Goal: Task Accomplishment & Management: Use online tool/utility

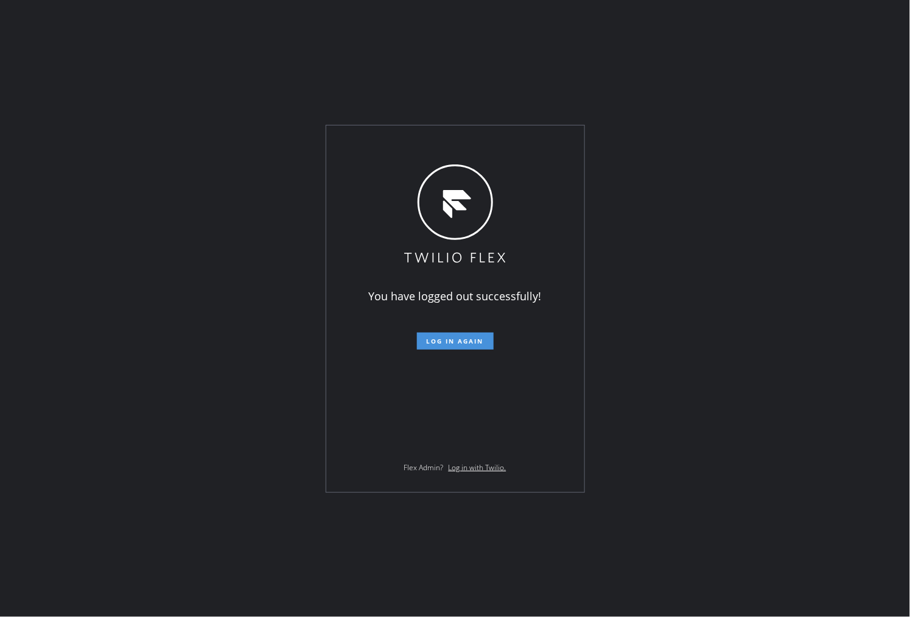
click at [458, 341] on span "Log in again" at bounding box center [455, 341] width 57 height 9
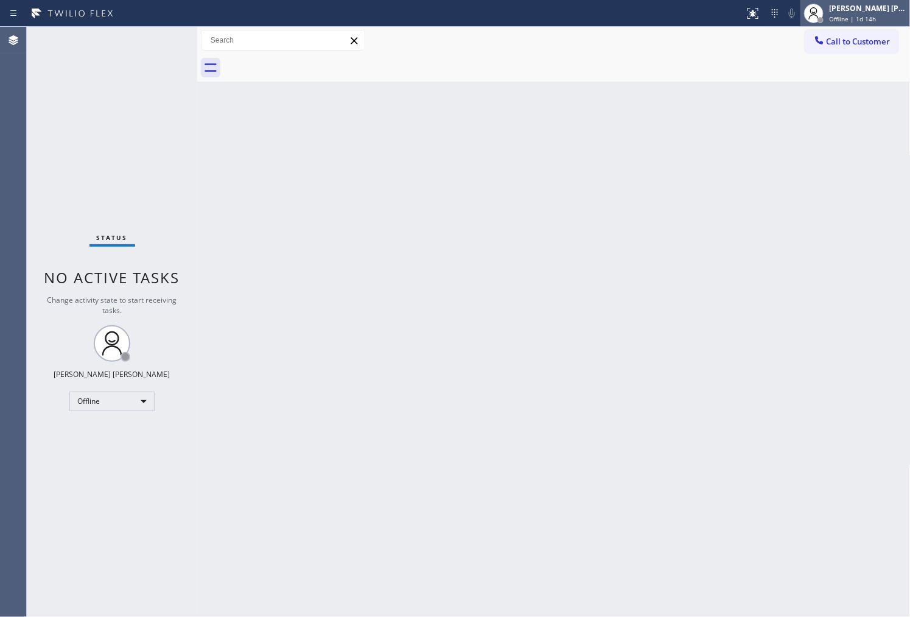
click at [875, 17] on span "Offline | 1d 14h" at bounding box center [853, 19] width 47 height 9
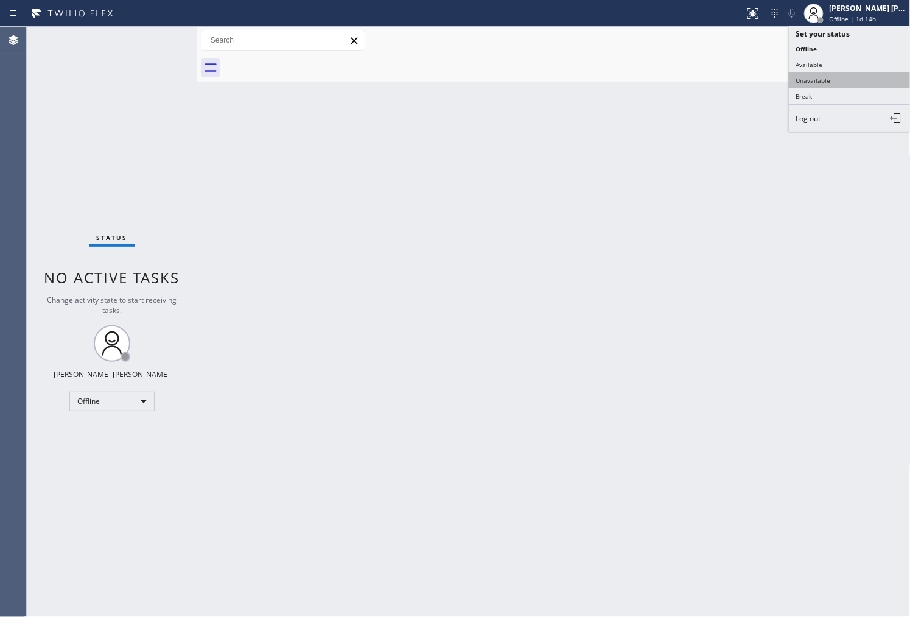
click at [834, 80] on button "Unavailable" at bounding box center [850, 80] width 122 height 16
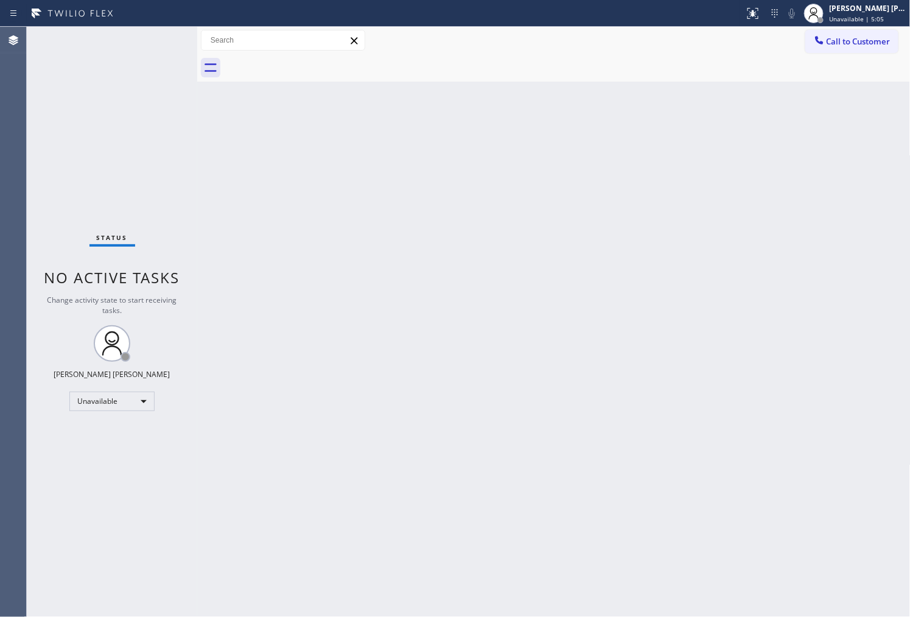
click at [25, 297] on div "Agent Desktop" at bounding box center [13, 322] width 26 height 590
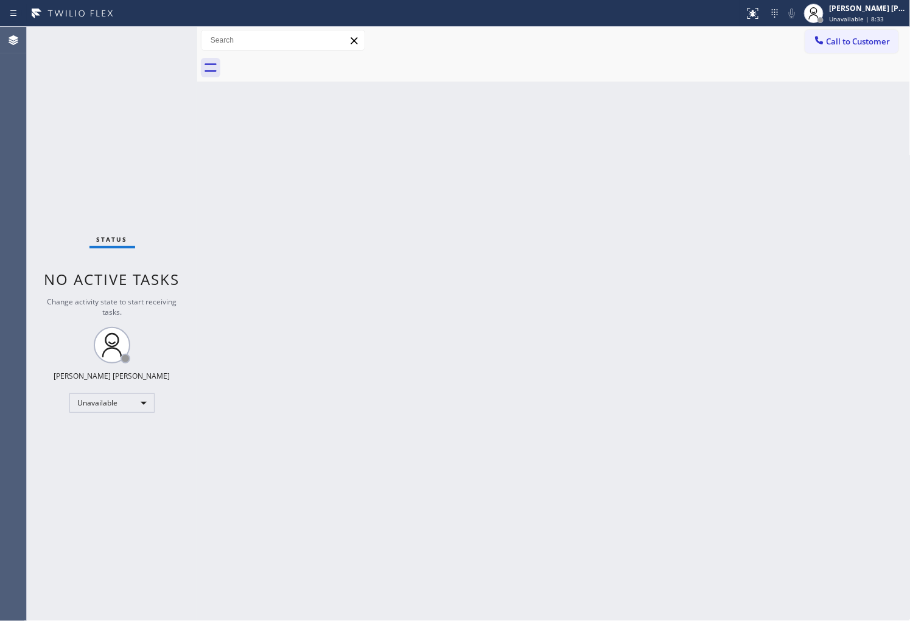
click at [843, 40] on span "Call to Customer" at bounding box center [859, 41] width 64 height 11
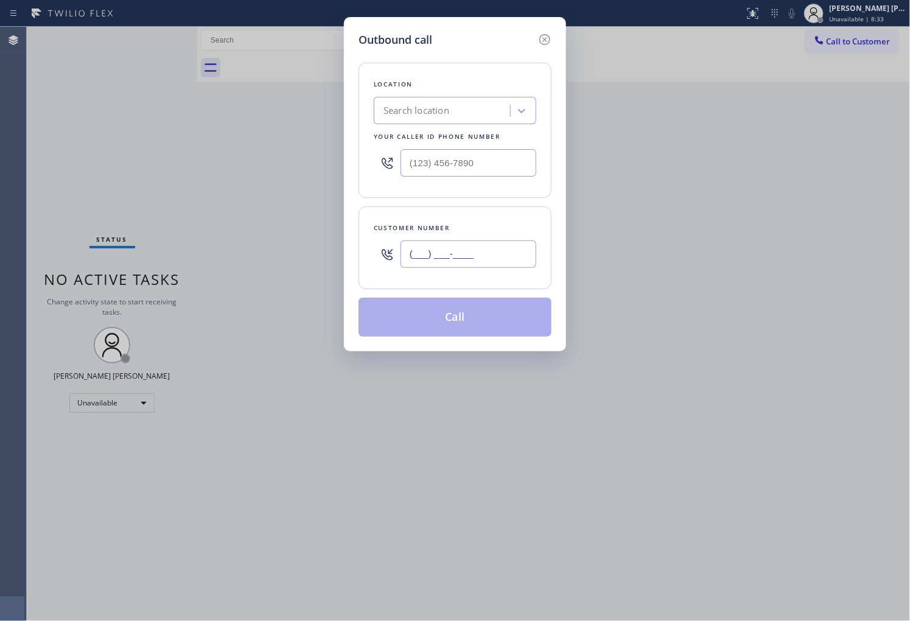
click at [456, 260] on input "(___) ___-____" at bounding box center [468, 253] width 136 height 27
paste input "714) 788-9006"
type input "[PHONE_NUMBER]"
click at [441, 119] on div "Search location" at bounding box center [443, 110] width 133 height 21
paste input "Target Plumbers"
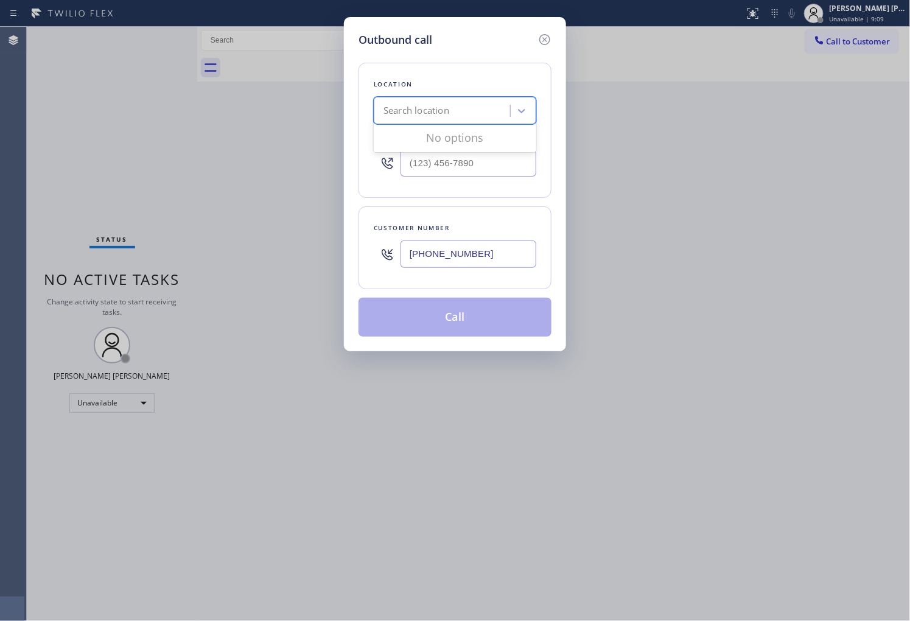
type input "Target Plumbers"
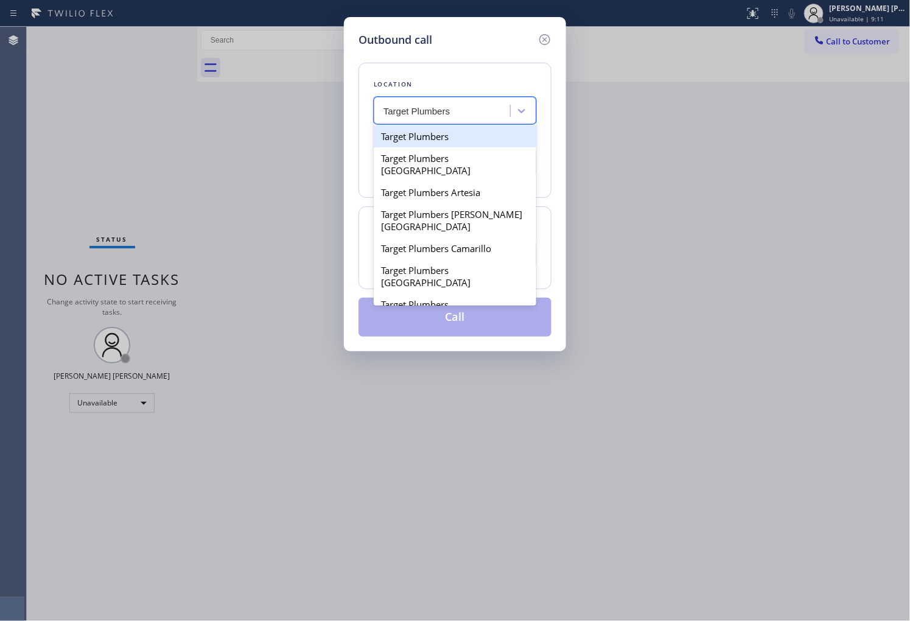
click at [432, 137] on div "Target Plumbers" at bounding box center [455, 136] width 163 height 22
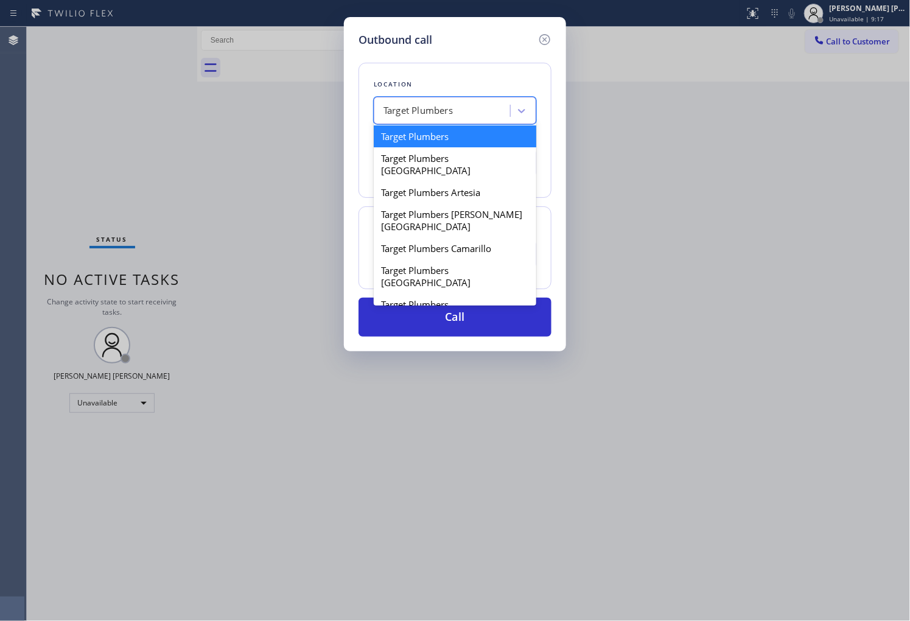
click at [466, 122] on div "Target Plumbers" at bounding box center [455, 110] width 163 height 27
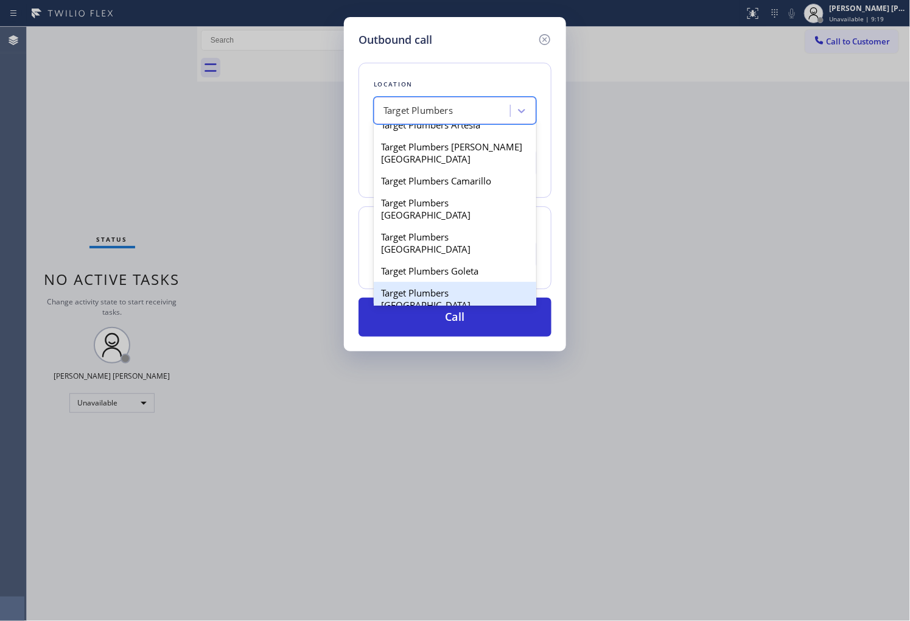
click at [463, 282] on div "Target Plumbers [GEOGRAPHIC_DATA]" at bounding box center [455, 299] width 163 height 34
type input "[PHONE_NUMBER]"
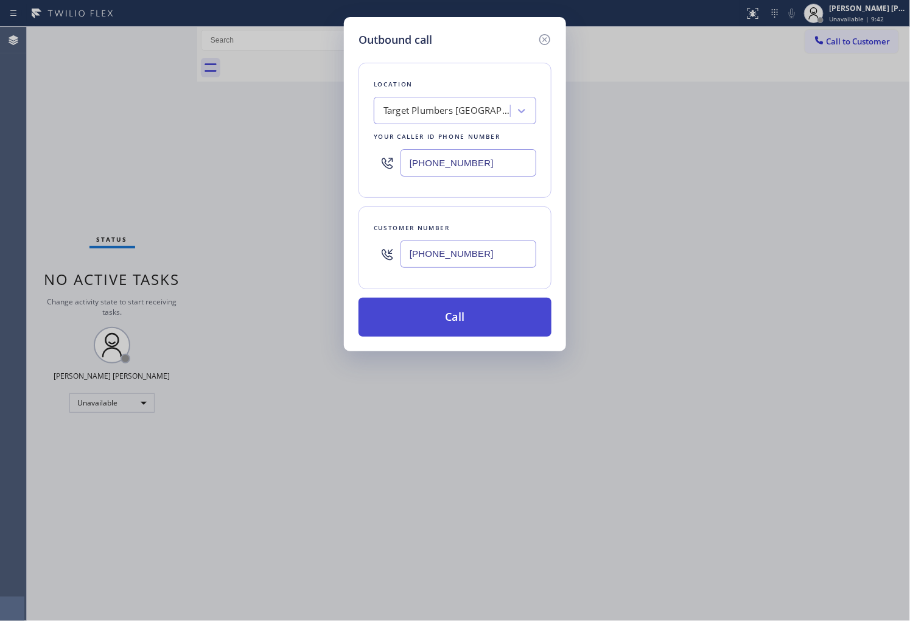
click at [444, 307] on button "Call" at bounding box center [454, 317] width 193 height 39
click at [512, 318] on div "Back to Dashboard Change Sender ID Customers Technicians Select a contact Outbo…" at bounding box center [553, 324] width 713 height 594
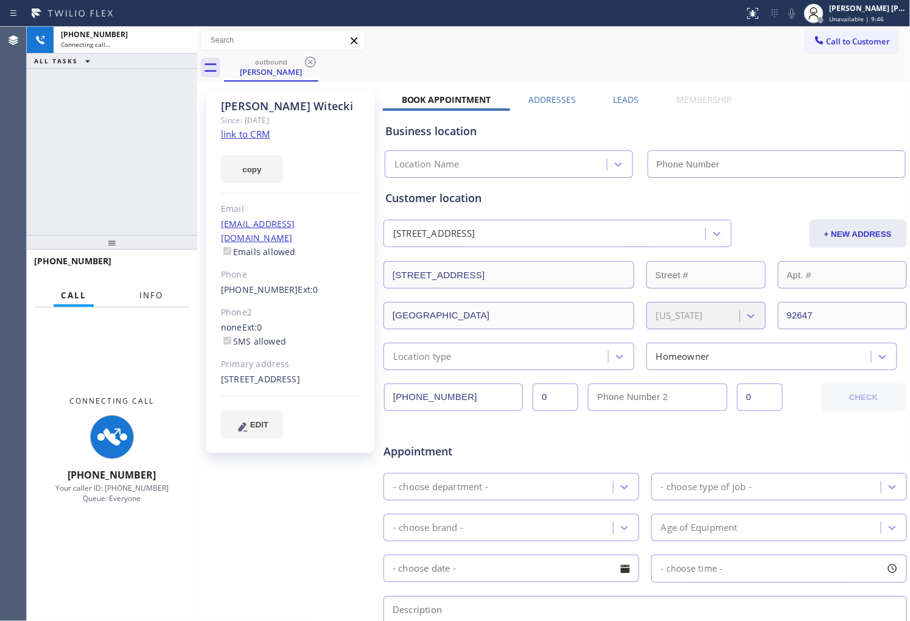
click at [153, 296] on span "Info" at bounding box center [151, 295] width 24 height 11
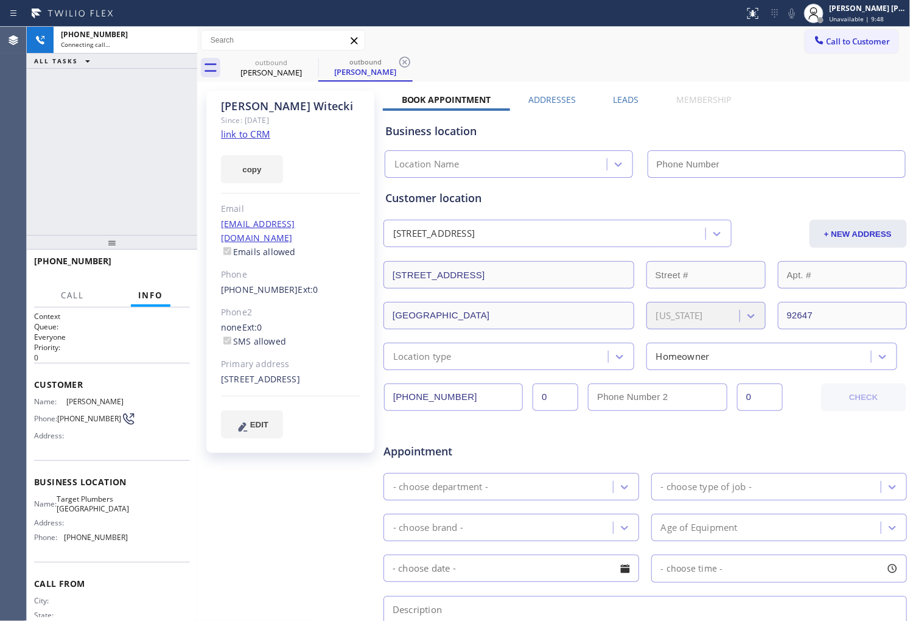
click at [251, 104] on div "[PERSON_NAME]" at bounding box center [290, 106] width 139 height 14
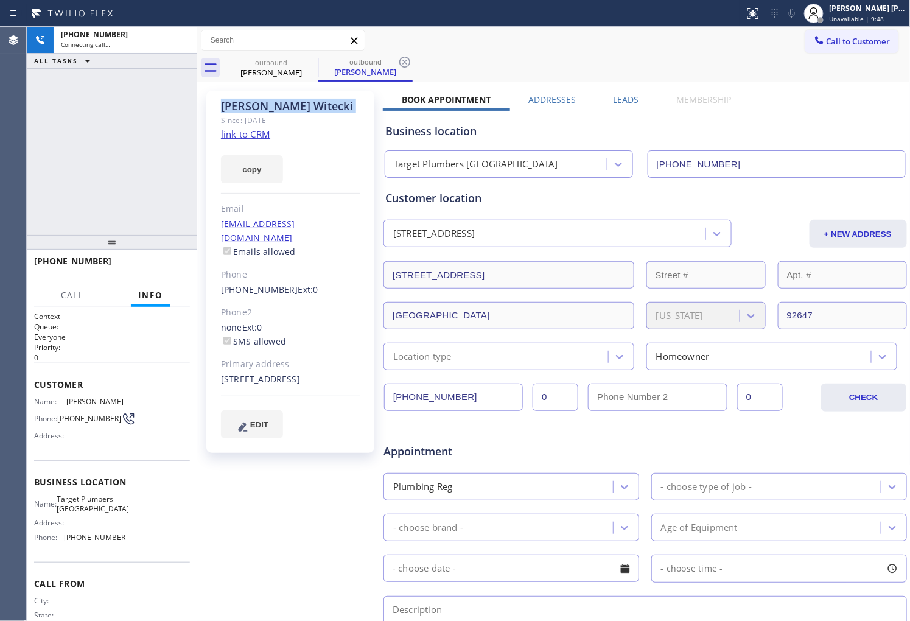
type input "[PHONE_NUMBER]"
click at [9, 112] on div "Agent Desktop" at bounding box center [13, 324] width 26 height 594
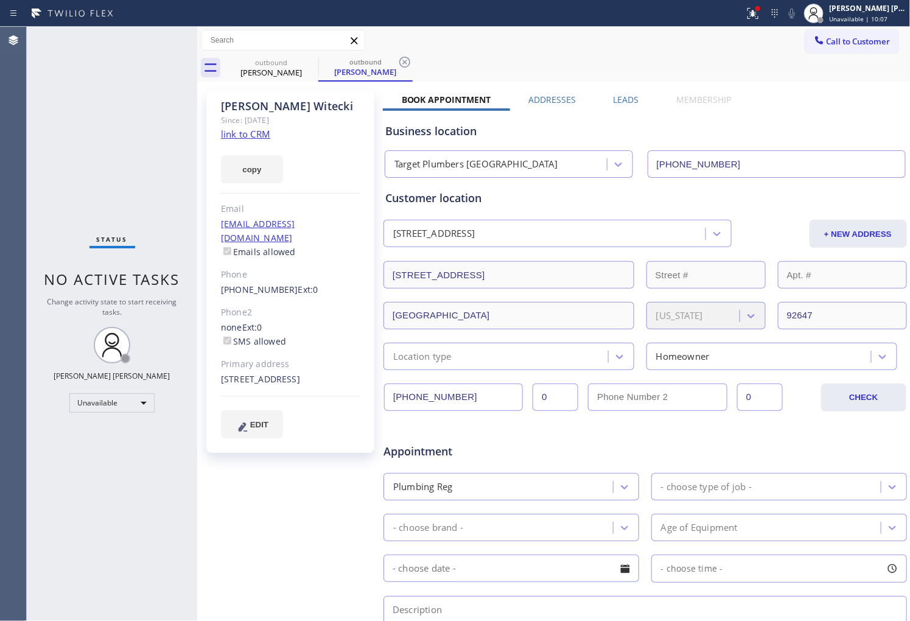
drag, startPoint x: 598, startPoint y: 90, endPoint x: 621, endPoint y: 97, distance: 23.7
click at [600, 91] on div "[PERSON_NAME] Since: [DATE] link to CRM copy Email [EMAIL_ADDRESS][DOMAIN_NAME]…" at bounding box center [553, 479] width 707 height 789
click at [621, 97] on label "Leads" at bounding box center [627, 100] width 26 height 12
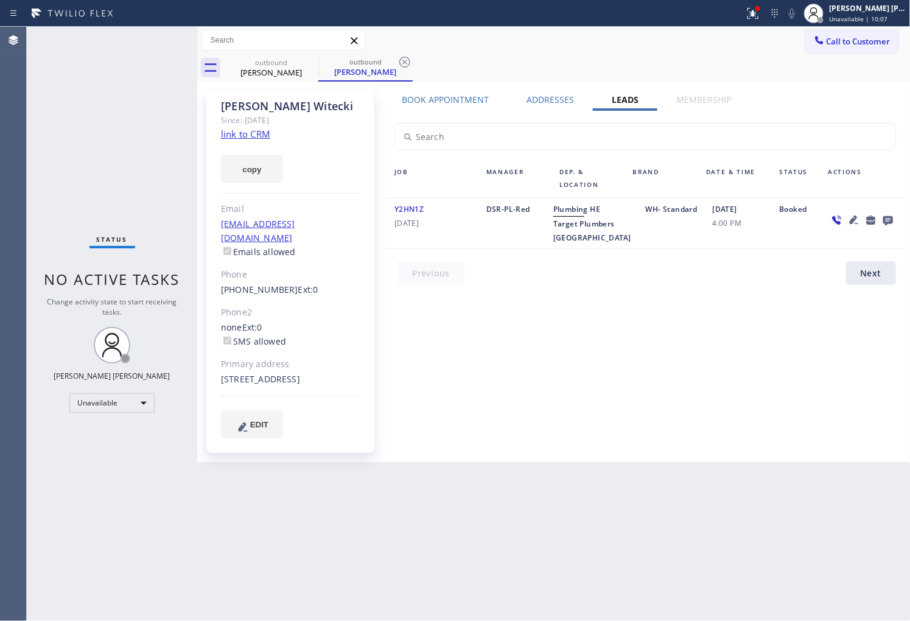
click at [887, 220] on icon at bounding box center [888, 221] width 10 height 10
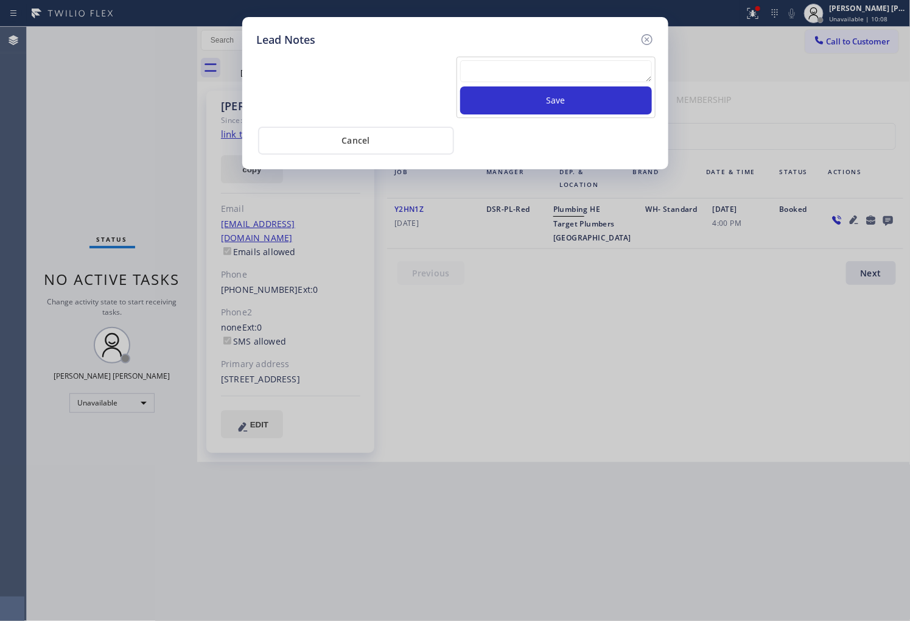
click at [648, 86] on div "Save" at bounding box center [556, 100] width 192 height 28
click at [638, 75] on textarea at bounding box center [556, 71] width 192 height 22
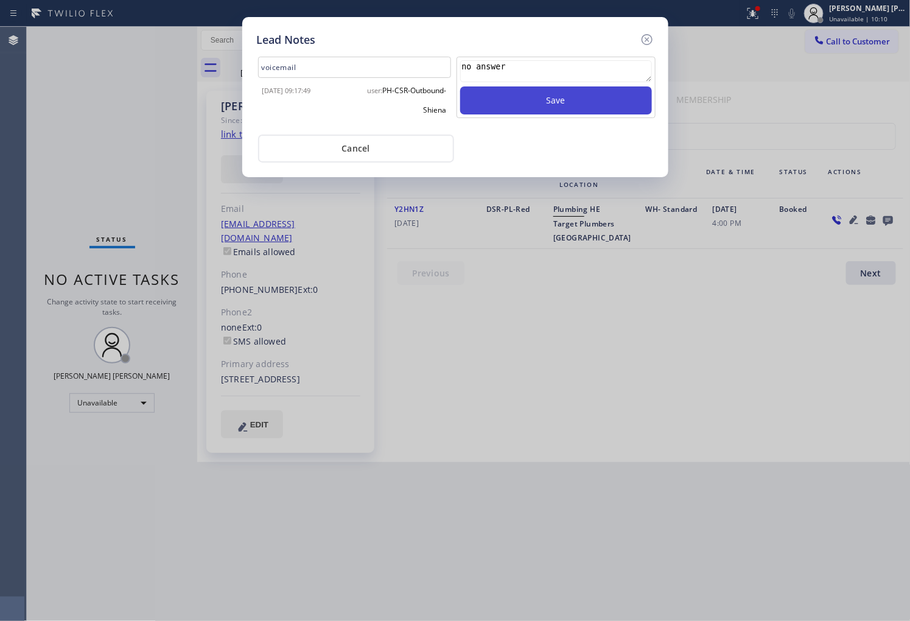
type textarea "no answer"
click at [610, 93] on button "Save" at bounding box center [556, 100] width 192 height 28
click at [652, 40] on icon at bounding box center [646, 39] width 11 height 11
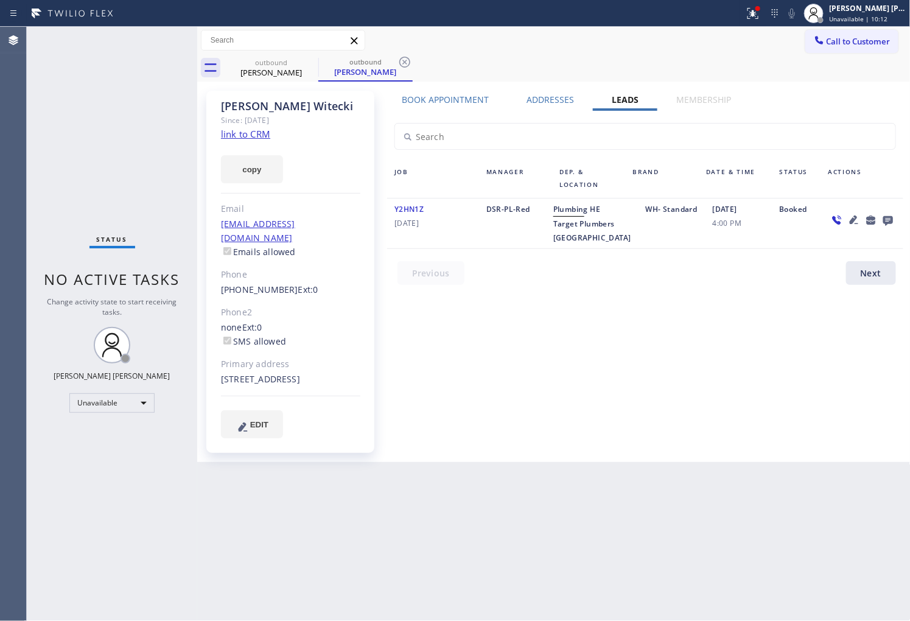
click at [743, 23] on div "Status report Issue detected This issue could affect your workflow. Please cont…" at bounding box center [455, 13] width 910 height 27
click at [766, 22] on button at bounding box center [753, 13] width 27 height 27
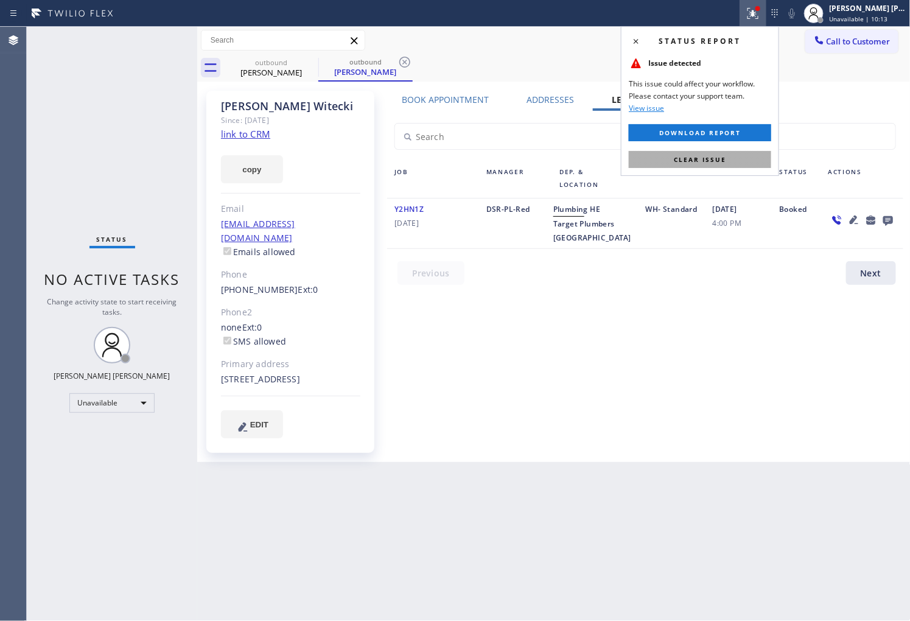
click at [710, 153] on button "Clear issue" at bounding box center [700, 159] width 142 height 17
click at [710, 153] on div "Job Manager Dep. & Location Brand Date & Time Status Actions Y2HN1Z [DATE] DSR-…" at bounding box center [645, 201] width 525 height 180
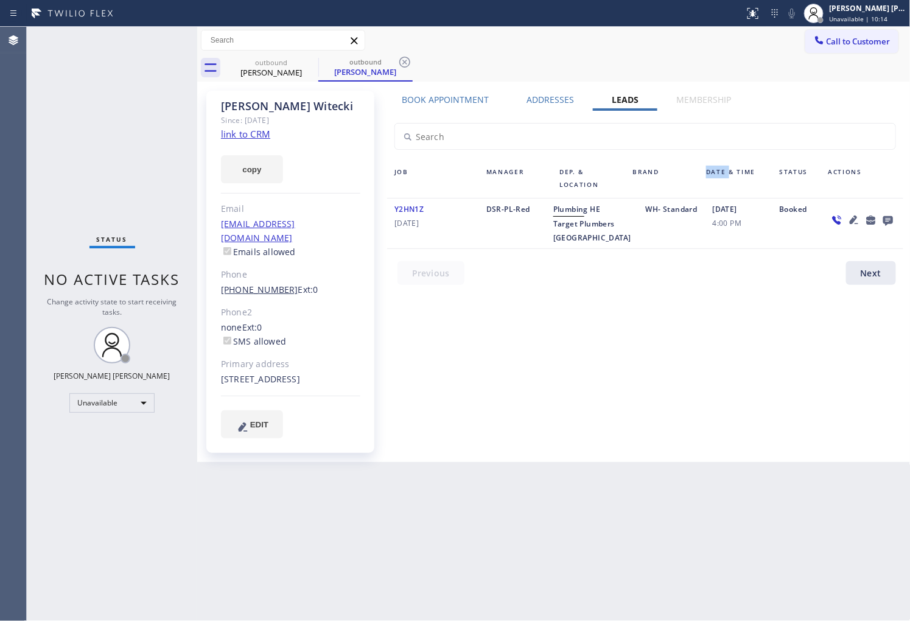
click at [268, 283] on div "[PHONE_NUMBER] Ext: 0" at bounding box center [290, 290] width 139 height 14
click at [267, 284] on link "[PHONE_NUMBER]" at bounding box center [259, 290] width 77 height 12
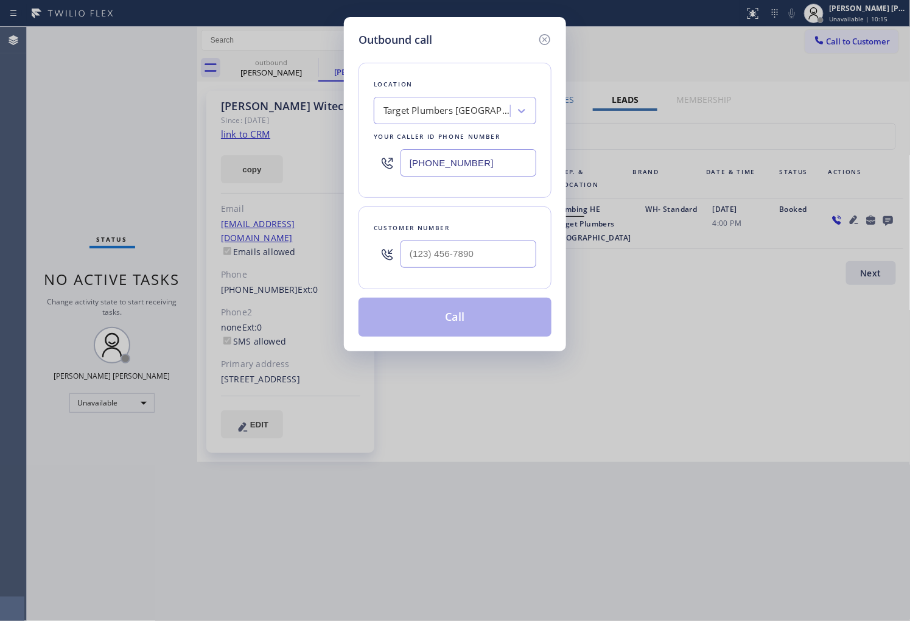
type input "[PHONE_NUMBER]"
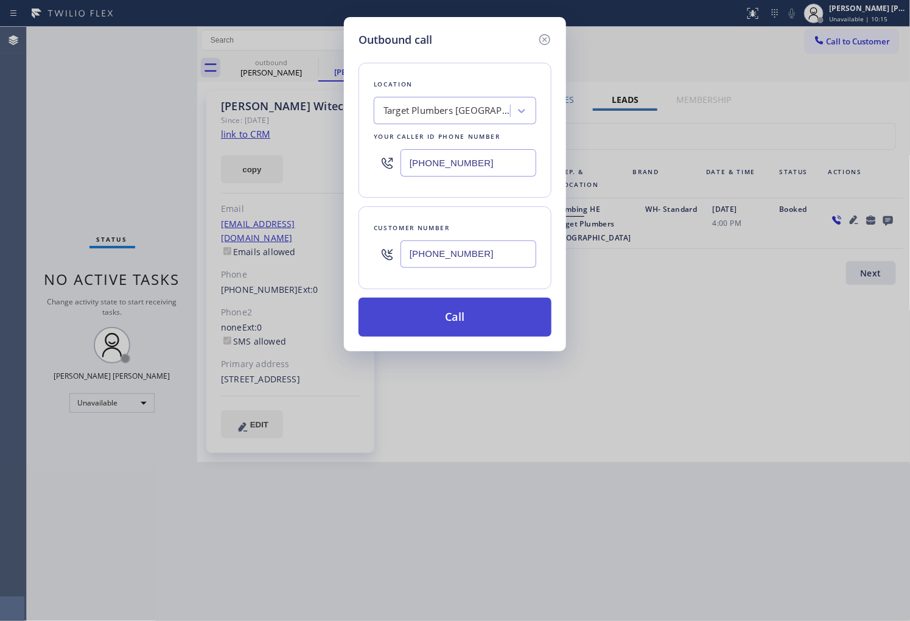
click at [458, 312] on button "Call" at bounding box center [454, 317] width 193 height 39
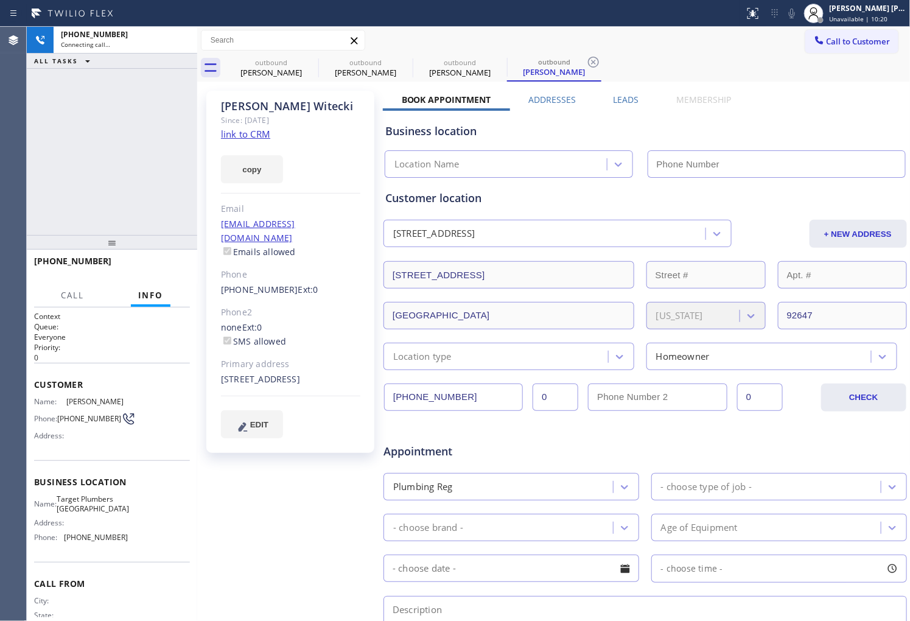
type input "[PHONE_NUMBER]"
click at [306, 65] on icon at bounding box center [310, 62] width 15 height 15
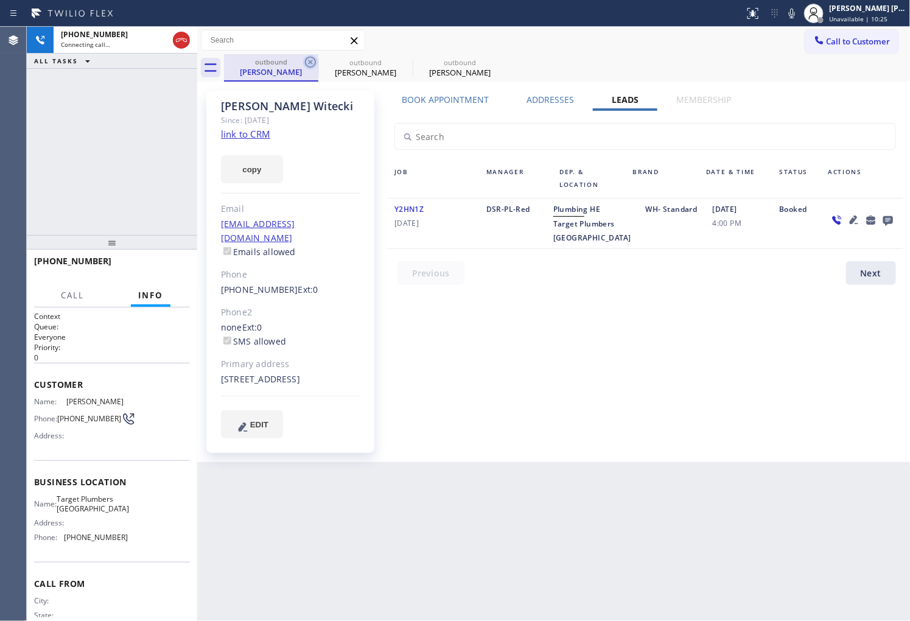
click at [310, 61] on icon at bounding box center [310, 62] width 11 height 11
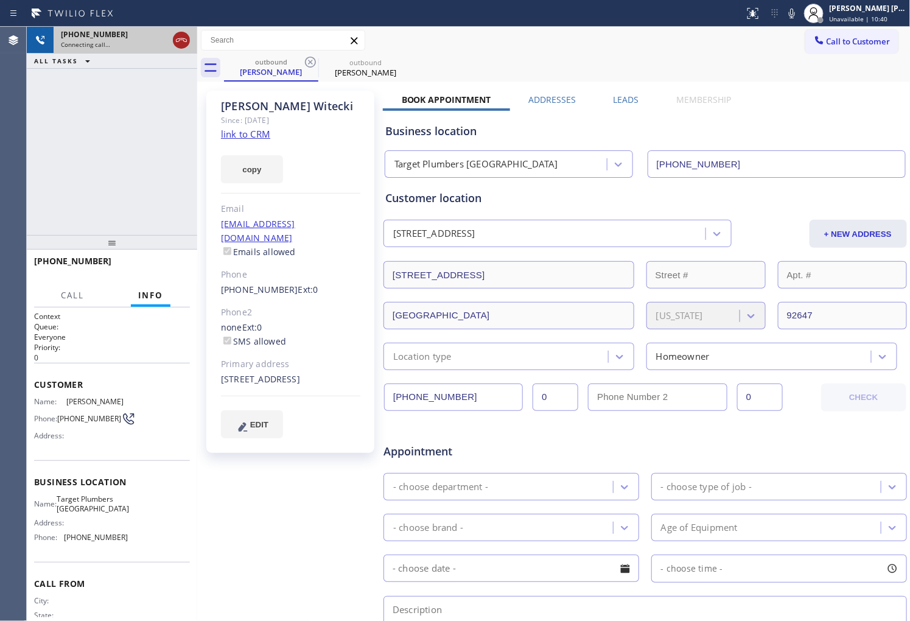
click at [179, 44] on icon at bounding box center [181, 40] width 15 height 15
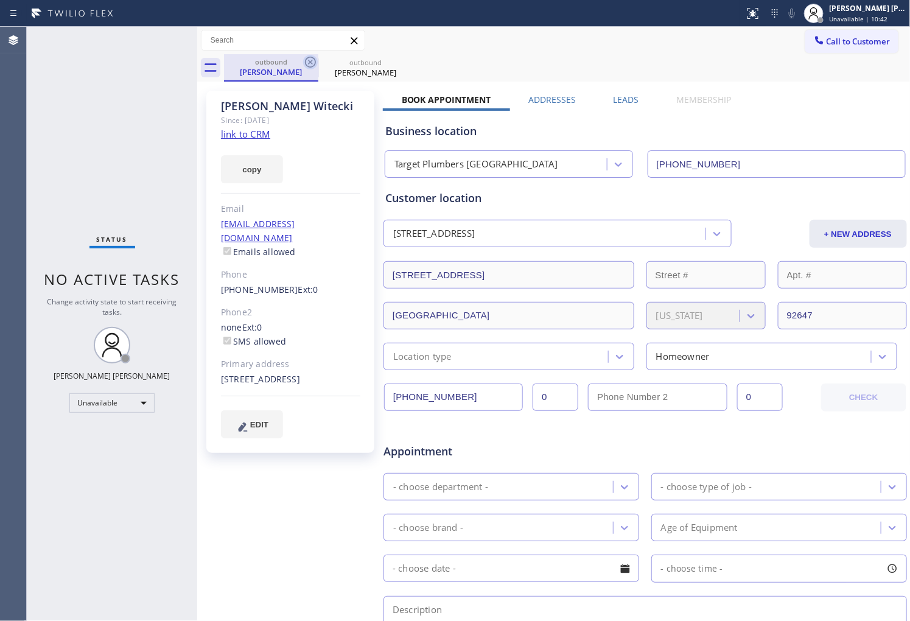
click at [309, 63] on icon at bounding box center [310, 62] width 11 height 11
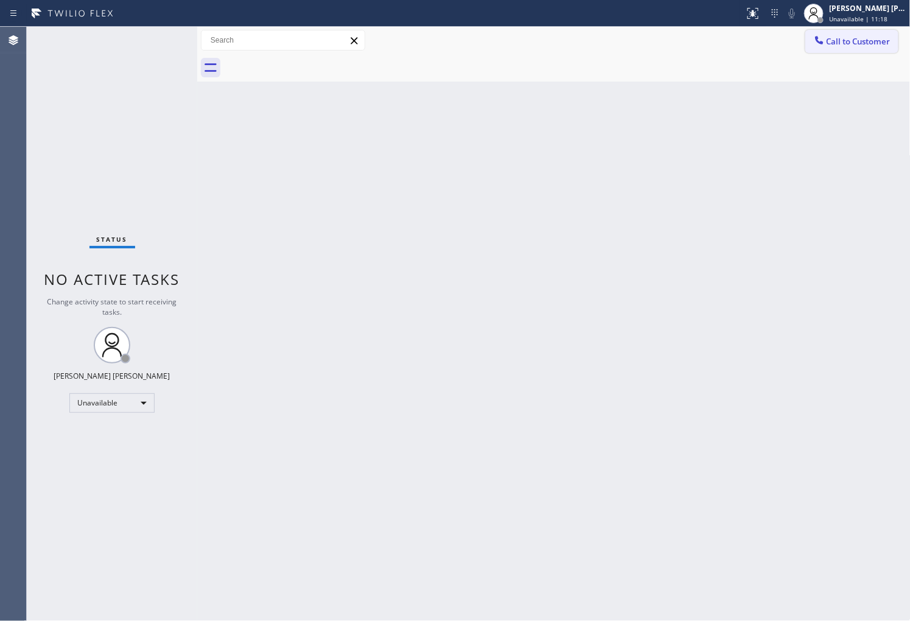
click at [825, 40] on div at bounding box center [819, 41] width 15 height 15
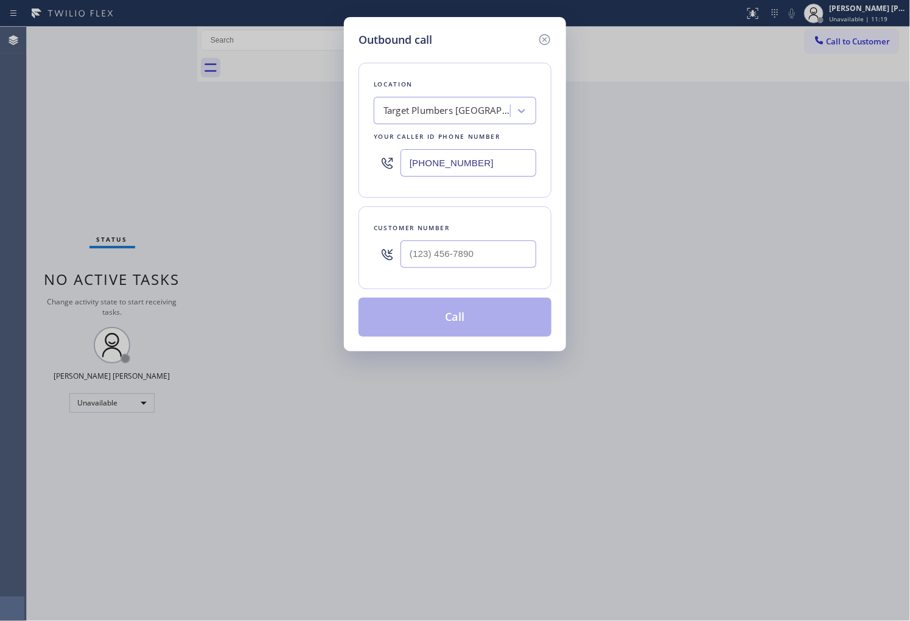
click at [470, 246] on input "text" at bounding box center [468, 253] width 136 height 27
paste input "323) 384-8909"
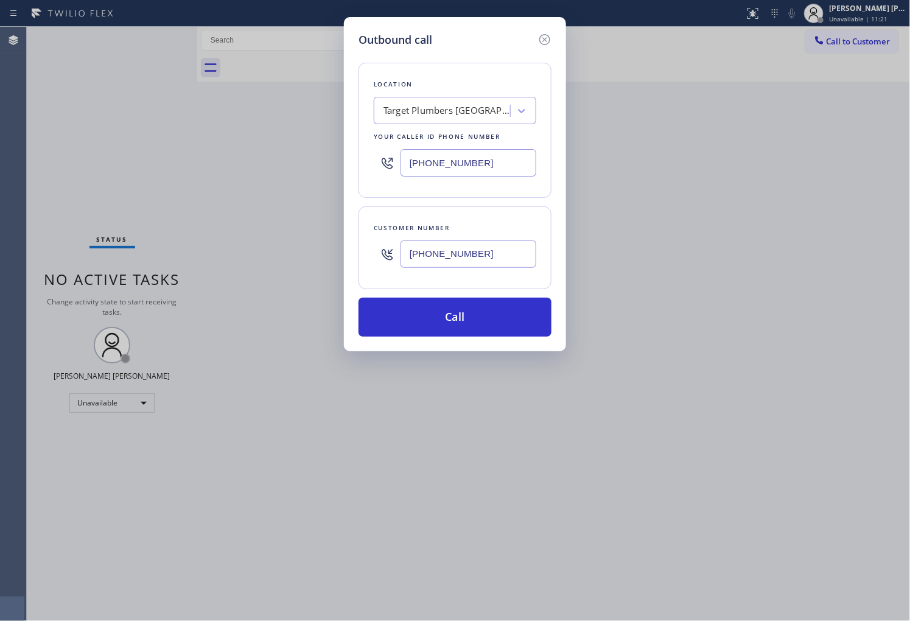
type input "[PHONE_NUMBER]"
click at [455, 111] on div "Target Plumbers [GEOGRAPHIC_DATA]" at bounding box center [447, 111] width 128 height 14
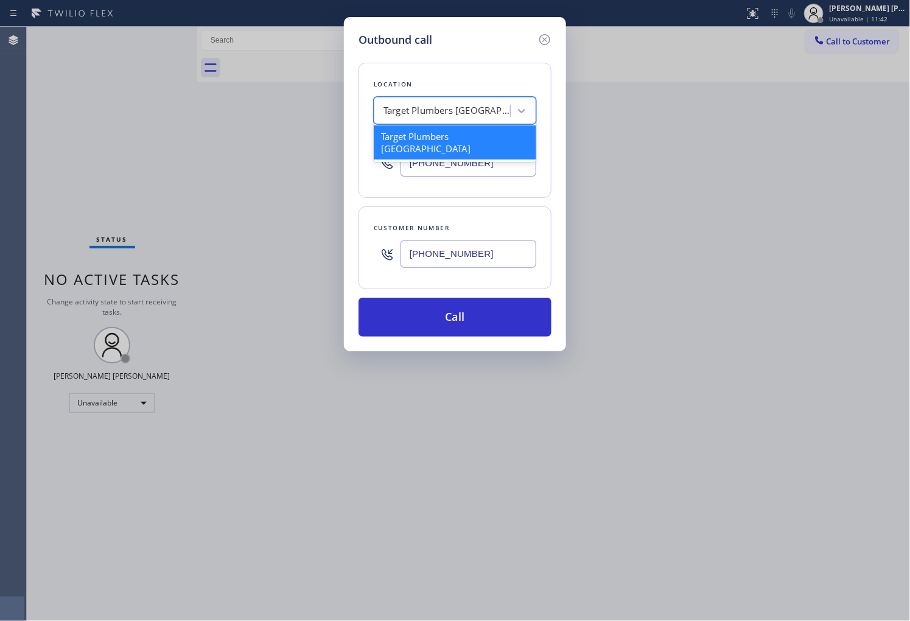
paste input "Rush Electrical Service"
type input "Rush Electrical Service"
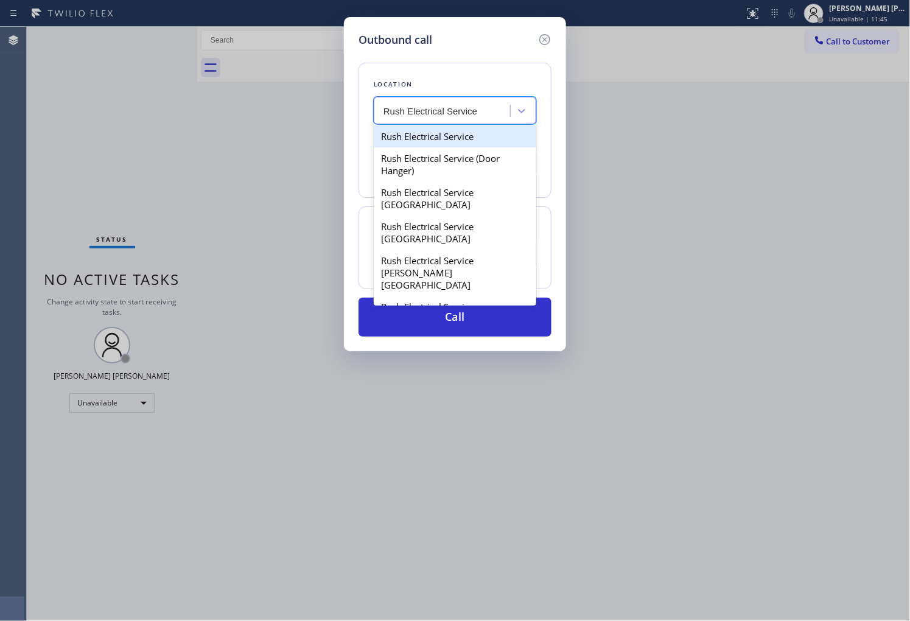
click at [478, 136] on div "Rush Electrical Service" at bounding box center [455, 136] width 163 height 22
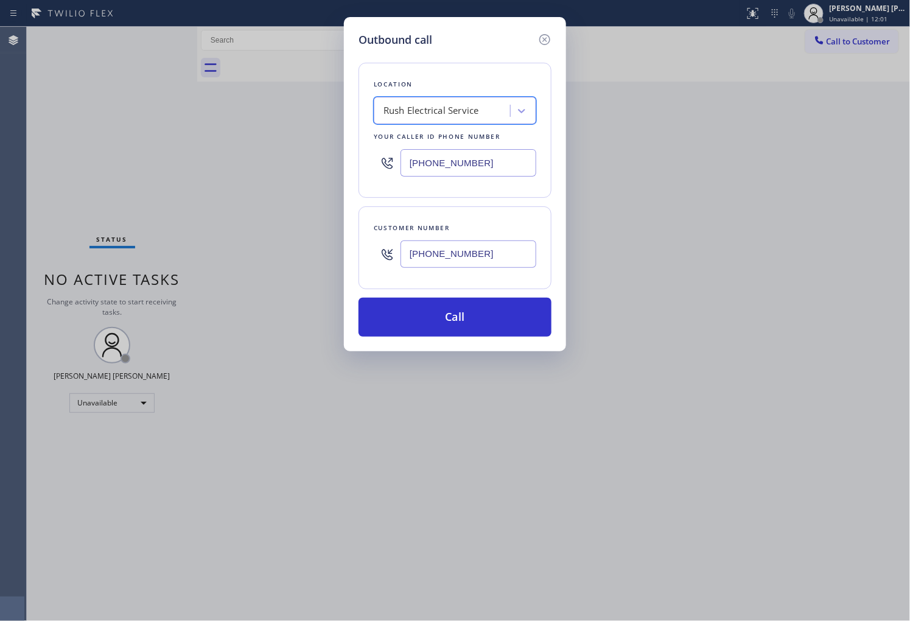
click at [459, 168] on input "[PHONE_NUMBER]" at bounding box center [468, 162] width 136 height 27
click at [458, 168] on input "[PHONE_NUMBER]" at bounding box center [468, 162] width 136 height 27
paste input "2139"
click at [458, 168] on input "[PHONE_NUMBER]" at bounding box center [468, 162] width 136 height 27
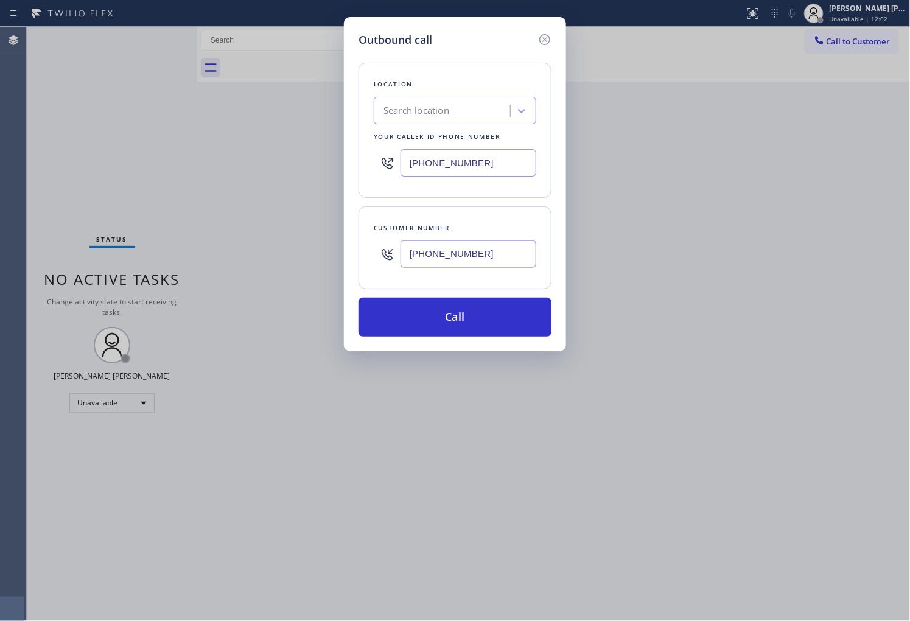
click at [458, 168] on input "[PHONE_NUMBER]" at bounding box center [468, 162] width 136 height 27
paste input "213) 973-6341"
type input "[PHONE_NUMBER]"
click at [487, 321] on button "Call" at bounding box center [454, 317] width 193 height 39
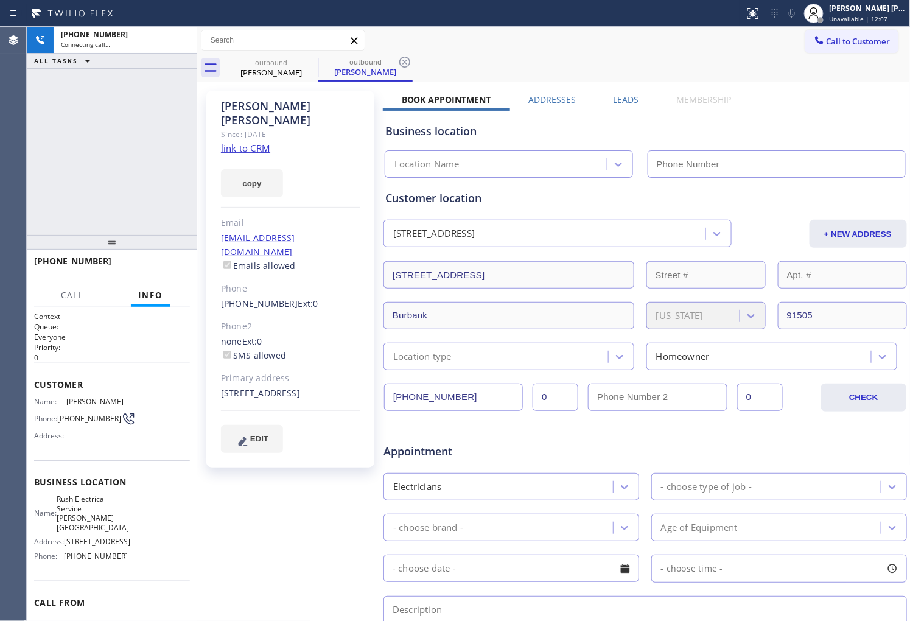
type input "[PHONE_NUMBER]"
drag, startPoint x: 806, startPoint y: 15, endPoint x: 812, endPoint y: 14, distance: 6.1
click at [799, 14] on icon at bounding box center [792, 13] width 15 height 15
drag, startPoint x: 183, startPoint y: 40, endPoint x: 207, endPoint y: 51, distance: 26.7
click at [183, 40] on icon at bounding box center [181, 40] width 15 height 15
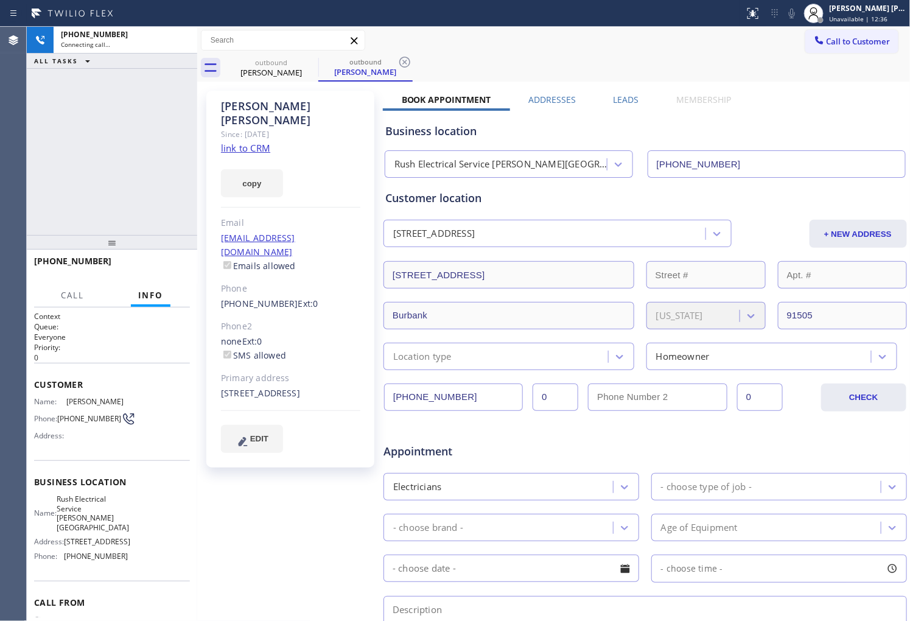
click at [617, 103] on label "Leads" at bounding box center [627, 100] width 26 height 12
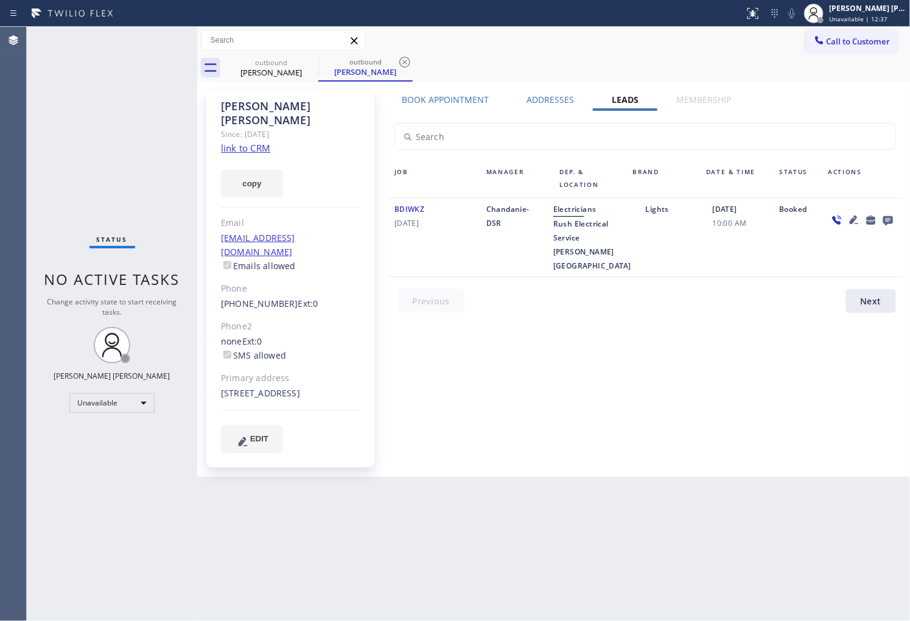
click at [890, 218] on icon at bounding box center [888, 219] width 15 height 15
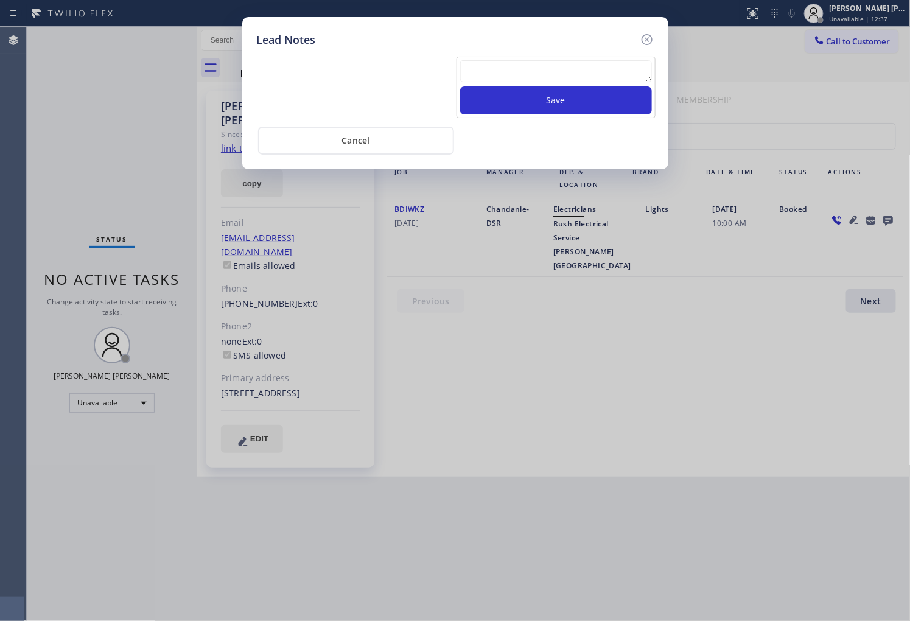
click at [582, 74] on textarea at bounding box center [556, 71] width 192 height 22
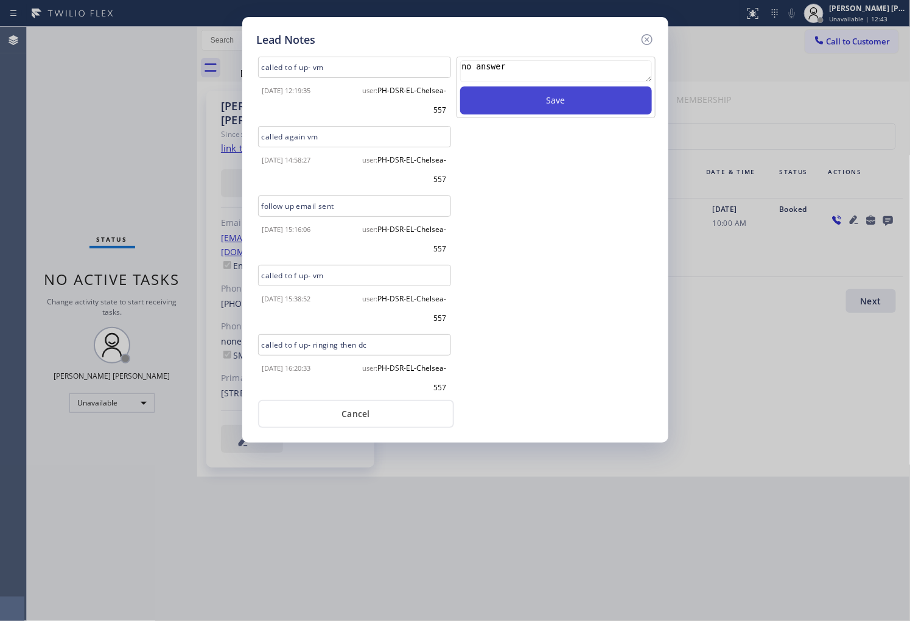
type textarea "no answer"
click at [607, 94] on button "Save" at bounding box center [556, 100] width 192 height 28
click at [642, 38] on icon at bounding box center [647, 39] width 15 height 15
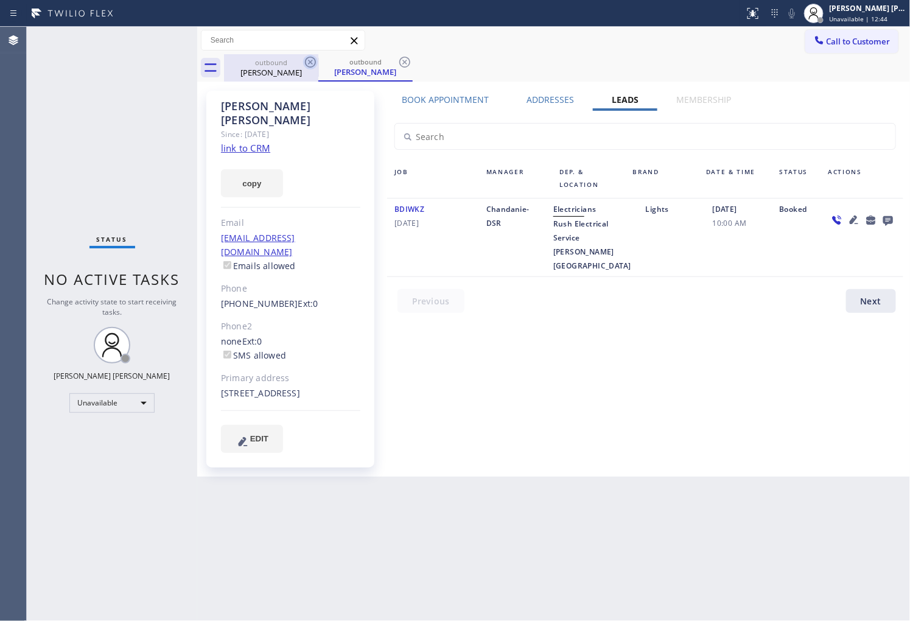
click at [311, 61] on icon at bounding box center [310, 62] width 11 height 11
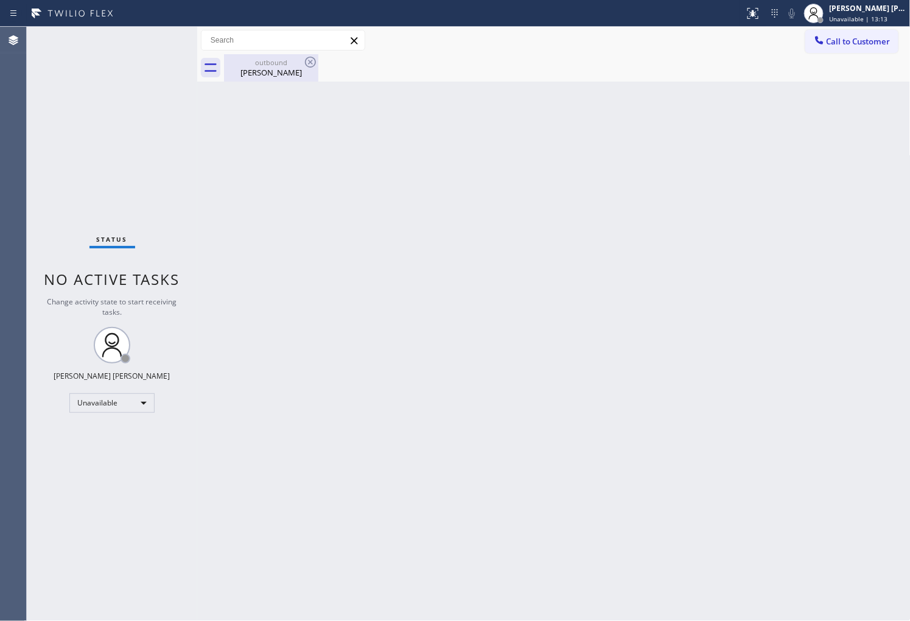
click at [304, 70] on div "[PERSON_NAME]" at bounding box center [271, 72] width 92 height 11
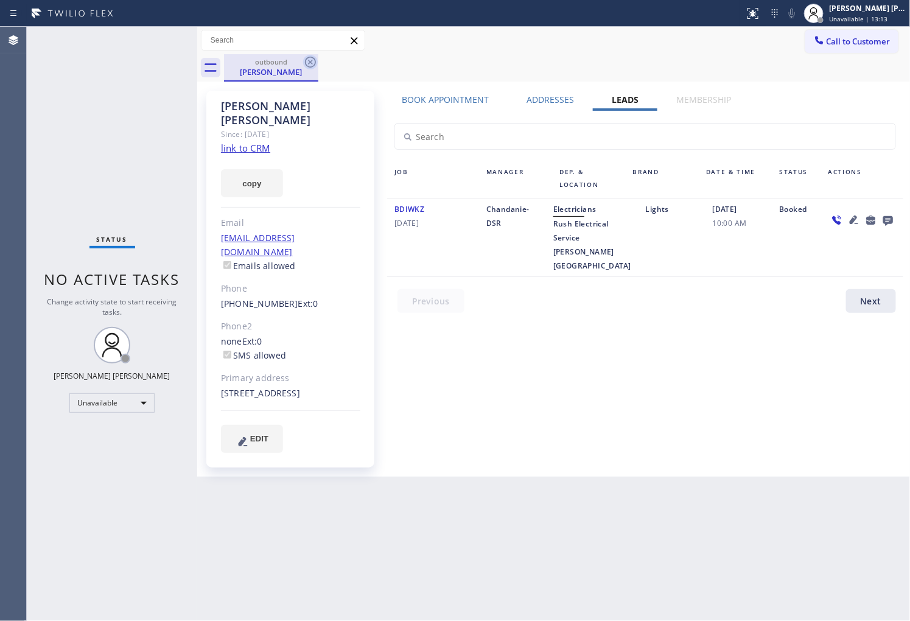
click at [311, 59] on icon at bounding box center [310, 62] width 15 height 15
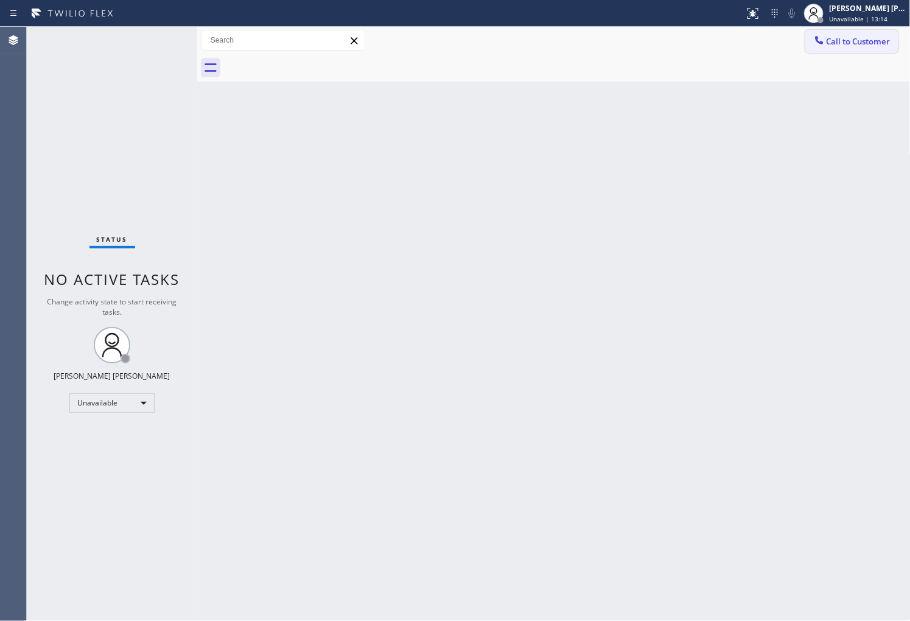
click at [894, 45] on button "Call to Customer" at bounding box center [851, 41] width 93 height 23
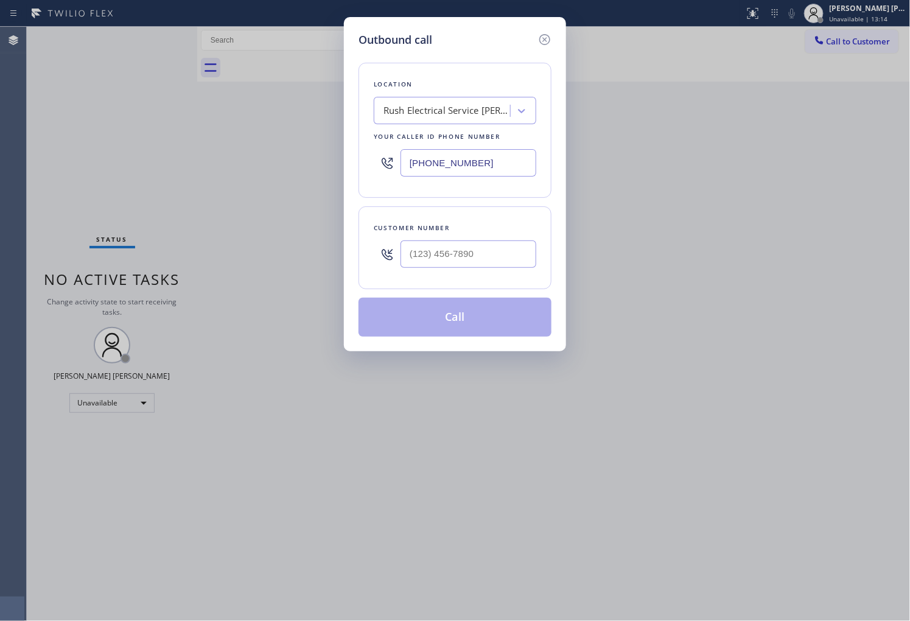
click at [465, 169] on input "[PHONE_NUMBER]" at bounding box center [468, 162] width 136 height 27
click at [465, 234] on div "Customer number" at bounding box center [455, 228] width 163 height 13
click at [465, 248] on input "(___) ___-____" at bounding box center [468, 253] width 136 height 27
paste input "805) 452-2552"
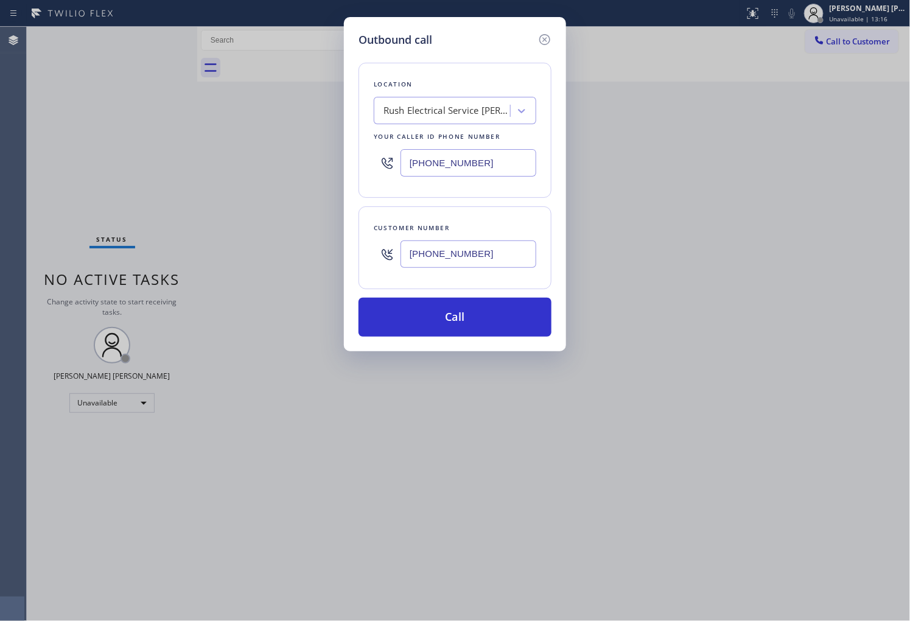
type input "[PHONE_NUMBER]"
click at [446, 168] on input "[PHONE_NUMBER]" at bounding box center [468, 162] width 136 height 27
paste input "805) 420-7474"
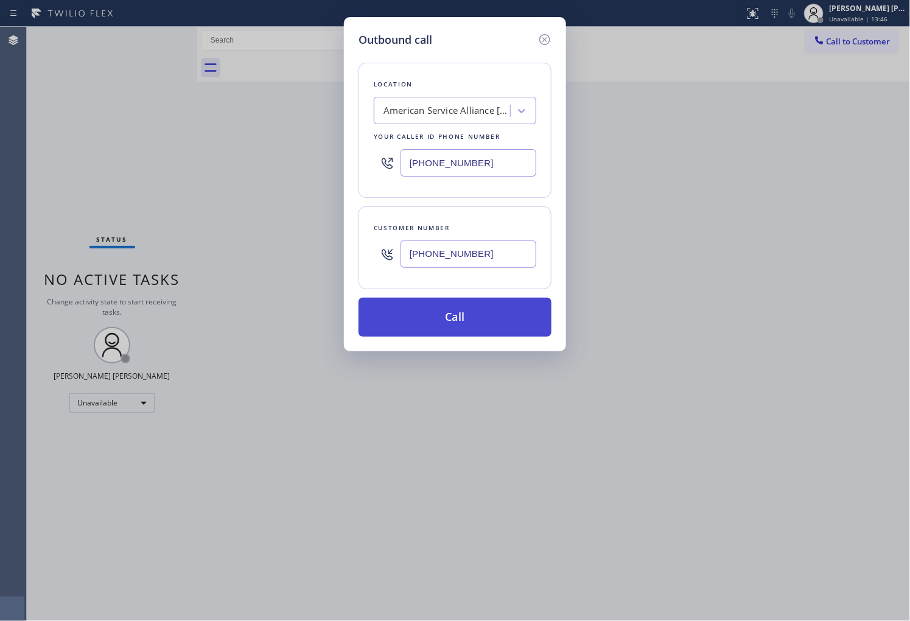
type input "[PHONE_NUMBER]"
click at [475, 319] on button "Call" at bounding box center [454, 317] width 193 height 39
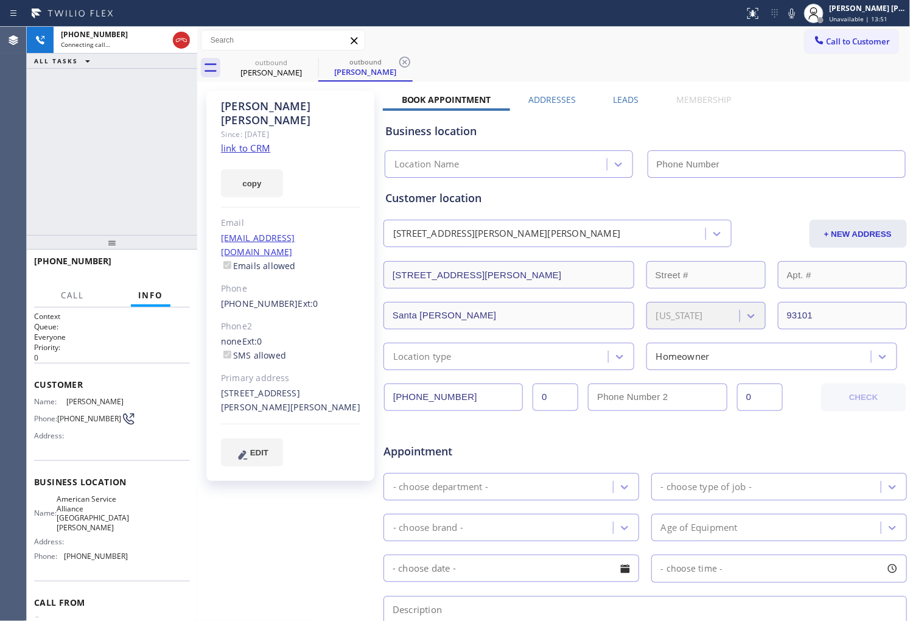
type input "[PHONE_NUMBER]"
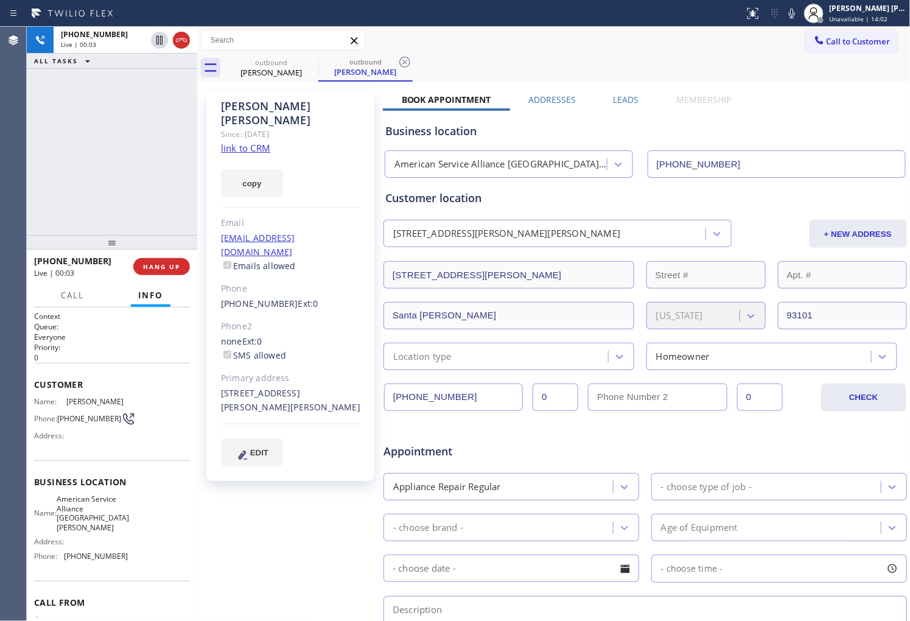
click at [184, 39] on icon at bounding box center [181, 40] width 15 height 15
click at [268, 298] on link "[PHONE_NUMBER]" at bounding box center [259, 304] width 77 height 12
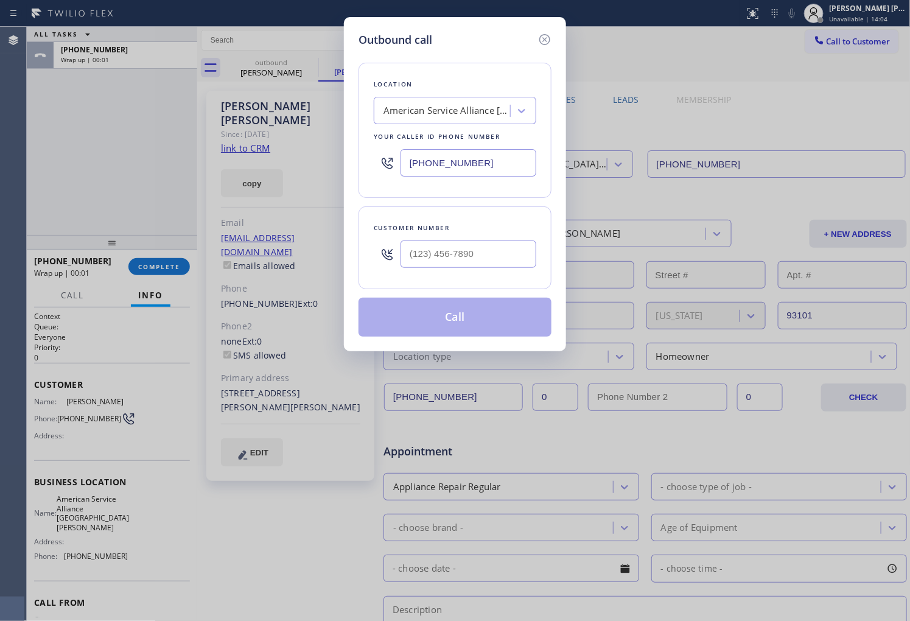
type input "[PHONE_NUMBER]"
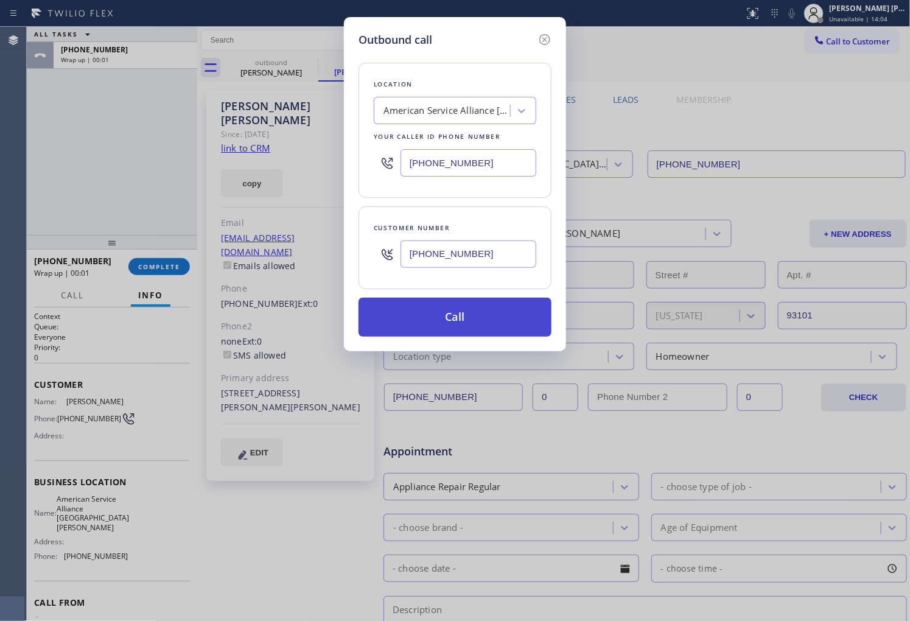
click at [465, 310] on button "Call" at bounding box center [454, 317] width 193 height 39
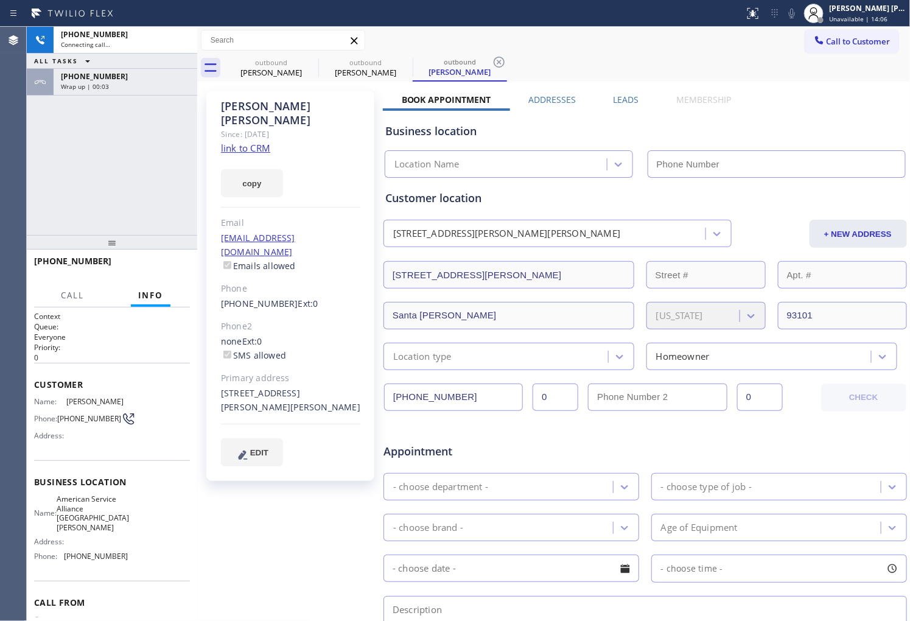
drag, startPoint x: 166, startPoint y: 83, endPoint x: 160, endPoint y: 248, distance: 164.4
click at [166, 83] on div "Wrap up | 00:03" at bounding box center [125, 86] width 129 height 9
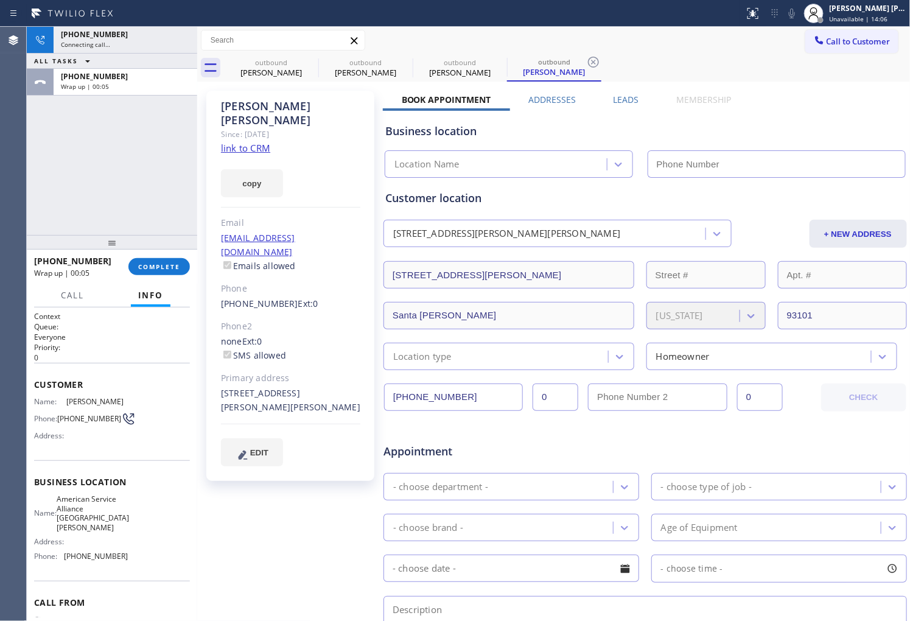
drag, startPoint x: 160, startPoint y: 248, endPoint x: 157, endPoint y: 257, distance: 9.6
click at [160, 250] on div at bounding box center [112, 242] width 170 height 15
click at [157, 257] on div "[PHONE_NUMBER] Wrap up | 00:05 COMPLETE" at bounding box center [112, 269] width 156 height 32
click at [156, 262] on button "COMPLETE" at bounding box center [158, 268] width 61 height 17
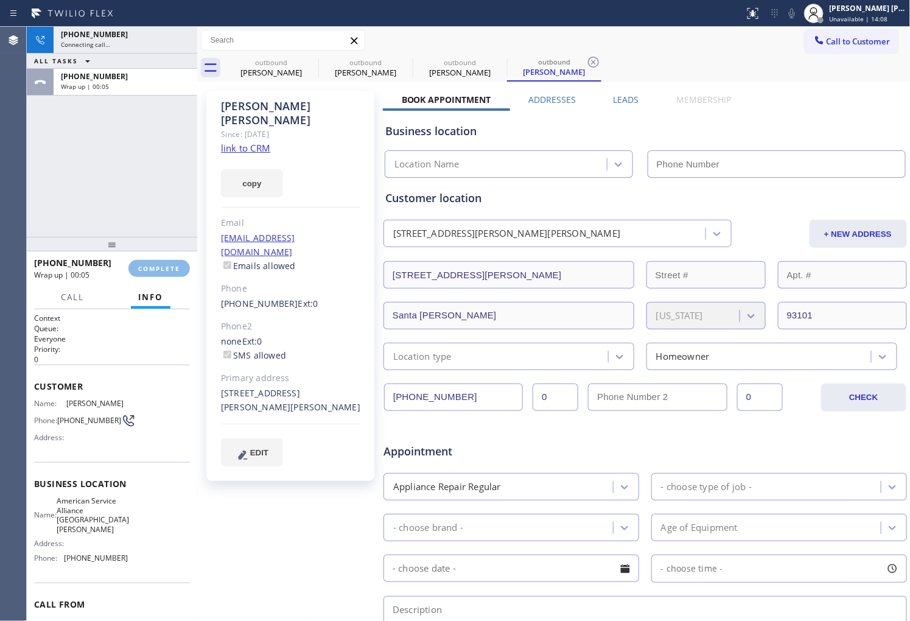
type input "[PHONE_NUMBER]"
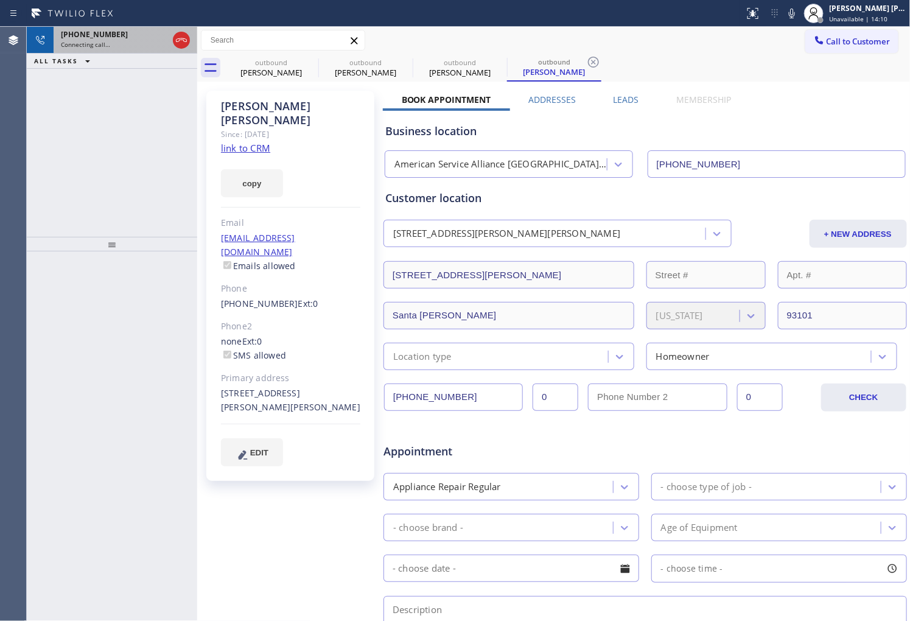
click at [128, 40] on div "Connecting call…" at bounding box center [114, 44] width 107 height 9
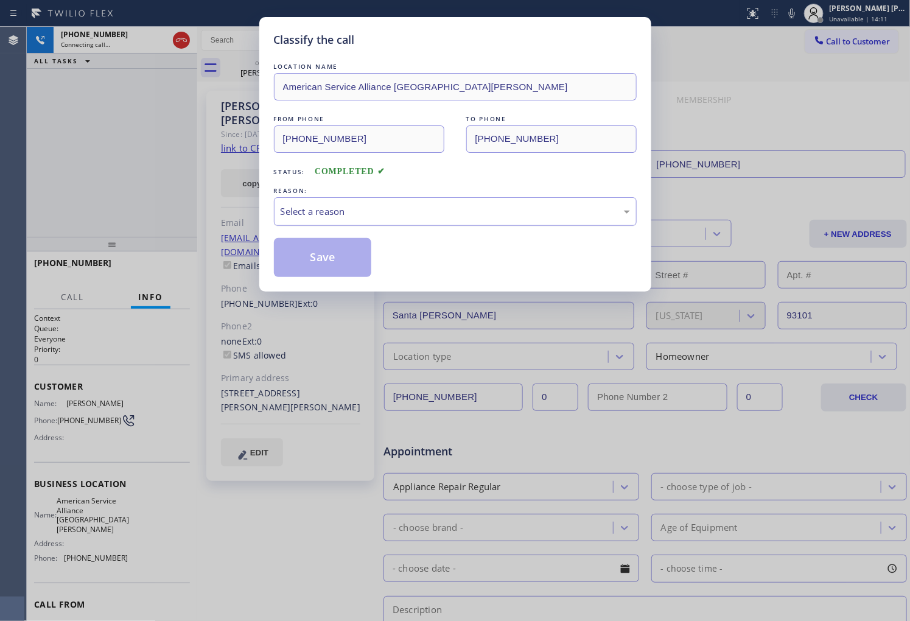
click at [364, 212] on div "Select a reason" at bounding box center [455, 212] width 349 height 14
click at [330, 251] on button "Save" at bounding box center [323, 257] width 98 height 39
click at [77, 114] on div "Classify the call LOCATION NAME American Service Alliance Santa [PERSON_NAME] F…" at bounding box center [455, 310] width 910 height 621
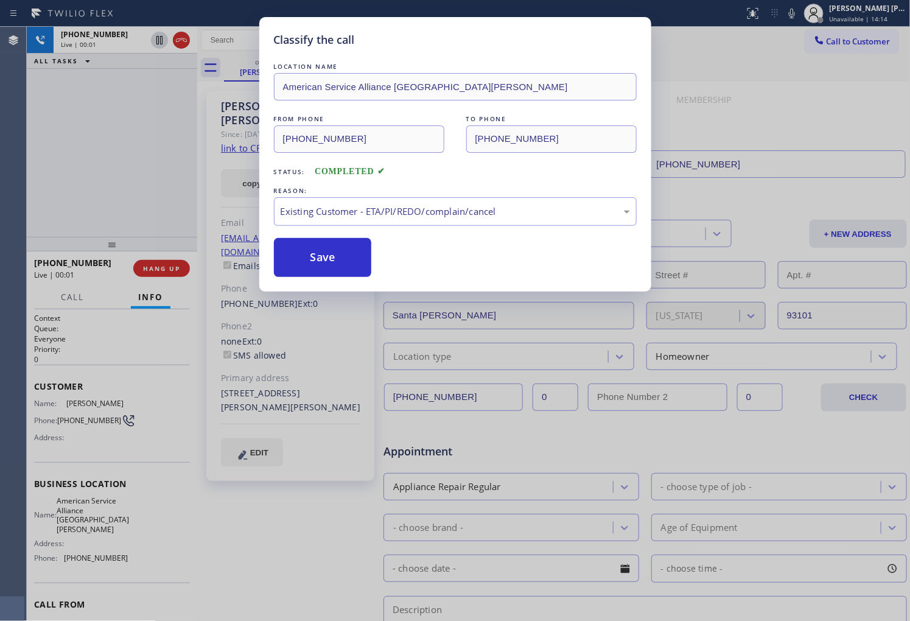
click at [320, 259] on div "Back to Dashboard Change Sender ID Customers Technicians Select a contact Outbo…" at bounding box center [553, 324] width 713 height 594
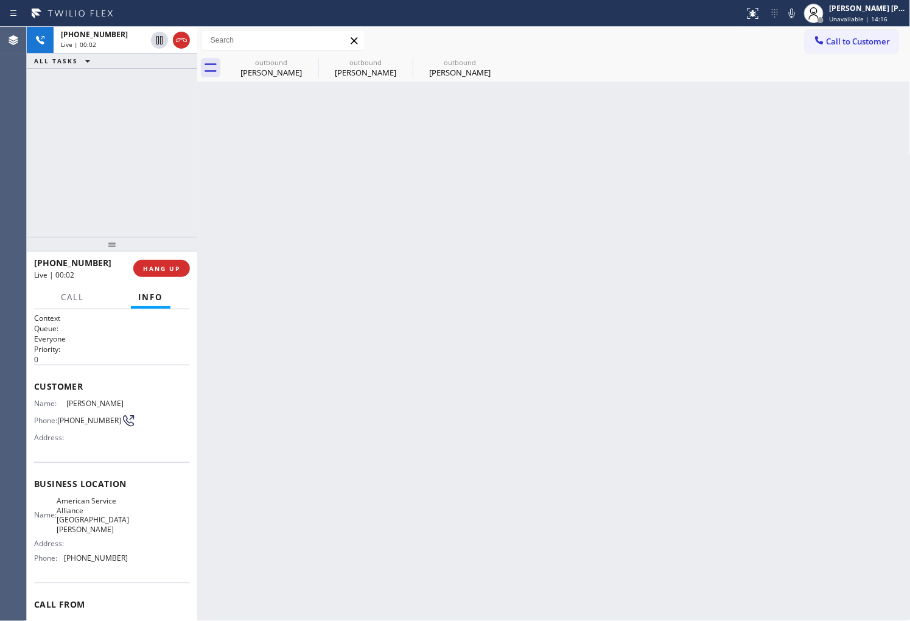
drag, startPoint x: 189, startPoint y: 47, endPoint x: 184, endPoint y: 253, distance: 205.8
click at [189, 46] on div at bounding box center [181, 40] width 17 height 15
click at [172, 271] on span "HANG UP" at bounding box center [161, 268] width 37 height 9
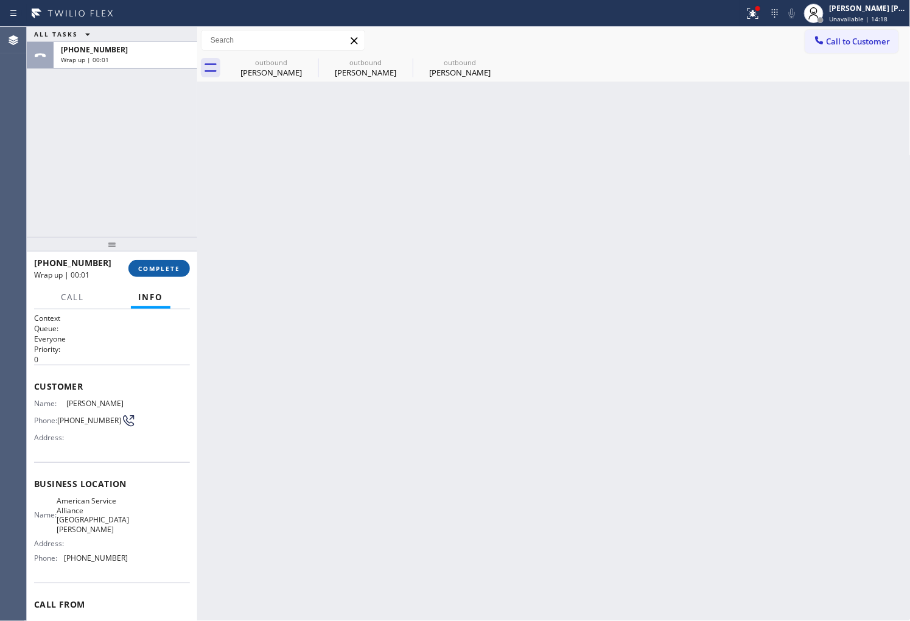
click at [164, 268] on span "COMPLETE" at bounding box center [159, 268] width 42 height 9
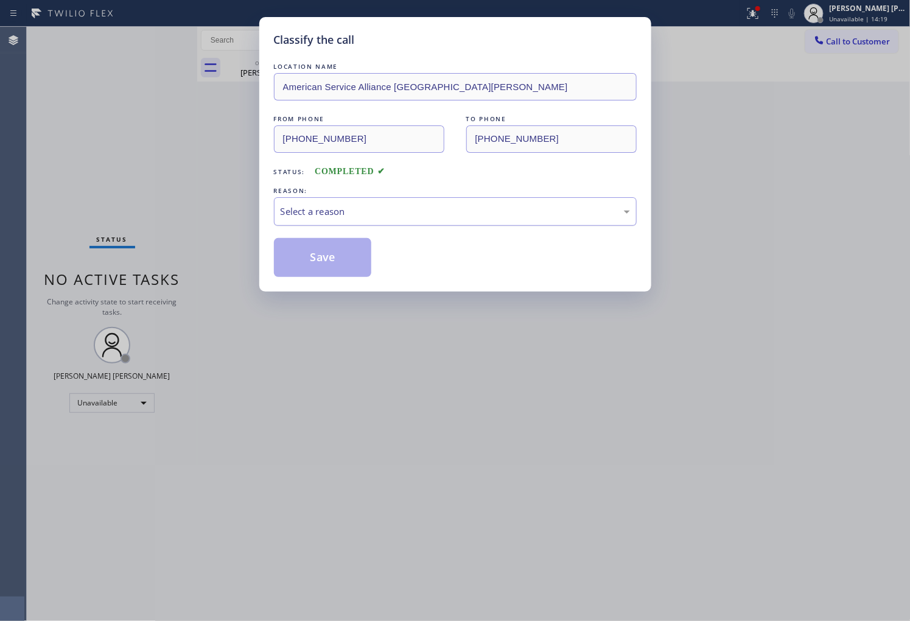
click at [354, 214] on div "Select a reason" at bounding box center [455, 212] width 349 height 14
drag, startPoint x: 327, startPoint y: 263, endPoint x: 150, endPoint y: 5, distance: 313.0
click at [329, 263] on button "Save" at bounding box center [323, 257] width 98 height 39
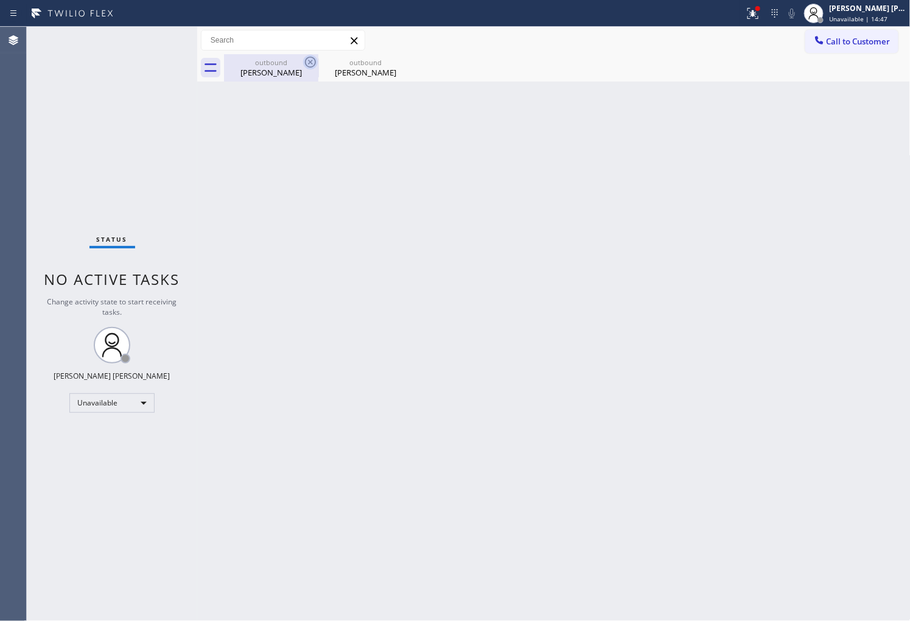
click at [317, 63] on icon at bounding box center [310, 62] width 15 height 15
click at [0, 0] on icon at bounding box center [0, 0] width 0 height 0
click at [756, 16] on div at bounding box center [753, 13] width 27 height 15
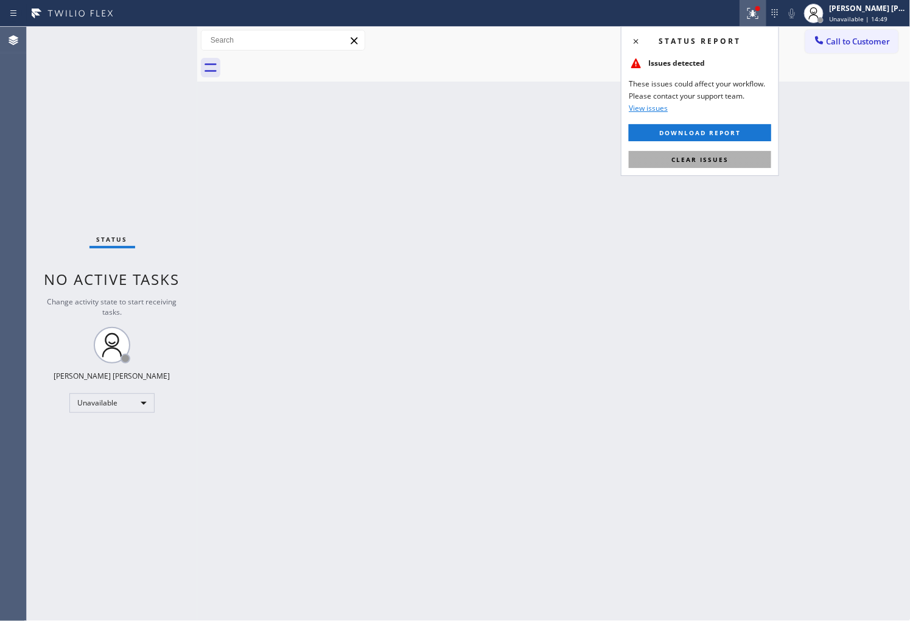
click at [706, 151] on button "Clear issues" at bounding box center [700, 159] width 142 height 17
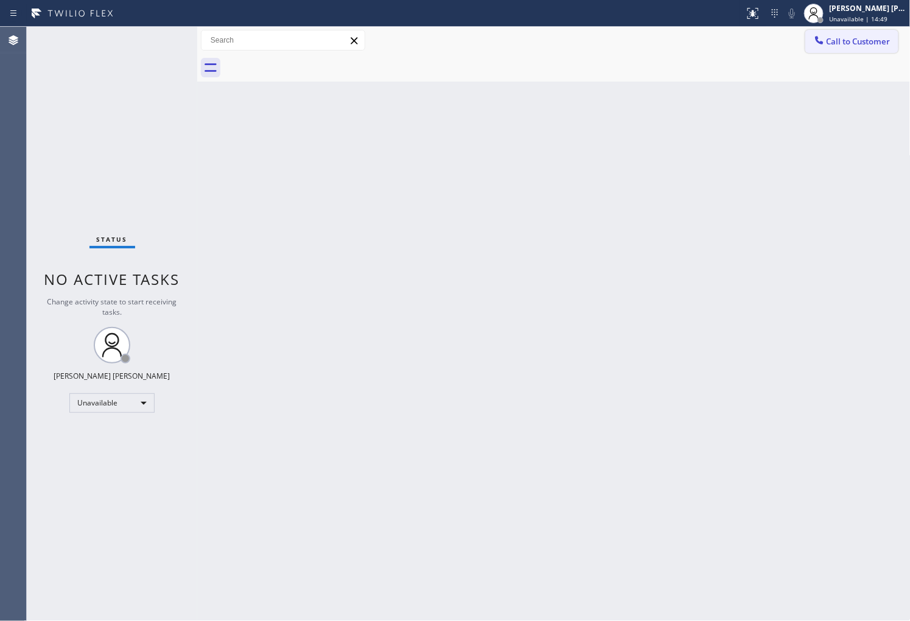
click at [859, 38] on span "Call to Customer" at bounding box center [859, 41] width 64 height 11
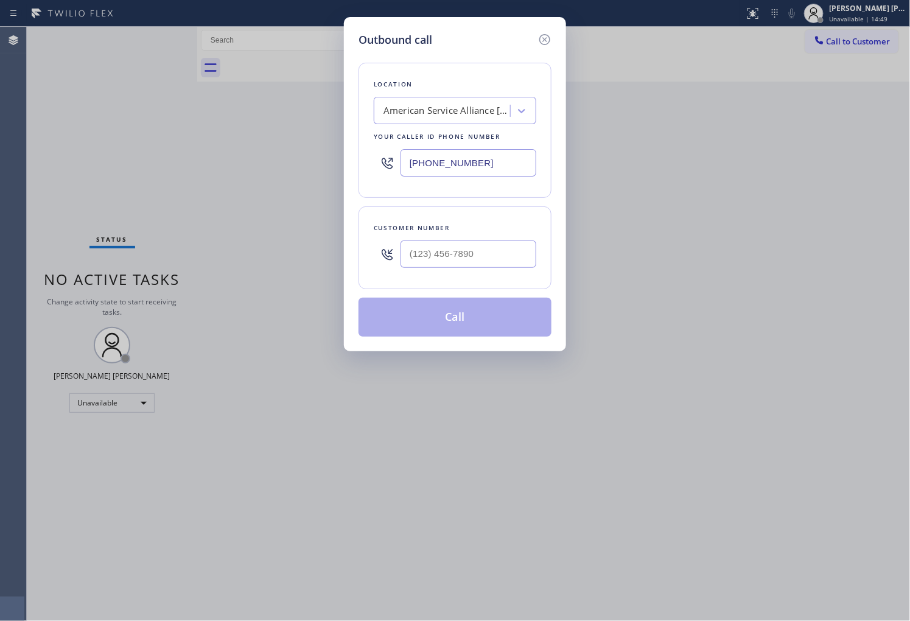
click at [452, 256] on input "text" at bounding box center [468, 253] width 136 height 27
click at [452, 256] on input "(___) ___-____" at bounding box center [468, 253] width 136 height 27
paste input "602) 718-5221"
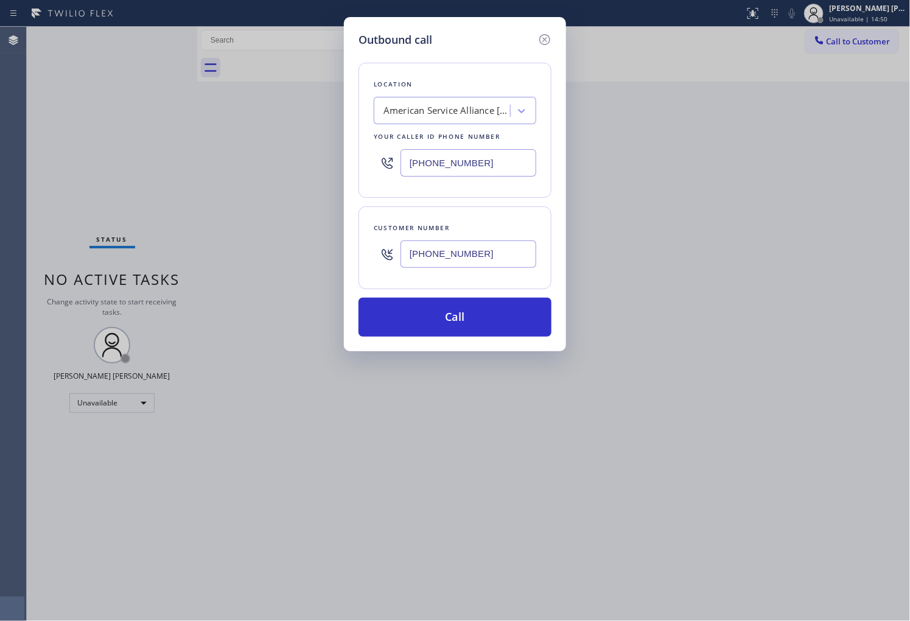
type input "[PHONE_NUMBER]"
click at [436, 164] on input "[PHONE_NUMBER]" at bounding box center [468, 162] width 136 height 27
paste input "623) 244-5472"
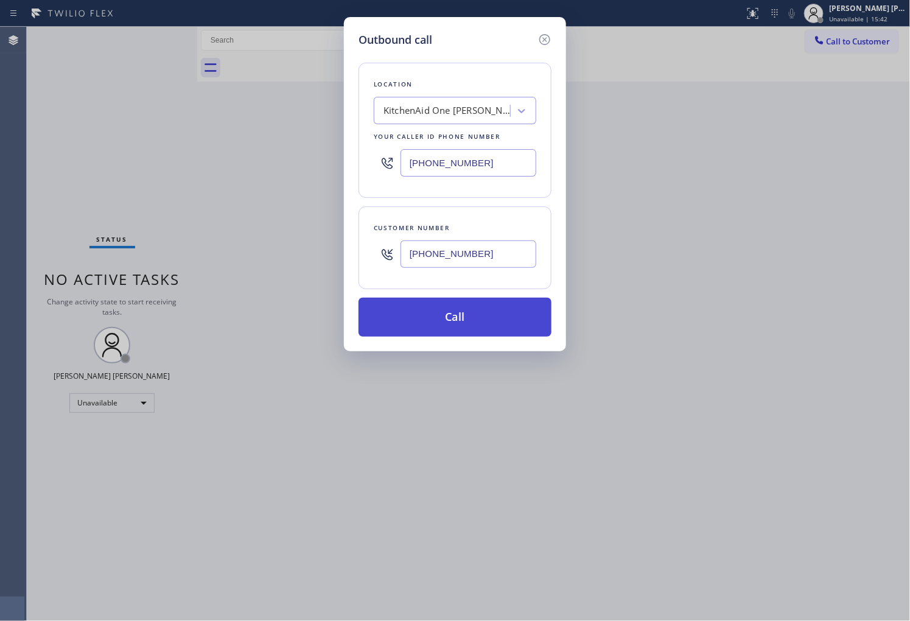
type input "[PHONE_NUMBER]"
click at [478, 330] on button "Call" at bounding box center [454, 317] width 193 height 39
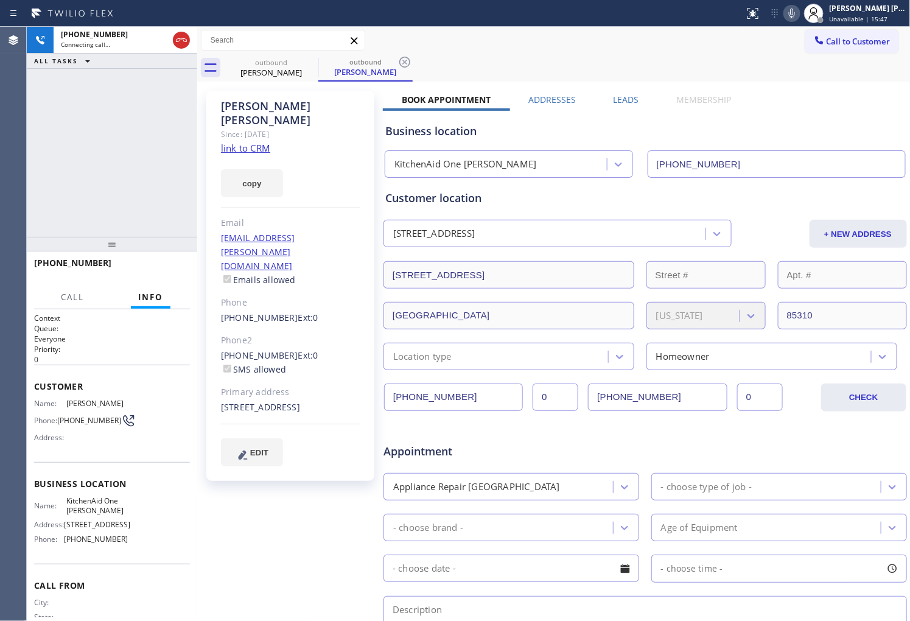
type input "[PHONE_NUMBER]"
click at [799, 7] on icon at bounding box center [792, 13] width 15 height 15
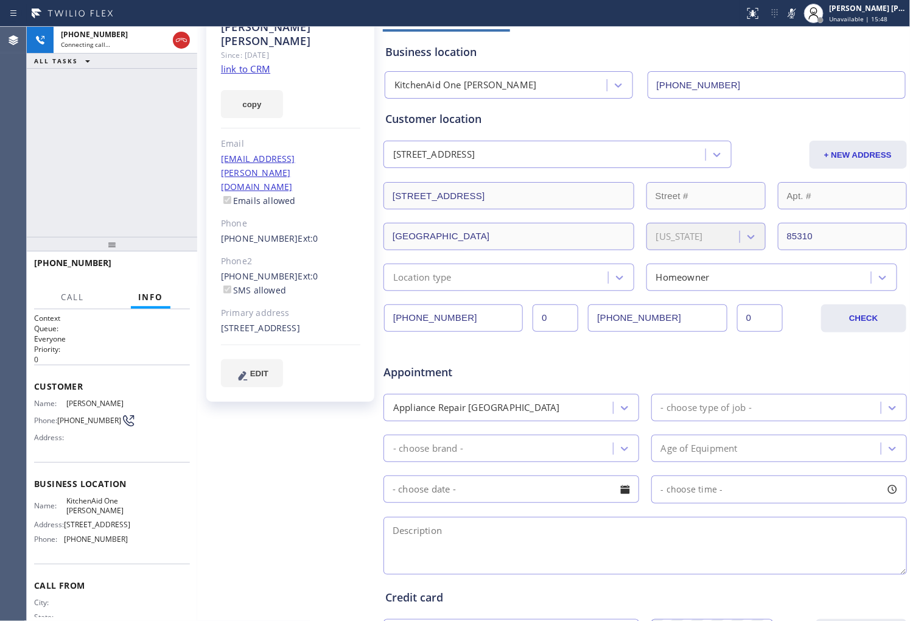
scroll to position [203, 0]
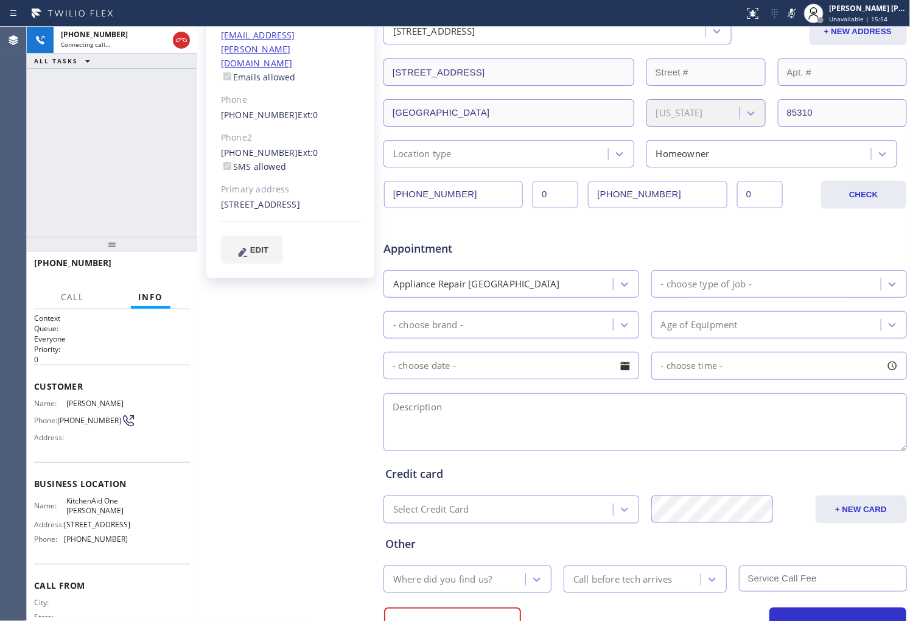
click at [47, 211] on div "[PHONE_NUMBER] Connecting call… ALL TASKS ALL TASKS ACTIVE TASKS TASKS IN WRAP …" at bounding box center [112, 132] width 170 height 210
click at [179, 41] on icon at bounding box center [181, 40] width 11 height 4
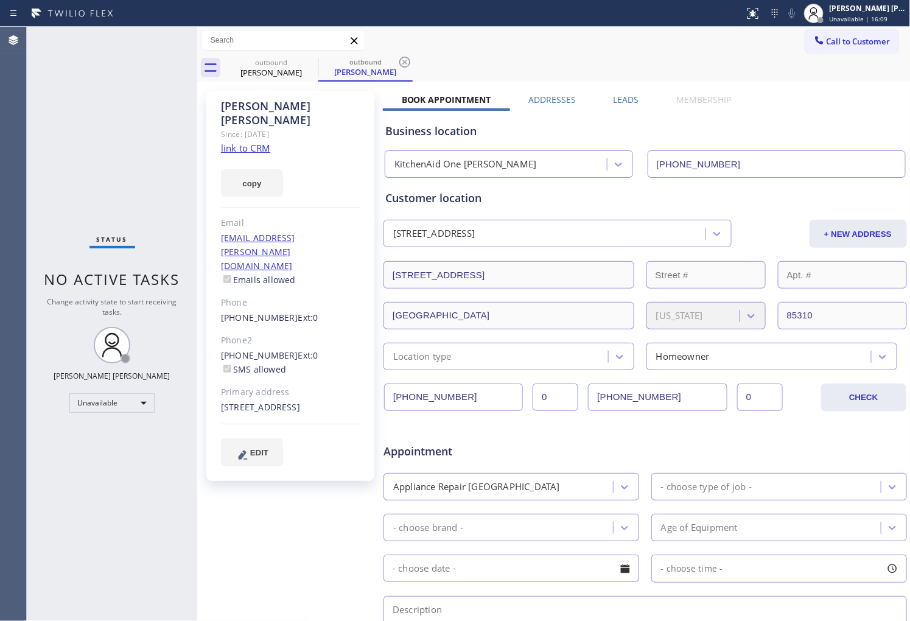
click at [627, 93] on div "[PERSON_NAME] Since: [DATE] link to CRM copy Email [EMAIL_ADDRESS][PERSON_NAME]…" at bounding box center [553, 479] width 707 height 789
click at [628, 99] on label "Leads" at bounding box center [627, 100] width 26 height 12
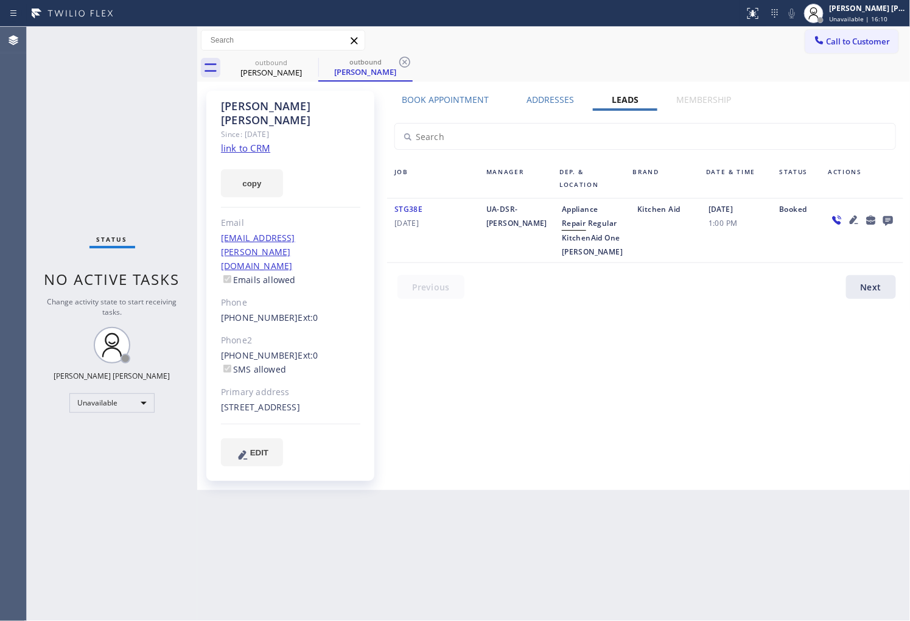
click at [894, 214] on icon at bounding box center [888, 219] width 15 height 15
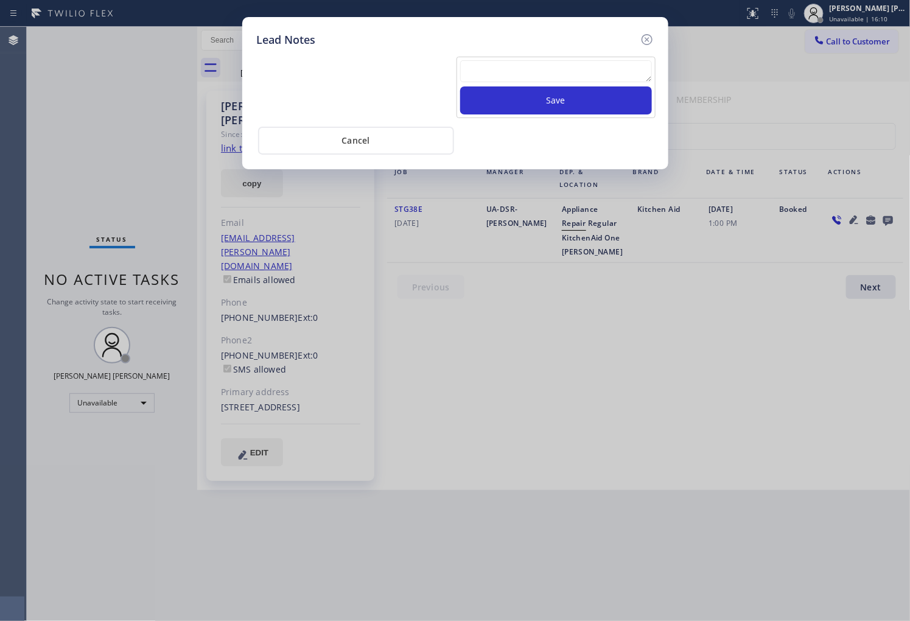
click at [635, 54] on div "Save" at bounding box center [455, 86] width 403 height 64
click at [640, 58] on div "Save" at bounding box center [555, 87] width 199 height 61
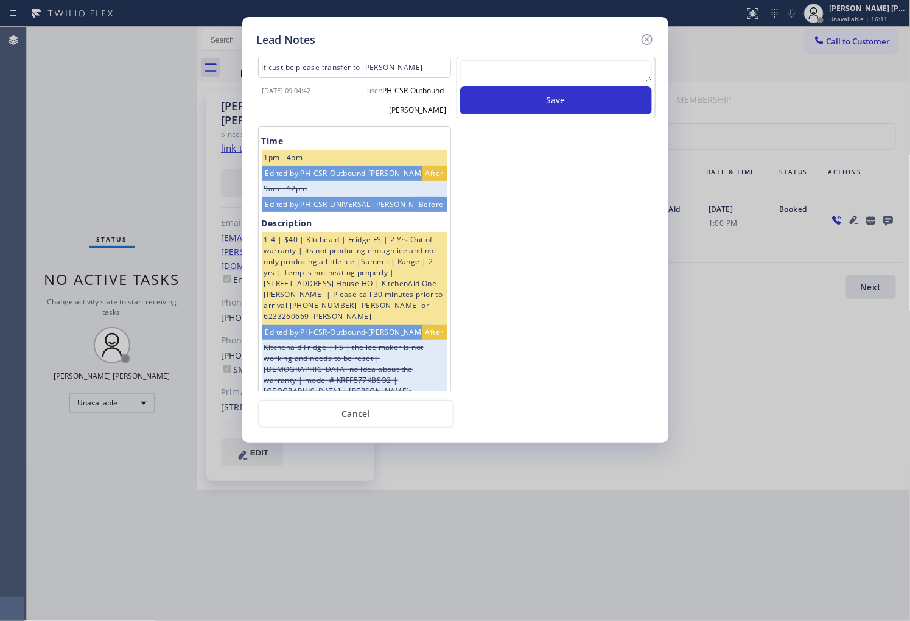
click at [650, 63] on textarea at bounding box center [556, 71] width 192 height 22
type textarea "no answer/pls xfer"
click at [568, 103] on button "Save" at bounding box center [556, 100] width 192 height 28
click at [648, 37] on icon at bounding box center [647, 39] width 15 height 15
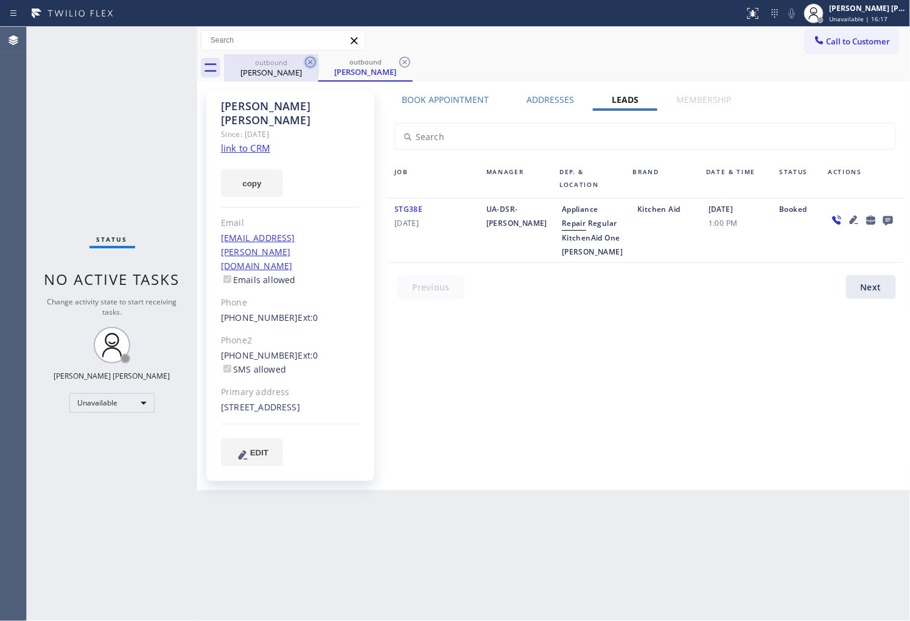
click at [302, 67] on div "[PERSON_NAME]" at bounding box center [271, 72] width 92 height 11
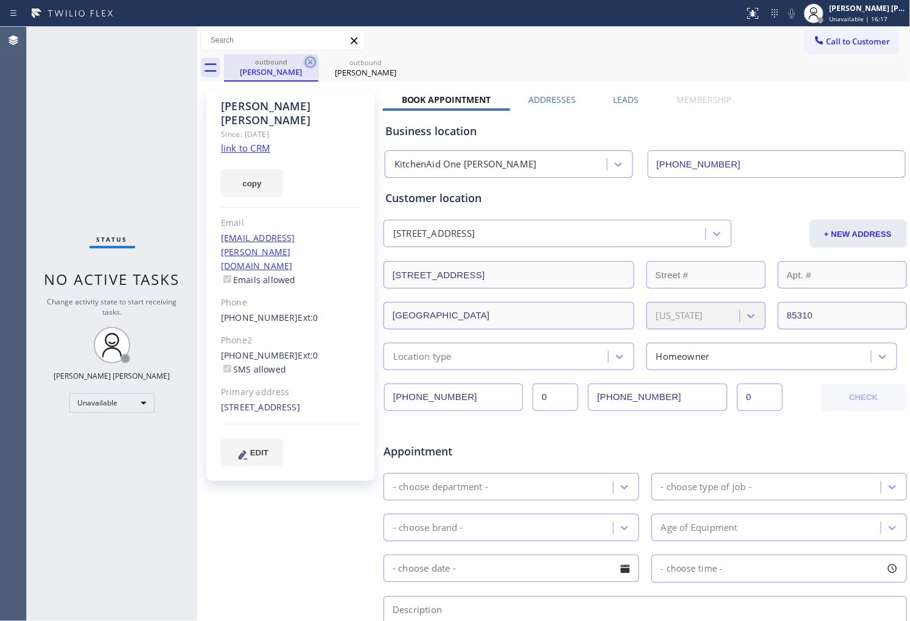
click at [307, 62] on icon at bounding box center [310, 62] width 15 height 15
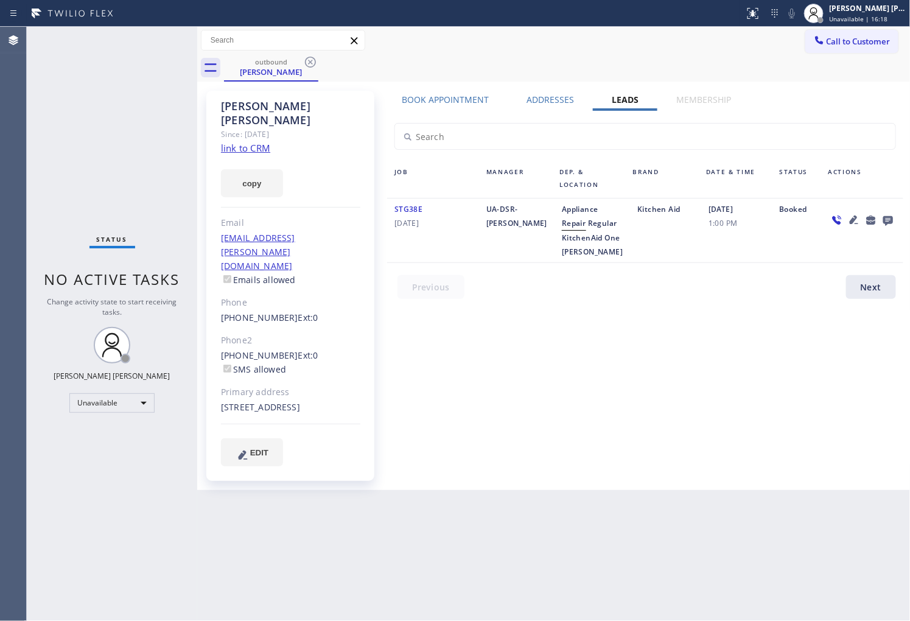
click at [309, 62] on icon at bounding box center [310, 62] width 15 height 15
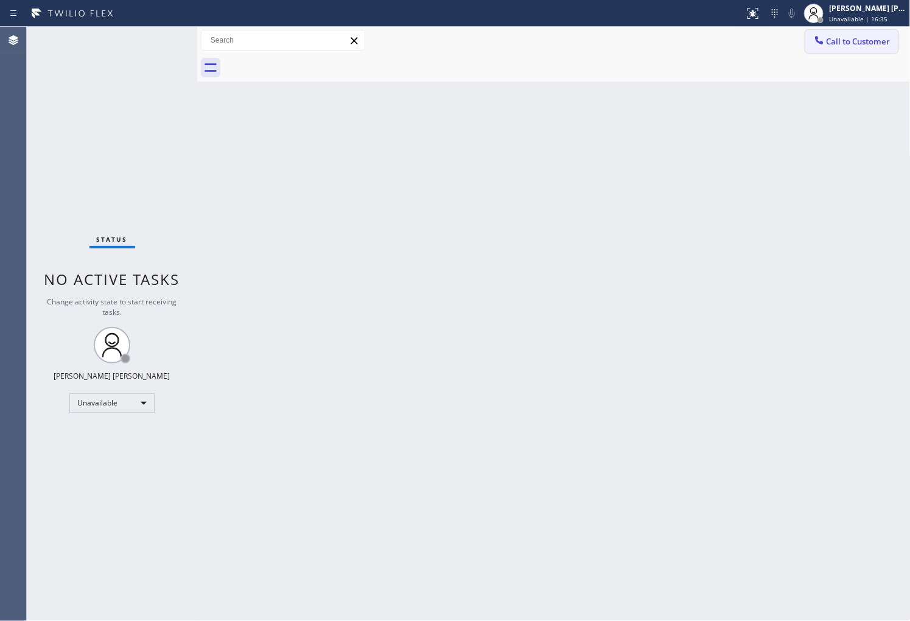
click at [835, 36] on span "Call to Customer" at bounding box center [859, 41] width 64 height 11
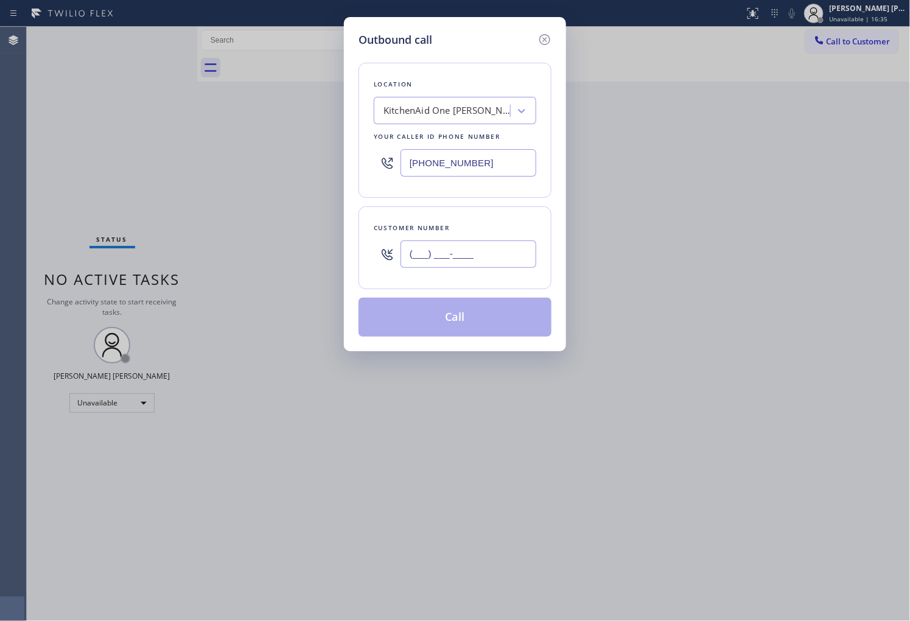
click at [469, 243] on input "(___) ___-____" at bounding box center [468, 253] width 136 height 27
paste input "206) 349-4521"
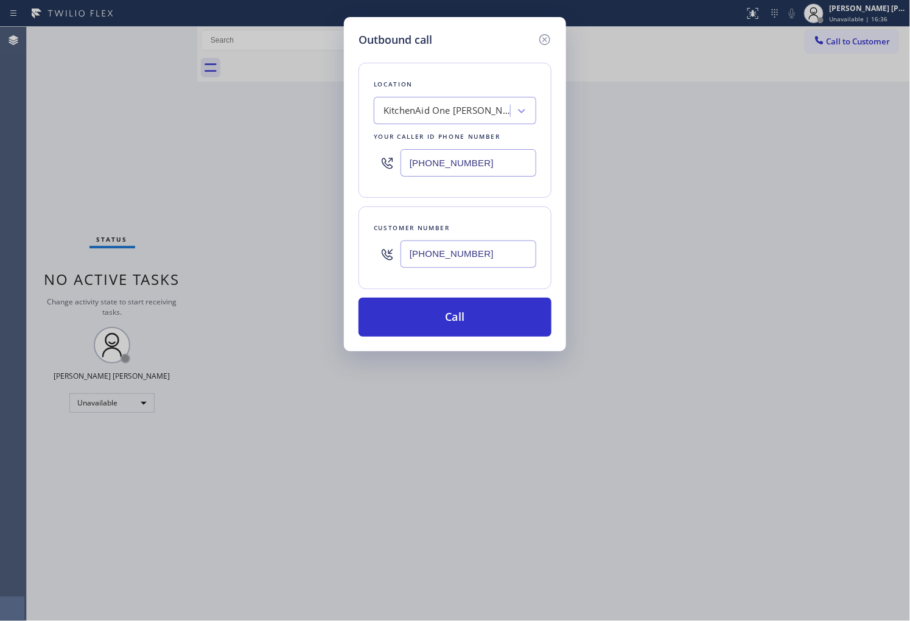
type input "[PHONE_NUMBER]"
click at [433, 179] on div "[PHONE_NUMBER]" at bounding box center [455, 163] width 163 height 40
click at [425, 165] on input "[PHONE_NUMBER]" at bounding box center [468, 162] width 136 height 27
paste input "877) 777-0796"
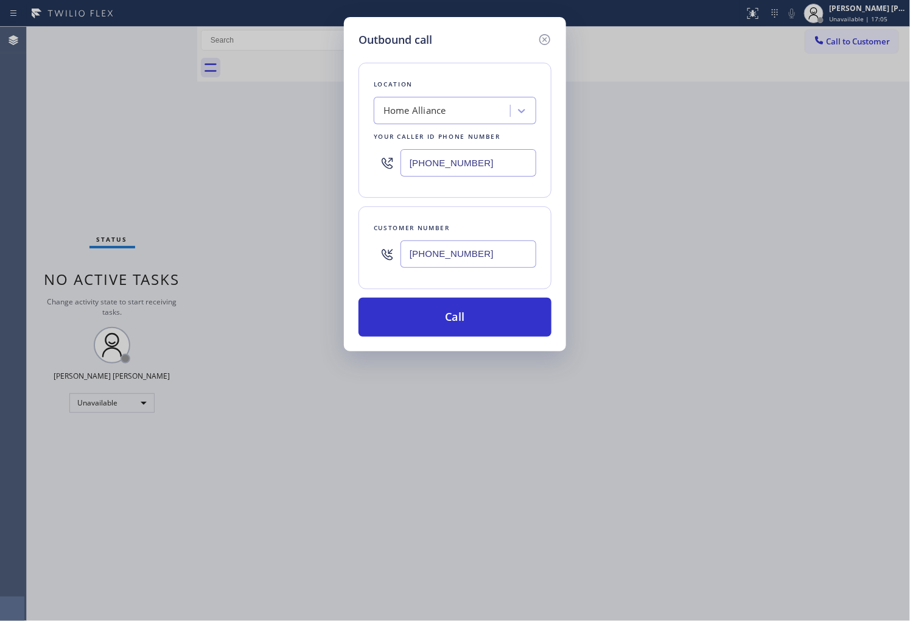
click at [430, 163] on input "[PHONE_NUMBER]" at bounding box center [468, 162] width 136 height 27
type input "[PHONE_NUMBER]"
click at [465, 307] on button "Call" at bounding box center [454, 317] width 193 height 39
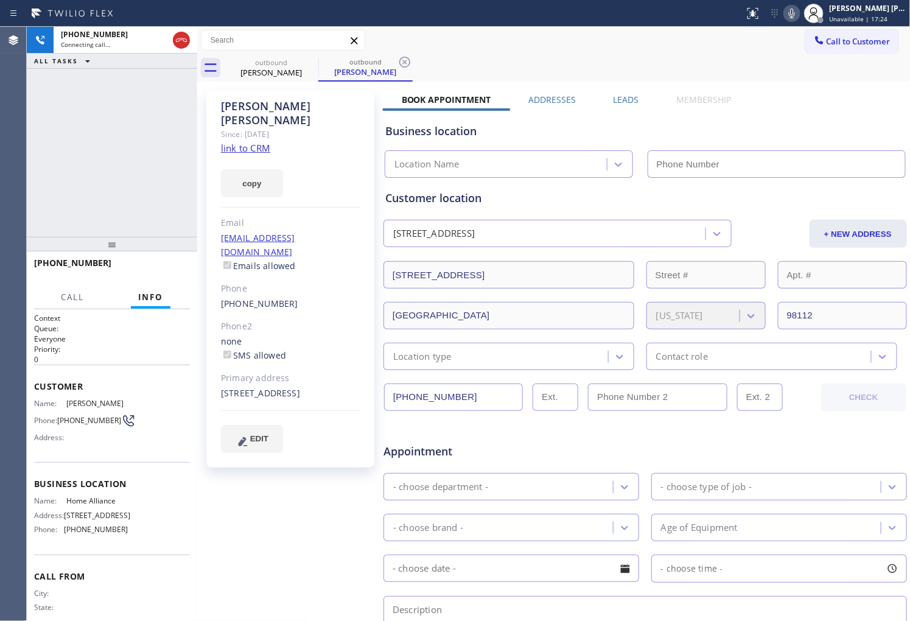
click at [799, 16] on icon at bounding box center [792, 13] width 15 height 15
type input "[PHONE_NUMBER]"
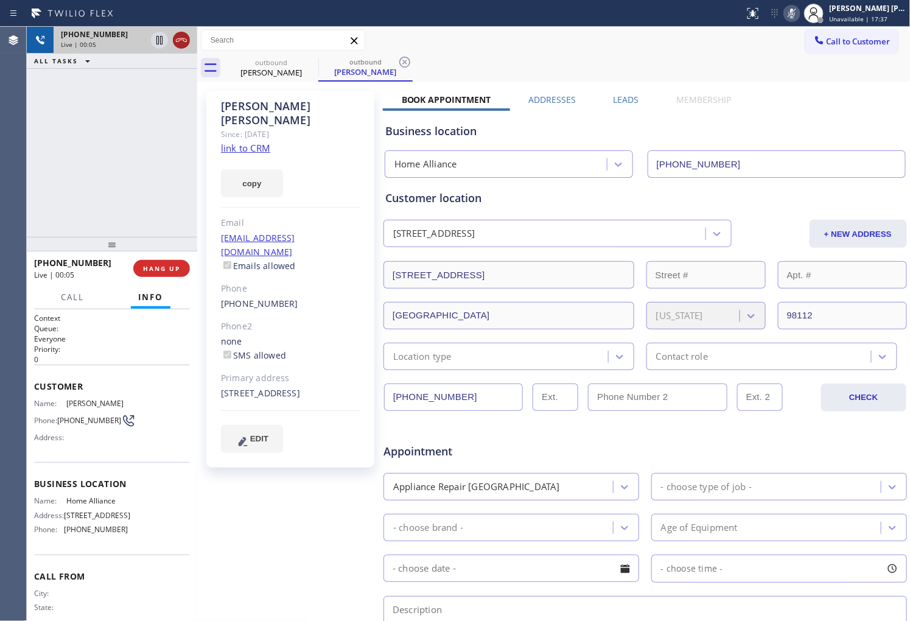
click at [185, 38] on icon at bounding box center [181, 40] width 15 height 15
click at [268, 298] on link "[PHONE_NUMBER]" at bounding box center [259, 304] width 77 height 12
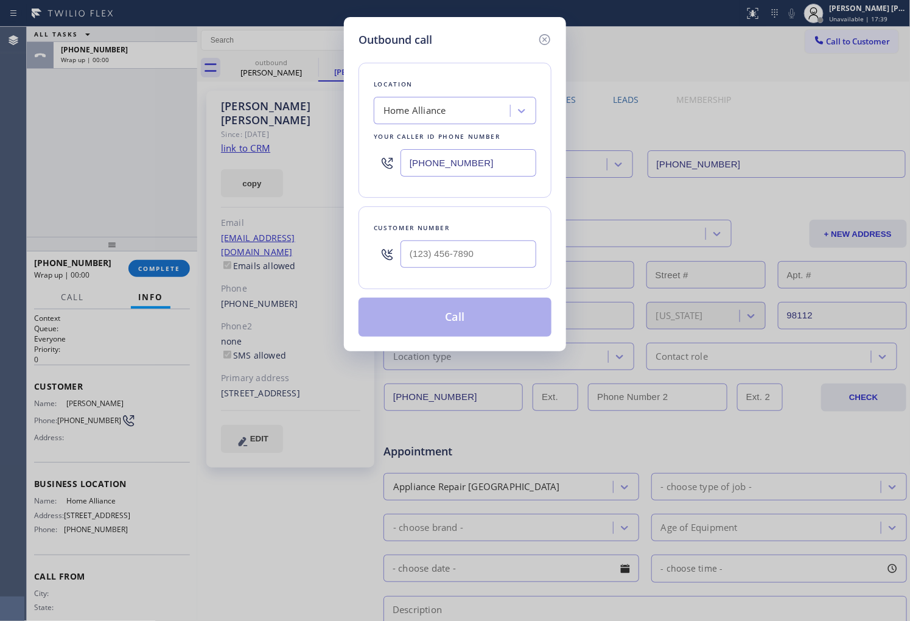
type input "[PHONE_NUMBER]"
click at [459, 317] on button "Call" at bounding box center [454, 317] width 193 height 39
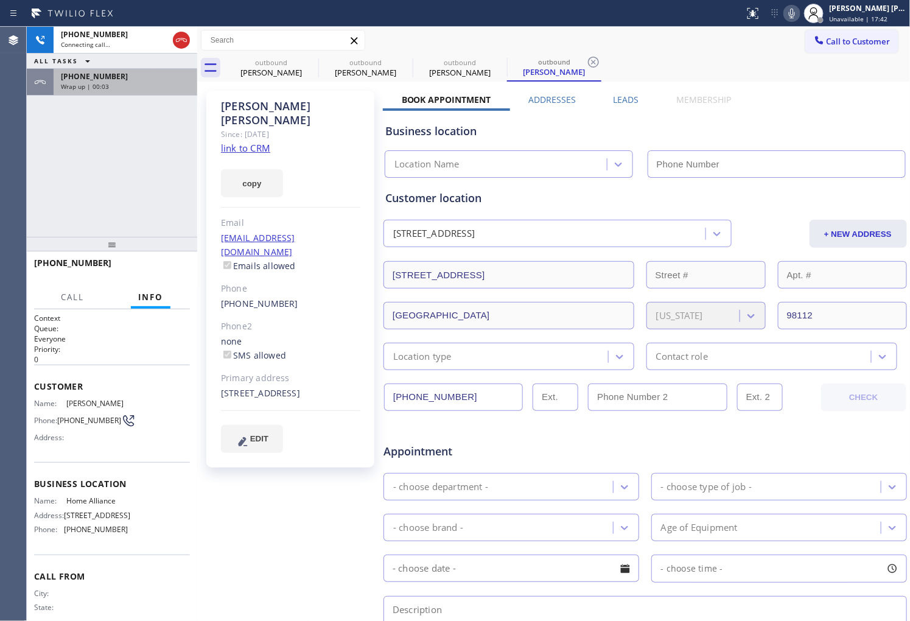
click at [119, 84] on div "Wrap up | 00:03" at bounding box center [125, 86] width 129 height 9
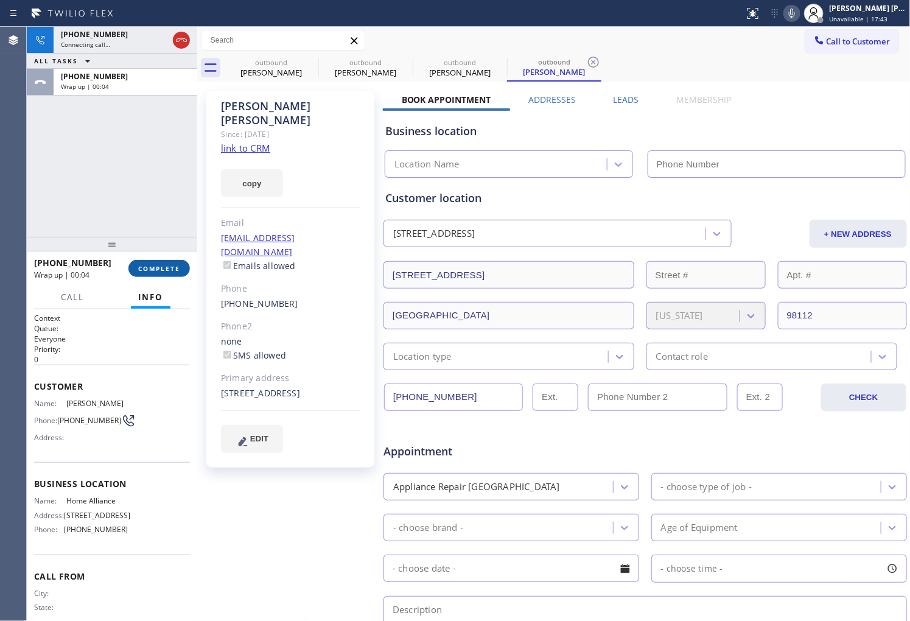
click at [162, 273] on button "COMPLETE" at bounding box center [158, 268] width 61 height 17
type input "[PHONE_NUMBER]"
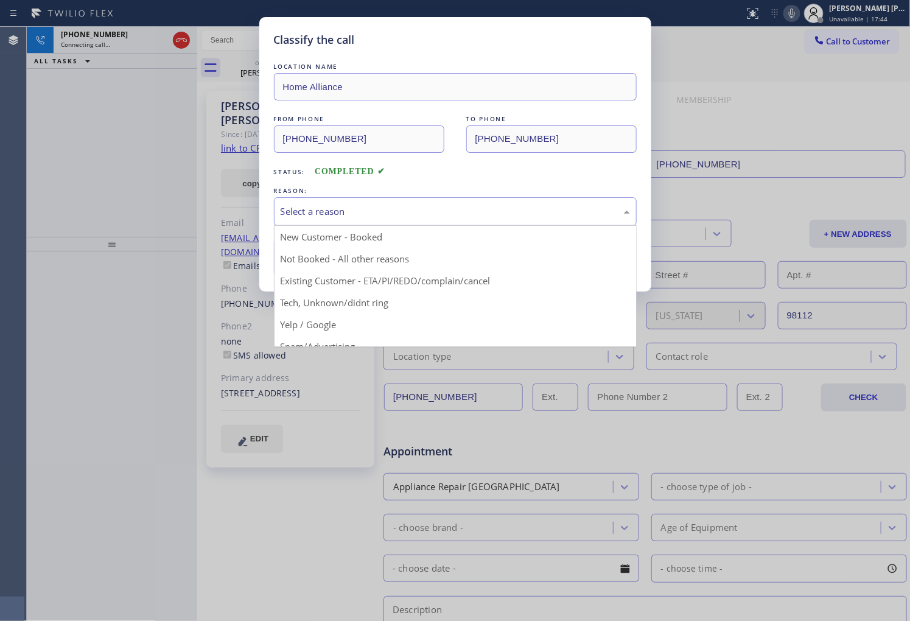
click at [375, 215] on div "Select a reason" at bounding box center [455, 212] width 349 height 14
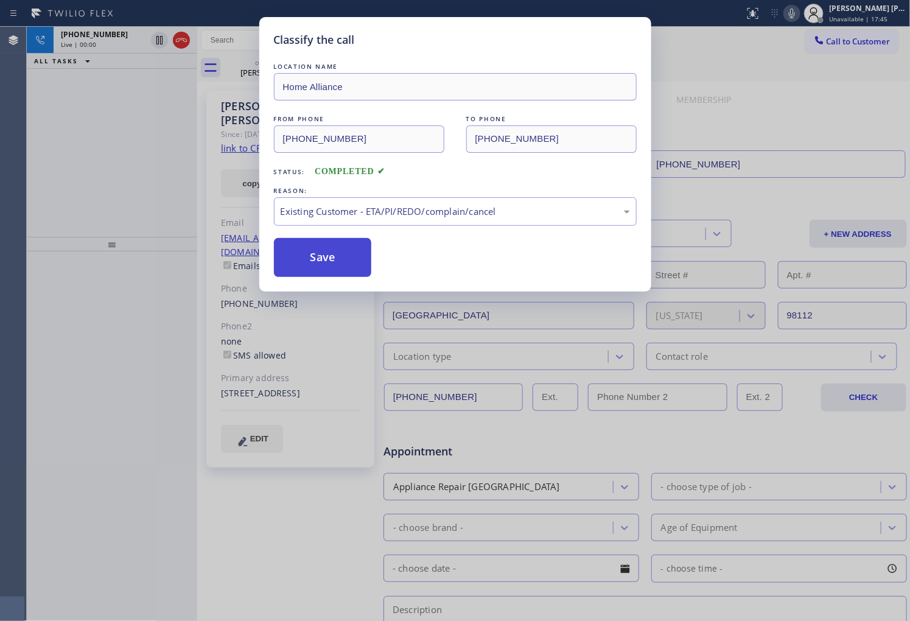
click at [299, 247] on button "Save" at bounding box center [323, 257] width 98 height 39
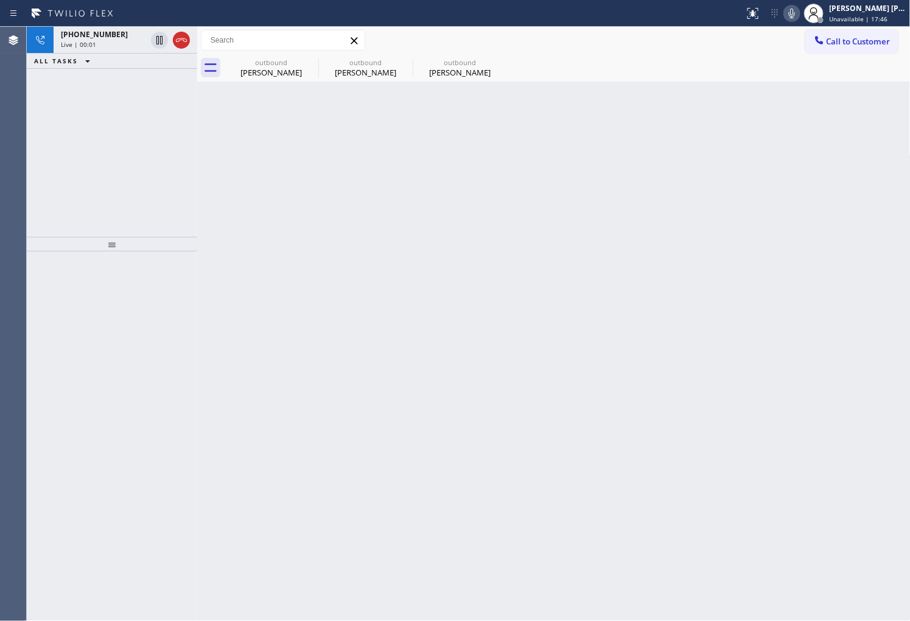
click at [180, 41] on icon at bounding box center [181, 40] width 15 height 15
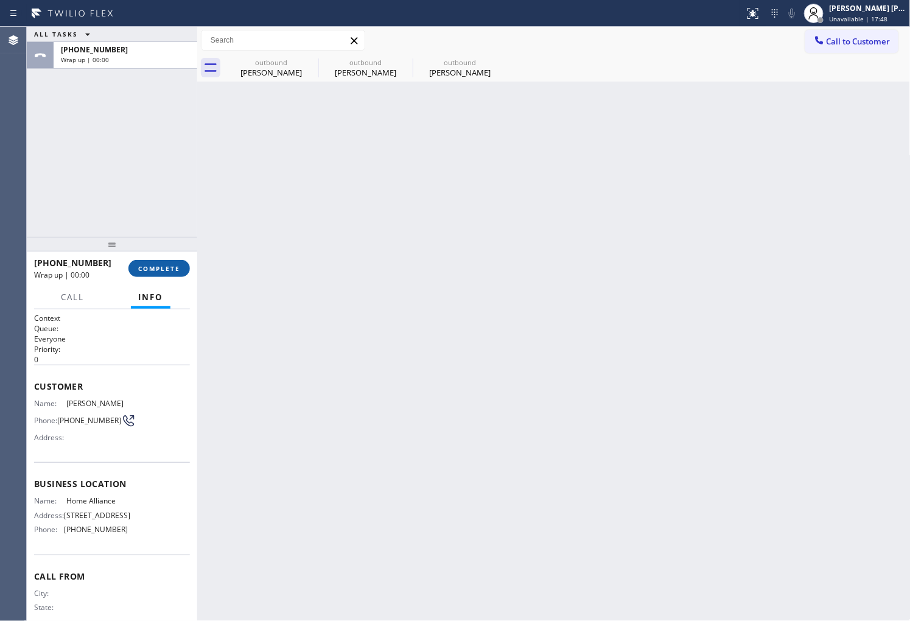
click at [170, 270] on span "COMPLETE" at bounding box center [159, 268] width 42 height 9
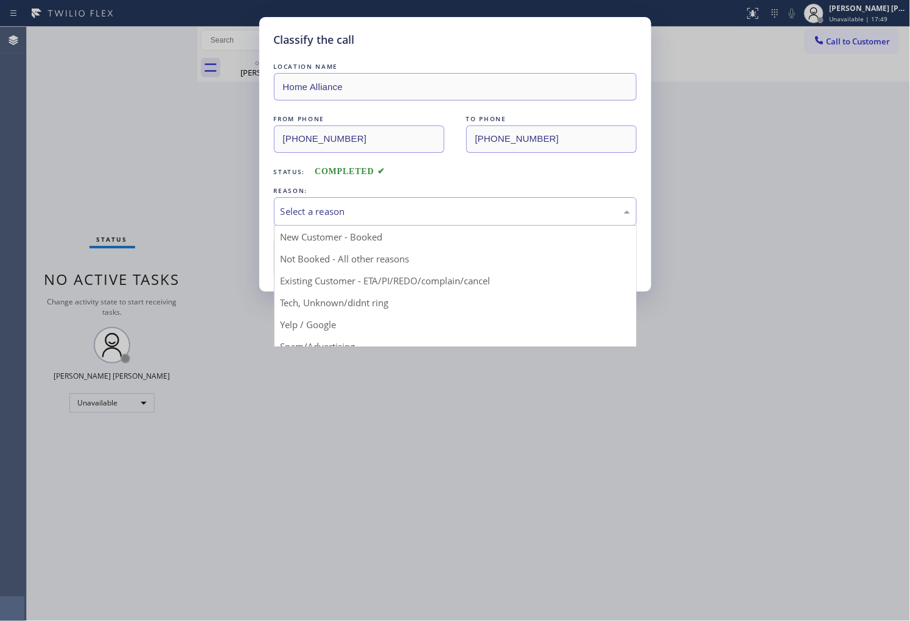
click at [354, 222] on div "Select a reason" at bounding box center [455, 211] width 363 height 29
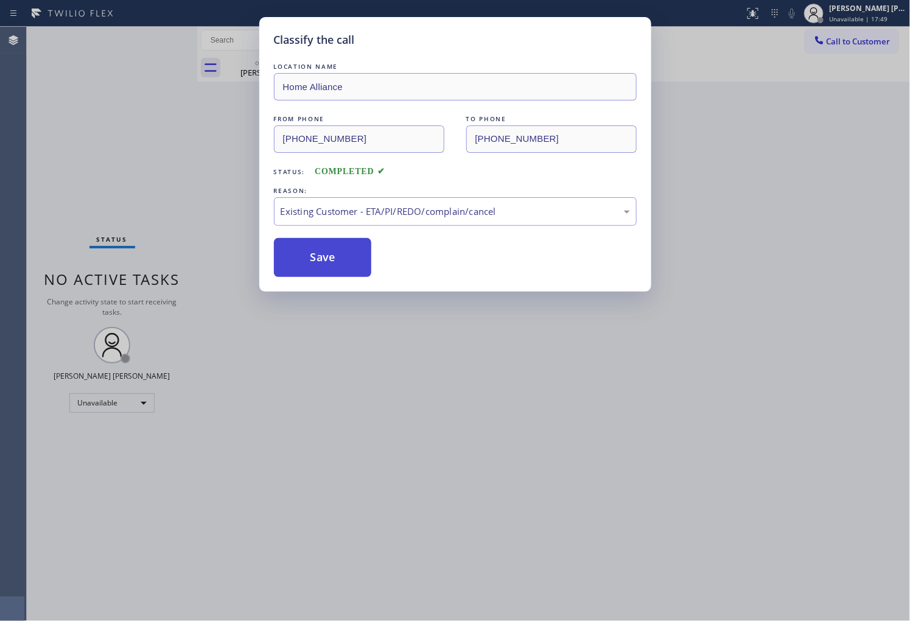
click at [317, 265] on button "Save" at bounding box center [323, 257] width 98 height 39
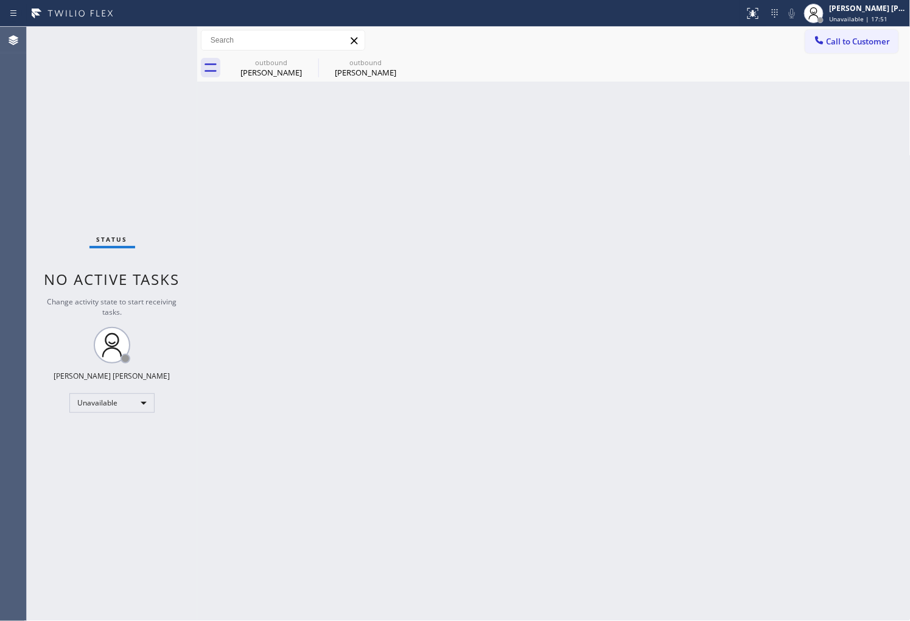
click at [0, 0] on icon at bounding box center [0, 0] width 0 height 0
click at [903, 51] on div "Call to Customer Outbound call Location Home Alliance Your caller id phone numb…" at bounding box center [553, 40] width 713 height 27
click at [863, 45] on span "Call to Customer" at bounding box center [859, 41] width 64 height 11
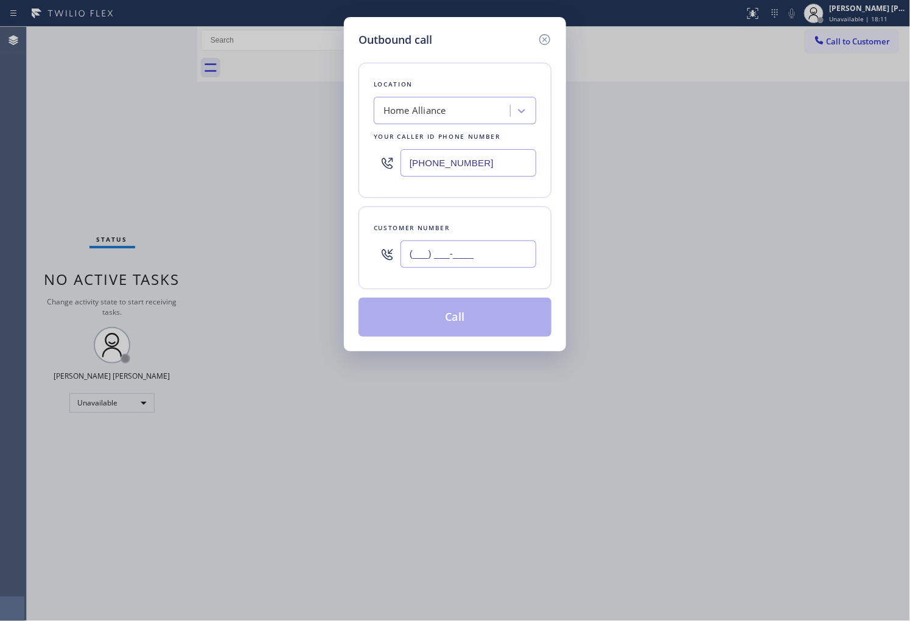
click at [418, 253] on input "(___) ___-____" at bounding box center [468, 253] width 136 height 27
paste input "480) 231-5681"
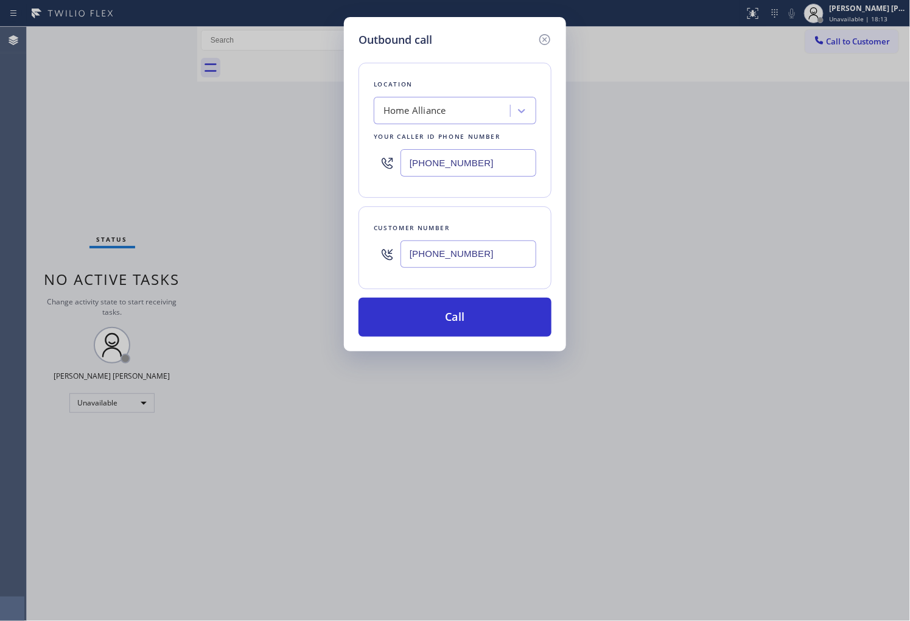
type input "[PHONE_NUMBER]"
click at [451, 163] on input "[PHONE_NUMBER]" at bounding box center [468, 162] width 136 height 27
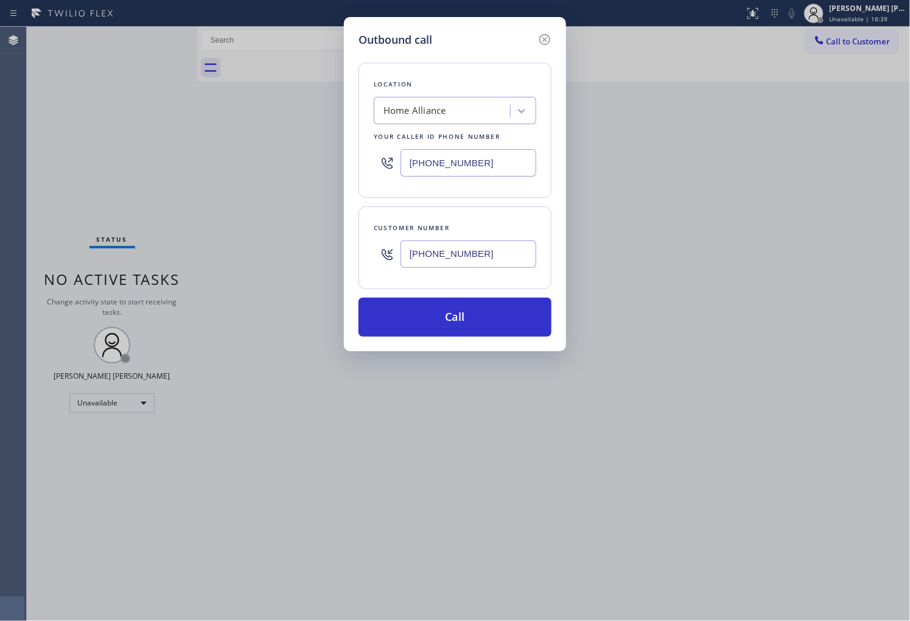
paste input "602) 755-6398"
type input "[PHONE_NUMBER]"
click at [441, 324] on button "Call" at bounding box center [454, 317] width 193 height 39
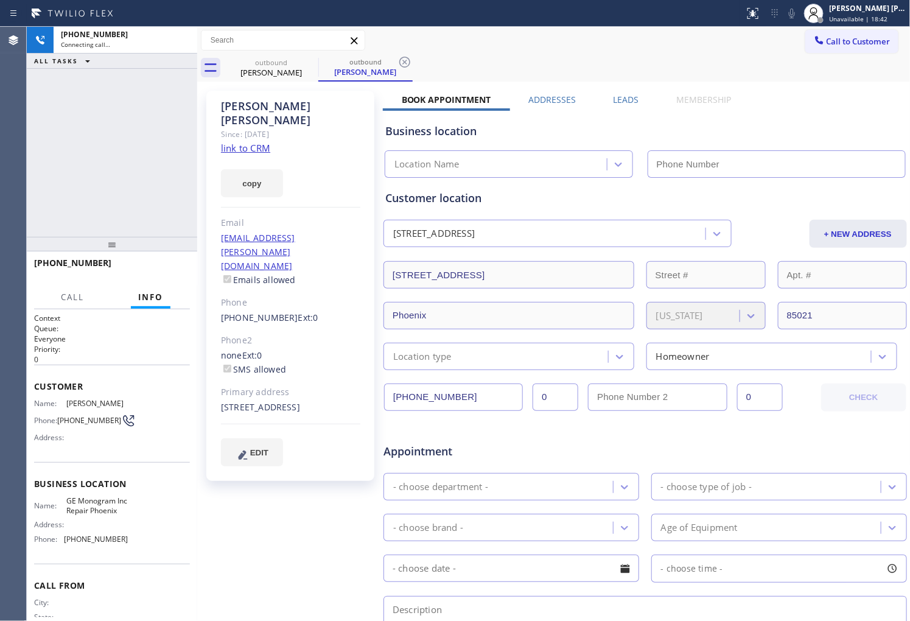
click at [265, 106] on div "[PERSON_NAME]" at bounding box center [290, 113] width 139 height 28
drag, startPoint x: 281, startPoint y: 107, endPoint x: 900, endPoint y: 46, distance: 621.4
click at [265, 106] on div "[PERSON_NAME]" at bounding box center [290, 113] width 139 height 28
type input "[PHONE_NUMBER]"
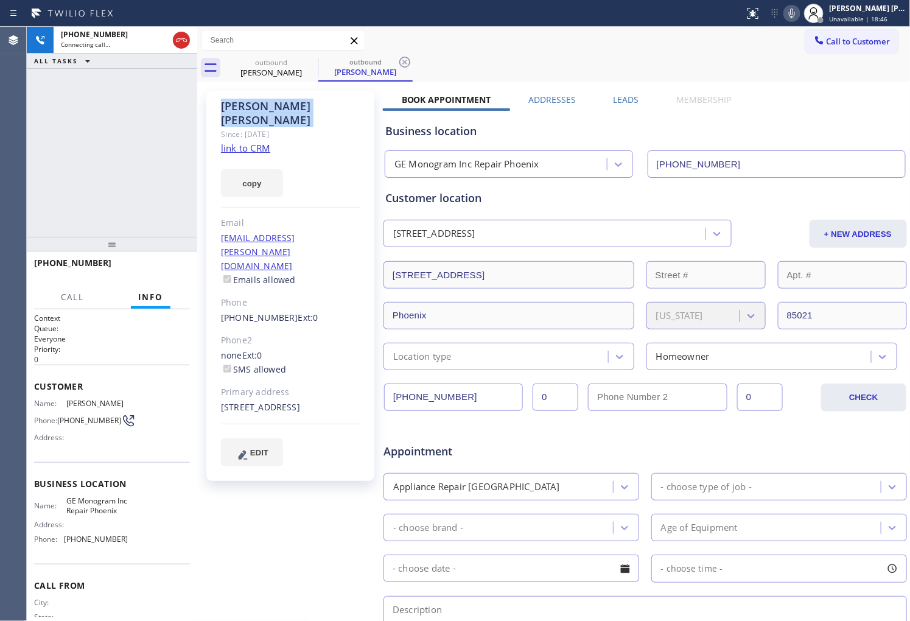
click at [799, 8] on icon at bounding box center [792, 13] width 15 height 15
click at [174, 136] on div "[PHONE_NUMBER] Connecting call… ALL TASKS ALL TASKS ACTIVE TASKS TASKS IN WRAP …" at bounding box center [112, 132] width 170 height 210
click at [795, 15] on icon at bounding box center [792, 14] width 6 height 10
click at [799, 16] on icon at bounding box center [792, 13] width 15 height 15
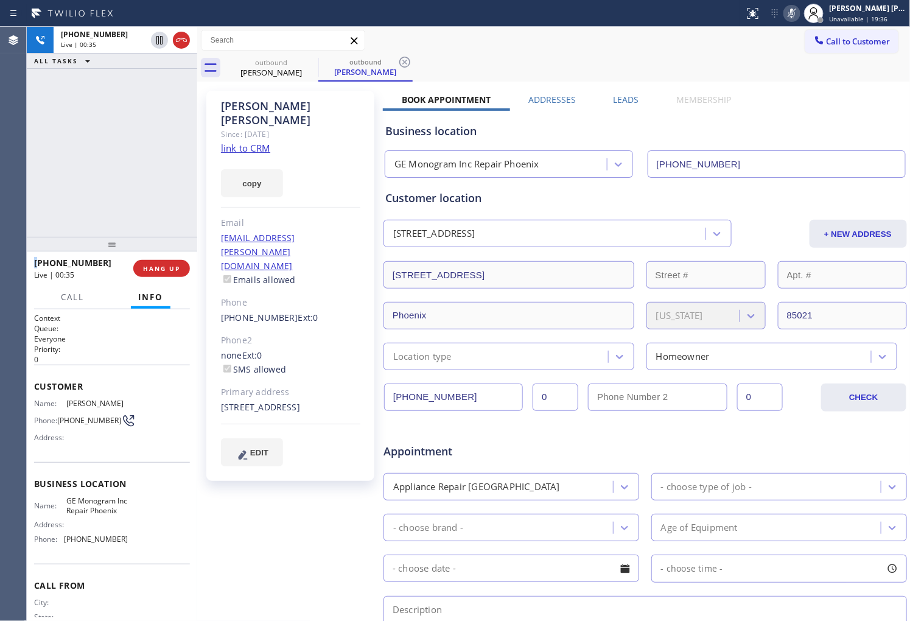
click at [799, 18] on icon at bounding box center [792, 13] width 15 height 15
click at [155, 162] on div "[PHONE_NUMBER] Live | 00:41 ALL TASKS ALL TASKS ACTIVE TASKS TASKS IN WRAP UP" at bounding box center [112, 132] width 170 height 210
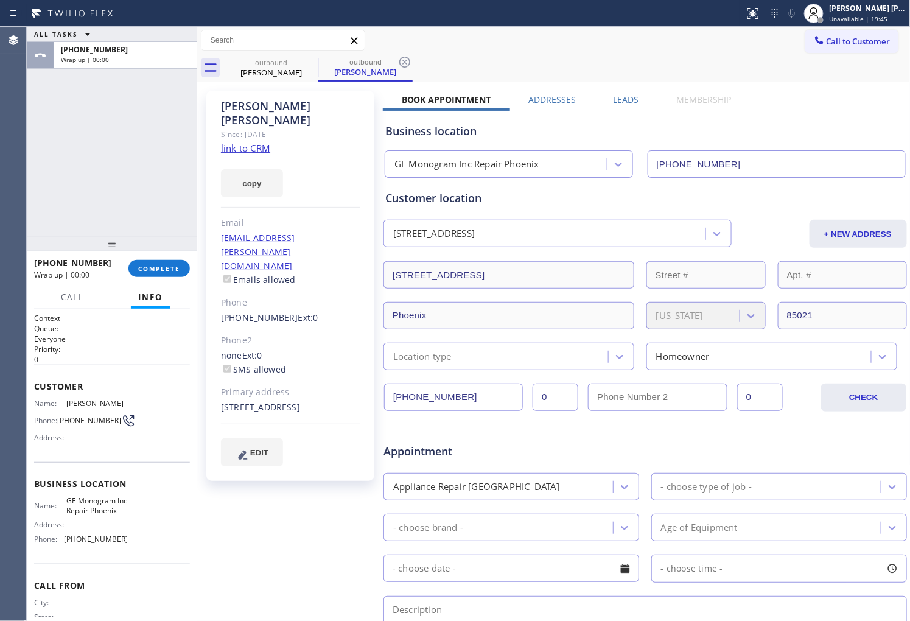
click at [624, 94] on label "Leads" at bounding box center [627, 100] width 26 height 12
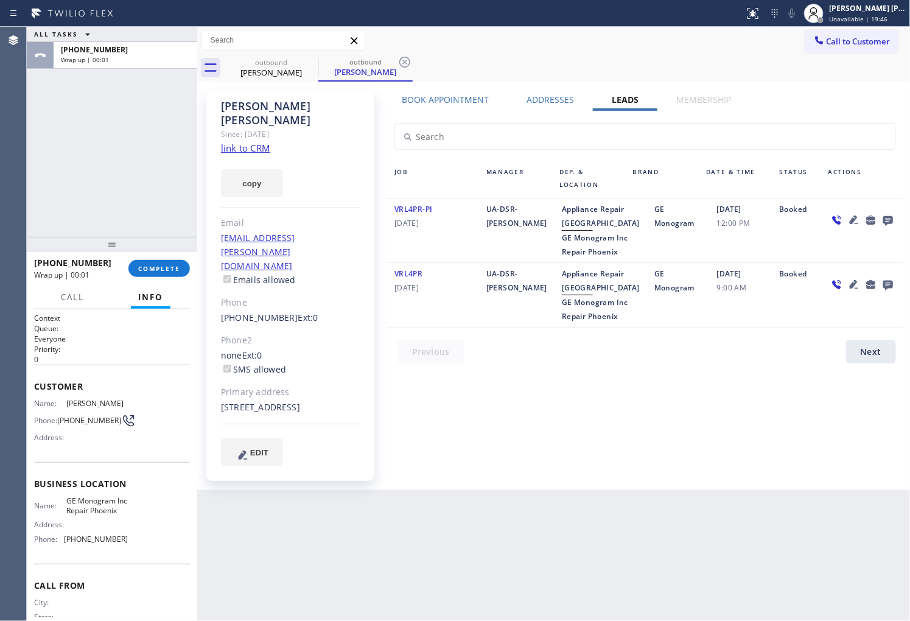
click at [890, 220] on icon at bounding box center [888, 221] width 10 height 10
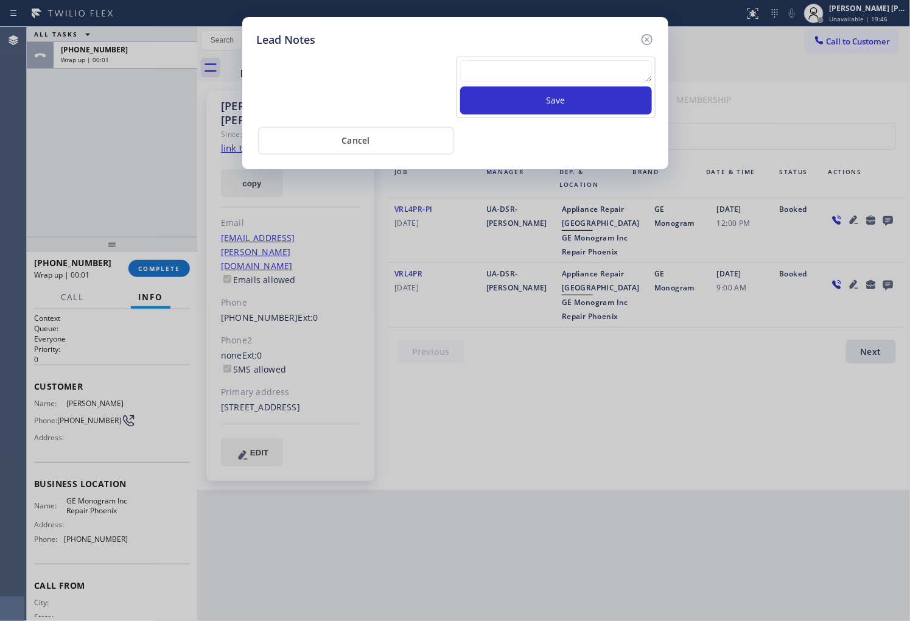
click at [605, 82] on textarea at bounding box center [556, 71] width 192 height 22
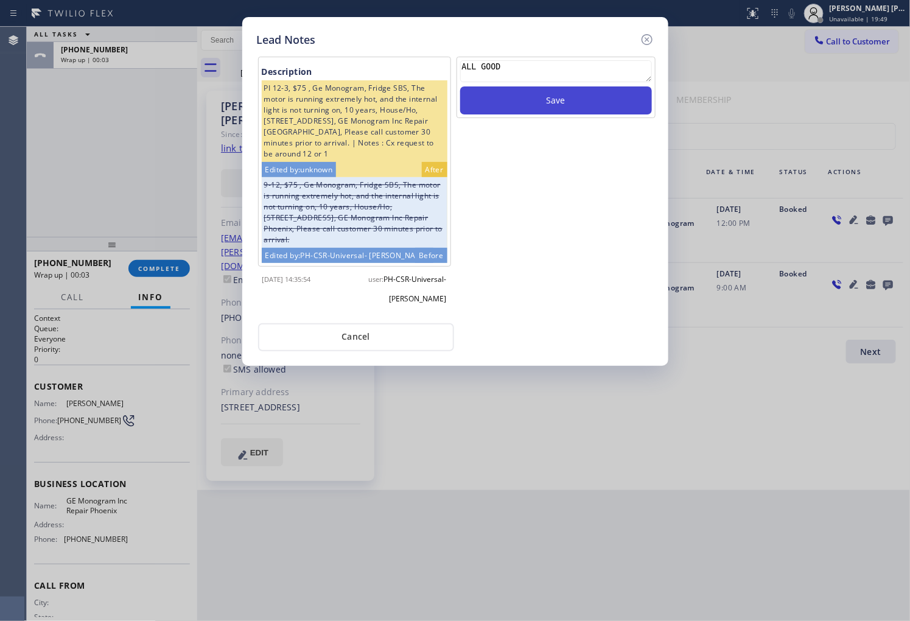
type textarea "ALL GOOD"
click at [607, 99] on button "Save" at bounding box center [556, 100] width 192 height 28
click at [649, 35] on icon at bounding box center [647, 39] width 15 height 15
click at [649, 35] on div "Call to Customer Outbound call Location GE Monogram Inc Repair [GEOGRAPHIC_DATA…" at bounding box center [553, 40] width 713 height 21
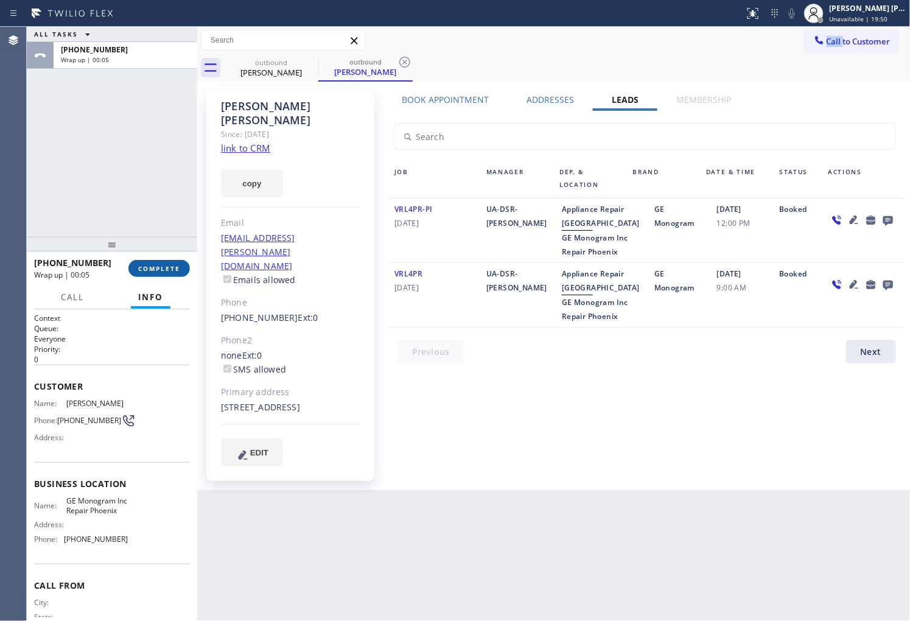
click at [159, 268] on span "COMPLETE" at bounding box center [159, 268] width 42 height 9
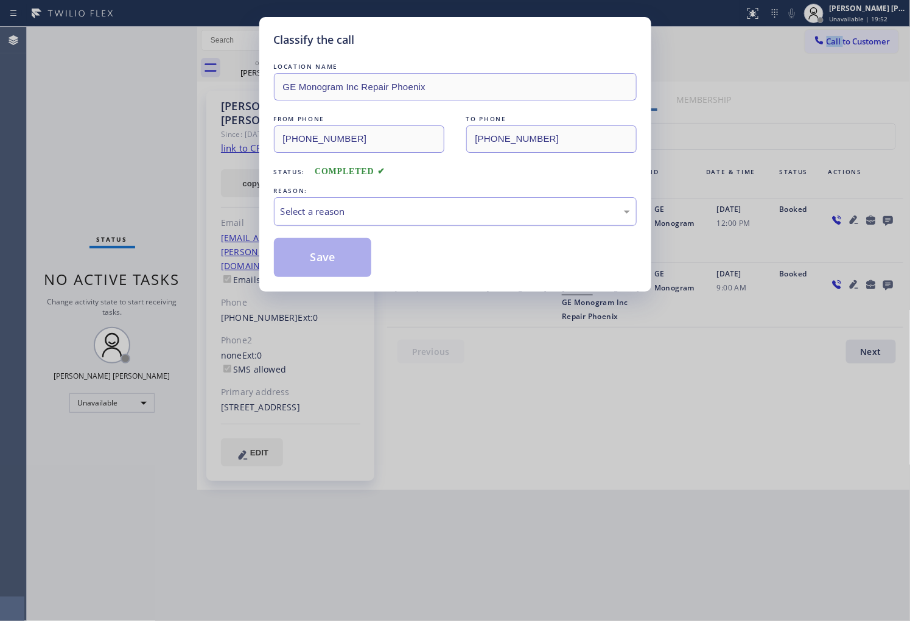
click at [382, 197] on div "Select a reason" at bounding box center [455, 211] width 363 height 29
click at [356, 222] on div "Select a reason" at bounding box center [455, 211] width 363 height 29
drag, startPoint x: 335, startPoint y: 272, endPoint x: 345, endPoint y: 287, distance: 18.4
click at [335, 272] on button "Save" at bounding box center [323, 257] width 98 height 39
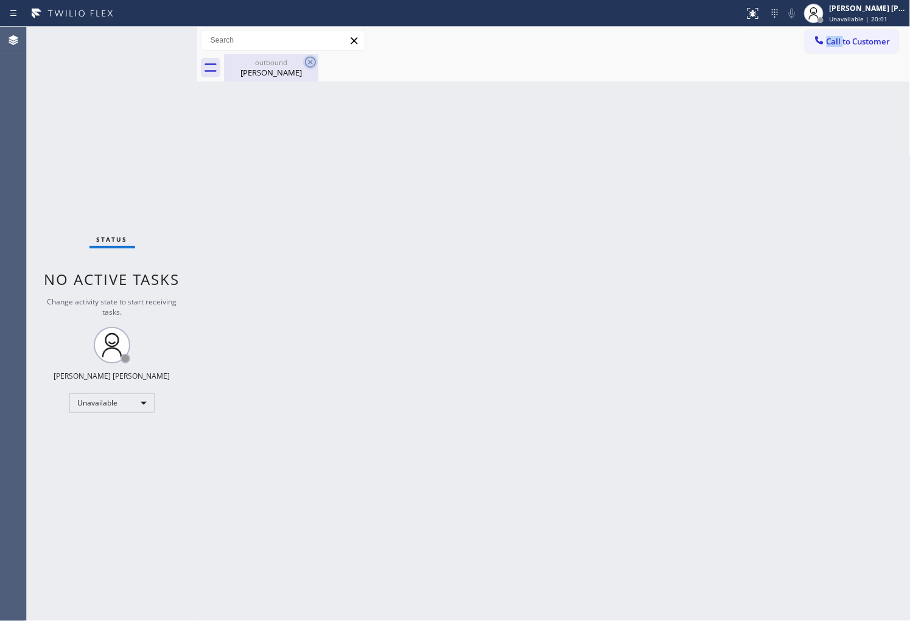
click at [301, 64] on div "outbound" at bounding box center [271, 62] width 92 height 9
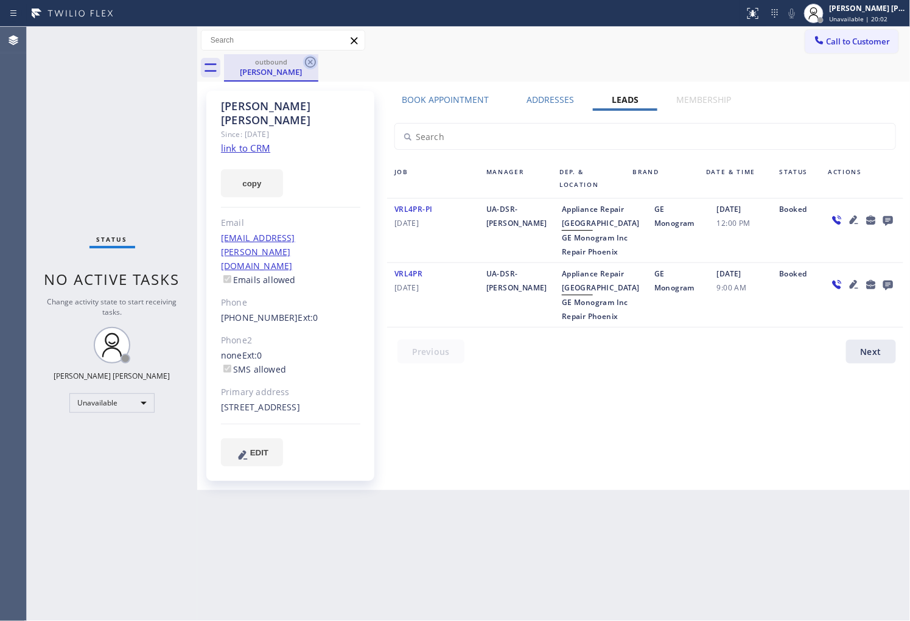
click at [306, 61] on icon at bounding box center [310, 62] width 15 height 15
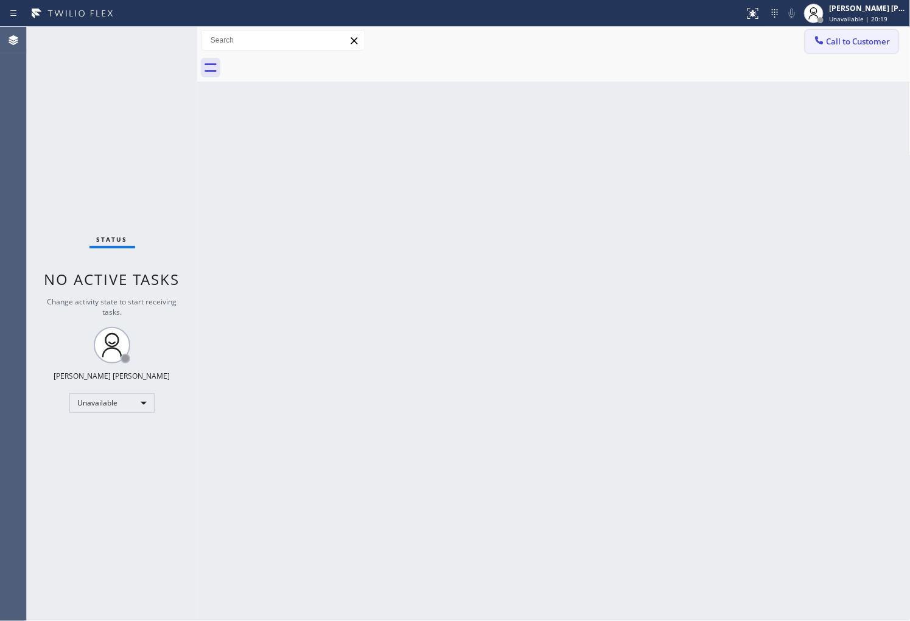
click at [841, 49] on button "Call to Customer" at bounding box center [851, 41] width 93 height 23
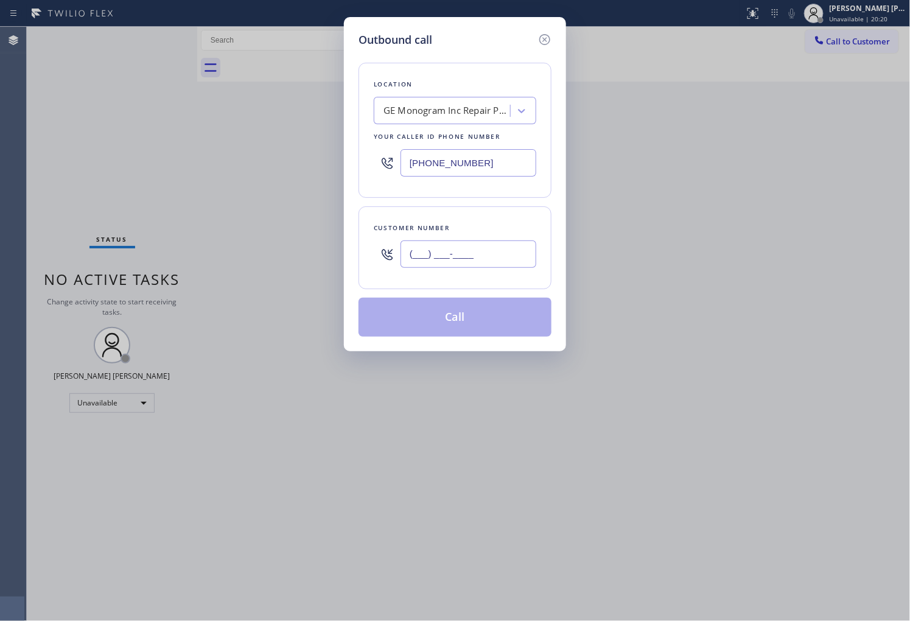
click at [469, 245] on input "(___) ___-____" at bounding box center [468, 253] width 136 height 27
paste input "714) 235-4516"
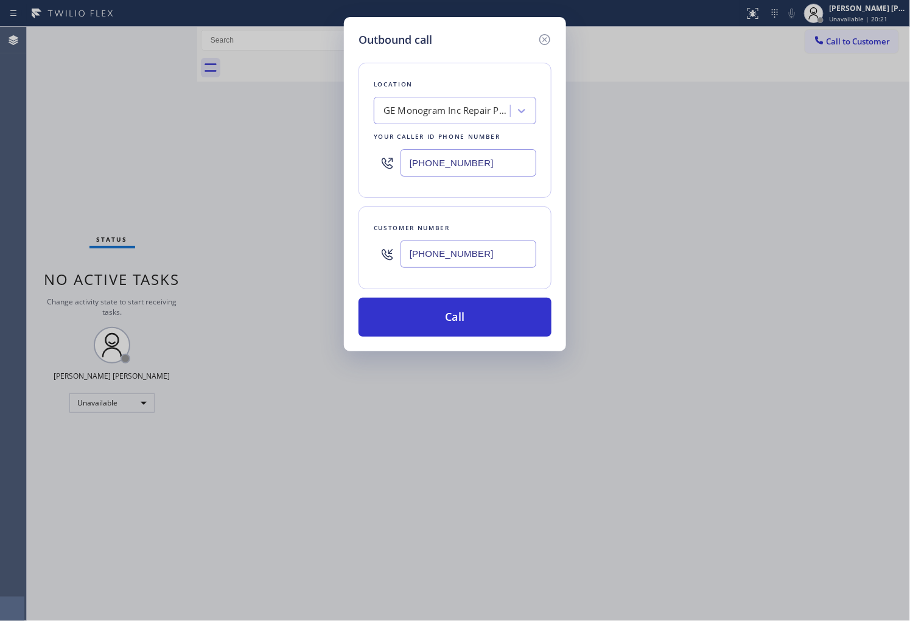
type input "[PHONE_NUMBER]"
click at [445, 171] on input "[PHONE_NUMBER]" at bounding box center [468, 162] width 136 height 27
click at [445, 172] on input "[PHONE_NUMBER]" at bounding box center [468, 162] width 136 height 27
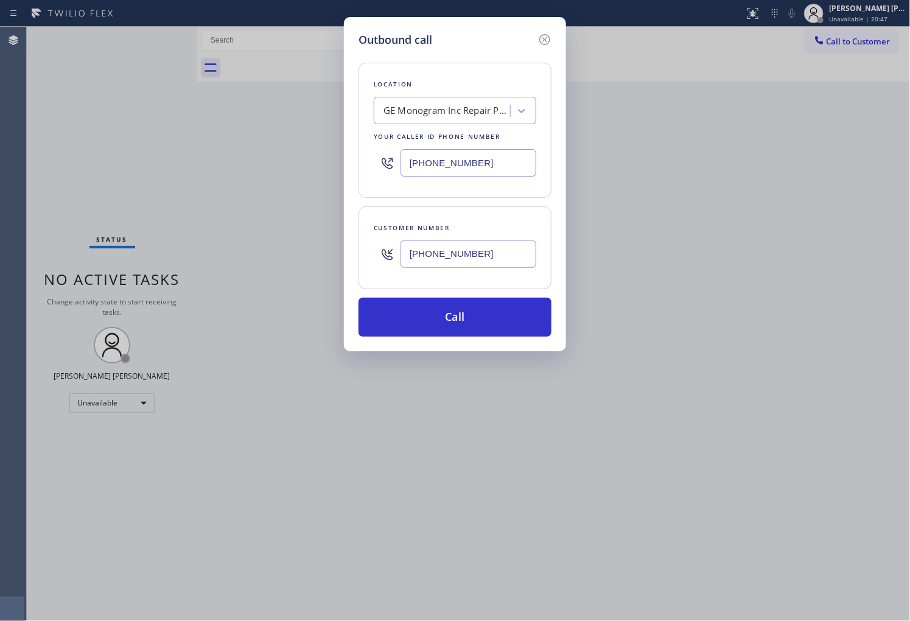
paste input "562) 362-4267"
type input "[PHONE_NUMBER]"
click at [516, 326] on button "Call" at bounding box center [454, 317] width 193 height 39
drag, startPoint x: 516, startPoint y: 326, endPoint x: 571, endPoint y: 46, distance: 284.8
click at [516, 326] on button "Call" at bounding box center [454, 317] width 193 height 39
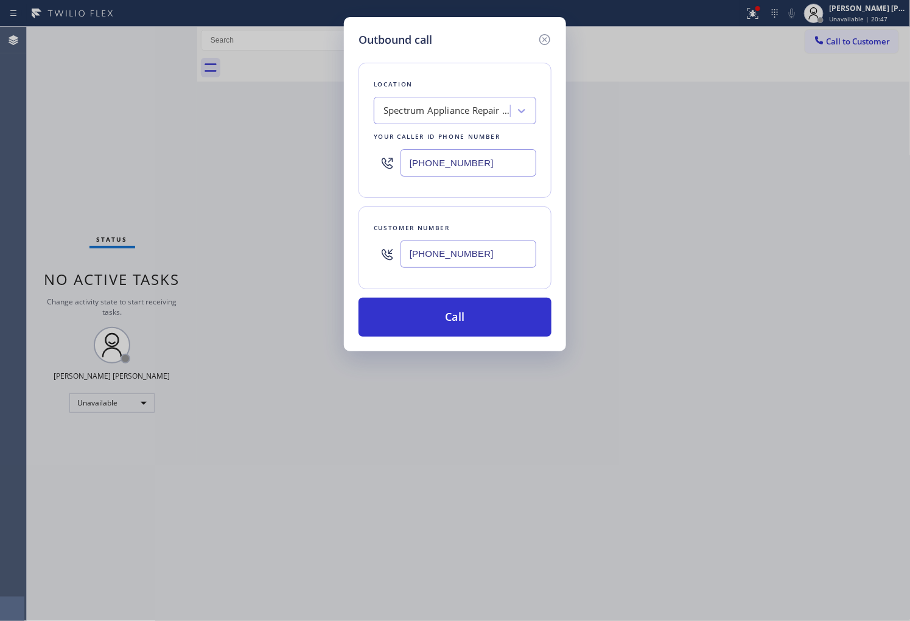
click at [571, 46] on div "Call to Customer Outbound call Location Spectrum Appliance Repair [GEOGRAPHIC_D…" at bounding box center [553, 40] width 713 height 21
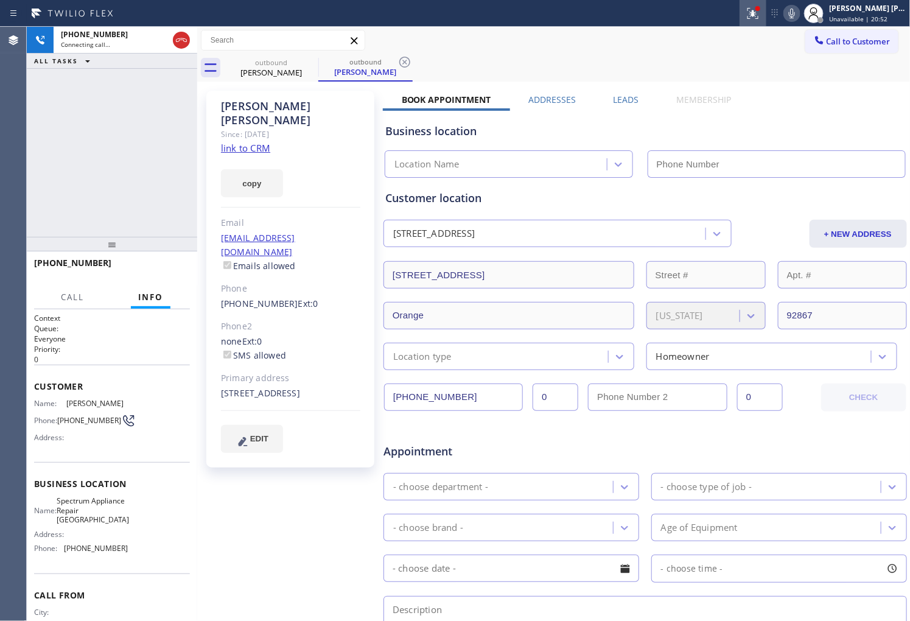
click at [754, 13] on div at bounding box center [753, 13] width 27 height 15
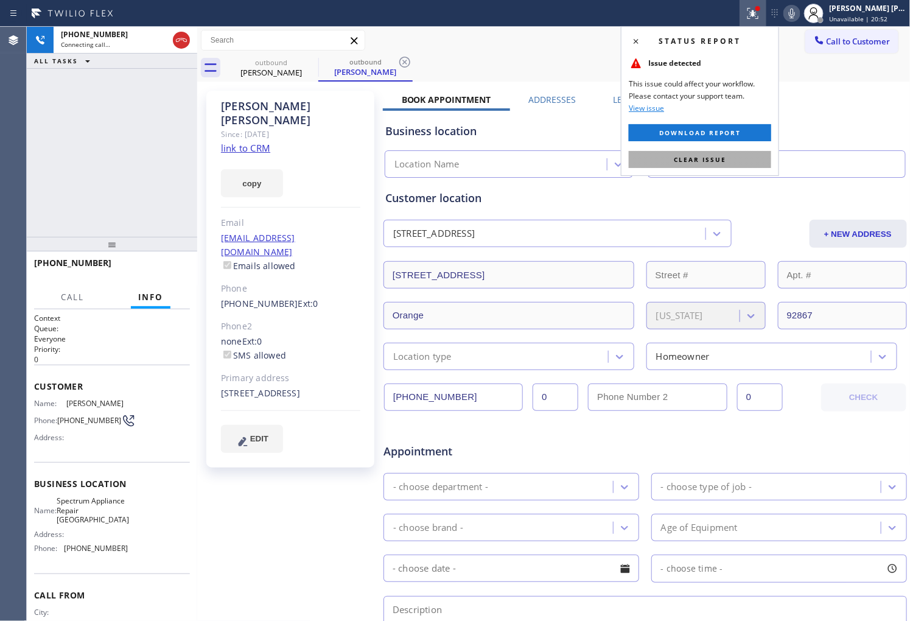
click at [731, 162] on button "Clear issue" at bounding box center [700, 159] width 142 height 17
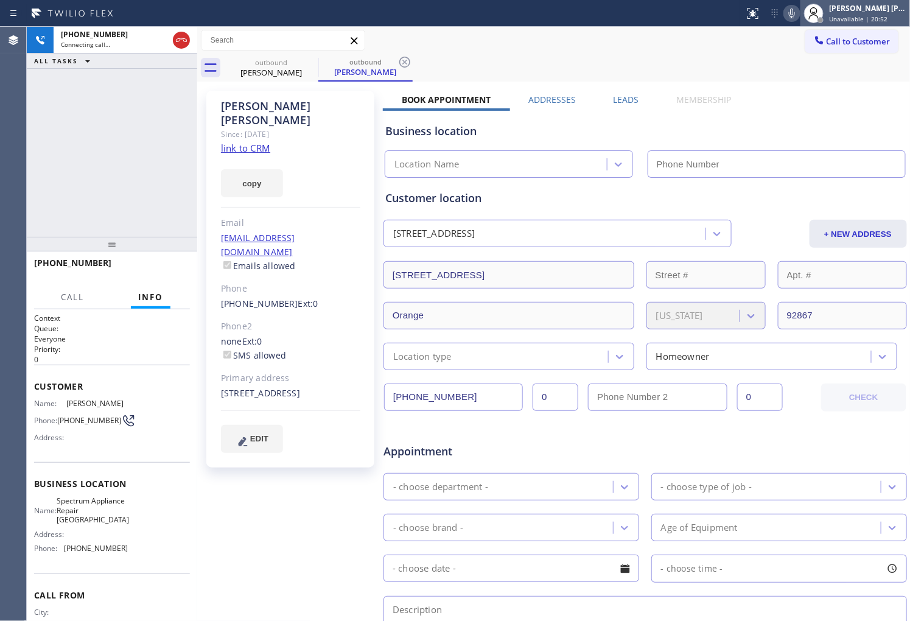
click at [813, 9] on div at bounding box center [813, 13] width 27 height 27
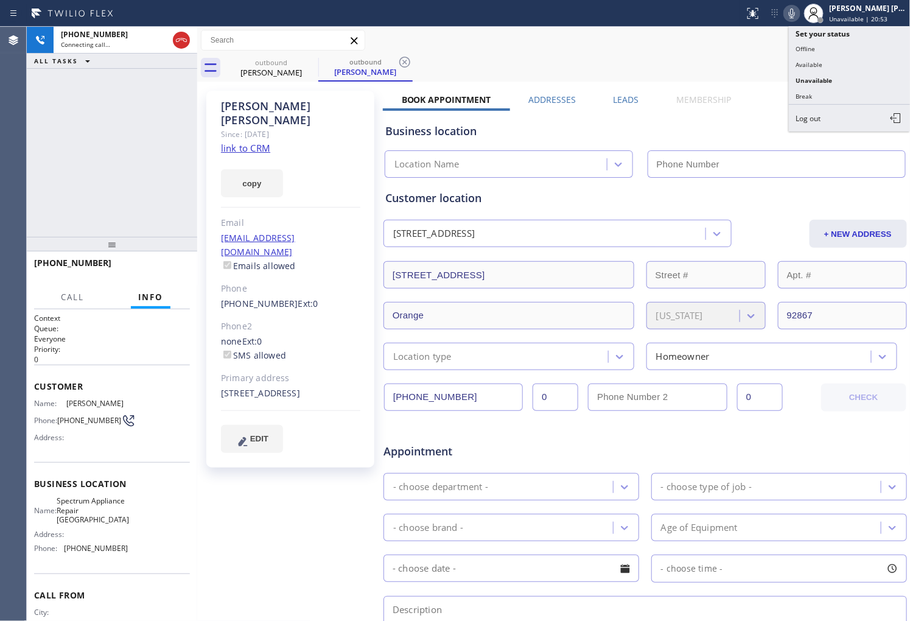
type input "[PHONE_NUMBER]"
click at [800, 7] on div at bounding box center [791, 13] width 17 height 15
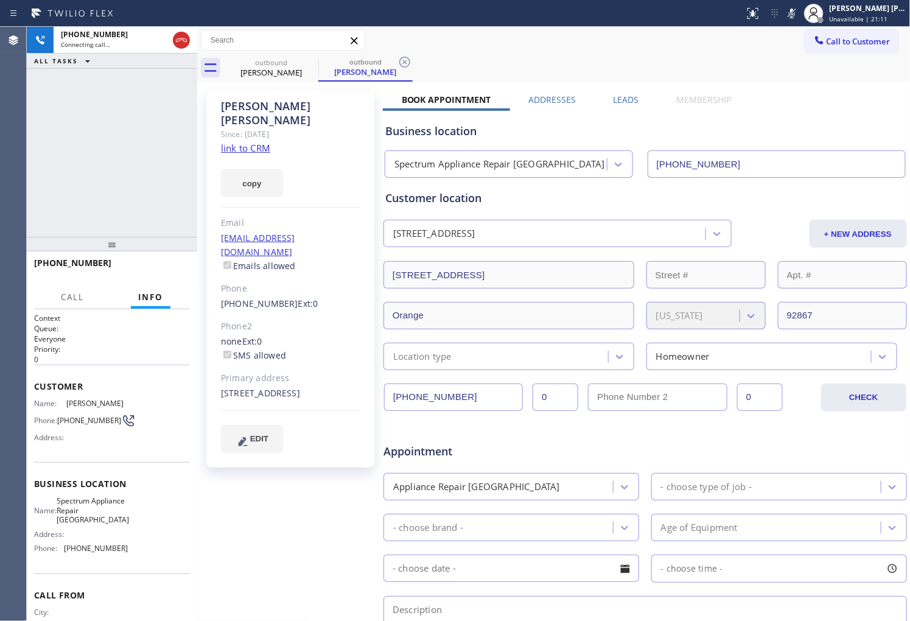
drag, startPoint x: 14, startPoint y: 211, endPoint x: 58, endPoint y: 166, distance: 62.8
click at [14, 211] on div "Agent Desktop" at bounding box center [13, 324] width 26 height 594
click at [181, 41] on icon at bounding box center [181, 40] width 15 height 15
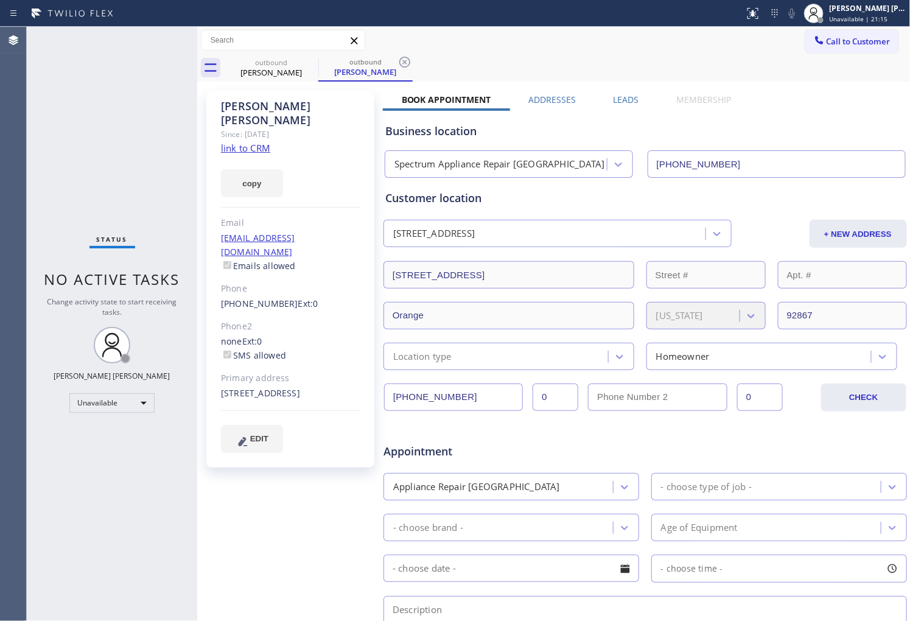
click at [622, 97] on label "Leads" at bounding box center [627, 100] width 26 height 12
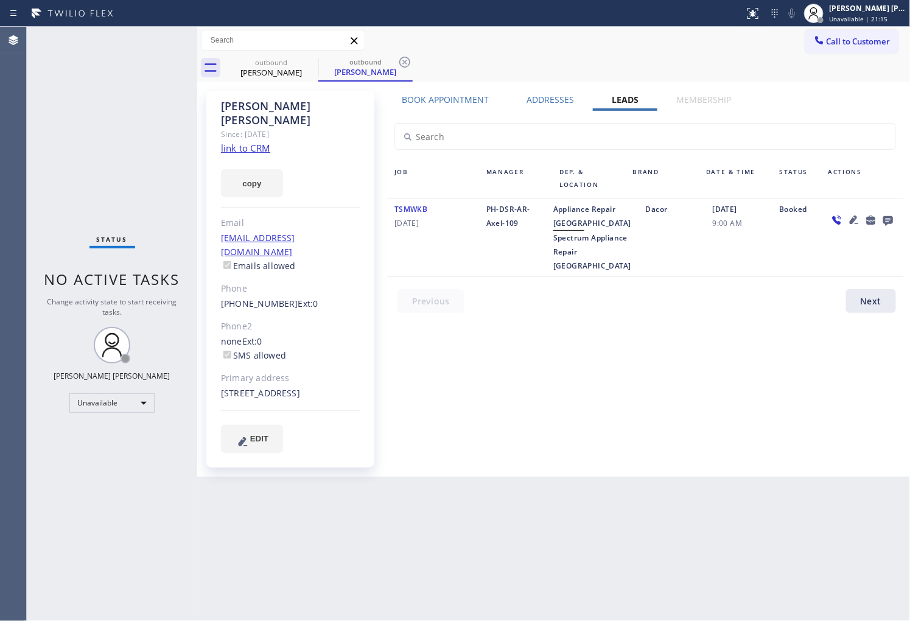
click at [886, 219] on icon at bounding box center [888, 219] width 15 height 15
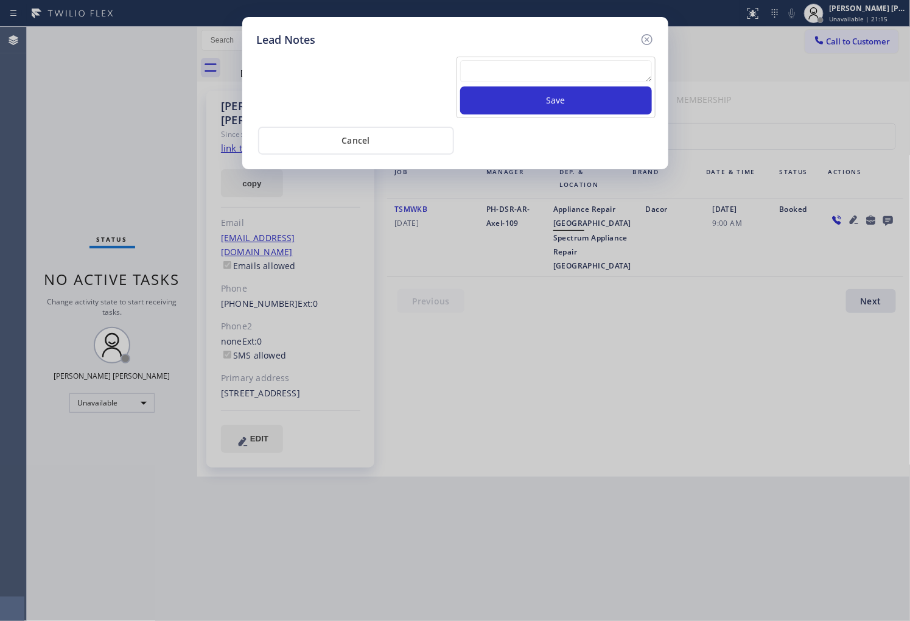
click at [568, 58] on div "Save" at bounding box center [555, 87] width 199 height 61
click at [563, 65] on textarea at bounding box center [556, 71] width 192 height 22
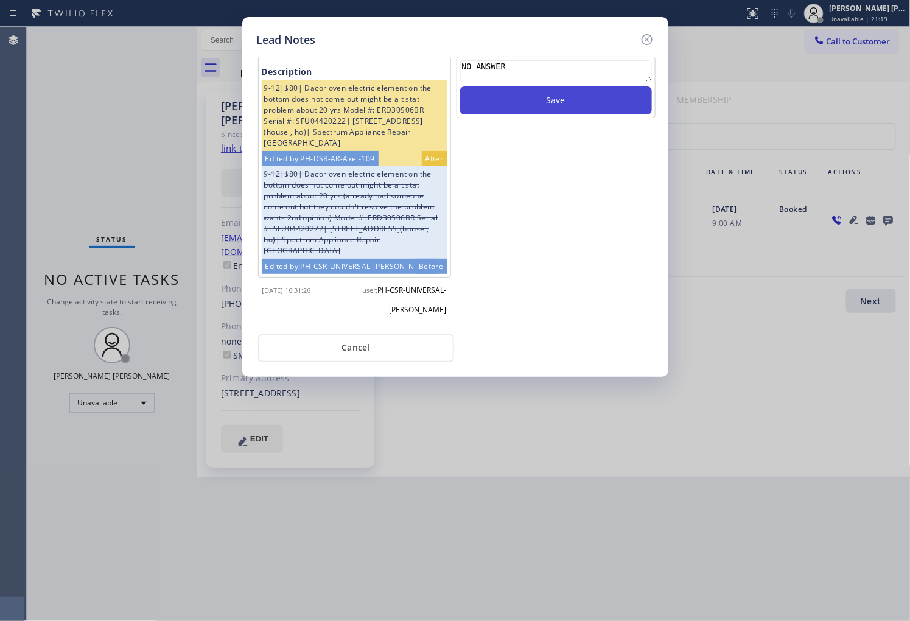
type textarea "NO ANSWER"
click at [561, 96] on button "Save" at bounding box center [556, 100] width 192 height 28
click at [643, 33] on icon at bounding box center [647, 39] width 15 height 15
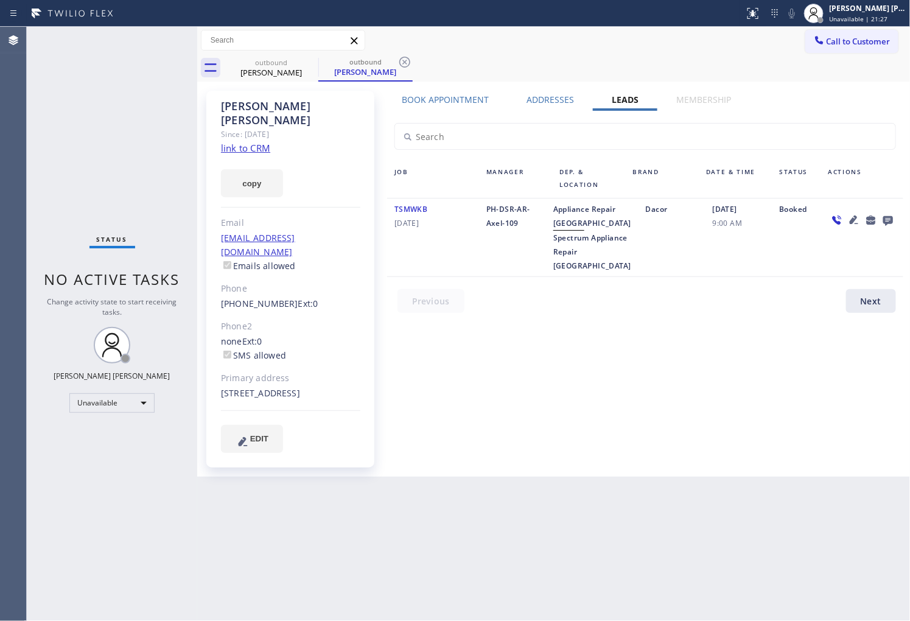
drag, startPoint x: 842, startPoint y: 47, endPoint x: 828, endPoint y: 83, distance: 38.9
click at [842, 47] on button "Call to Customer" at bounding box center [851, 41] width 93 height 23
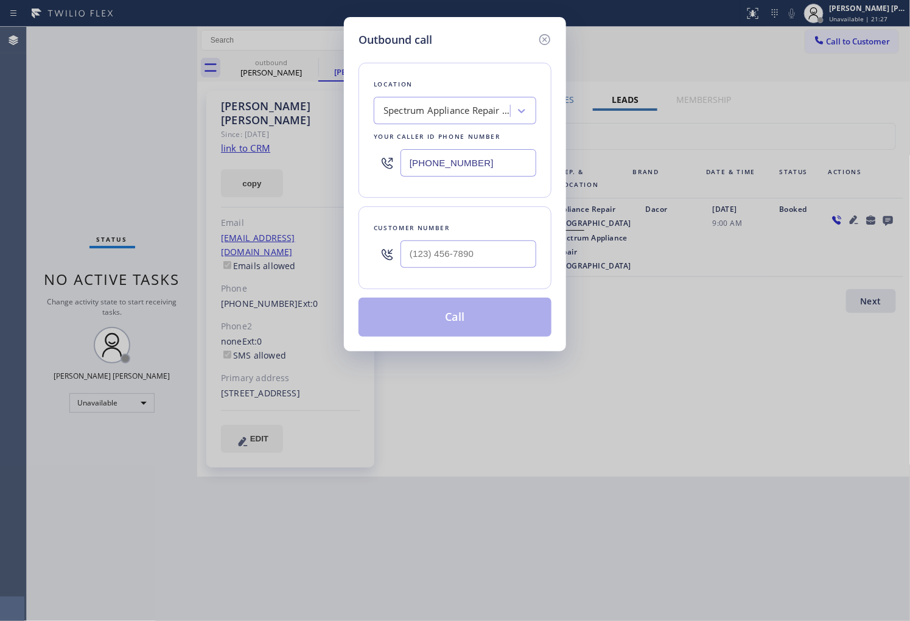
click at [514, 265] on input "text" at bounding box center [468, 253] width 136 height 27
click at [514, 265] on input "(___) ___-____" at bounding box center [468, 253] width 136 height 27
paste input "786) 668-3229"
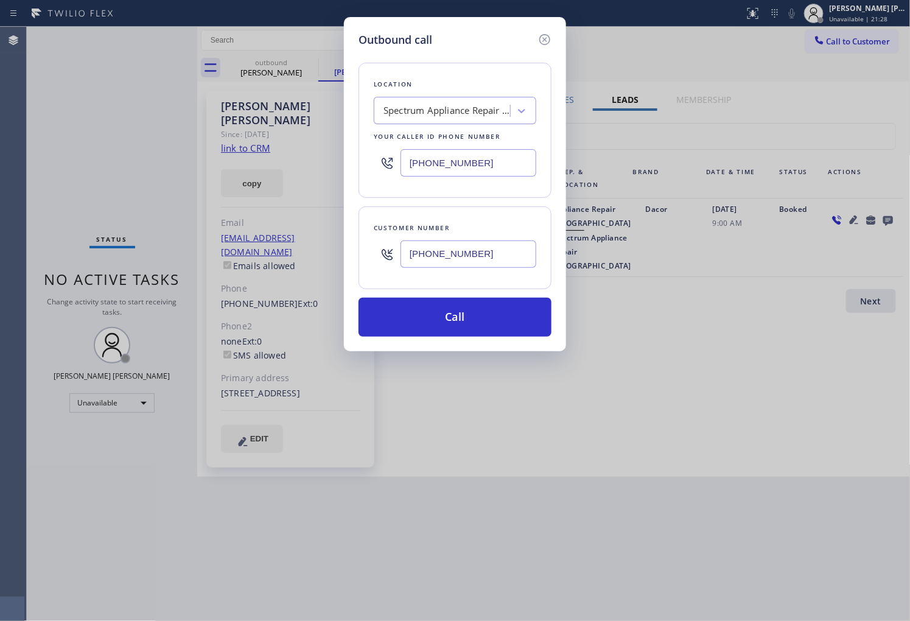
type input "[PHONE_NUMBER]"
click at [461, 161] on input "[PHONE_NUMBER]" at bounding box center [468, 162] width 136 height 27
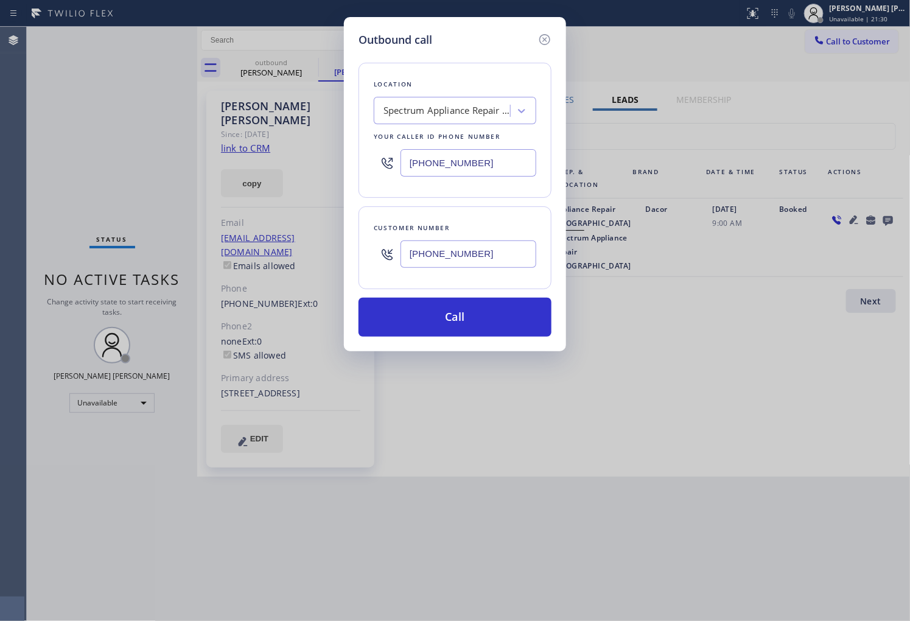
paste input "786) 628-9596"
type input "[PHONE_NUMBER]"
click at [519, 307] on button "Call" at bounding box center [454, 317] width 193 height 39
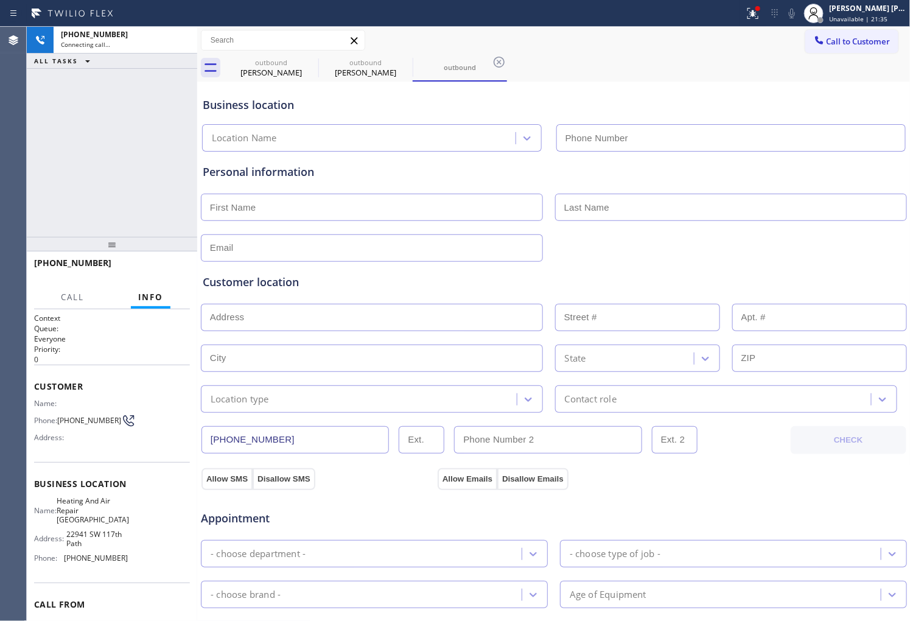
type input "[PHONE_NUMBER]"
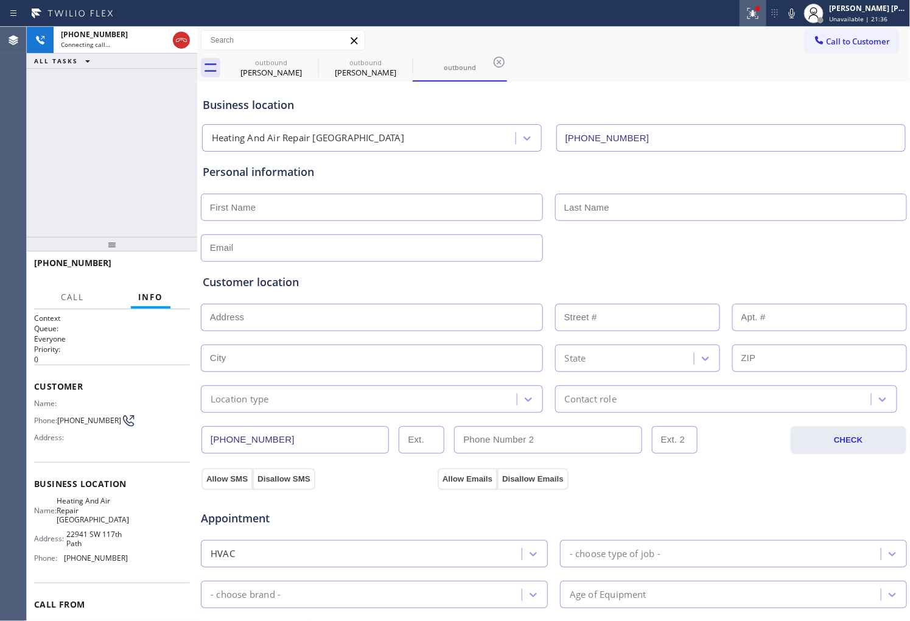
click at [760, 16] on icon at bounding box center [753, 13] width 15 height 15
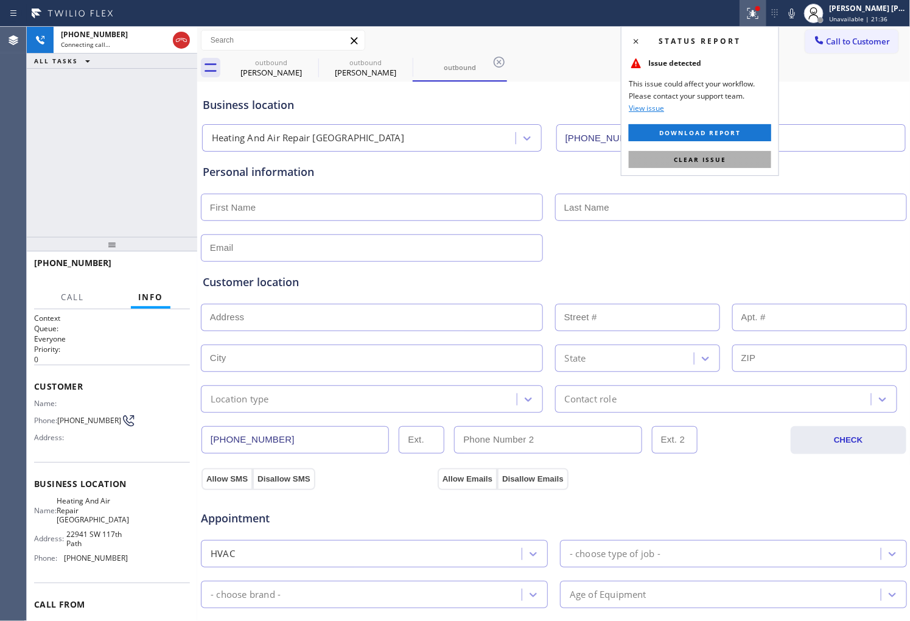
click at [724, 157] on span "Clear issue" at bounding box center [700, 159] width 52 height 9
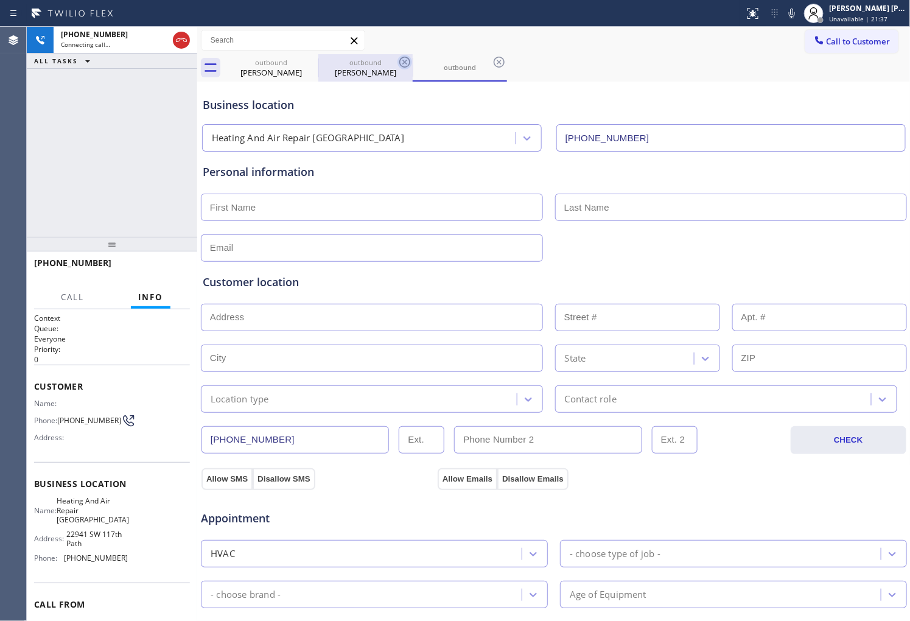
click at [0, 0] on icon at bounding box center [0, 0] width 0 height 0
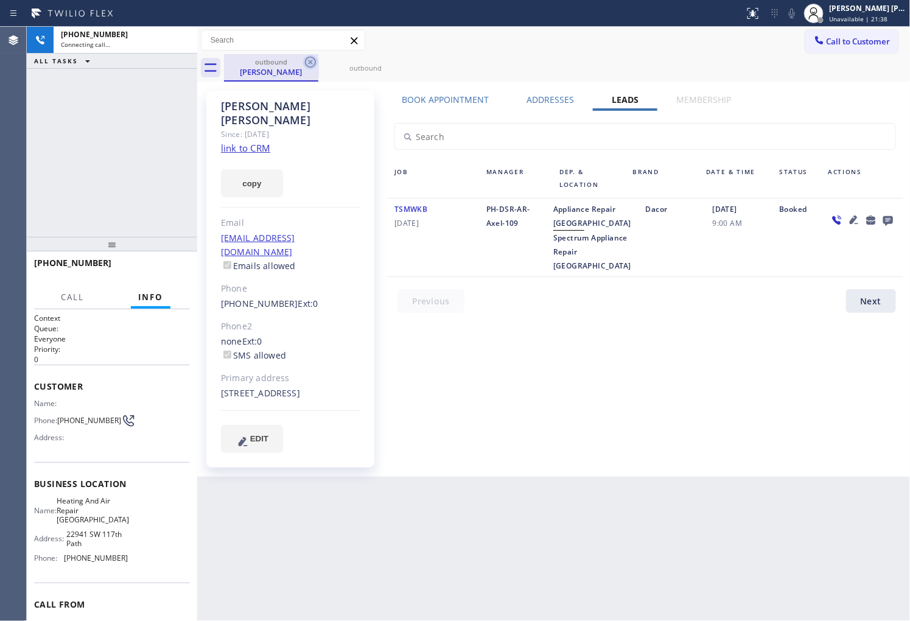
click at [310, 62] on icon at bounding box center [310, 62] width 11 height 11
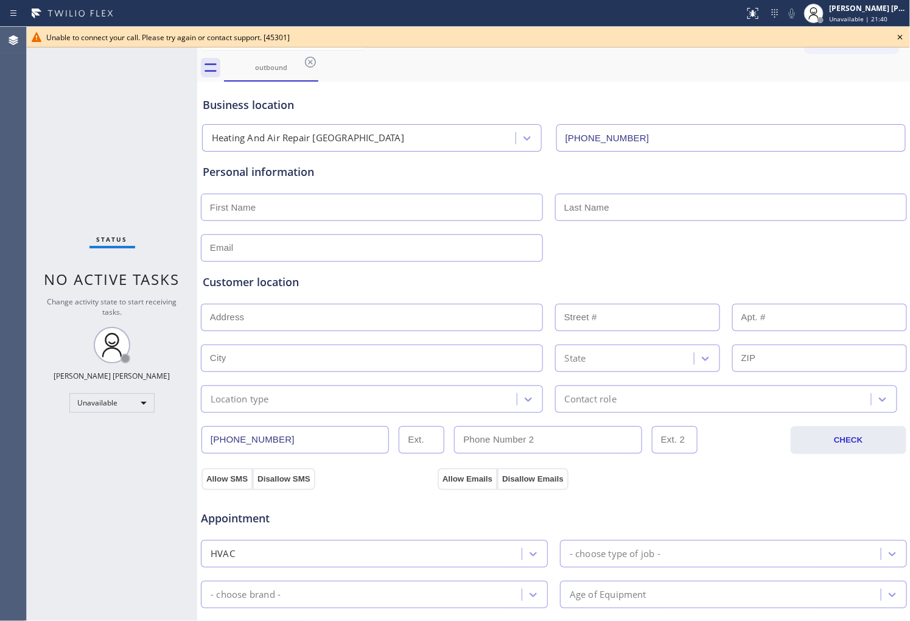
click at [318, 61] on div "outbound" at bounding box center [567, 67] width 687 height 27
click at [307, 56] on icon at bounding box center [310, 62] width 15 height 15
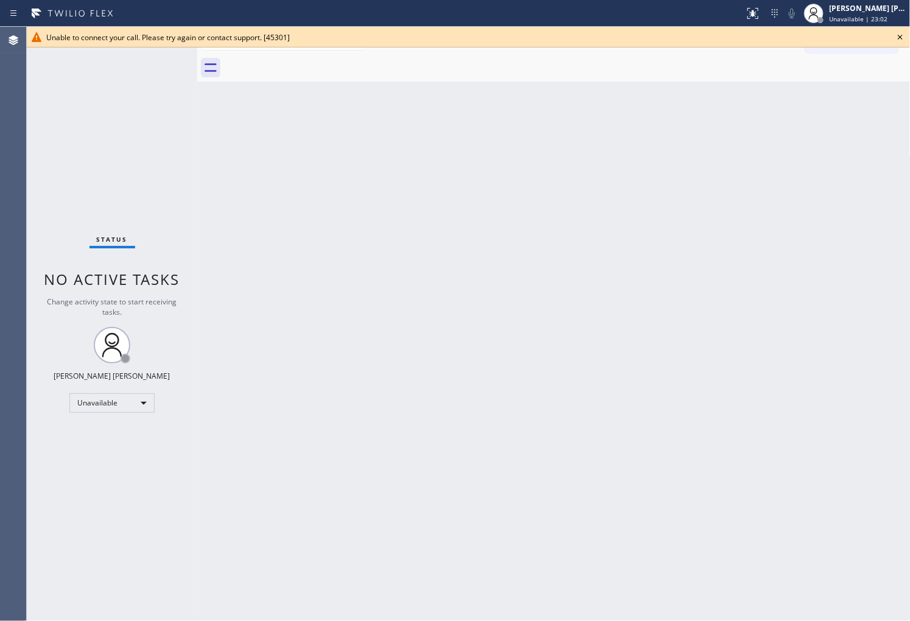
click at [903, 38] on icon at bounding box center [900, 37] width 15 height 15
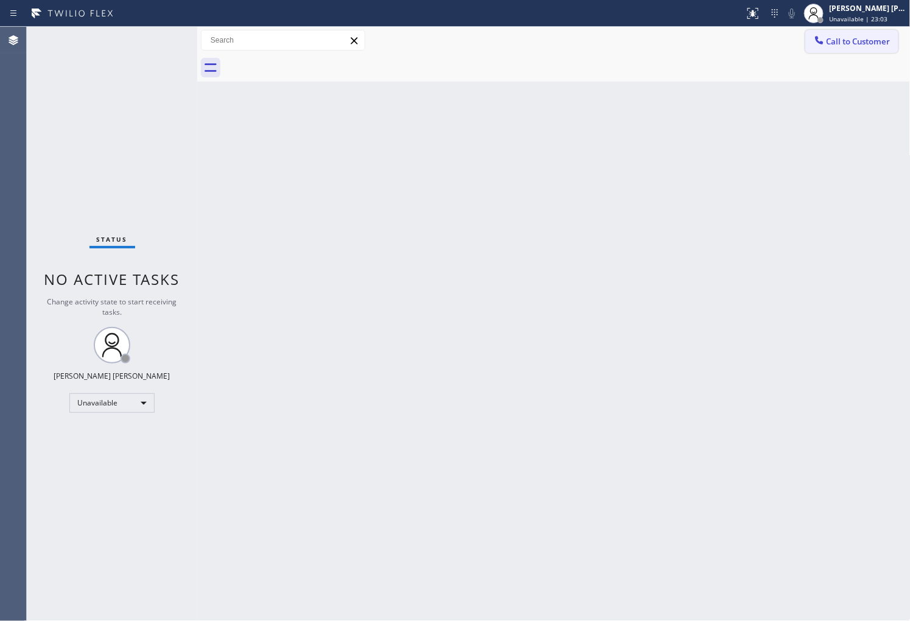
click at [847, 44] on span "Call to Customer" at bounding box center [859, 41] width 64 height 11
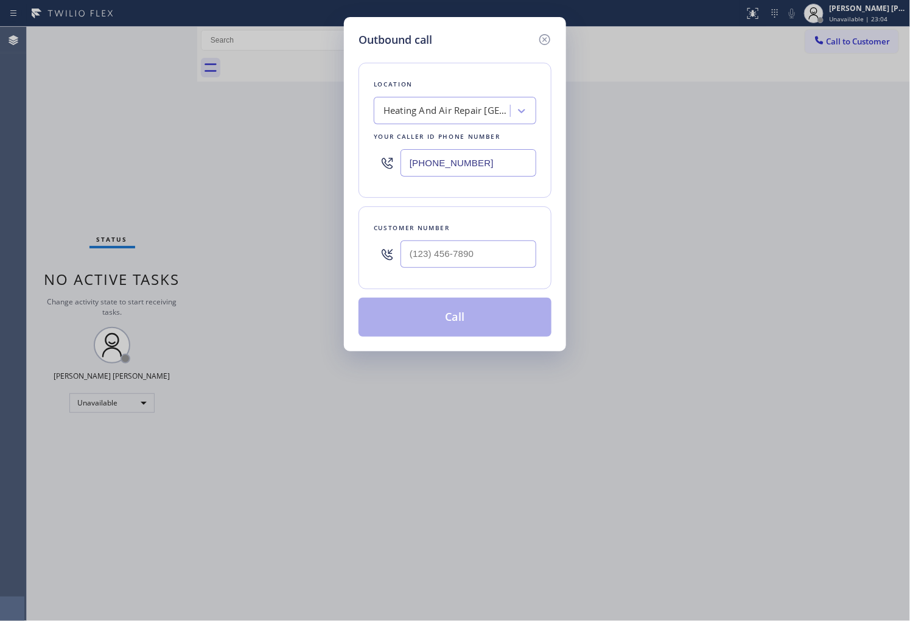
click at [465, 151] on input "[PHONE_NUMBER]" at bounding box center [468, 162] width 136 height 27
paste input "602) 806-7728"
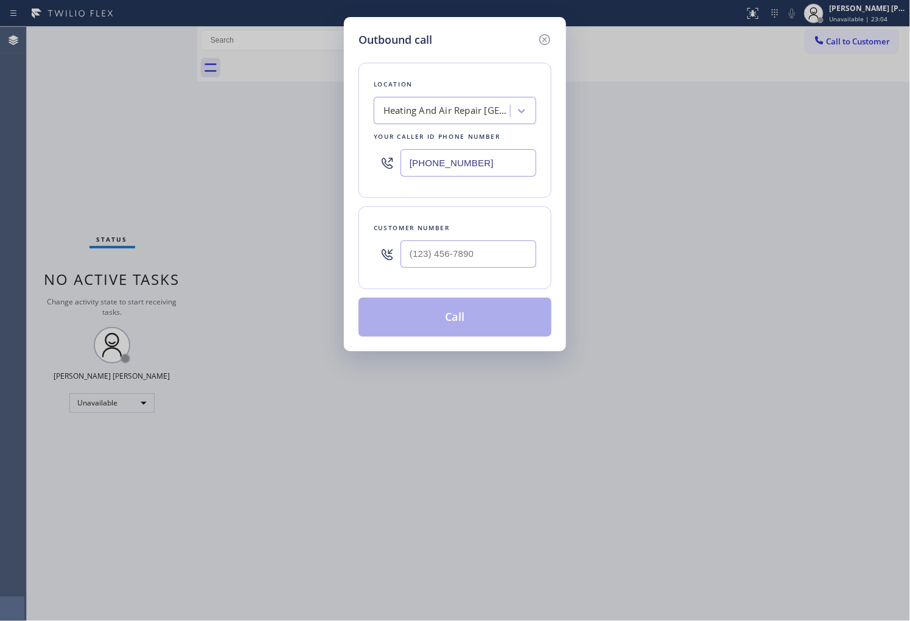
type input "[PHONE_NUMBER]"
click at [436, 248] on input "text" at bounding box center [468, 253] width 136 height 27
click at [436, 248] on input "(___) ___-____" at bounding box center [468, 253] width 136 height 27
paste input "602) 740-6504"
type input "[PHONE_NUMBER]"
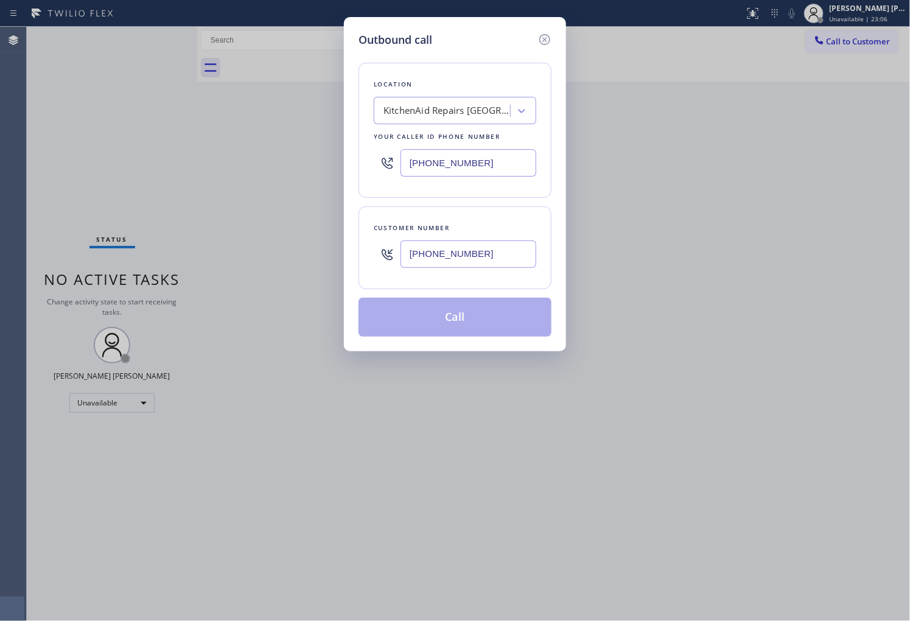
click at [452, 320] on button "Call" at bounding box center [454, 317] width 193 height 39
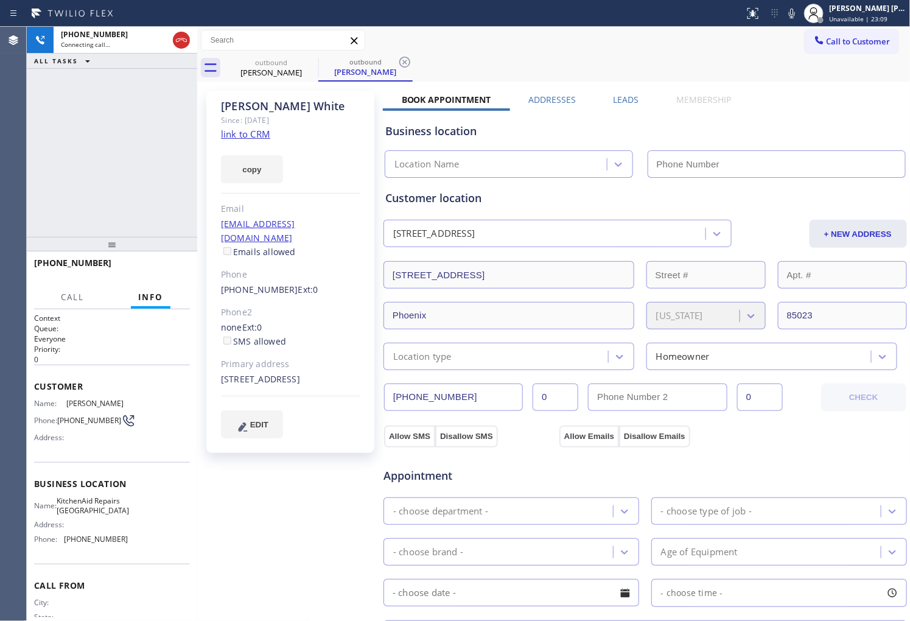
click at [270, 101] on div "[PERSON_NAME]" at bounding box center [290, 106] width 139 height 14
type input "[PHONE_NUMBER]"
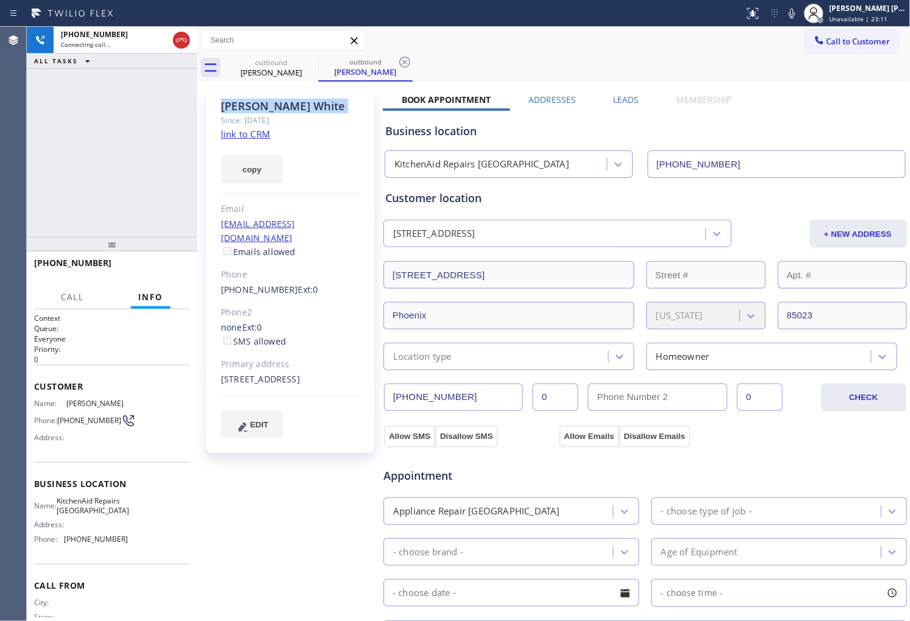
drag, startPoint x: 320, startPoint y: 136, endPoint x: 475, endPoint y: 97, distance: 159.9
click at [320, 136] on div "[PERSON_NAME] Since: [DATE] link to CRM copy Email [EMAIL_ADDRESS][DOMAIN_NAME]…" at bounding box center [290, 272] width 168 height 362
click at [799, 13] on icon at bounding box center [792, 13] width 15 height 15
click at [133, 86] on div "[PHONE_NUMBER] Connecting call… ALL TASKS ALL TASKS ACTIVE TASKS TASKS IN WRAP …" at bounding box center [112, 132] width 170 height 210
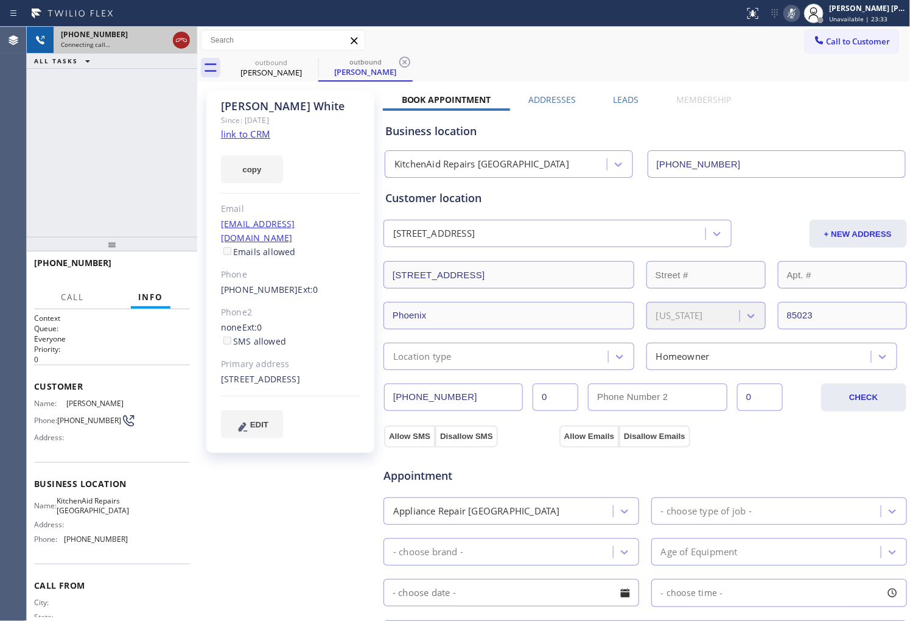
click at [184, 37] on icon at bounding box center [181, 40] width 15 height 15
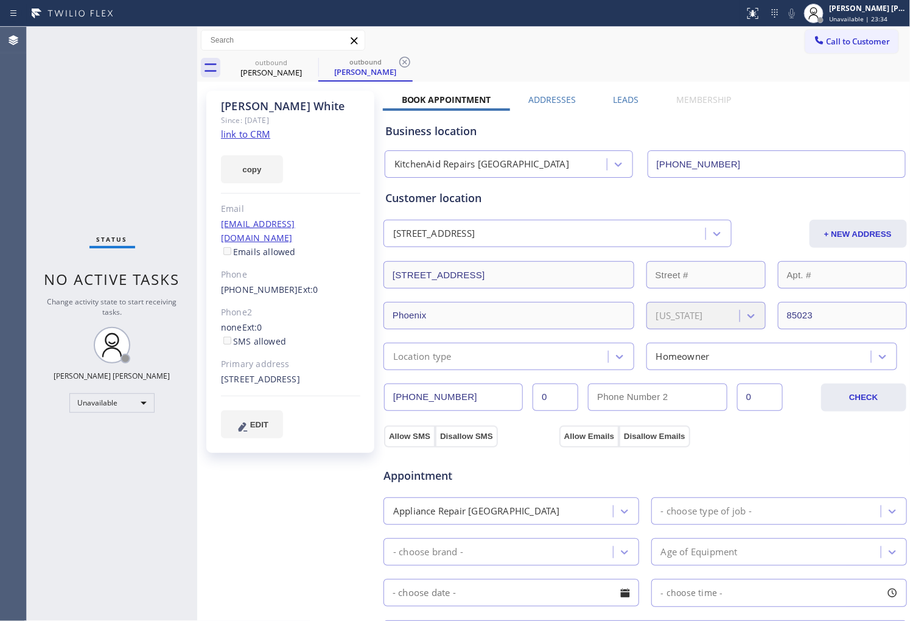
click at [616, 100] on label "Leads" at bounding box center [627, 100] width 26 height 12
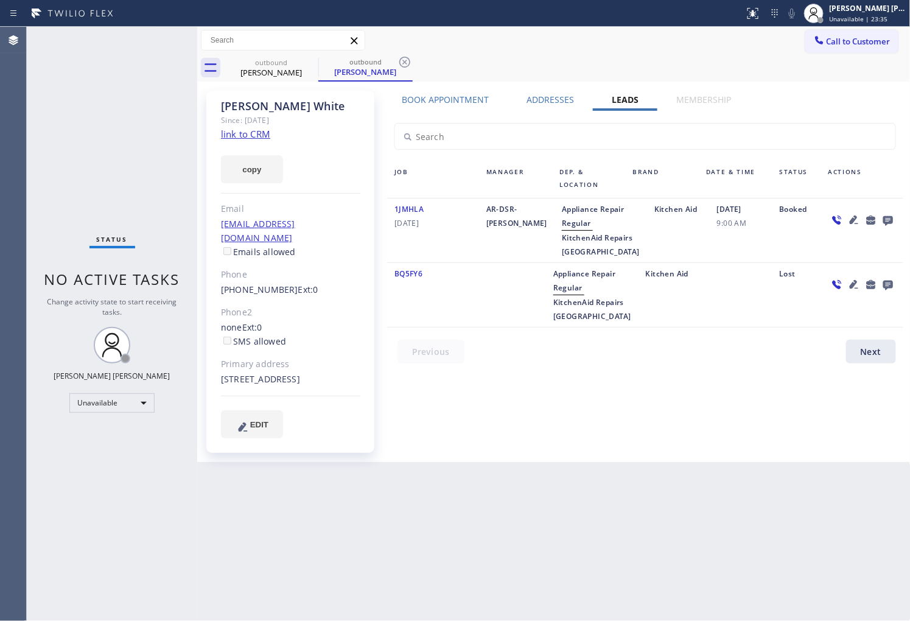
click at [887, 214] on icon at bounding box center [888, 219] width 15 height 15
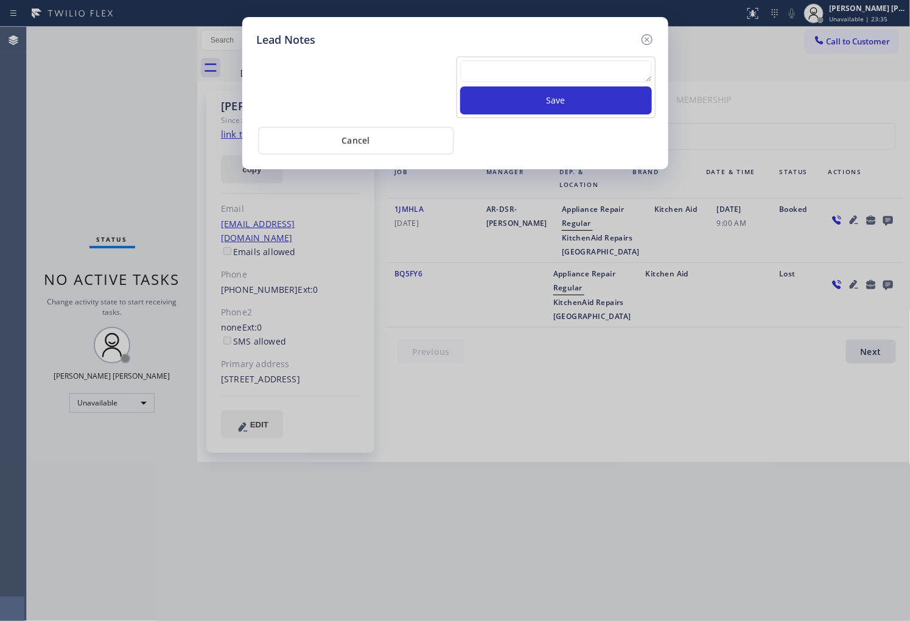
click at [547, 66] on textarea at bounding box center [556, 71] width 192 height 22
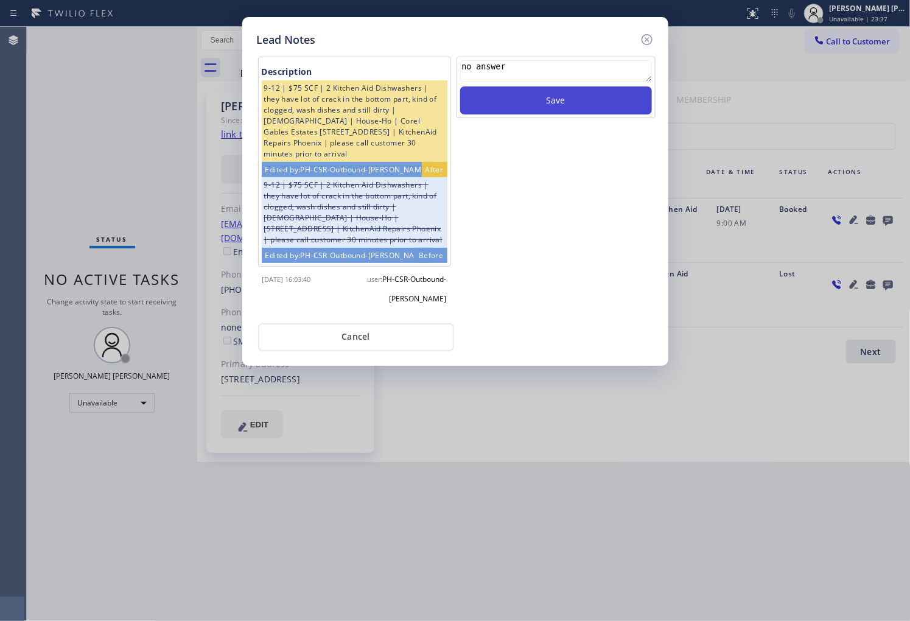
type textarea "no answer"
click at [580, 97] on button "Save" at bounding box center [556, 100] width 192 height 28
click at [650, 41] on icon at bounding box center [647, 39] width 15 height 15
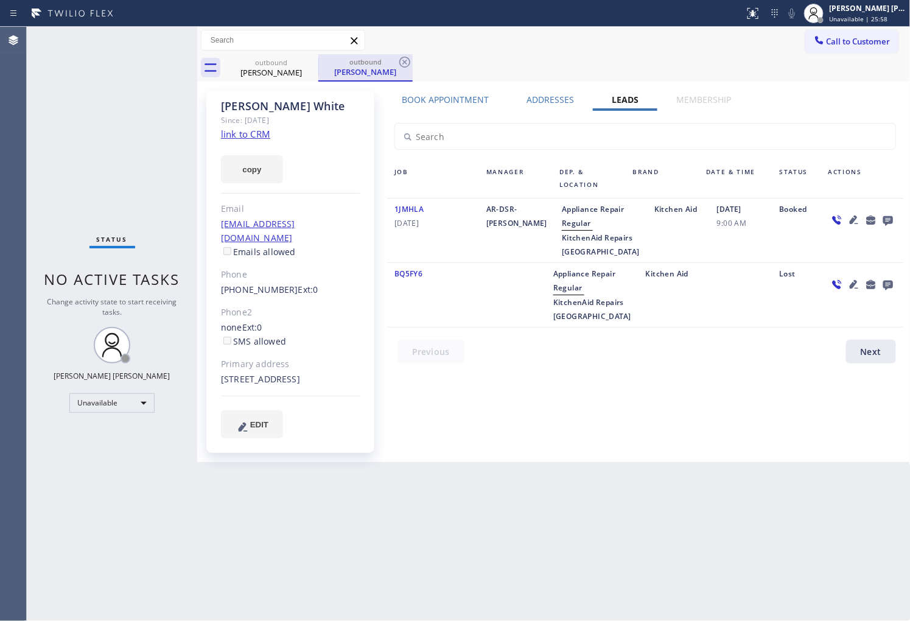
click at [320, 63] on div "outbound" at bounding box center [366, 61] width 92 height 9
click at [315, 63] on icon at bounding box center [310, 62] width 15 height 15
drag, startPoint x: 315, startPoint y: 63, endPoint x: 571, endPoint y: 63, distance: 255.6
click at [318, 63] on div "outbound [PERSON_NAME]" at bounding box center [365, 67] width 94 height 27
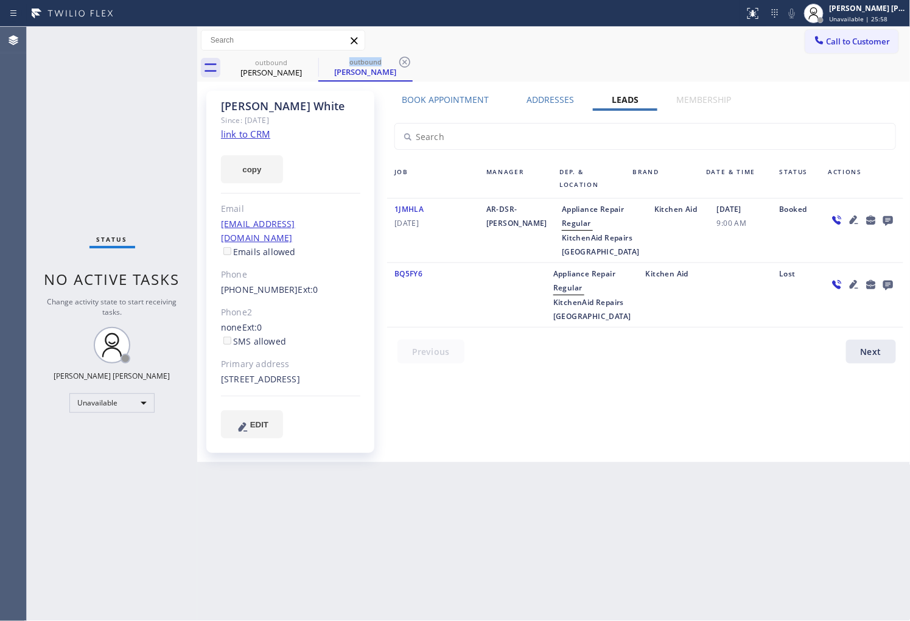
click at [397, 63] on icon at bounding box center [404, 62] width 15 height 15
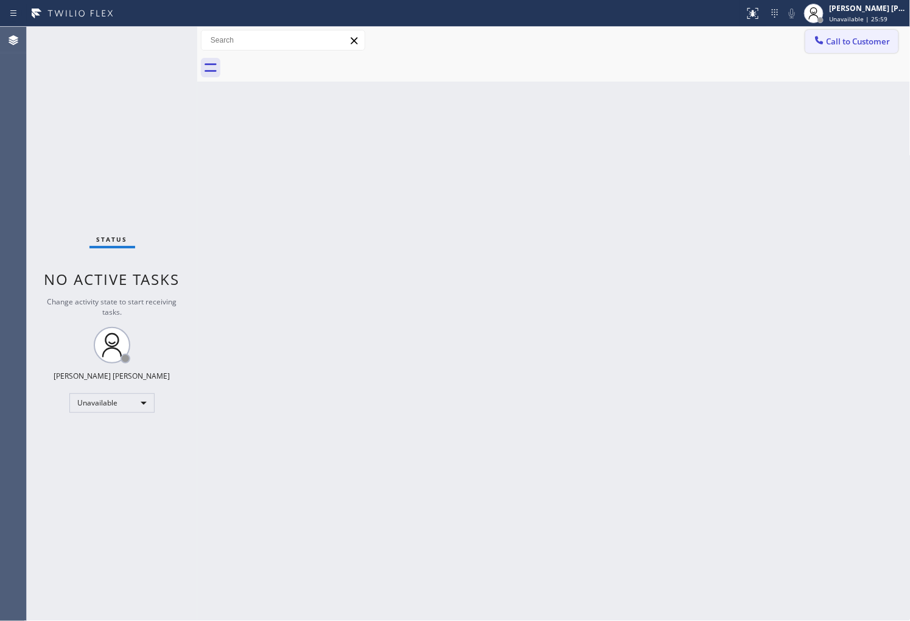
click at [828, 46] on span "Call to Customer" at bounding box center [859, 41] width 64 height 11
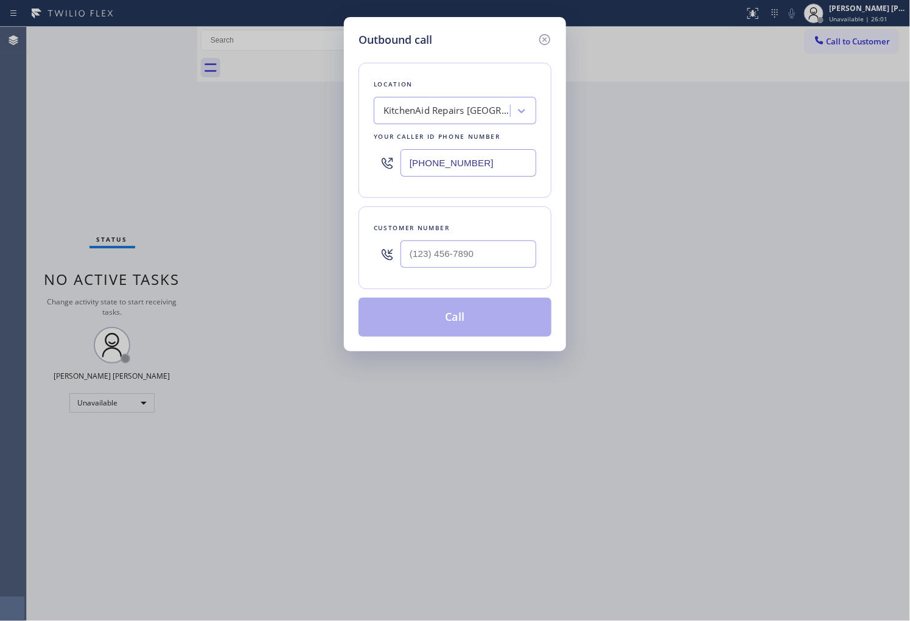
type input "(___) ___-____"
click at [459, 268] on div "(___) ___-____" at bounding box center [468, 254] width 136 height 40
click at [452, 233] on div "Customer number" at bounding box center [455, 228] width 163 height 13
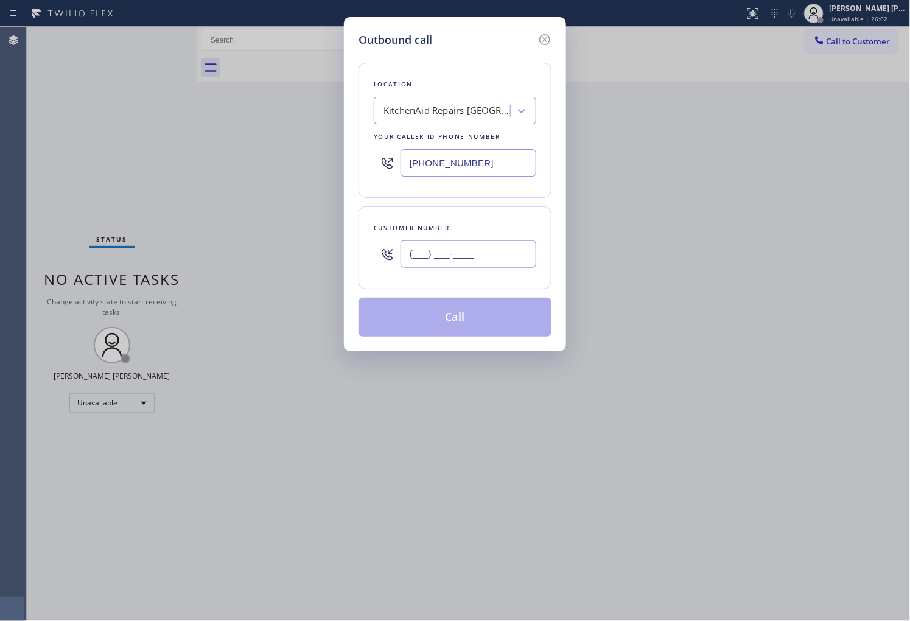
click at [444, 245] on input "(___) ___-____" at bounding box center [468, 253] width 136 height 27
paste input "650-9061"
click at [444, 245] on input "(___) 650-9061" at bounding box center [468, 253] width 136 height 27
paste input "650) 906-1045"
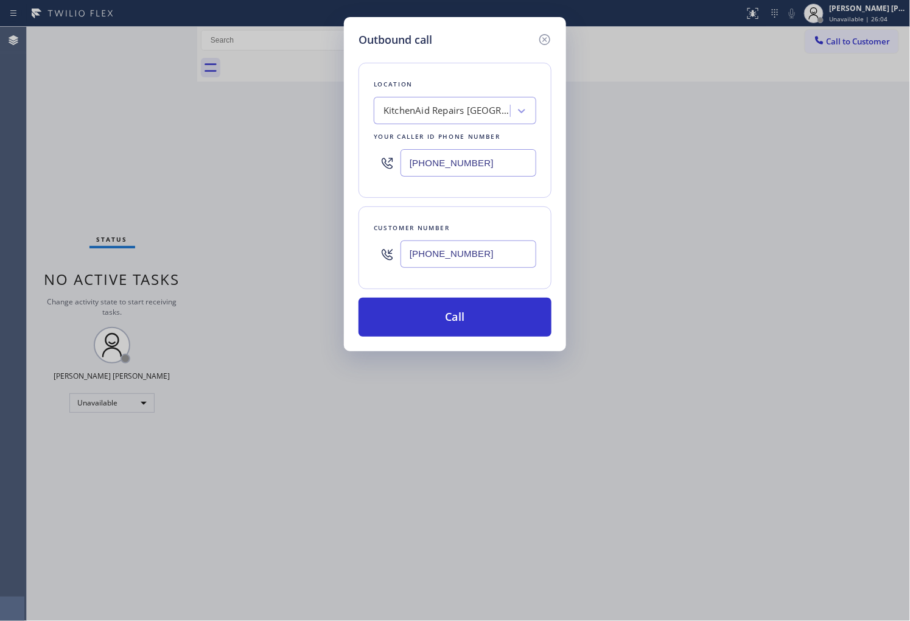
type input "[PHONE_NUMBER]"
click at [460, 155] on input "[PHONE_NUMBER]" at bounding box center [468, 162] width 136 height 27
paste input "833) 692-2271"
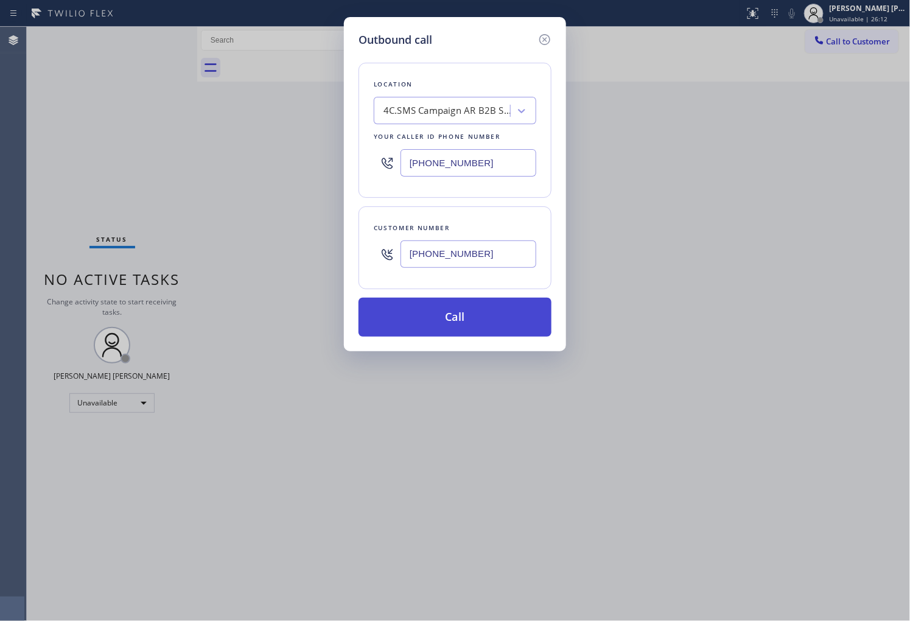
type input "[PHONE_NUMBER]"
click at [469, 321] on button "Call" at bounding box center [454, 317] width 193 height 39
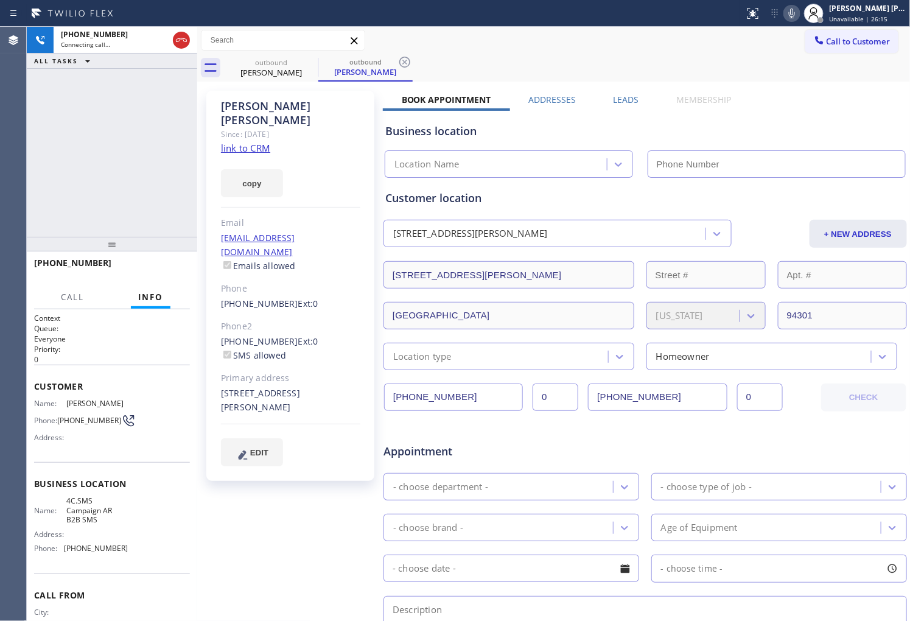
click at [250, 105] on div "[PERSON_NAME]" at bounding box center [290, 113] width 139 height 28
type input "[PHONE_NUMBER]"
click at [800, 21] on div "Status report No issues detected If you experience an issue, please download th…" at bounding box center [825, 13] width 170 height 27
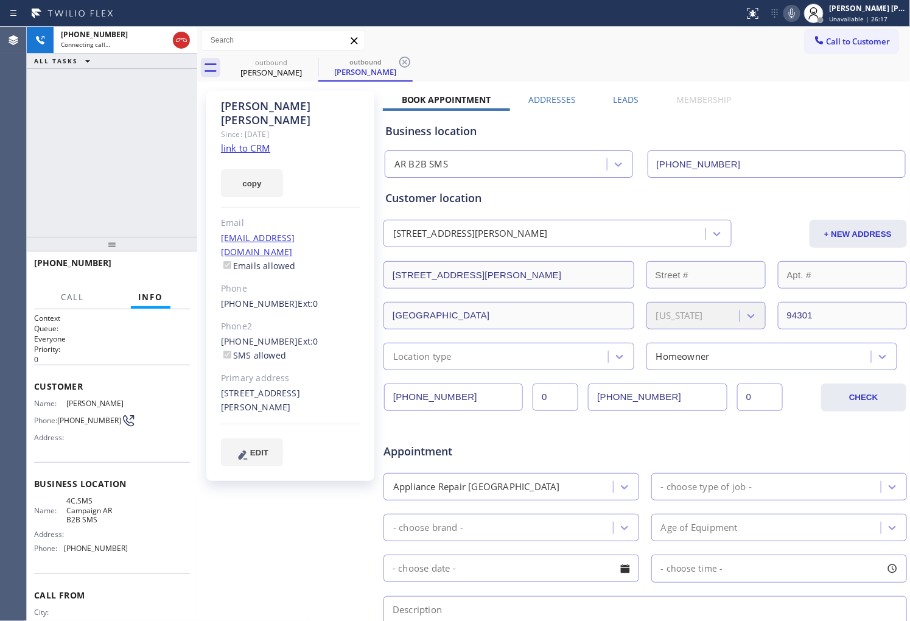
click at [799, 18] on icon at bounding box center [792, 13] width 15 height 15
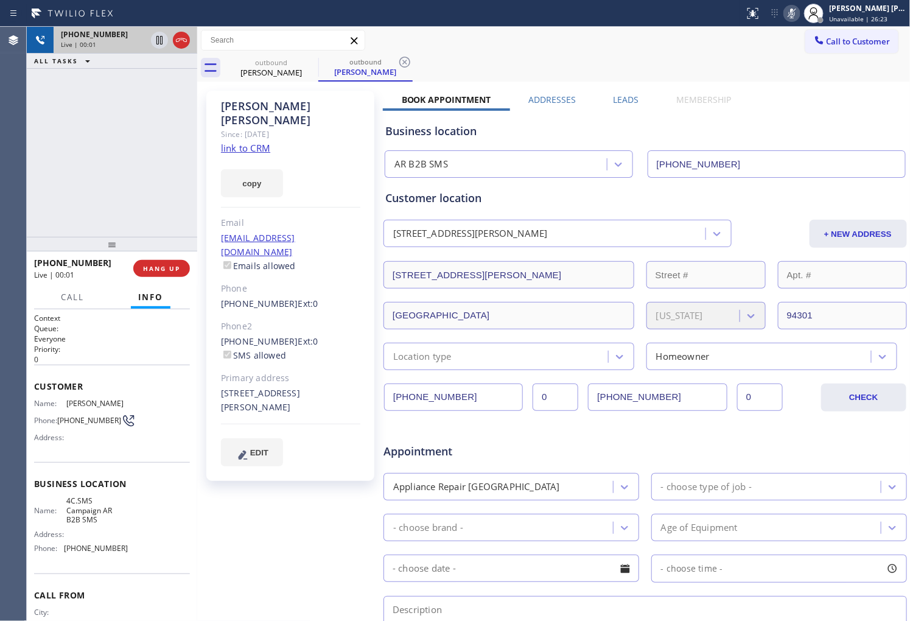
click at [183, 38] on icon at bounding box center [181, 40] width 15 height 15
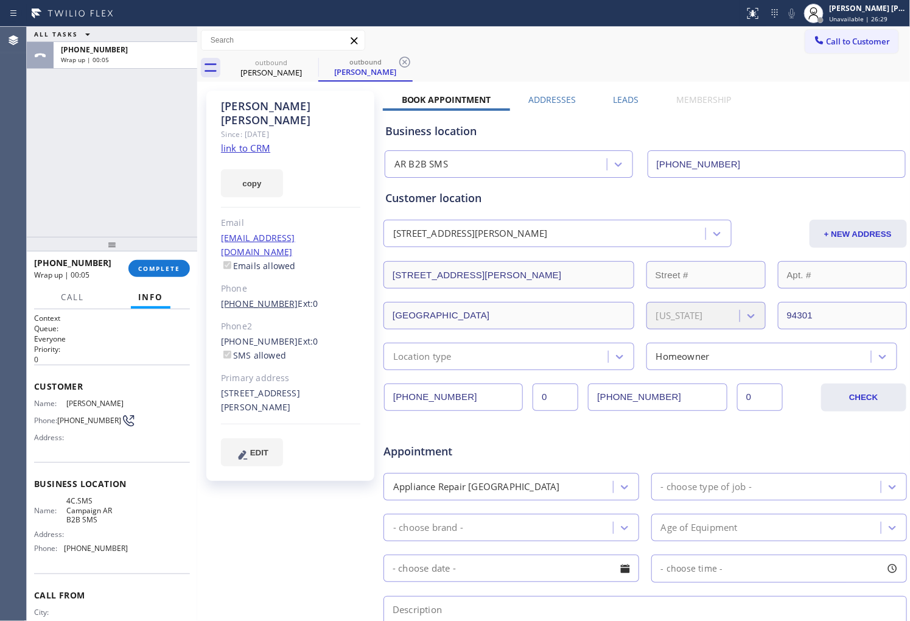
click at [266, 298] on link "[PHONE_NUMBER]" at bounding box center [259, 304] width 77 height 12
click at [0, 0] on div "Outbound call Location AR B2B SMS Your caller id phone number [PHONE_NUMBER] Cu…" at bounding box center [0, 0] width 0 height 0
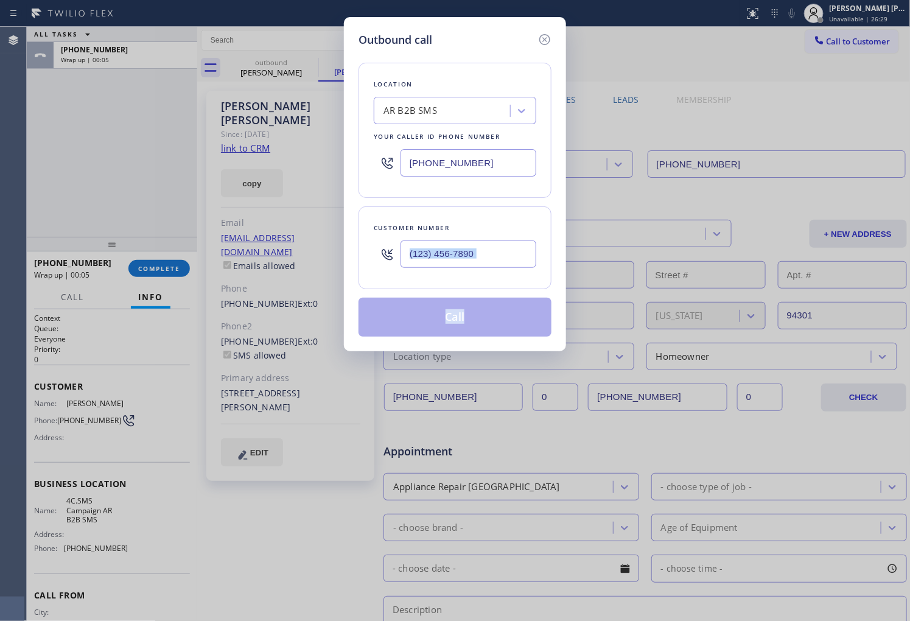
type input "[PHONE_NUMBER]"
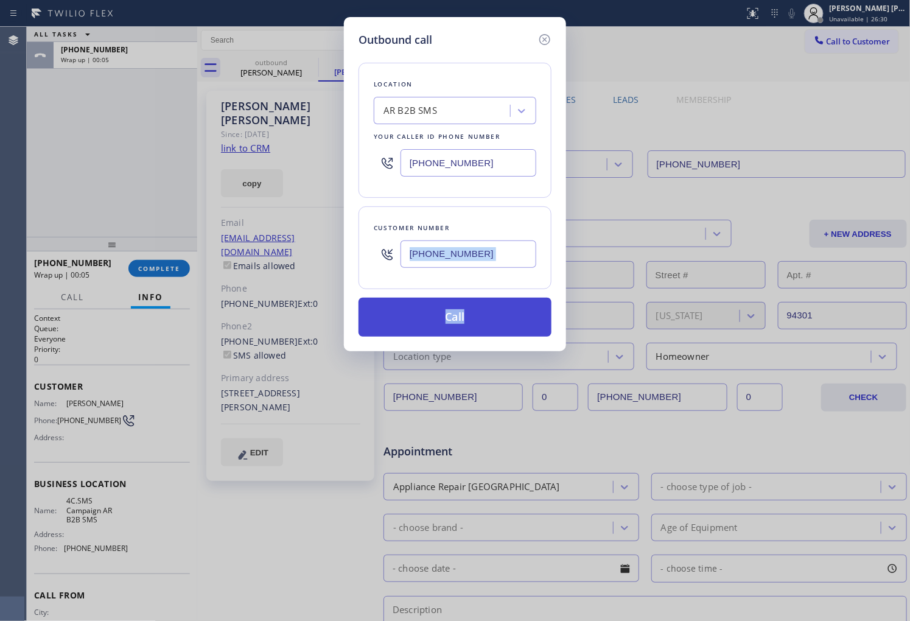
click at [499, 313] on button "Call" at bounding box center [454, 317] width 193 height 39
drag, startPoint x: 499, startPoint y: 313, endPoint x: 571, endPoint y: 53, distance: 270.2
click at [498, 313] on button "Call" at bounding box center [454, 317] width 193 height 39
click at [571, 53] on div "Call to Customer Outbound call Location AR B2B SMS Your caller id phone number …" at bounding box center [553, 40] width 713 height 27
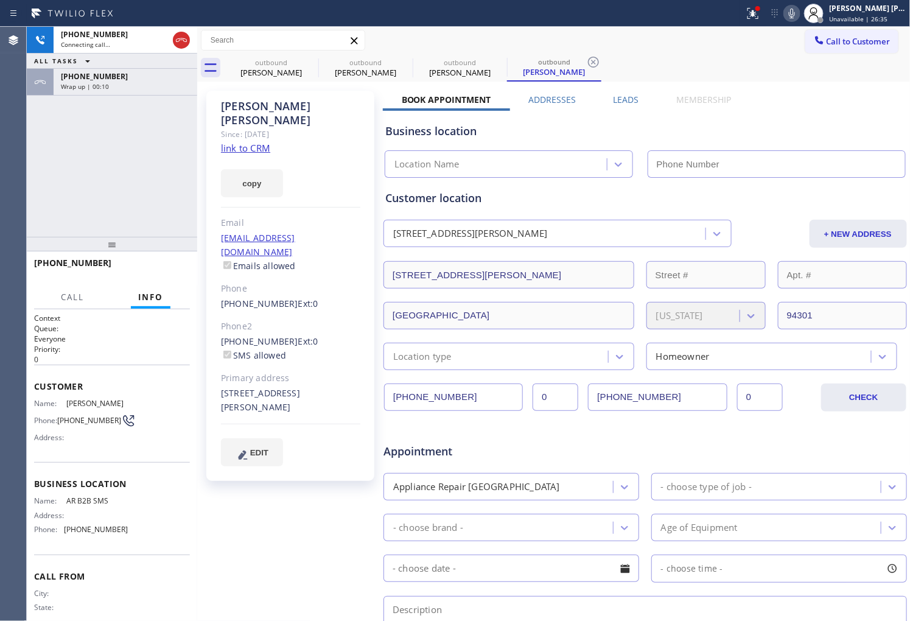
type input "[PHONE_NUMBER]"
click at [799, 12] on icon at bounding box center [792, 13] width 15 height 15
click at [766, 16] on div at bounding box center [753, 13] width 27 height 15
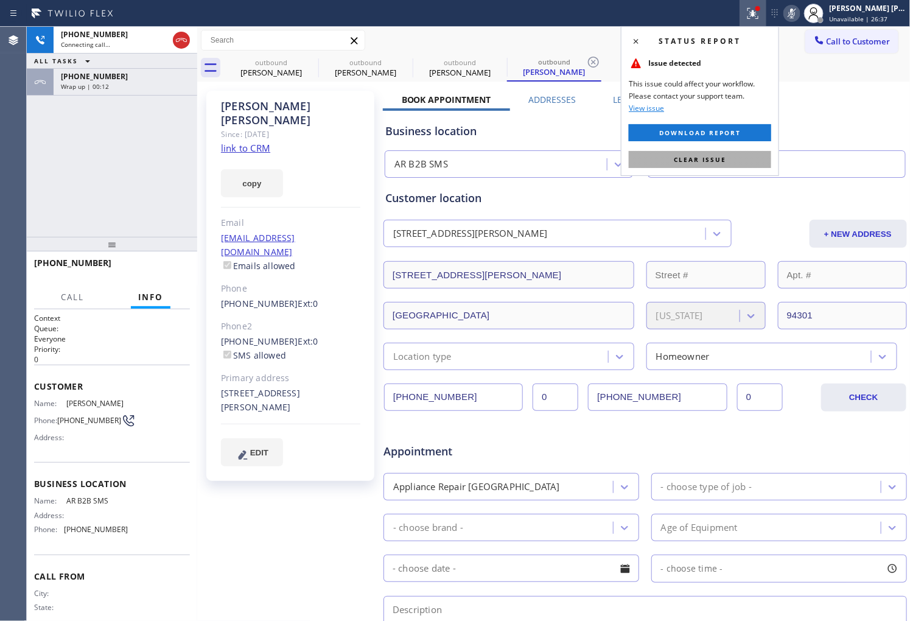
click at [765, 158] on button "Clear issue" at bounding box center [700, 159] width 142 height 17
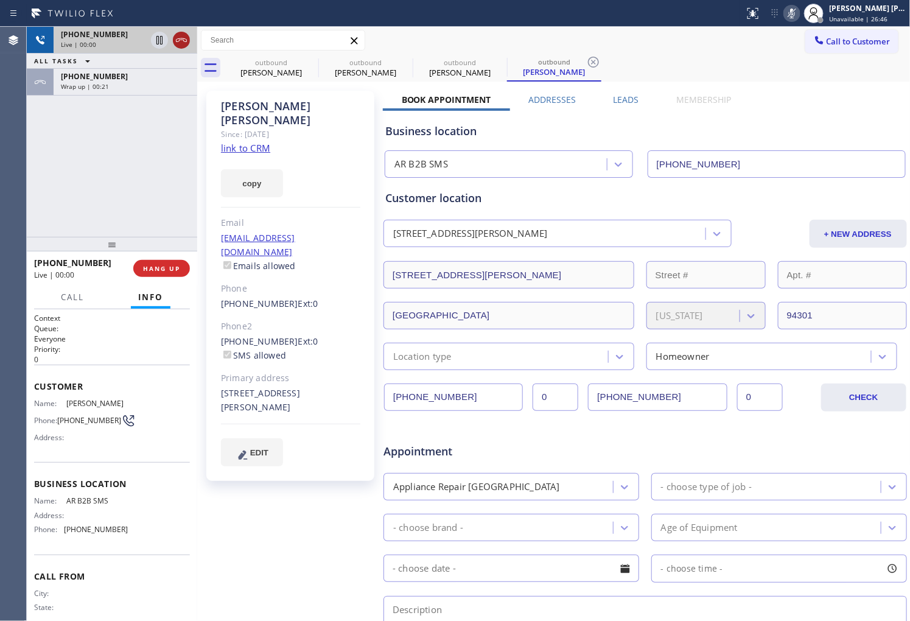
click at [177, 39] on icon at bounding box center [181, 40] width 11 height 4
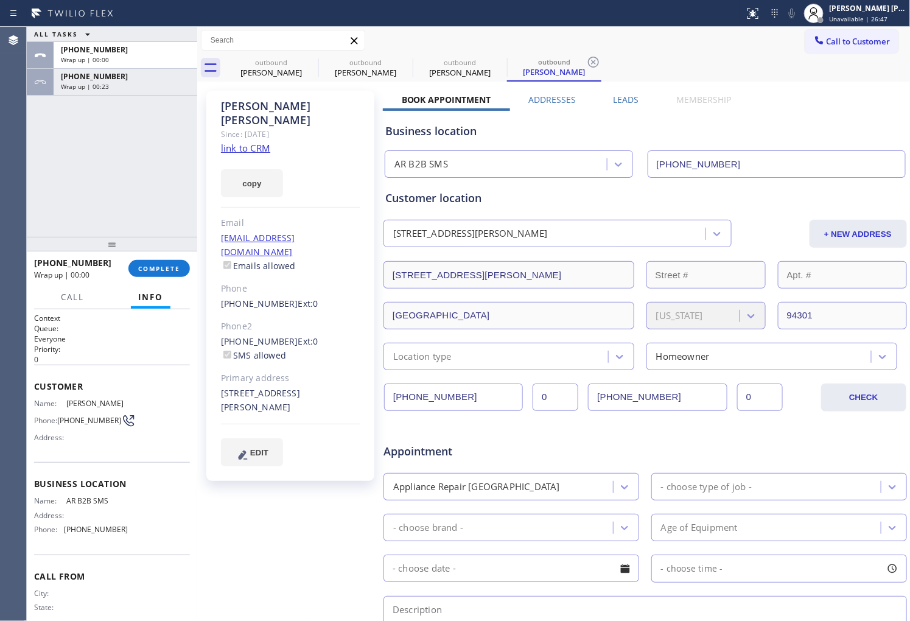
click at [177, 250] on div at bounding box center [112, 244] width 170 height 15
click at [167, 275] on button "COMPLETE" at bounding box center [158, 268] width 61 height 17
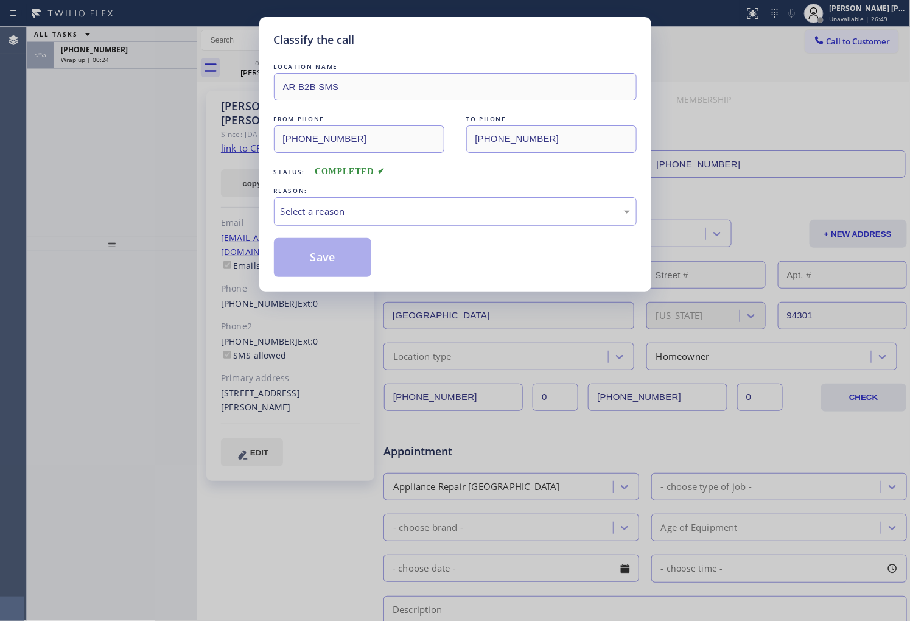
click at [344, 212] on div "Select a reason" at bounding box center [455, 212] width 349 height 14
click at [315, 259] on button "Save" at bounding box center [323, 257] width 98 height 39
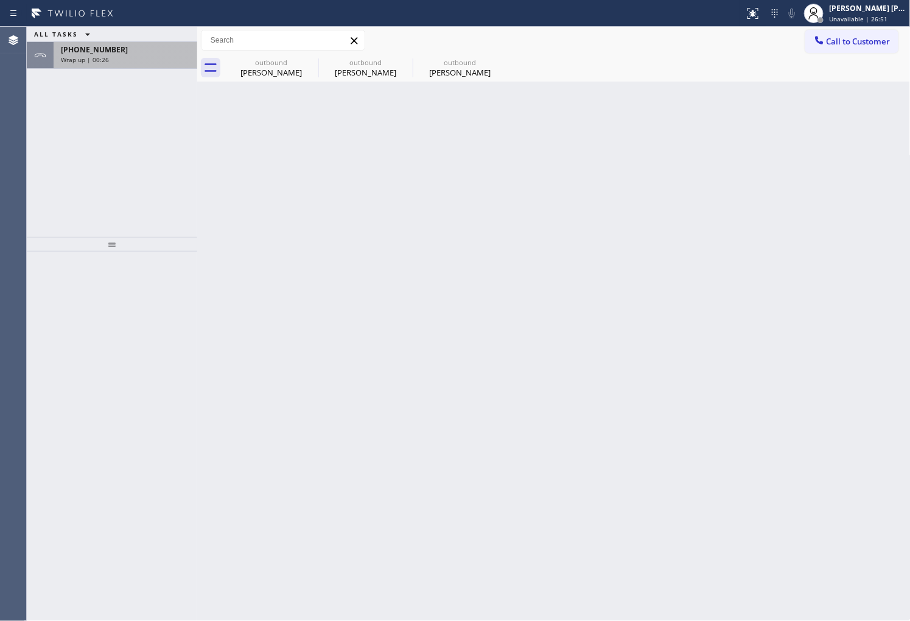
click at [113, 58] on div "Wrap up | 00:26" at bounding box center [125, 59] width 129 height 9
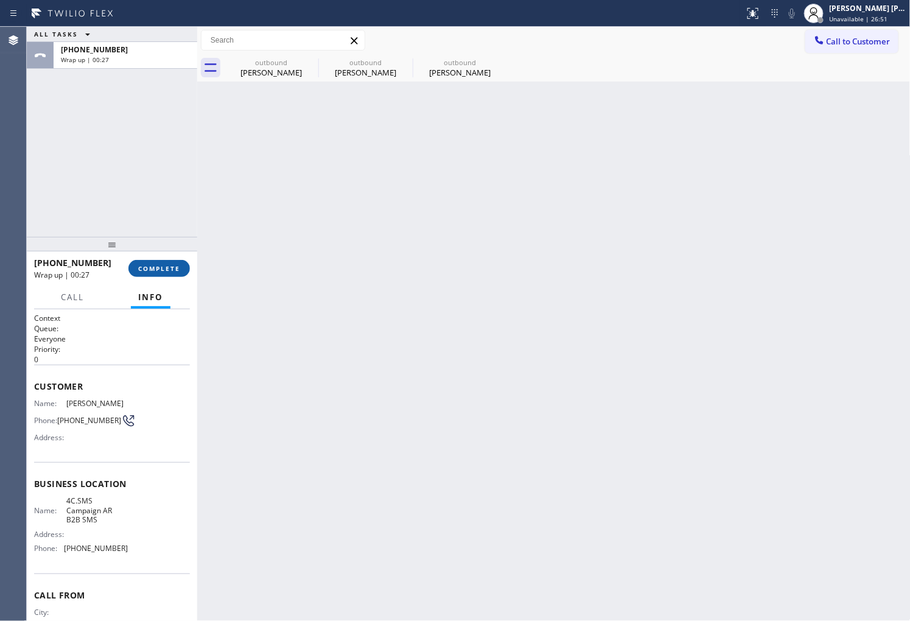
click at [163, 263] on button "COMPLETE" at bounding box center [158, 268] width 61 height 17
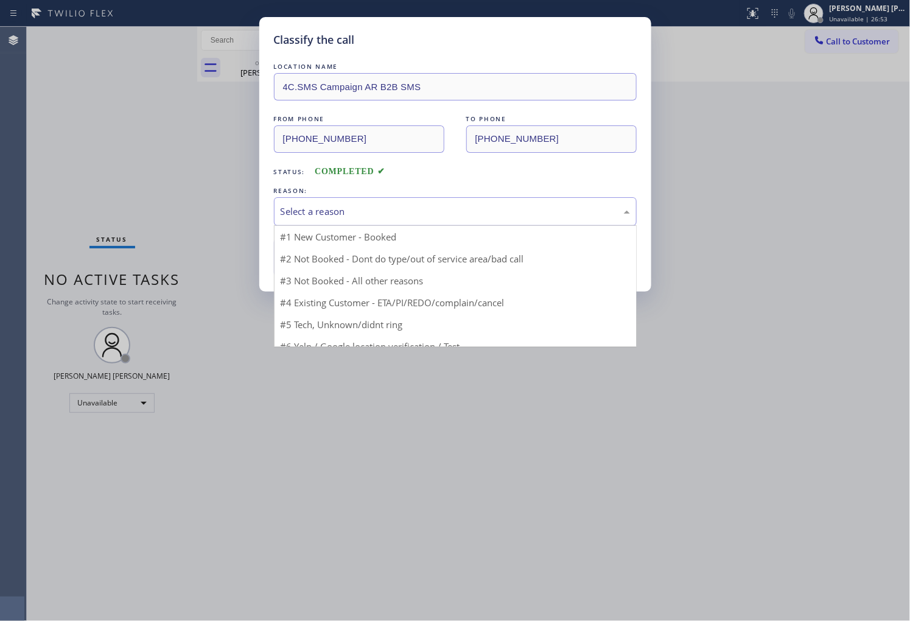
click at [341, 198] on div "Select a reason" at bounding box center [455, 211] width 363 height 29
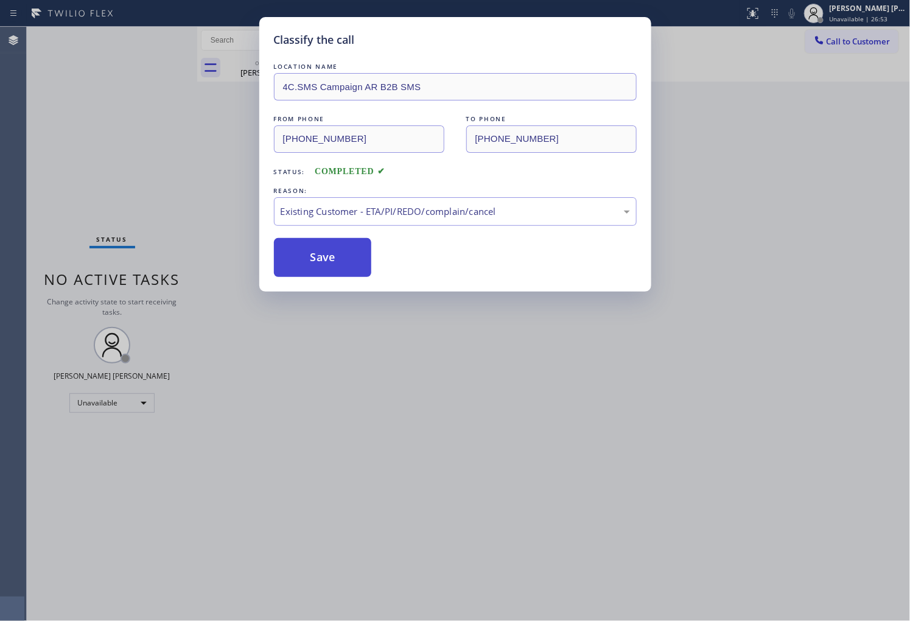
click at [324, 253] on button "Save" at bounding box center [323, 257] width 98 height 39
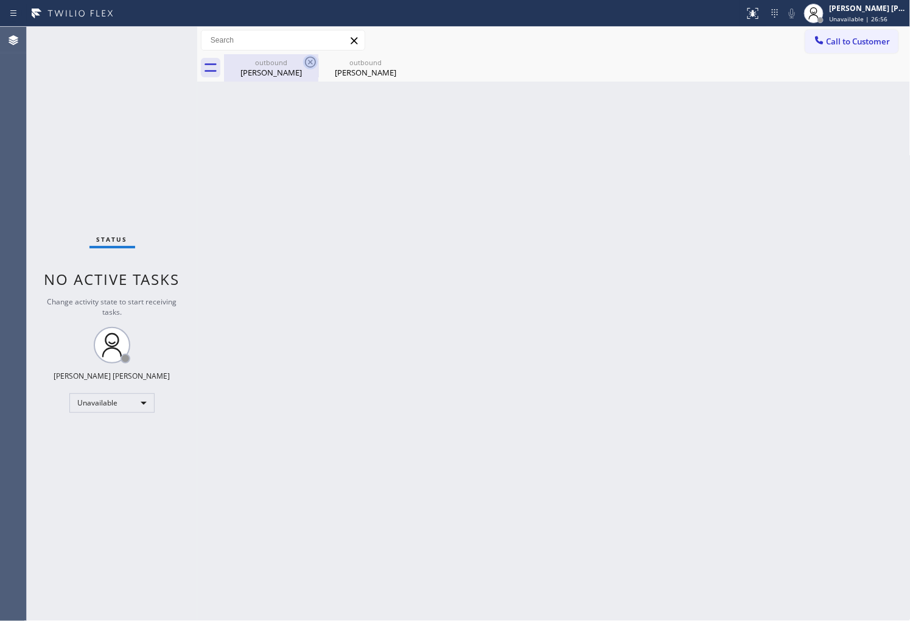
drag, startPoint x: 318, startPoint y: 68, endPoint x: 316, endPoint y: 62, distance: 6.4
click at [318, 67] on div at bounding box center [318, 67] width 1 height 19
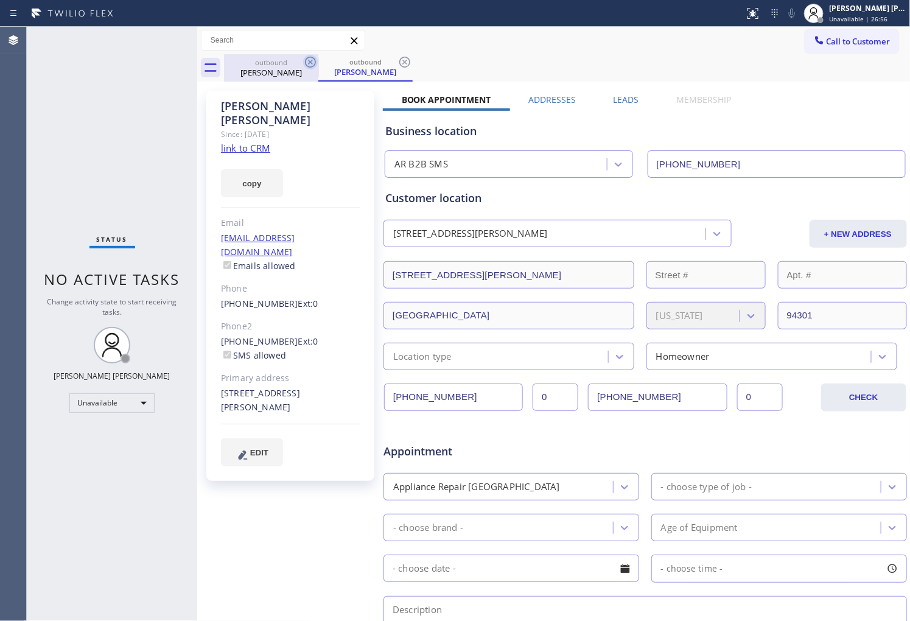
click at [316, 62] on icon at bounding box center [310, 62] width 15 height 15
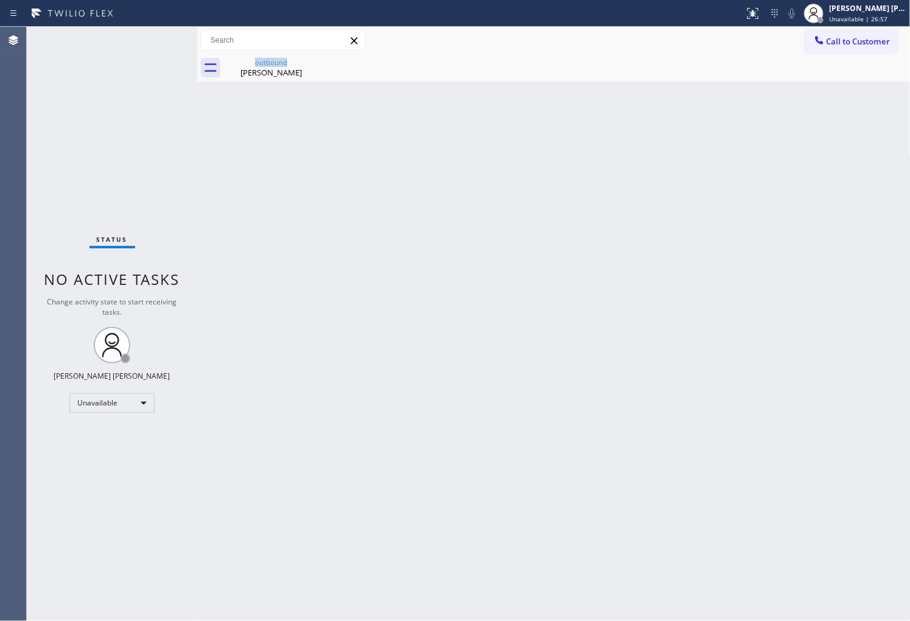
click at [316, 62] on div "outbound [PERSON_NAME]" at bounding box center [271, 67] width 94 height 27
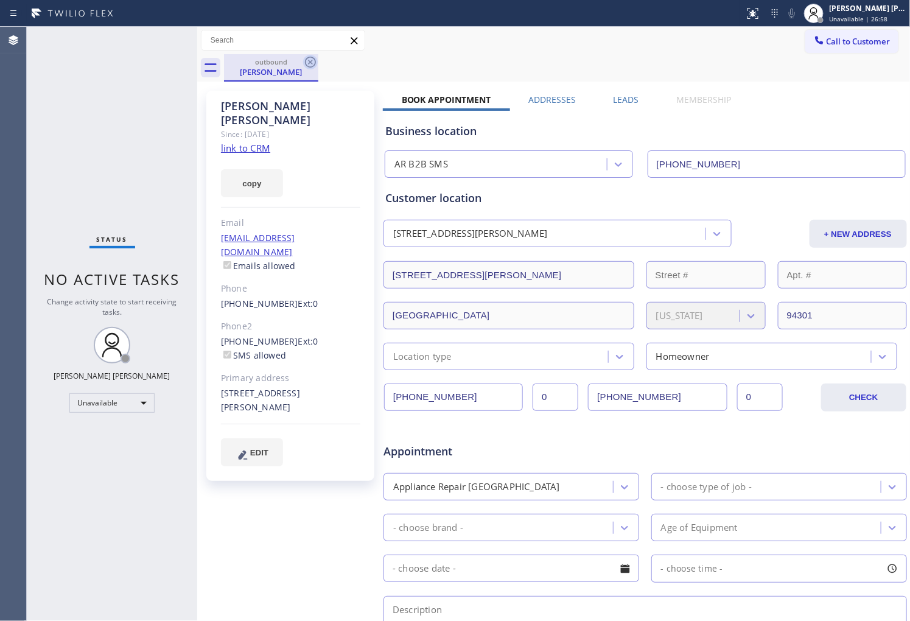
click at [313, 61] on icon at bounding box center [310, 62] width 15 height 15
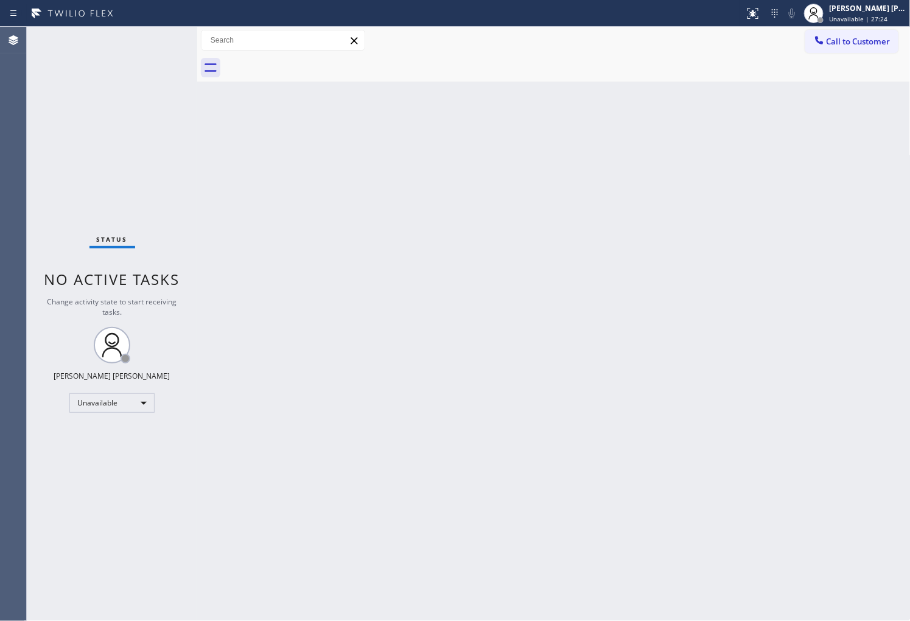
click at [869, 29] on div "Call to Customer Outbound call Location AR B2B SMS Your caller id phone number …" at bounding box center [553, 40] width 713 height 27
click at [859, 50] on button "Call to Customer" at bounding box center [851, 41] width 93 height 23
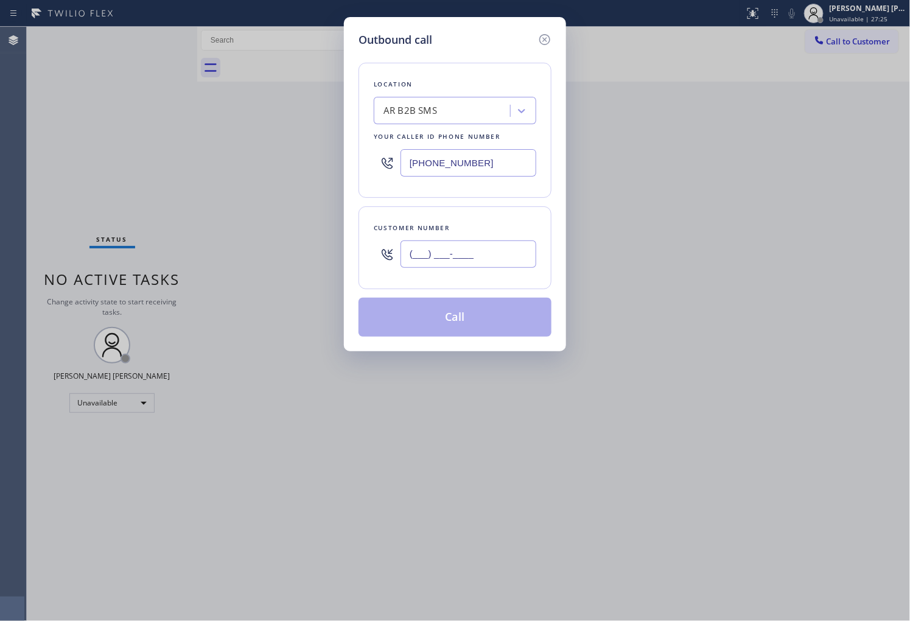
click at [479, 245] on input "(___) ___-____" at bounding box center [468, 253] width 136 height 27
paste input "206) 595-8092"
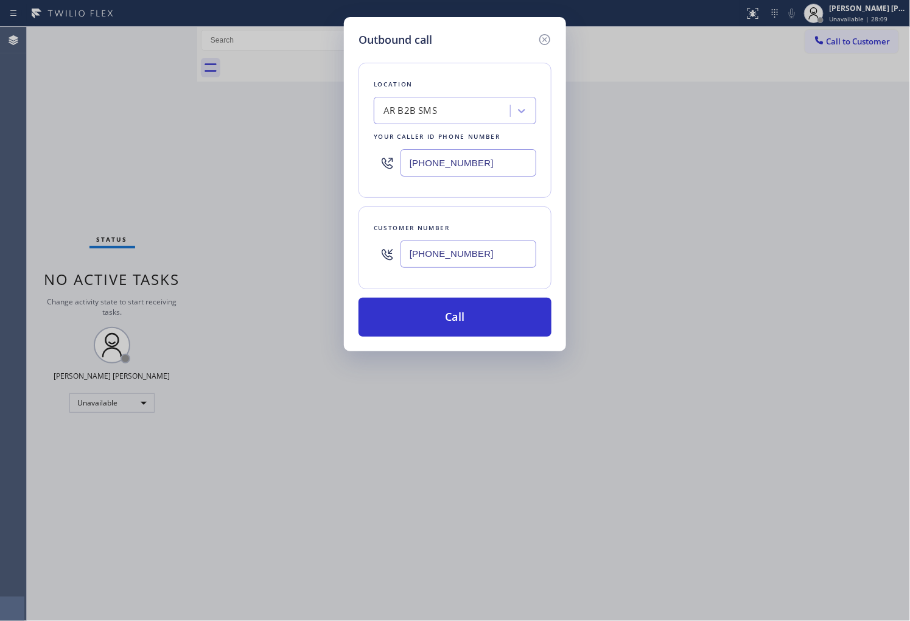
click at [482, 253] on input "[PHONE_NUMBER]" at bounding box center [468, 253] width 136 height 27
paste input "917) 655-1758"
click at [481, 269] on div "[PHONE_NUMBER]" at bounding box center [468, 254] width 136 height 40
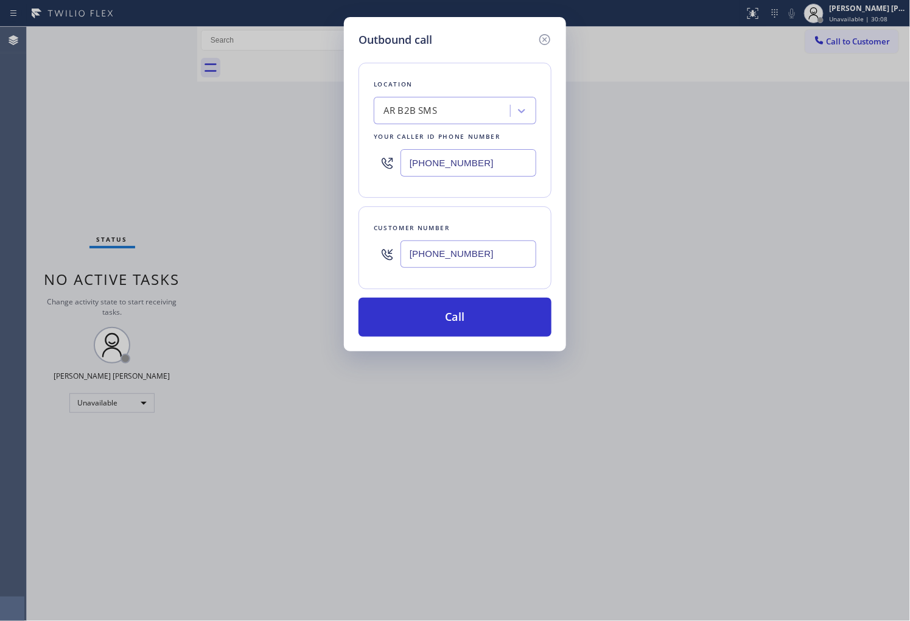
click at [488, 253] on input "[PHONE_NUMBER]" at bounding box center [468, 253] width 136 height 27
paste input "310) 606-0729"
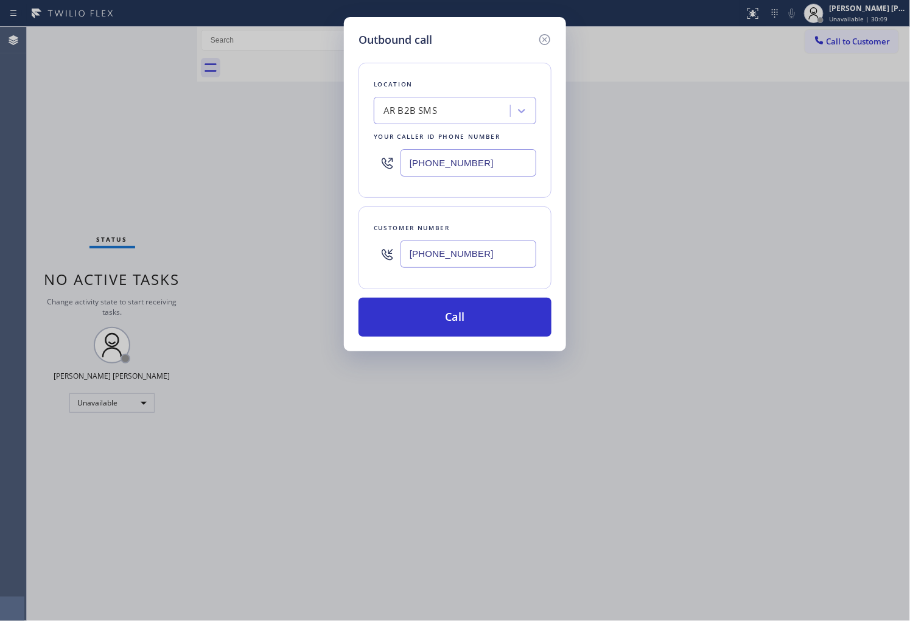
type input "[PHONE_NUMBER]"
click at [429, 166] on input "[PHONE_NUMBER]" at bounding box center [468, 162] width 136 height 27
paste input "954) 835-4535"
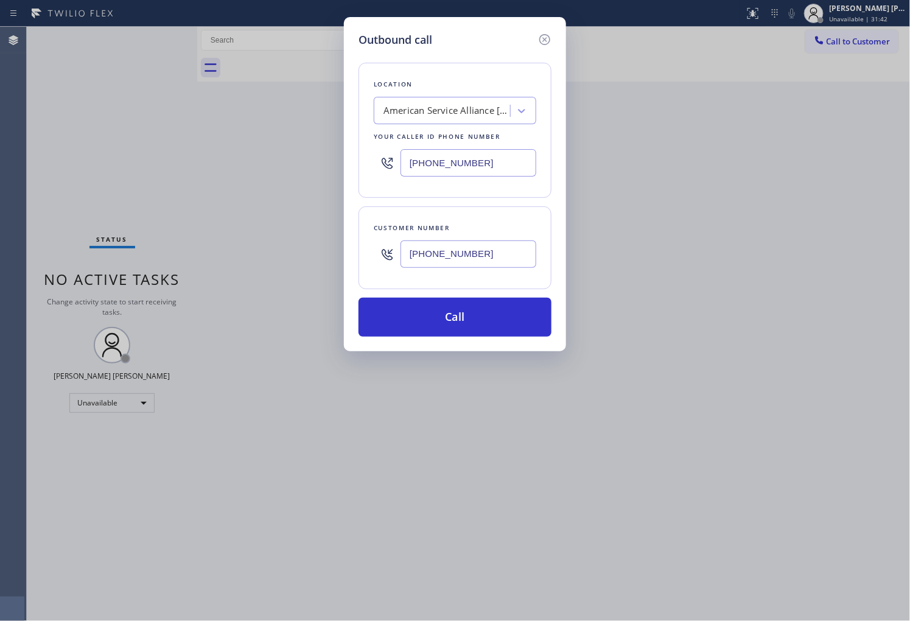
type input "[PHONE_NUMBER]"
click at [469, 266] on input "[PHONE_NUMBER]" at bounding box center [468, 253] width 136 height 27
click at [469, 265] on input "[PHONE_NUMBER]" at bounding box center [468, 253] width 136 height 27
paste input "text"
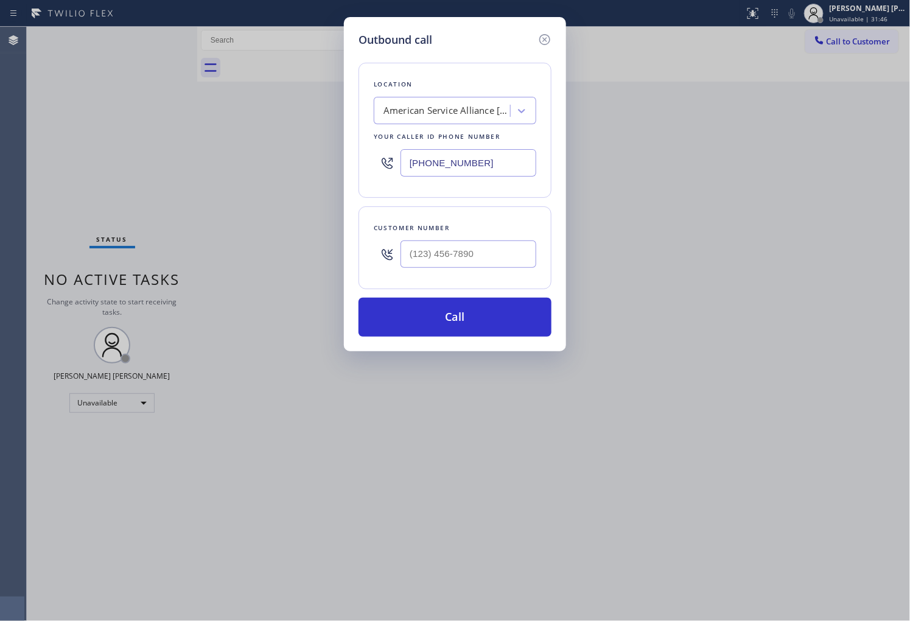
click at [479, 243] on input "text" at bounding box center [468, 253] width 136 height 27
click at [478, 250] on input "text" at bounding box center [468, 253] width 136 height 27
paste input "[PHONE_NUMBER]"
click at [586, 250] on div "Outbound call Location American Service Alliance [GEOGRAPHIC_DATA] Your caller …" at bounding box center [455, 310] width 910 height 621
click at [527, 253] on input "[PHONE_NUMBER]" at bounding box center [468, 253] width 136 height 27
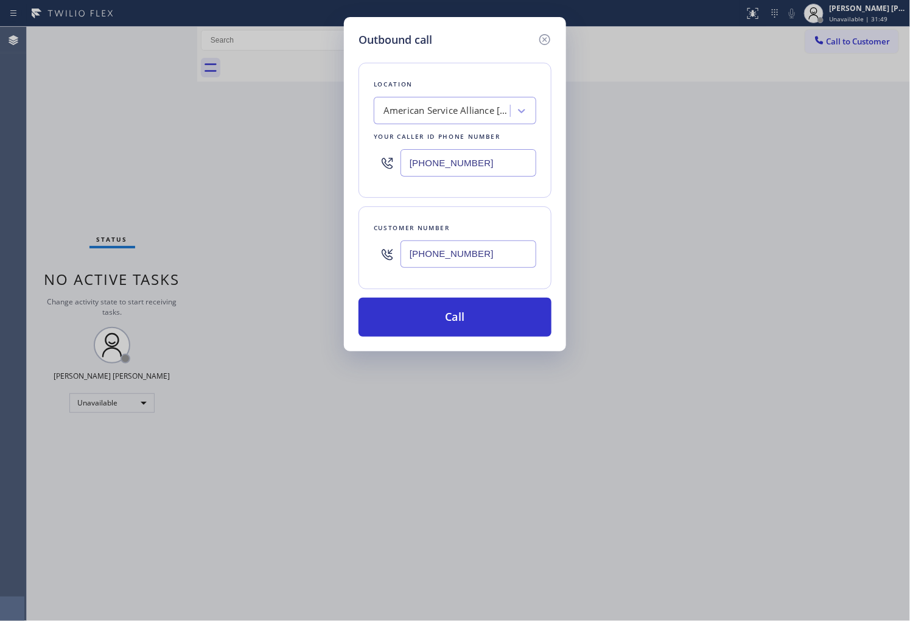
click at [527, 253] on input "[PHONE_NUMBER]" at bounding box center [468, 253] width 136 height 27
paste input "954) 665-8503"
type input "[PHONE_NUMBER]"
click at [514, 318] on button "Call" at bounding box center [454, 317] width 193 height 39
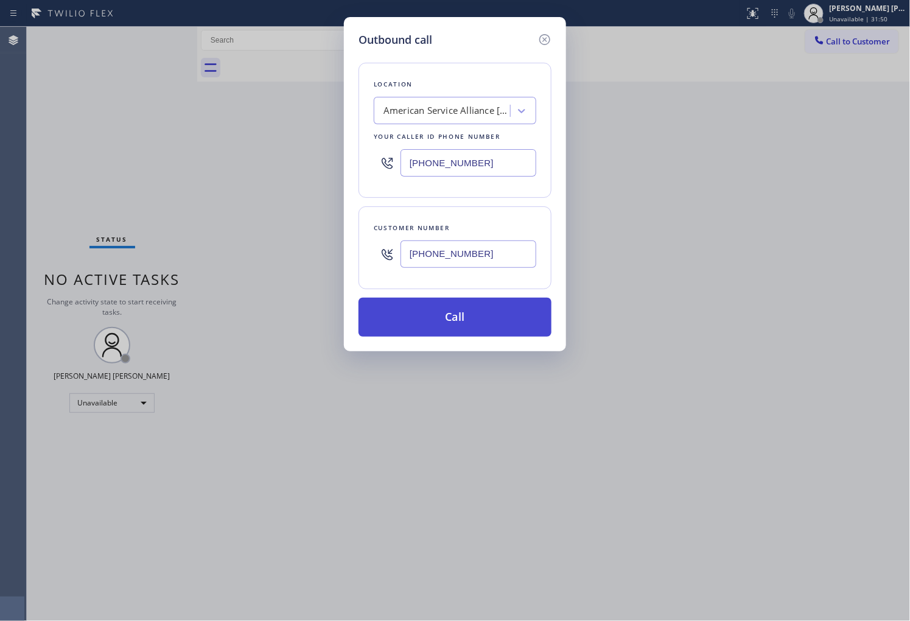
click at [514, 318] on button "Call" at bounding box center [454, 317] width 193 height 39
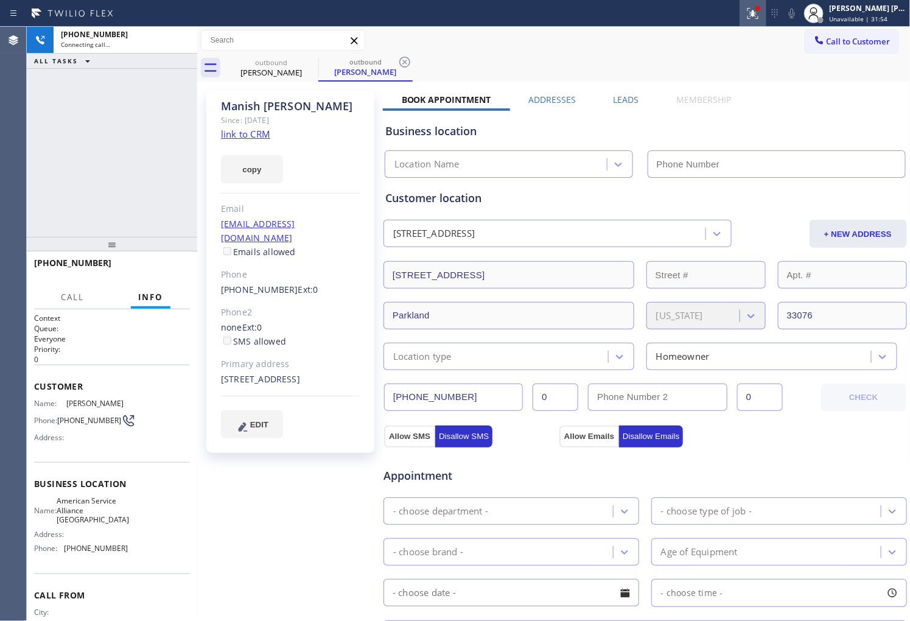
click at [760, 13] on icon at bounding box center [753, 13] width 15 height 15
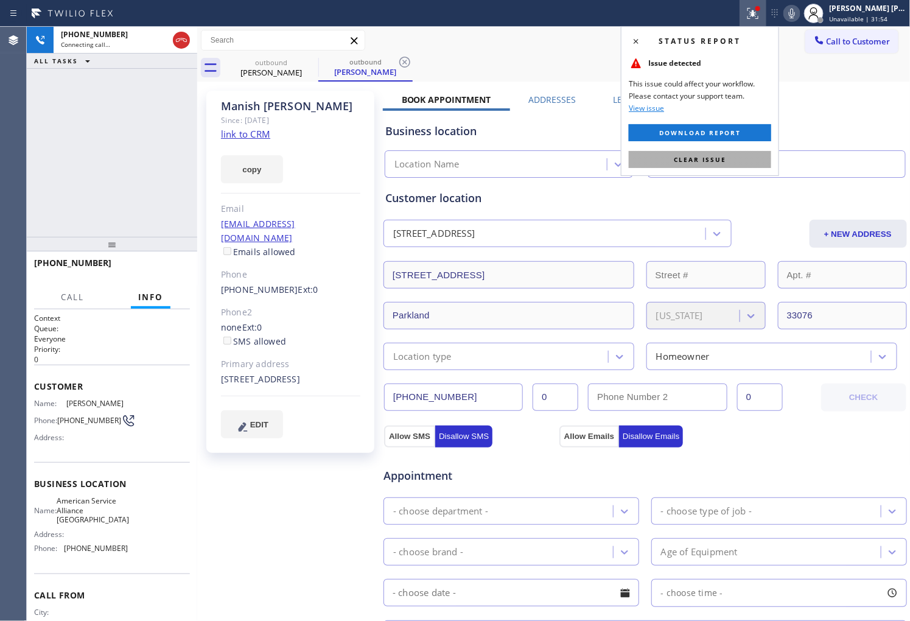
click at [707, 167] on button "Clear issue" at bounding box center [700, 159] width 142 height 17
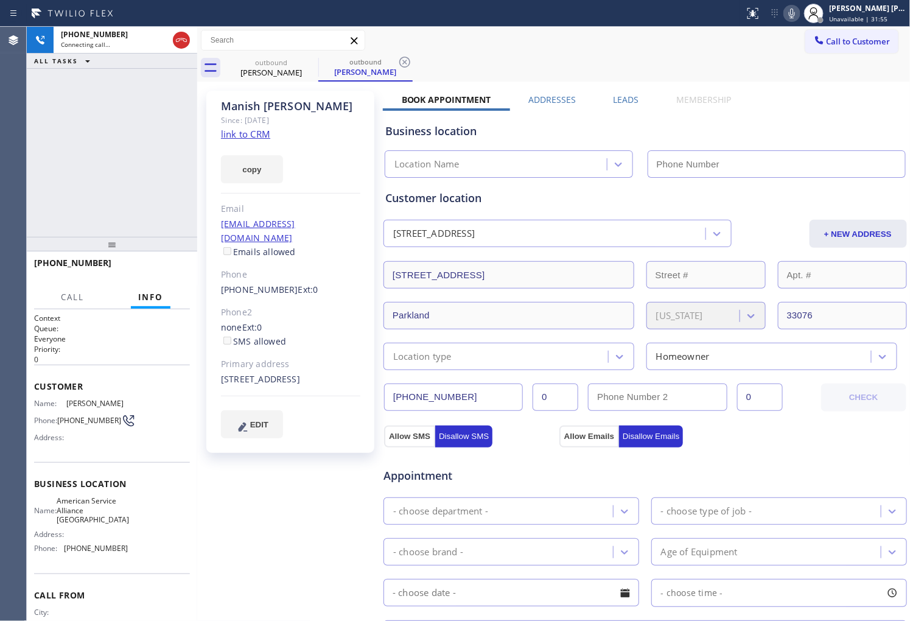
click at [276, 111] on div "[PERSON_NAME]" at bounding box center [290, 106] width 139 height 14
copy div "[PERSON_NAME]"
type input "[PHONE_NUMBER]"
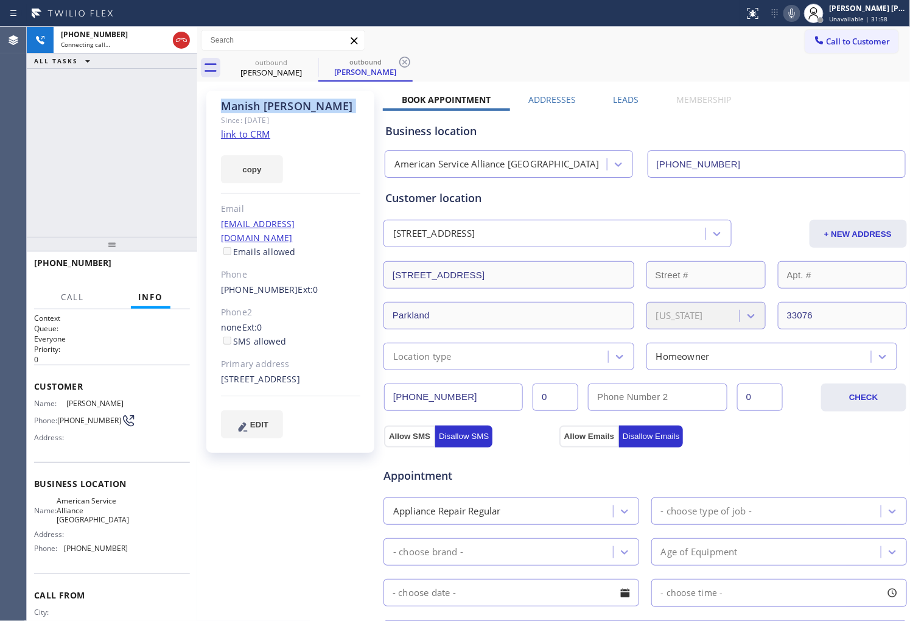
click at [799, 16] on icon at bounding box center [792, 13] width 15 height 15
click at [74, 229] on div "[PHONE_NUMBER] Connecting call… ALL TASKS ALL TASKS ACTIVE TASKS TASKS IN WRAP …" at bounding box center [112, 132] width 170 height 210
click at [13, 114] on div "Agent Desktop" at bounding box center [13, 324] width 26 height 594
click at [799, 16] on icon at bounding box center [792, 13] width 15 height 15
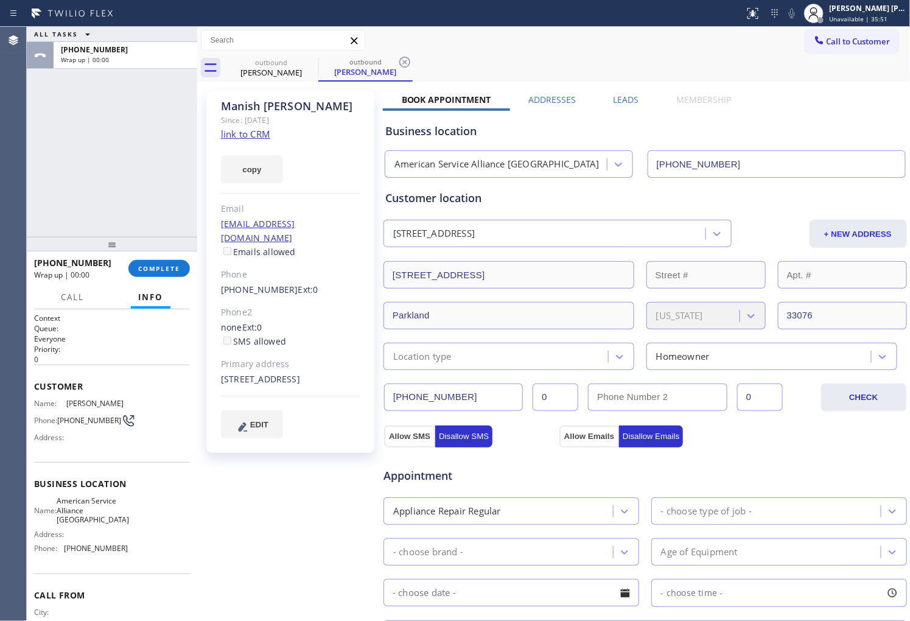
click at [636, 98] on div "Leads" at bounding box center [626, 102] width 63 height 17
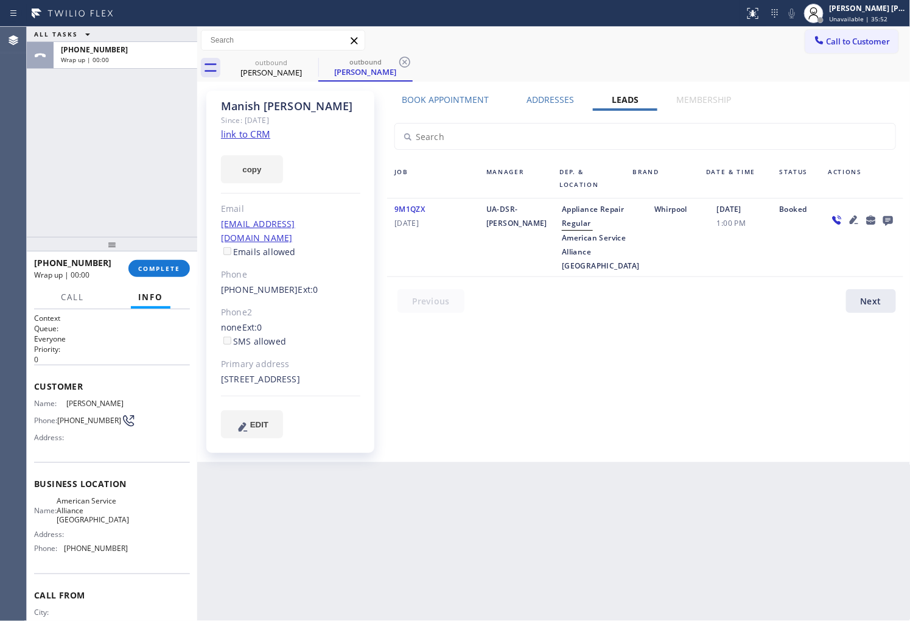
click at [883, 216] on icon at bounding box center [888, 219] width 15 height 15
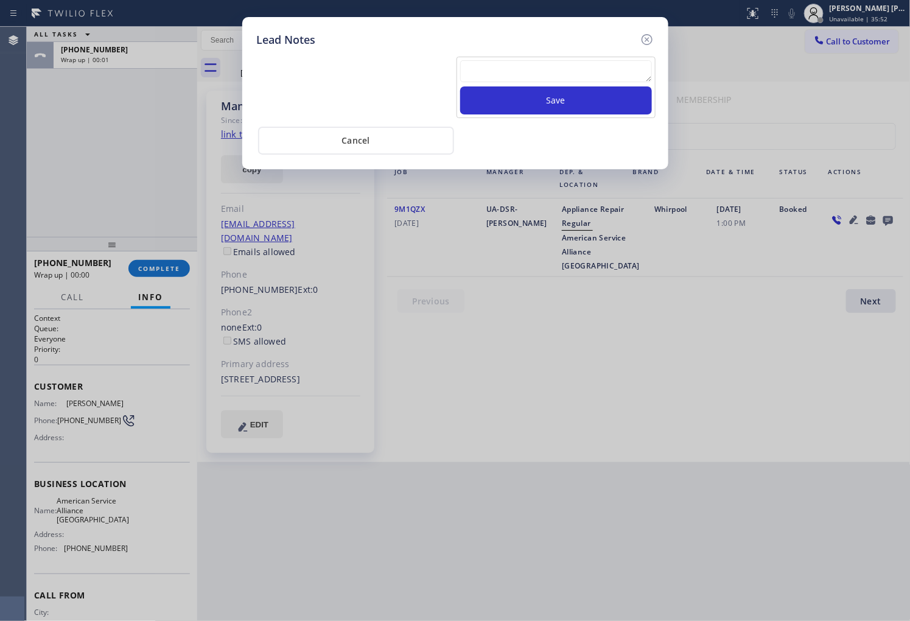
click at [576, 65] on textarea at bounding box center [556, 71] width 192 height 22
type textarea "ALL GOOD"
click at [556, 107] on button "Save" at bounding box center [556, 100] width 192 height 28
click at [646, 49] on div "Save Cancel" at bounding box center [455, 101] width 397 height 107
click at [648, 40] on icon at bounding box center [646, 39] width 11 height 11
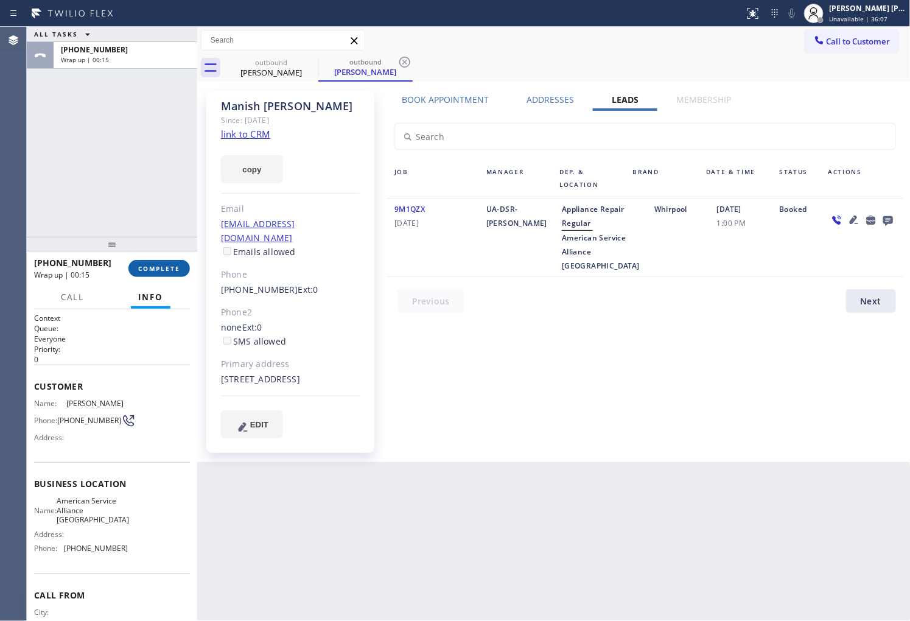
click at [173, 265] on span "COMPLETE" at bounding box center [159, 268] width 42 height 9
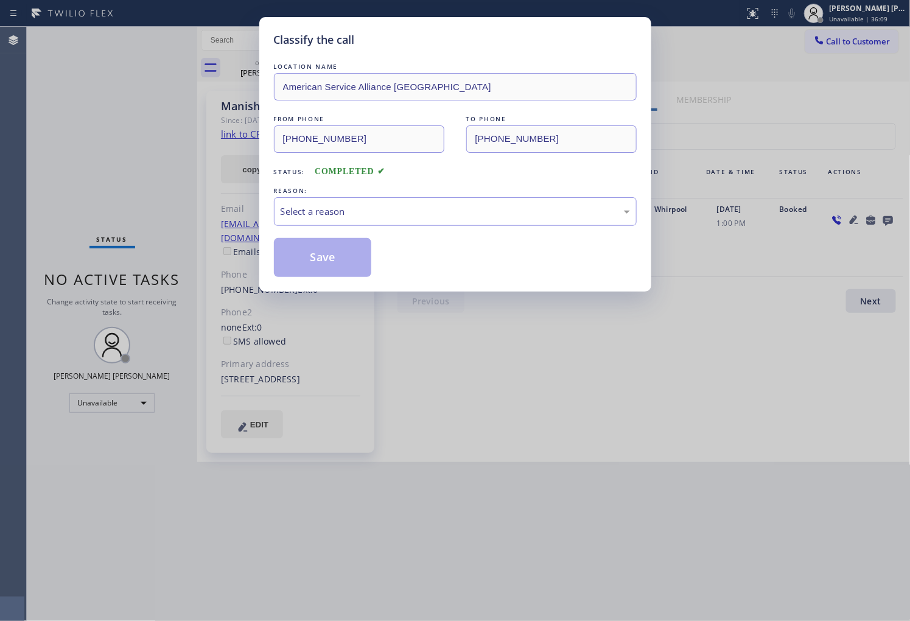
click at [394, 207] on div "Select a reason" at bounding box center [455, 212] width 349 height 14
click at [323, 266] on button "Save" at bounding box center [323, 257] width 98 height 39
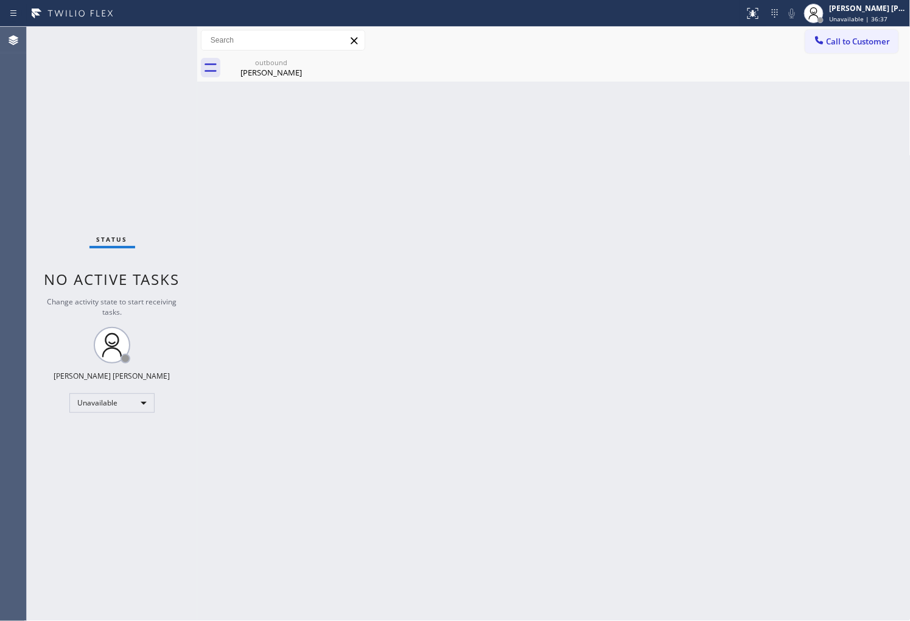
click at [825, 44] on div at bounding box center [819, 41] width 15 height 15
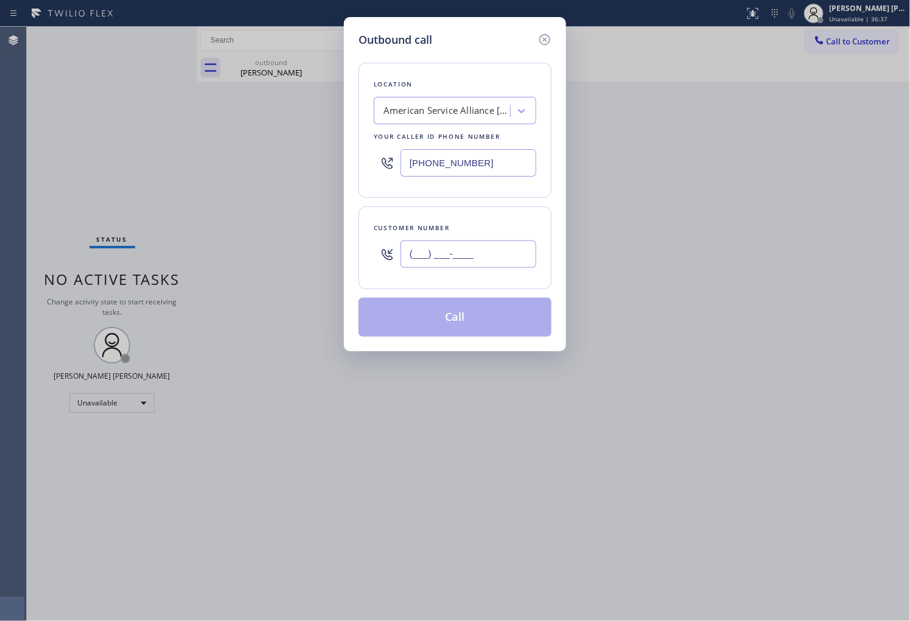
click at [449, 257] on input "(___) ___-____" at bounding box center [468, 253] width 136 height 27
paste input "415) 948-5018"
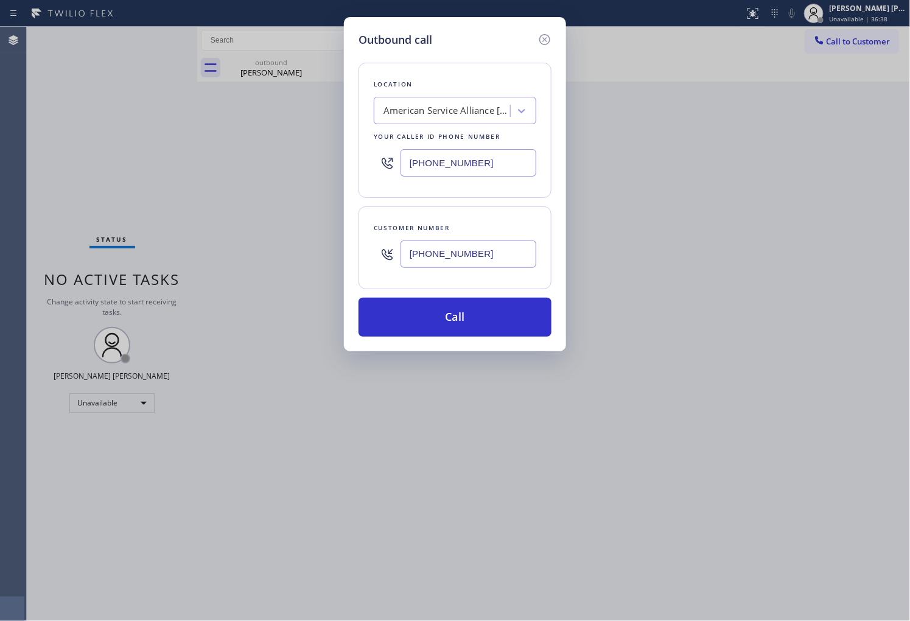
type input "[PHONE_NUMBER]"
click at [430, 149] on input "[PHONE_NUMBER]" at bounding box center [468, 162] width 136 height 27
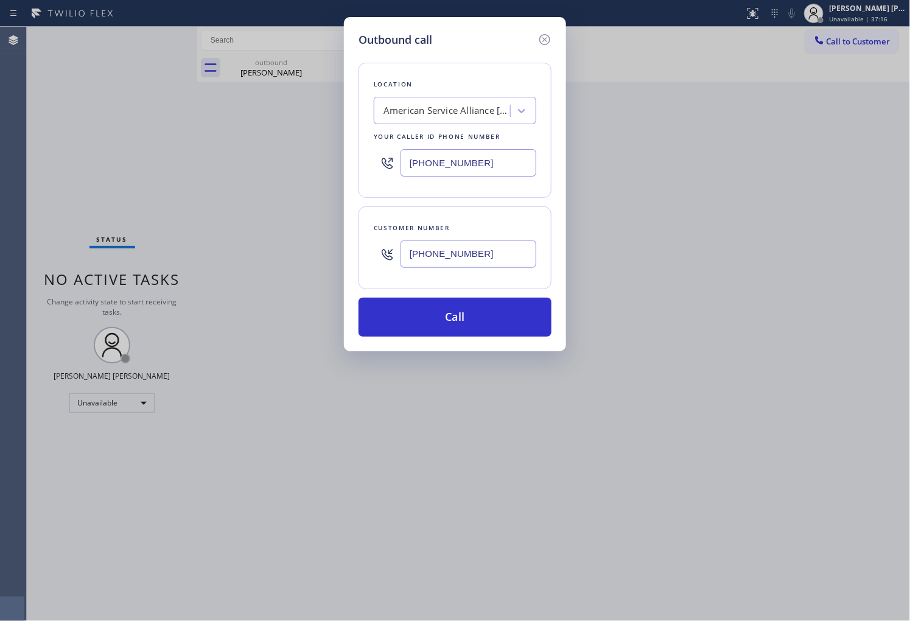
paste input "855) 213-9318"
type input "[PHONE_NUMBER]"
click at [487, 321] on button "Call" at bounding box center [454, 317] width 193 height 39
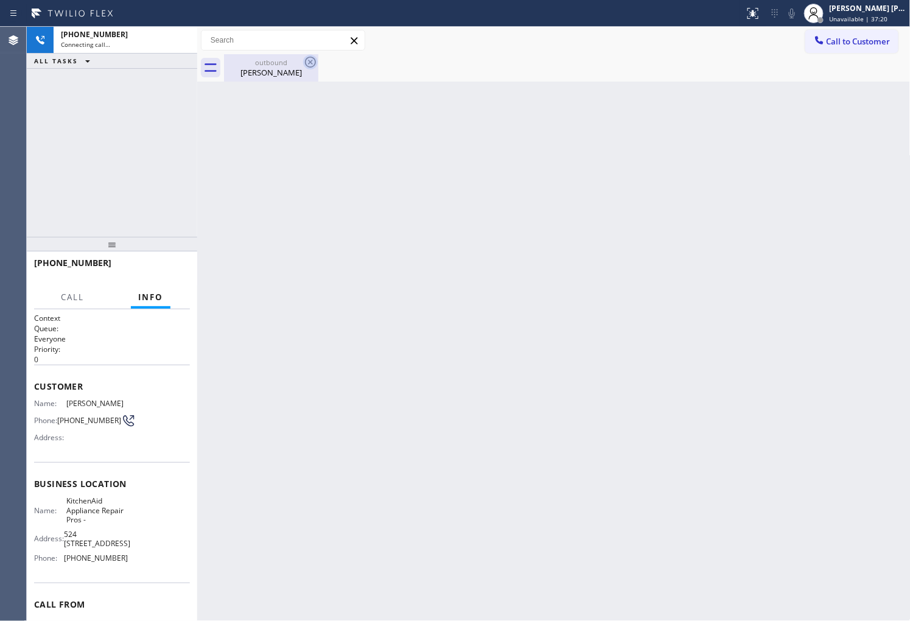
click at [313, 61] on icon at bounding box center [310, 62] width 15 height 15
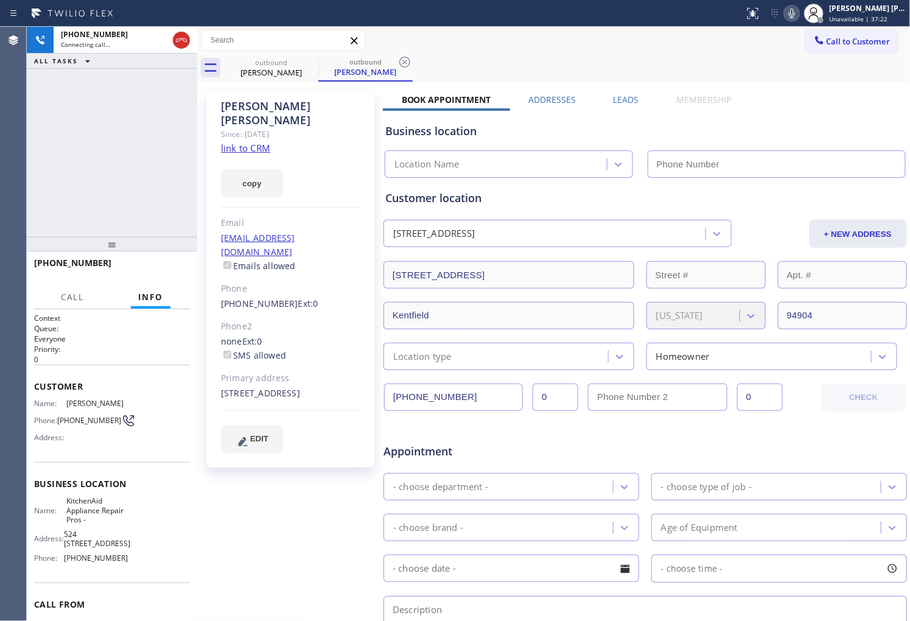
type input "[PHONE_NUMBER]"
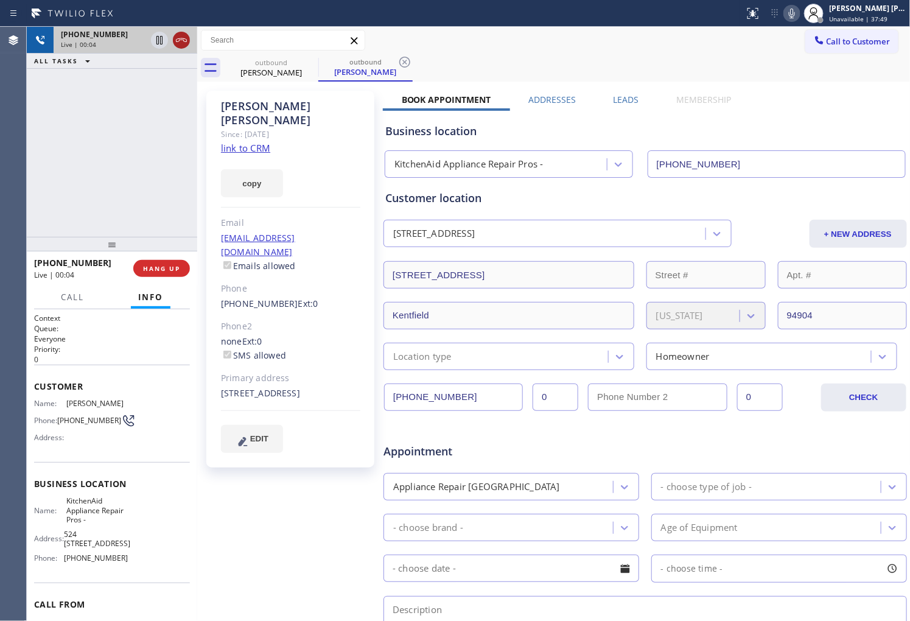
click at [183, 39] on icon at bounding box center [181, 40] width 15 height 15
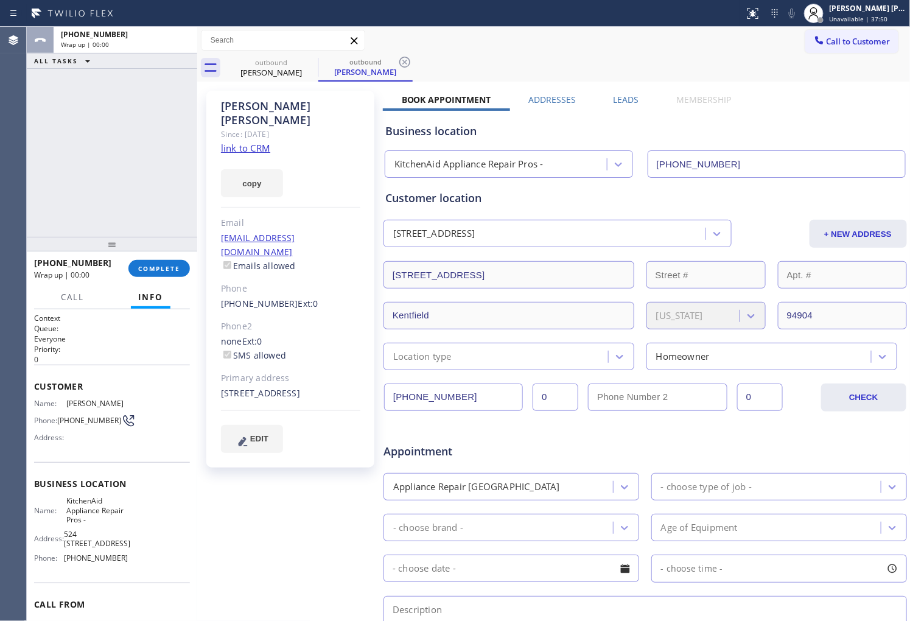
click at [621, 99] on label "Leads" at bounding box center [627, 100] width 26 height 12
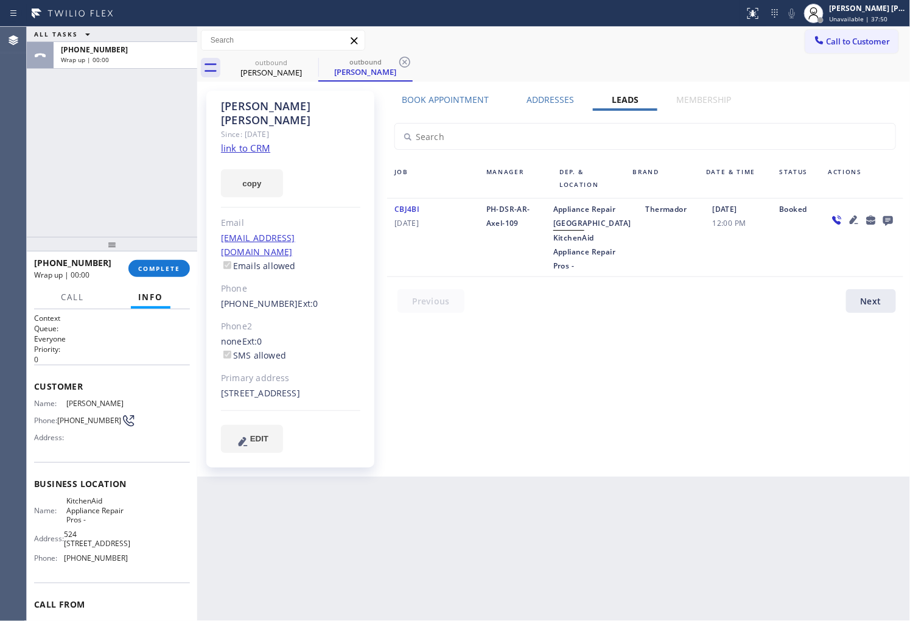
click at [886, 217] on icon at bounding box center [888, 221] width 10 height 10
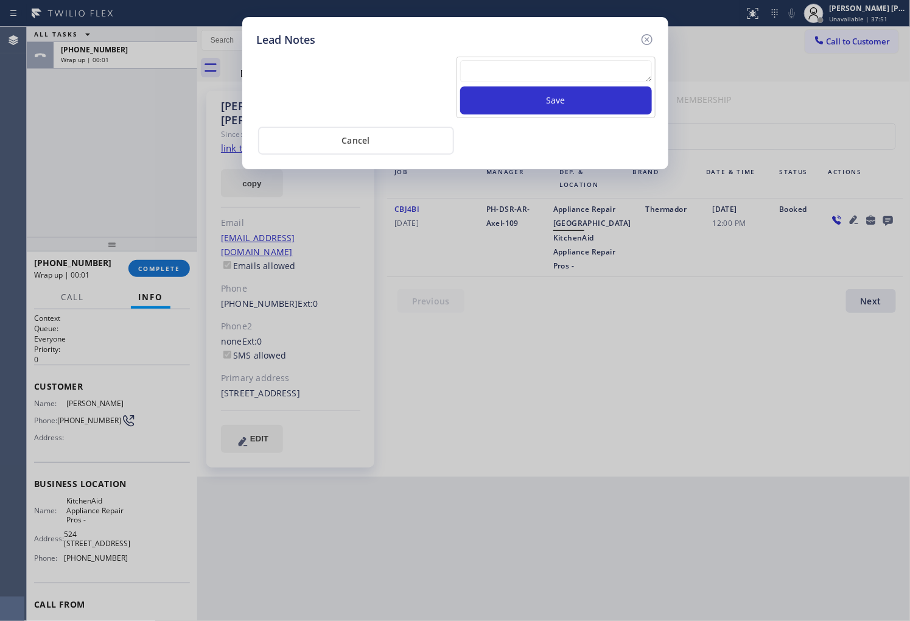
click at [615, 75] on textarea at bounding box center [556, 71] width 192 height 22
type textarea "no answer"
click at [599, 106] on button "Save" at bounding box center [556, 100] width 192 height 28
click at [650, 38] on icon at bounding box center [647, 39] width 15 height 15
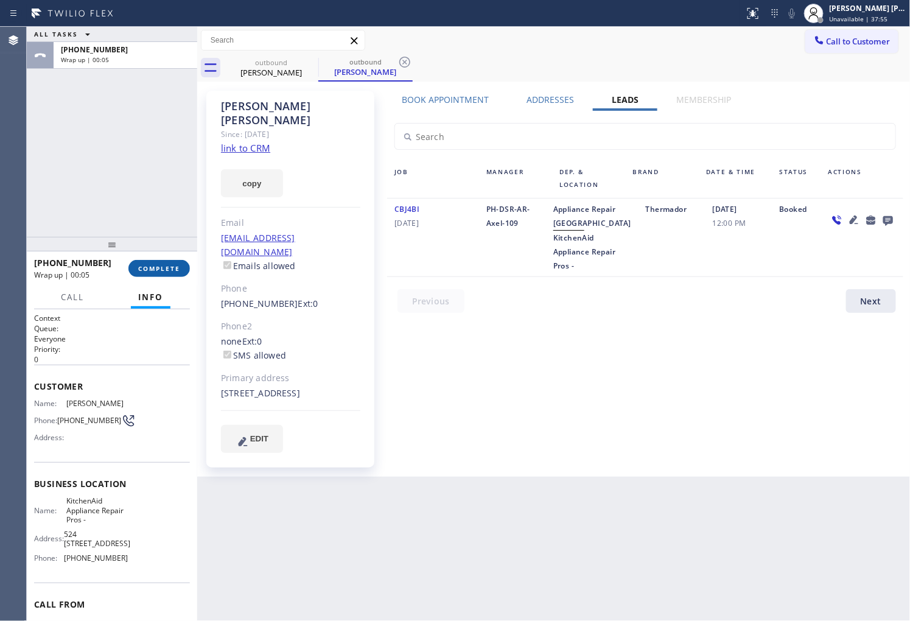
click at [139, 270] on span "COMPLETE" at bounding box center [159, 268] width 42 height 9
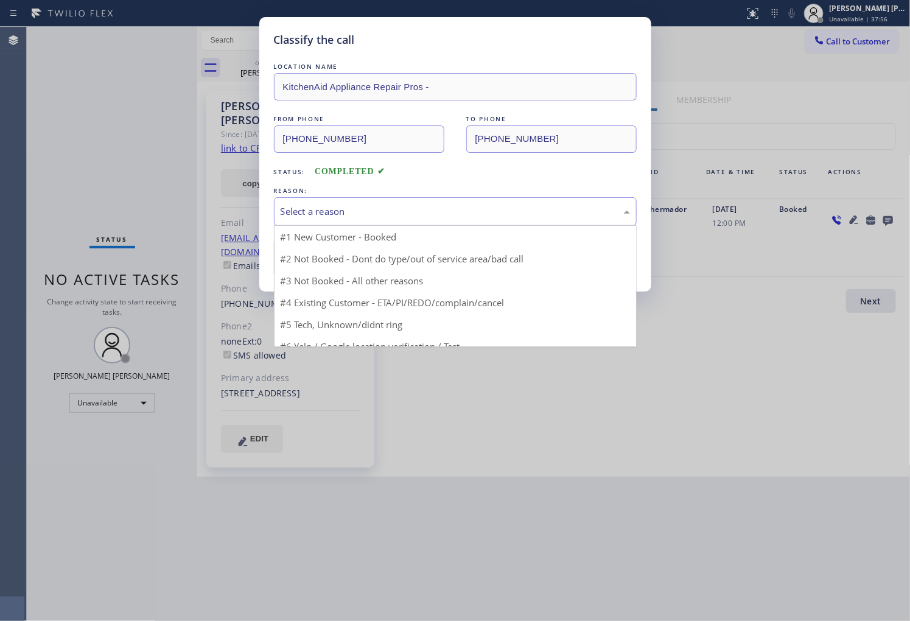
click at [381, 223] on div "Select a reason" at bounding box center [455, 211] width 363 height 29
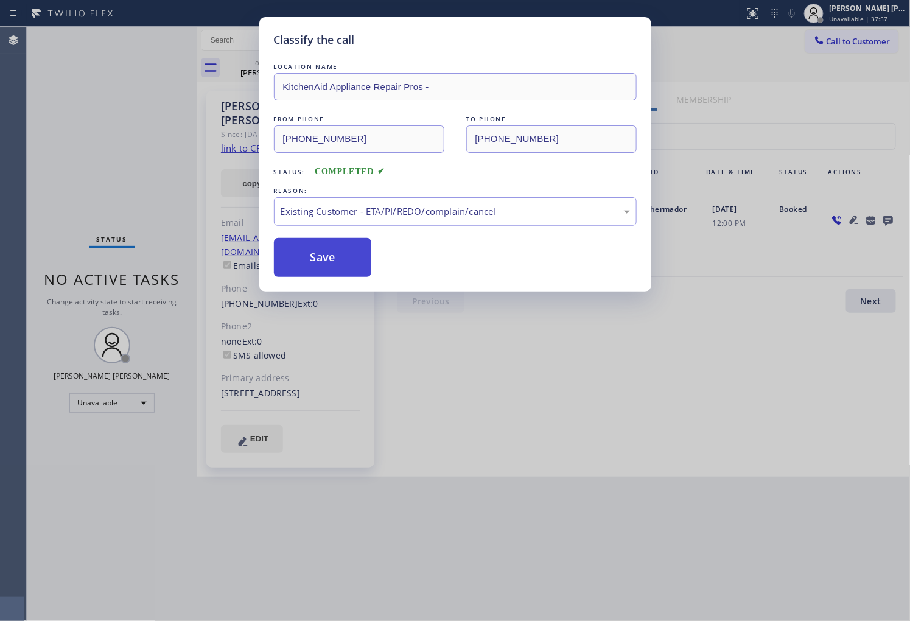
click at [311, 265] on button "Save" at bounding box center [323, 257] width 98 height 39
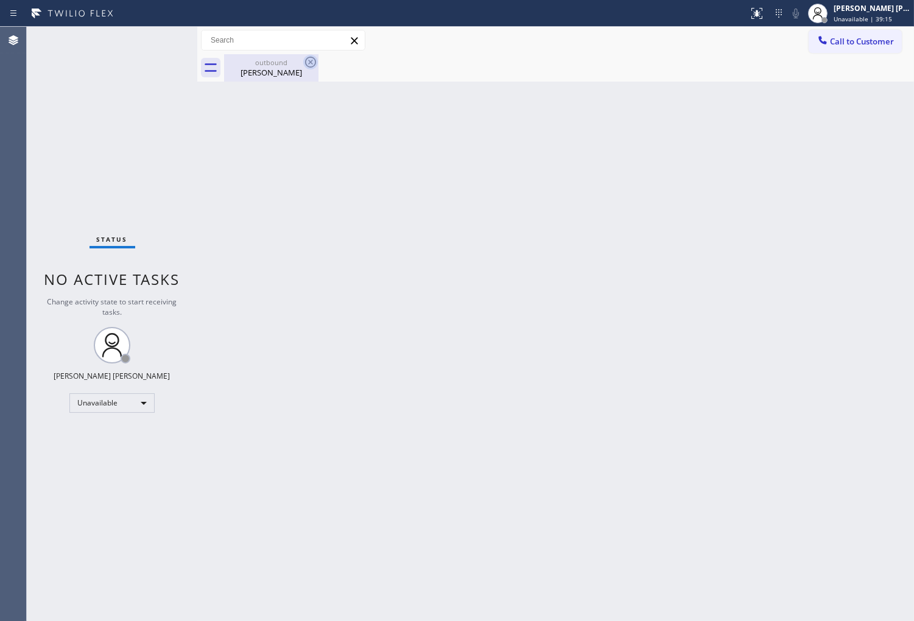
click at [294, 63] on div "outbound" at bounding box center [271, 62] width 92 height 9
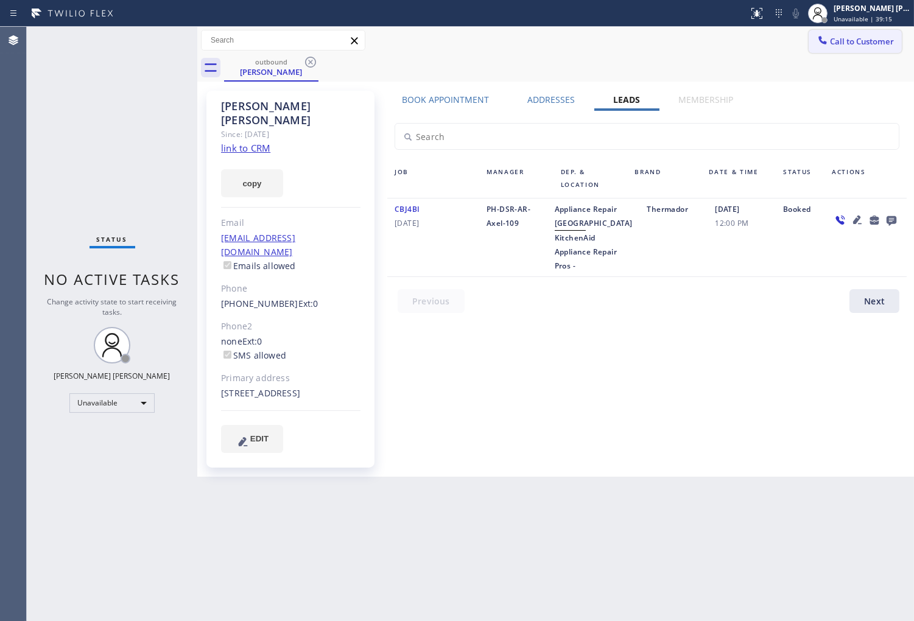
click at [306, 61] on icon at bounding box center [310, 62] width 11 height 11
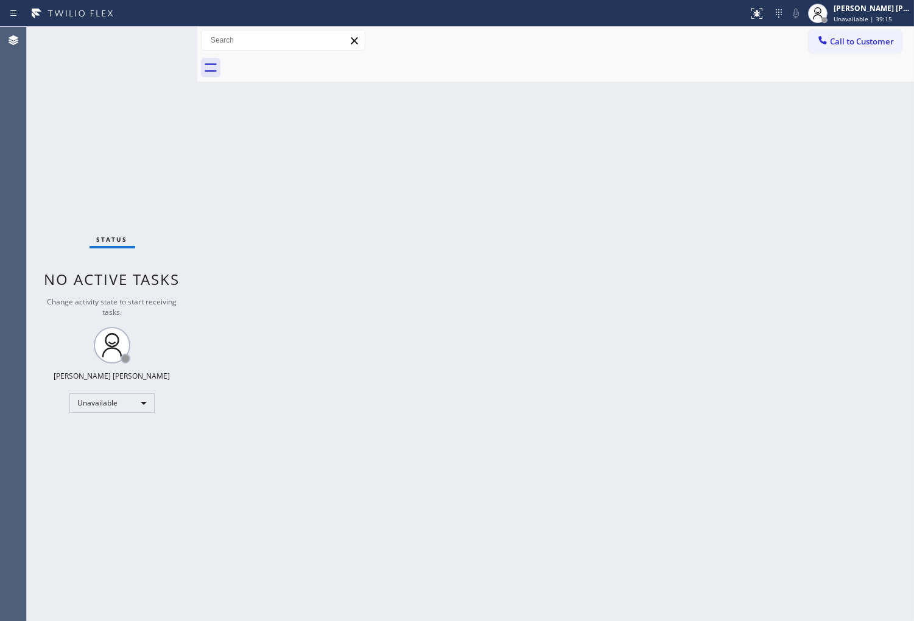
click at [833, 40] on span "Call to Customer" at bounding box center [862, 41] width 64 height 11
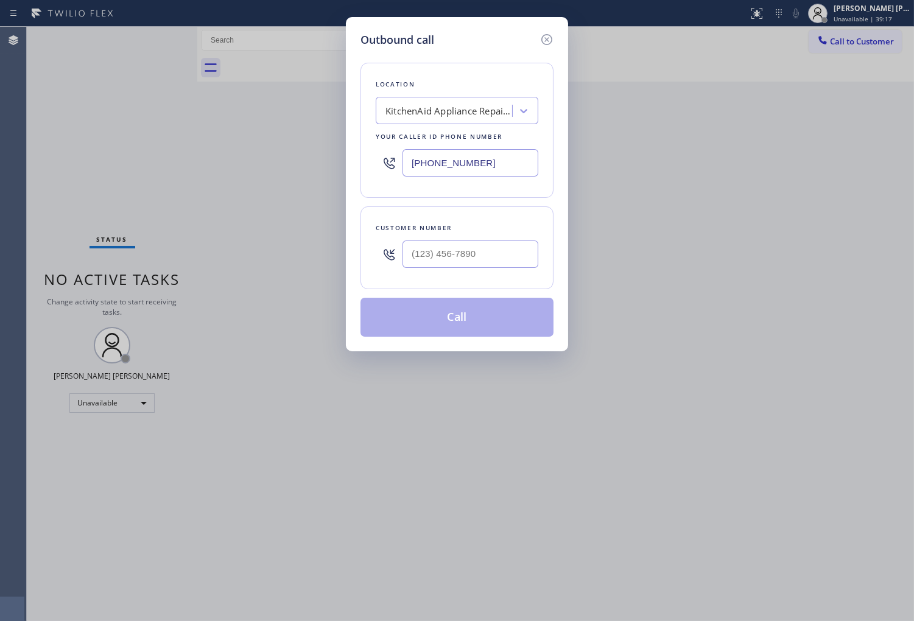
click at [469, 166] on input "[PHONE_NUMBER]" at bounding box center [470, 162] width 136 height 27
paste input "206) 852-5765"
type input "[PHONE_NUMBER]"
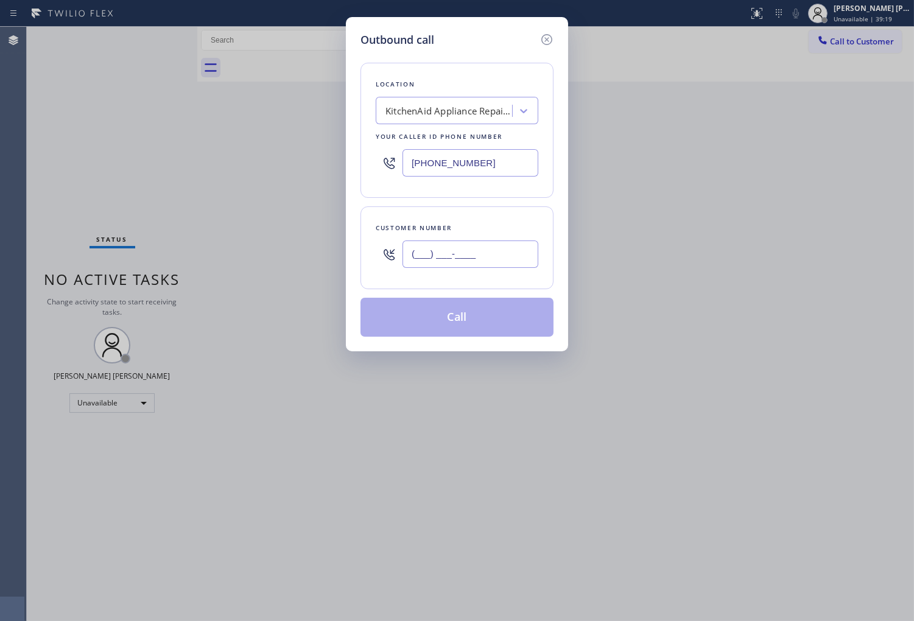
click at [448, 252] on input "(___) ___-____" at bounding box center [470, 253] width 136 height 27
paste input "206) 852-5765"
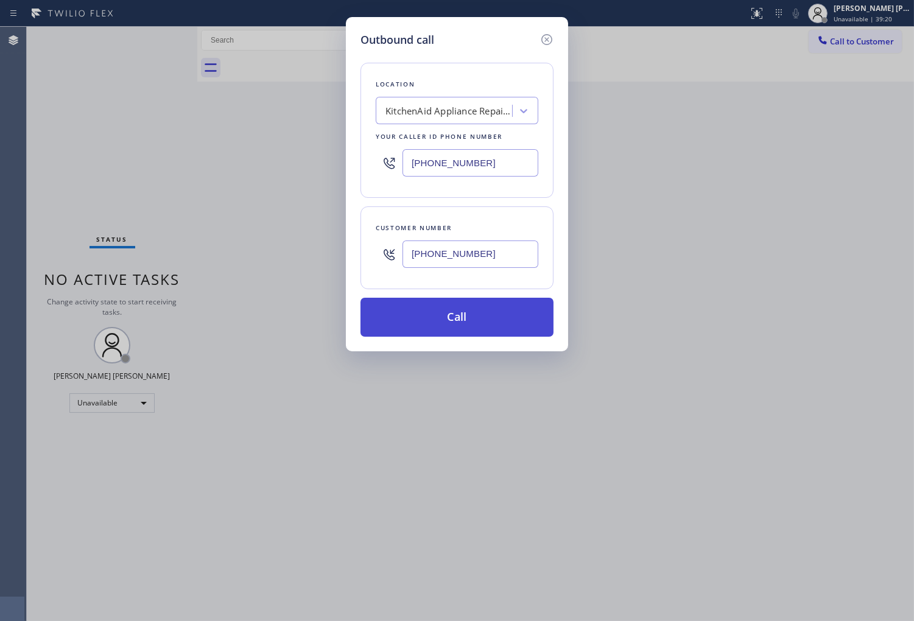
type input "[PHONE_NUMBER]"
click at [482, 318] on button "Call" at bounding box center [456, 317] width 193 height 39
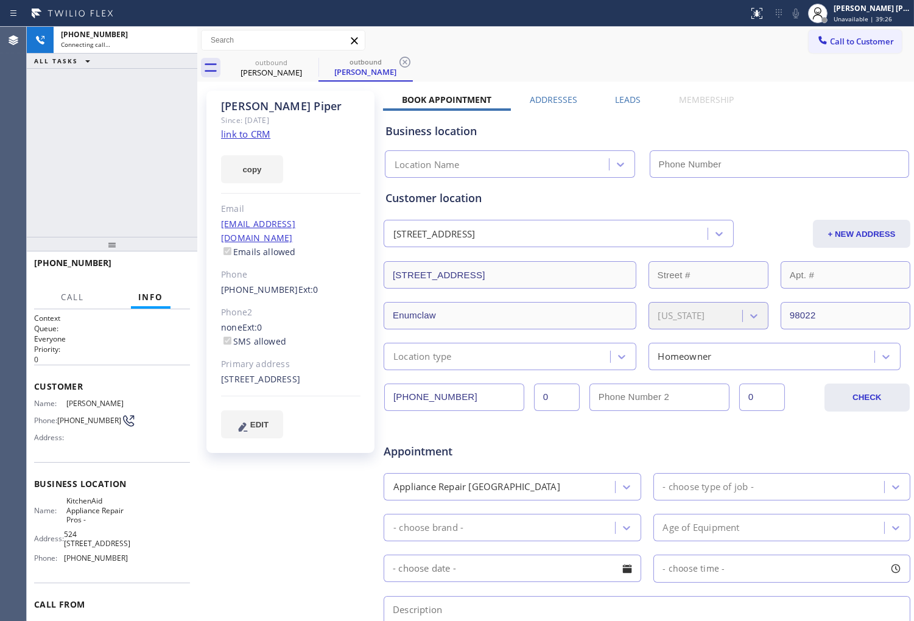
type input "[PHONE_NUMBER]"
click at [23, 232] on div "Agent Desktop" at bounding box center [13, 324] width 26 height 594
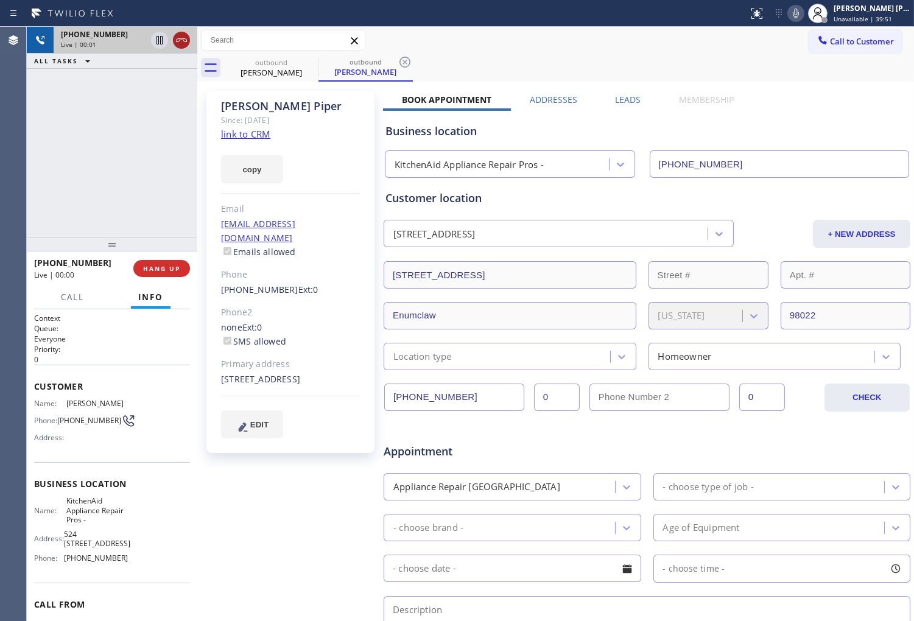
click at [183, 44] on icon at bounding box center [181, 40] width 15 height 15
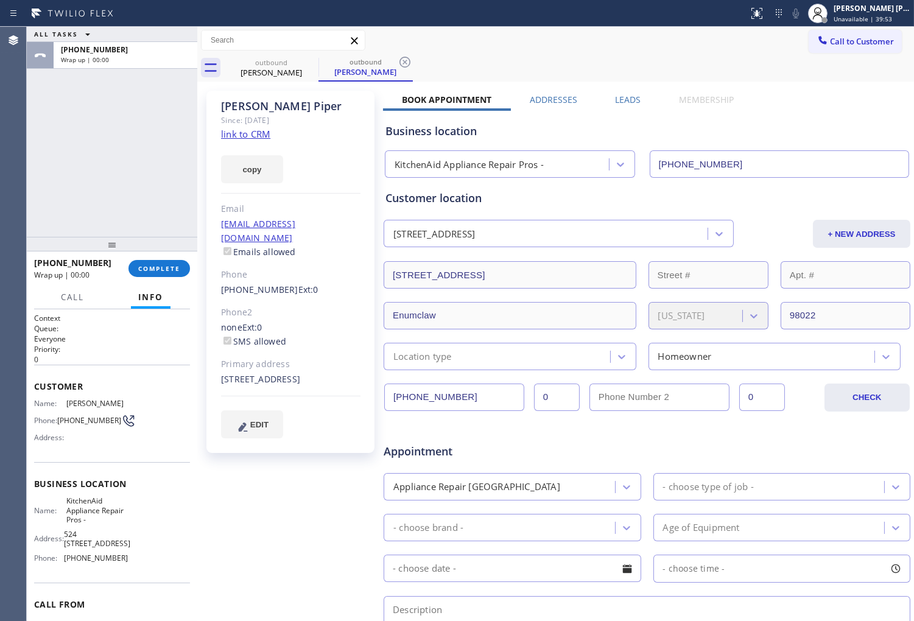
click at [624, 102] on label "Leads" at bounding box center [628, 100] width 26 height 12
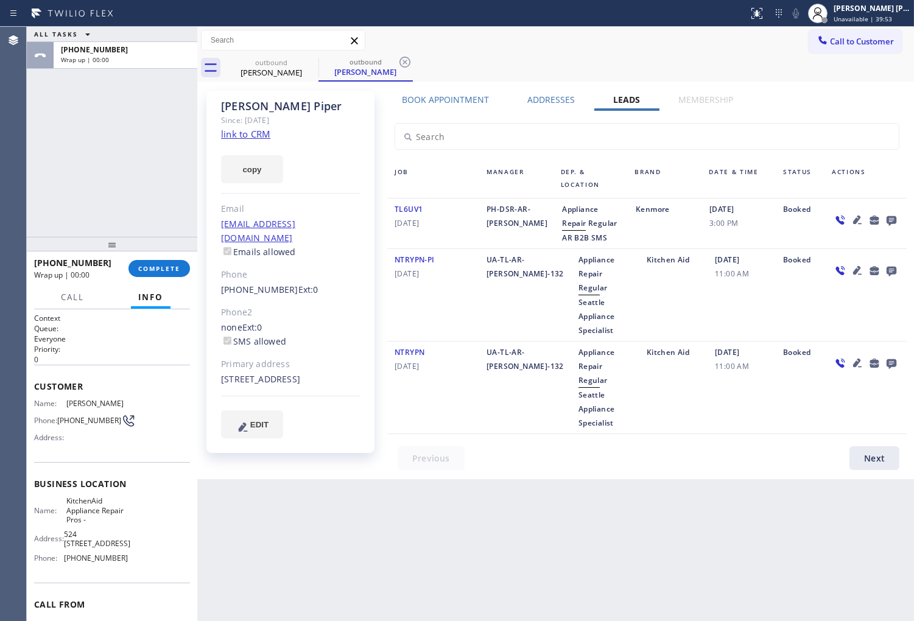
click at [886, 210] on div at bounding box center [865, 223] width 82 height 43
click at [889, 216] on icon at bounding box center [891, 221] width 10 height 10
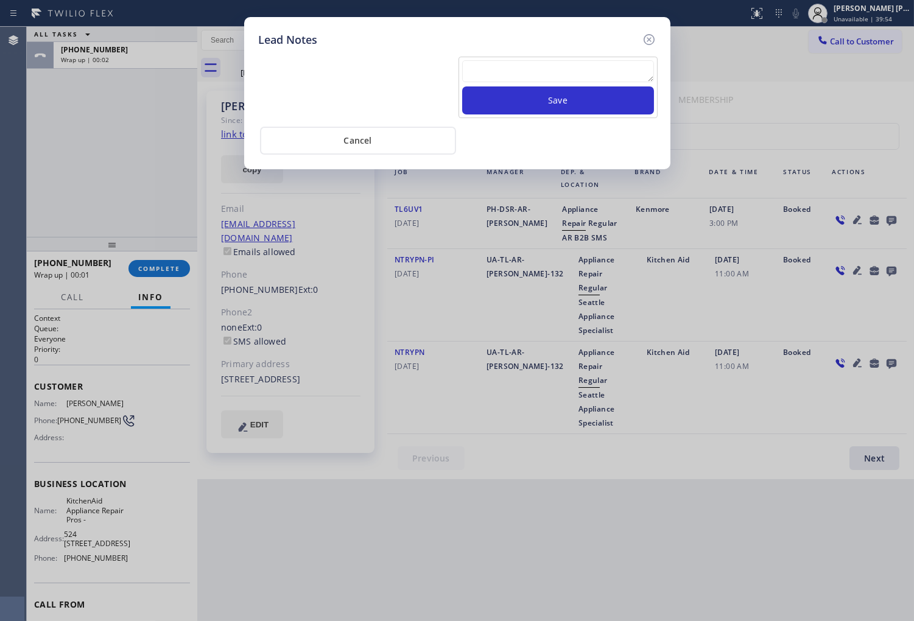
click at [537, 55] on div "Save" at bounding box center [457, 86] width 403 height 64
click at [540, 77] on textarea at bounding box center [558, 71] width 192 height 22
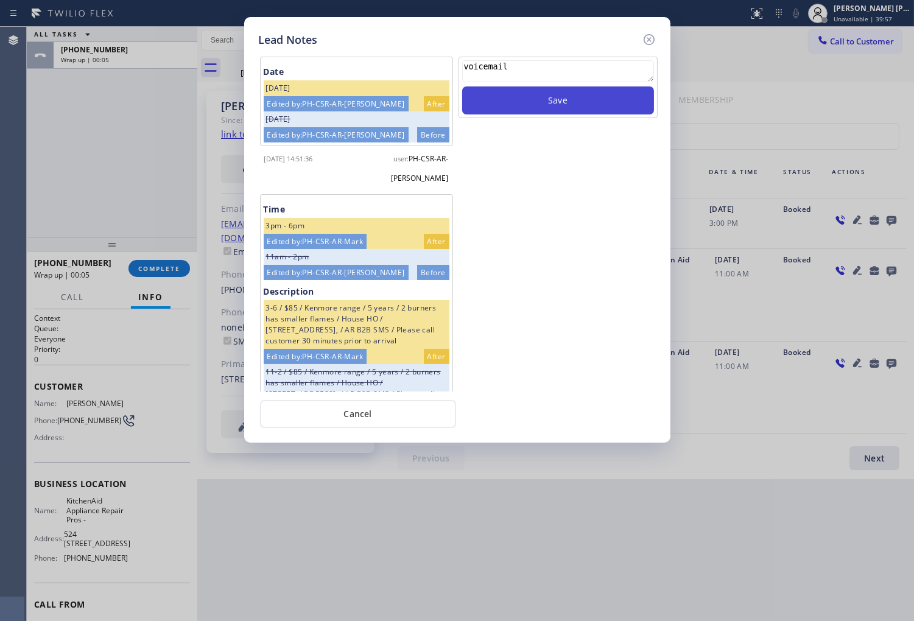
type textarea "voicemail"
click at [511, 105] on button "Save" at bounding box center [558, 100] width 192 height 28
click at [651, 41] on icon at bounding box center [649, 39] width 15 height 15
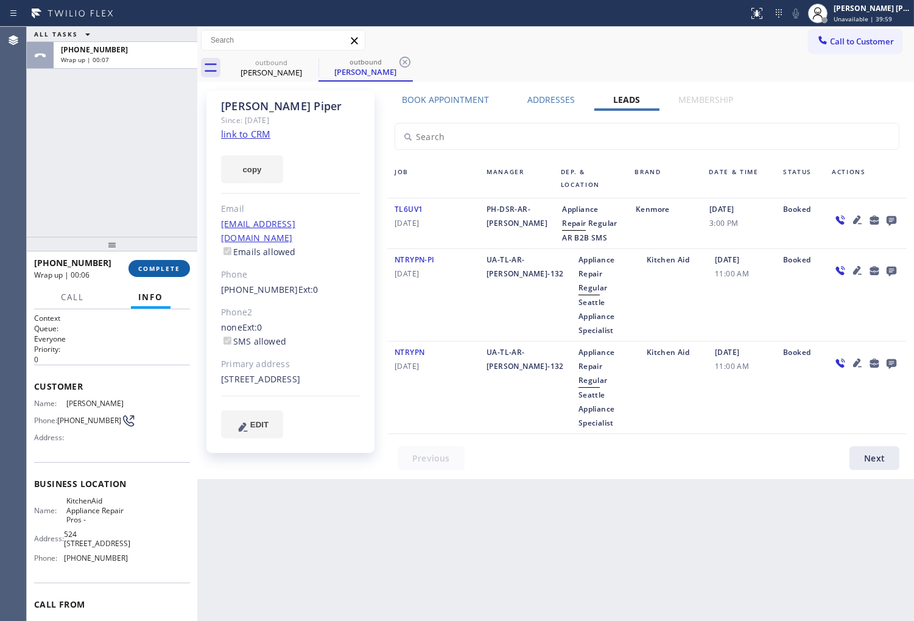
click at [155, 260] on button "COMPLETE" at bounding box center [158, 268] width 61 height 17
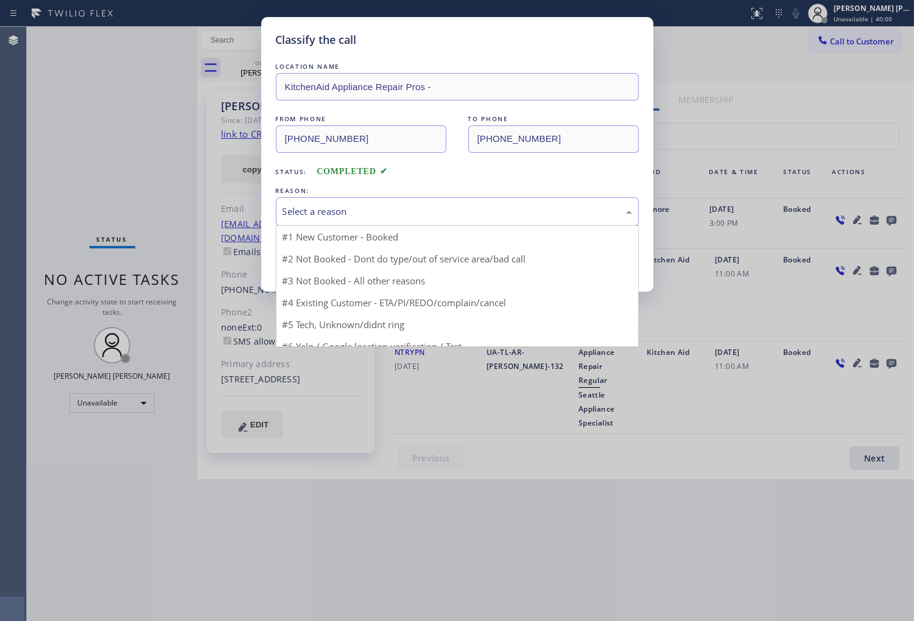
click at [370, 211] on div "Select a reason" at bounding box center [456, 212] width 349 height 14
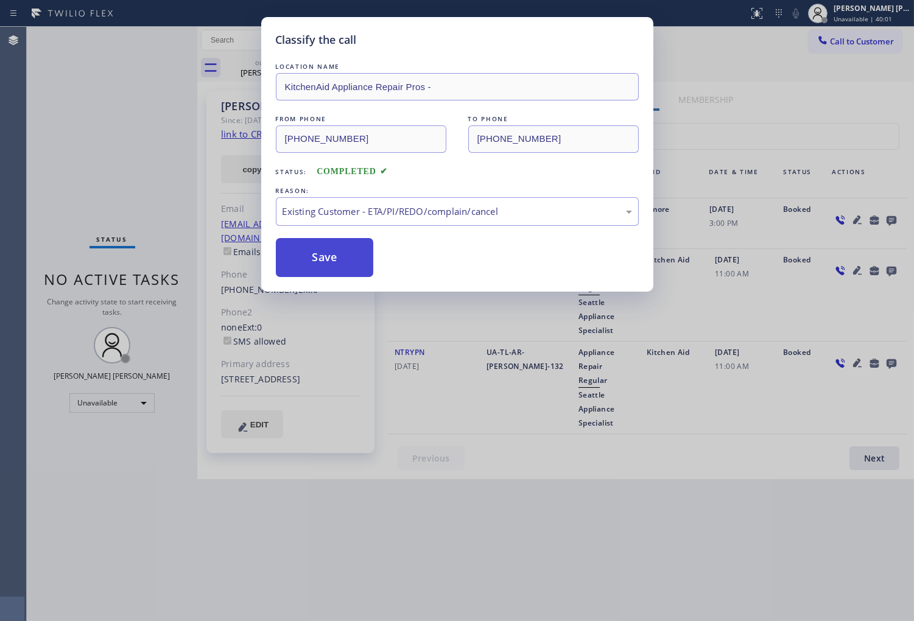
click at [341, 268] on button "Save" at bounding box center [325, 257] width 98 height 39
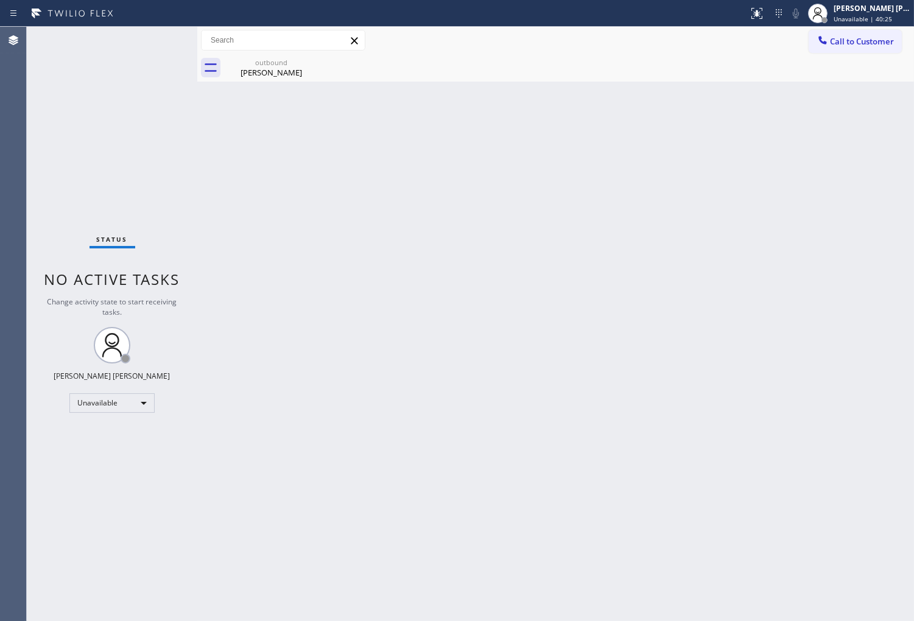
click at [883, 44] on span "Call to Customer" at bounding box center [862, 41] width 64 height 11
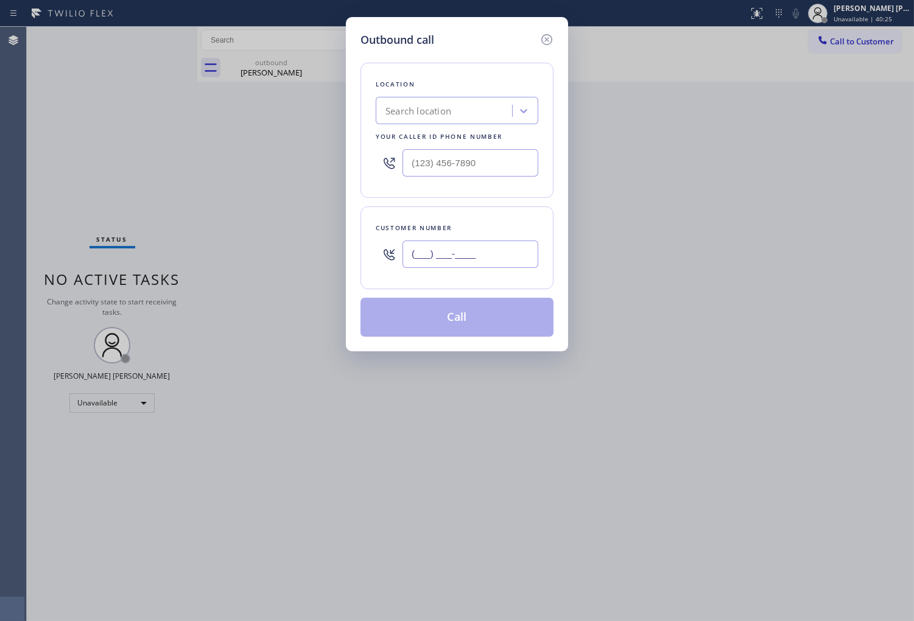
click at [497, 265] on input "(___) ___-____" at bounding box center [470, 253] width 136 height 27
paste input "442) 317-1975"
type input "[PHONE_NUMBER]"
click at [450, 161] on input "text" at bounding box center [470, 162] width 136 height 27
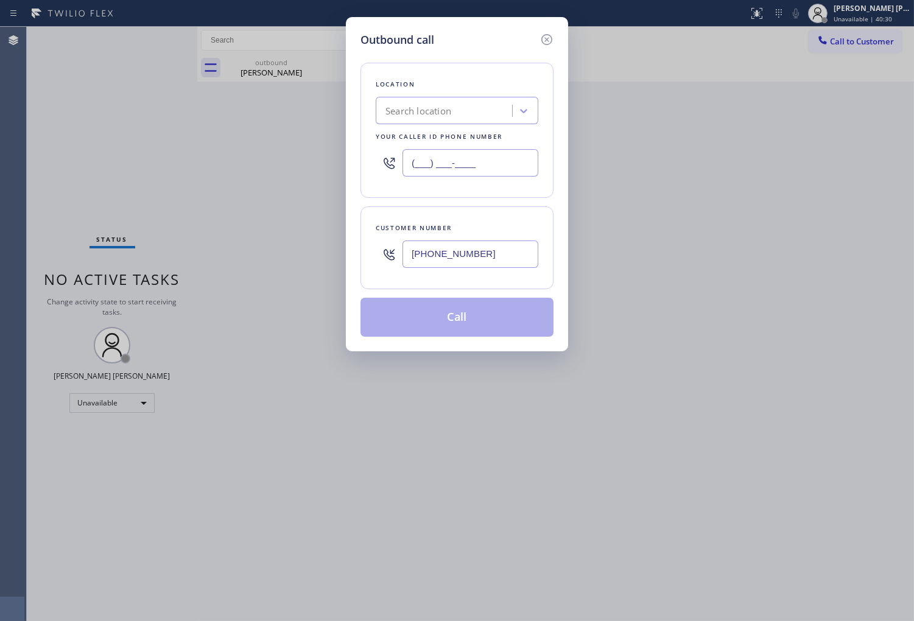
click at [450, 161] on input "(___) ___-____" at bounding box center [470, 162] width 136 height 27
paste input "818) 869-2791"
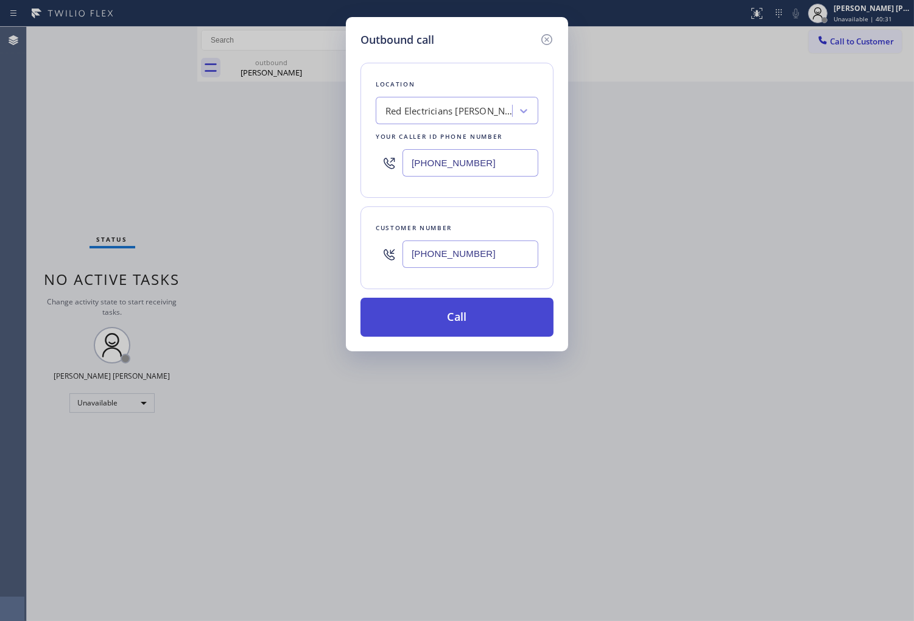
type input "[PHONE_NUMBER]"
click at [472, 320] on button "Call" at bounding box center [456, 317] width 193 height 39
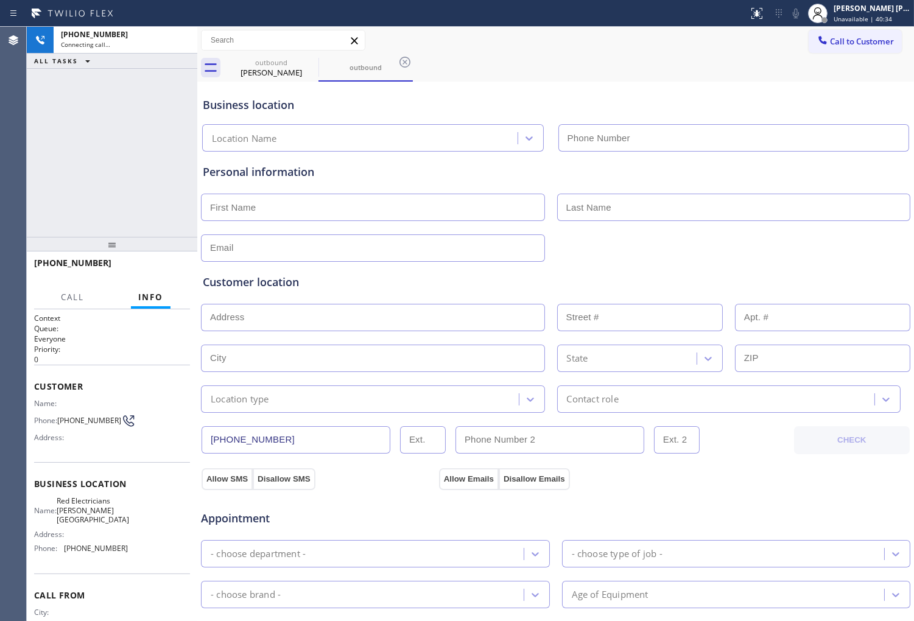
type input "[PHONE_NUMBER]"
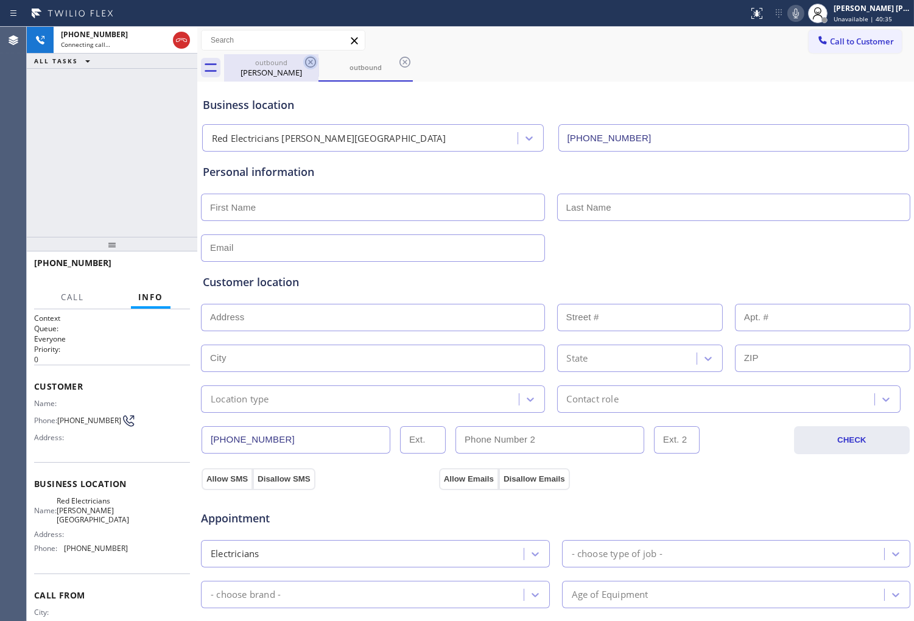
click at [312, 63] on icon at bounding box center [310, 62] width 15 height 15
click at [77, 262] on span "[PHONE_NUMBER]" at bounding box center [72, 263] width 77 height 12
copy span "[PHONE_NUMBER]"
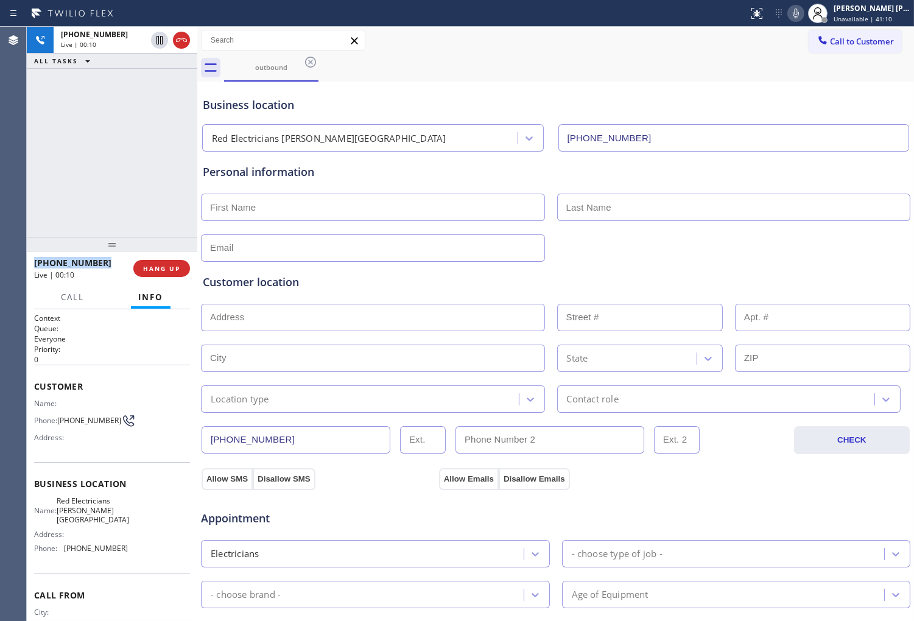
click at [175, 150] on div "[PHONE_NUMBER] Live | 00:10 ALL TASKS ALL TASKS ACTIVE TASKS TASKS IN WRAP UP" at bounding box center [112, 132] width 170 height 210
click at [394, 216] on input "text" at bounding box center [373, 207] width 344 height 27
type input "[PERSON_NAME]"
click at [604, 212] on input "text" at bounding box center [734, 207] width 354 height 27
type input "[PERSON_NAME]"
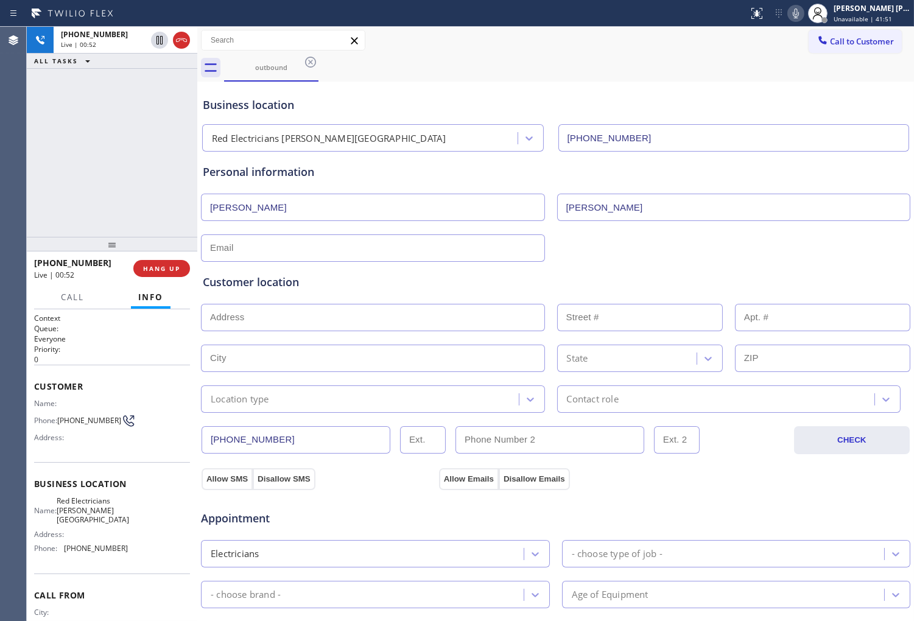
click at [466, 172] on div "Personal information" at bounding box center [555, 172] width 705 height 16
click at [289, 106] on div "Business location" at bounding box center [555, 105] width 705 height 16
click at [326, 105] on div "Business location" at bounding box center [555, 105] width 705 height 16
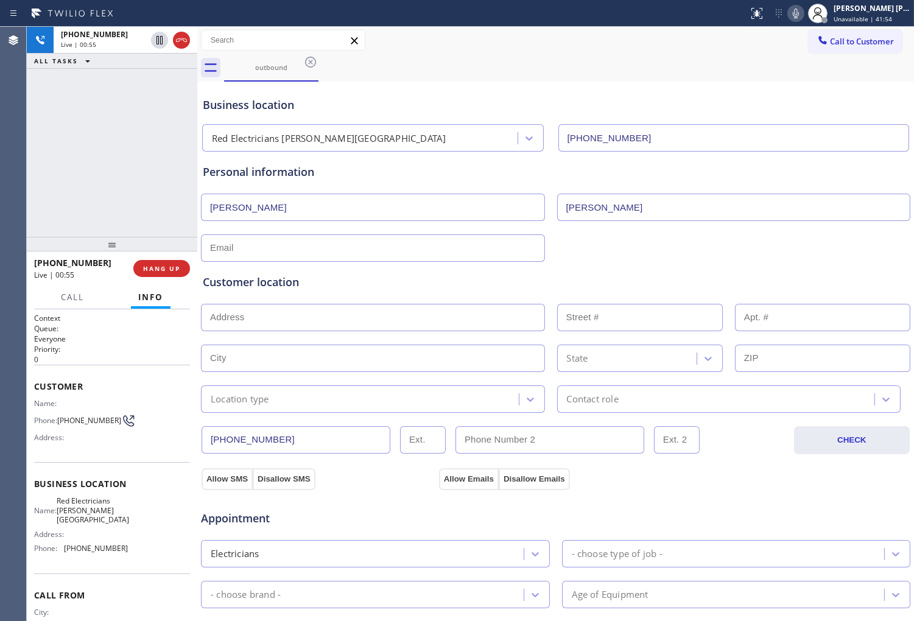
click at [294, 179] on div "Personal information" at bounding box center [555, 172] width 705 height 16
click at [293, 177] on div "Personal information" at bounding box center [555, 172] width 705 height 16
click at [294, 177] on div "Personal information" at bounding box center [555, 172] width 705 height 16
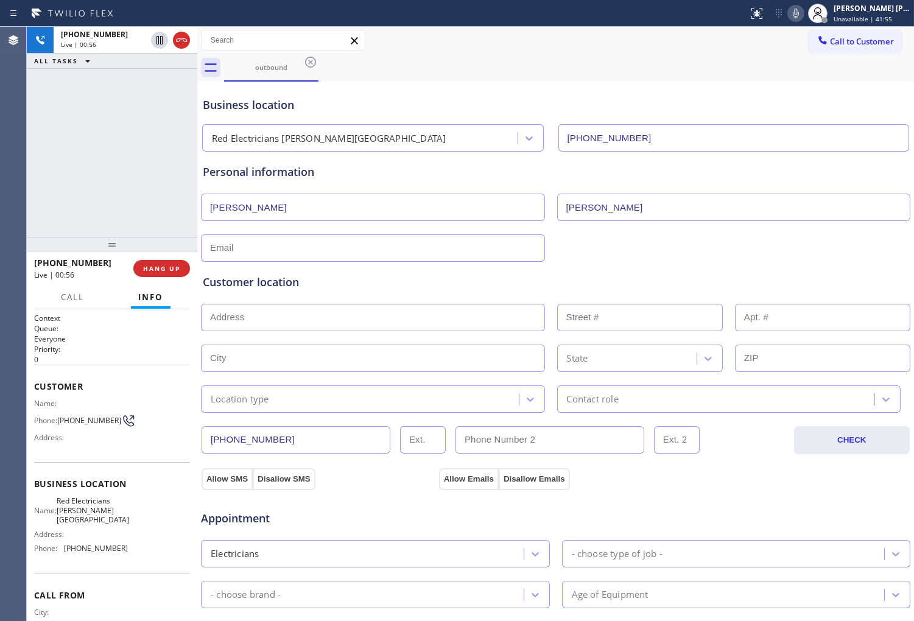
click at [262, 103] on div "Business location" at bounding box center [555, 105] width 705 height 16
click at [219, 107] on div "Business location" at bounding box center [555, 105] width 705 height 16
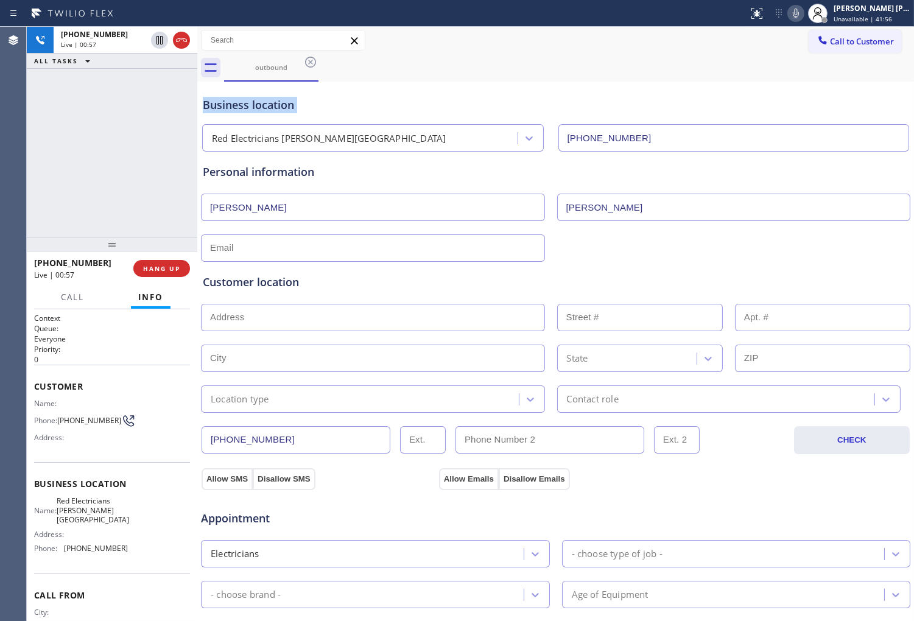
click at [270, 102] on div "Business location" at bounding box center [555, 105] width 705 height 16
click at [290, 175] on div "Personal information" at bounding box center [555, 172] width 705 height 16
click at [235, 169] on div "Personal information" at bounding box center [555, 172] width 705 height 16
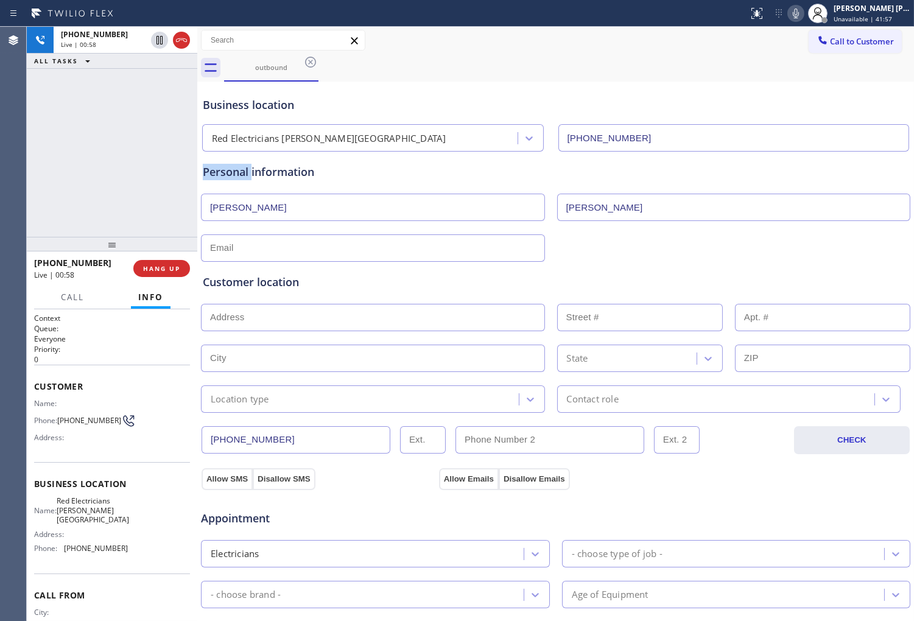
click at [235, 169] on div "Personal information" at bounding box center [555, 172] width 705 height 16
click at [283, 173] on div "Personal information" at bounding box center [555, 172] width 705 height 16
click at [233, 169] on div "Personal information" at bounding box center [555, 172] width 705 height 16
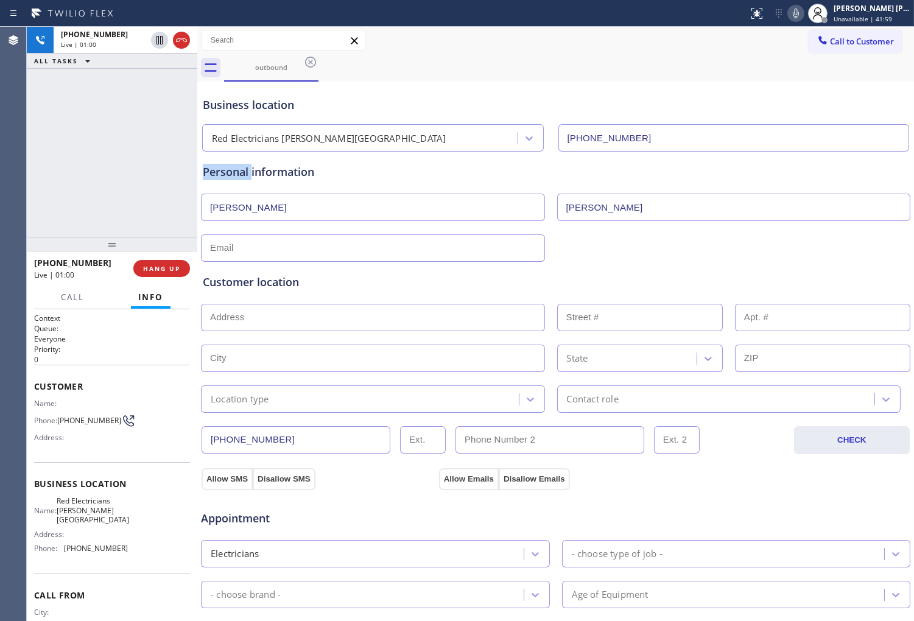
click at [233, 169] on div "Personal information" at bounding box center [555, 172] width 705 height 16
click at [277, 169] on div "Personal information" at bounding box center [555, 172] width 705 height 16
click at [208, 166] on div "Personal information" at bounding box center [555, 172] width 705 height 16
click at [180, 40] on icon at bounding box center [181, 40] width 15 height 15
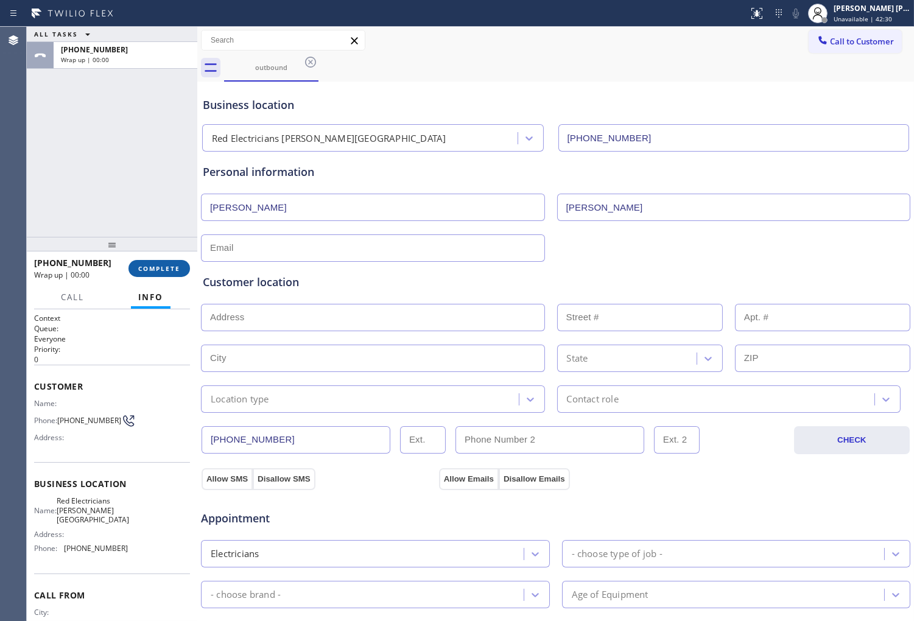
click at [155, 265] on span "COMPLETE" at bounding box center [159, 268] width 42 height 9
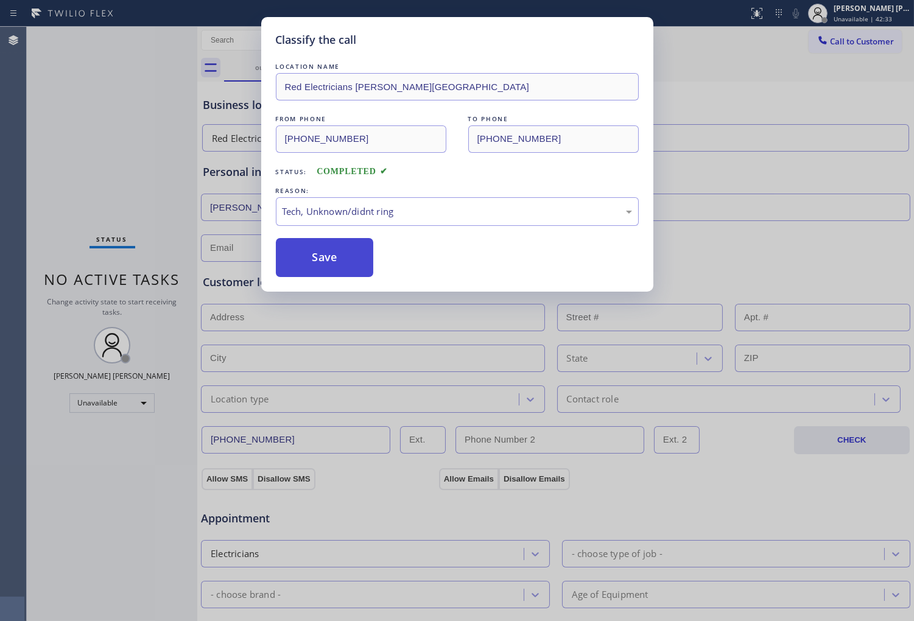
drag, startPoint x: 355, startPoint y: 261, endPoint x: 379, endPoint y: 271, distance: 25.6
click at [355, 260] on button "Save" at bounding box center [325, 257] width 98 height 39
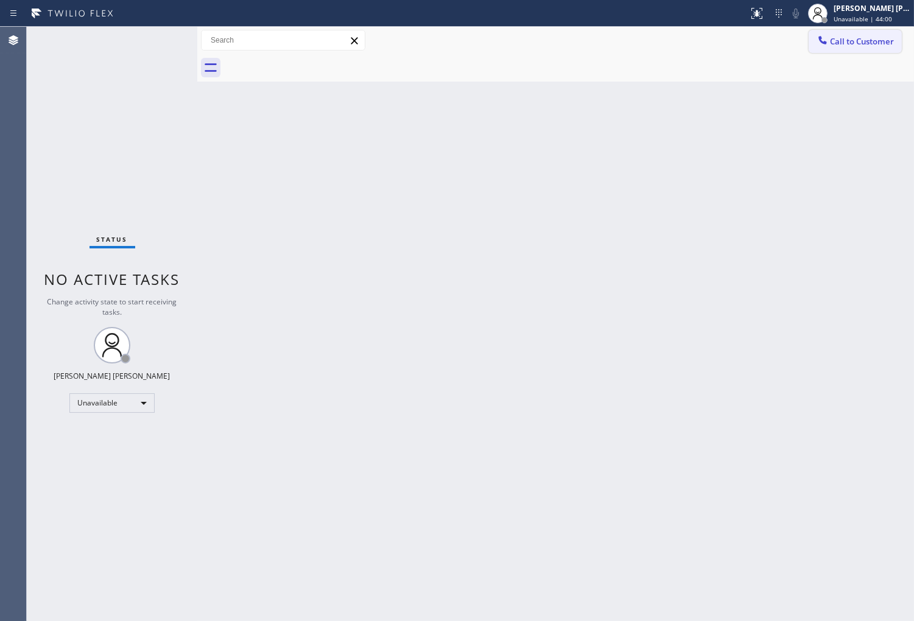
click at [817, 49] on button "Call to Customer" at bounding box center [854, 41] width 93 height 23
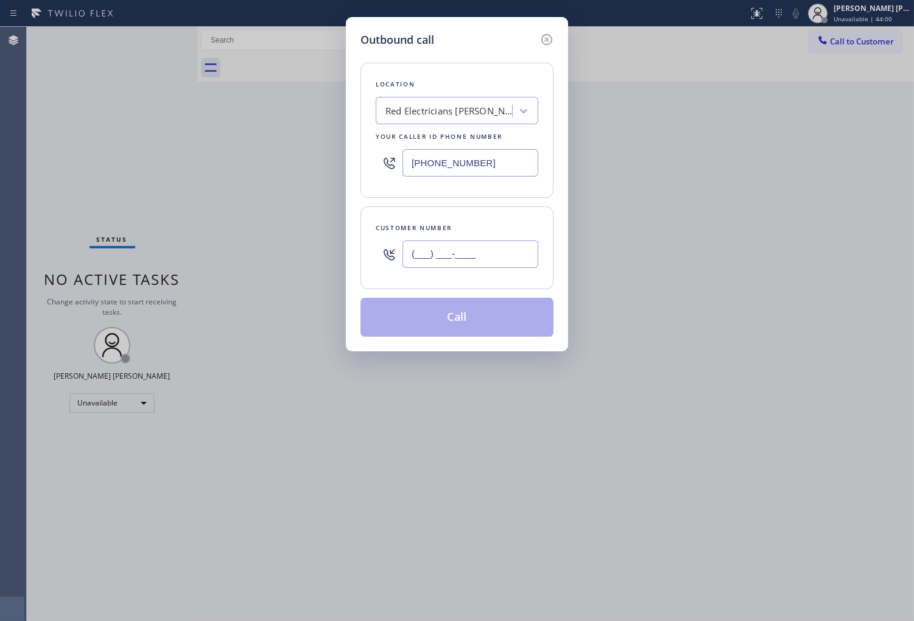
click at [404, 257] on input "(___) ___-____" at bounding box center [470, 253] width 136 height 27
paste input "559) 280-7436"
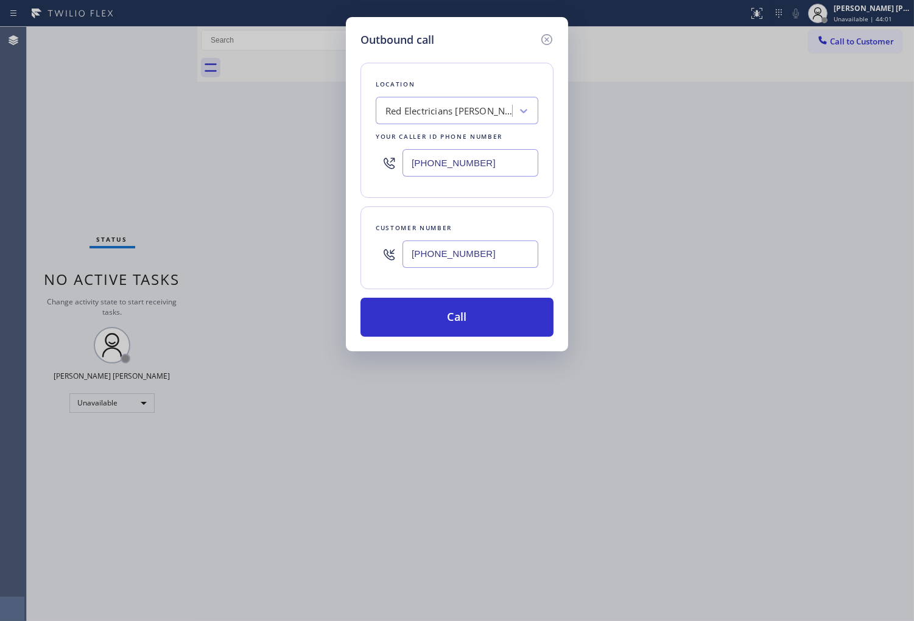
type input "[PHONE_NUMBER]"
click at [433, 169] on input "[PHONE_NUMBER]" at bounding box center [470, 162] width 136 height 27
paste input "626) 921-4230"
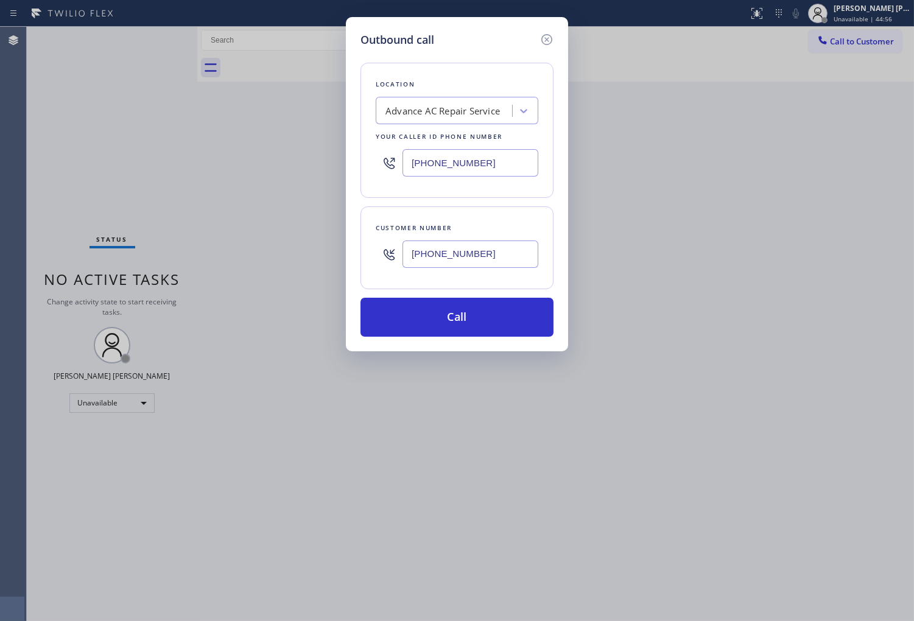
type input "[PHONE_NUMBER]"
click at [480, 261] on input "[PHONE_NUMBER]" at bounding box center [470, 253] width 136 height 27
paste input "5592"
click at [480, 261] on input "[PHONE_NUMBER]" at bounding box center [470, 253] width 136 height 27
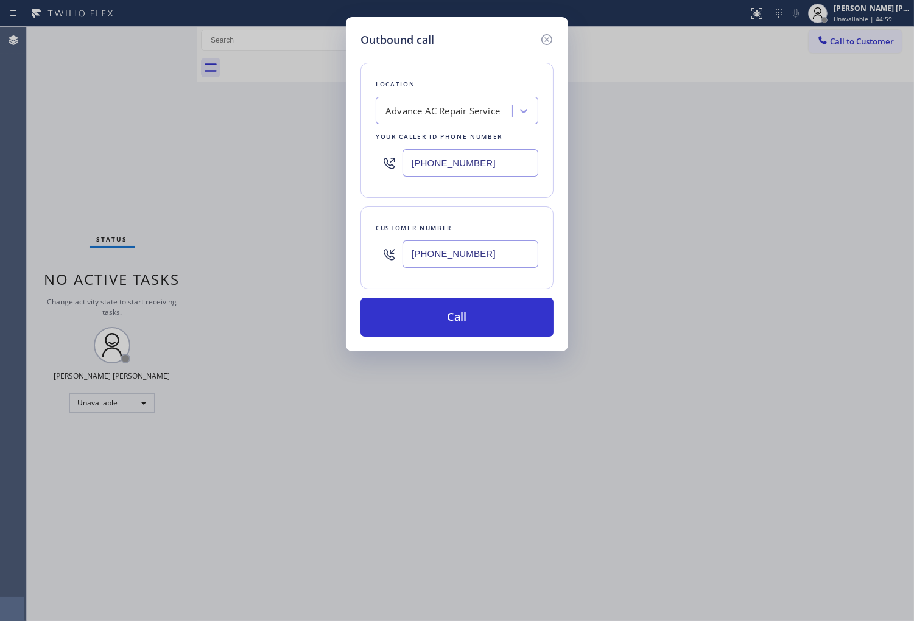
click at [480, 261] on input "[PHONE_NUMBER]" at bounding box center [470, 253] width 136 height 27
paste input "7436"
type input "[PHONE_NUMBER]"
click at [510, 320] on button "Call" at bounding box center [456, 317] width 193 height 39
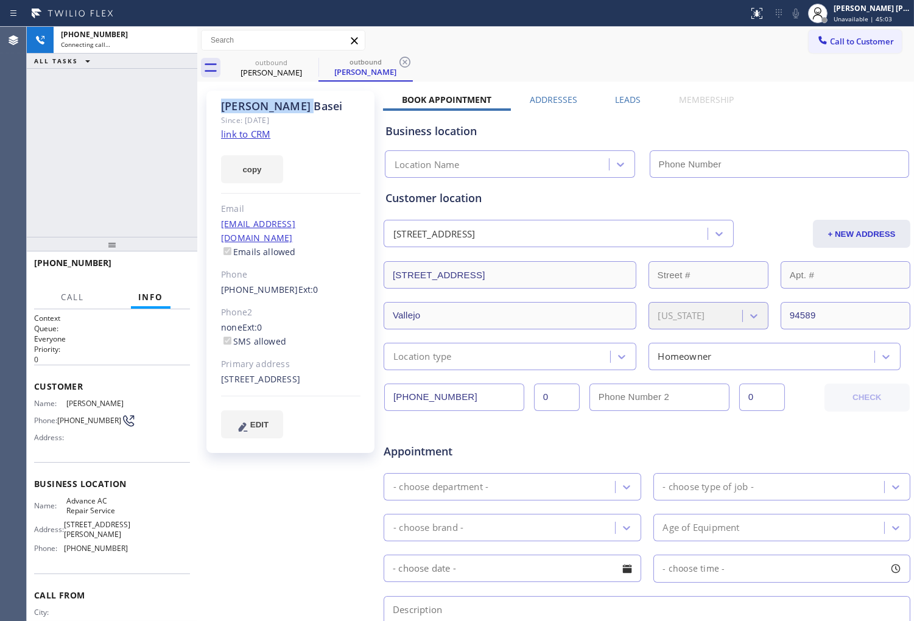
click at [246, 102] on div "[PERSON_NAME]" at bounding box center [290, 106] width 139 height 14
type input "[PHONE_NUMBER]"
click at [233, 377] on div "[STREET_ADDRESS]" at bounding box center [290, 379] width 139 height 14
copy div "94589"
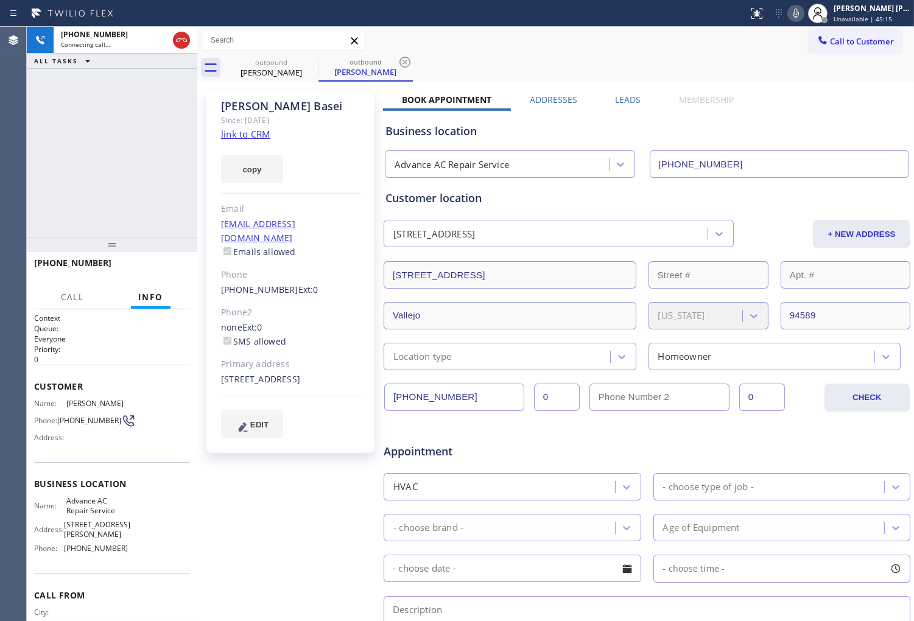
click at [803, 18] on icon at bounding box center [795, 13] width 15 height 15
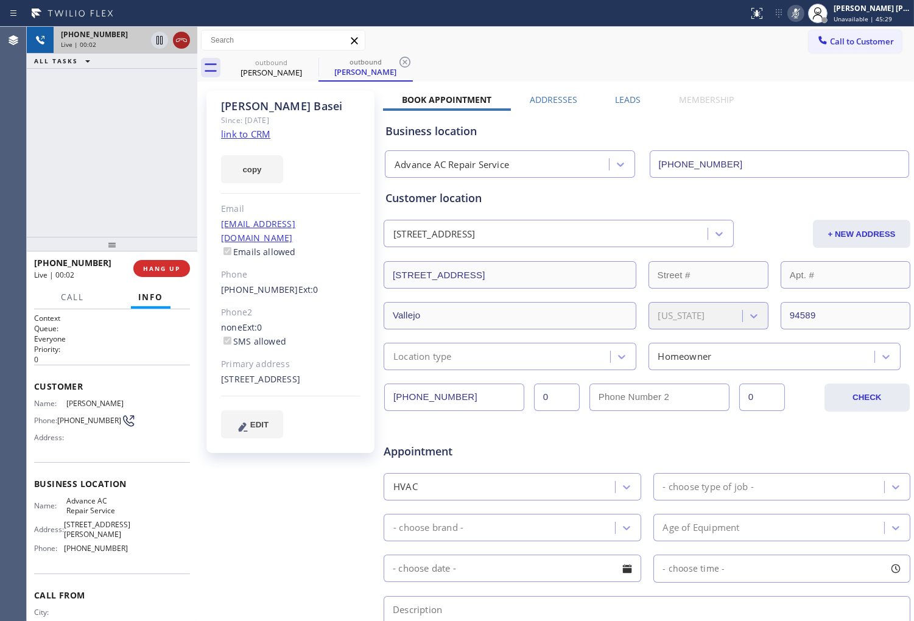
click at [184, 34] on icon at bounding box center [181, 40] width 15 height 15
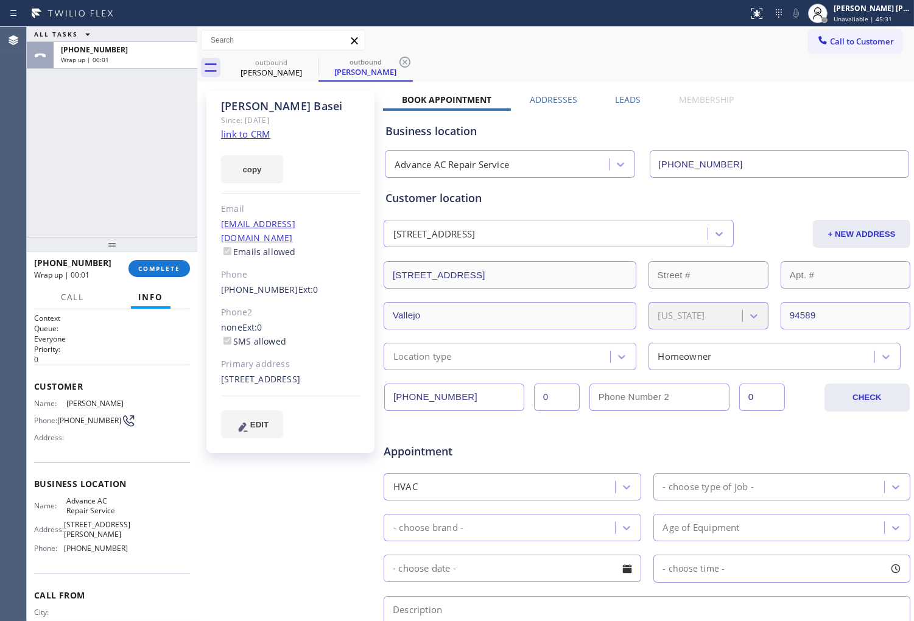
click at [631, 104] on label "Leads" at bounding box center [628, 100] width 26 height 12
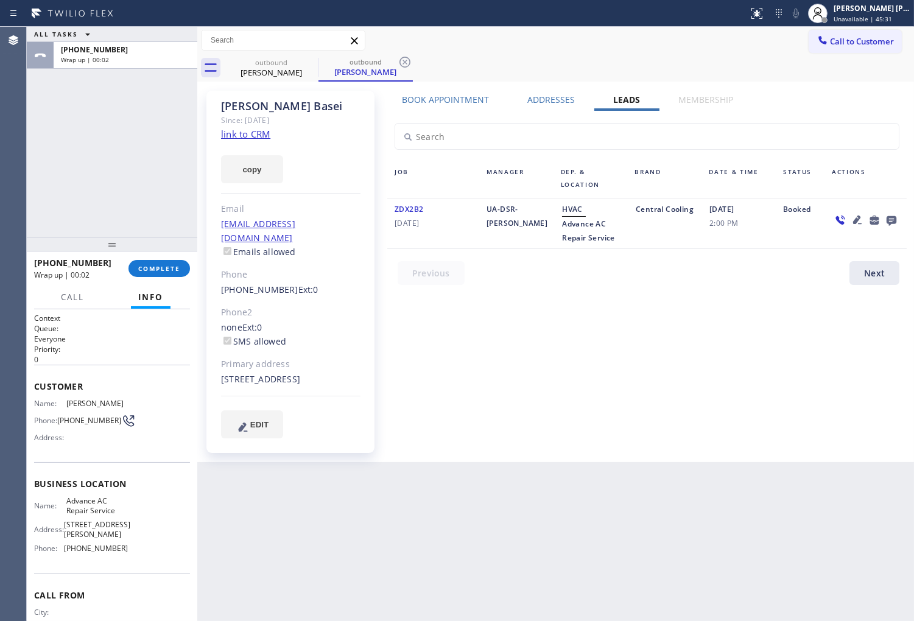
click at [889, 216] on icon at bounding box center [891, 219] width 15 height 15
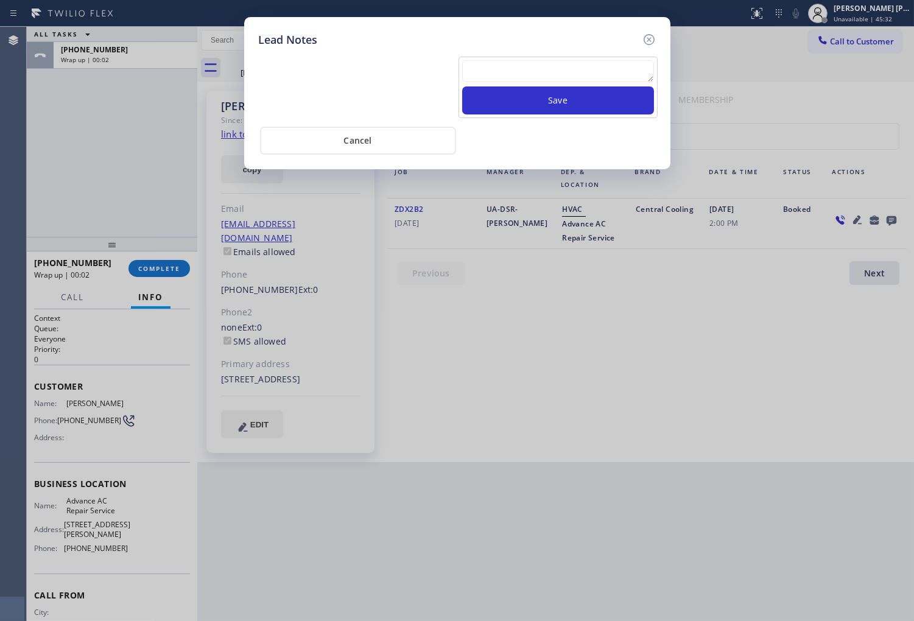
click at [586, 71] on textarea at bounding box center [558, 71] width 192 height 22
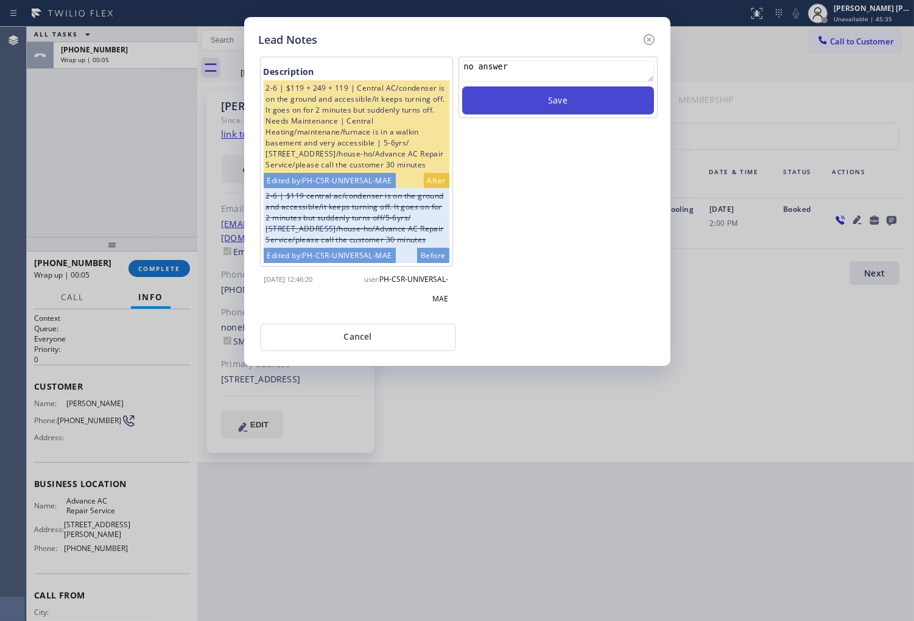
type textarea "no answer"
click at [612, 110] on button "Save" at bounding box center [558, 100] width 192 height 28
click at [649, 40] on icon at bounding box center [649, 39] width 15 height 15
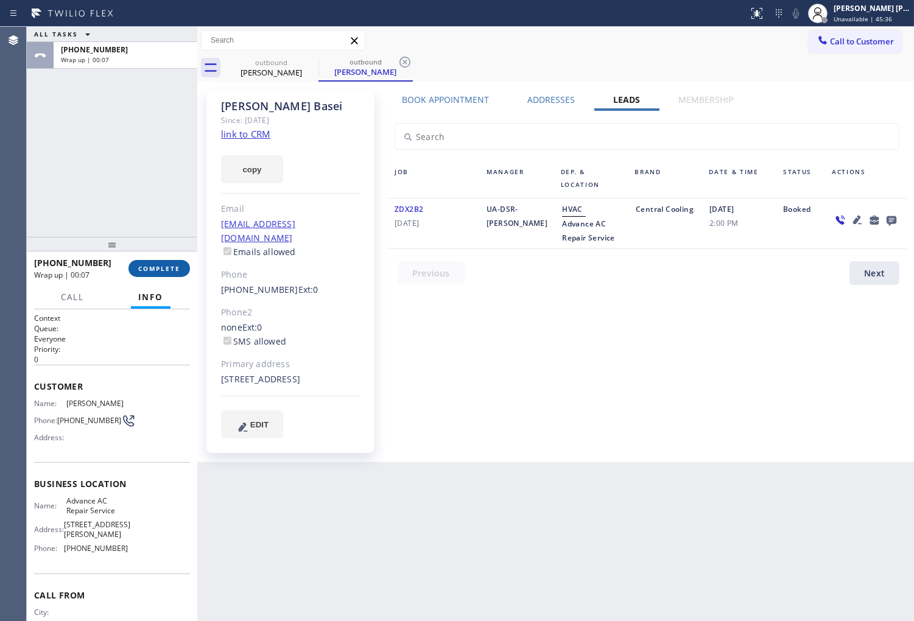
click at [178, 262] on button "COMPLETE" at bounding box center [158, 268] width 61 height 17
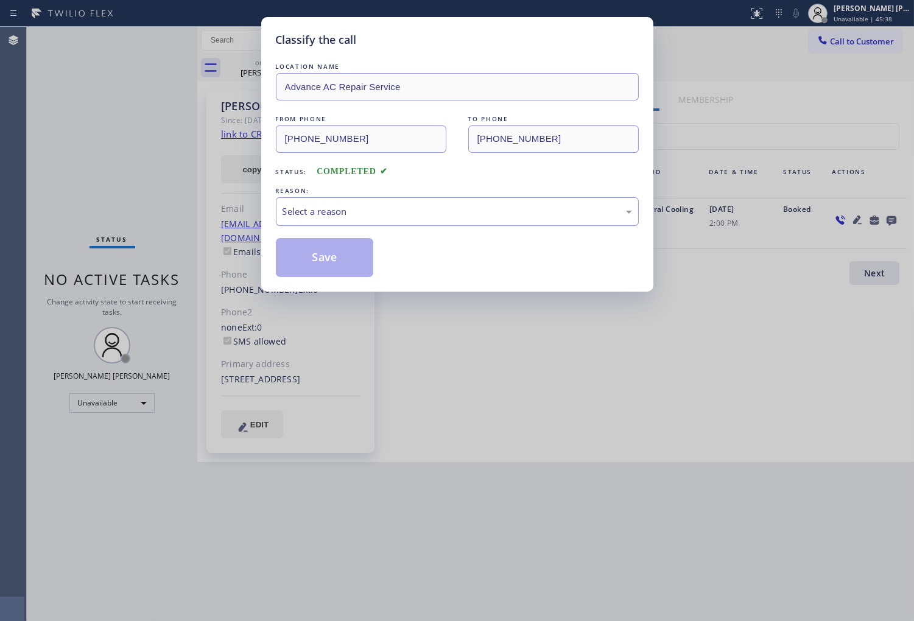
click at [435, 205] on div "Select a reason" at bounding box center [456, 212] width 349 height 14
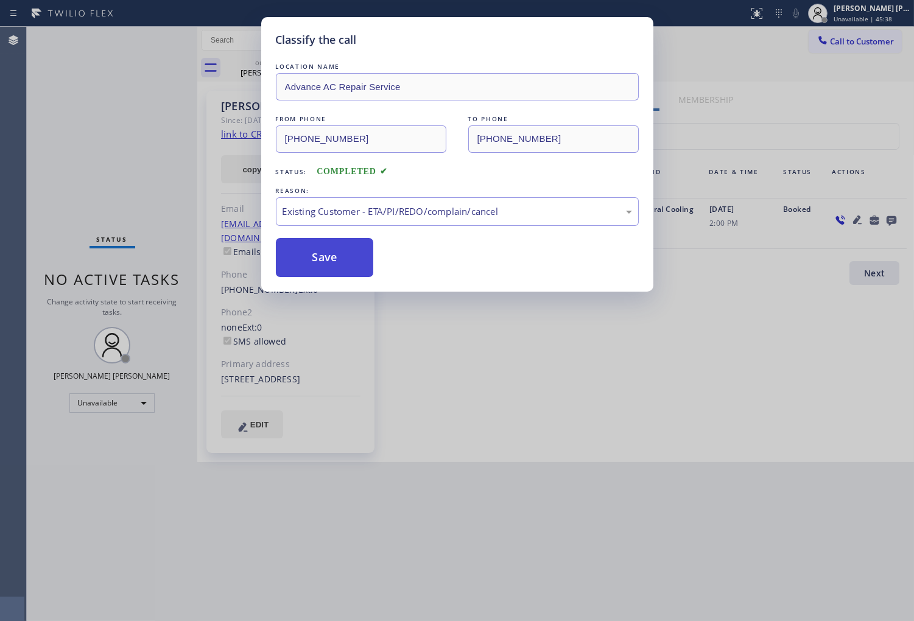
click at [336, 270] on button "Save" at bounding box center [325, 257] width 98 height 39
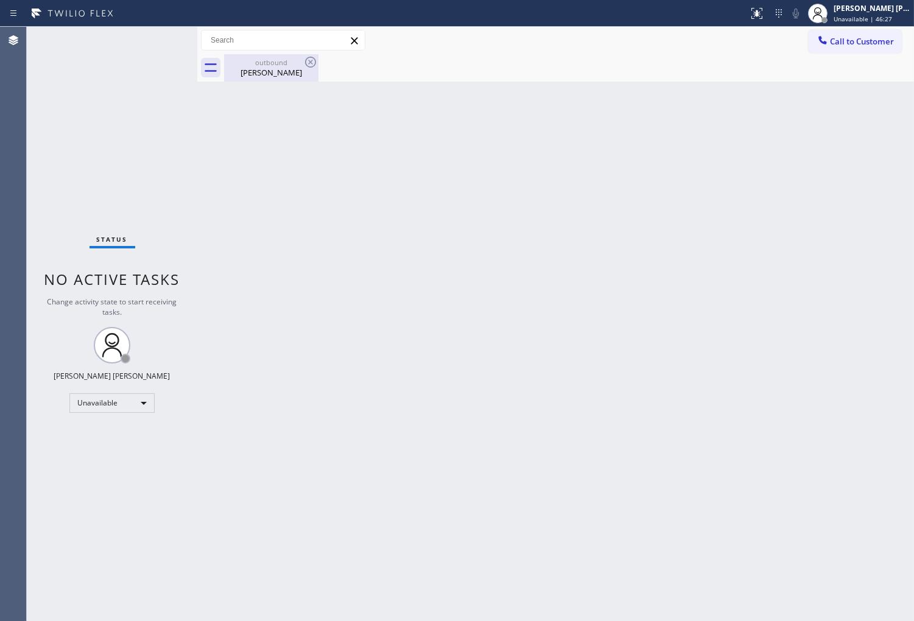
click at [278, 75] on div "[PERSON_NAME]" at bounding box center [271, 72] width 92 height 11
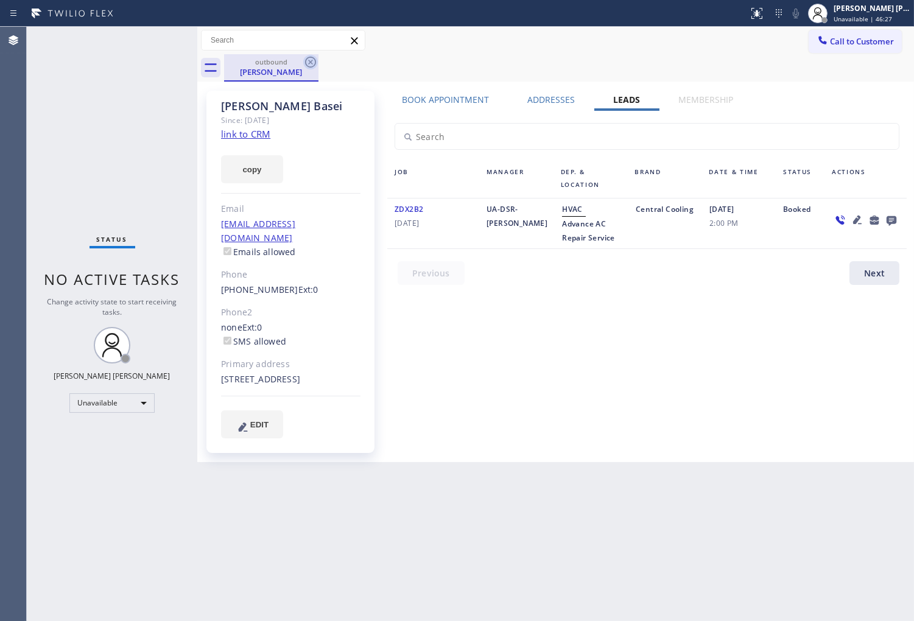
click at [312, 61] on icon at bounding box center [310, 62] width 15 height 15
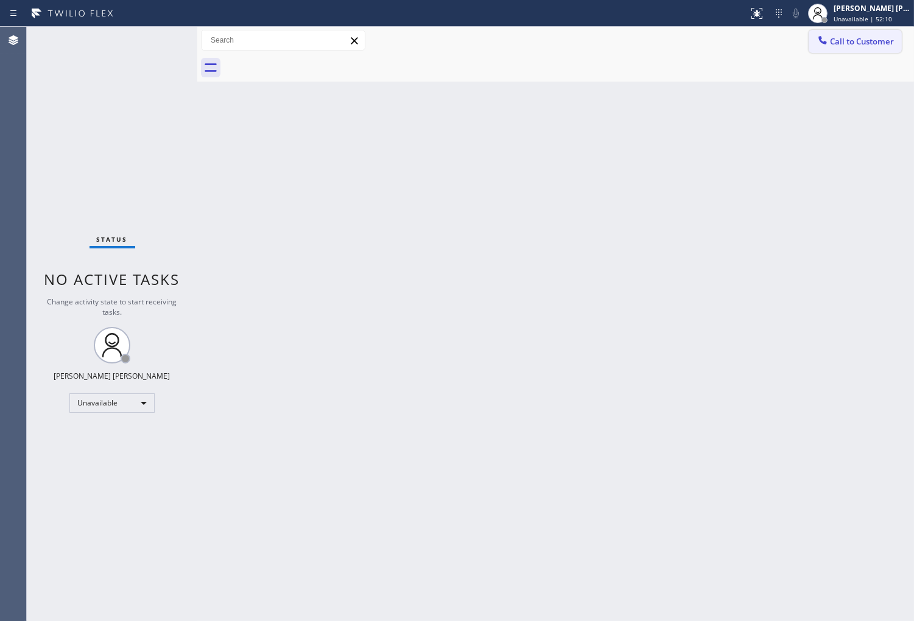
drag, startPoint x: 847, startPoint y: 47, endPoint x: 758, endPoint y: 103, distance: 105.9
click at [847, 46] on button "Call to Customer" at bounding box center [854, 41] width 93 height 23
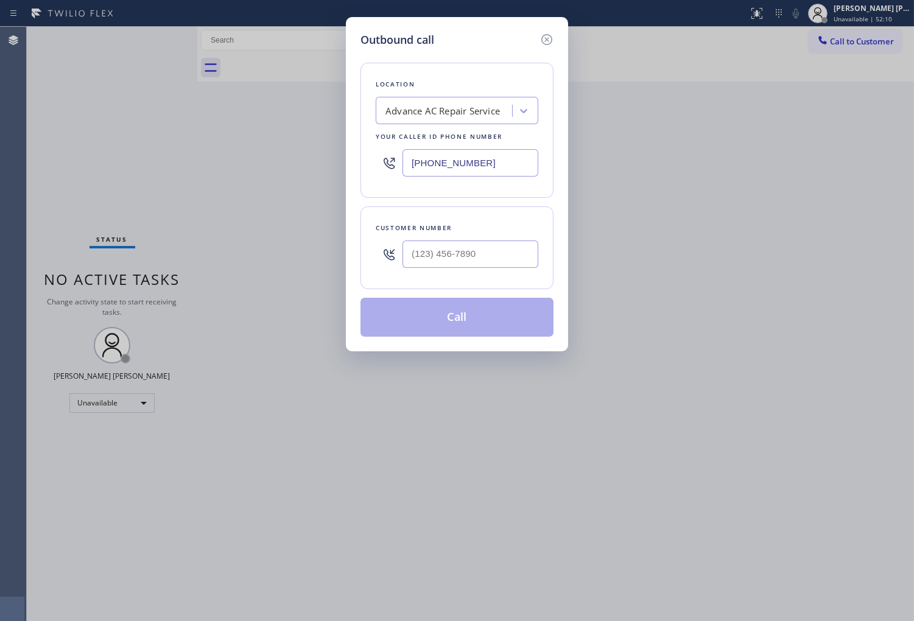
click at [463, 168] on input "[PHONE_NUMBER]" at bounding box center [470, 162] width 136 height 27
paste input "206) 309-4022"
type input "[PHONE_NUMBER]"
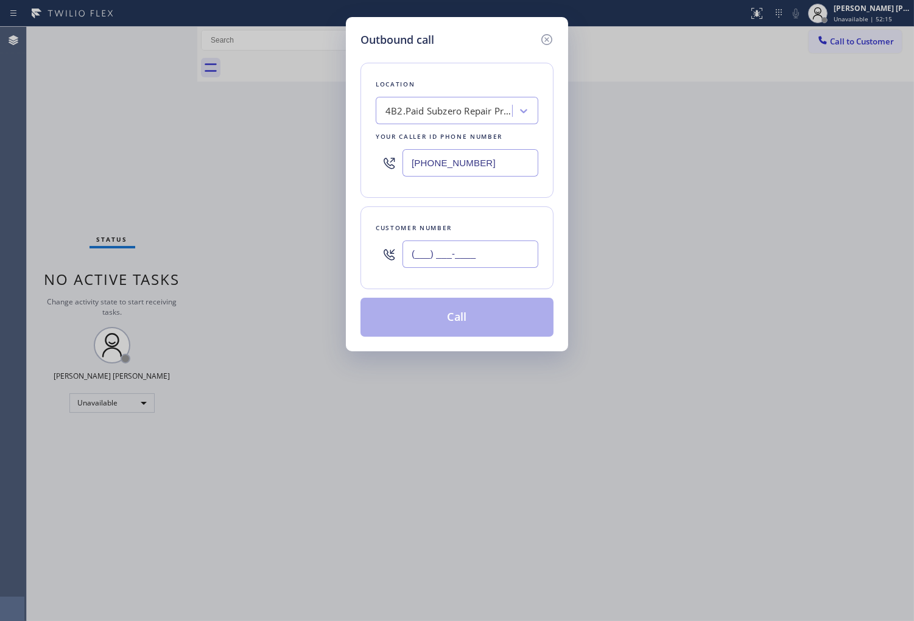
click at [475, 251] on input "(___) ___-____" at bounding box center [470, 253] width 136 height 27
paste input "206) 419-7766"
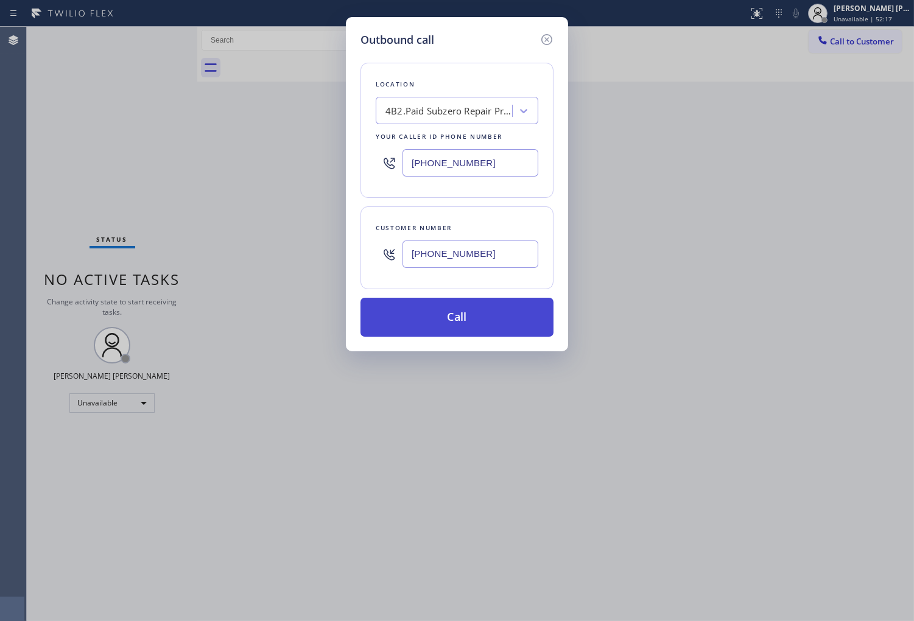
type input "[PHONE_NUMBER]"
click at [502, 318] on button "Call" at bounding box center [456, 317] width 193 height 39
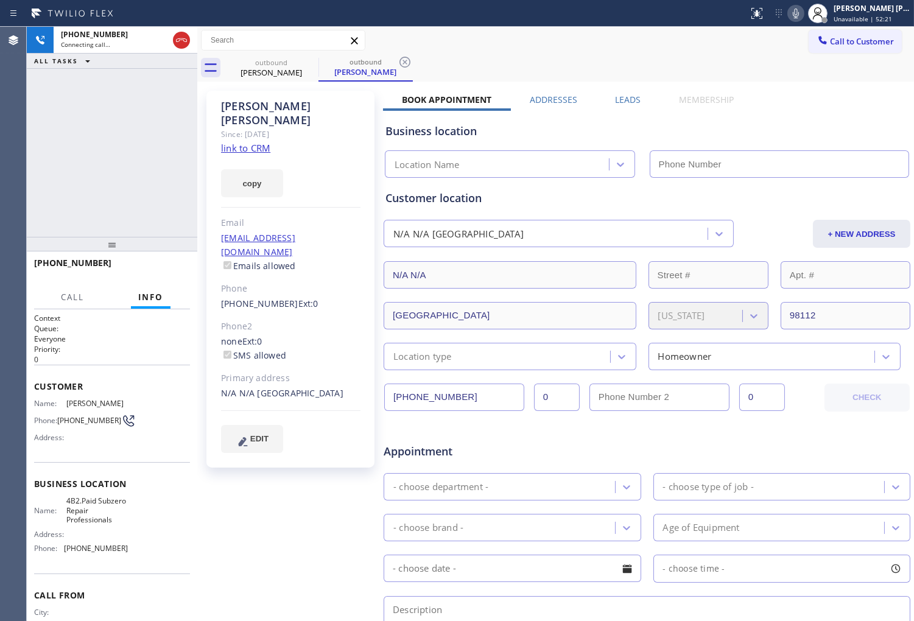
type input "[PHONE_NUMBER]"
click at [257, 101] on div "[PERSON_NAME]" at bounding box center [290, 113] width 139 height 28
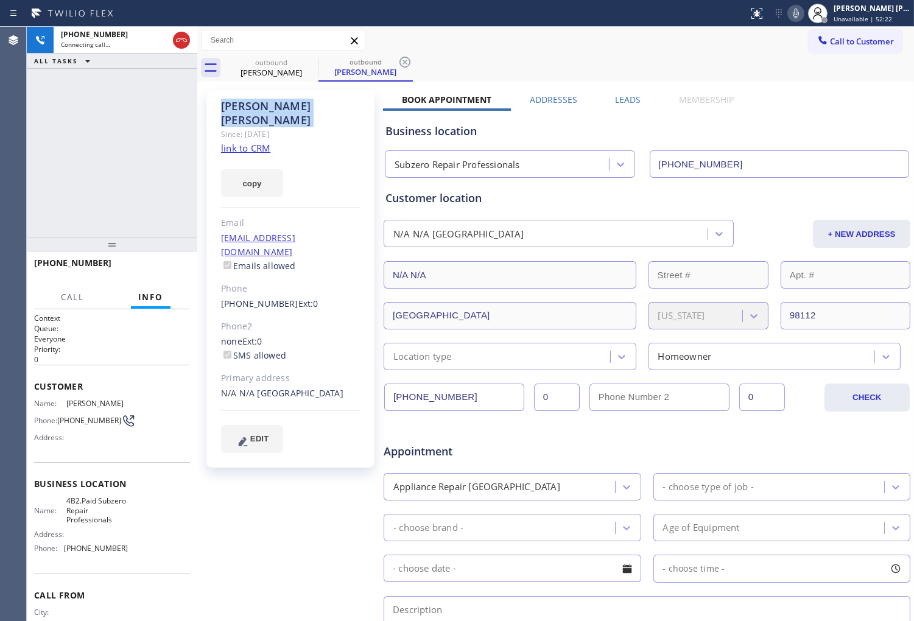
click at [257, 101] on div "[PERSON_NAME]" at bounding box center [290, 113] width 139 height 28
copy div "[PERSON_NAME]"
click at [300, 386] on div "N/A N/A [GEOGRAPHIC_DATA]" at bounding box center [290, 393] width 139 height 14
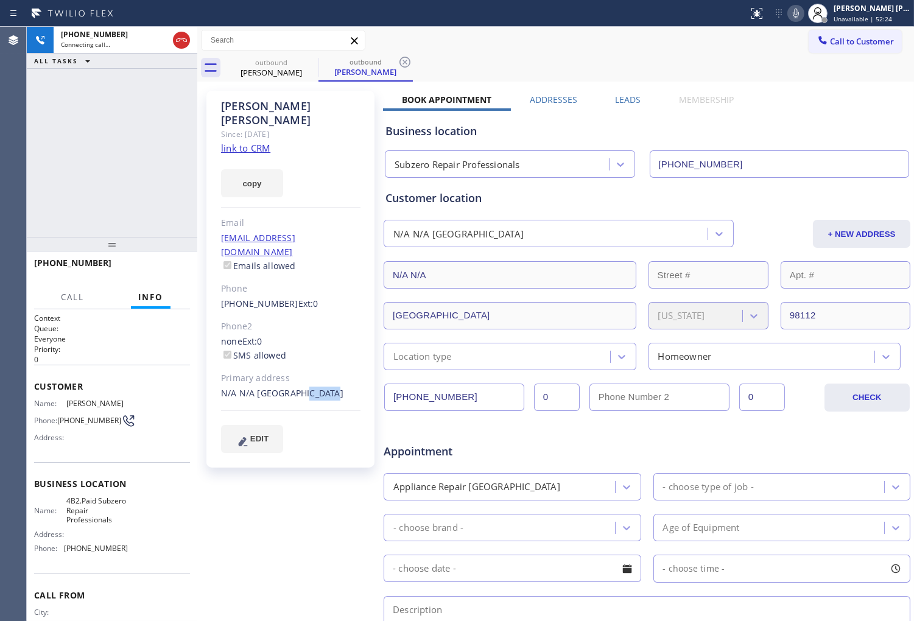
click at [300, 386] on div "N/A N/A [GEOGRAPHIC_DATA]" at bounding box center [290, 393] width 139 height 14
copy div "98112"
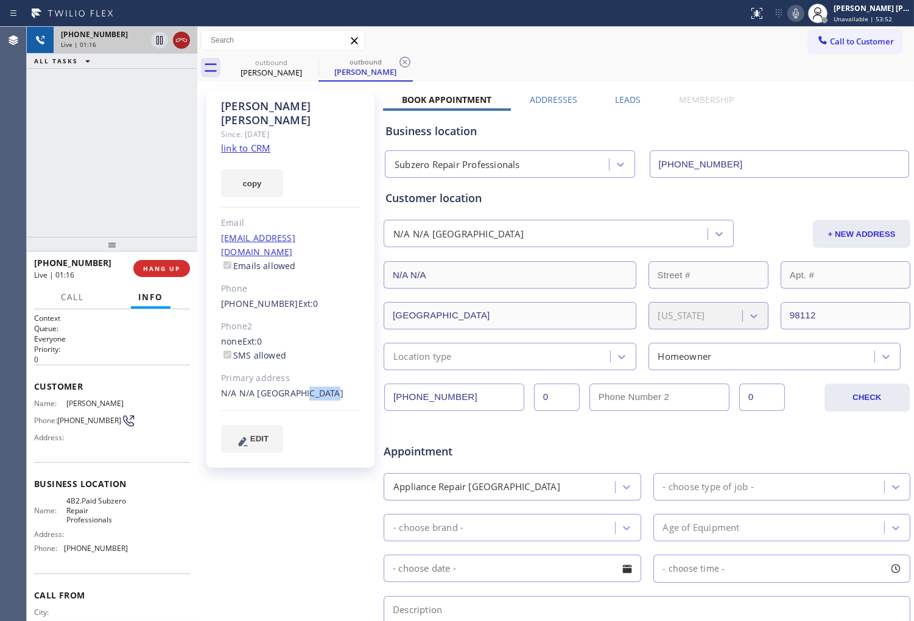
click at [177, 41] on icon at bounding box center [181, 40] width 15 height 15
click at [146, 41] on div "Live | 01:16" at bounding box center [103, 44] width 85 height 9
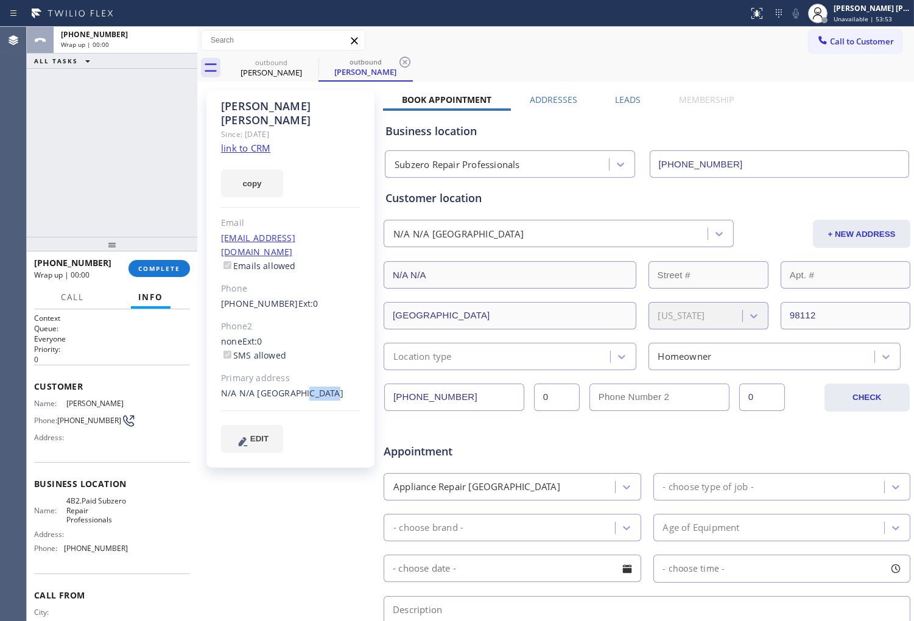
click at [629, 99] on label "Leads" at bounding box center [628, 100] width 26 height 12
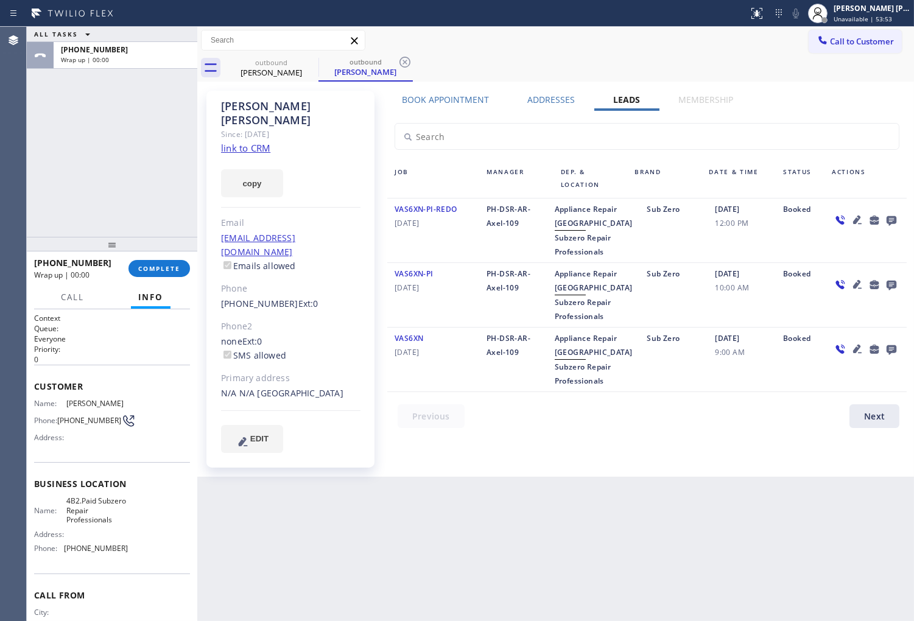
click at [890, 220] on icon at bounding box center [891, 221] width 10 height 10
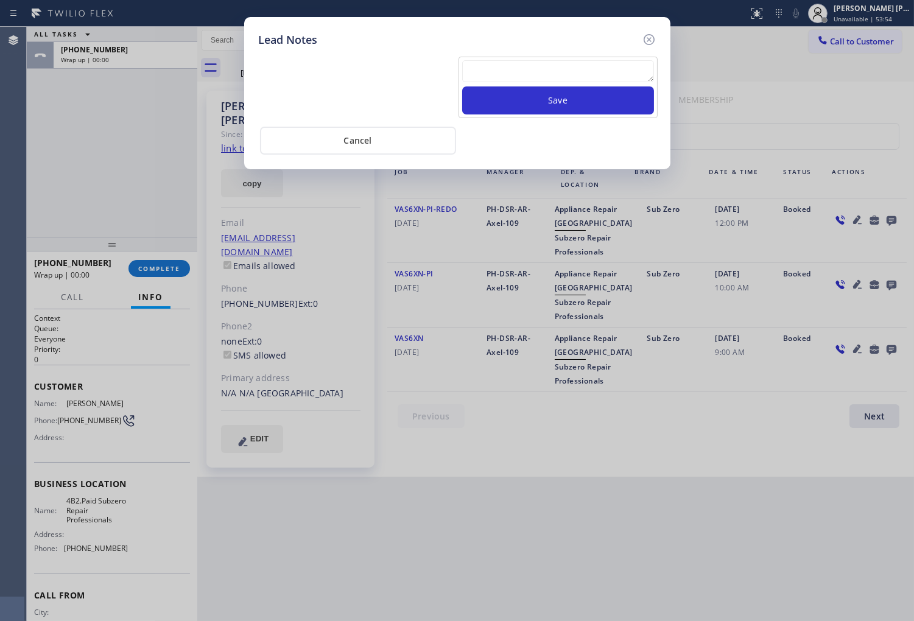
click at [520, 74] on textarea at bounding box center [558, 71] width 192 height 22
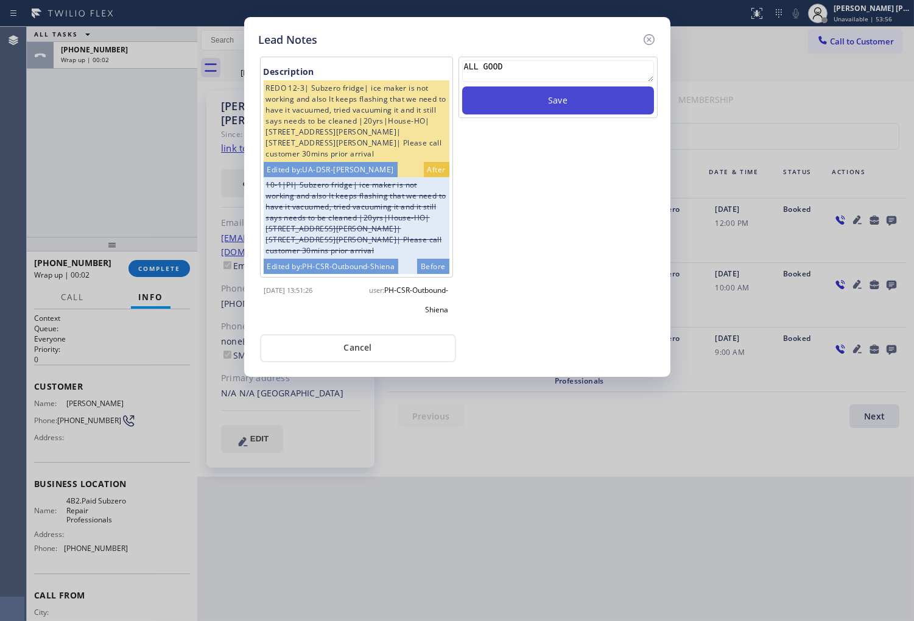
type textarea "ALL GOOD"
click at [516, 108] on button "Save" at bounding box center [558, 100] width 192 height 28
click at [647, 41] on icon at bounding box center [649, 39] width 15 height 15
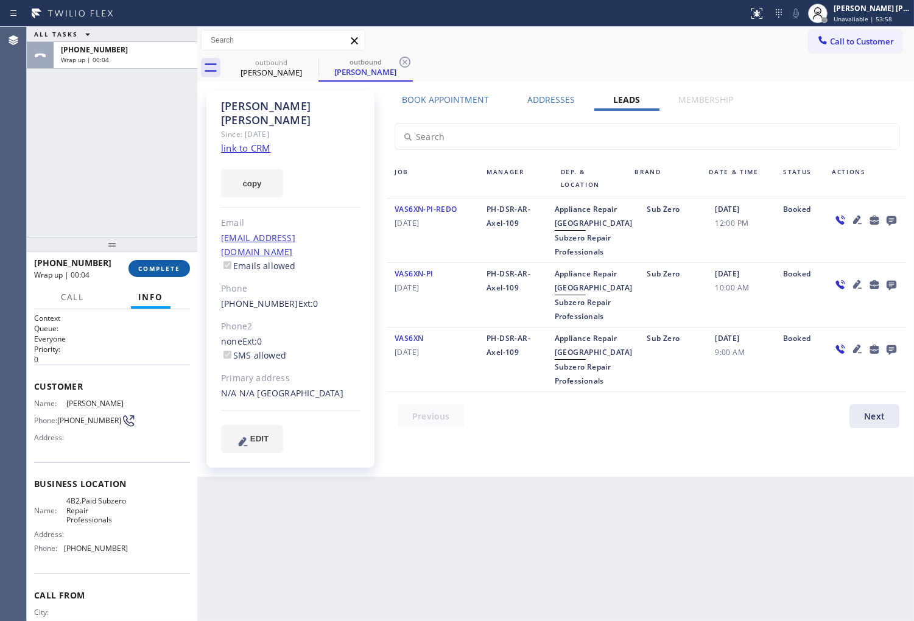
click at [169, 262] on button "COMPLETE" at bounding box center [158, 268] width 61 height 17
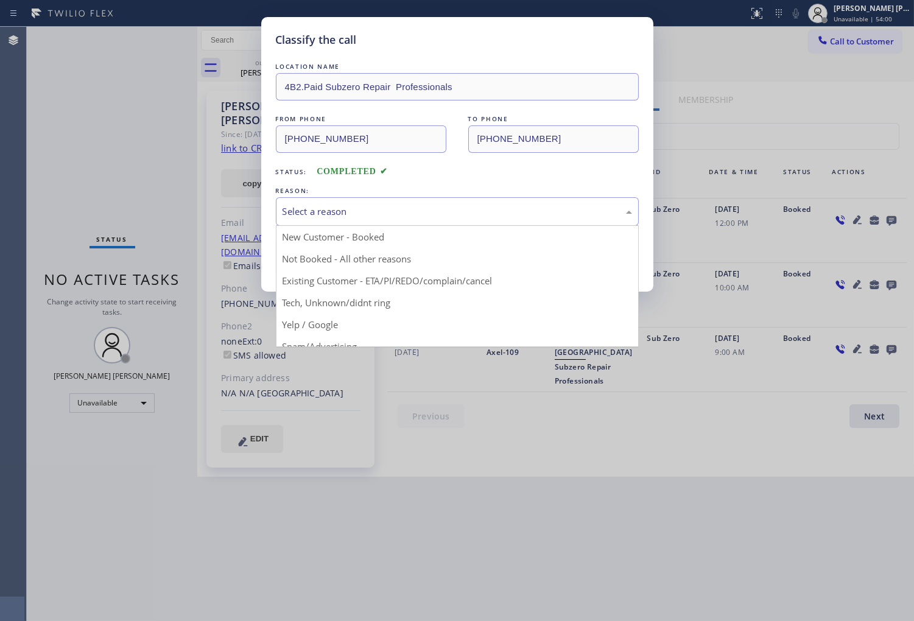
drag, startPoint x: 350, startPoint y: 271, endPoint x: 318, endPoint y: 262, distance: 33.5
click at [350, 271] on button "Save" at bounding box center [325, 257] width 98 height 39
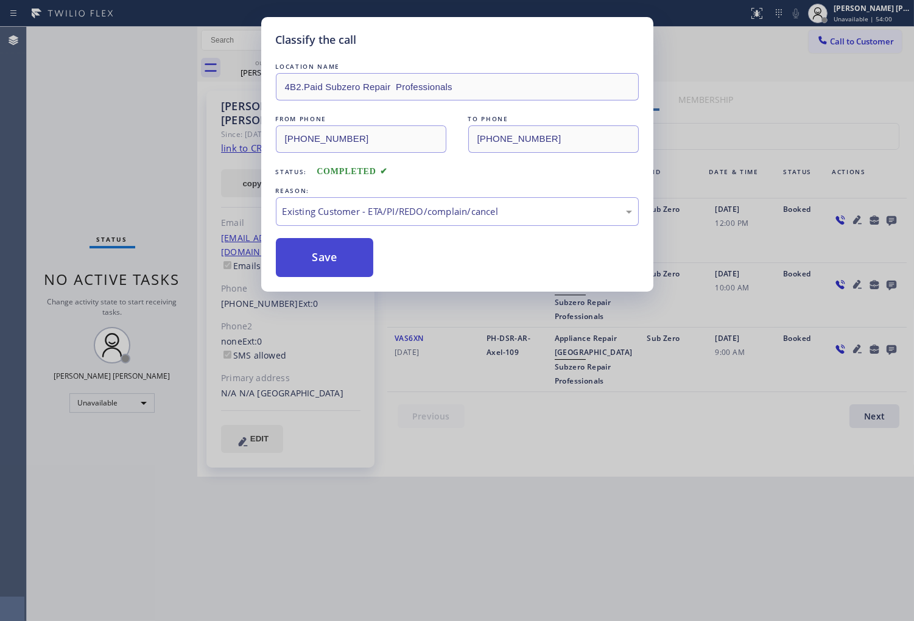
click at [314, 261] on button "Save" at bounding box center [325, 257] width 98 height 39
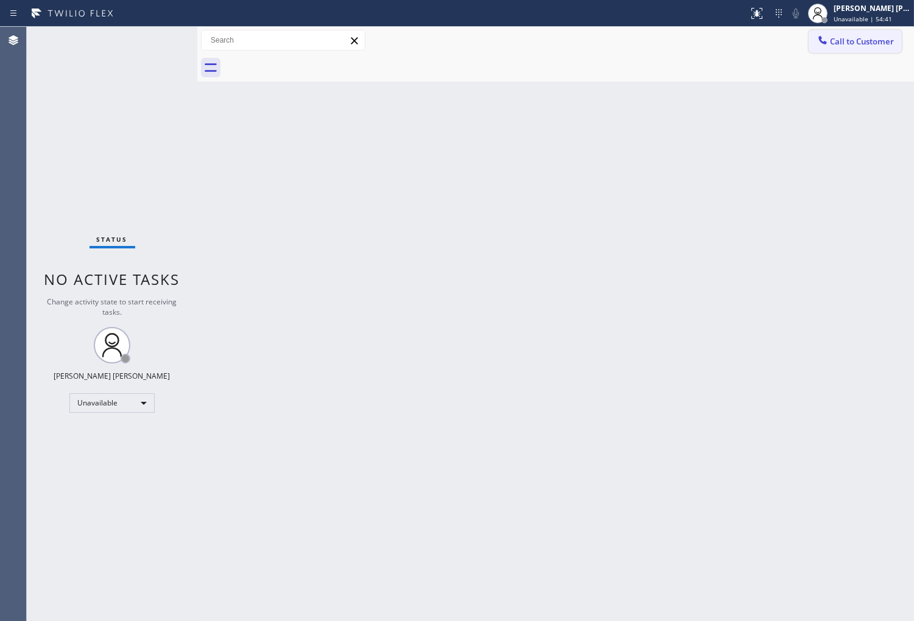
click at [822, 40] on icon at bounding box center [822, 40] width 12 height 12
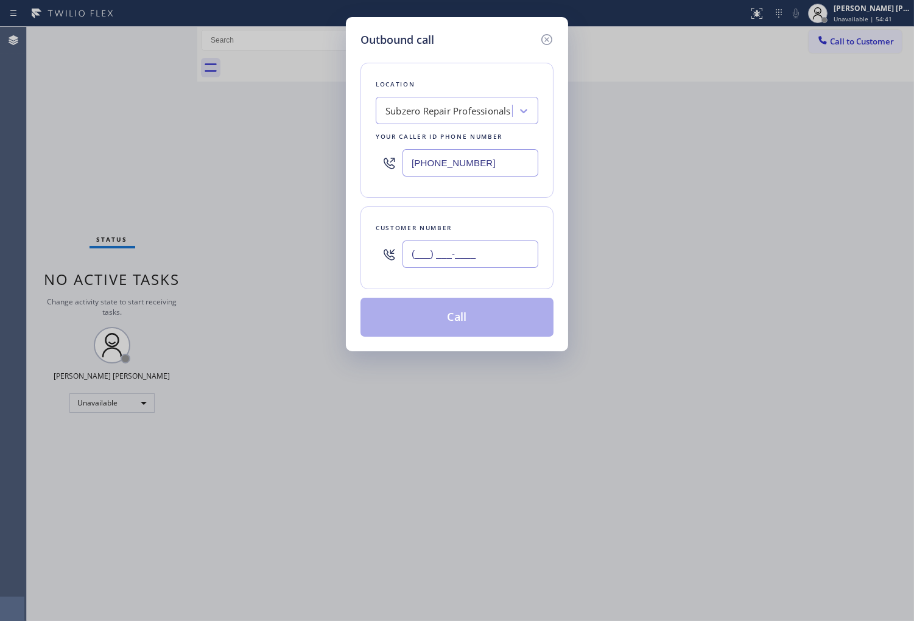
click at [453, 257] on input "(___) ___-____" at bounding box center [470, 253] width 136 height 27
paste input "561) 834-9257"
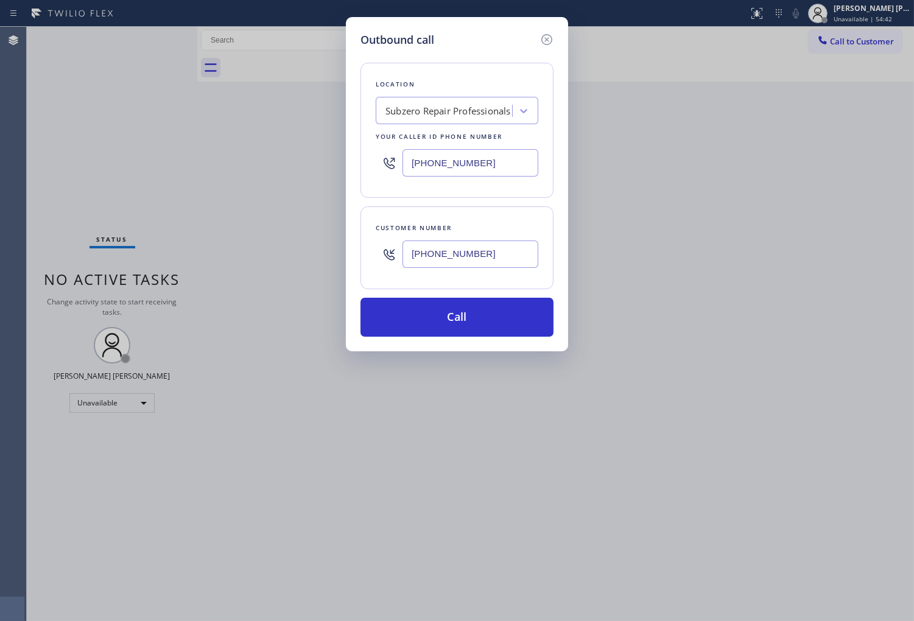
type input "[PHONE_NUMBER]"
click at [457, 159] on input "[PHONE_NUMBER]" at bounding box center [470, 162] width 136 height 27
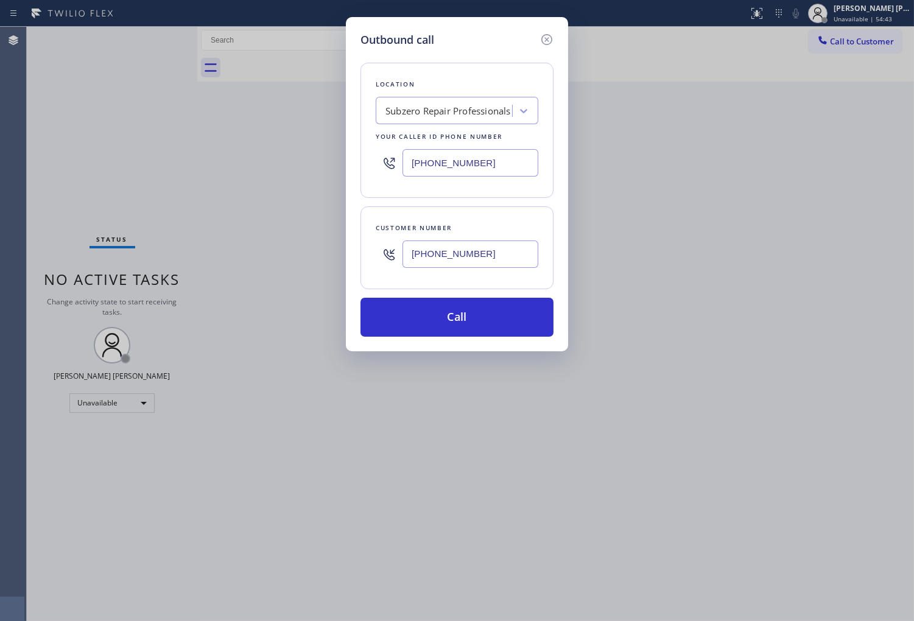
click at [457, 159] on input "[PHONE_NUMBER]" at bounding box center [470, 162] width 136 height 27
paste input "561) 898-0108"
type input "[PHONE_NUMBER]"
click at [498, 317] on button "Call" at bounding box center [456, 317] width 193 height 39
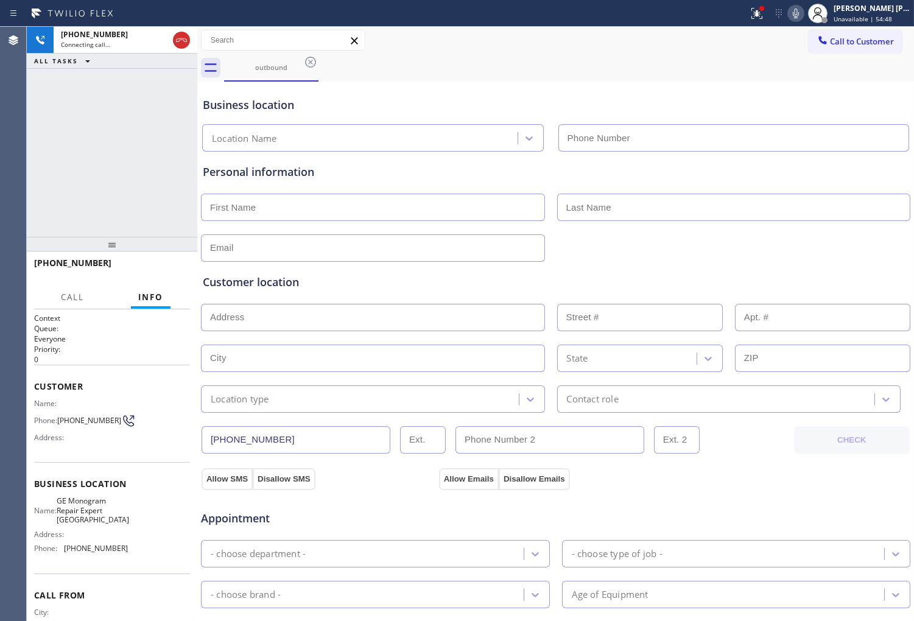
type input "[PHONE_NUMBER]"
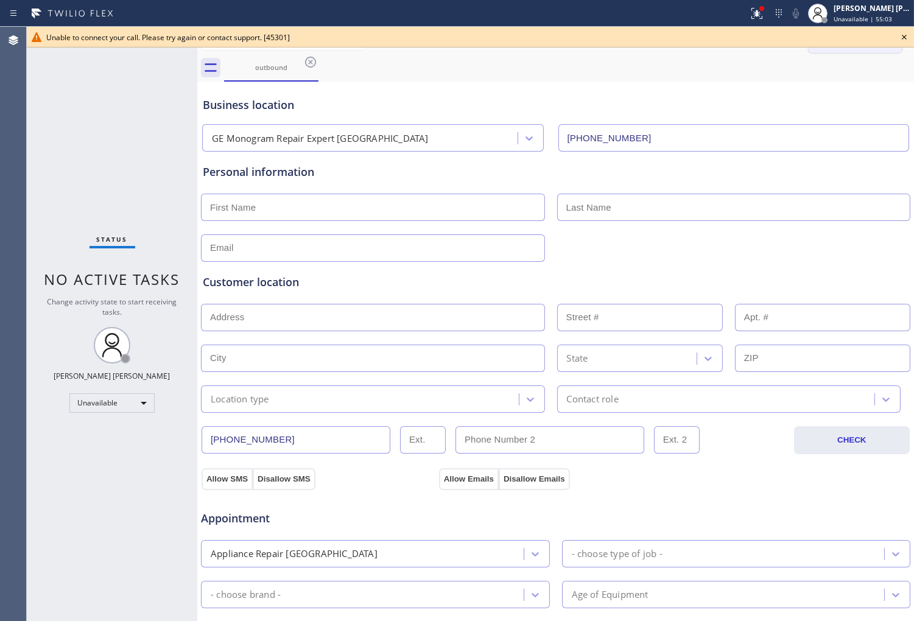
drag, startPoint x: 904, startPoint y: 35, endPoint x: 873, endPoint y: 35, distance: 30.4
click at [904, 35] on icon at bounding box center [904, 37] width 15 height 15
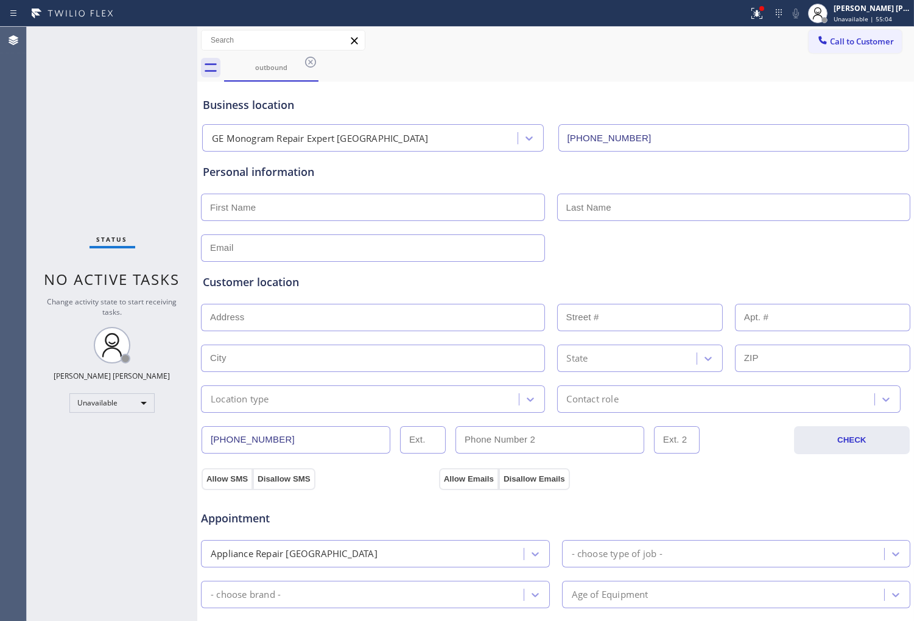
click at [838, 37] on span "Call to Customer" at bounding box center [862, 41] width 64 height 11
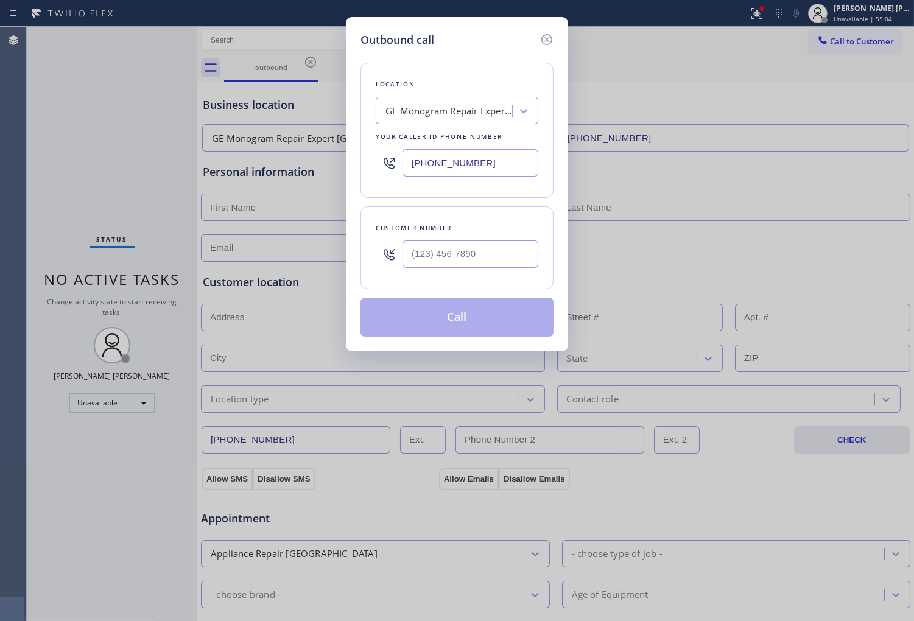
click at [476, 251] on input "text" at bounding box center [470, 253] width 136 height 27
click at [476, 251] on input "(___) ___-____" at bounding box center [470, 253] width 136 height 27
paste input "5618"
click at [464, 254] on input "(___) ___-5618" at bounding box center [470, 253] width 136 height 27
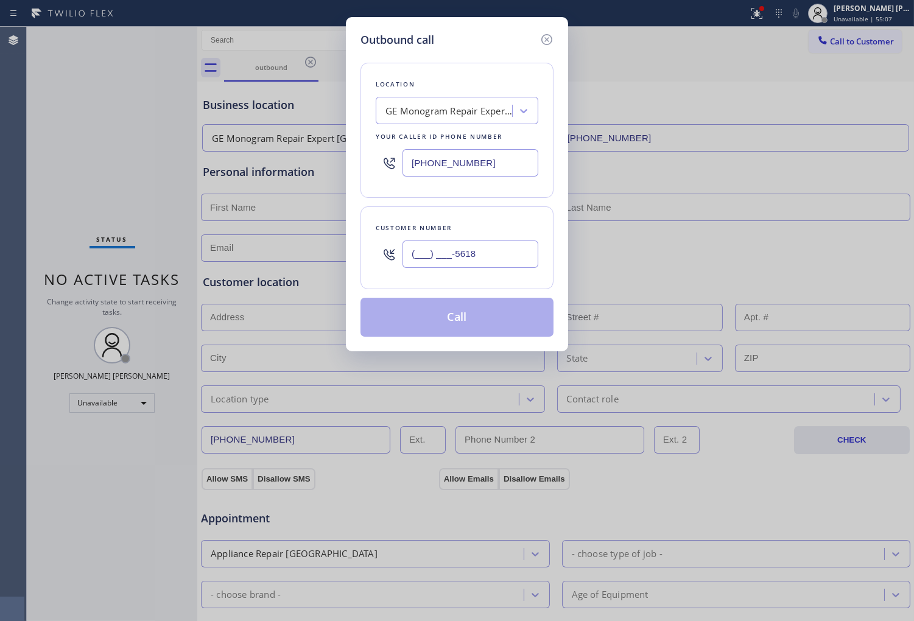
click at [464, 254] on input "(___) ___-5618" at bounding box center [470, 253] width 136 height 27
paste input "561) 834-9257"
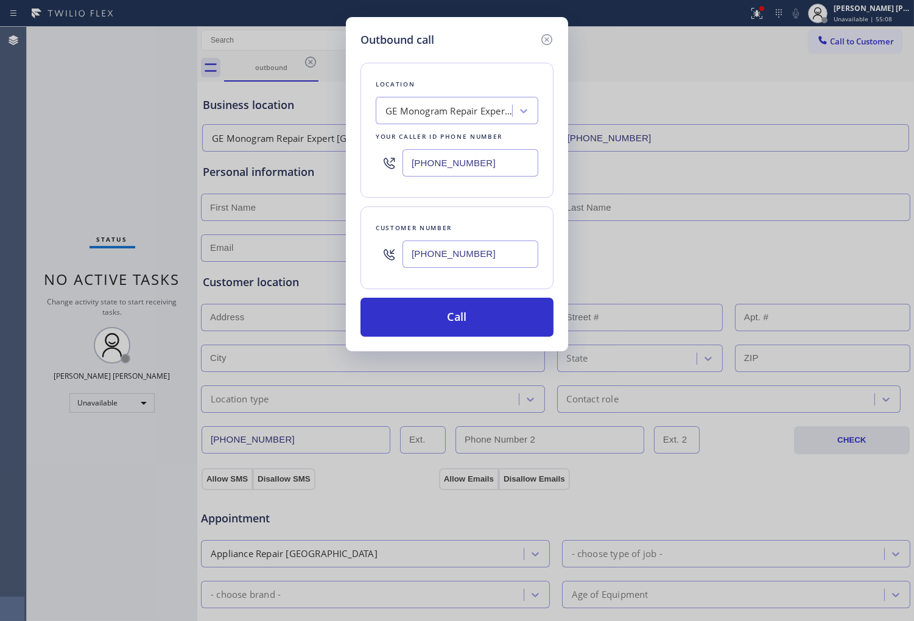
type input "[PHONE_NUMBER]"
click at [453, 116] on div "GE Monogram Repair Expert [GEOGRAPHIC_DATA]" at bounding box center [449, 111] width 128 height 14
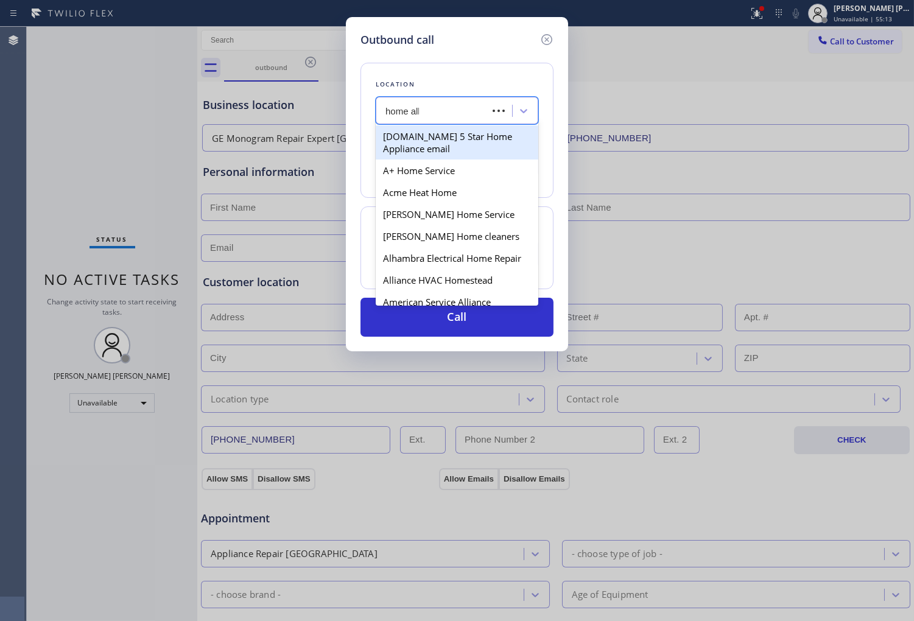
type input "home [MEDICAL_DATA]"
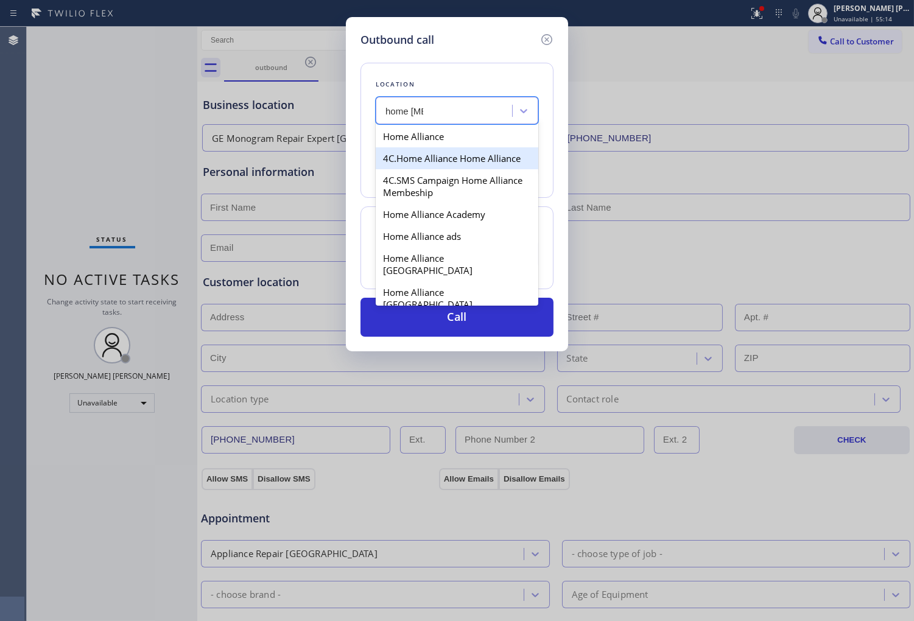
click at [461, 142] on div "Home Alliance" at bounding box center [457, 136] width 163 height 22
type input "[PHONE_NUMBER]"
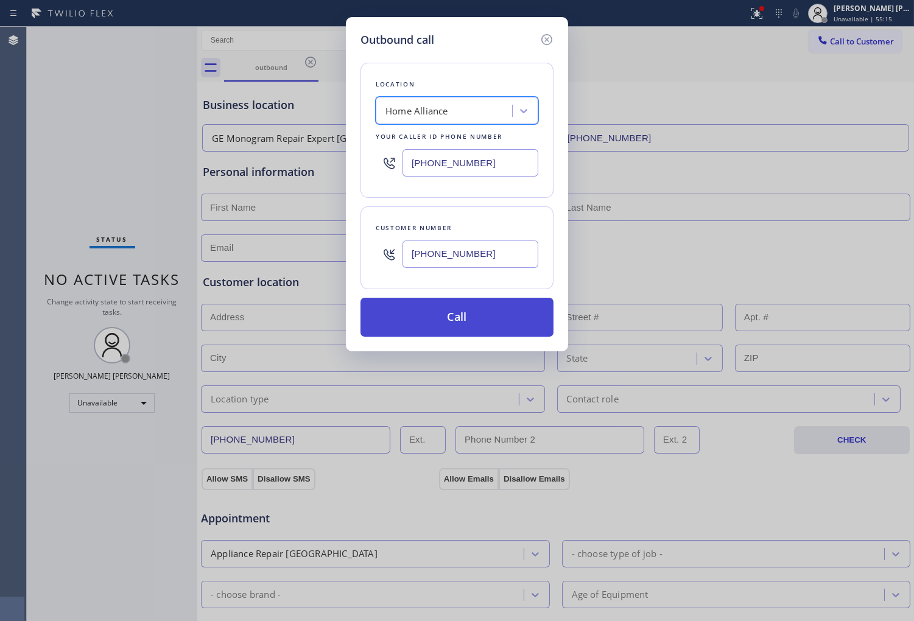
click at [489, 314] on button "Call" at bounding box center [456, 317] width 193 height 39
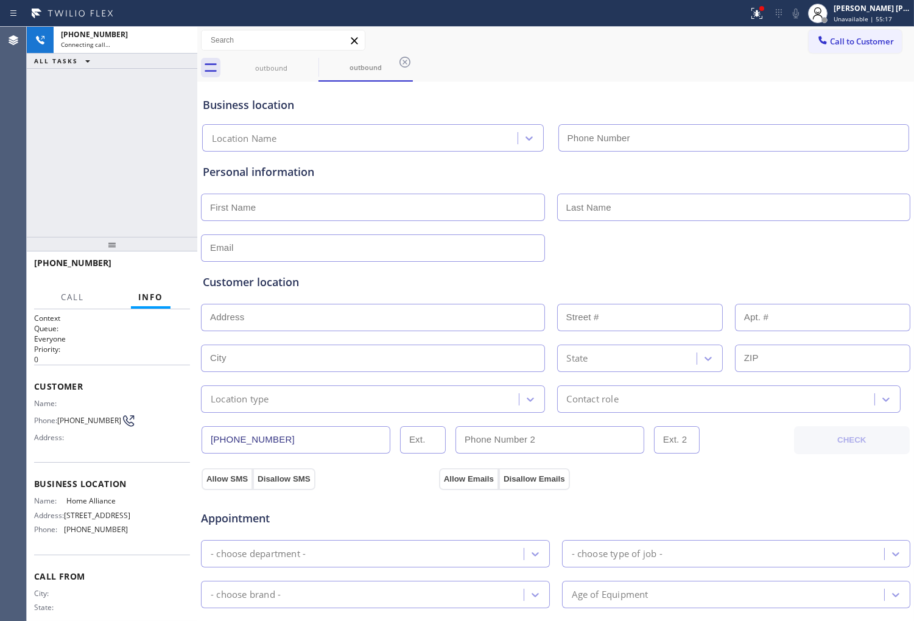
type input "[PHONE_NUMBER]"
click at [760, 13] on icon at bounding box center [756, 12] width 7 height 4
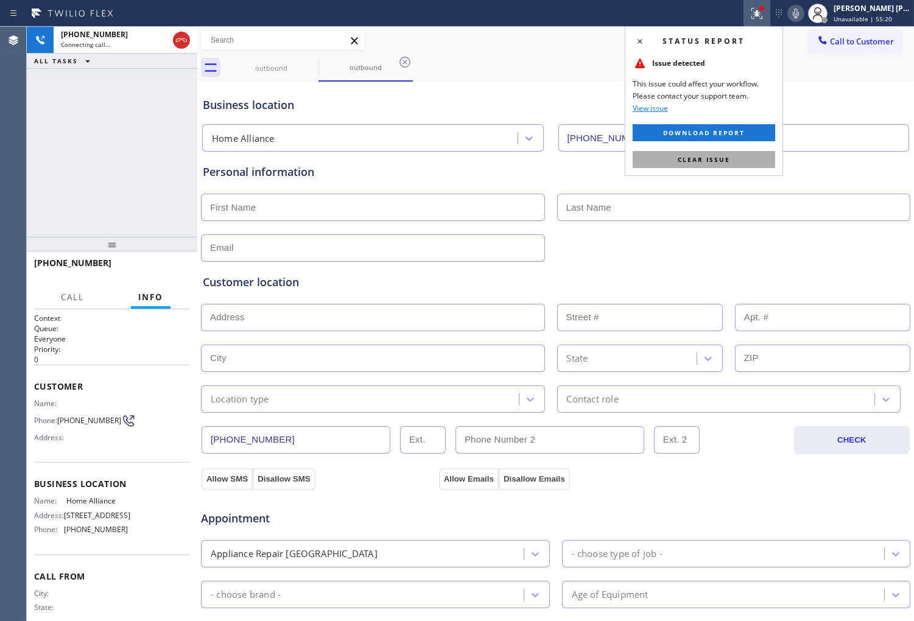
click at [731, 163] on button "Clear issue" at bounding box center [703, 159] width 142 height 17
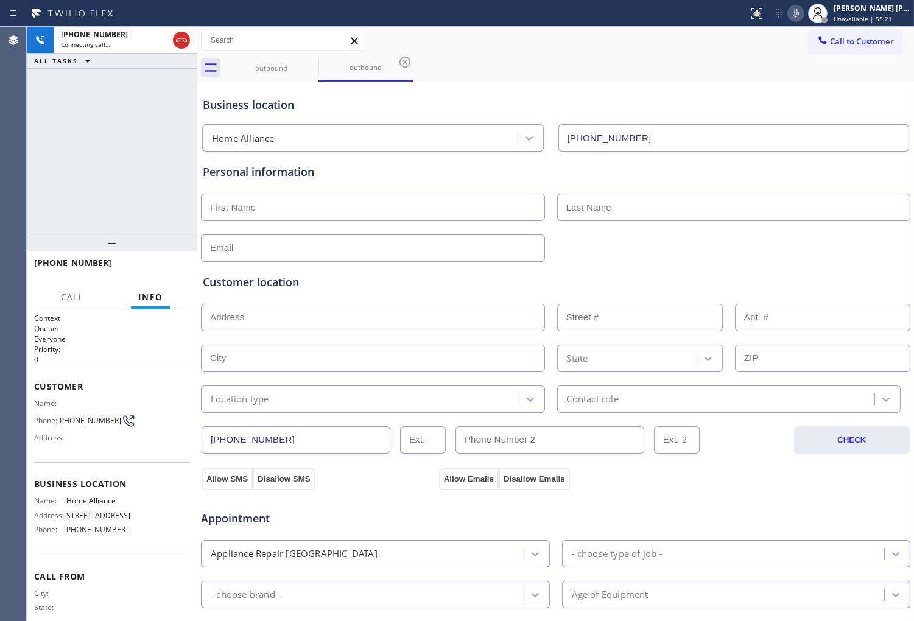
click at [52, 157] on div "[PHONE_NUMBER] Connecting call… ALL TASKS ALL TASKS ACTIVE TASKS TASKS IN WRAP …" at bounding box center [112, 132] width 170 height 210
click at [820, 19] on div at bounding box center [817, 13] width 27 height 27
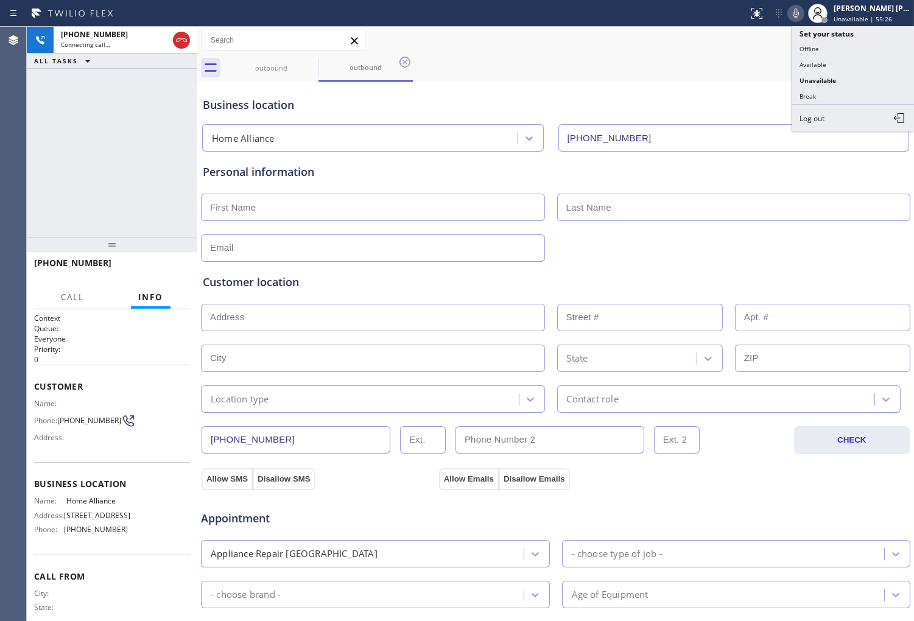
click at [803, 18] on icon at bounding box center [795, 13] width 15 height 15
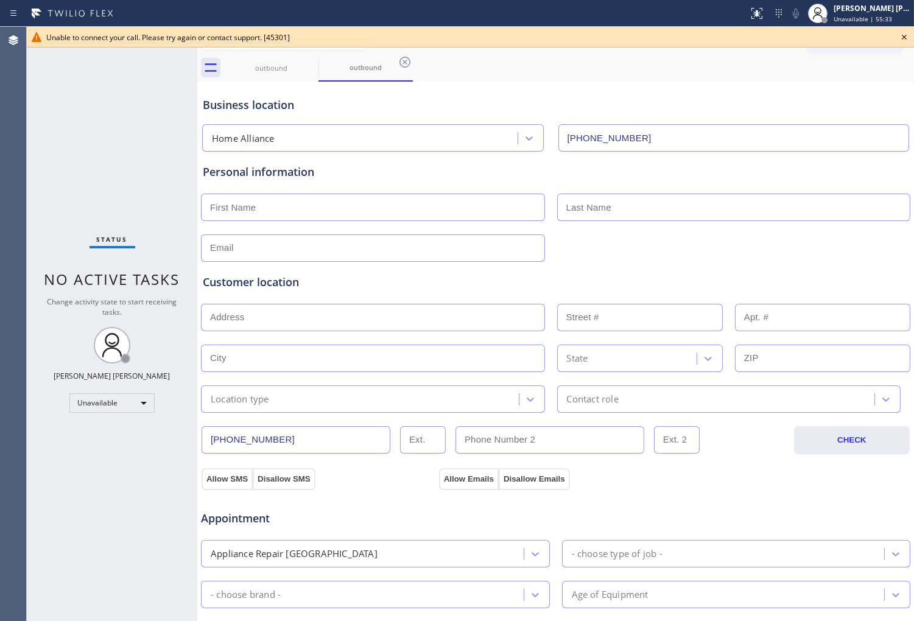
click at [904, 37] on icon at bounding box center [903, 37] width 5 height 5
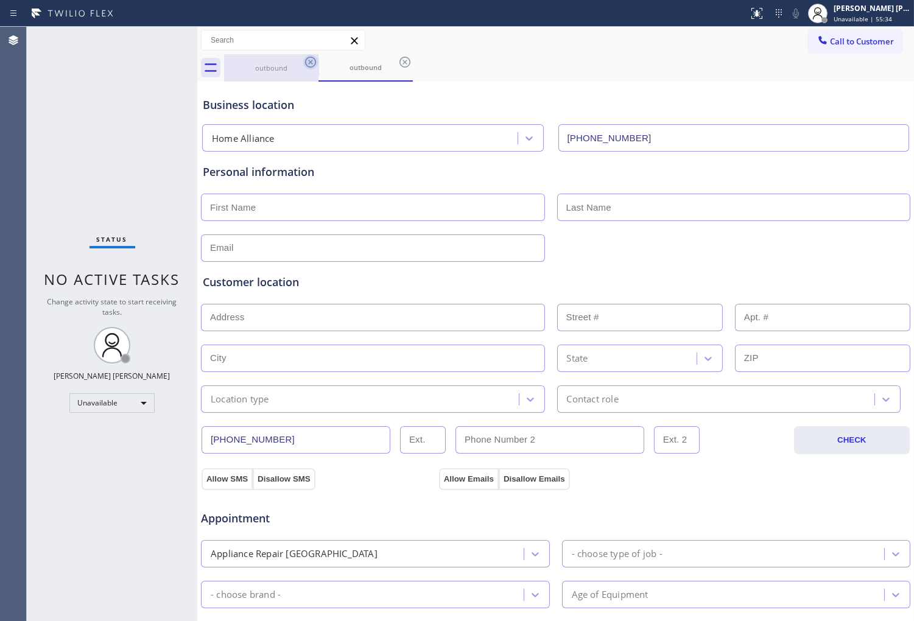
click at [314, 60] on icon at bounding box center [310, 62] width 11 height 11
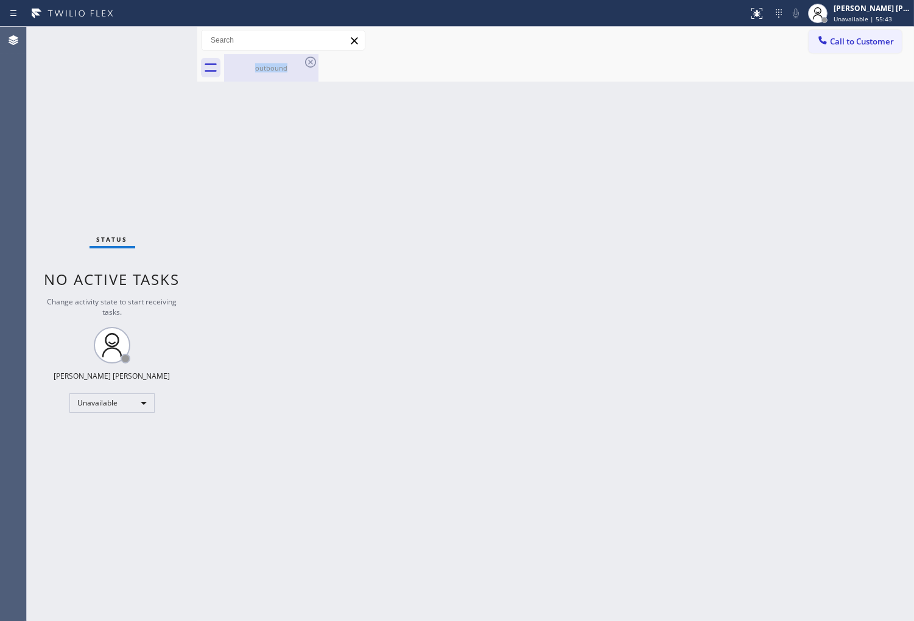
click at [296, 68] on div "outbound" at bounding box center [271, 67] width 92 height 9
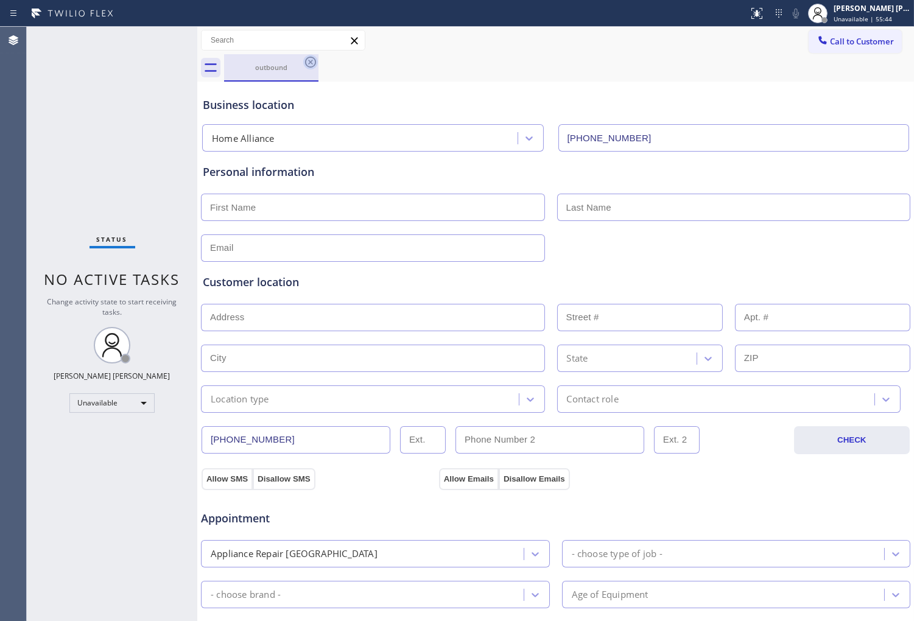
click at [309, 63] on icon at bounding box center [310, 62] width 11 height 11
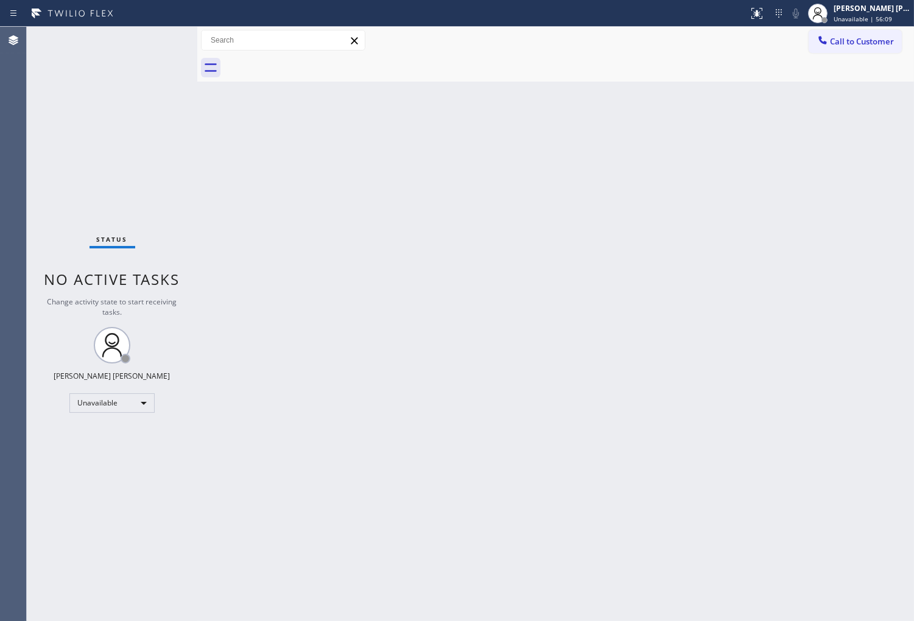
click at [826, 54] on div at bounding box center [569, 67] width 690 height 27
click at [876, 43] on span "Call to Customer" at bounding box center [862, 41] width 64 height 11
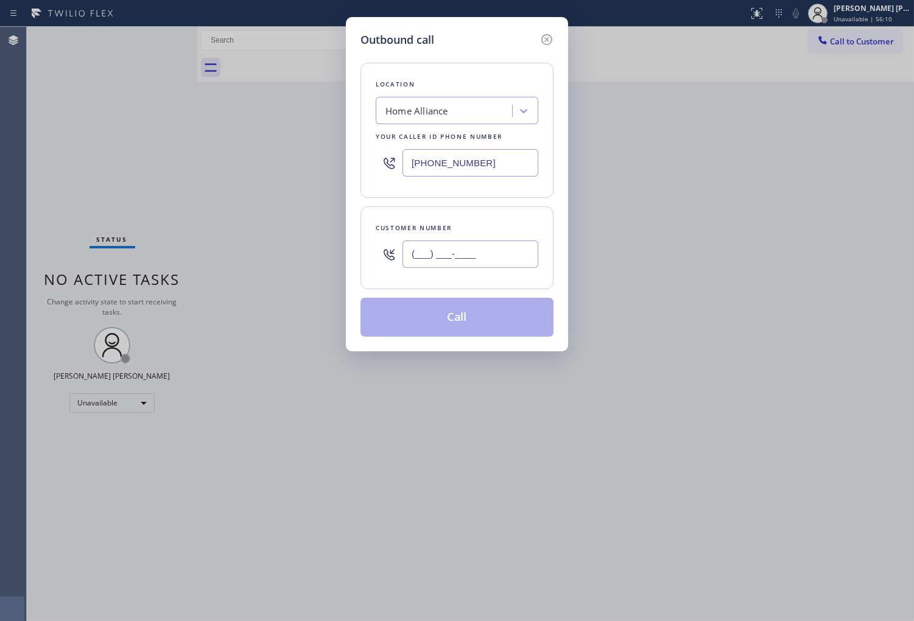
click at [469, 242] on input "(___) ___-____" at bounding box center [470, 253] width 136 height 27
paste input "443) 580-8452"
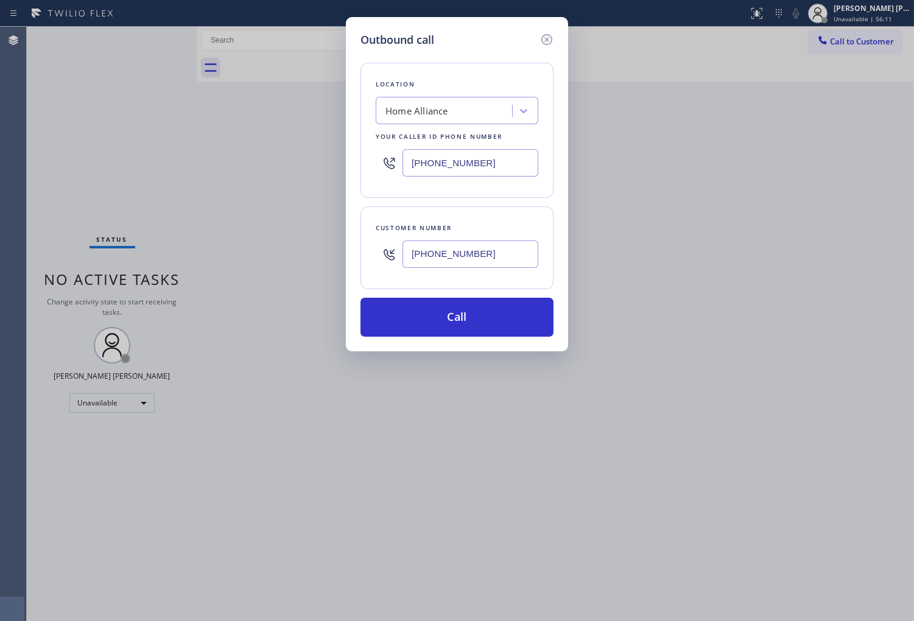
type input "[PHONE_NUMBER]"
click at [478, 177] on input "[PHONE_NUMBER]" at bounding box center [470, 162] width 136 height 27
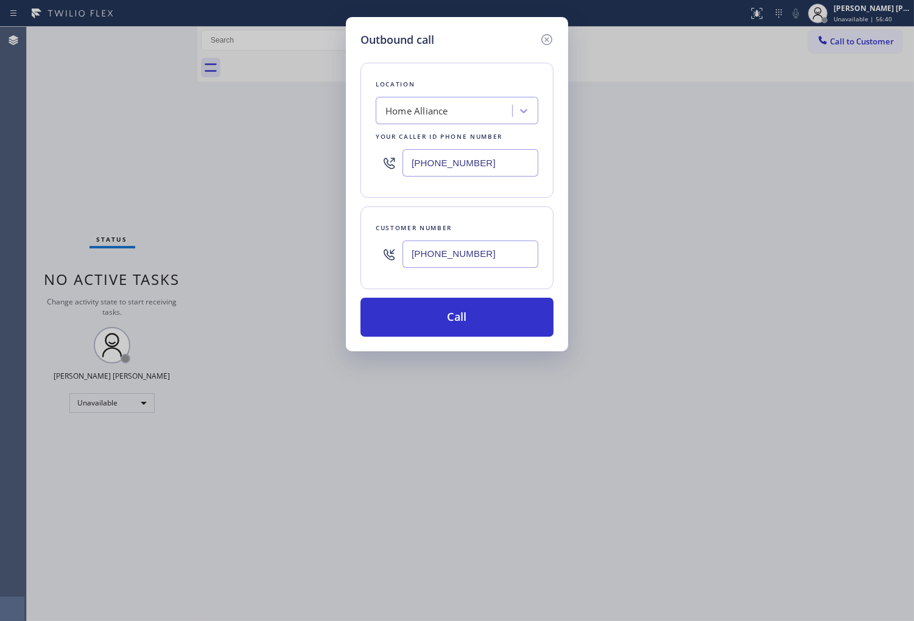
click at [478, 177] on input "[PHONE_NUMBER]" at bounding box center [470, 162] width 136 height 27
paste input "954) 371-2883"
type input "[PHONE_NUMBER]"
click at [495, 312] on button "Call" at bounding box center [456, 317] width 193 height 39
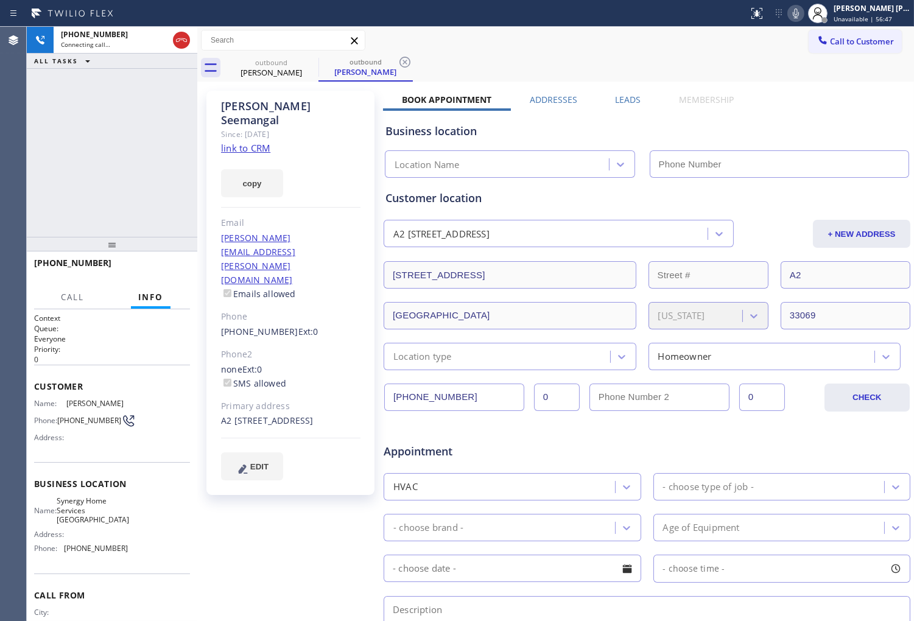
type input "[PHONE_NUMBER]"
click at [803, 18] on icon at bounding box center [795, 13] width 15 height 15
click at [803, 7] on icon at bounding box center [795, 13] width 15 height 15
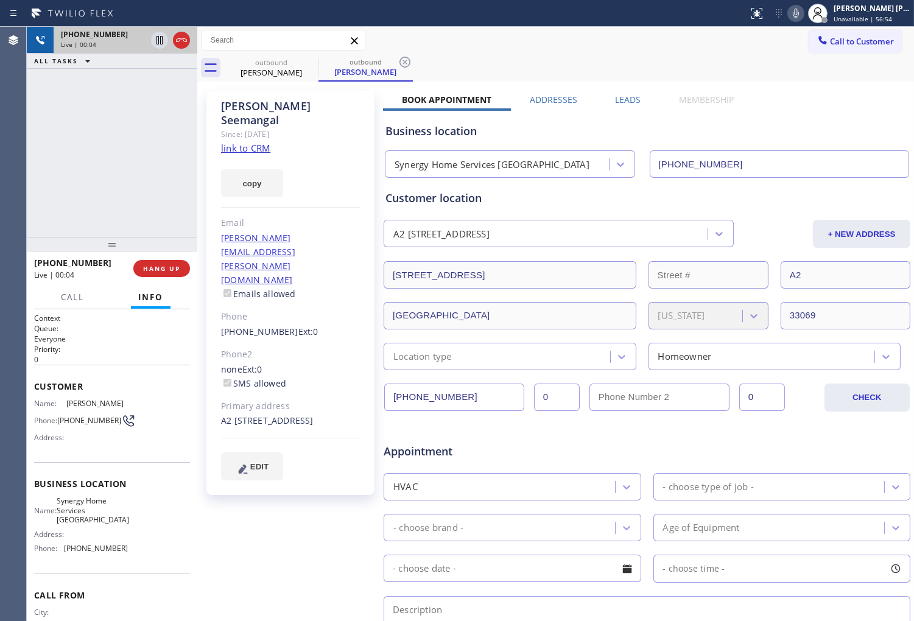
click at [178, 39] on icon at bounding box center [181, 40] width 15 height 15
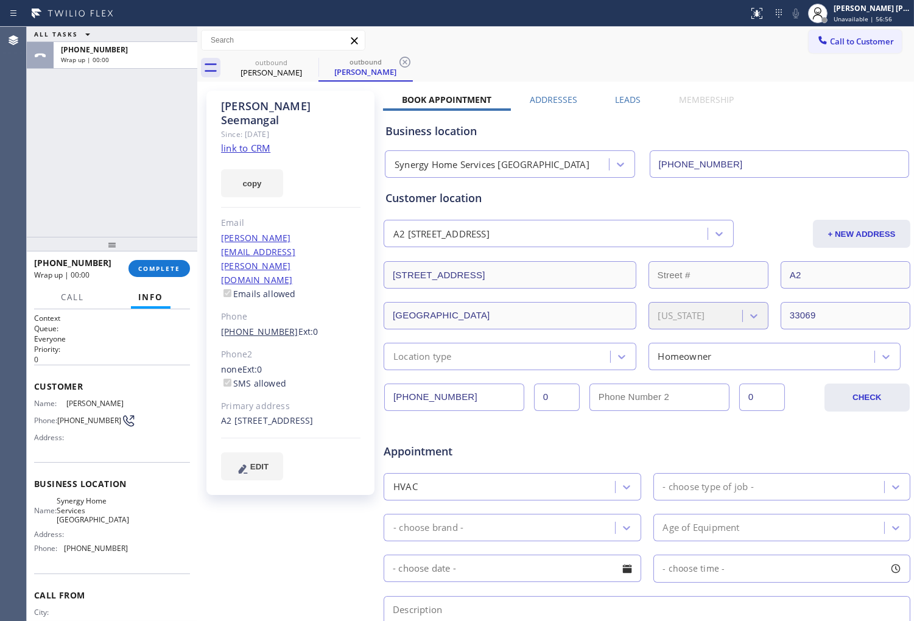
click at [259, 326] on link "[PHONE_NUMBER]" at bounding box center [259, 332] width 77 height 12
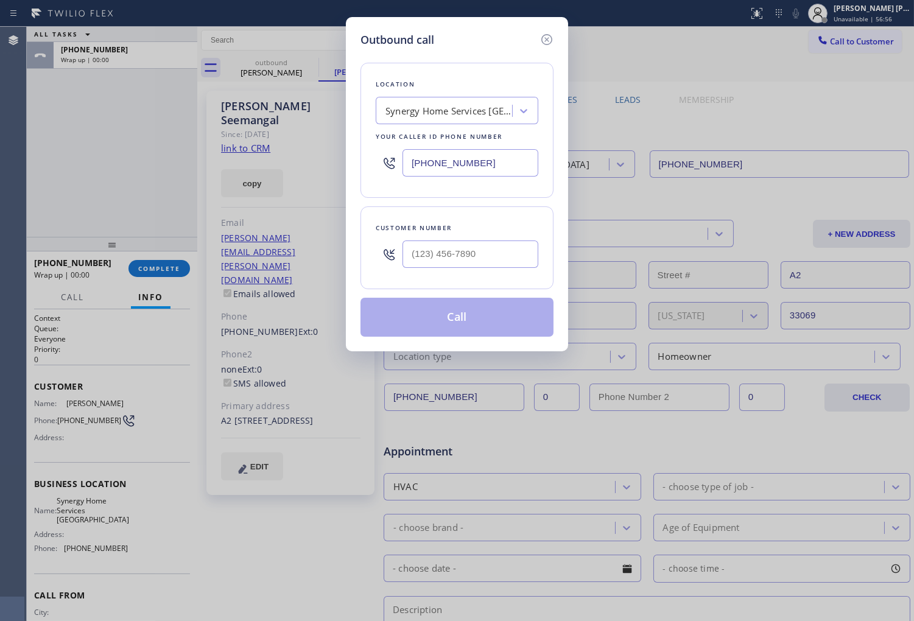
type input "[PHONE_NUMBER]"
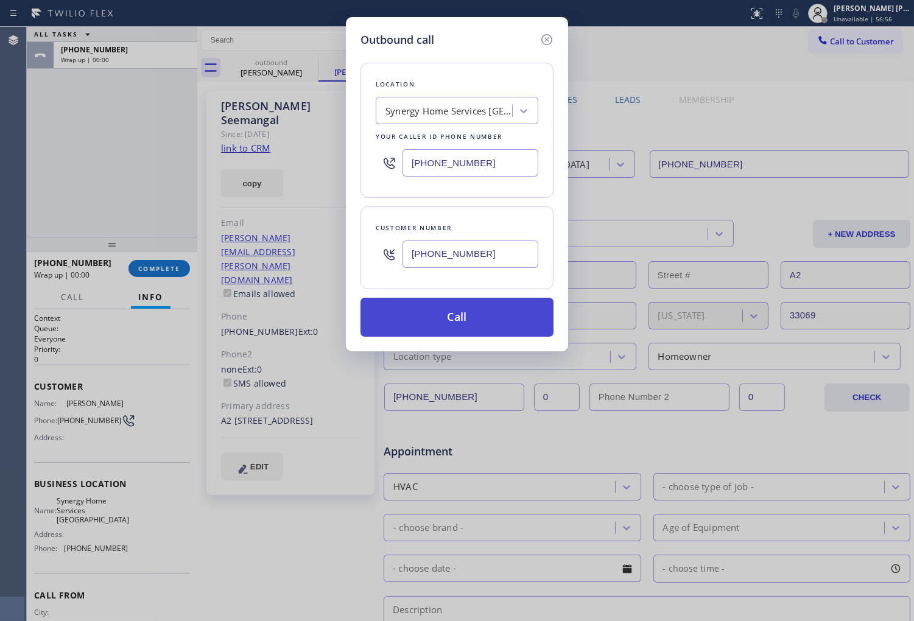
click at [467, 312] on button "Call" at bounding box center [456, 317] width 193 height 39
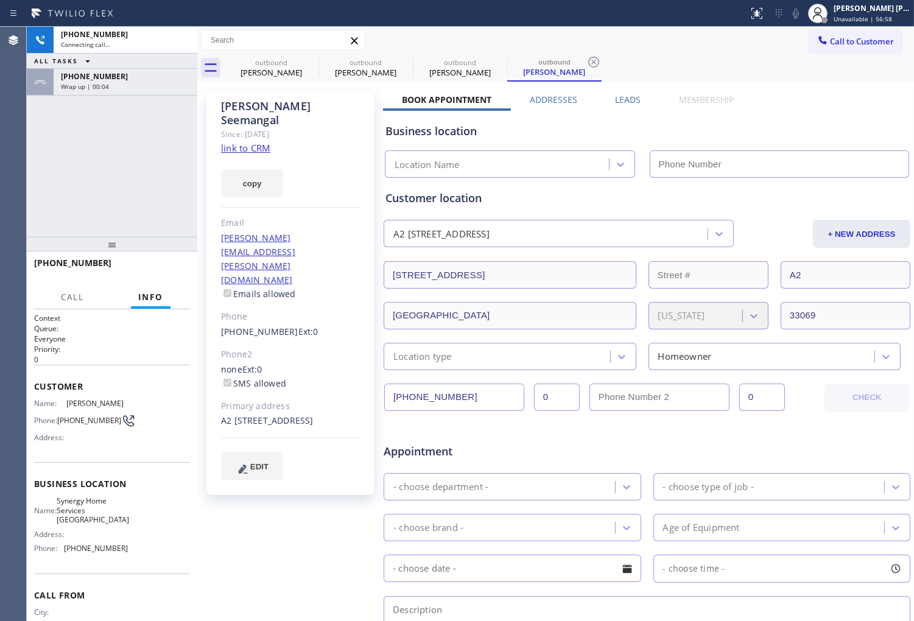
drag, startPoint x: 103, startPoint y: 90, endPoint x: 157, endPoint y: 290, distance: 207.3
click at [103, 90] on span "Wrap up | 00:04" at bounding box center [85, 86] width 48 height 9
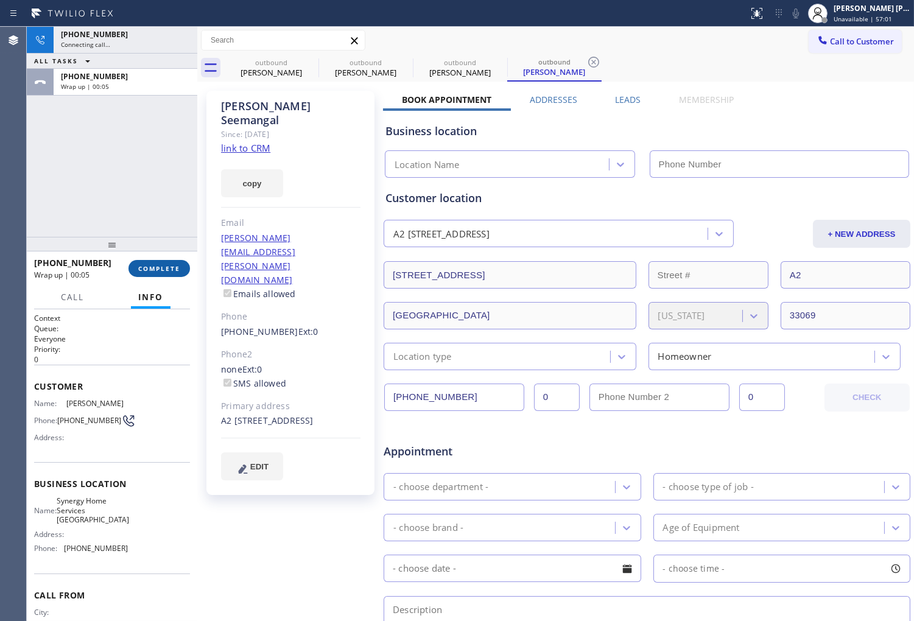
click at [163, 272] on span "COMPLETE" at bounding box center [159, 268] width 42 height 9
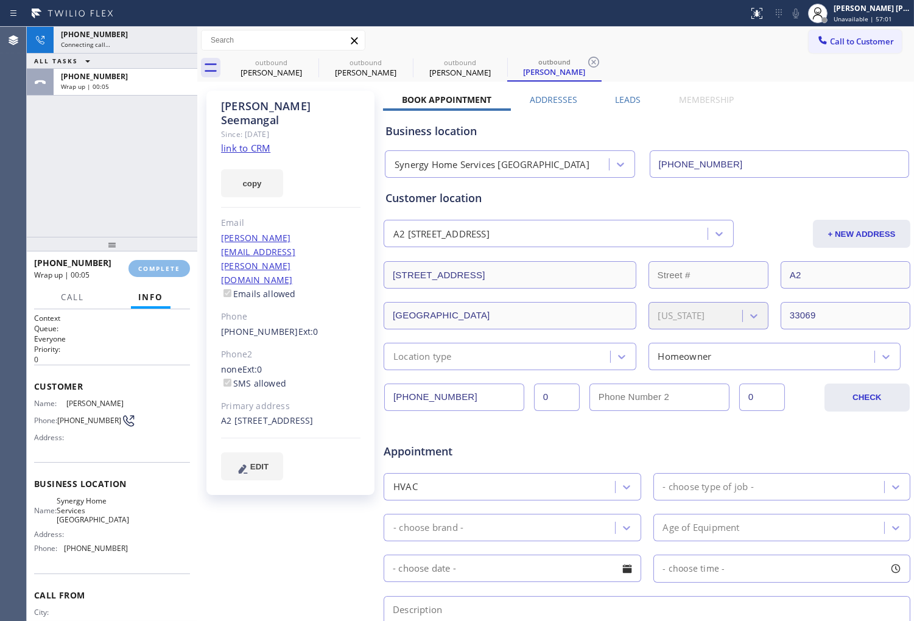
type input "[PHONE_NUMBER]"
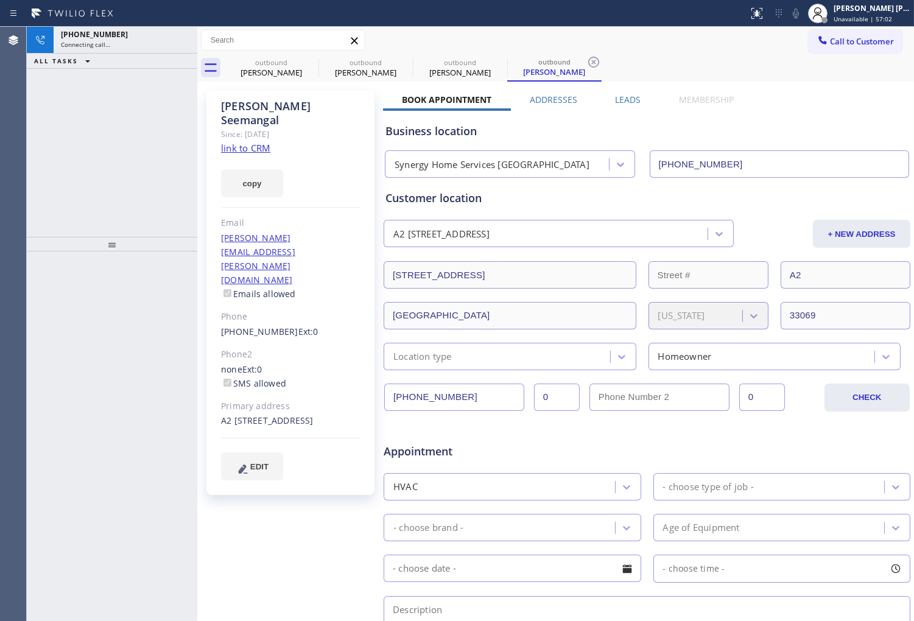
click at [355, 231] on div "[PERSON_NAME][EMAIL_ADDRESS][PERSON_NAME][DOMAIN_NAME] Emails allowed" at bounding box center [290, 266] width 139 height 70
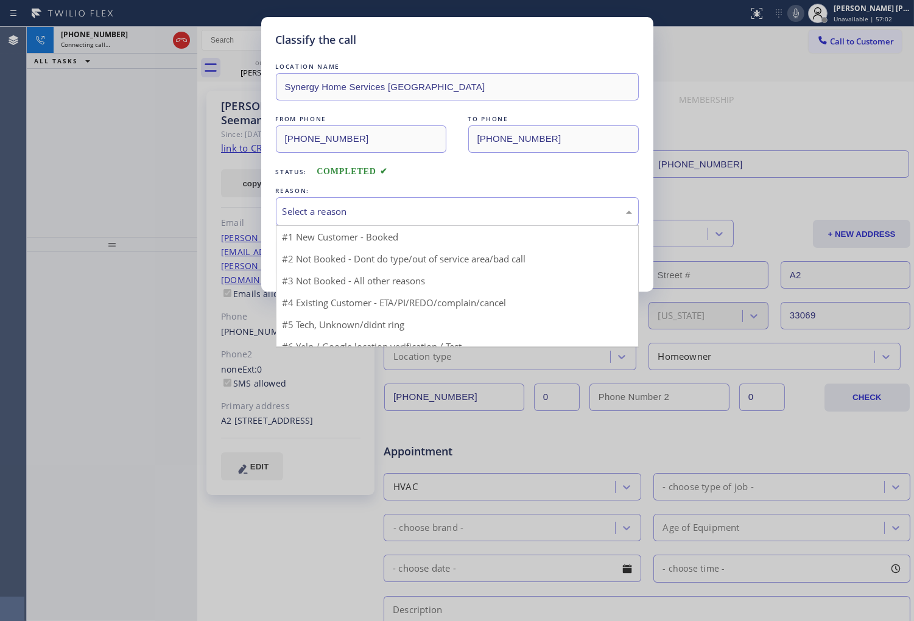
click at [360, 222] on div "Select a reason" at bounding box center [457, 211] width 363 height 29
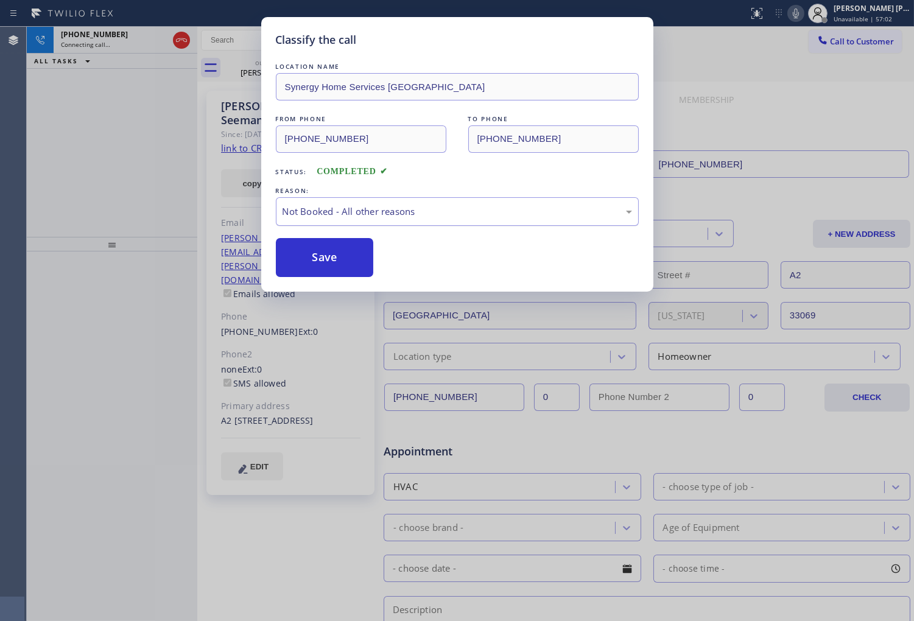
click at [338, 216] on div "Not Booked - All other reasons" at bounding box center [456, 212] width 349 height 14
click at [338, 221] on div "Not Booked - All other reasons" at bounding box center [457, 211] width 363 height 29
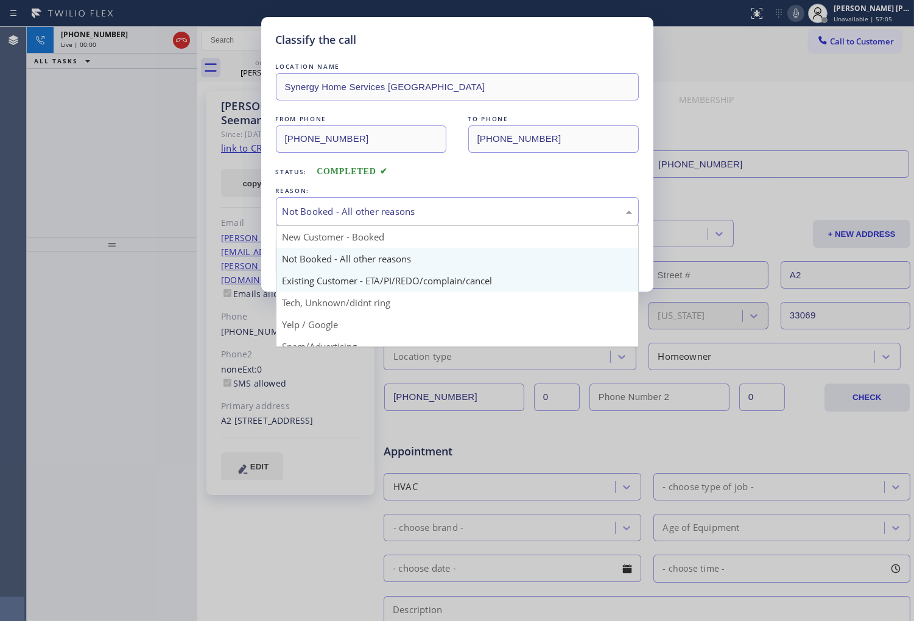
click at [305, 281] on div "Classify the call LOCATION NAME Synergy Home Services [GEOGRAPHIC_DATA] FROM PH…" at bounding box center [457, 154] width 392 height 275
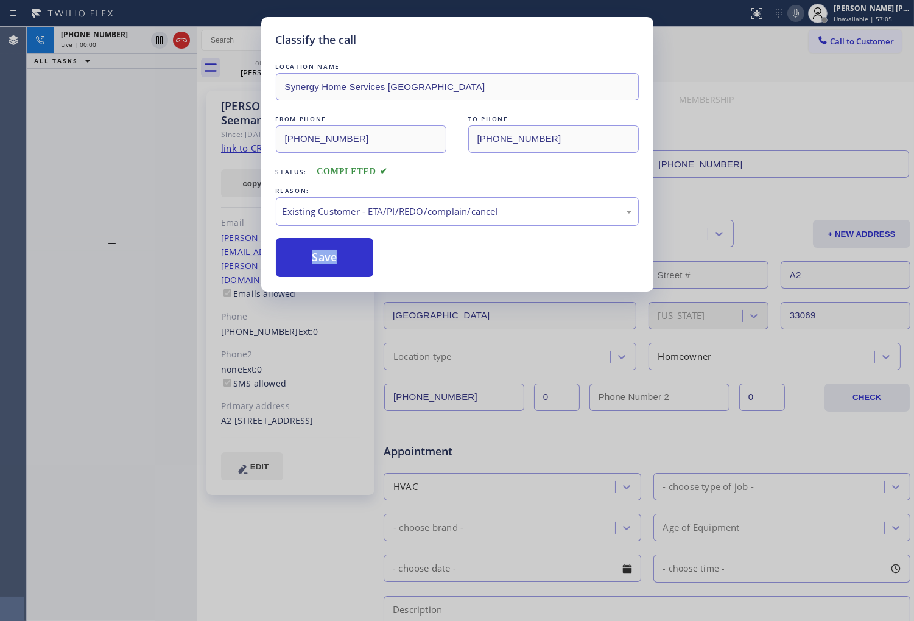
click at [305, 281] on div "Classify the call LOCATION NAME Synergy Home Services [GEOGRAPHIC_DATA] FROM PH…" at bounding box center [457, 154] width 392 height 275
click at [307, 260] on button "Save" at bounding box center [325, 257] width 98 height 39
drag, startPoint x: 307, startPoint y: 260, endPoint x: 319, endPoint y: 253, distance: 14.2
click at [307, 260] on button "Save" at bounding box center [325, 257] width 98 height 39
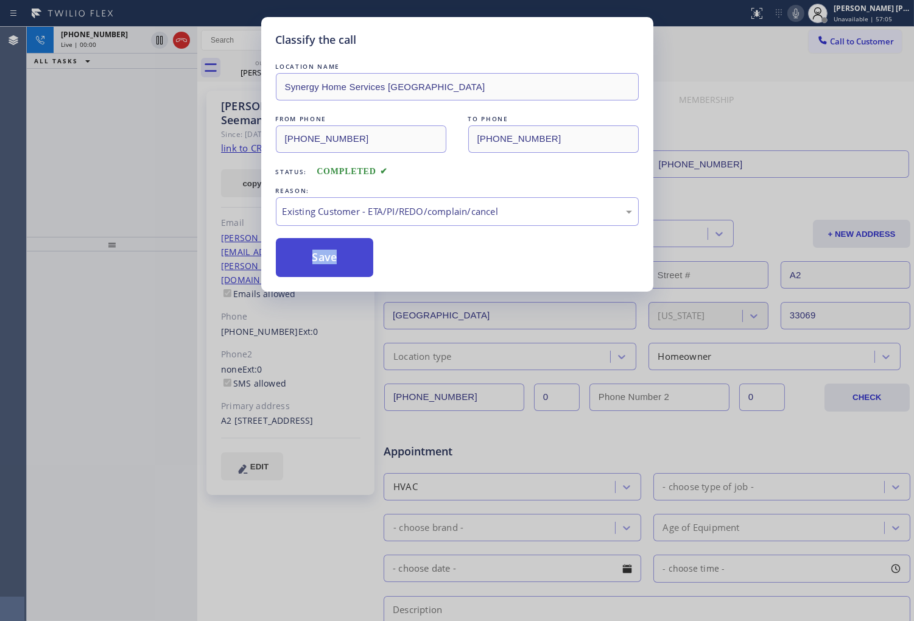
click at [308, 260] on button "Save" at bounding box center [325, 257] width 98 height 39
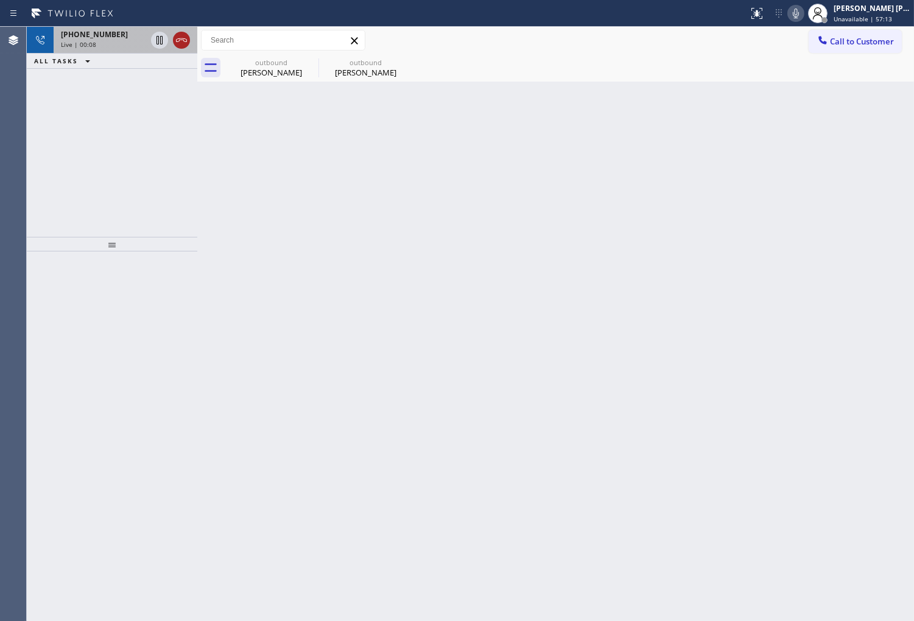
click at [186, 47] on div at bounding box center [171, 40] width 44 height 27
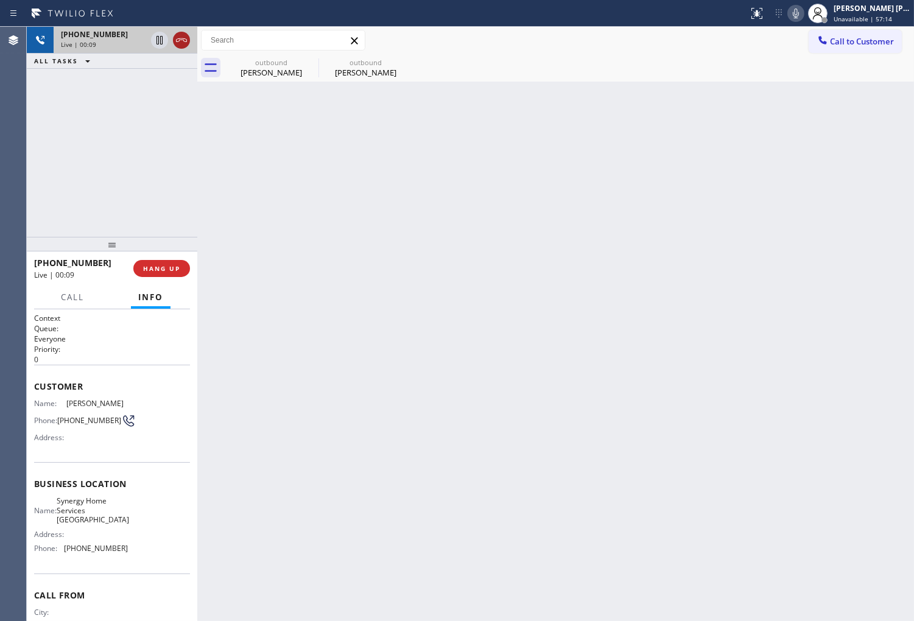
click at [183, 43] on icon at bounding box center [181, 40] width 15 height 15
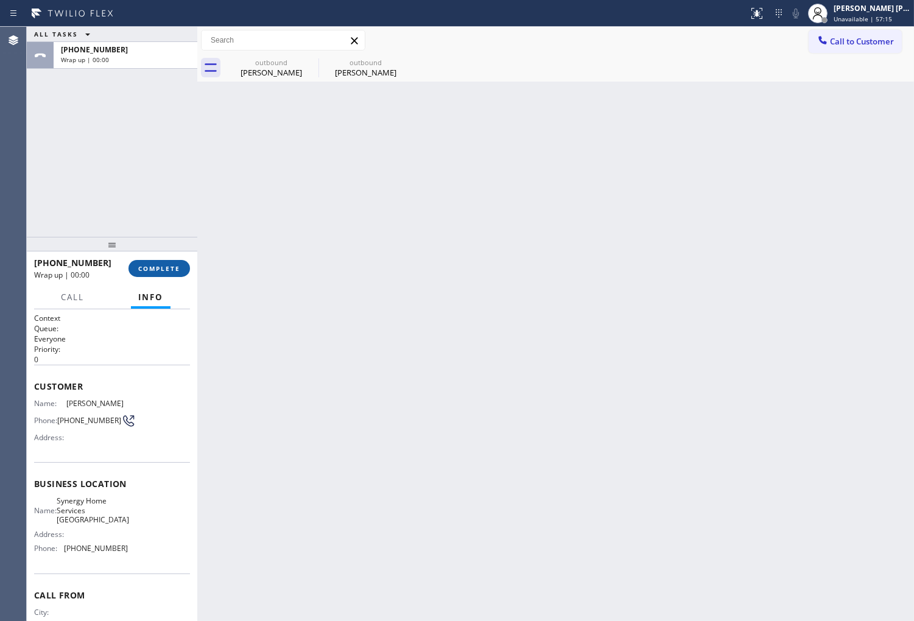
click at [177, 266] on span "COMPLETE" at bounding box center [159, 268] width 42 height 9
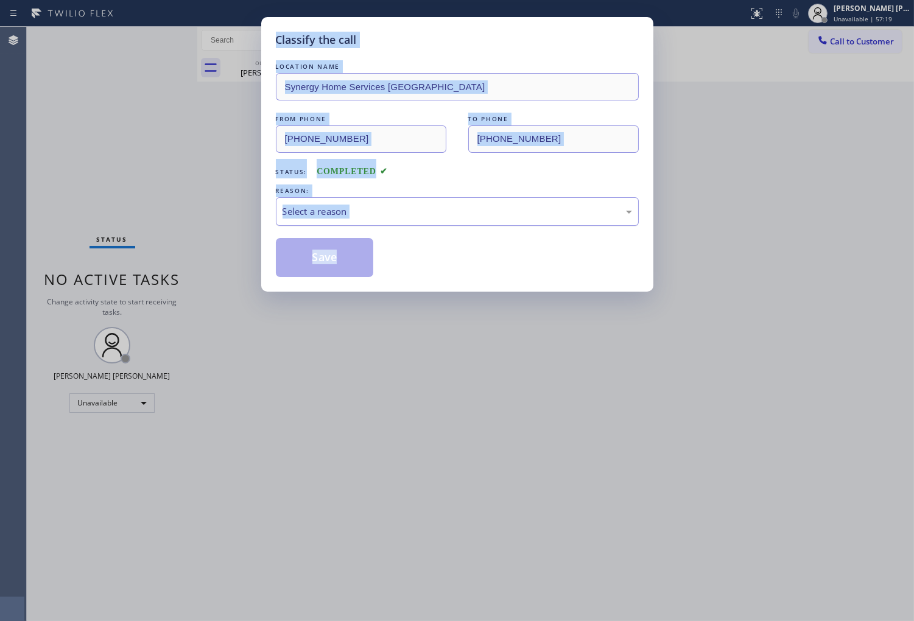
click at [381, 220] on div "Select a reason" at bounding box center [457, 211] width 363 height 29
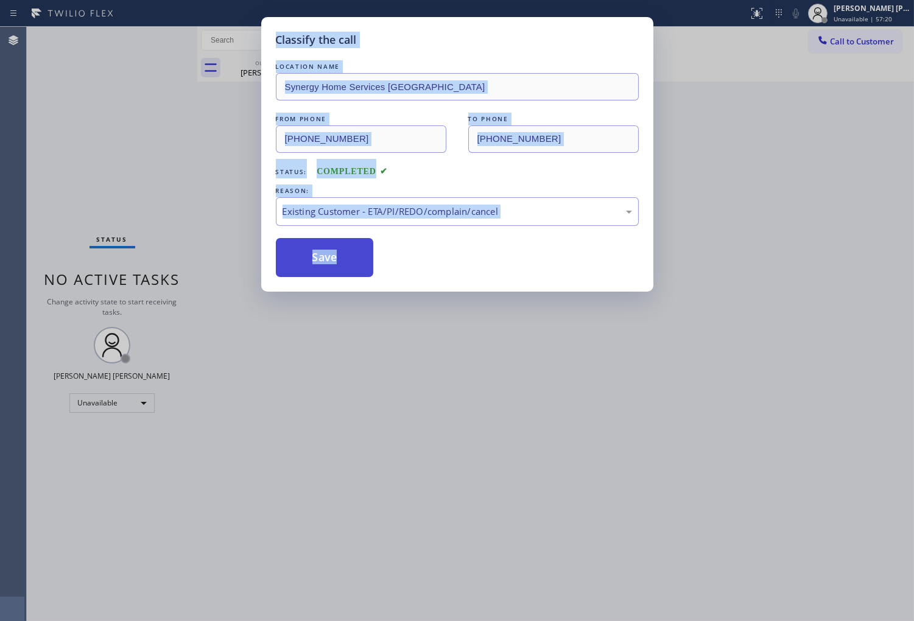
click at [310, 256] on button "Save" at bounding box center [325, 257] width 98 height 39
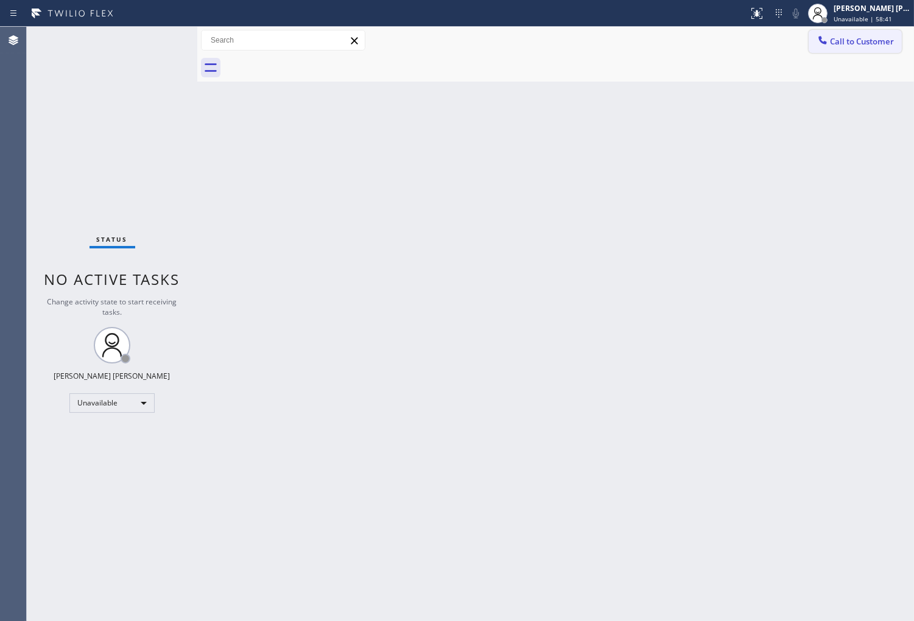
click at [844, 38] on span "Call to Customer" at bounding box center [862, 41] width 64 height 11
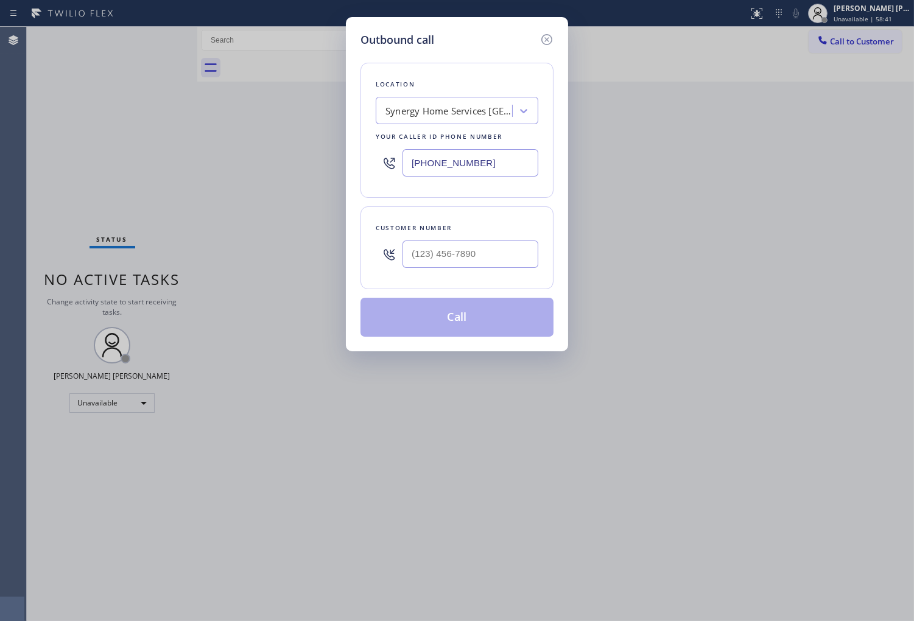
click at [484, 246] on input "text" at bounding box center [470, 253] width 136 height 27
click at [484, 246] on input "(___) ___-____" at bounding box center [470, 253] width 136 height 27
paste input "9258"
click at [491, 253] on input "(___) ___-9258" at bounding box center [470, 253] width 136 height 27
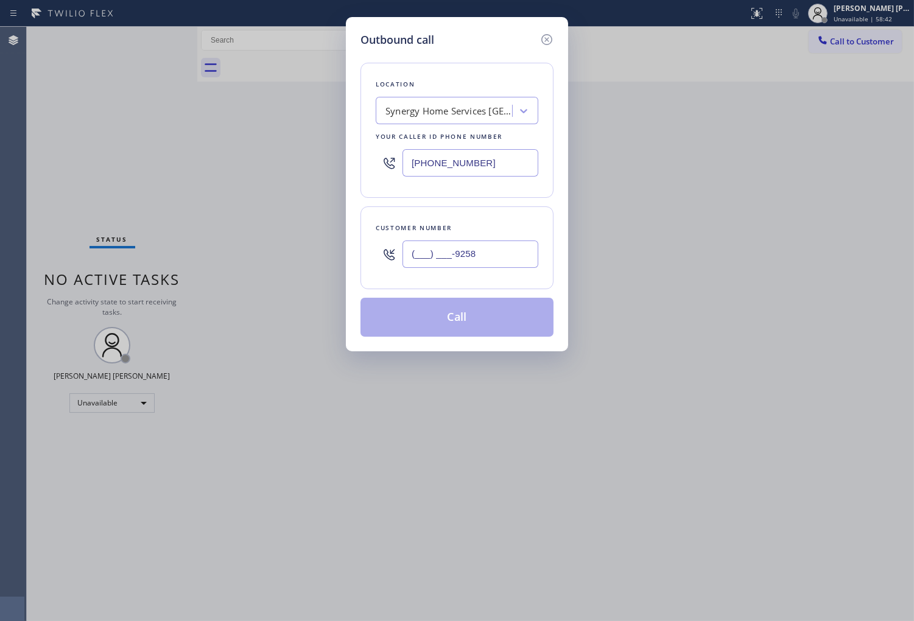
click at [491, 253] on input "(___) ___-9258" at bounding box center [470, 253] width 136 height 27
paste input "925) 808-1110"
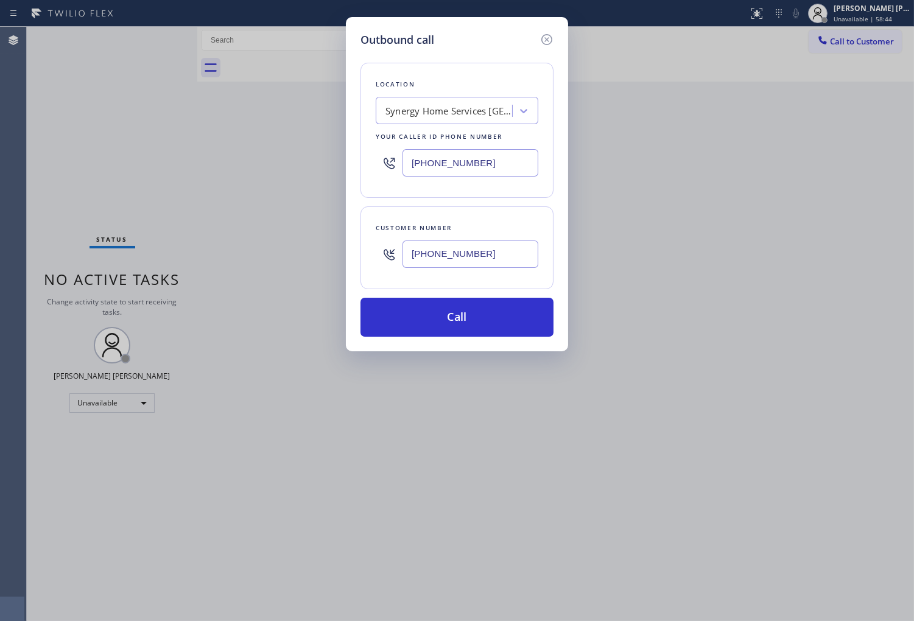
type input "[PHONE_NUMBER]"
click at [445, 159] on input "[PHONE_NUMBER]" at bounding box center [470, 162] width 136 height 27
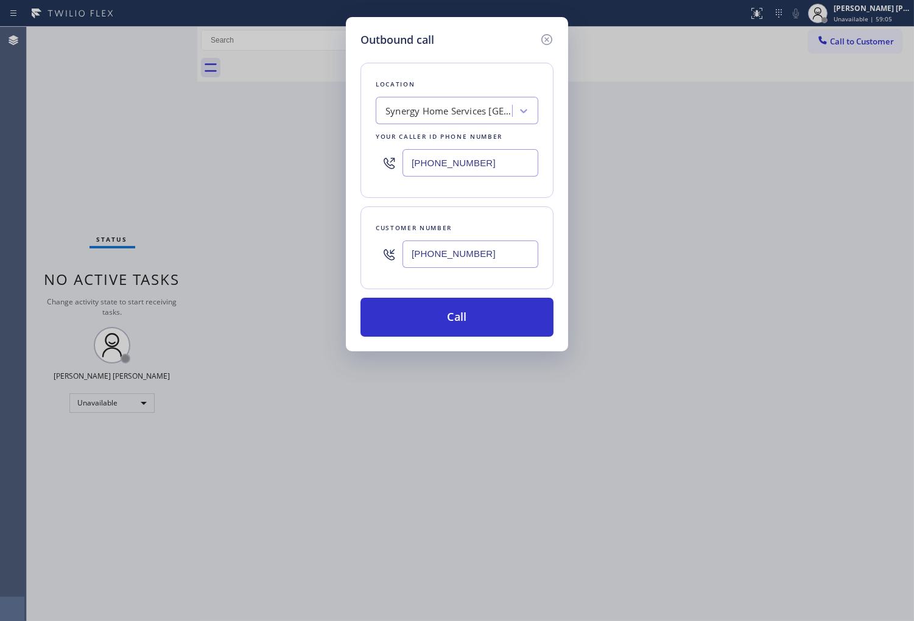
paste input "855) 666-9755"
type input "[PHONE_NUMBER]"
click at [494, 312] on button "Call" at bounding box center [456, 317] width 193 height 39
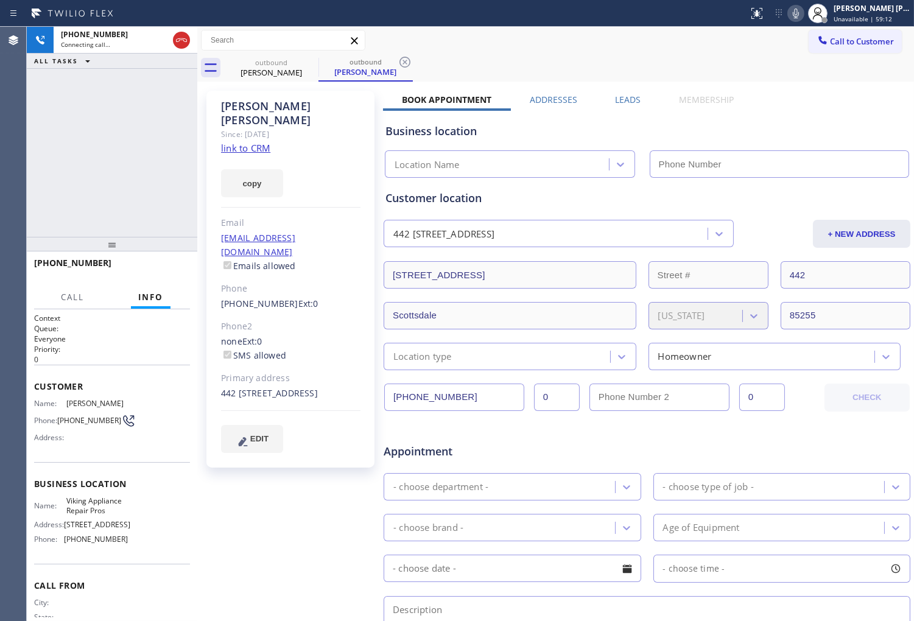
click at [804, 26] on div "Status report No issues detected If you experience an issue, please download th…" at bounding box center [828, 13] width 170 height 27
click at [803, 18] on icon at bounding box center [795, 13] width 15 height 15
type input "[PHONE_NUMBER]"
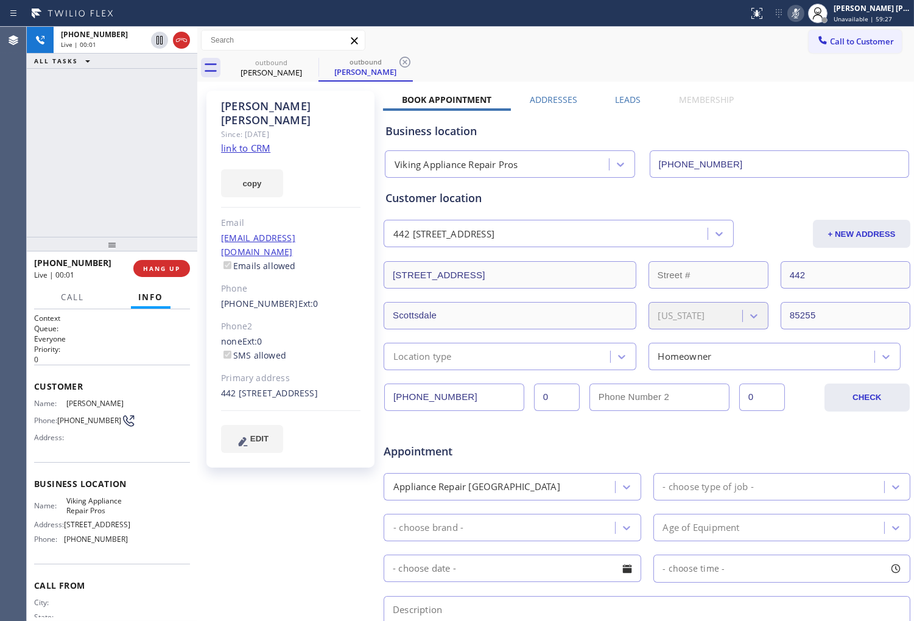
click at [803, 13] on icon at bounding box center [795, 13] width 15 height 15
click at [803, 17] on icon at bounding box center [795, 13] width 15 height 15
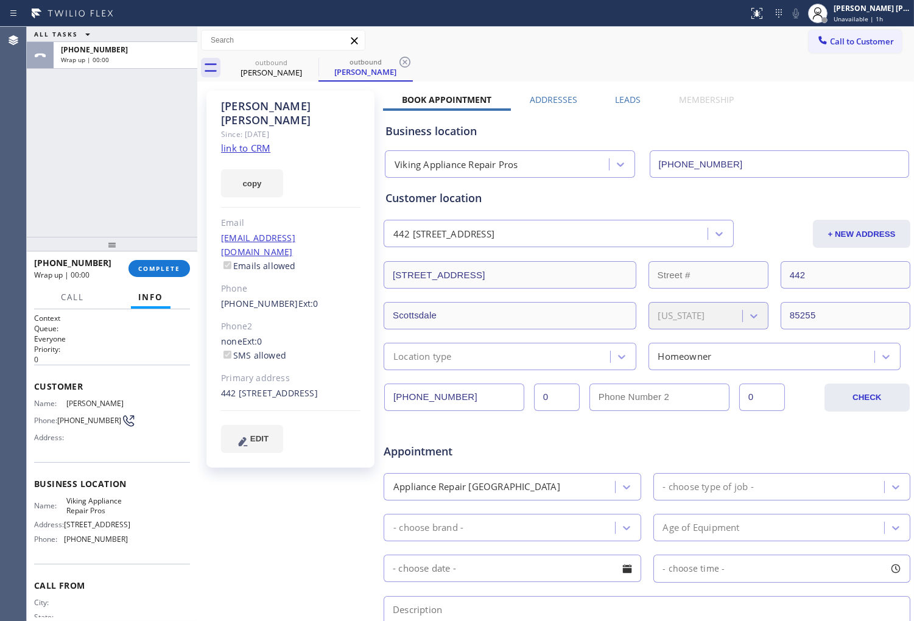
click at [622, 98] on label "Leads" at bounding box center [628, 100] width 26 height 12
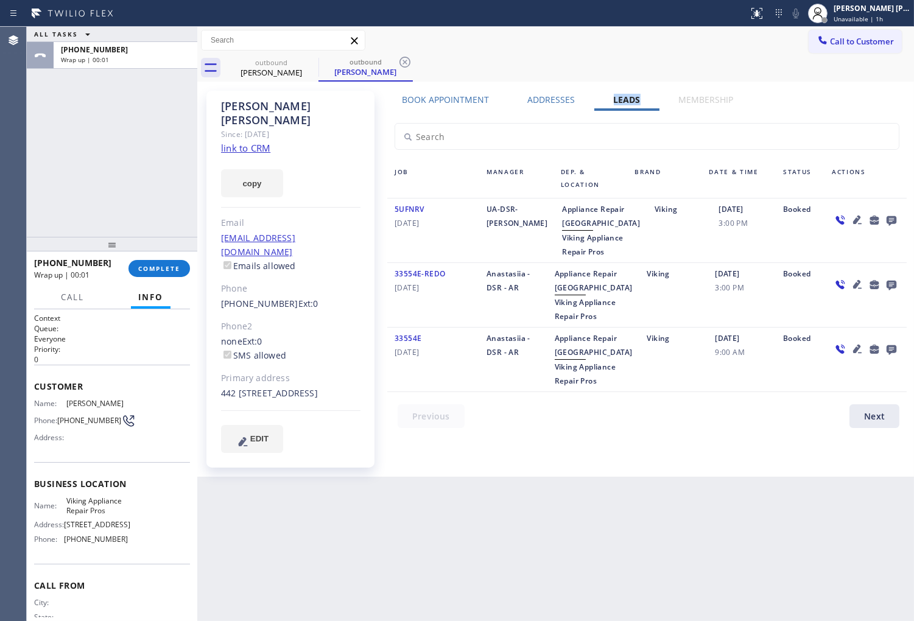
click at [892, 216] on icon at bounding box center [891, 221] width 10 height 10
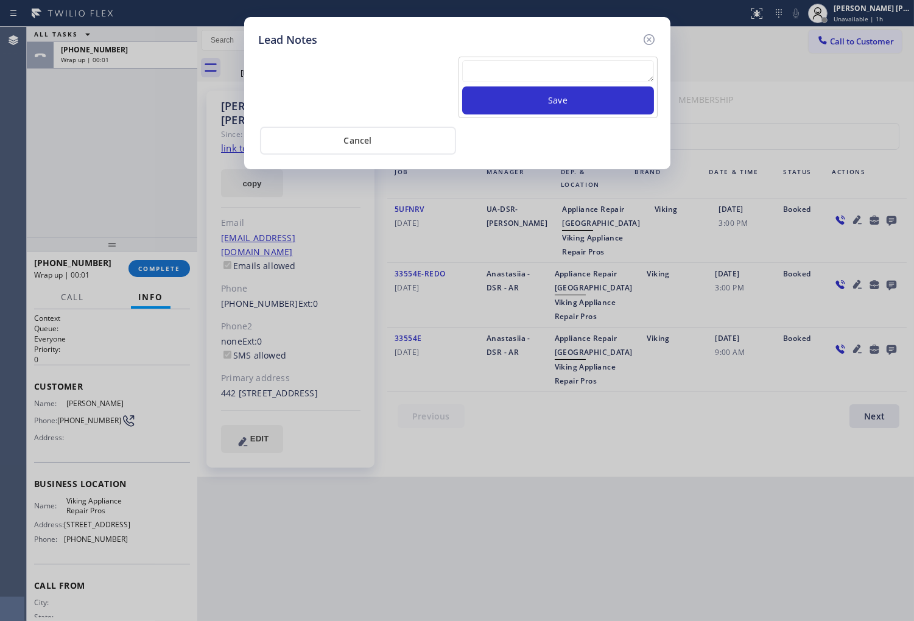
click at [491, 69] on textarea at bounding box center [558, 71] width 192 height 22
type textarea "ALL GOOD"
click at [568, 111] on button "Save" at bounding box center [558, 100] width 192 height 28
click at [649, 32] on div at bounding box center [648, 40] width 15 height 16
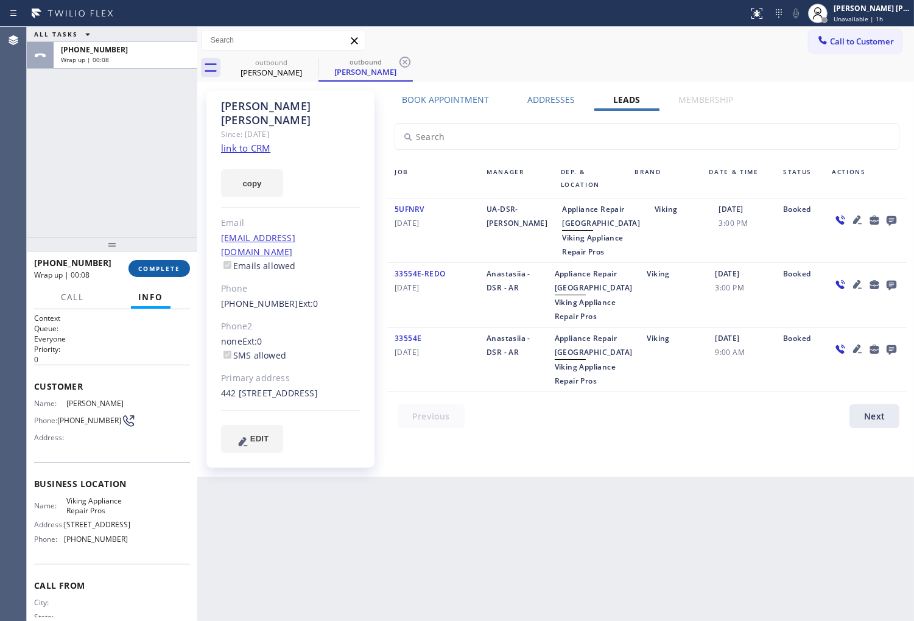
click at [163, 265] on span "COMPLETE" at bounding box center [159, 268] width 42 height 9
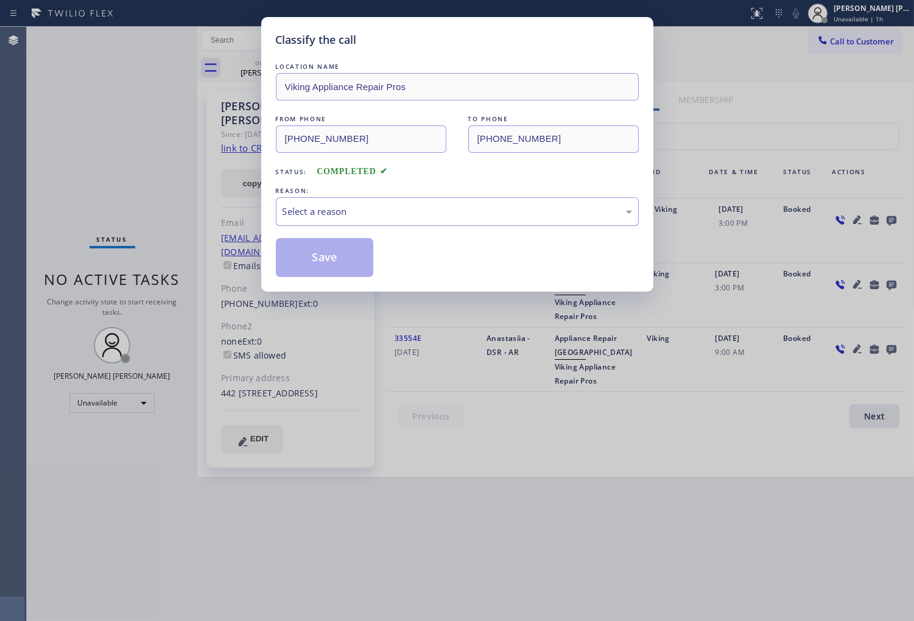
click at [381, 211] on div "Select a reason" at bounding box center [456, 212] width 349 height 14
click at [355, 207] on div "Select a reason" at bounding box center [456, 212] width 349 height 14
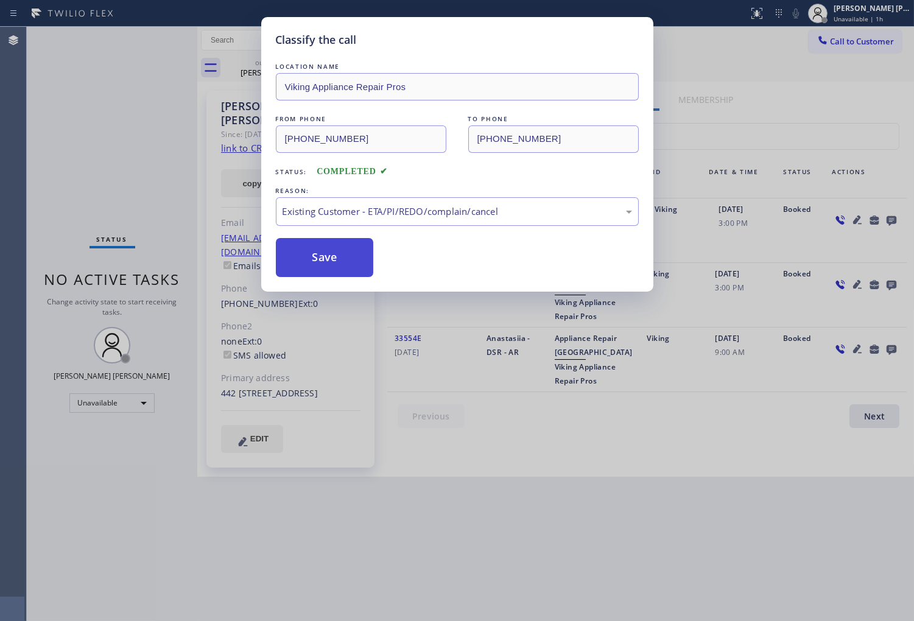
click at [333, 258] on button "Save" at bounding box center [325, 257] width 98 height 39
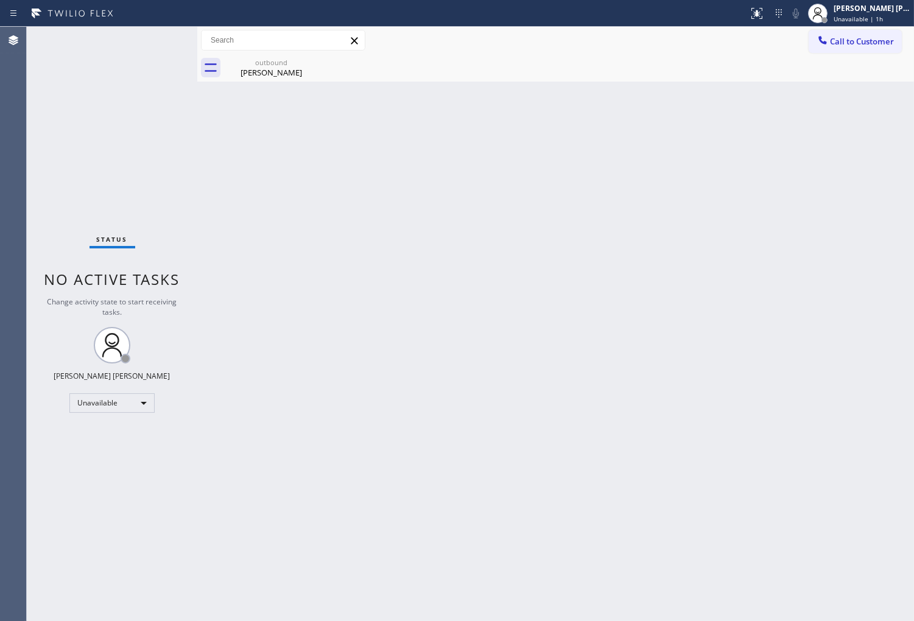
click at [321, 77] on div "outbound [PERSON_NAME]" at bounding box center [569, 67] width 690 height 27
click at [312, 65] on icon at bounding box center [310, 62] width 15 height 15
click at [312, 58] on icon at bounding box center [310, 62] width 15 height 15
click at [880, 43] on span "Call to Customer" at bounding box center [862, 41] width 64 height 11
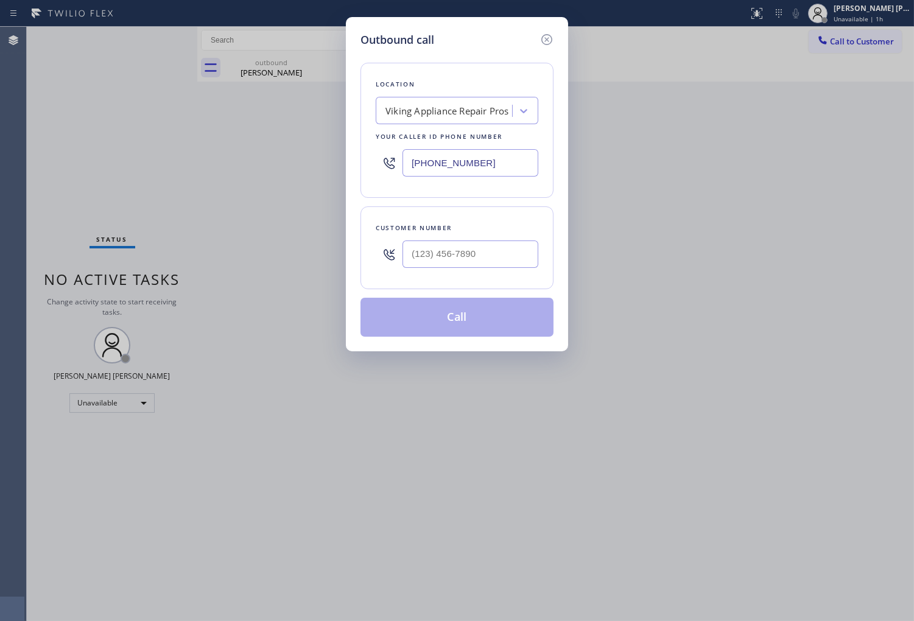
click at [455, 264] on input "text" at bounding box center [470, 253] width 136 height 27
click at [455, 264] on input "(___) ___-____" at bounding box center [470, 253] width 136 height 27
paste input "786) 804-7434"
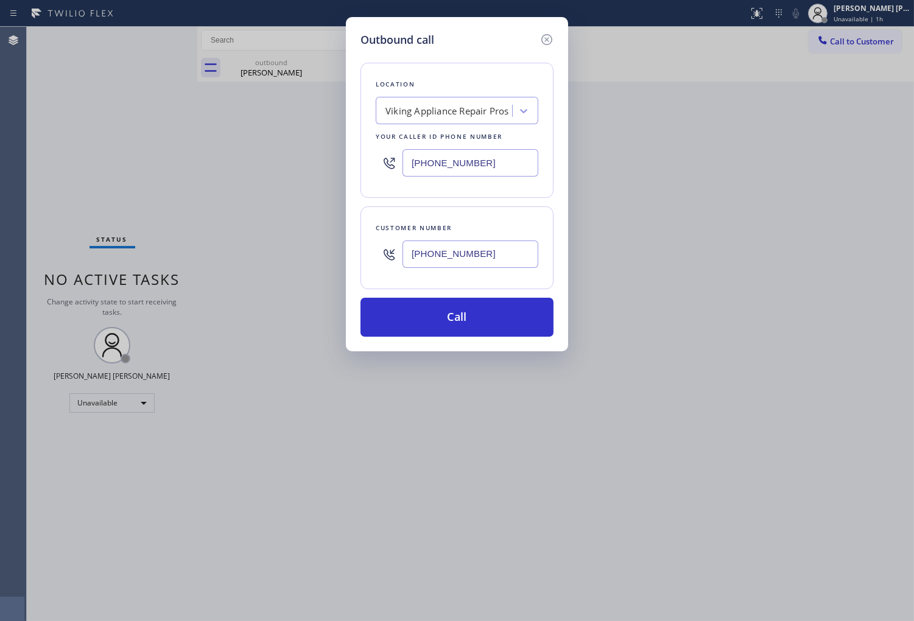
type input "[PHONE_NUMBER]"
click at [448, 156] on input "[PHONE_NUMBER]" at bounding box center [470, 162] width 136 height 27
paste input "18) 869-2102"
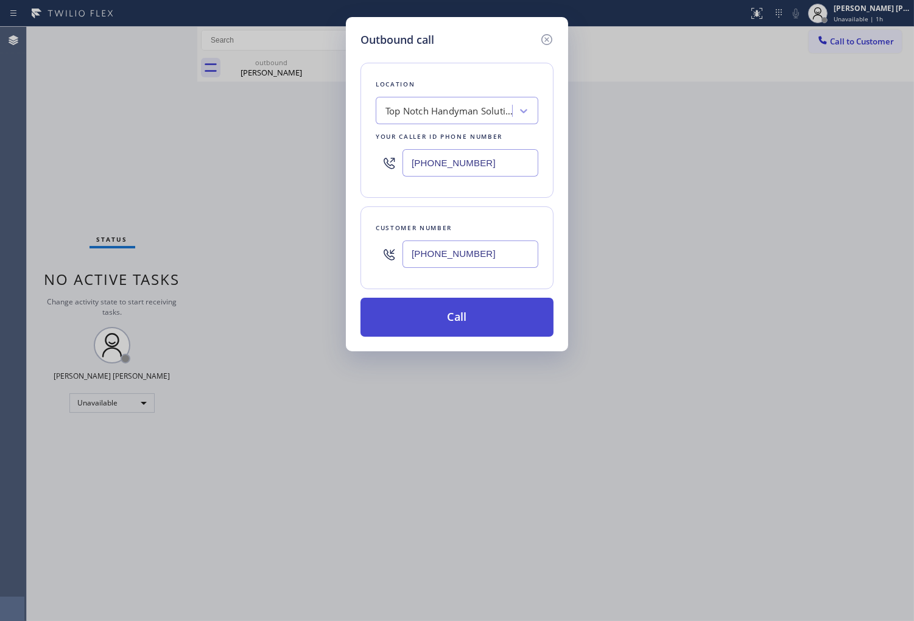
type input "[PHONE_NUMBER]"
click at [481, 325] on button "Call" at bounding box center [456, 317] width 193 height 39
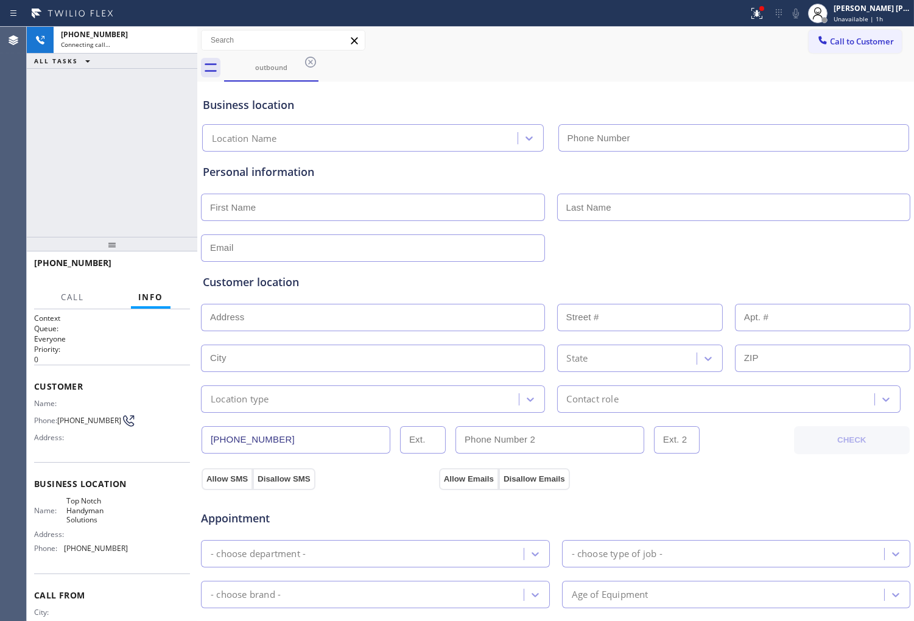
type input "[PHONE_NUMBER]"
click at [769, 3] on button at bounding box center [756, 13] width 27 height 27
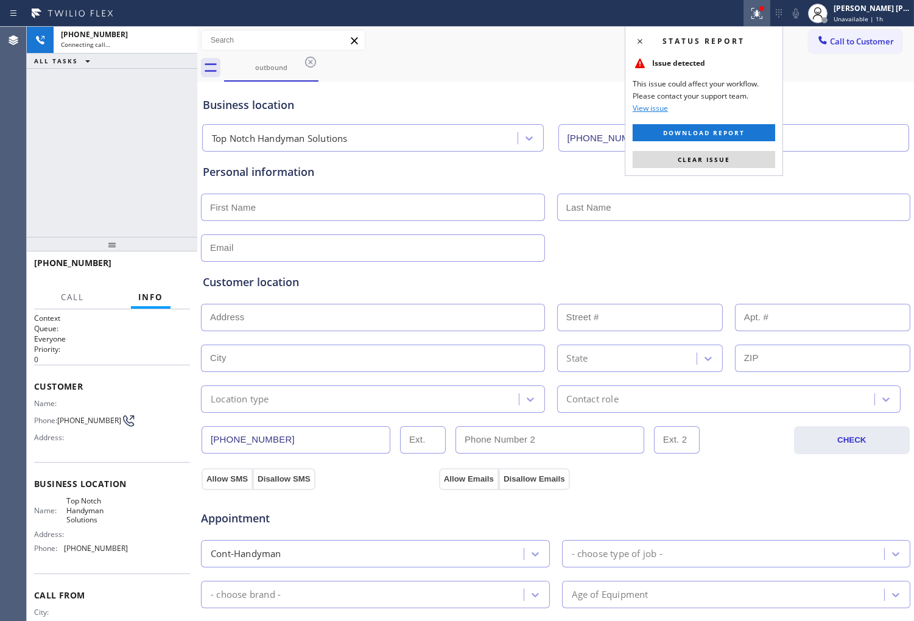
drag, startPoint x: 721, startPoint y: 156, endPoint x: 802, endPoint y: 99, distance: 99.6
click at [721, 156] on span "Clear issue" at bounding box center [703, 159] width 52 height 9
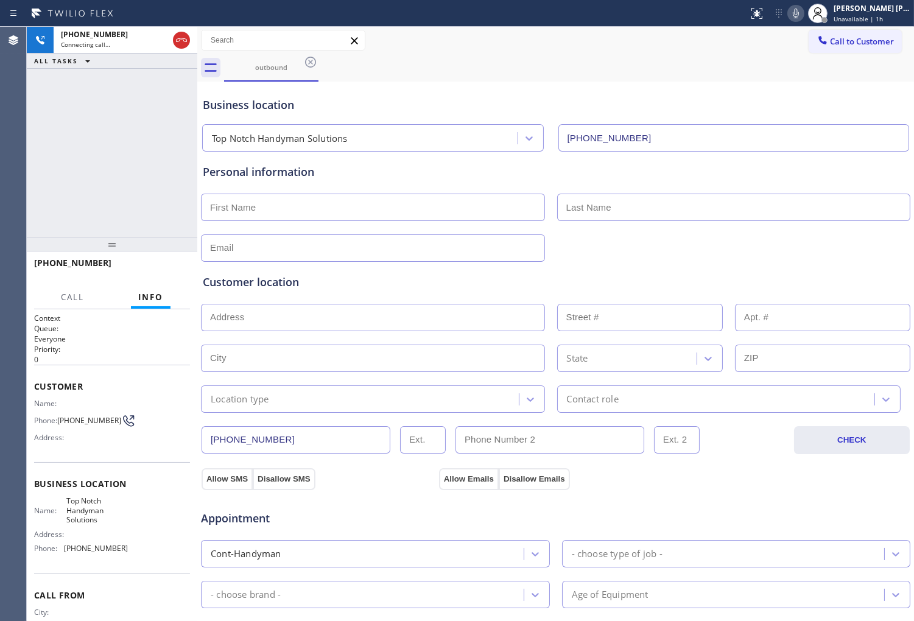
click at [803, 6] on icon at bounding box center [795, 13] width 15 height 15
click at [803, 10] on icon at bounding box center [795, 13] width 15 height 15
click at [123, 118] on div "[PHONE_NUMBER] Live | 00:01 ALL TASKS ALL TASKS ACTIVE TASKS TASKS IN WRAP UP" at bounding box center [112, 132] width 170 height 210
click at [269, 105] on div "Business location" at bounding box center [555, 105] width 705 height 16
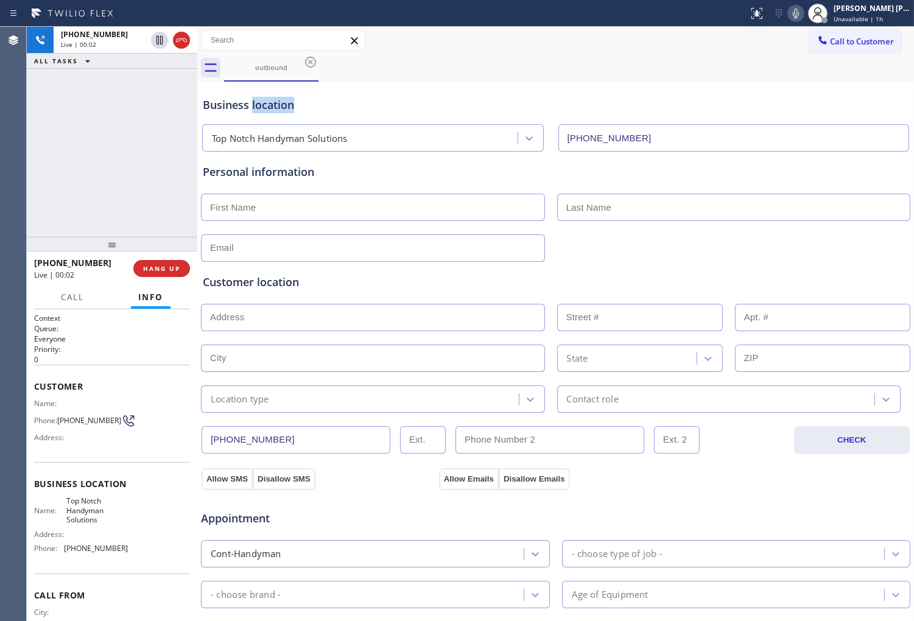
click at [269, 105] on div "Business location" at bounding box center [555, 105] width 705 height 16
click at [335, 102] on div "Business location" at bounding box center [555, 105] width 705 height 16
click at [185, 41] on icon at bounding box center [181, 40] width 15 height 15
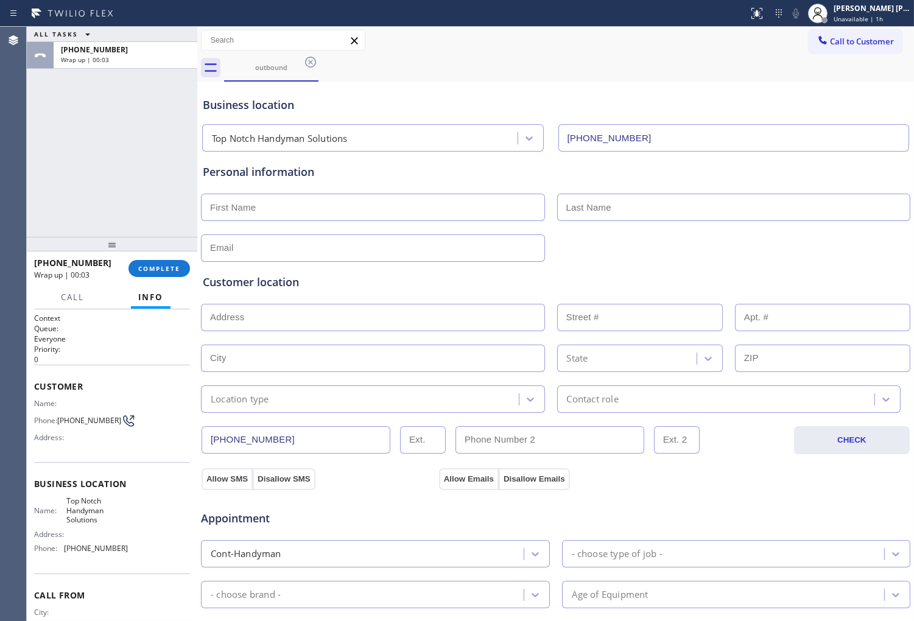
click at [169, 248] on div at bounding box center [112, 244] width 170 height 15
click at [171, 262] on button "COMPLETE" at bounding box center [158, 267] width 61 height 17
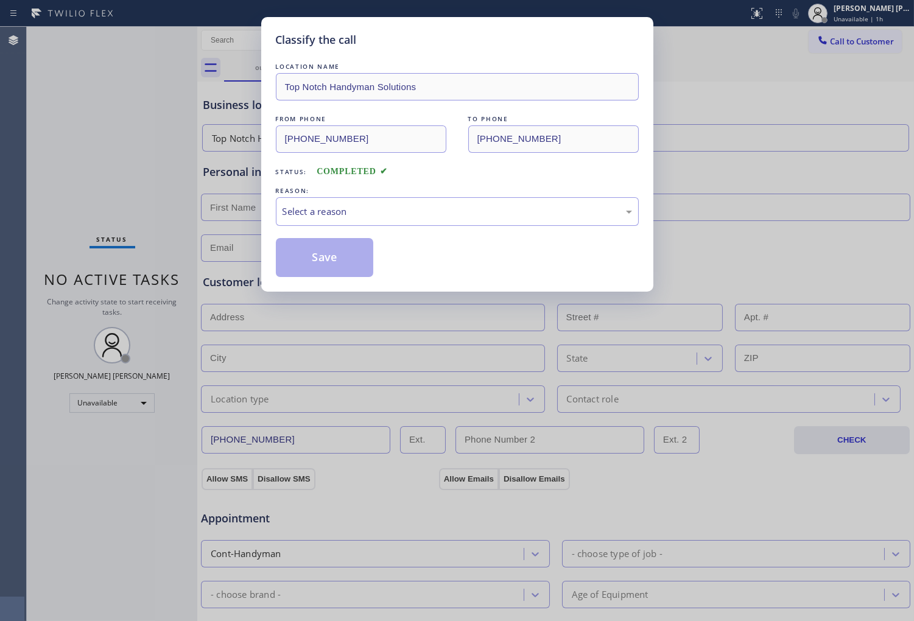
click at [394, 242] on div "Save" at bounding box center [457, 257] width 363 height 39
click at [394, 211] on div "Select a reason" at bounding box center [456, 212] width 349 height 14
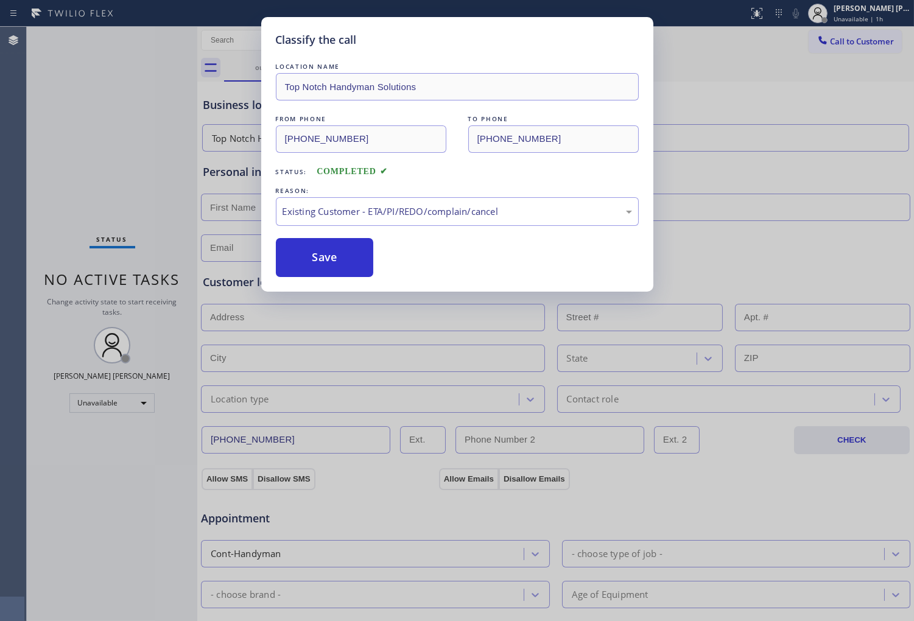
drag, startPoint x: 323, startPoint y: 268, endPoint x: 355, endPoint y: 236, distance: 45.6
click at [323, 267] on button "Save" at bounding box center [325, 257] width 98 height 39
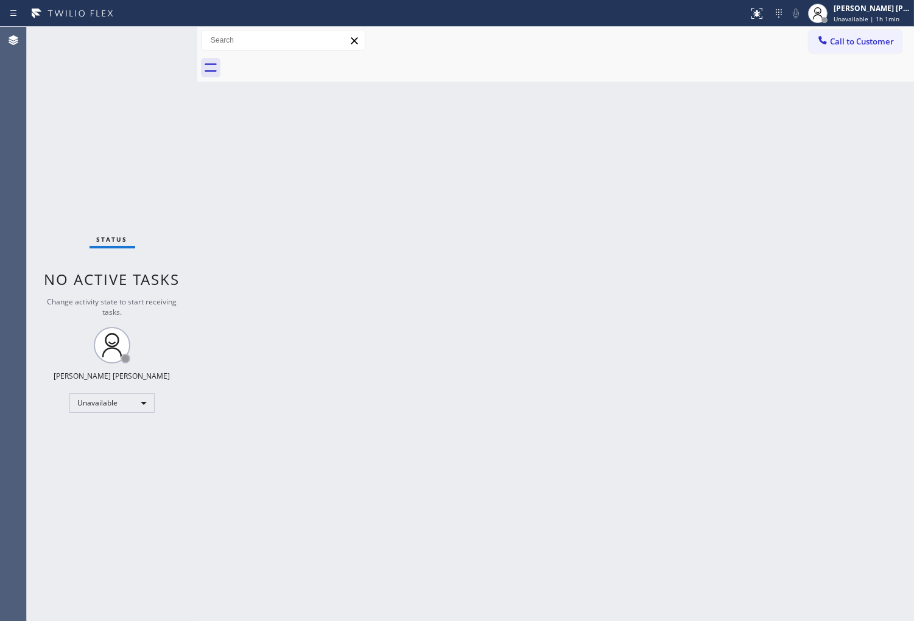
click at [834, 44] on span "Call to Customer" at bounding box center [862, 41] width 64 height 11
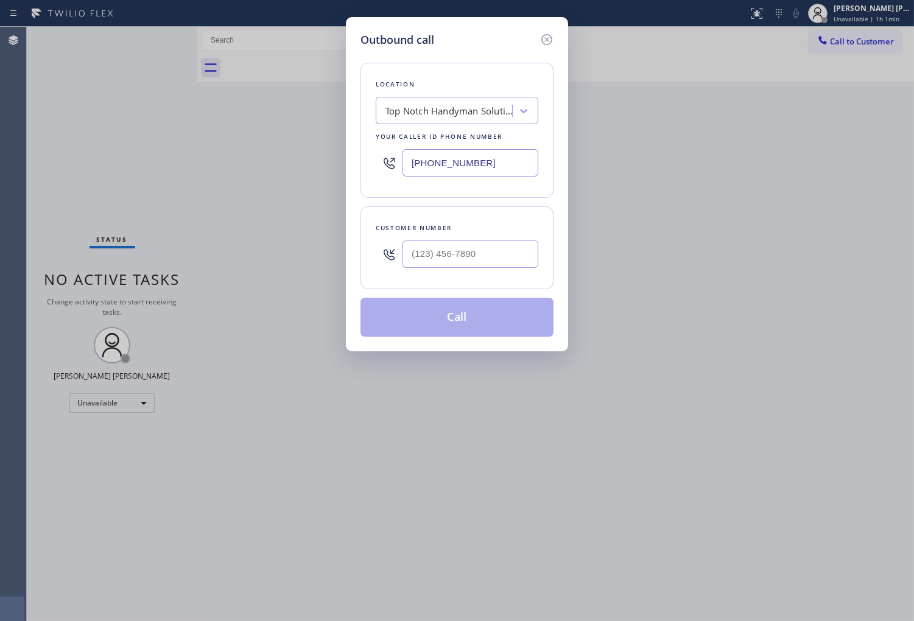
click at [464, 253] on input "text" at bounding box center [470, 253] width 136 height 27
click at [464, 253] on input "(___) ___-____" at bounding box center [470, 253] width 136 height 27
paste input "561) 801-2352"
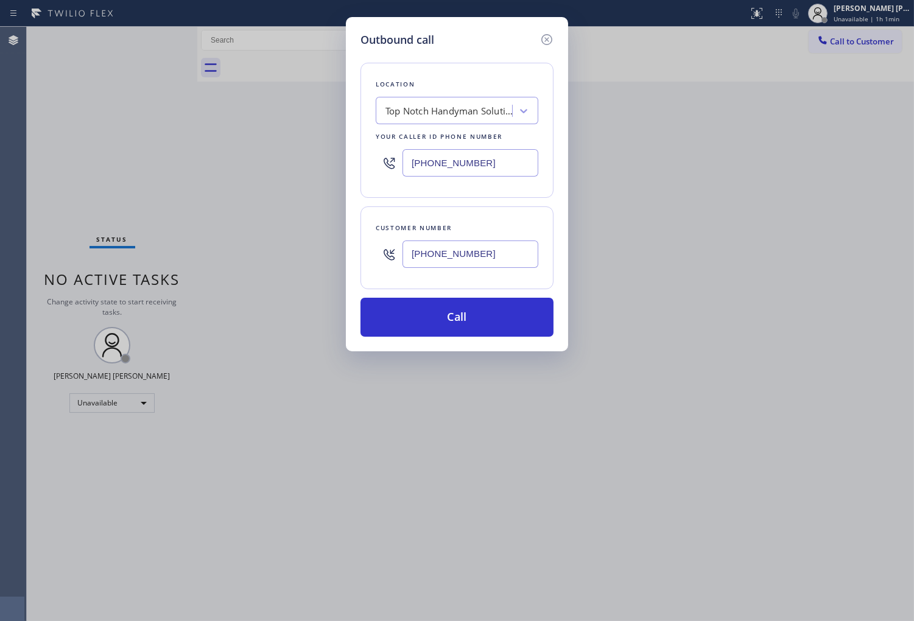
type input "[PHONE_NUMBER]"
click at [446, 167] on input "[PHONE_NUMBER]" at bounding box center [470, 162] width 136 height 27
paste input "55) 976-5118"
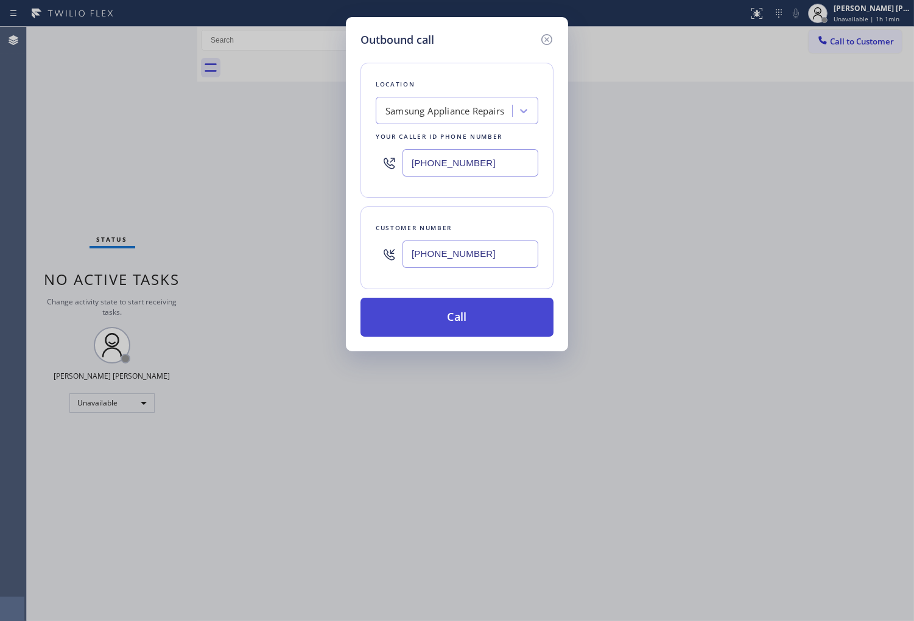
type input "[PHONE_NUMBER]"
click at [483, 327] on button "Call" at bounding box center [456, 317] width 193 height 39
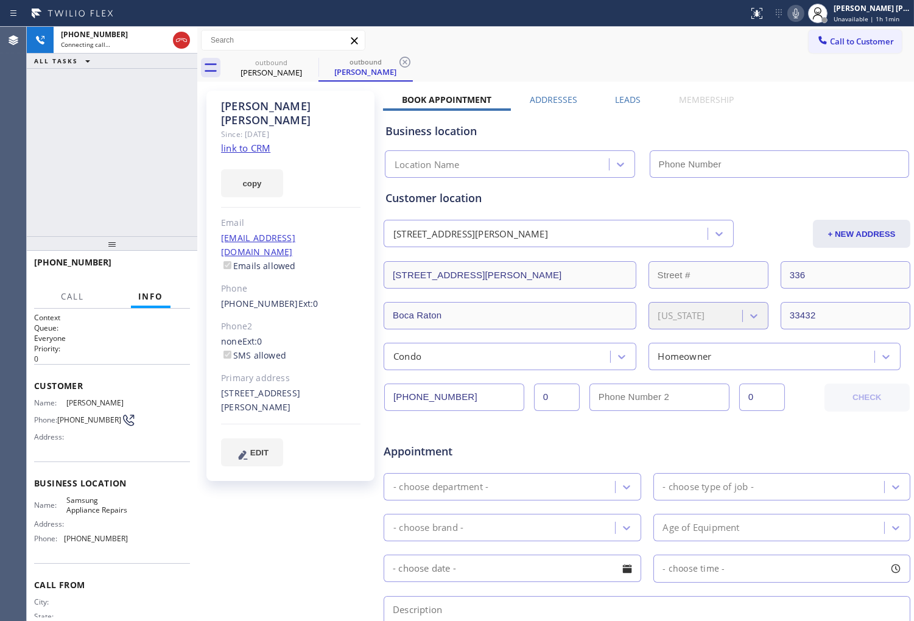
click at [799, 9] on icon at bounding box center [795, 14] width 6 height 10
click at [99, 173] on div "[PHONE_NUMBER] Connecting call… ALL TASKS ALL TASKS ACTIVE TASKS TASKS IN WRAP …" at bounding box center [112, 131] width 170 height 209
type input "[PHONE_NUMBER]"
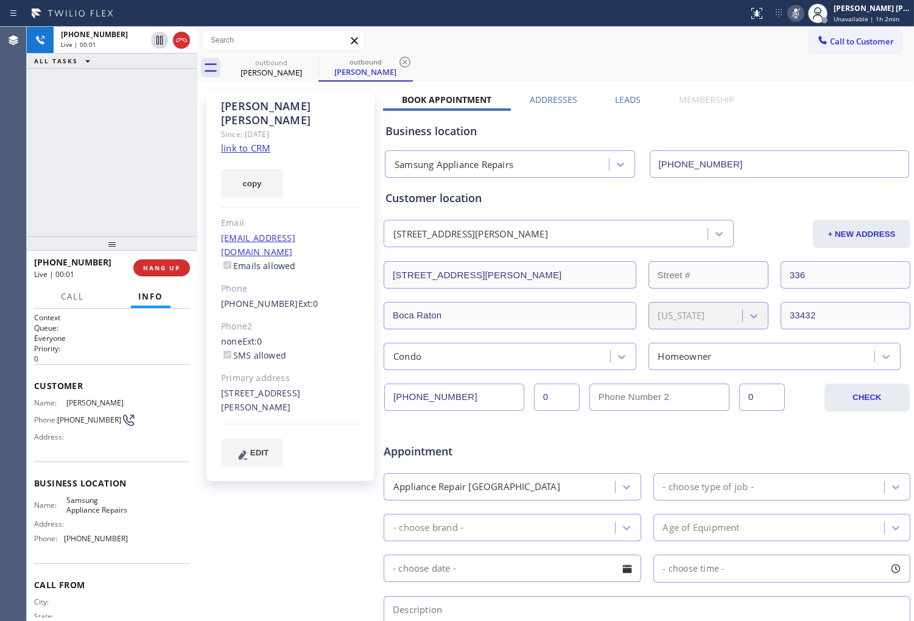
click at [13, 192] on div "Agent Desktop" at bounding box center [13, 324] width 26 height 594
click at [799, 11] on icon at bounding box center [795, 14] width 6 height 10
click at [177, 39] on icon at bounding box center [181, 40] width 11 height 4
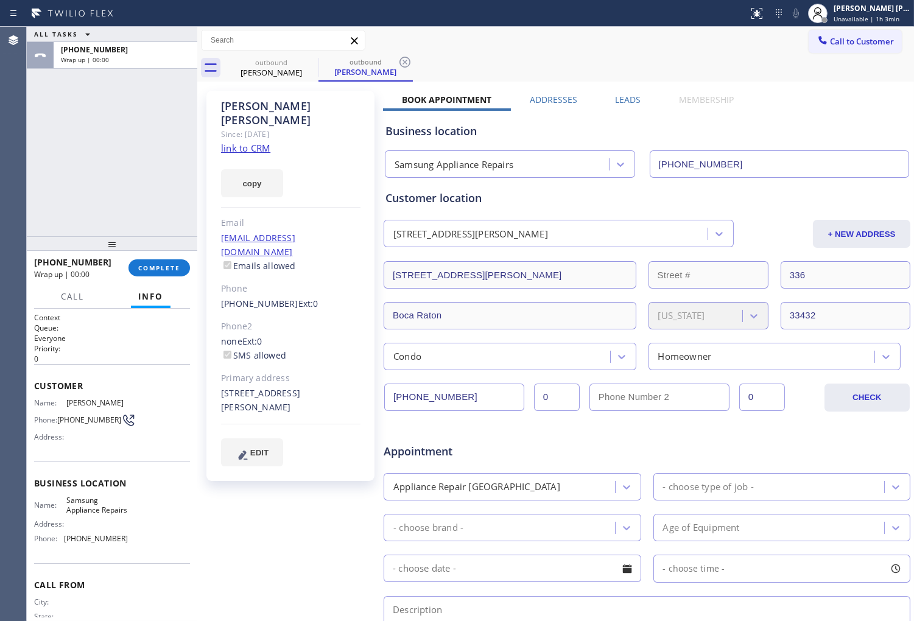
click at [617, 92] on div "[PERSON_NAME] Since: [DATE] link to CRM copy Email [EMAIL_ADDRESS][DOMAIN_NAME]…" at bounding box center [555, 479] width 710 height 789
click at [615, 96] on label "Leads" at bounding box center [628, 100] width 26 height 12
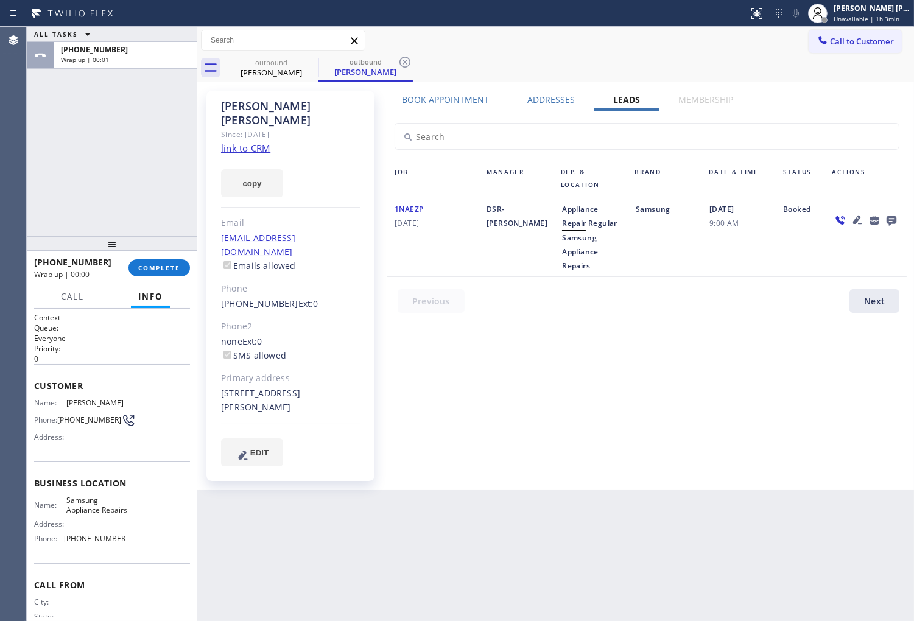
click at [892, 222] on icon at bounding box center [891, 221] width 10 height 10
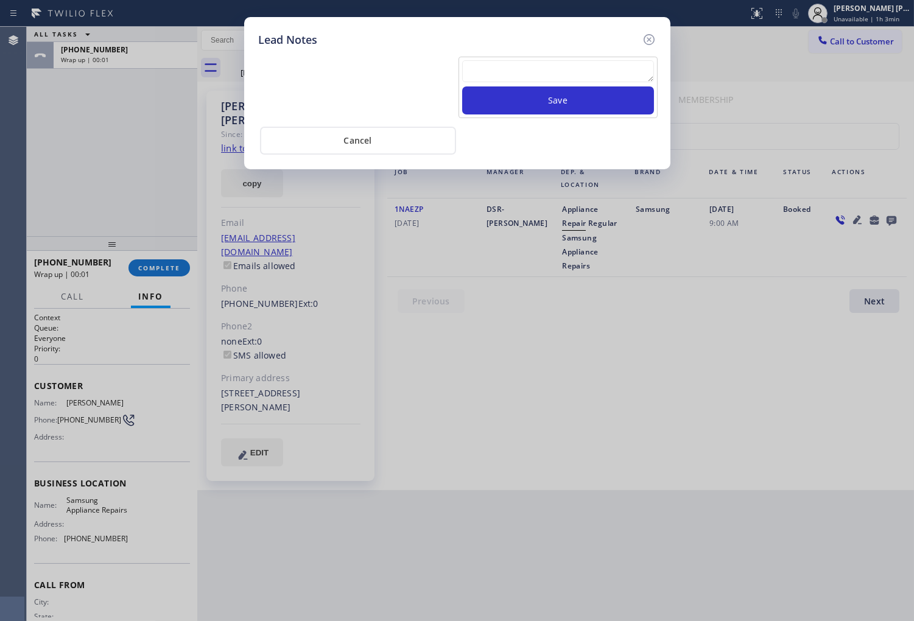
click at [583, 79] on textarea at bounding box center [558, 71] width 192 height 22
type textarea "a"
type textarea "ALL GOOD"
click at [587, 111] on button "Save" at bounding box center [558, 100] width 192 height 28
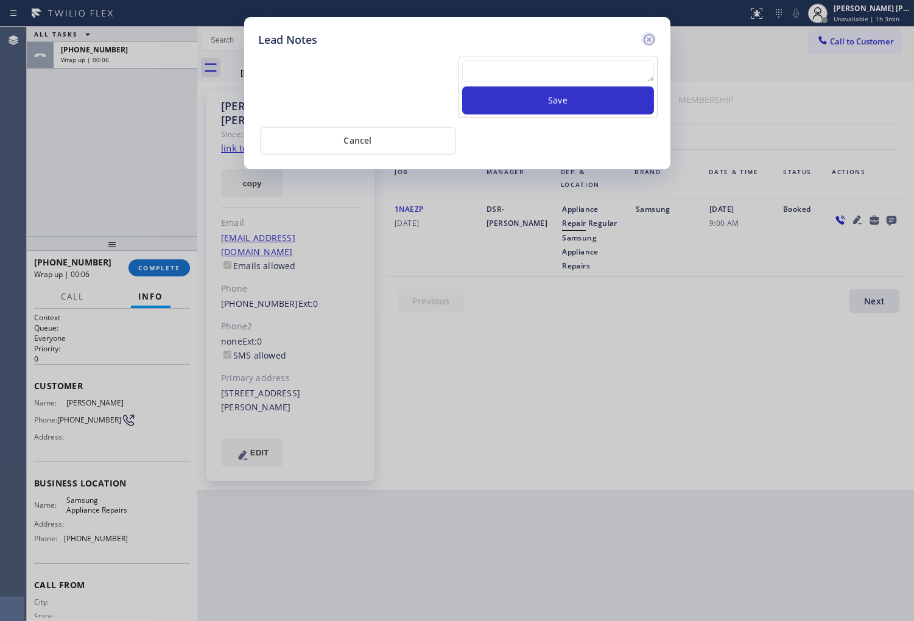
click at [649, 41] on icon at bounding box center [649, 39] width 15 height 15
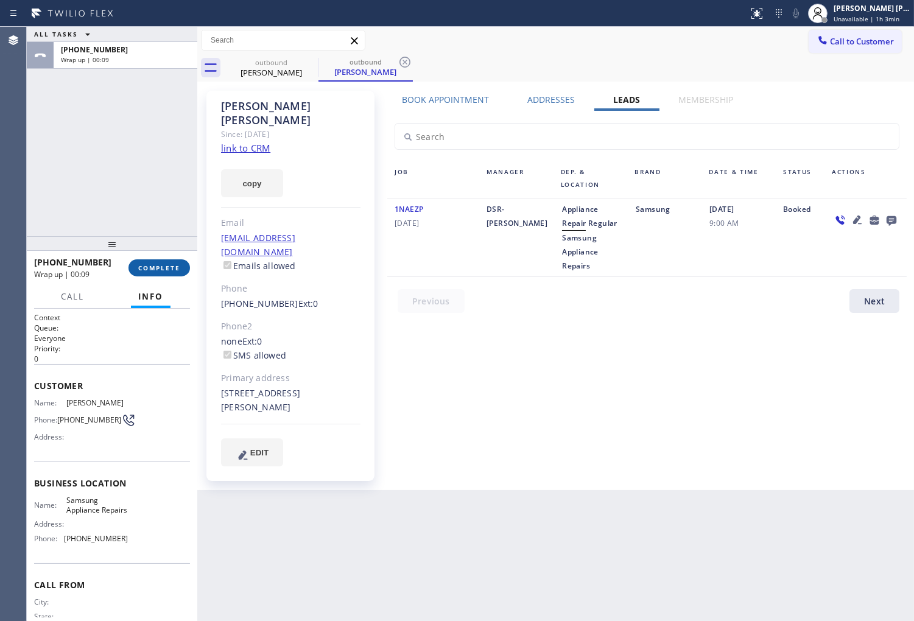
click at [160, 265] on span "COMPLETE" at bounding box center [159, 268] width 42 height 9
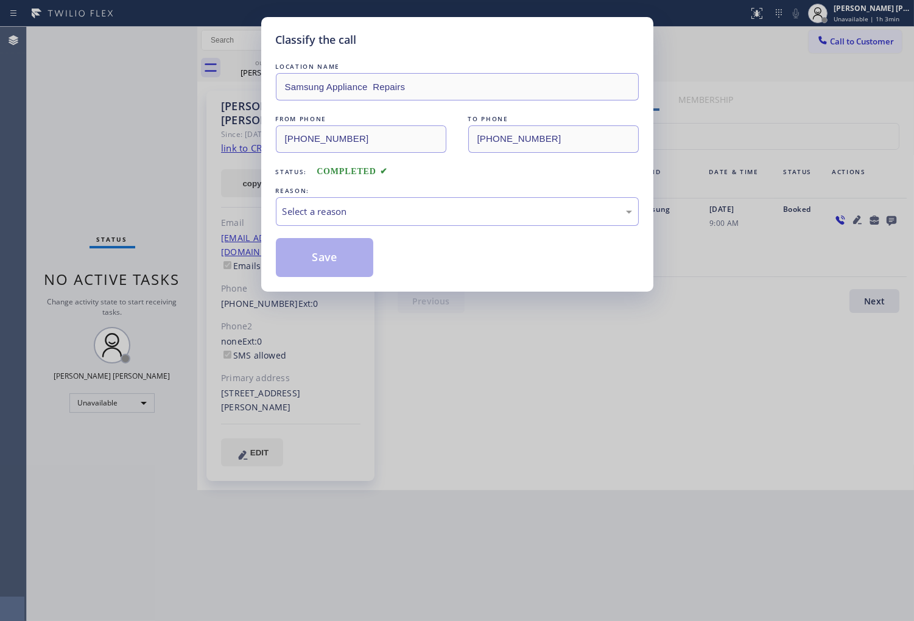
click at [301, 208] on div "Select a reason" at bounding box center [456, 212] width 349 height 14
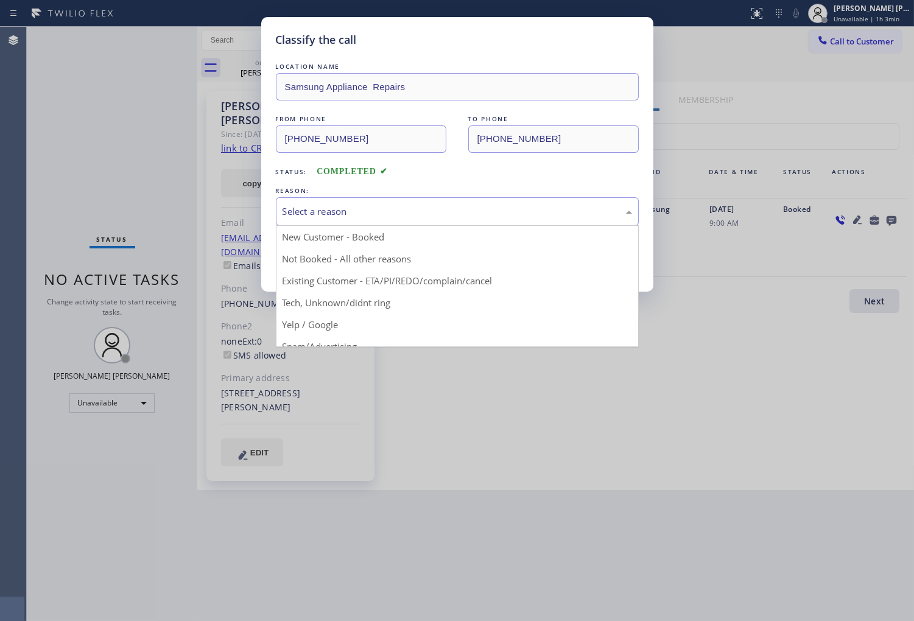
click at [333, 212] on div "Select a reason" at bounding box center [456, 212] width 349 height 14
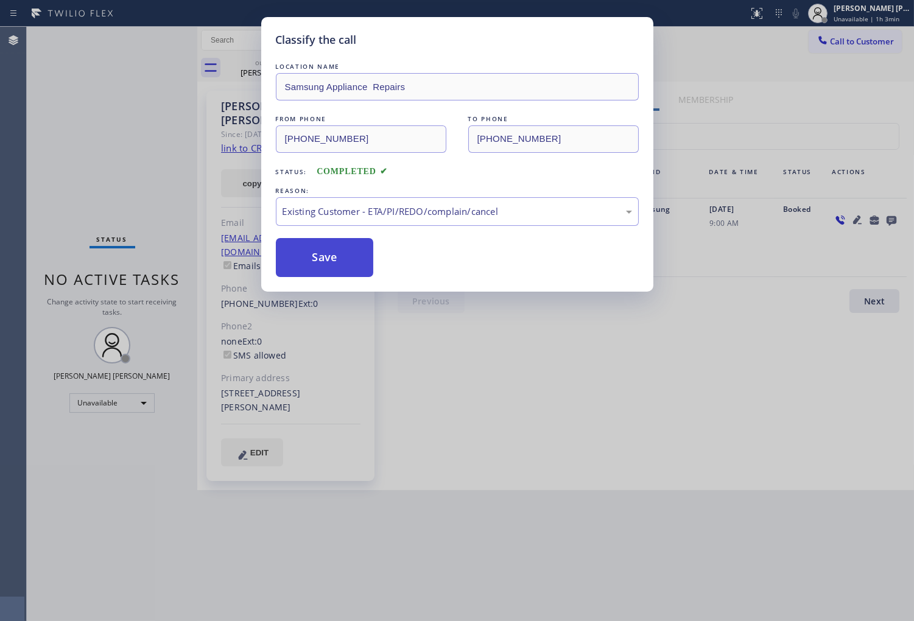
click at [315, 257] on button "Save" at bounding box center [325, 257] width 98 height 39
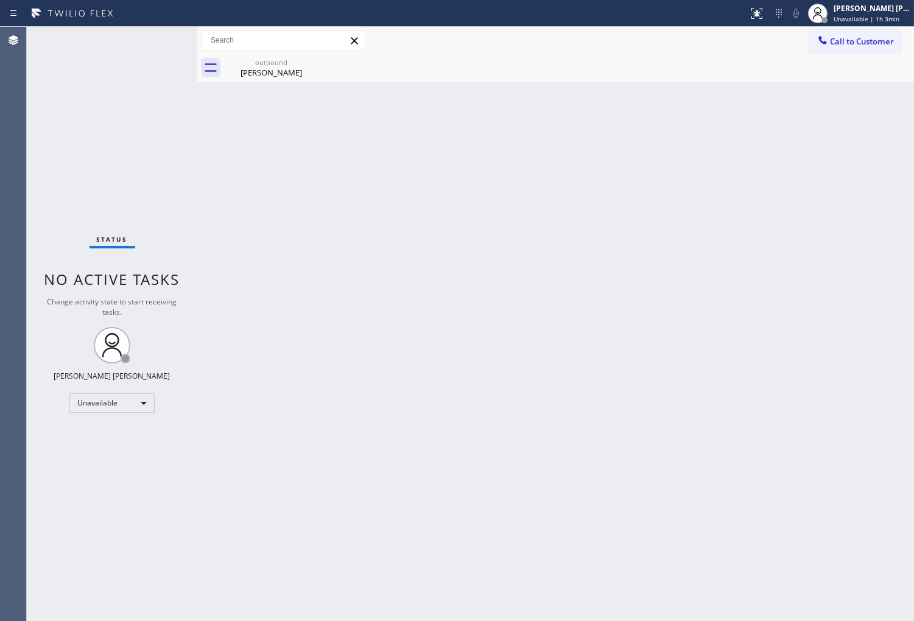
click at [875, 46] on button "Call to Customer" at bounding box center [854, 41] width 93 height 23
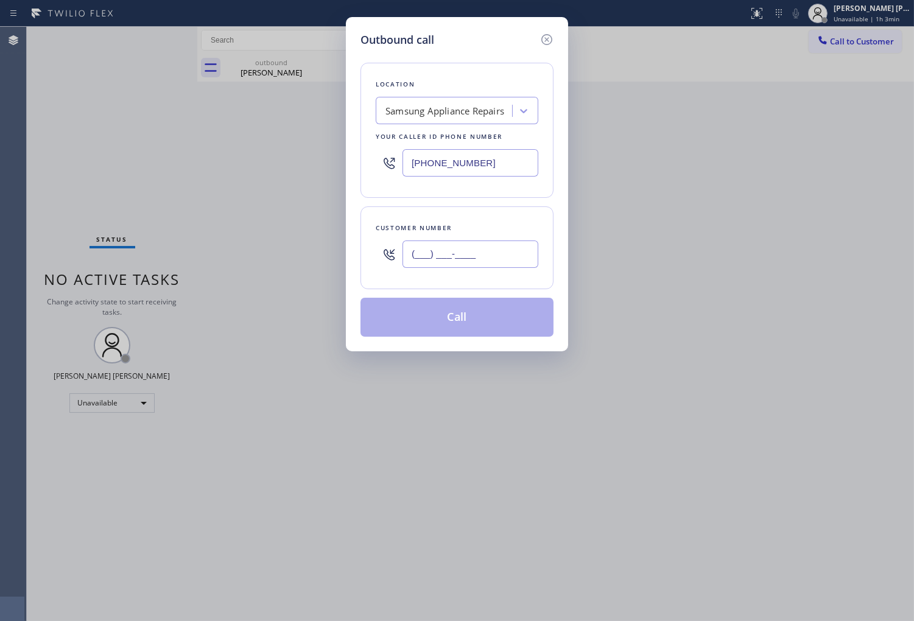
click at [488, 241] on input "(___) ___-____" at bounding box center [470, 253] width 136 height 27
paste input "754) 289-8213"
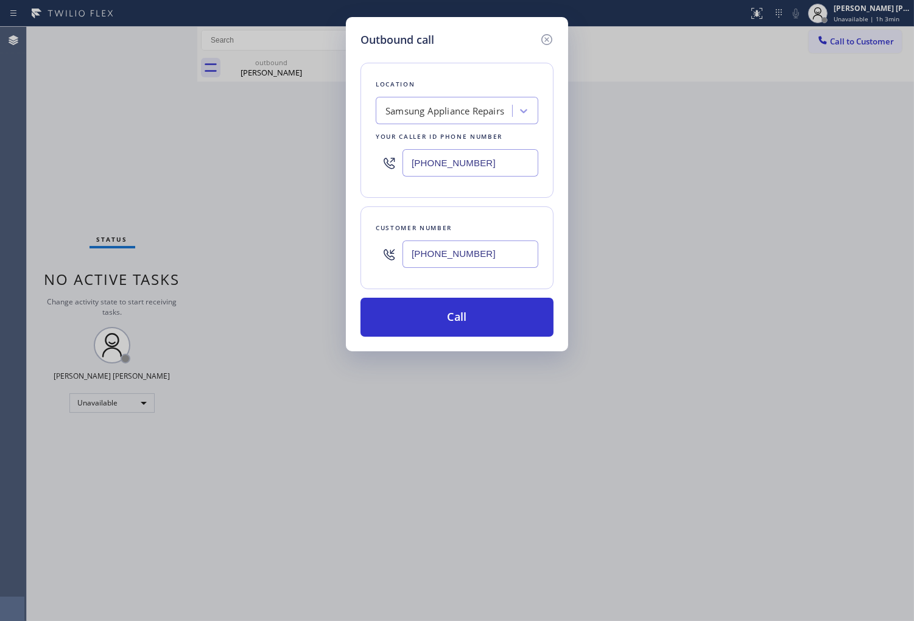
type input "[PHONE_NUMBER]"
click at [472, 167] on input "[PHONE_NUMBER]" at bounding box center [470, 162] width 136 height 27
paste input "754) 999-9661"
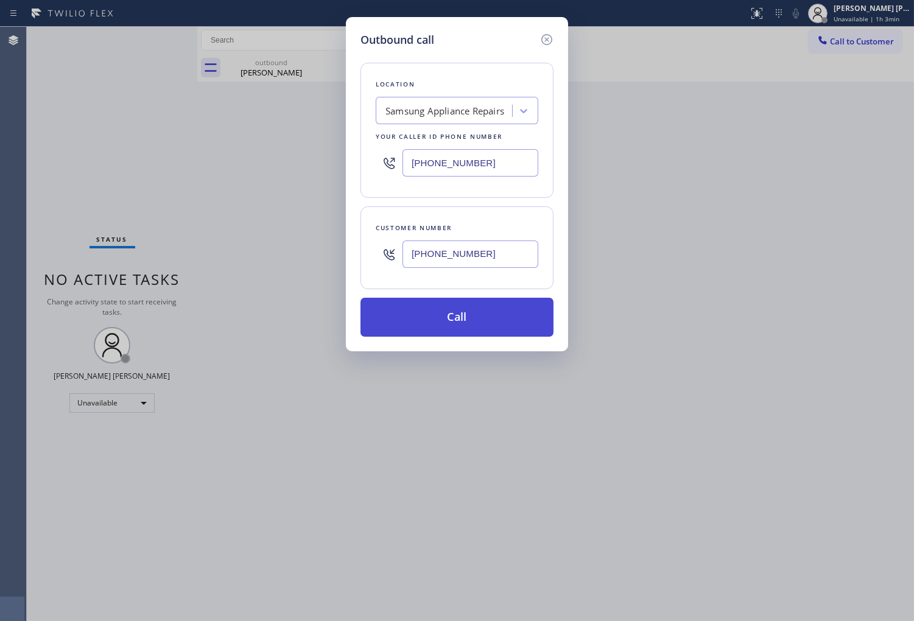
type input "[PHONE_NUMBER]"
click at [457, 326] on button "Call" at bounding box center [456, 317] width 193 height 39
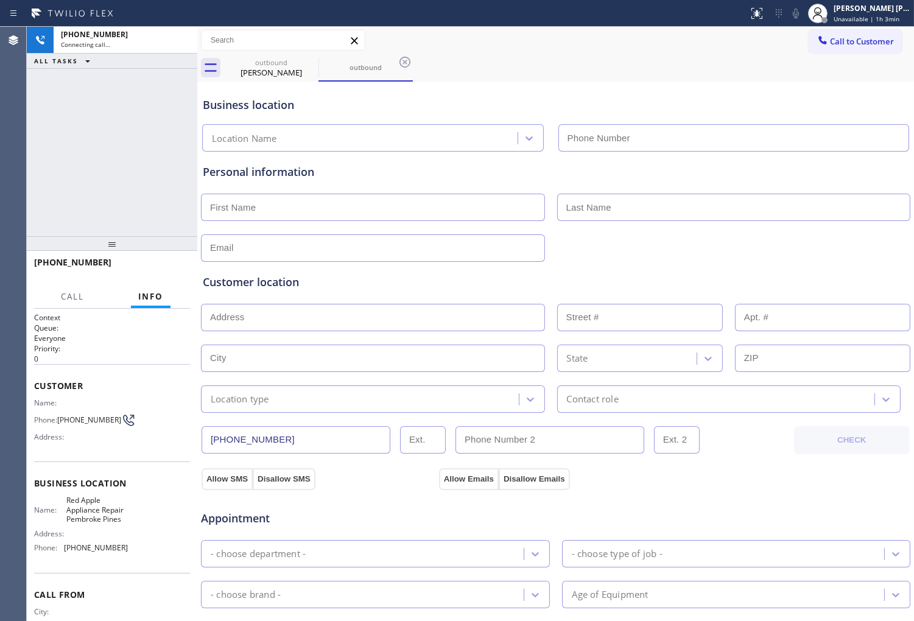
type input "[PHONE_NUMBER]"
drag, startPoint x: 52, startPoint y: 163, endPoint x: 121, endPoint y: 128, distance: 76.8
click at [52, 163] on div "[PHONE_NUMBER] Connecting call… ALL TASKS ALL TASKS ACTIVE TASKS TASKS IN WRAP …" at bounding box center [112, 131] width 170 height 209
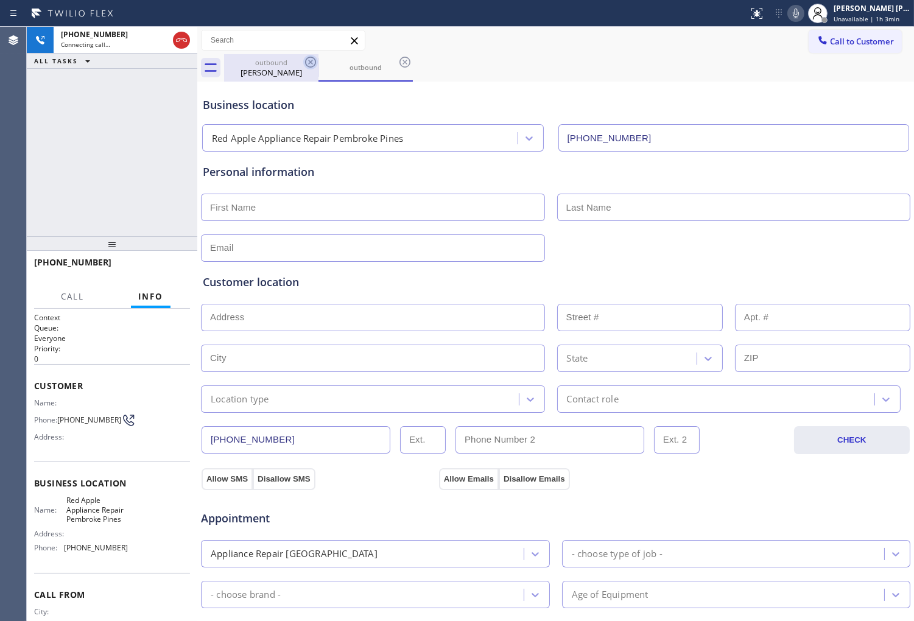
click at [314, 61] on icon at bounding box center [310, 62] width 15 height 15
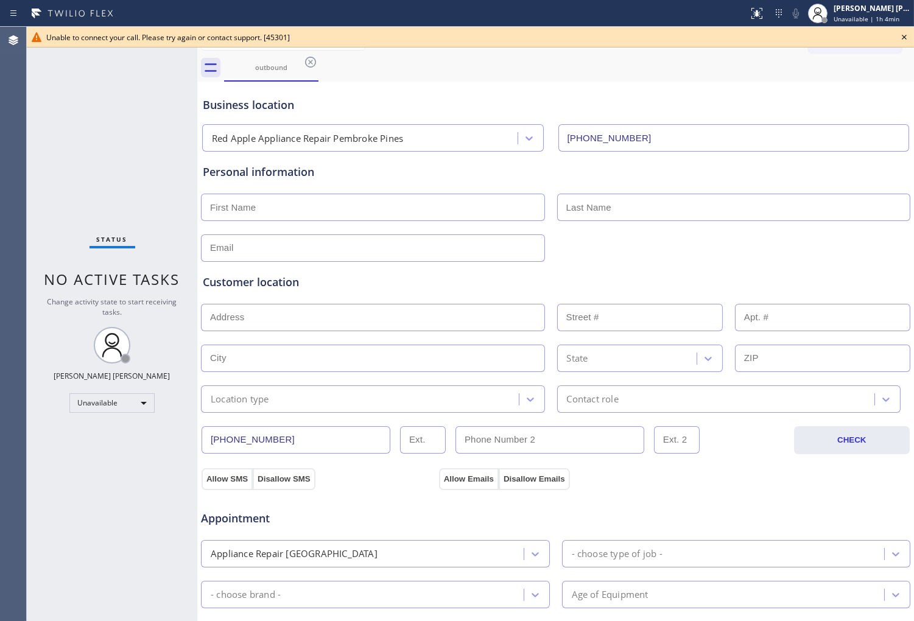
click at [898, 34] on icon at bounding box center [904, 37] width 15 height 15
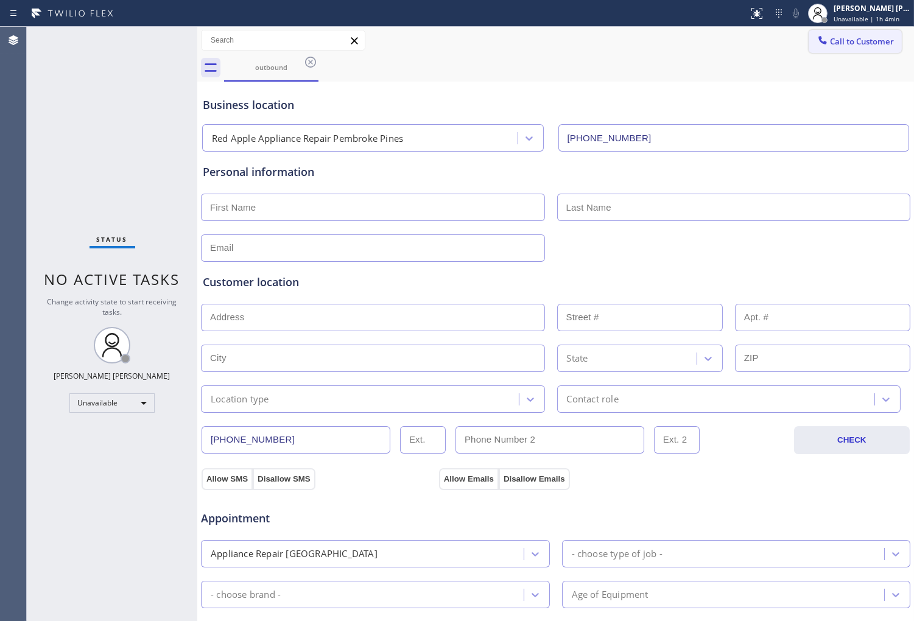
click at [848, 40] on span "Call to Customer" at bounding box center [862, 41] width 64 height 11
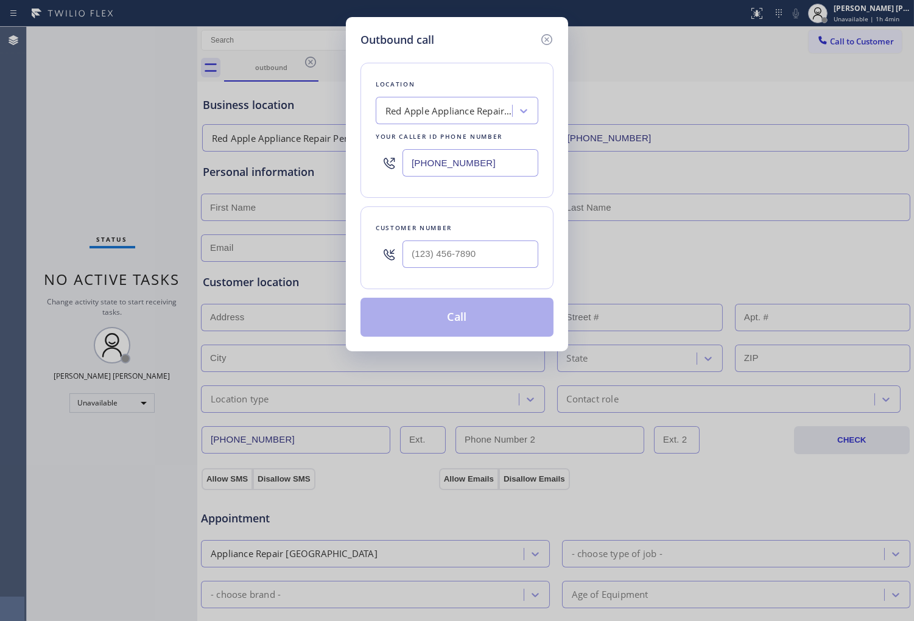
click at [453, 113] on div "Red Apple Appliance Repair Pembroke Pines" at bounding box center [449, 111] width 128 height 14
type input "HOME ALL"
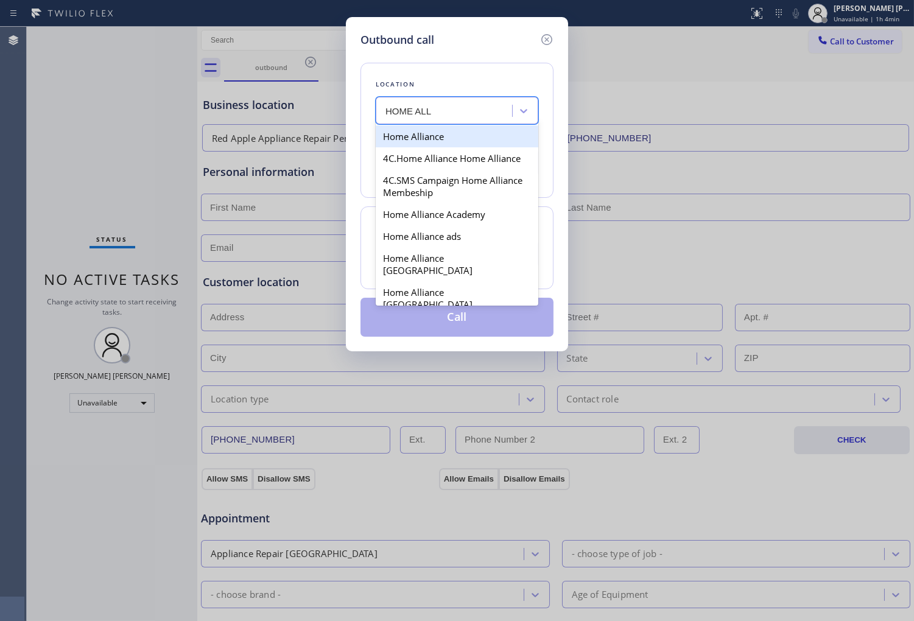
click at [458, 138] on div "Home Alliance" at bounding box center [457, 136] width 163 height 22
type input "[PHONE_NUMBER]"
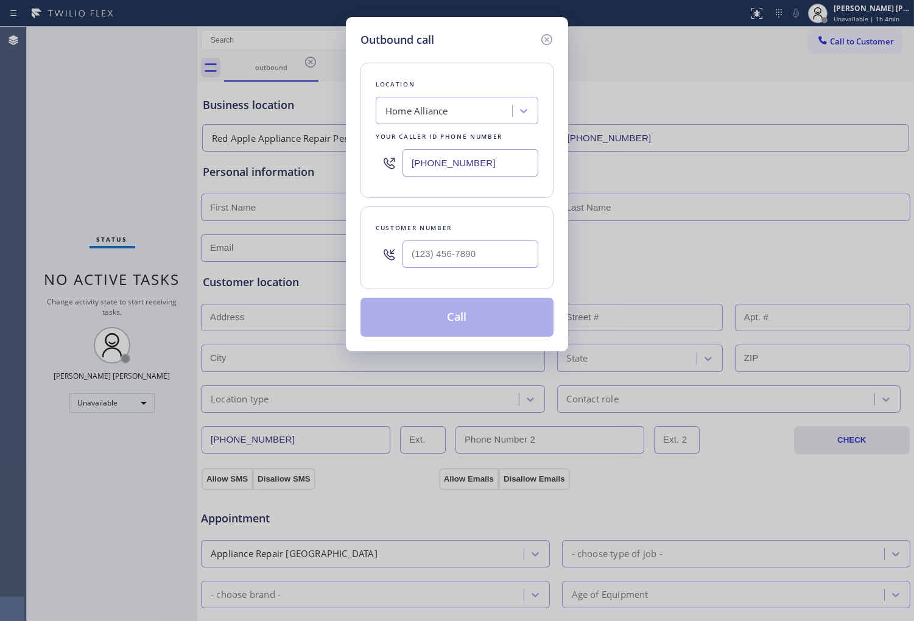
click at [372, 248] on div "Customer number" at bounding box center [456, 247] width 193 height 83
click at [437, 254] on input "text" at bounding box center [470, 253] width 136 height 27
click at [437, 254] on input "(___) ___-____" at bounding box center [470, 253] width 136 height 27
paste input "754) 289-8213"
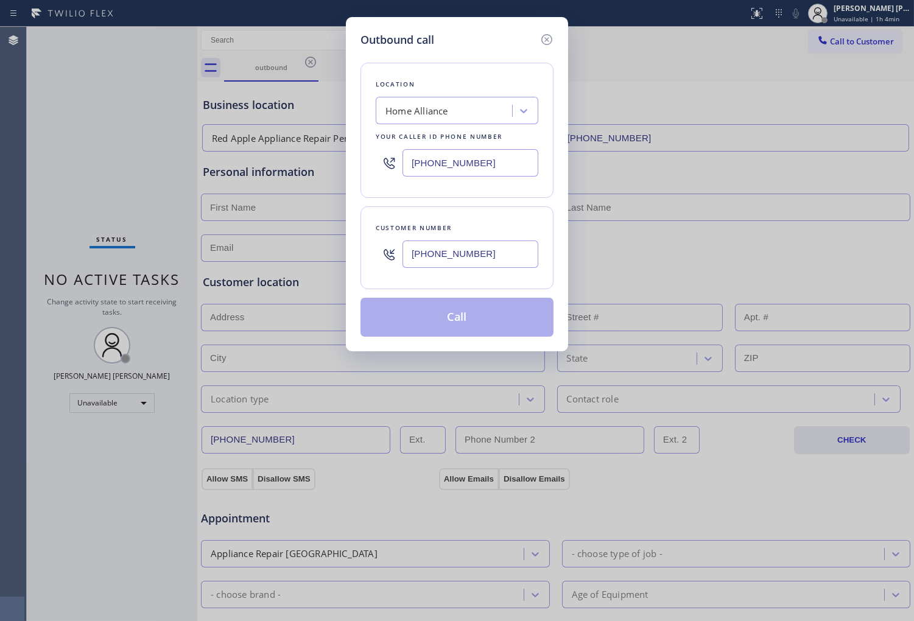
type input "[PHONE_NUMBER]"
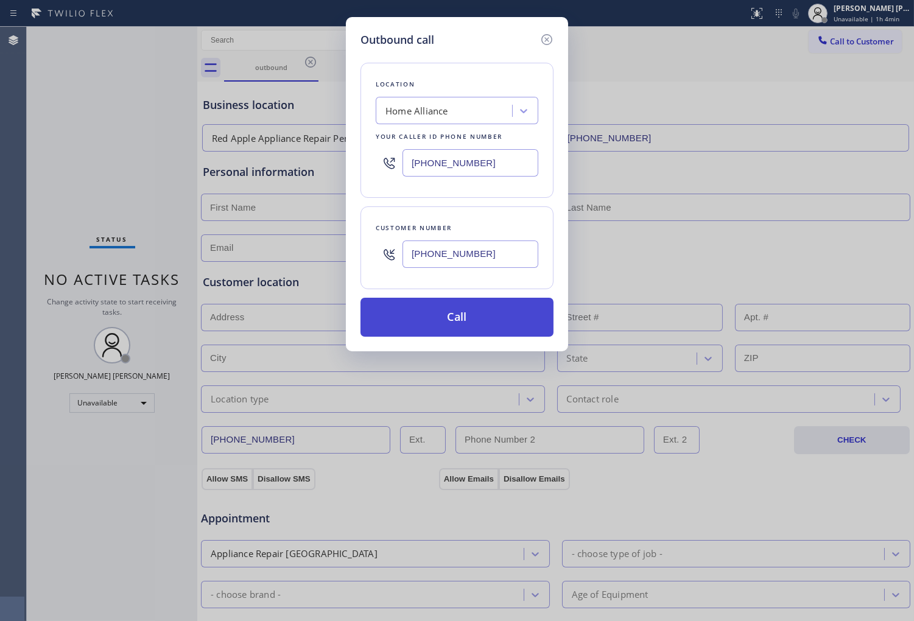
click at [432, 321] on button "Call" at bounding box center [456, 317] width 193 height 39
click at [585, 47] on div "Call to Customer Outbound call Location Home Alliance Your caller id phone numb…" at bounding box center [555, 40] width 716 height 21
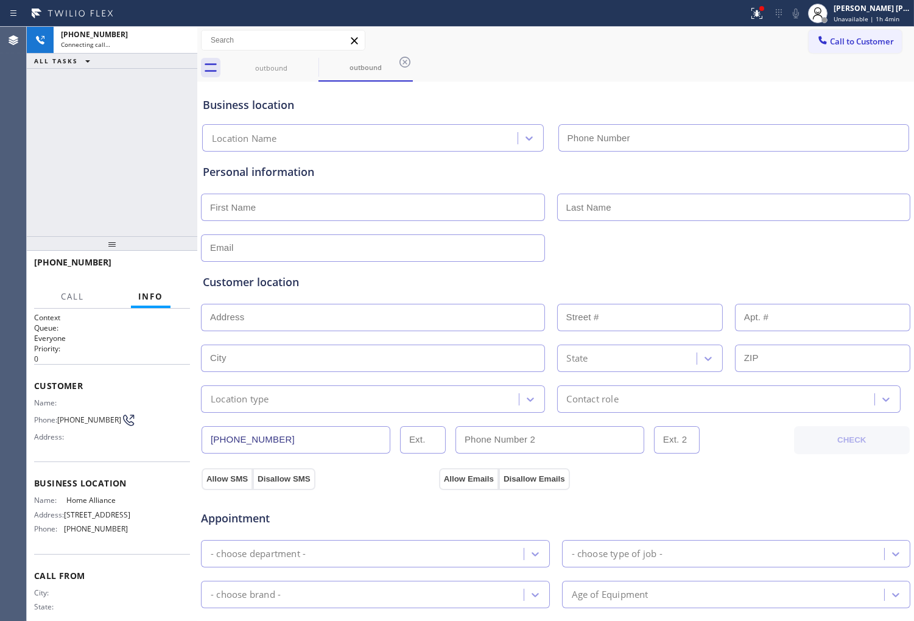
type input "[PHONE_NUMBER]"
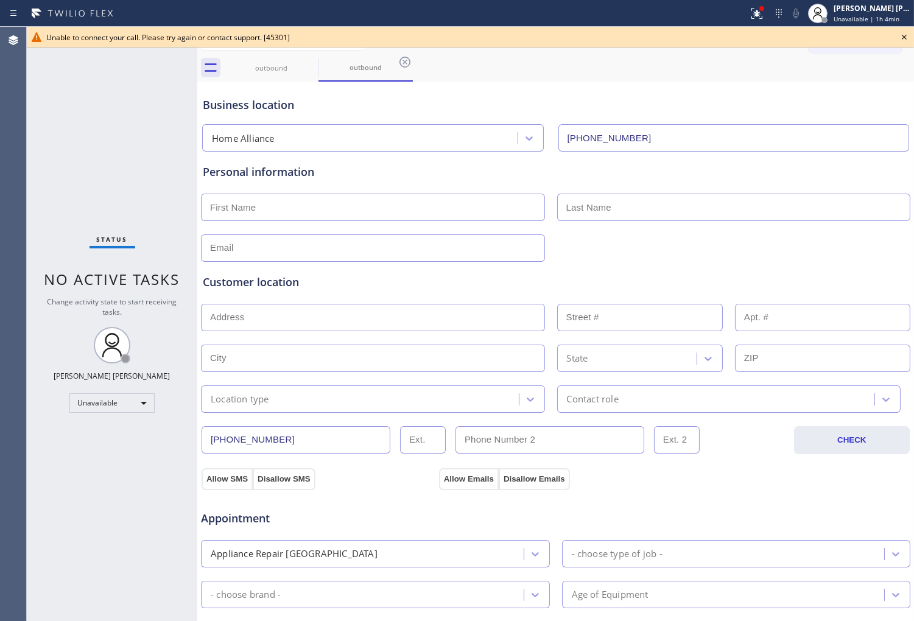
click at [901, 35] on icon at bounding box center [904, 37] width 15 height 15
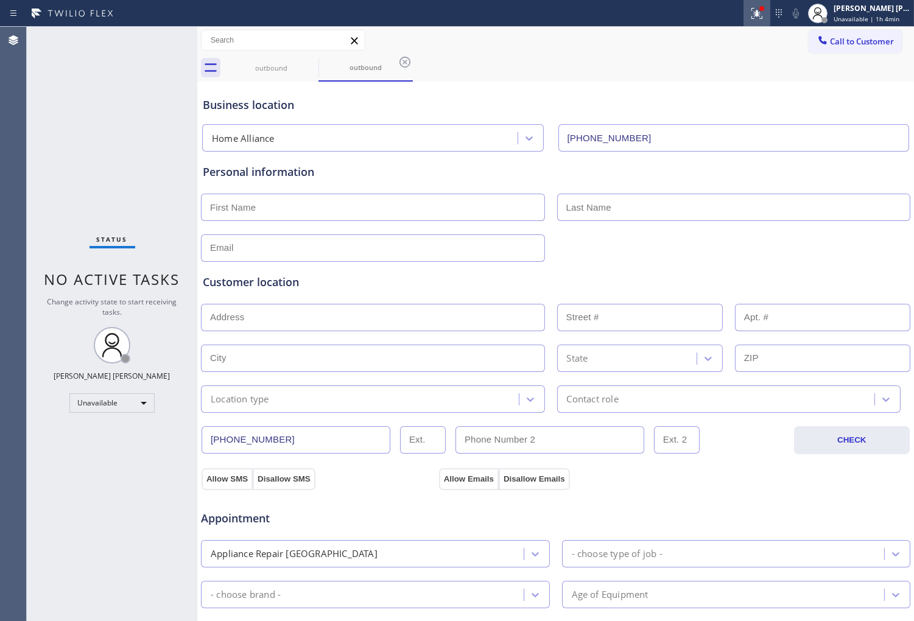
click at [764, 20] on icon at bounding box center [756, 13] width 15 height 15
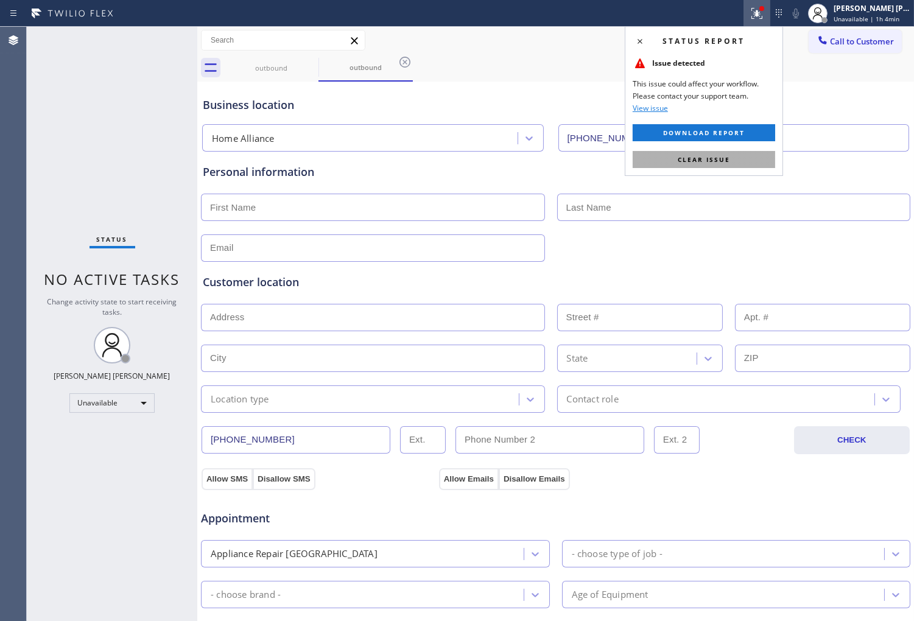
click at [698, 164] on button "Clear issue" at bounding box center [703, 159] width 142 height 17
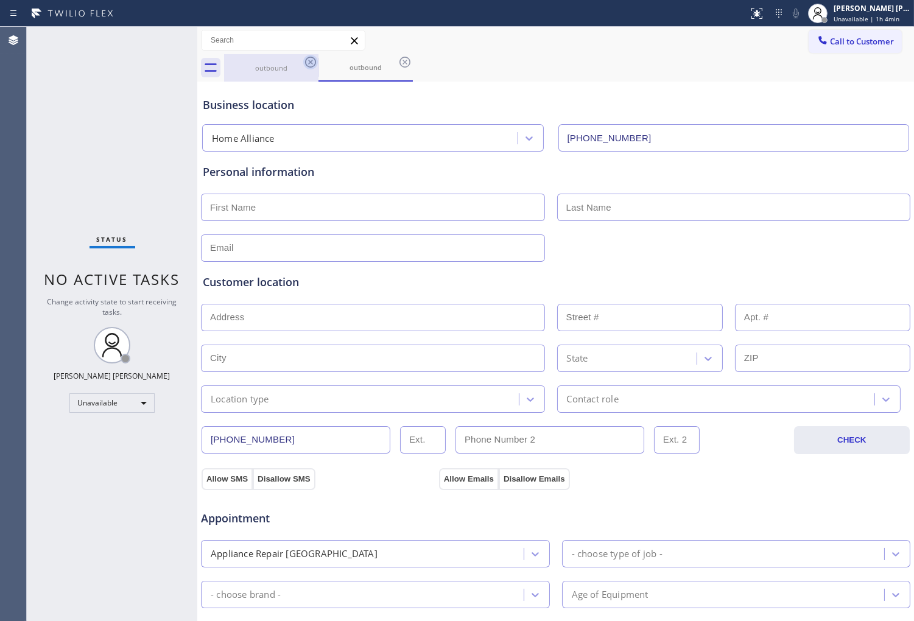
click at [315, 63] on icon at bounding box center [310, 62] width 11 height 11
click at [312, 62] on icon at bounding box center [310, 62] width 15 height 15
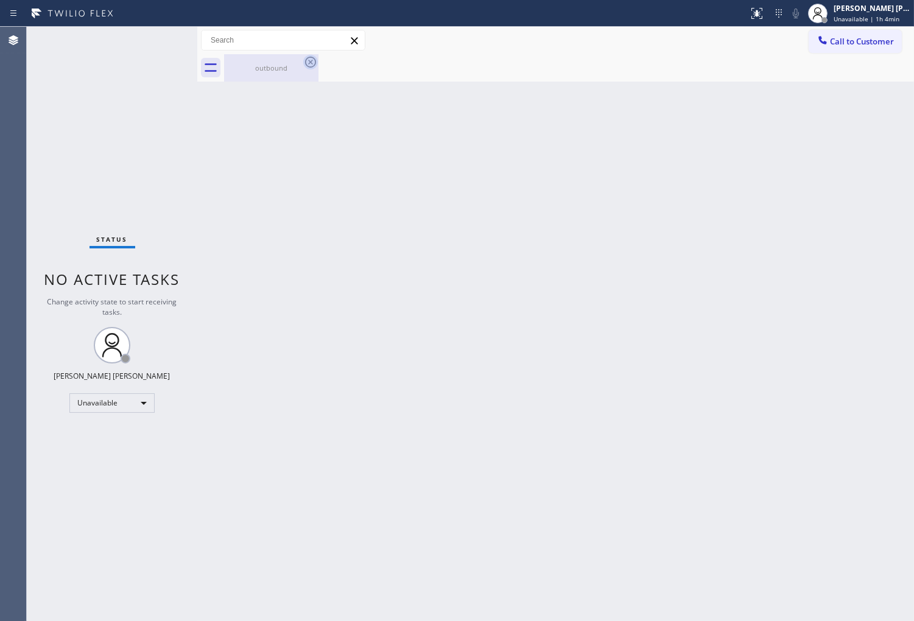
click at [306, 64] on icon at bounding box center [310, 62] width 11 height 11
click at [850, 51] on button "Call to Customer" at bounding box center [854, 41] width 93 height 23
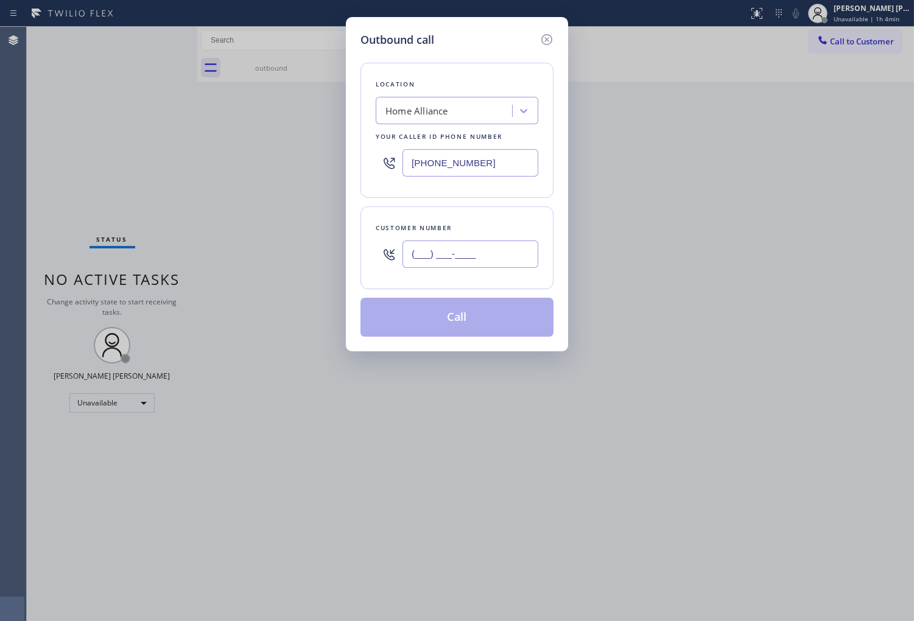
click at [443, 248] on input "(___) ___-____" at bounding box center [470, 253] width 136 height 27
paste input "425) 221-2654"
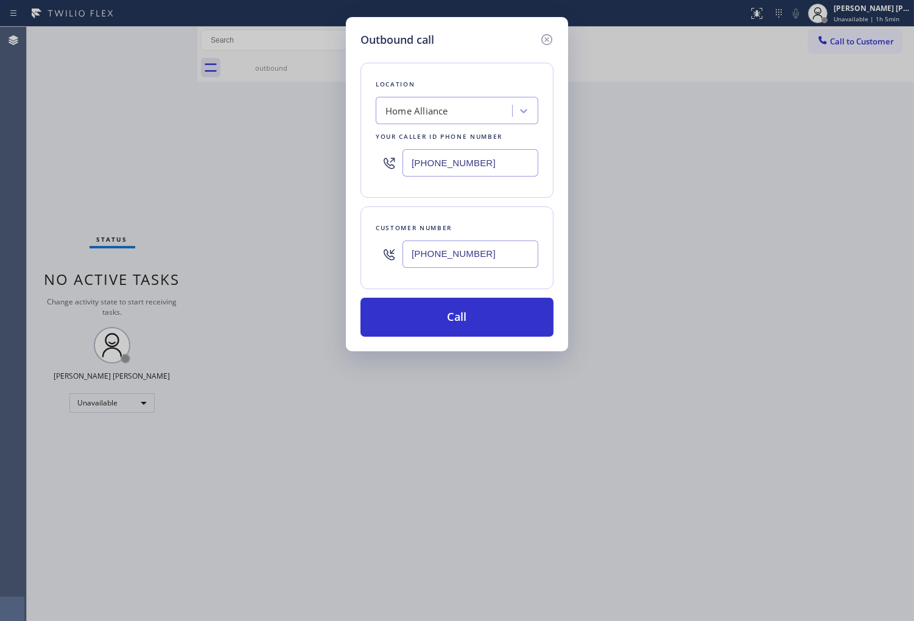
click at [474, 262] on input "[PHONE_NUMBER]" at bounding box center [470, 253] width 136 height 27
click at [474, 263] on input "[PHONE_NUMBER]" at bounding box center [470, 253] width 136 height 27
paste input "914) 841-8331"
type input "[PHONE_NUMBER]"
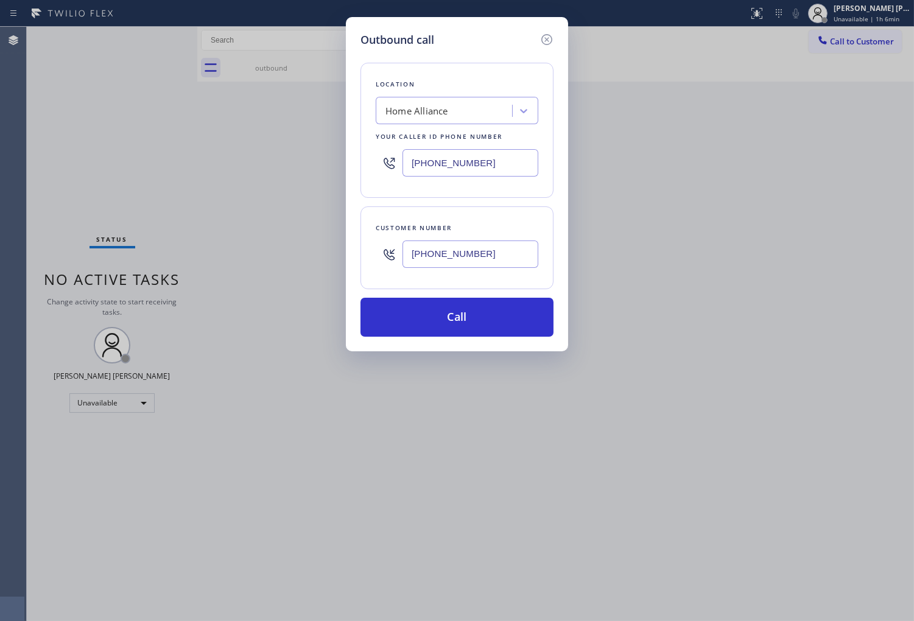
drag, startPoint x: 455, startPoint y: 174, endPoint x: 454, endPoint y: 167, distance: 7.4
click at [455, 173] on input "[PHONE_NUMBER]" at bounding box center [470, 162] width 136 height 27
click at [454, 167] on input "[PHONE_NUMBER]" at bounding box center [470, 162] width 136 height 27
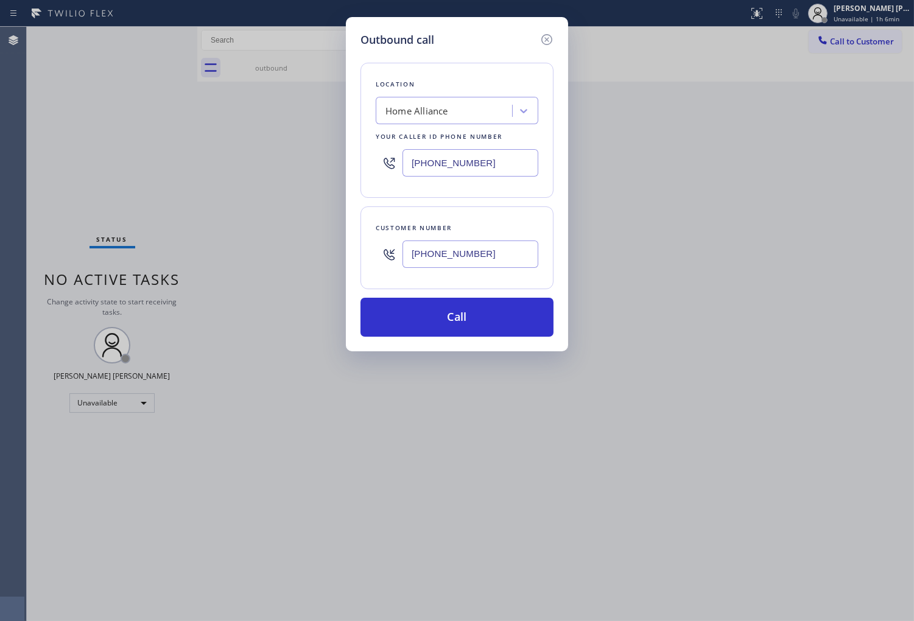
click at [454, 167] on input "[PHONE_NUMBER]" at bounding box center [470, 162] width 136 height 27
paste input "929) 203-9053"
type input "[PHONE_NUMBER]"
click at [494, 315] on button "Call" at bounding box center [456, 317] width 193 height 39
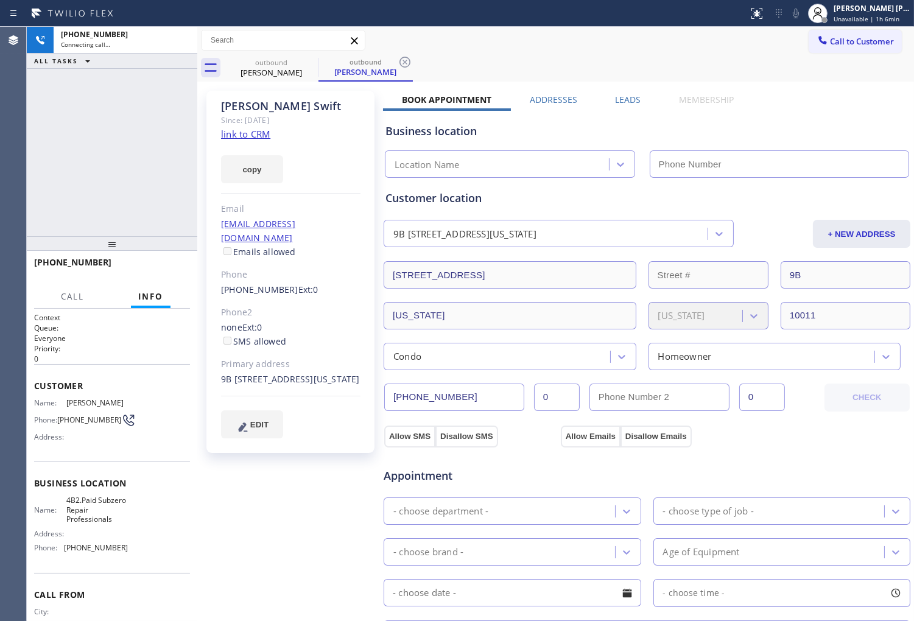
click at [248, 108] on div "[PERSON_NAME]" at bounding box center [290, 106] width 139 height 14
type input "[PHONE_NUMBER]"
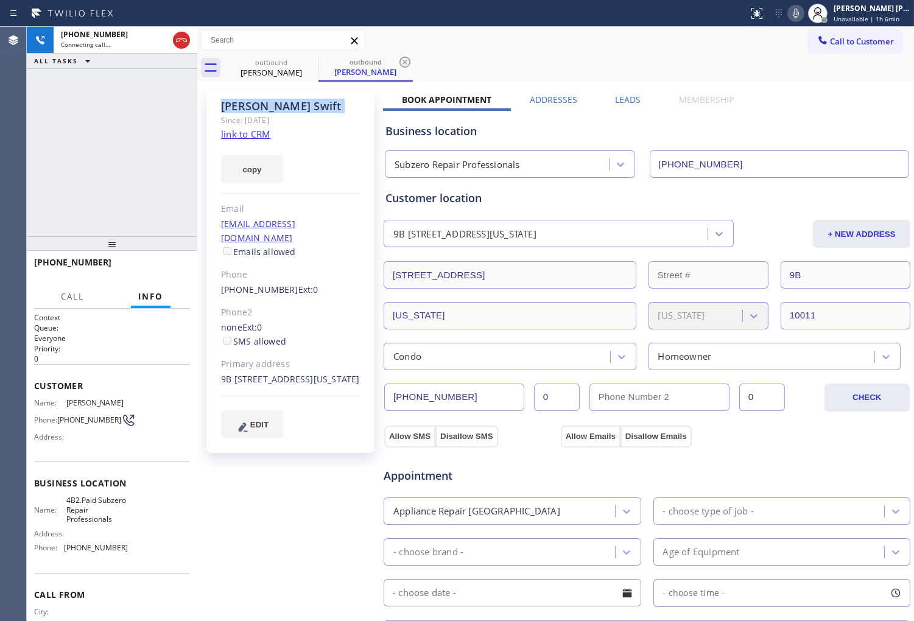
drag, startPoint x: 180, startPoint y: 148, endPoint x: 189, endPoint y: 150, distance: 10.0
click at [180, 148] on div "[PHONE_NUMBER] Connecting call… ALL TASKS ALL TASKS ACTIVE TASKS TASKS IN WRAP …" at bounding box center [112, 131] width 170 height 209
click at [803, 15] on icon at bounding box center [795, 13] width 15 height 15
click at [32, 190] on div "[PHONE_NUMBER] Live | 00:00 ALL TASKS ALL TASKS ACTIVE TASKS TASKS IN WRAP UP" at bounding box center [112, 131] width 170 height 209
click at [803, 7] on icon at bounding box center [795, 13] width 15 height 15
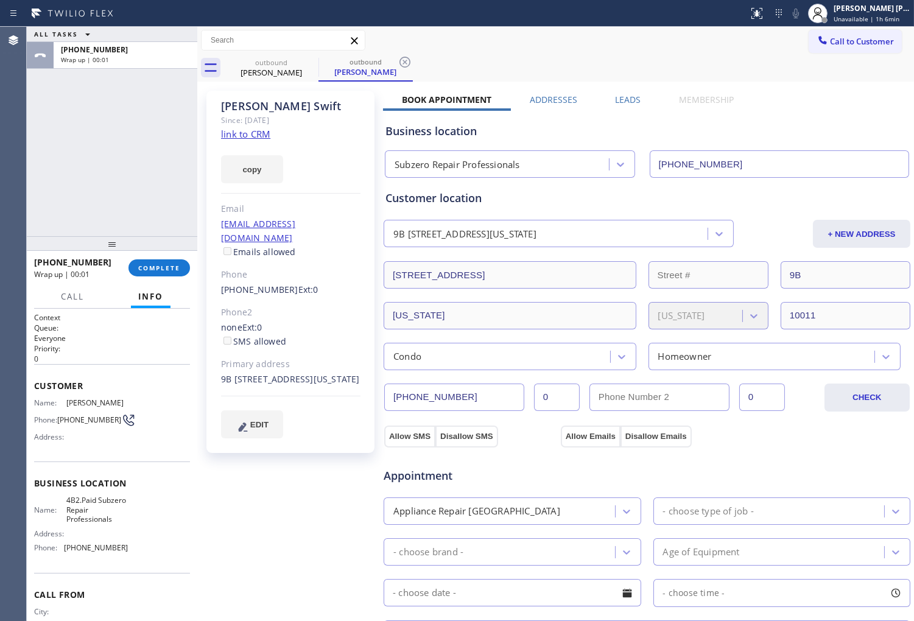
click at [625, 97] on label "Leads" at bounding box center [628, 100] width 26 height 12
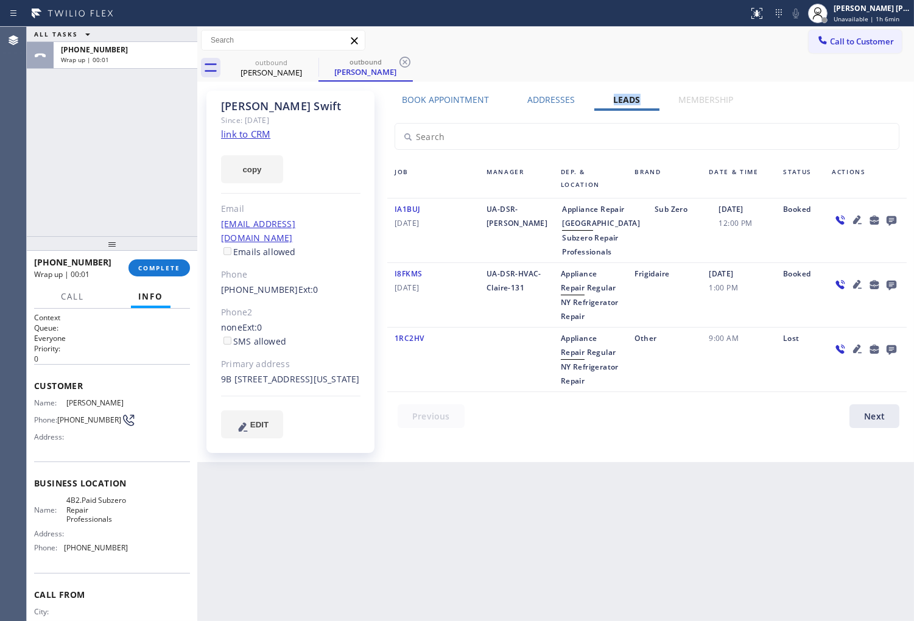
click at [891, 219] on icon at bounding box center [891, 219] width 15 height 15
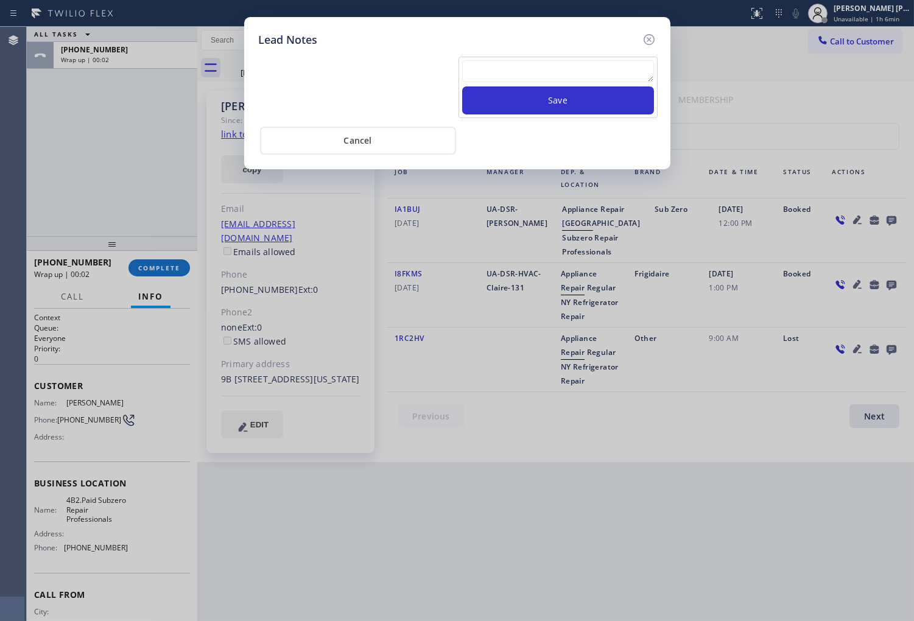
click at [596, 76] on textarea at bounding box center [558, 71] width 192 height 22
click at [562, 69] on textarea "NOT A GOOD TIME TO TA;LK" at bounding box center [558, 71] width 192 height 22
type textarea "NOT A GOOD TIME TO TALK"
click at [582, 99] on button "Save" at bounding box center [558, 100] width 192 height 28
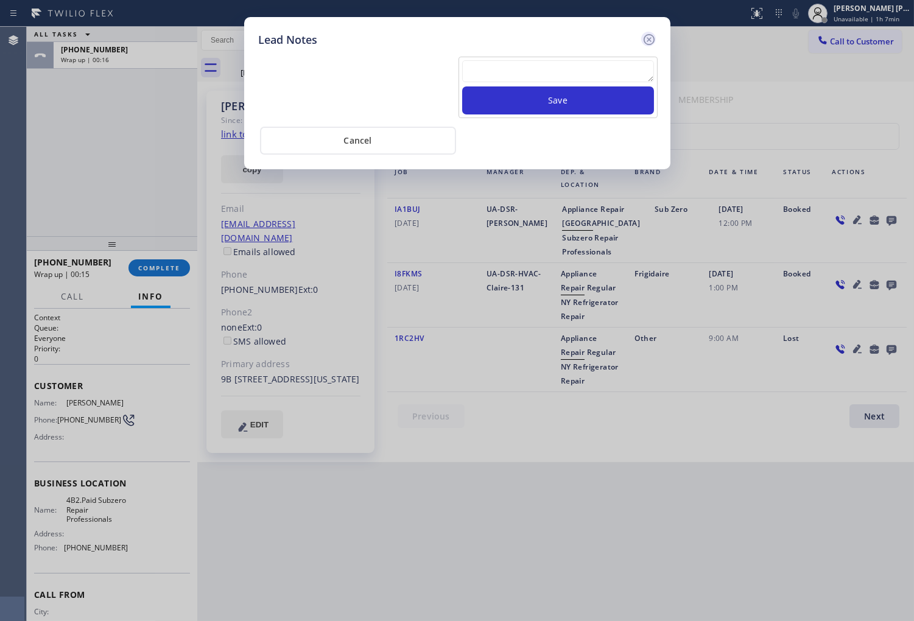
click at [654, 38] on icon at bounding box center [649, 39] width 15 height 15
click at [654, 38] on div "Call to Customer Outbound call Location Subzero Repair Professionals Your calle…" at bounding box center [555, 40] width 716 height 21
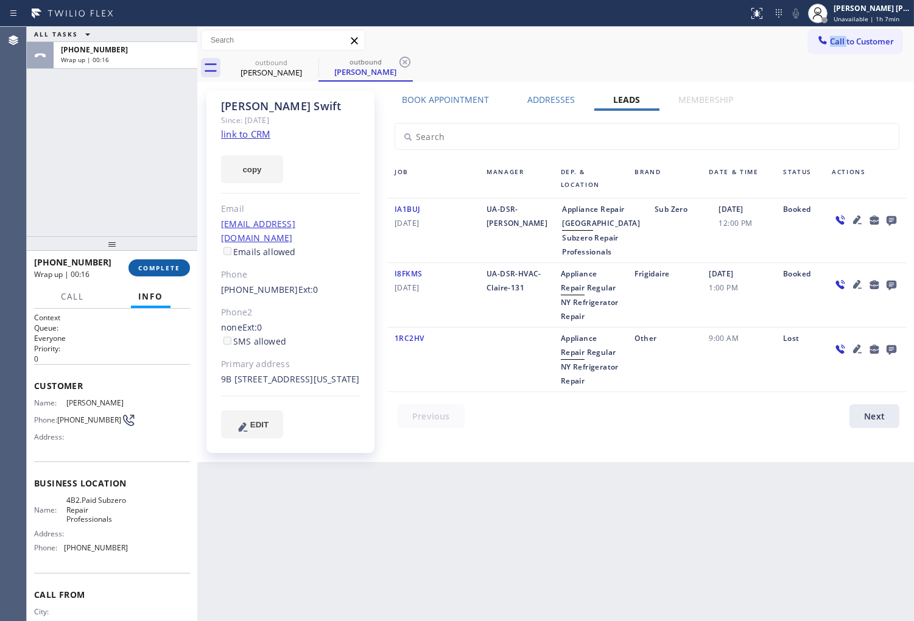
click at [144, 268] on span "COMPLETE" at bounding box center [159, 268] width 42 height 9
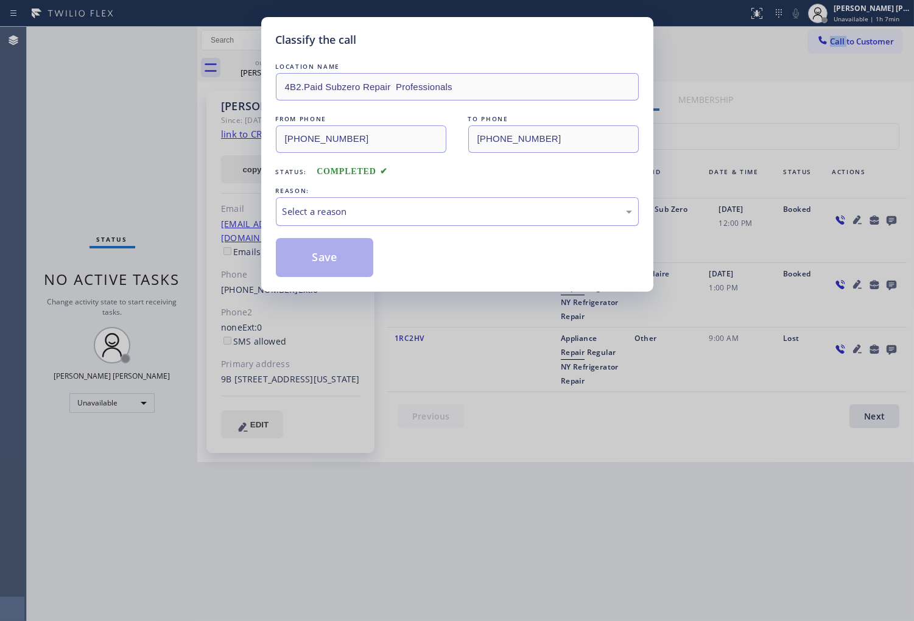
click at [320, 209] on div "Select a reason" at bounding box center [456, 212] width 349 height 14
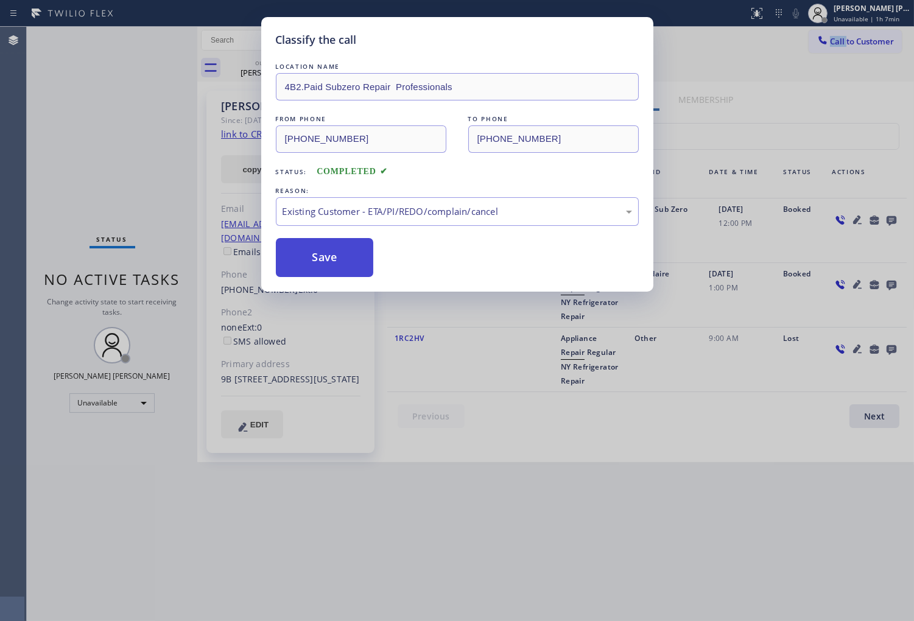
click at [323, 257] on button "Save" at bounding box center [325, 257] width 98 height 39
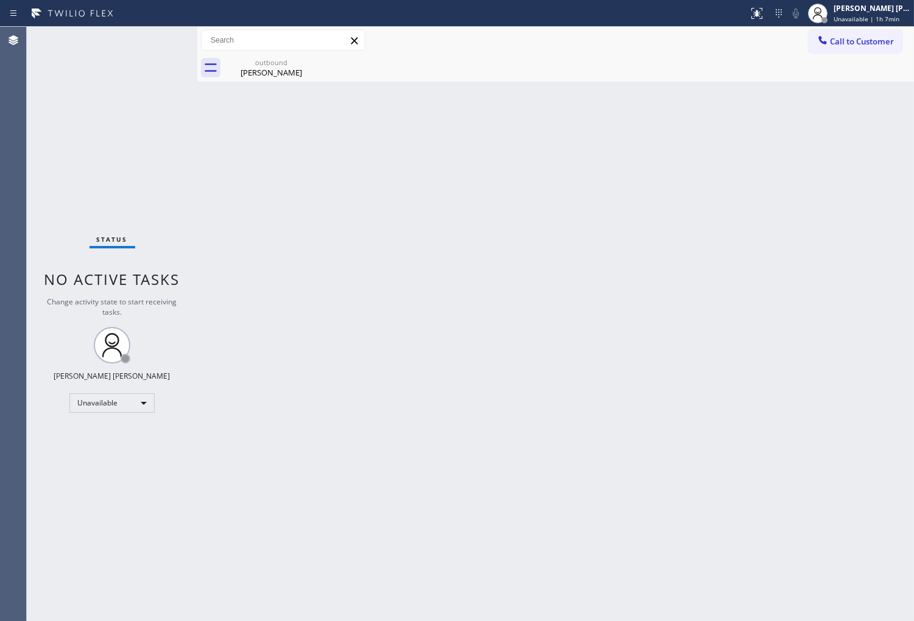
click at [309, 84] on div "Back to Dashboard Change Sender ID Customers Technicians Select a contact Outbo…" at bounding box center [555, 324] width 716 height 594
click at [306, 75] on div "[PERSON_NAME]" at bounding box center [271, 72] width 92 height 11
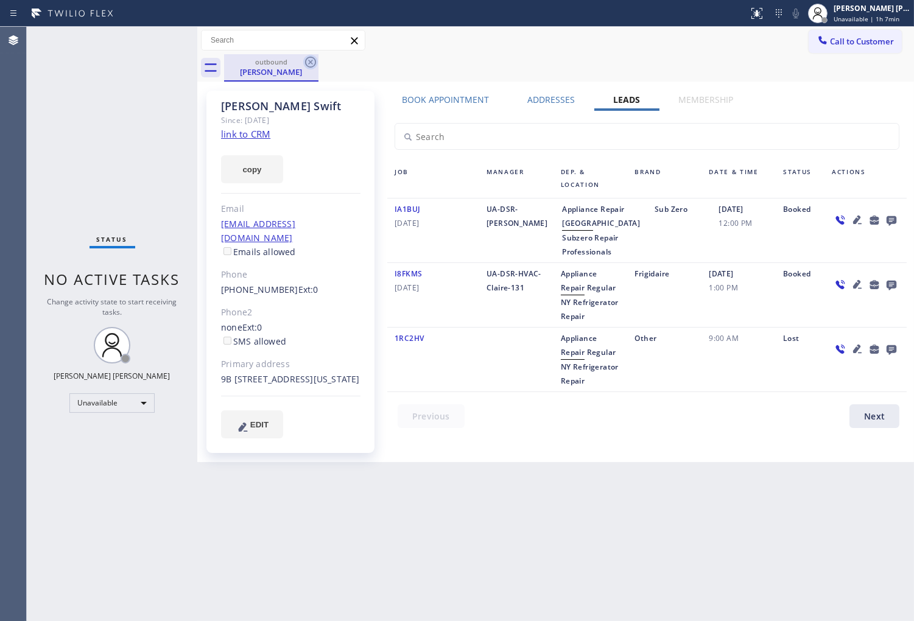
click at [312, 57] on icon at bounding box center [310, 62] width 11 height 11
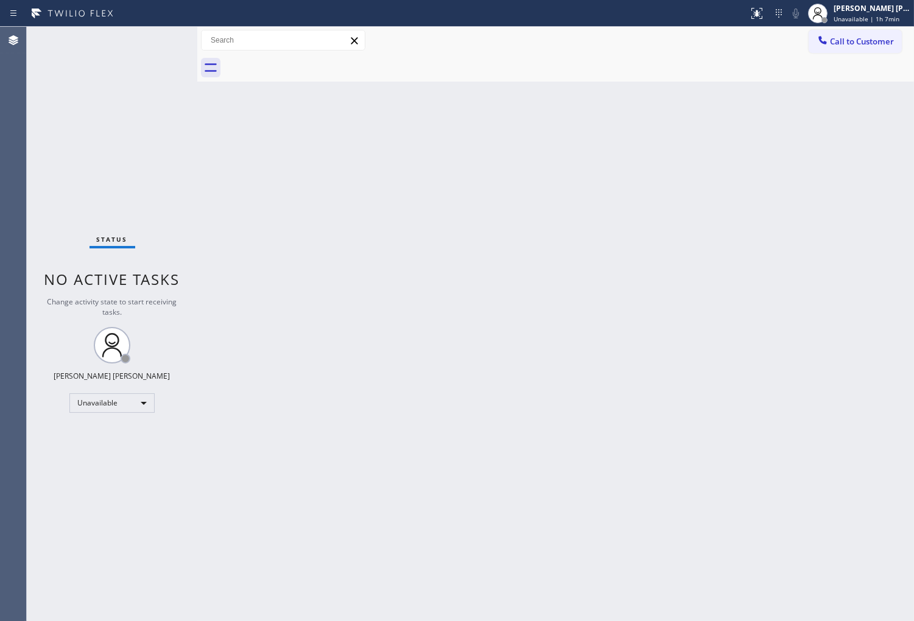
drag, startPoint x: 875, startPoint y: 51, endPoint x: 862, endPoint y: 55, distance: 13.5
click at [875, 50] on button "Call to Customer" at bounding box center [854, 41] width 93 height 23
click at [0, 0] on div "Outbound call Location Subzero Repair Professionals Your caller id phone number…" at bounding box center [0, 0] width 0 height 0
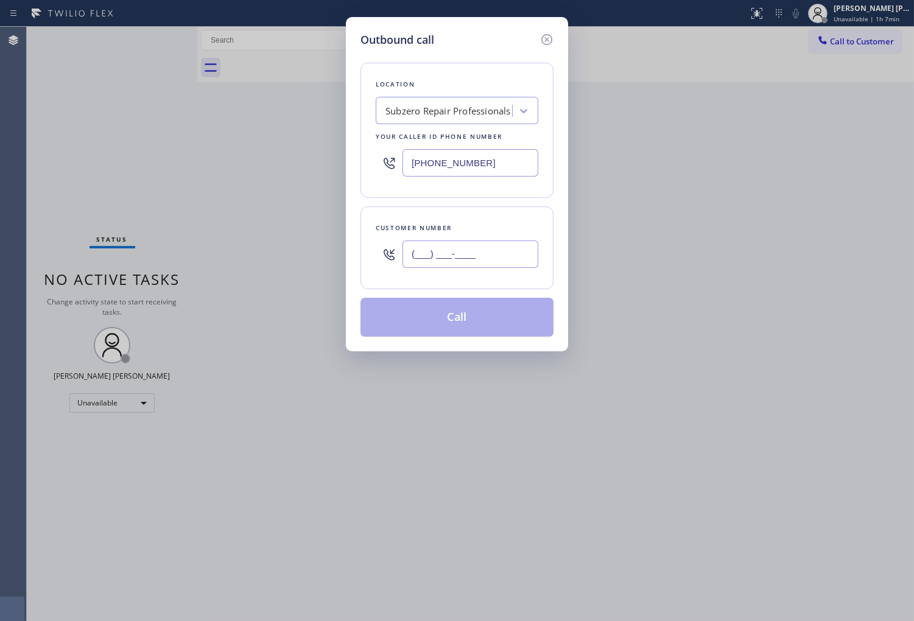
click at [463, 265] on input "(___) ___-____" at bounding box center [470, 253] width 136 height 27
paste input "707) 863-1753"
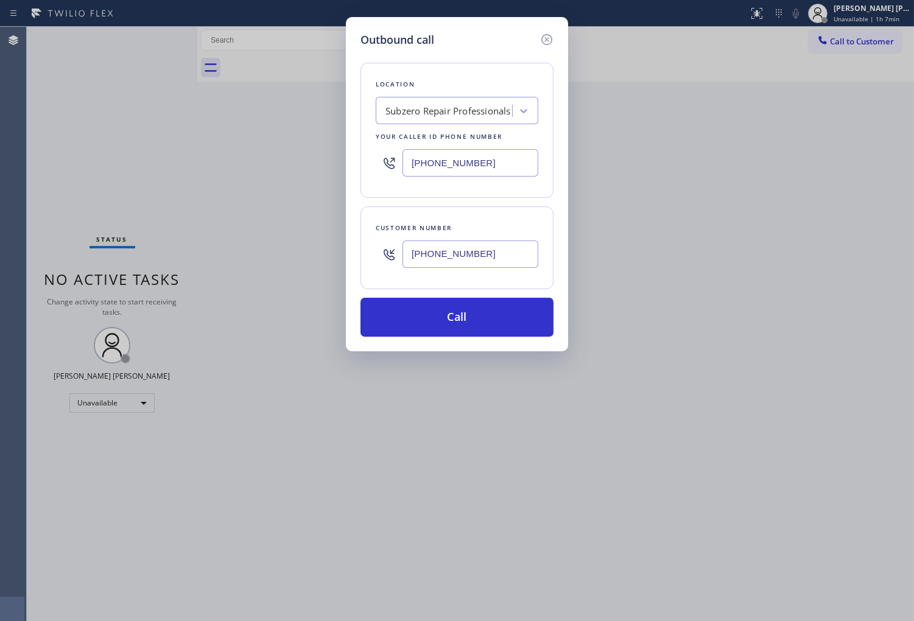
type input "[PHONE_NUMBER]"
click at [430, 168] on input "[PHONE_NUMBER]" at bounding box center [470, 162] width 136 height 27
paste input "650) 699-5665"
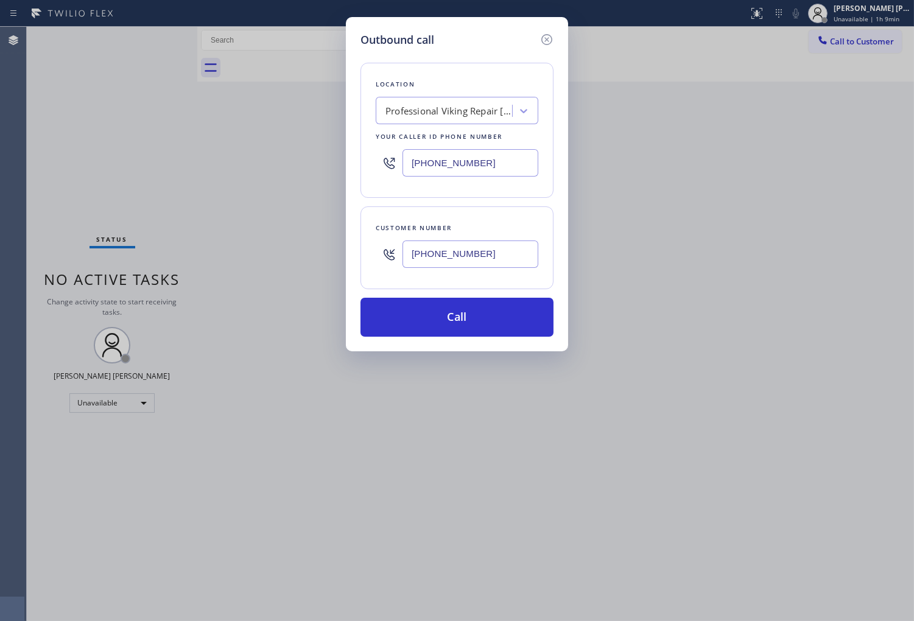
type input "[PHONE_NUMBER]"
click at [451, 324] on button "Call" at bounding box center [456, 317] width 193 height 39
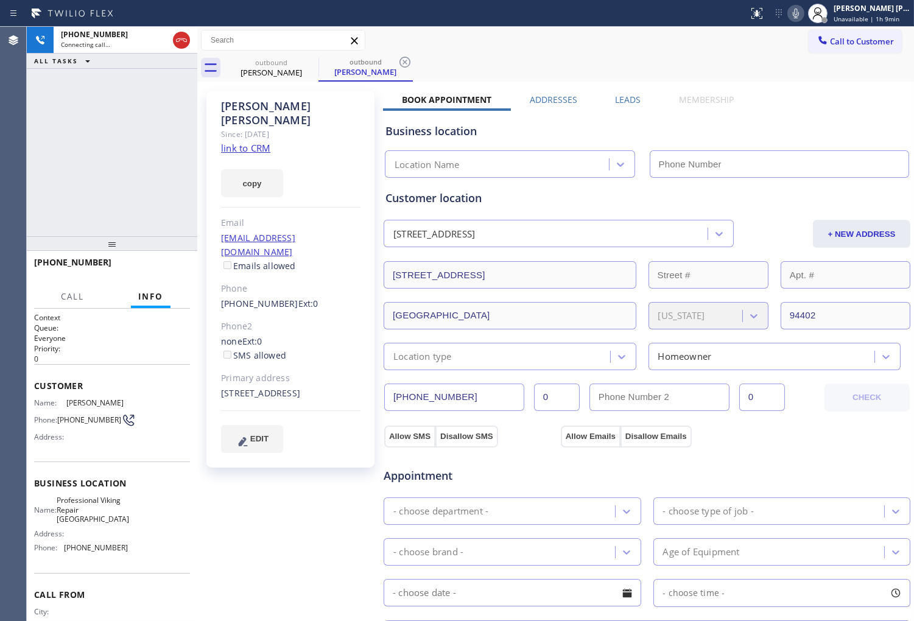
drag, startPoint x: 531, startPoint y: 619, endPoint x: 582, endPoint y: 573, distance: 69.0
click at [582, 575] on div "Appointment - choose department - - choose type of job - - choose brand - Age o…" at bounding box center [646, 567] width 523 height 228
type input "[PHONE_NUMBER]"
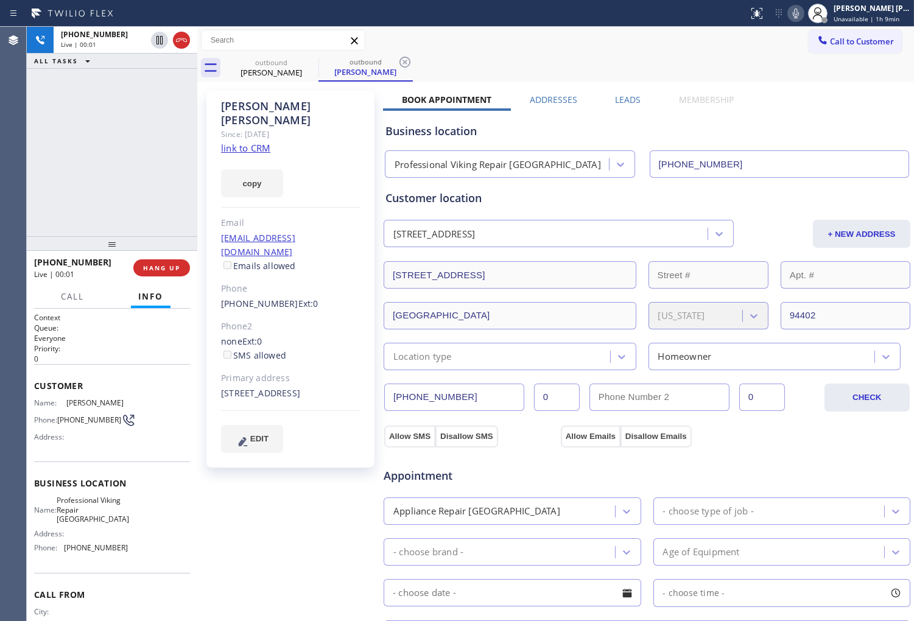
click at [23, 192] on div "Agent Desktop" at bounding box center [13, 324] width 26 height 594
drag, startPoint x: 186, startPoint y: 40, endPoint x: 181, endPoint y: 35, distance: 7.3
click at [186, 38] on icon at bounding box center [181, 40] width 15 height 15
click at [615, 98] on label "Leads" at bounding box center [628, 100] width 26 height 12
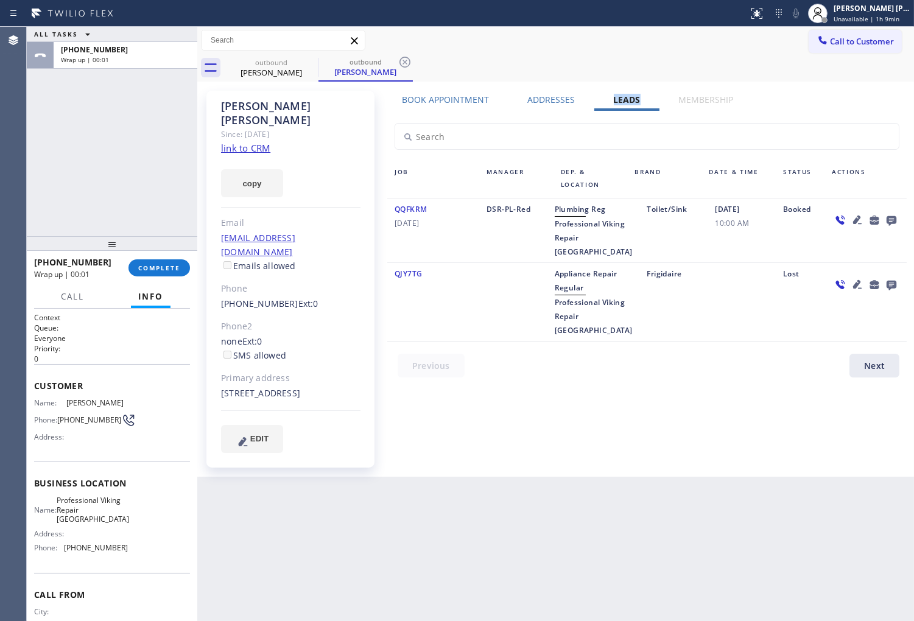
click at [895, 217] on icon at bounding box center [891, 221] width 10 height 10
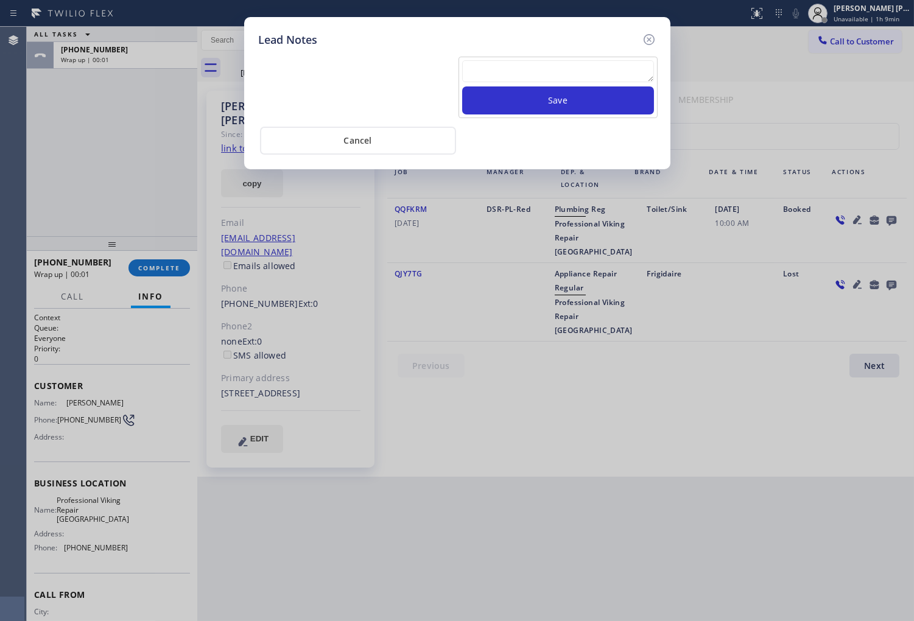
click at [531, 62] on textarea at bounding box center [558, 71] width 192 height 22
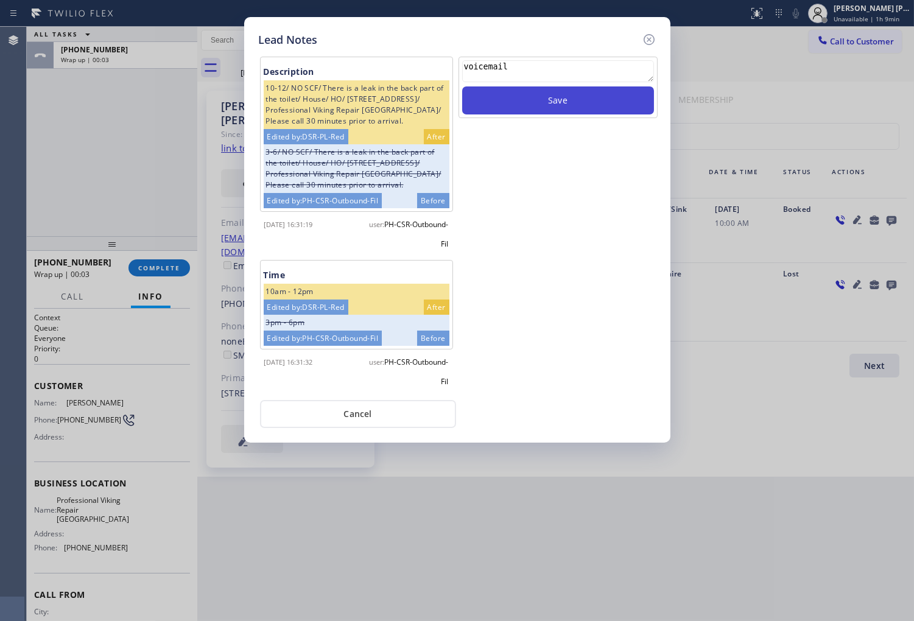
type textarea "voicemail"
click at [594, 100] on button "Save" at bounding box center [558, 100] width 192 height 28
click at [649, 33] on icon at bounding box center [649, 39] width 15 height 15
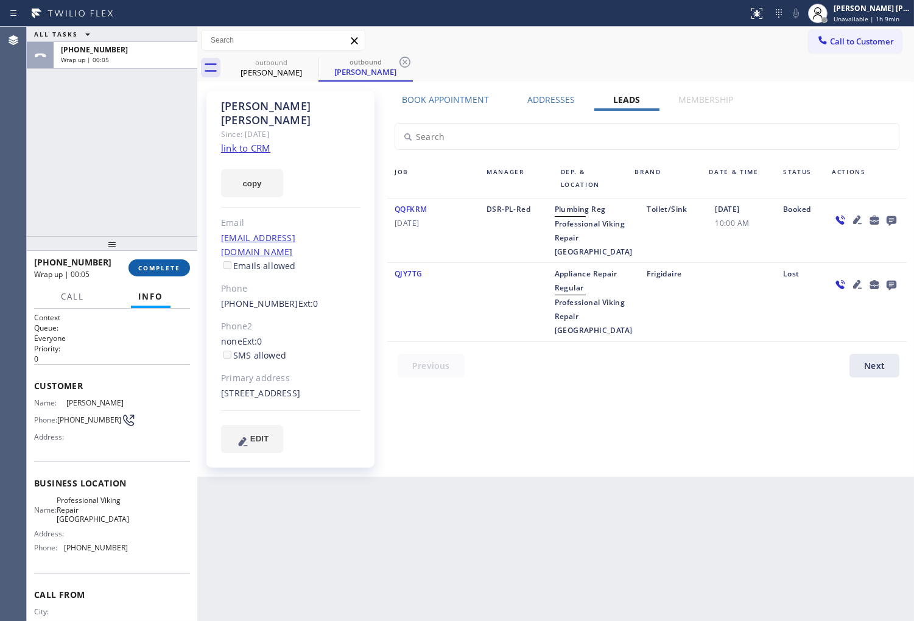
click at [153, 264] on span "COMPLETE" at bounding box center [159, 268] width 42 height 9
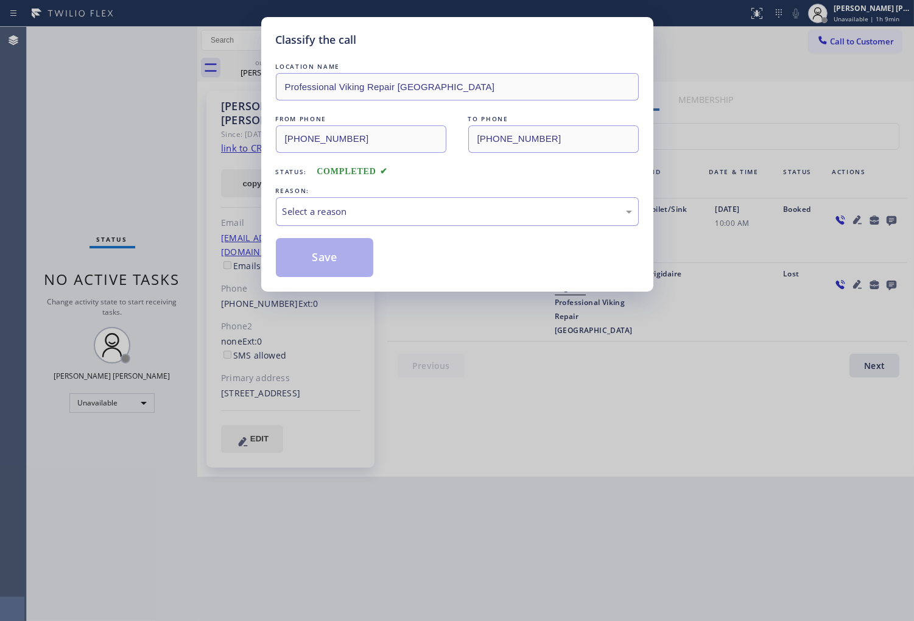
click at [394, 201] on div "Select a reason" at bounding box center [457, 211] width 363 height 29
drag, startPoint x: 340, startPoint y: 228, endPoint x: 340, endPoint y: 213, distance: 15.2
click at [340, 226] on div "LOCATION NAME Professional Viking Repair [GEOGRAPHIC_DATA] FROM PHONE [PHONE_NU…" at bounding box center [457, 168] width 363 height 217
click at [340, 213] on div "Select a reason" at bounding box center [456, 212] width 349 height 14
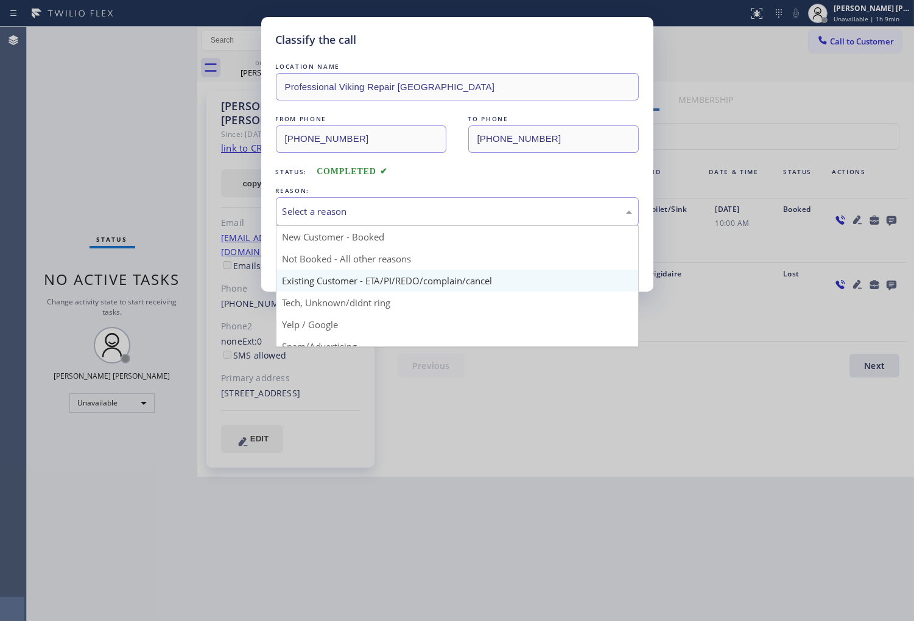
click at [331, 275] on button "Save" at bounding box center [325, 257] width 98 height 39
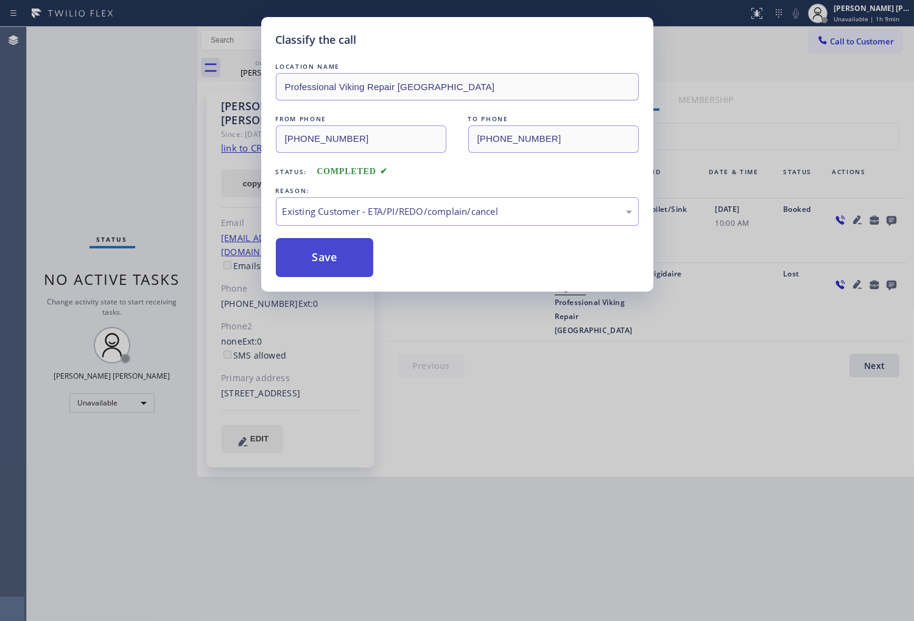
click at [317, 260] on button "Save" at bounding box center [325, 257] width 98 height 39
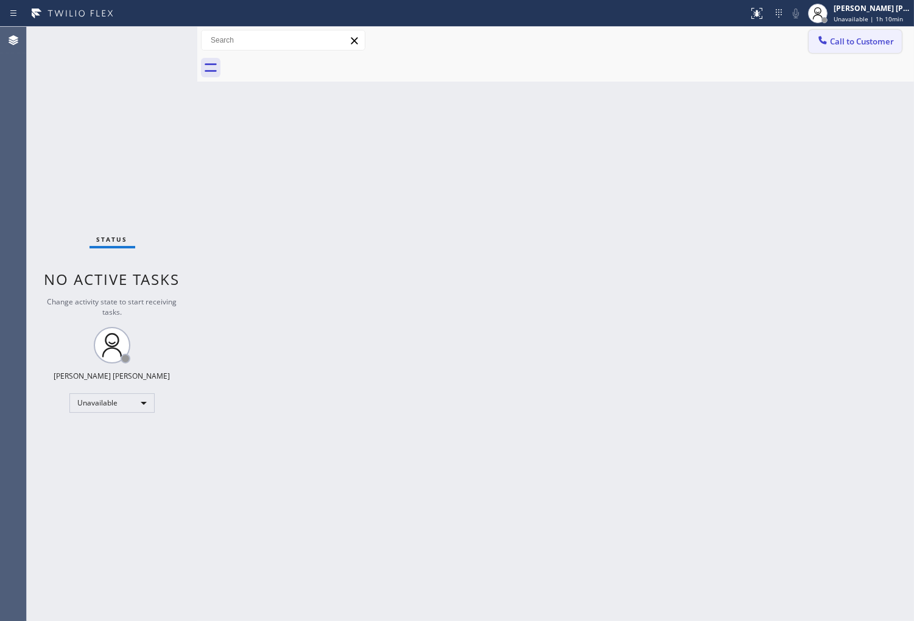
click at [834, 40] on span "Call to Customer" at bounding box center [862, 41] width 64 height 11
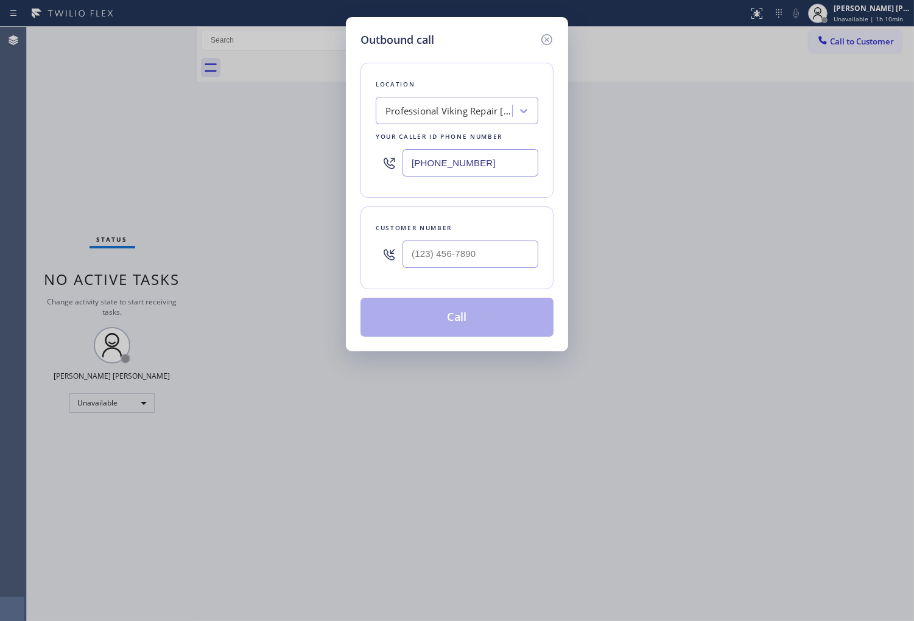
click at [484, 165] on input "[PHONE_NUMBER]" at bounding box center [470, 162] width 136 height 27
paste input "714) 942-1171"
type input "[PHONE_NUMBER]"
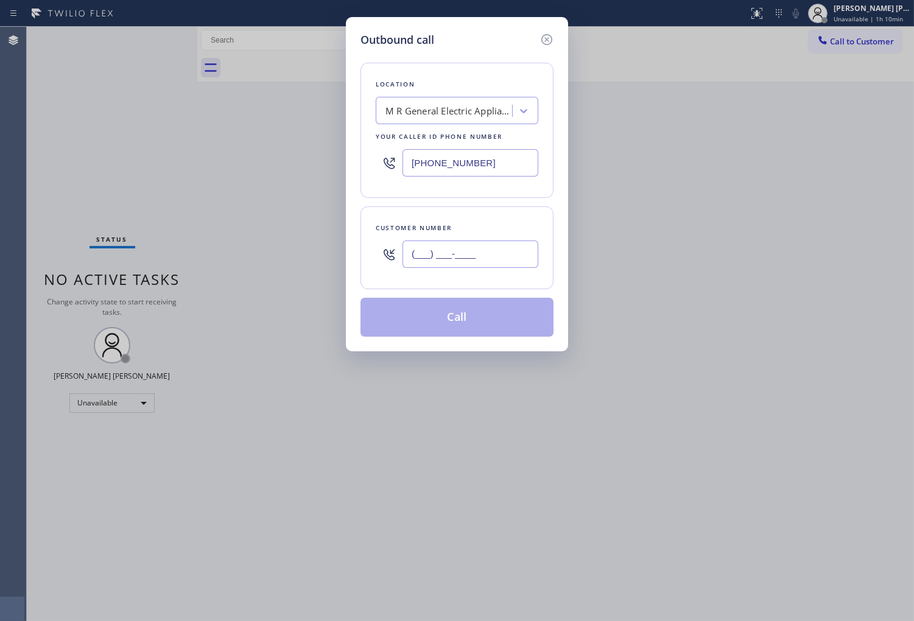
click at [470, 256] on input "(___) ___-____" at bounding box center [470, 253] width 136 height 27
paste input "310) 283-1756"
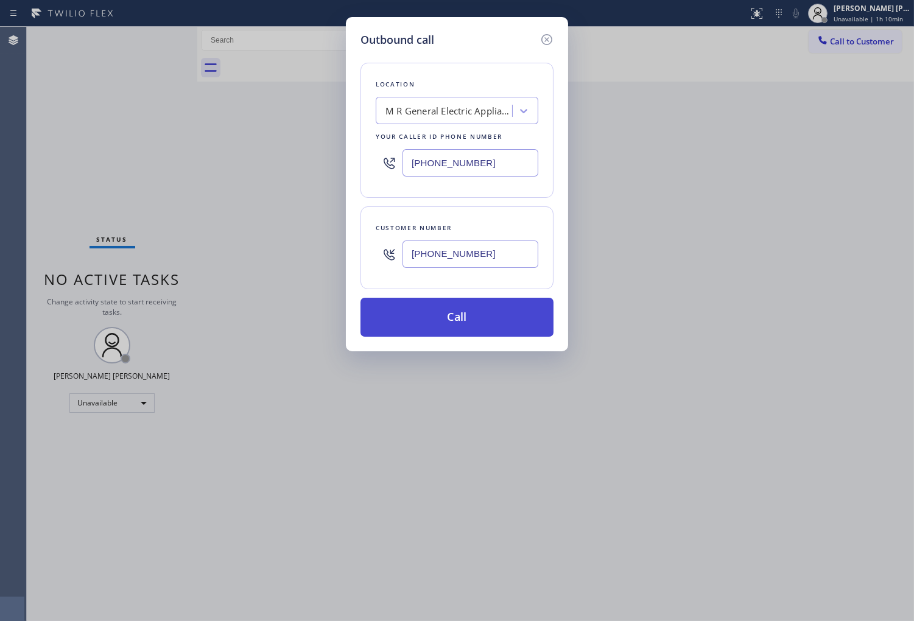
type input "[PHONE_NUMBER]"
click at [505, 316] on button "Call" at bounding box center [456, 317] width 193 height 39
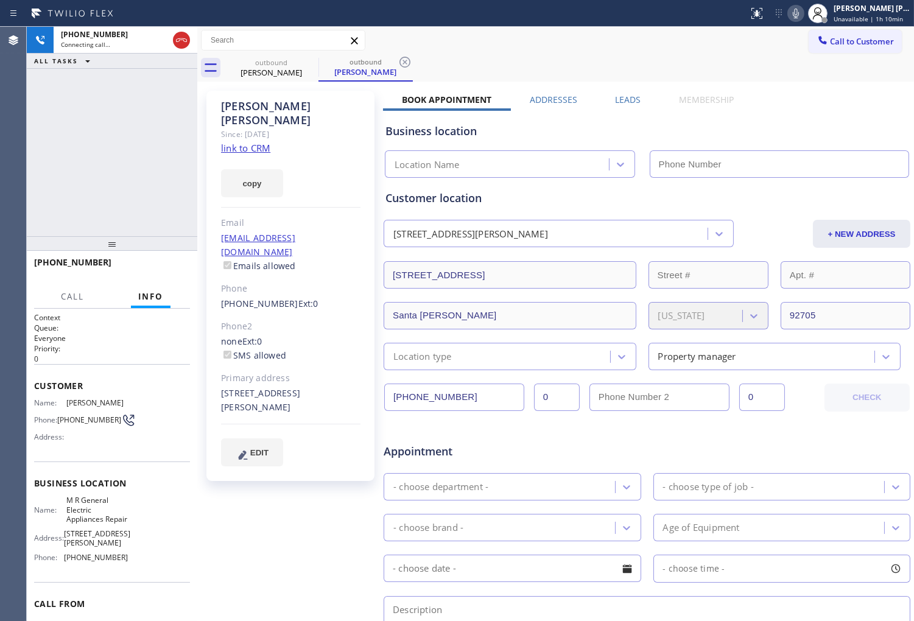
click at [252, 105] on div "[PERSON_NAME]" at bounding box center [290, 113] width 139 height 28
type input "[PHONE_NUMBER]"
click at [344, 135] on div "[PERSON_NAME] Since: [DATE] link to CRM copy Email [EMAIL_ADDRESS][DOMAIN_NAME]…" at bounding box center [290, 286] width 168 height 390
click at [71, 220] on div "[PHONE_NUMBER] Connecting call… ALL TASKS ALL TASKS ACTIVE TASKS TASKS IN WRAP …" at bounding box center [112, 131] width 170 height 209
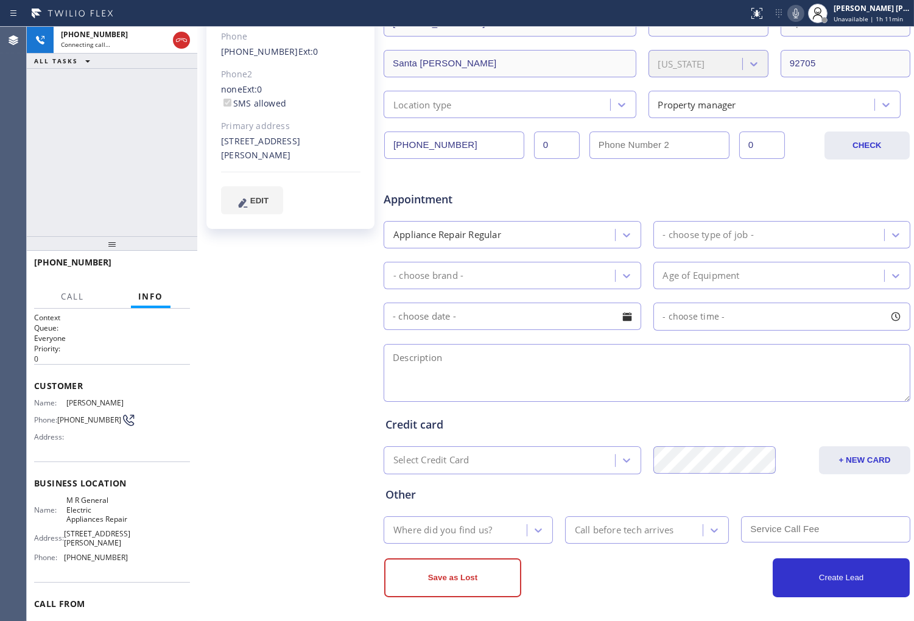
scroll to position [254, 0]
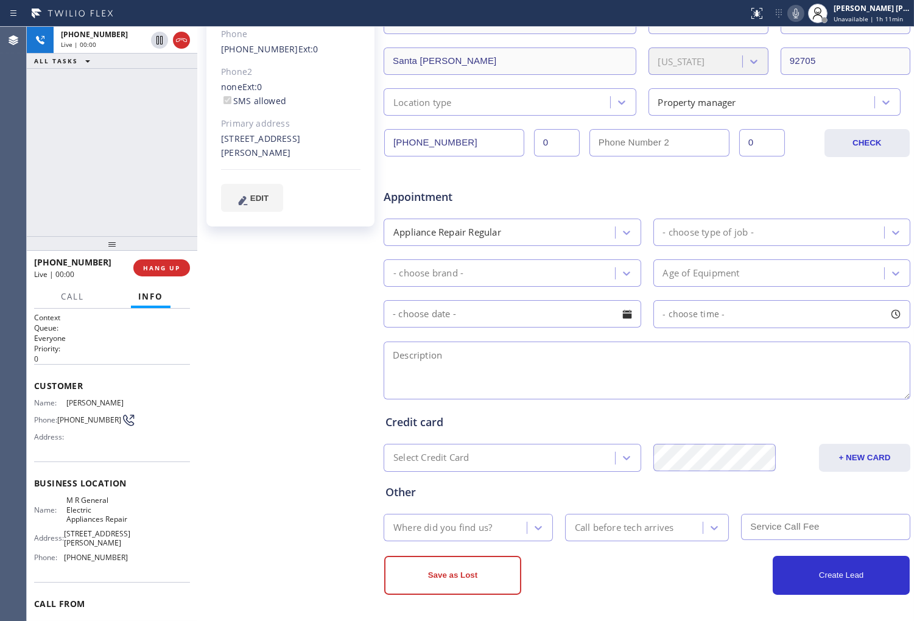
click at [54, 159] on div "[PHONE_NUMBER] Live | 00:00 ALL TASKS ALL TASKS ACTIVE TASKS TASKS IN WRAP UP" at bounding box center [112, 131] width 170 height 209
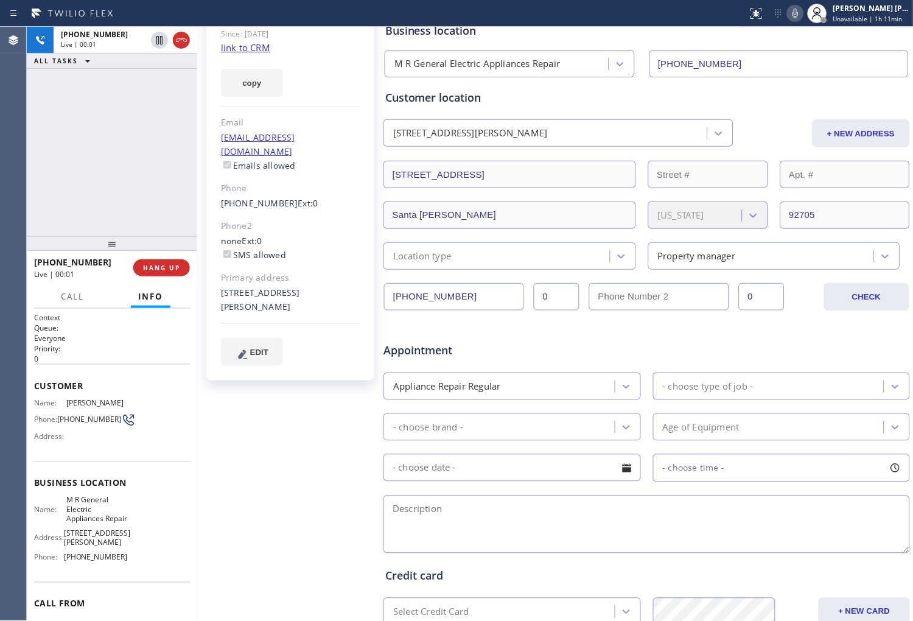
scroll to position [0, 0]
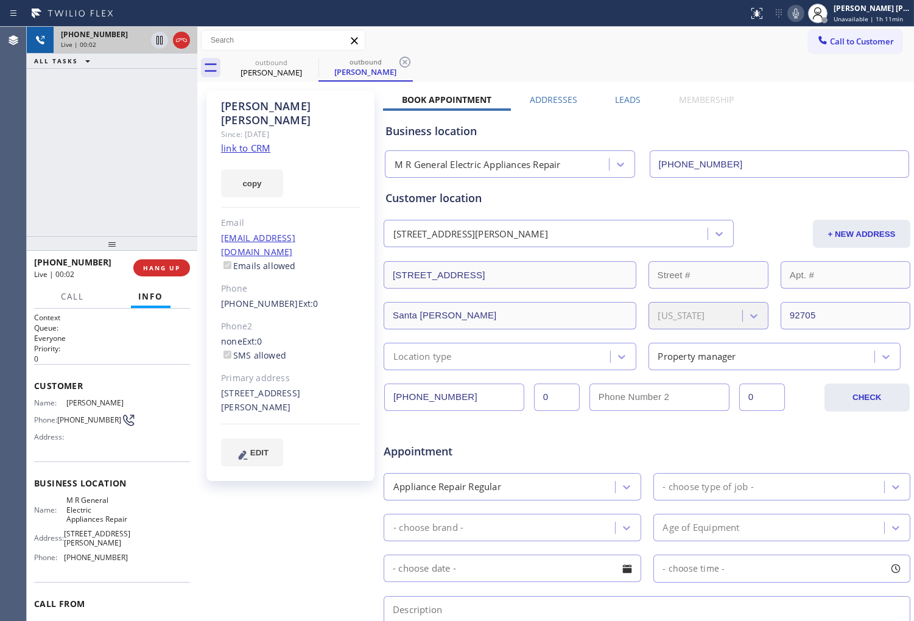
click at [189, 39] on div at bounding box center [181, 40] width 17 height 15
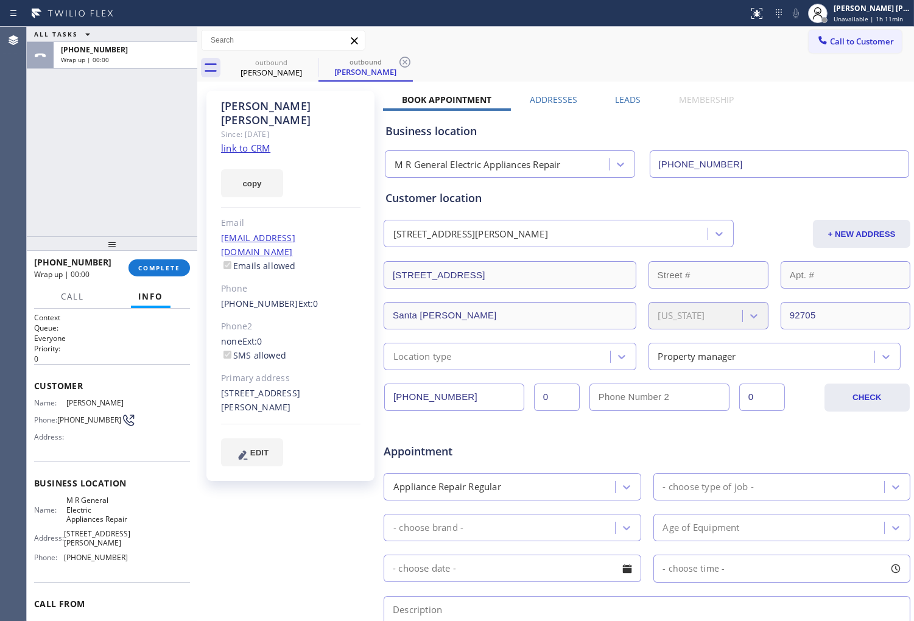
click at [617, 96] on label "Leads" at bounding box center [628, 100] width 26 height 12
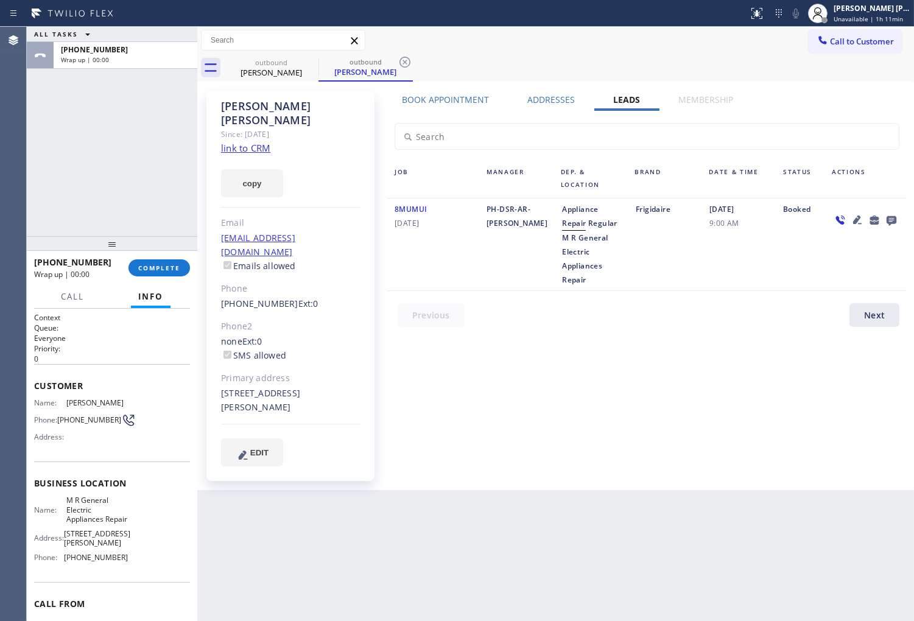
click at [892, 218] on icon at bounding box center [891, 221] width 10 height 10
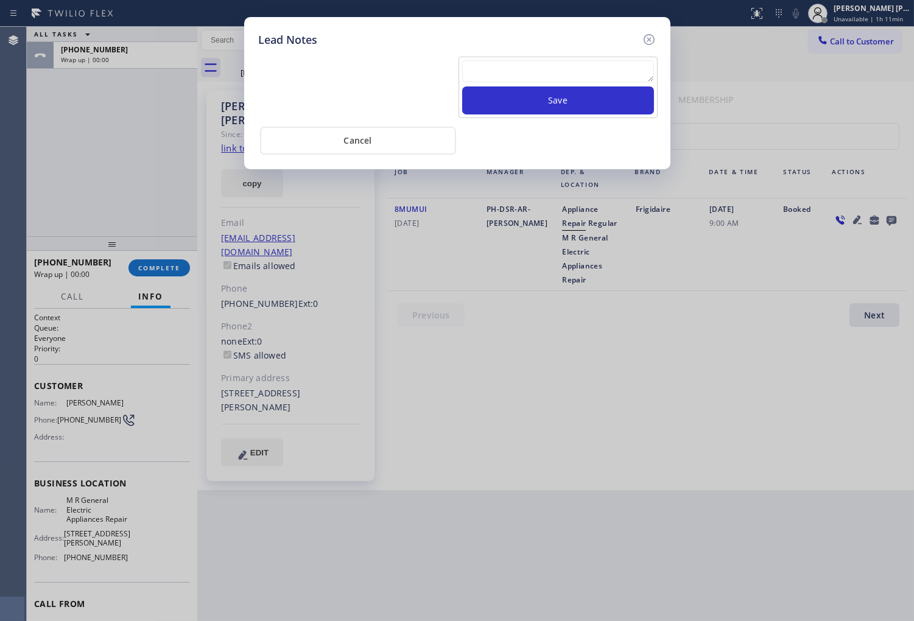
click at [542, 83] on div at bounding box center [558, 73] width 192 height 26
click at [543, 77] on textarea at bounding box center [558, 71] width 192 height 22
type textarea "O"
type textarea "VOICEMAIL"
click at [558, 111] on button "Save" at bounding box center [558, 100] width 192 height 28
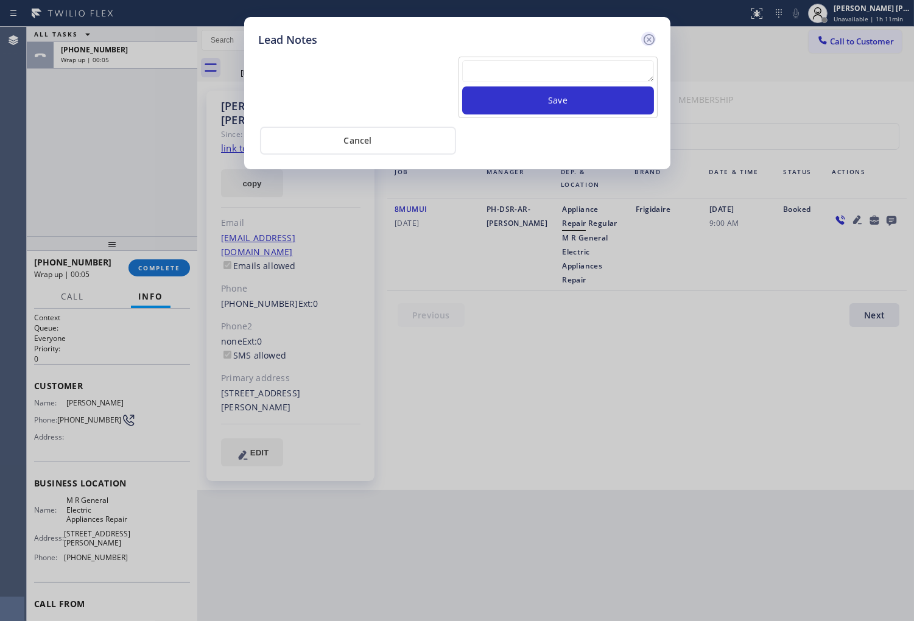
click at [646, 43] on icon at bounding box center [648, 39] width 11 height 11
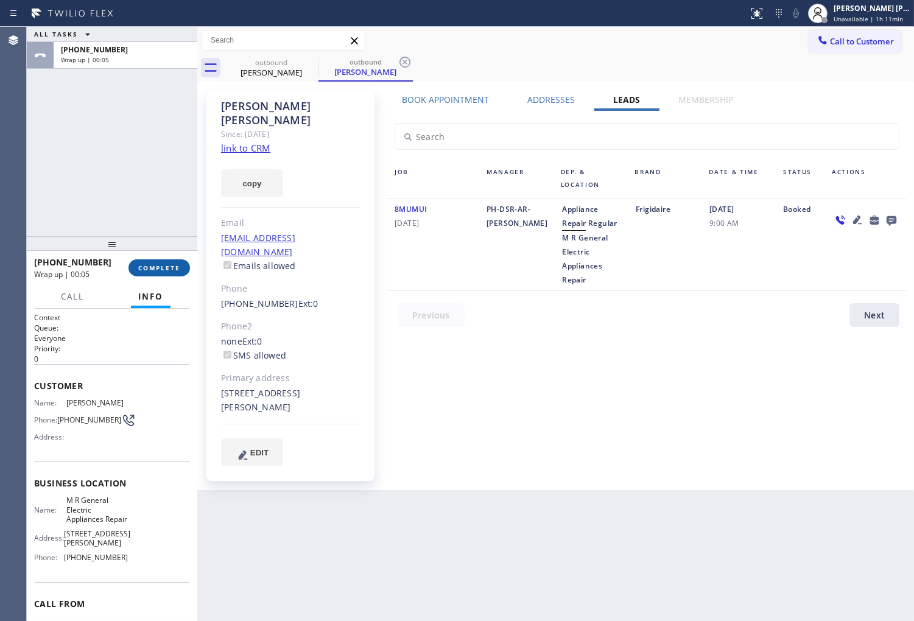
click at [150, 265] on span "COMPLETE" at bounding box center [159, 268] width 42 height 9
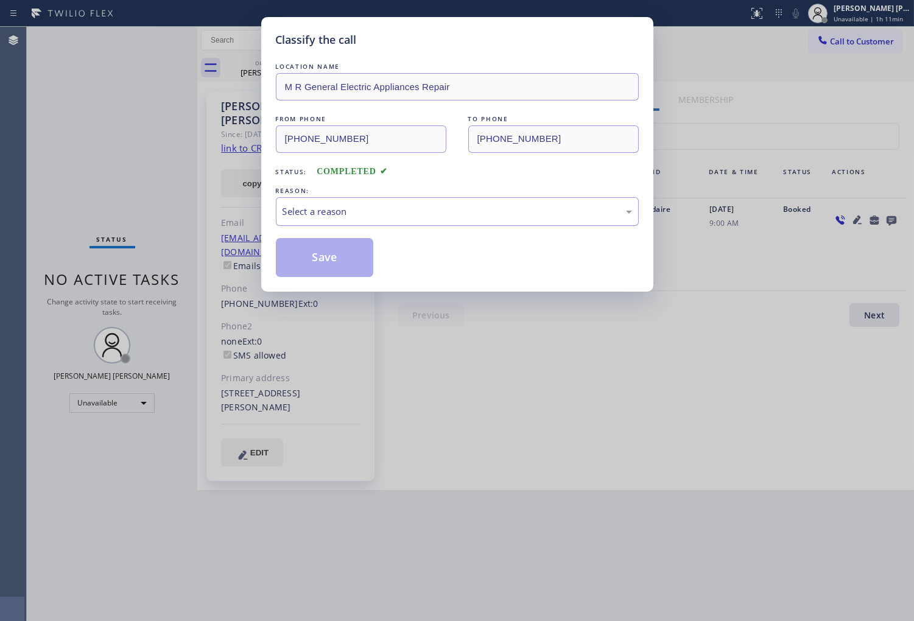
click at [335, 211] on div "Select a reason" at bounding box center [456, 212] width 349 height 14
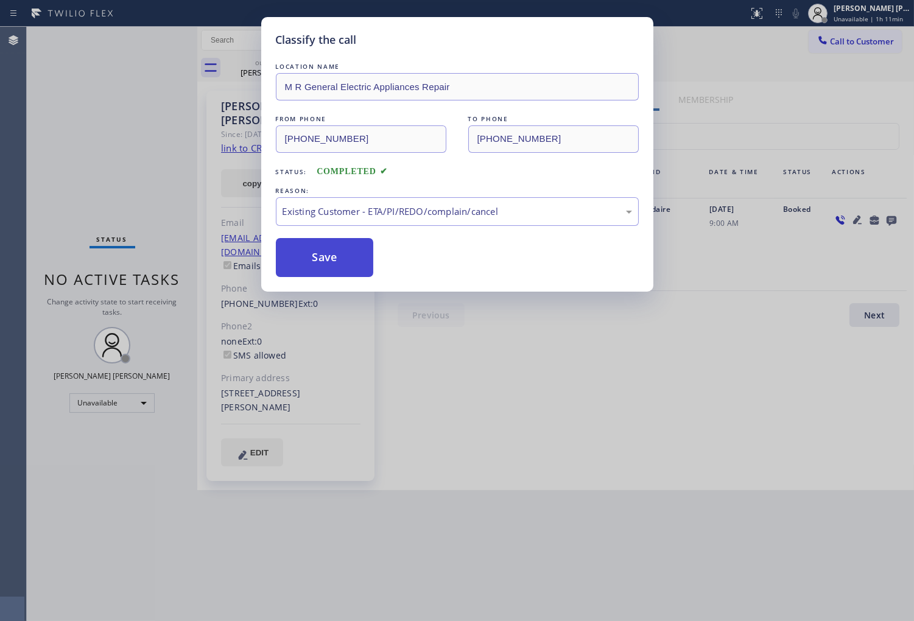
click at [307, 259] on button "Save" at bounding box center [325, 257] width 98 height 39
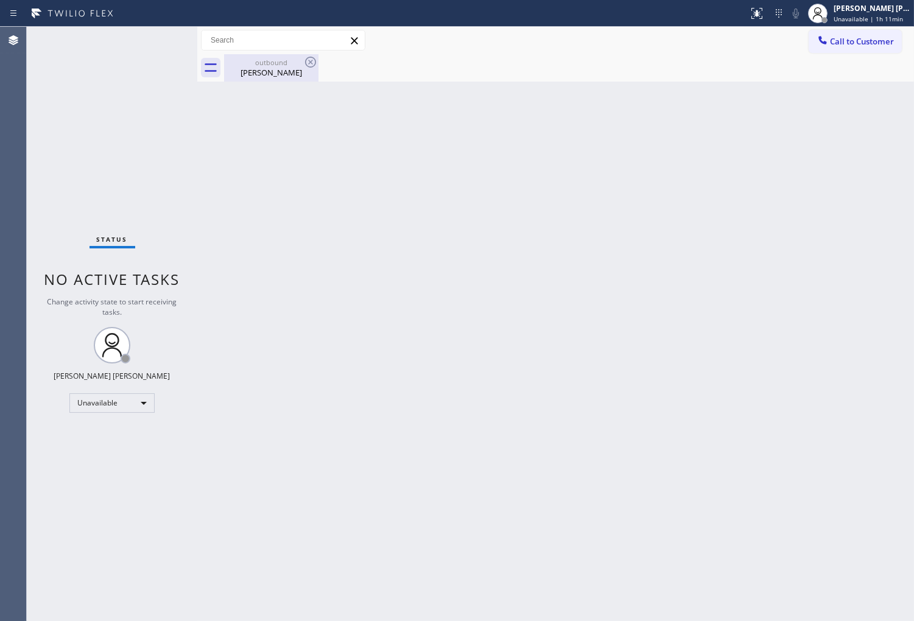
click at [309, 75] on div "[PERSON_NAME]" at bounding box center [271, 72] width 92 height 11
click at [0, 0] on icon at bounding box center [0, 0] width 0 height 0
click at [315, 62] on div "outbound [PERSON_NAME]" at bounding box center [569, 67] width 690 height 27
click at [897, 44] on button "Call to Customer" at bounding box center [854, 41] width 93 height 23
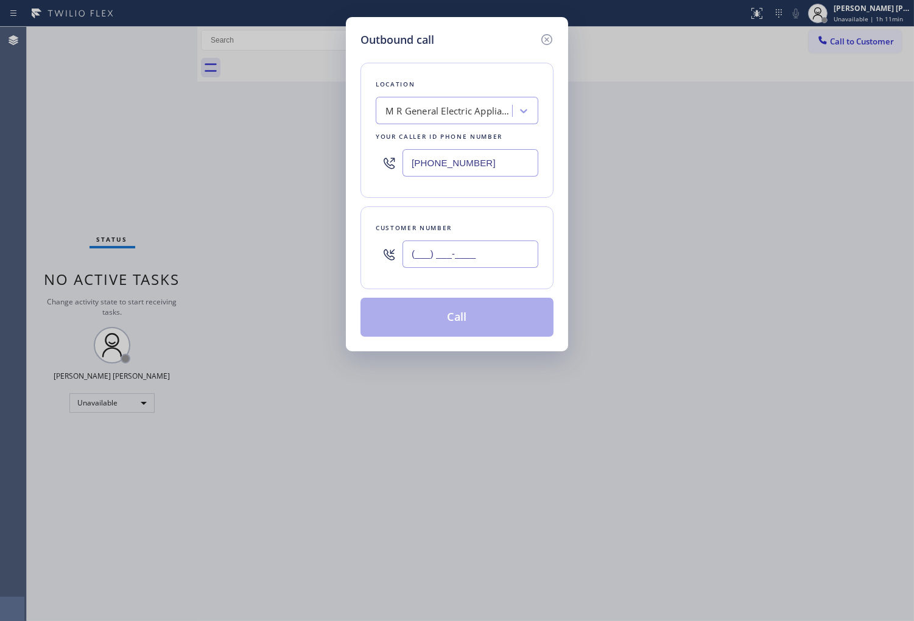
click at [483, 254] on input "(___) ___-____" at bounding box center [470, 253] width 136 height 27
paste input "954) 701-5665"
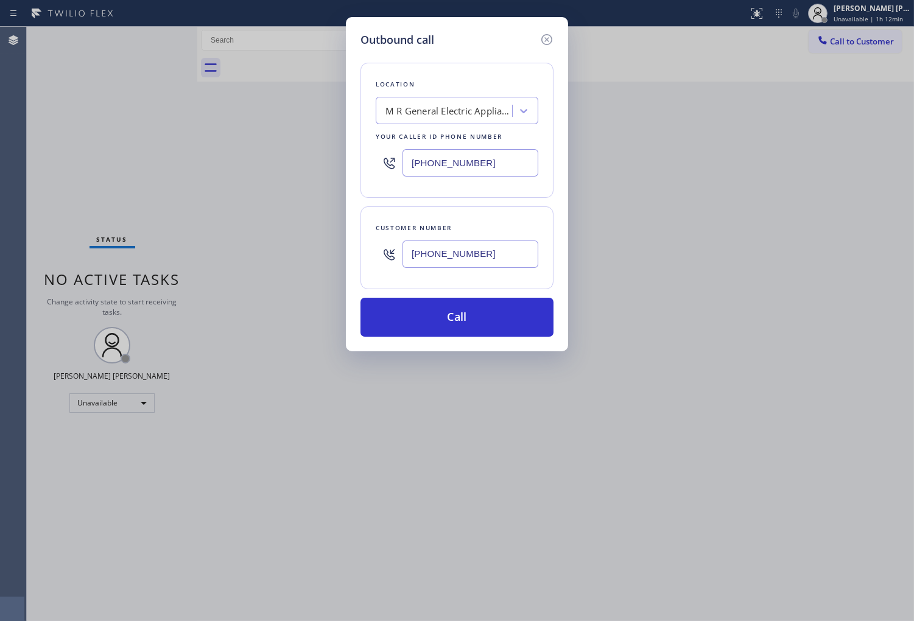
click at [463, 254] on input "[PHONE_NUMBER]" at bounding box center [470, 253] width 136 height 27
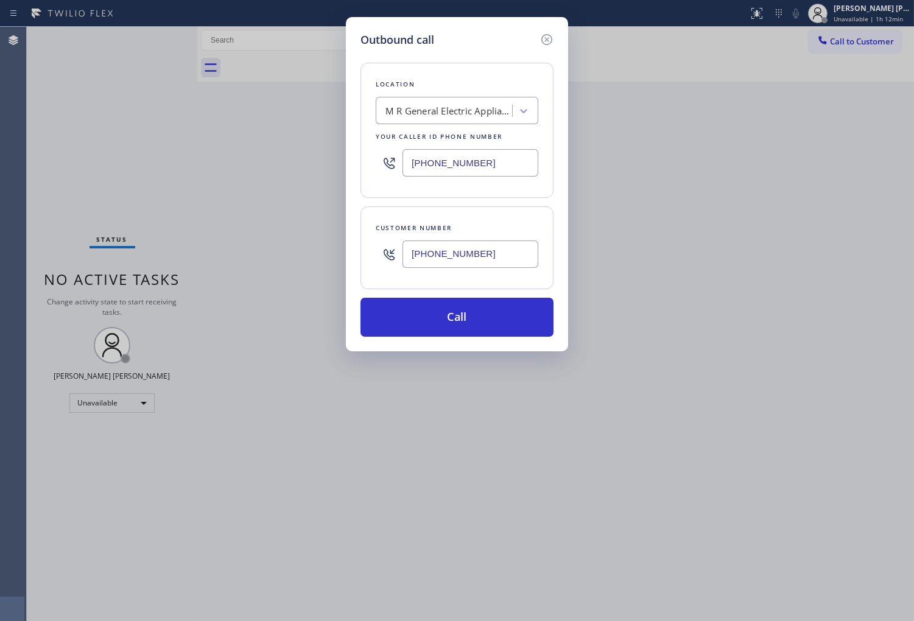
paste input "807-1441"
paste input "text"
click at [457, 259] on input "[PHONE_NUMBER]" at bounding box center [470, 253] width 136 height 27
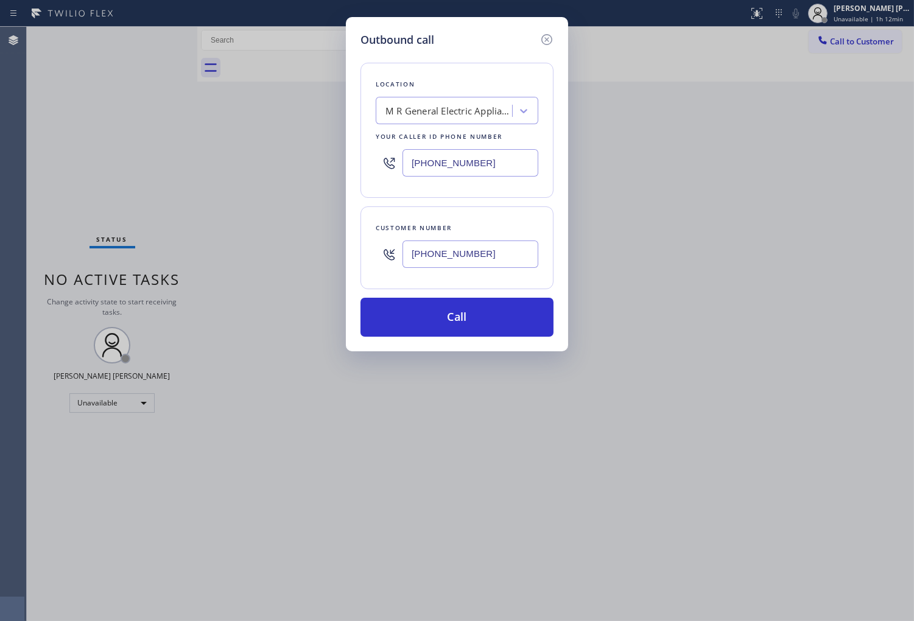
paste input "701-5665"
type input "[PHONE_NUMBER]"
click at [441, 173] on input "[PHONE_NUMBER]" at bounding box center [470, 162] width 136 height 27
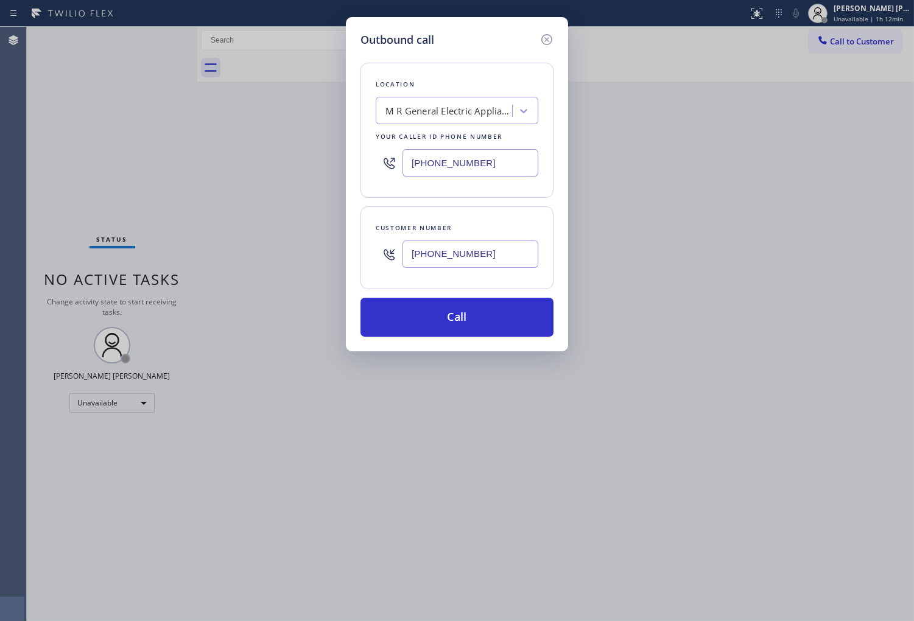
click at [441, 173] on input "[PHONE_NUMBER]" at bounding box center [470, 162] width 136 height 27
paste input "954) 807-144"
type input "[PHONE_NUMBER]"
click at [497, 315] on button "Call" at bounding box center [456, 317] width 193 height 39
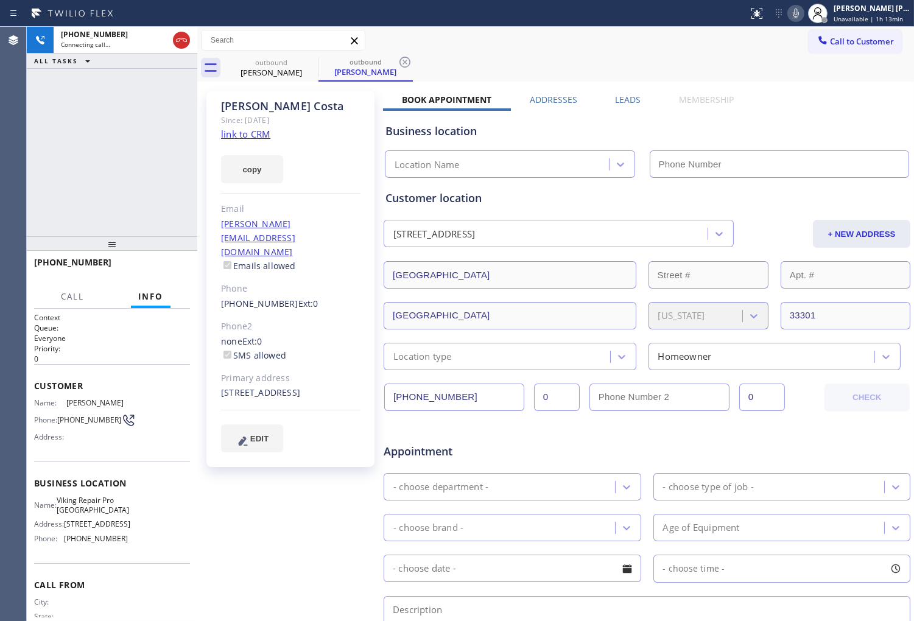
type input "[PHONE_NUMBER]"
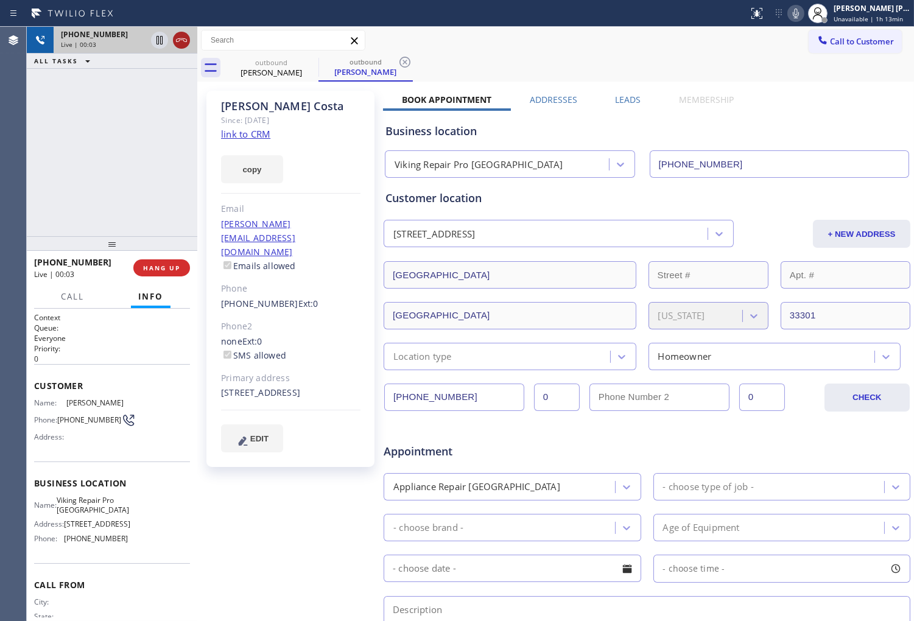
click at [183, 35] on icon at bounding box center [181, 40] width 15 height 15
click at [628, 97] on label "Leads" at bounding box center [628, 100] width 26 height 12
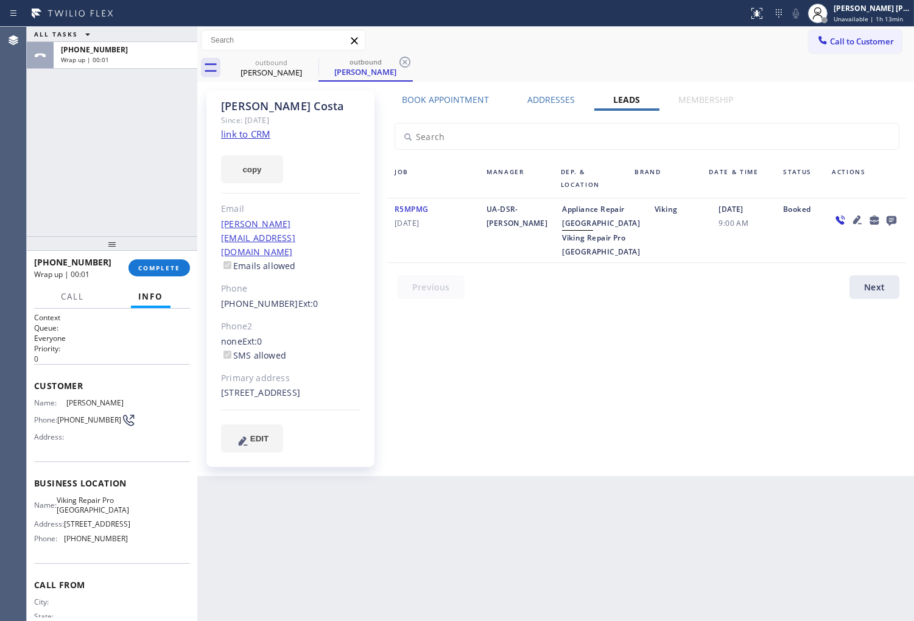
click at [894, 220] on icon at bounding box center [891, 221] width 10 height 10
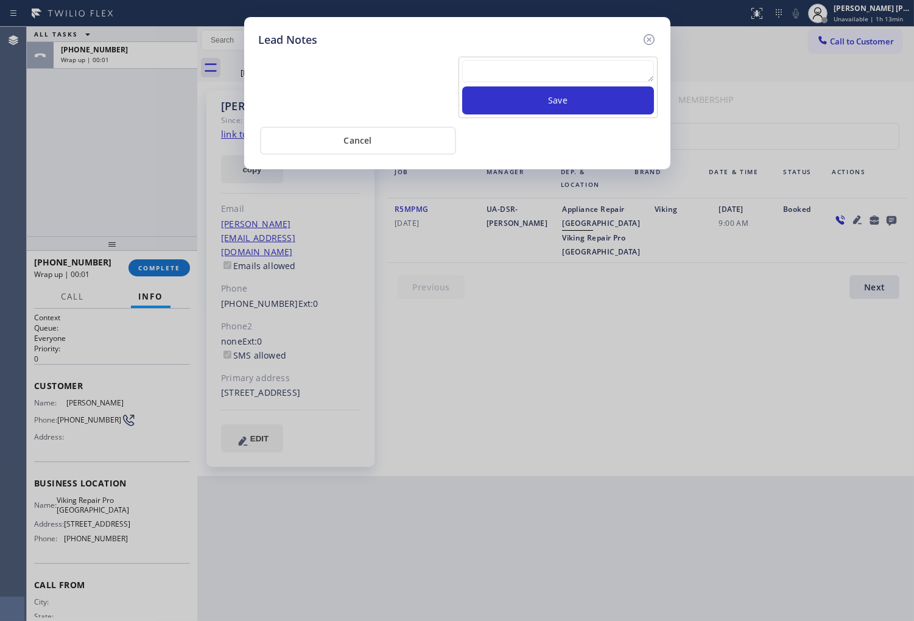
click at [894, 220] on div "Lead Notes Save Cancel" at bounding box center [457, 310] width 914 height 621
click at [586, 79] on textarea at bounding box center [558, 71] width 192 height 22
click at [598, 80] on textarea "VOICEMAIL" at bounding box center [558, 71] width 192 height 22
type textarea "VOICEMAIL"
click at [564, 111] on button "Save" at bounding box center [558, 100] width 192 height 28
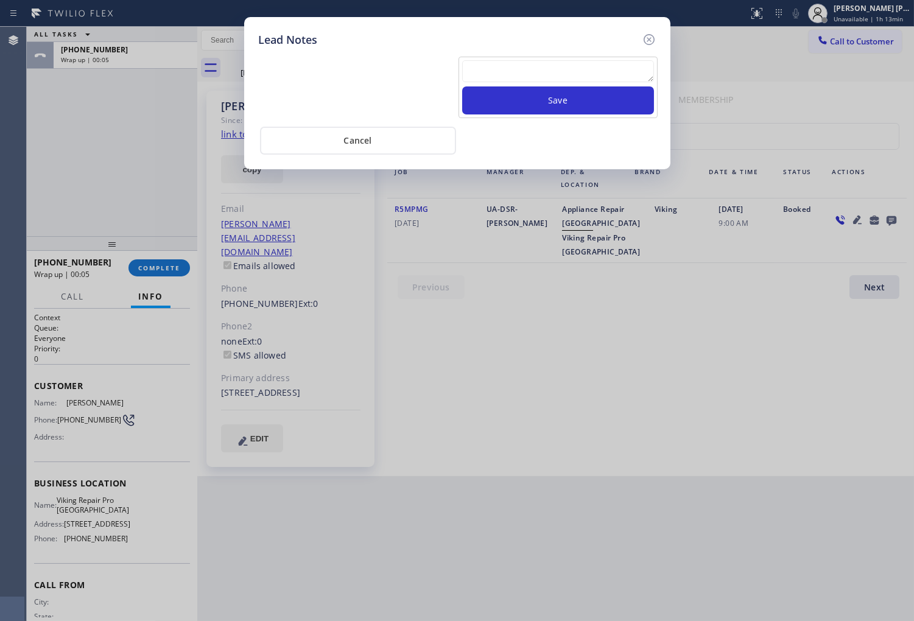
click at [665, 35] on div "Lead Notes Save Cancel" at bounding box center [457, 93] width 426 height 152
drag, startPoint x: 657, startPoint y: 37, endPoint x: 651, endPoint y: 40, distance: 6.8
click at [656, 38] on div "Lead Notes Save Cancel" at bounding box center [457, 93] width 426 height 152
click at [647, 41] on icon at bounding box center [649, 39] width 15 height 15
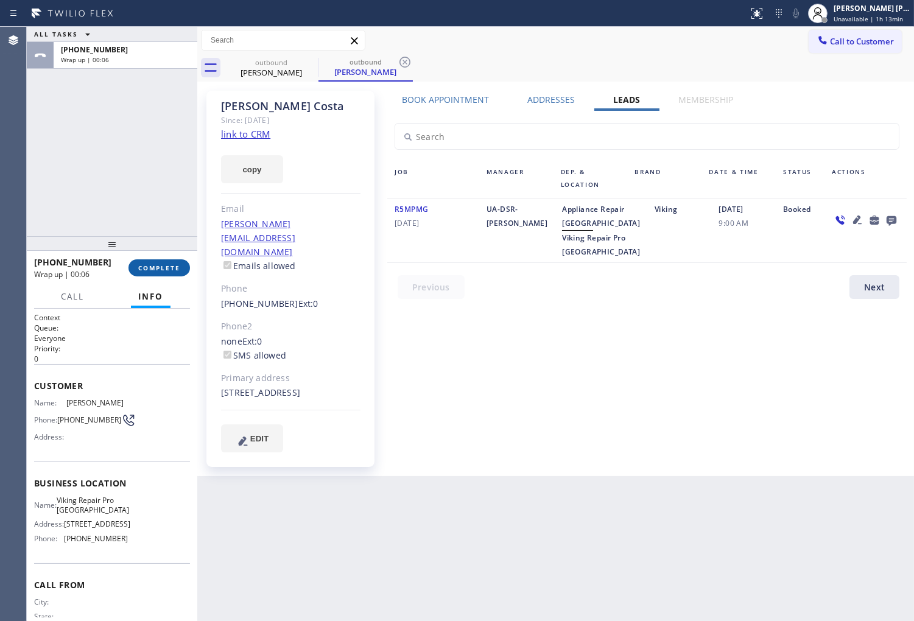
click at [149, 271] on span "COMPLETE" at bounding box center [159, 268] width 42 height 9
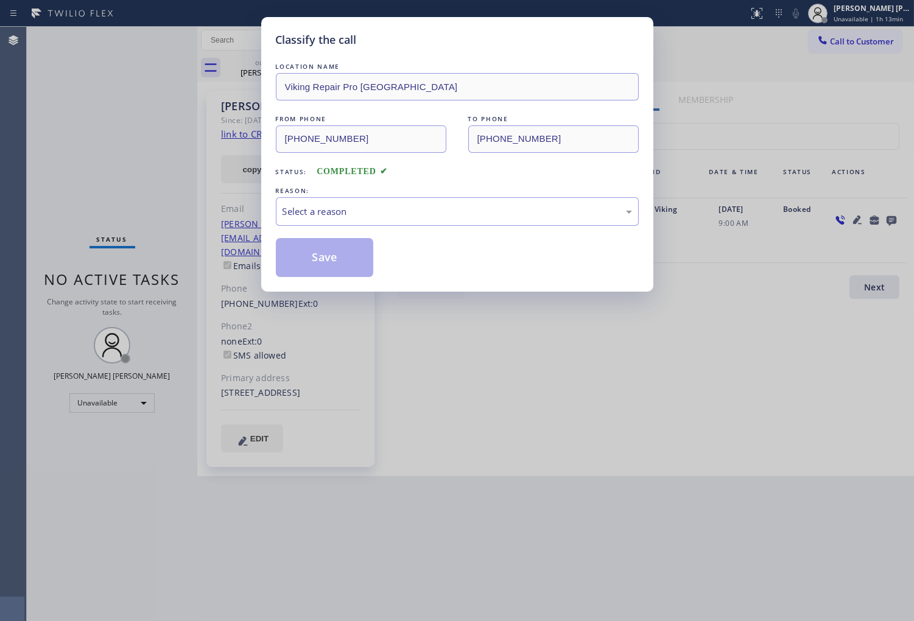
click at [348, 221] on div "Select a reason" at bounding box center [457, 211] width 363 height 29
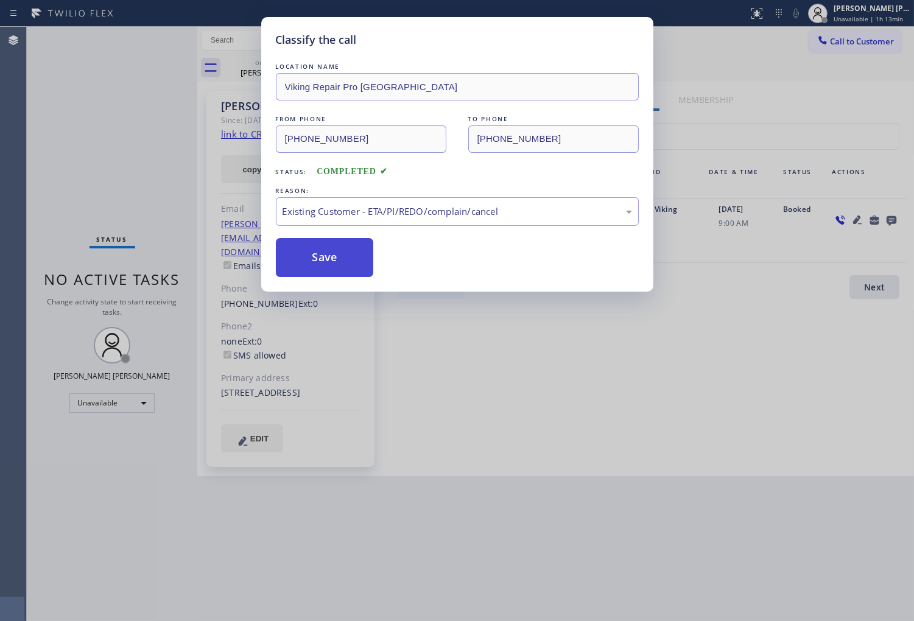
click at [301, 264] on button "Save" at bounding box center [325, 257] width 98 height 39
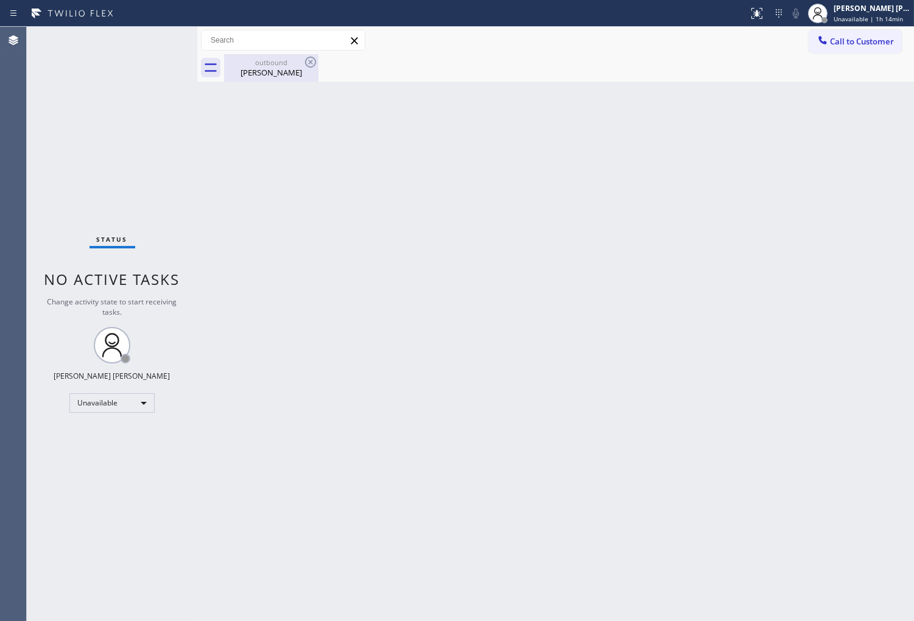
click at [263, 74] on div "[PERSON_NAME]" at bounding box center [271, 72] width 92 height 11
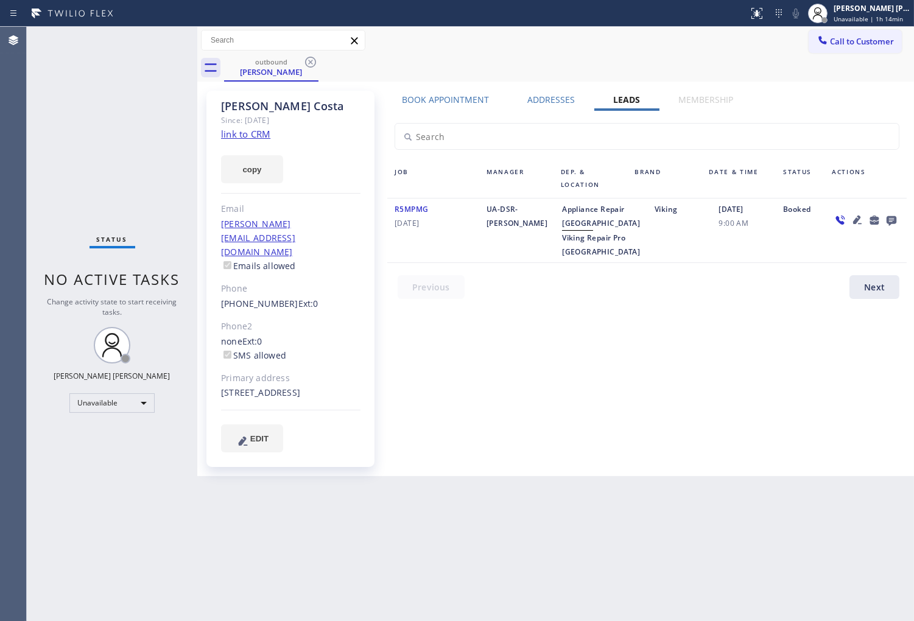
drag, startPoint x: 304, startPoint y: 61, endPoint x: 637, endPoint y: 63, distance: 332.3
click at [306, 61] on icon at bounding box center [310, 62] width 15 height 15
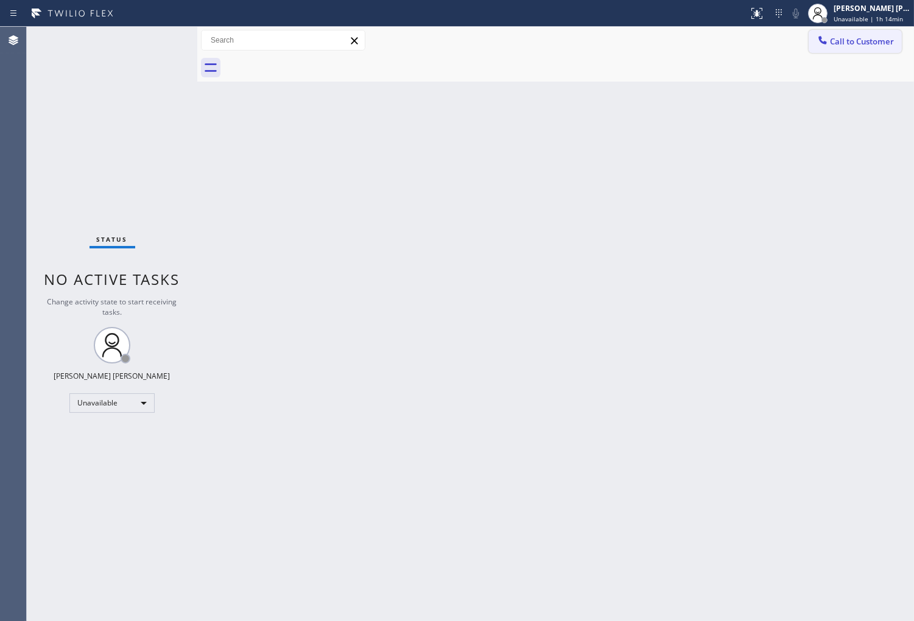
click at [858, 43] on span "Call to Customer" at bounding box center [862, 41] width 64 height 11
click at [0, 0] on div "Outbound call Location Viking Repair Pro [GEOGRAPHIC_DATA] Your caller id phone…" at bounding box center [0, 0] width 0 height 0
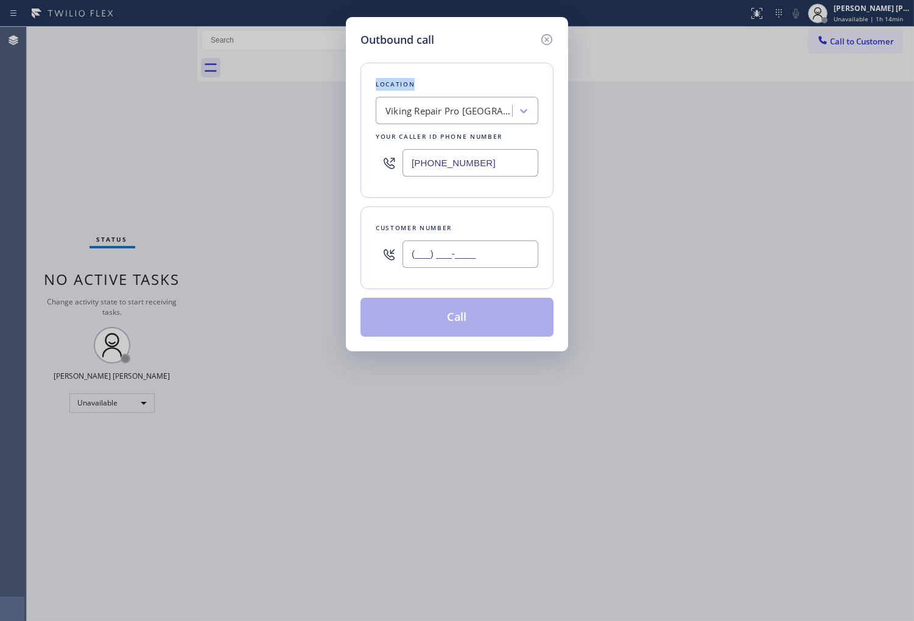
click at [471, 262] on input "(___) ___-____" at bounding box center [470, 253] width 136 height 27
paste input "805) 801-6598"
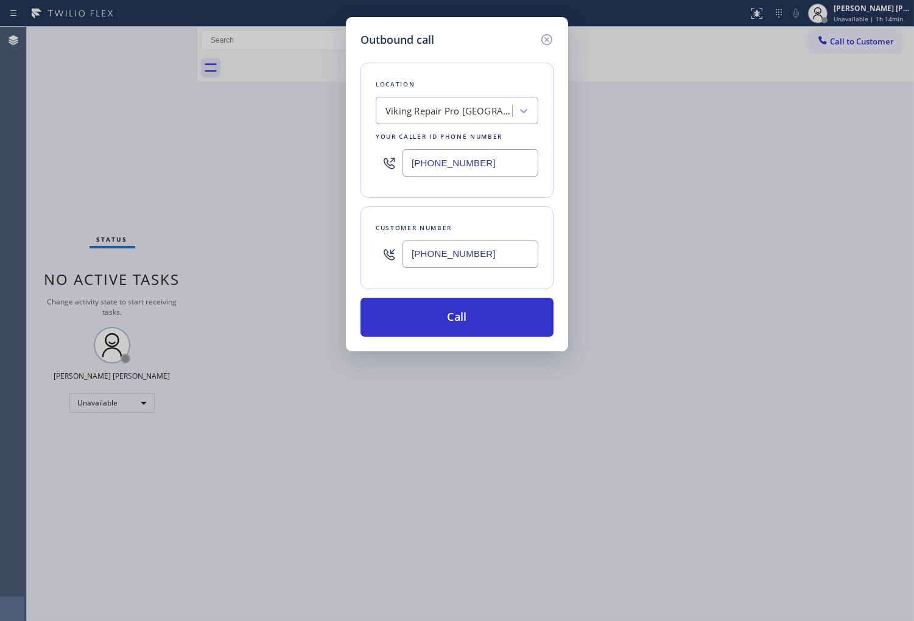
type input "[PHONE_NUMBER]"
click at [428, 162] on input "[PHONE_NUMBER]" at bounding box center [470, 162] width 136 height 27
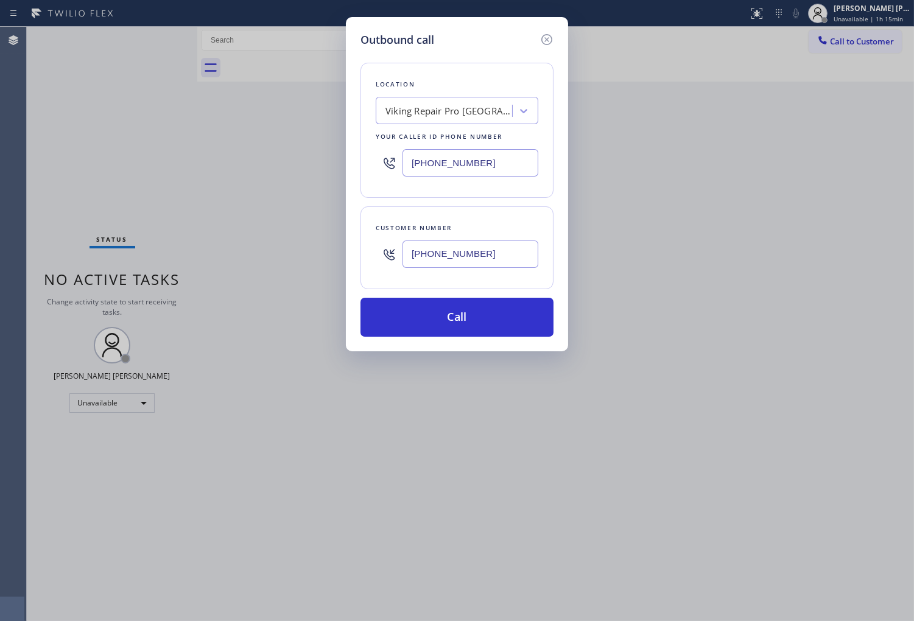
paste input "206) 202-1006"
type input "[PHONE_NUMBER]"
click at [502, 326] on button "Call" at bounding box center [456, 317] width 193 height 39
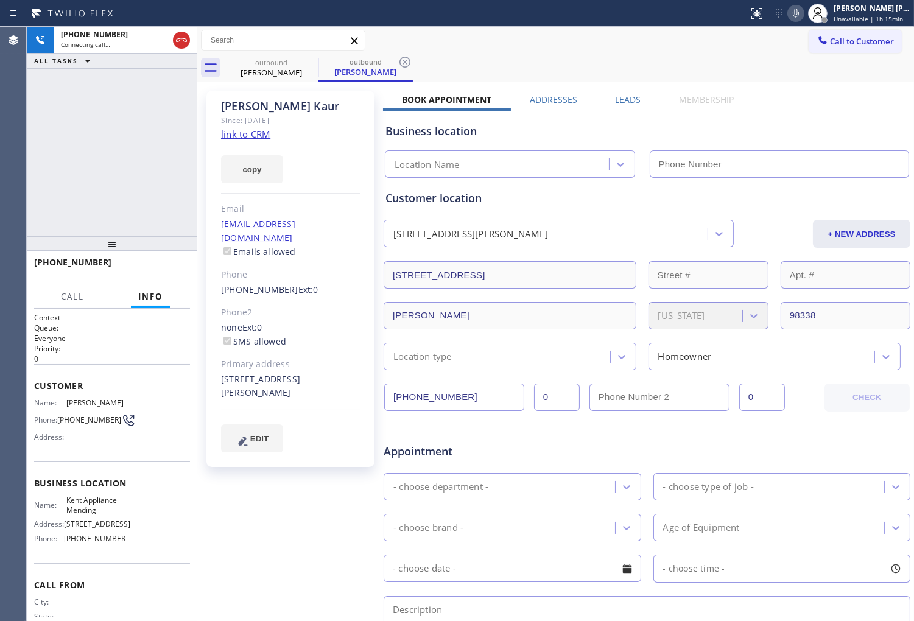
drag, startPoint x: 808, startPoint y: 19, endPoint x: 808, endPoint y: 28, distance: 8.5
click at [803, 19] on icon at bounding box center [795, 13] width 15 height 15
type input "[PHONE_NUMBER]"
drag, startPoint x: 55, startPoint y: 181, endPoint x: 49, endPoint y: 174, distance: 9.9
click at [55, 181] on div "[PHONE_NUMBER] Connecting call… ALL TASKS ALL TASKS ACTIVE TASKS TASKS IN WRAP …" at bounding box center [112, 131] width 170 height 209
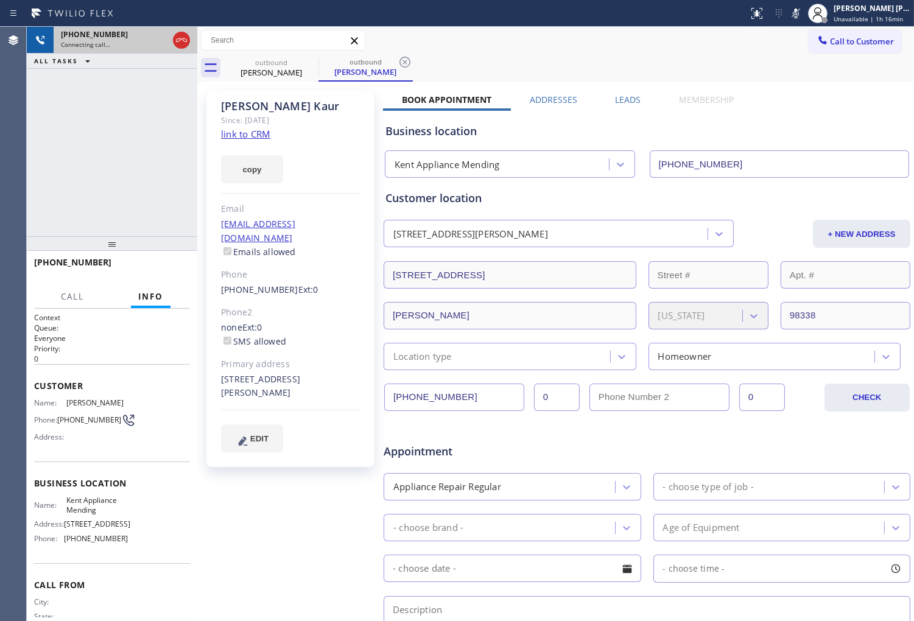
click at [183, 41] on icon at bounding box center [181, 40] width 15 height 15
click at [638, 99] on div "Leads" at bounding box center [628, 102] width 64 height 17
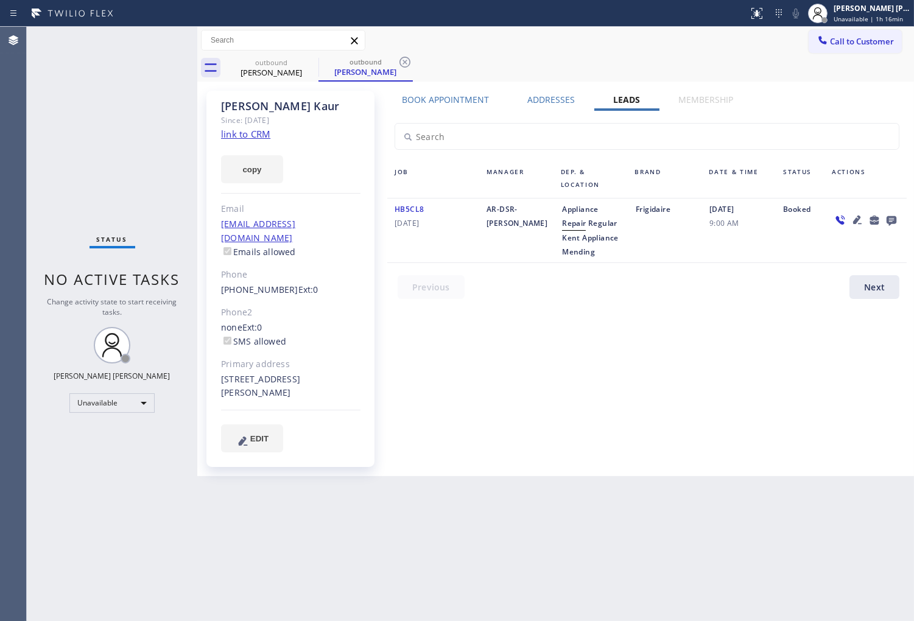
click at [889, 222] on icon at bounding box center [891, 221] width 10 height 10
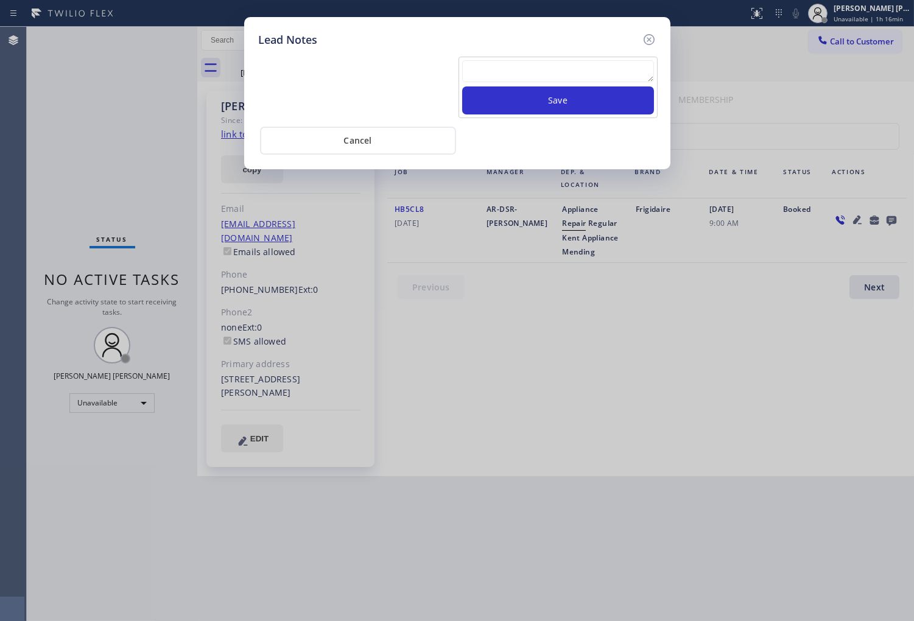
click at [534, 78] on textarea at bounding box center [558, 71] width 192 height 22
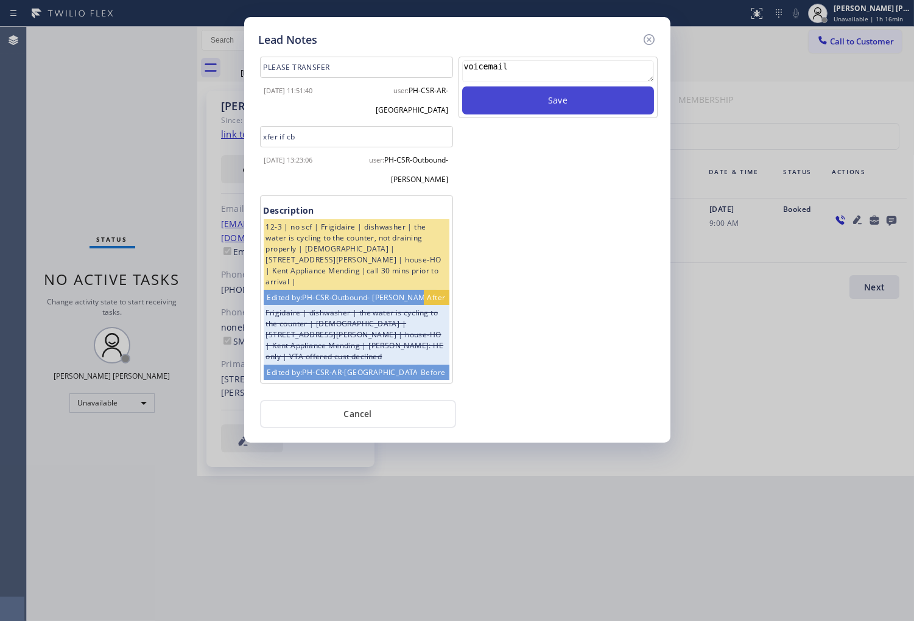
type textarea "voicemail"
click at [548, 99] on button "Save" at bounding box center [558, 100] width 192 height 28
click at [646, 41] on icon at bounding box center [649, 39] width 15 height 15
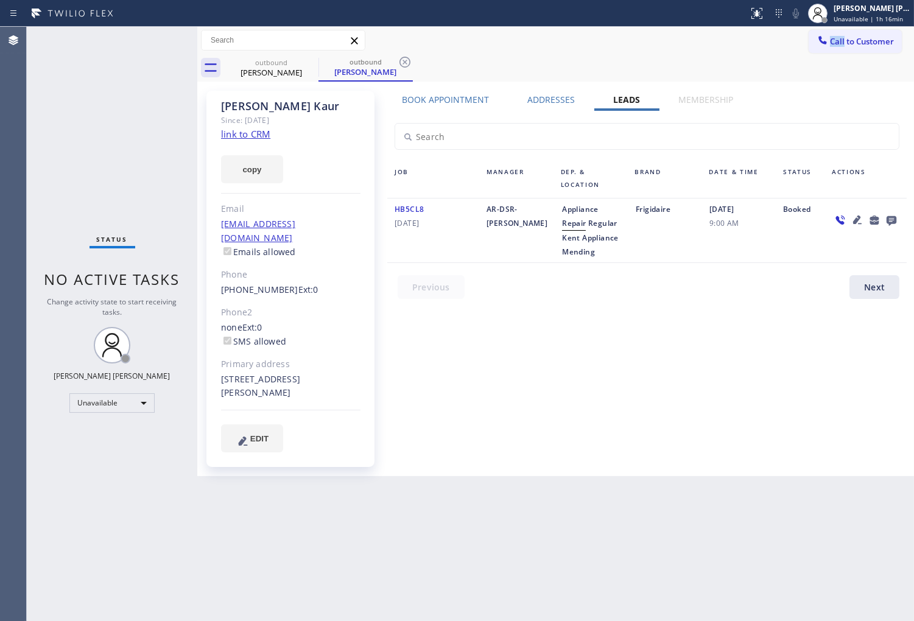
click at [646, 41] on div "Call to Customer Outbound call Location [GEOGRAPHIC_DATA] Appliance Mending You…" at bounding box center [555, 40] width 716 height 21
click at [312, 60] on icon at bounding box center [310, 62] width 11 height 11
click at [313, 60] on icon at bounding box center [310, 62] width 15 height 15
click at [318, 60] on div "outbound [PERSON_NAME]" at bounding box center [365, 67] width 94 height 27
click at [313, 60] on icon at bounding box center [310, 62] width 15 height 15
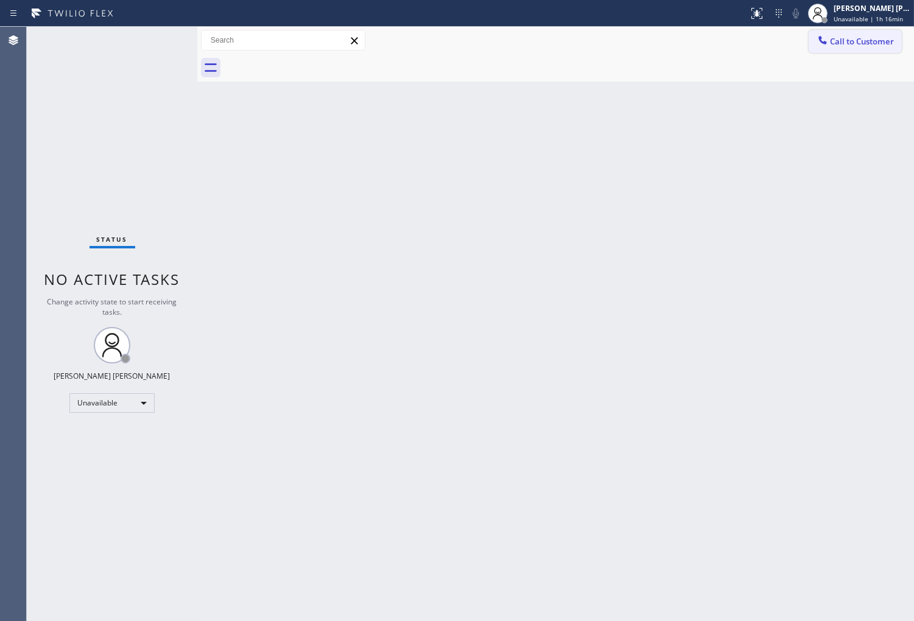
click at [856, 47] on button "Call to Customer" at bounding box center [854, 41] width 93 height 23
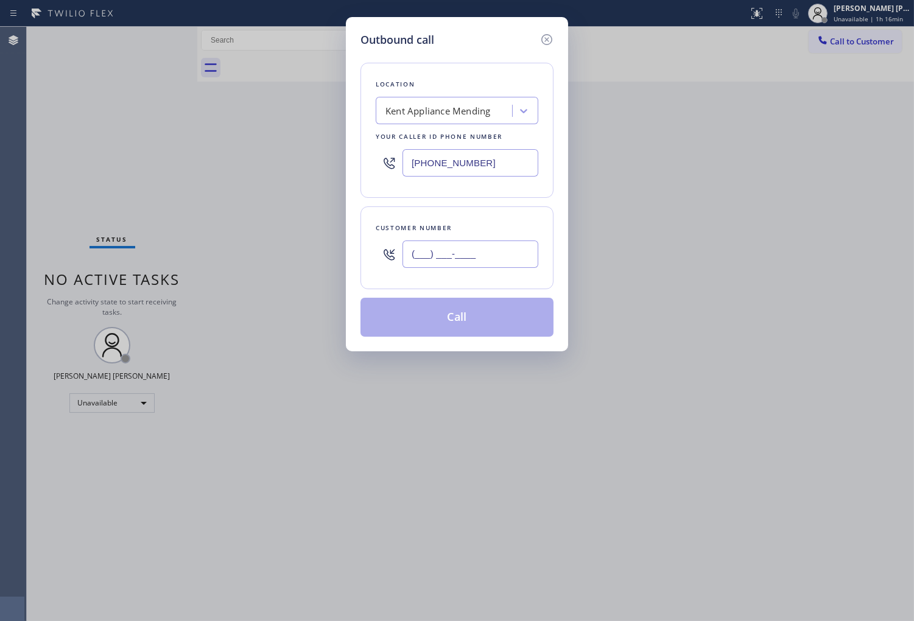
click at [470, 250] on input "(___) ___-____" at bounding box center [470, 253] width 136 height 27
paste input "949) 500-2142"
type input "[PHONE_NUMBER]"
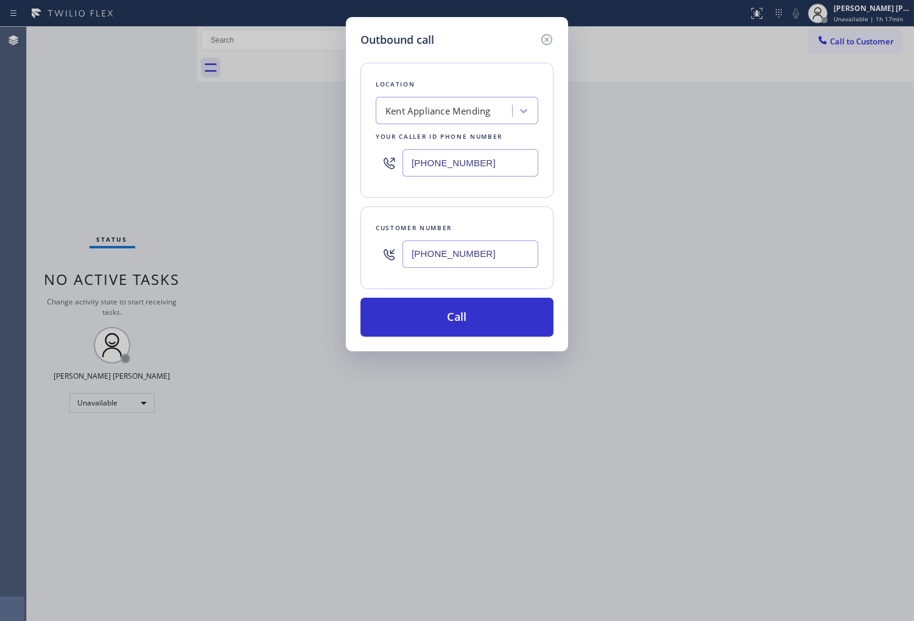
click at [452, 163] on input "[PHONE_NUMBER]" at bounding box center [470, 162] width 136 height 27
paste input "949) 536-9698"
type input "[PHONE_NUMBER]"
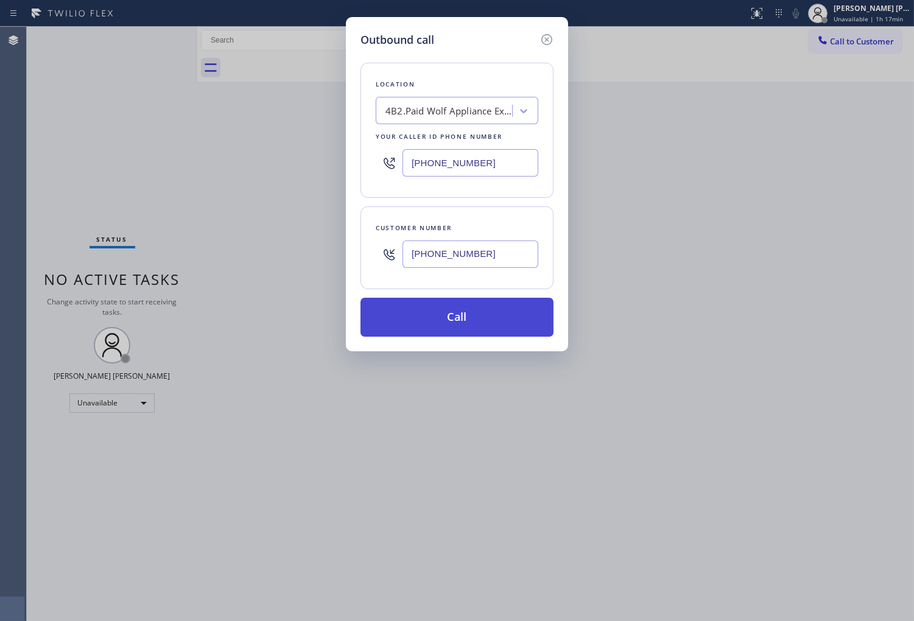
click at [501, 325] on button "Call" at bounding box center [456, 317] width 193 height 39
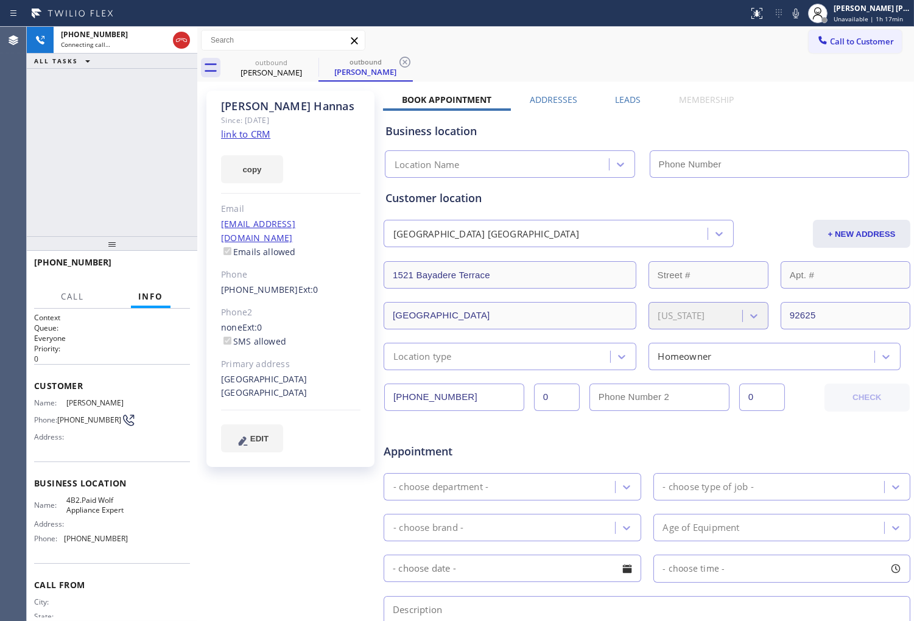
click at [168, 149] on div "[PHONE_NUMBER] Connecting call… ALL TASKS ALL TASKS ACTIVE TASKS TASKS IN WRAP …" at bounding box center [112, 131] width 170 height 209
type input "[PHONE_NUMBER]"
click at [804, 27] on div "Call to Customer Outbound call Location Wolf Appliance Expert Your caller id ph…" at bounding box center [555, 40] width 716 height 27
click at [803, 14] on icon at bounding box center [795, 13] width 15 height 15
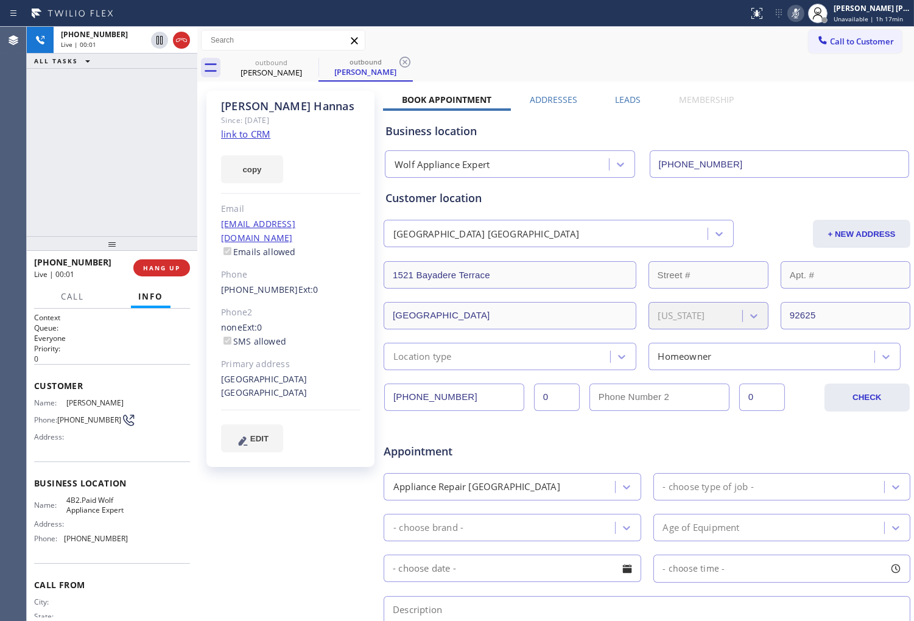
drag, startPoint x: 0, startPoint y: 177, endPoint x: 10, endPoint y: 163, distance: 17.9
click at [0, 177] on div "Agent Desktop" at bounding box center [13, 324] width 26 height 594
click at [186, 34] on icon at bounding box center [181, 40] width 15 height 15
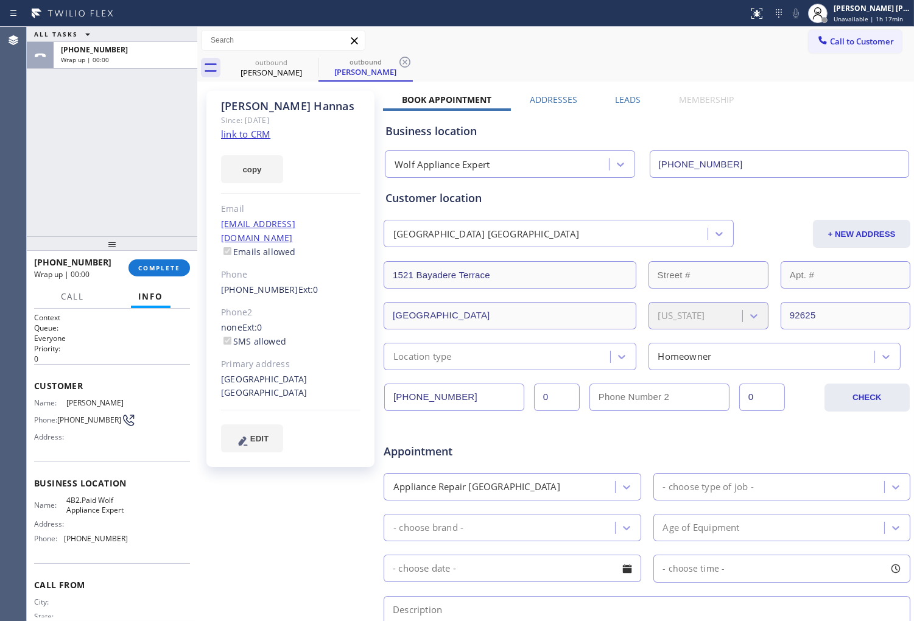
click at [642, 99] on div "Leads" at bounding box center [628, 102] width 64 height 17
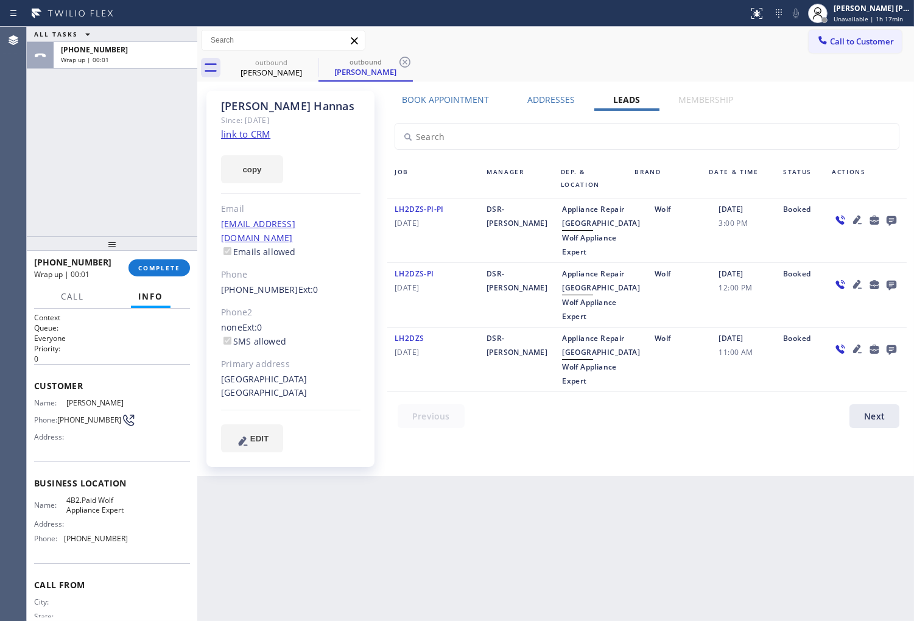
click at [897, 222] on icon at bounding box center [891, 219] width 15 height 15
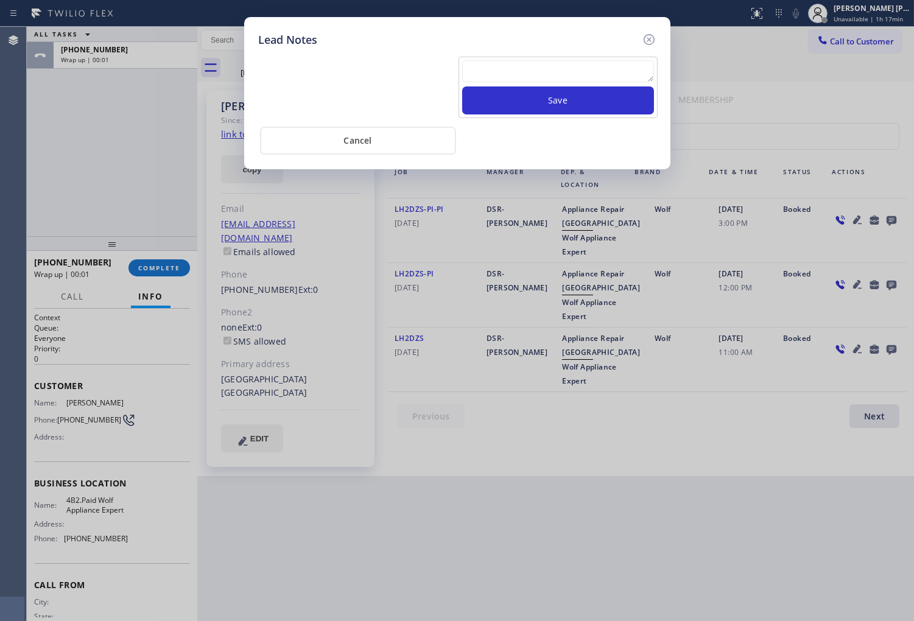
click at [617, 72] on textarea at bounding box center [558, 71] width 192 height 22
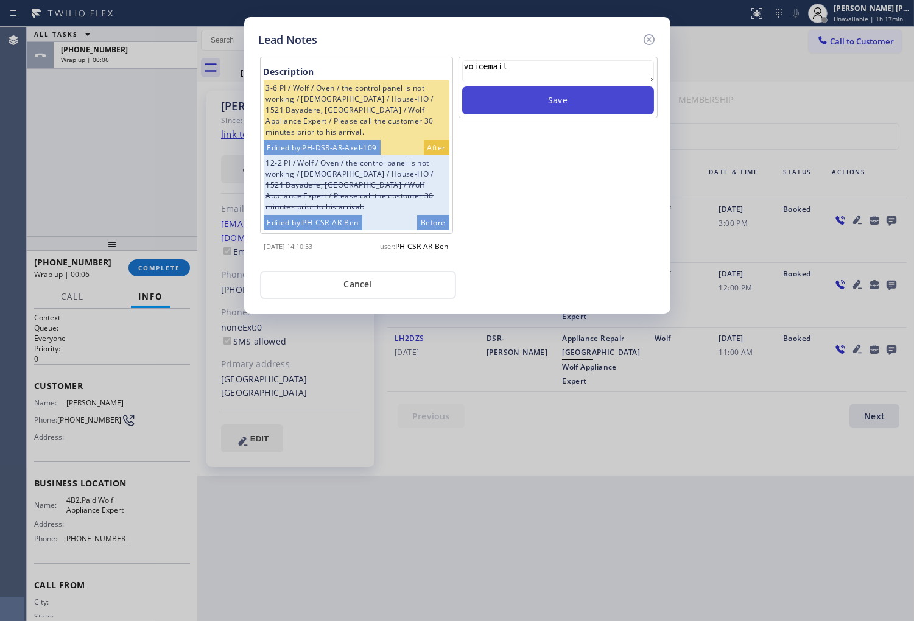
type textarea "voicemail"
click at [623, 111] on button "Save" at bounding box center [558, 100] width 192 height 28
click at [649, 38] on icon at bounding box center [648, 39] width 11 height 11
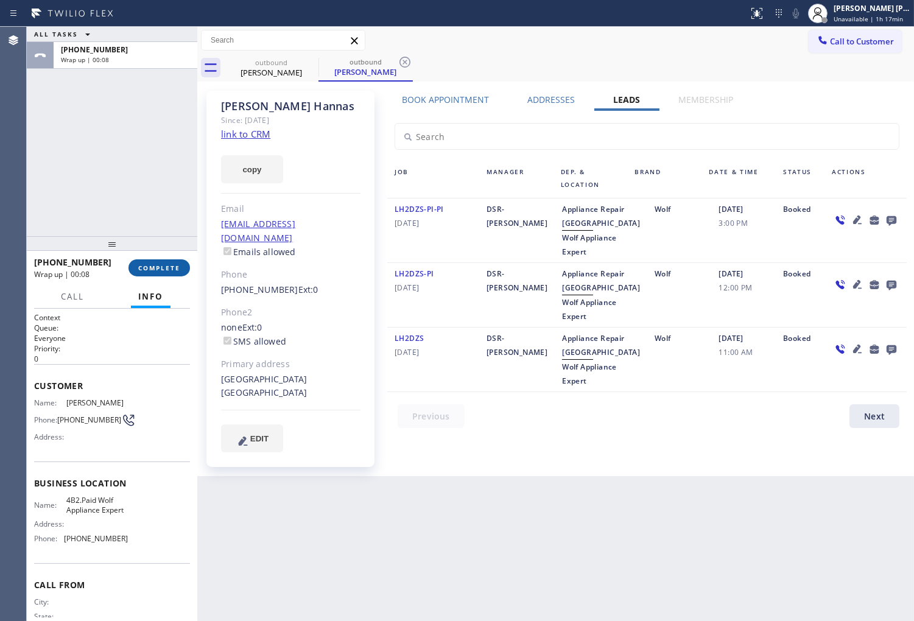
click at [180, 268] on span "COMPLETE" at bounding box center [159, 268] width 42 height 9
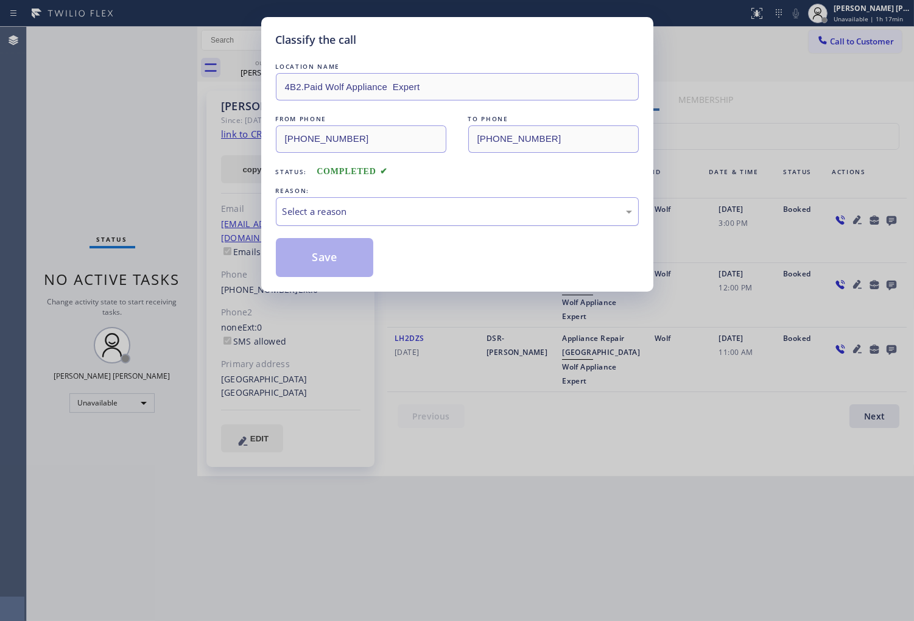
click at [382, 220] on div "Select a reason" at bounding box center [457, 211] width 363 height 29
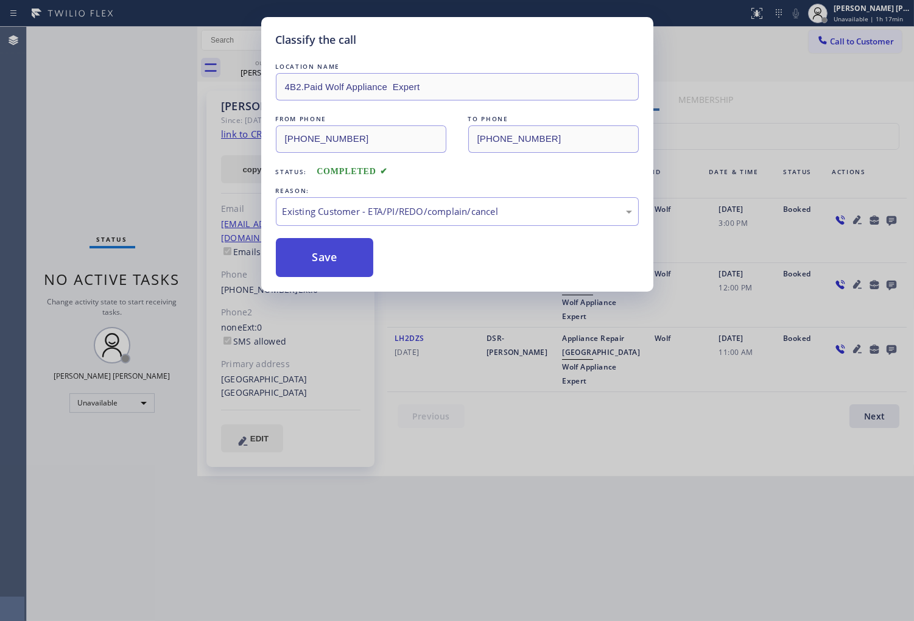
click at [319, 260] on button "Save" at bounding box center [325, 257] width 98 height 39
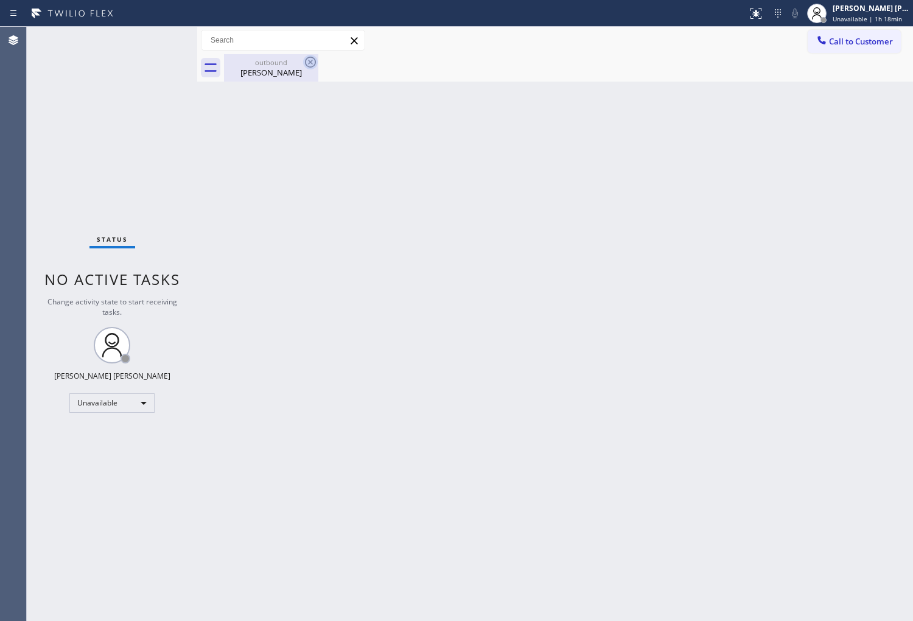
click at [290, 72] on div "[PERSON_NAME]" at bounding box center [271, 72] width 92 height 11
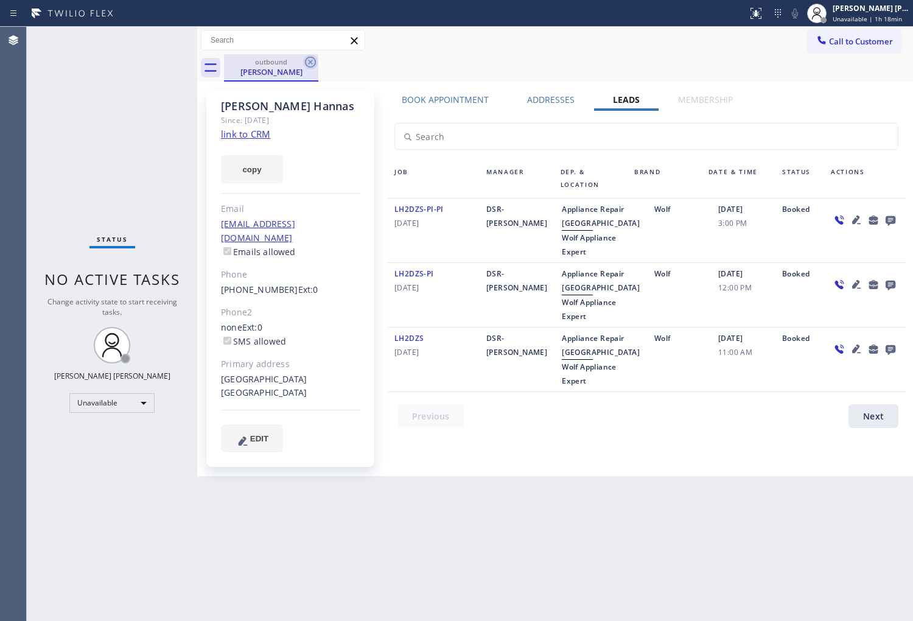
click at [312, 60] on icon at bounding box center [310, 62] width 11 height 11
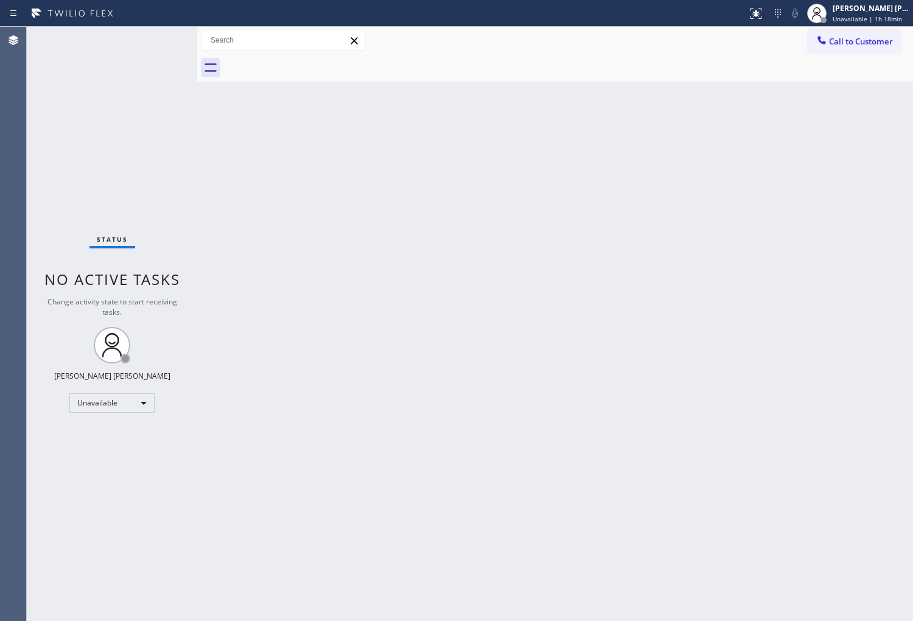
click at [880, 51] on button "Call to Customer" at bounding box center [854, 41] width 93 height 23
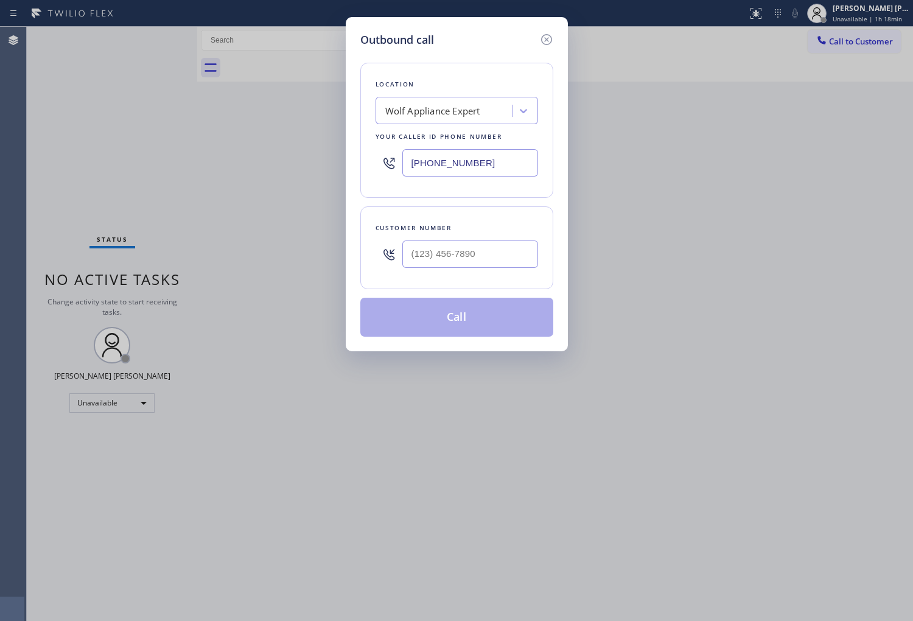
click at [466, 165] on input "[PHONE_NUMBER]" at bounding box center [470, 162] width 136 height 27
paste input "23-3220"
type input "[PHONE_NUMBER]"
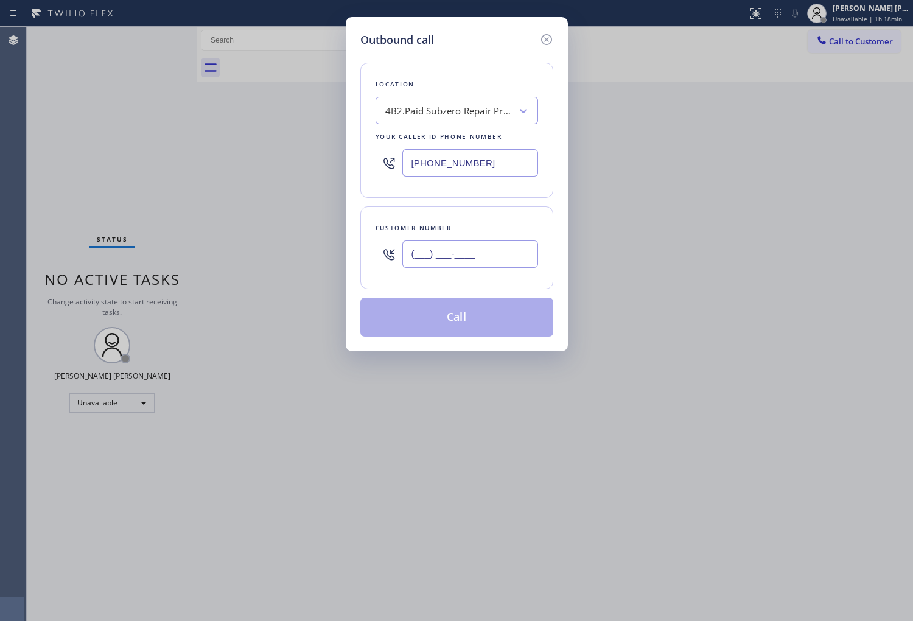
click at [475, 247] on input "(___) ___-____" at bounding box center [470, 253] width 136 height 27
paste input "949) 981-6879"
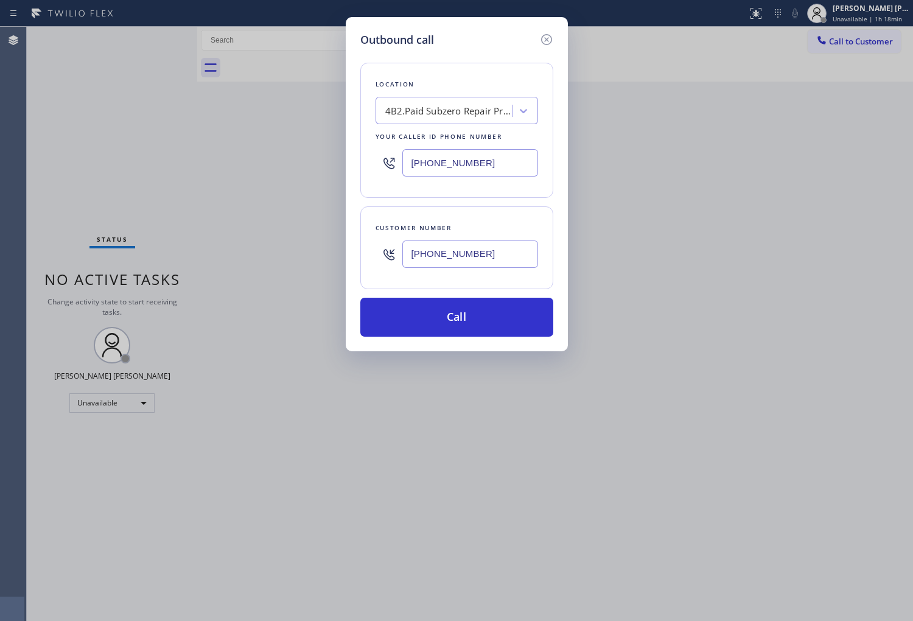
type input "[PHONE_NUMBER]"
click at [467, 315] on button "Call" at bounding box center [456, 317] width 193 height 39
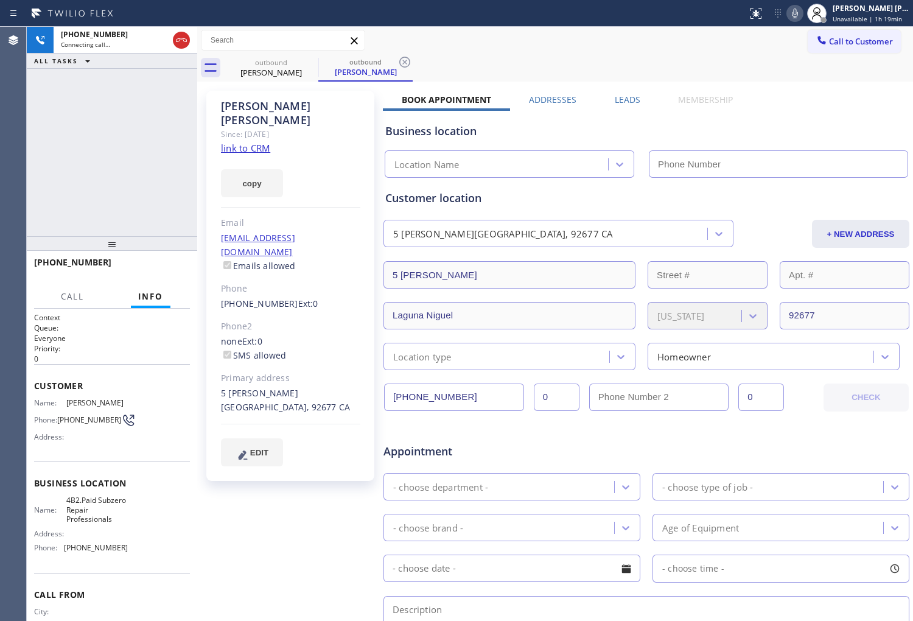
type input "[PHONE_NUMBER]"
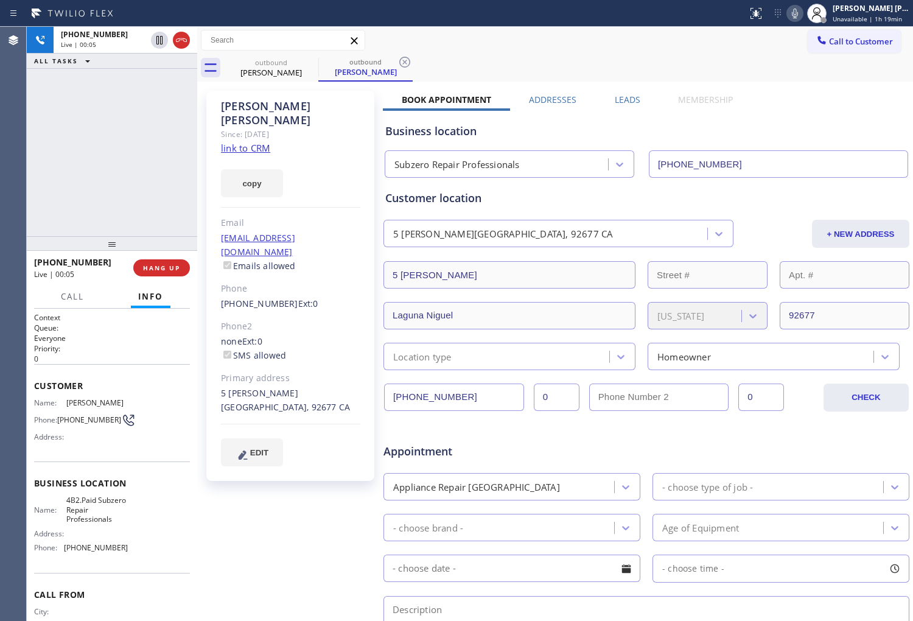
drag, startPoint x: 33, startPoint y: 181, endPoint x: 63, endPoint y: 142, distance: 49.1
click at [33, 181] on div "[PHONE_NUMBER] Live | 00:05 ALL TASKS ALL TASKS ACTIVE TASKS TASKS IN WRAP UP" at bounding box center [112, 131] width 170 height 209
click at [185, 45] on icon at bounding box center [181, 40] width 15 height 15
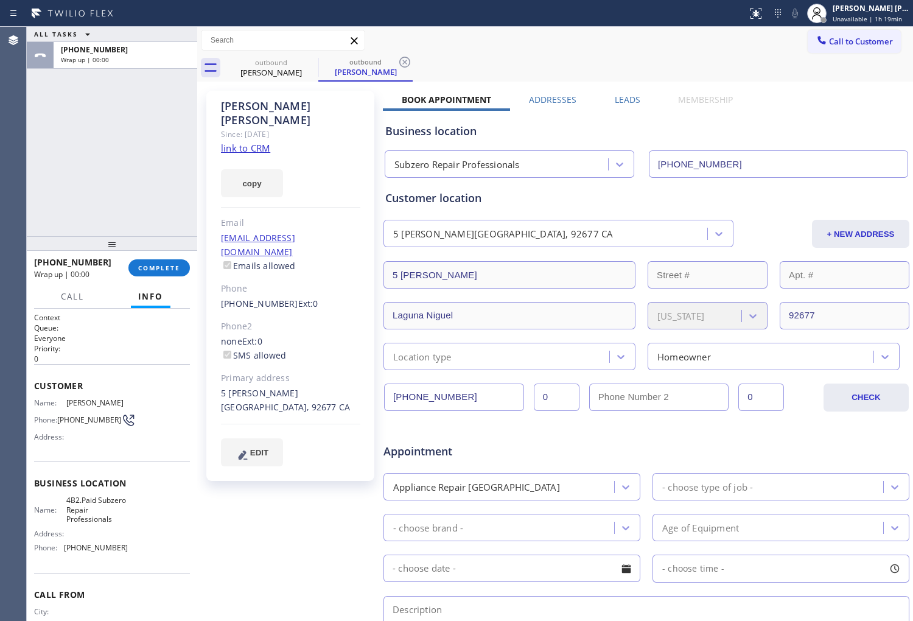
click at [630, 90] on div "[PERSON_NAME] Since: [DATE] link to CRM copy Email [EMAIL_ADDRESS][DOMAIN_NAME]…" at bounding box center [555, 479] width 710 height 789
click at [624, 96] on label "Leads" at bounding box center [628, 100] width 26 height 12
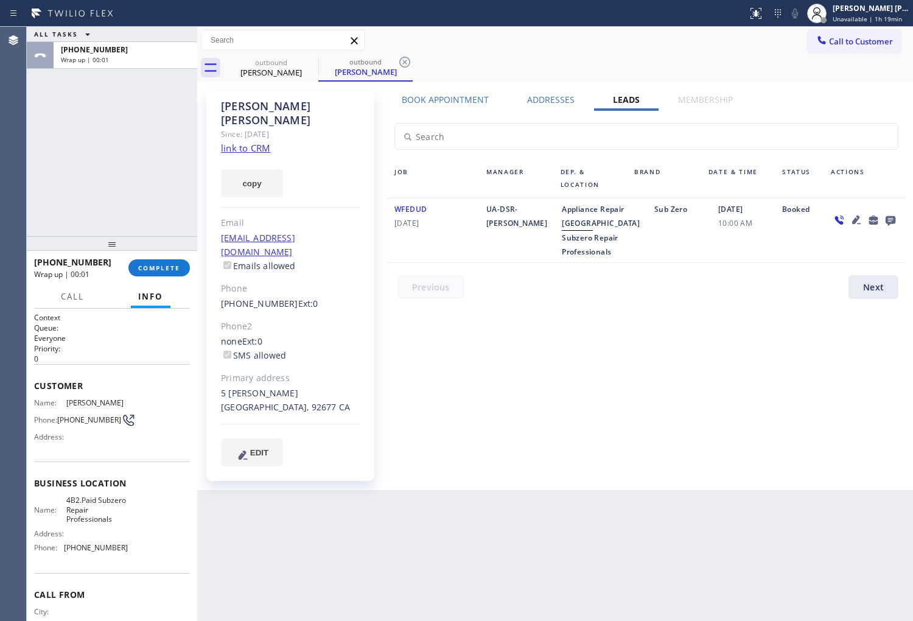
click at [892, 216] on icon at bounding box center [891, 221] width 10 height 10
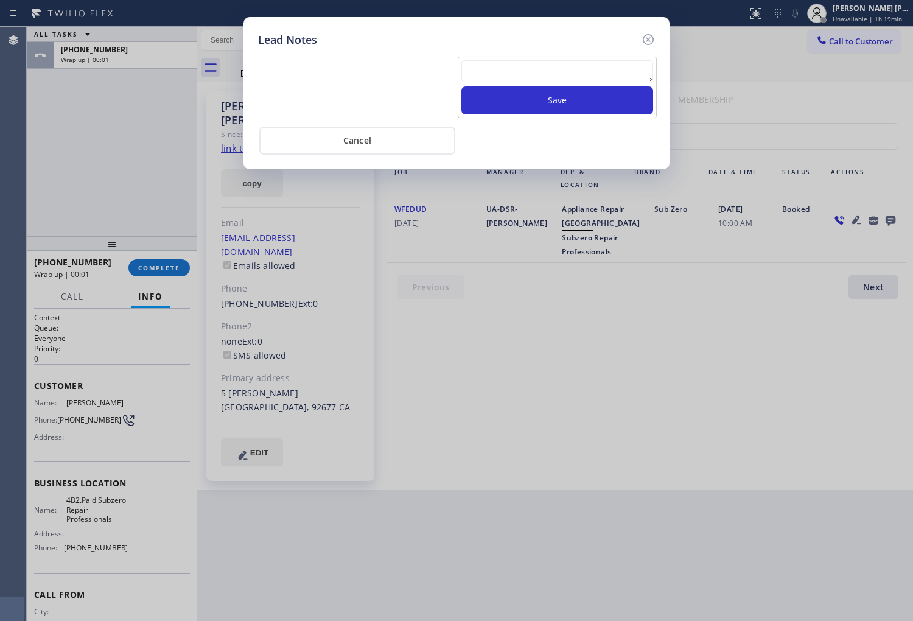
click at [495, 63] on textarea at bounding box center [557, 71] width 192 height 22
drag, startPoint x: 470, startPoint y: 68, endPoint x: 457, endPoint y: 69, distance: 12.8
click at [458, 69] on div "voiceamil Save" at bounding box center [557, 87] width 199 height 61
type textarea "voicemail"
click at [545, 103] on button "Save" at bounding box center [557, 100] width 192 height 28
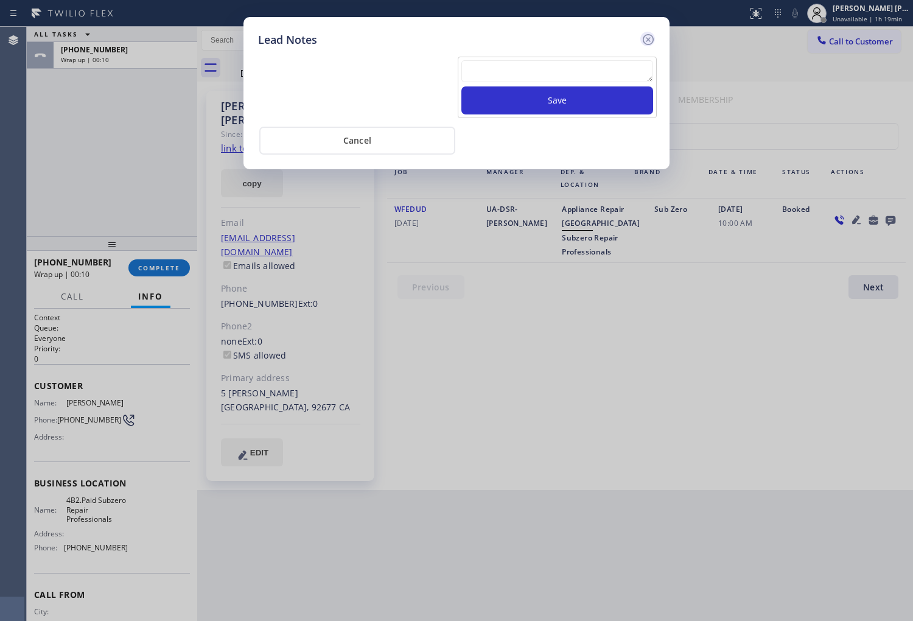
click at [648, 35] on icon at bounding box center [648, 39] width 15 height 15
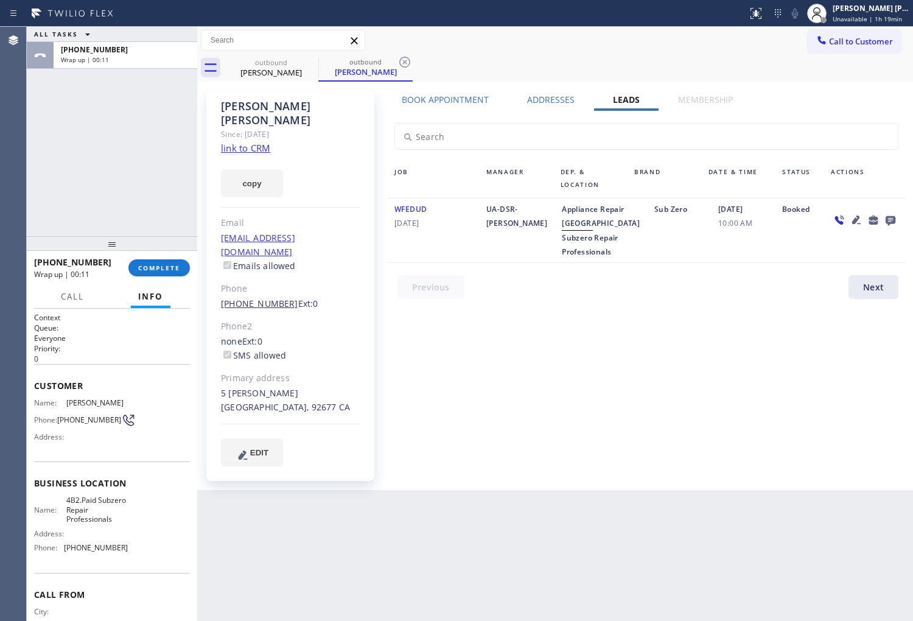
click at [251, 298] on link "[PHONE_NUMBER]" at bounding box center [259, 304] width 77 height 12
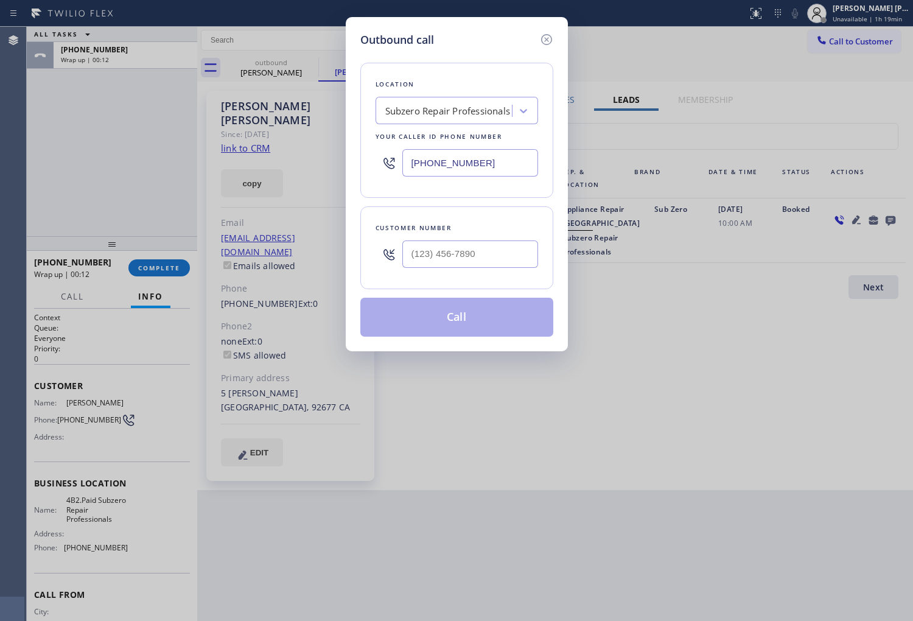
type input "[PHONE_NUMBER]"
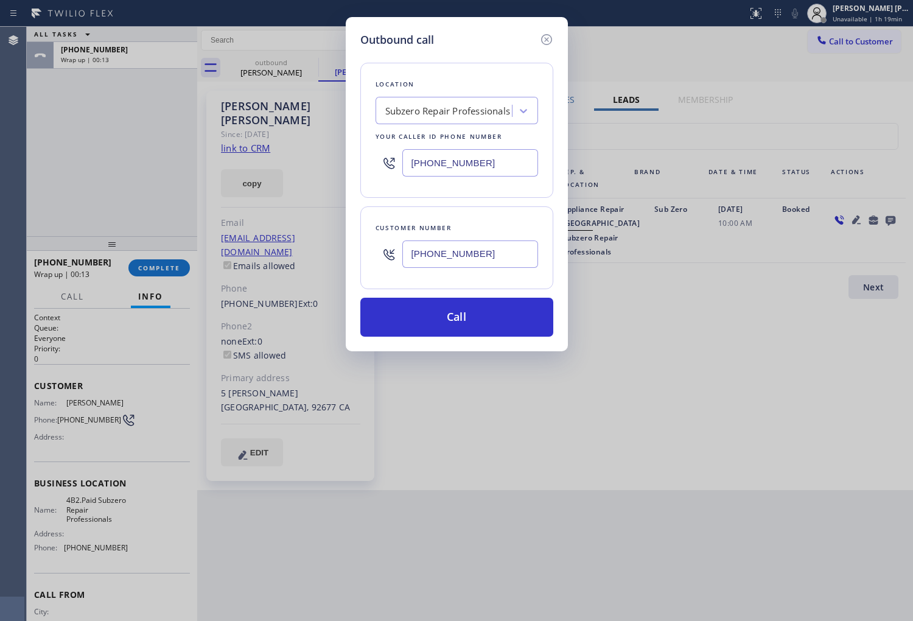
click at [417, 307] on button "Call" at bounding box center [456, 317] width 193 height 39
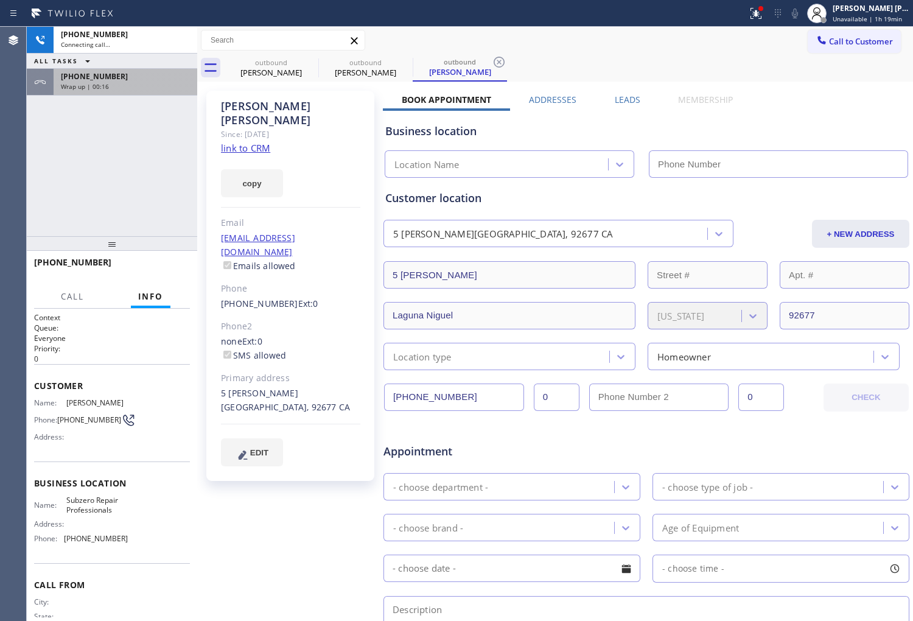
click at [55, 75] on div "[PHONE_NUMBER] Wrap up | 00:16" at bounding box center [123, 82] width 139 height 27
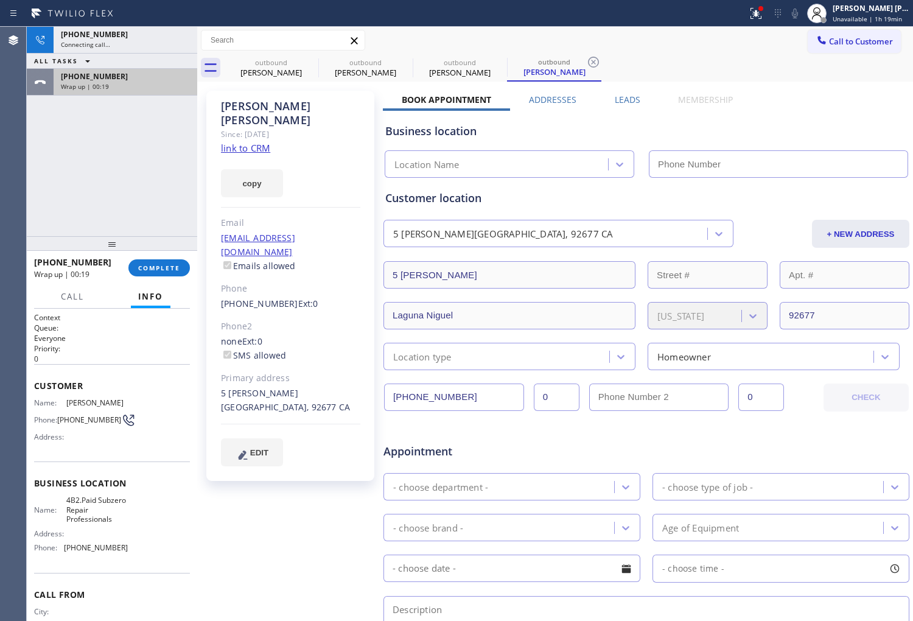
click at [74, 89] on span "Wrap up | 00:19" at bounding box center [85, 86] width 48 height 9
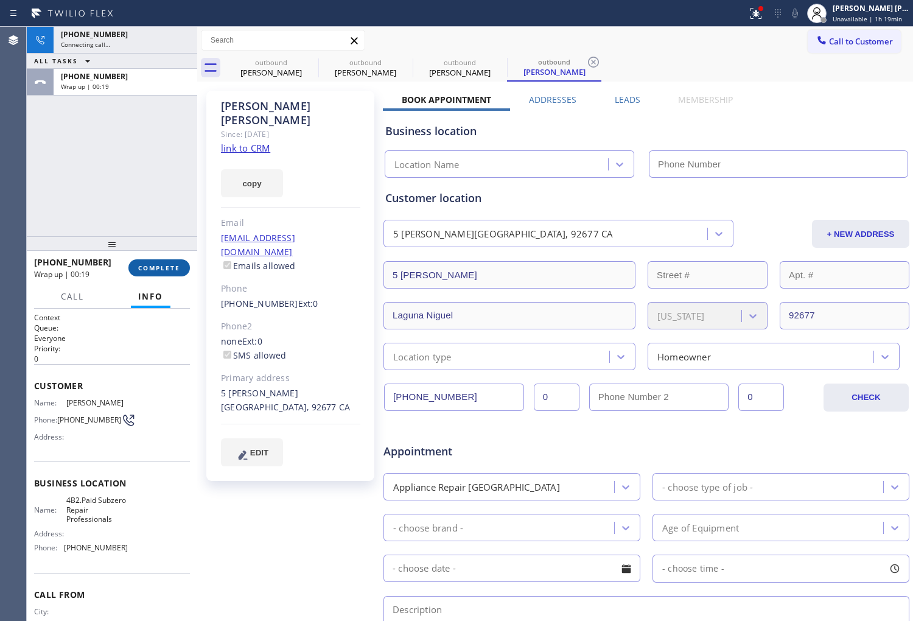
click at [167, 266] on span "COMPLETE" at bounding box center [159, 268] width 42 height 9
type input "[PHONE_NUMBER]"
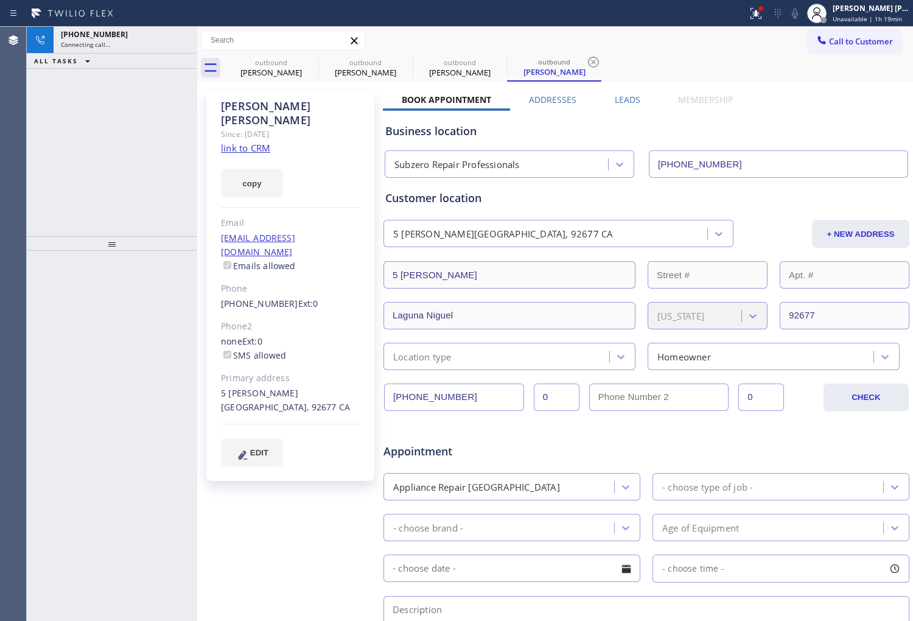
click at [391, 209] on div "Customer location [STREET_ADDRESS][PERSON_NAME] + NEW ADDRESS [STREET_ADDRESS][…" at bounding box center [646, 280] width 522 height 180
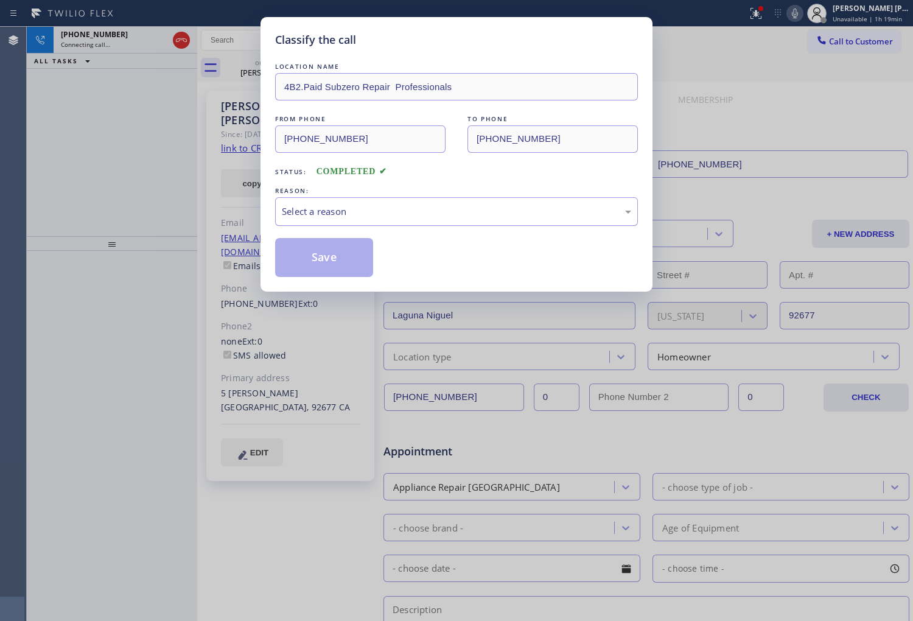
click at [396, 209] on div "Select a reason" at bounding box center [456, 212] width 349 height 14
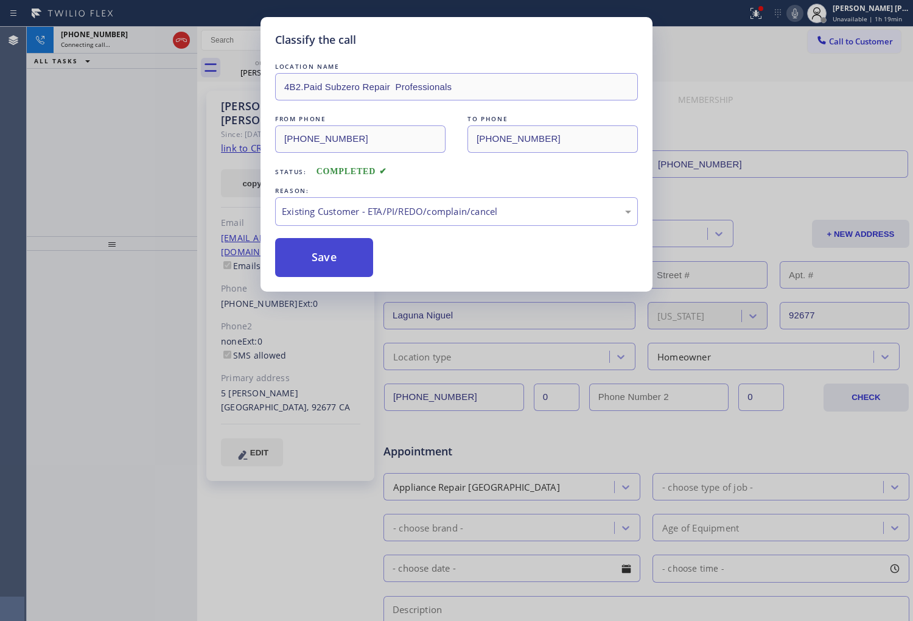
click at [321, 261] on button "Save" at bounding box center [324, 257] width 98 height 39
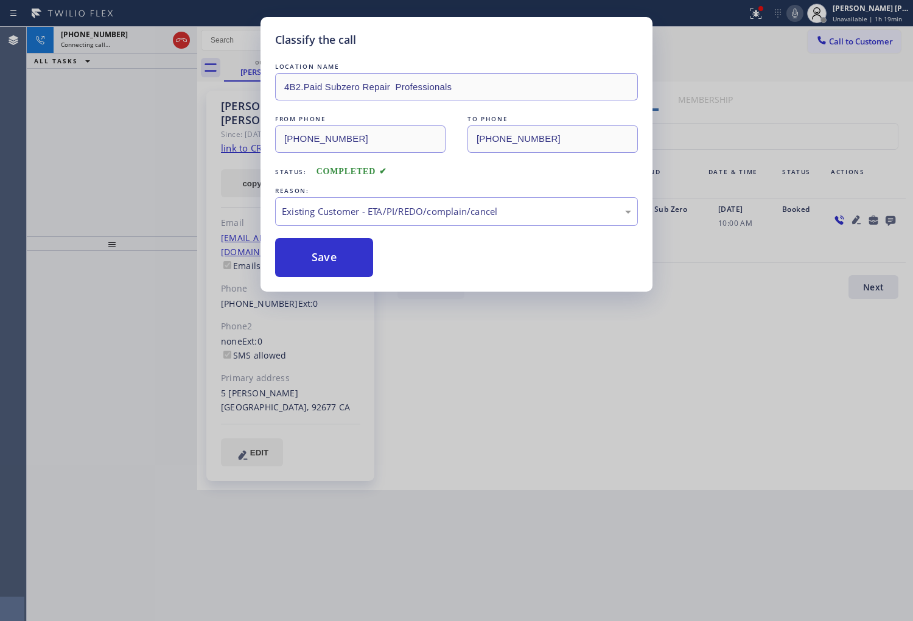
click at [78, 174] on div "Classify the call LOCATION NAME 4B2.Paid Subzero Repair Professionals FROM PHON…" at bounding box center [456, 310] width 913 height 621
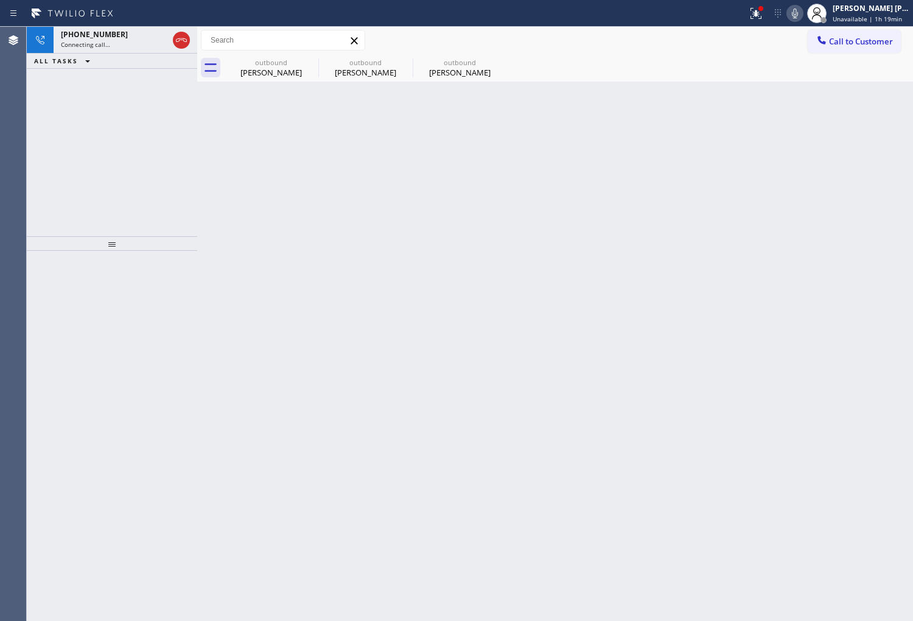
click at [80, 117] on div "[PHONE_NUMBER] Connecting call… ALL TASKS ALL TASKS ACTIVE TASKS TASKS IN WRAP …" at bounding box center [112, 131] width 170 height 209
click at [112, 38] on div "[PHONE_NUMBER]" at bounding box center [114, 34] width 107 height 10
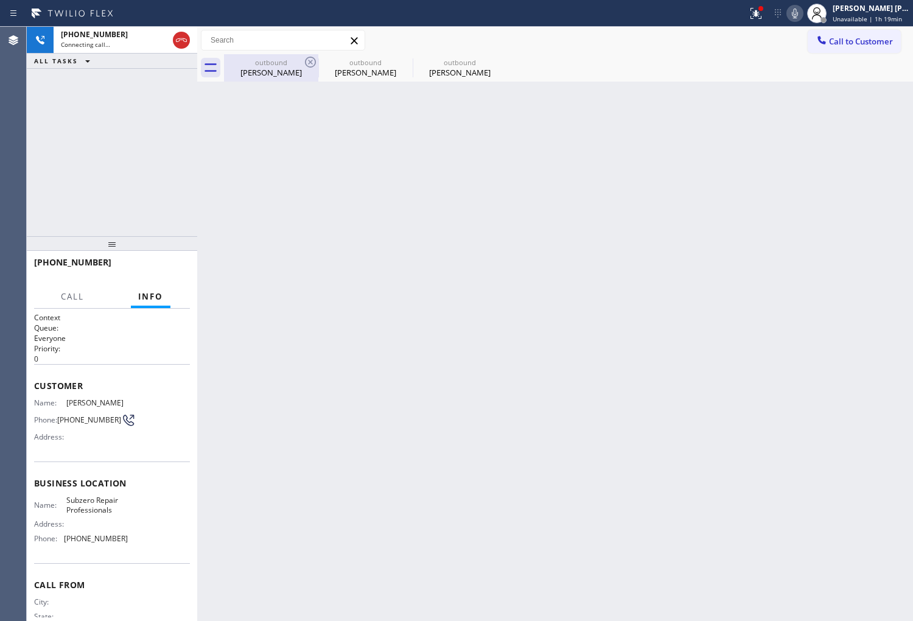
click at [277, 58] on div "outbound" at bounding box center [271, 62] width 92 height 9
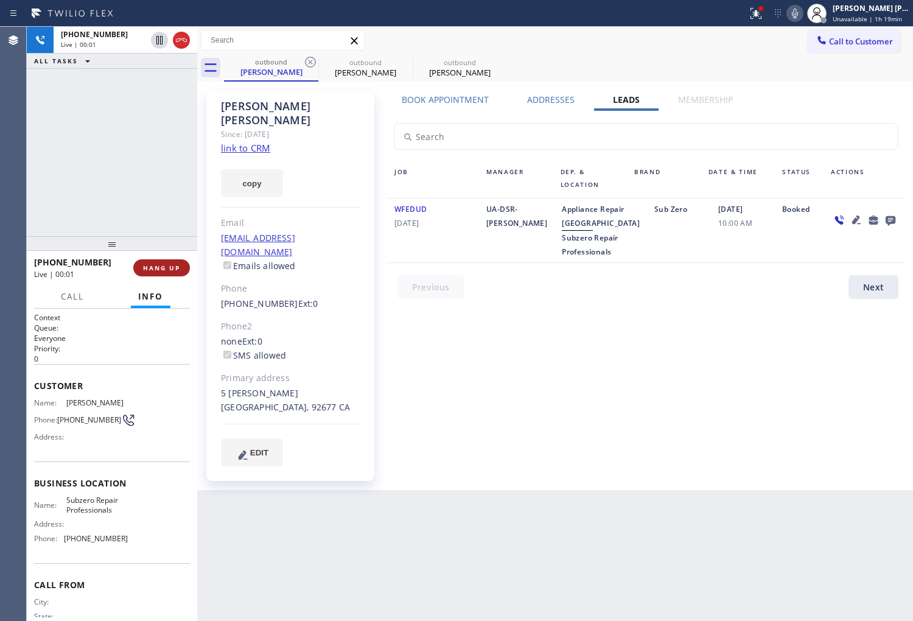
drag, startPoint x: 160, startPoint y: 250, endPoint x: 161, endPoint y: 259, distance: 9.2
click at [160, 251] on div at bounding box center [112, 243] width 170 height 15
click at [161, 262] on button "HANG UP" at bounding box center [161, 269] width 57 height 17
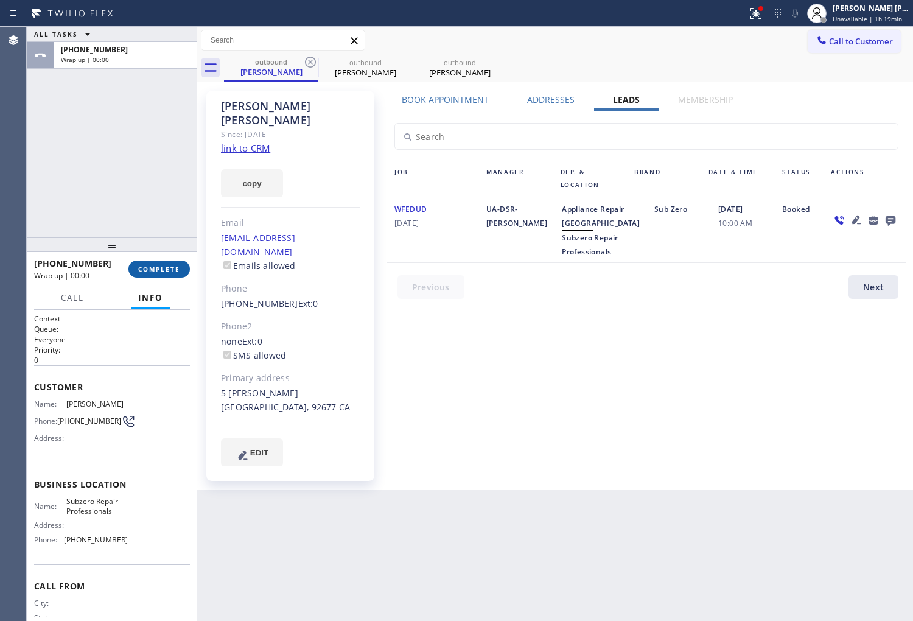
click at [167, 268] on span "COMPLETE" at bounding box center [159, 269] width 42 height 9
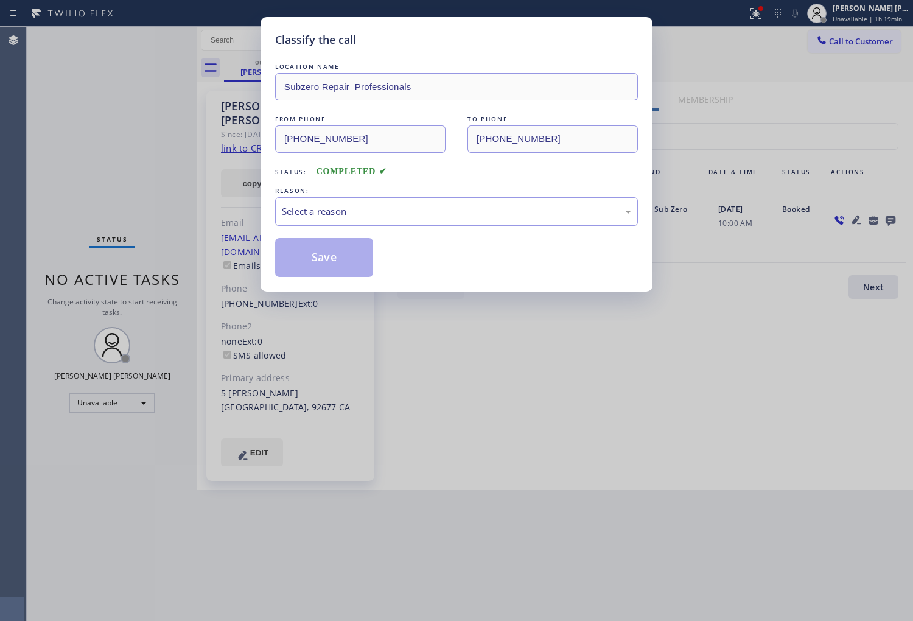
click at [416, 218] on div "Select a reason" at bounding box center [456, 212] width 349 height 14
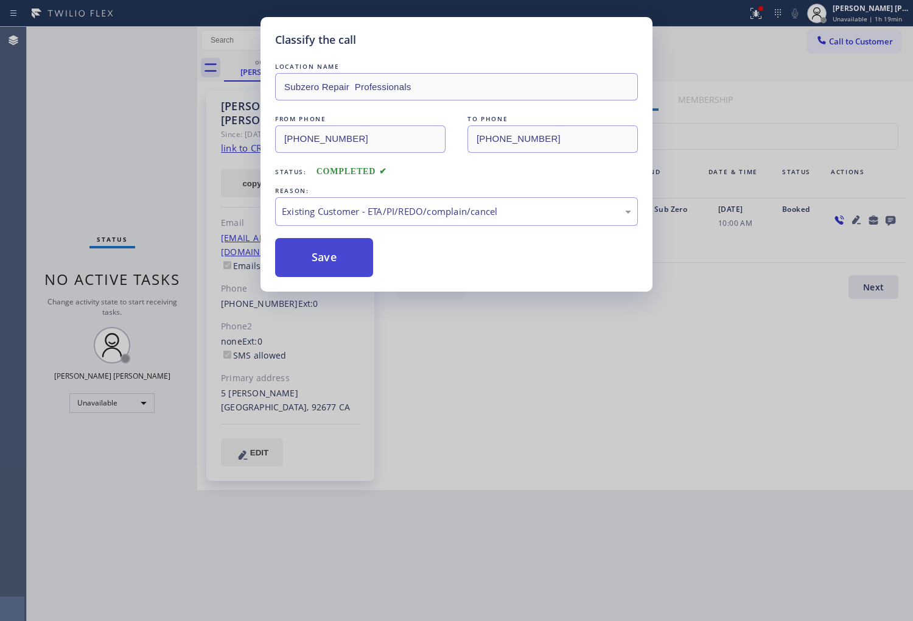
click at [293, 262] on button "Save" at bounding box center [324, 257] width 98 height 39
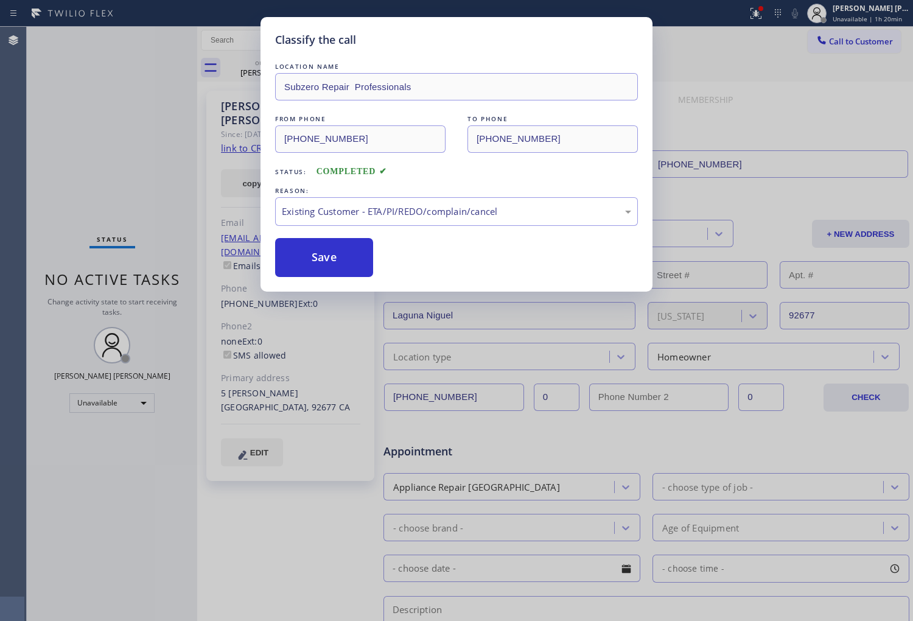
click at [368, 215] on div "Back to Dashboard Change Sender ID Customers Technicians Select a contact Outbo…" at bounding box center [555, 324] width 716 height 594
click at [335, 262] on div "Back to Dashboard Change Sender ID Customers Technicians Select a contact Outbo…" at bounding box center [555, 324] width 716 height 594
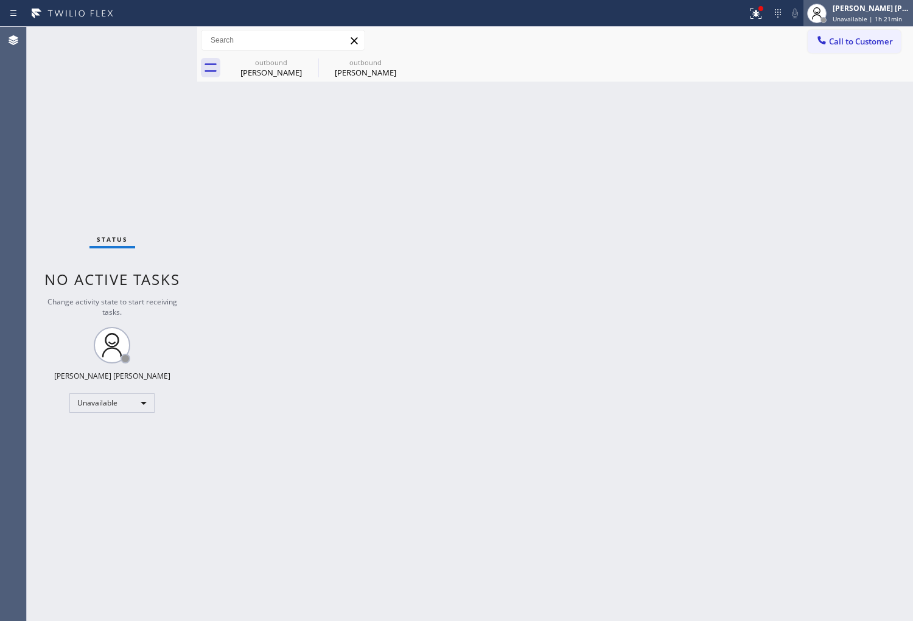
click at [847, 9] on div "[PERSON_NAME] [PERSON_NAME]" at bounding box center [871, 8] width 77 height 10
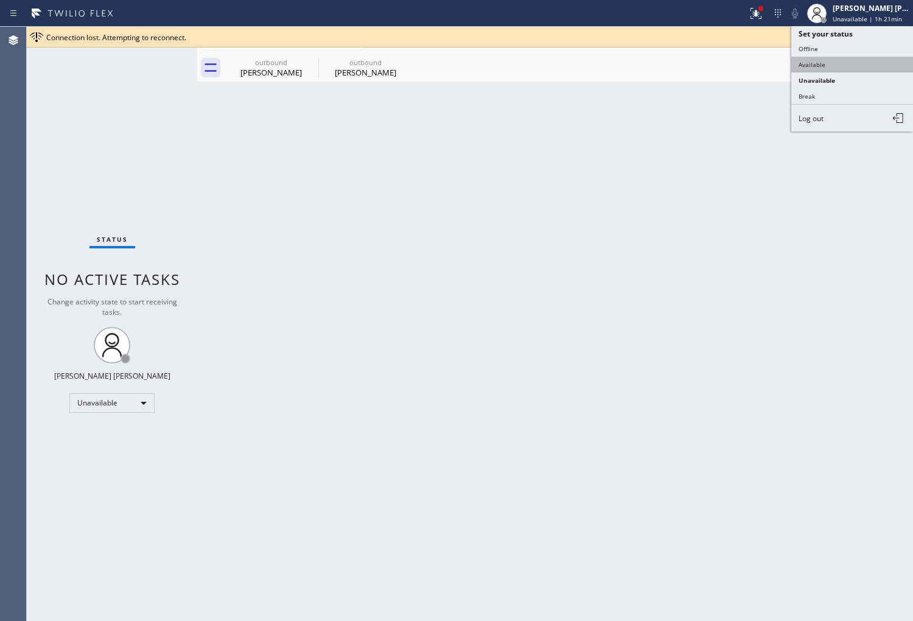
click at [826, 67] on button "Available" at bounding box center [852, 65] width 122 height 16
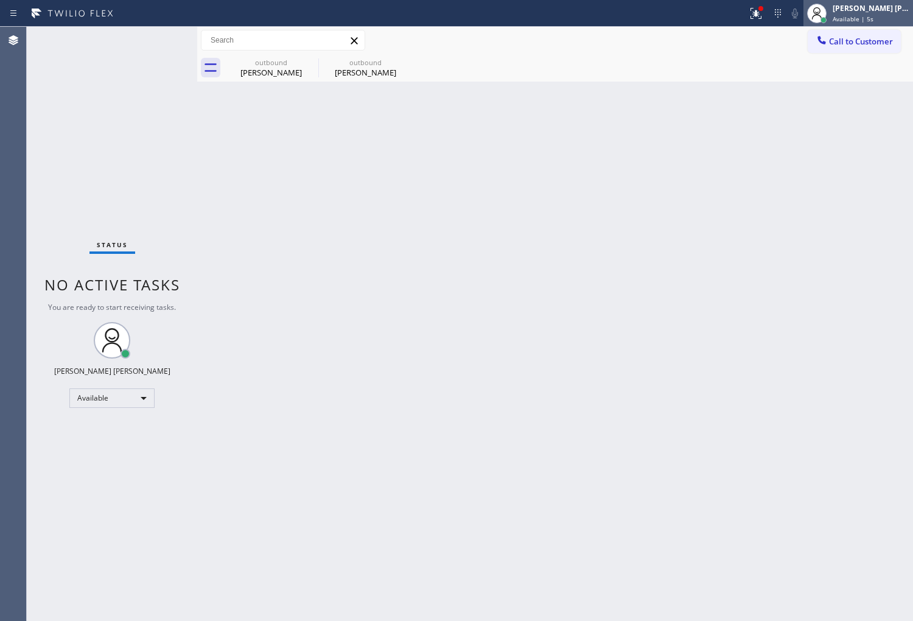
click at [853, 16] on span "Available | 5s" at bounding box center [853, 19] width 41 height 9
click at [863, 13] on div "[PERSON_NAME] [PERSON_NAME] Available | 6s" at bounding box center [871, 12] width 83 height 21
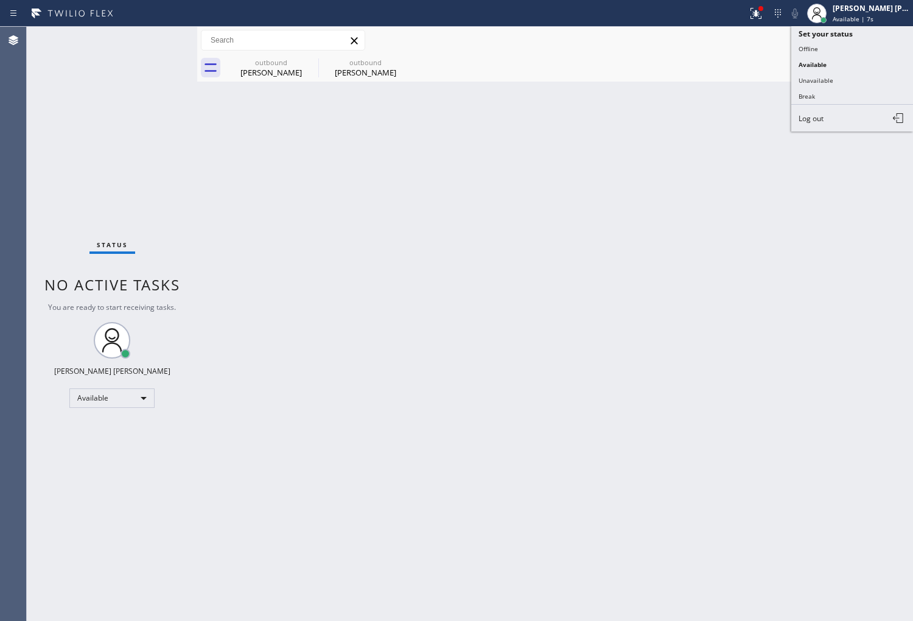
click at [824, 75] on button "Unavailable" at bounding box center [852, 80] width 122 height 16
click at [824, 75] on div "outbound [PERSON_NAME] outbound [PERSON_NAME]" at bounding box center [568, 67] width 689 height 27
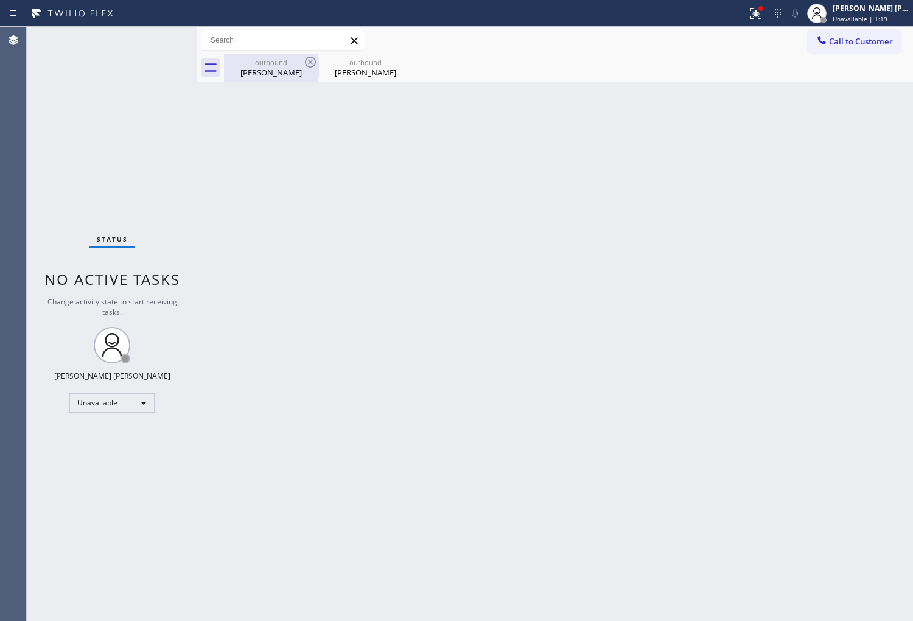
click at [284, 80] on div "outbound [PERSON_NAME]" at bounding box center [271, 67] width 92 height 27
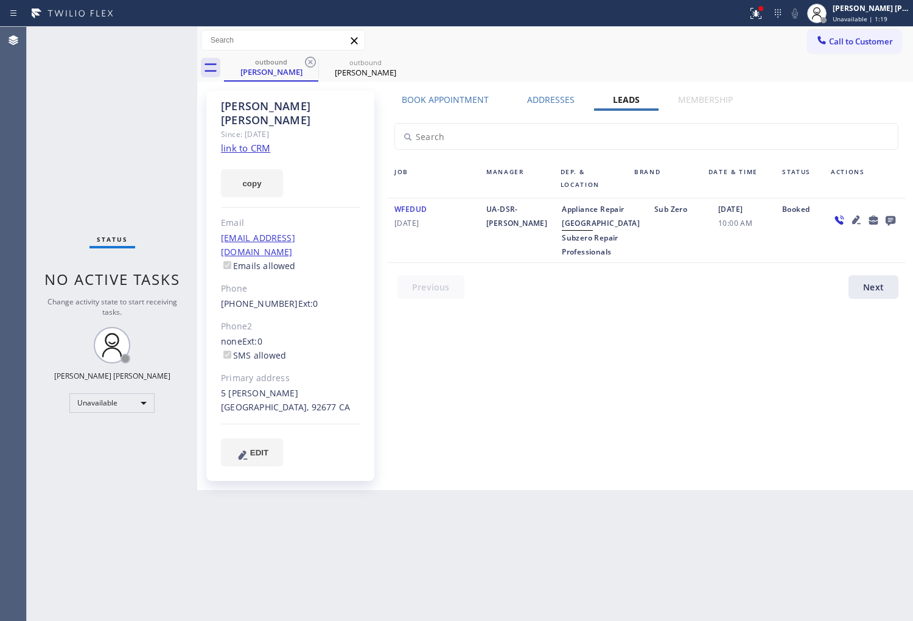
click at [316, 60] on icon at bounding box center [310, 62] width 15 height 15
click at [0, 0] on icon at bounding box center [0, 0] width 0 height 0
click at [316, 60] on div "outbound [PERSON_NAME] outbound [PERSON_NAME]" at bounding box center [568, 67] width 689 height 27
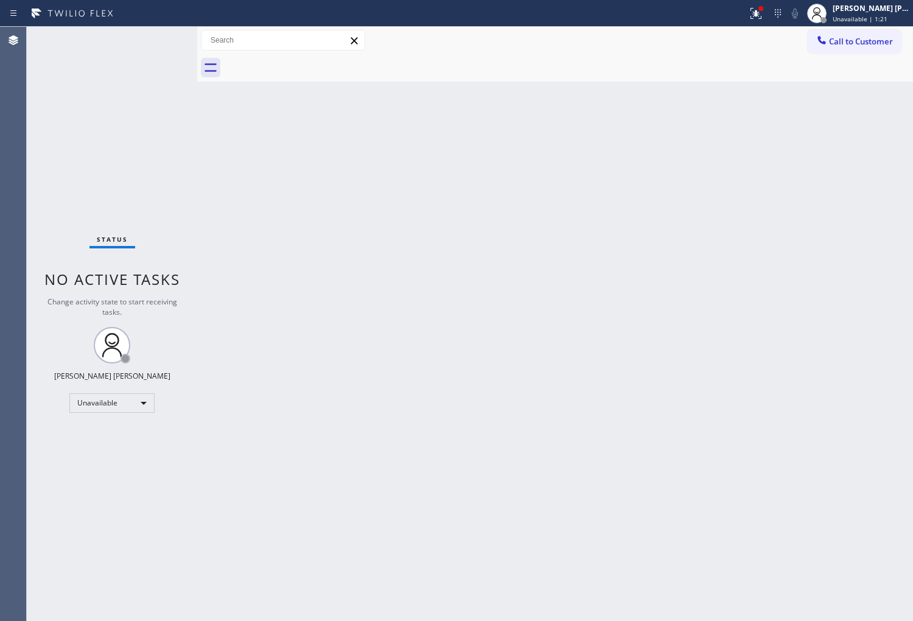
click at [839, 43] on span "Call to Customer" at bounding box center [861, 41] width 64 height 11
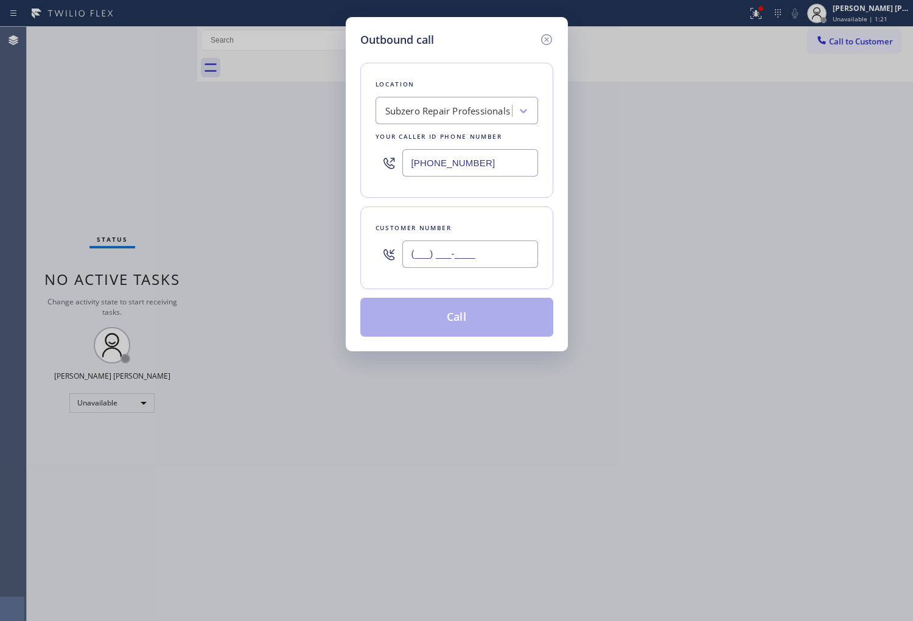
click at [442, 251] on input "(___) ___-____" at bounding box center [470, 253] width 136 height 27
paste input "310) 277-7838"
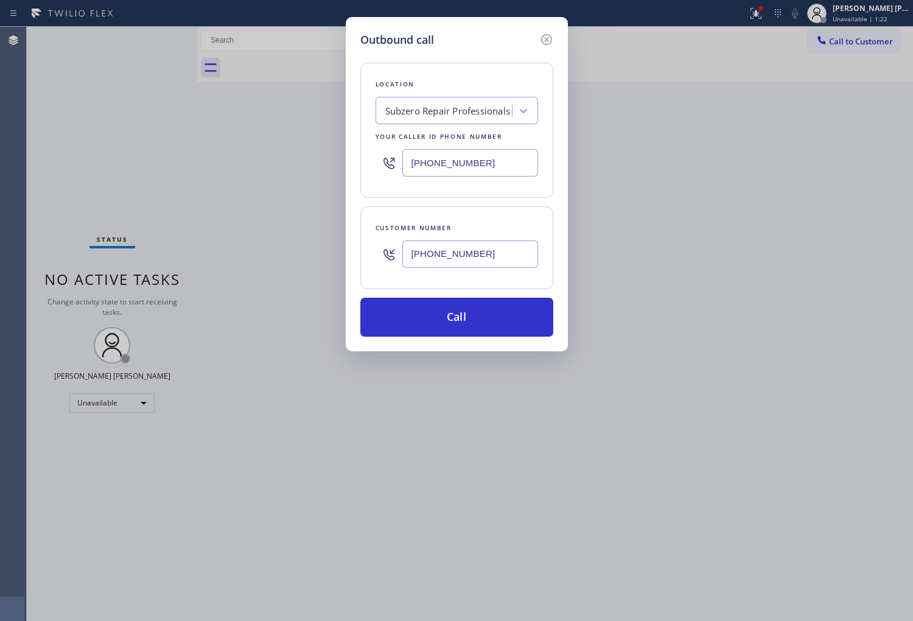
type input "[PHONE_NUMBER]"
click at [439, 161] on input "[PHONE_NUMBER]" at bounding box center [470, 162] width 136 height 27
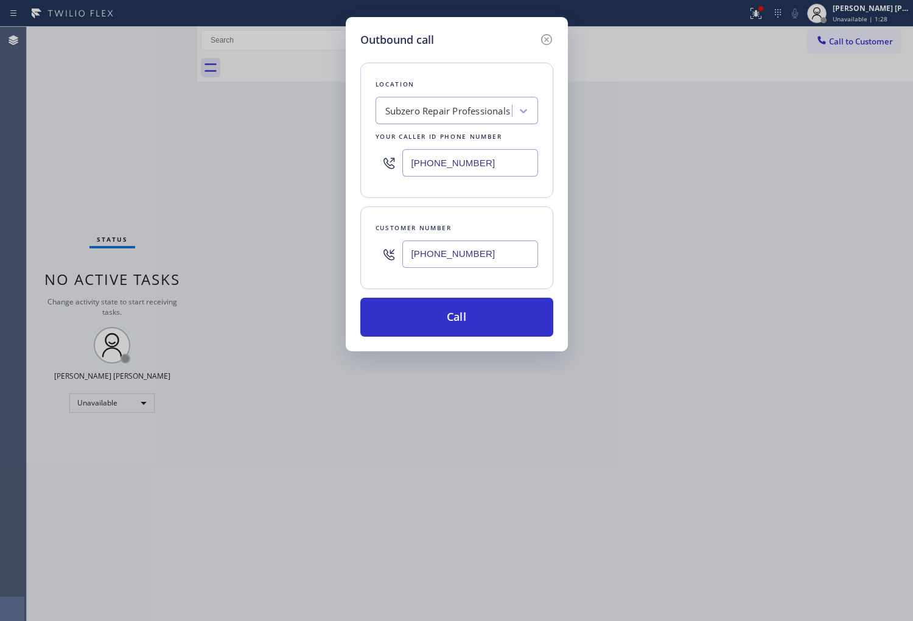
paste input "866) 702-1734"
type input "[PHONE_NUMBER]"
click at [470, 320] on button "Call" at bounding box center [456, 317] width 193 height 39
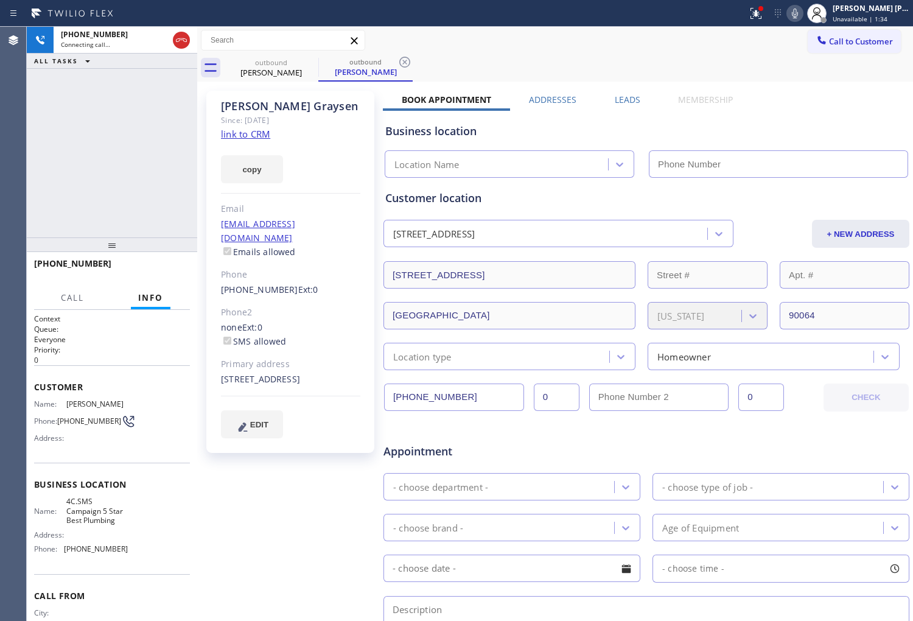
type input "[PHONE_NUMBER]"
click at [13, 184] on div "Agent Desktop" at bounding box center [13, 324] width 26 height 594
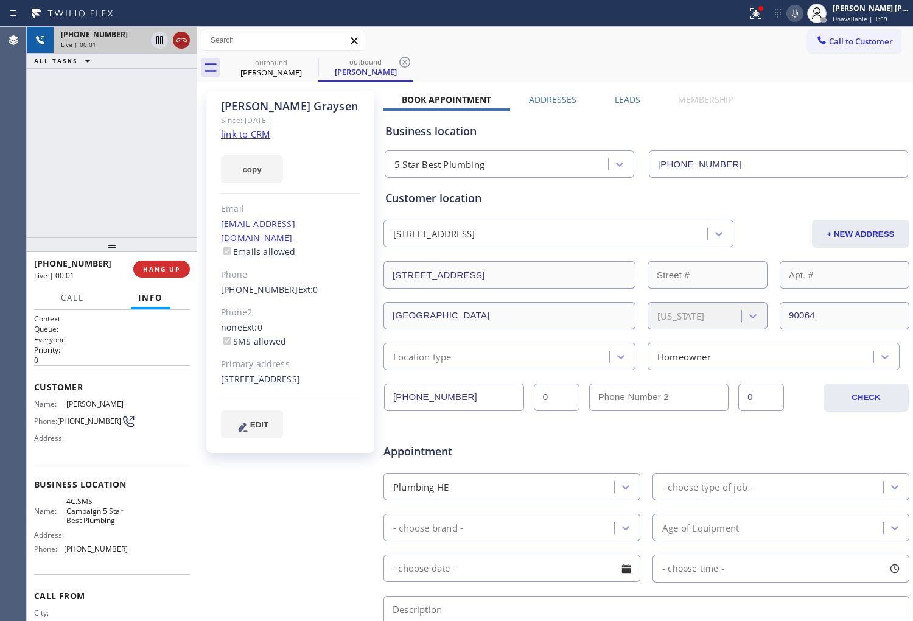
click at [183, 43] on icon at bounding box center [181, 40] width 15 height 15
click at [615, 100] on label "Leads" at bounding box center [628, 100] width 26 height 12
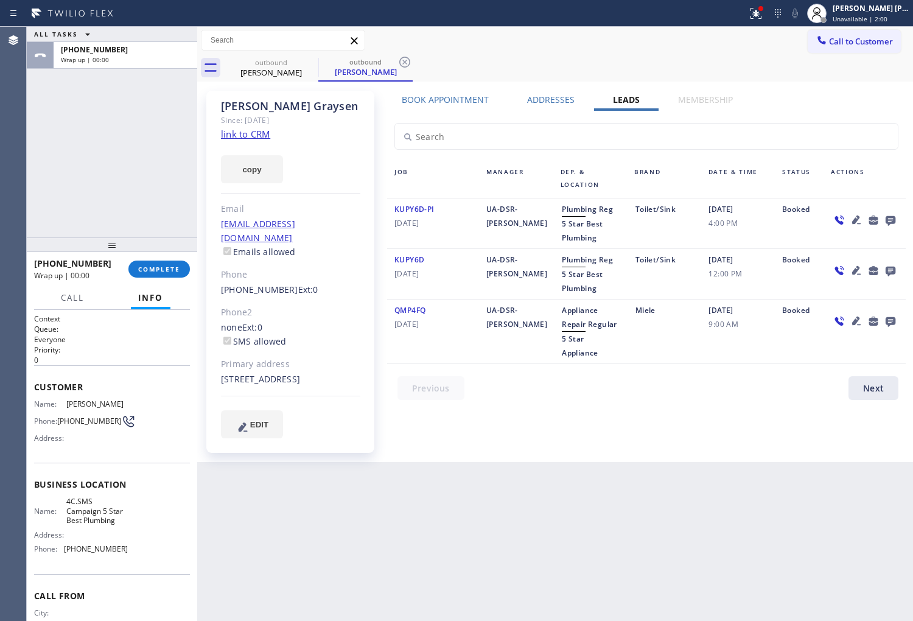
click at [891, 217] on icon at bounding box center [890, 219] width 15 height 15
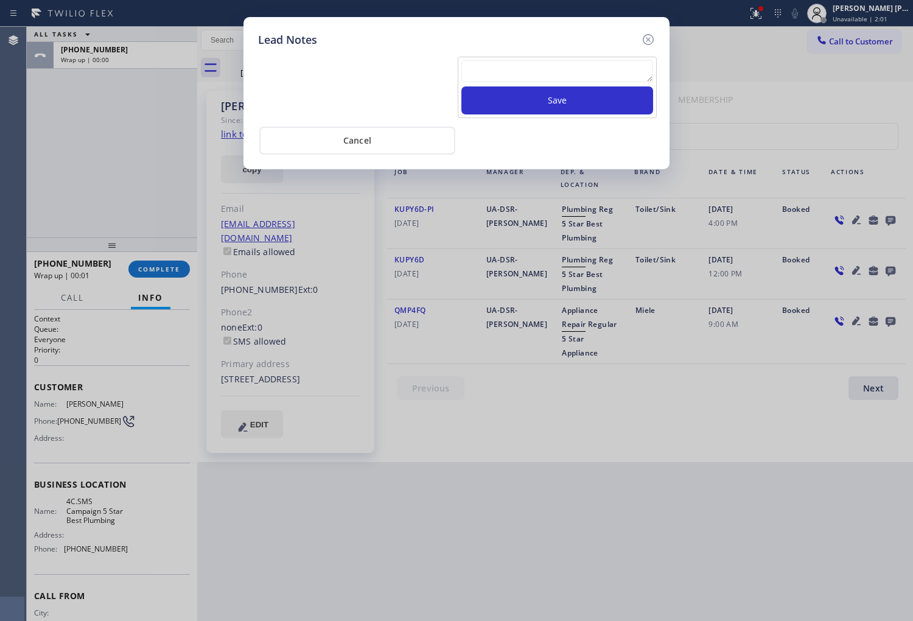
click at [544, 63] on textarea at bounding box center [557, 71] width 192 height 22
type textarea "voicemail"
click at [575, 103] on button "Save" at bounding box center [557, 100] width 192 height 28
click at [648, 37] on icon at bounding box center [648, 39] width 15 height 15
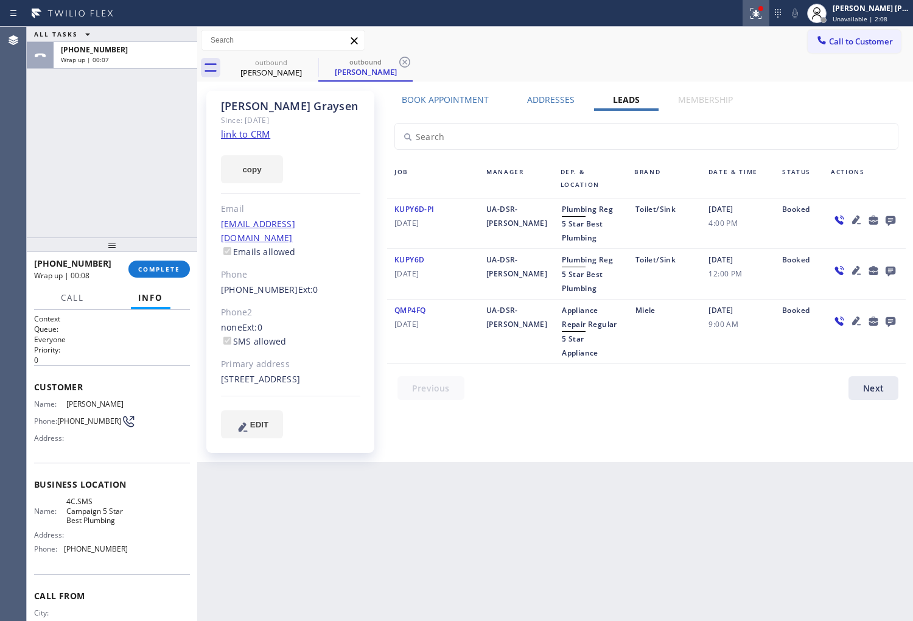
click at [769, 13] on div at bounding box center [756, 13] width 27 height 15
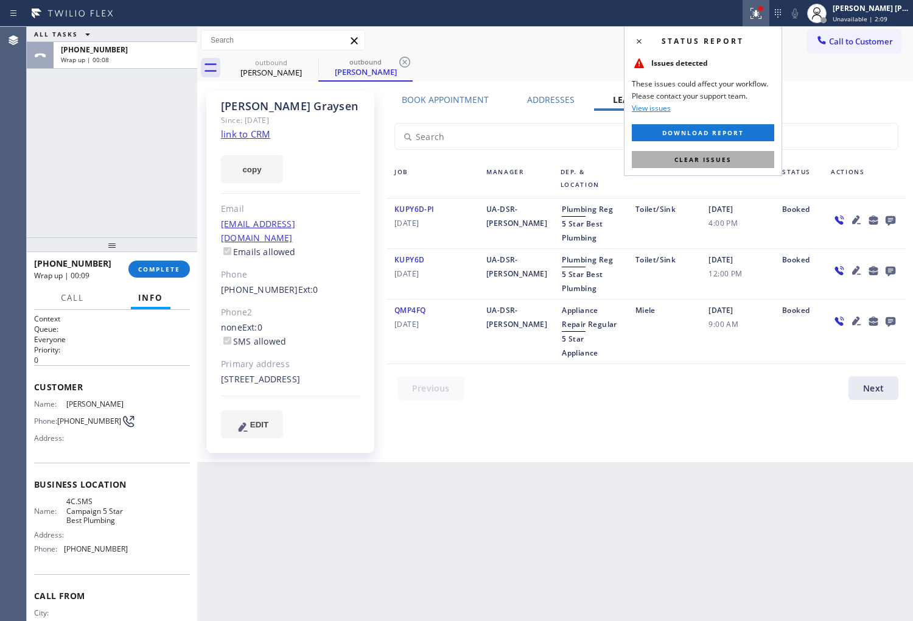
click at [713, 151] on button "Clear issues" at bounding box center [703, 159] width 142 height 17
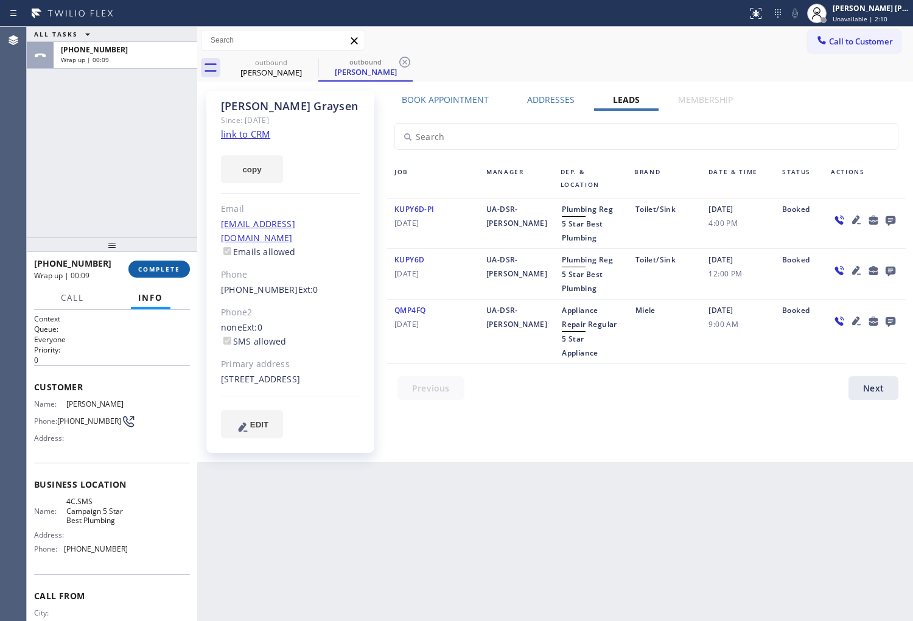
click at [165, 266] on span "COMPLETE" at bounding box center [159, 269] width 42 height 9
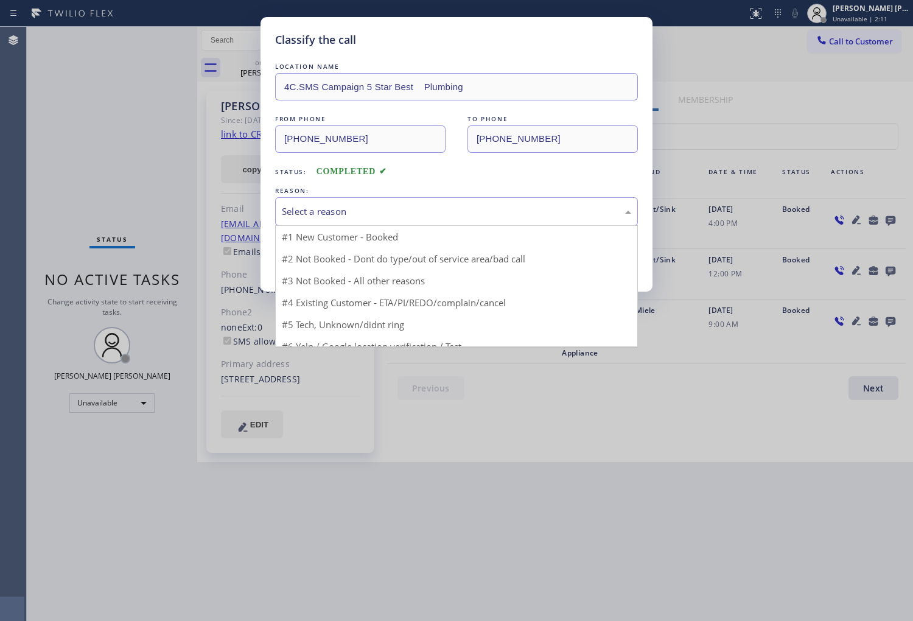
click at [355, 220] on div "Select a reason" at bounding box center [456, 211] width 363 height 29
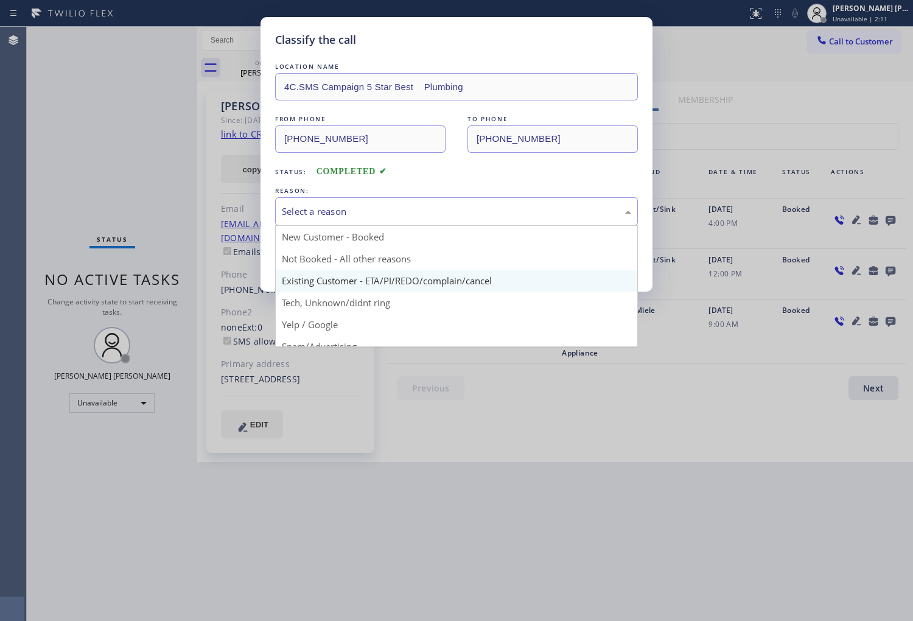
click at [346, 277] on div "Classify the call LOCATION NAME 4C.SMS Campaign 5 Star Best Plumbing FROM PHONE…" at bounding box center [457, 154] width 392 height 275
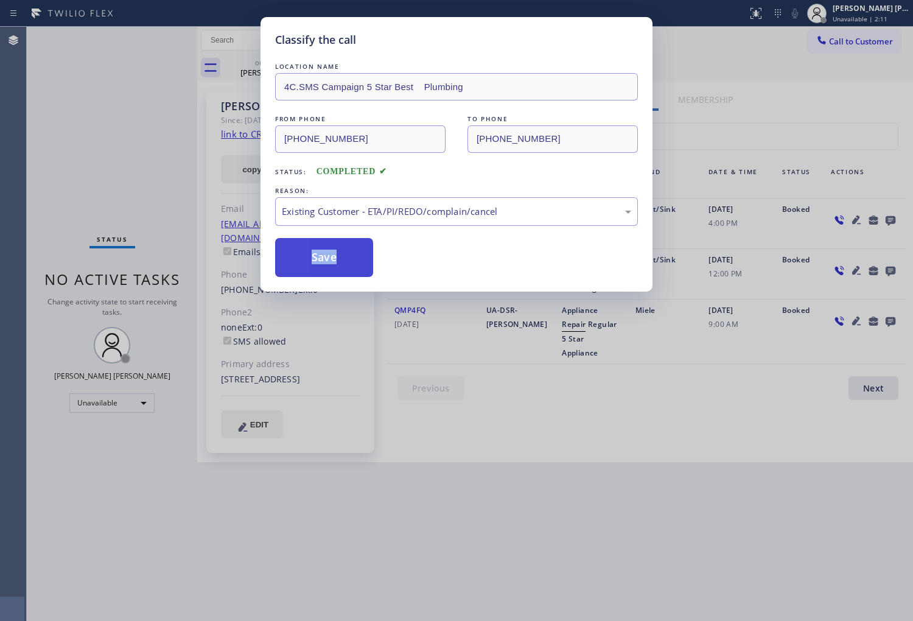
click at [297, 256] on button "Save" at bounding box center [324, 257] width 98 height 39
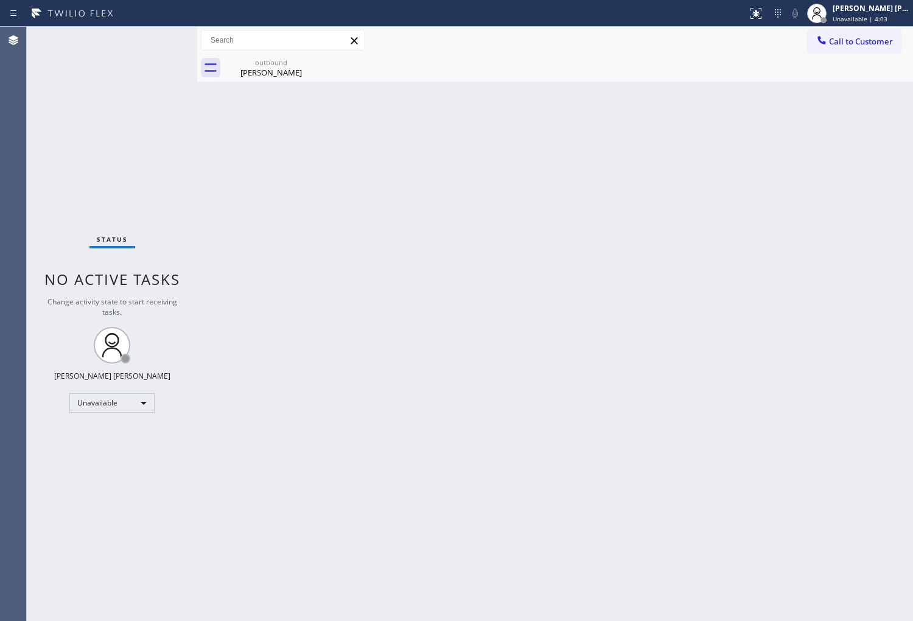
click at [278, 75] on div "[PERSON_NAME]" at bounding box center [271, 72] width 92 height 11
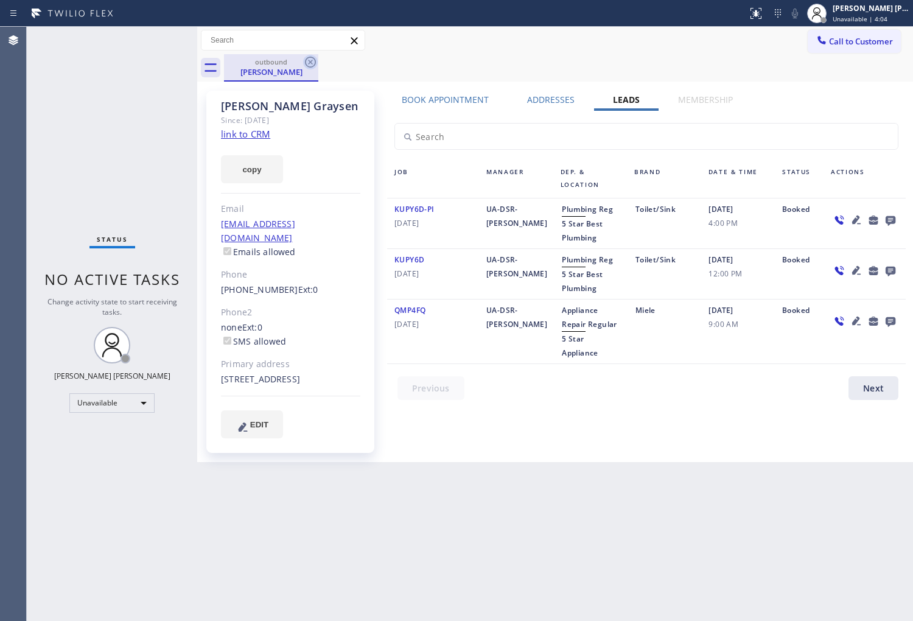
click at [307, 59] on icon at bounding box center [310, 62] width 15 height 15
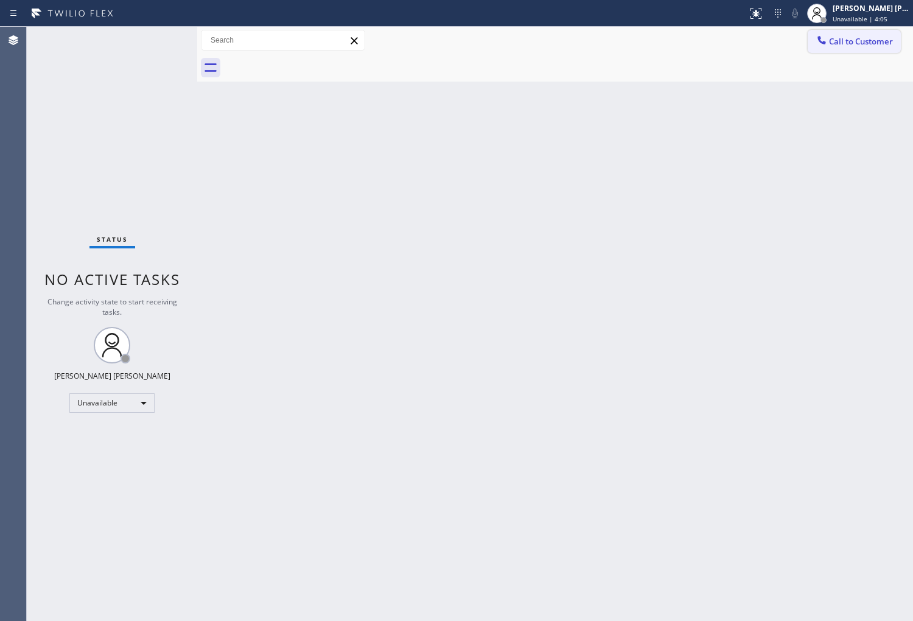
click at [838, 44] on span "Call to Customer" at bounding box center [861, 41] width 64 height 11
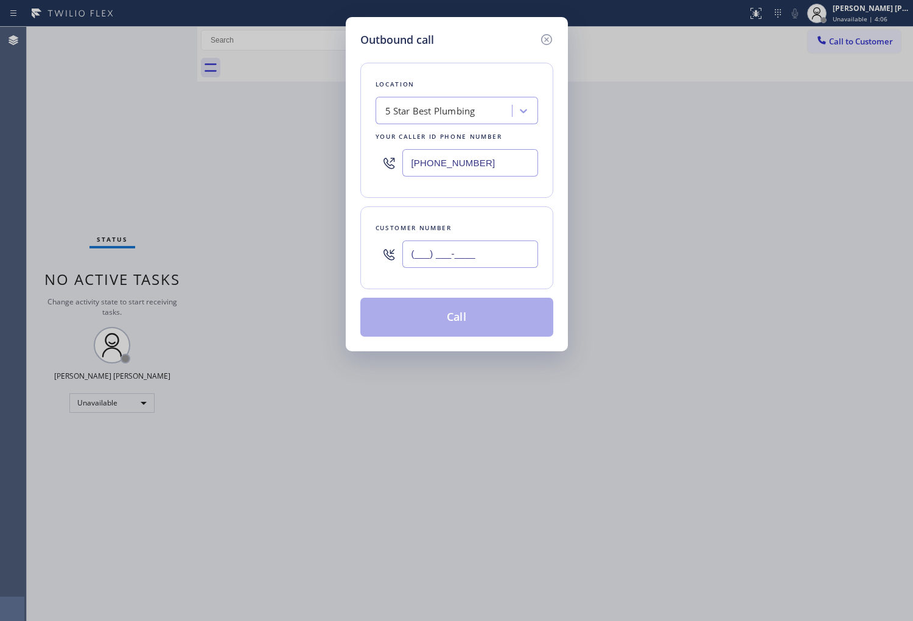
click at [417, 253] on input "(___) ___-____" at bounding box center [470, 253] width 136 height 27
paste input "786) 558-1859"
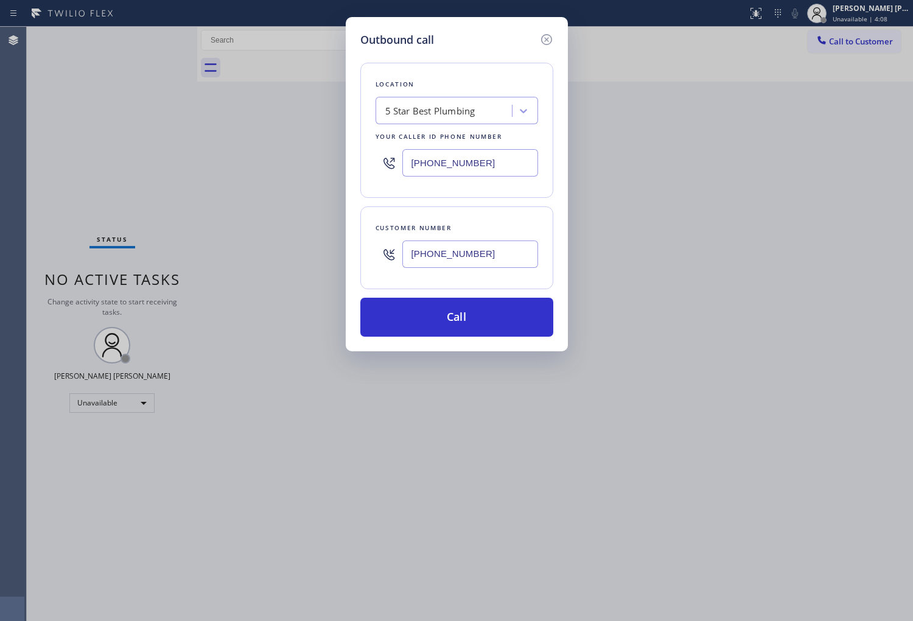
type input "[PHONE_NUMBER]"
click at [428, 163] on input "[PHONE_NUMBER]" at bounding box center [470, 162] width 136 height 27
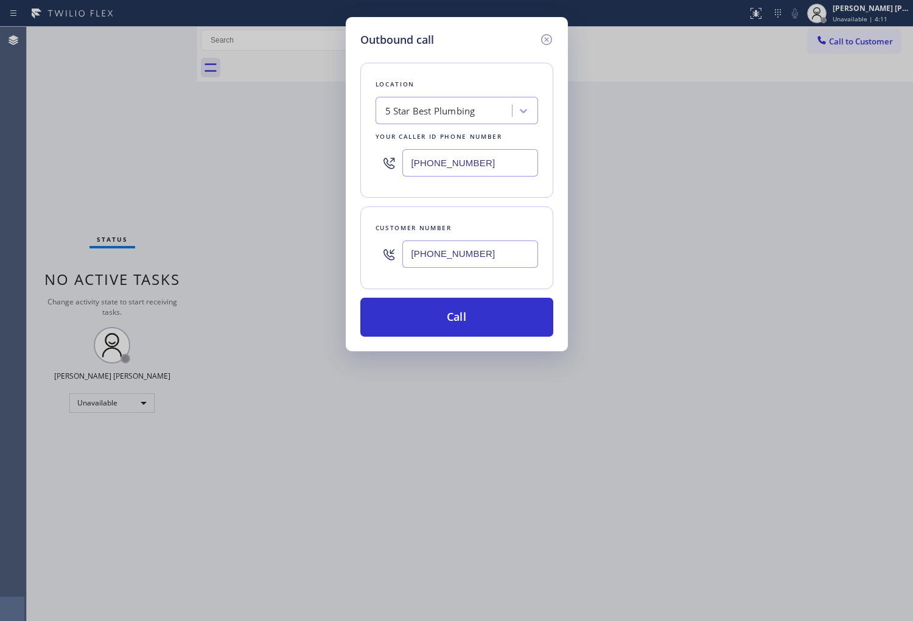
paste input "786) 558-1859"
type input "[PHONE_NUMBER]"
click at [441, 262] on input "[PHONE_NUMBER]" at bounding box center [470, 253] width 136 height 27
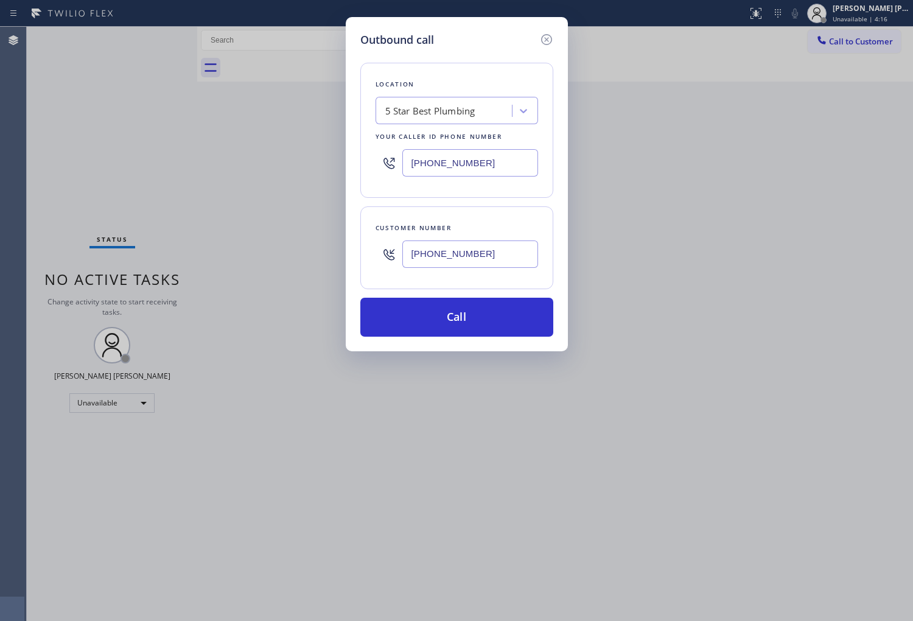
click at [441, 262] on input "[PHONE_NUMBER]" at bounding box center [470, 253] width 136 height 27
paste input "73) 620-1700"
type input "[PHONE_NUMBER]"
click at [442, 165] on input "[PHONE_NUMBER]" at bounding box center [470, 162] width 136 height 27
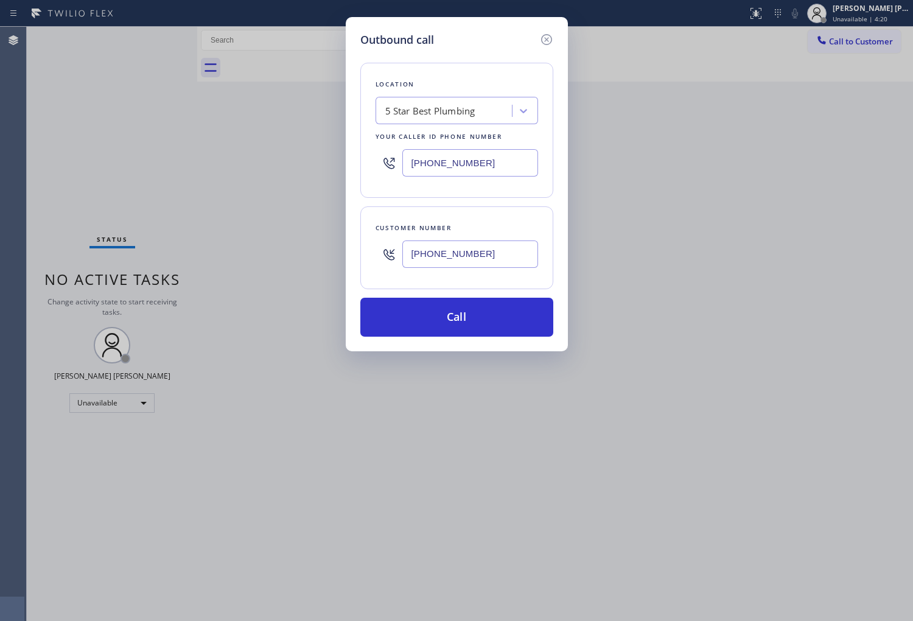
click at [442, 165] on input "[PHONE_NUMBER]" at bounding box center [470, 162] width 136 height 27
paste input "786) 558-1859"
click at [430, 154] on input "[PHONE_NUMBER]" at bounding box center [470, 162] width 136 height 27
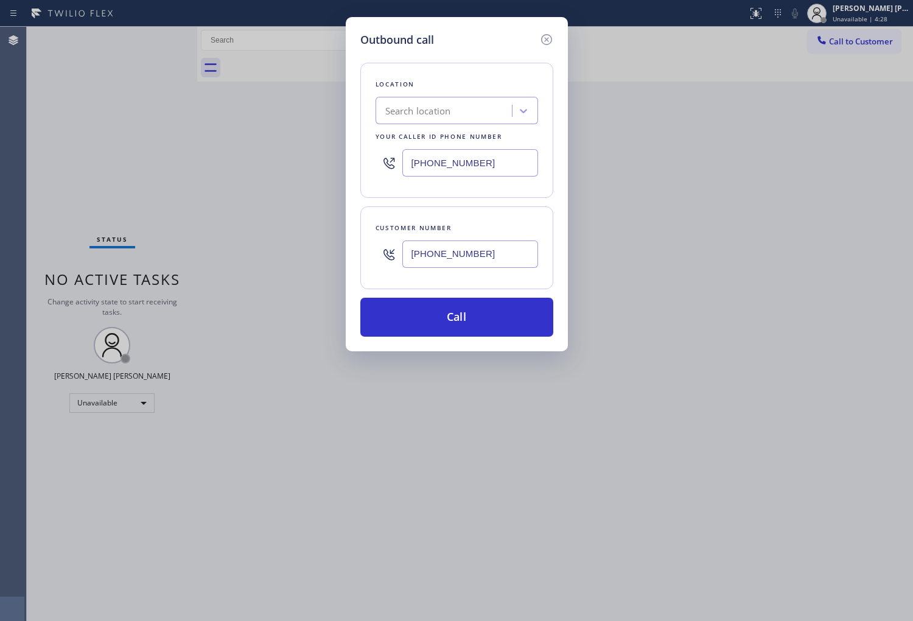
click at [430, 154] on input "[PHONE_NUMBER]" at bounding box center [470, 162] width 136 height 27
paste input "text"
type input "[PHONE_NUMBER]"
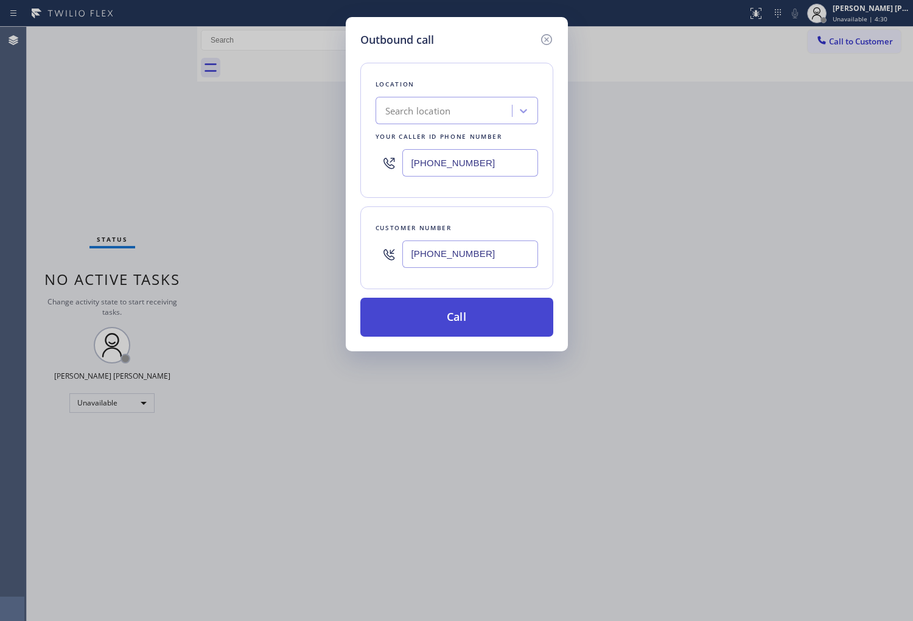
click at [460, 317] on button "Call" at bounding box center [456, 317] width 193 height 39
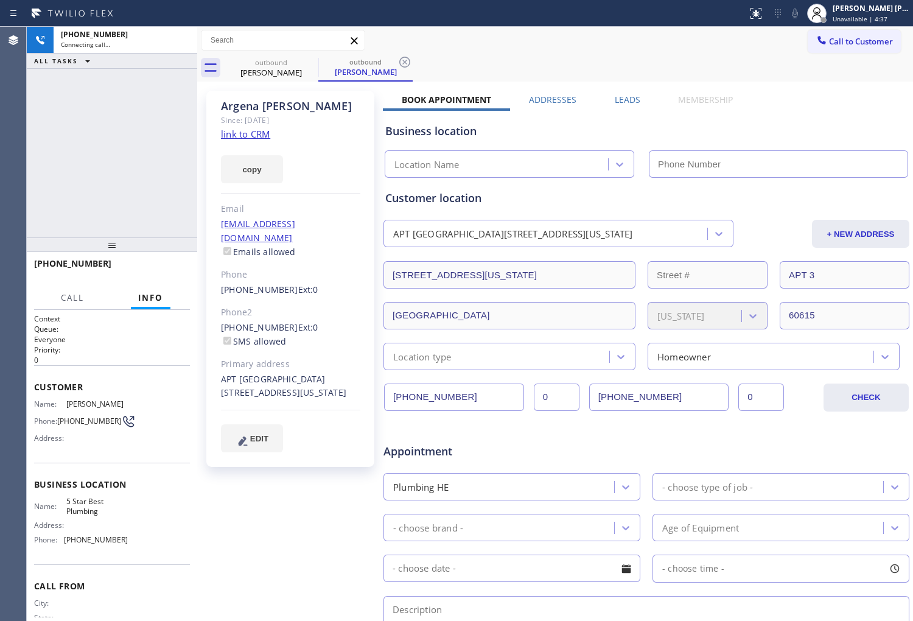
type input "[PHONE_NUMBER]"
click at [1, 152] on div "Agent Desktop" at bounding box center [13, 324] width 26 height 594
click at [532, 57] on div "outbound [PERSON_NAME] outbound [PERSON_NAME]" at bounding box center [568, 67] width 689 height 27
click at [539, 52] on div "Call to Customer Outbound call Location Search location Your caller id phone nu…" at bounding box center [555, 54] width 716 height 55
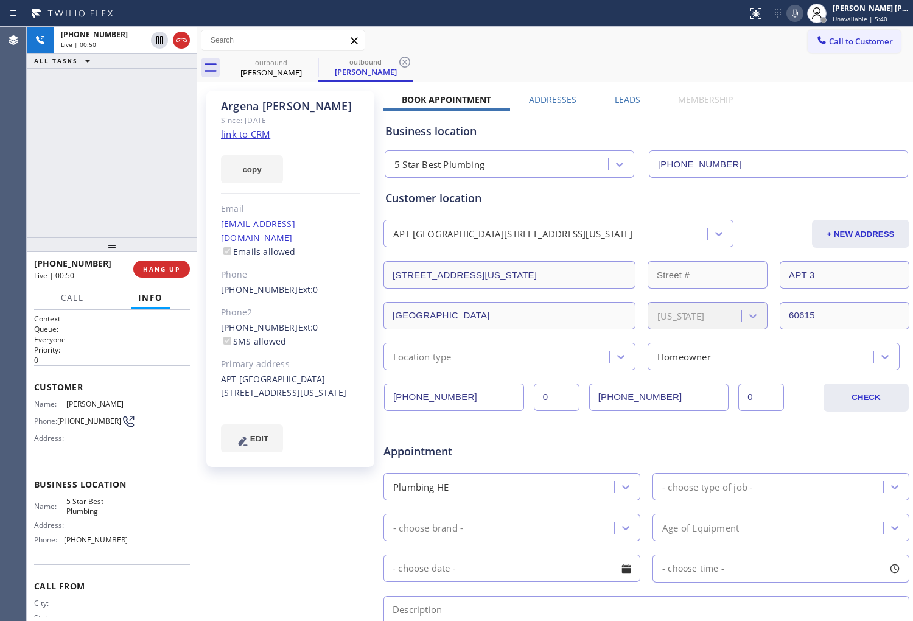
click at [302, 138] on div "[PERSON_NAME] Since: [DATE] link to CRM copy Email [EMAIL_ADDRESS][DOMAIN_NAME]…" at bounding box center [290, 279] width 168 height 376
click at [181, 43] on icon at bounding box center [181, 40] width 15 height 15
drag, startPoint x: 624, startPoint y: 110, endPoint x: 621, endPoint y: 100, distance: 10.2
click at [625, 108] on div "Business location 5 Star Best Plumbing [PHONE_NUMBER]" at bounding box center [646, 142] width 527 height 72
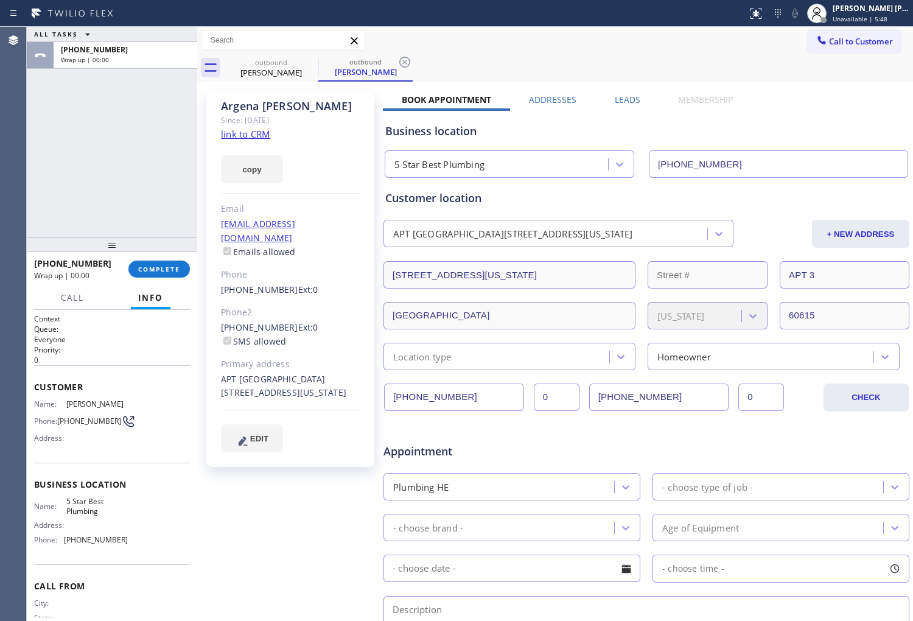
click at [621, 100] on label "Leads" at bounding box center [628, 100] width 26 height 12
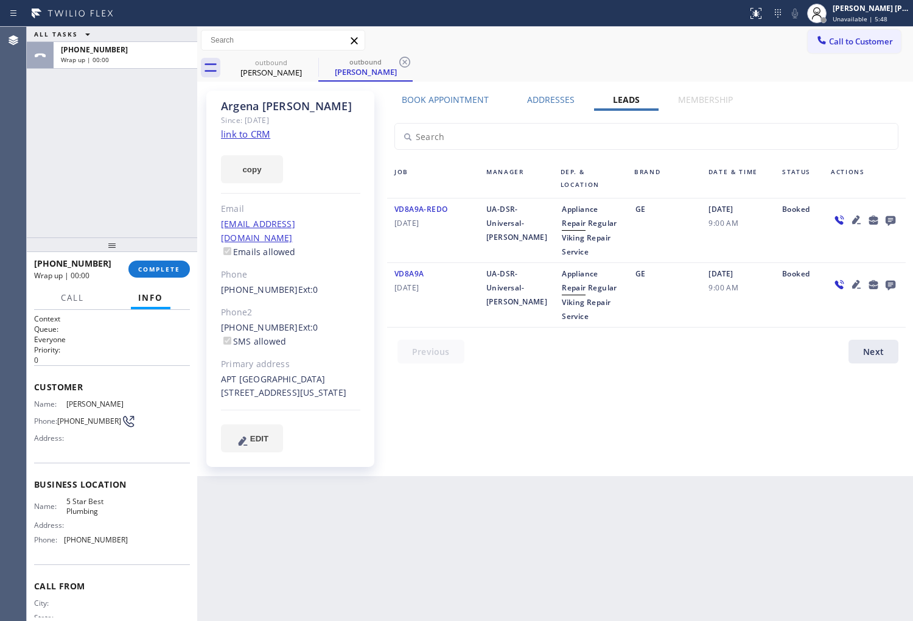
click at [892, 217] on icon at bounding box center [891, 221] width 10 height 10
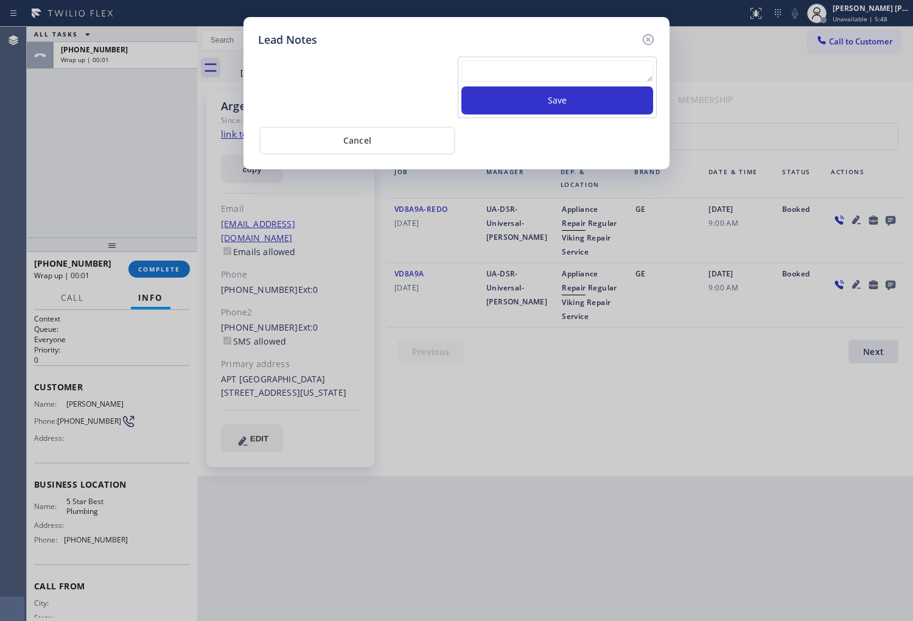
click at [595, 61] on textarea at bounding box center [557, 71] width 192 height 22
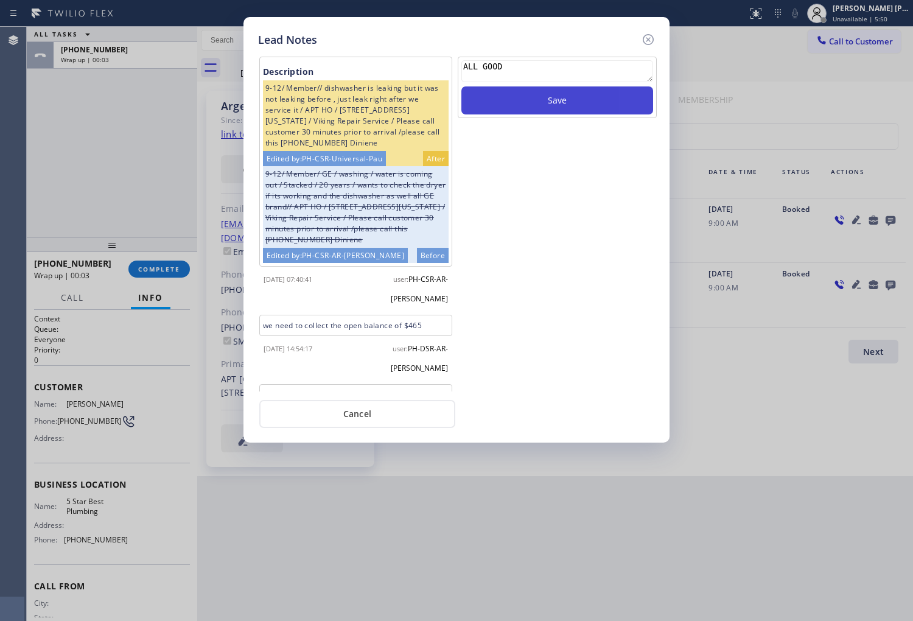
type textarea "ALL GOOD"
click at [616, 97] on button "Save" at bounding box center [557, 100] width 192 height 28
click at [650, 38] on icon at bounding box center [648, 39] width 15 height 15
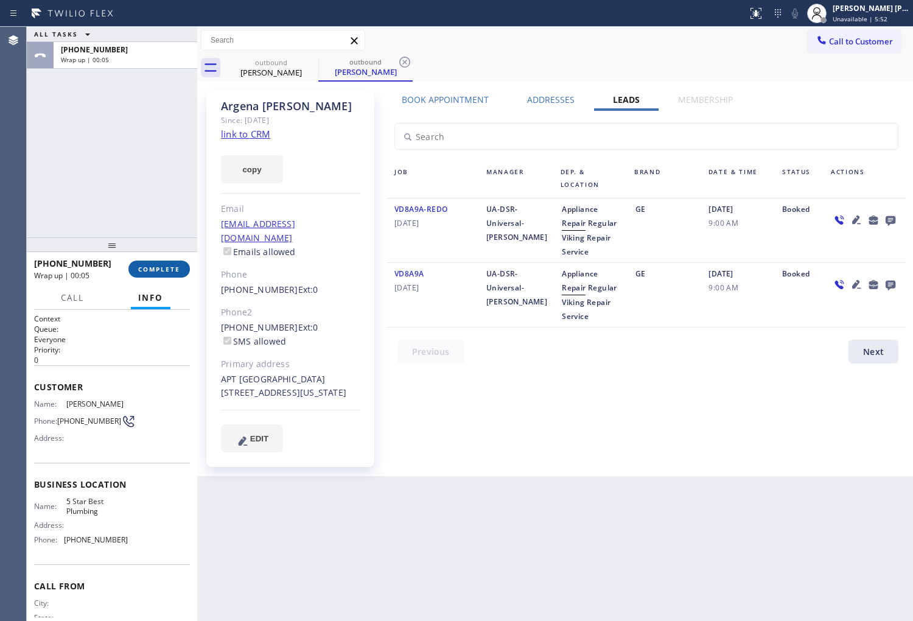
click at [164, 265] on span "COMPLETE" at bounding box center [159, 269] width 42 height 9
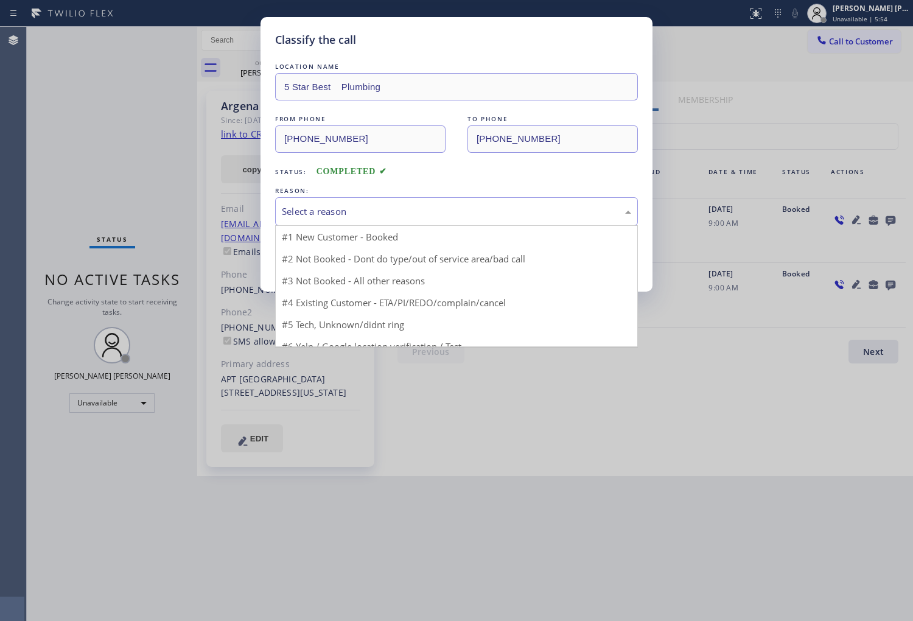
click at [335, 215] on div "Select a reason" at bounding box center [456, 212] width 349 height 14
click at [337, 279] on div "Classify the call LOCATION NAME 5 Star Best Plumbing FROM PHONE [PHONE_NUMBER] …" at bounding box center [457, 154] width 392 height 275
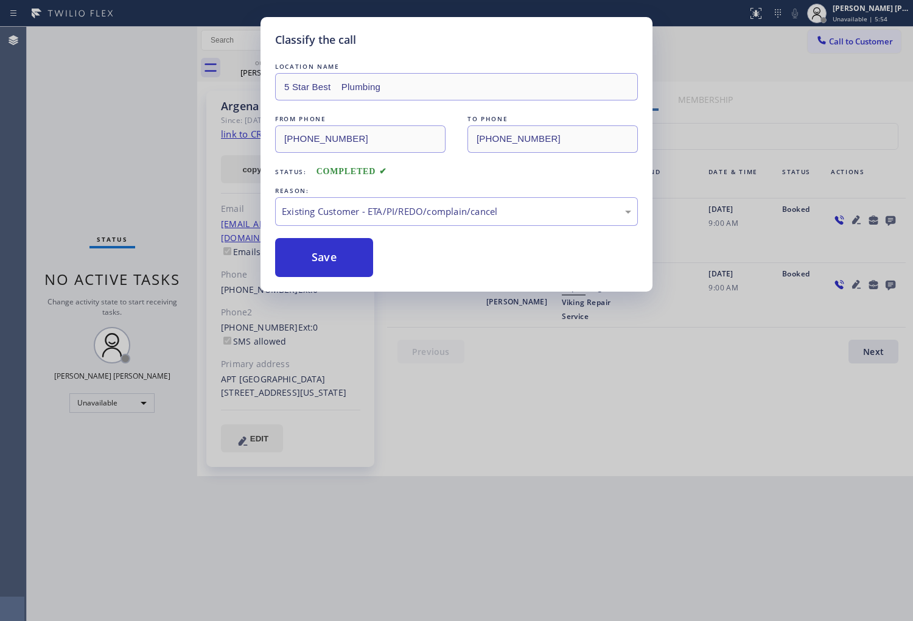
click at [313, 265] on button "Save" at bounding box center [324, 257] width 98 height 39
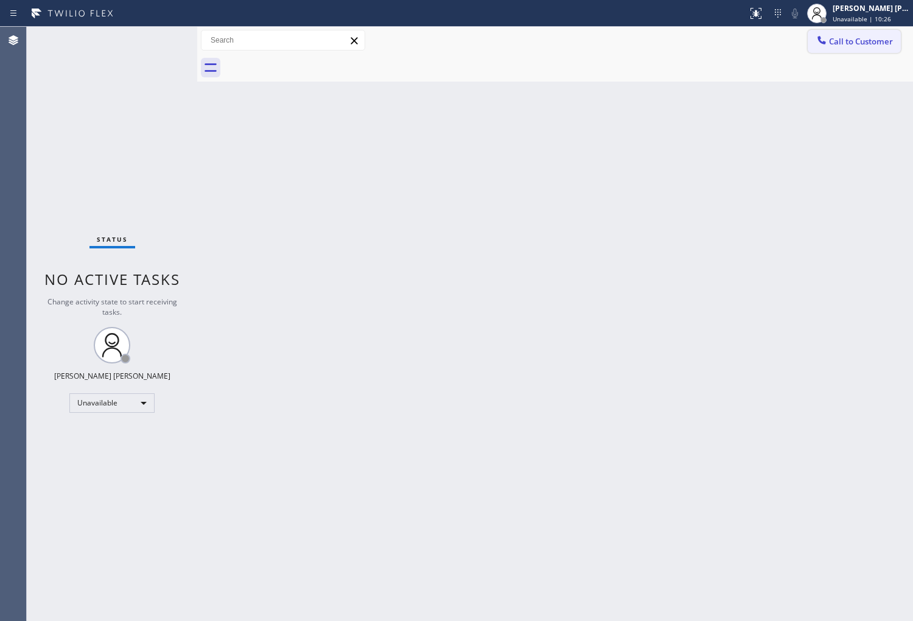
click at [845, 38] on span "Call to Customer" at bounding box center [861, 41] width 64 height 11
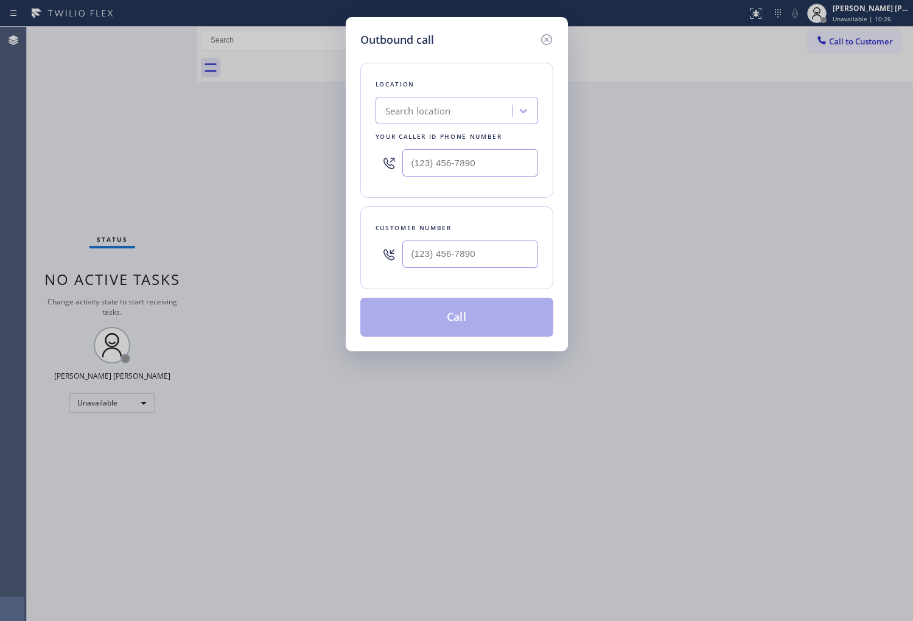
click at [421, 155] on input "text" at bounding box center [470, 162] width 136 height 27
click at [421, 155] on input "(___) ___-____" at bounding box center [470, 162] width 136 height 27
paste input "323) 416-2342"
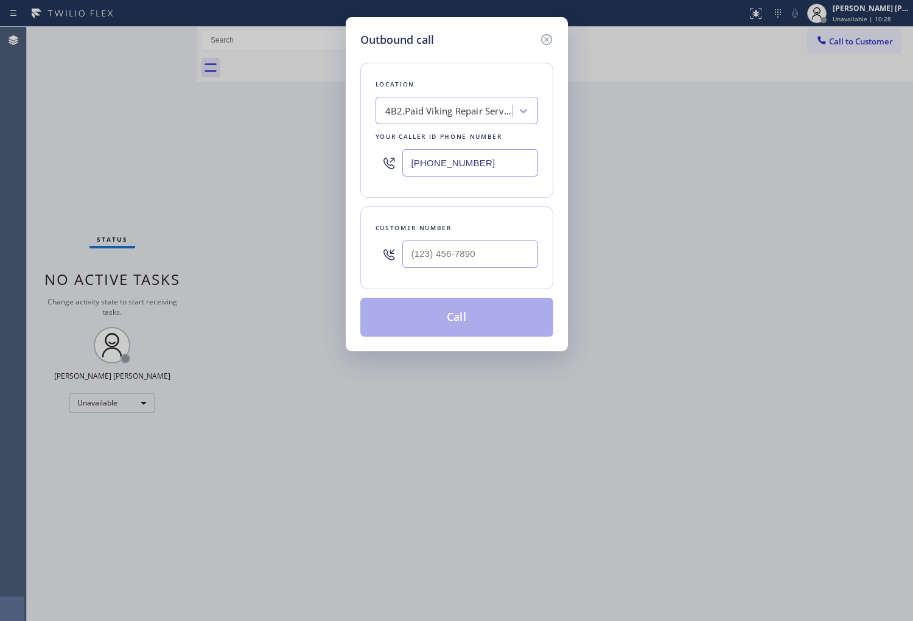
type input "[PHONE_NUMBER]"
click at [463, 269] on div at bounding box center [470, 254] width 136 height 40
click at [463, 261] on input "(___) ___-____" at bounding box center [470, 253] width 136 height 27
paste input "213) 500-0531"
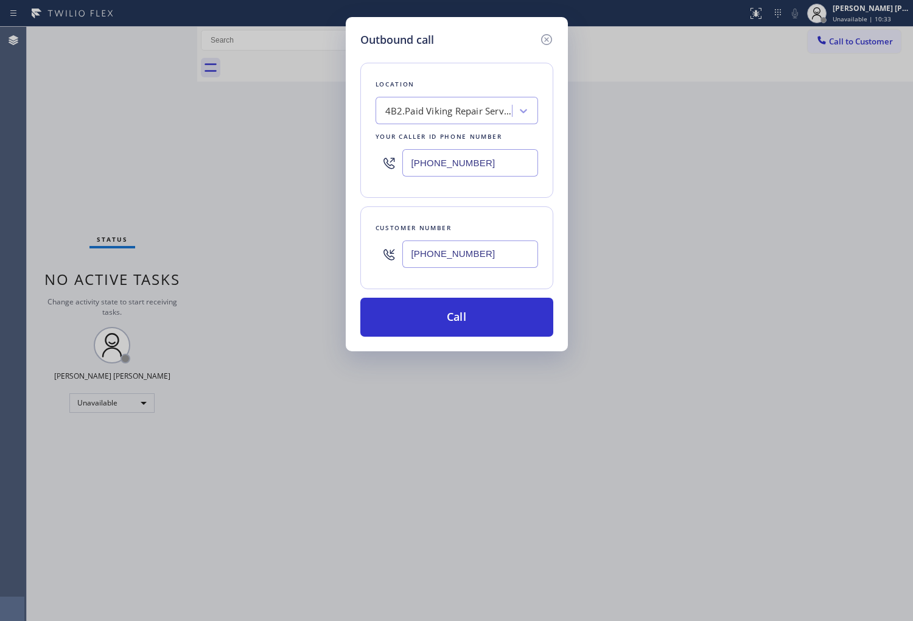
type input "[PHONE_NUMBER]"
click at [451, 162] on input "[PHONE_NUMBER]" at bounding box center [470, 162] width 136 height 27
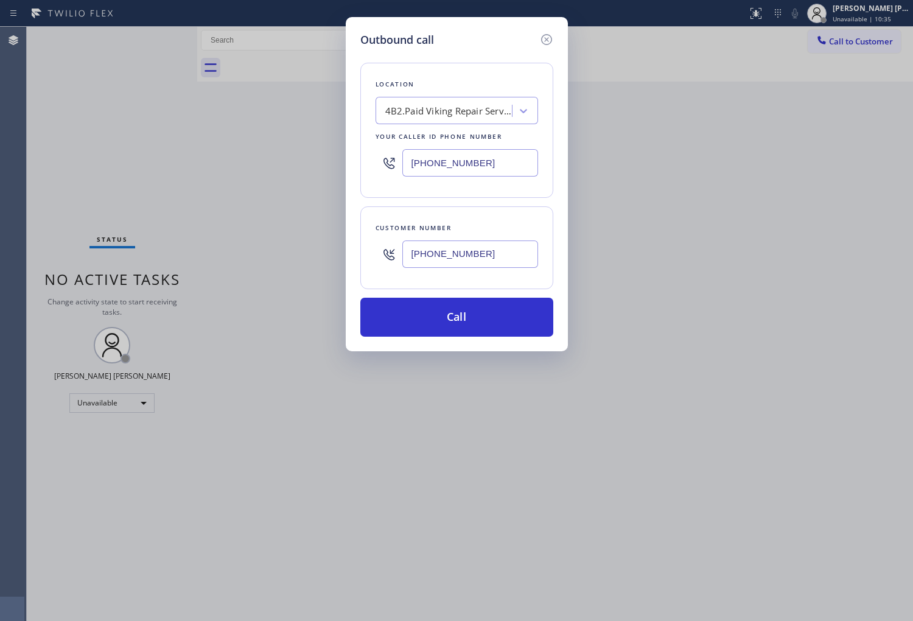
paste input "855) 731-495"
type input "[PHONE_NUMBER]"
click at [463, 317] on button "Call" at bounding box center [456, 317] width 193 height 39
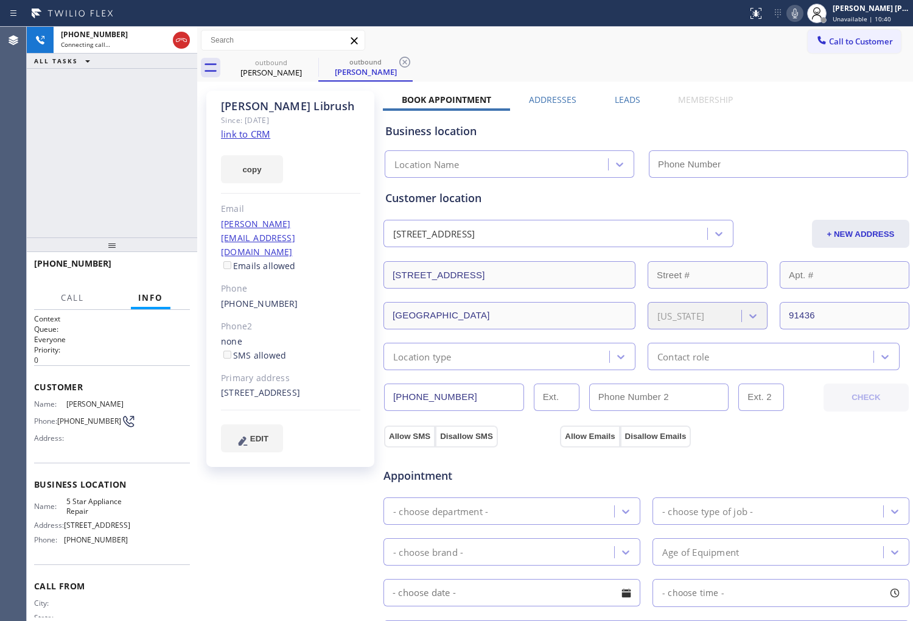
type input "[PHONE_NUMBER]"
click at [282, 107] on div "[PERSON_NAME]" at bounding box center [290, 106] width 139 height 14
click at [282, 106] on div "[PERSON_NAME]" at bounding box center [290, 106] width 139 height 14
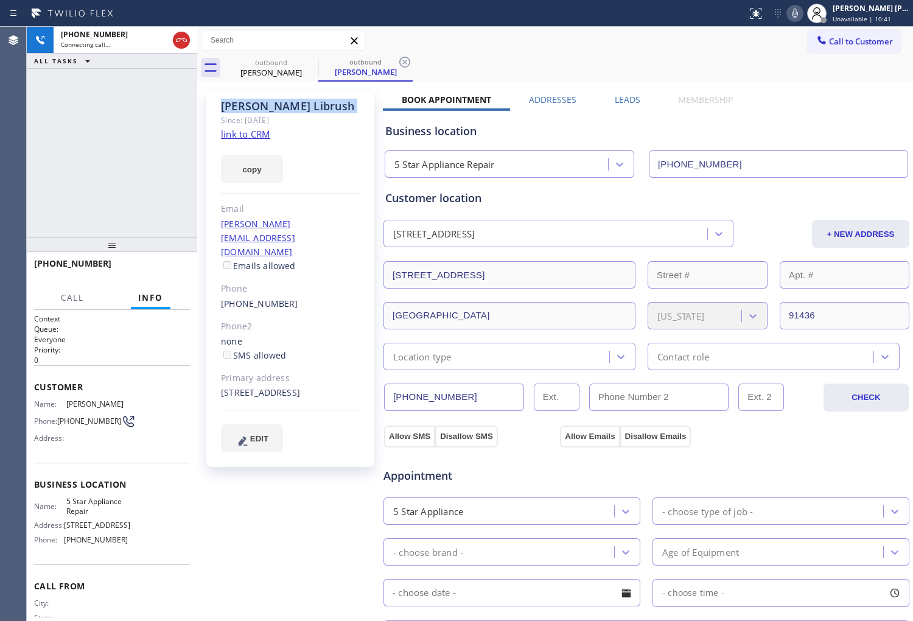
copy div "[PERSON_NAME]"
click at [802, 9] on icon at bounding box center [795, 13] width 15 height 15
click at [801, 15] on icon at bounding box center [795, 13] width 15 height 15
click at [110, 117] on div "[PHONE_NUMBER] Live | 00:35 ALL TASKS ALL TASKS ACTIVE TASKS TASKS IN WRAP UP" at bounding box center [112, 132] width 170 height 211
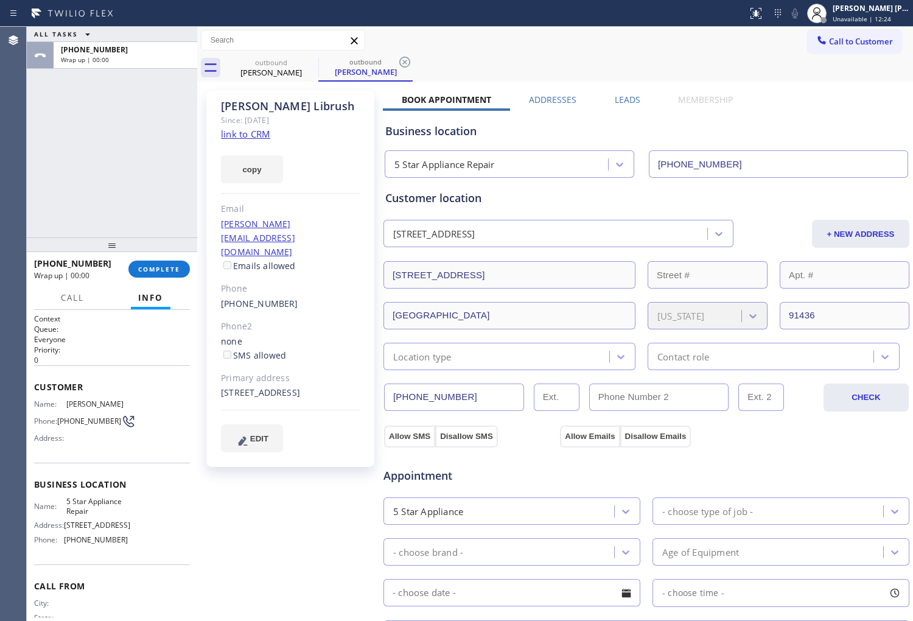
click at [615, 102] on label "Leads" at bounding box center [628, 100] width 26 height 12
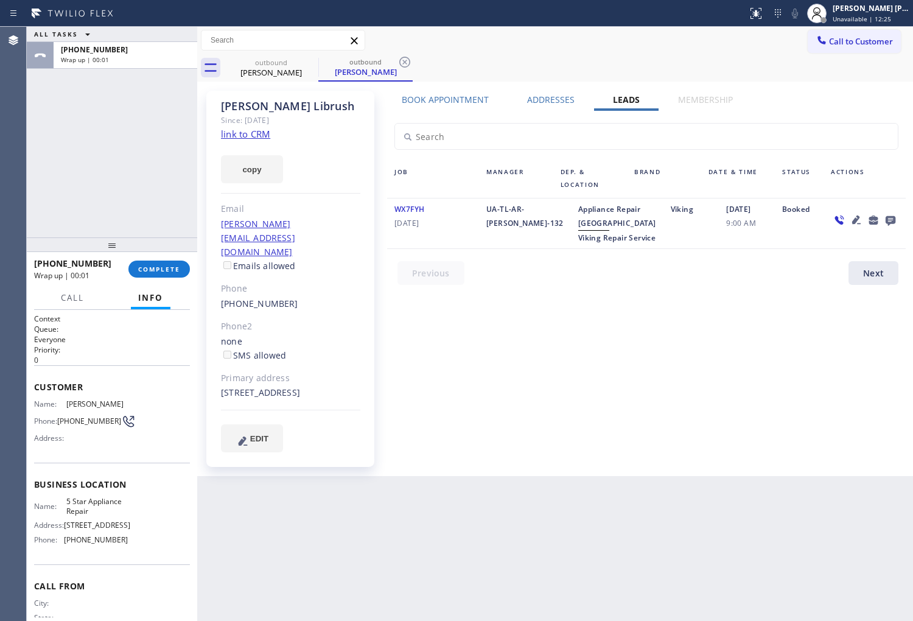
click at [884, 212] on icon at bounding box center [890, 219] width 15 height 15
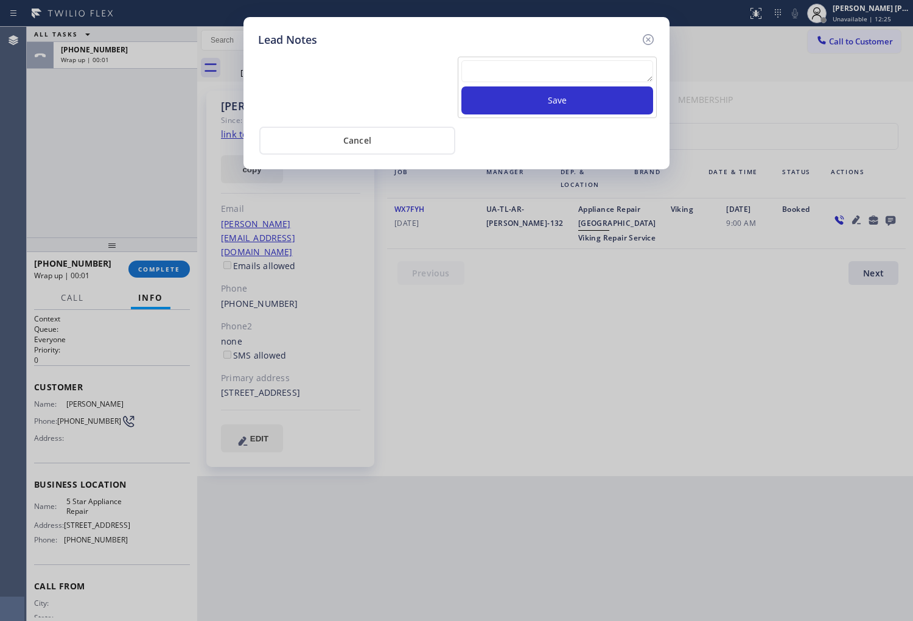
click at [575, 66] on textarea at bounding box center [557, 71] width 192 height 22
type textarea "A"
type textarea "="
click at [487, 68] on textarea "prices are too high" at bounding box center [557, 71] width 192 height 22
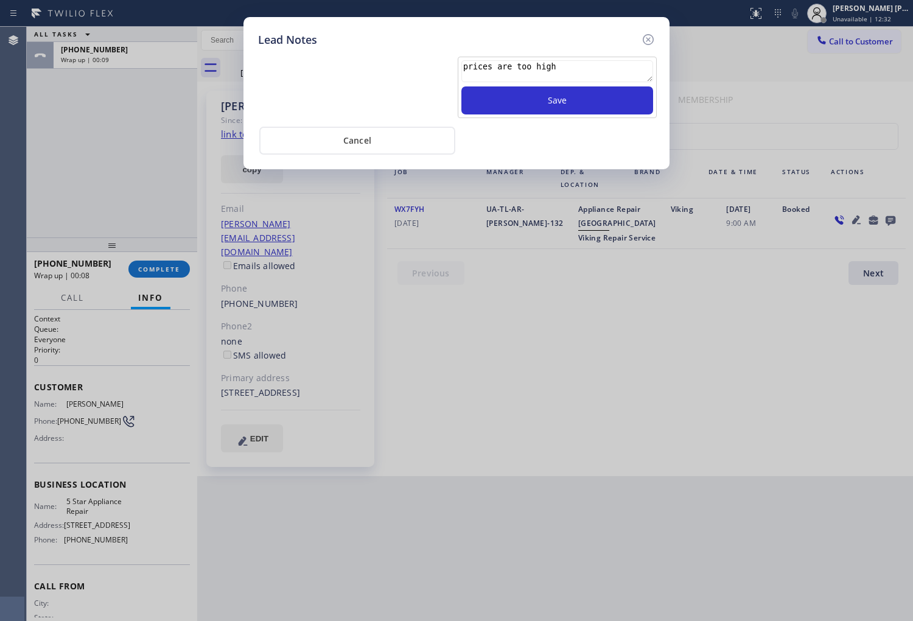
drag, startPoint x: 487, startPoint y: 68, endPoint x: 469, endPoint y: 66, distance: 18.4
click at [469, 66] on textarea "prices are too high" at bounding box center [557, 71] width 192 height 22
click at [460, 68] on div "prices are too high Save" at bounding box center [557, 87] width 199 height 61
click at [465, 68] on textarea "prices are too high" at bounding box center [557, 71] width 192 height 22
type textarea "estimate prices are too high"
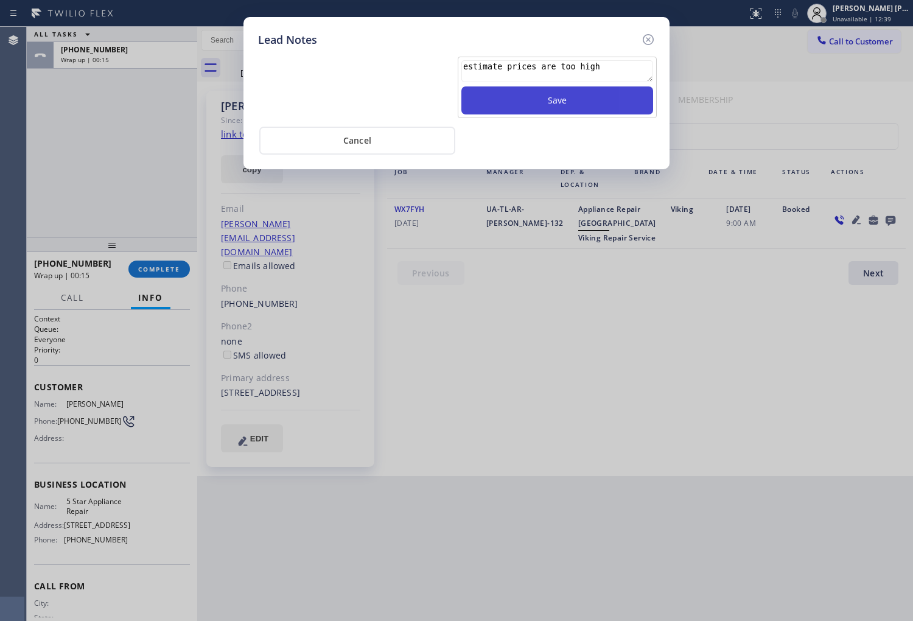
click at [565, 110] on button "Save" at bounding box center [557, 100] width 192 height 28
drag, startPoint x: 651, startPoint y: 29, endPoint x: 646, endPoint y: 37, distance: 9.3
click at [651, 31] on div "Lead Notes Save Cancel" at bounding box center [456, 93] width 426 height 152
click at [641, 41] on icon at bounding box center [648, 39] width 15 height 15
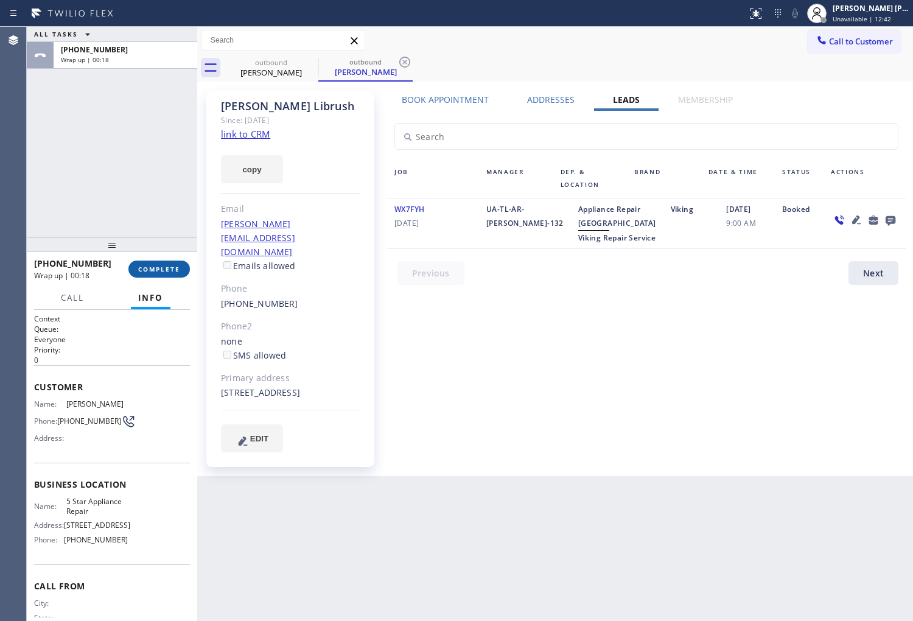
click at [162, 268] on span "COMPLETE" at bounding box center [159, 269] width 42 height 9
click at [345, 202] on div "Email" at bounding box center [290, 209] width 139 height 14
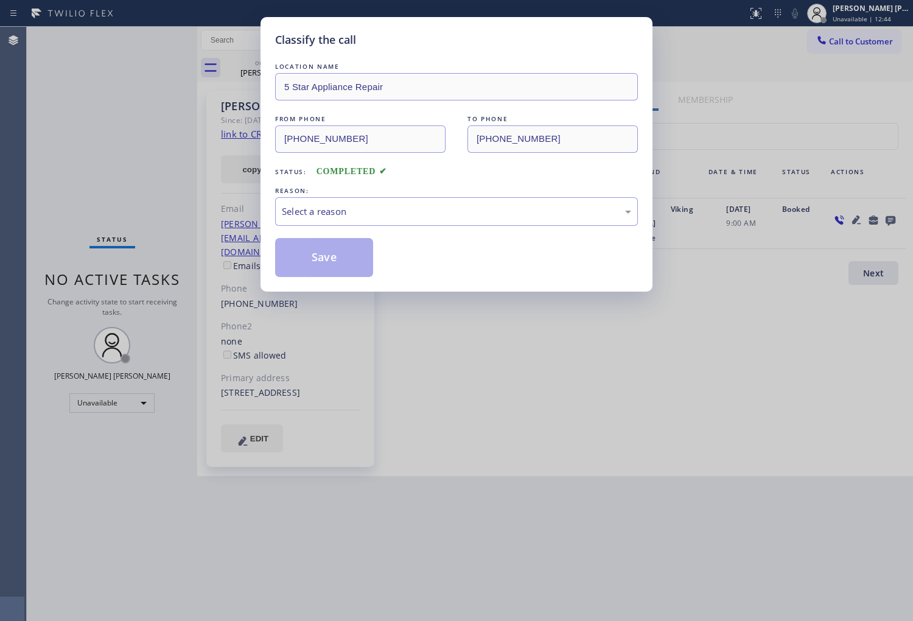
click at [354, 208] on div "Select a reason" at bounding box center [456, 212] width 349 height 14
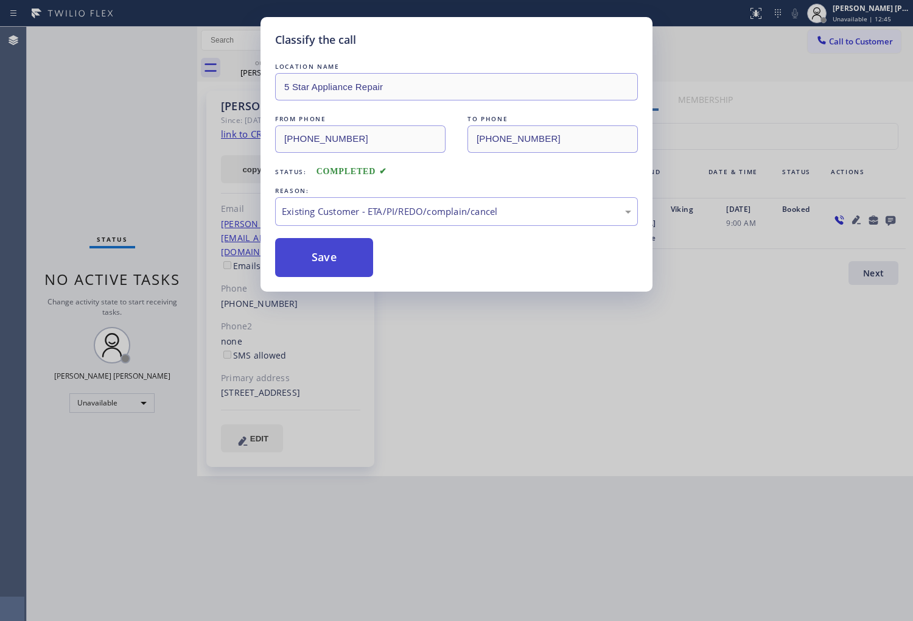
click at [298, 254] on button "Save" at bounding box center [324, 257] width 98 height 39
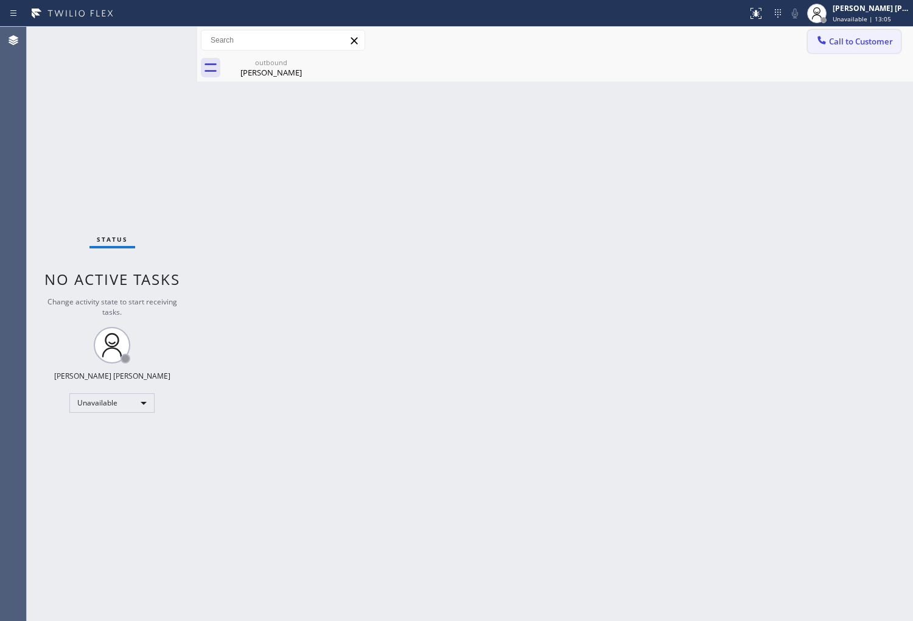
click at [843, 45] on span "Call to Customer" at bounding box center [861, 41] width 64 height 11
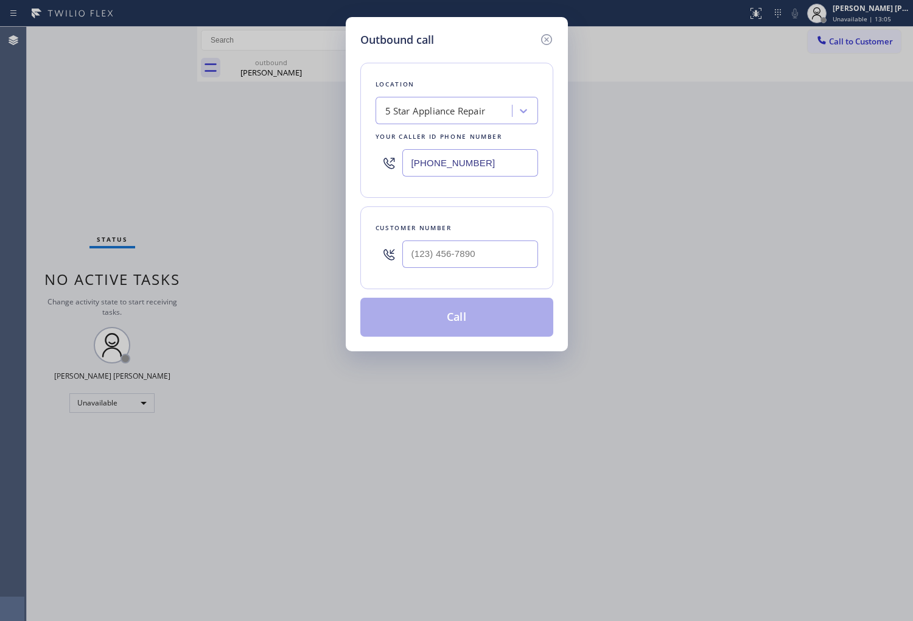
click at [460, 166] on input "[PHONE_NUMBER]" at bounding box center [470, 162] width 136 height 27
paste input "text"
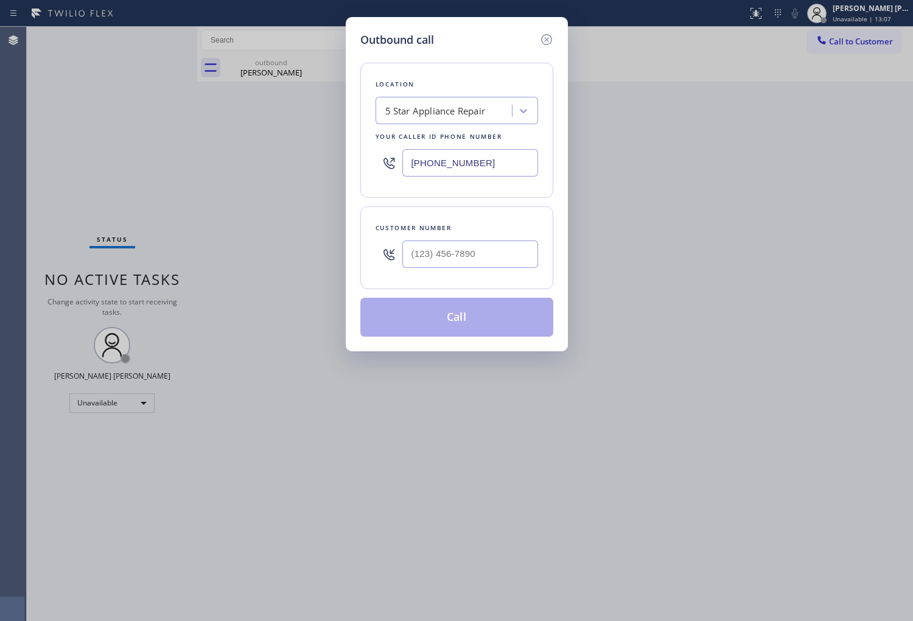
type input "[PHONE_NUMBER]"
click at [463, 258] on input "(___) ___-____" at bounding box center [470, 253] width 136 height 27
paste input "3236"
click at [467, 258] on input "(___) ___-3236" at bounding box center [470, 253] width 136 height 27
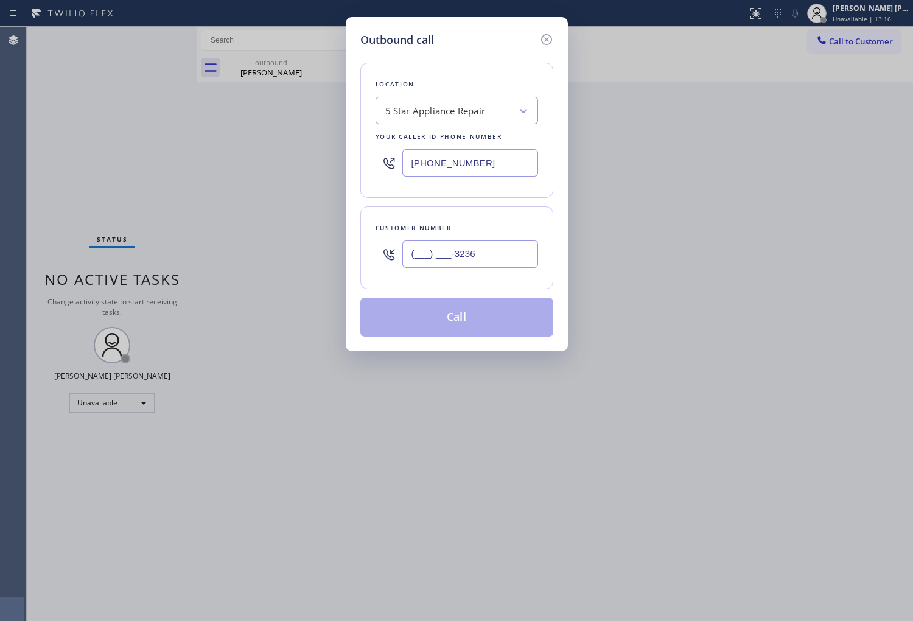
click at [467, 258] on input "(___) ___-3236" at bounding box center [470, 253] width 136 height 27
paste input "323) 633-8454"
type input "[PHONE_NUMBER]"
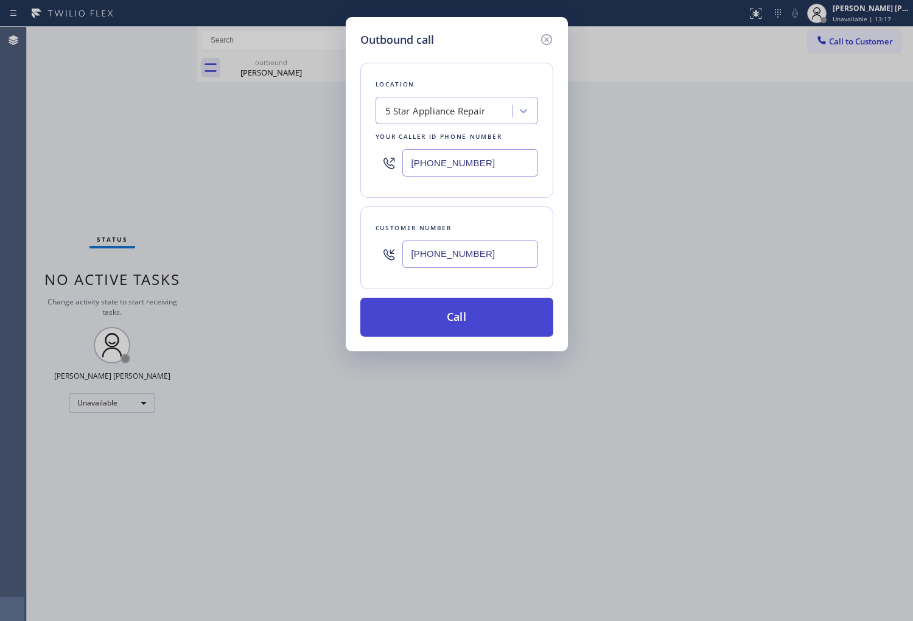
click at [484, 318] on button "Call" at bounding box center [456, 317] width 193 height 39
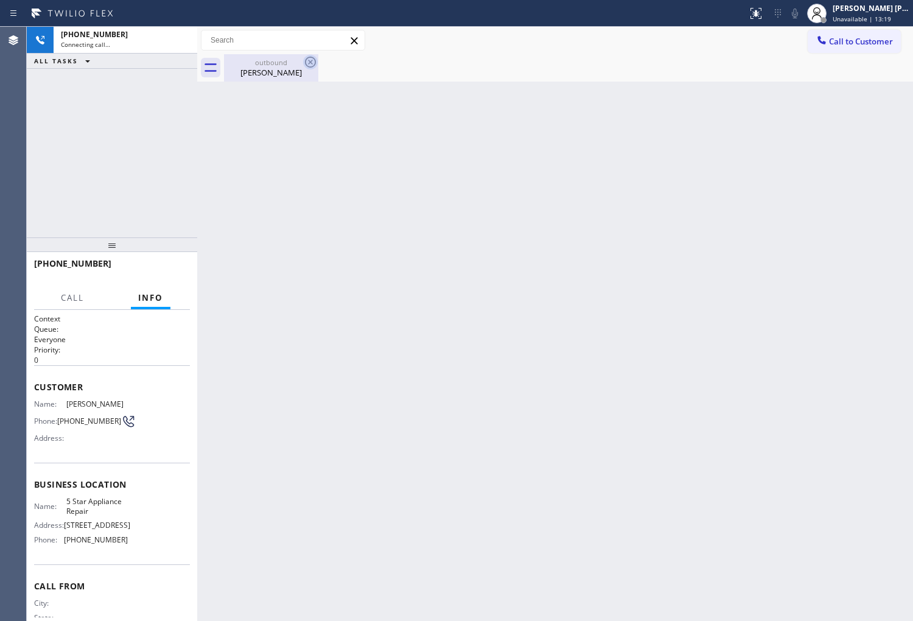
click at [313, 63] on icon at bounding box center [310, 62] width 15 height 15
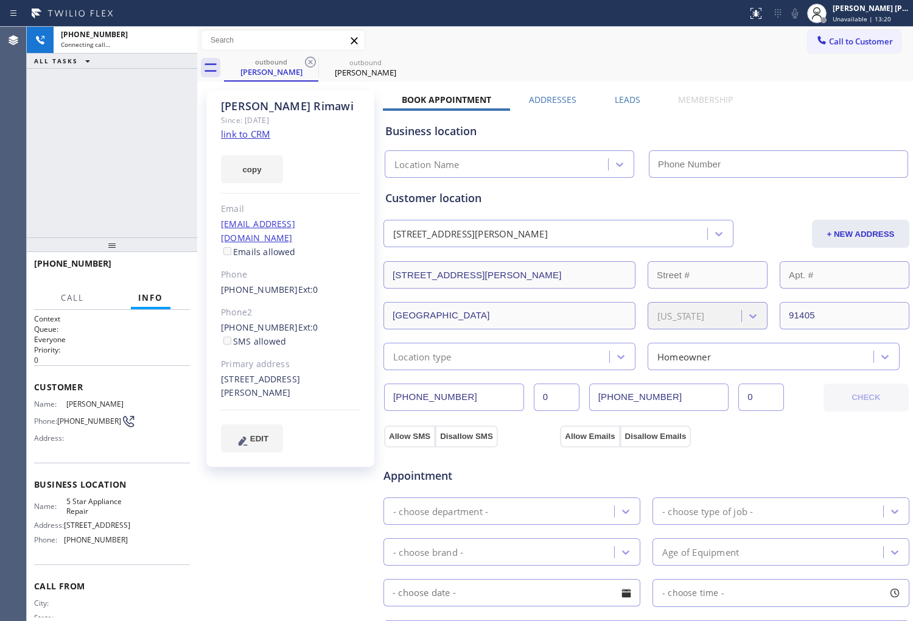
click at [262, 101] on div "[PERSON_NAME]" at bounding box center [290, 106] width 139 height 14
drag, startPoint x: 262, startPoint y: 101, endPoint x: 292, endPoint y: 111, distance: 32.0
click at [262, 101] on div "[PERSON_NAME]" at bounding box center [290, 106] width 139 height 14
type input "[PHONE_NUMBER]"
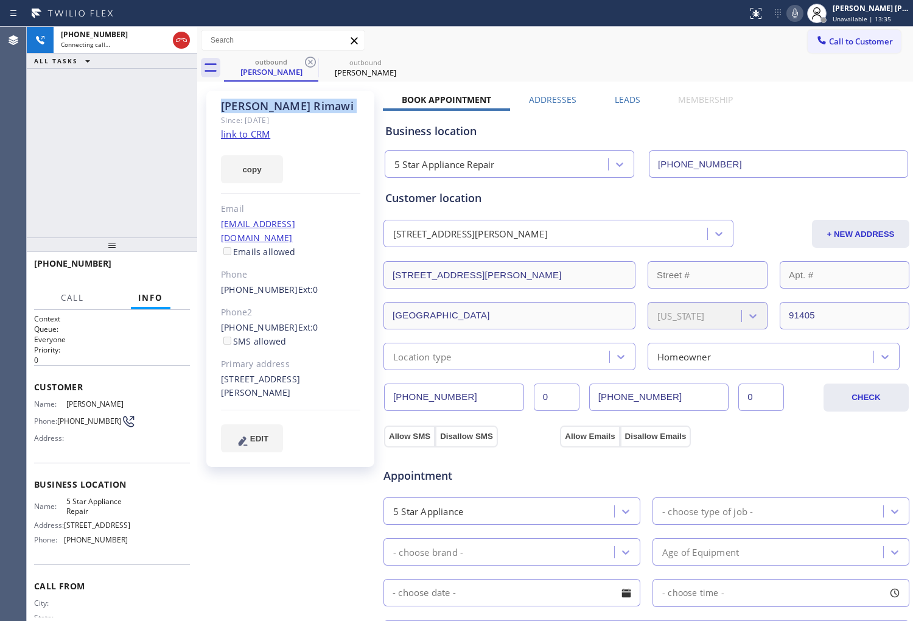
click at [798, 13] on icon at bounding box center [795, 14] width 6 height 10
click at [149, 145] on div "[PHONE_NUMBER] Connecting call… ALL TASKS ALL TASKS ACTIVE TASKS TASKS IN WRAP …" at bounding box center [112, 132] width 170 height 211
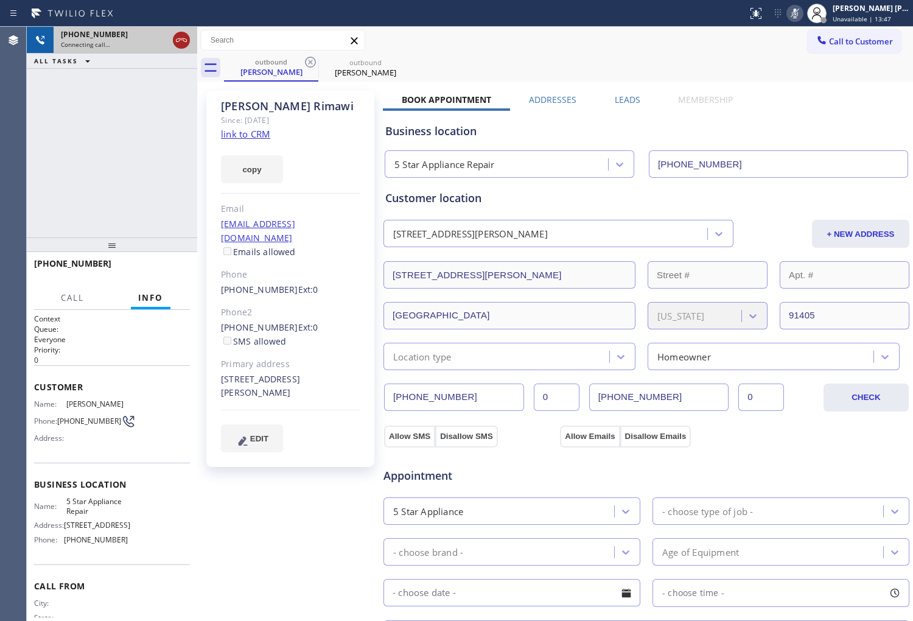
click at [183, 41] on icon at bounding box center [181, 40] width 15 height 15
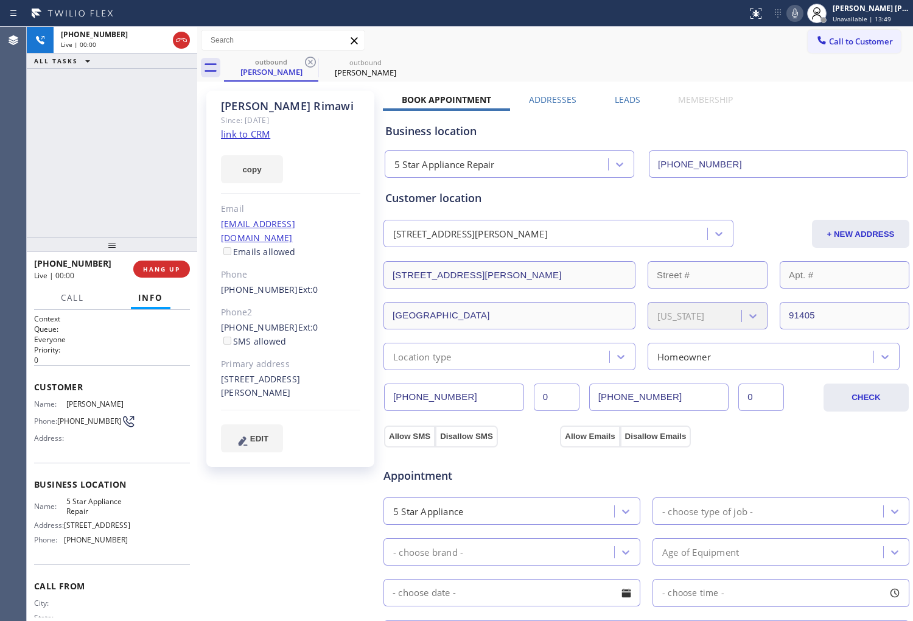
click at [628, 98] on label "Leads" at bounding box center [628, 100] width 26 height 12
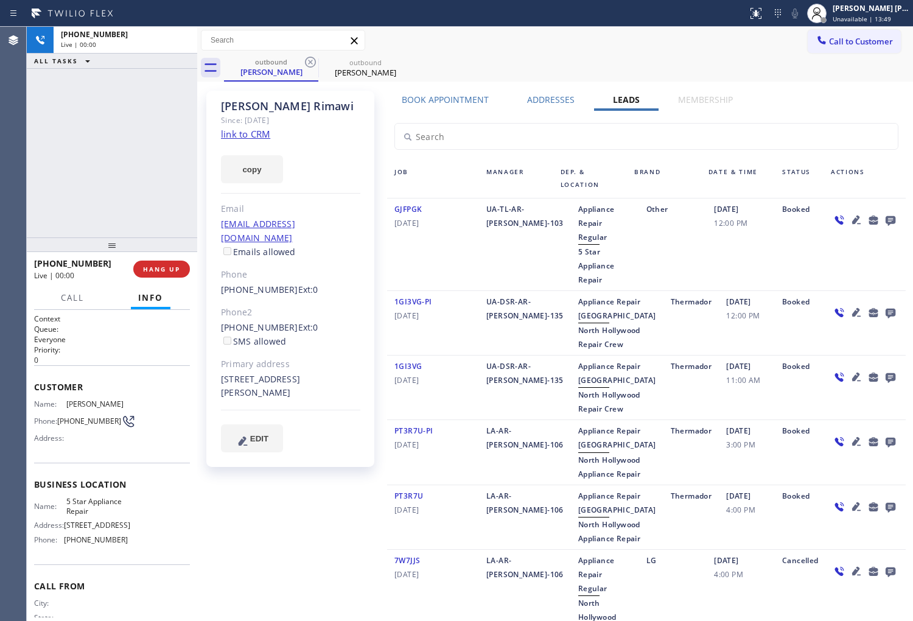
click at [886, 221] on icon at bounding box center [891, 221] width 10 height 10
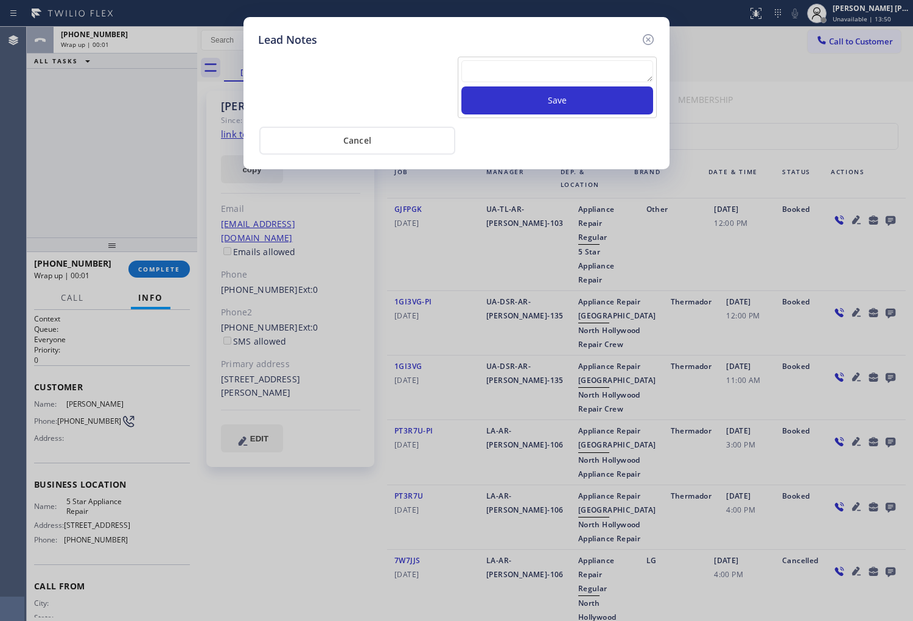
click at [589, 65] on textarea at bounding box center [557, 71] width 192 height 22
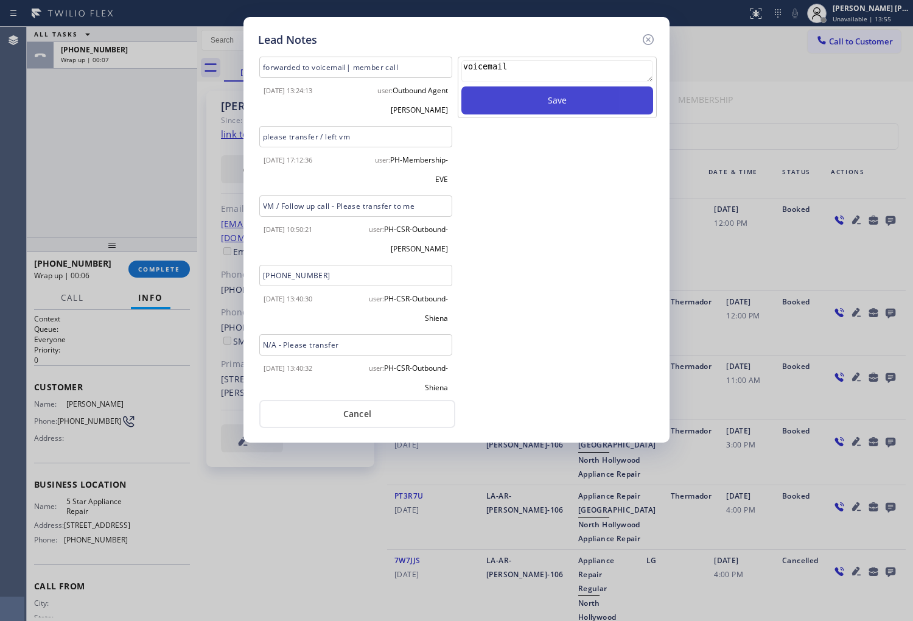
type textarea "voicemail"
click at [620, 101] on button "Save" at bounding box center [557, 100] width 192 height 28
click at [650, 33] on icon at bounding box center [648, 39] width 15 height 15
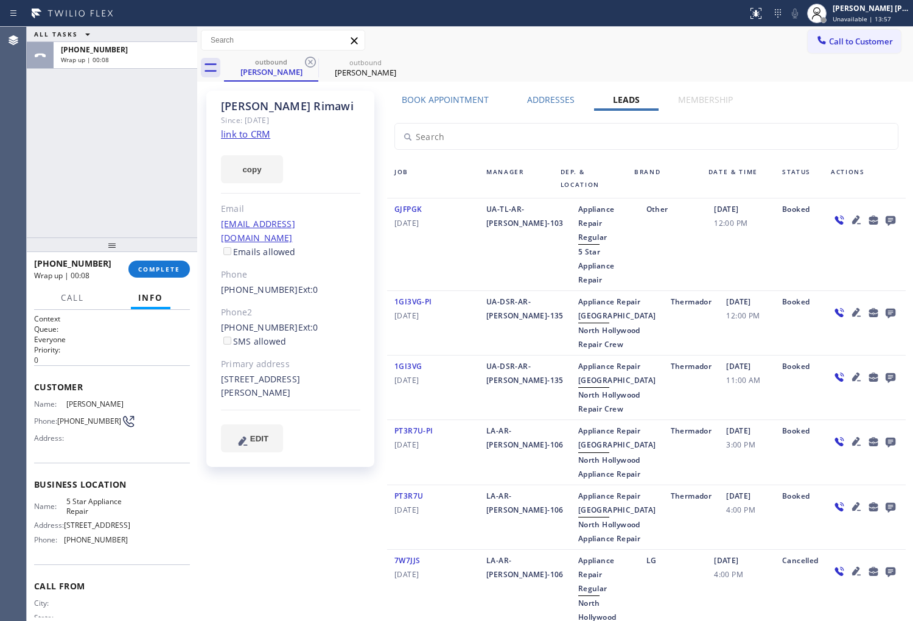
click at [160, 284] on div "[PHONE_NUMBER] Wrap up | 00:08 COMPLETE" at bounding box center [112, 269] width 156 height 32
click at [165, 272] on span "COMPLETE" at bounding box center [159, 269] width 42 height 9
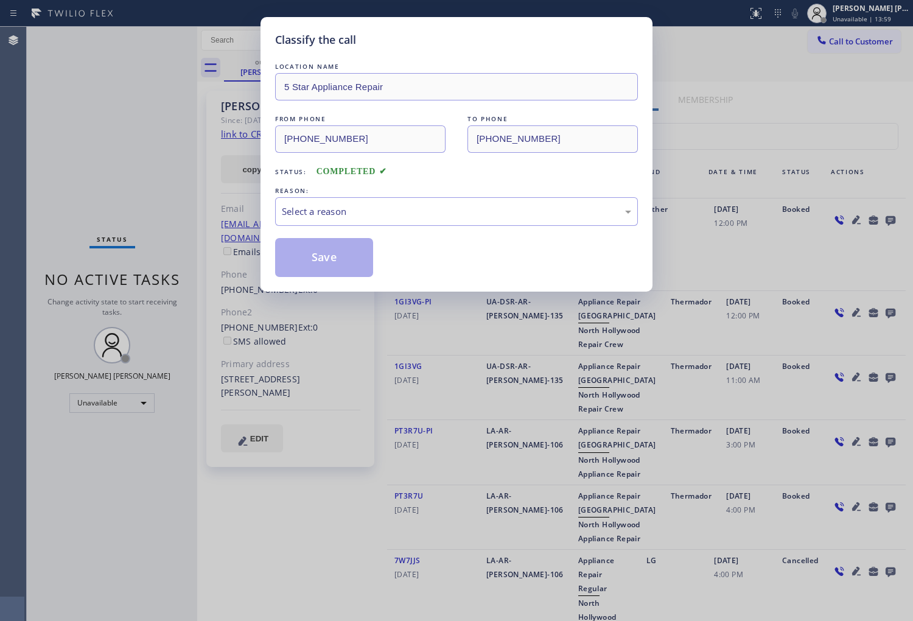
click at [381, 228] on div "LOCATION NAME 5 Star Appliance Repair FROM PHONE [PHONE_NUMBER] TO PHONE [PHONE…" at bounding box center [456, 168] width 363 height 217
click at [386, 216] on div "Select a reason" at bounding box center [456, 212] width 349 height 14
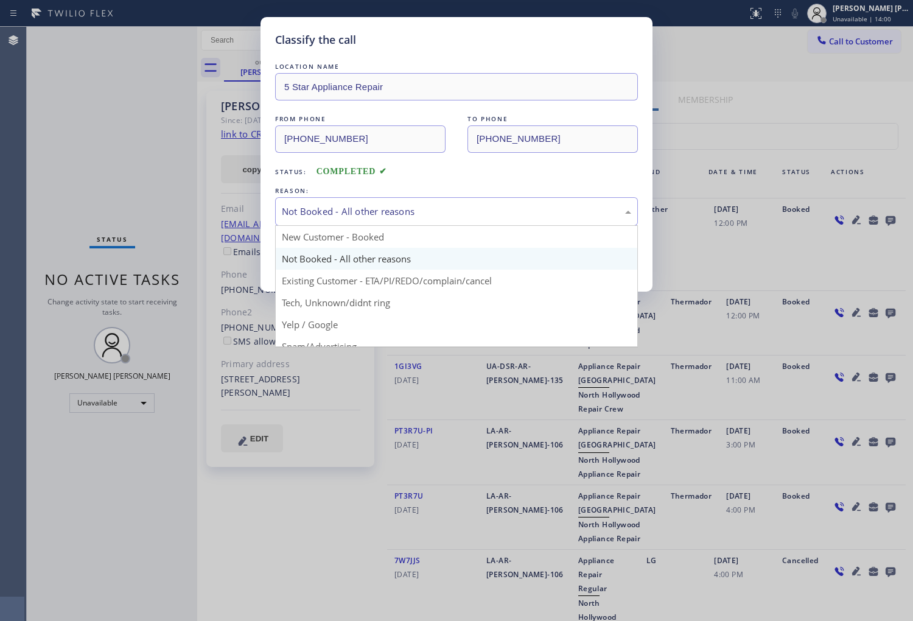
drag, startPoint x: 345, startPoint y: 220, endPoint x: 349, endPoint y: 254, distance: 34.3
click at [345, 219] on div "Not Booked - All other reasons" at bounding box center [456, 211] width 363 height 29
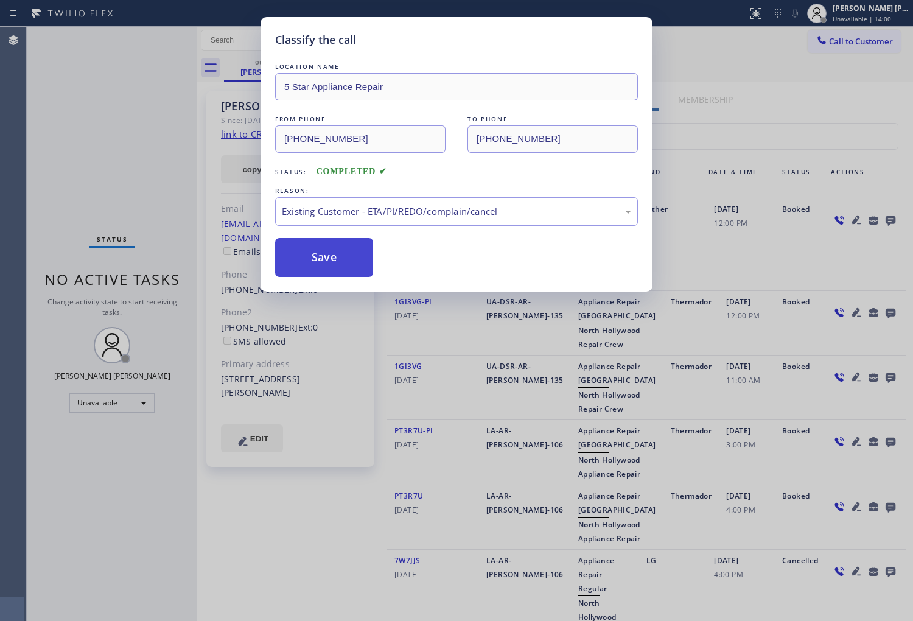
click at [329, 262] on button "Save" at bounding box center [324, 257] width 98 height 39
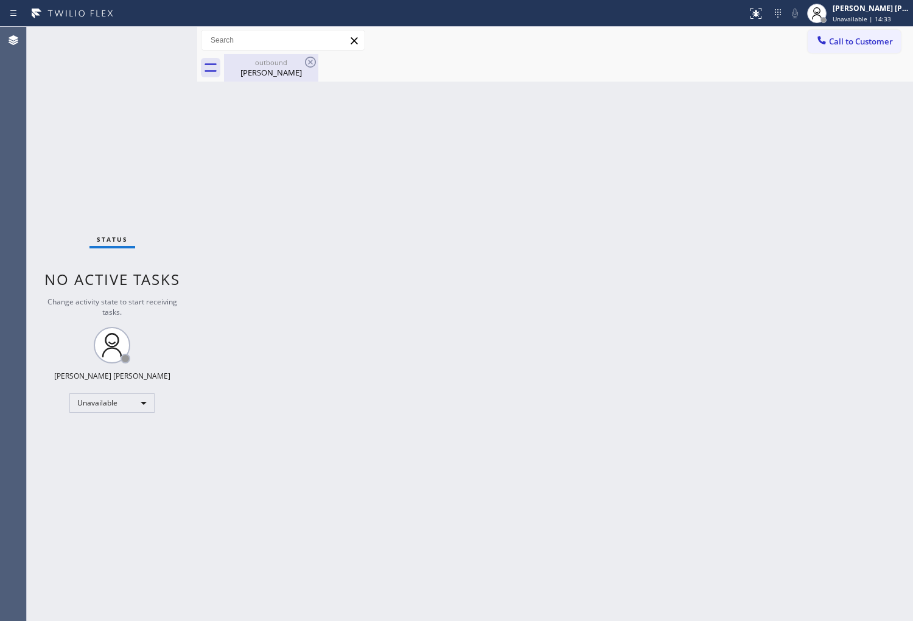
click at [294, 74] on div "[PERSON_NAME]" at bounding box center [271, 72] width 92 height 11
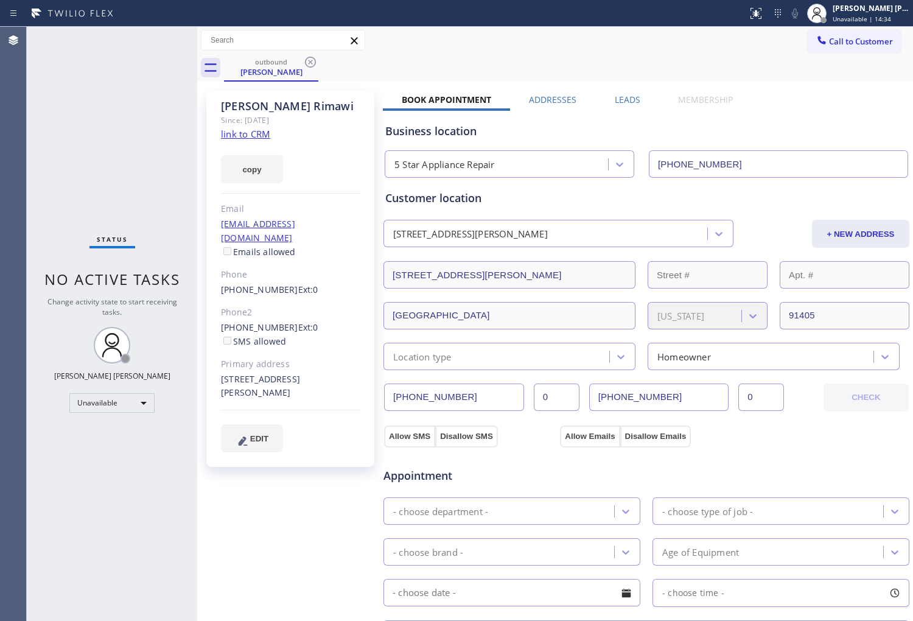
click at [318, 64] on div "outbound [PERSON_NAME]" at bounding box center [568, 67] width 689 height 27
click at [312, 63] on icon at bounding box center [310, 62] width 11 height 11
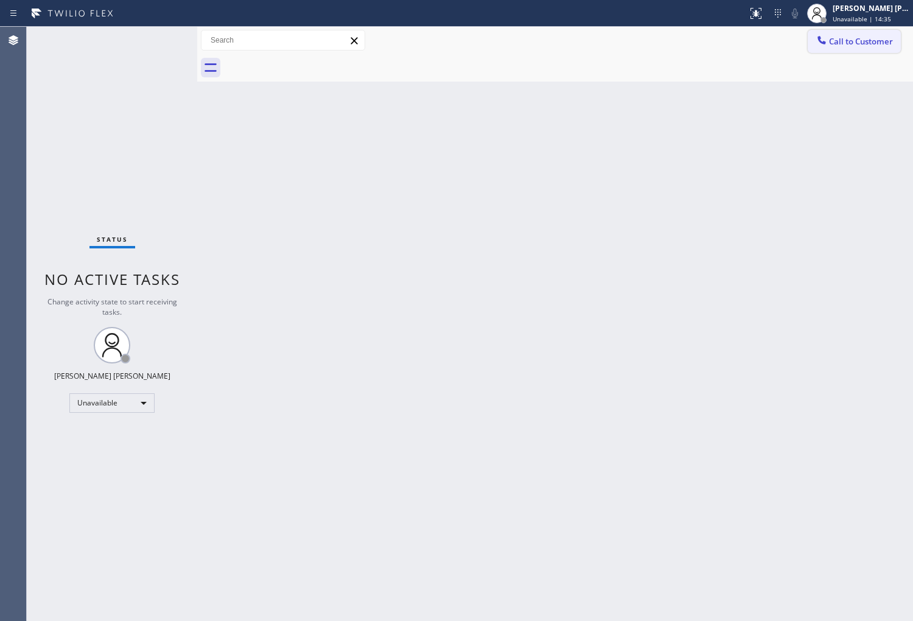
click at [858, 51] on button "Call to Customer" at bounding box center [854, 41] width 93 height 23
click at [0, 0] on div "Outbound call Location 5 Star Appliance Repair Your caller id phone number [PHO…" at bounding box center [0, 0] width 0 height 0
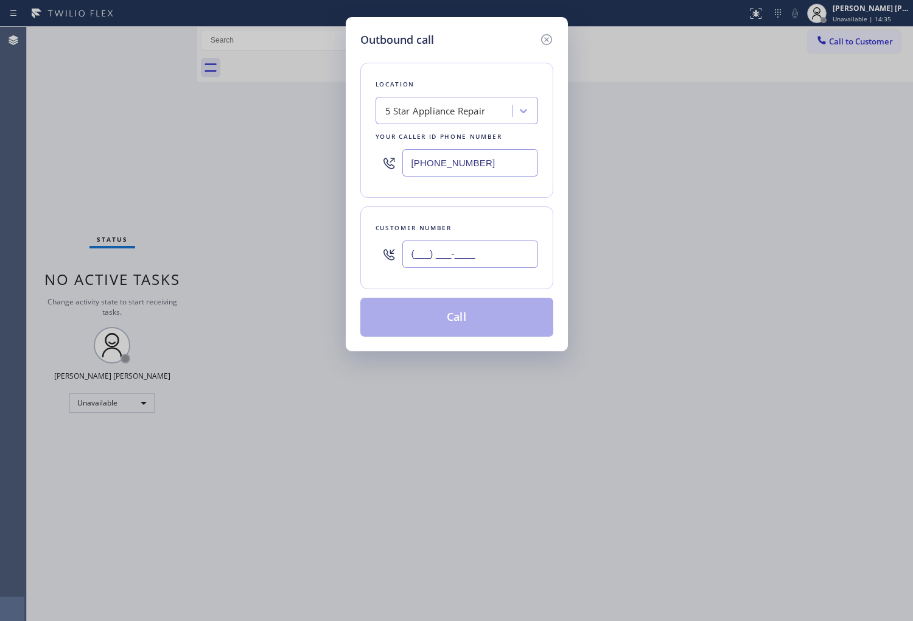
click at [446, 251] on input "(___) ___-____" at bounding box center [470, 253] width 136 height 27
paste input "909) 582-6257"
type input "[PHONE_NUMBER]"
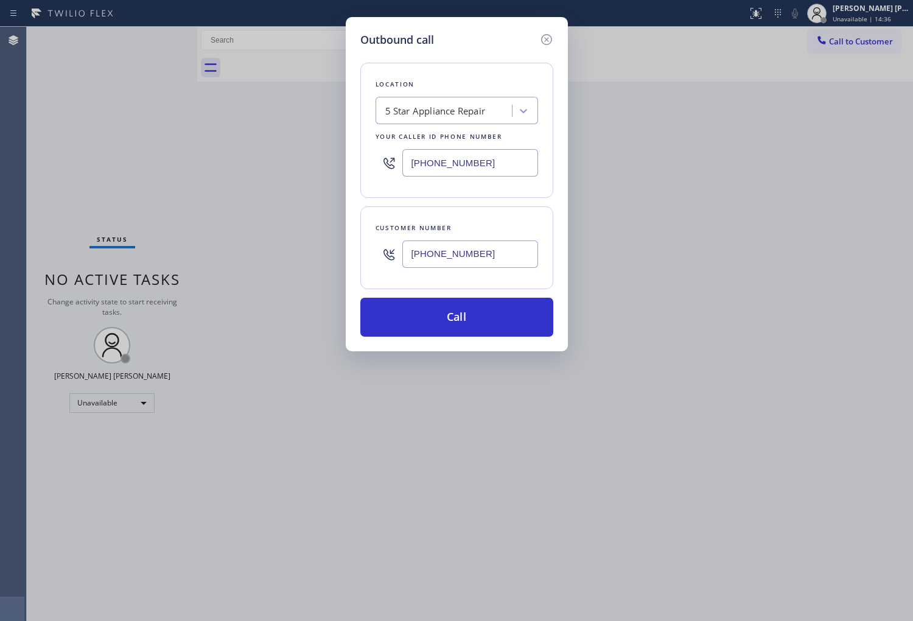
click at [478, 318] on button "Call" at bounding box center [456, 317] width 193 height 39
click at [576, 52] on div "Call to Customer Outbound call Location 5 Star Appliance Repair Your caller id …" at bounding box center [555, 40] width 716 height 27
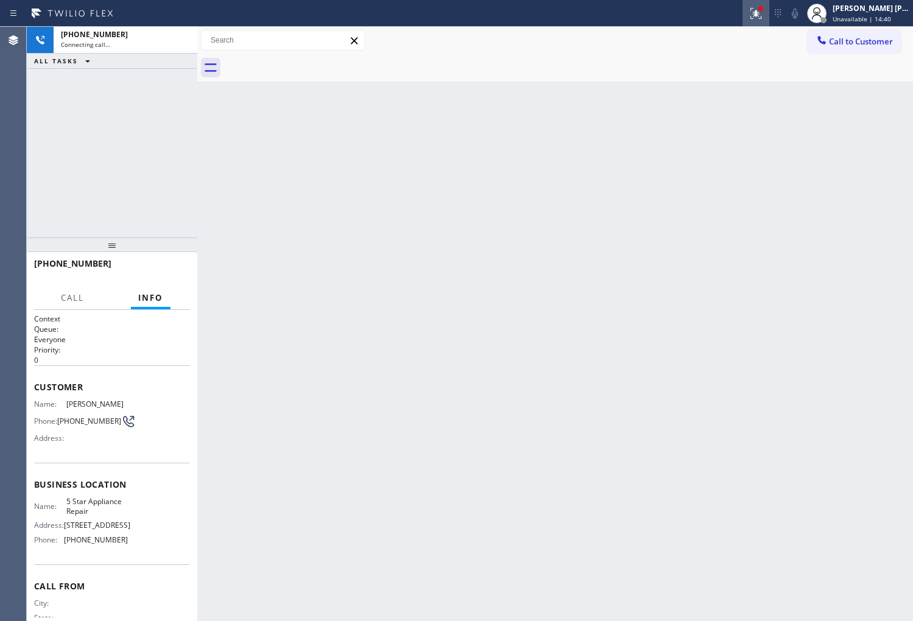
click at [760, 13] on icon at bounding box center [755, 12] width 7 height 4
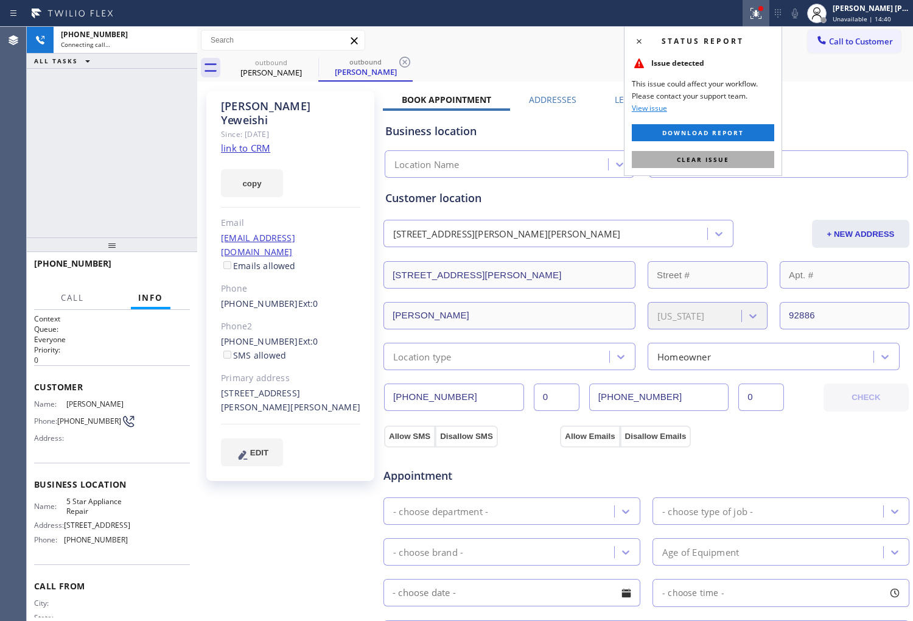
click at [702, 161] on span "Clear issue" at bounding box center [703, 159] width 52 height 9
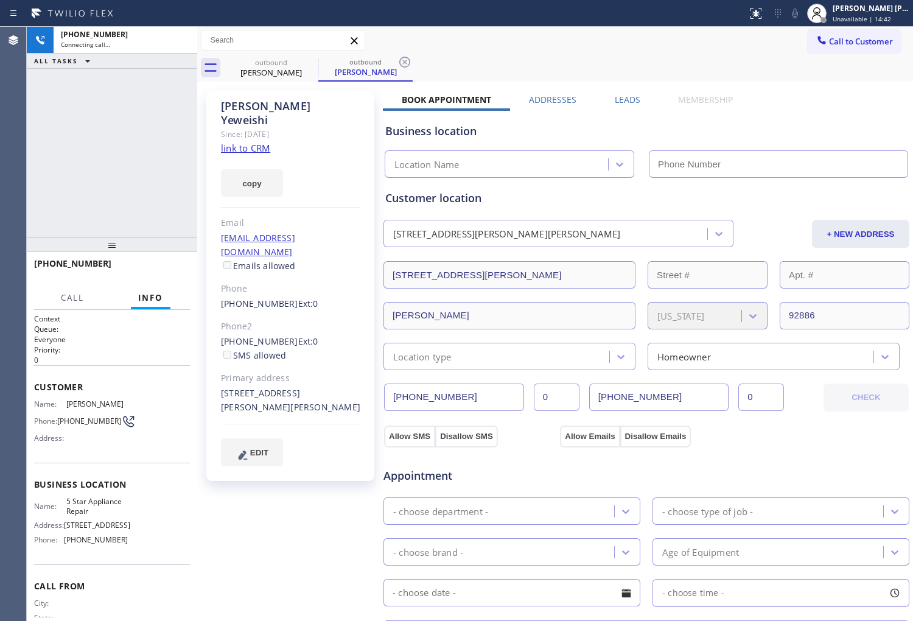
click at [287, 108] on div "[PERSON_NAME]" at bounding box center [290, 113] width 139 height 28
copy div "[PERSON_NAME]"
type input "[PHONE_NUMBER]"
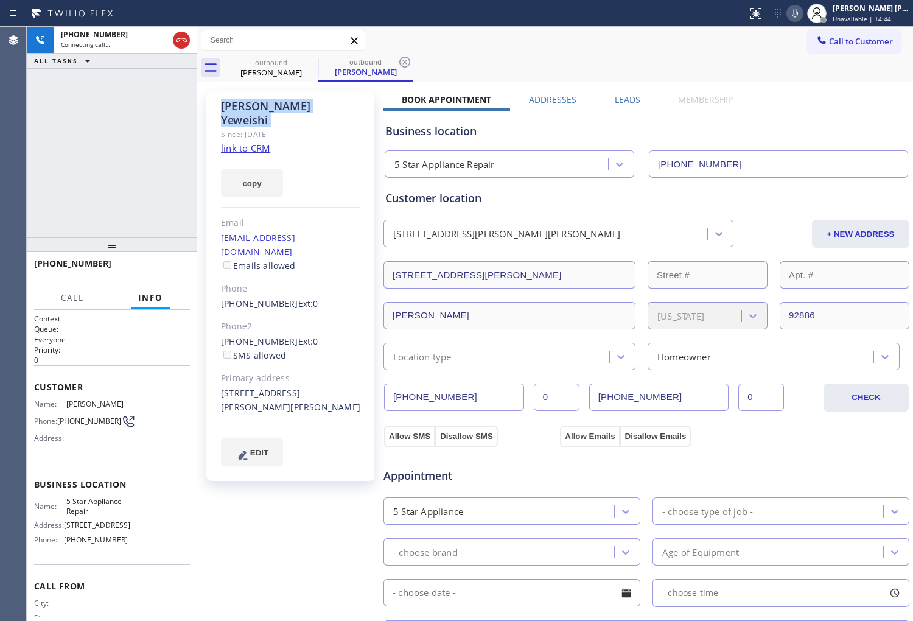
click at [25, 100] on div "Agent Desktop" at bounding box center [13, 324] width 26 height 594
click at [80, 208] on div "[PHONE_NUMBER] Connecting call… ALL TASKS ALL TASKS ACTIVE TASKS TASKS IN WRAP …" at bounding box center [112, 132] width 170 height 211
click at [537, 488] on div "Appointment 5 Star Appliance - choose type of job - - choose brand - Age of Equ…" at bounding box center [646, 567] width 522 height 228
click at [423, 477] on span "Appointment" at bounding box center [469, 475] width 173 height 16
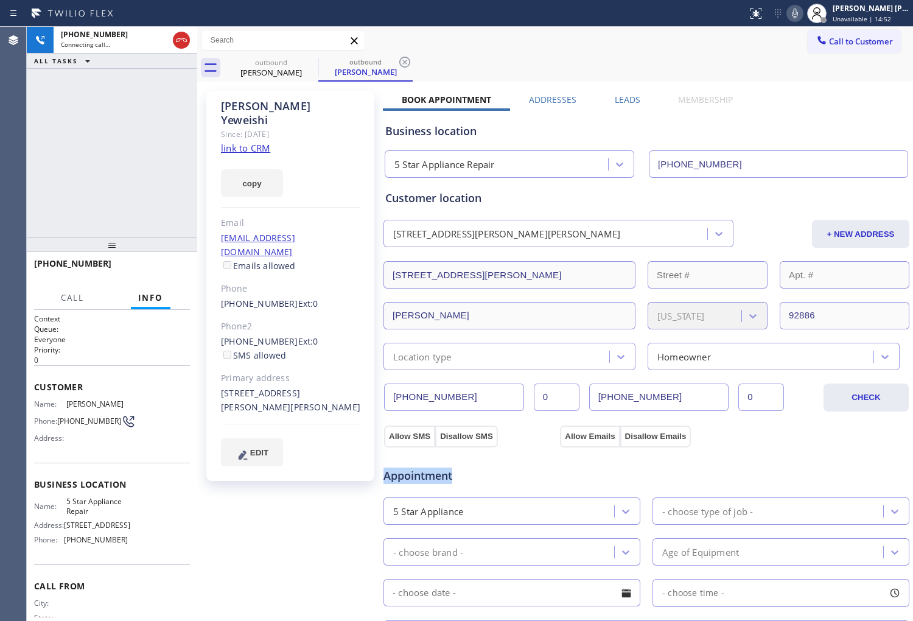
click at [423, 477] on span "Appointment" at bounding box center [469, 475] width 173 height 16
click at [506, 479] on span "Appointment" at bounding box center [469, 475] width 173 height 16
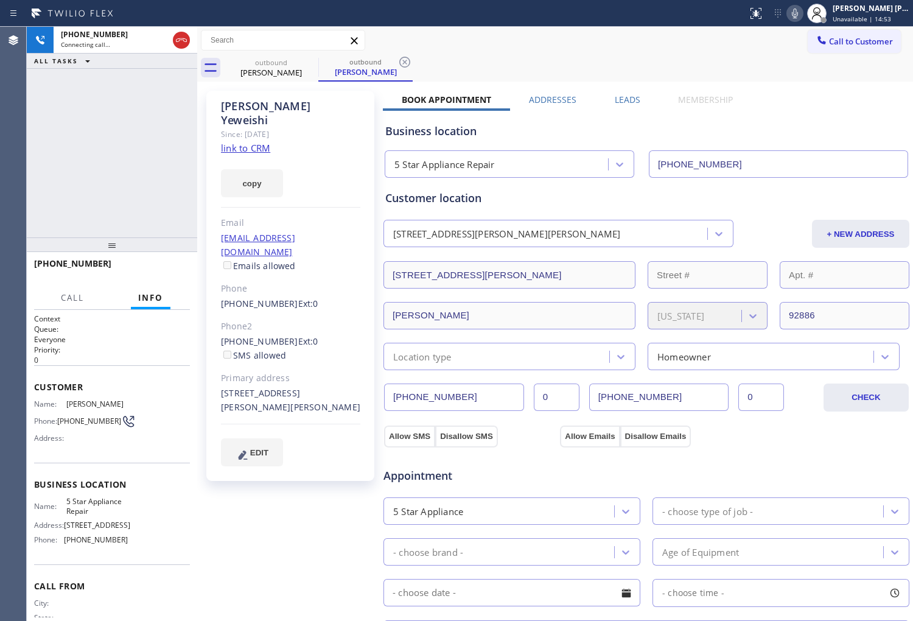
click at [418, 475] on span "Appointment" at bounding box center [469, 475] width 173 height 16
click at [518, 479] on span "Appointment" at bounding box center [469, 475] width 173 height 16
click at [434, 478] on span "Appointment" at bounding box center [469, 475] width 173 height 16
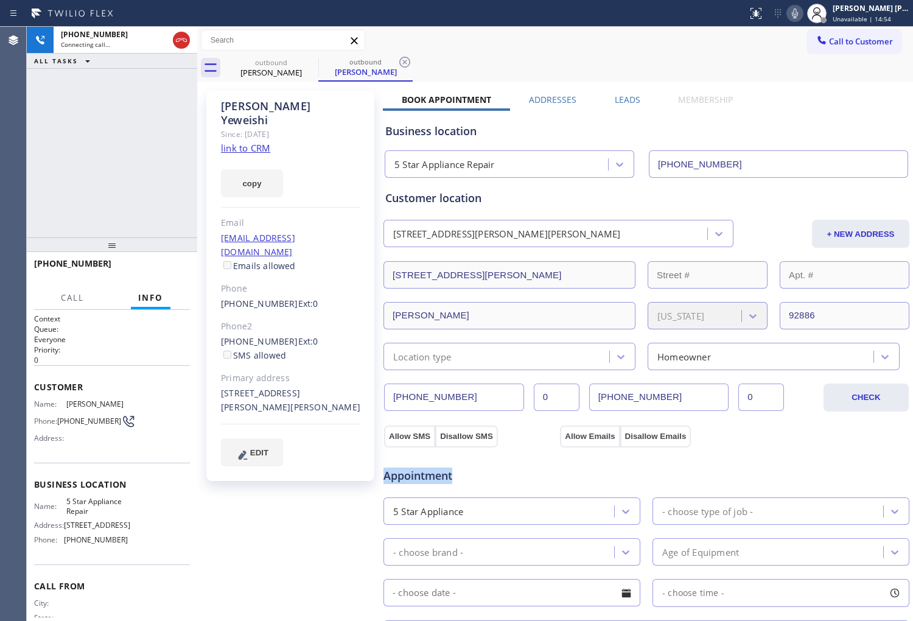
click at [434, 478] on span "Appointment" at bounding box center [469, 475] width 173 height 16
click at [520, 483] on span "Appointment" at bounding box center [469, 475] width 173 height 16
click at [438, 477] on span "Appointment" at bounding box center [469, 475] width 173 height 16
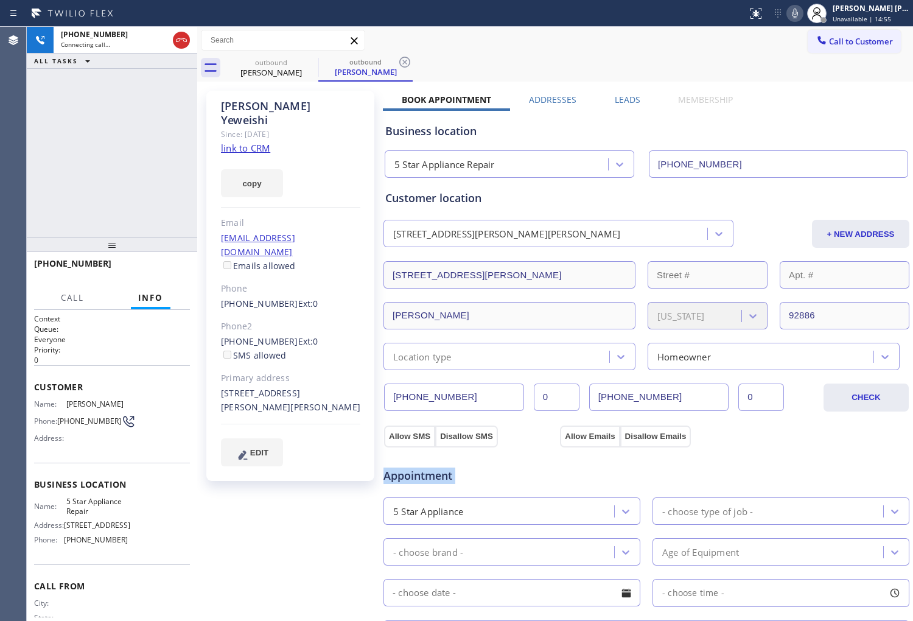
click at [438, 477] on span "Appointment" at bounding box center [469, 475] width 173 height 16
click at [538, 488] on div "Appointment 5 Star Appliance - choose type of job - - choose brand - Age of Equ…" at bounding box center [646, 567] width 522 height 228
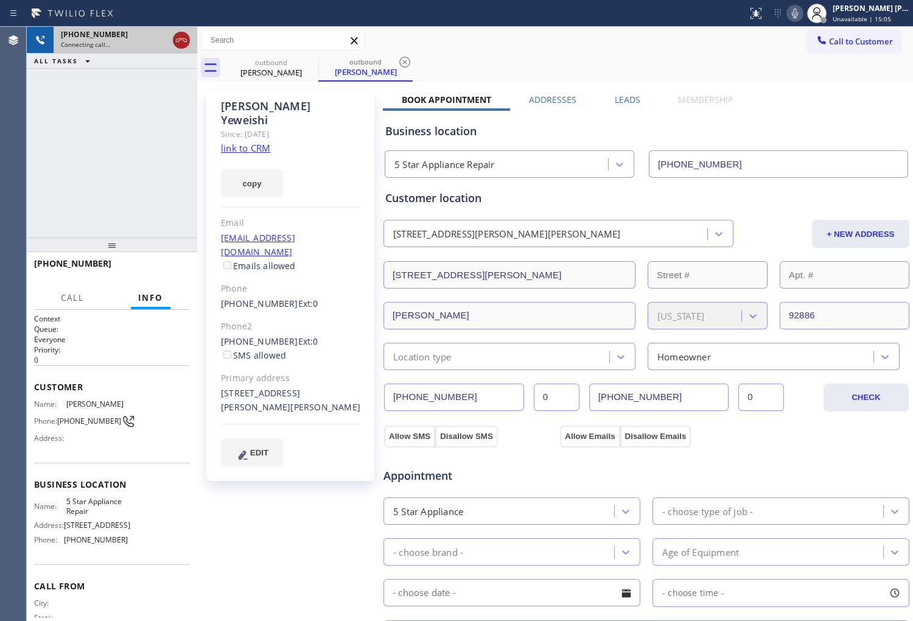
click at [183, 40] on icon at bounding box center [181, 40] width 15 height 15
click at [623, 106] on div "Business location 5 Star Appliance Repair [PHONE_NUMBER]" at bounding box center [646, 142] width 527 height 72
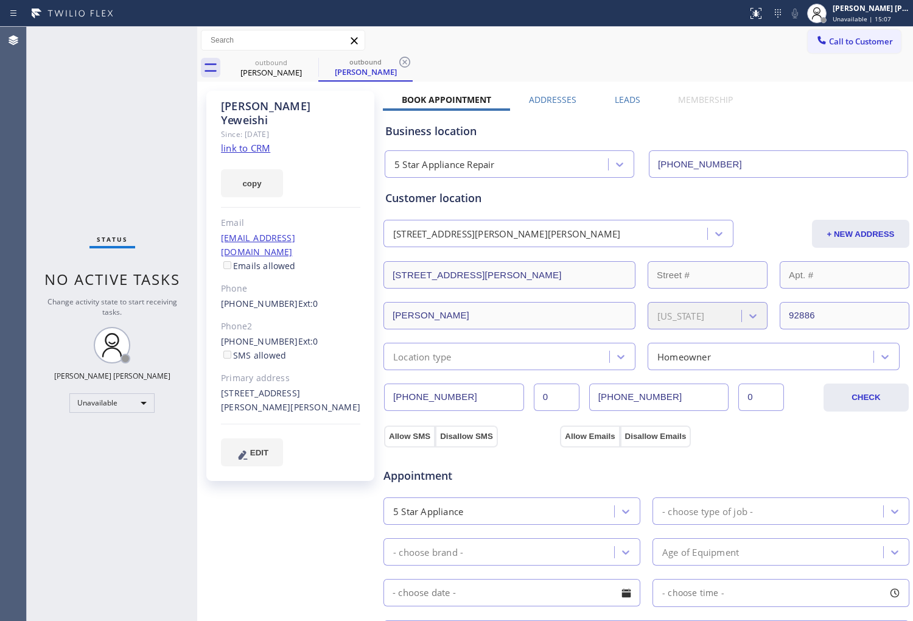
click at [624, 101] on label "Leads" at bounding box center [628, 100] width 26 height 12
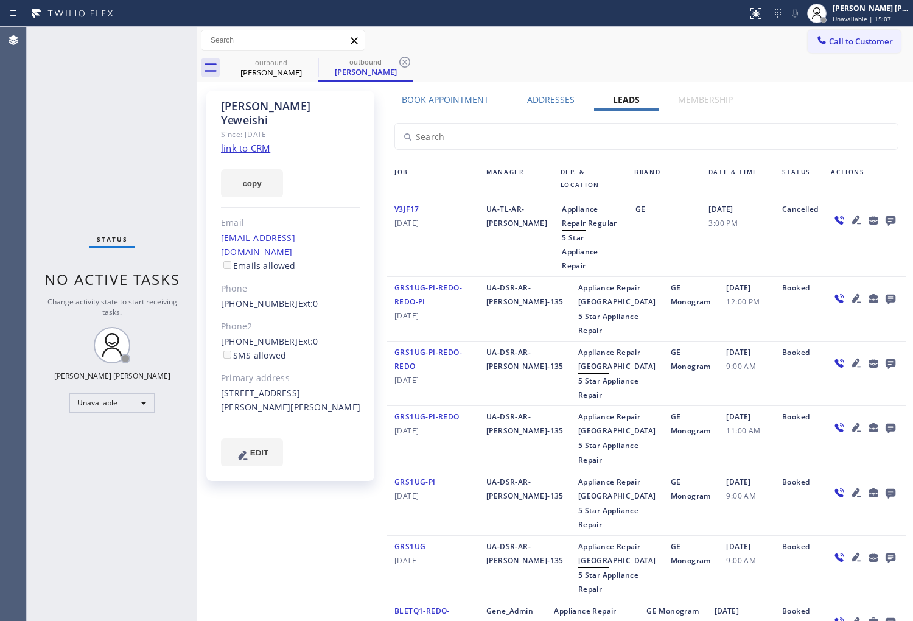
click at [891, 216] on div at bounding box center [865, 237] width 82 height 71
click at [886, 219] on icon at bounding box center [891, 221] width 10 height 10
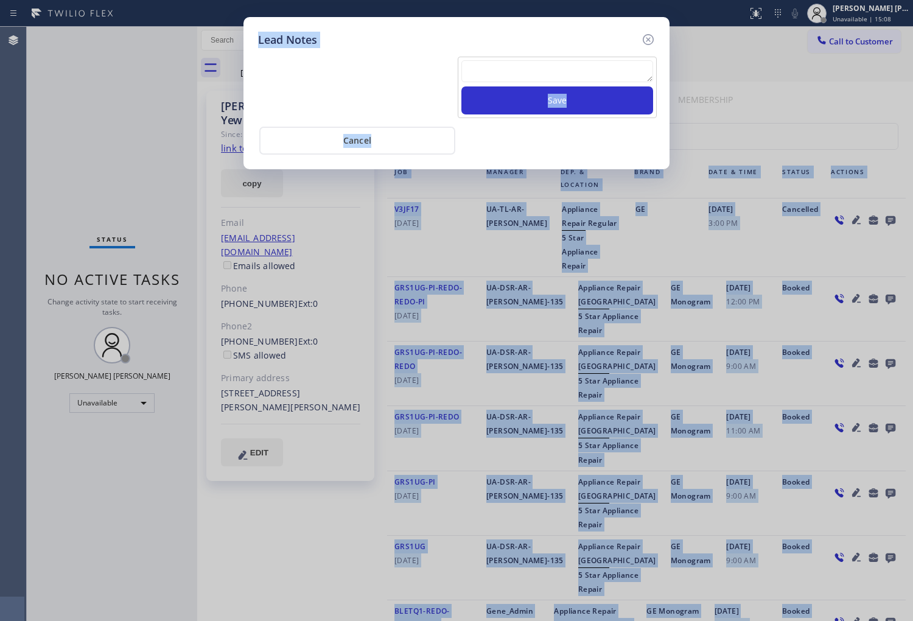
click at [883, 219] on div "Lead Notes Save Cancel" at bounding box center [456, 310] width 913 height 621
click at [505, 68] on textarea at bounding box center [557, 71] width 192 height 22
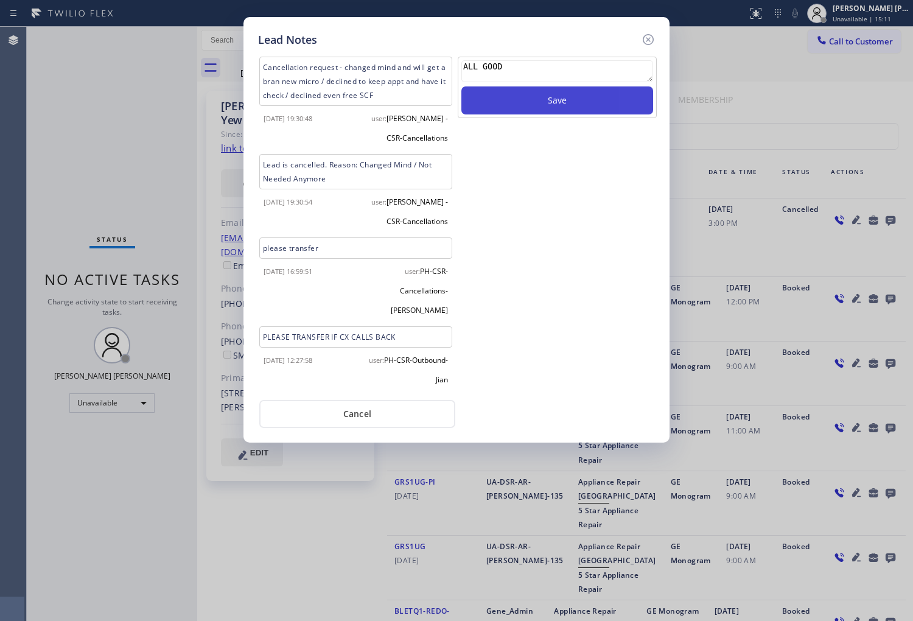
type textarea "ALL GOOD"
click at [568, 105] on button "Save" at bounding box center [557, 100] width 192 height 28
click at [653, 41] on icon at bounding box center [648, 39] width 15 height 15
click at [653, 41] on div "Call to Customer Outbound call Location 5 Star Appliance Repair Your caller id …" at bounding box center [555, 40] width 716 height 21
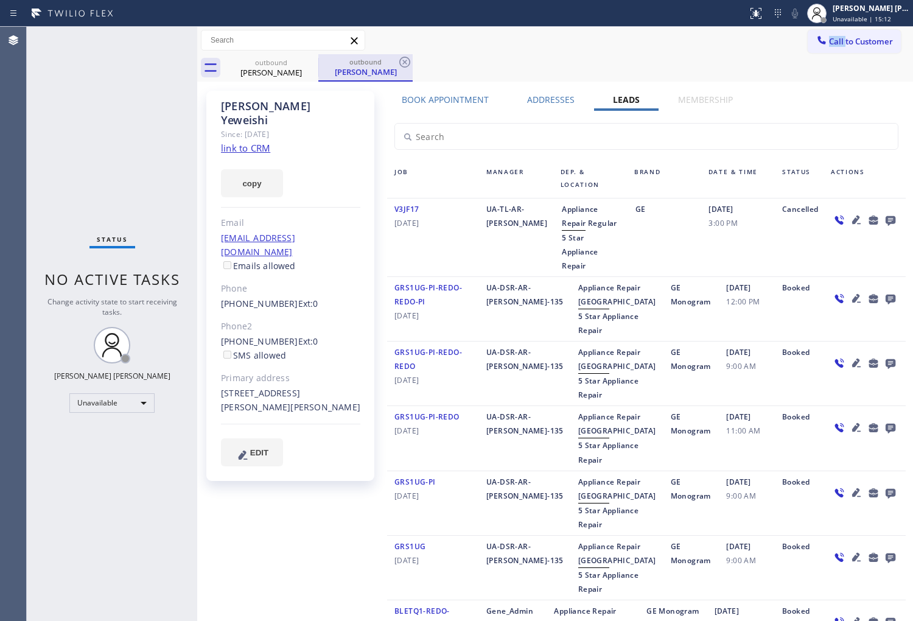
click at [318, 62] on div at bounding box center [318, 67] width 1 height 18
click at [308, 62] on icon at bounding box center [310, 62] width 15 height 15
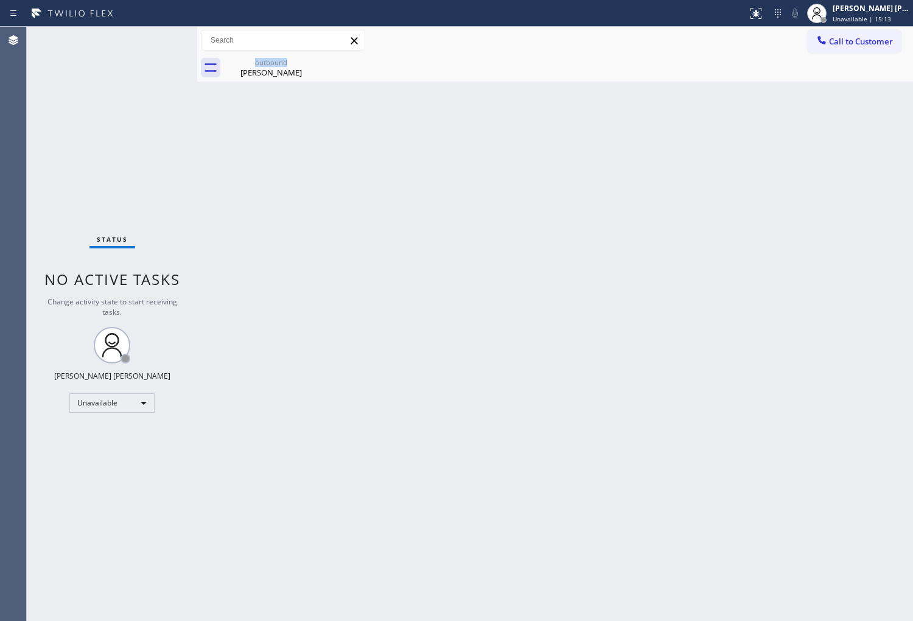
click at [308, 62] on div "outbound [PERSON_NAME]" at bounding box center [271, 67] width 94 height 27
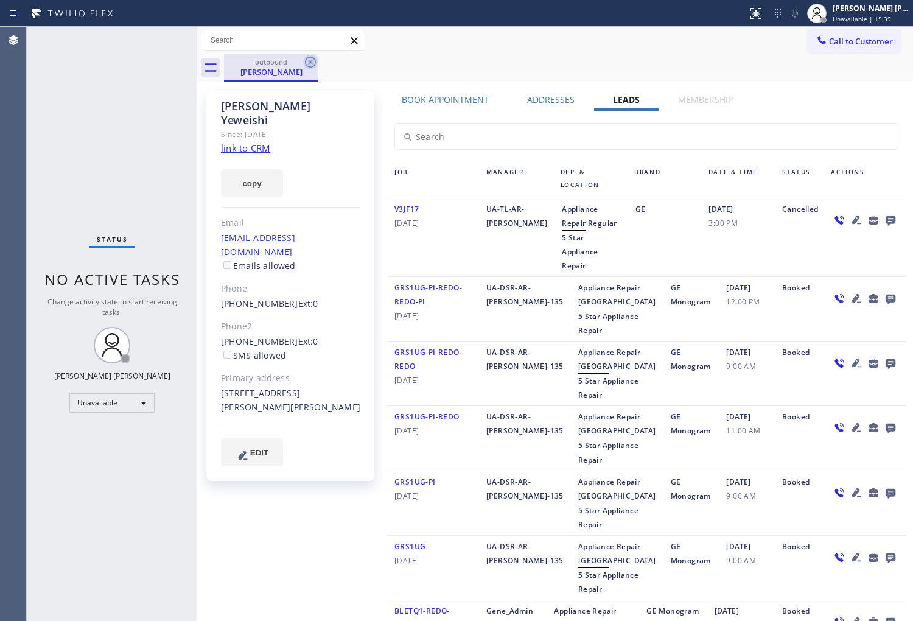
click at [312, 63] on icon at bounding box center [310, 62] width 11 height 11
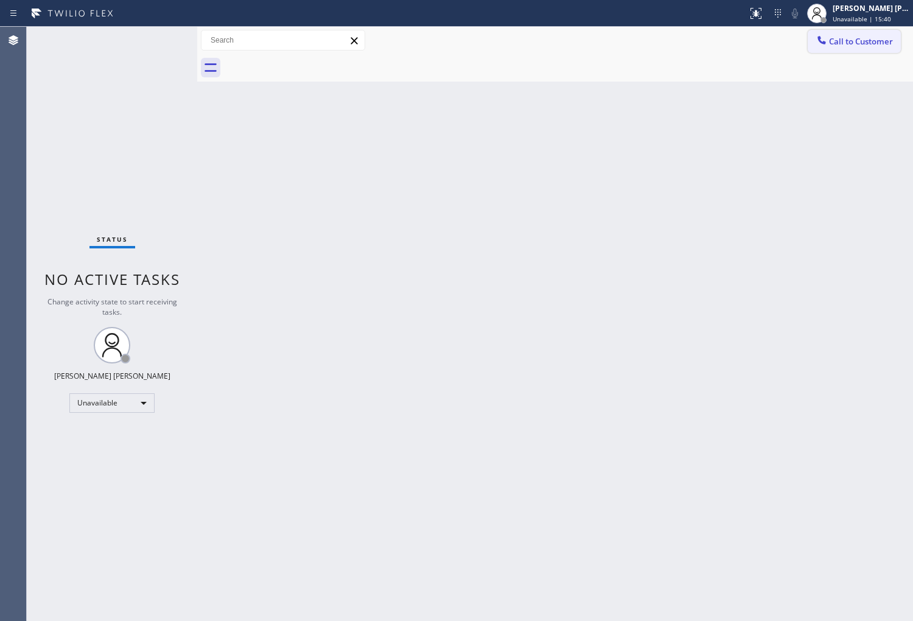
click at [832, 44] on span "Call to Customer" at bounding box center [861, 41] width 64 height 11
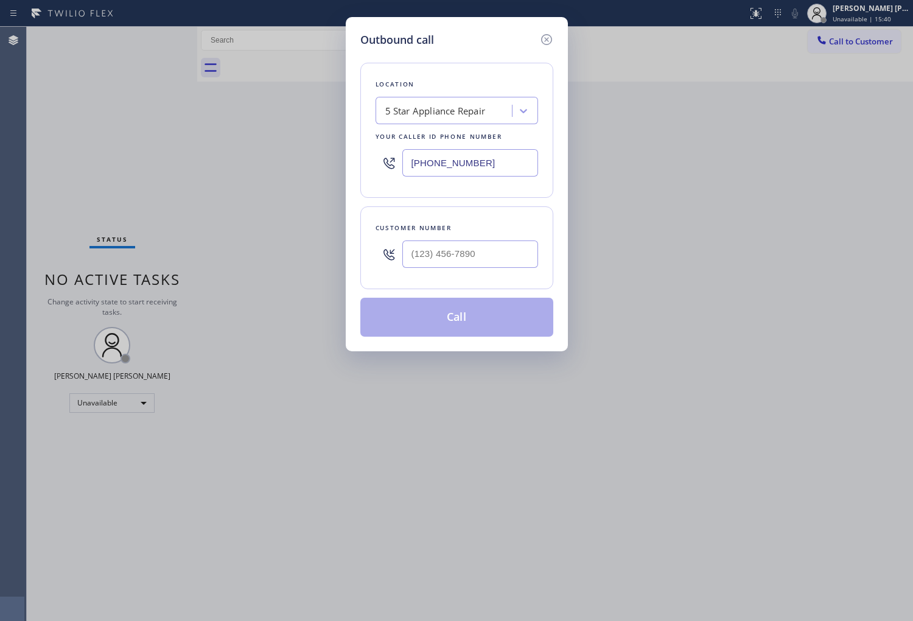
click at [458, 166] on input "[PHONE_NUMBER]" at bounding box center [470, 162] width 136 height 27
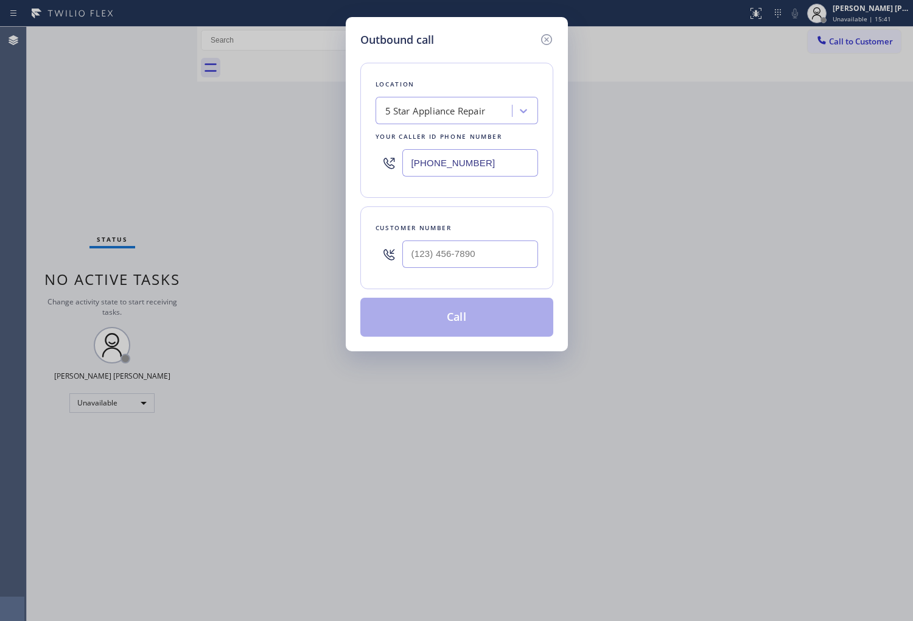
click at [458, 166] on input "[PHONE_NUMBER]" at bounding box center [470, 162] width 136 height 27
paste input "206) 905-9080"
type input "[PHONE_NUMBER]"
click at [455, 248] on input "(___) ___-____" at bounding box center [470, 253] width 136 height 27
paste input "650) 619-7921"
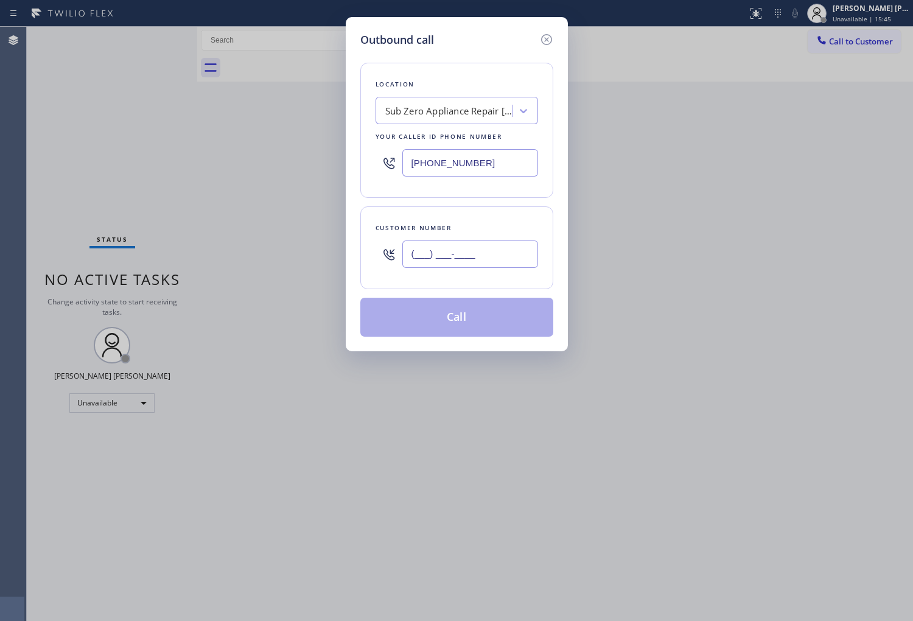
type input "[PHONE_NUMBER]"
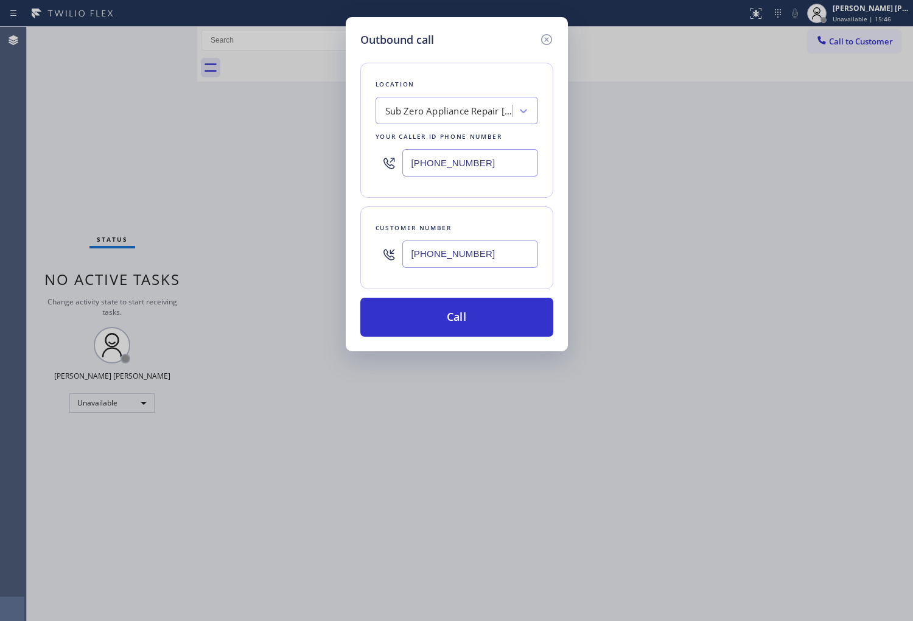
click at [479, 303] on button "Call" at bounding box center [456, 317] width 193 height 39
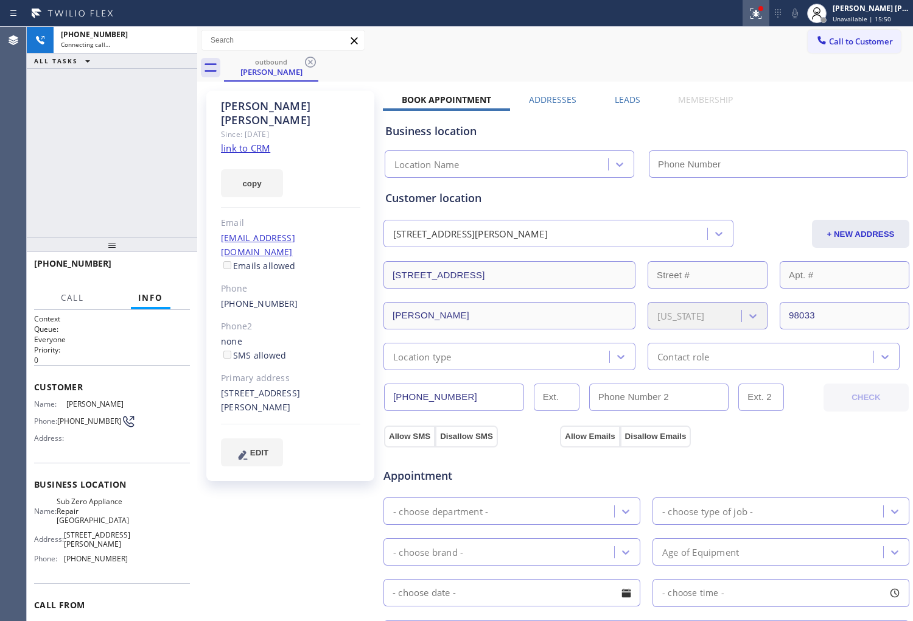
click at [763, 14] on icon at bounding box center [756, 13] width 15 height 15
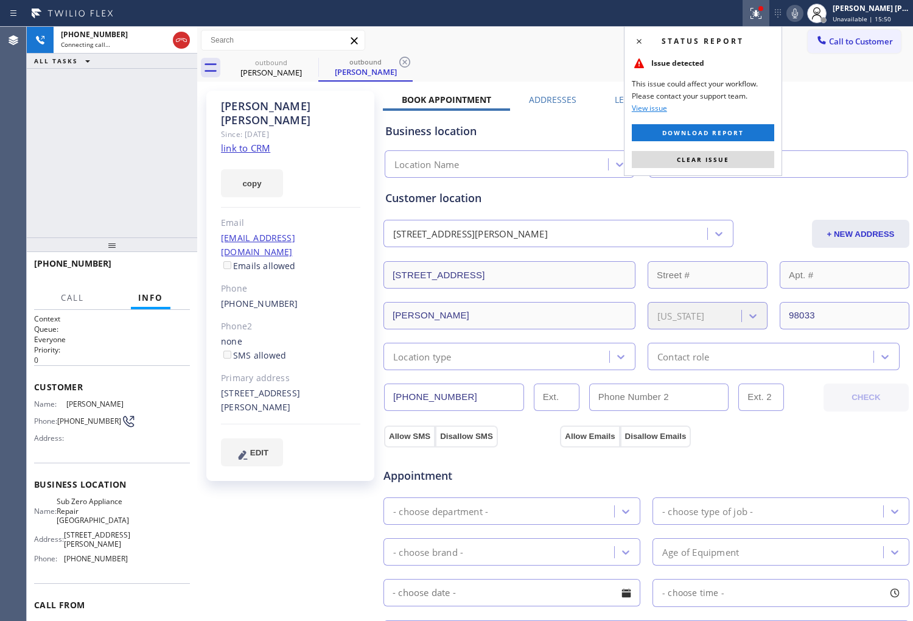
click at [721, 149] on div "Status report Issue detected This issue could affect your workflow. Please cont…" at bounding box center [703, 101] width 158 height 150
click at [667, 164] on button "Clear issue" at bounding box center [703, 159] width 142 height 17
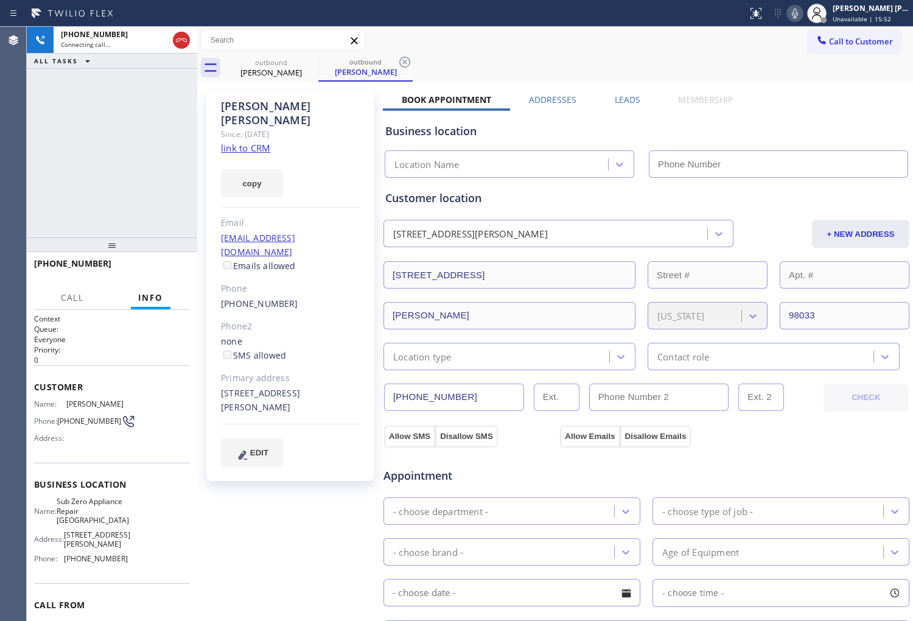
click at [282, 105] on div "[PERSON_NAME]" at bounding box center [290, 113] width 139 height 28
copy div "[PERSON_NAME]"
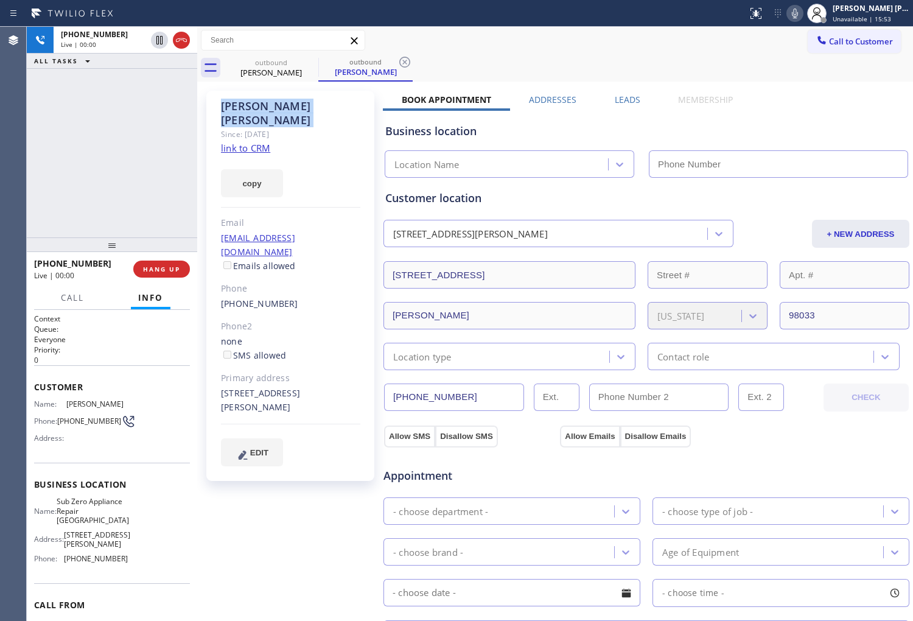
type input "[PHONE_NUMBER]"
drag, startPoint x: 178, startPoint y: 35, endPoint x: 221, endPoint y: 107, distance: 84.3
click at [178, 34] on icon at bounding box center [181, 40] width 15 height 15
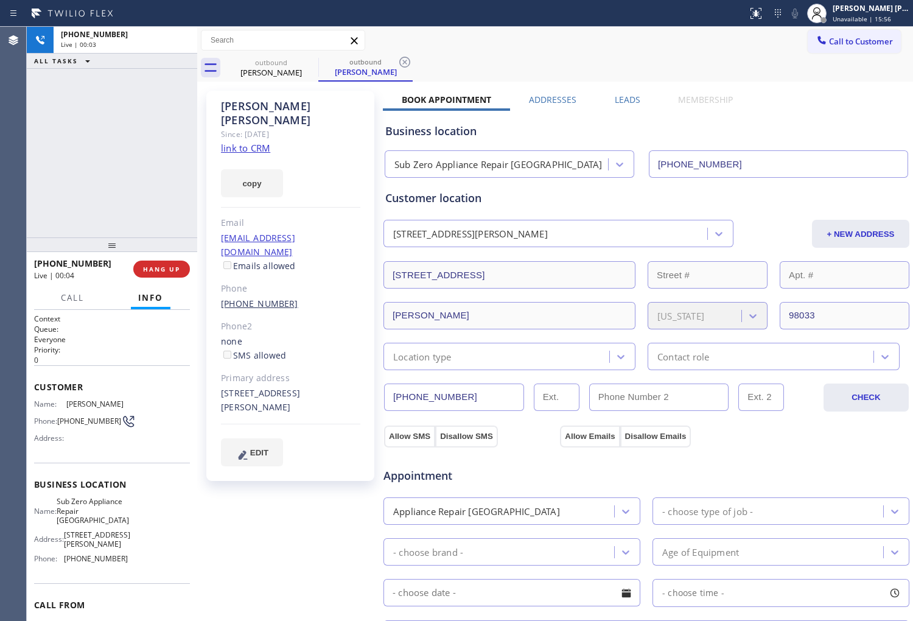
click at [270, 298] on link "[PHONE_NUMBER]" at bounding box center [259, 304] width 77 height 12
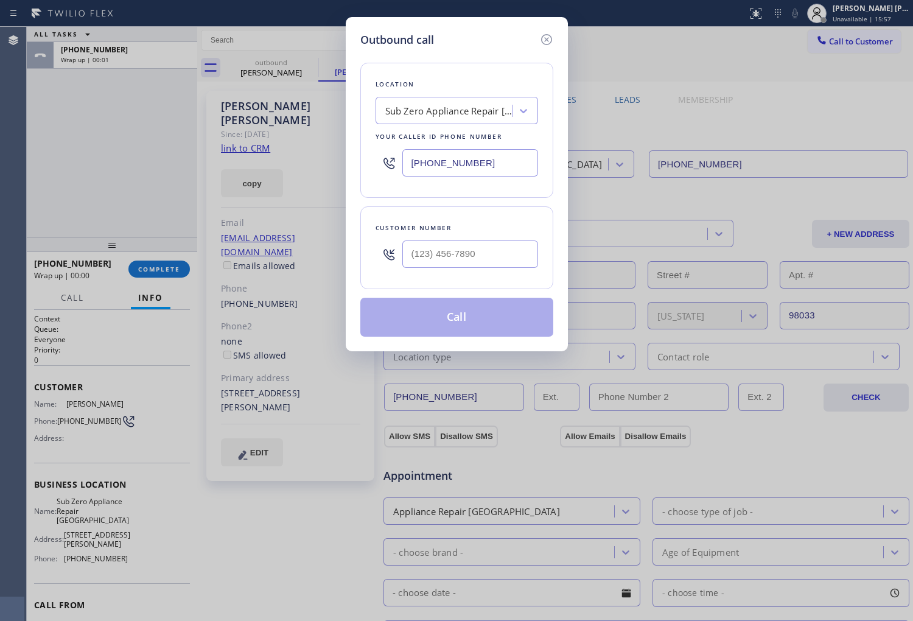
type input "[PHONE_NUMBER]"
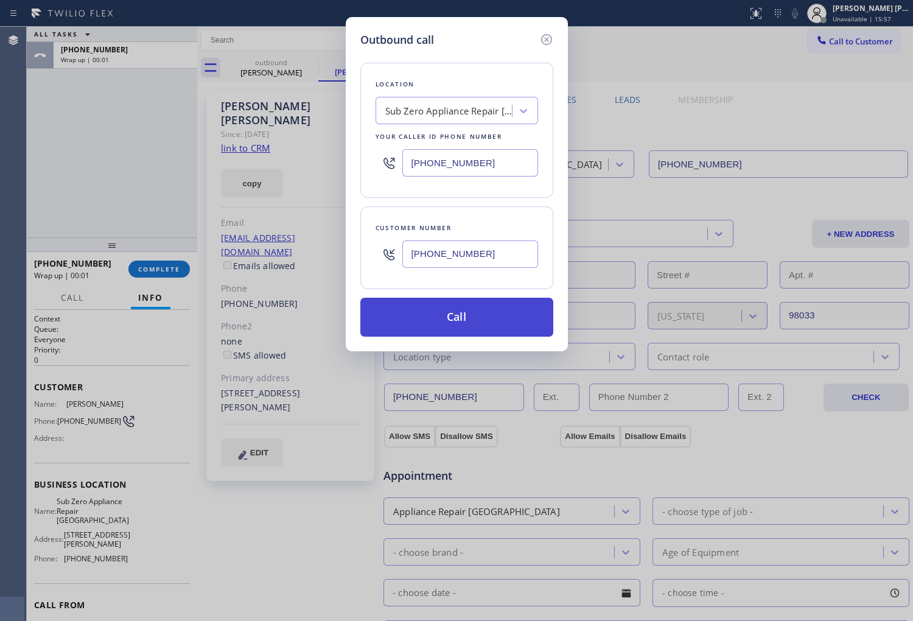
click at [470, 305] on button "Call" at bounding box center [456, 317] width 193 height 39
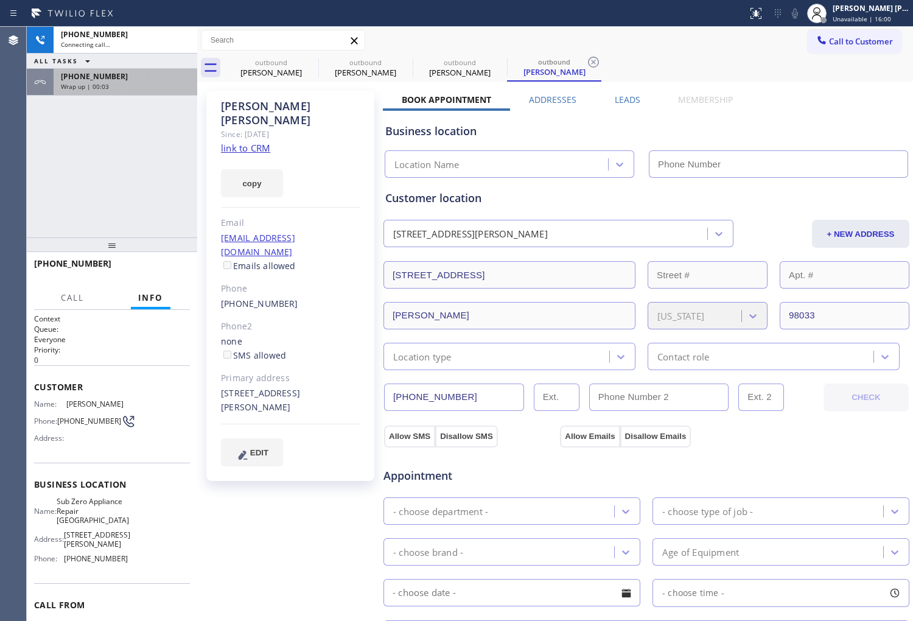
click at [94, 82] on span "Wrap up | 00:03" at bounding box center [85, 86] width 48 height 9
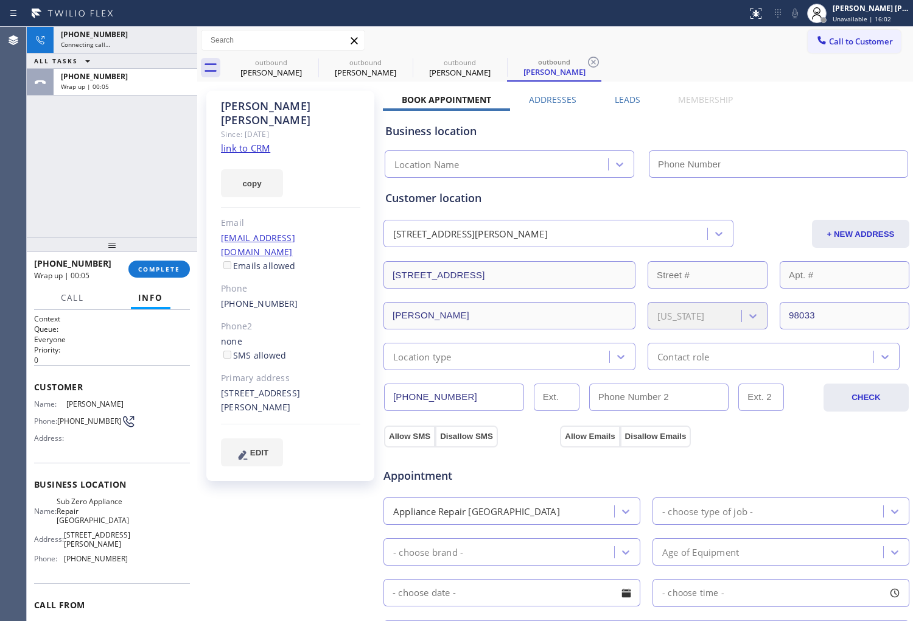
click at [175, 252] on div at bounding box center [112, 244] width 170 height 15
click at [172, 266] on span "COMPLETE" at bounding box center [159, 269] width 42 height 9
type input "[PHONE_NUMBER]"
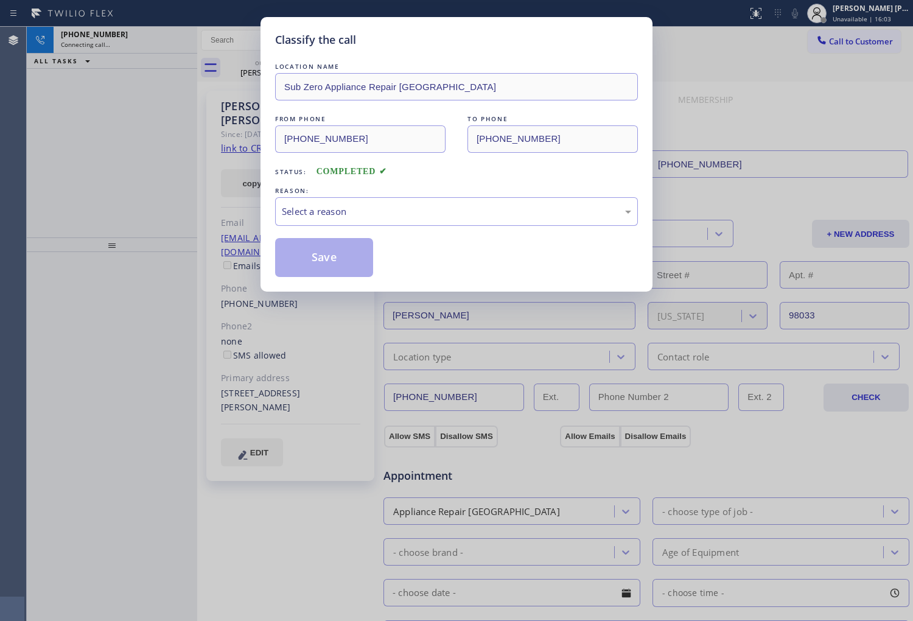
click at [394, 203] on div "Select a reason" at bounding box center [456, 211] width 363 height 29
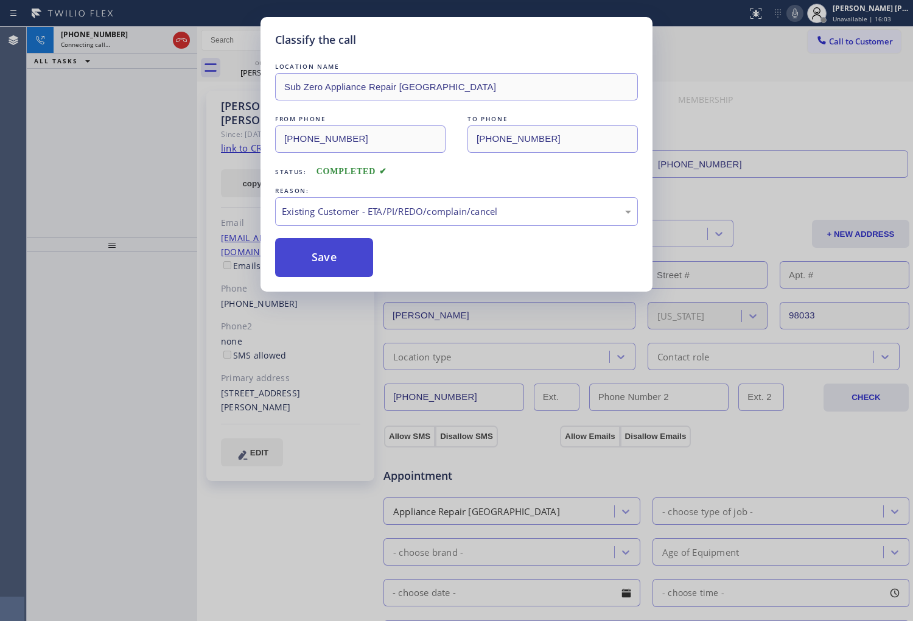
click at [327, 254] on button "Save" at bounding box center [324, 257] width 98 height 39
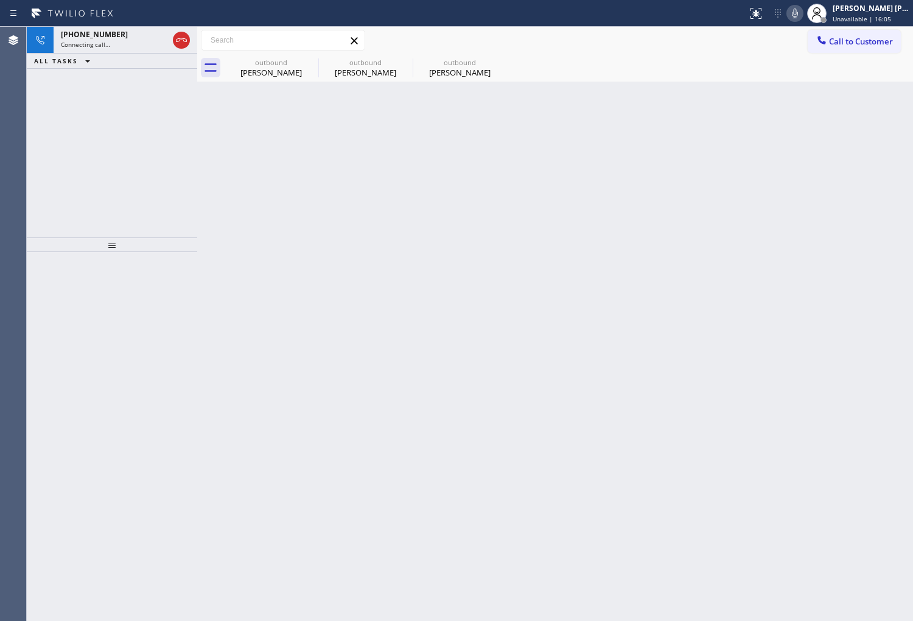
click at [282, 46] on input "text" at bounding box center [282, 39] width 163 height 19
click at [270, 66] on div "outbound" at bounding box center [271, 62] width 92 height 9
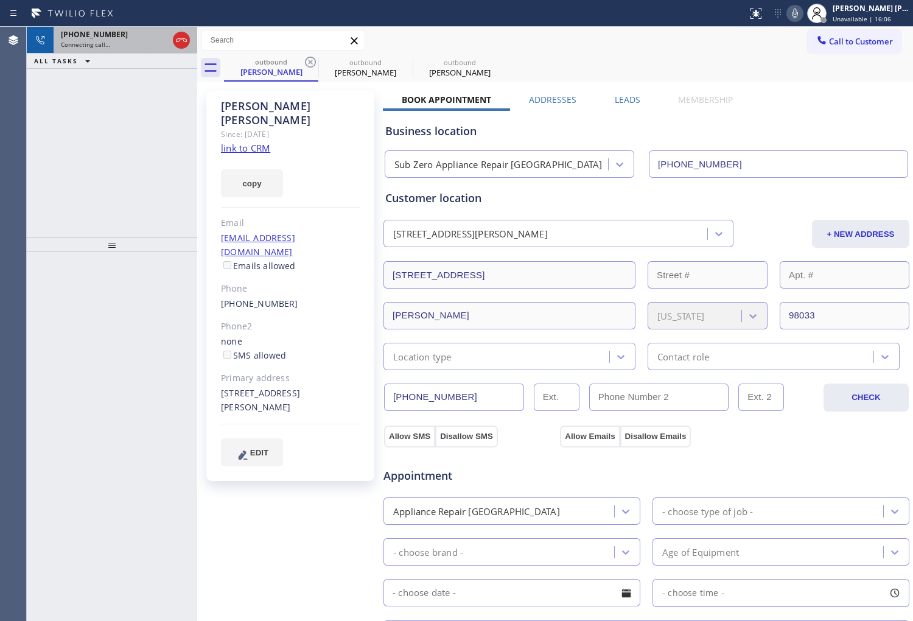
click at [150, 34] on div "[PHONE_NUMBER]" at bounding box center [114, 34] width 107 height 10
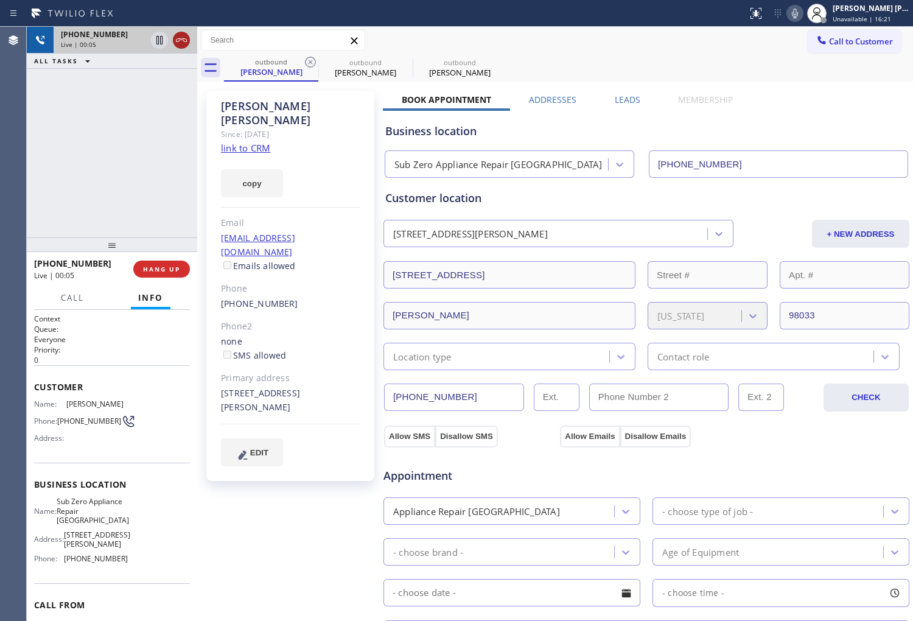
click at [183, 39] on icon at bounding box center [181, 40] width 15 height 15
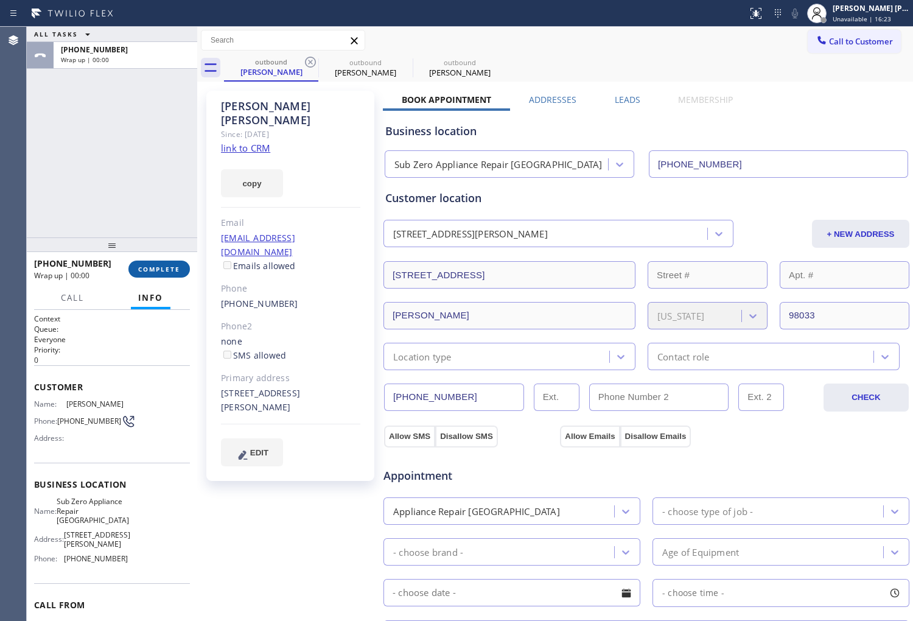
click at [162, 270] on span "COMPLETE" at bounding box center [159, 269] width 42 height 9
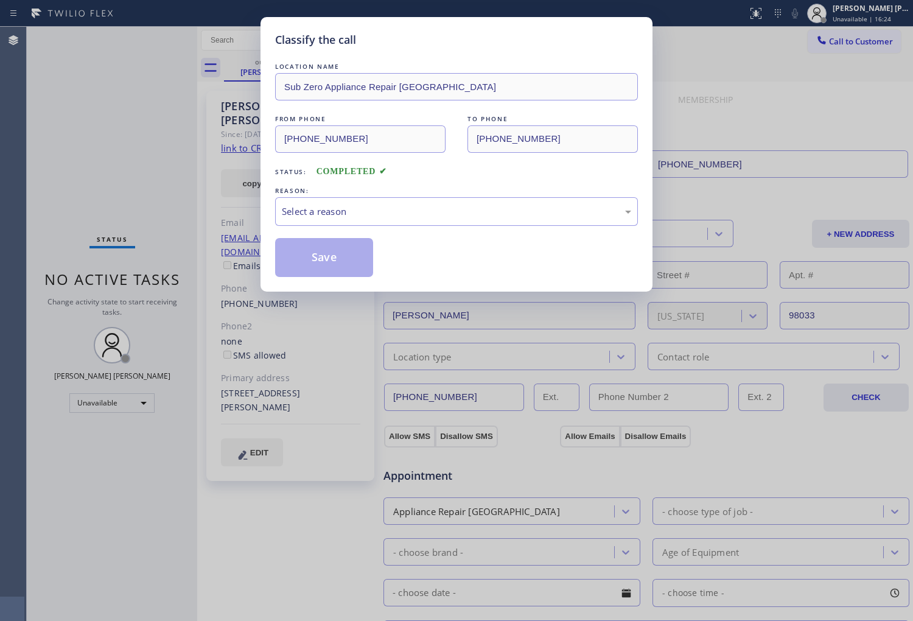
click at [432, 228] on div "LOCATION NAME Sub Zero Appliance Repair [PERSON_NAME] FROM PHONE [PHONE_NUMBER]…" at bounding box center [456, 168] width 363 height 217
click at [428, 219] on div "Select a reason" at bounding box center [456, 211] width 363 height 29
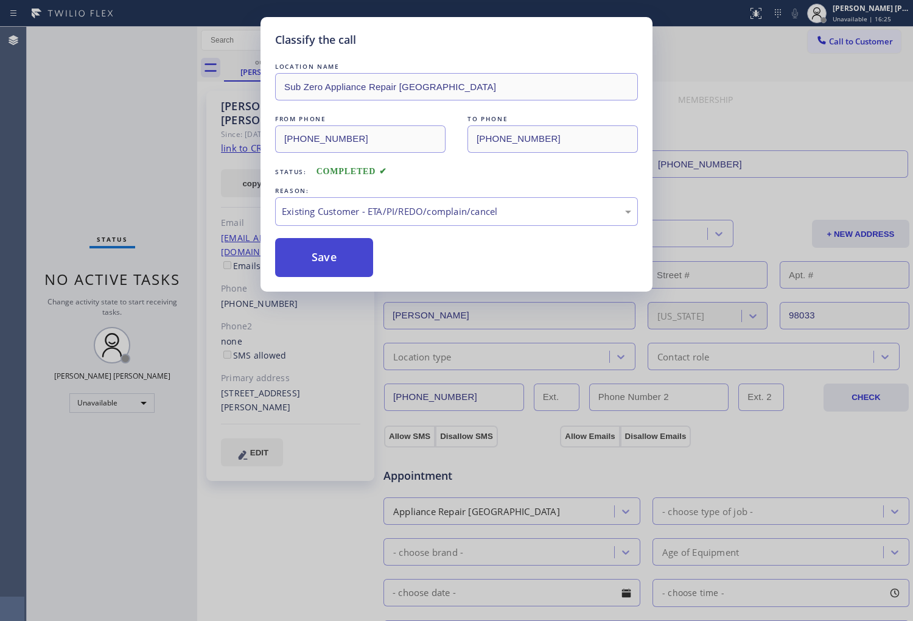
click at [336, 251] on button "Save" at bounding box center [324, 257] width 98 height 39
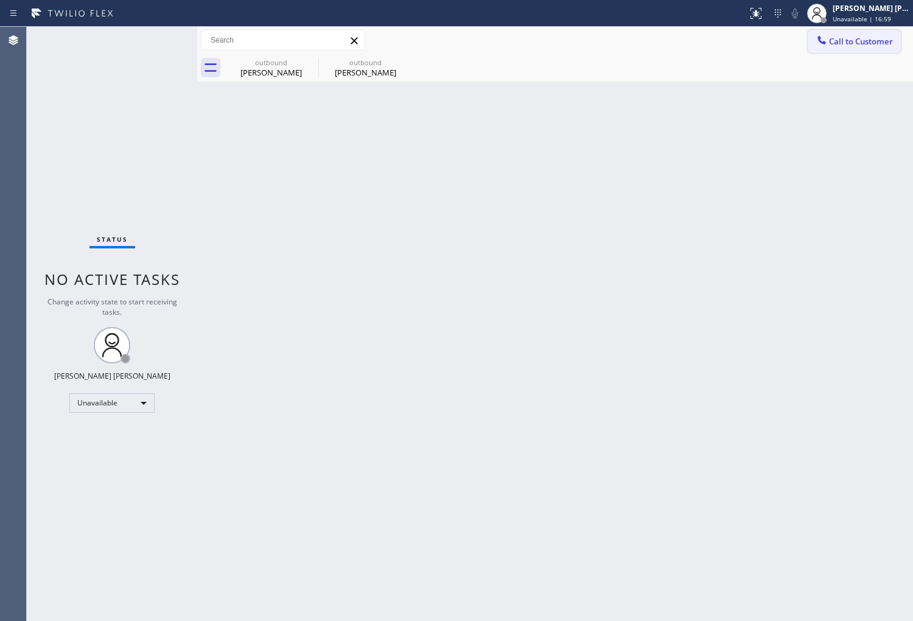
click at [834, 37] on span "Call to Customer" at bounding box center [861, 41] width 64 height 11
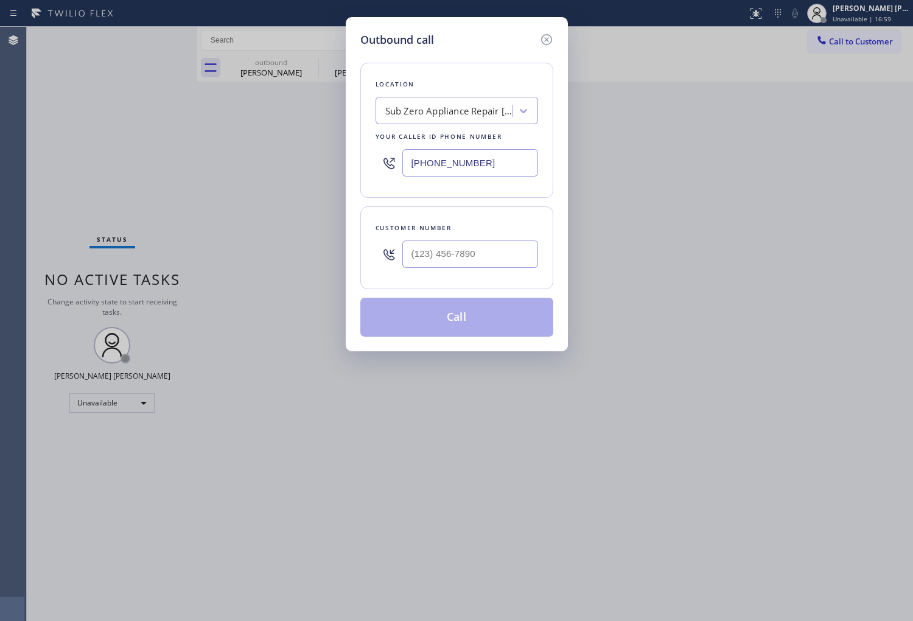
click at [457, 159] on input "[PHONE_NUMBER]" at bounding box center [470, 162] width 136 height 27
paste input "424) 232-0833"
type input "[PHONE_NUMBER]"
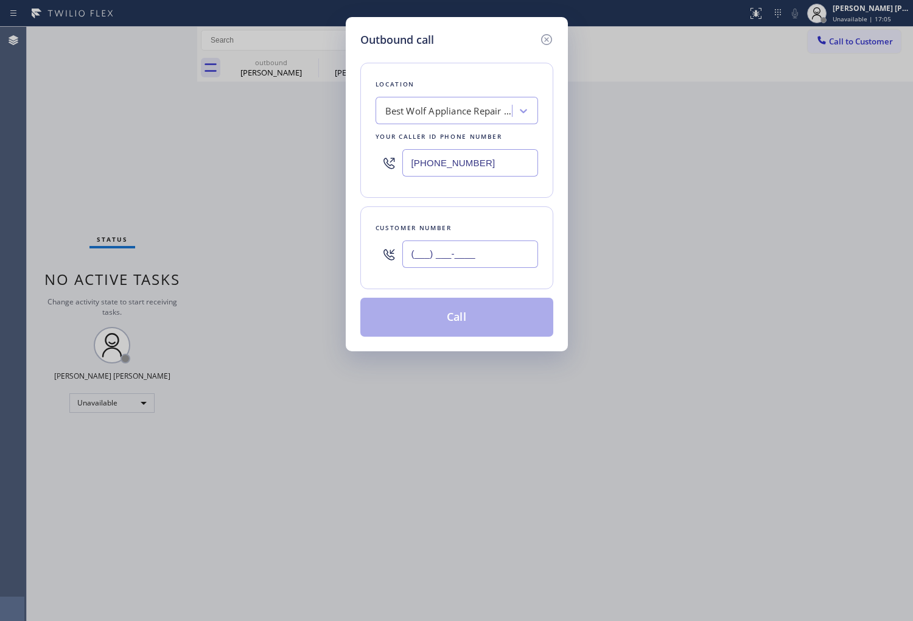
click at [469, 254] on input "(___) ___-____" at bounding box center [470, 253] width 136 height 27
paste input "7"
click at [470, 240] on div "(___) ___-___7" at bounding box center [470, 254] width 136 height 40
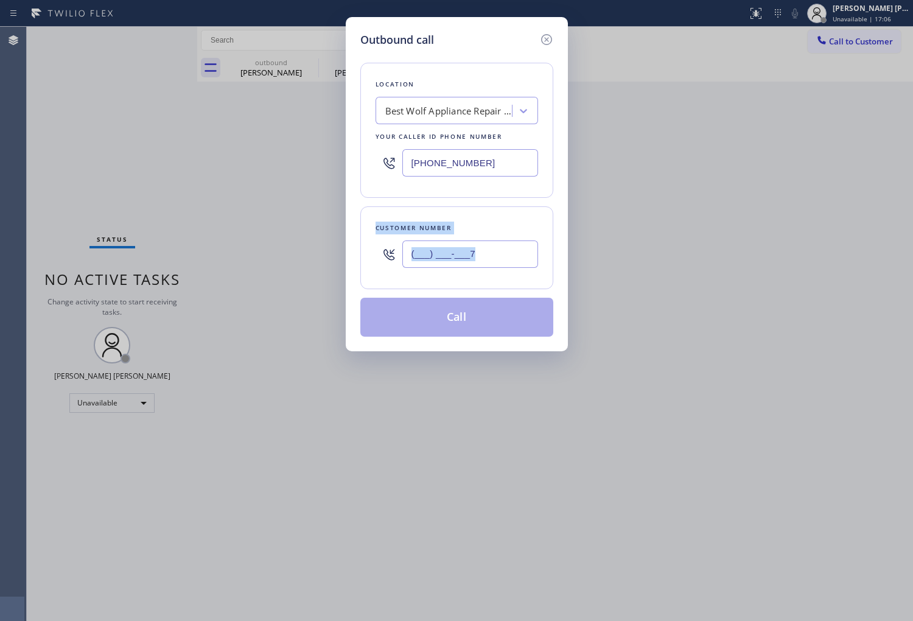
click at [470, 240] on div "(___) ___-___7" at bounding box center [470, 254] width 136 height 40
click at [466, 244] on input "(___) ___-___7" at bounding box center [470, 253] width 136 height 27
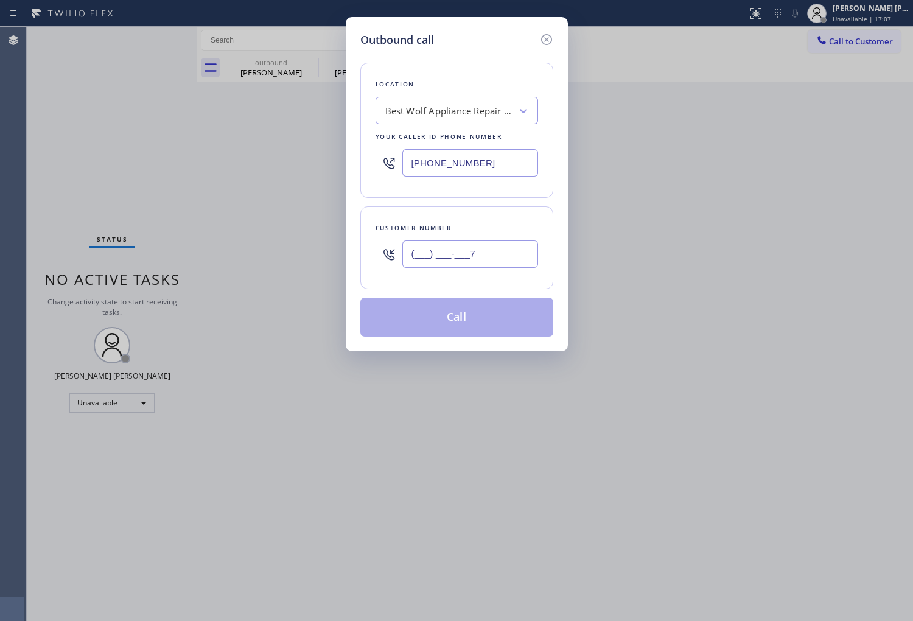
paste input "786) 208-5245"
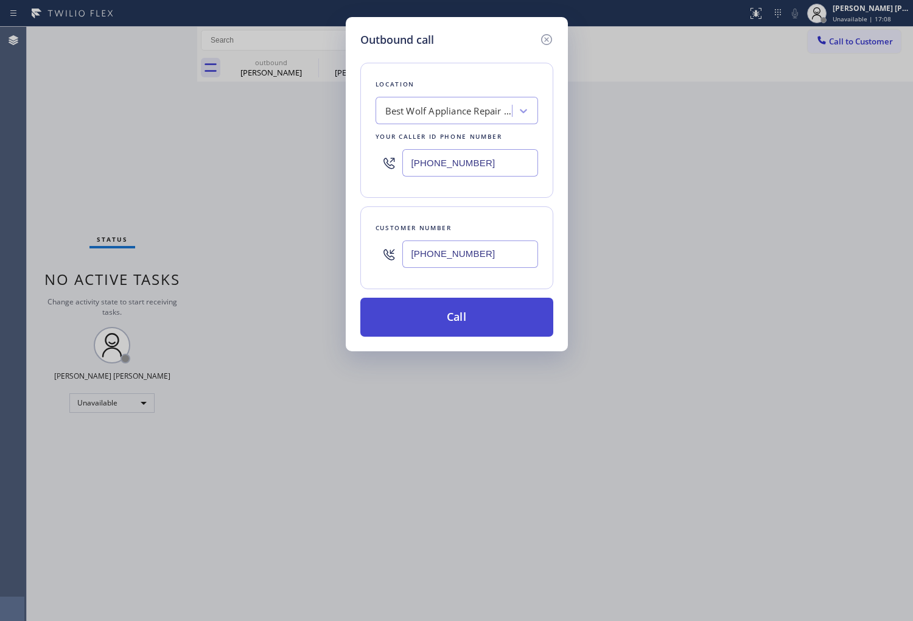
type input "[PHONE_NUMBER]"
click at [504, 324] on button "Call" at bounding box center [456, 317] width 193 height 39
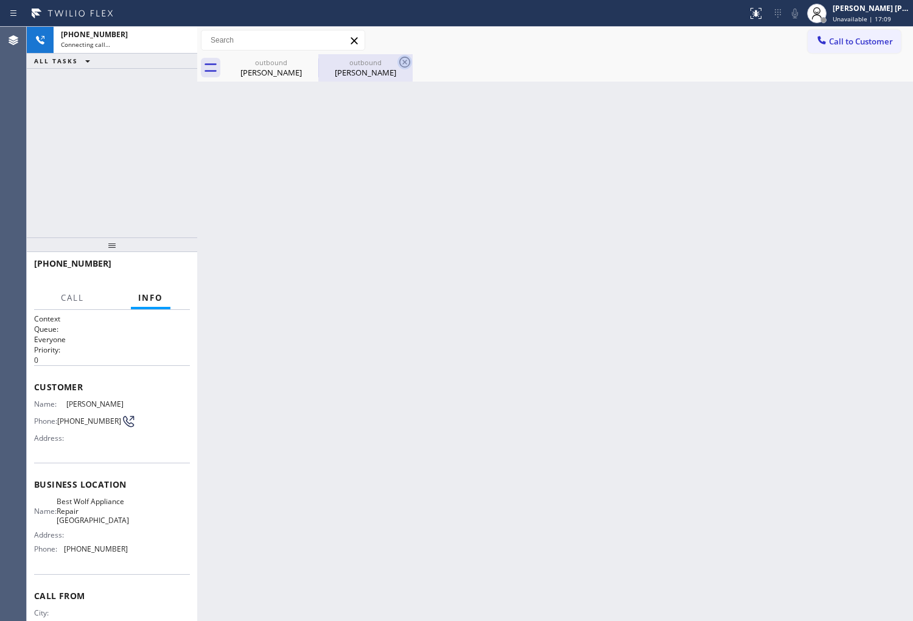
click at [0, 0] on icon at bounding box center [0, 0] width 0 height 0
click at [399, 59] on icon at bounding box center [404, 62] width 11 height 11
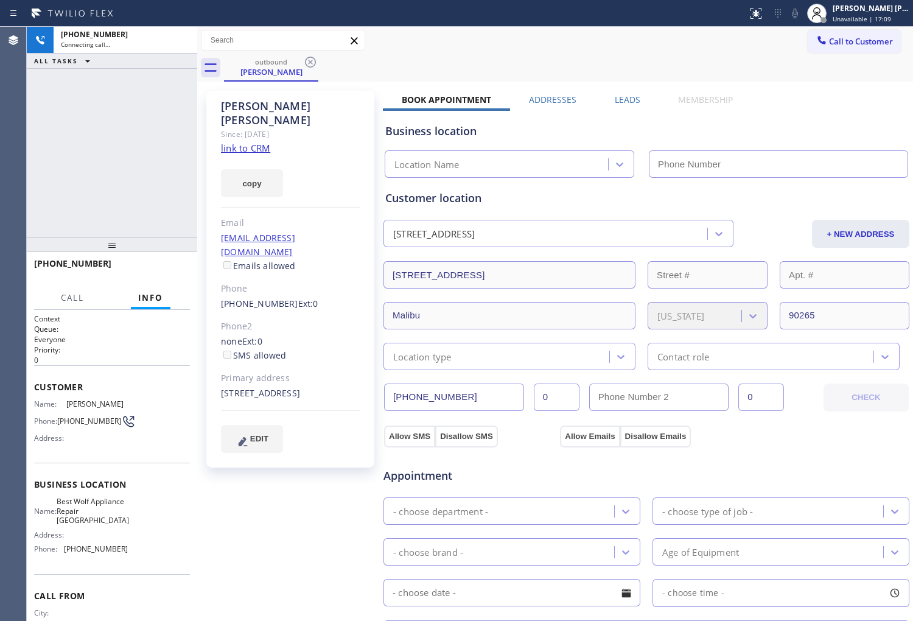
click at [306, 59] on icon at bounding box center [310, 62] width 11 height 11
click at [271, 107] on div "[PERSON_NAME]" at bounding box center [290, 113] width 139 height 28
drag, startPoint x: 306, startPoint y: 59, endPoint x: 271, endPoint y: 107, distance: 58.8
click at [271, 107] on div "[PERSON_NAME]" at bounding box center [290, 113] width 139 height 28
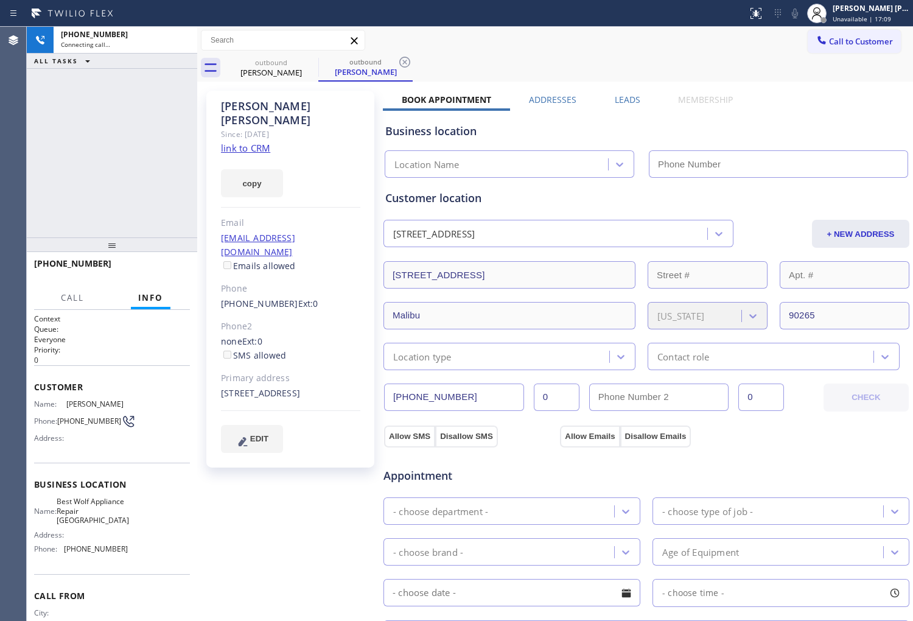
click at [271, 107] on div "[PERSON_NAME]" at bounding box center [290, 113] width 139 height 28
click at [87, 160] on div "[PHONE_NUMBER] Connecting call… ALL TASKS ALL TASKS ACTIVE TASKS TASKS IN WRAP …" at bounding box center [112, 132] width 170 height 211
type input "[PHONE_NUMBER]"
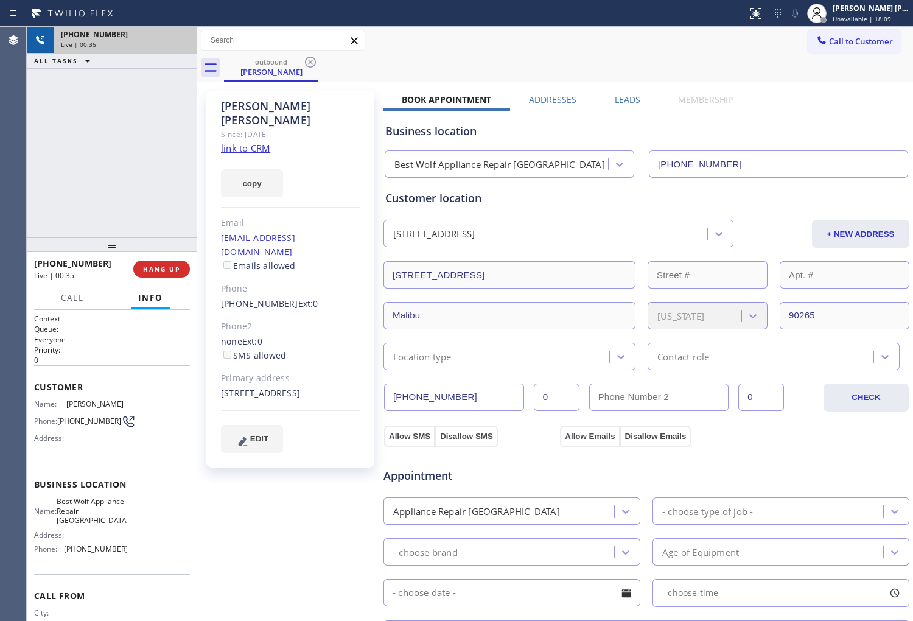
click at [184, 44] on div "Live | 00:35" at bounding box center [125, 44] width 129 height 9
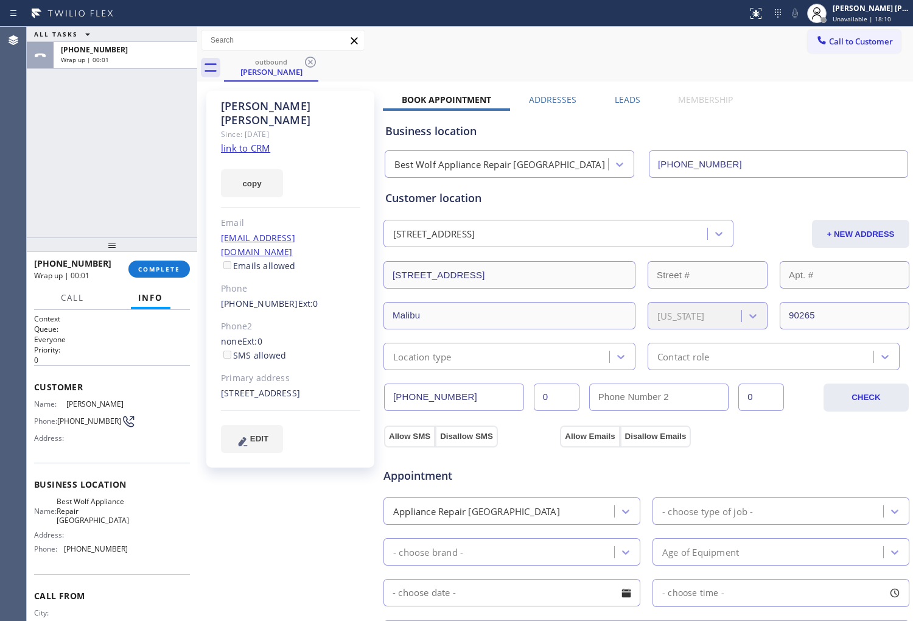
click at [895, 38] on div "Call to Customer Outbound call Location Best Wolf Appliance Repair [GEOGRAPHIC_…" at bounding box center [860, 40] width 105 height 21
click at [850, 43] on span "Call to Customer" at bounding box center [861, 41] width 64 height 11
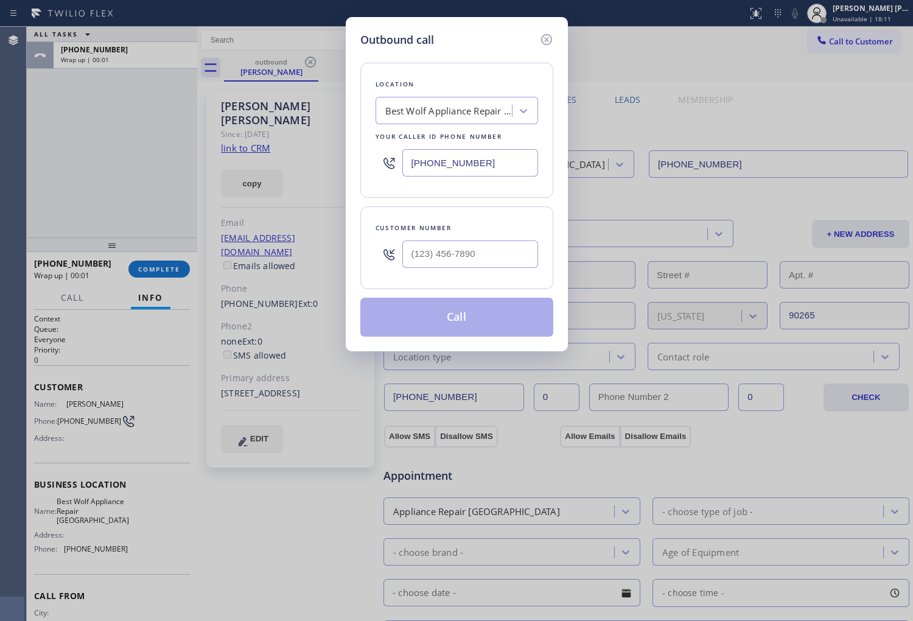
click at [491, 252] on input "text" at bounding box center [470, 253] width 136 height 27
click at [491, 252] on input "(___) ___-____" at bounding box center [470, 253] width 136 height 27
paste input "text"
click at [459, 258] on input "(___) ___-____" at bounding box center [470, 253] width 136 height 27
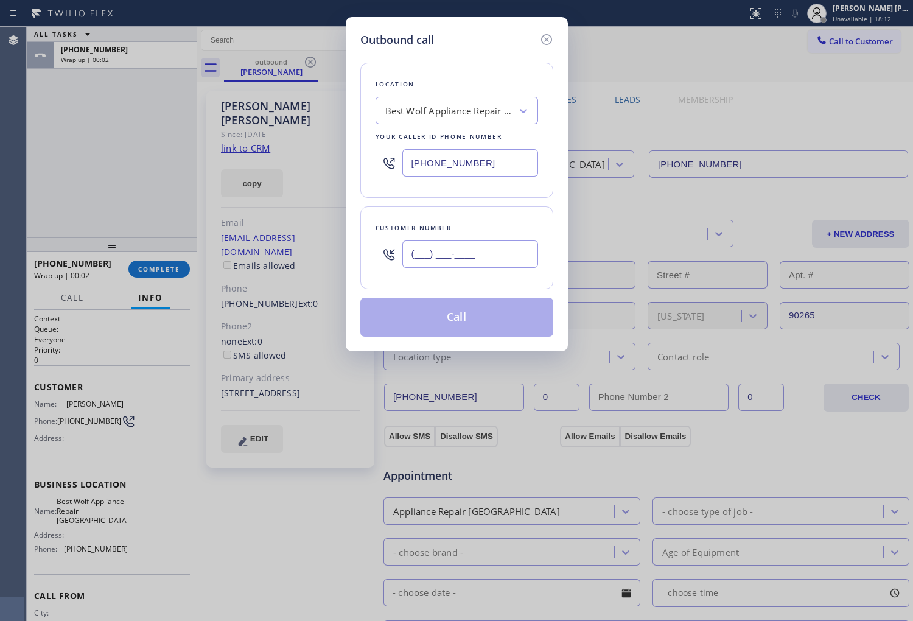
click at [459, 258] on input "(___) ___-____" at bounding box center [470, 253] width 136 height 27
paste input "text"
type input "(___) ___-____"
click at [488, 265] on input "(___) ___-____" at bounding box center [470, 253] width 136 height 27
paste input "425) 405-5850"
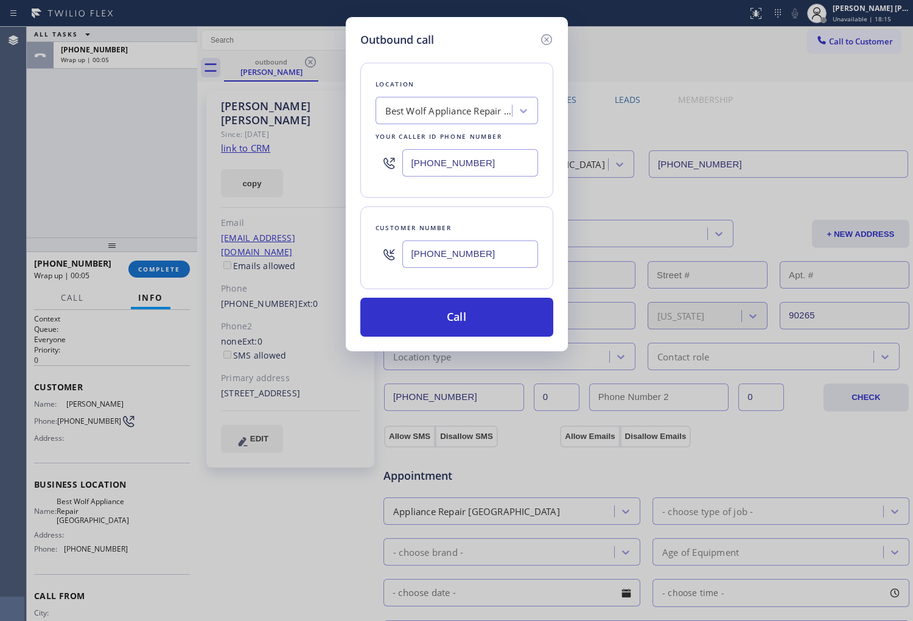
type input "[PHONE_NUMBER]"
click at [447, 161] on input "[PHONE_NUMBER]" at bounding box center [470, 162] width 136 height 27
paste input "5) 363-9661"
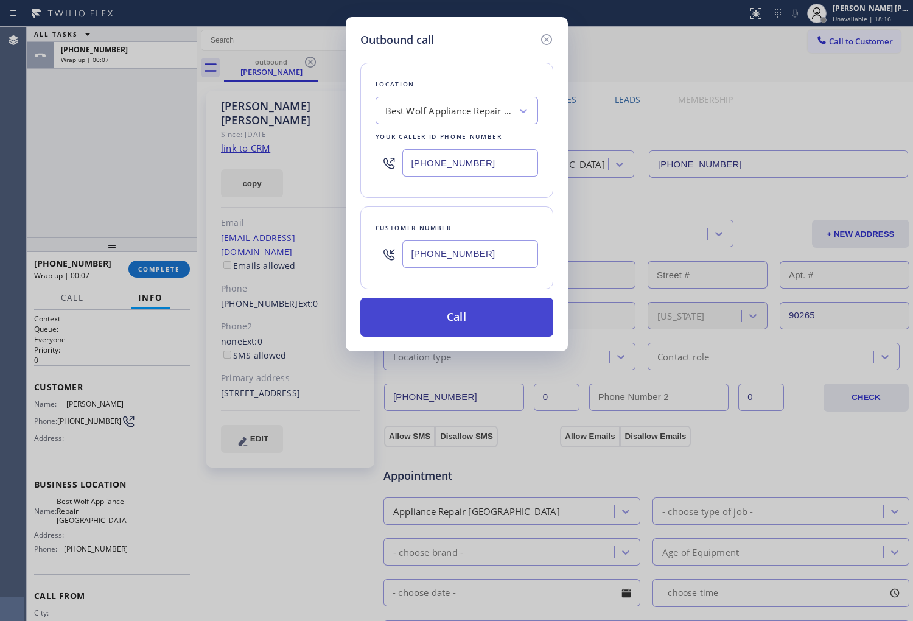
type input "[PHONE_NUMBER]"
click at [457, 315] on button "Call" at bounding box center [456, 317] width 193 height 39
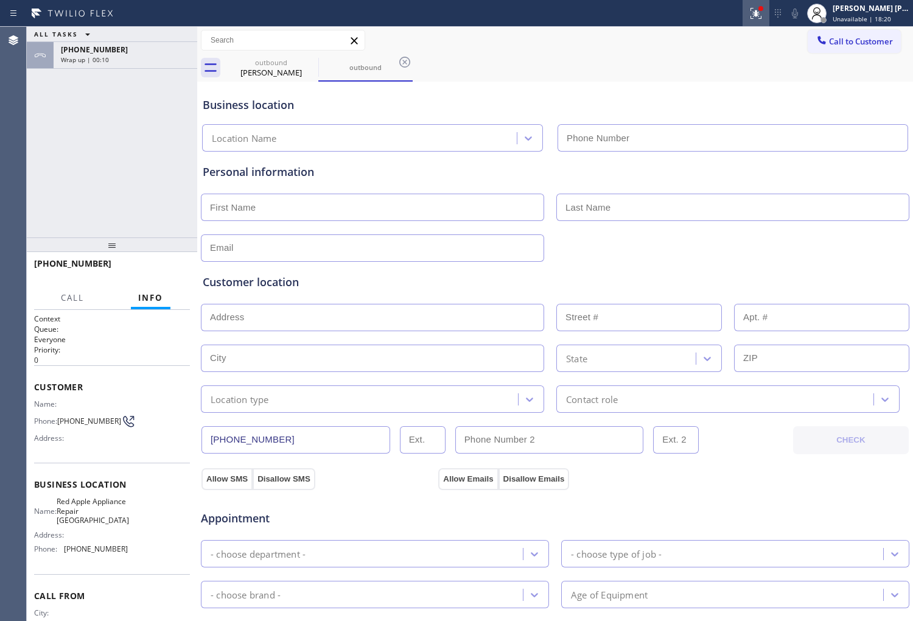
click at [763, 16] on icon at bounding box center [756, 13] width 15 height 15
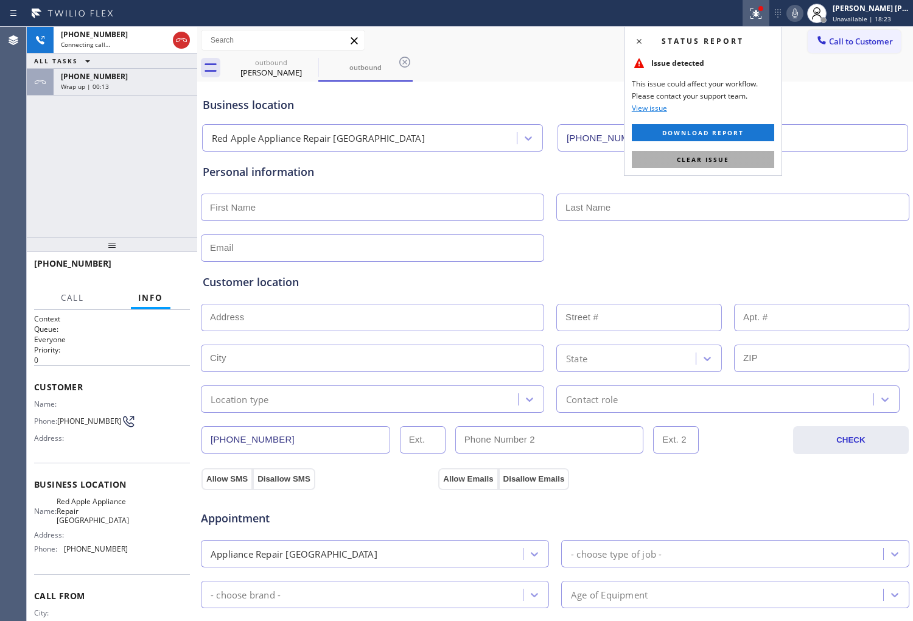
click at [714, 160] on span "Clear issue" at bounding box center [703, 159] width 52 height 9
click at [714, 160] on div "Personal information" at bounding box center [555, 207] width 710 height 110
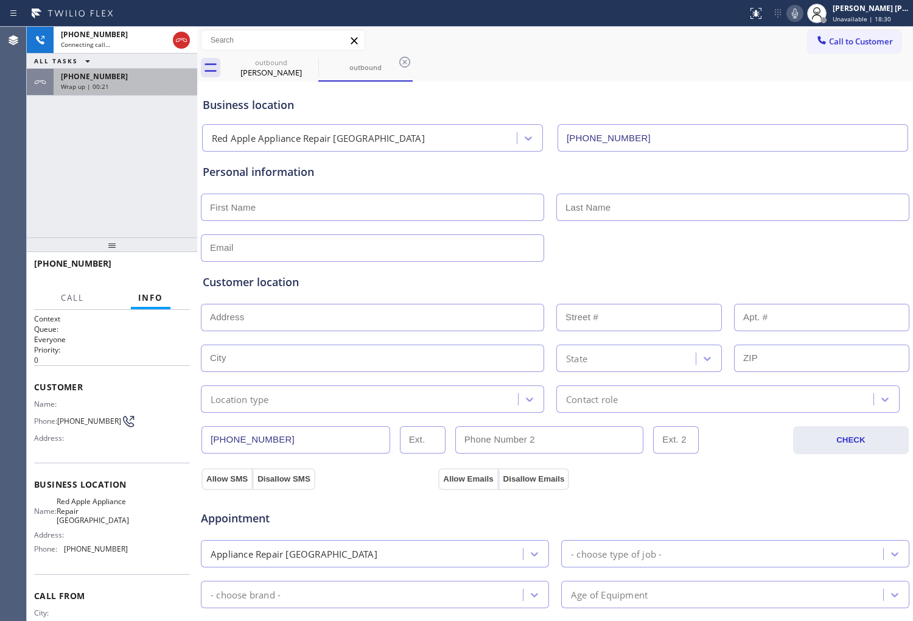
click at [177, 79] on div "[PHONE_NUMBER]" at bounding box center [125, 76] width 129 height 10
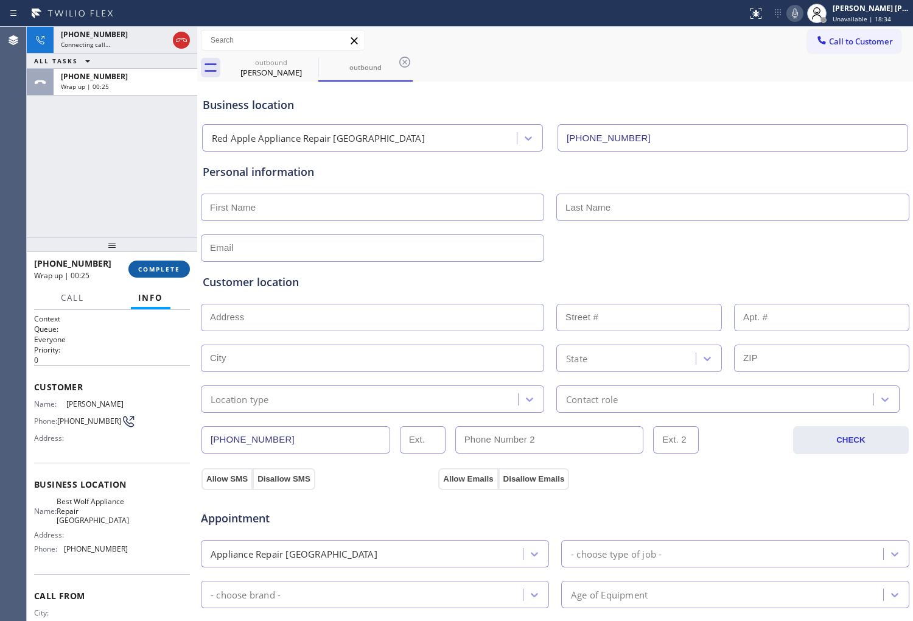
click at [155, 270] on span "COMPLETE" at bounding box center [159, 269] width 42 height 9
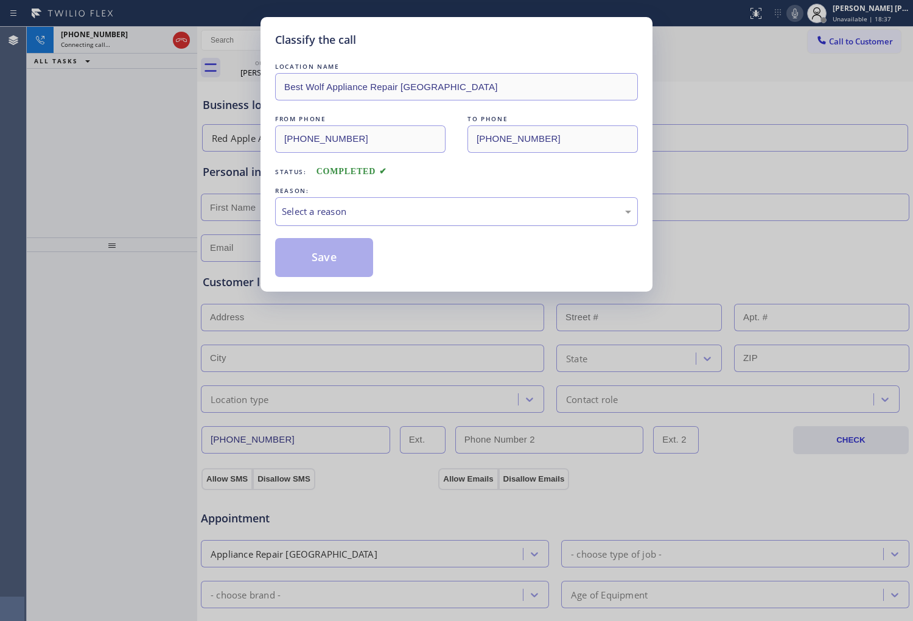
click at [342, 221] on div "Select a reason" at bounding box center [456, 211] width 363 height 29
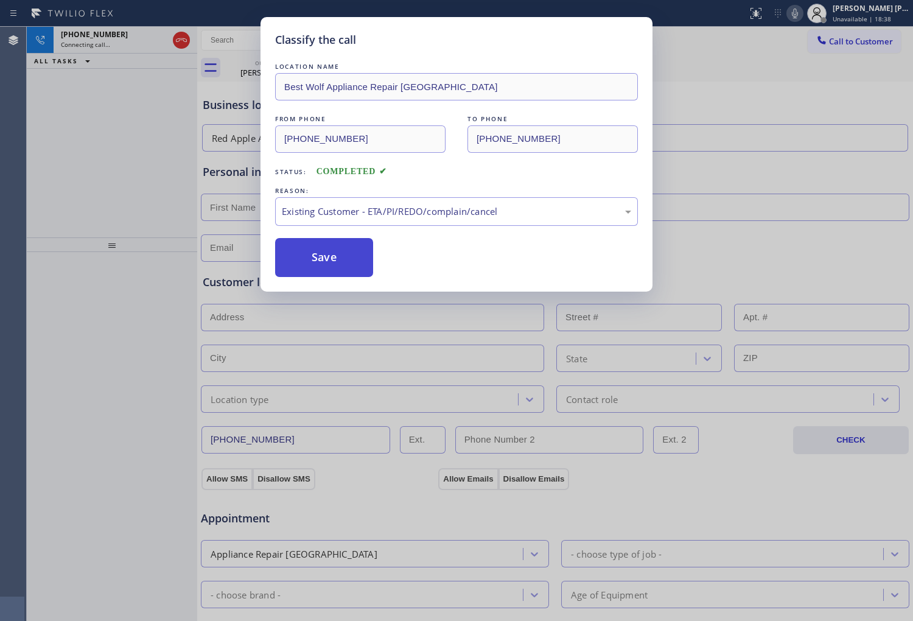
click at [300, 262] on button "Save" at bounding box center [324, 257] width 98 height 39
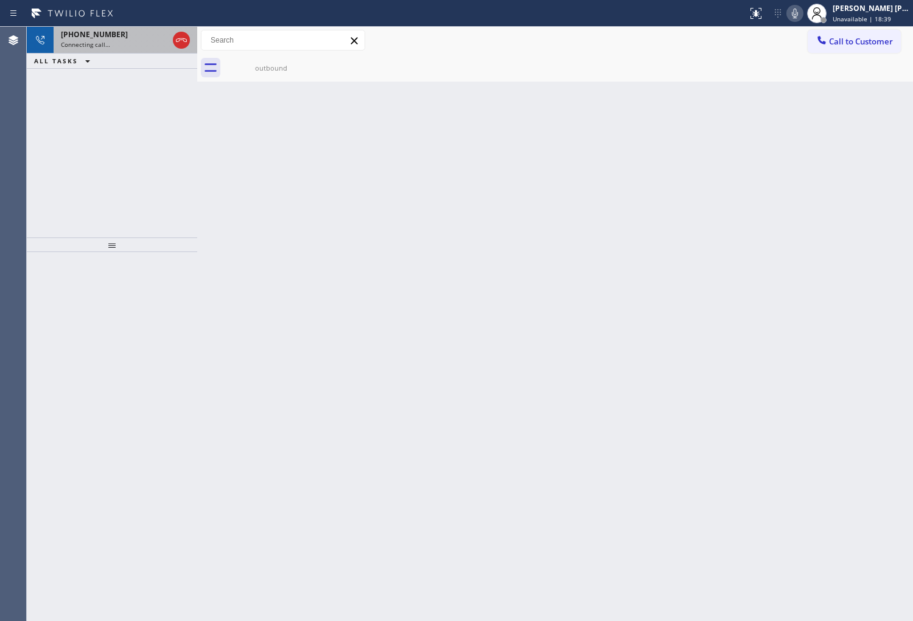
click at [113, 43] on div "Connecting call…" at bounding box center [114, 44] width 107 height 9
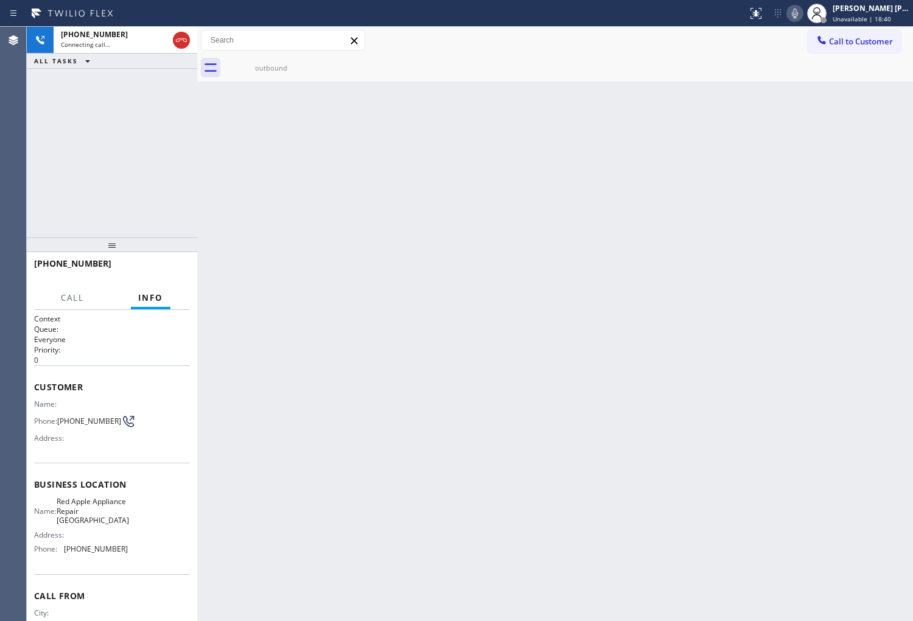
click at [68, 258] on span "[PHONE_NUMBER]" at bounding box center [72, 263] width 77 height 12
copy span "[PHONE_NUMBER]"
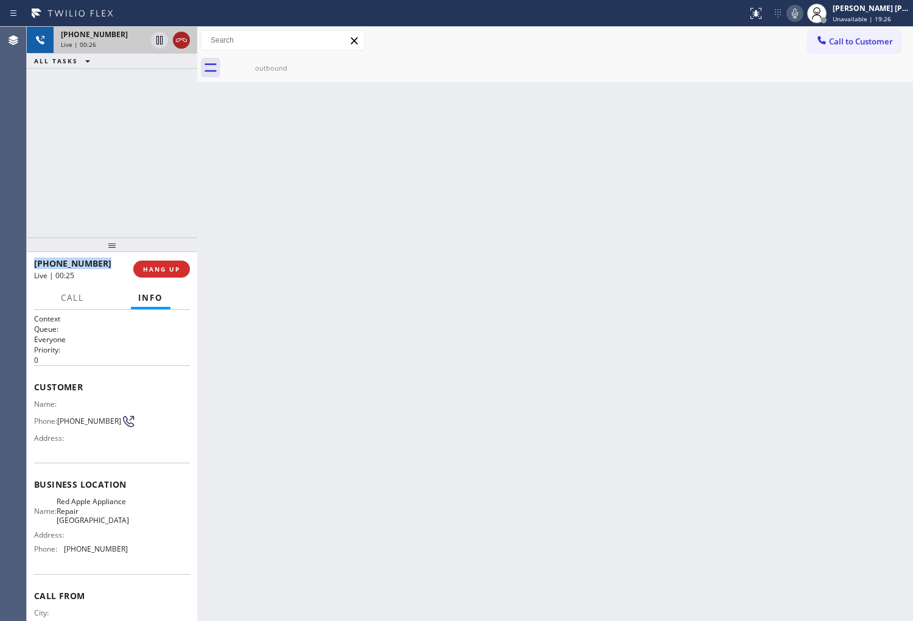
click at [180, 41] on icon at bounding box center [181, 40] width 15 height 15
click at [155, 268] on span "HANG UP" at bounding box center [161, 269] width 37 height 9
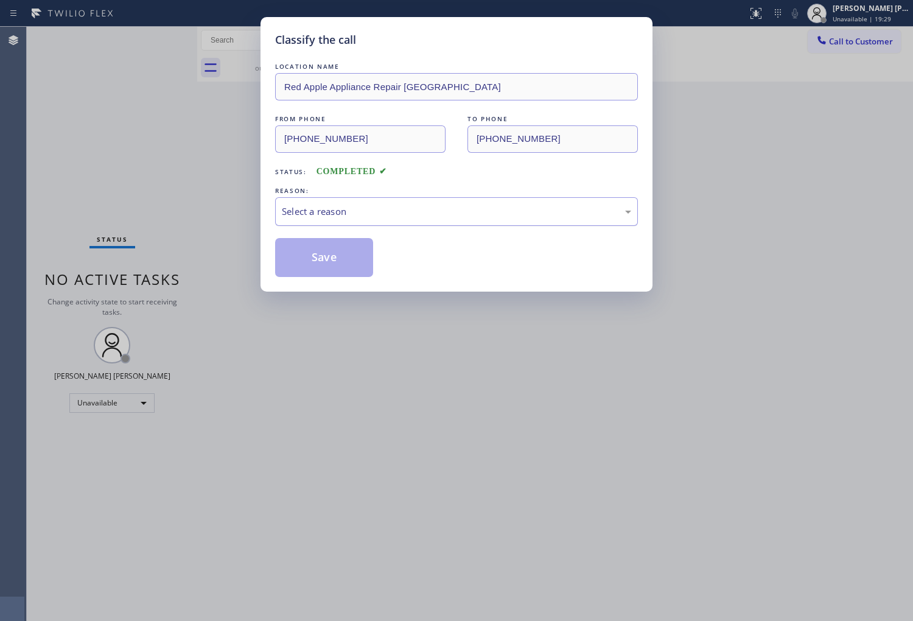
click at [333, 206] on div "Select a reason" at bounding box center [456, 212] width 349 height 14
click at [331, 261] on button "Save" at bounding box center [324, 257] width 98 height 39
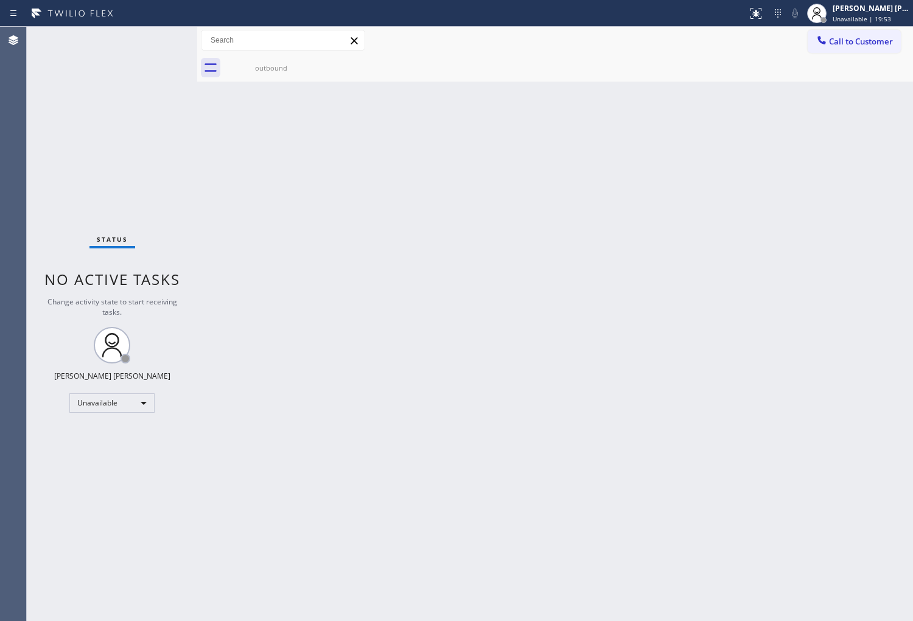
click at [290, 75] on div "outbound" at bounding box center [271, 67] width 92 height 27
click at [290, 75] on div "outbound" at bounding box center [568, 67] width 689 height 27
click at [870, 39] on span "Call to Customer" at bounding box center [861, 41] width 64 height 11
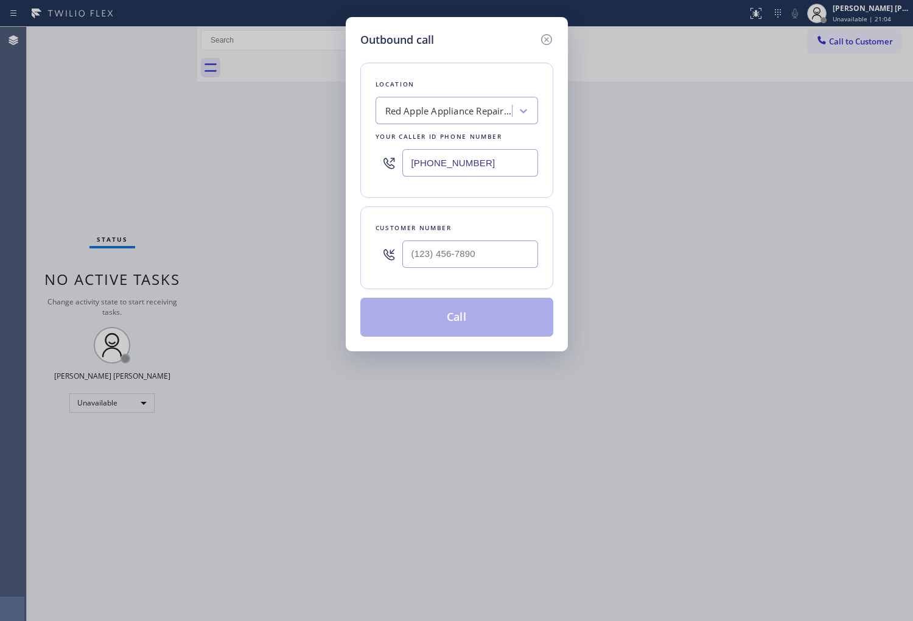
click at [485, 241] on input "text" at bounding box center [470, 253] width 136 height 27
click at [485, 241] on input "(___) ___-____" at bounding box center [470, 253] width 136 height 27
paste input "425) 405-5850"
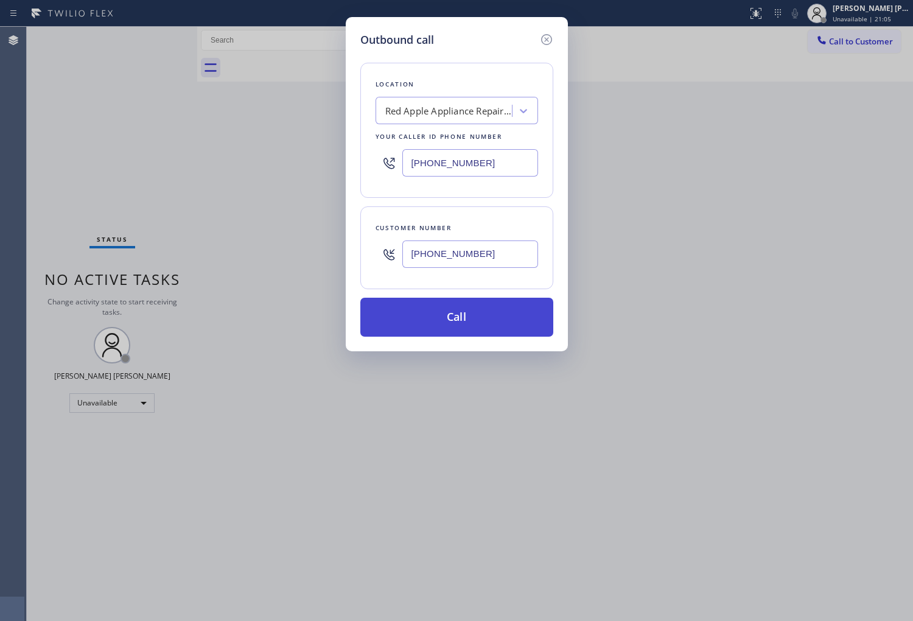
click at [485, 323] on button "Call" at bounding box center [456, 317] width 193 height 39
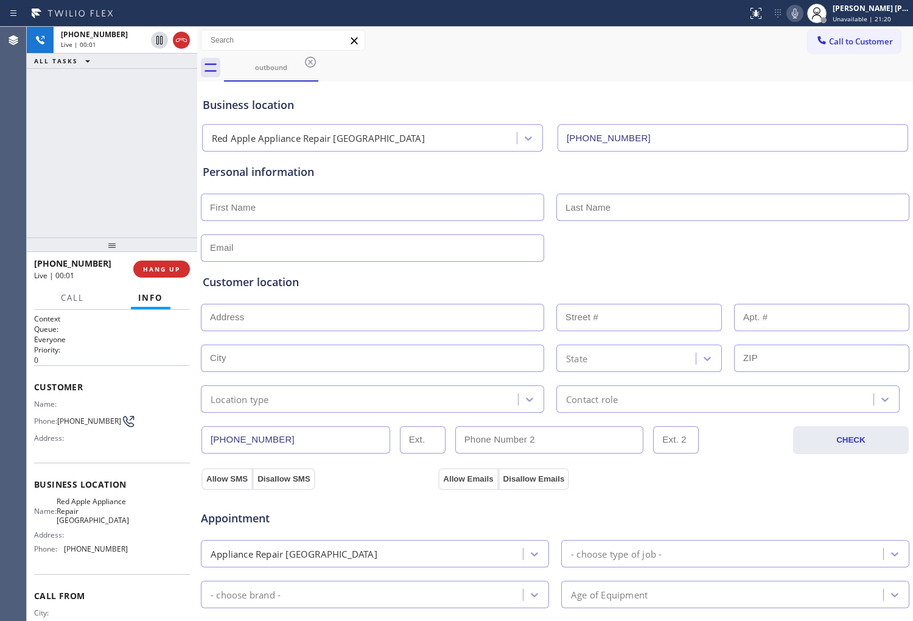
click at [15, 179] on div "Agent Desktop" at bounding box center [13, 324] width 26 height 594
click at [802, 6] on icon at bounding box center [795, 13] width 15 height 15
click at [799, 12] on rect at bounding box center [795, 12] width 9 height 9
click at [177, 41] on icon at bounding box center [181, 40] width 15 height 15
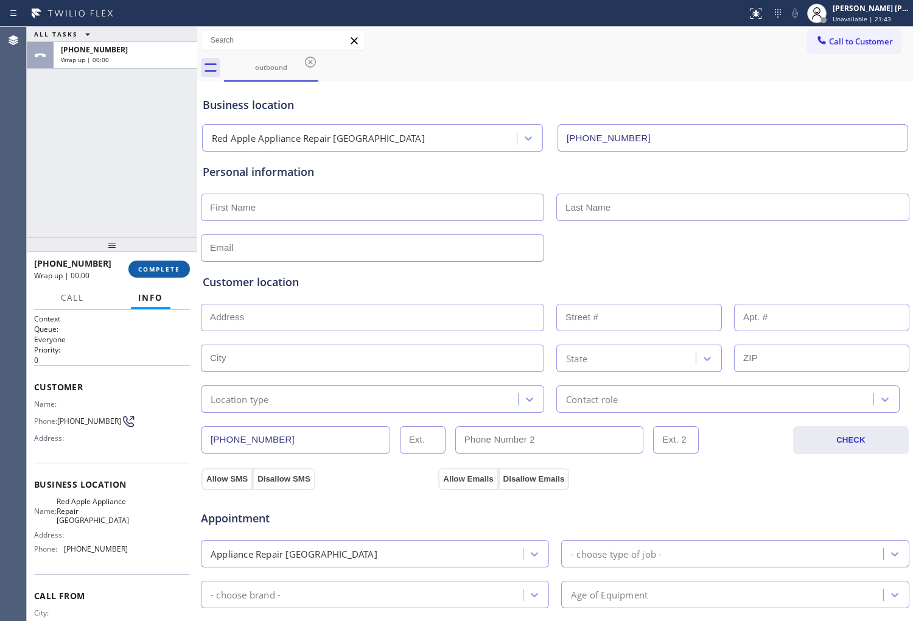
click at [177, 276] on button "COMPLETE" at bounding box center [158, 269] width 61 height 17
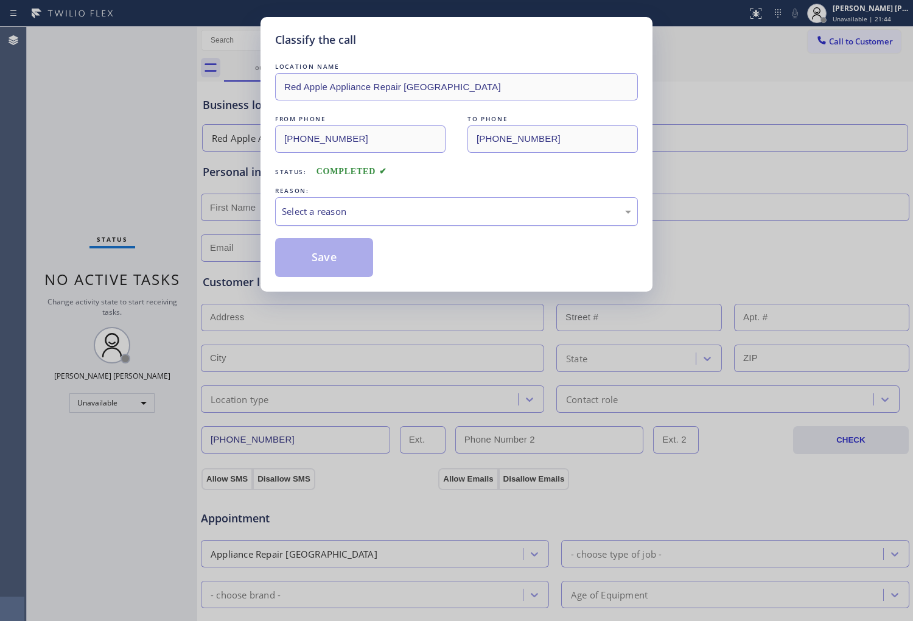
click at [399, 210] on div "Select a reason" at bounding box center [456, 212] width 349 height 14
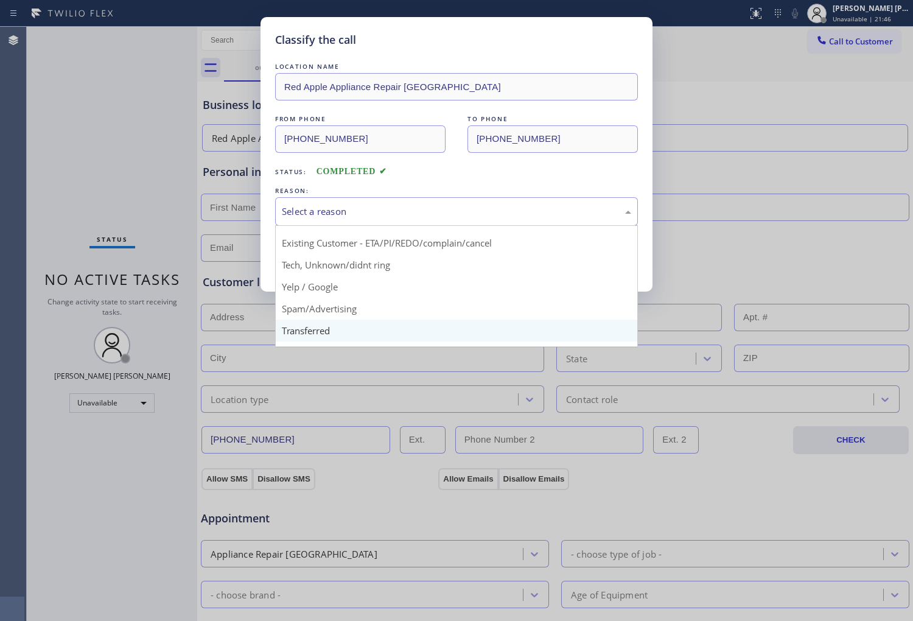
scroll to position [76, 0]
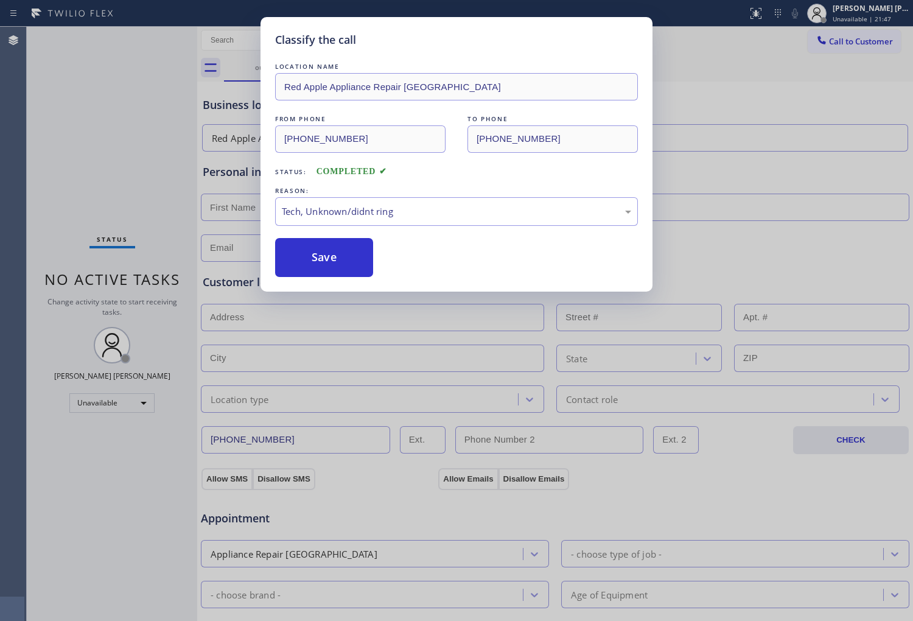
click at [309, 253] on button "Save" at bounding box center [324, 257] width 98 height 39
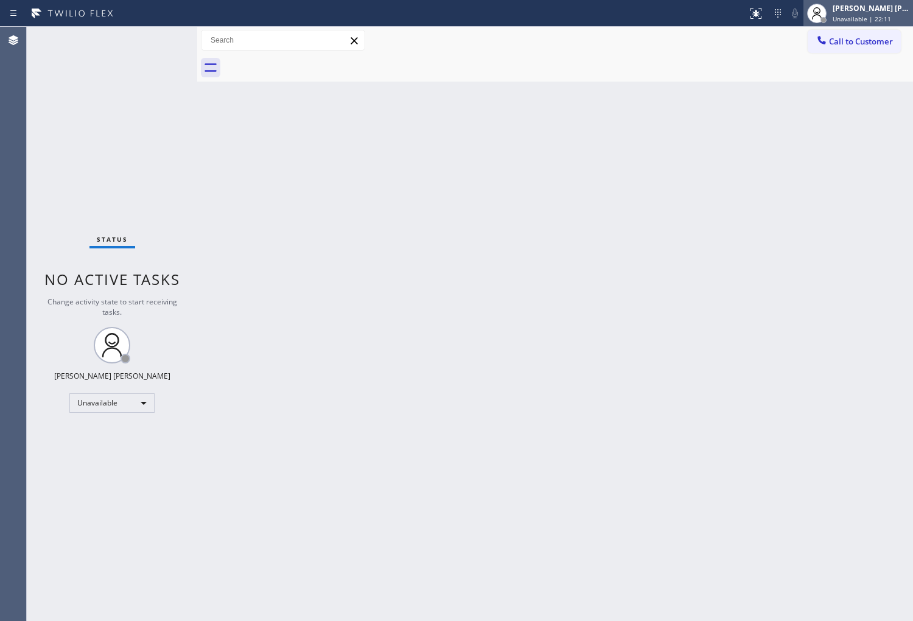
click at [820, 23] on div at bounding box center [816, 13] width 27 height 27
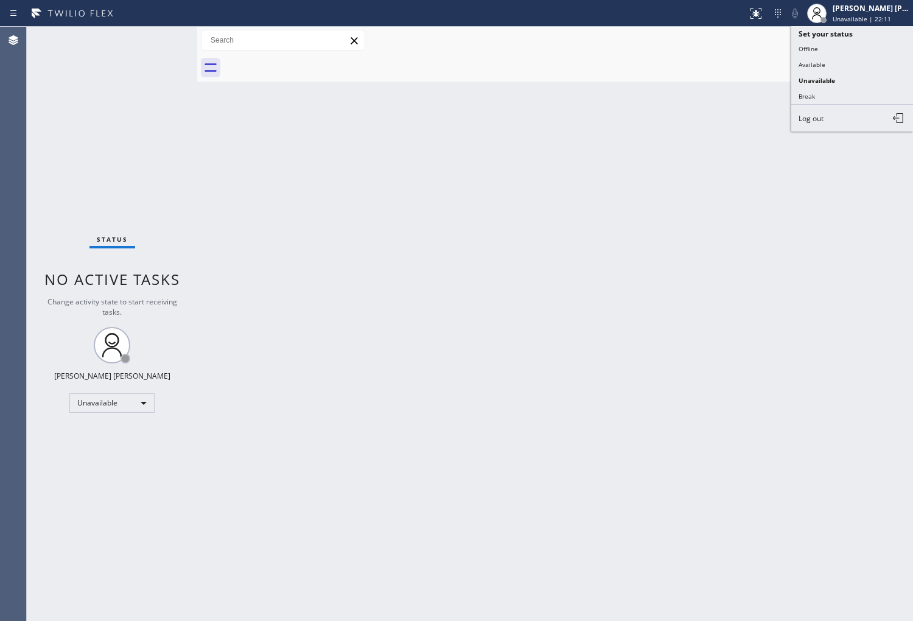
click at [686, 57] on div at bounding box center [568, 67] width 689 height 27
click at [838, 38] on span "Call to Customer" at bounding box center [861, 41] width 64 height 11
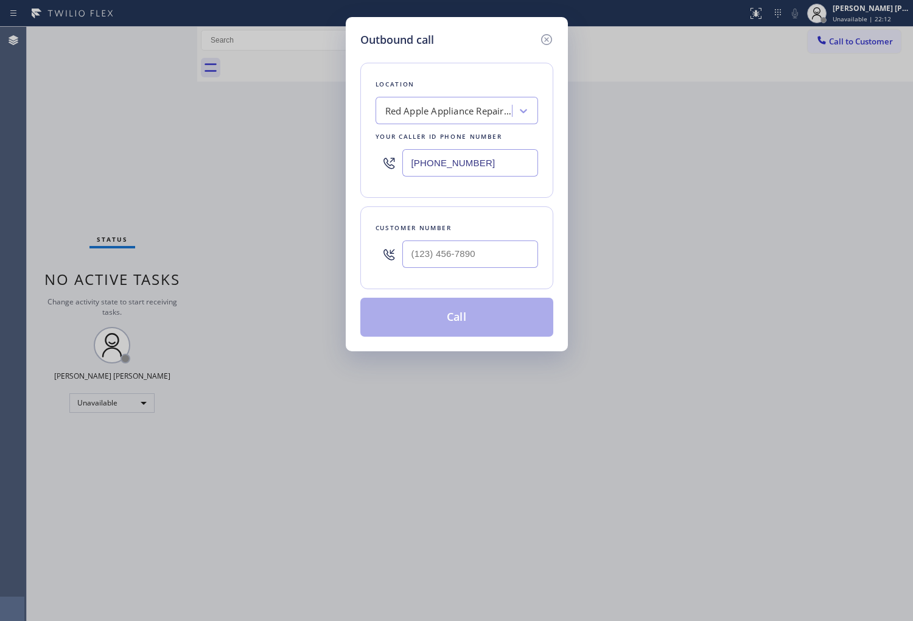
click at [461, 173] on input "[PHONE_NUMBER]" at bounding box center [470, 162] width 136 height 27
paste
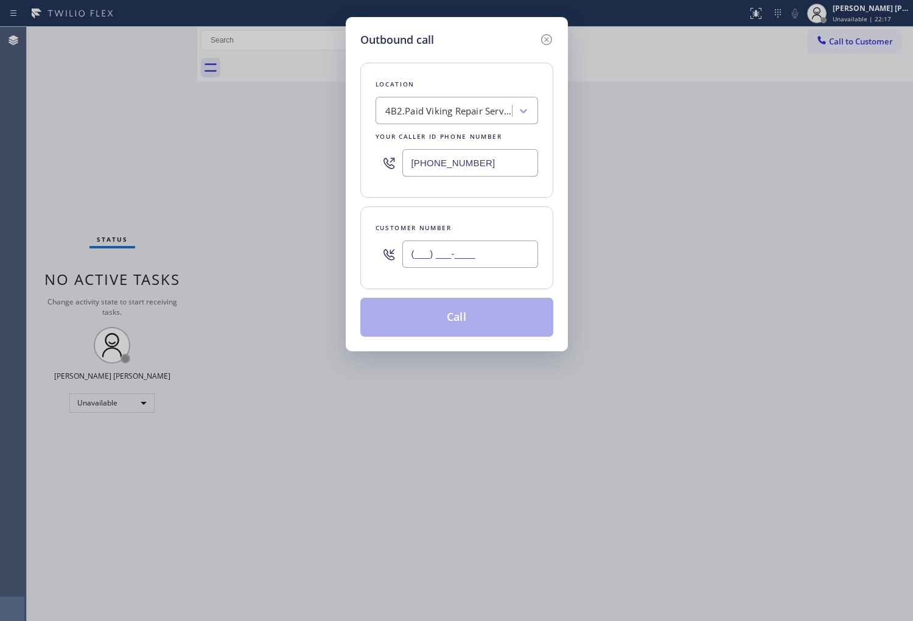
click at [476, 260] on input "(___) ___-____" at bounding box center [470, 253] width 136 height 27
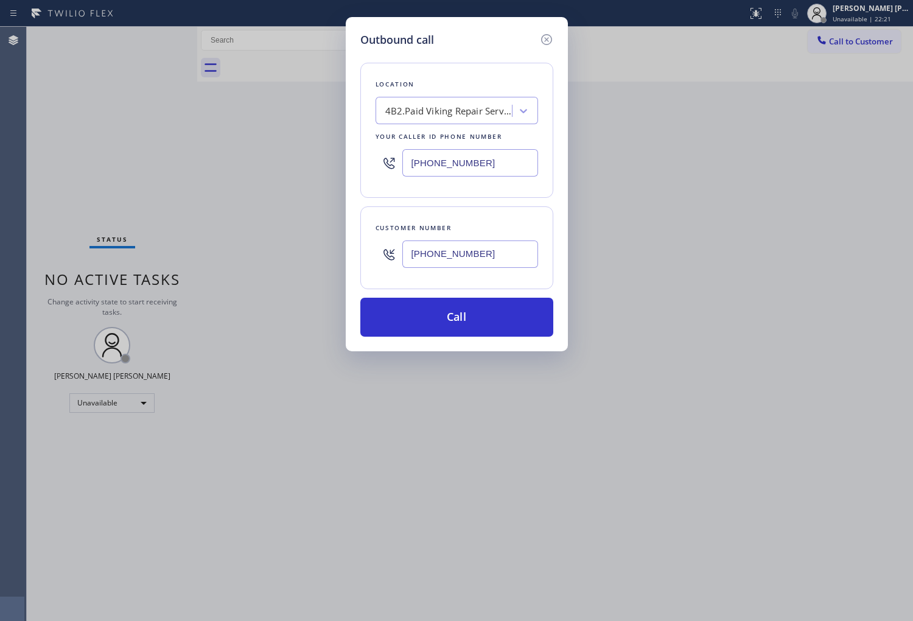
click at [449, 166] on input "[PHONE_NUMBER]" at bounding box center [470, 162] width 136 height 27
click at [484, 320] on button "Call" at bounding box center [456, 317] width 193 height 39
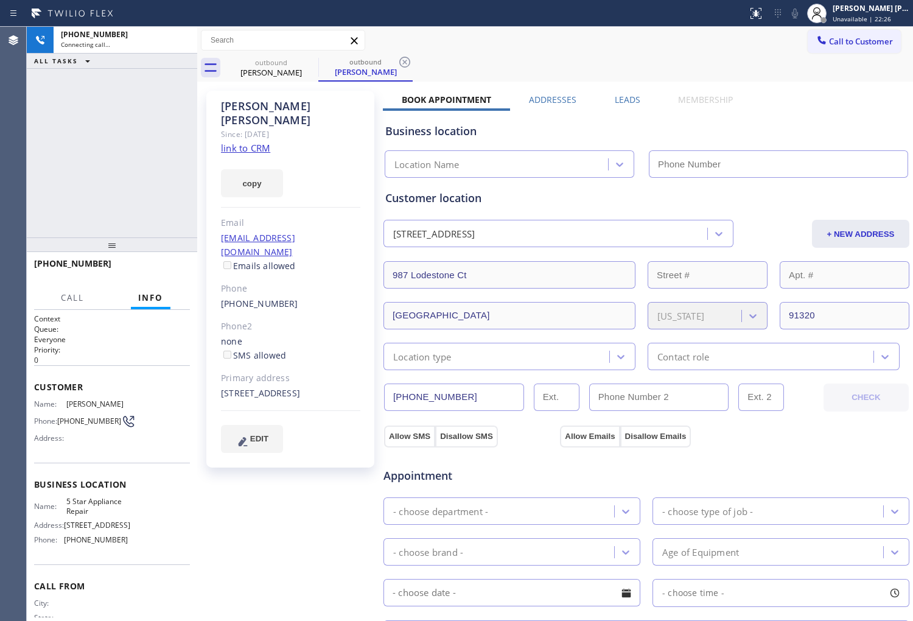
click at [286, 108] on div "[PERSON_NAME]" at bounding box center [290, 113] width 139 height 28
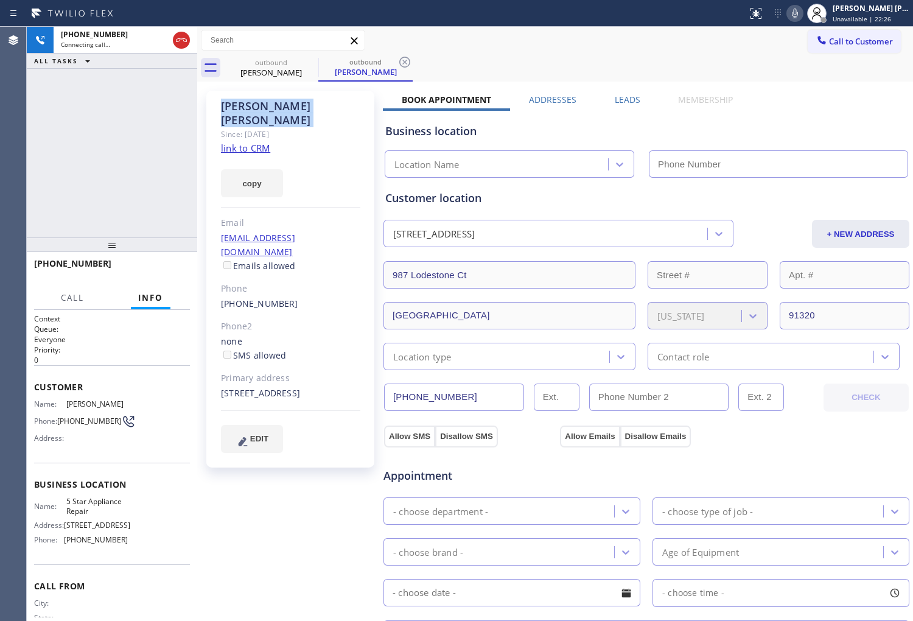
copy div "[PERSON_NAME]"
click at [320, 134] on div "[PERSON_NAME] Since: [DATE] link to CRM copy Email [EMAIL_ADDRESS][DOMAIN_NAME]…" at bounding box center [290, 279] width 168 height 377
click at [8, 193] on div "Agent Desktop" at bounding box center [13, 324] width 26 height 594
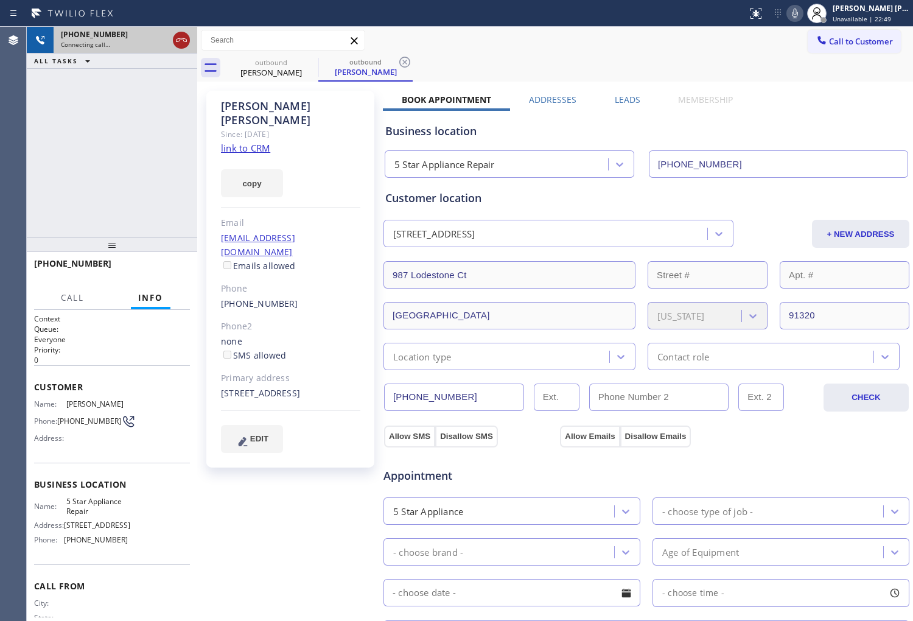
click at [181, 44] on icon at bounding box center [181, 40] width 15 height 15
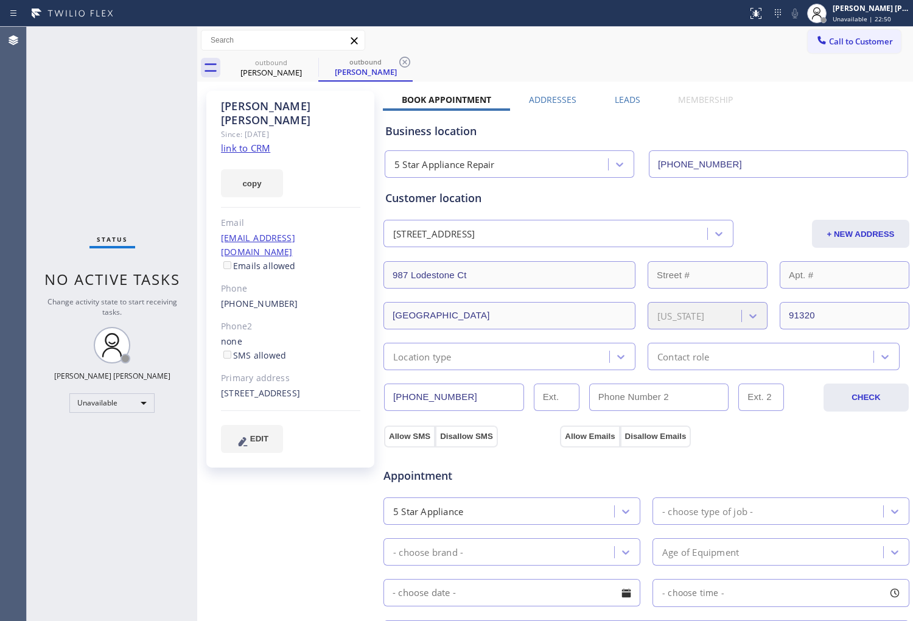
click at [624, 96] on label "Leads" at bounding box center [628, 100] width 26 height 12
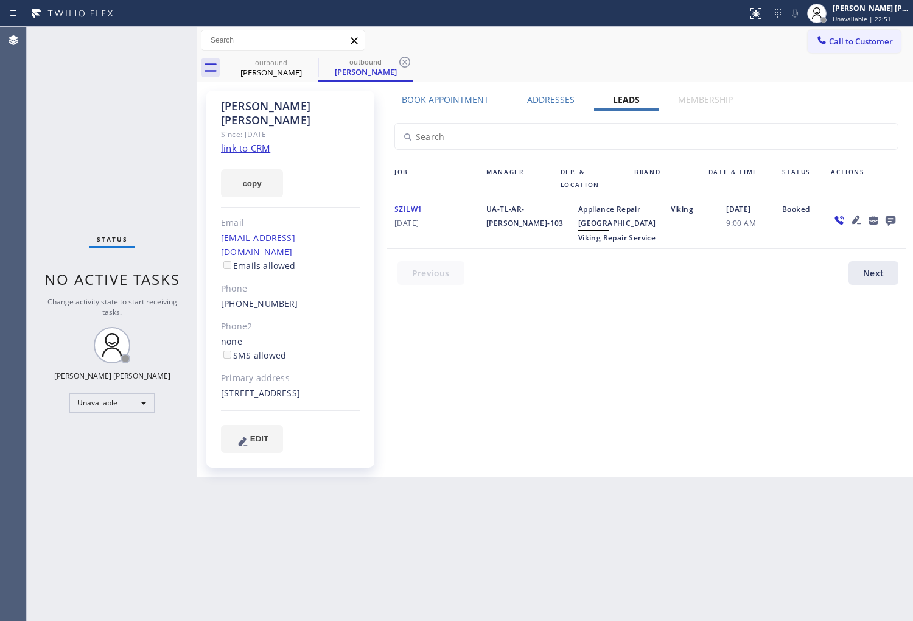
click at [891, 223] on icon at bounding box center [891, 221] width 10 height 10
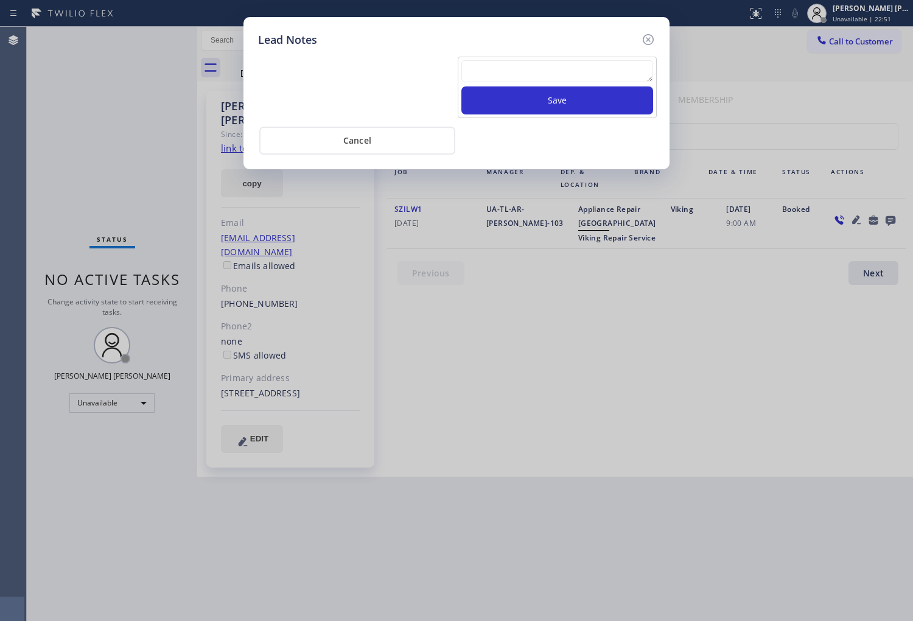
click at [510, 81] on textarea at bounding box center [557, 71] width 192 height 22
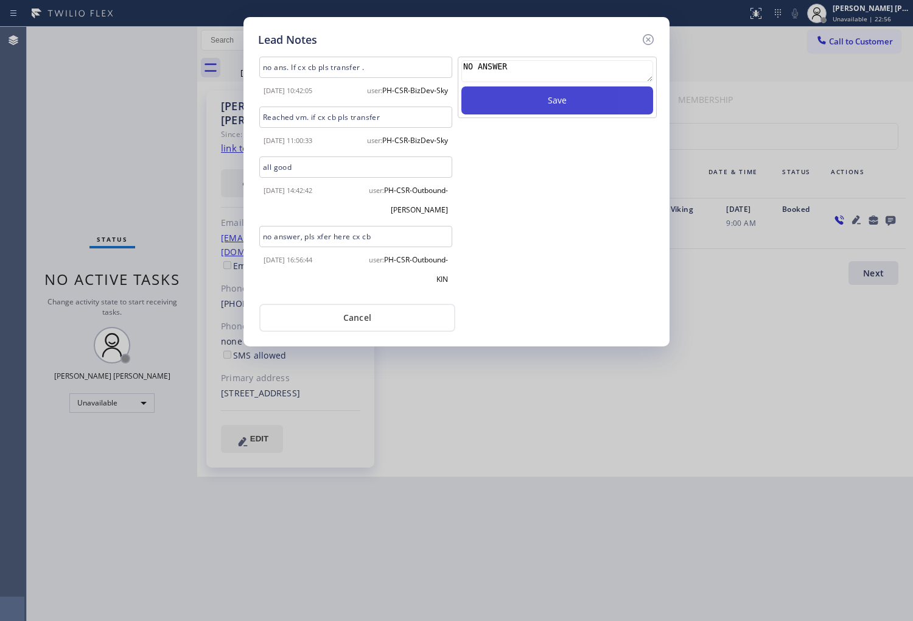
click at [509, 87] on button "Save" at bounding box center [557, 100] width 192 height 28
click at [560, 107] on button "Save" at bounding box center [557, 100] width 192 height 28
click at [663, 41] on div "Lead Notes no ans. If cx cb pls transfer . [DATE] 10:42:05 user: PH-CSR-BizDev-…" at bounding box center [456, 181] width 426 height 329
click at [649, 39] on icon at bounding box center [648, 39] width 15 height 15
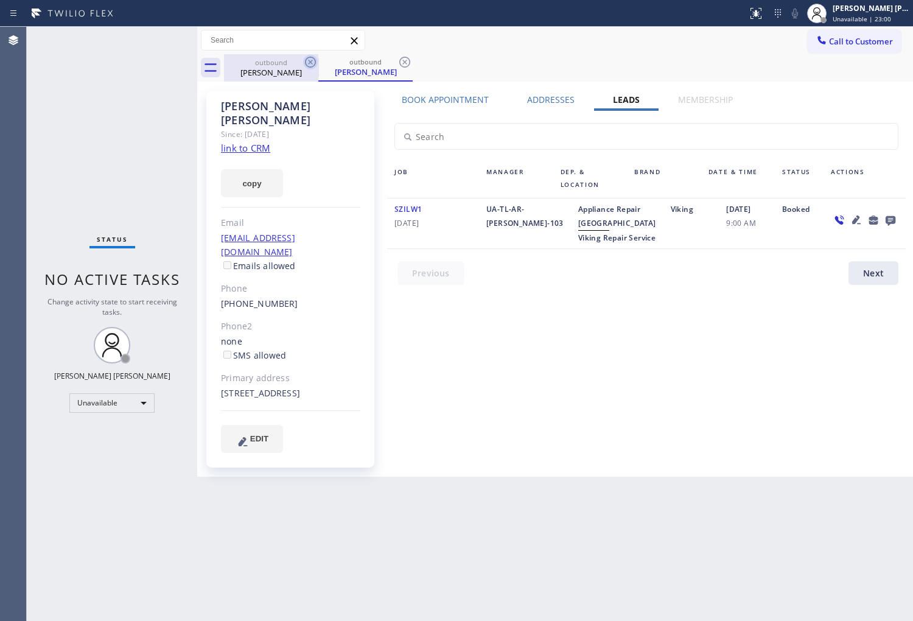
click at [312, 59] on icon at bounding box center [310, 62] width 15 height 15
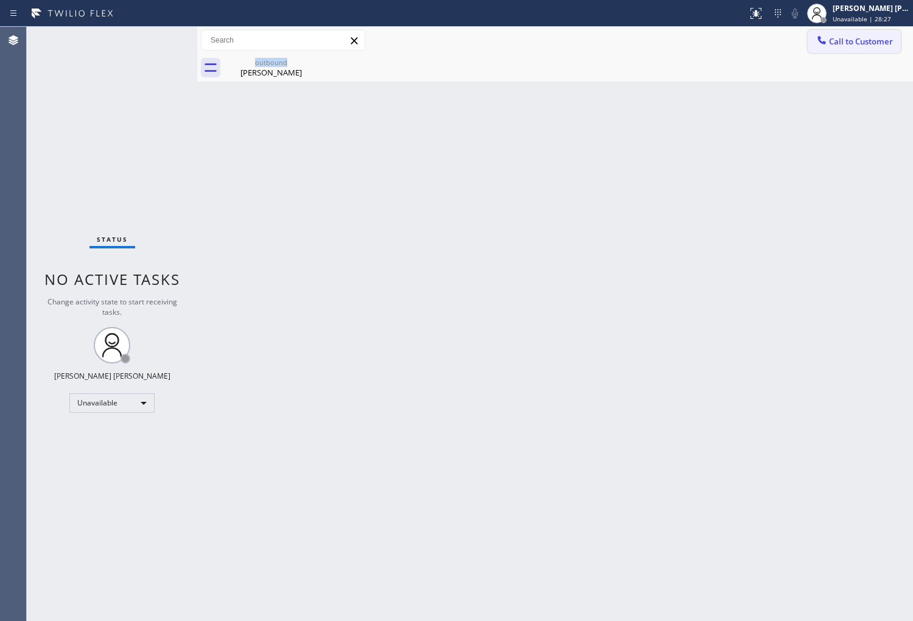
click at [854, 51] on button "Call to Customer" at bounding box center [854, 41] width 93 height 23
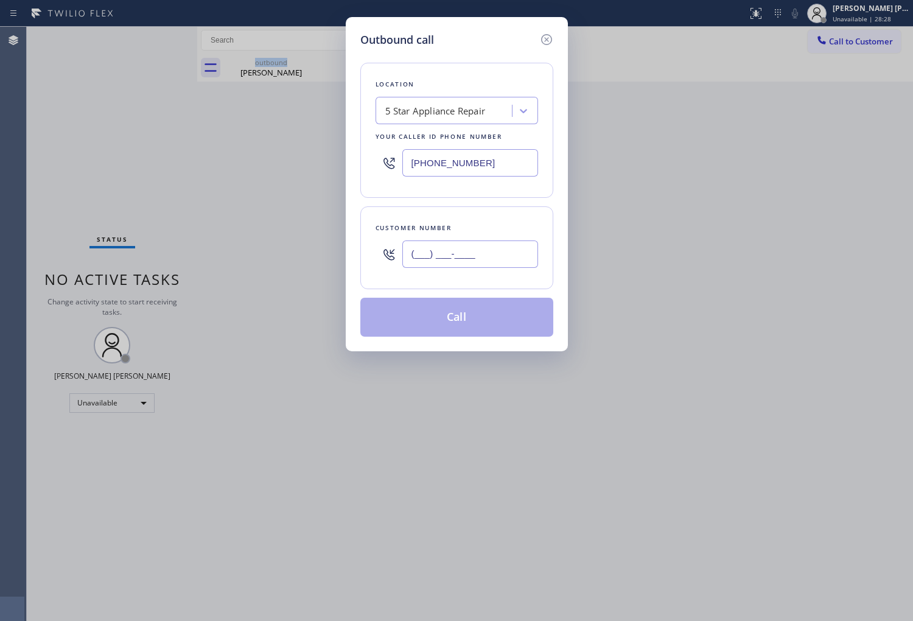
click at [495, 257] on input "(___) ___-____" at bounding box center [470, 253] width 136 height 27
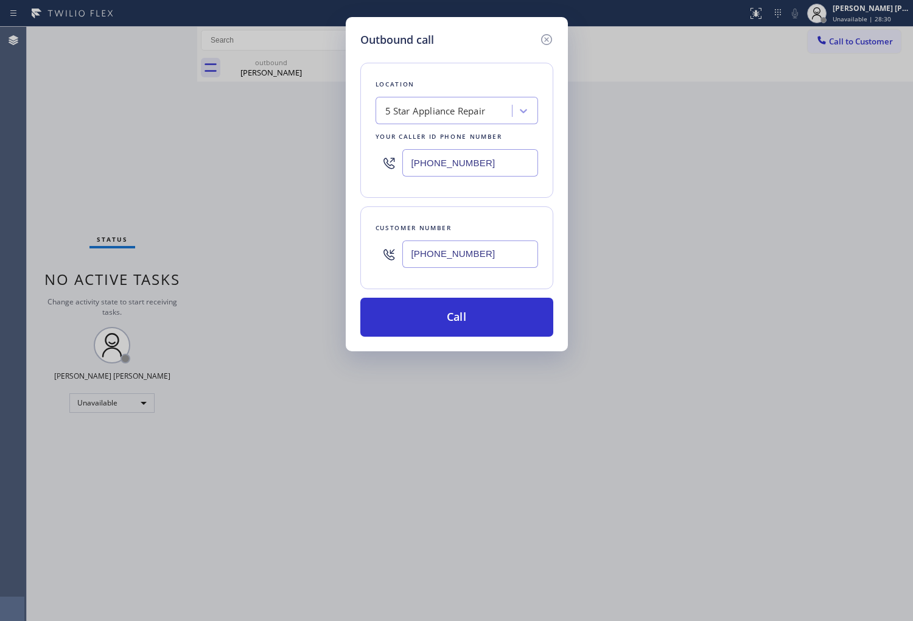
click at [472, 169] on input "[PHONE_NUMBER]" at bounding box center [470, 162] width 136 height 27
click at [440, 325] on button "Call" at bounding box center [456, 317] width 193 height 39
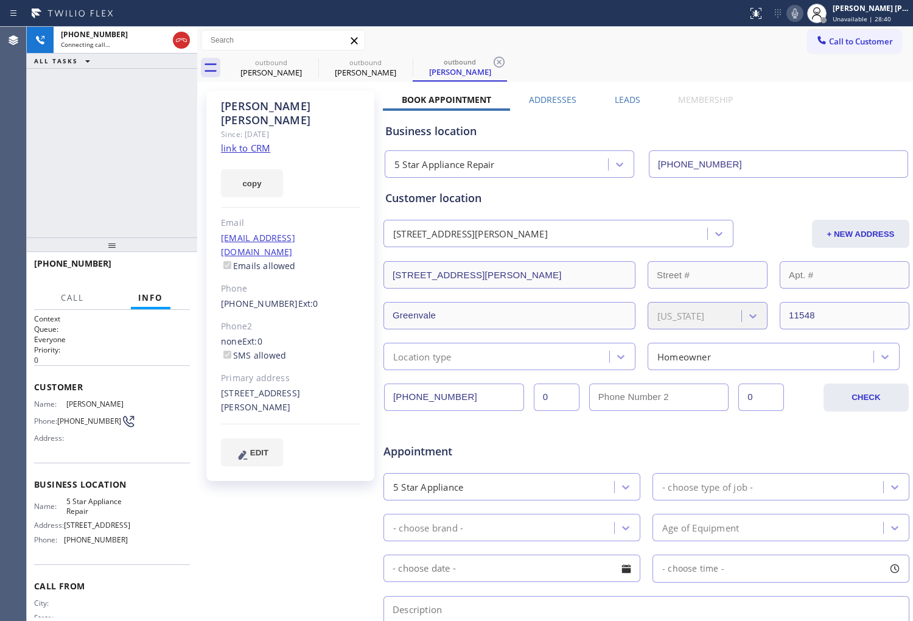
click at [250, 142] on link "link to CRM" at bounding box center [245, 148] width 49 height 12
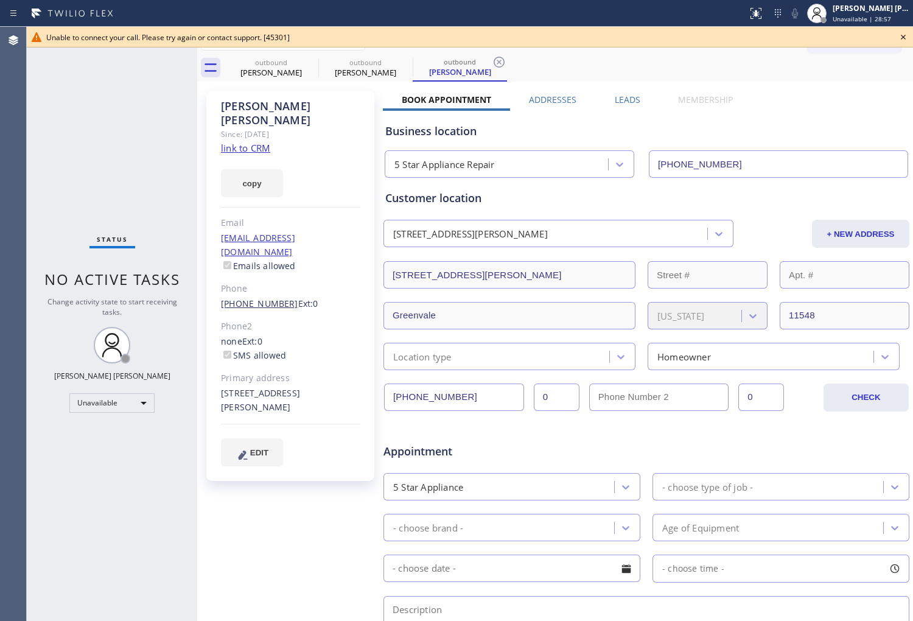
click at [250, 298] on link "[PHONE_NUMBER]" at bounding box center [259, 304] width 77 height 12
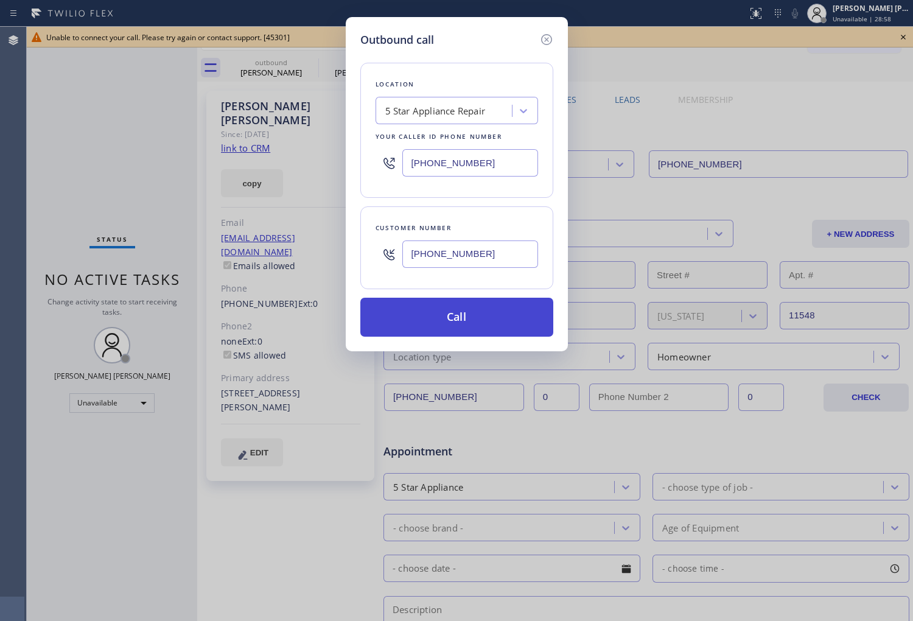
click at [469, 321] on button "Call" at bounding box center [456, 317] width 193 height 39
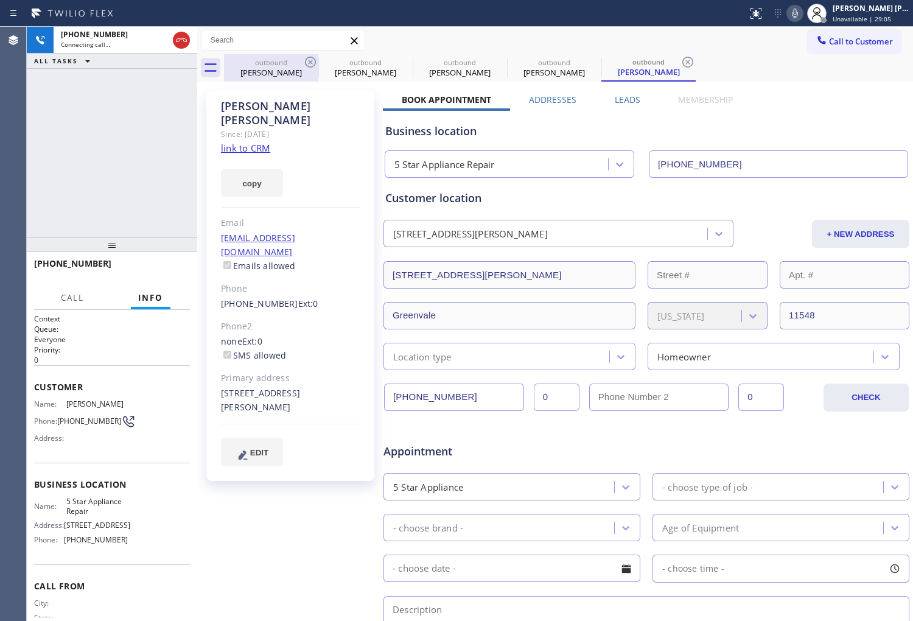
click at [95, 113] on div "[PHONE_NUMBER] Connecting call… ALL TASKS ALL TASKS ACTIVE TASKS TASKS IN WRAP …" at bounding box center [112, 132] width 170 height 211
click at [0, 0] on icon at bounding box center [0, 0] width 0 height 0
click at [397, 58] on icon at bounding box center [404, 62] width 15 height 15
drag, startPoint x: 113, startPoint y: 161, endPoint x: 272, endPoint y: 294, distance: 207.4
click at [113, 160] on div "[PHONE_NUMBER] Connecting call… ALL TASKS ALL TASKS ACTIVE TASKS TASKS IN WRAP …" at bounding box center [112, 132] width 170 height 211
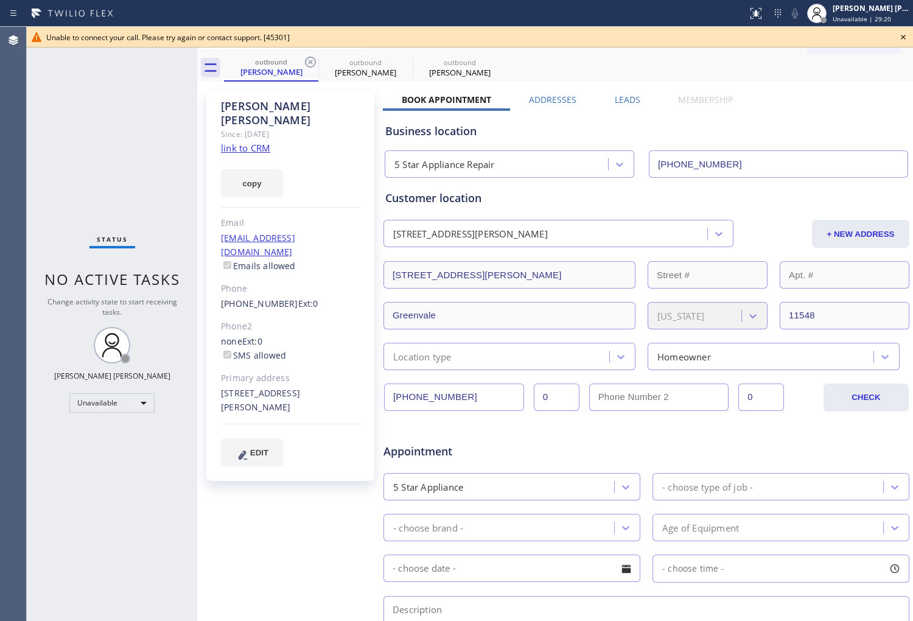
click at [903, 37] on icon at bounding box center [903, 37] width 5 height 5
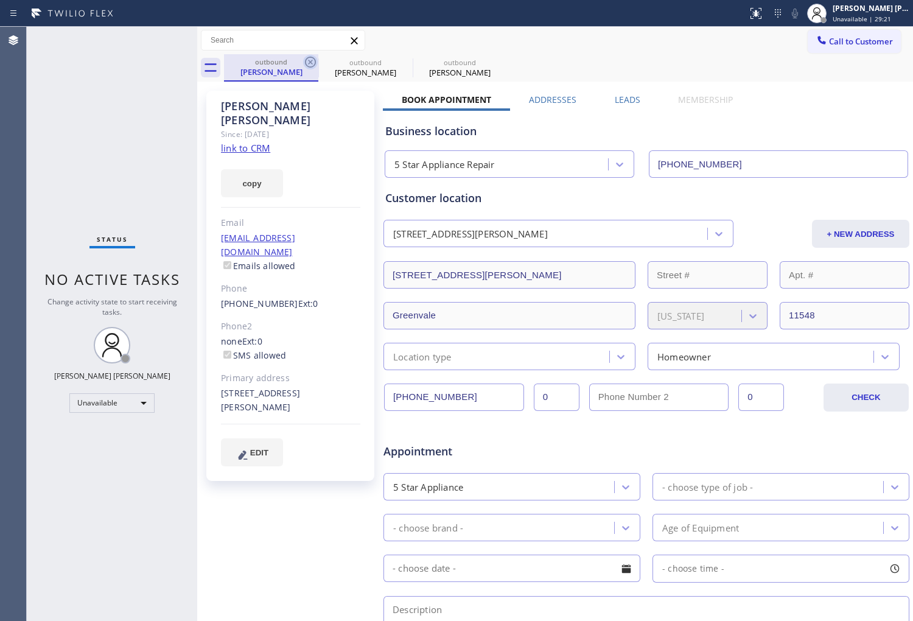
click at [310, 67] on icon at bounding box center [310, 62] width 11 height 11
click at [0, 0] on icon at bounding box center [0, 0] width 0 height 0
click at [309, 65] on icon at bounding box center [310, 62] width 15 height 15
click at [309, 65] on div "outbound [PERSON_NAME]" at bounding box center [568, 67] width 689 height 27
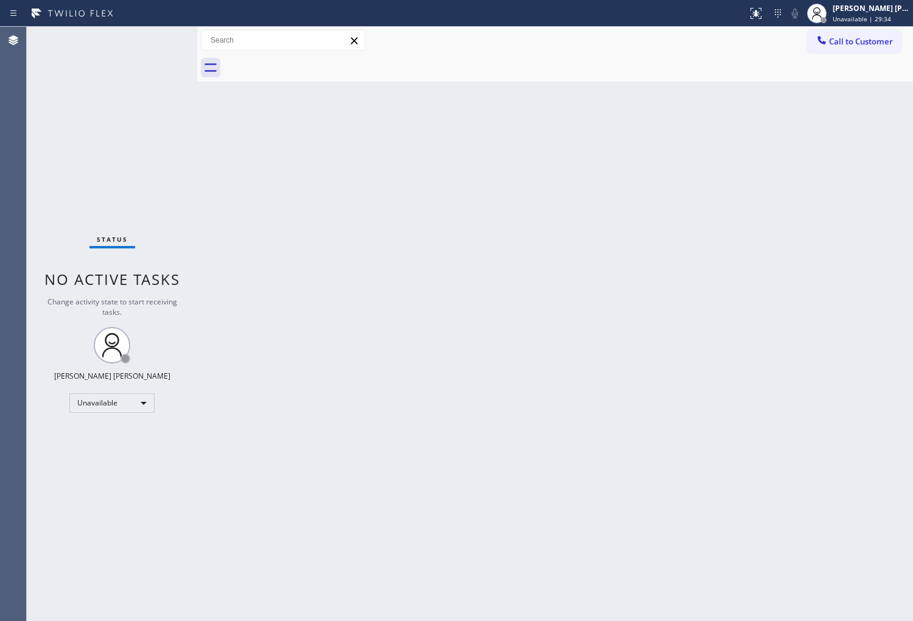
click at [142, 266] on div "Status No active tasks Change activity state to start receiving tasks. [PERSON_…" at bounding box center [112, 324] width 170 height 594
click at [847, 13] on div "[PERSON_NAME] [PERSON_NAME] Unavailable | 43:12" at bounding box center [871, 12] width 83 height 21
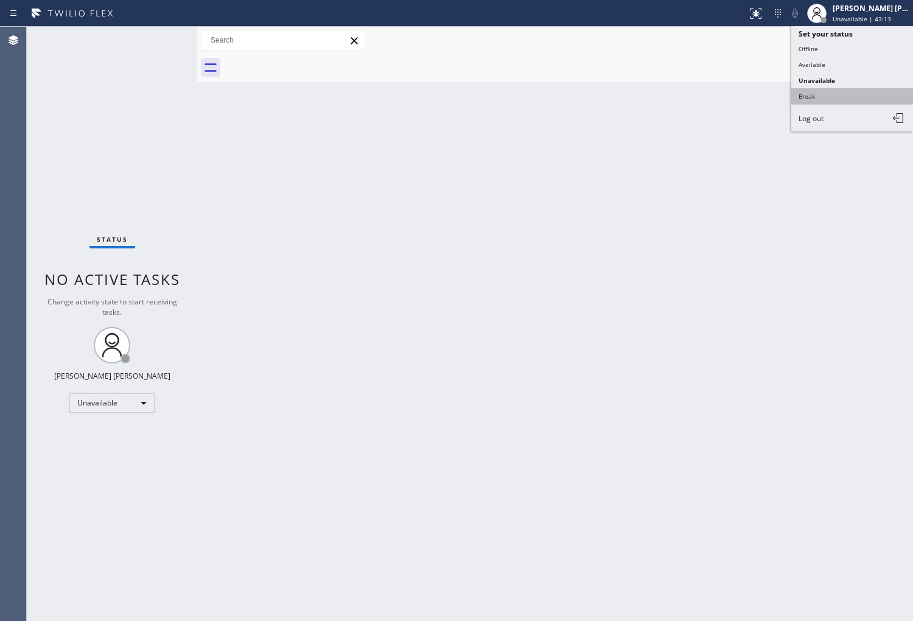
click at [840, 95] on button "Break" at bounding box center [852, 96] width 122 height 16
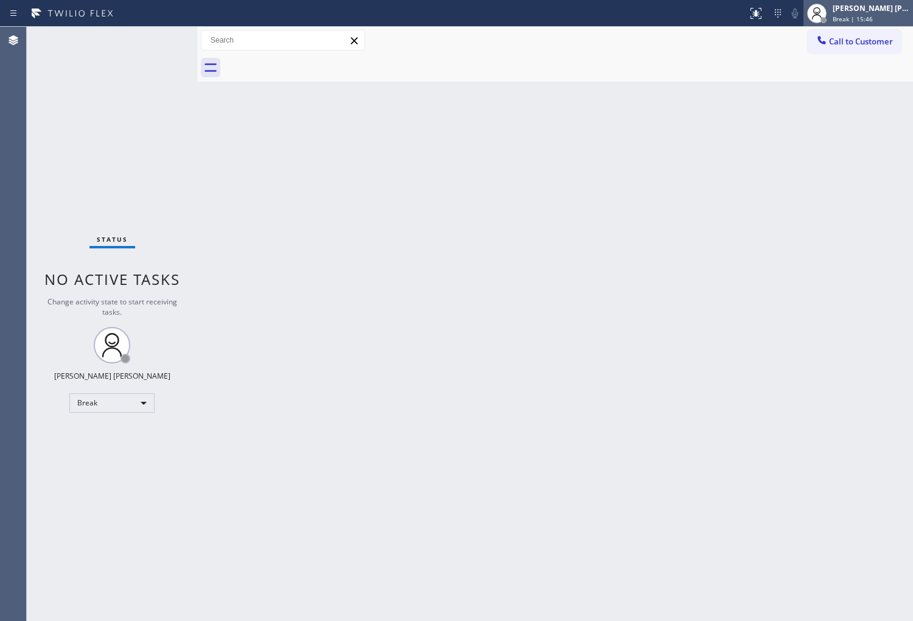
click at [869, 19] on span "Break | 15:46" at bounding box center [853, 19] width 40 height 9
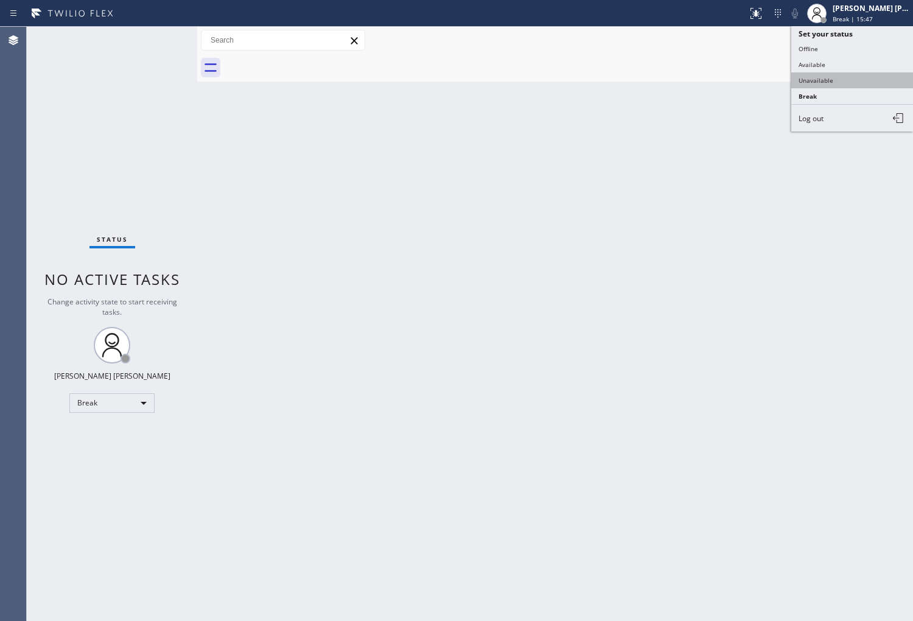
click at [840, 83] on button "Unavailable" at bounding box center [852, 80] width 122 height 16
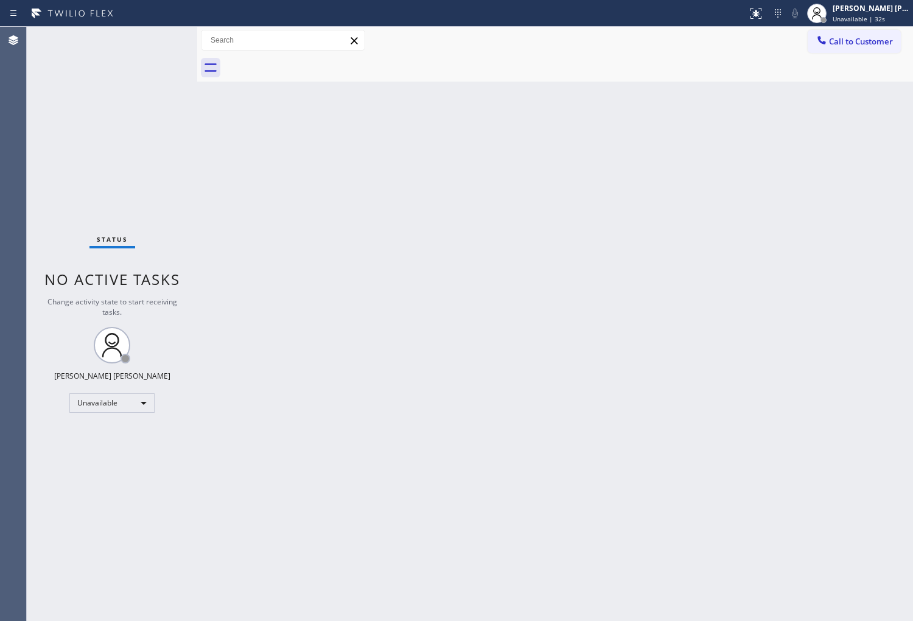
click at [890, 135] on div "Back to Dashboard Change Sender ID Customers Technicians Select a contact Outbo…" at bounding box center [555, 324] width 716 height 594
click at [841, 49] on button "Call to Customer" at bounding box center [854, 41] width 93 height 23
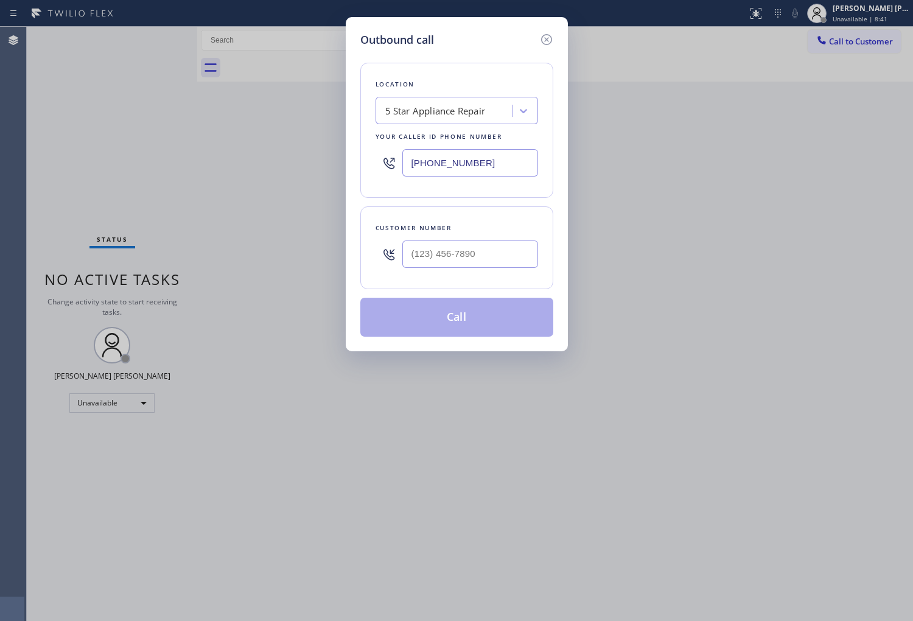
click at [461, 166] on input "[PHONE_NUMBER]" at bounding box center [470, 162] width 136 height 27
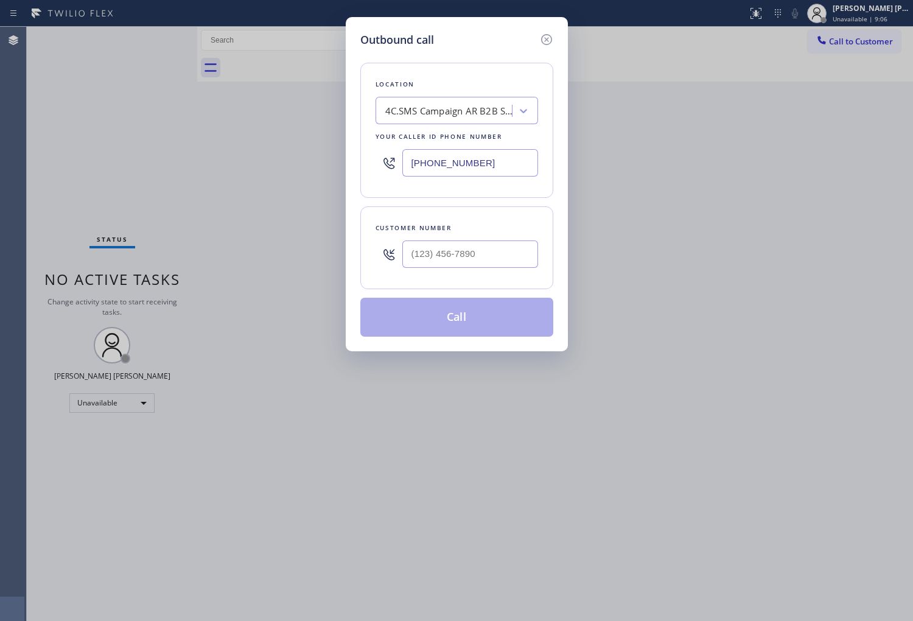
click at [502, 261] on input "text" at bounding box center [470, 253] width 136 height 27
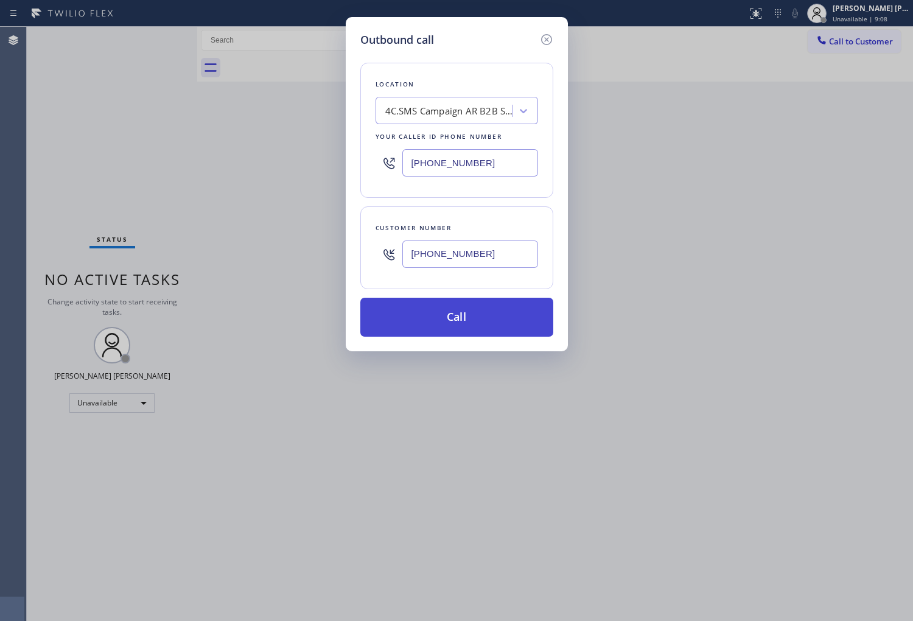
click at [503, 319] on button "Call" at bounding box center [456, 317] width 193 height 39
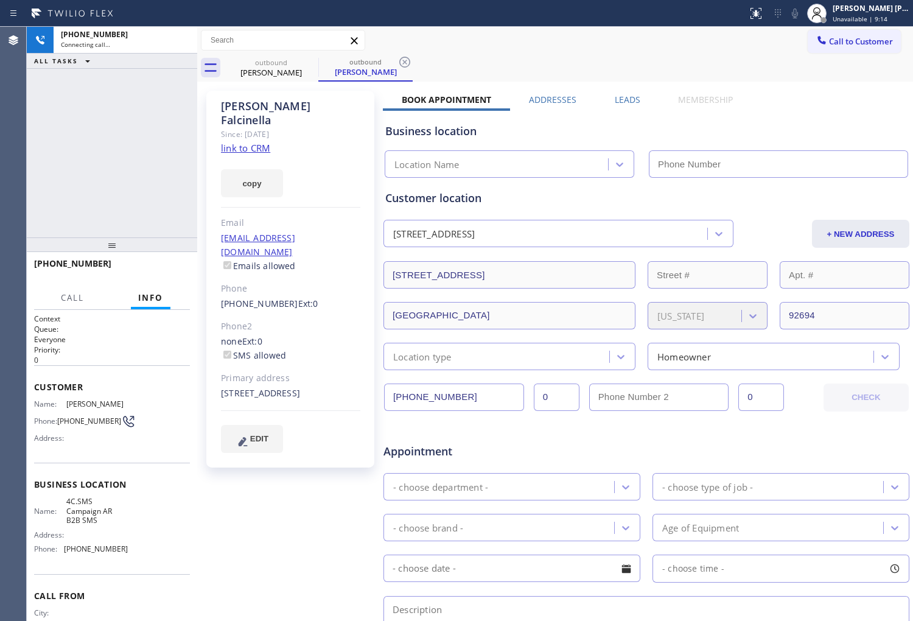
click at [250, 100] on div "[PERSON_NAME]" at bounding box center [290, 113] width 139 height 28
drag, startPoint x: 912, startPoint y: 75, endPoint x: 895, endPoint y: 19, distance: 59.1
click at [900, 19] on div "Unavailable | 9:15" at bounding box center [871, 19] width 77 height 9
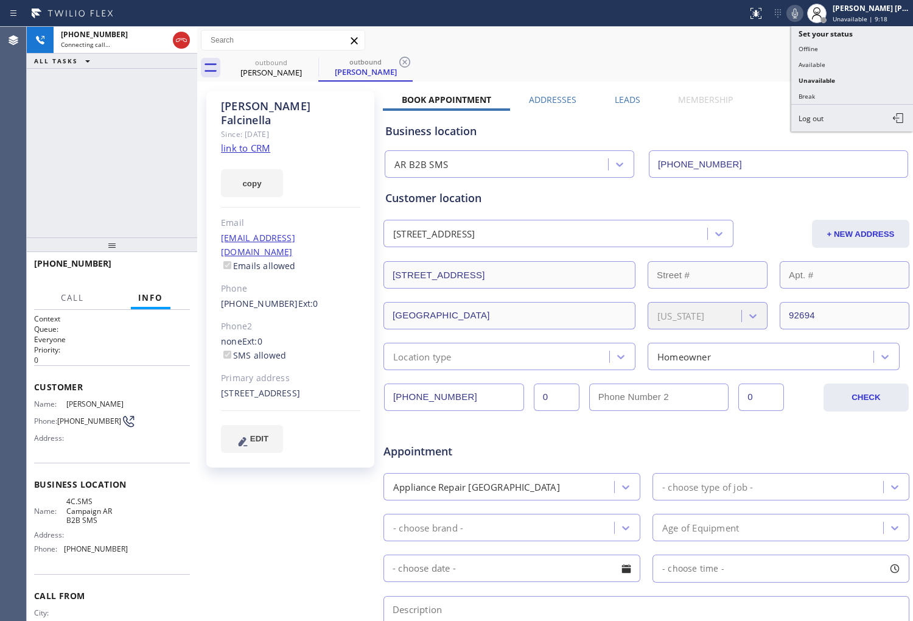
click at [150, 148] on div "[PHONE_NUMBER] Connecting call… ALL TASKS ALL TASKS ACTIVE TASKS TASKS IN WRAP …" at bounding box center [112, 132] width 170 height 211
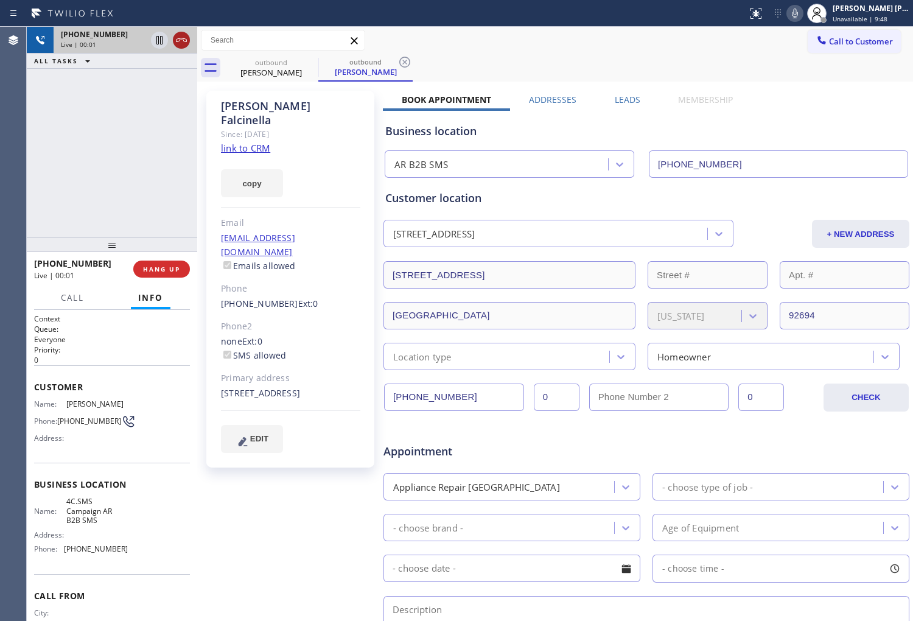
click at [178, 35] on icon at bounding box center [181, 40] width 15 height 15
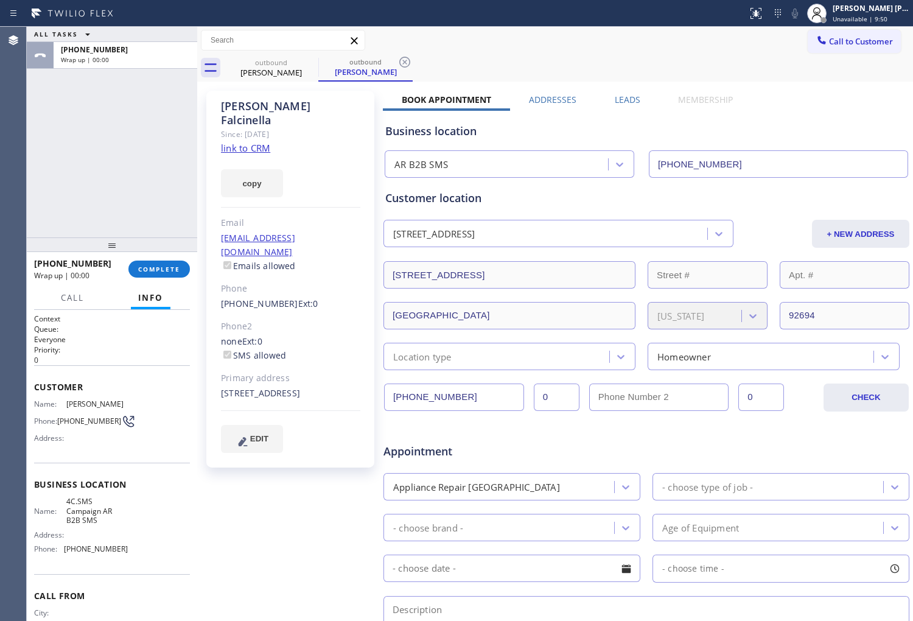
click at [633, 102] on label "Leads" at bounding box center [628, 100] width 26 height 12
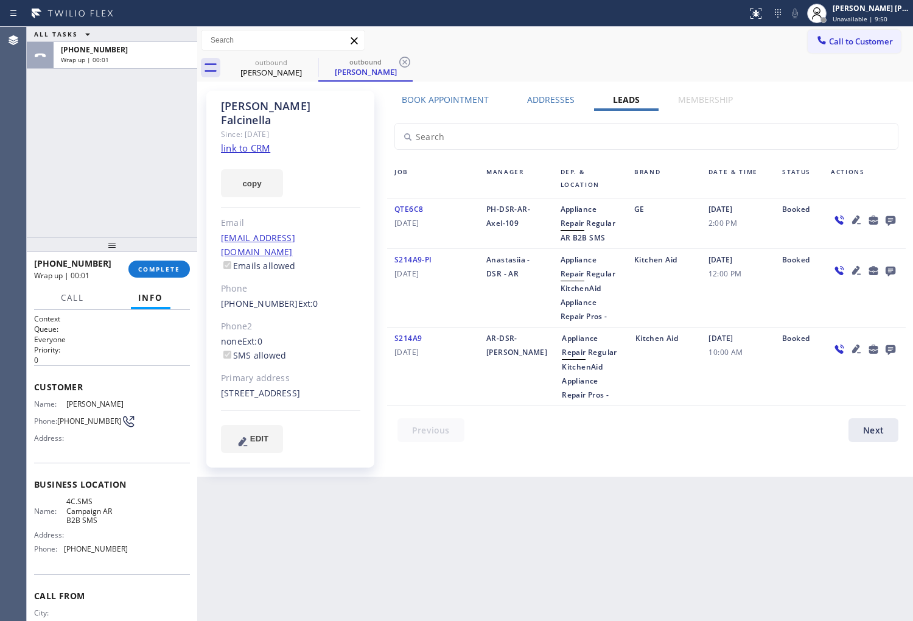
click at [889, 220] on icon at bounding box center [891, 221] width 10 height 10
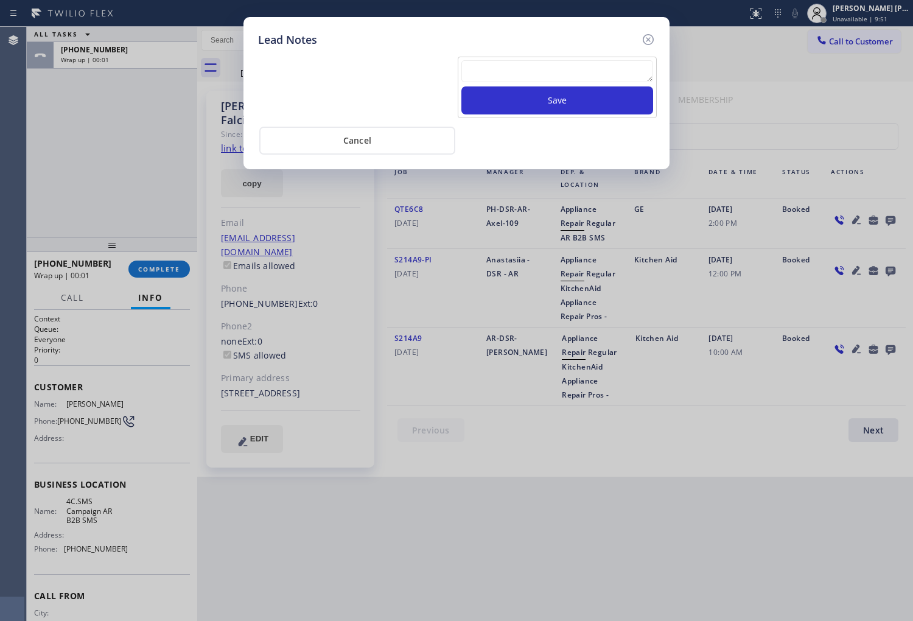
click at [534, 77] on textarea at bounding box center [557, 71] width 192 height 22
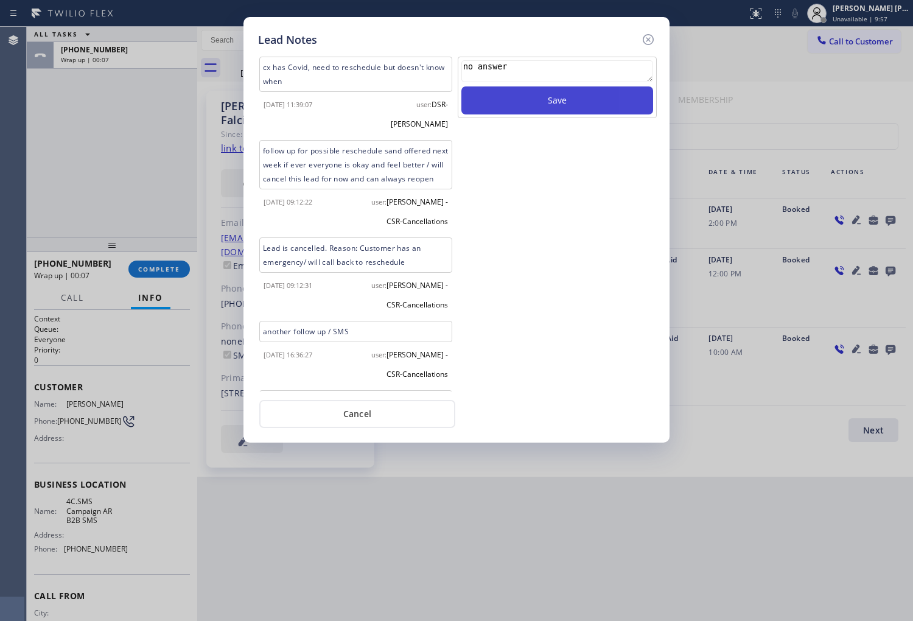
click at [539, 96] on button "Save" at bounding box center [557, 100] width 192 height 28
click at [636, 37] on div "Lead Notes" at bounding box center [456, 40] width 397 height 16
click at [648, 37] on icon at bounding box center [648, 39] width 15 height 15
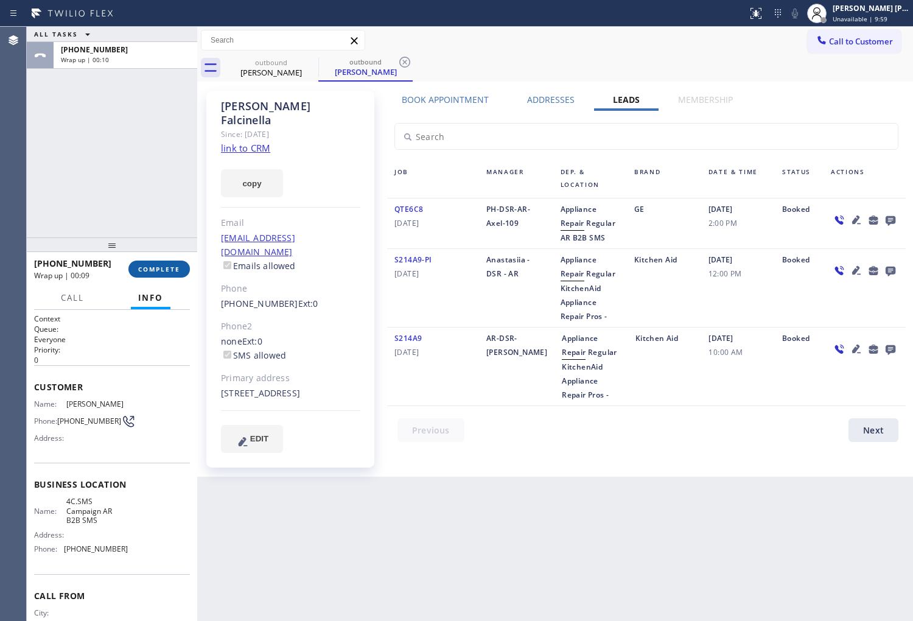
click at [164, 265] on span "COMPLETE" at bounding box center [159, 269] width 42 height 9
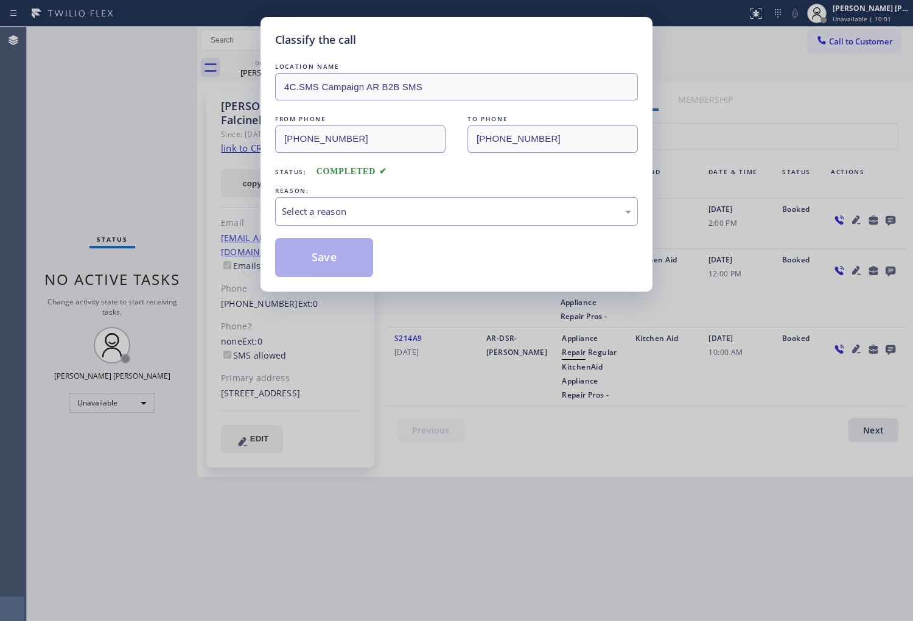
click at [299, 211] on div "Select a reason" at bounding box center [456, 212] width 349 height 14
click at [366, 208] on div "Select a reason" at bounding box center [456, 212] width 349 height 14
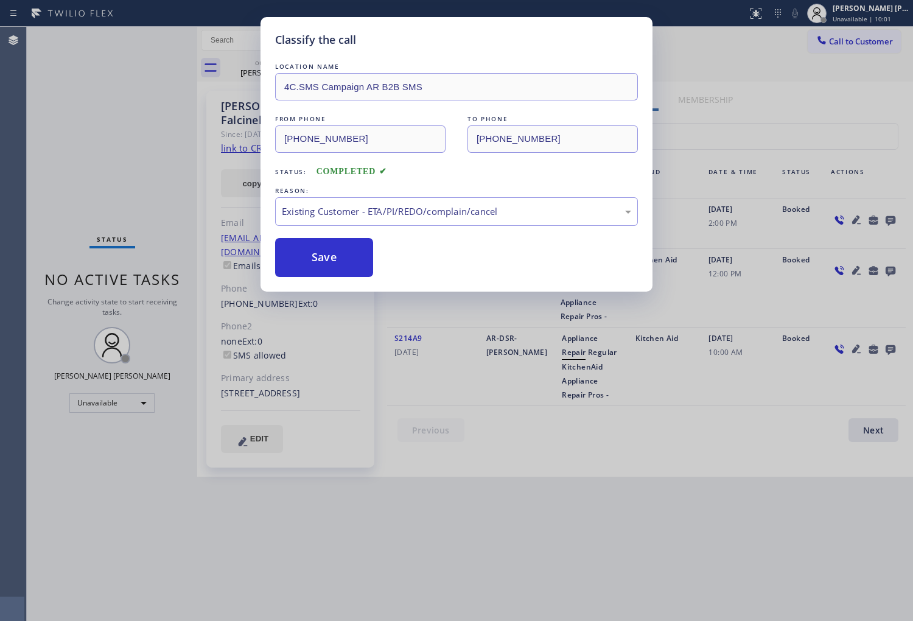
click at [370, 281] on div "Classify the call LOCATION NAME 4C.SMS Campaign AR B2B SMS FROM PHONE [PHONE_NU…" at bounding box center [457, 154] width 392 height 275
click at [354, 247] on button "Save" at bounding box center [324, 257] width 98 height 39
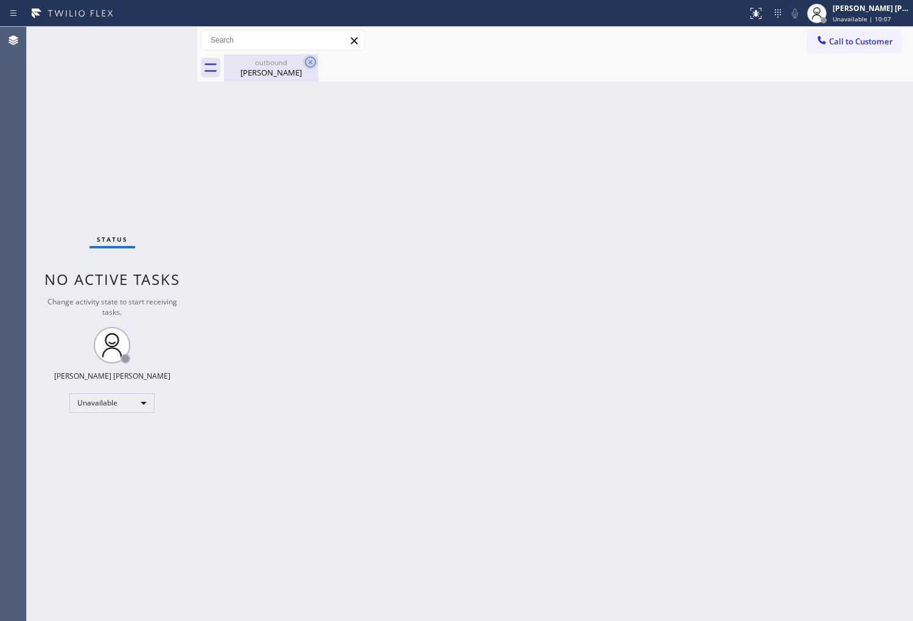
click at [303, 69] on icon at bounding box center [310, 62] width 15 height 15
click at [0, 0] on icon at bounding box center [0, 0] width 0 height 0
click at [848, 54] on div "outbound [PERSON_NAME]" at bounding box center [568, 67] width 689 height 27
click at [848, 52] on div "Call to Customer Outbound call Location AR B2B SMS Your caller id phone number …" at bounding box center [555, 54] width 716 height 55
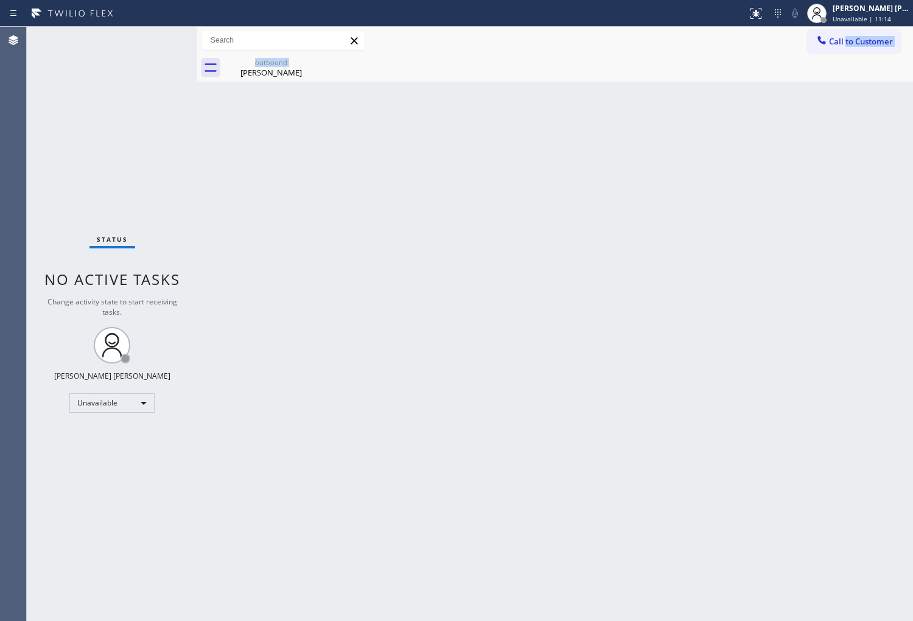
click at [828, 55] on div "outbound [PERSON_NAME]" at bounding box center [568, 67] width 689 height 27
click at [828, 54] on div "outbound [PERSON_NAME]" at bounding box center [568, 67] width 689 height 27
click at [859, 43] on span "Call to Customer" at bounding box center [861, 41] width 64 height 11
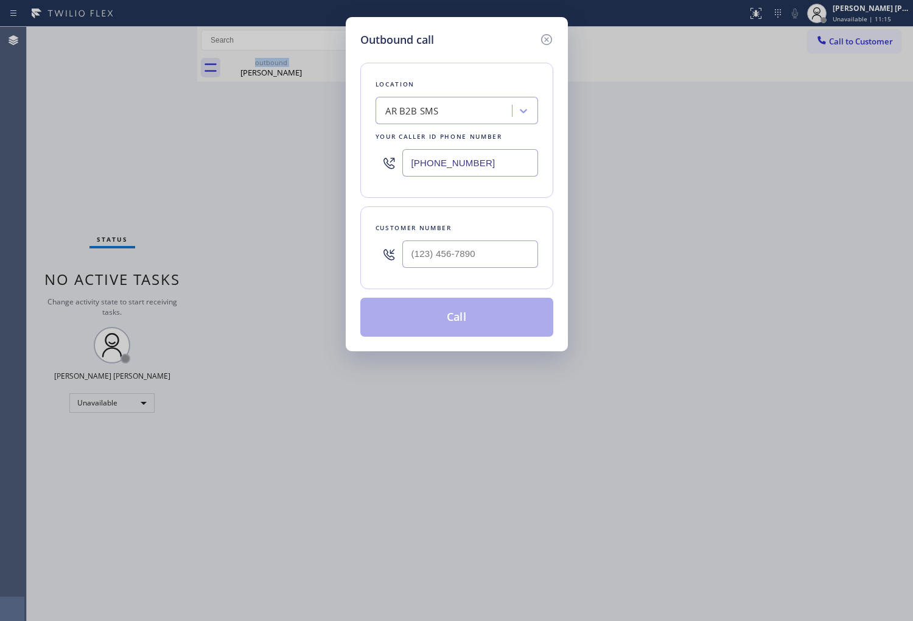
click at [476, 166] on input "[PHONE_NUMBER]" at bounding box center [470, 162] width 136 height 27
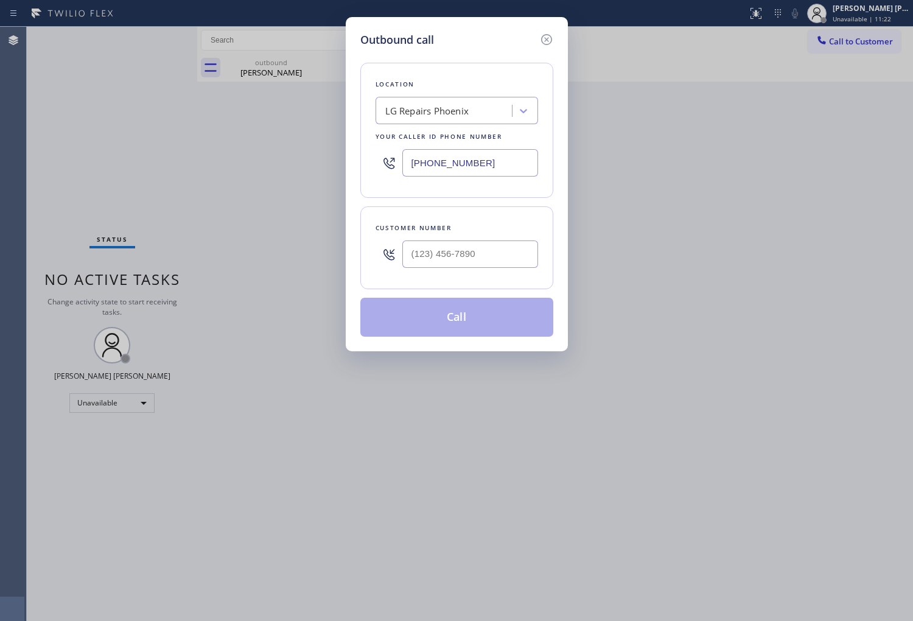
click at [470, 239] on div at bounding box center [470, 254] width 136 height 40
click at [466, 253] on input "(___) ___-____" at bounding box center [470, 253] width 136 height 27
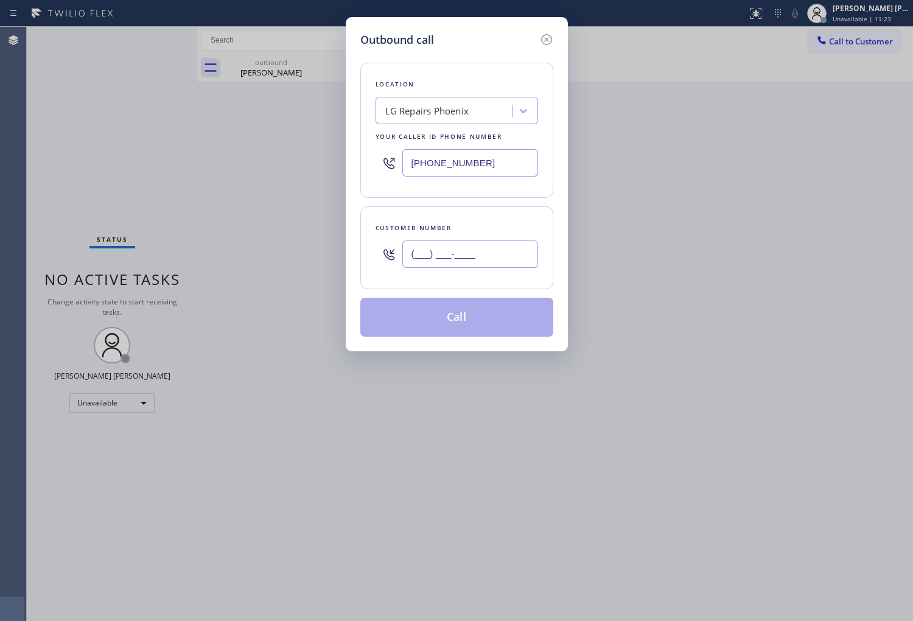
click at [466, 253] on input "(___) ___-____" at bounding box center [470, 253] width 136 height 27
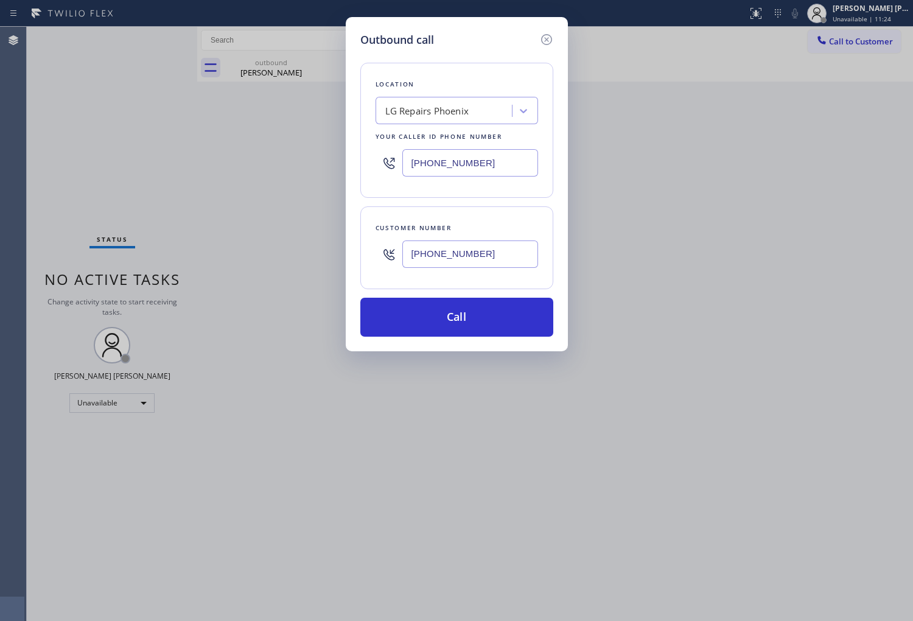
click at [502, 280] on div "Customer number [PHONE_NUMBER]" at bounding box center [456, 247] width 193 height 83
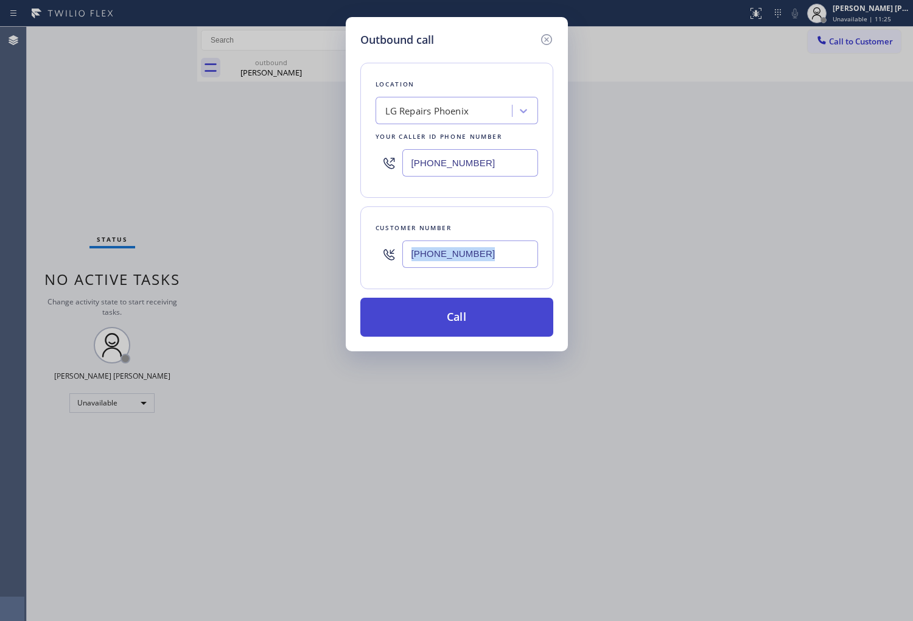
click at [499, 326] on button "Call" at bounding box center [456, 317] width 193 height 39
click at [564, 50] on div "Call to Customer Outbound call Location LG Repairs [GEOGRAPHIC_DATA] Your calle…" at bounding box center [555, 40] width 716 height 21
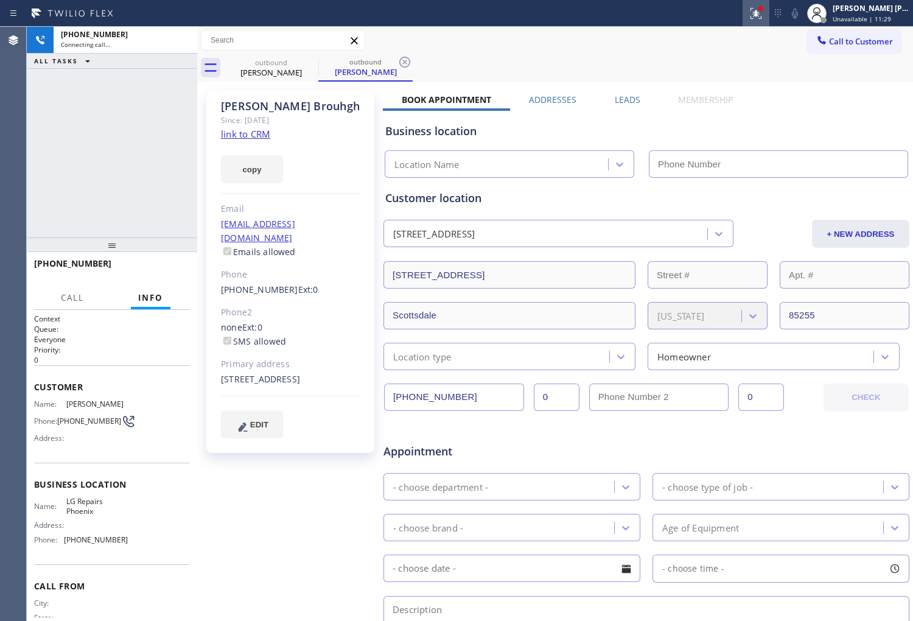
click at [763, 15] on icon at bounding box center [756, 13] width 15 height 15
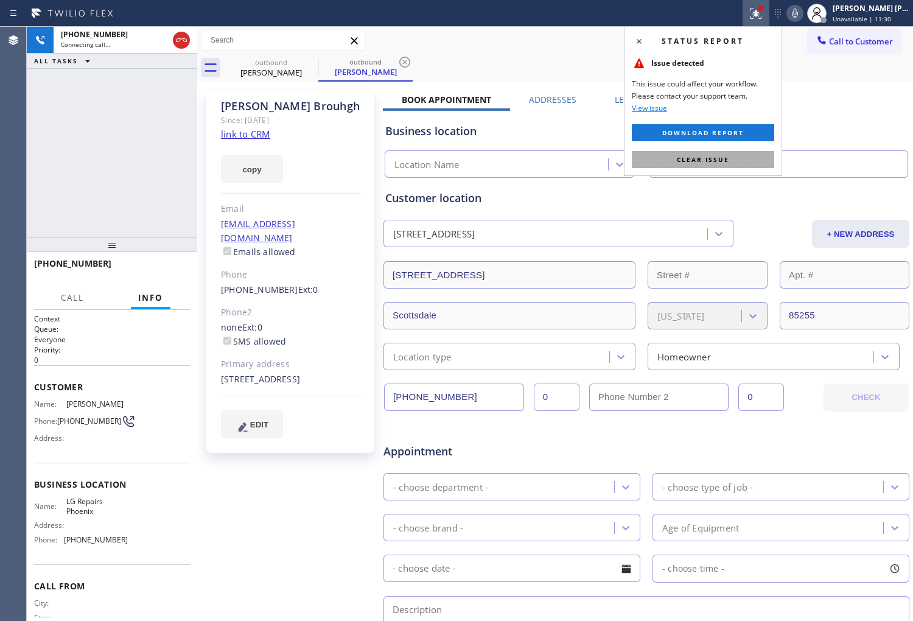
click at [709, 155] on span "Clear issue" at bounding box center [703, 159] width 52 height 9
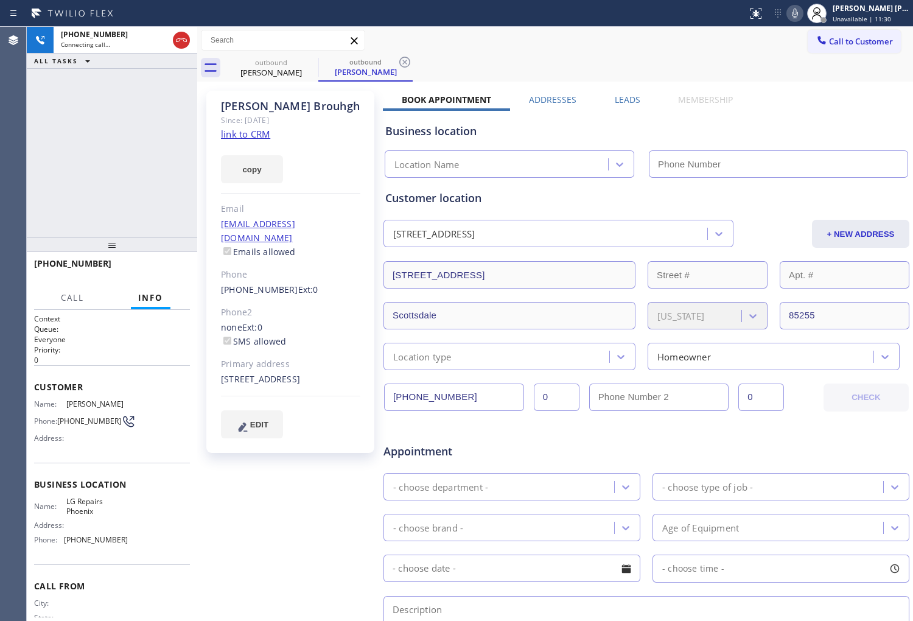
drag, startPoint x: 308, startPoint y: 63, endPoint x: 282, endPoint y: 116, distance: 58.8
click at [0, 0] on icon at bounding box center [0, 0] width 0 height 0
click at [261, 105] on div "[PERSON_NAME]" at bounding box center [290, 106] width 139 height 14
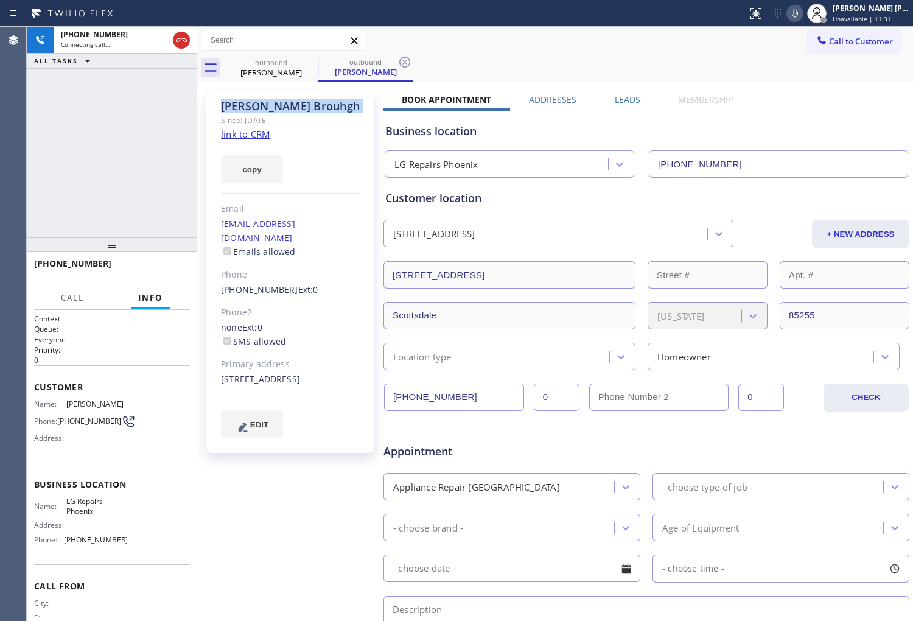
click at [261, 105] on div "[PERSON_NAME]" at bounding box center [290, 106] width 139 height 14
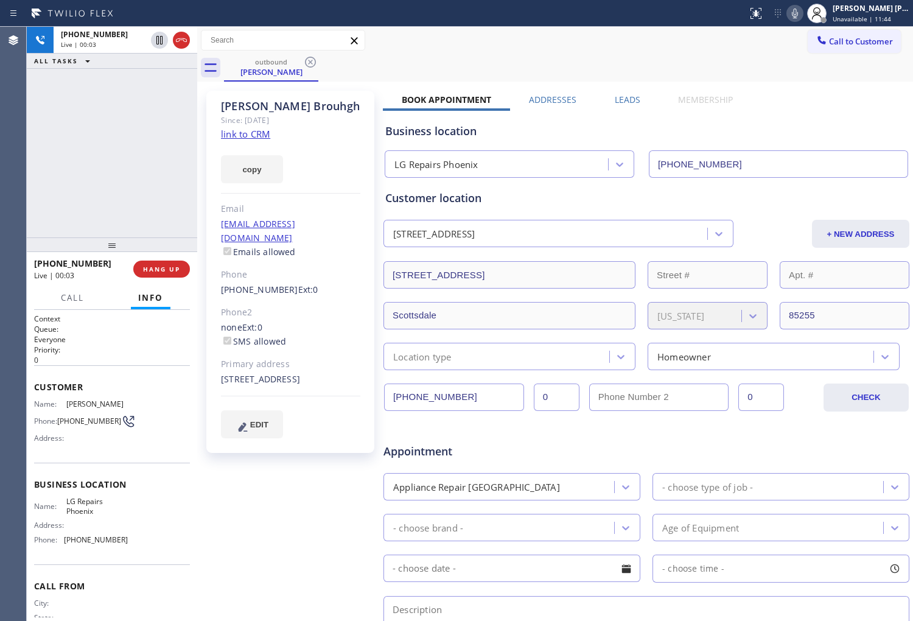
click at [0, 169] on div "Agent Desktop" at bounding box center [13, 324] width 26 height 594
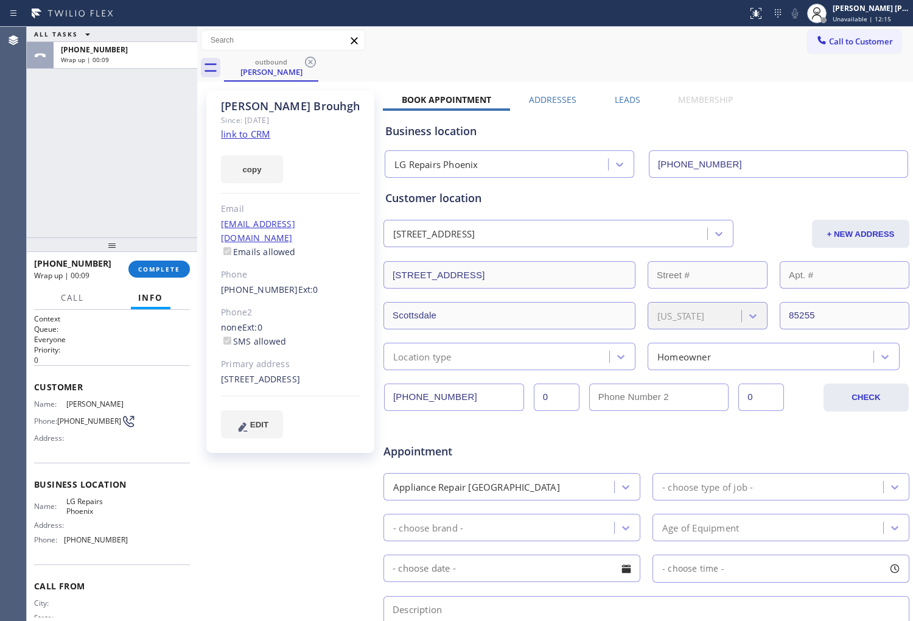
click at [622, 96] on label "Leads" at bounding box center [628, 100] width 26 height 12
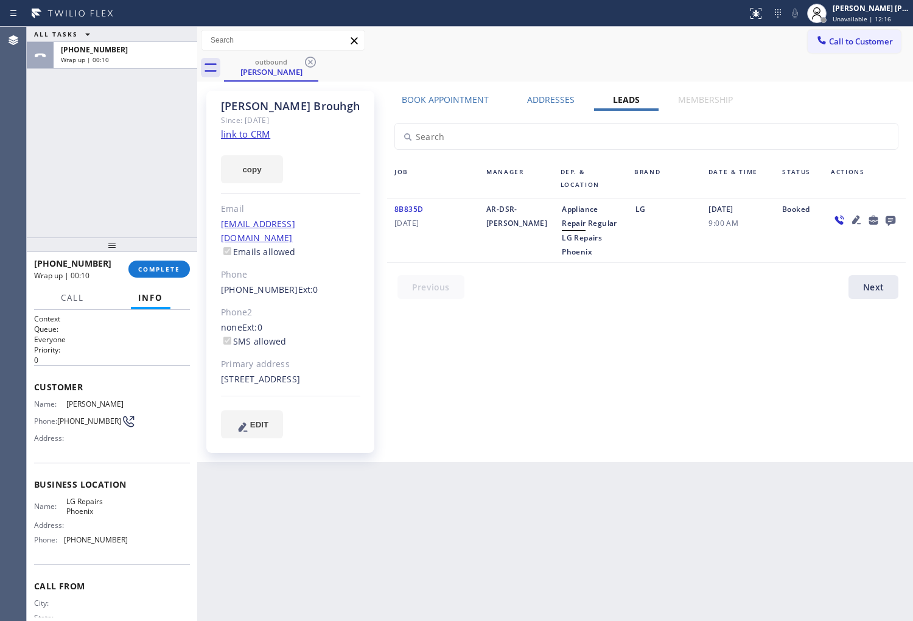
click at [892, 217] on icon at bounding box center [890, 219] width 15 height 15
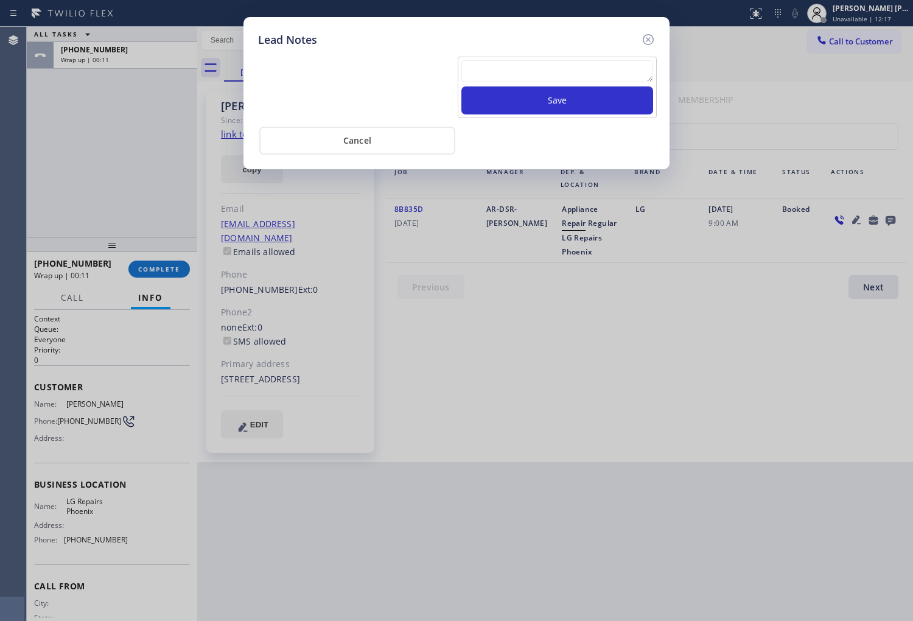
click at [547, 79] on textarea at bounding box center [557, 71] width 192 height 22
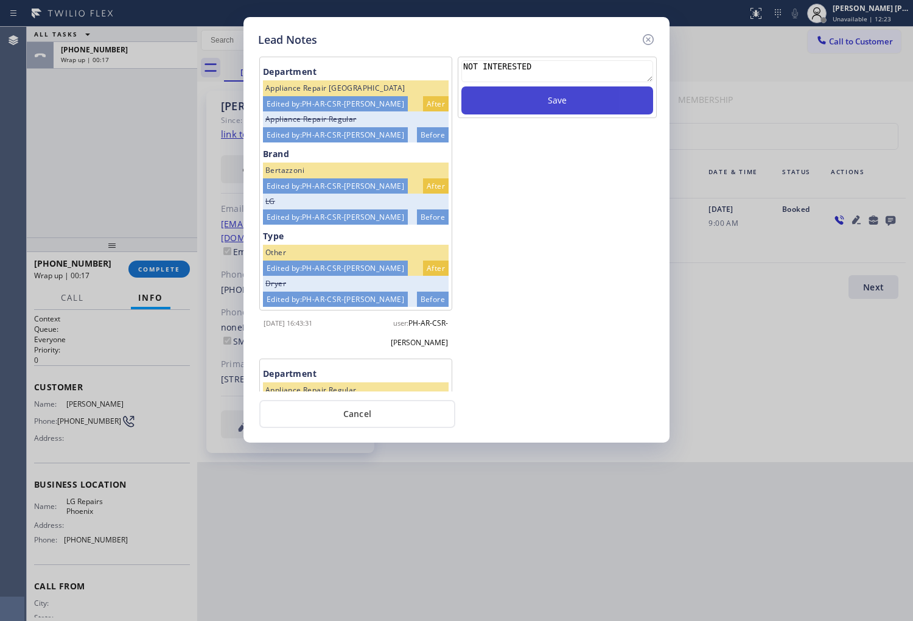
drag, startPoint x: 571, startPoint y: 101, endPoint x: 575, endPoint y: 87, distance: 14.5
click at [571, 99] on button "Save" at bounding box center [557, 100] width 192 height 28
click at [646, 37] on icon at bounding box center [648, 39] width 15 height 15
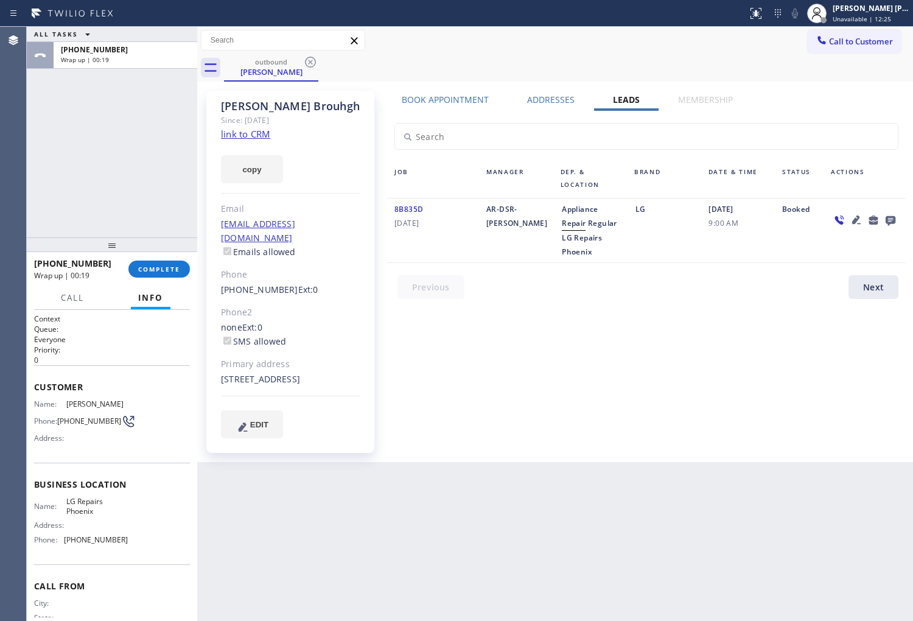
click at [160, 278] on div "[PHONE_NUMBER] Wrap up | 00:19 COMPLETE" at bounding box center [112, 269] width 156 height 32
click at [161, 270] on span "COMPLETE" at bounding box center [159, 269] width 42 height 9
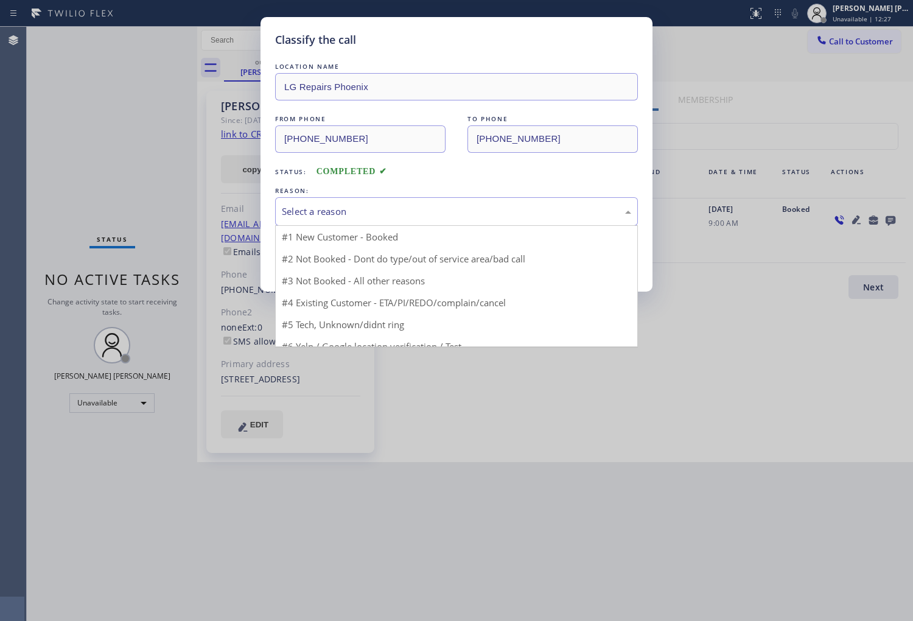
click at [324, 211] on div "Select a reason" at bounding box center [456, 212] width 349 height 14
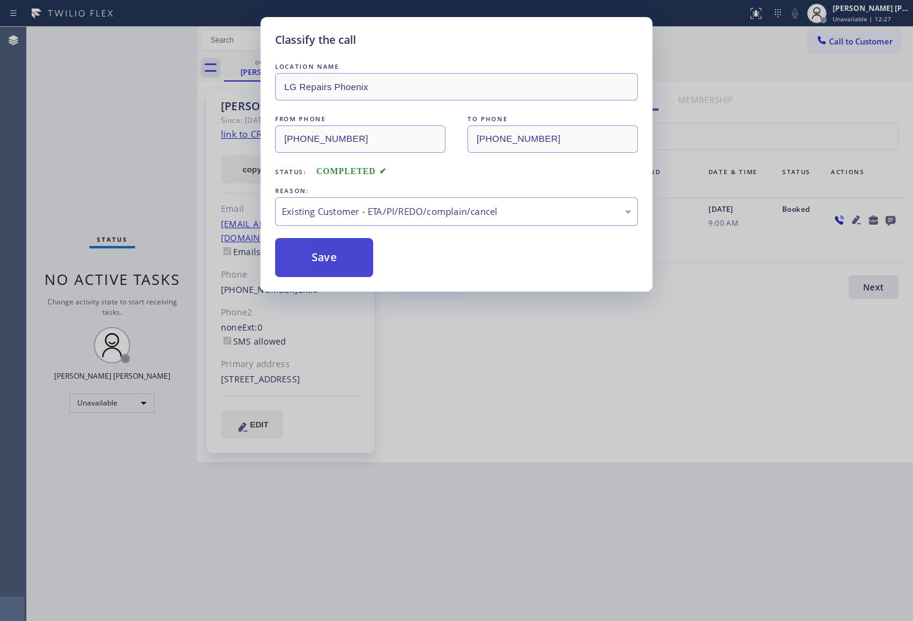
click at [292, 263] on button "Save" at bounding box center [324, 257] width 98 height 39
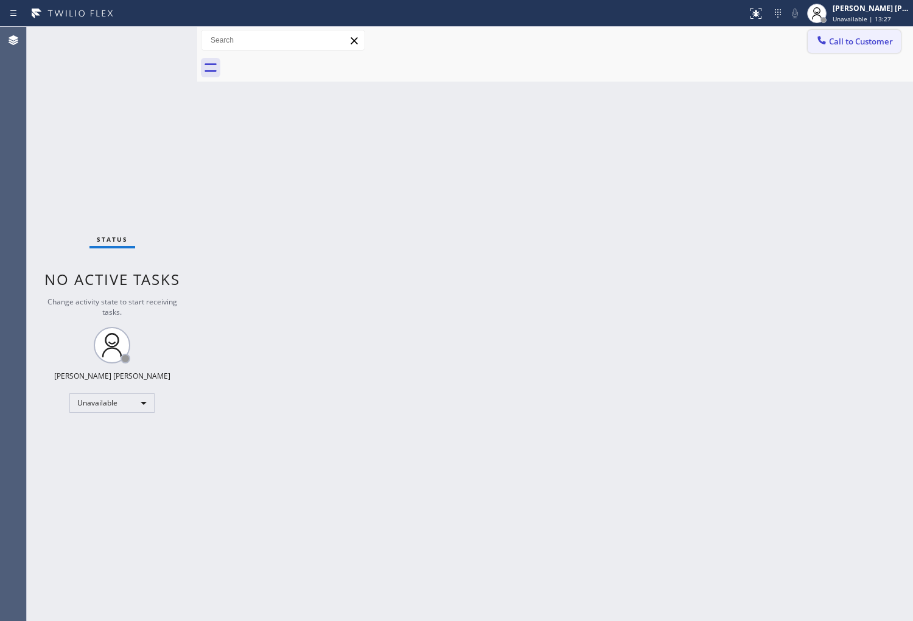
click at [851, 37] on span "Call to Customer" at bounding box center [861, 41] width 64 height 11
click at [0, 0] on div "Outbound call Location LG Repairs [GEOGRAPHIC_DATA] Your caller id phone number…" at bounding box center [0, 0] width 0 height 0
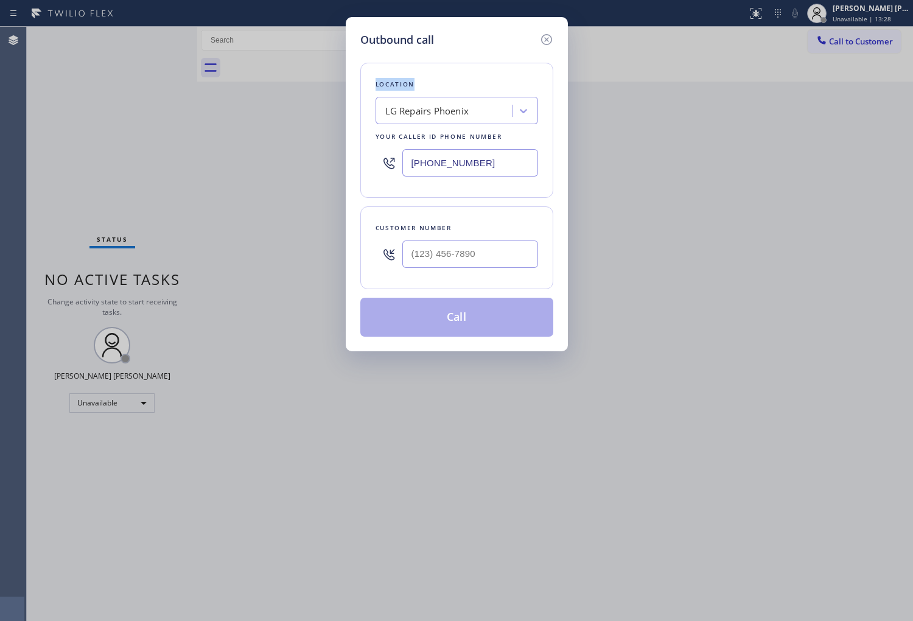
click at [437, 166] on input "[PHONE_NUMBER]" at bounding box center [470, 162] width 136 height 27
click at [441, 174] on input "(463) ___-____" at bounding box center [470, 162] width 136 height 27
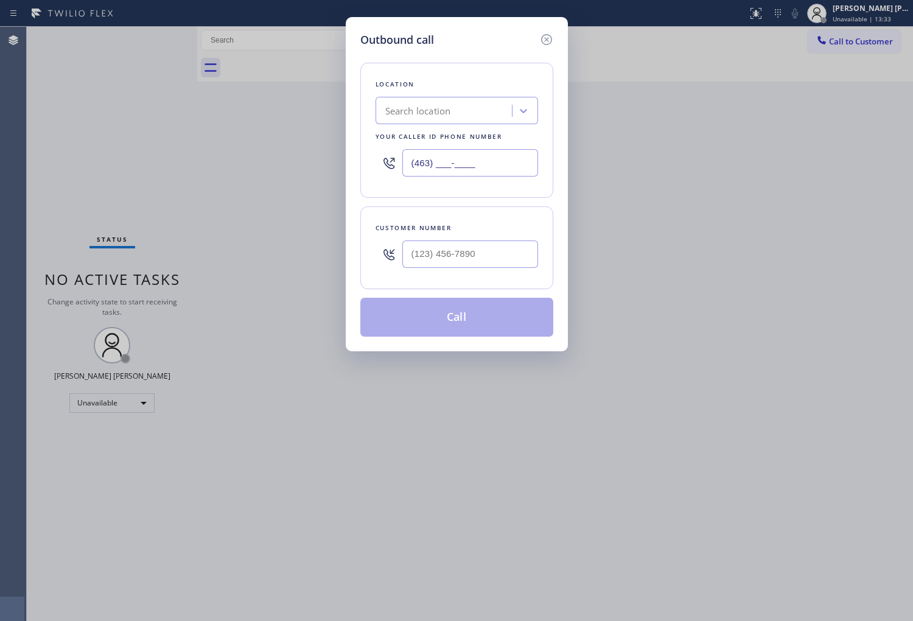
click at [441, 173] on input "(463) ___-____" at bounding box center [470, 162] width 136 height 27
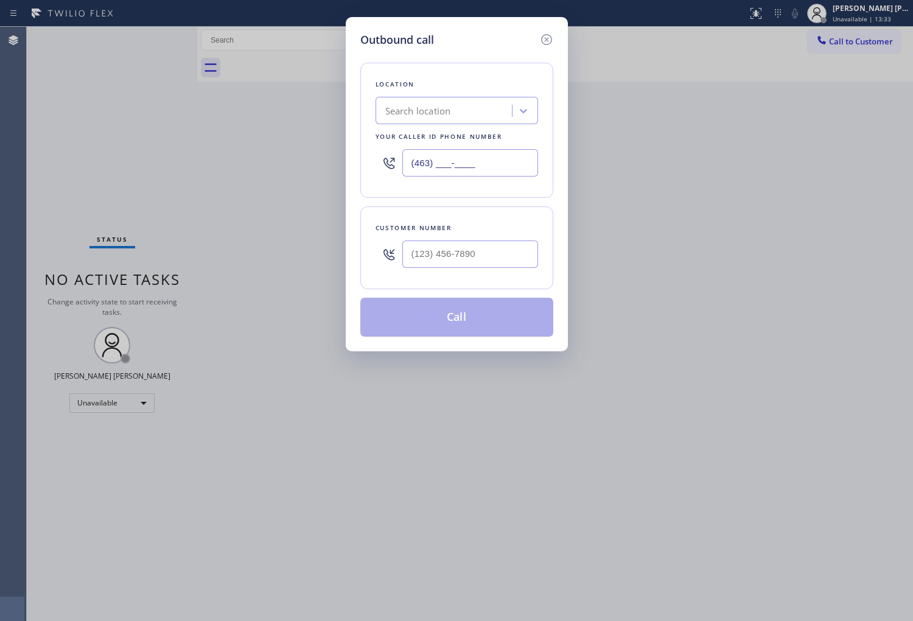
click at [441, 173] on input "(463) ___-____" at bounding box center [470, 162] width 136 height 27
click at [434, 254] on input "text" at bounding box center [470, 253] width 136 height 27
click at [434, 254] on input "(___) ___-____" at bounding box center [470, 253] width 136 height 27
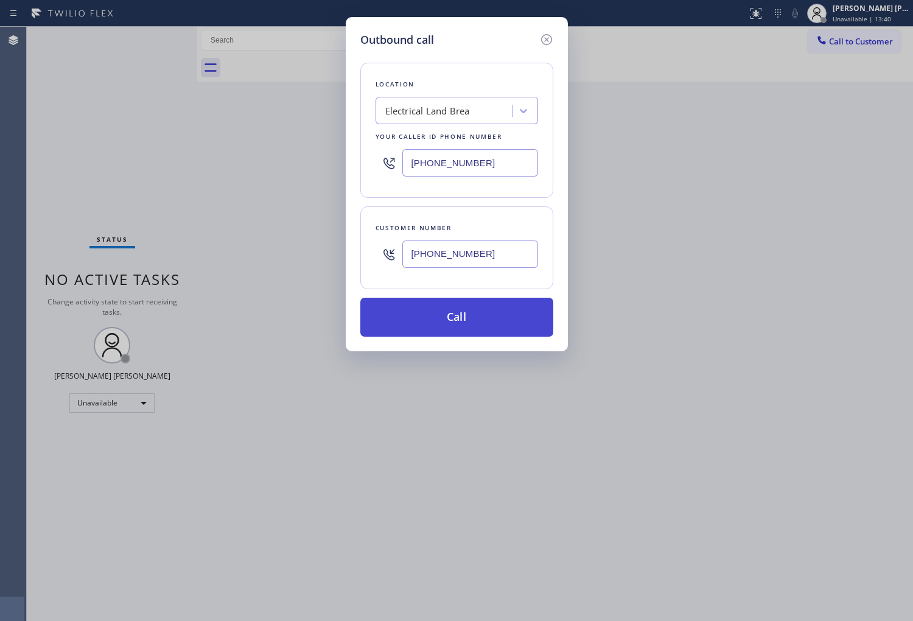
click at [467, 323] on button "Call" at bounding box center [456, 317] width 193 height 39
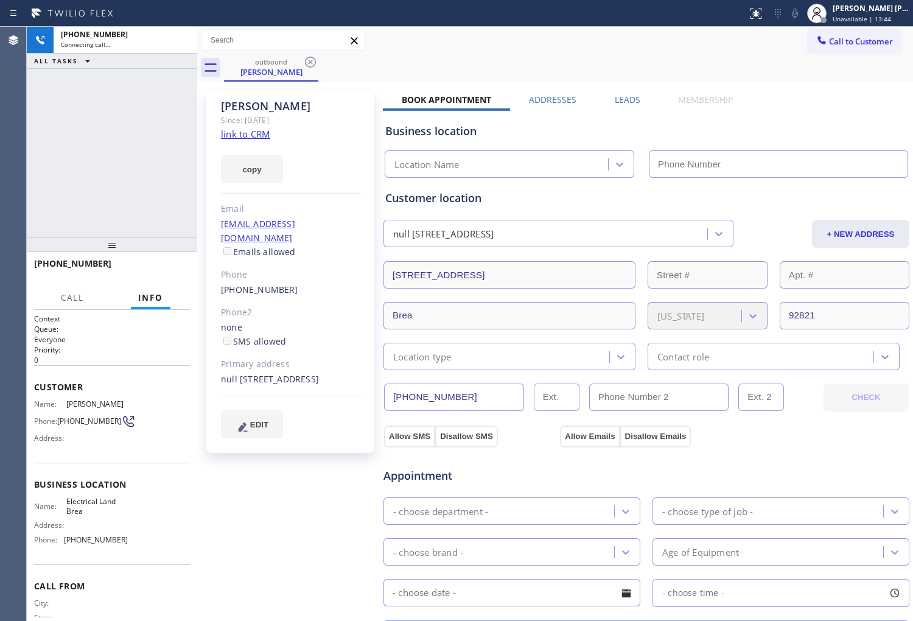
click at [61, 257] on span "[PHONE_NUMBER]" at bounding box center [72, 263] width 77 height 12
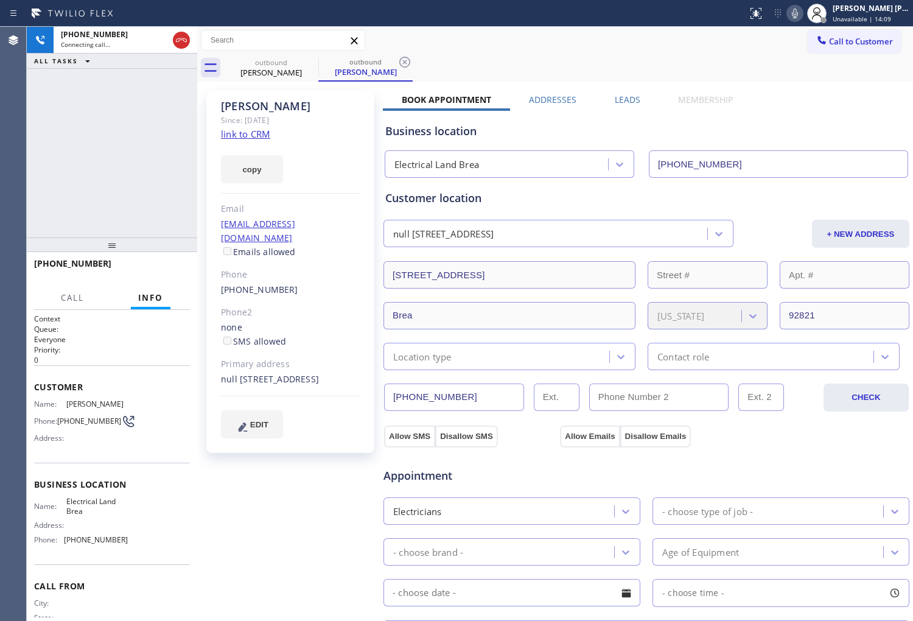
click at [802, 21] on div "Status report No issues detected If you experience an issue, please download th…" at bounding box center [828, 13] width 170 height 27
click at [798, 15] on icon at bounding box center [795, 14] width 6 height 10
click at [802, 15] on icon at bounding box center [795, 13] width 15 height 15
click at [14, 212] on div "Agent Desktop" at bounding box center [13, 324] width 26 height 594
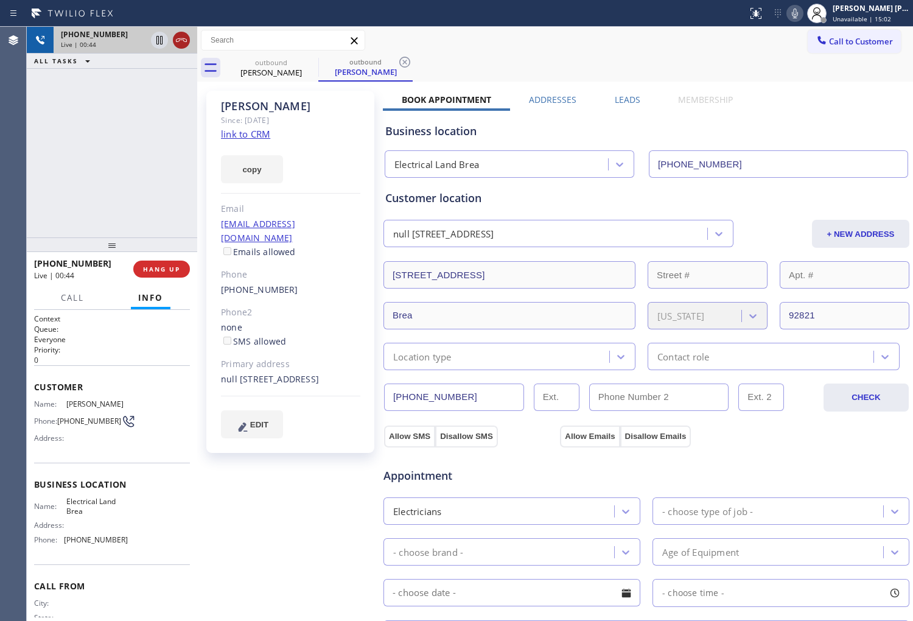
click at [173, 44] on div at bounding box center [181, 40] width 17 height 15
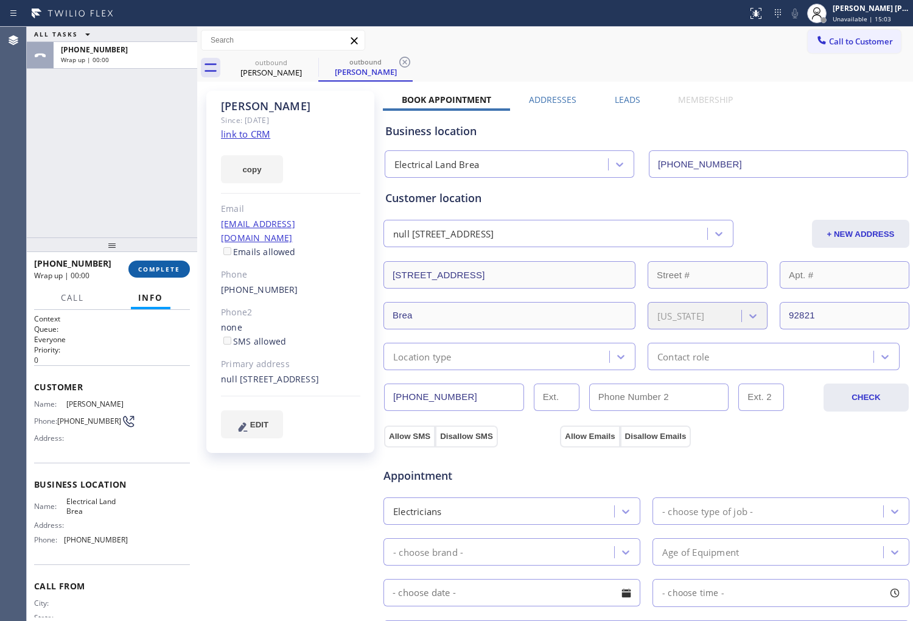
click at [159, 265] on span "COMPLETE" at bounding box center [159, 269] width 42 height 9
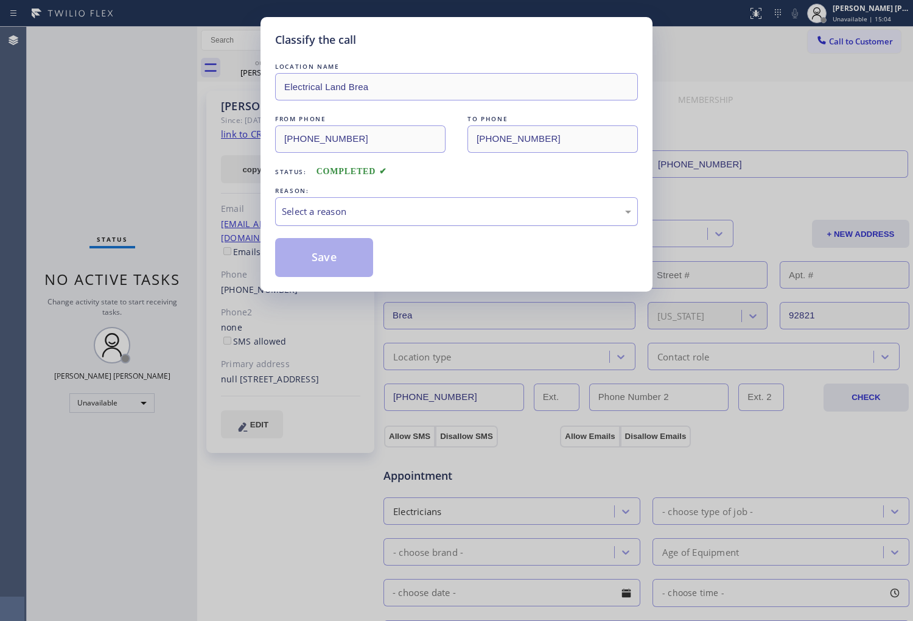
click at [309, 208] on div "Select a reason" at bounding box center [456, 212] width 349 height 14
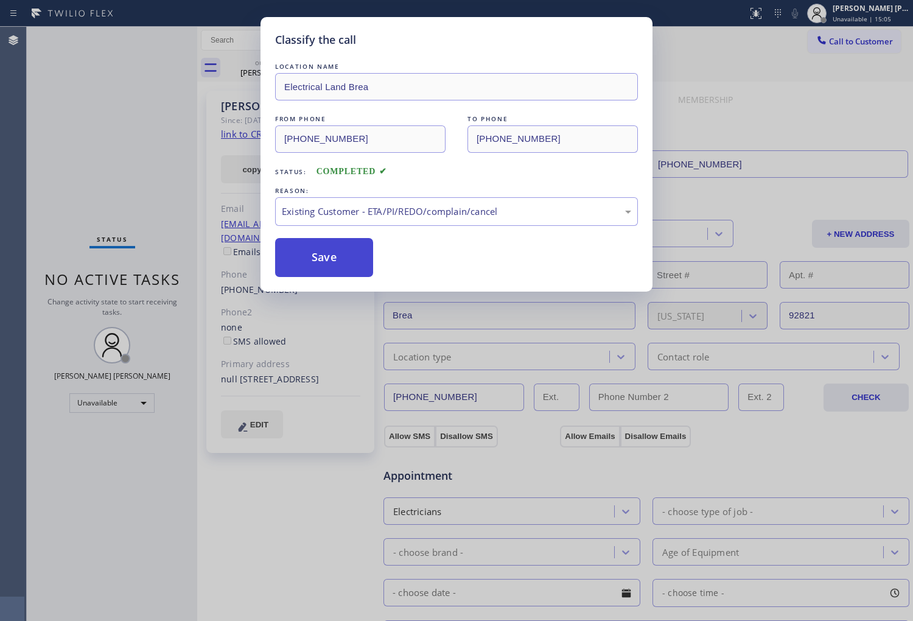
click at [306, 267] on button "Save" at bounding box center [324, 257] width 98 height 39
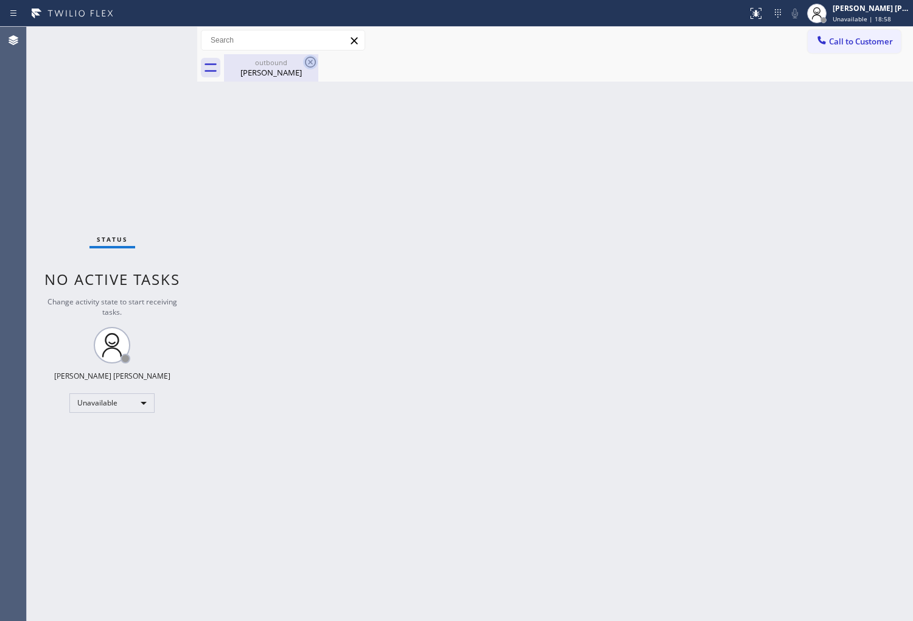
click at [295, 75] on div "[PERSON_NAME]" at bounding box center [271, 72] width 92 height 11
click at [312, 61] on icon at bounding box center [310, 62] width 15 height 15
click at [836, 38] on span "Call to Customer" at bounding box center [861, 41] width 64 height 11
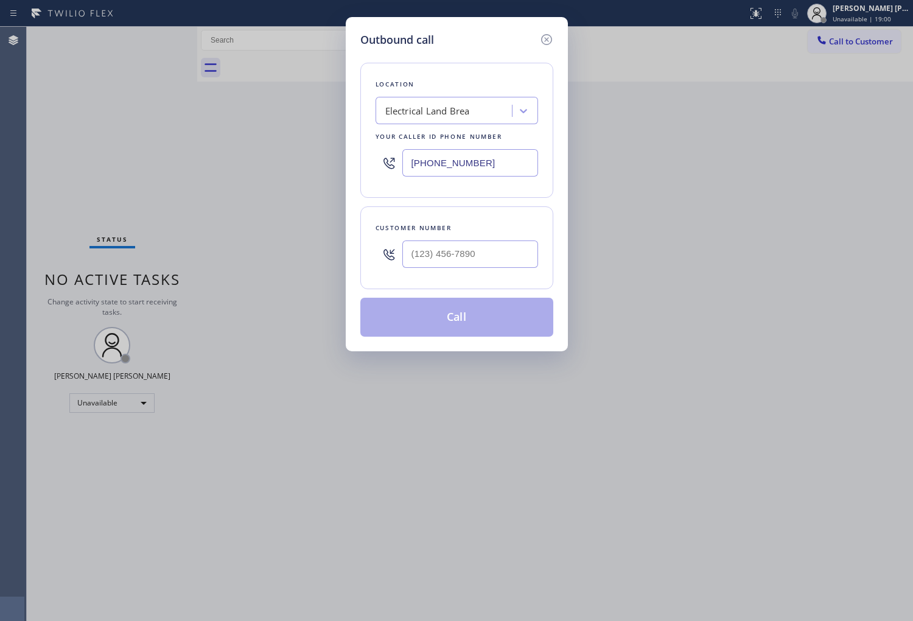
click at [427, 256] on input "text" at bounding box center [470, 253] width 136 height 27
click at [427, 256] on input "(___) ___-____" at bounding box center [470, 253] width 136 height 27
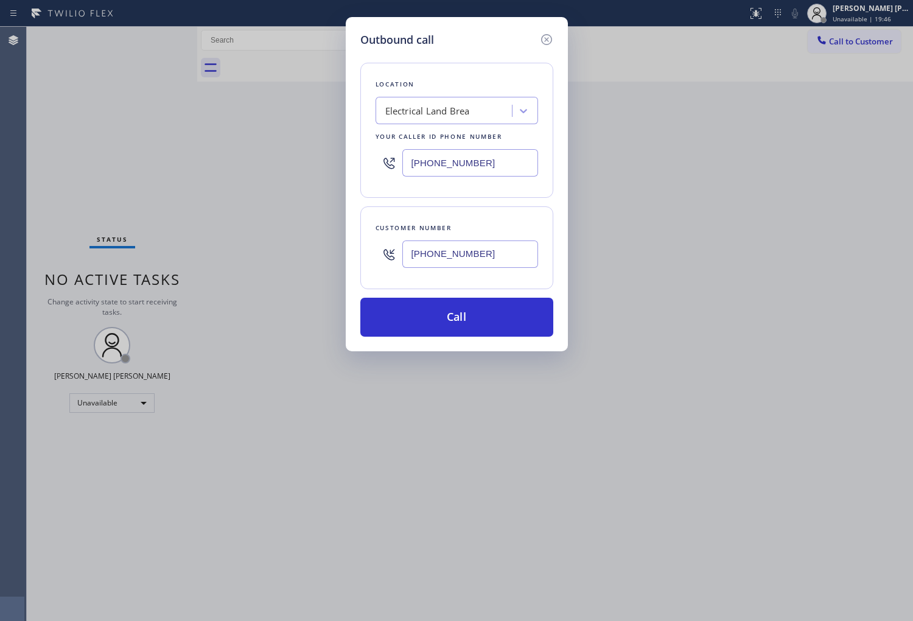
click at [838, 32] on div "Outbound call Location Electrical Land Brea Your caller id phone number [PHONE_…" at bounding box center [456, 310] width 913 height 621
click at [439, 265] on input "[PHONE_NUMBER]" at bounding box center [470, 253] width 136 height 27
click at [439, 263] on input "[PHONE_NUMBER]" at bounding box center [470, 253] width 136 height 27
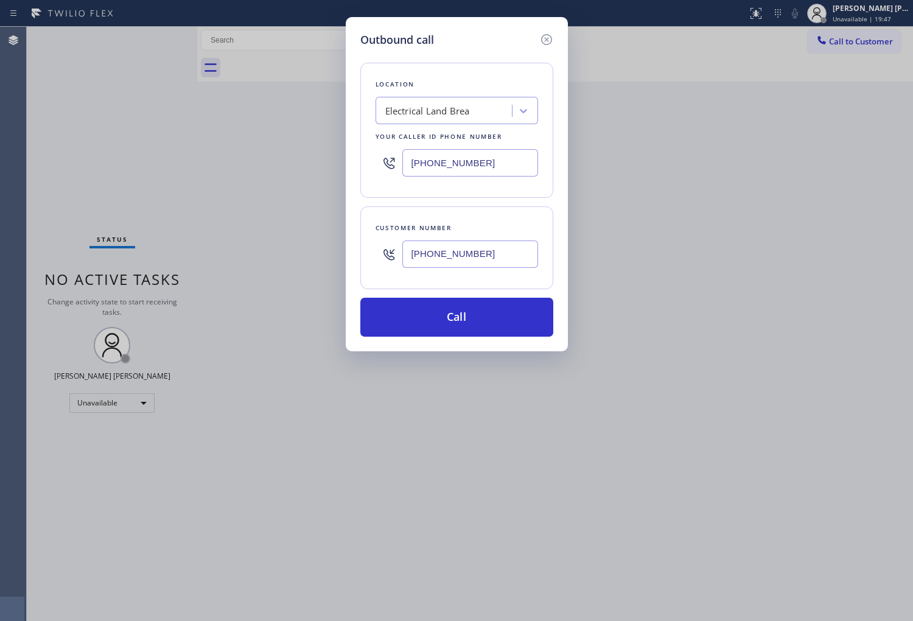
click at [439, 263] on input "[PHONE_NUMBER]" at bounding box center [470, 253] width 136 height 27
paste input "text"
type input "[PHONE_NUMBER]"
click at [457, 164] on input "[PHONE_NUMBER]" at bounding box center [470, 162] width 136 height 27
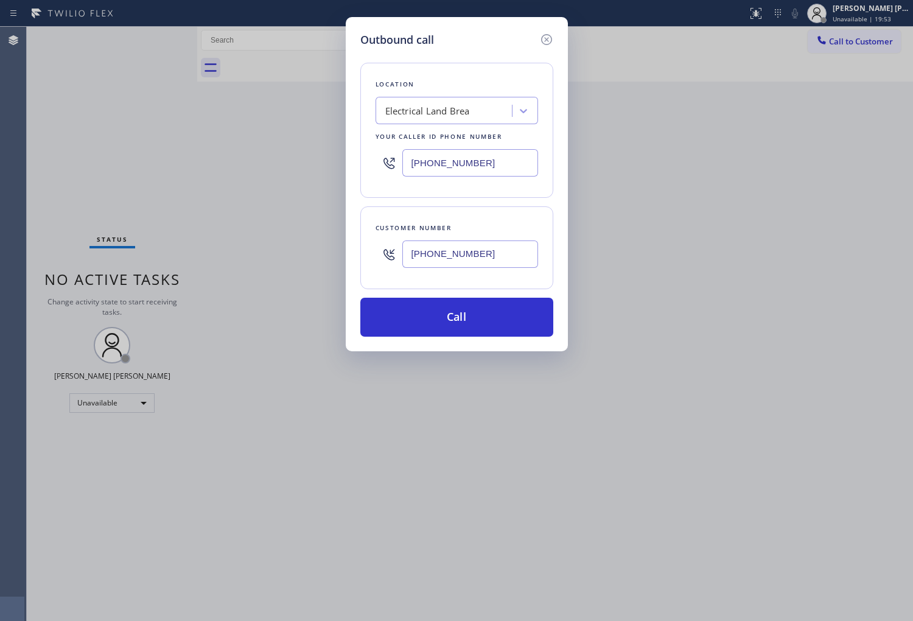
click at [457, 164] on input "[PHONE_NUMBER]" at bounding box center [470, 162] width 136 height 27
paste input "602) 755-6017"
type input "[PHONE_NUMBER]"
click at [500, 314] on button "Call" at bounding box center [456, 317] width 193 height 39
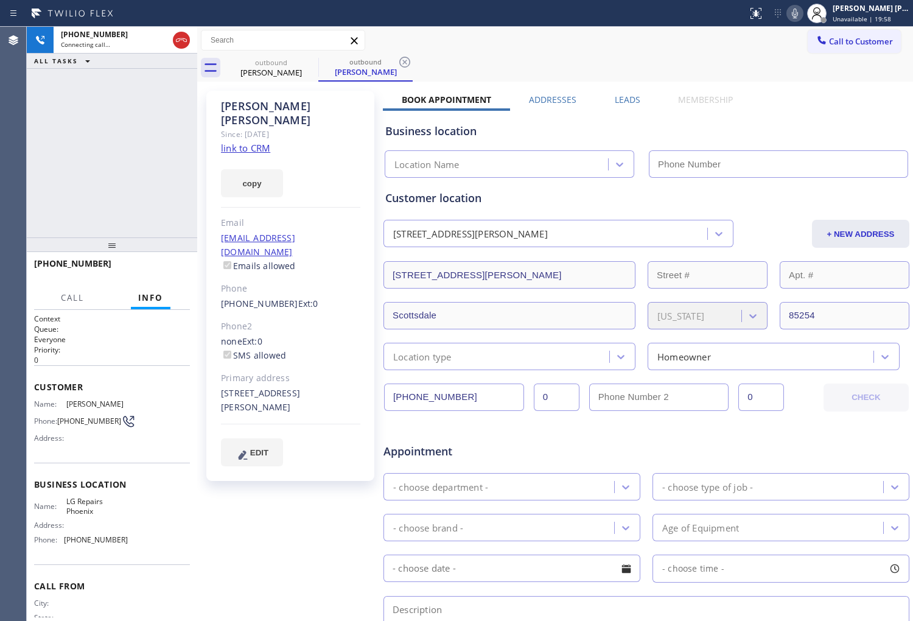
click at [802, 13] on icon at bounding box center [795, 13] width 15 height 15
type input "[PHONE_NUMBER]"
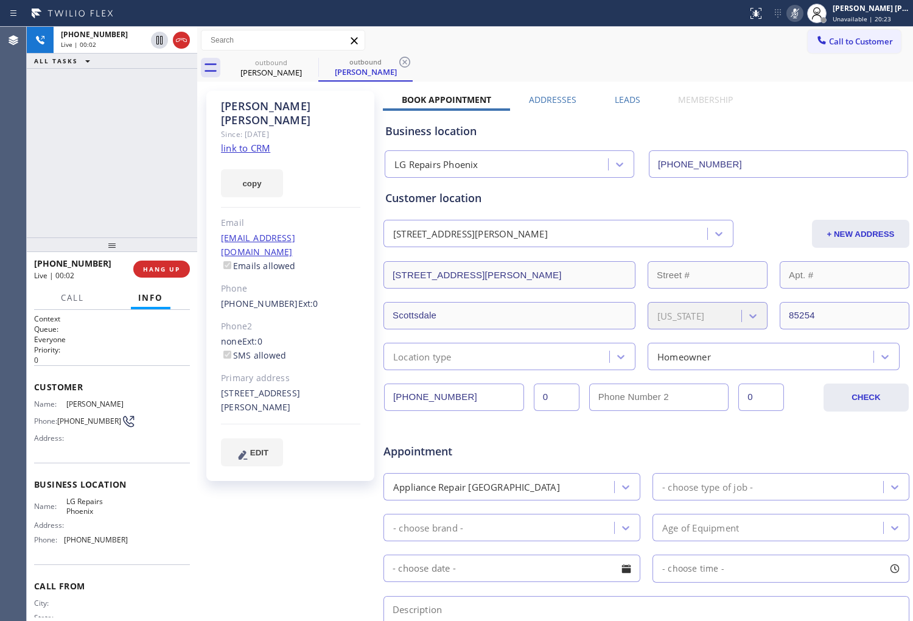
click at [802, 11] on icon at bounding box center [795, 13] width 15 height 15
click at [802, 8] on icon at bounding box center [795, 13] width 15 height 15
click at [190, 34] on div at bounding box center [171, 40] width 44 height 27
click at [186, 33] on icon at bounding box center [181, 40] width 15 height 15
click at [146, 32] on div "+14808437966" at bounding box center [103, 34] width 85 height 10
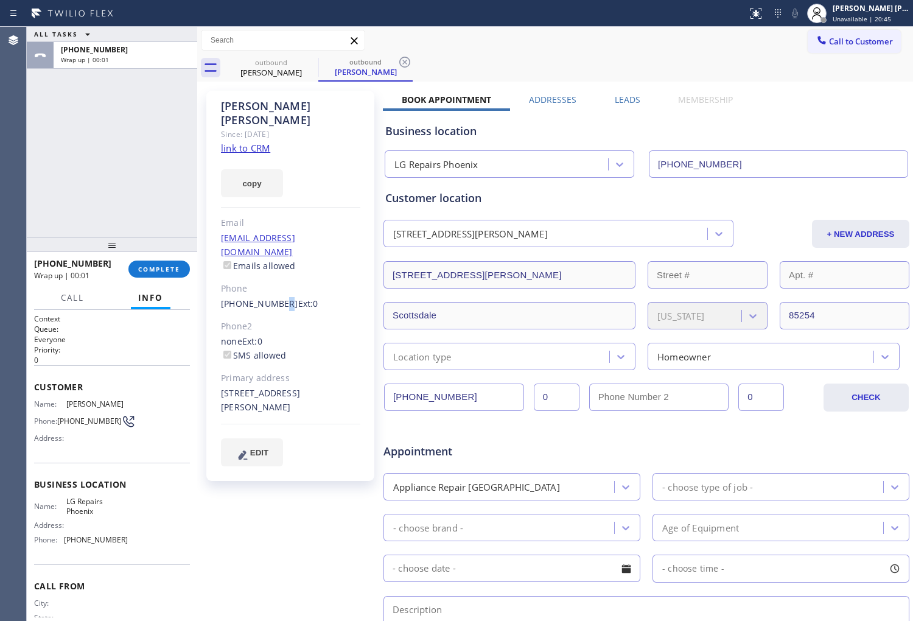
click at [274, 298] on link "[PHONE_NUMBER]" at bounding box center [259, 304] width 77 height 12
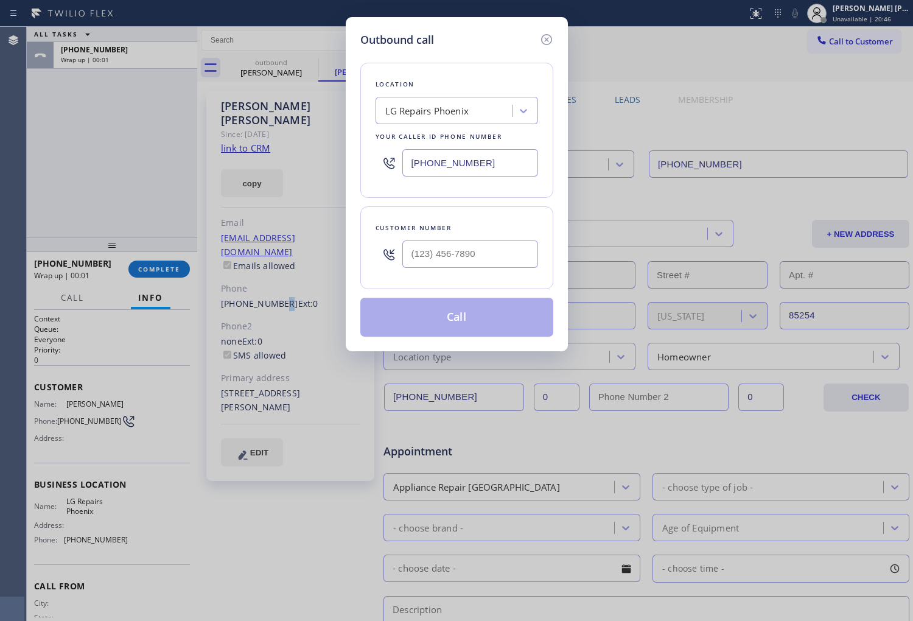
type input "[PHONE_NUMBER]"
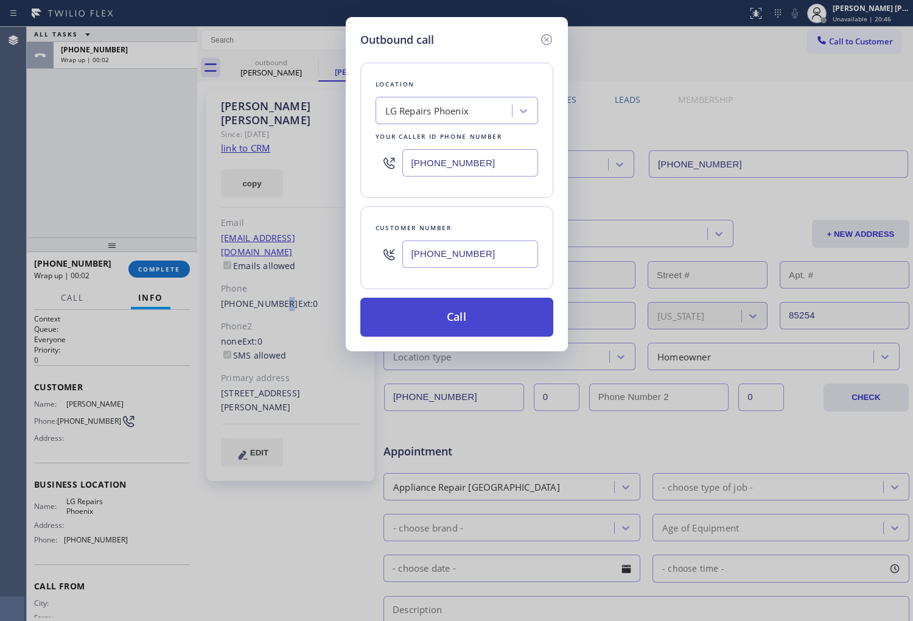
click at [495, 326] on button "Call" at bounding box center [456, 317] width 193 height 39
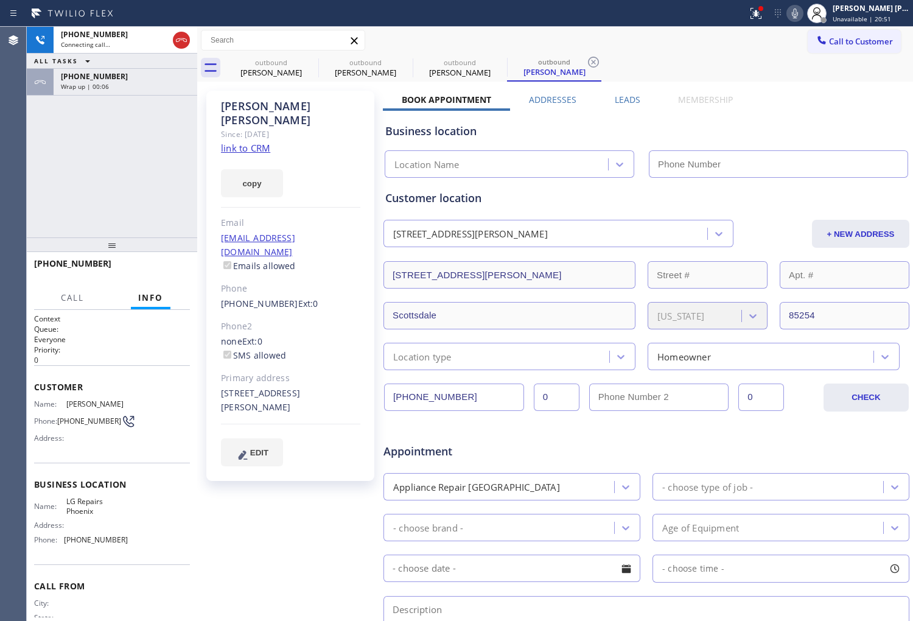
type input "[PHONE_NUMBER]"
click at [91, 93] on div "+14808437966 Wrap up | 00:06" at bounding box center [123, 82] width 139 height 27
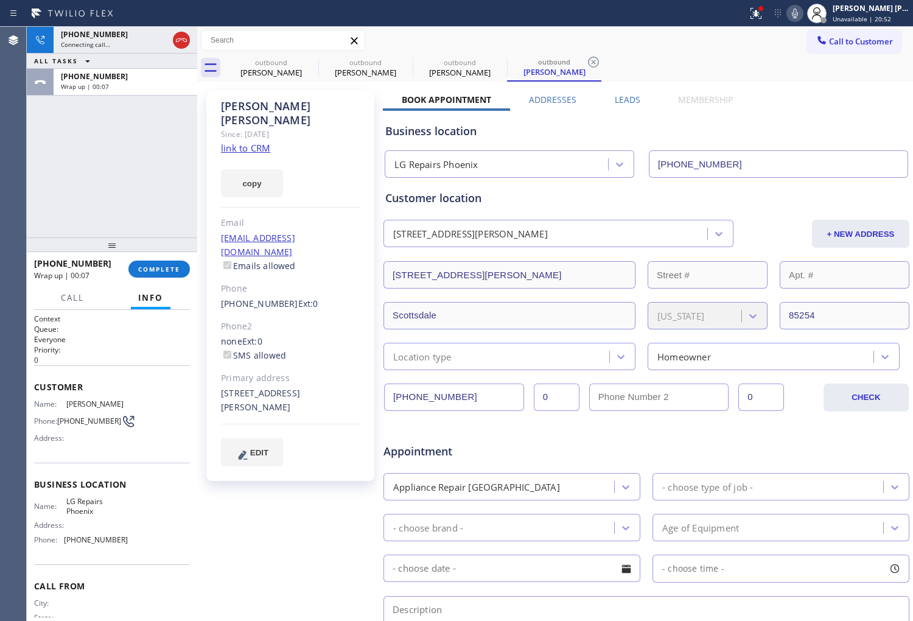
click at [165, 252] on div at bounding box center [112, 244] width 170 height 15
click at [163, 271] on span "COMPLETE" at bounding box center [159, 269] width 42 height 9
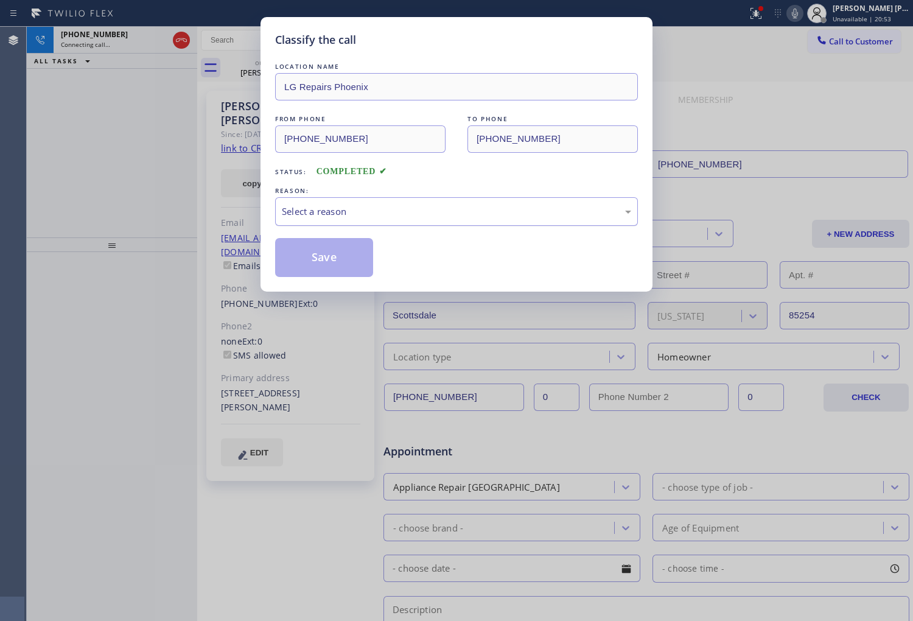
click at [405, 217] on div "Select a reason" at bounding box center [456, 212] width 349 height 14
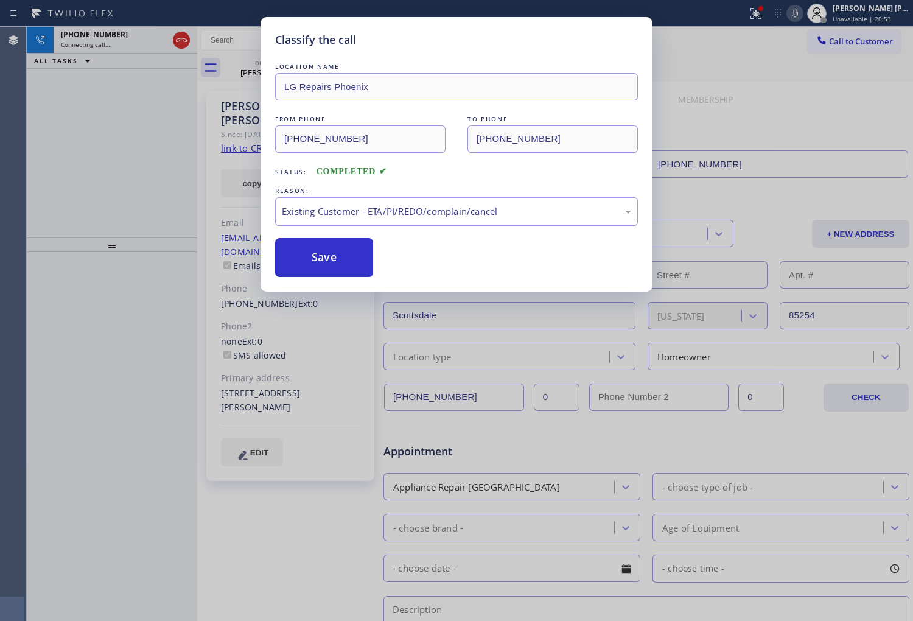
drag, startPoint x: 326, startPoint y: 256, endPoint x: 752, endPoint y: 139, distance: 442.0
click at [326, 256] on button "Save" at bounding box center [324, 257] width 98 height 39
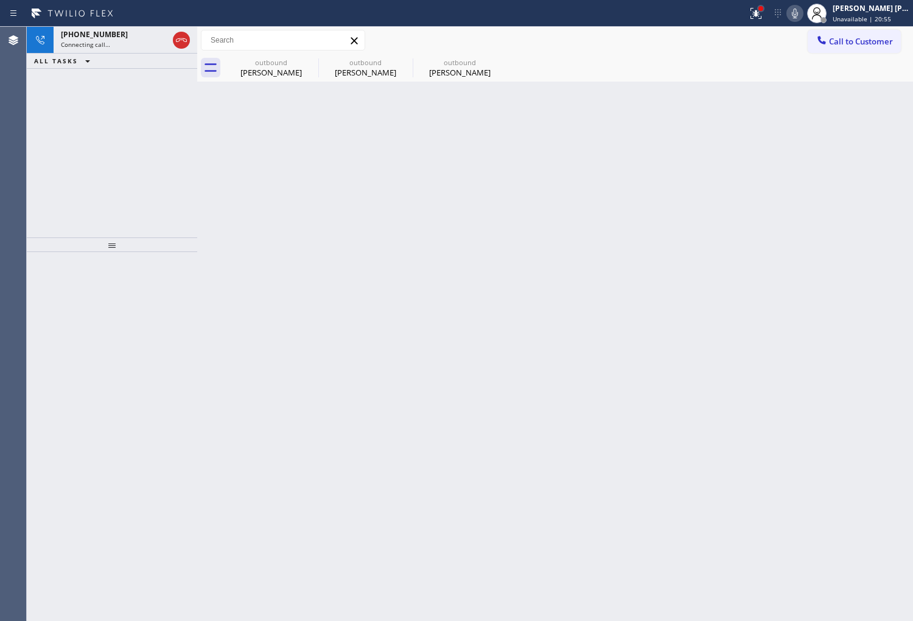
click at [763, 7] on div at bounding box center [760, 8] width 5 height 5
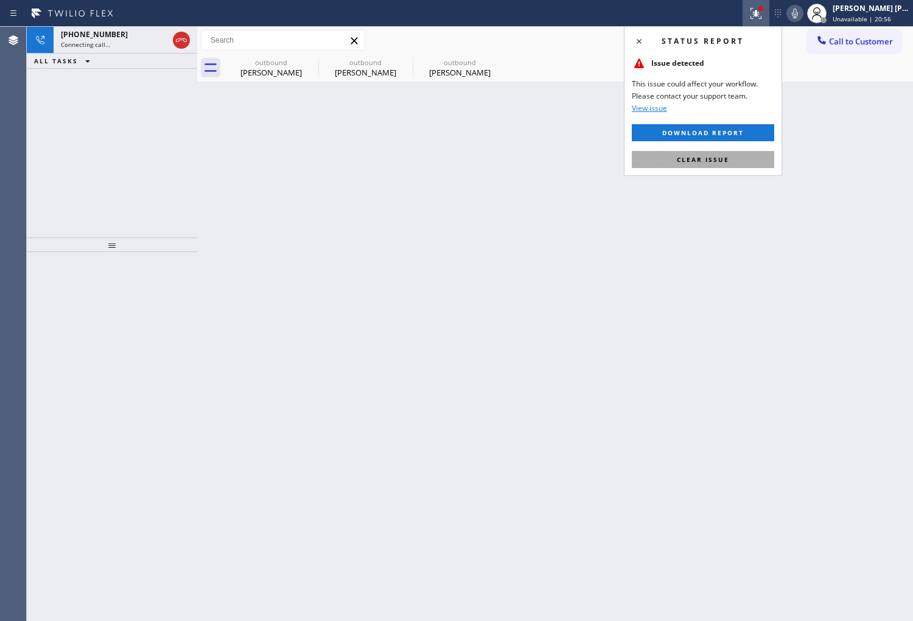
click at [691, 155] on span "Clear issue" at bounding box center [703, 159] width 52 height 9
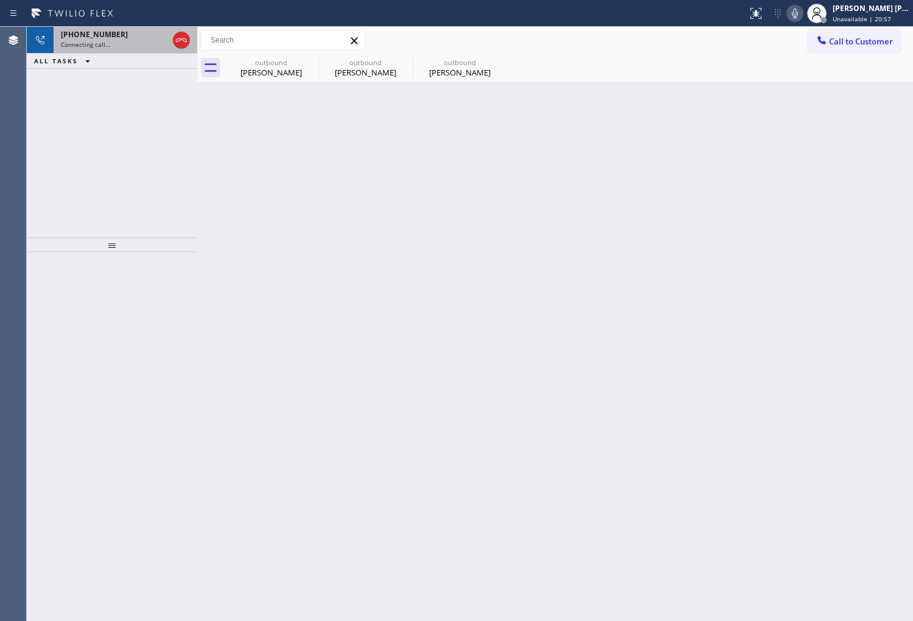
click at [99, 45] on span "Connecting call…" at bounding box center [85, 44] width 49 height 9
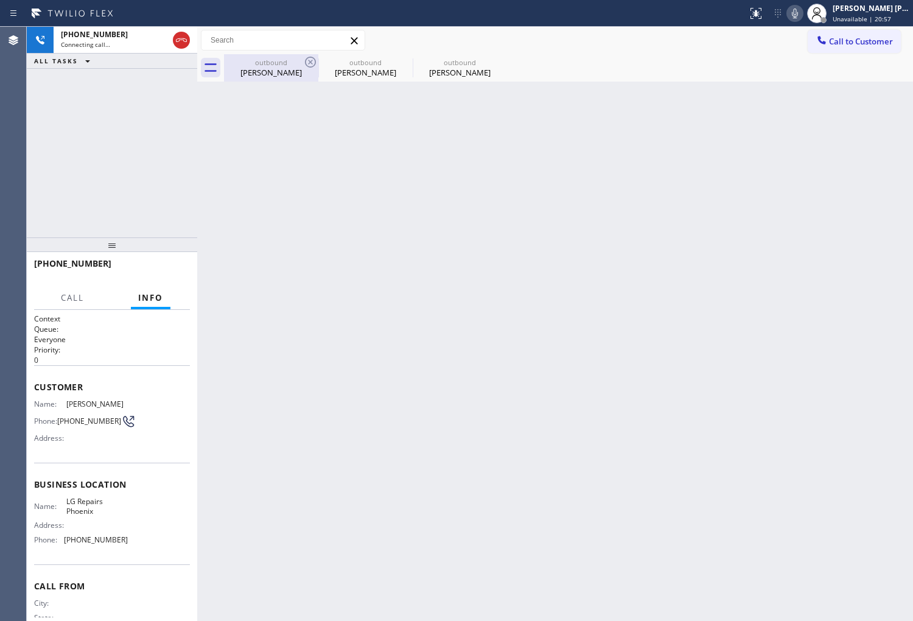
click at [237, 65] on div "outbound" at bounding box center [271, 62] width 92 height 9
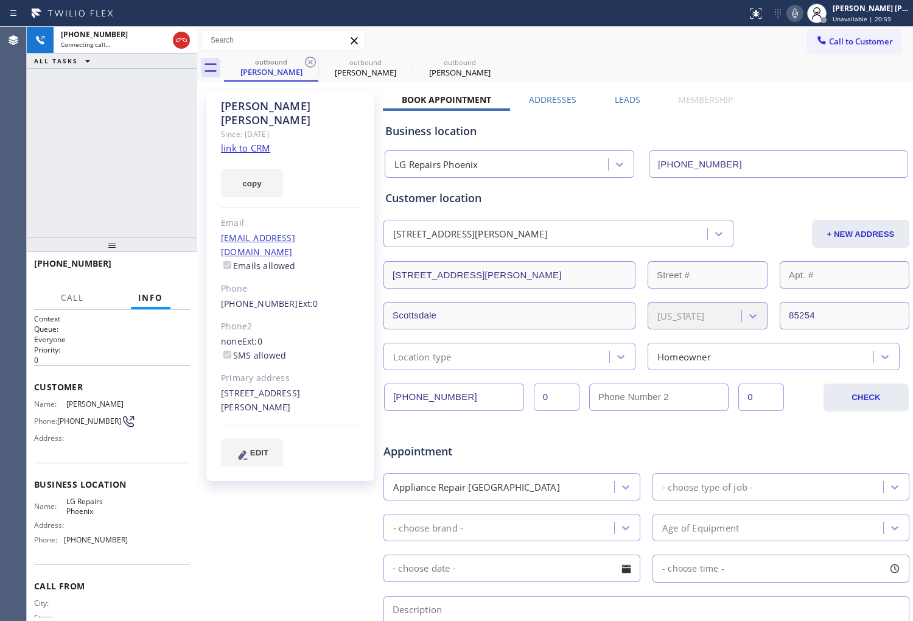
click at [621, 99] on label "Leads" at bounding box center [628, 100] width 26 height 12
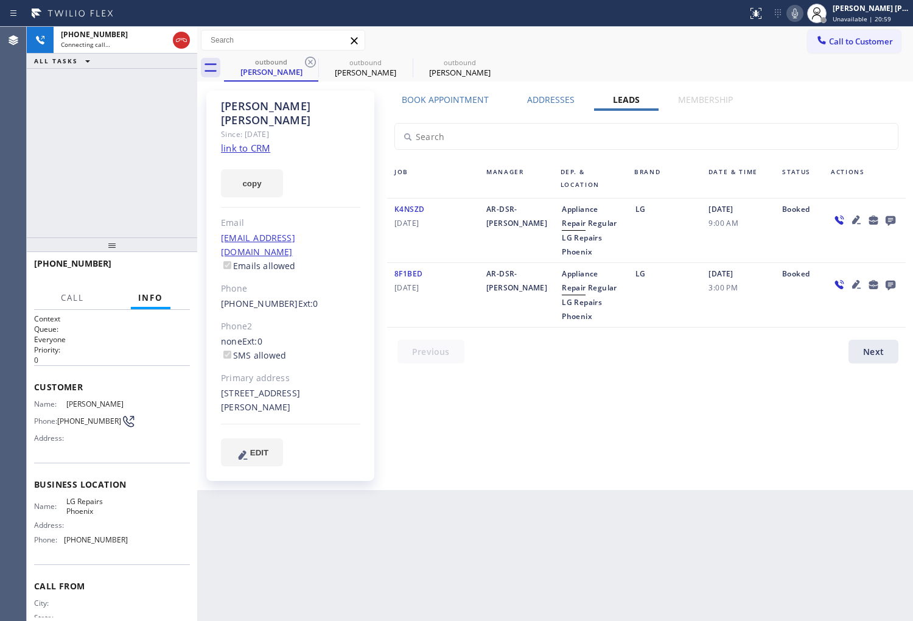
click at [895, 218] on icon at bounding box center [891, 221] width 10 height 10
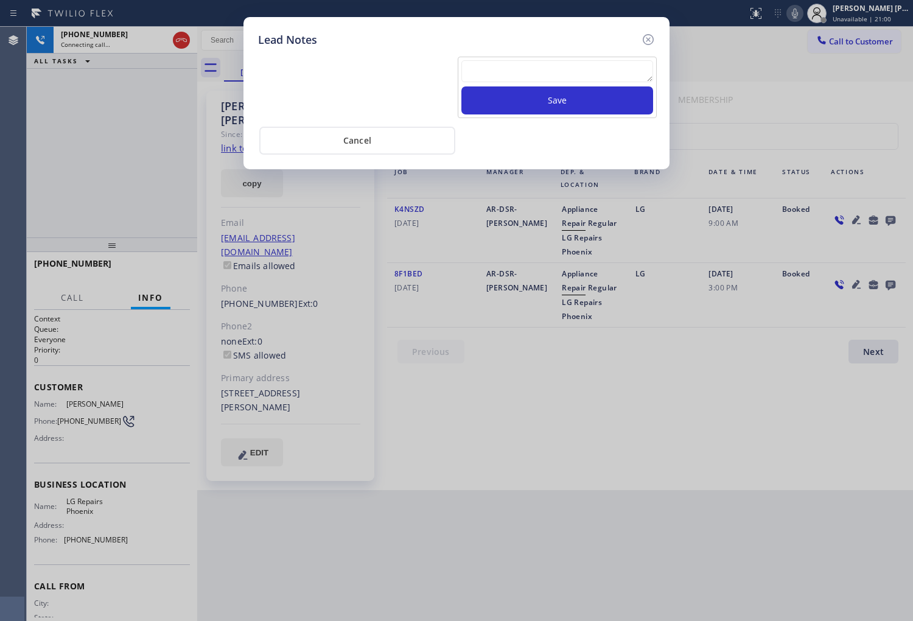
click at [564, 71] on textarea at bounding box center [557, 71] width 192 height 22
type textarea "no answer"
click at [643, 43] on icon at bounding box center [648, 39] width 15 height 15
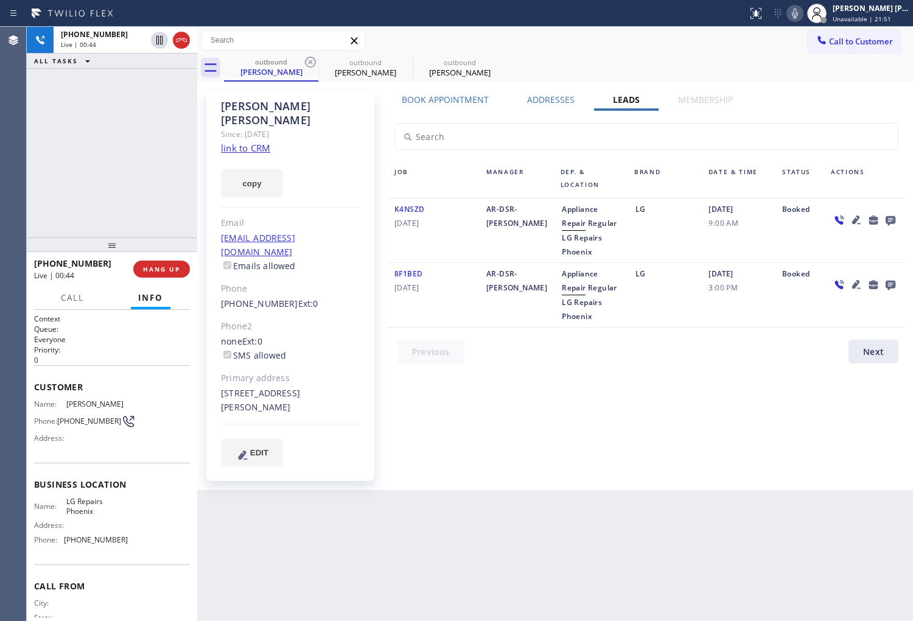
click at [802, 19] on icon at bounding box center [795, 13] width 15 height 15
click at [338, 127] on div "Since: [DATE]" at bounding box center [290, 134] width 139 height 14
click at [186, 43] on icon at bounding box center [181, 40] width 15 height 15
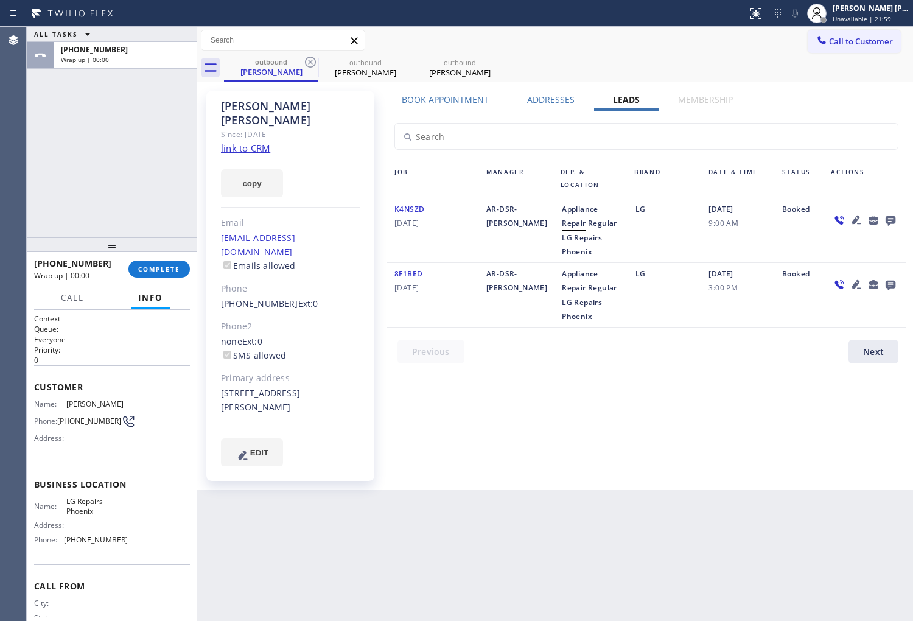
click at [895, 220] on icon at bounding box center [891, 221] width 10 height 10
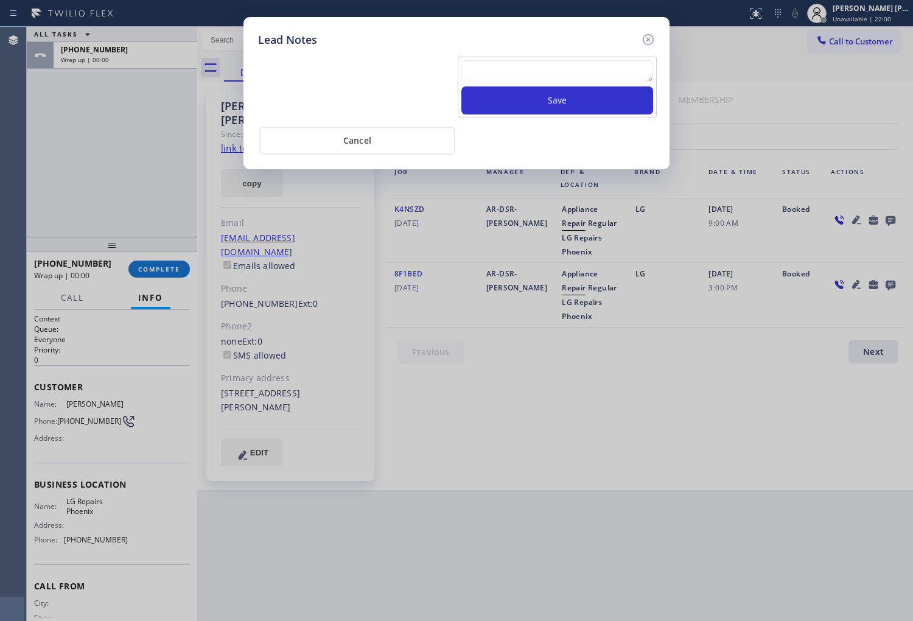
click at [603, 78] on textarea at bounding box center [557, 71] width 192 height 22
type textarea "ALL GOOD"
click at [600, 91] on button "Save" at bounding box center [557, 100] width 192 height 28
click at [646, 40] on icon at bounding box center [648, 39] width 11 height 11
click at [646, 40] on div "Call to Customer Outbound call Location LG Repairs Phoenix Your caller id phone…" at bounding box center [555, 40] width 716 height 21
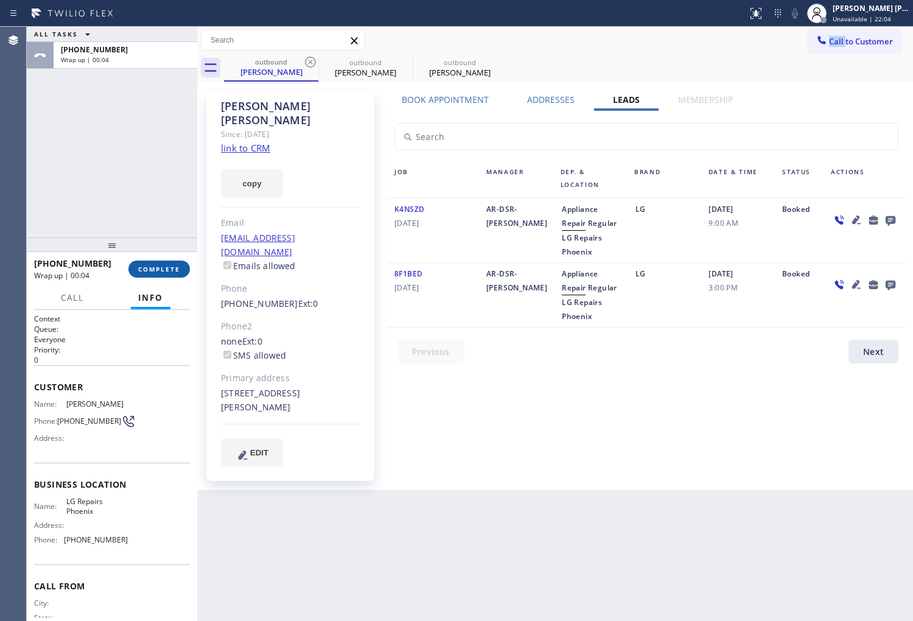
click at [164, 271] on span "COMPLETE" at bounding box center [159, 269] width 42 height 9
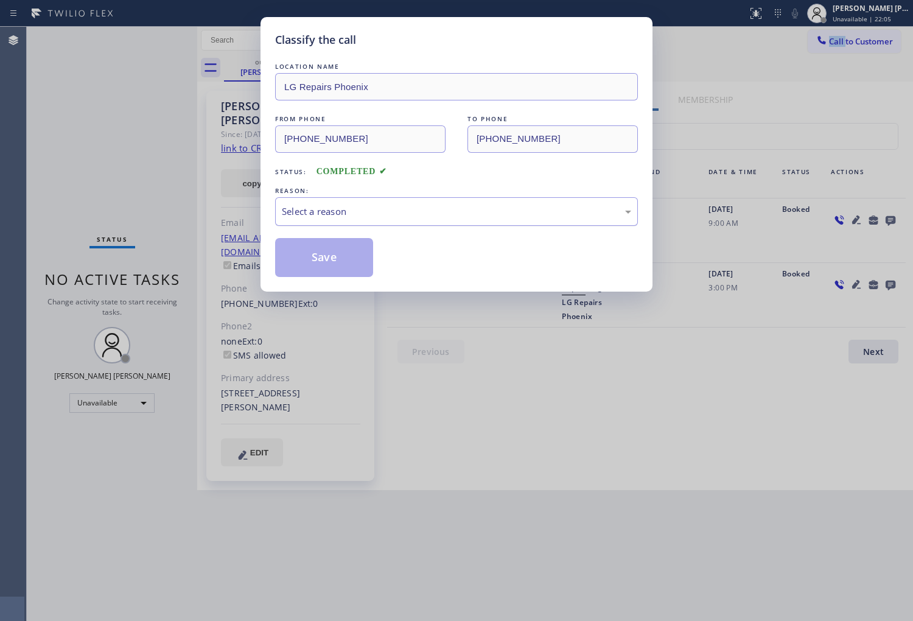
click at [379, 228] on div "LOCATION NAME LG Repairs Phoenix FROM PHONE (602) 755-6017 TO PHONE (480) 843-7…" at bounding box center [456, 168] width 363 height 217
click at [379, 227] on div "LOCATION NAME LG Repairs Phoenix FROM PHONE (602) 755-6017 TO PHONE (480) 843-7…" at bounding box center [456, 168] width 363 height 217
click at [375, 225] on div "Select a reason" at bounding box center [456, 211] width 363 height 29
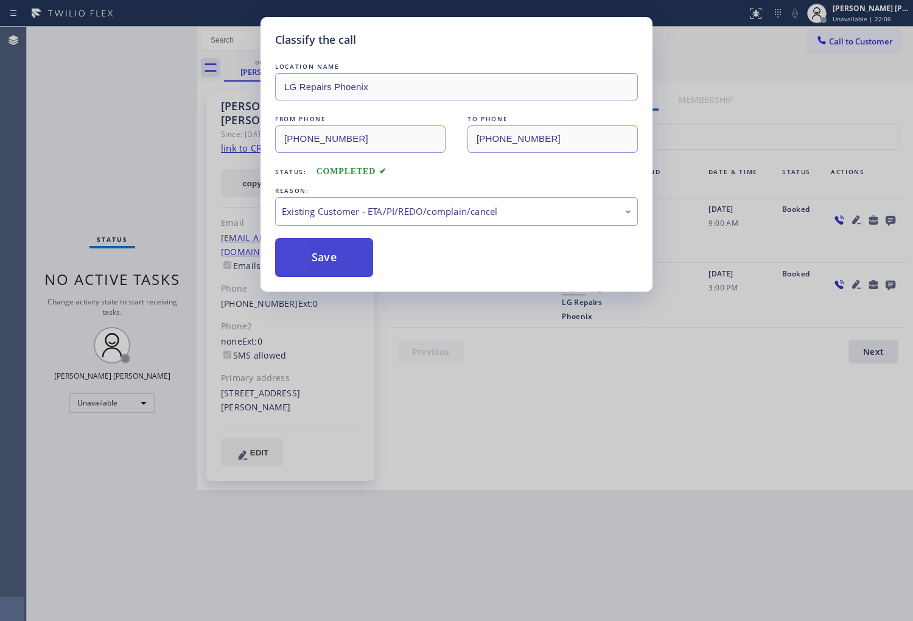
click at [326, 259] on button "Save" at bounding box center [324, 257] width 98 height 39
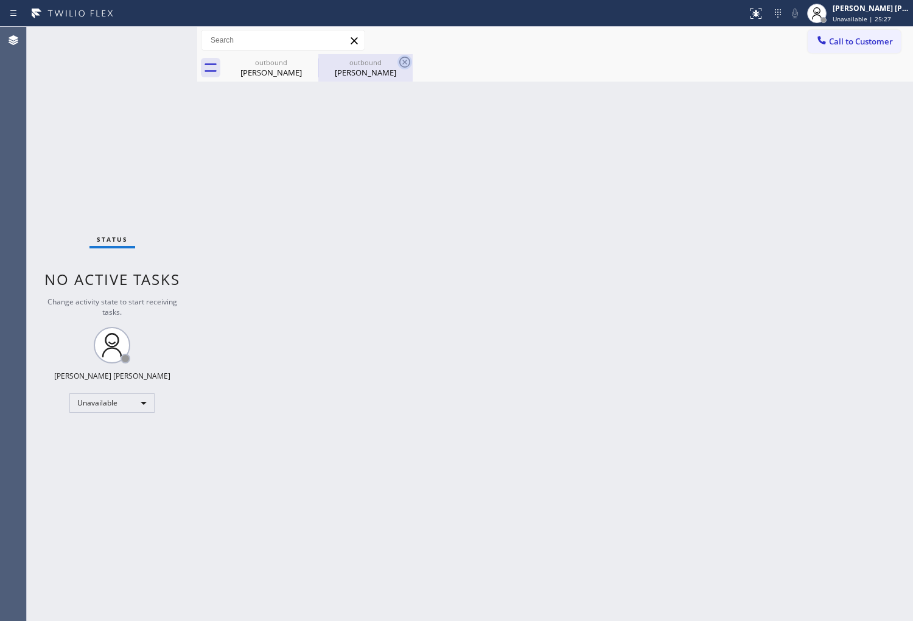
click at [0, 0] on icon at bounding box center [0, 0] width 0 height 0
click at [397, 65] on icon at bounding box center [404, 62] width 15 height 15
click at [312, 65] on div at bounding box center [568, 67] width 689 height 27
click at [842, 47] on button "Call to Customer" at bounding box center [854, 41] width 93 height 23
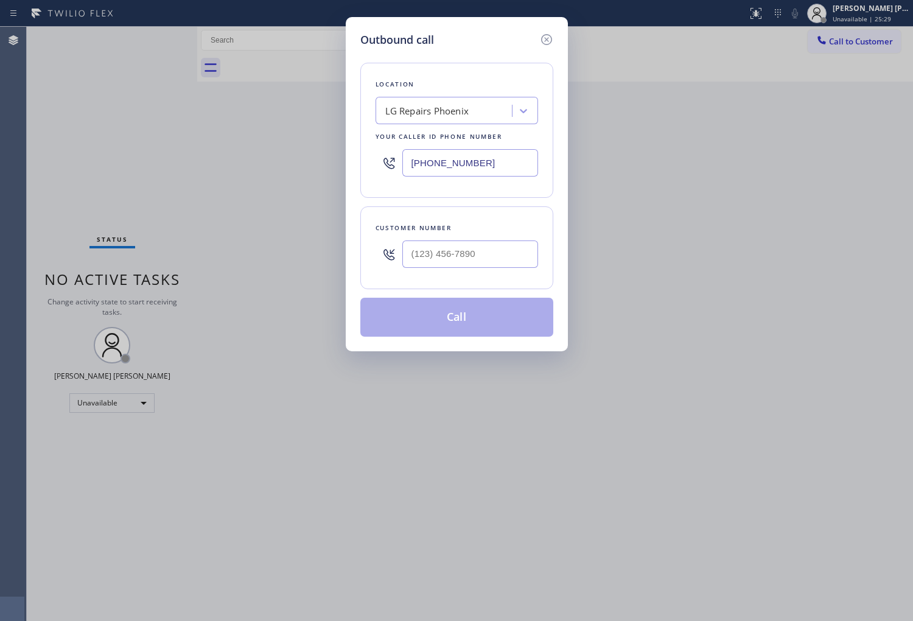
click at [459, 167] on input "[PHONE_NUMBER]" at bounding box center [470, 162] width 136 height 27
paste input "855) 731-4952"
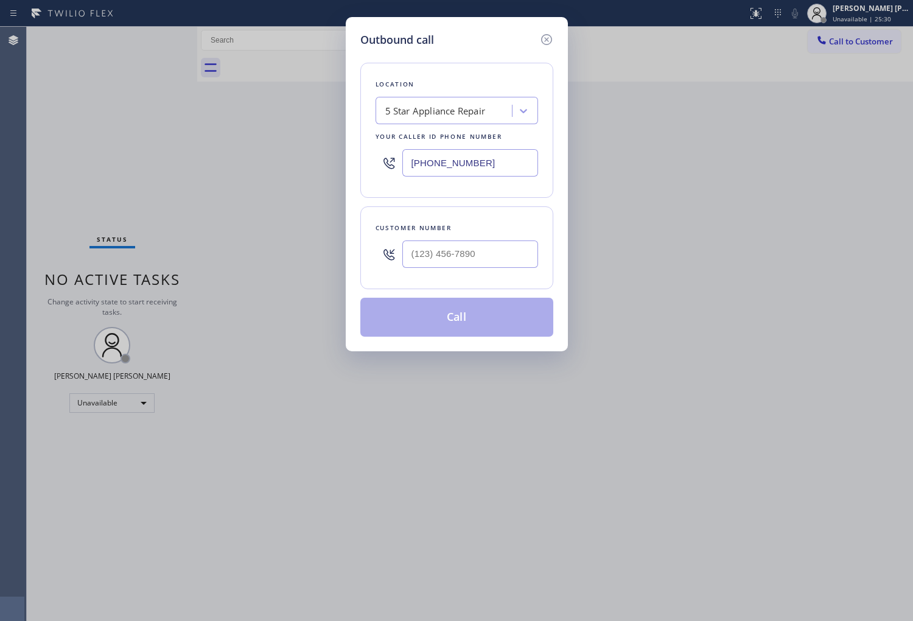
type input "[PHONE_NUMBER]"
click at [461, 246] on input "(___) ___-____" at bounding box center [470, 253] width 136 height 27
paste input "855) 731-4952"
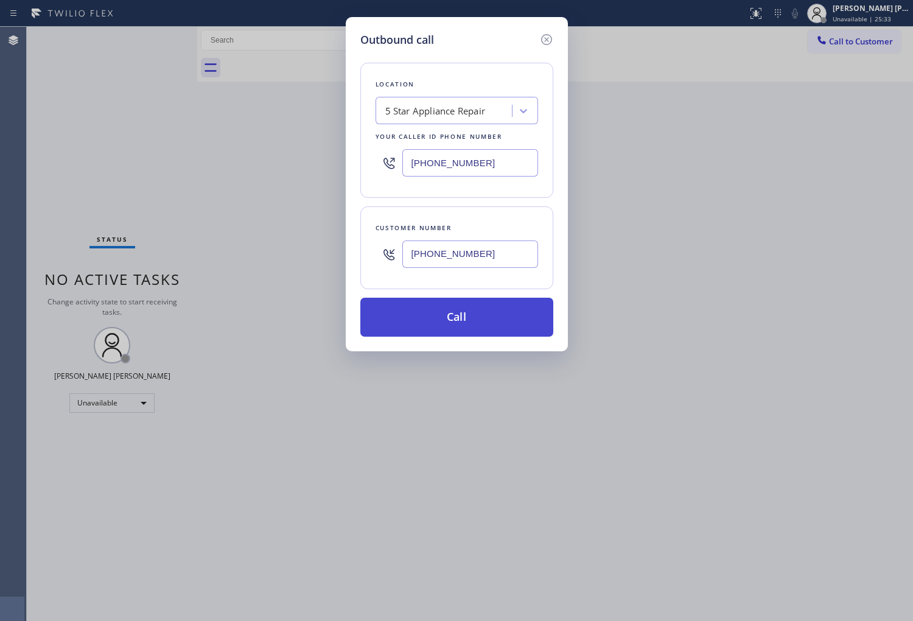
type input "[PHONE_NUMBER]"
click at [500, 318] on button "Call" at bounding box center [456, 317] width 193 height 39
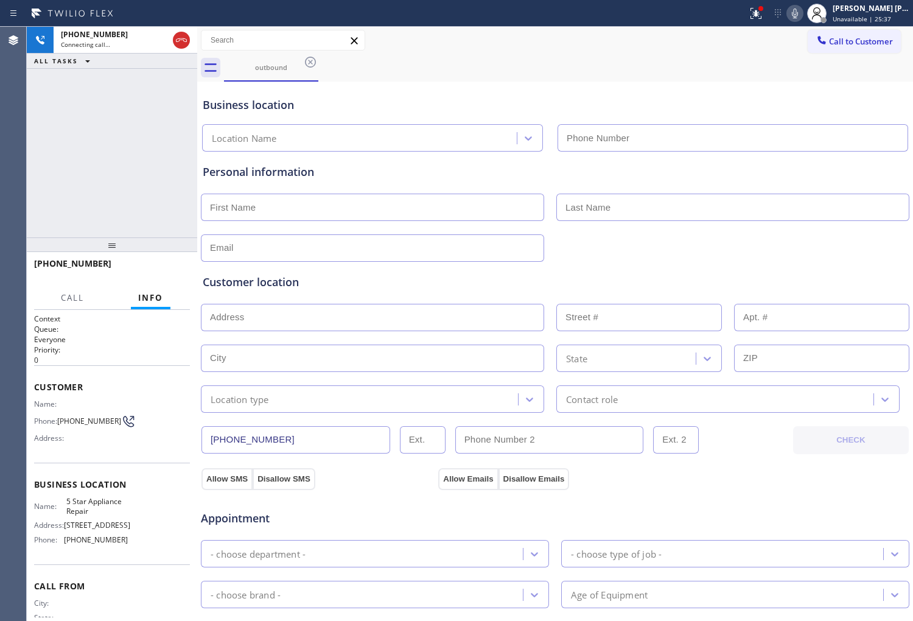
type input "[PHONE_NUMBER]"
click at [771, 27] on div "Call to Customer Outbound call Location 5 Star Appliance Repair Your caller id …" at bounding box center [555, 40] width 716 height 27
click at [758, 15] on icon at bounding box center [753, 12] width 7 height 9
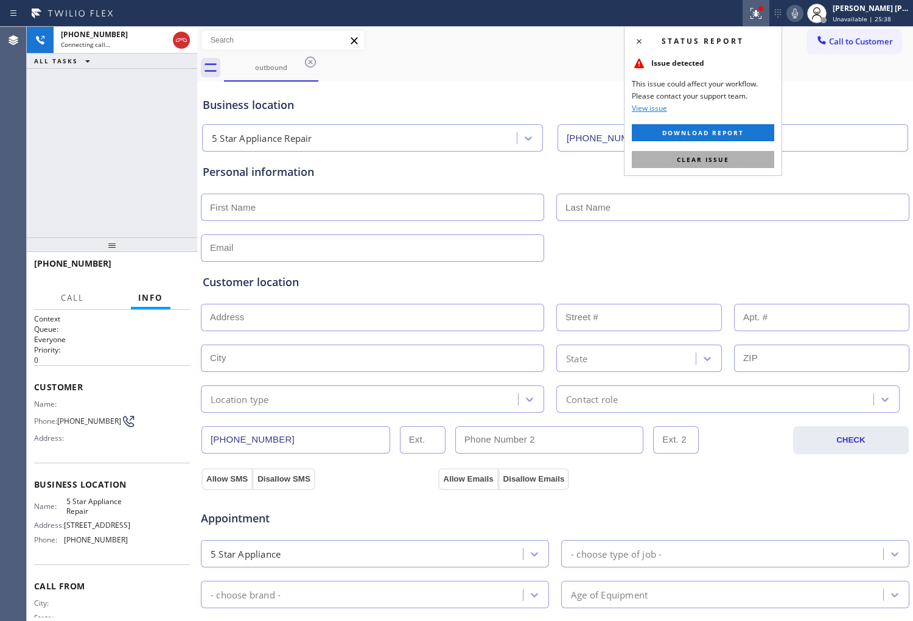
click at [726, 164] on button "Clear issue" at bounding box center [703, 159] width 142 height 17
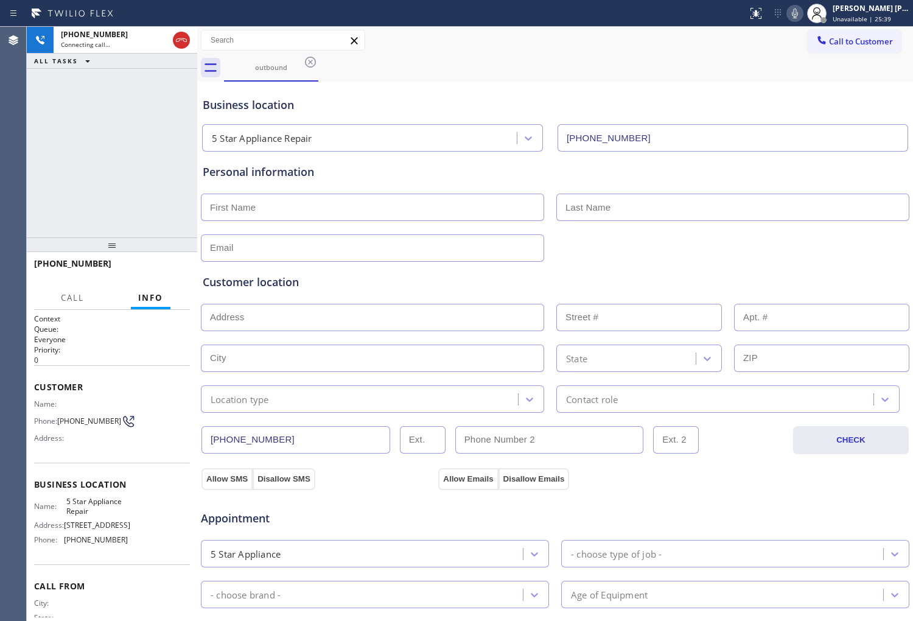
click at [800, 21] on div "Status report No issues detected If you experience an issue, please download th…" at bounding box center [828, 13] width 170 height 27
click at [800, 18] on icon at bounding box center [795, 13] width 15 height 15
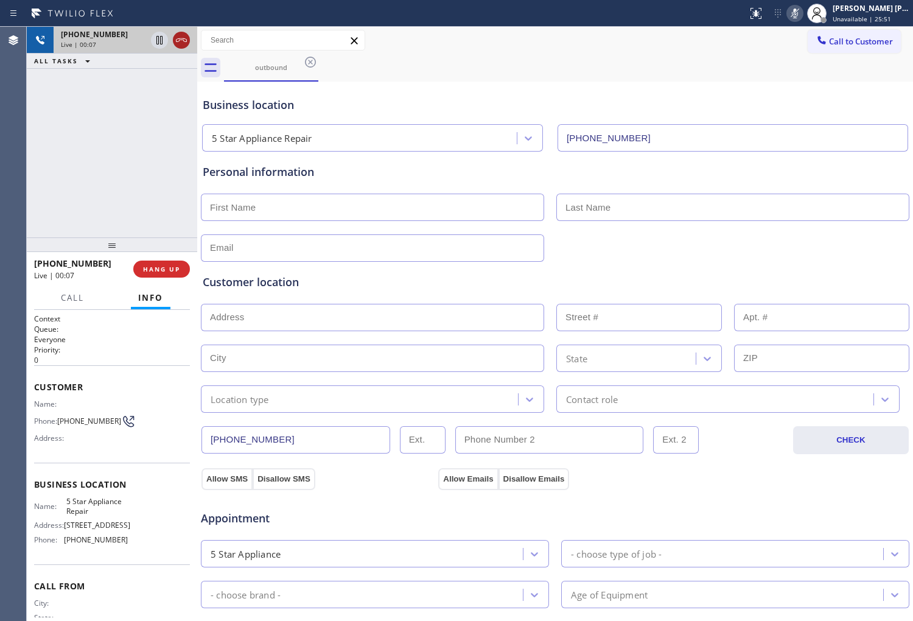
click at [180, 41] on icon at bounding box center [181, 40] width 15 height 15
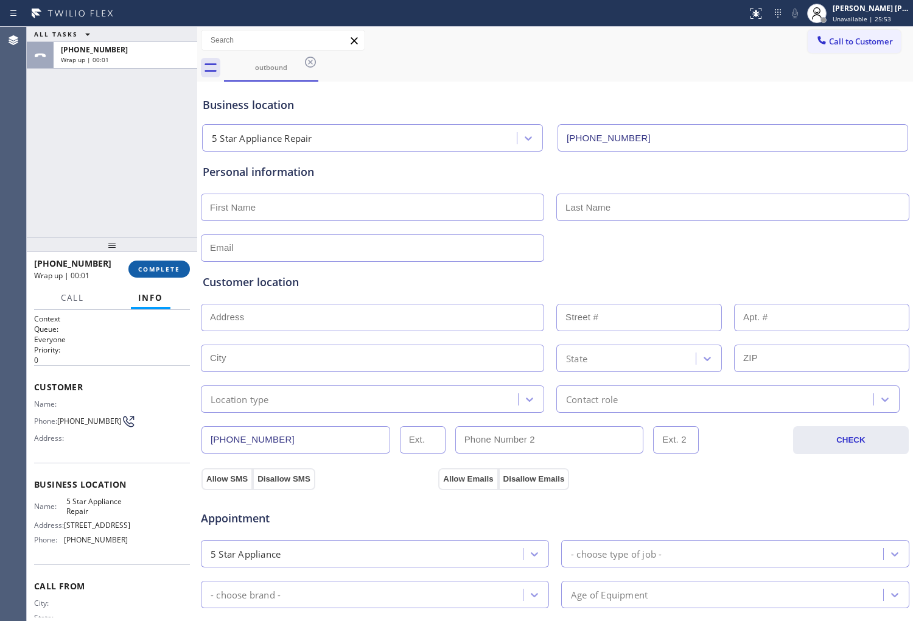
click at [183, 276] on button "COMPLETE" at bounding box center [158, 269] width 61 height 17
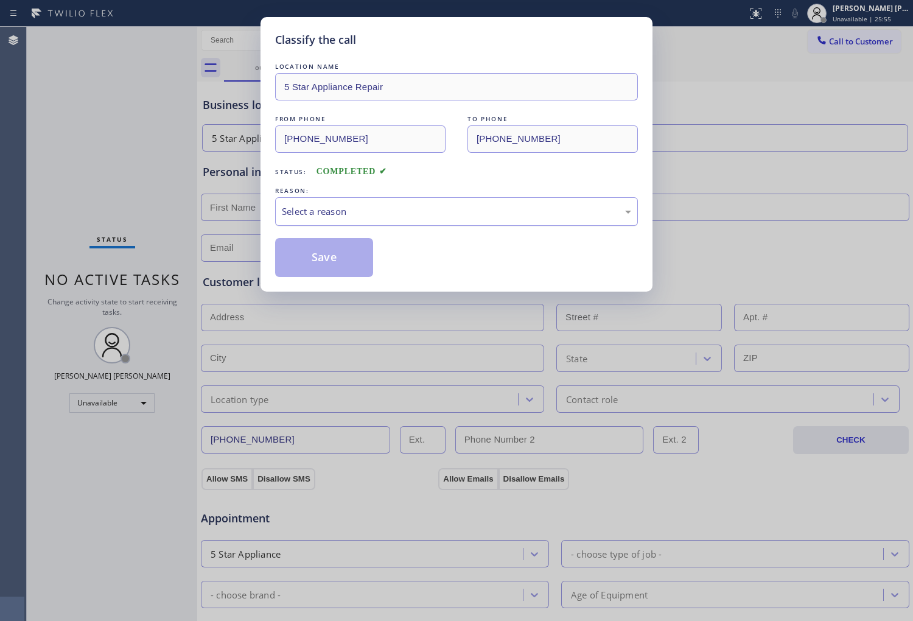
click at [447, 219] on div "Select a reason" at bounding box center [456, 211] width 363 height 29
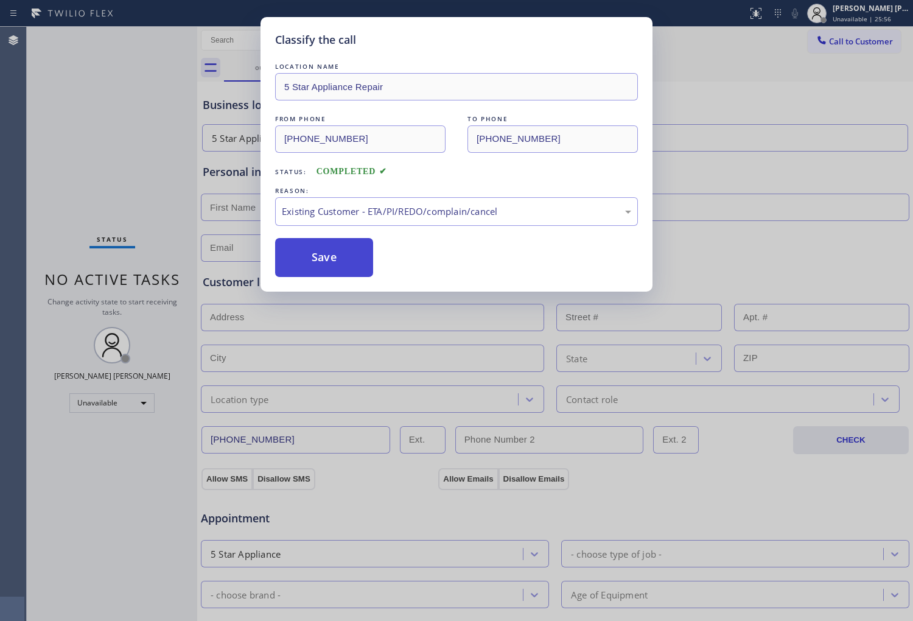
click at [346, 268] on button "Save" at bounding box center [324, 257] width 98 height 39
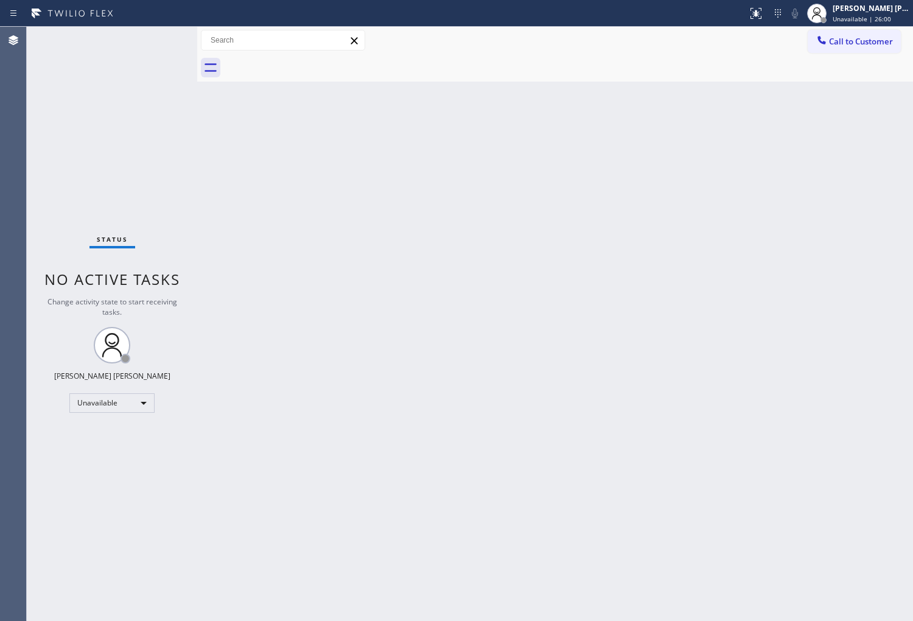
click at [811, 29] on div "Call to Customer Outbound call Location 5 Star Appliance Repair Your caller id …" at bounding box center [555, 40] width 716 height 27
click at [837, 46] on span "Call to Customer" at bounding box center [861, 41] width 64 height 11
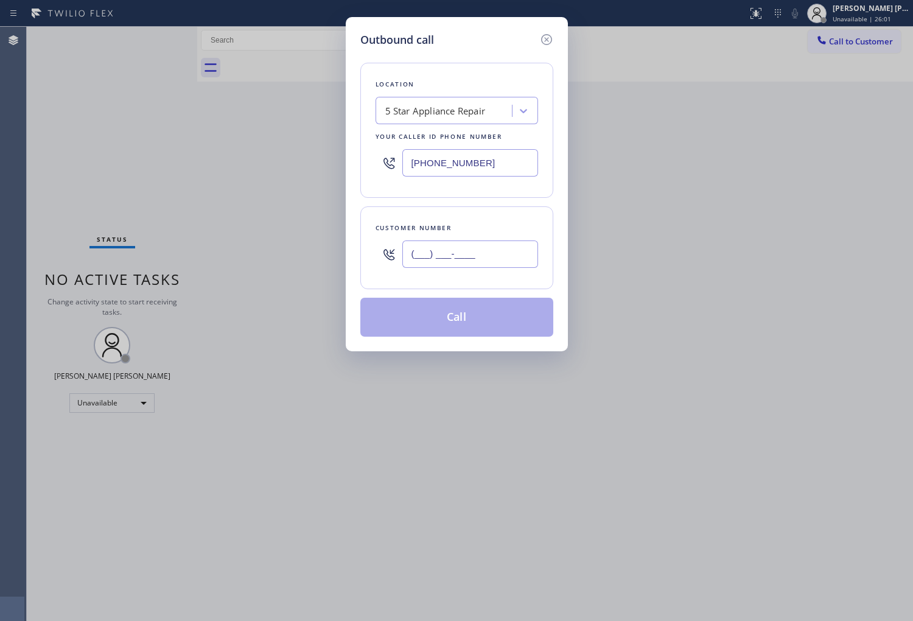
click at [455, 263] on input "(___) ___-____" at bounding box center [470, 253] width 136 height 27
paste input "305) 970-6701"
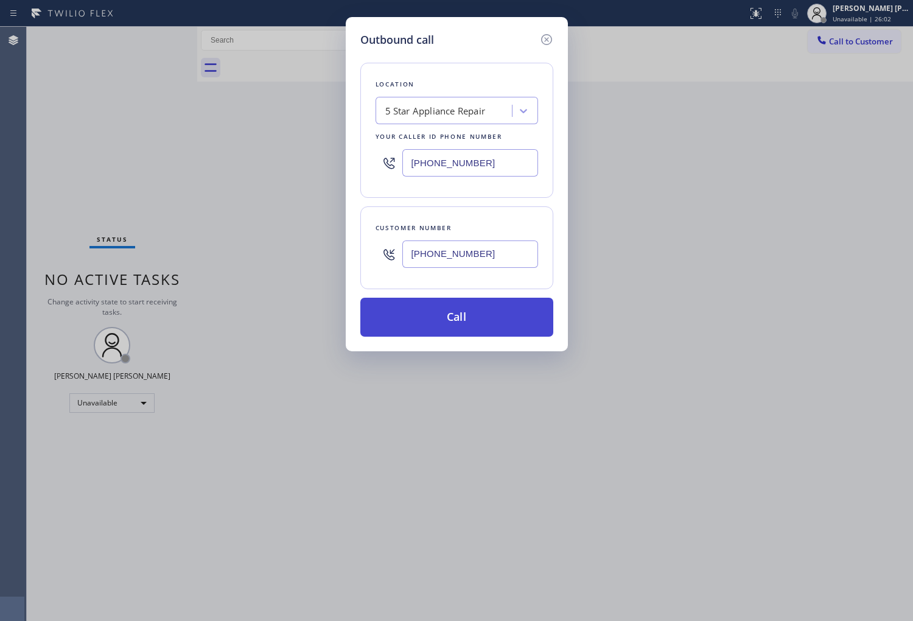
type input "(305) 970-6701"
click at [469, 320] on button "Call" at bounding box center [456, 317] width 193 height 39
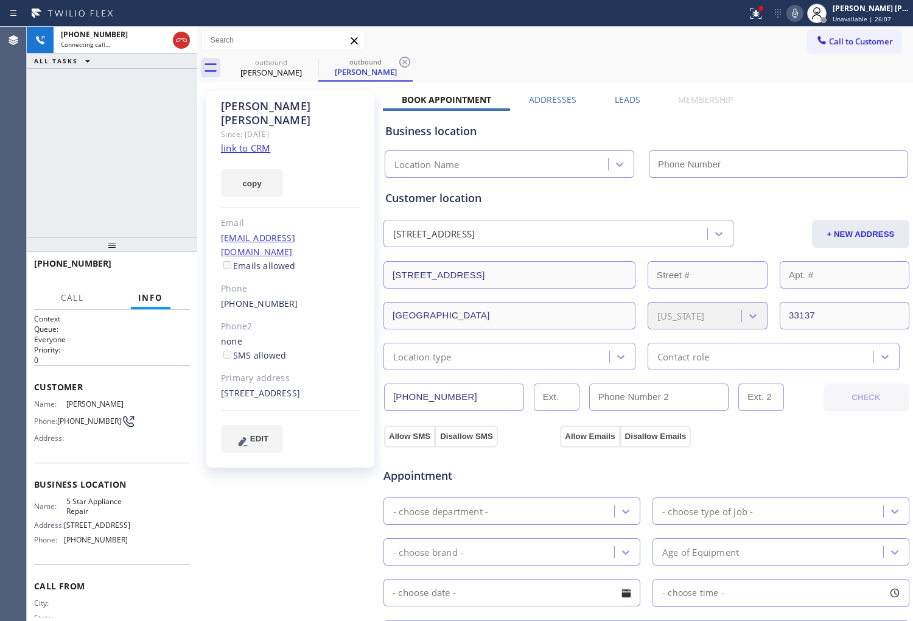
type input "[PHONE_NUMBER]"
click at [769, 25] on button at bounding box center [756, 13] width 27 height 27
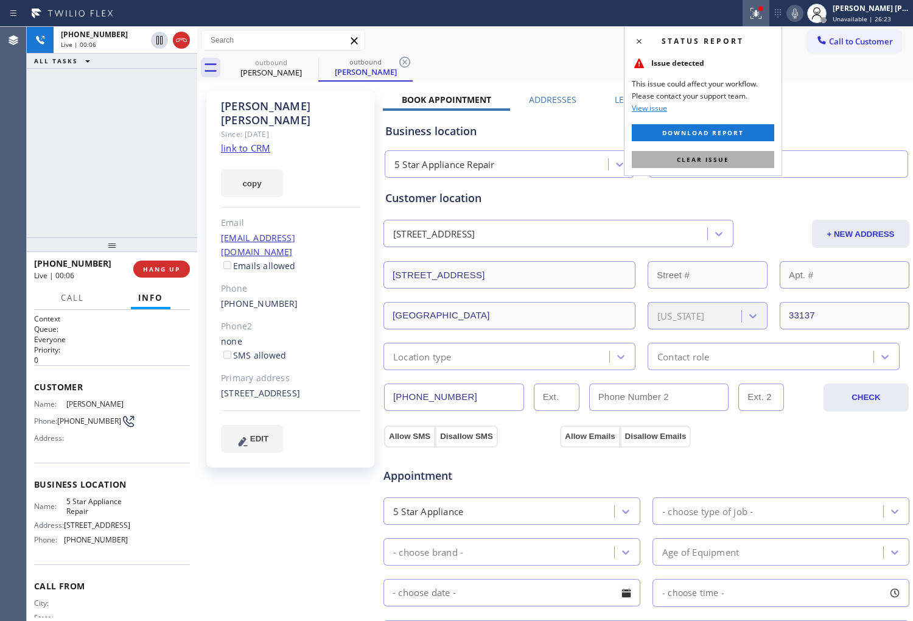
click at [738, 156] on button "Clear issue" at bounding box center [703, 159] width 142 height 17
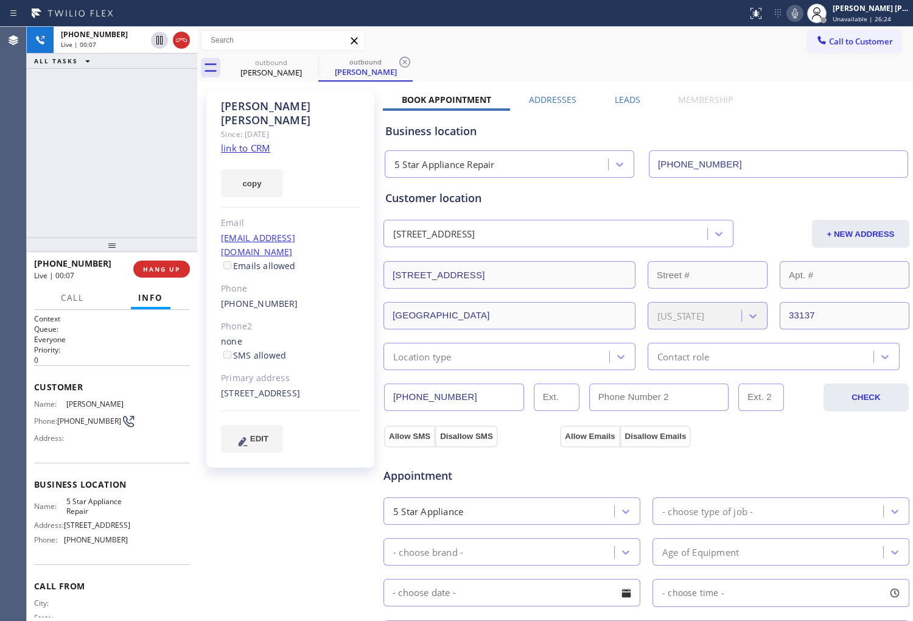
click at [72, 141] on div "+13059706701 Live | 00:07 ALL TASKS ALL TASKS ACTIVE TASKS TASKS IN WRAP UP" at bounding box center [112, 132] width 170 height 211
click at [802, 18] on icon at bounding box center [795, 13] width 15 height 15
click at [802, 17] on icon at bounding box center [795, 13] width 15 height 15
click at [802, 13] on icon at bounding box center [795, 13] width 15 height 15
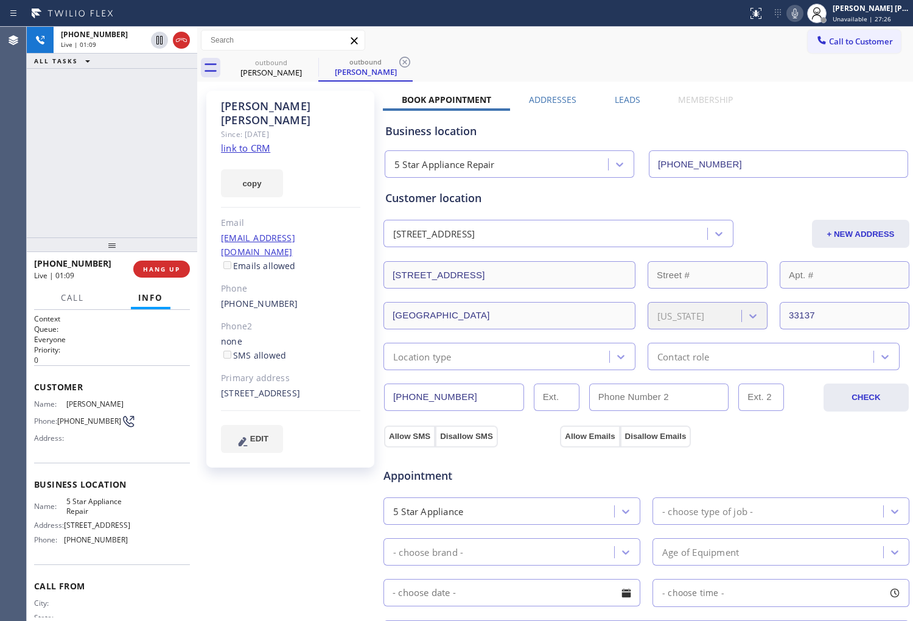
click at [798, 13] on icon at bounding box center [795, 14] width 6 height 10
click at [802, 14] on icon at bounding box center [795, 13] width 15 height 15
click at [802, 16] on icon at bounding box center [795, 13] width 15 height 15
click at [802, 14] on icon at bounding box center [795, 13] width 15 height 15
click at [802, 13] on icon at bounding box center [795, 13] width 15 height 15
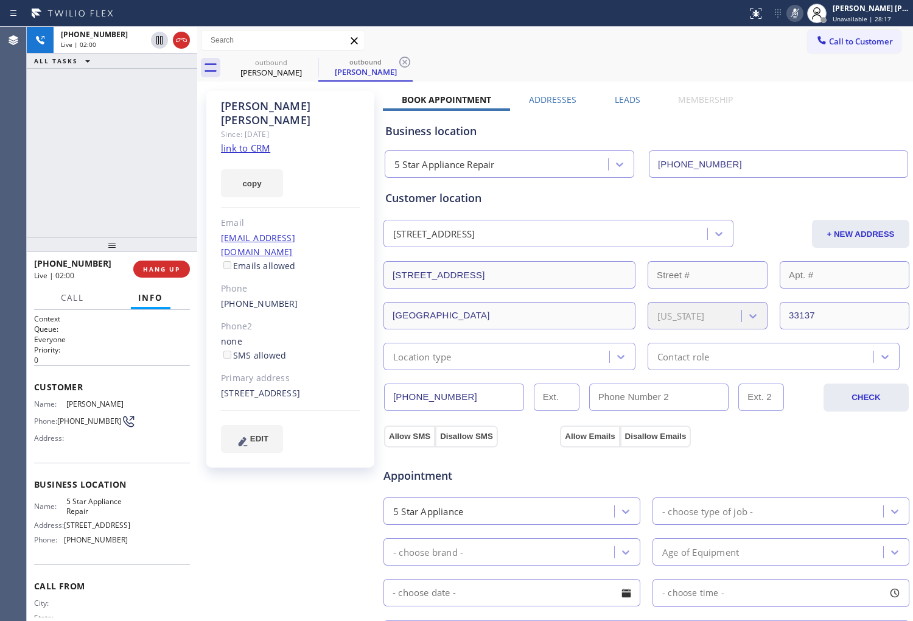
click at [802, 14] on icon at bounding box center [795, 13] width 15 height 15
click at [798, 14] on icon at bounding box center [795, 14] width 6 height 10
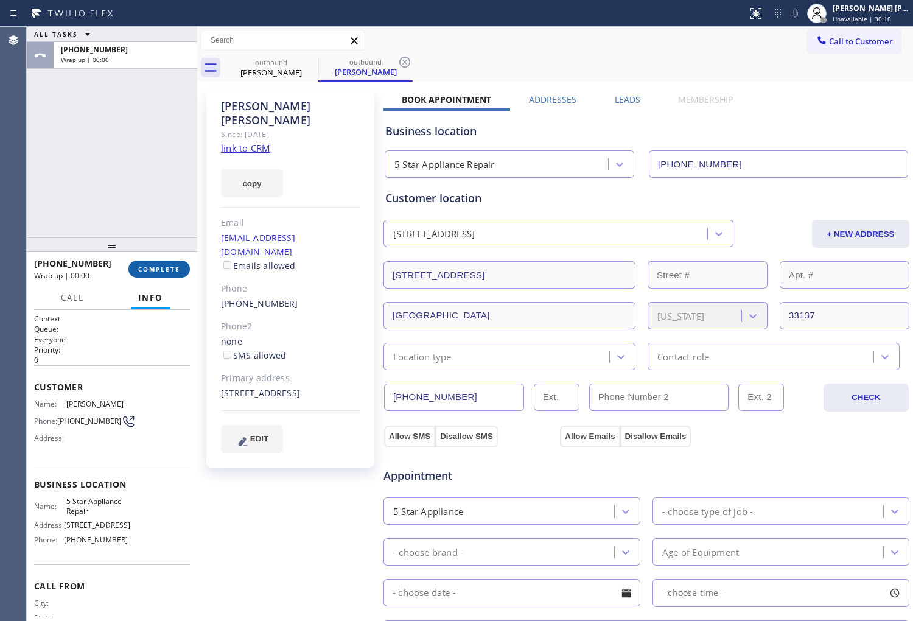
click at [157, 269] on span "COMPLETE" at bounding box center [159, 269] width 42 height 9
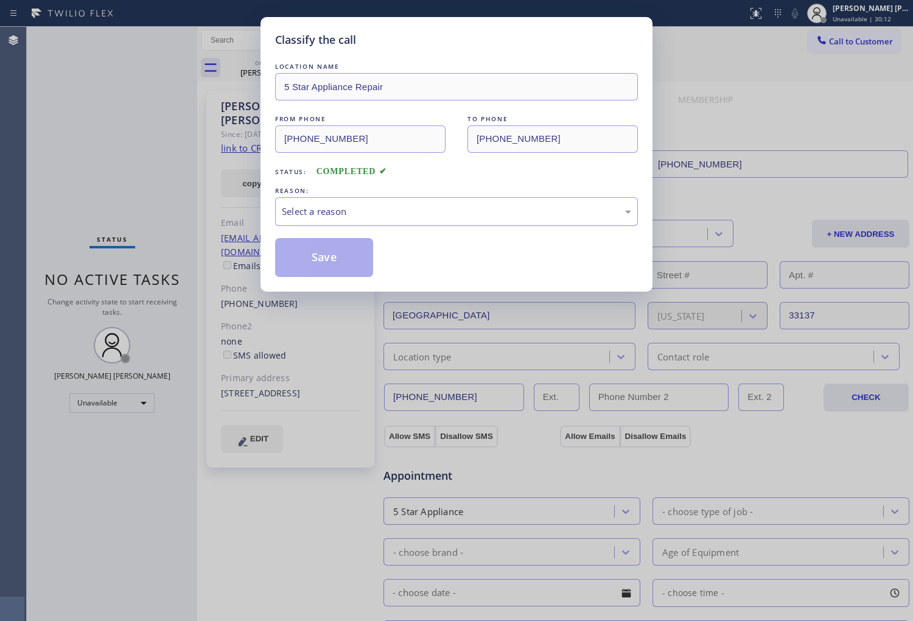
click at [379, 223] on div "Select a reason" at bounding box center [456, 211] width 363 height 29
click at [330, 208] on div "New Customer - Booked" at bounding box center [456, 212] width 349 height 14
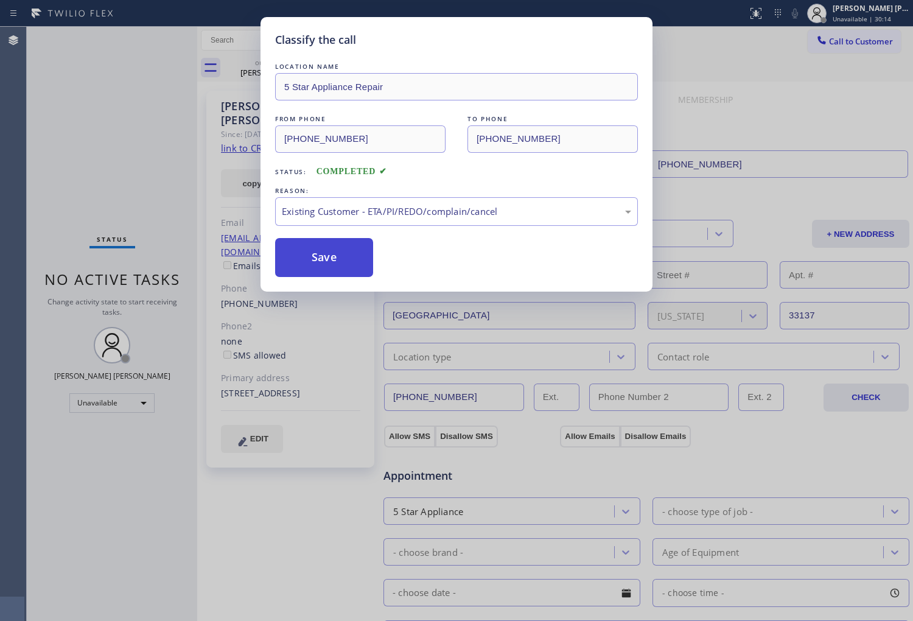
click at [323, 259] on button "Save" at bounding box center [324, 257] width 98 height 39
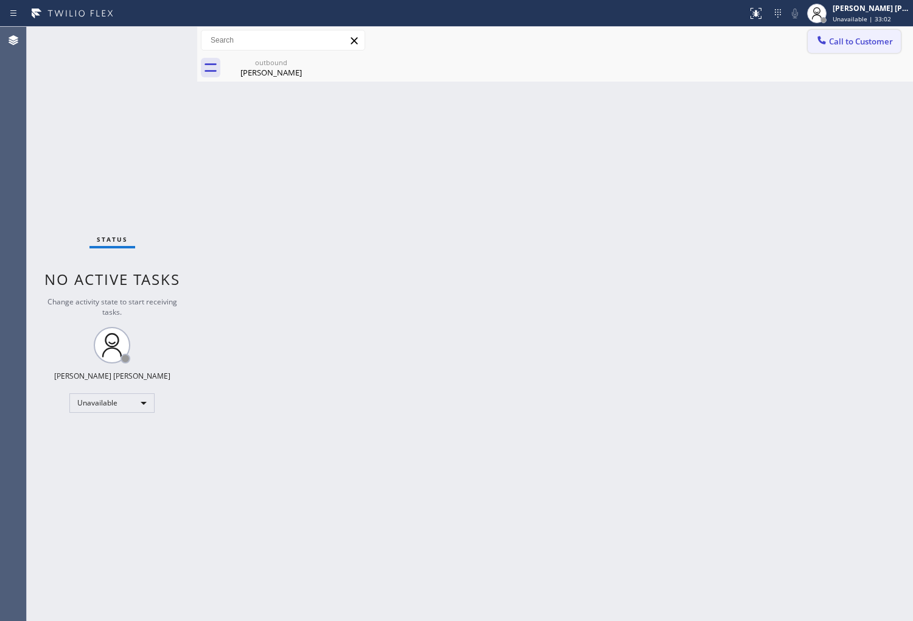
click at [868, 50] on button "Call to Customer" at bounding box center [854, 41] width 93 height 23
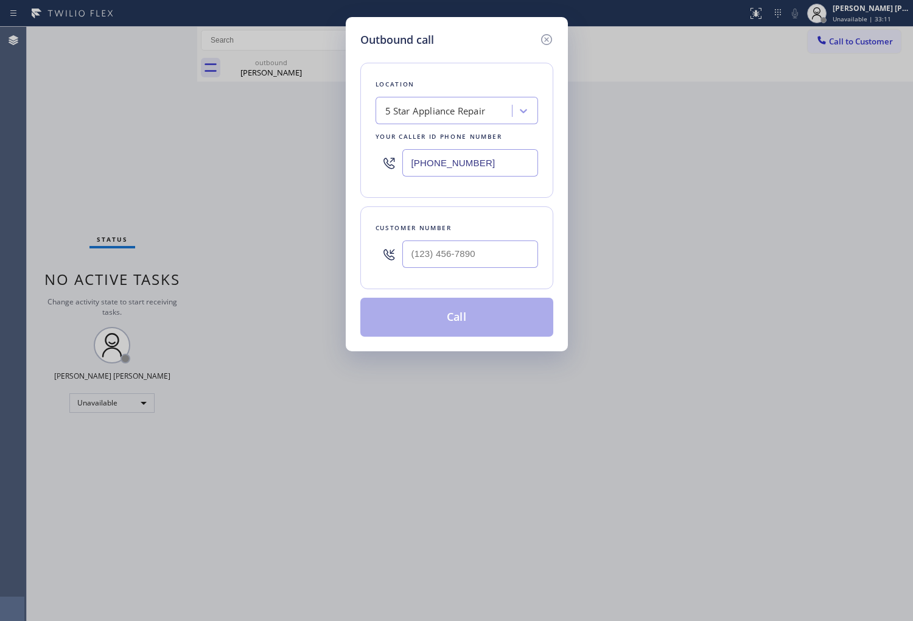
click at [478, 262] on input "text" at bounding box center [470, 253] width 136 height 27
paste input "415) 707-6345"
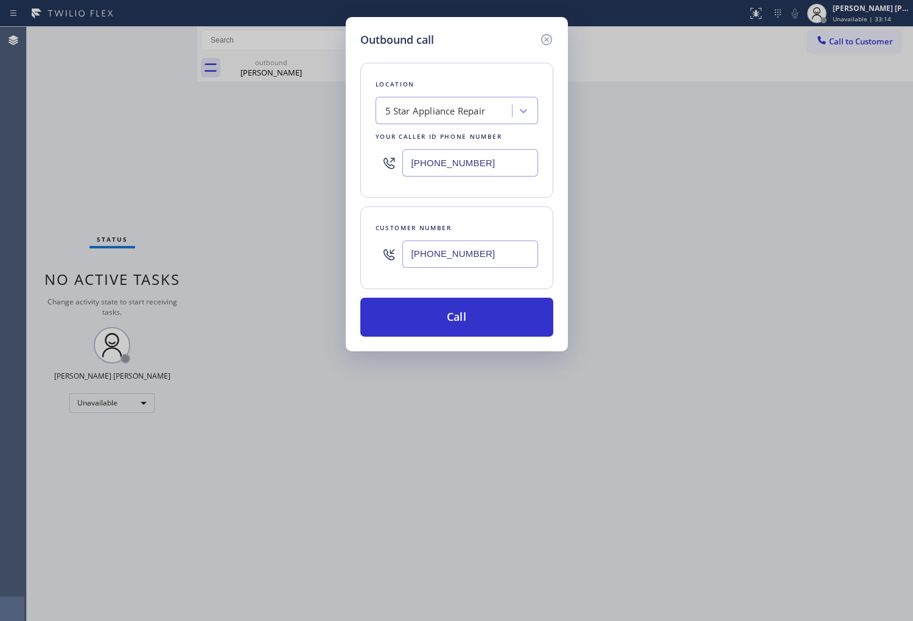
type input "(415) 707-6345"
click at [7, 193] on div "Outbound call Location 5 Star Appliance Repair Your caller id phone number (855…" at bounding box center [456, 310] width 913 height 621
click at [444, 108] on div "5 Star Appliance Repair" at bounding box center [435, 111] width 100 height 14
paste input "Bestway Appliance Repair Oakland"
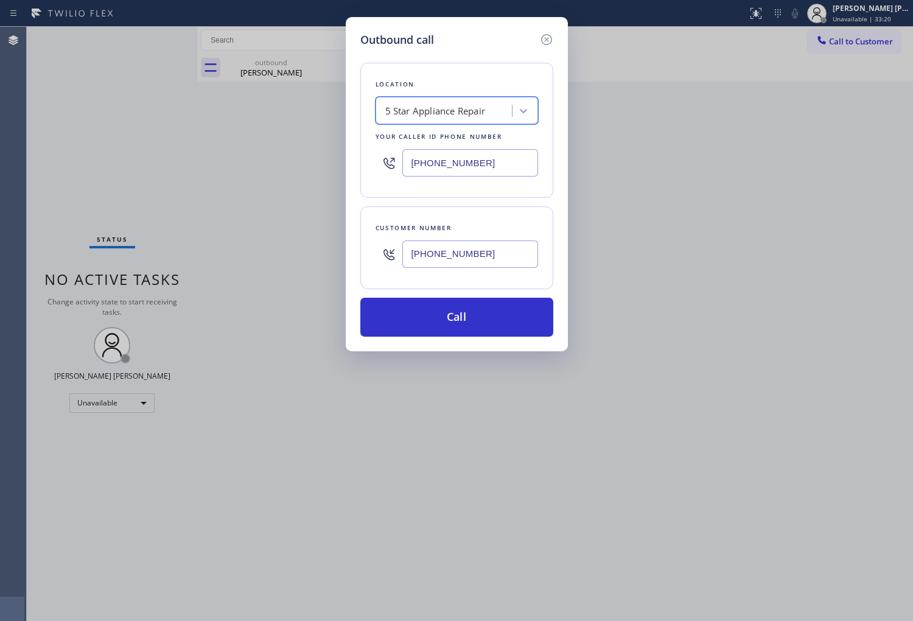
type input "Bestway Appliance Repair Oakland"
click at [443, 137] on div "Bestway Appliance Repair Oakland" at bounding box center [457, 142] width 163 height 34
type input "(510) 422-4027"
click at [478, 321] on button "Call" at bounding box center [456, 317] width 193 height 39
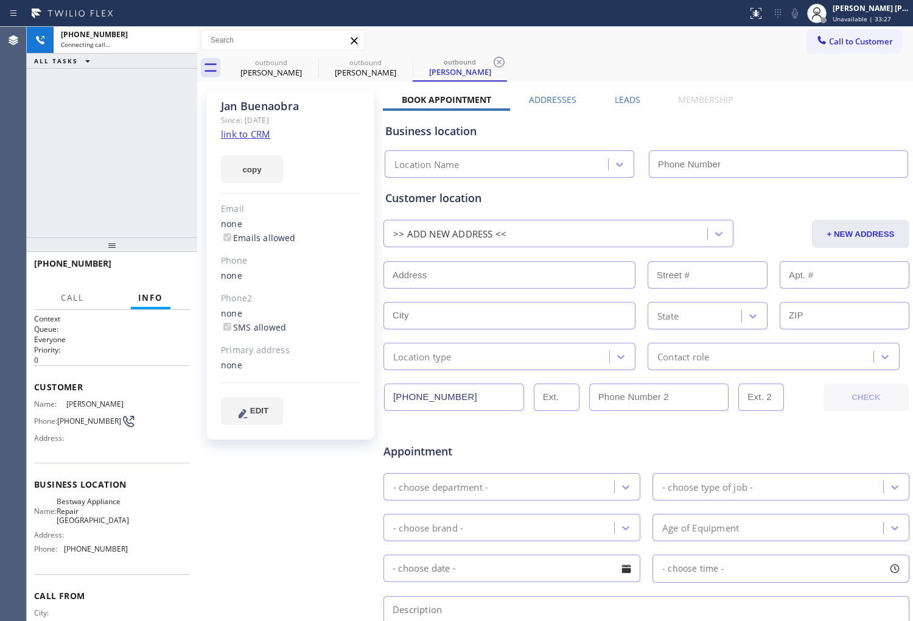
click at [240, 133] on link "link to CRM" at bounding box center [245, 134] width 49 height 12
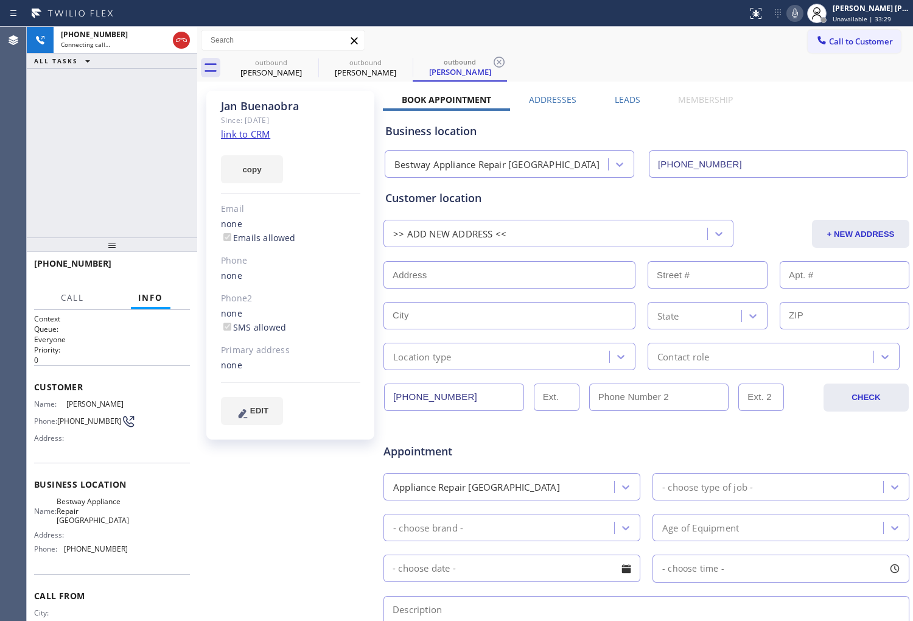
type input "(510) 422-4027"
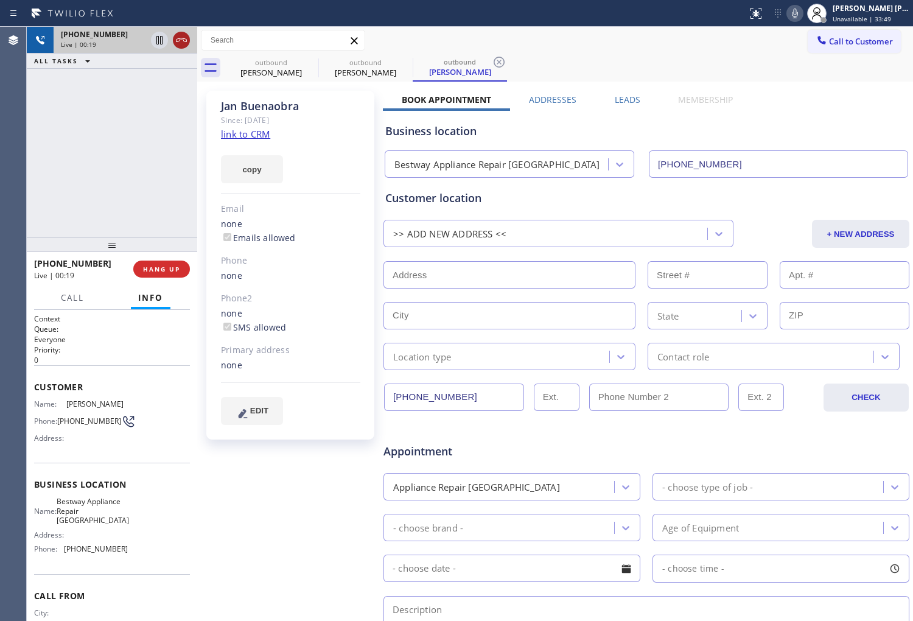
click at [173, 38] on div at bounding box center [181, 40] width 17 height 15
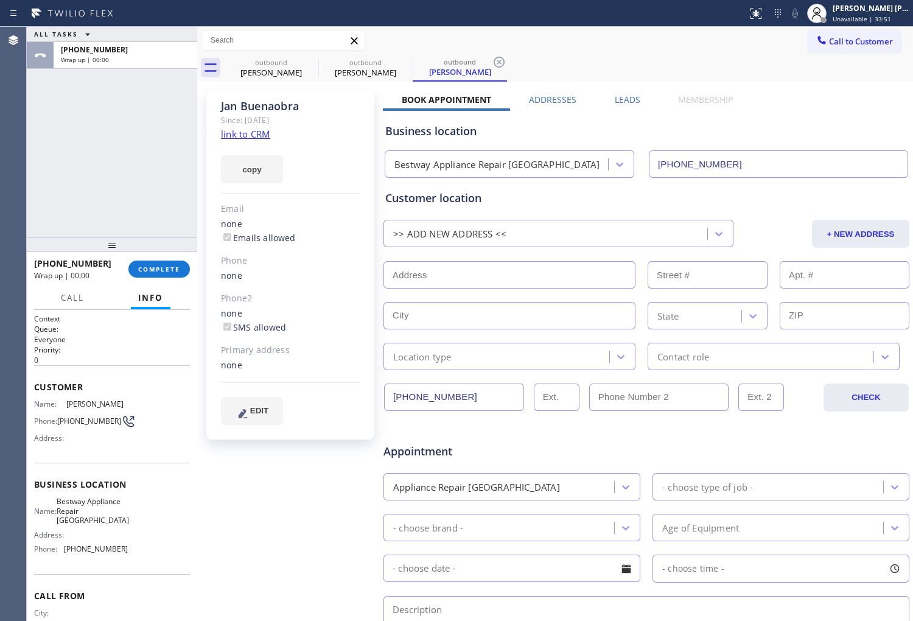
click at [74, 260] on span "+14157076345" at bounding box center [72, 263] width 77 height 12
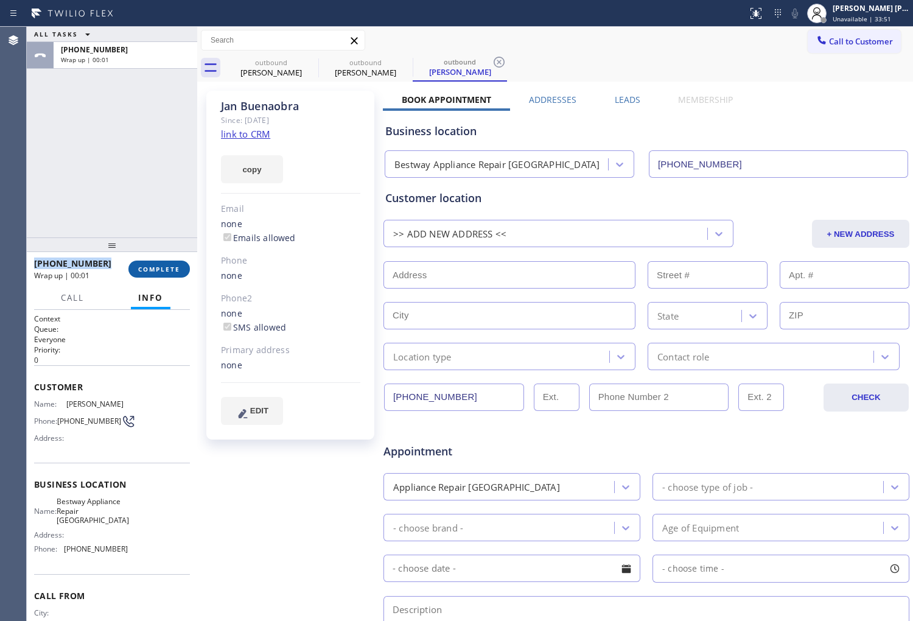
click at [187, 286] on div "Call Info" at bounding box center [112, 298] width 156 height 24
click at [164, 269] on span "COMPLETE" at bounding box center [159, 269] width 42 height 9
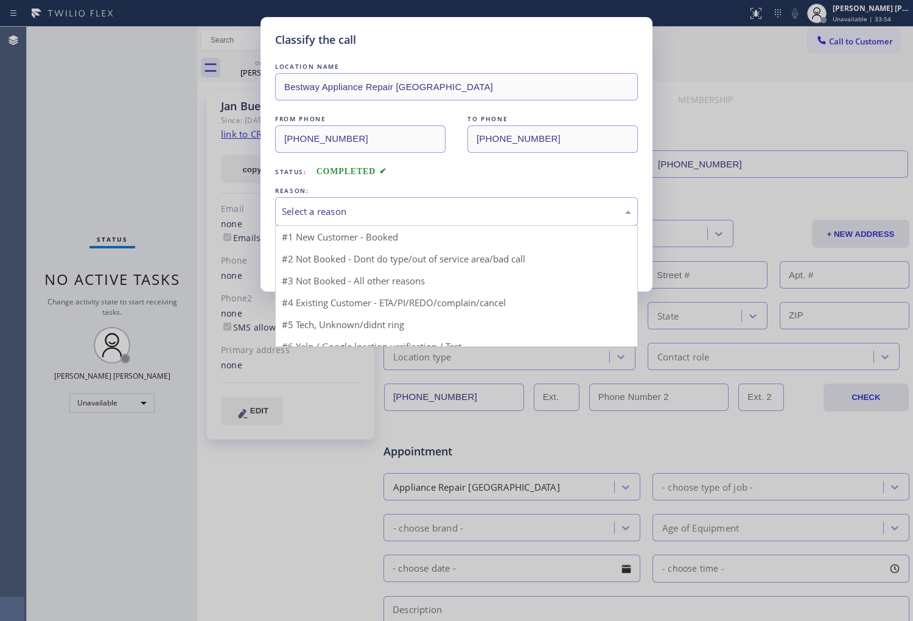
click at [341, 213] on div "Select a reason" at bounding box center [456, 212] width 349 height 14
click at [342, 287] on div "Classify the call LOCATION NAME Bestway Appliance Repair Oakland FROM PHONE (51…" at bounding box center [457, 154] width 392 height 275
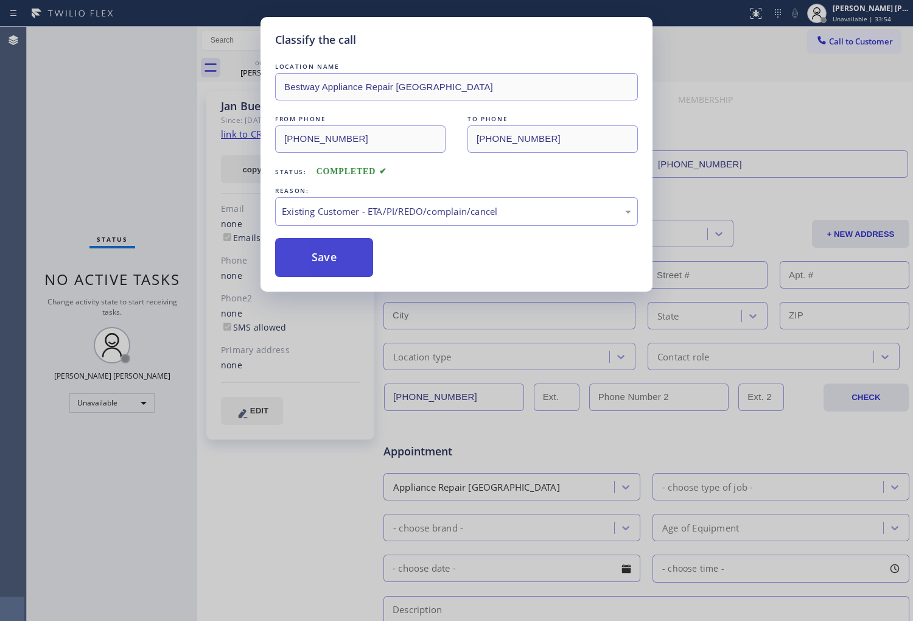
click at [321, 273] on button "Save" at bounding box center [324, 257] width 98 height 39
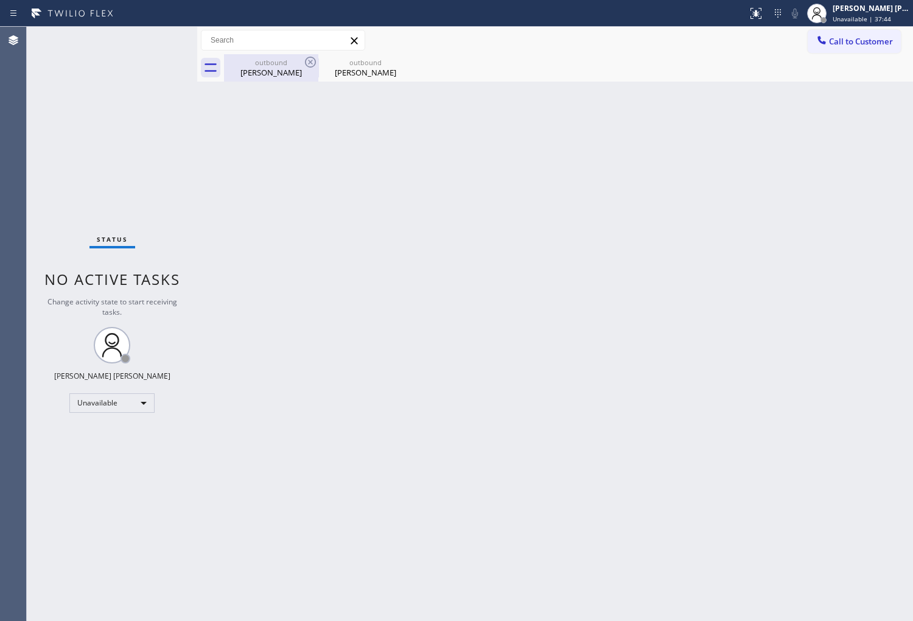
click at [299, 72] on div "Gary Stys" at bounding box center [271, 72] width 92 height 11
type input "[PHONE_NUMBER]"
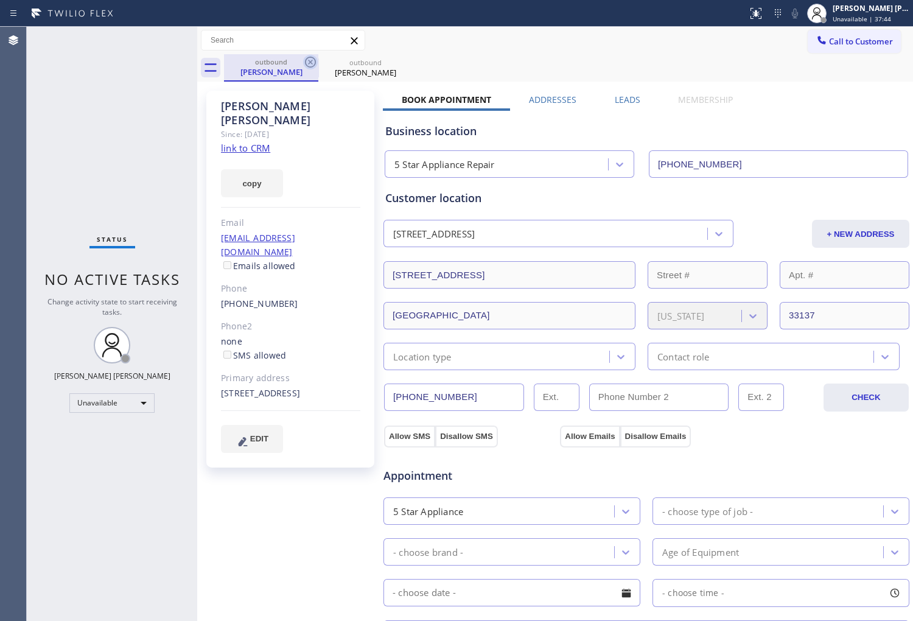
click at [305, 62] on icon at bounding box center [310, 62] width 11 height 11
type input "(510) 422-4027"
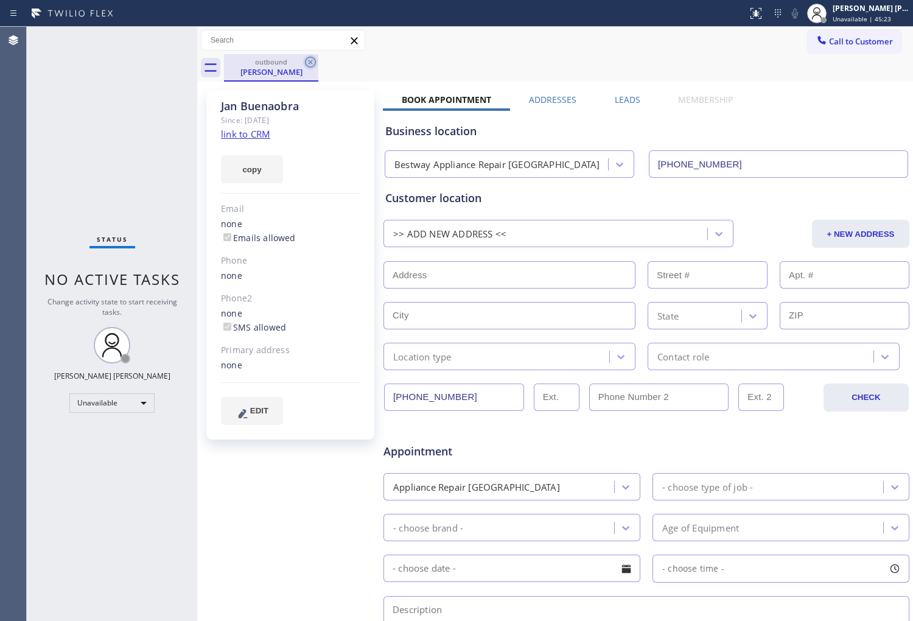
click at [309, 66] on icon at bounding box center [310, 62] width 15 height 15
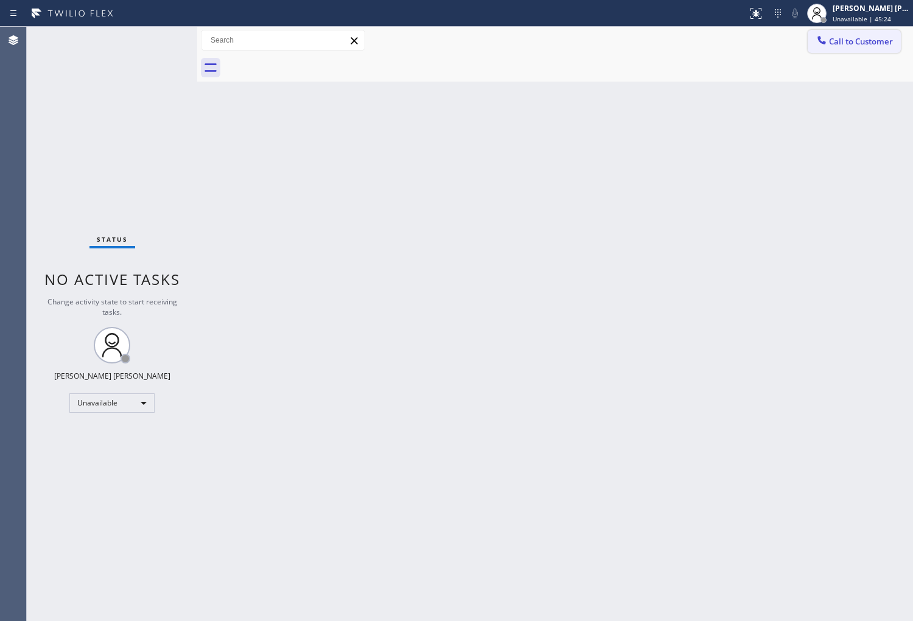
click at [849, 38] on span "Call to Customer" at bounding box center [861, 41] width 64 height 11
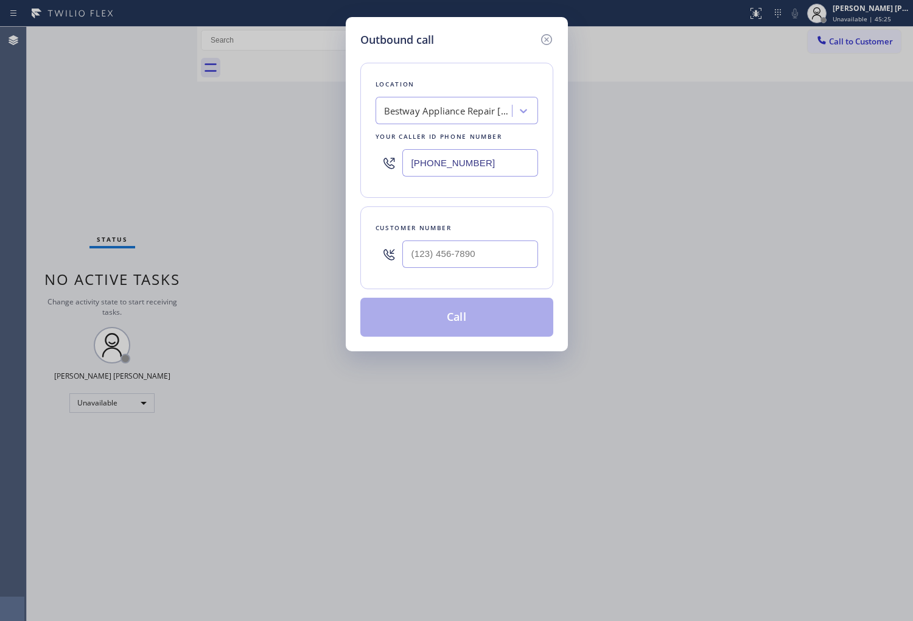
click at [425, 164] on input "(510) 422-4027" at bounding box center [470, 162] width 136 height 27
paste input "888) 553-8605"
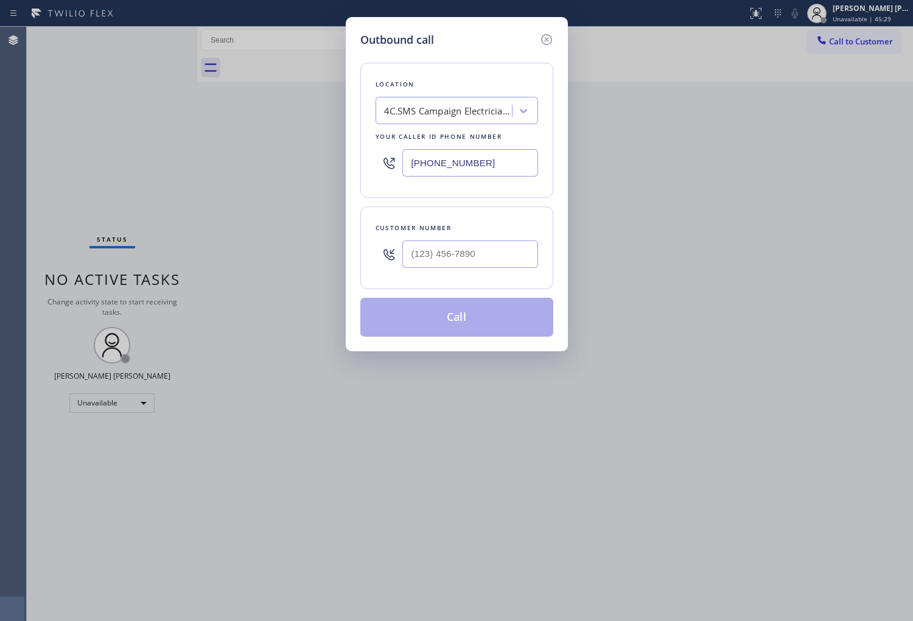
type input "(888) 553-8605"
click at [481, 247] on input "(___) ___-____" at bounding box center [470, 253] width 136 height 27
paste input "949) 228-7872"
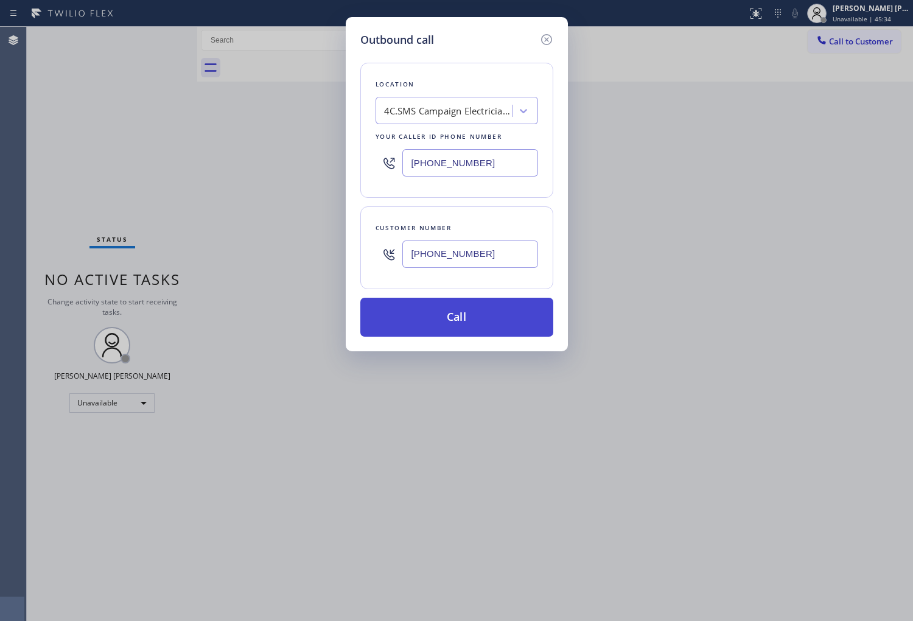
type input "(949) 228-7872"
click at [500, 326] on button "Call" at bounding box center [456, 317] width 193 height 39
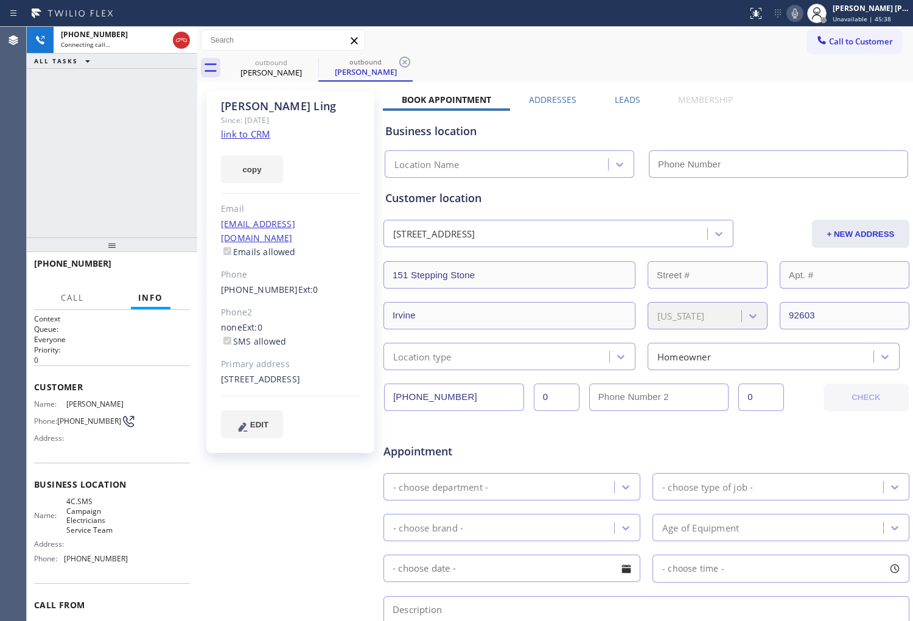
drag, startPoint x: 810, startPoint y: 10, endPoint x: 278, endPoint y: 8, distance: 532.0
click at [802, 10] on icon at bounding box center [795, 13] width 15 height 15
type input "(888) 553-8605"
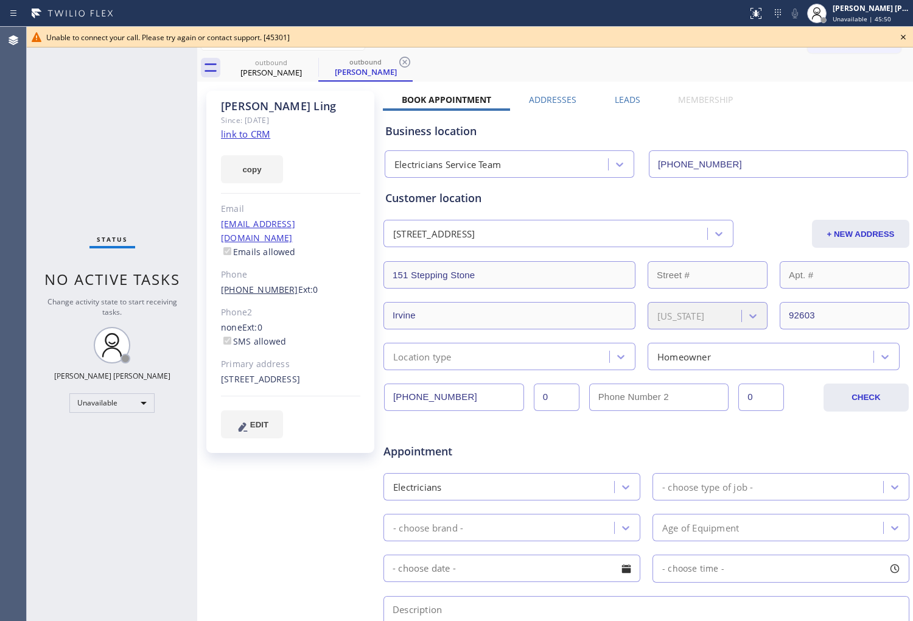
click at [269, 284] on link "(949) 228-7872" at bounding box center [259, 290] width 77 height 12
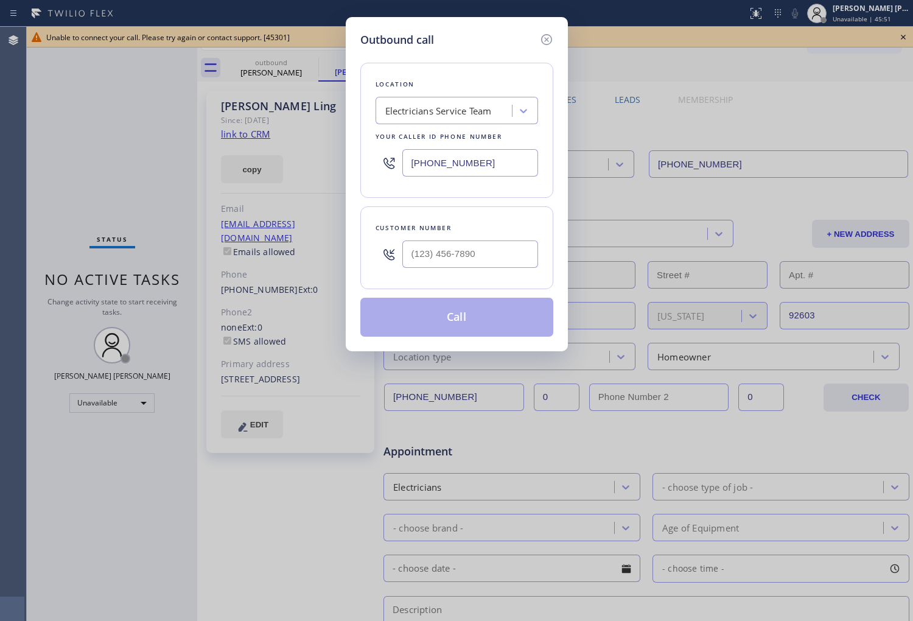
type input "(949) 228-7872"
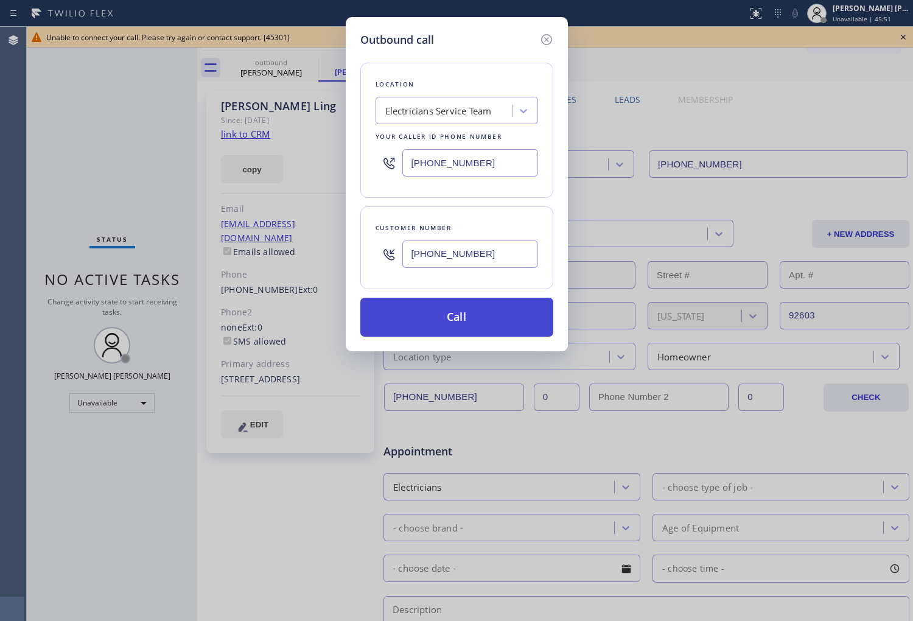
click at [448, 312] on button "Call" at bounding box center [456, 317] width 193 height 39
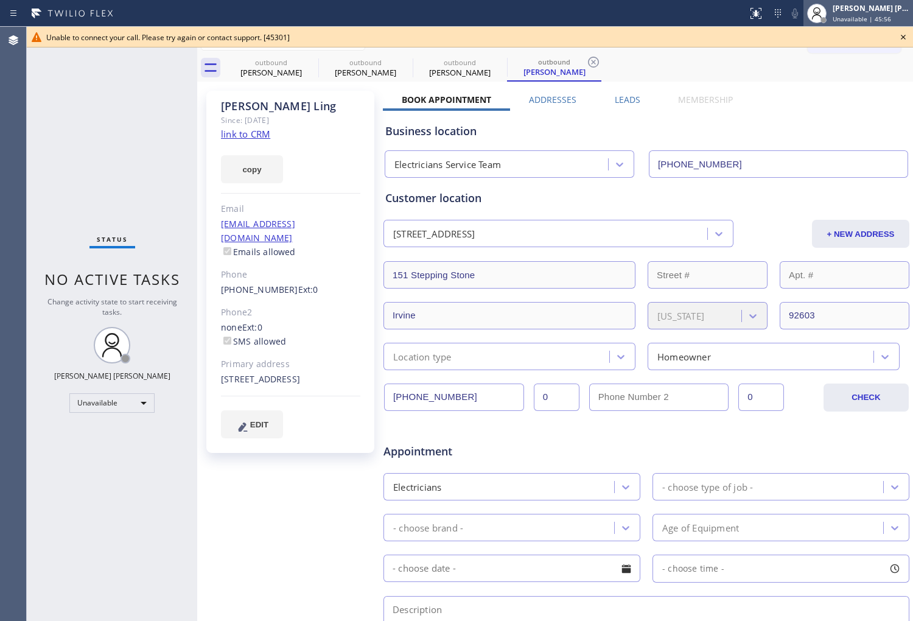
type input "(888) 553-8605"
click at [43, 35] on icon at bounding box center [36, 37] width 15 height 15
drag, startPoint x: 46, startPoint y: 35, endPoint x: 138, endPoint y: 41, distance: 92.1
click at [138, 41] on div "Unable to connect your call. Please try again or contact support. [45301]" at bounding box center [470, 37] width 886 height 21
click at [902, 33] on icon at bounding box center [903, 37] width 15 height 15
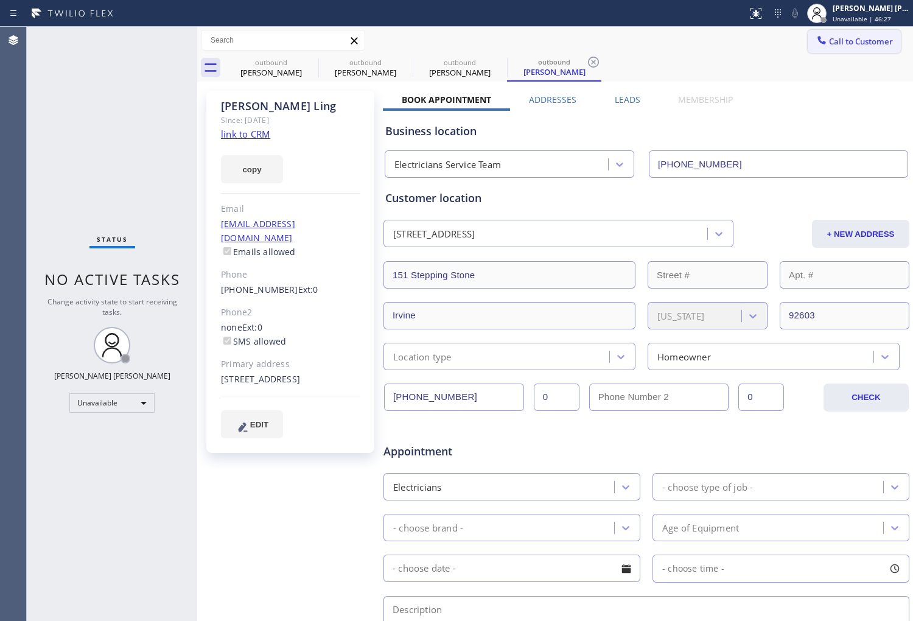
drag, startPoint x: 301, startPoint y: 61, endPoint x: 850, endPoint y: 45, distance: 549.9
click at [302, 61] on div "outbound Joseph Ling" at bounding box center [271, 67] width 94 height 27
click at [0, 0] on icon at bounding box center [0, 0] width 0 height 0
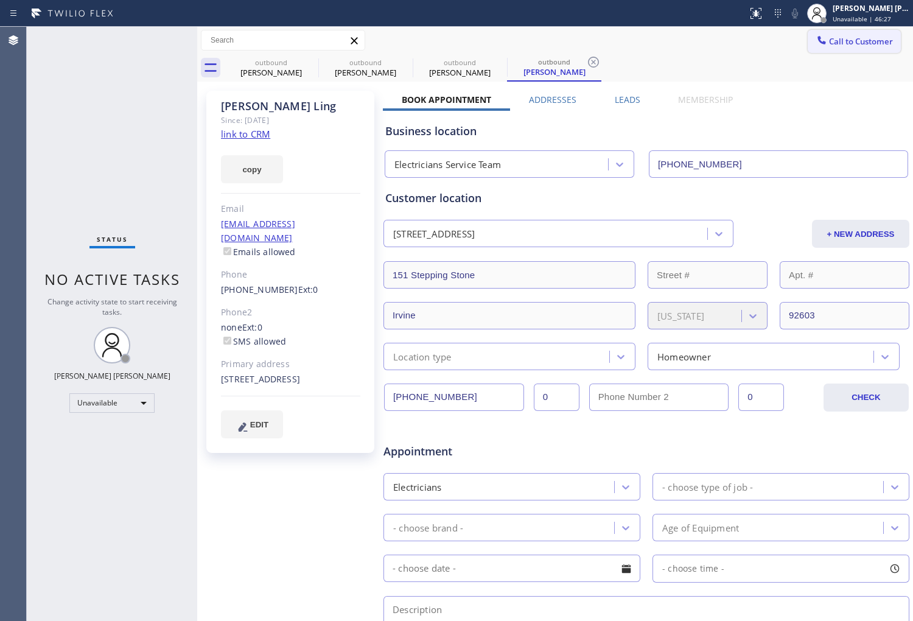
click at [586, 60] on icon at bounding box center [593, 62] width 15 height 15
click at [310, 60] on div "outbound Joseph Ling outbound Joseph Ling outbound Joseph Ling outbound Joseph …" at bounding box center [568, 67] width 689 height 27
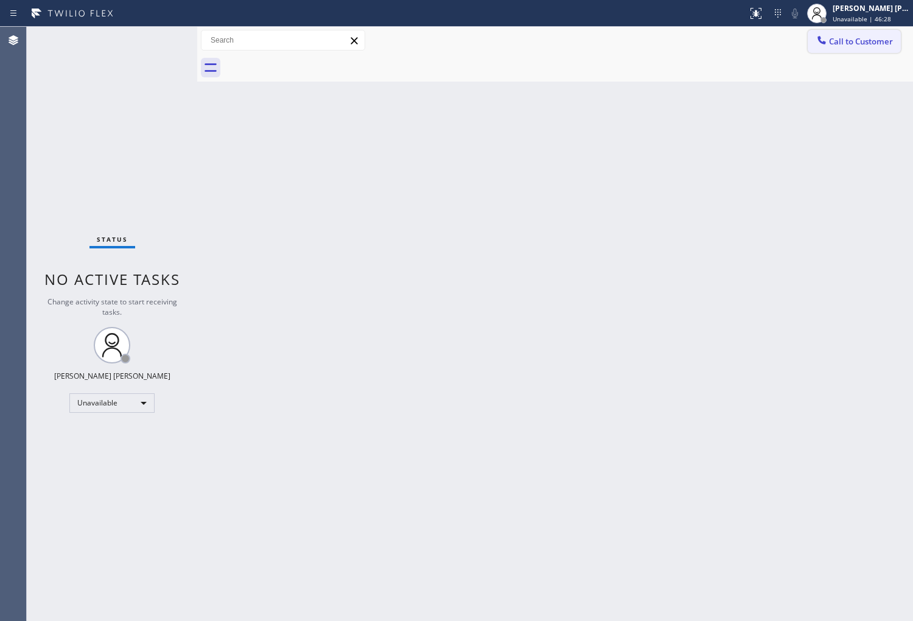
click at [850, 45] on span "Call to Customer" at bounding box center [861, 41] width 64 height 11
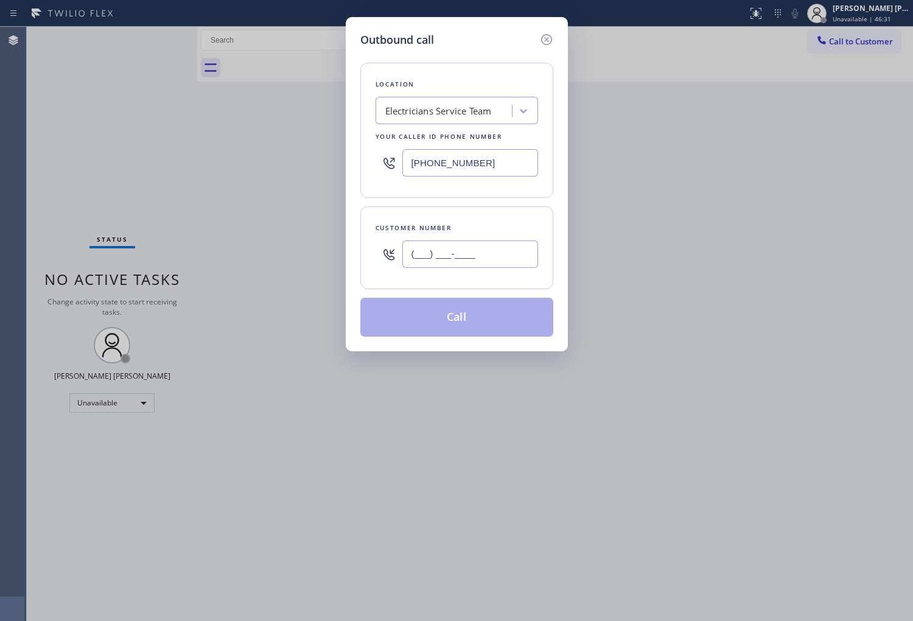
click at [500, 251] on input "(___) ___-____" at bounding box center [470, 253] width 136 height 27
paste input "303) 601-9896"
type input "(303) 601-9896"
click at [514, 256] on input "(303) 601-9896" at bounding box center [470, 253] width 136 height 27
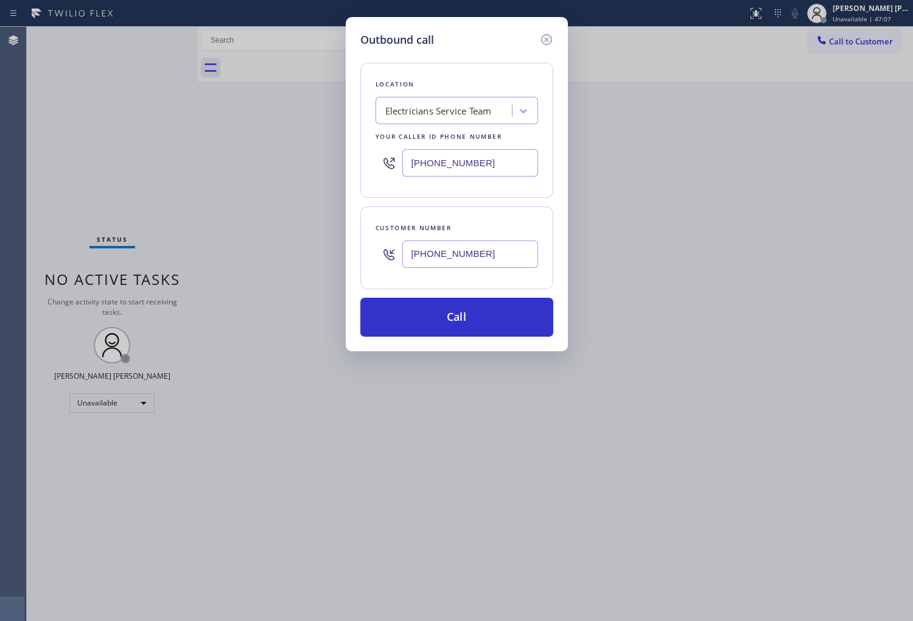
click at [452, 163] on input "(888) 553-8605" at bounding box center [470, 162] width 136 height 27
paste input "720) 619-3239"
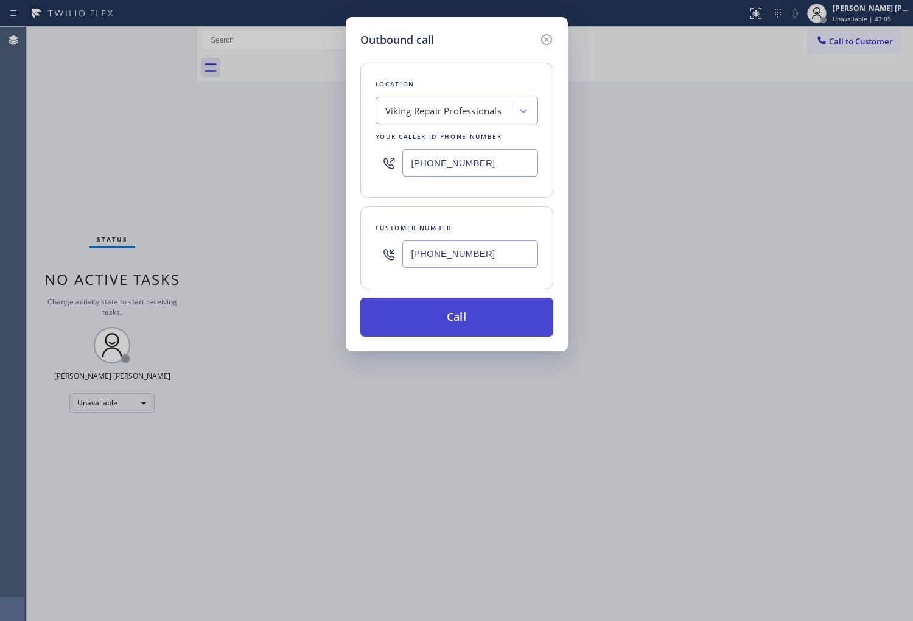
type input "(720) 619-3239"
click at [478, 336] on button "Call" at bounding box center [456, 317] width 193 height 39
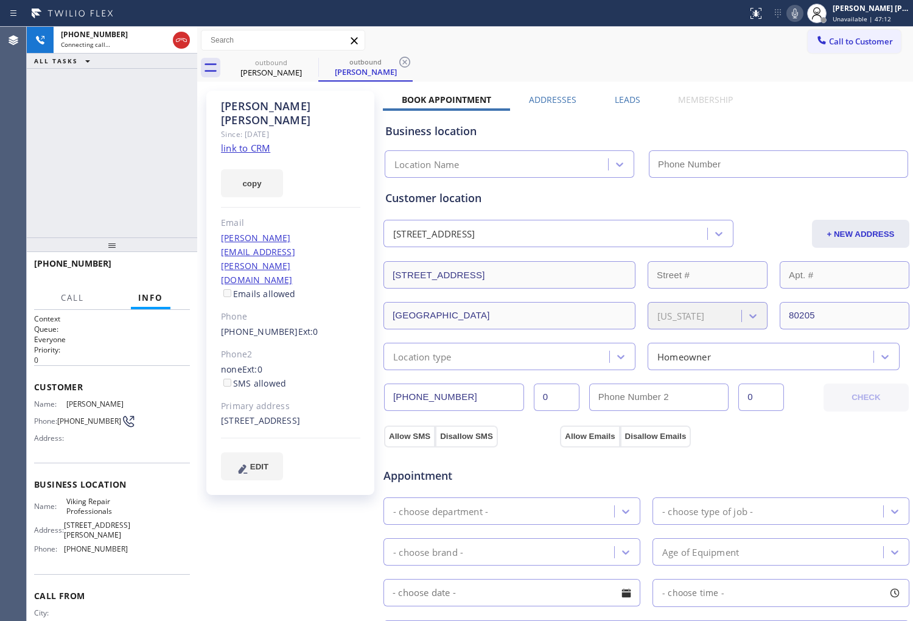
click at [802, 10] on icon at bounding box center [795, 13] width 15 height 15
type input "(720) 619-3239"
click at [802, 16] on icon at bounding box center [795, 13] width 15 height 15
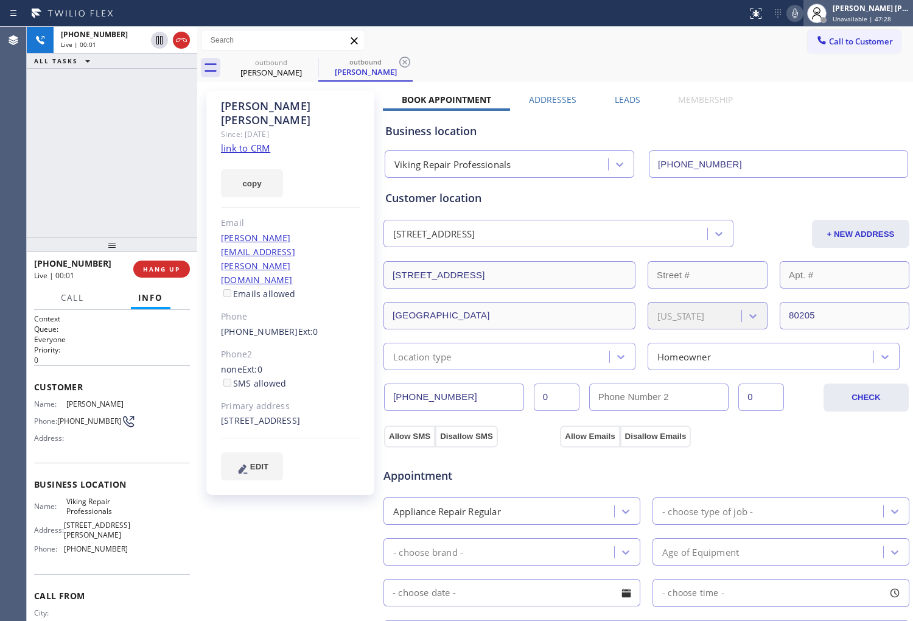
click at [817, 13] on div at bounding box center [816, 13] width 27 height 27
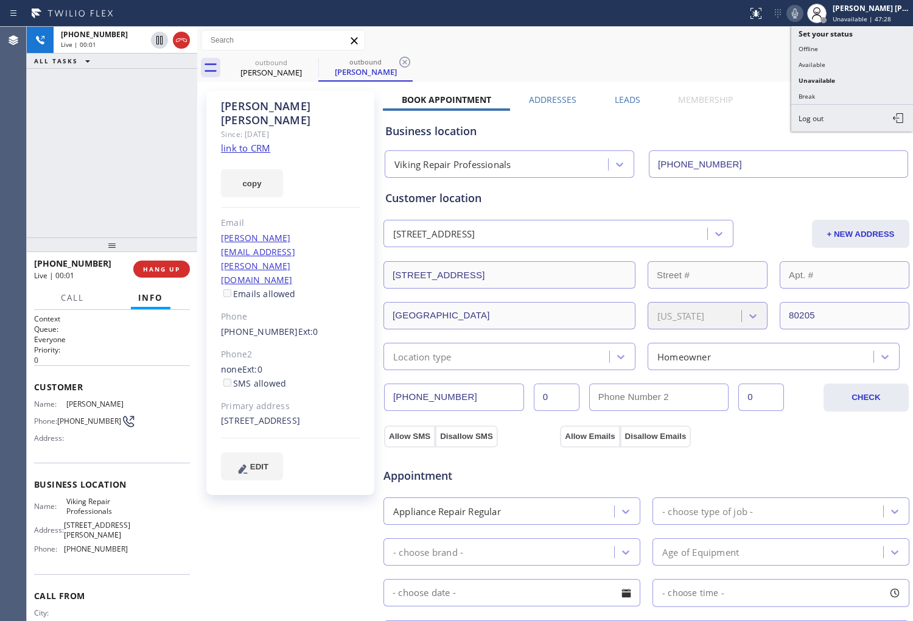
click at [802, 13] on icon at bounding box center [795, 13] width 15 height 15
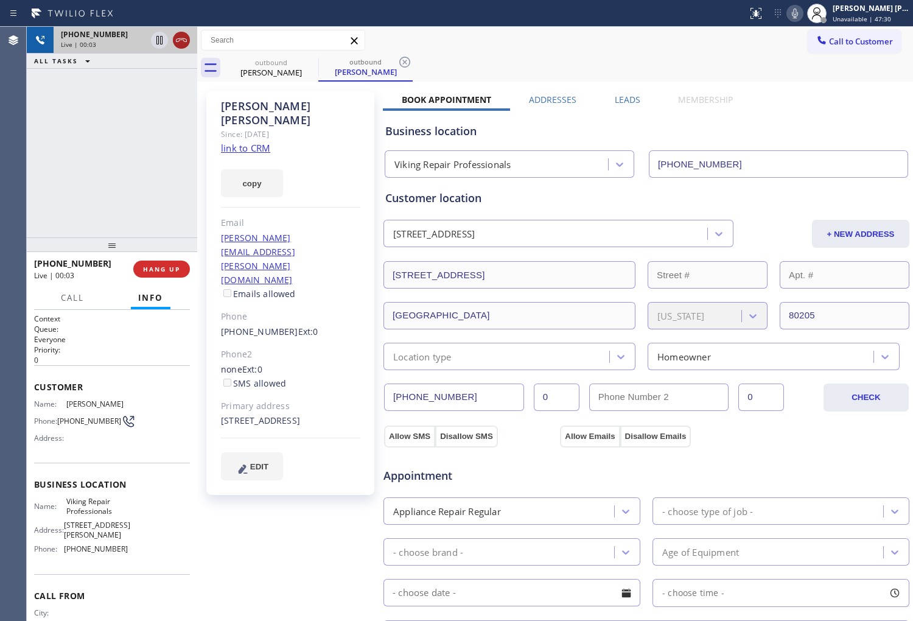
click at [177, 43] on icon at bounding box center [181, 40] width 15 height 15
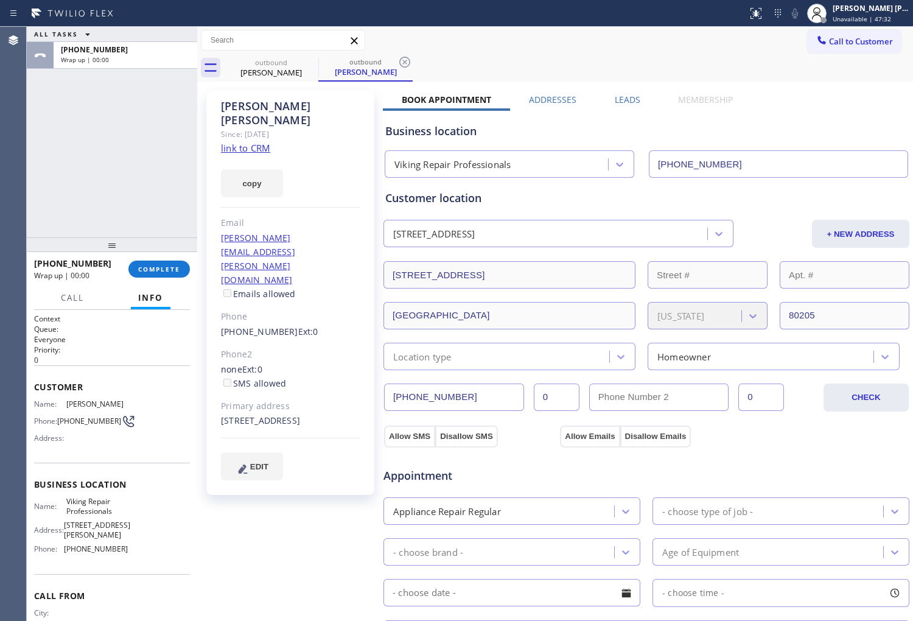
click at [624, 106] on div "Business location Viking Repair Professionals (720) 619-3239" at bounding box center [646, 142] width 527 height 72
click at [624, 100] on label "Leads" at bounding box center [628, 100] width 26 height 12
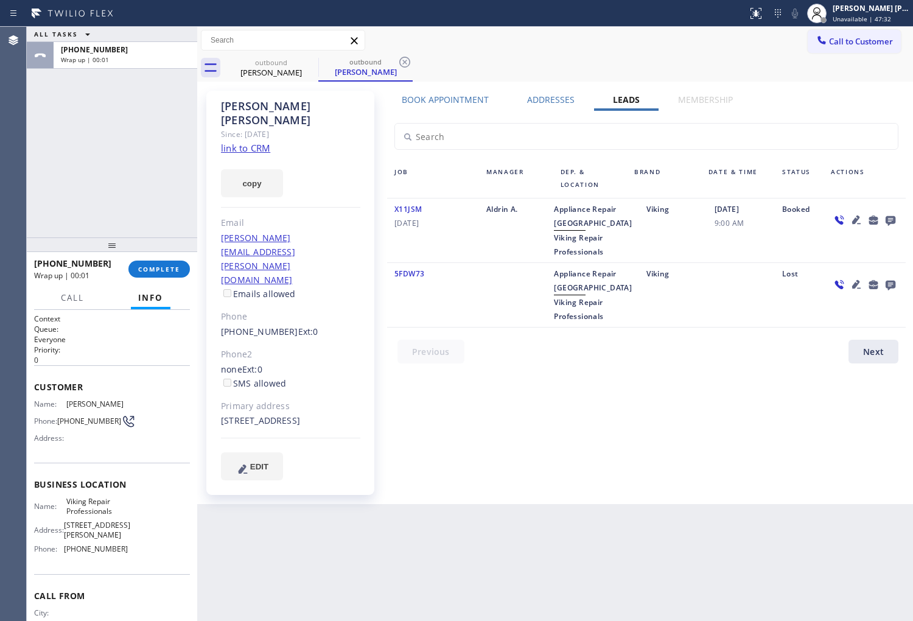
click at [893, 221] on icon at bounding box center [891, 221] width 10 height 10
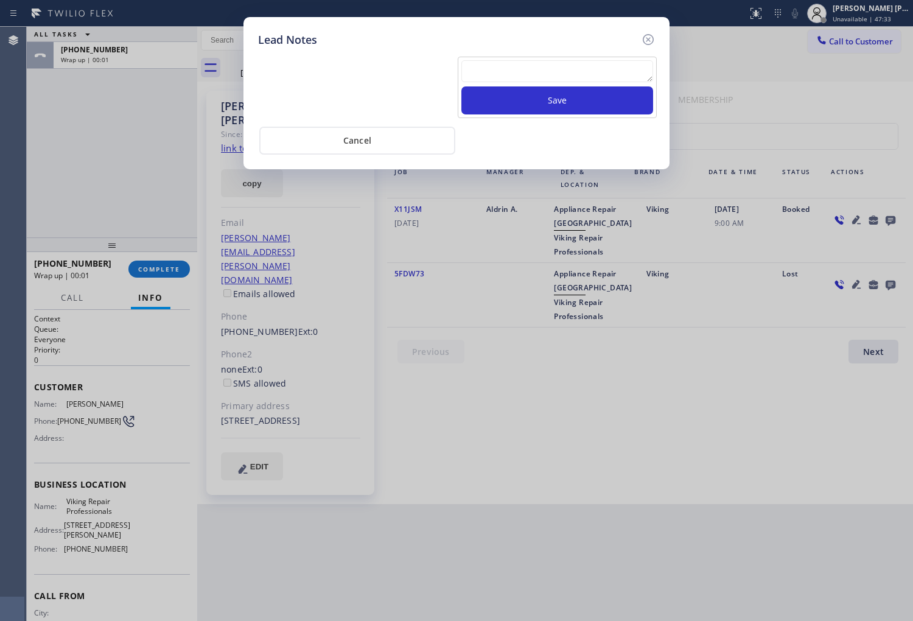
click at [574, 52] on div "Save Cancel" at bounding box center [456, 101] width 397 height 107
click at [570, 63] on textarea at bounding box center [557, 71] width 192 height 22
type textarea "no answer"
click at [572, 100] on button "Save" at bounding box center [557, 100] width 192 height 28
click at [649, 37] on icon at bounding box center [648, 39] width 11 height 11
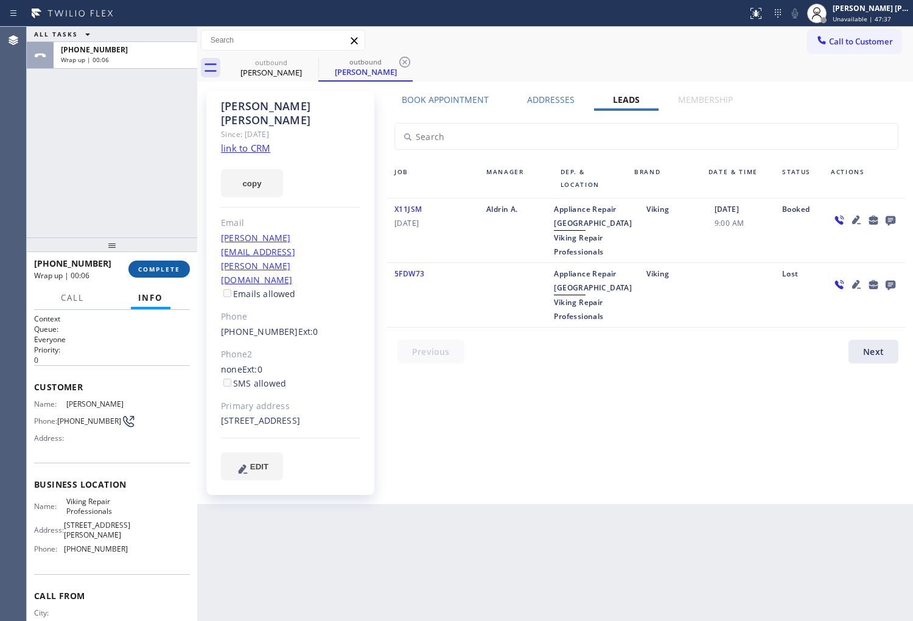
click at [173, 272] on span "COMPLETE" at bounding box center [159, 269] width 42 height 9
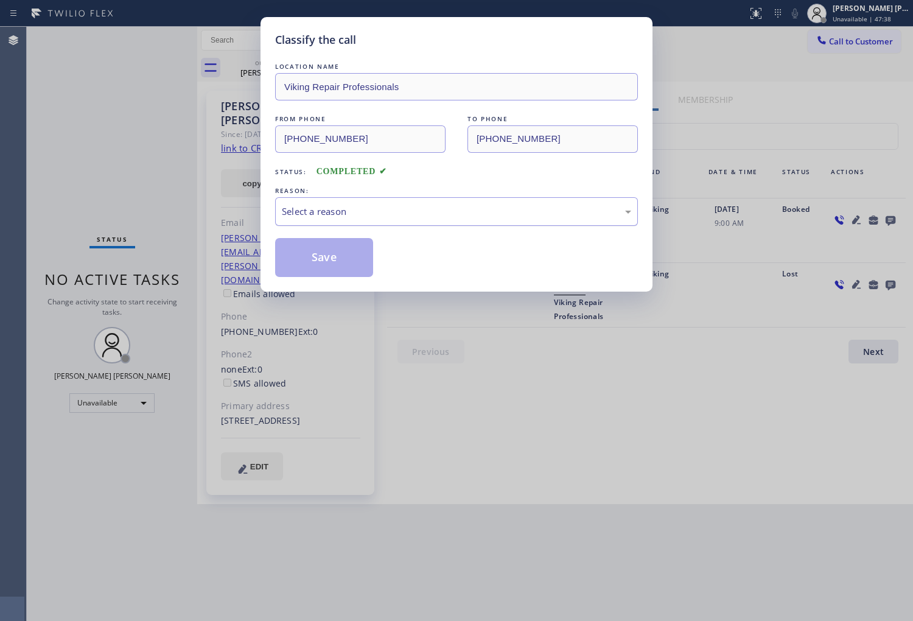
click at [354, 214] on div "Select a reason" at bounding box center [456, 212] width 349 height 14
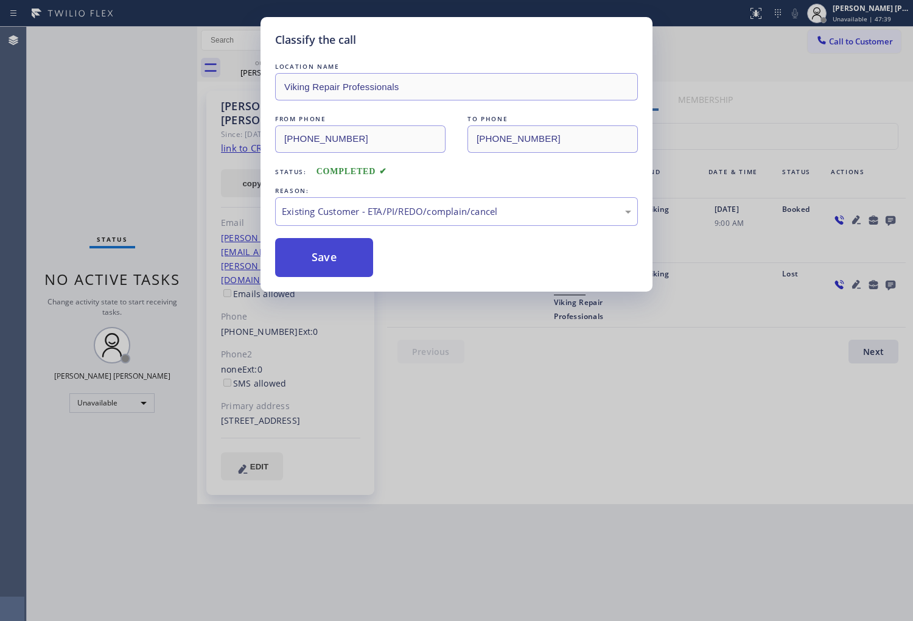
click at [302, 260] on button "Save" at bounding box center [324, 257] width 98 height 39
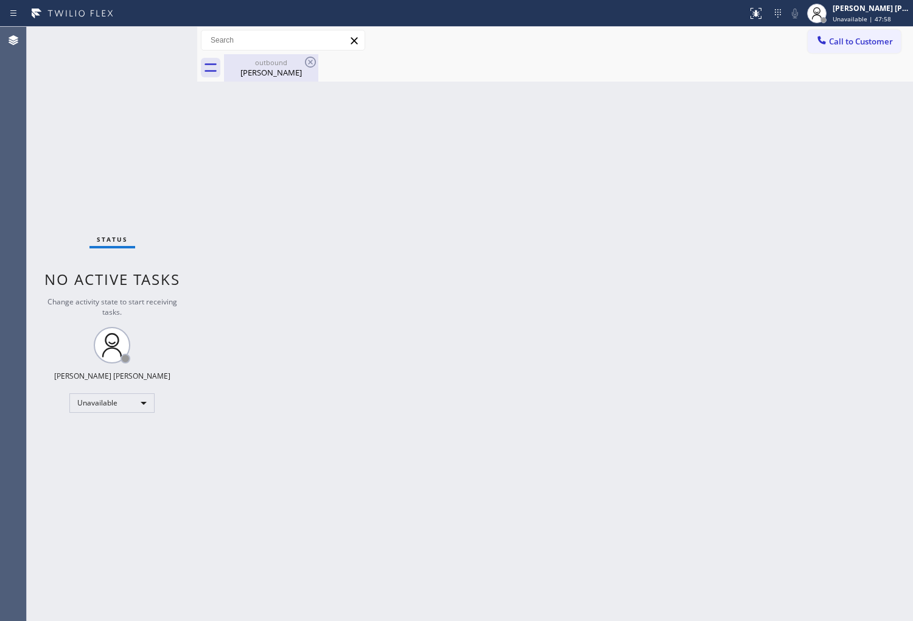
click at [279, 74] on div "Andrea Fuller" at bounding box center [271, 72] width 92 height 11
click at [281, 74] on div "Andrea Fuller" at bounding box center [271, 72] width 92 height 11
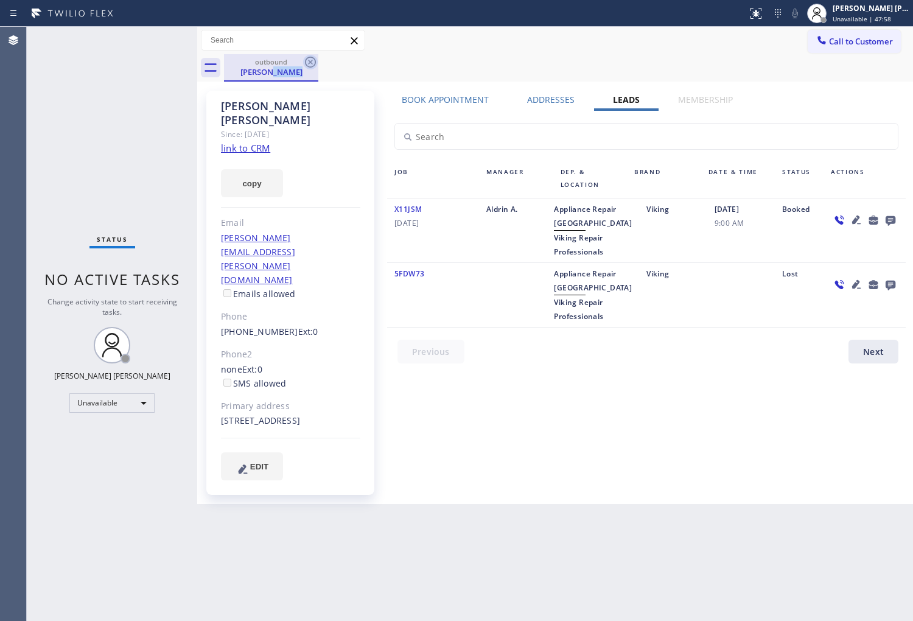
click at [307, 59] on icon at bounding box center [310, 62] width 15 height 15
drag, startPoint x: 307, startPoint y: 59, endPoint x: 343, endPoint y: 71, distance: 38.3
click at [307, 59] on div "outbound Andrea Fuller" at bounding box center [568, 67] width 689 height 27
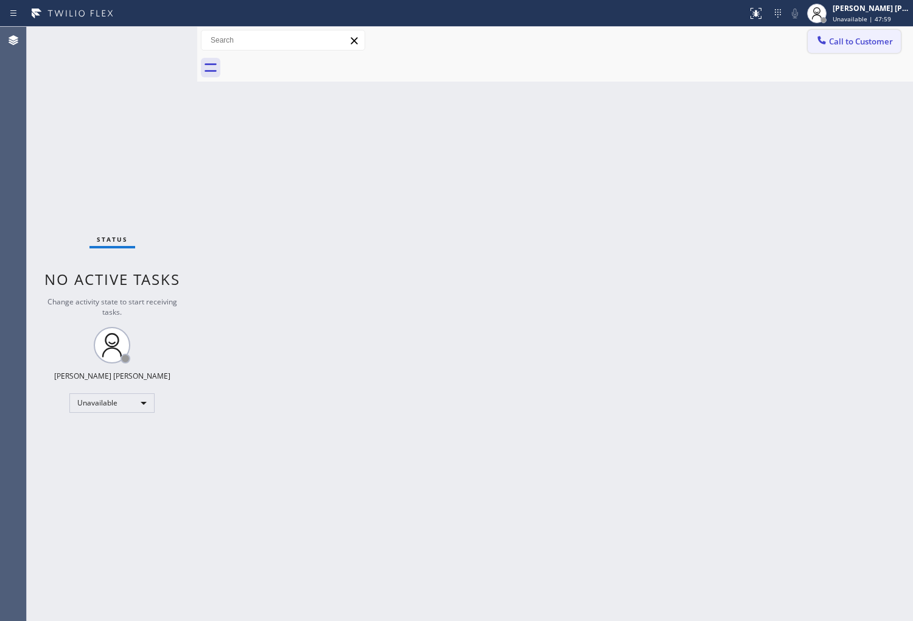
click at [863, 46] on span "Call to Customer" at bounding box center [861, 41] width 64 height 11
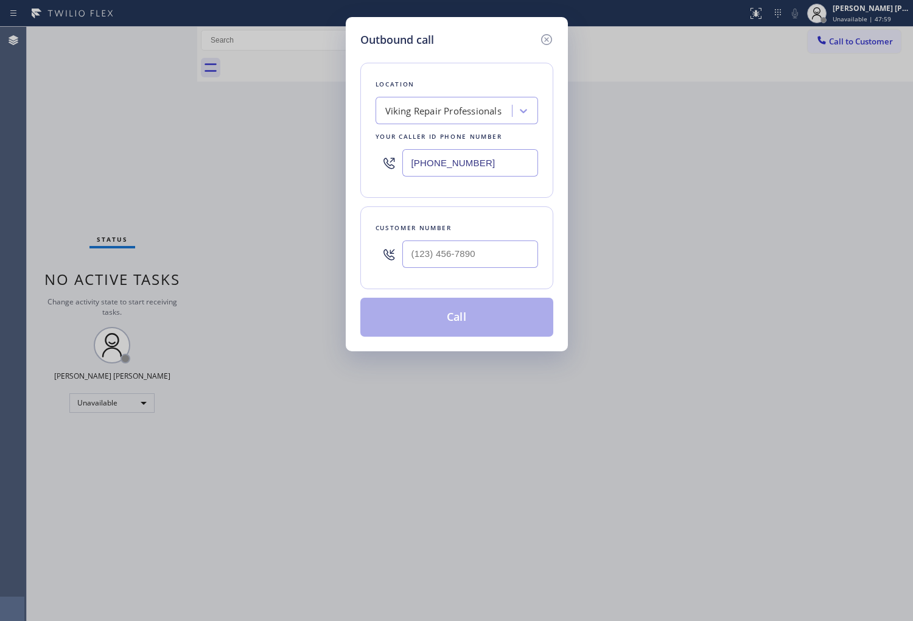
click at [484, 244] on input "text" at bounding box center [470, 253] width 136 height 27
click at [484, 244] on input "(___) ___-____" at bounding box center [470, 253] width 136 height 27
paste input "602) 367-9985"
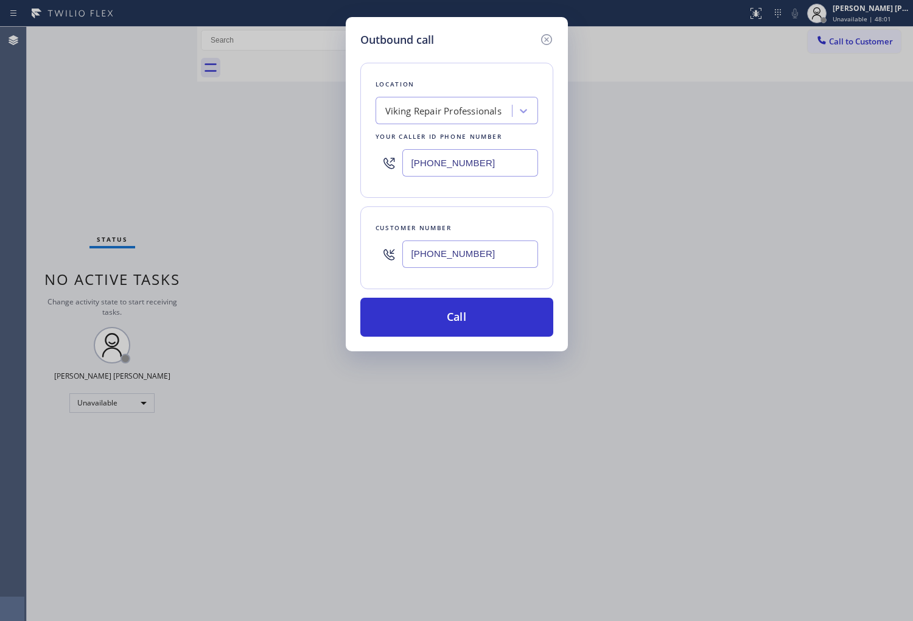
type input "(602) 367-9985"
click at [551, 39] on icon at bounding box center [546, 39] width 15 height 15
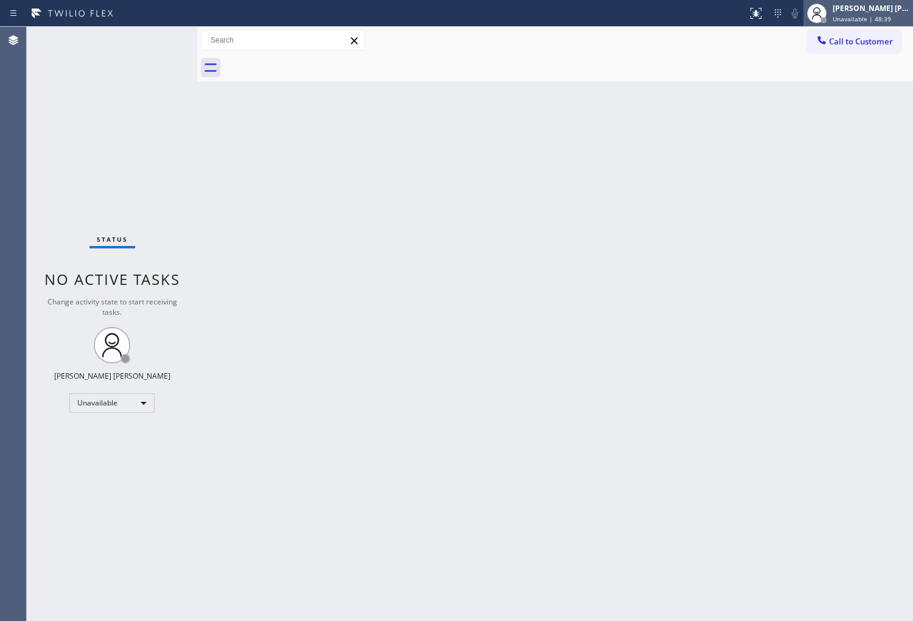
click at [849, 23] on span "Unavailable | 48:39" at bounding box center [862, 19] width 58 height 9
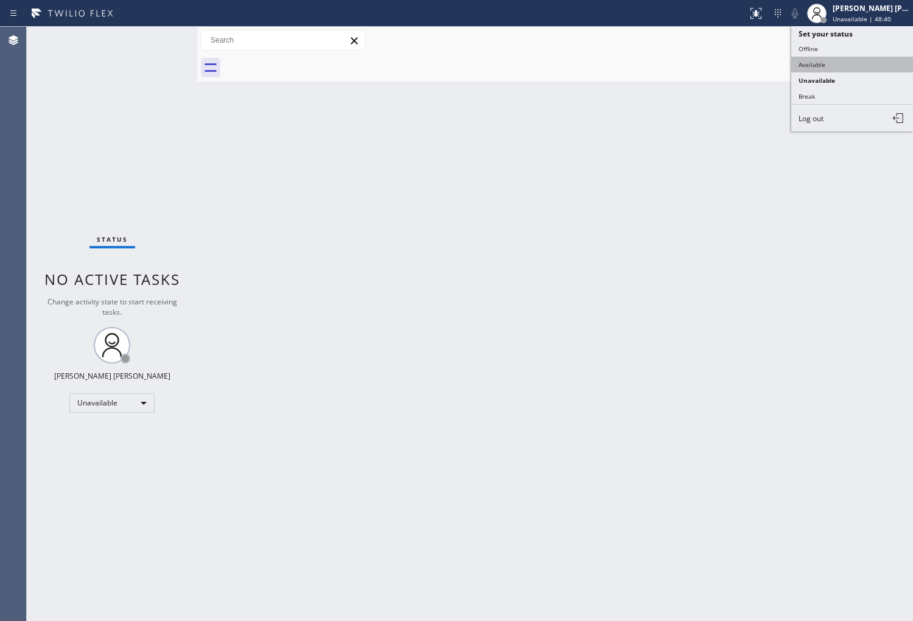
click at [834, 61] on button "Available" at bounding box center [852, 65] width 122 height 16
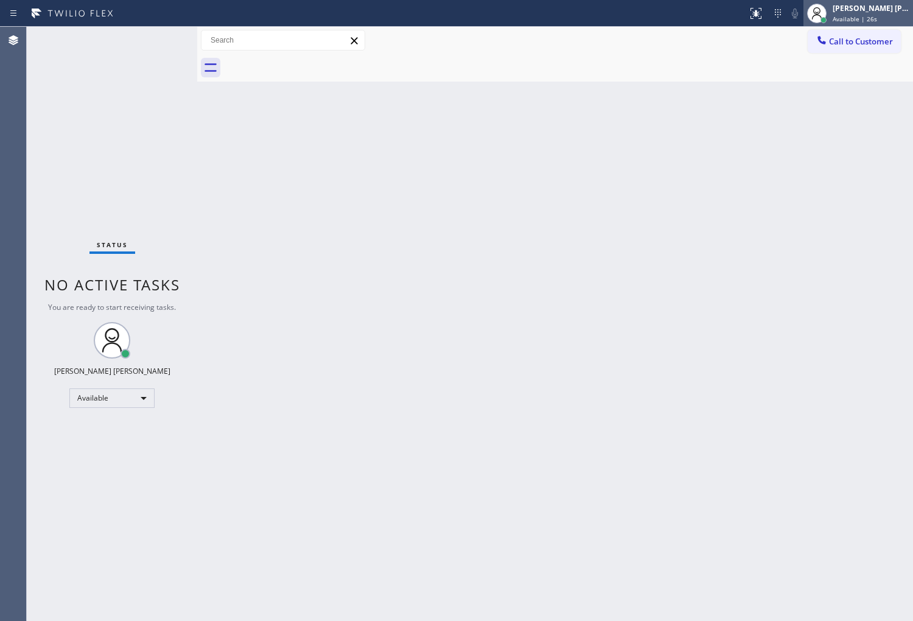
click at [862, 13] on div "[PERSON_NAME] [PERSON_NAME]" at bounding box center [871, 8] width 77 height 10
click at [877, 19] on span "Available | 26s" at bounding box center [855, 19] width 44 height 9
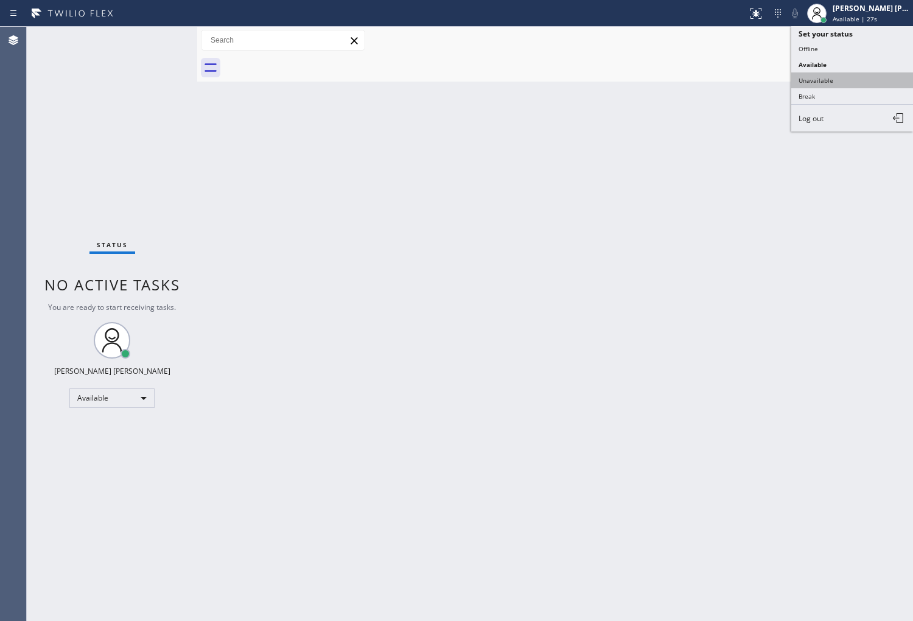
click at [850, 80] on button "Unavailable" at bounding box center [852, 80] width 122 height 16
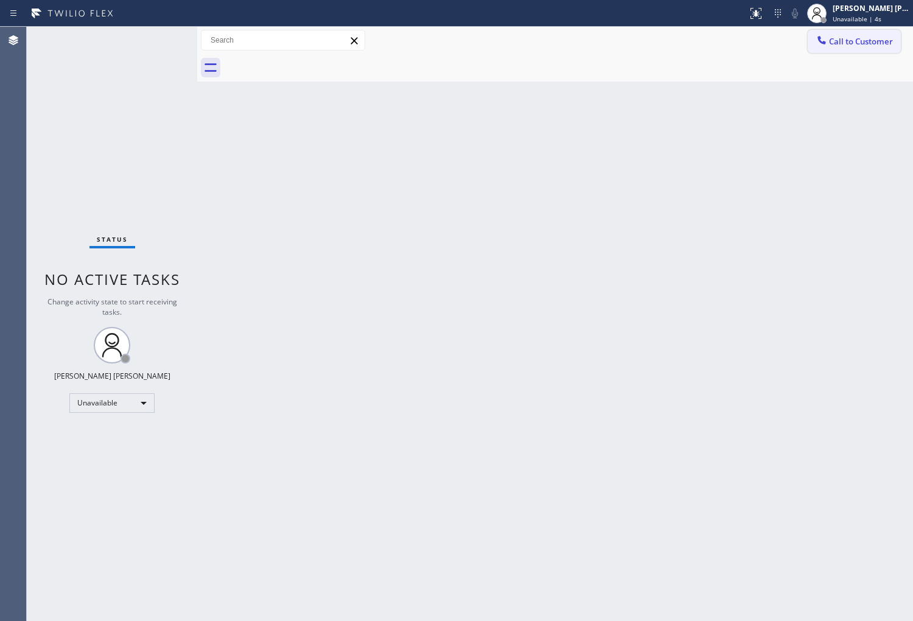
click at [856, 44] on span "Call to Customer" at bounding box center [861, 41] width 64 height 11
click at [0, 0] on div "Outbound call Location Viking Repair Professionals Your caller id phone number …" at bounding box center [0, 0] width 0 height 0
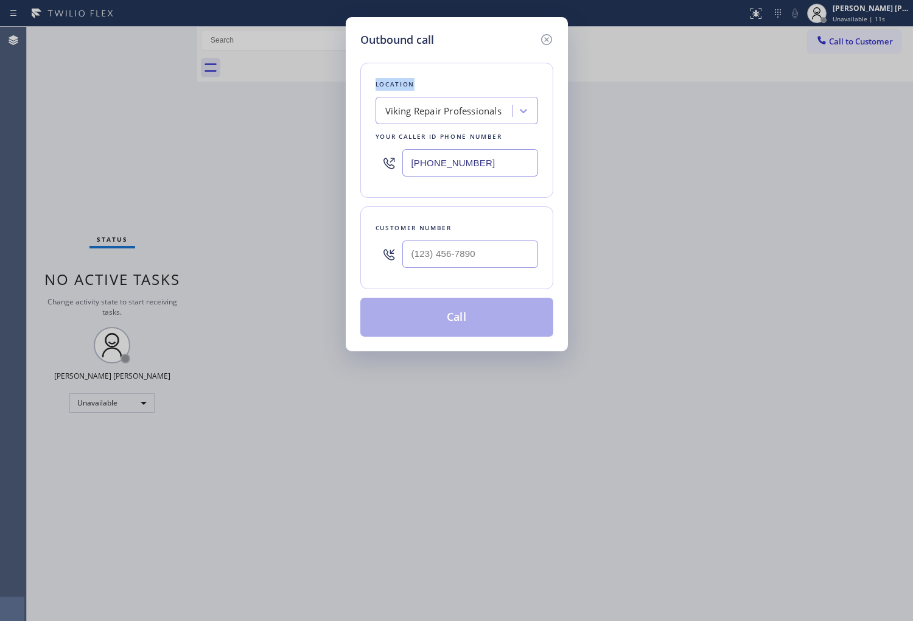
click at [451, 163] on input "(720) 619-3239" at bounding box center [470, 162] width 136 height 27
paste input "14) 942-1171"
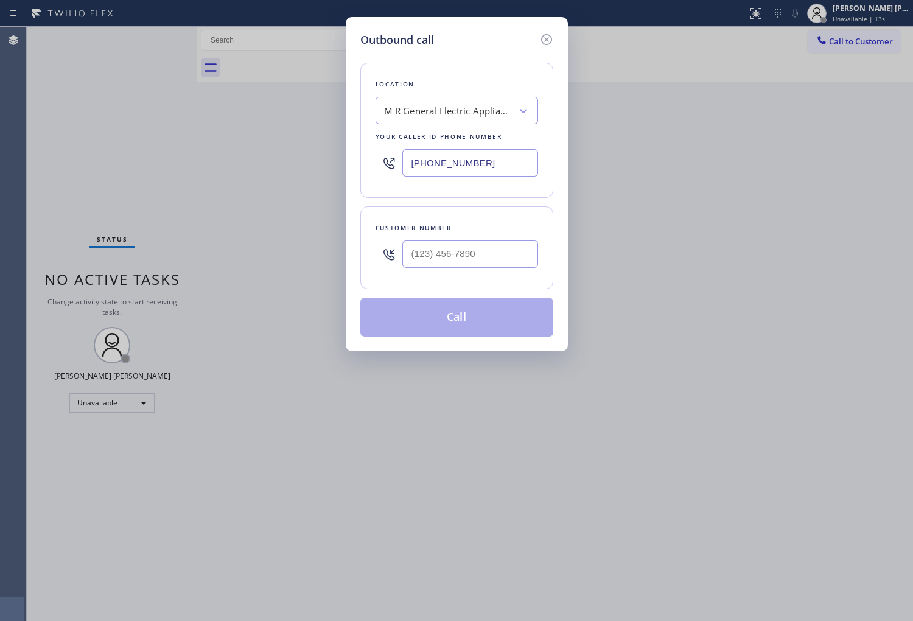
type input "[PHONE_NUMBER]"
click at [493, 257] on input "(___) ___-____" at bounding box center [470, 253] width 136 height 27
paste input "310) 283-1756"
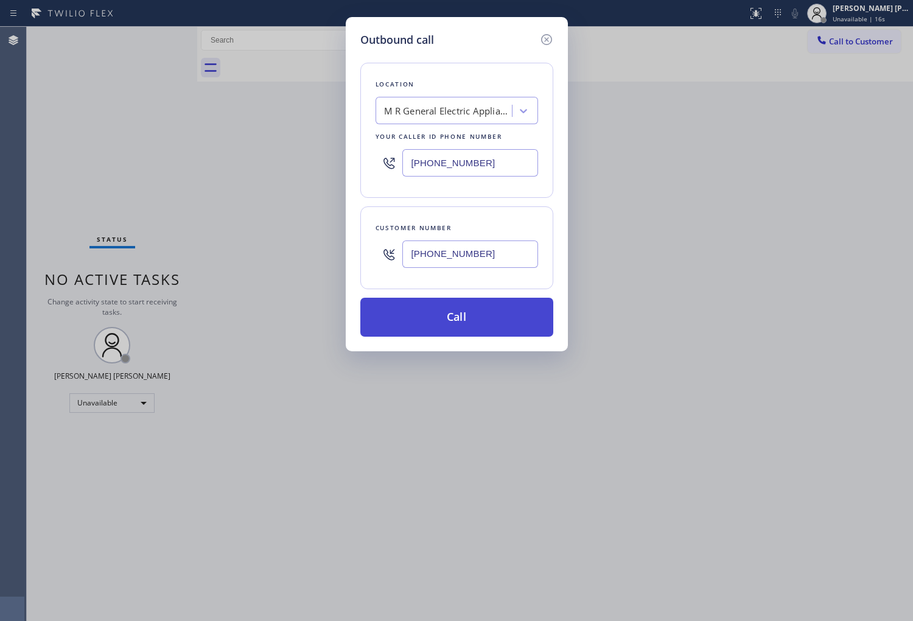
type input "[PHONE_NUMBER]"
click at [496, 321] on button "Call" at bounding box center [456, 317] width 193 height 39
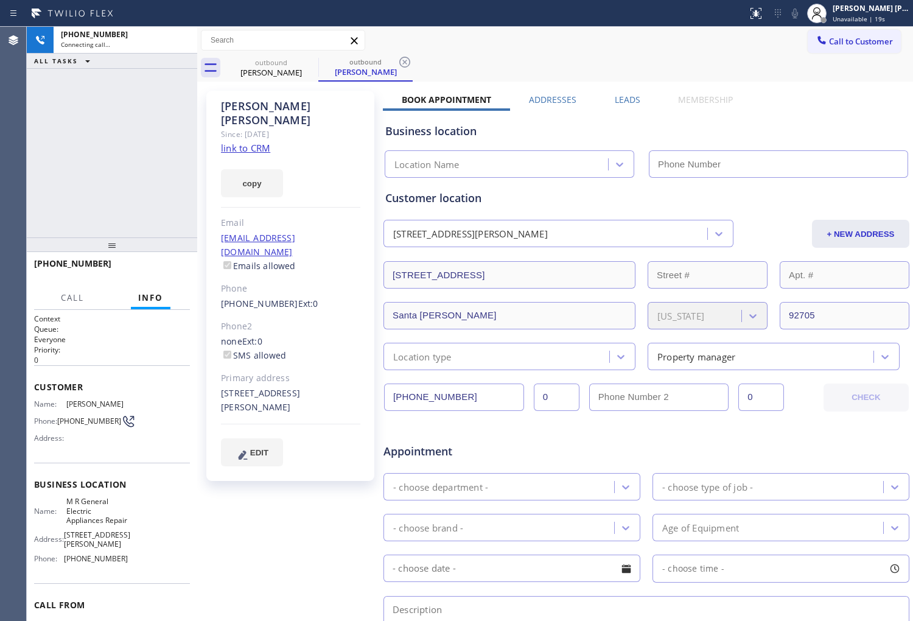
click at [245, 96] on div "[PERSON_NAME] Since: [DATE] link to CRM copy Email [EMAIL_ADDRESS][DOMAIN_NAME]…" at bounding box center [290, 286] width 168 height 390
type input "[PHONE_NUMBER]"
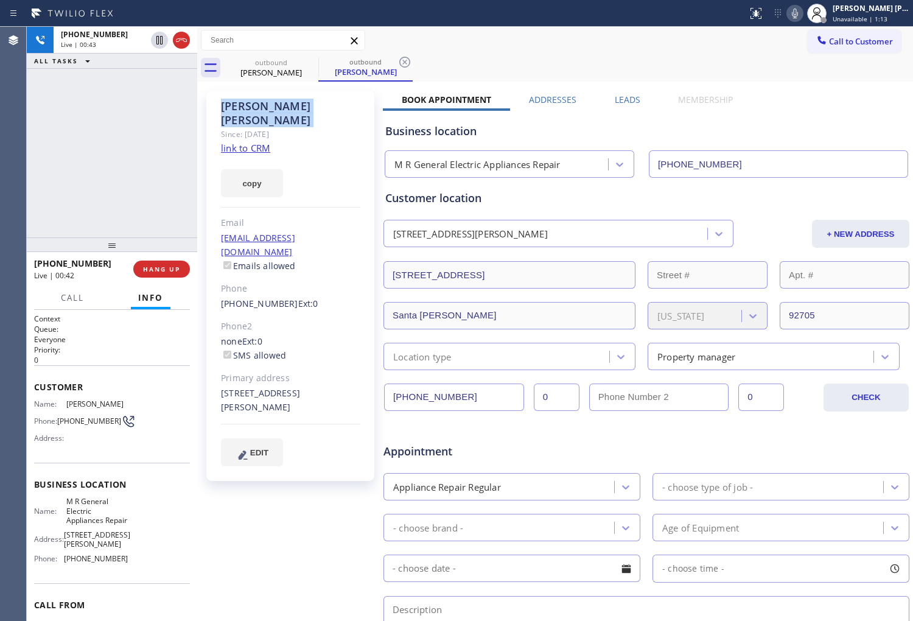
click at [802, 10] on icon at bounding box center [795, 13] width 15 height 15
click at [802, 14] on icon at bounding box center [795, 13] width 15 height 15
click at [142, 142] on div "+13102831756 Live | 00:44 ALL TASKS ALL TASKS ACTIVE TASKS TASKS IN WRAP UP" at bounding box center [112, 132] width 170 height 211
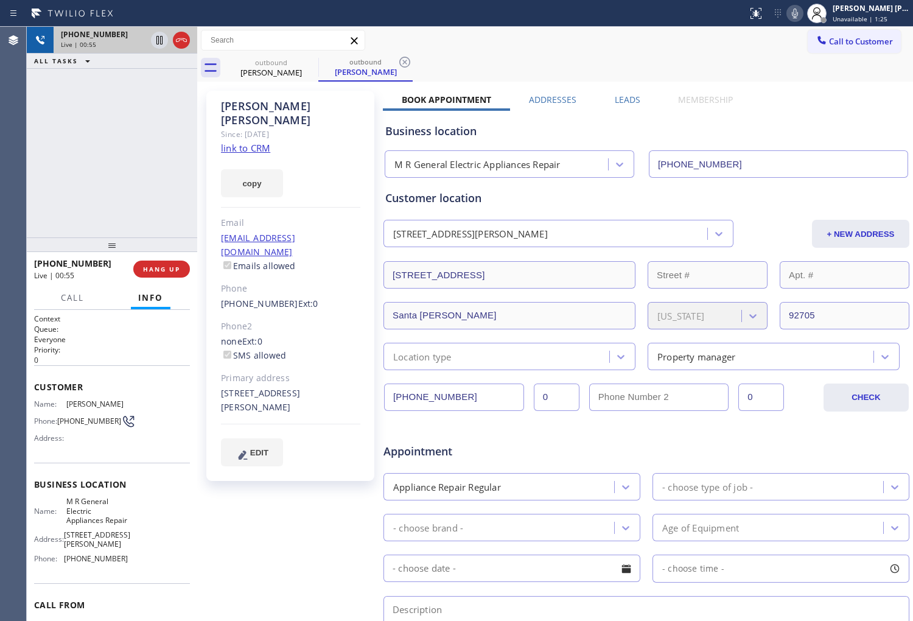
drag, startPoint x: 184, startPoint y: 40, endPoint x: 183, endPoint y: 31, distance: 8.5
click at [184, 40] on icon at bounding box center [181, 40] width 15 height 15
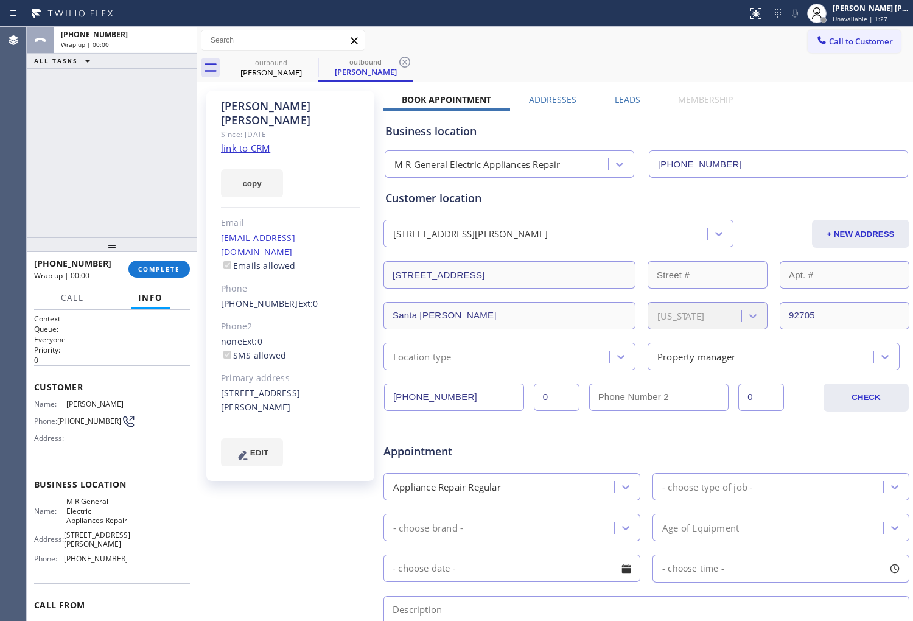
click at [640, 95] on div "Leads" at bounding box center [627, 102] width 63 height 17
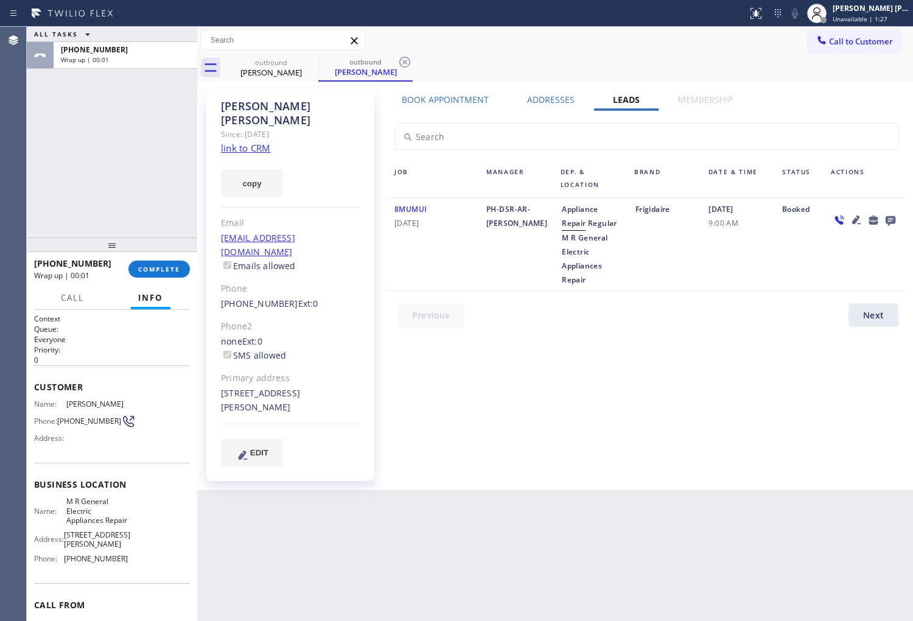
click at [891, 214] on icon at bounding box center [890, 219] width 15 height 15
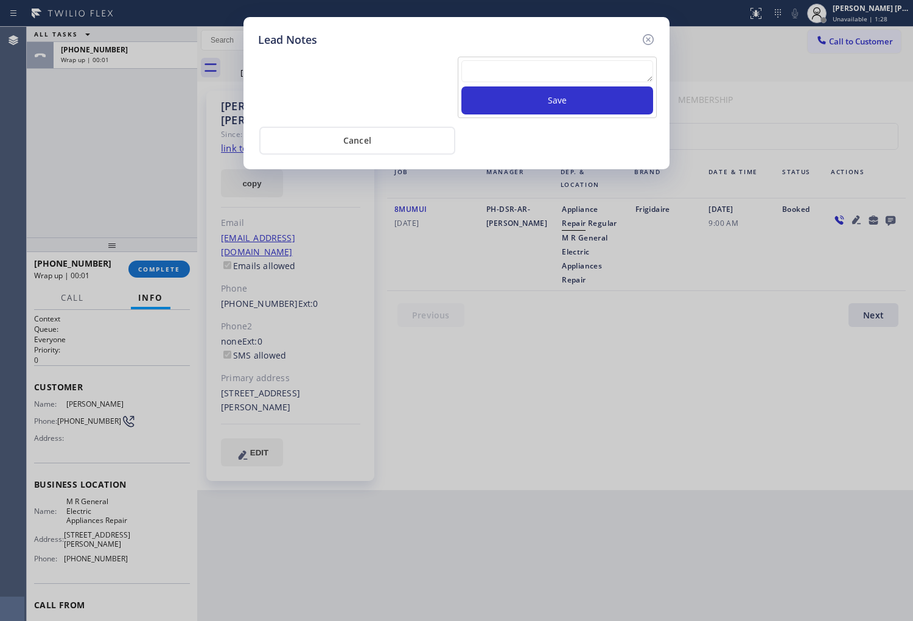
click at [599, 71] on textarea at bounding box center [557, 71] width 192 height 22
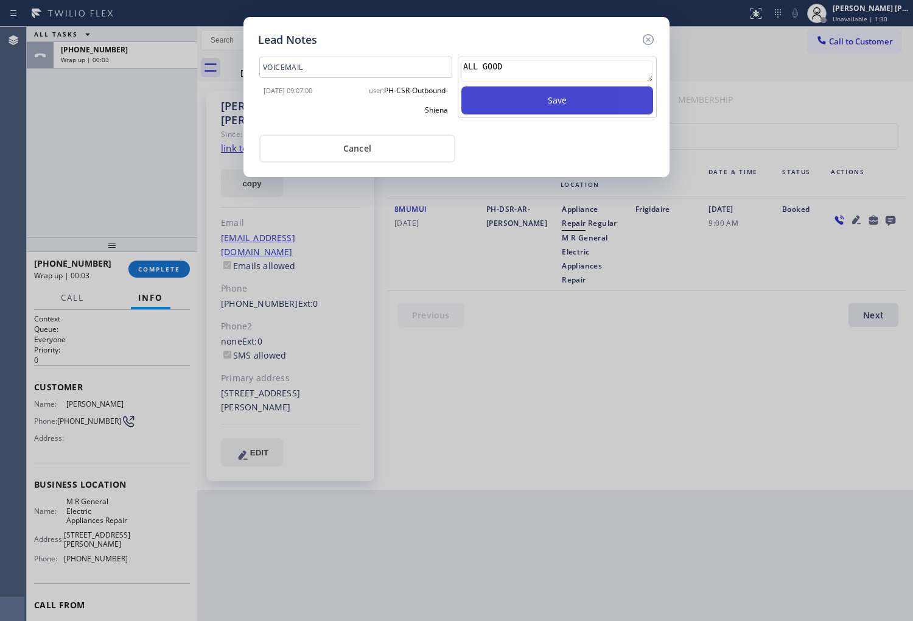
type textarea "ALL GOOD"
click at [603, 104] on button "Save" at bounding box center [557, 100] width 192 height 28
click at [648, 40] on icon at bounding box center [648, 39] width 15 height 15
click at [648, 40] on div "Call to Customer Outbound call Location M R General Electric Appliances Repair …" at bounding box center [555, 40] width 716 height 21
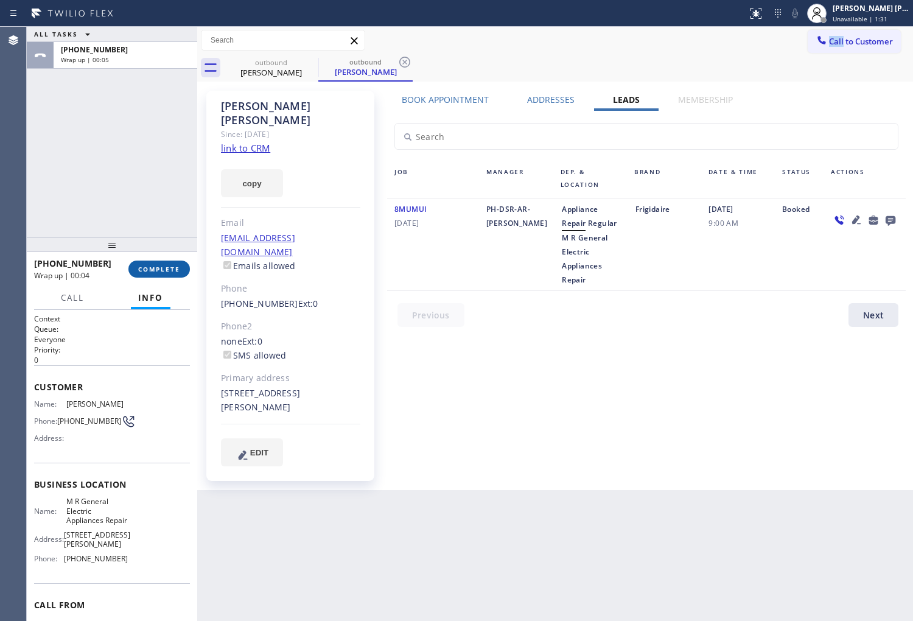
click at [187, 268] on button "COMPLETE" at bounding box center [158, 269] width 61 height 17
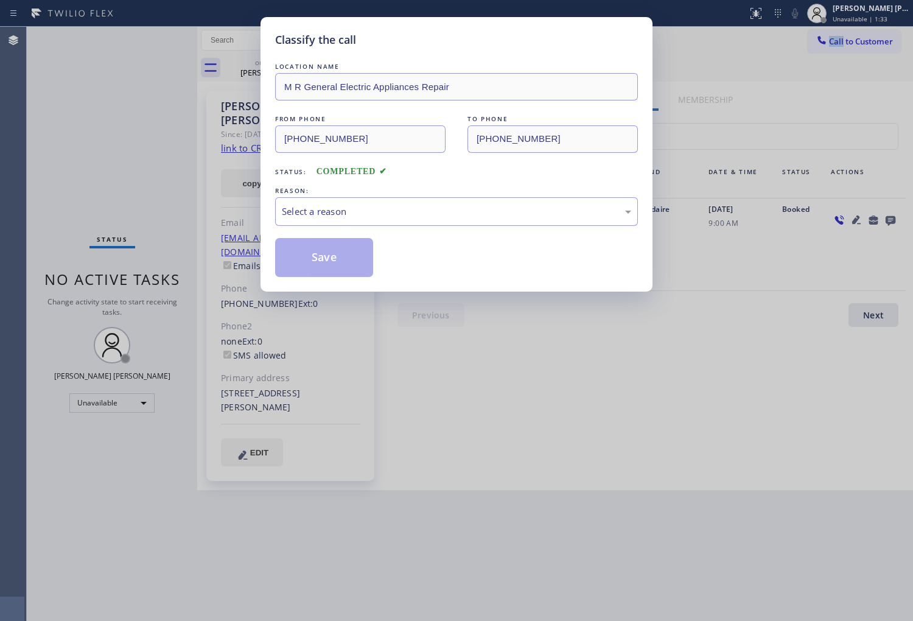
click at [406, 207] on div "Select a reason" at bounding box center [456, 212] width 349 height 14
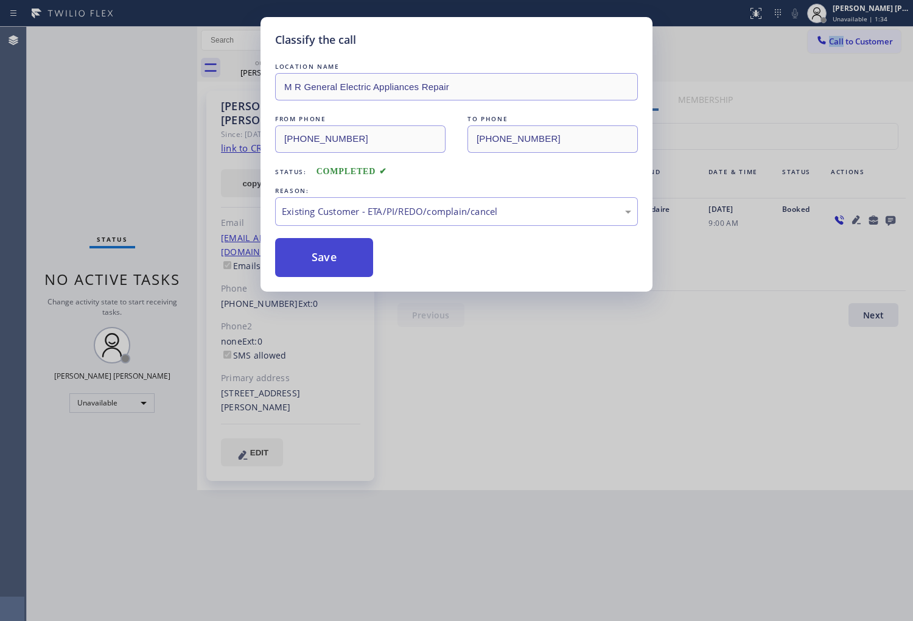
click at [303, 264] on button "Save" at bounding box center [324, 257] width 98 height 39
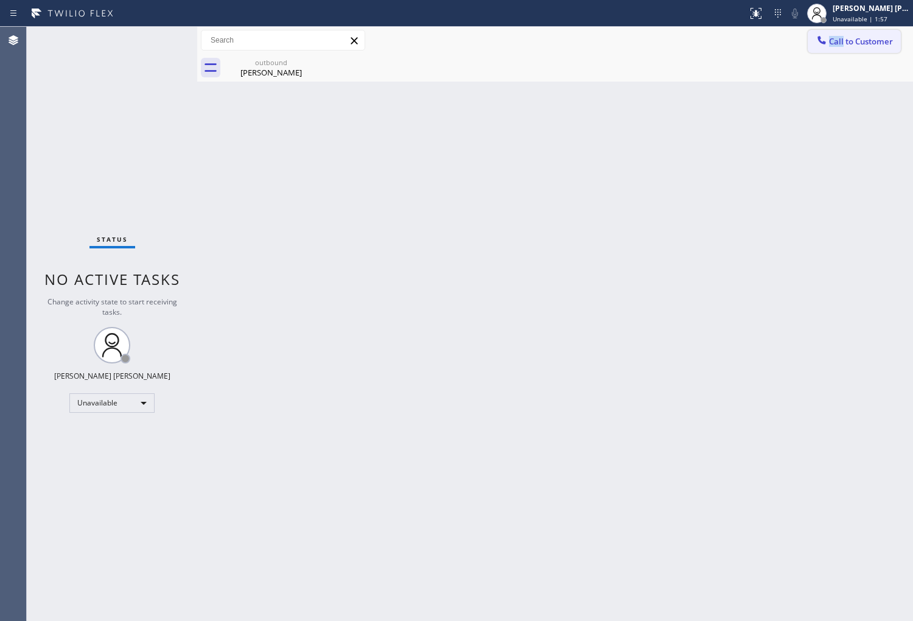
click at [859, 34] on button "Call to Customer" at bounding box center [854, 41] width 93 height 23
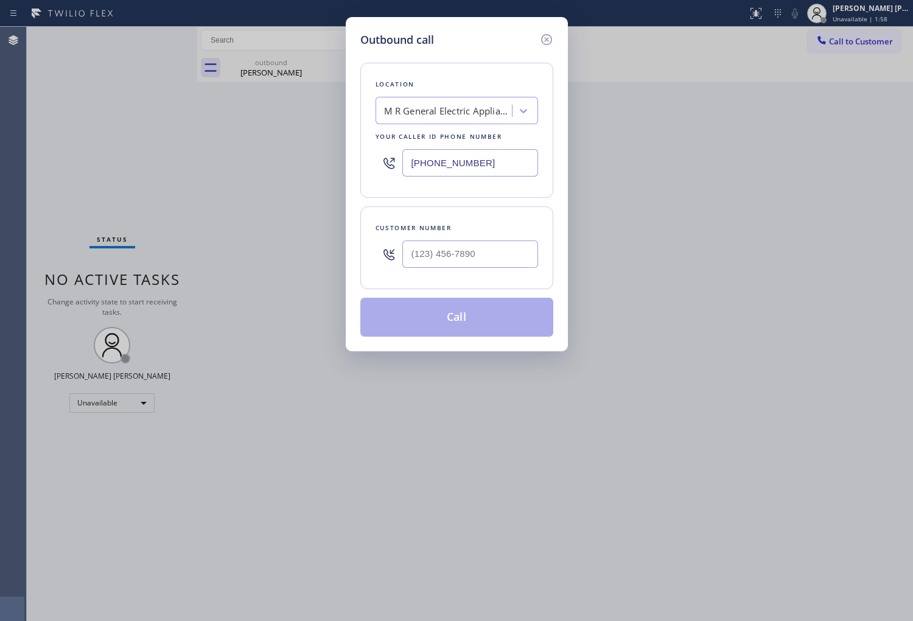
click at [426, 269] on div at bounding box center [470, 254] width 136 height 40
click at [426, 263] on input "text" at bounding box center [470, 253] width 136 height 27
click at [426, 263] on input "(___) ___-____" at bounding box center [470, 253] width 136 height 27
paste input "602) 367-9985"
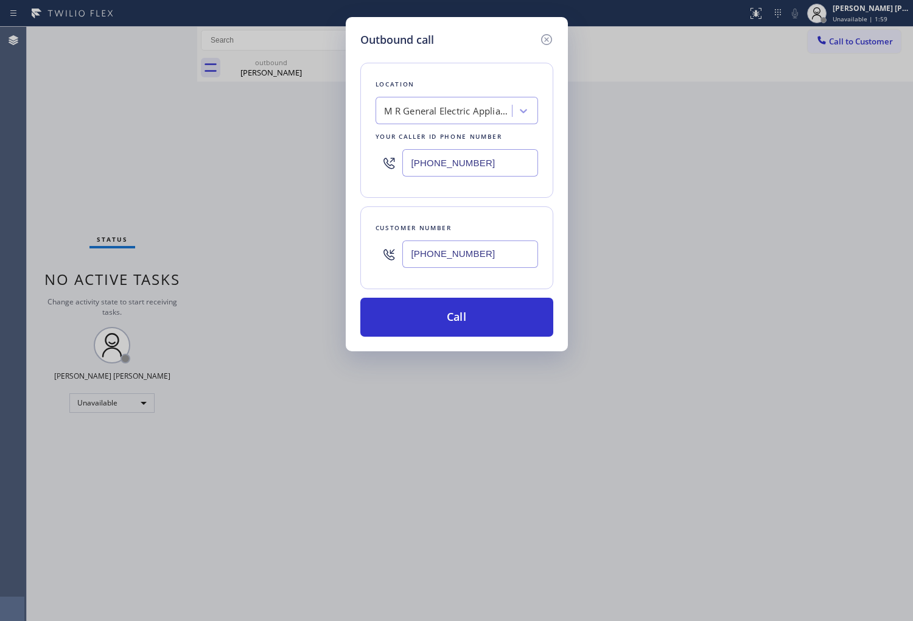
type input "(602) 367-9985"
click at [426, 151] on input "[PHONE_NUMBER]" at bounding box center [470, 162] width 136 height 27
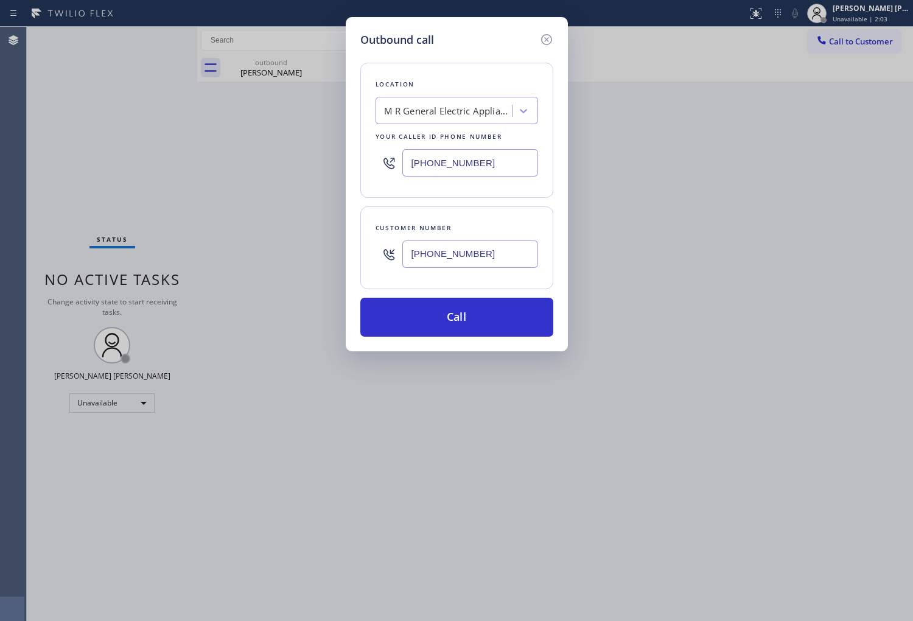
paste input "480) 588-2842"
type input "(480) 588-2842"
click at [514, 321] on button "Call" at bounding box center [456, 317] width 193 height 39
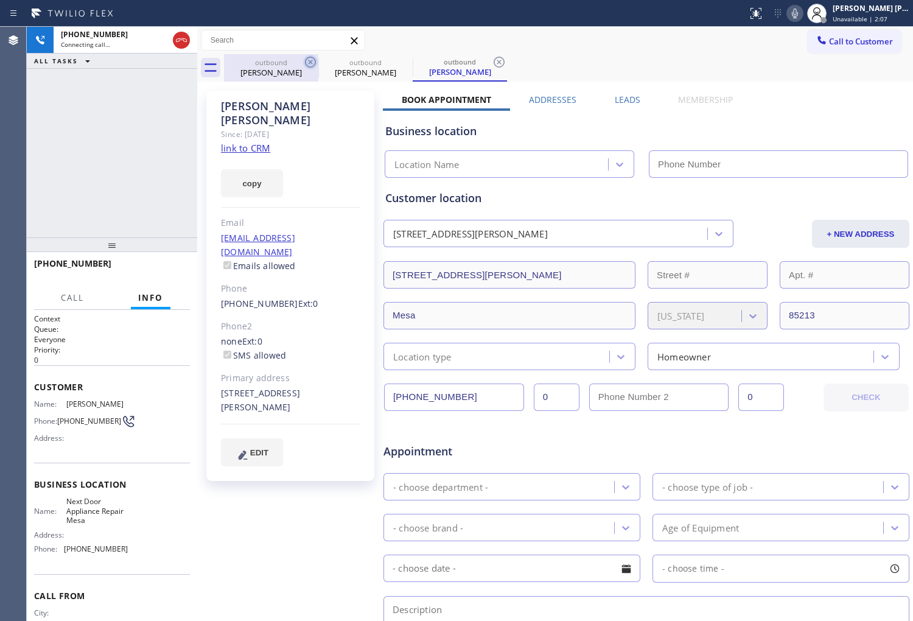
drag, startPoint x: 309, startPoint y: 63, endPoint x: 721, endPoint y: 20, distance: 414.3
click at [309, 63] on icon at bounding box center [310, 62] width 11 height 11
type input "(480) 588-2842"
click at [798, 14] on icon at bounding box center [795, 14] width 6 height 10
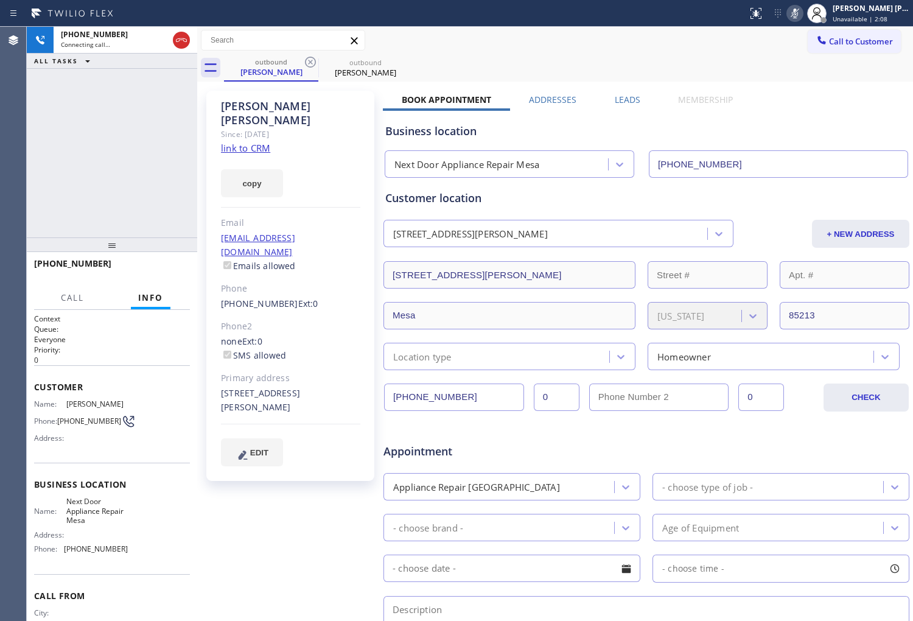
click at [192, 111] on div "+16023679985 Connecting call… ALL TASKS ALL TASKS ACTIVE TASKS TASKS IN WRAP UP" at bounding box center [112, 132] width 170 height 211
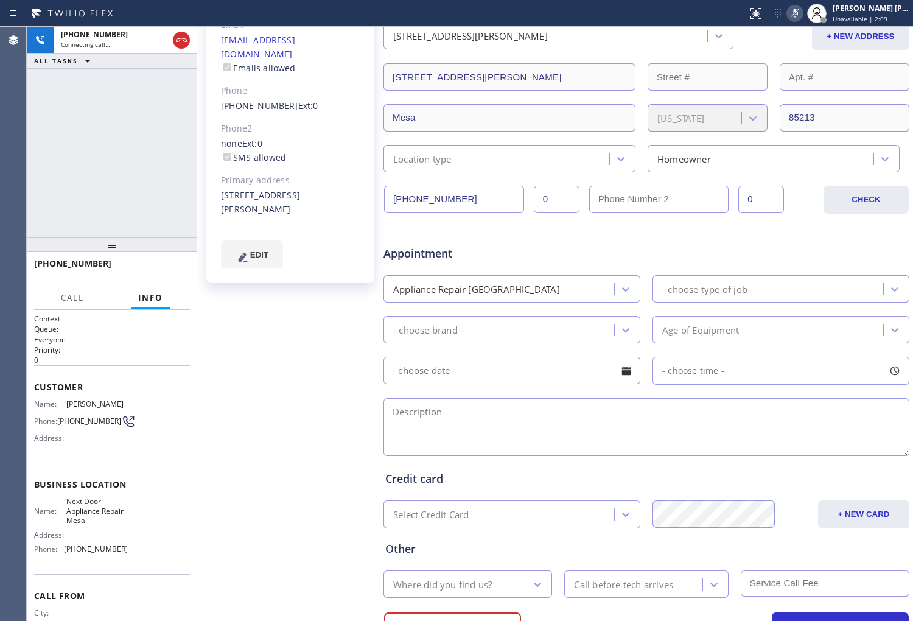
scroll to position [254, 0]
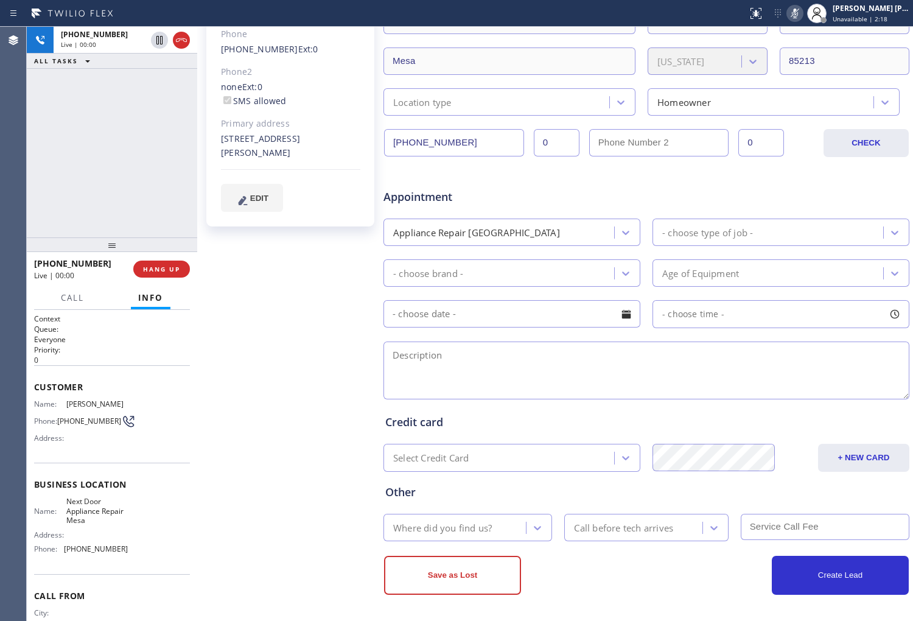
click at [799, 15] on rect at bounding box center [795, 12] width 9 height 9
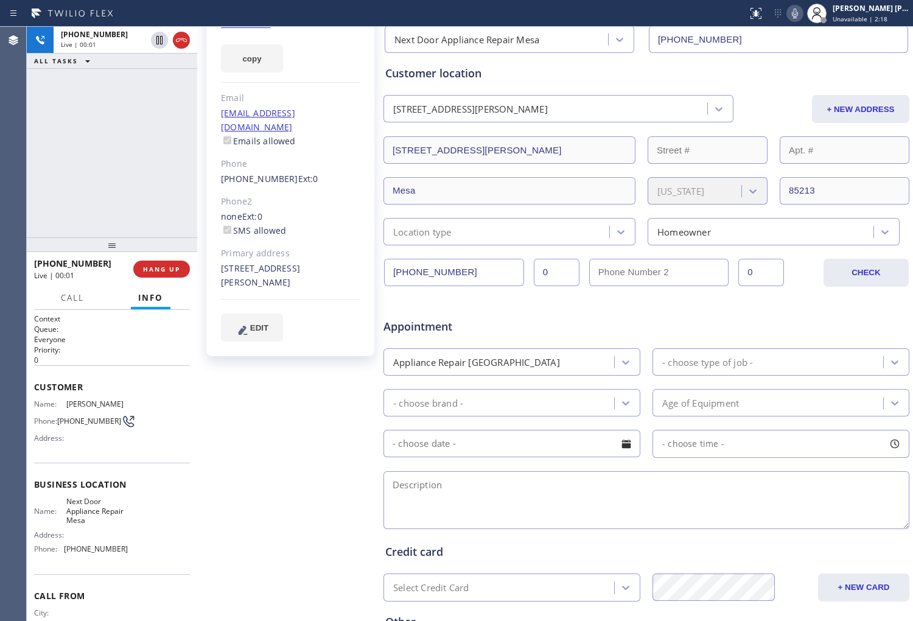
scroll to position [0, 0]
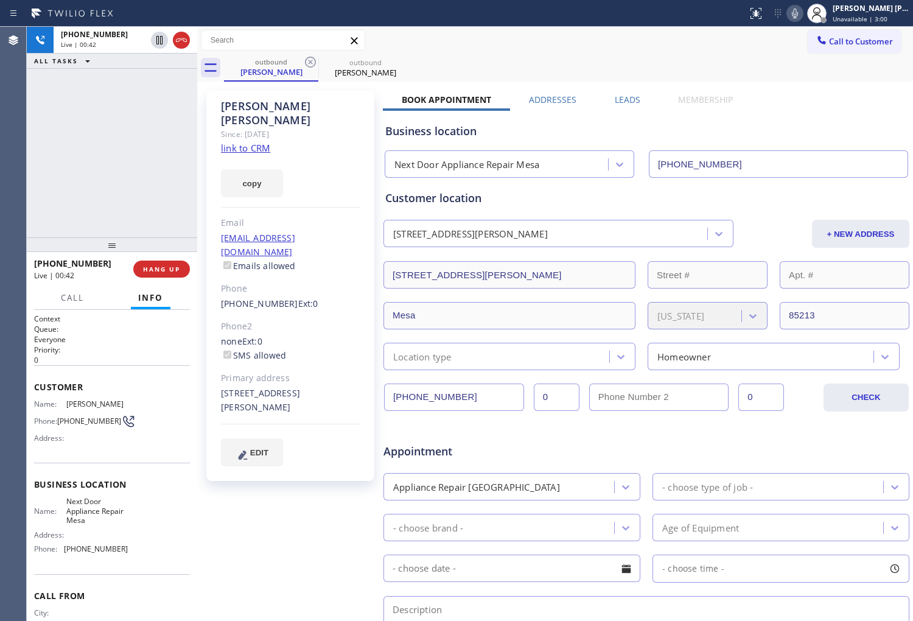
click at [798, 12] on icon at bounding box center [795, 14] width 6 height 10
click at [146, 155] on div "+16023679985 Live | 00:46 ALL TASKS ALL TASKS ACTIVE TASKS TASKS IN WRAP UP" at bounding box center [112, 132] width 170 height 211
click at [276, 104] on div "Scott Woods" at bounding box center [290, 113] width 139 height 28
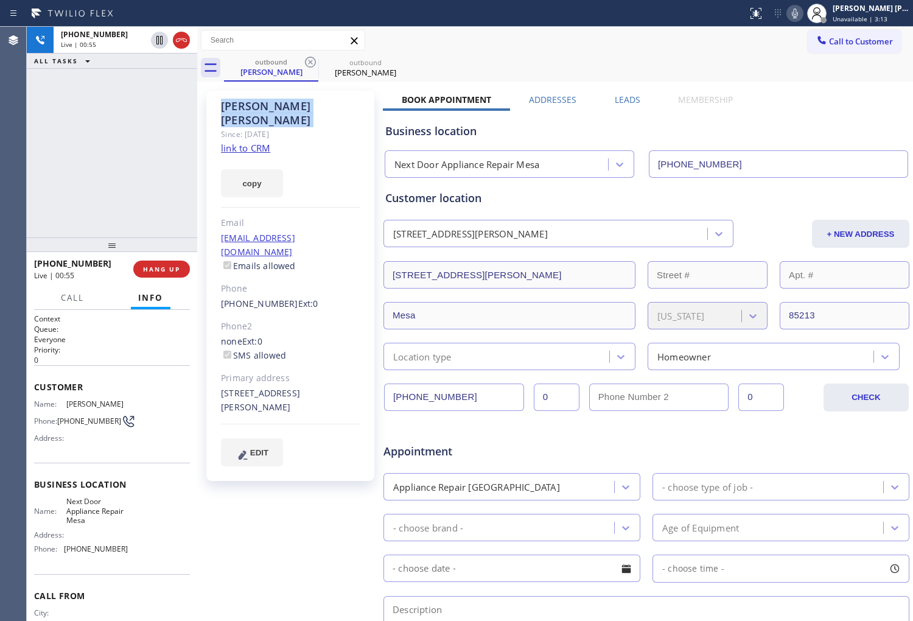
click at [276, 104] on div "Scott Woods" at bounding box center [290, 113] width 139 height 28
click at [309, 127] on div "Since: [DATE]" at bounding box center [290, 134] width 139 height 14
click at [275, 102] on div "Scott Woods" at bounding box center [290, 113] width 139 height 28
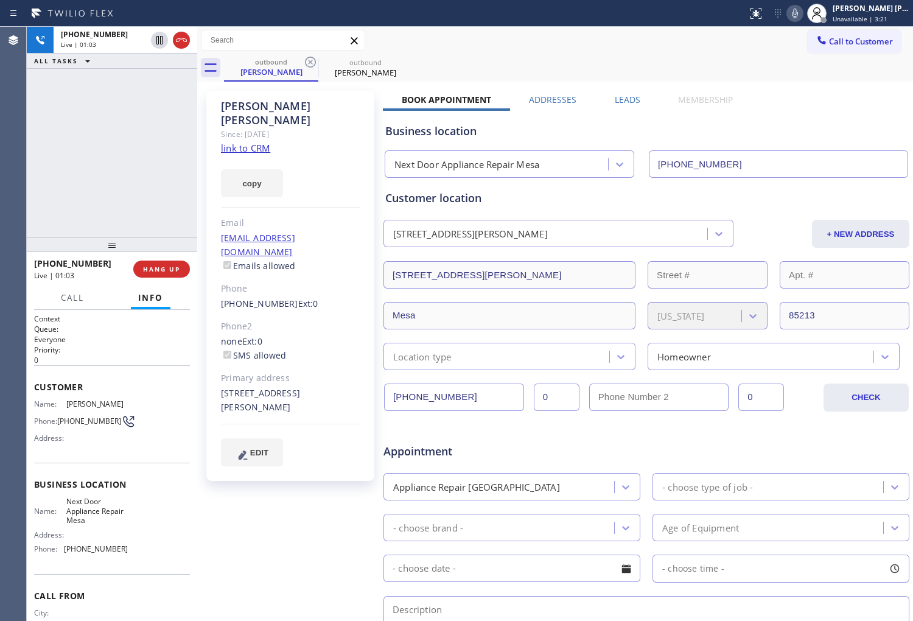
click at [326, 127] on div "Since: [DATE]" at bounding box center [290, 134] width 139 height 14
click at [102, 82] on div "+16023679985 Live | 01:10 ALL TASKS ALL TASKS ACTIVE TASKS TASKS IN WRAP UP" at bounding box center [112, 132] width 170 height 211
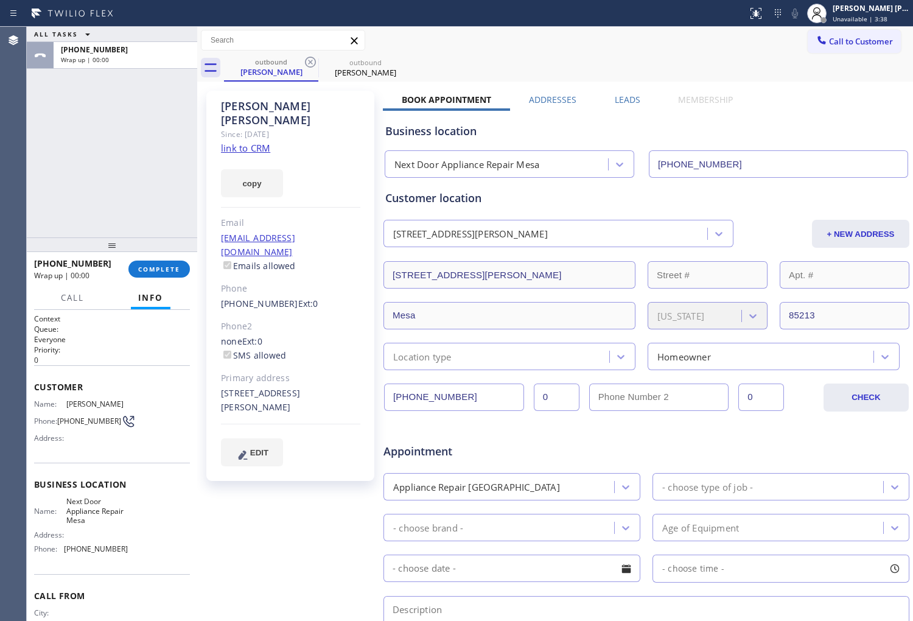
click at [616, 89] on div "Scott Woods Since: 20 may 2020 link to CRM copy Email newscott28@gmail.com Emai…" at bounding box center [555, 479] width 710 height 789
click at [621, 98] on label "Leads" at bounding box center [628, 100] width 26 height 12
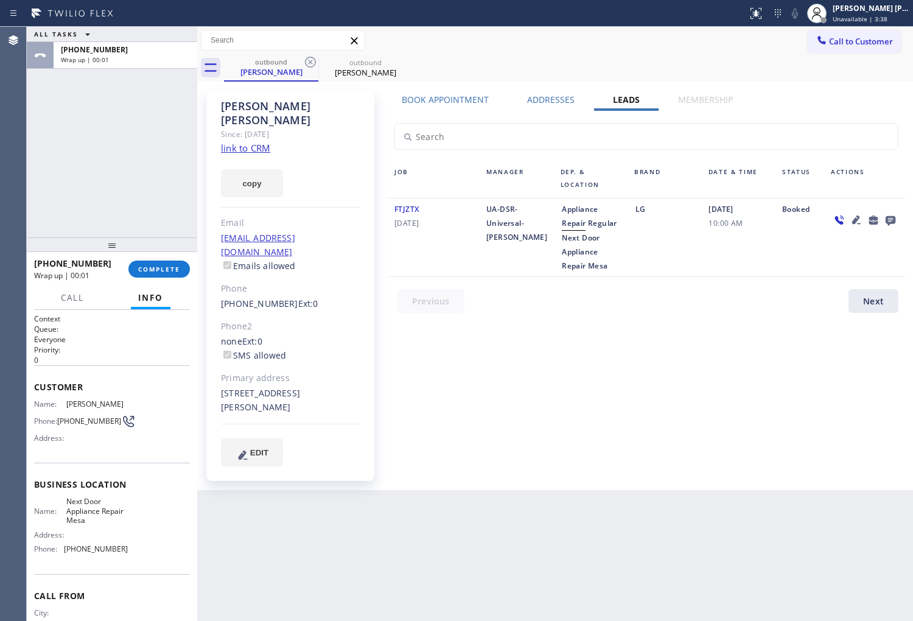
click at [897, 217] on icon at bounding box center [890, 219] width 15 height 15
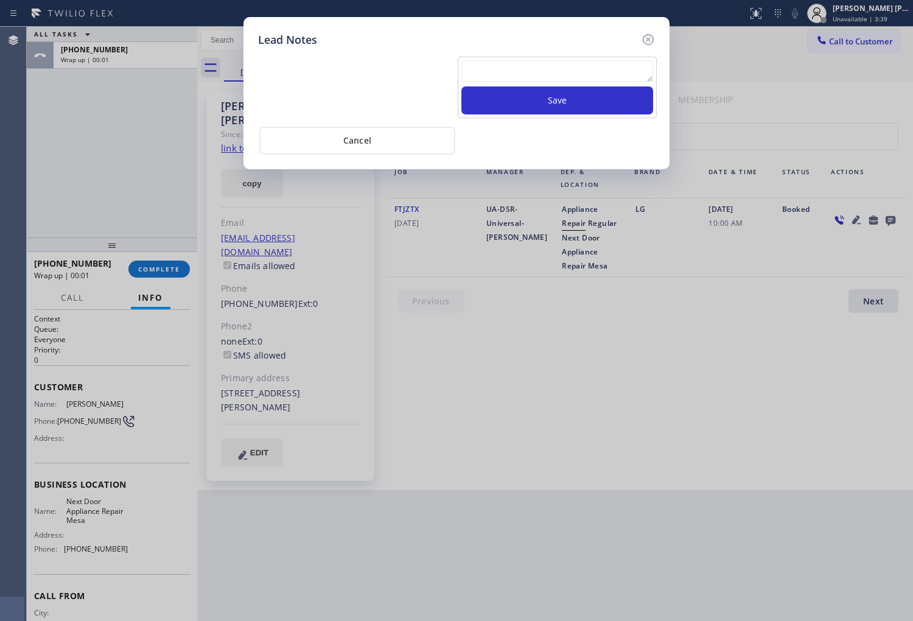
click at [470, 75] on textarea at bounding box center [557, 71] width 192 height 22
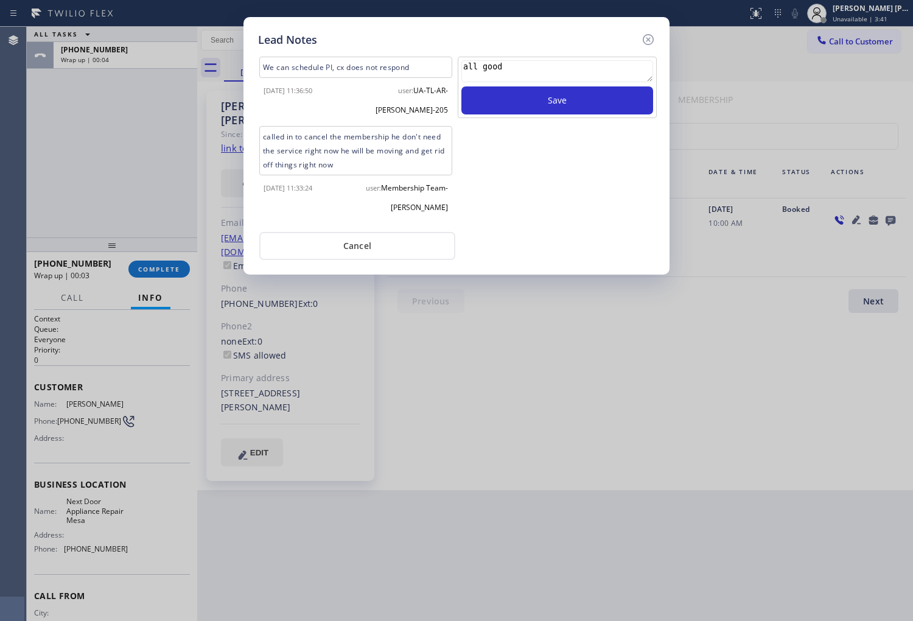
type textarea "all good"
click at [568, 120] on div "all good Save" at bounding box center [556, 140] width 201 height 167
drag, startPoint x: 568, startPoint y: 120, endPoint x: 600, endPoint y: 96, distance: 39.6
click at [595, 100] on div "all good Save" at bounding box center [556, 140] width 201 height 167
click at [598, 99] on button "Save" at bounding box center [557, 100] width 192 height 28
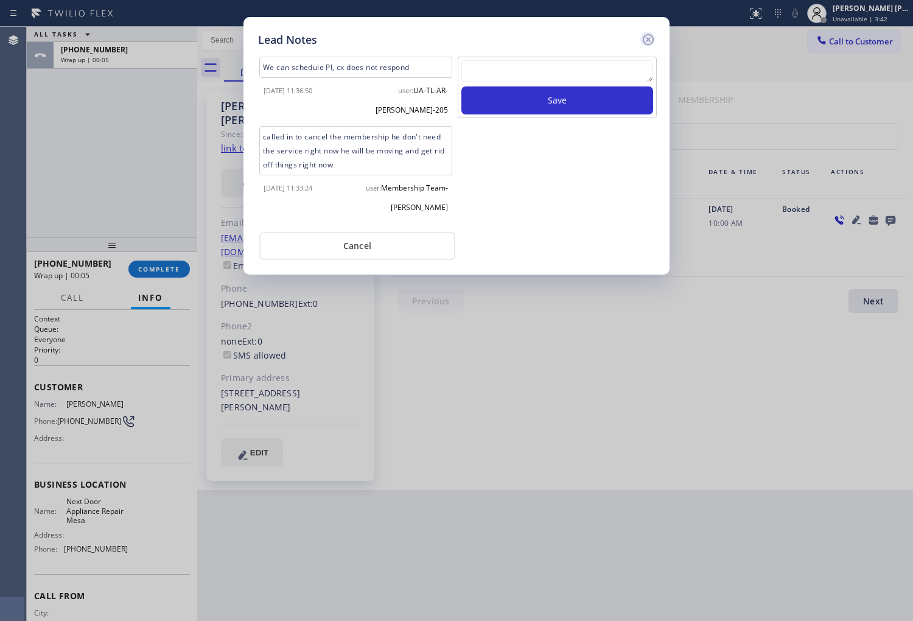
click at [649, 41] on icon at bounding box center [648, 39] width 11 height 11
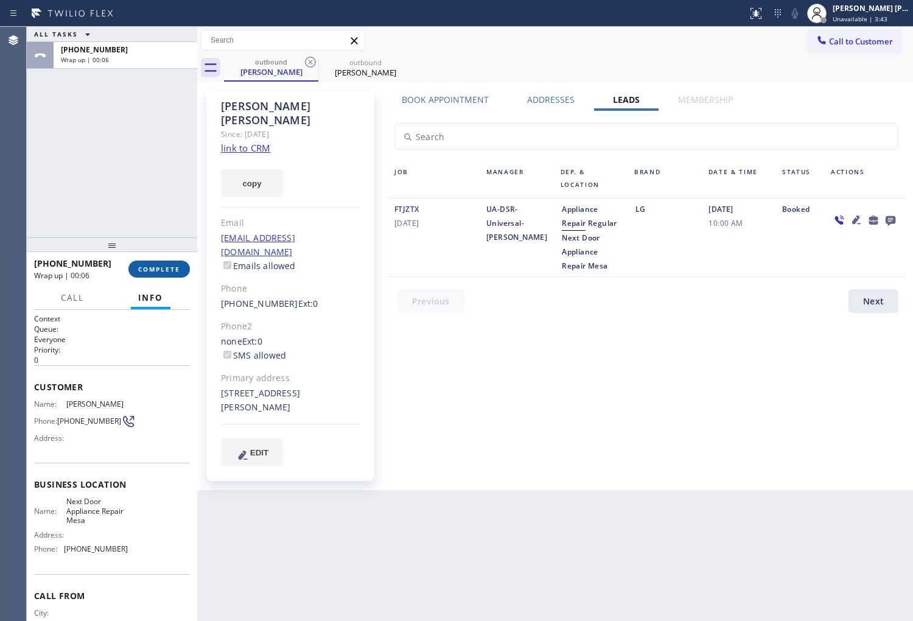
click at [155, 271] on span "COMPLETE" at bounding box center [159, 269] width 42 height 9
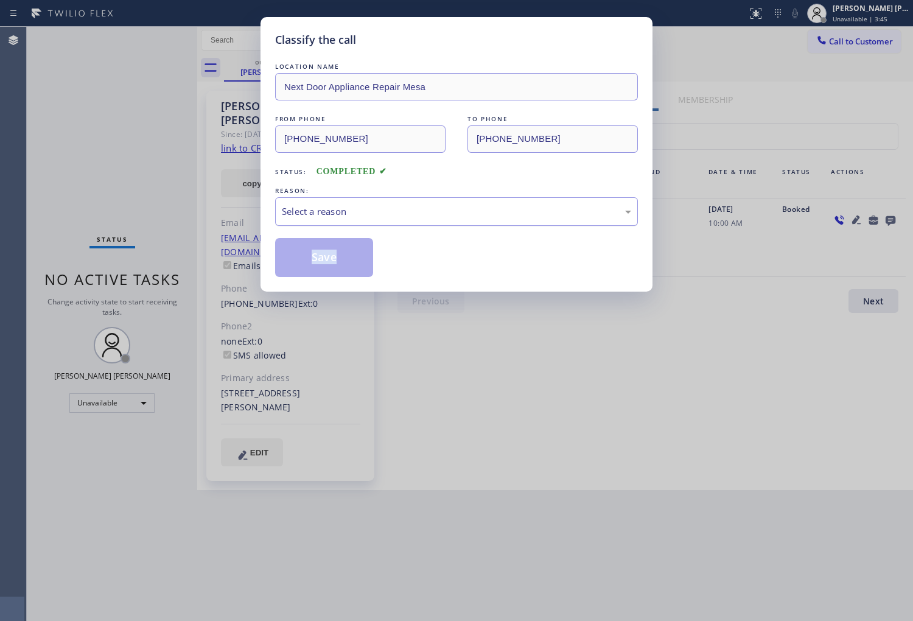
click at [356, 221] on div "Select a reason" at bounding box center [456, 211] width 363 height 29
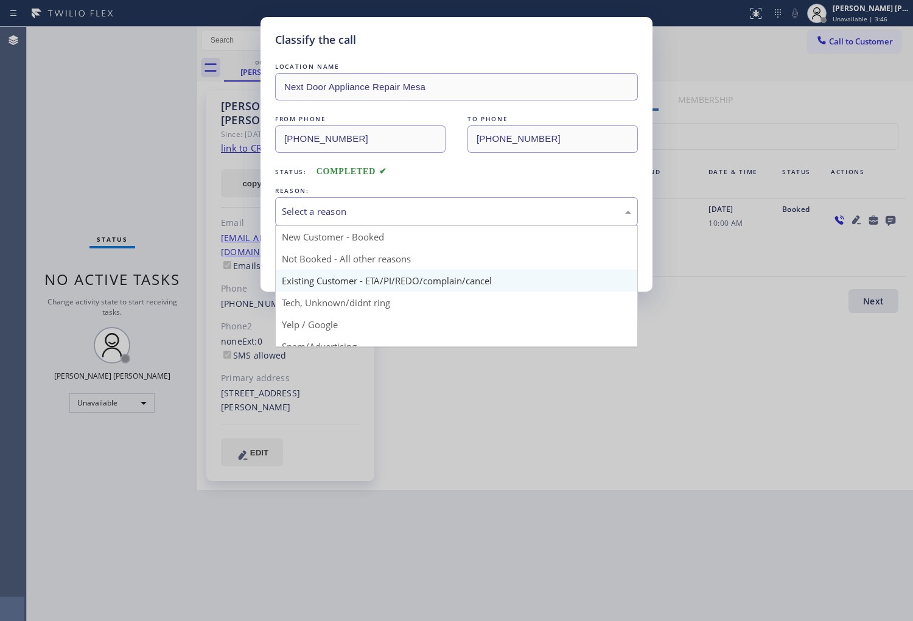
click at [321, 284] on div "Classify the call LOCATION NAME Next Door Appliance Repair Mesa FROM PHONE (480…" at bounding box center [457, 154] width 392 height 275
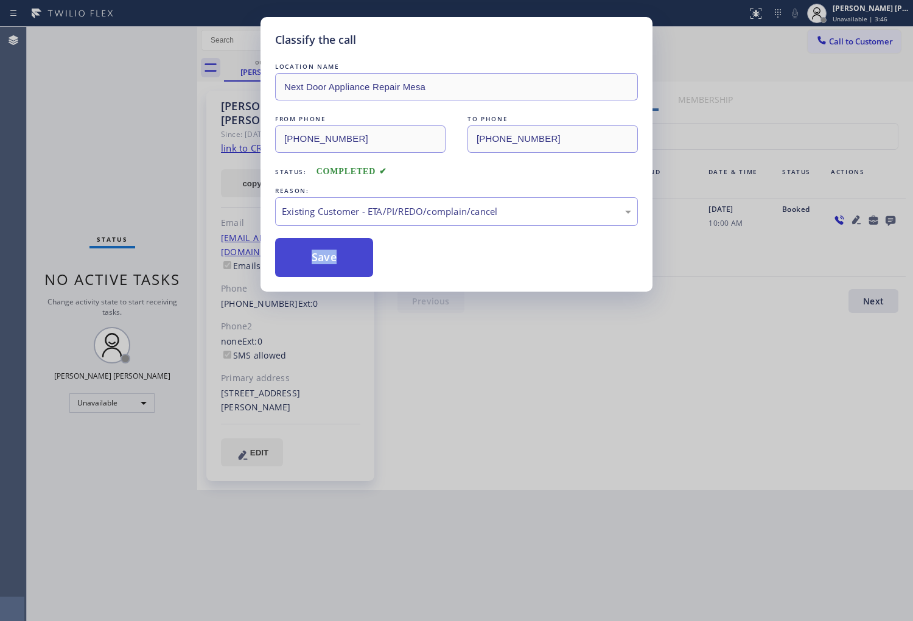
click at [313, 271] on button "Save" at bounding box center [324, 257] width 98 height 39
drag, startPoint x: 313, startPoint y: 271, endPoint x: 324, endPoint y: 187, distance: 84.7
click at [313, 271] on button "Save" at bounding box center [324, 257] width 98 height 39
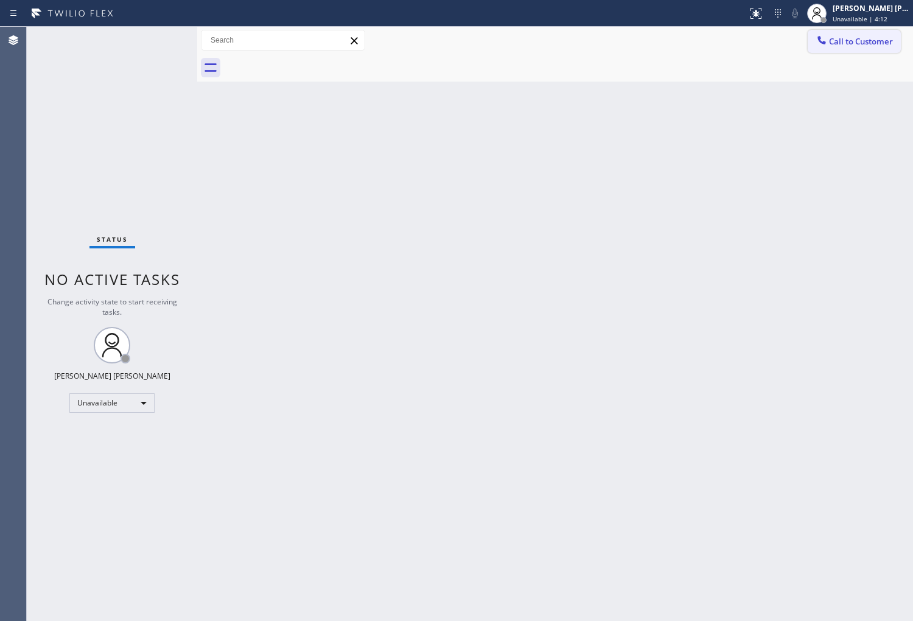
click at [820, 35] on icon at bounding box center [822, 40] width 12 height 12
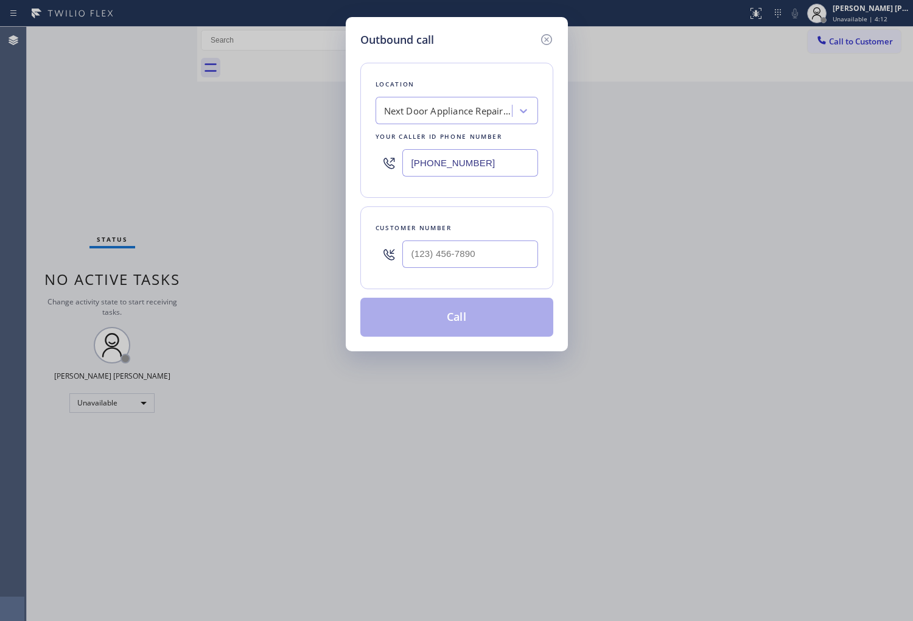
click at [503, 235] on div at bounding box center [470, 254] width 136 height 40
click at [495, 250] on input "text" at bounding box center [470, 253] width 136 height 27
click at [495, 250] on input "(___) ___-____" at bounding box center [470, 253] width 136 height 27
paste input "3107"
click at [540, 257] on div "Customer number (___) ___-3107" at bounding box center [456, 247] width 193 height 83
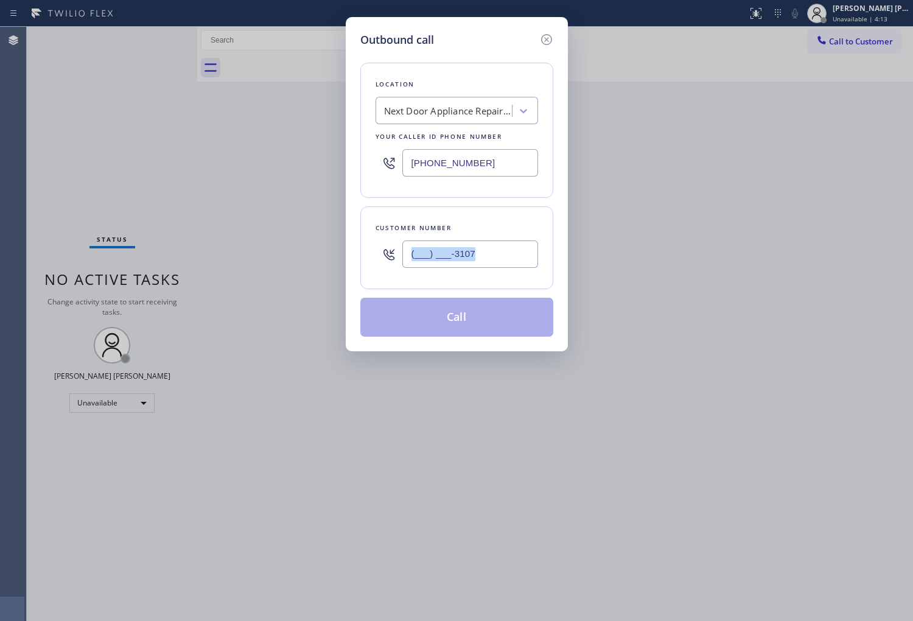
click at [540, 257] on div "Customer number (___) ___-3107" at bounding box center [456, 247] width 193 height 83
click at [516, 253] on input "(___) ___-3107" at bounding box center [470, 253] width 136 height 27
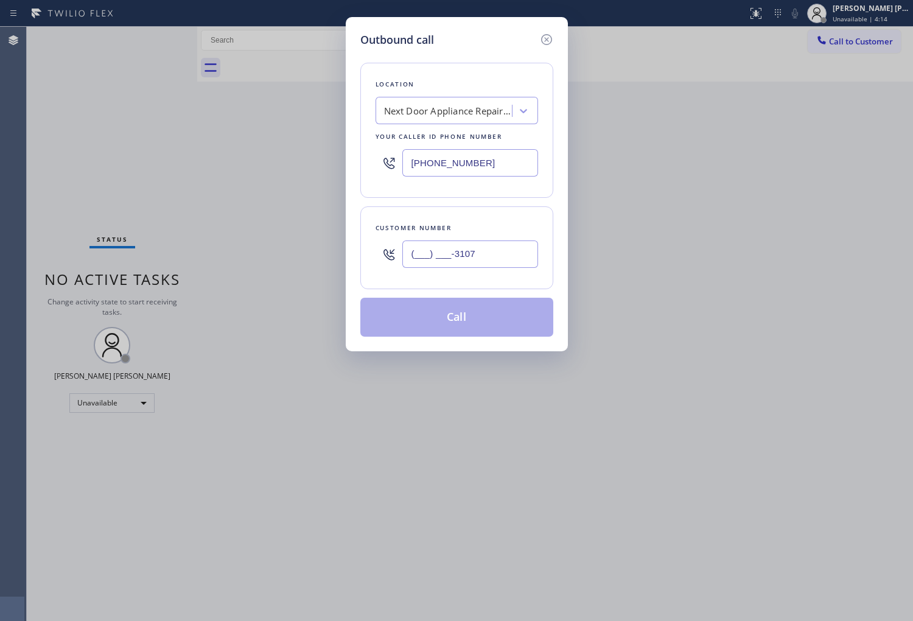
click at [516, 253] on input "(___) ___-3107" at bounding box center [470, 253] width 136 height 27
paste input "310) 767-6554"
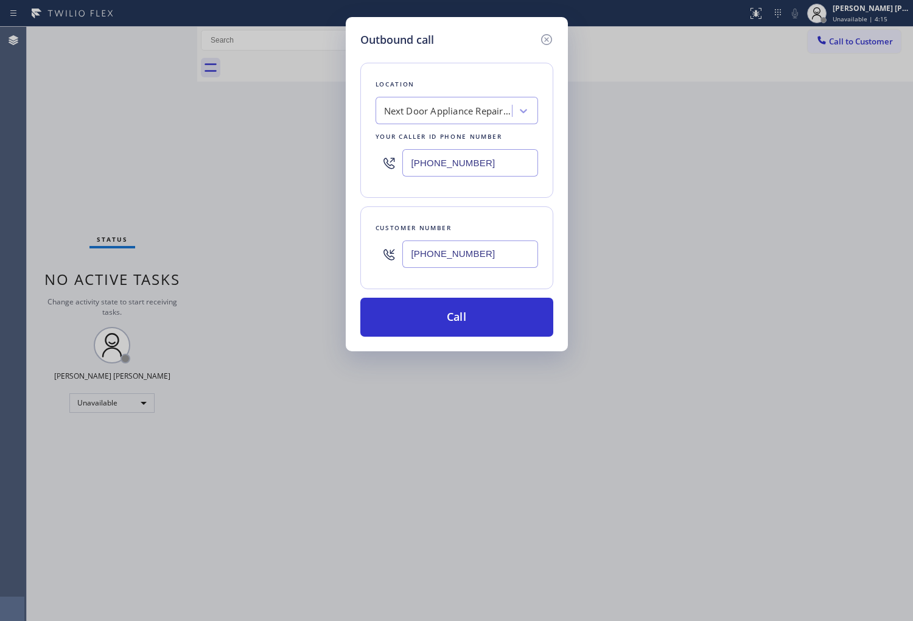
type input "(310) 767-6554"
drag, startPoint x: 427, startPoint y: 180, endPoint x: 425, endPoint y: 171, distance: 8.7
click at [427, 177] on div "(480) 588-2842" at bounding box center [457, 163] width 163 height 40
click at [425, 170] on input "(480) 588-2842" at bounding box center [470, 162] width 136 height 27
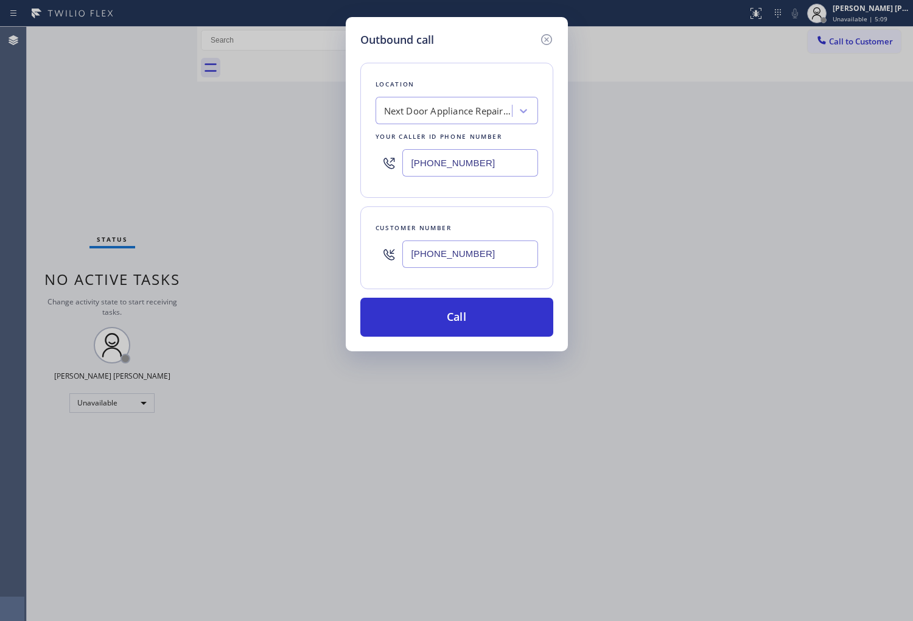
click at [425, 170] on input "(480) 588-2842" at bounding box center [470, 162] width 136 height 27
paste input "833) 692-2271"
type input "[PHONE_NUMBER]"
click at [469, 267] on input "(310) 767-6554" at bounding box center [470, 253] width 136 height 27
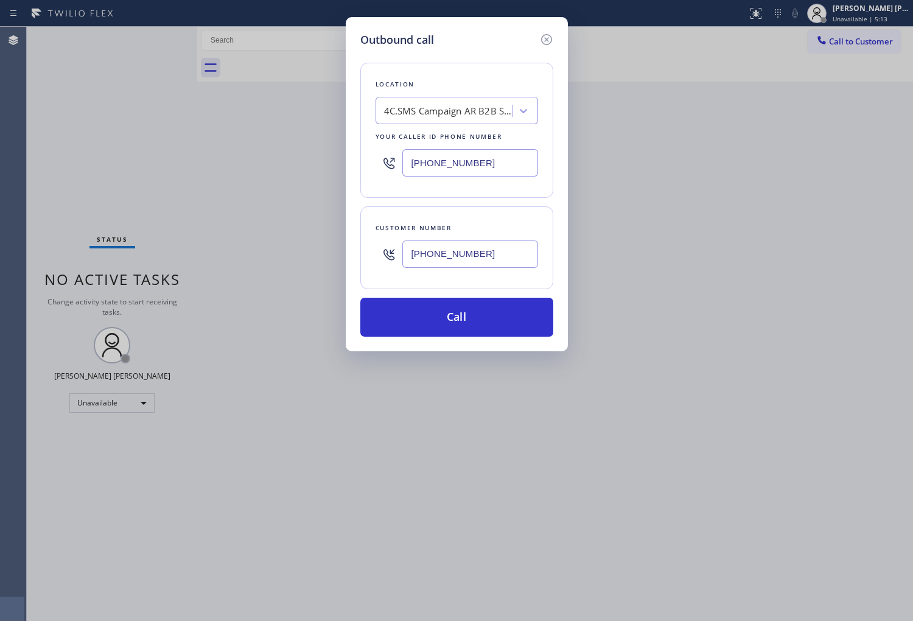
click at [469, 267] on input "(310) 767-6554" at bounding box center [470, 253] width 136 height 27
paste input "text"
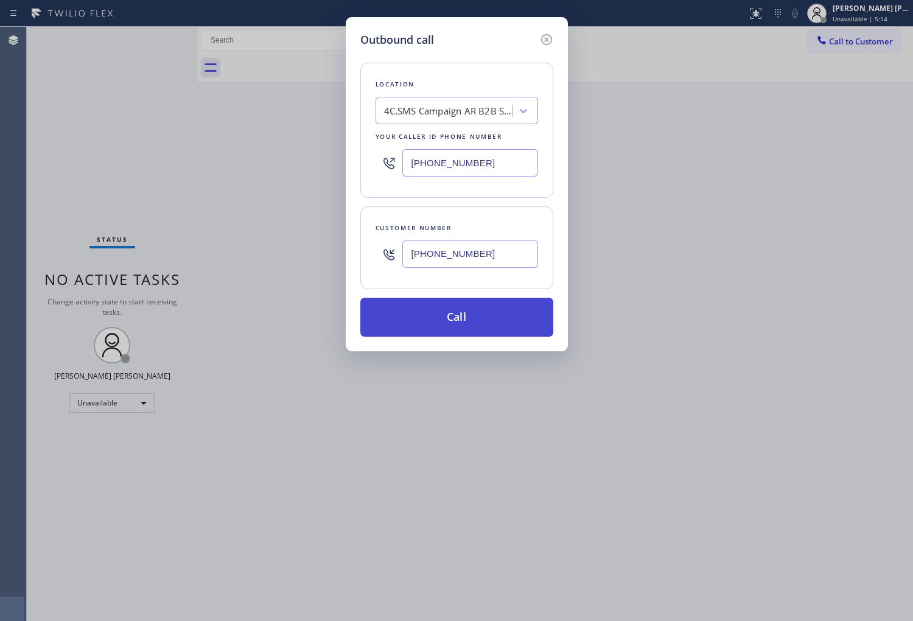
type input "(310) 767-6554"
click at [488, 316] on button "Call" at bounding box center [456, 317] width 193 height 39
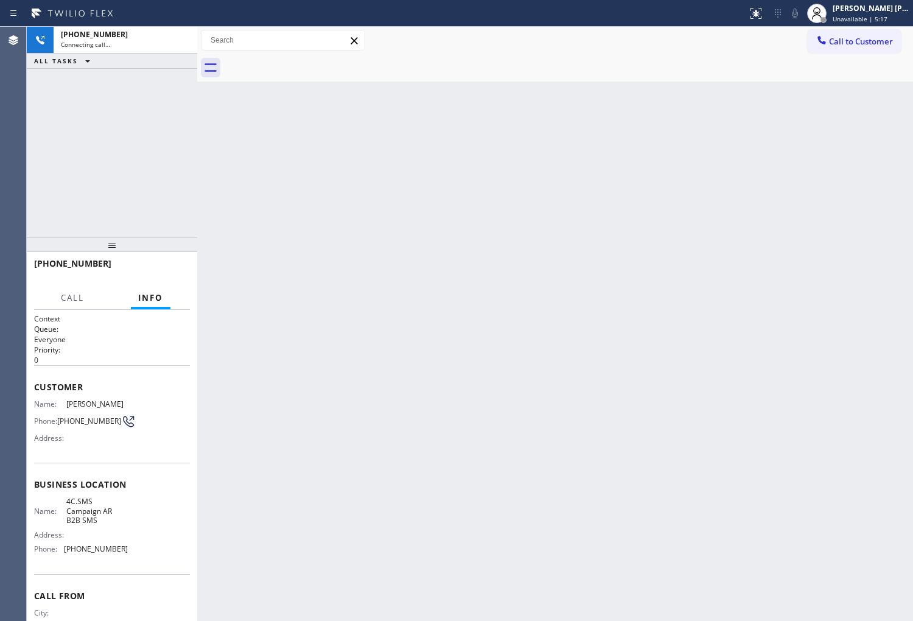
click at [83, 400] on span "Ruby Paparello" at bounding box center [96, 403] width 61 height 9
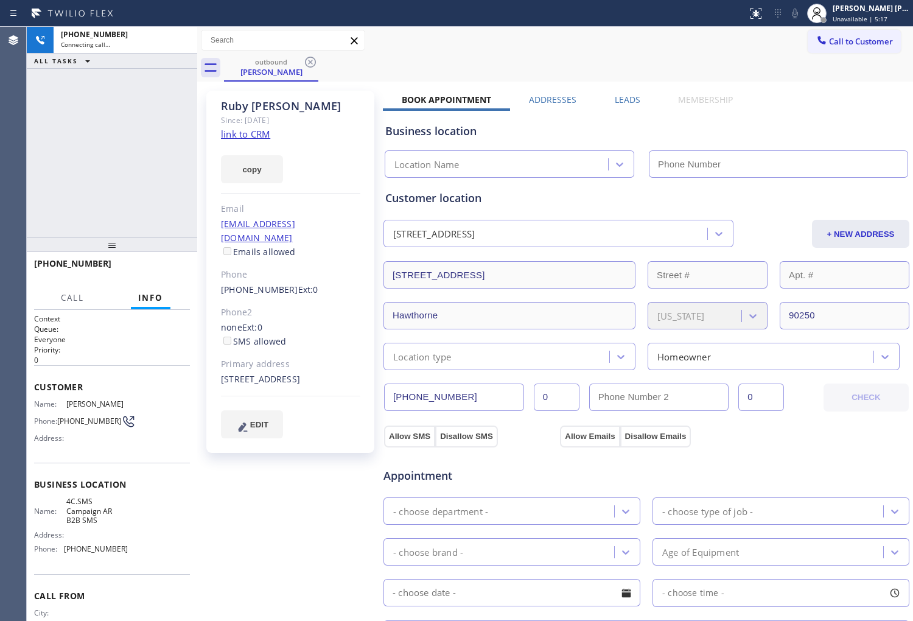
click at [83, 400] on span "Ruby Paparello" at bounding box center [96, 403] width 61 height 9
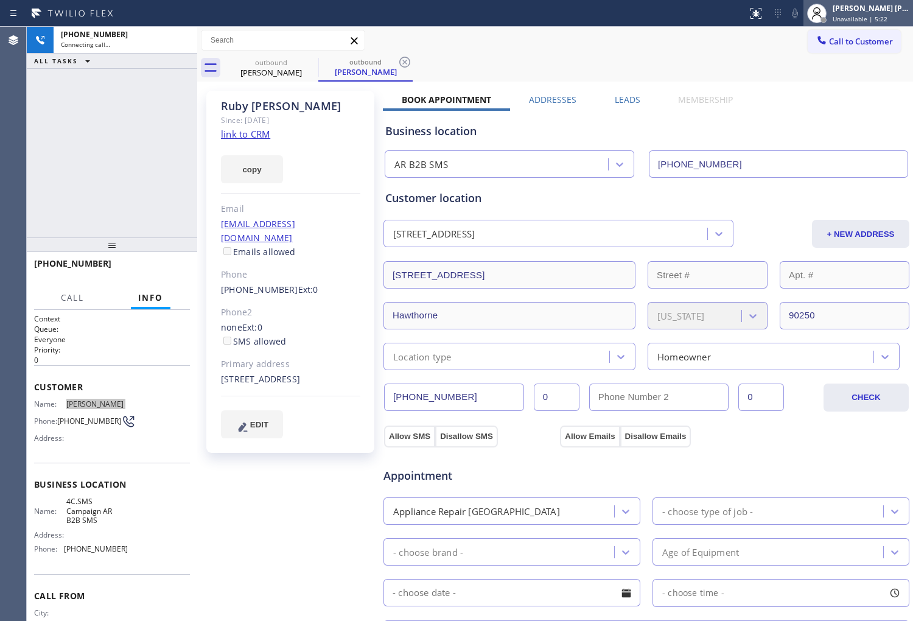
type input "[PHONE_NUMBER]"
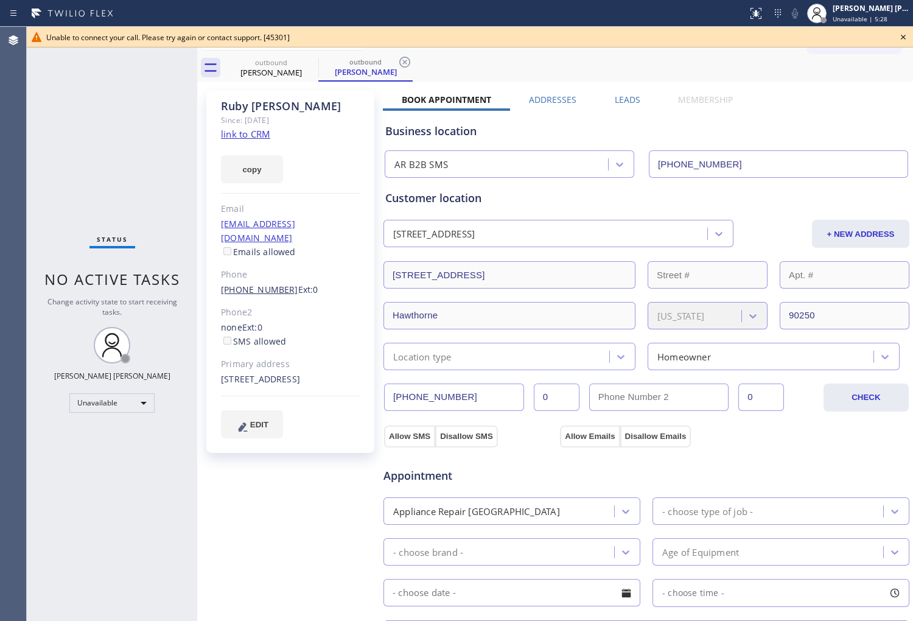
click at [266, 284] on link "(310) 767-6554" at bounding box center [259, 290] width 77 height 12
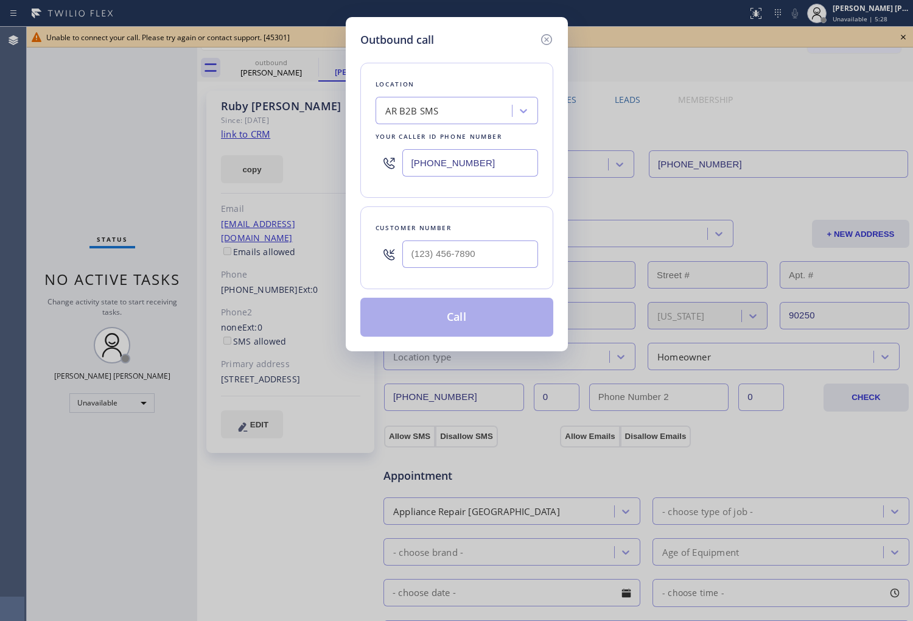
type input "(310) 767-6554"
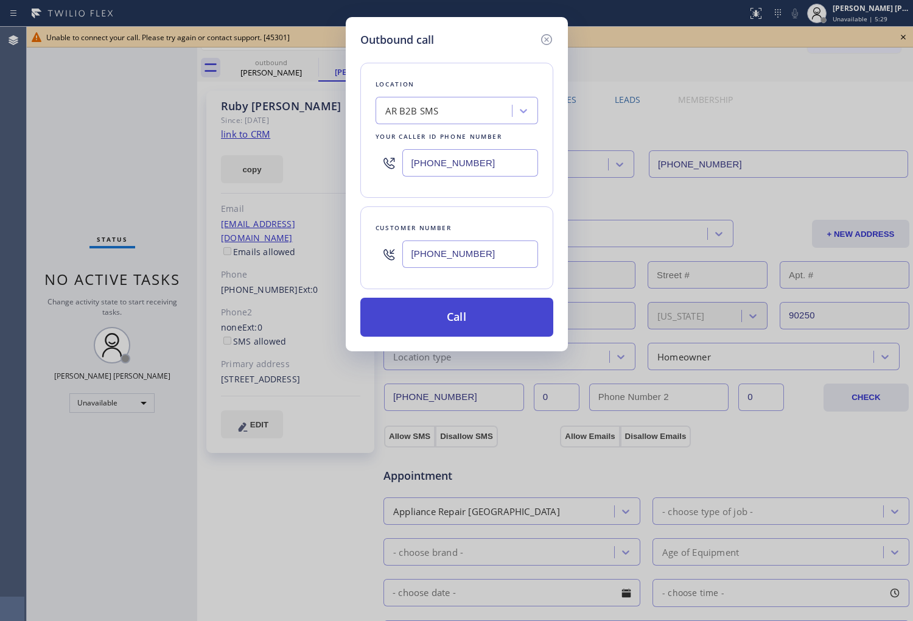
click at [461, 312] on button "Call" at bounding box center [456, 317] width 193 height 39
click at [763, 18] on icon at bounding box center [756, 13] width 15 height 15
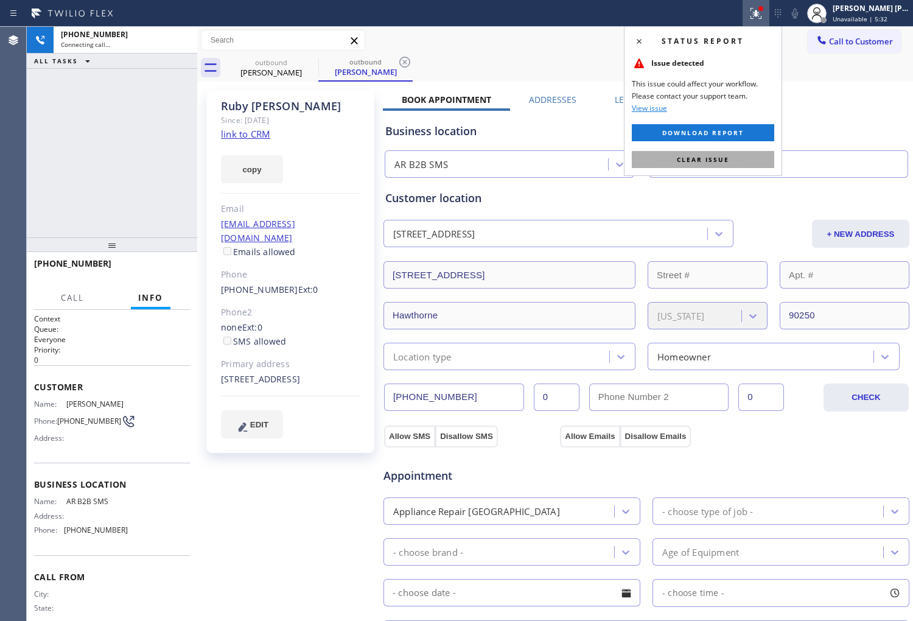
click at [676, 165] on button "Clear issue" at bounding box center [703, 159] width 142 height 17
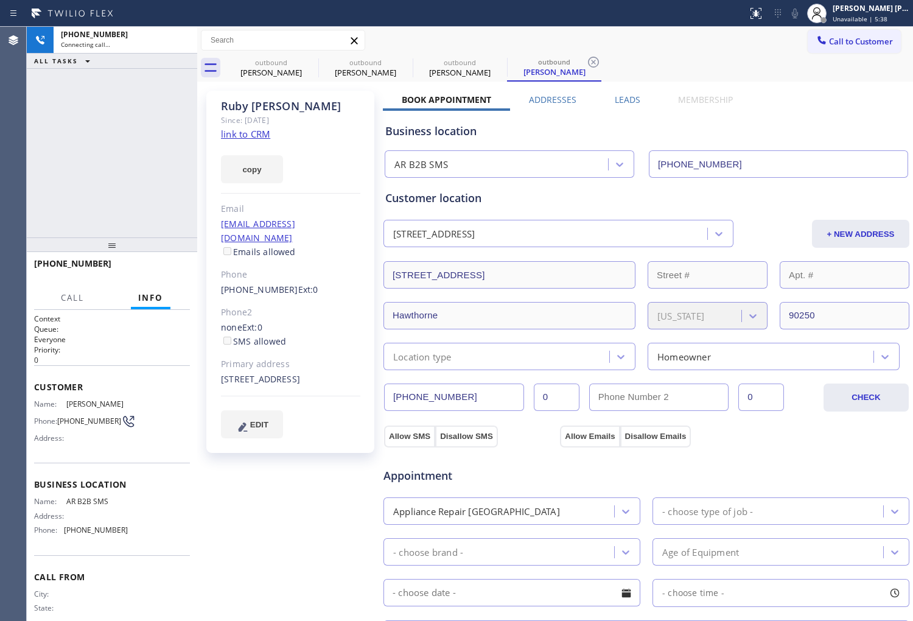
type input "[PHONE_NUMBER]"
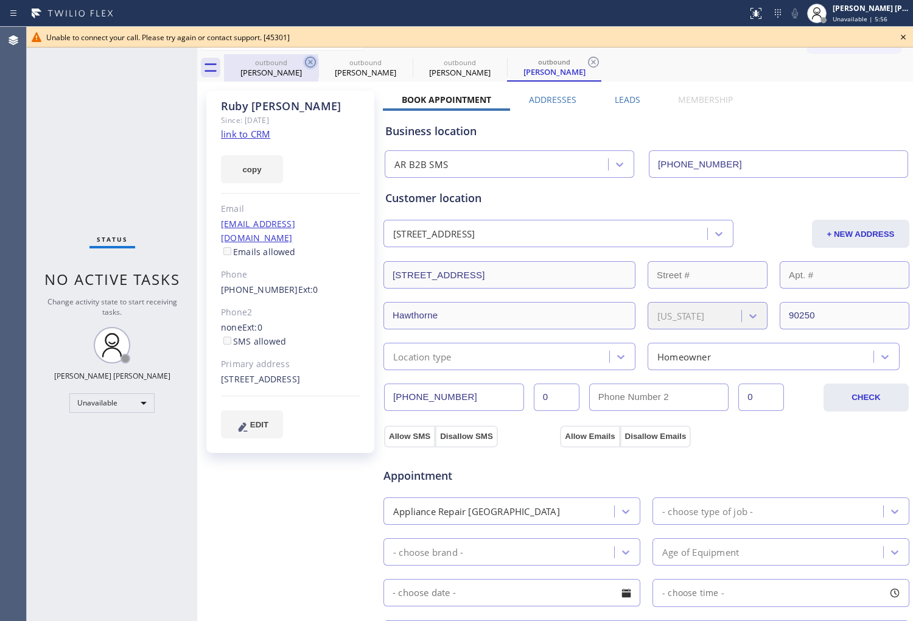
click at [313, 65] on icon at bounding box center [310, 62] width 11 height 11
drag, startPoint x: 313, startPoint y: 65, endPoint x: 88, endPoint y: 63, distance: 225.8
click at [0, 0] on icon at bounding box center [0, 0] width 0 height 0
click at [588, 65] on icon at bounding box center [593, 62] width 11 height 11
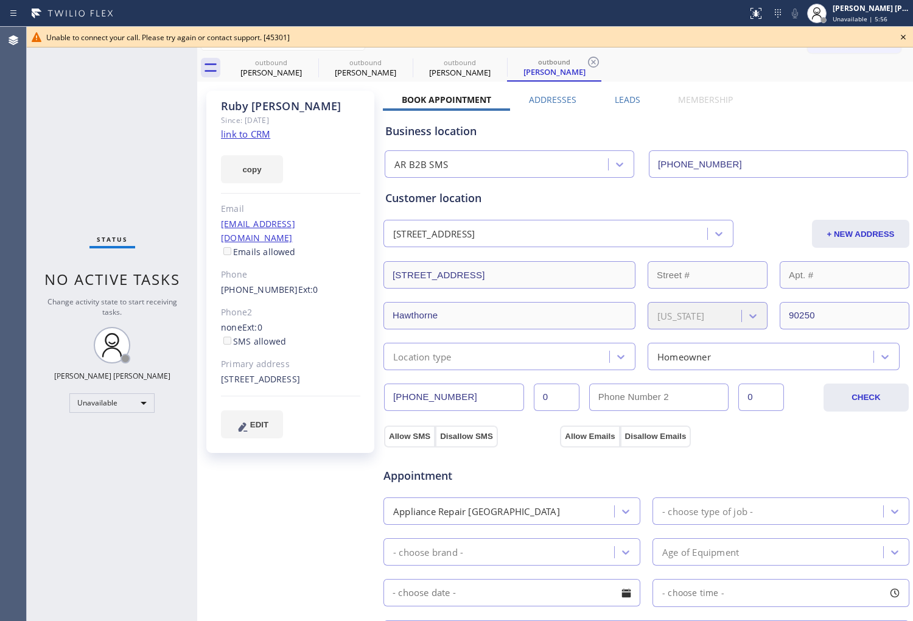
click at [313, 65] on div "outbound Ruby Paparello outbound Ruby Paparello outbound Ruby Paparello outboun…" at bounding box center [568, 67] width 689 height 27
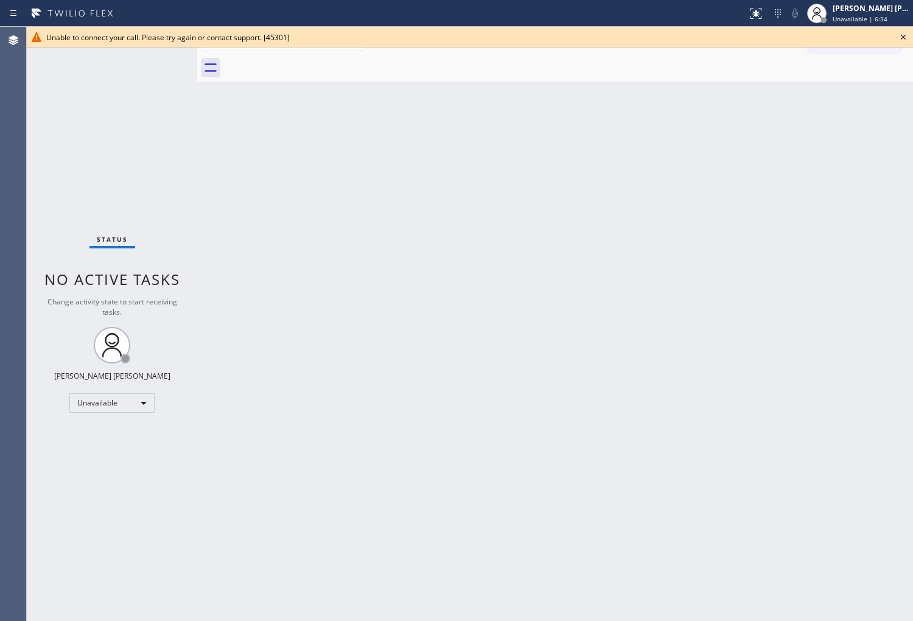
click at [903, 35] on icon at bounding box center [903, 37] width 15 height 15
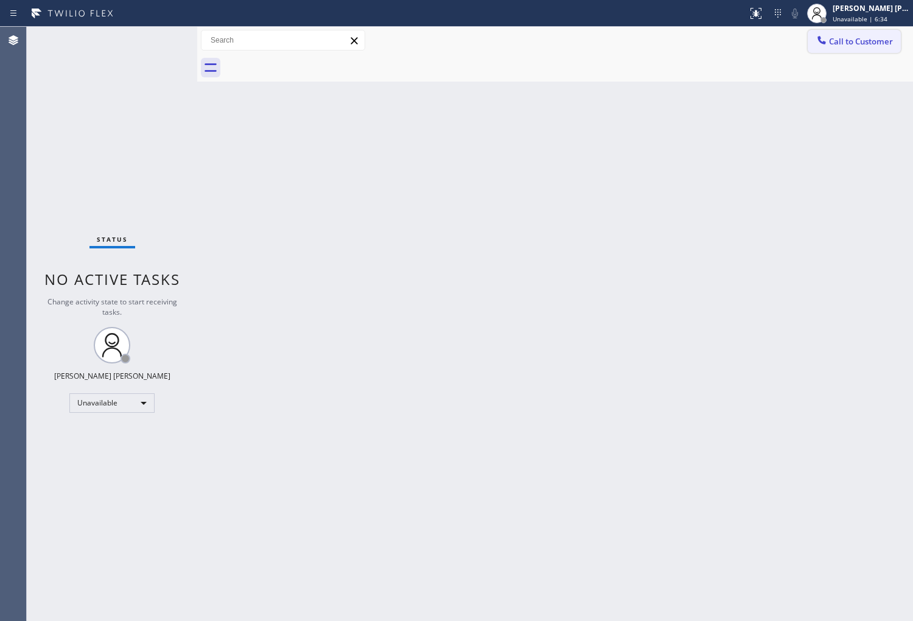
click at [875, 38] on span "Call to Customer" at bounding box center [861, 41] width 64 height 11
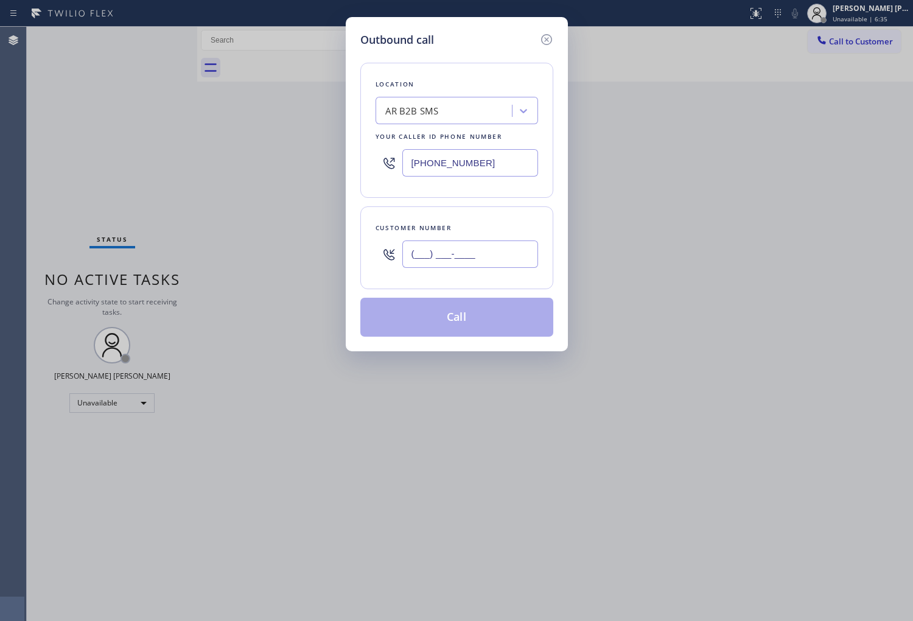
click at [461, 265] on input "(___) ___-____" at bounding box center [470, 253] width 136 height 27
paste input "562) 455-7866"
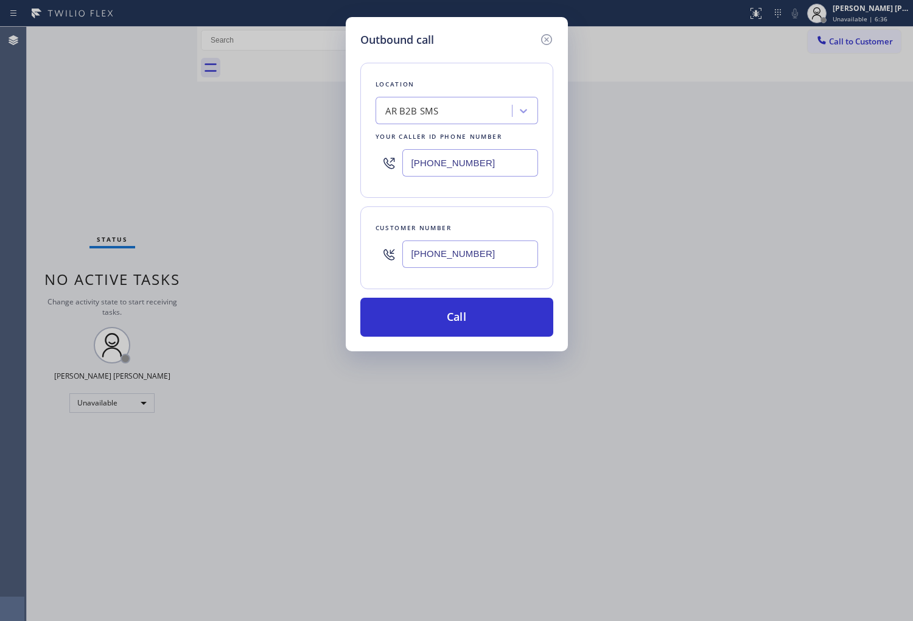
type input "(562) 455-7866"
click at [466, 161] on input "[PHONE_NUMBER]" at bounding box center [470, 162] width 136 height 27
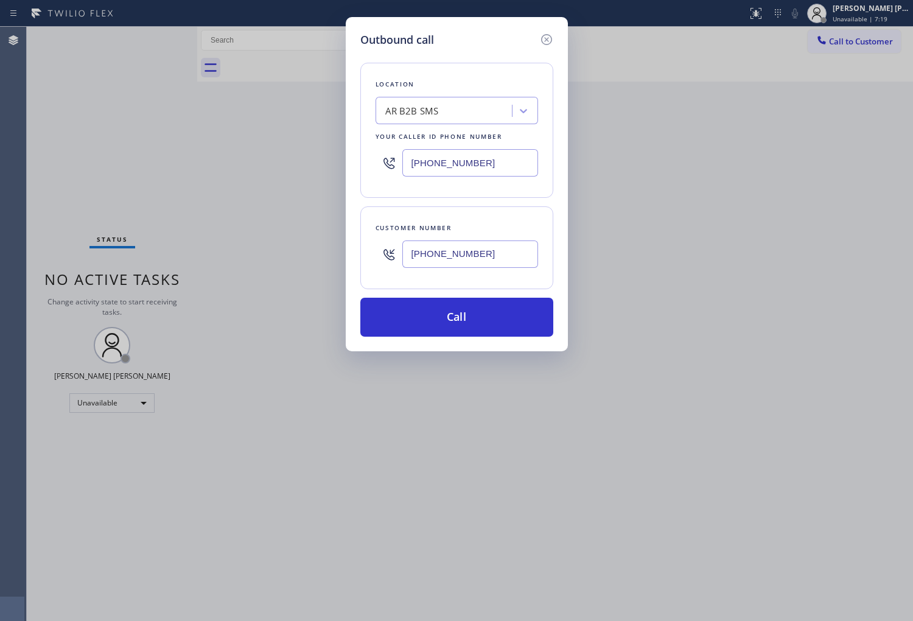
paste input "949) 536-9698"
type input "[PHONE_NUMBER]"
click at [450, 315] on button "Call" at bounding box center [456, 317] width 193 height 39
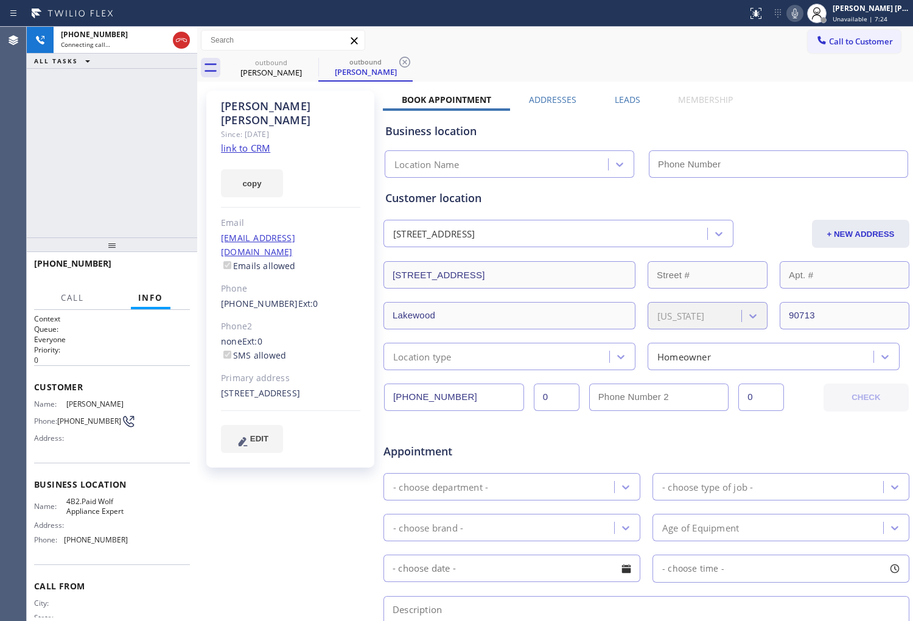
type input "[PHONE_NUMBER]"
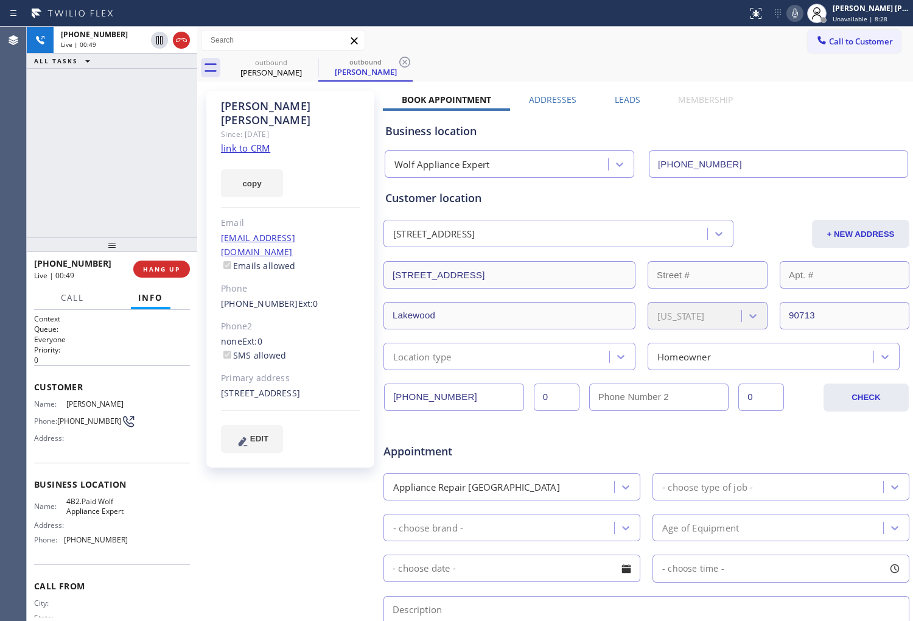
click at [265, 100] on div "Chester Burtch" at bounding box center [290, 113] width 139 height 28
click at [263, 99] on div "Chester Burtch" at bounding box center [290, 113] width 139 height 28
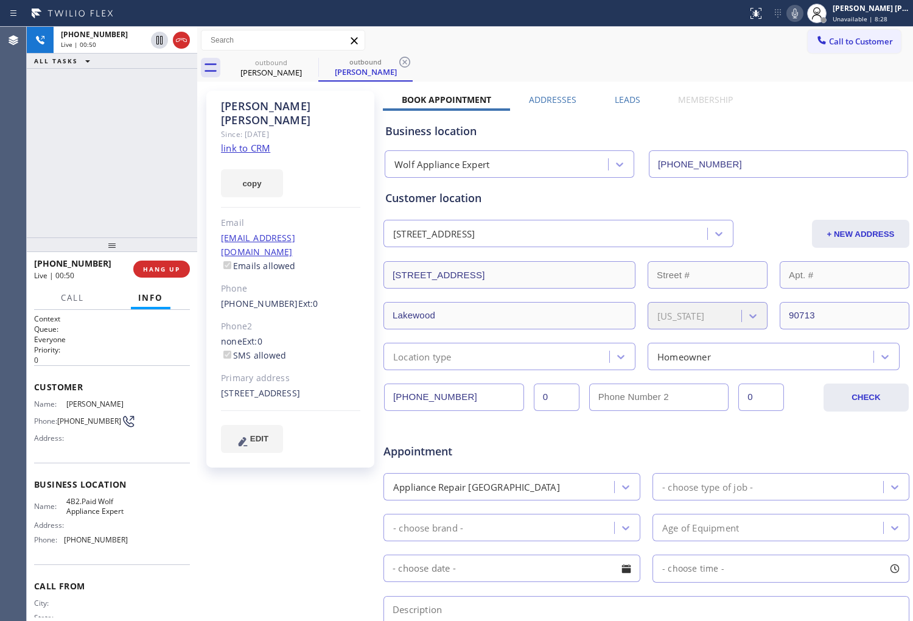
click at [263, 99] on div "Chester Burtch" at bounding box center [290, 113] width 139 height 28
click at [290, 130] on div "Chester Burtch Since: 20 may 2020 link to CRM copy Email sirburtch@gmail.com Em…" at bounding box center [290, 279] width 168 height 377
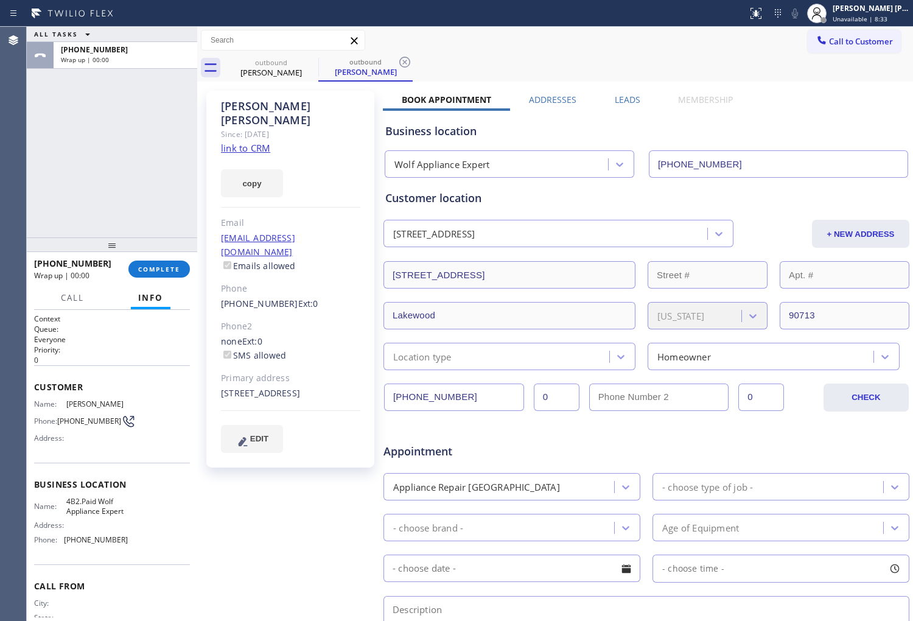
click at [615, 102] on label "Leads" at bounding box center [628, 100] width 26 height 12
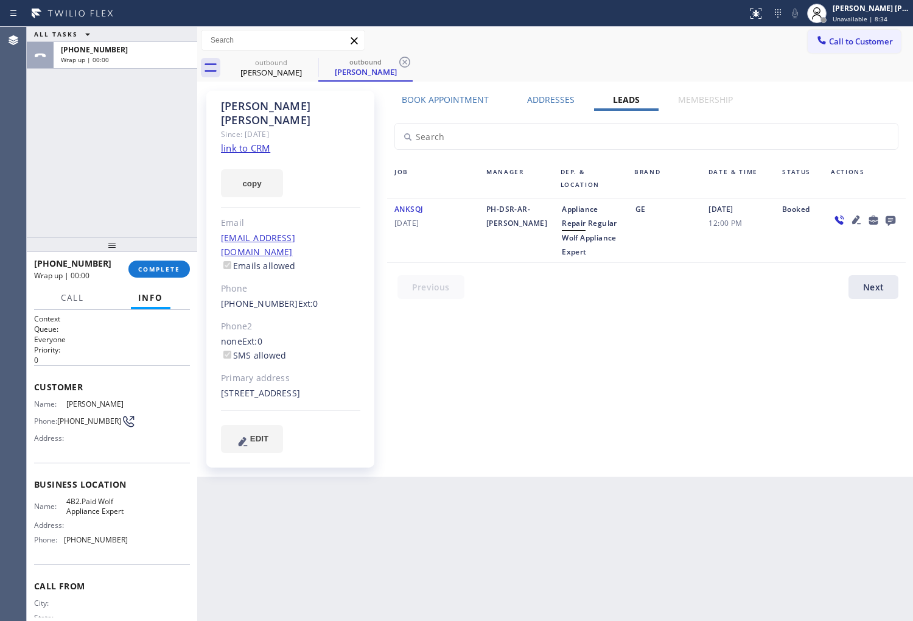
click at [890, 217] on icon at bounding box center [890, 219] width 15 height 15
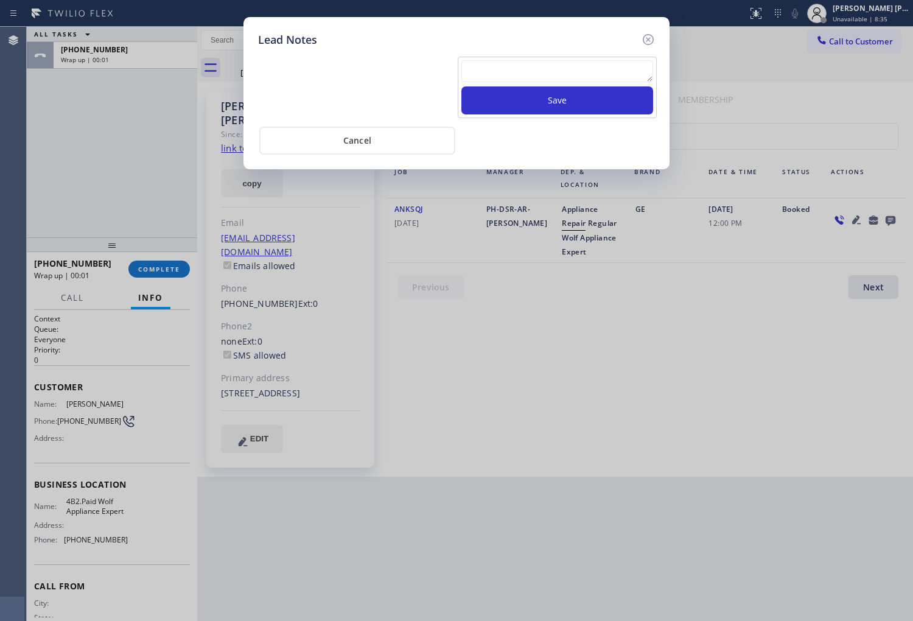
click at [536, 68] on textarea at bounding box center [557, 71] width 192 height 22
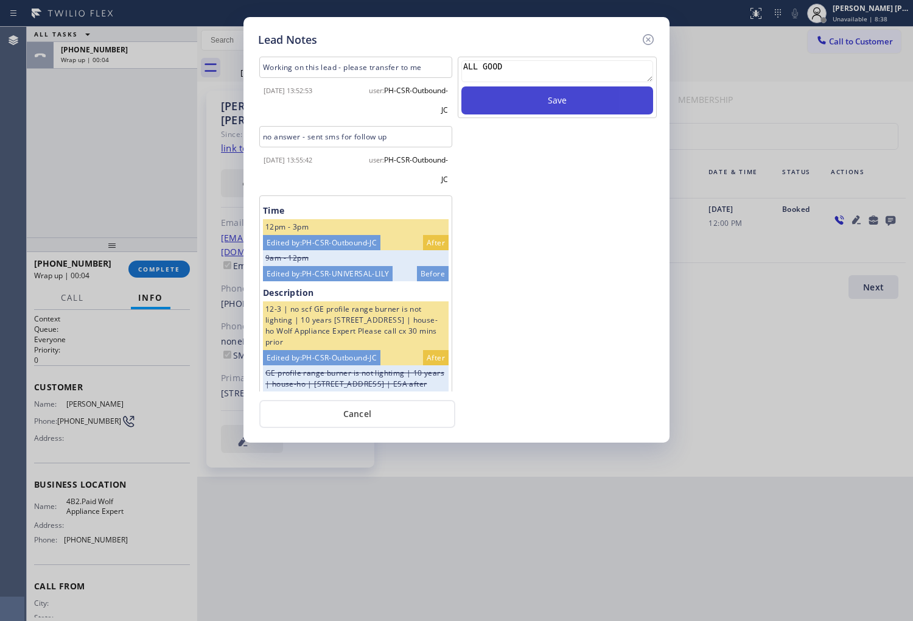
type textarea "ALL GOOD"
click at [549, 110] on button "Save" at bounding box center [557, 100] width 192 height 28
click at [650, 43] on icon at bounding box center [648, 39] width 15 height 15
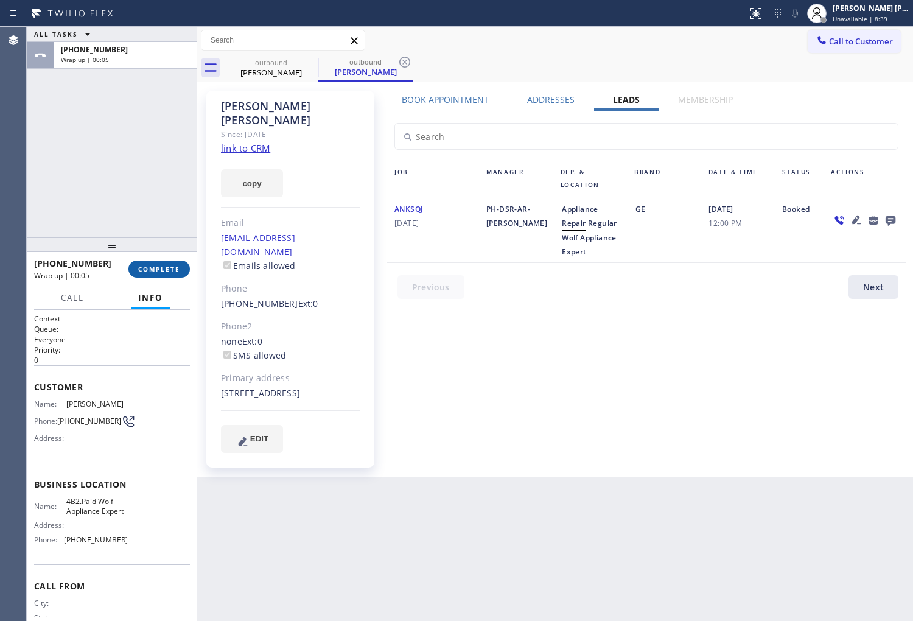
click at [169, 270] on span "COMPLETE" at bounding box center [159, 269] width 42 height 9
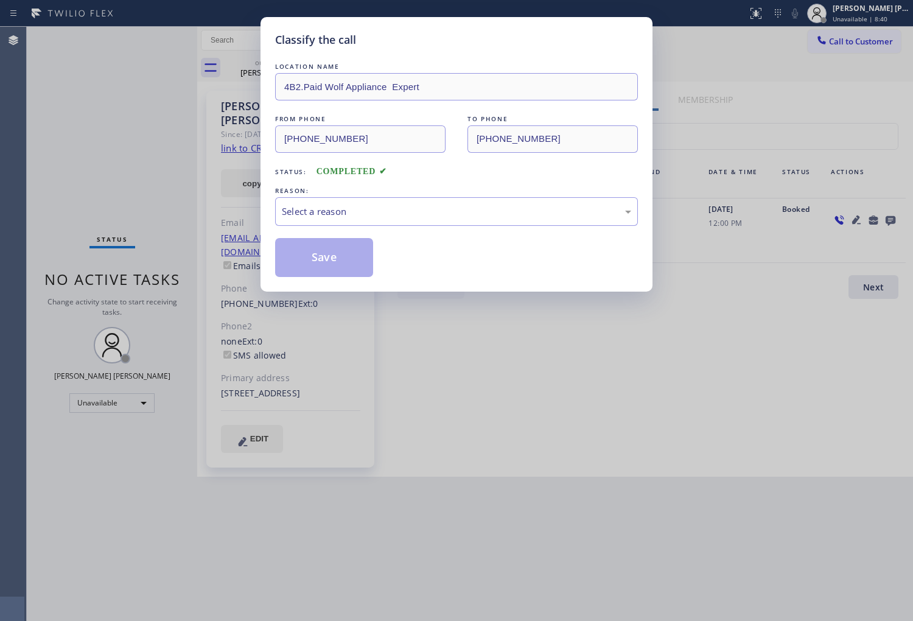
click at [378, 212] on div "Select a reason" at bounding box center [456, 212] width 349 height 14
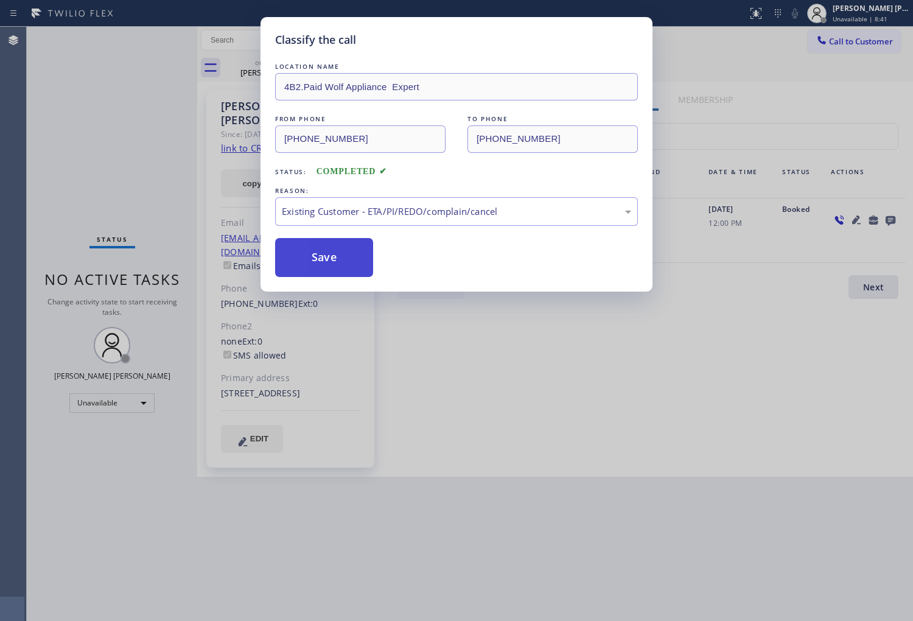
click at [308, 252] on button "Save" at bounding box center [324, 257] width 98 height 39
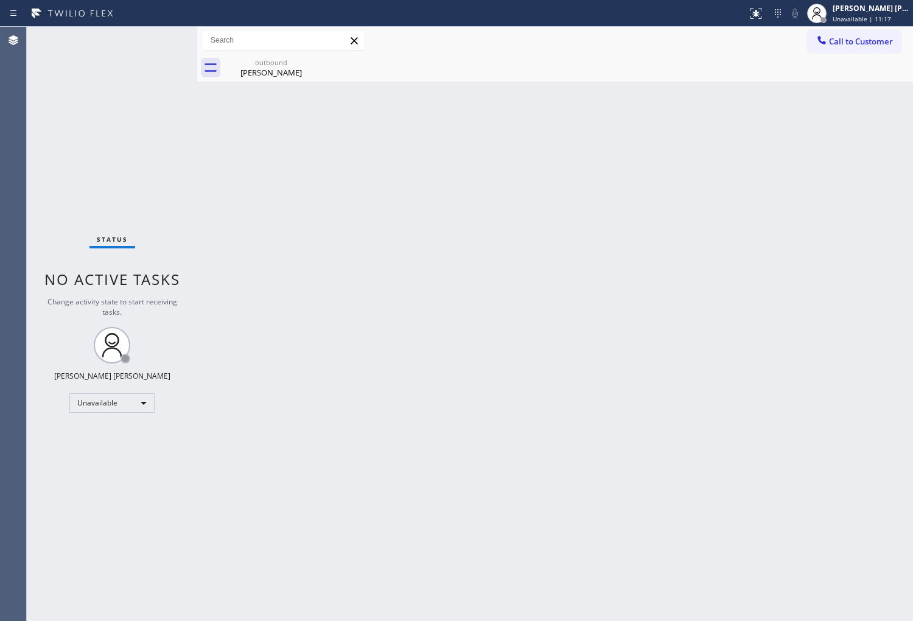
click at [850, 55] on div "outbound Chester Burtch" at bounding box center [568, 67] width 689 height 27
click at [852, 46] on span "Call to Customer" at bounding box center [861, 41] width 64 height 11
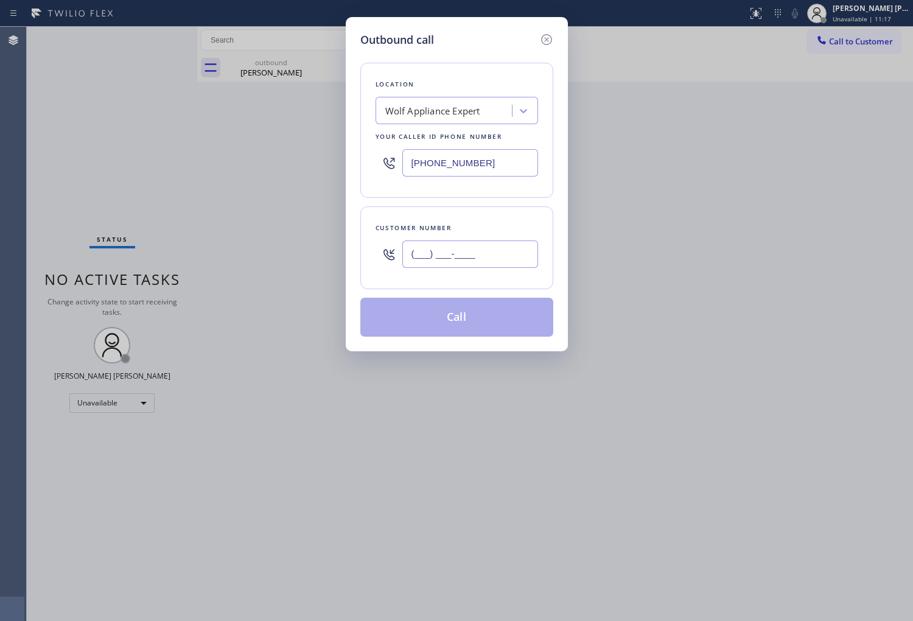
click at [508, 257] on input "(___) ___-____" at bounding box center [470, 253] width 136 height 27
paste input "503) 803-8005"
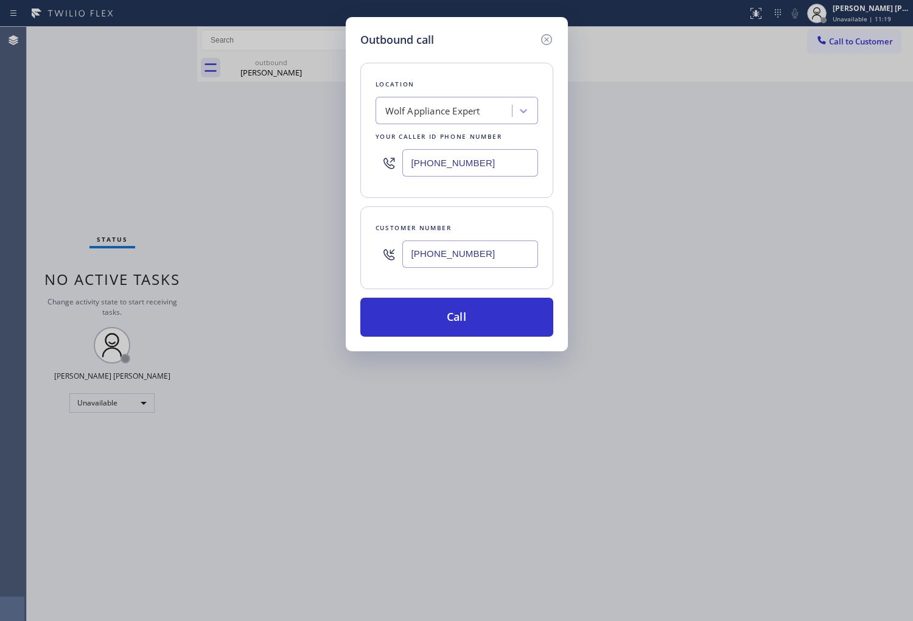
type input "(503) 803-8005"
click at [452, 159] on input "[PHONE_NUMBER]" at bounding box center [470, 162] width 136 height 27
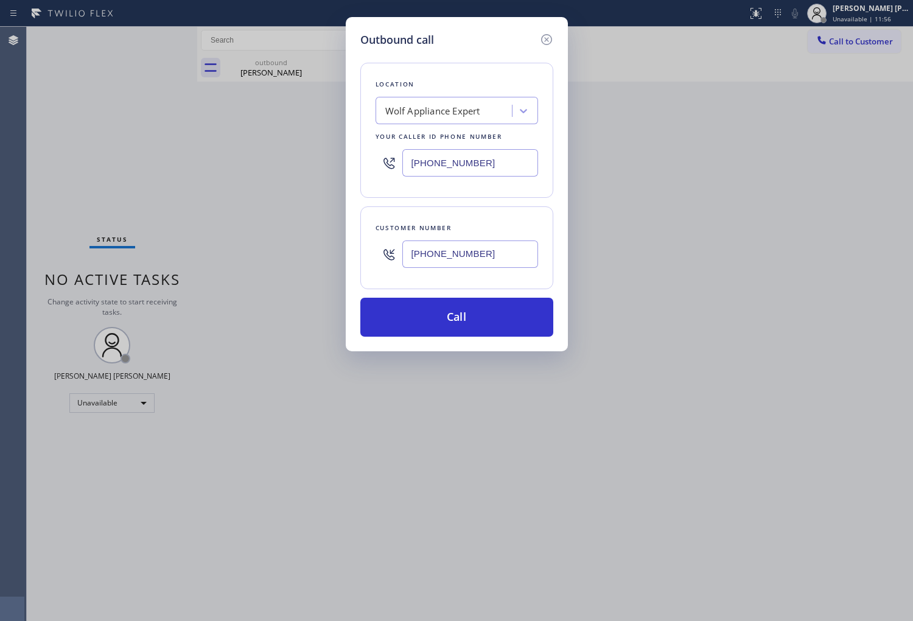
click at [452, 159] on input "[PHONE_NUMBER]" at bounding box center [470, 162] width 136 height 27
paste input "619) 345-5280"
type input "(619) 345-5280"
click at [494, 324] on button "Call" at bounding box center [456, 317] width 193 height 39
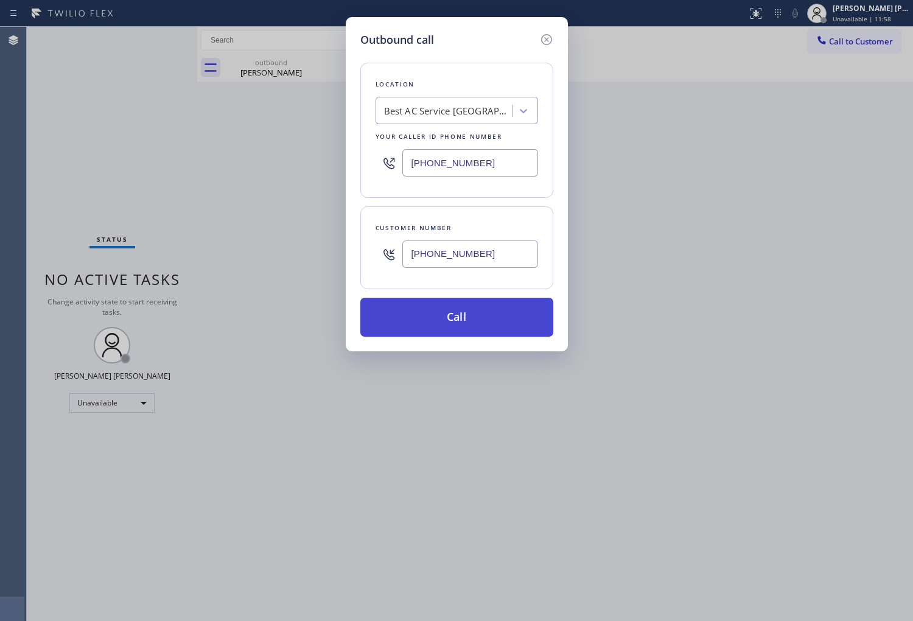
click at [494, 324] on button "Call" at bounding box center [456, 317] width 193 height 39
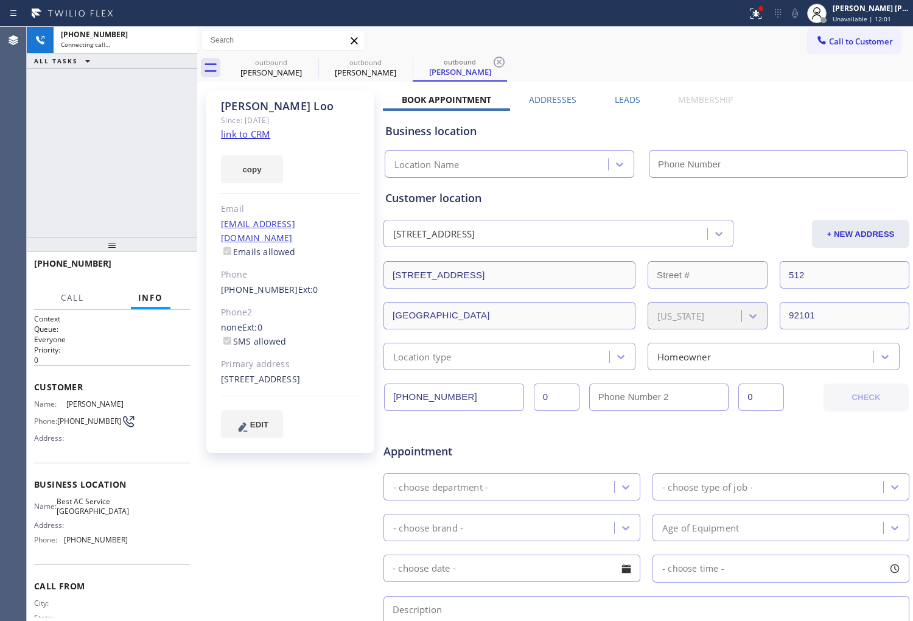
drag, startPoint x: 310, startPoint y: 63, endPoint x: 242, endPoint y: 107, distance: 80.7
click at [0, 0] on icon at bounding box center [0, 0] width 0 height 0
click at [0, 0] on div "Lili Loo" at bounding box center [0, 0] width 0 height 0
click at [242, 107] on div "Lili Loo" at bounding box center [290, 106] width 139 height 14
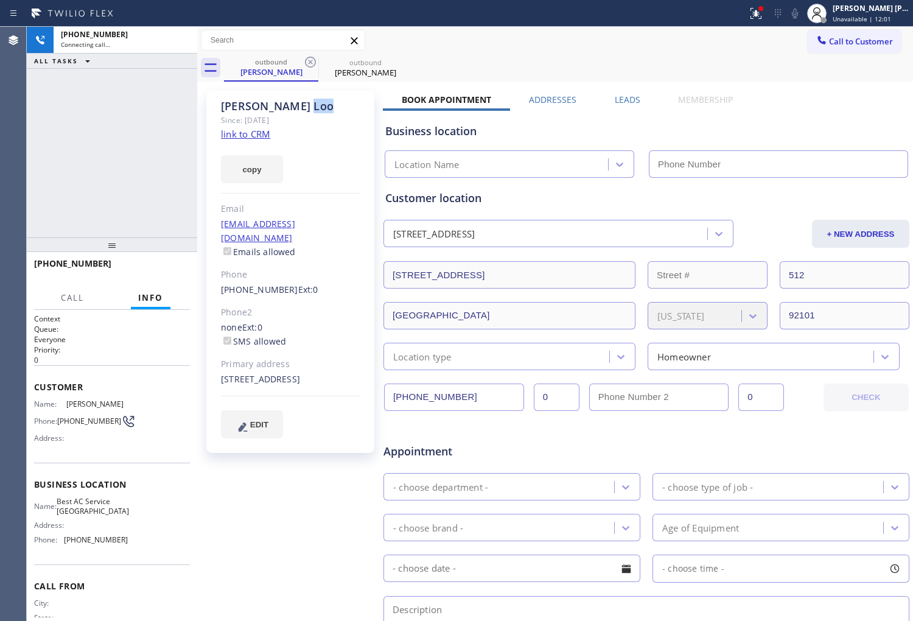
click at [242, 107] on div "Lili Loo" at bounding box center [290, 106] width 139 height 14
type input "(619) 345-5280"
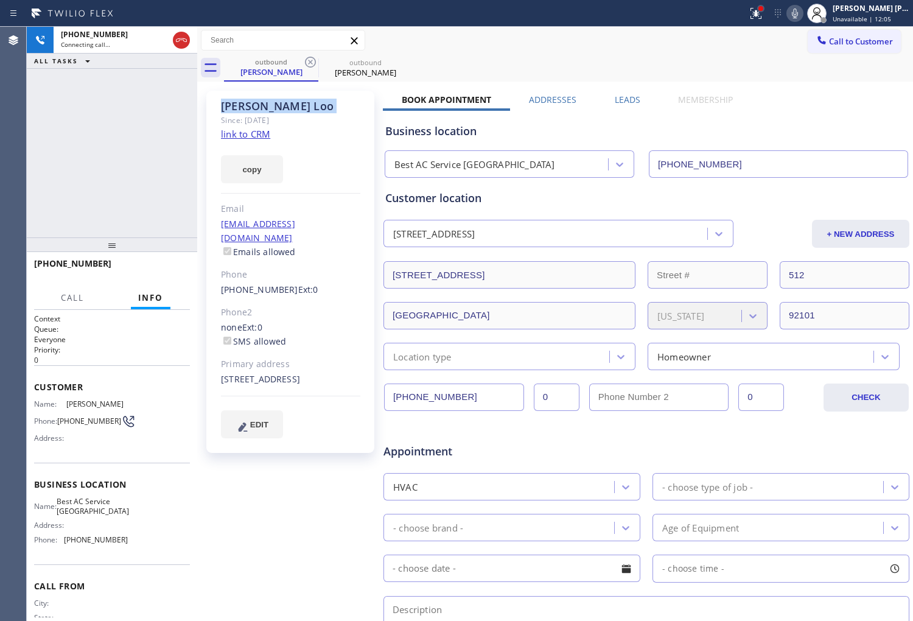
click at [764, 10] on div at bounding box center [760, 8] width 7 height 7
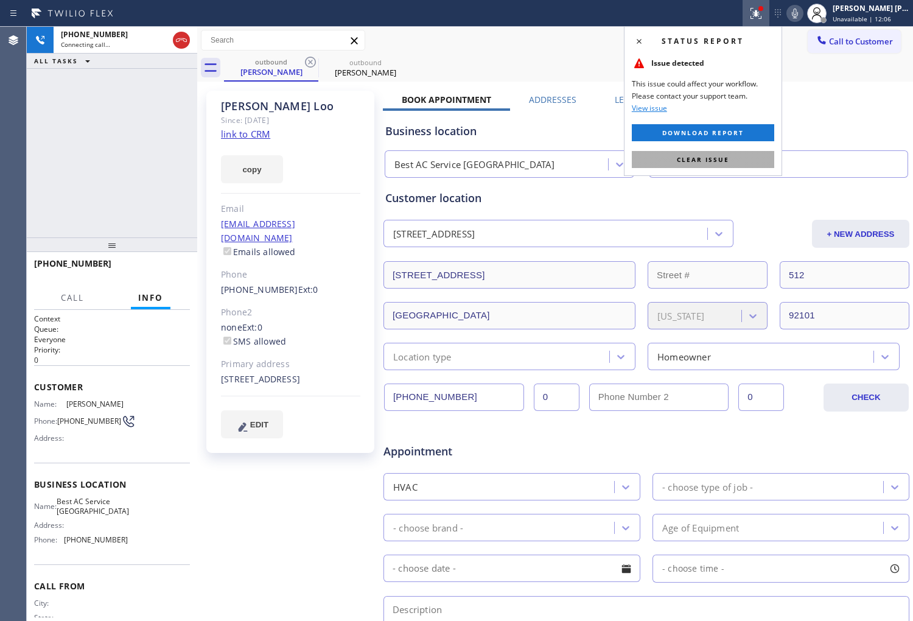
click at [752, 158] on button "Clear issue" at bounding box center [703, 159] width 142 height 17
click at [752, 158] on input "(619) 345-5280" at bounding box center [778, 163] width 259 height 27
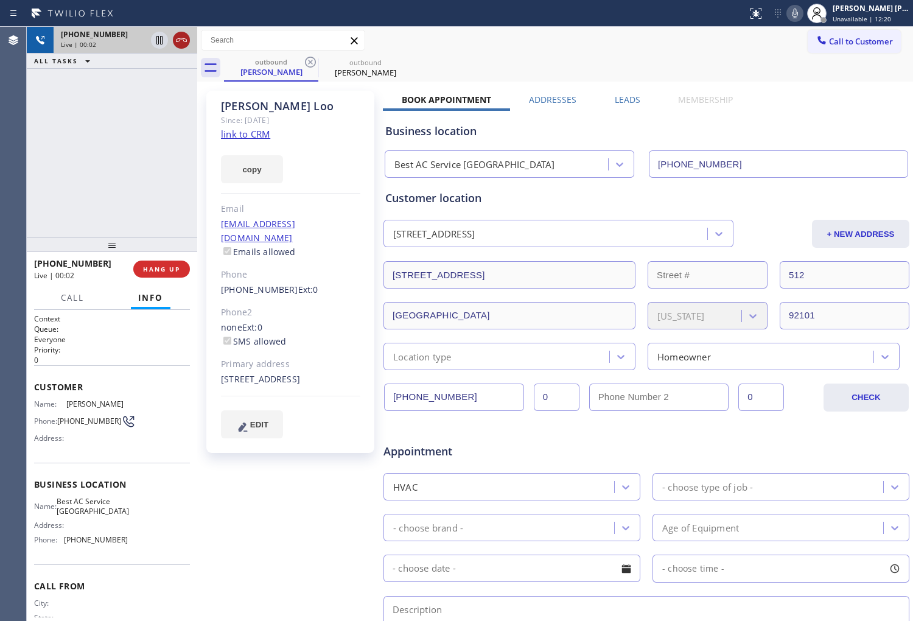
click at [179, 38] on icon at bounding box center [181, 40] width 11 height 4
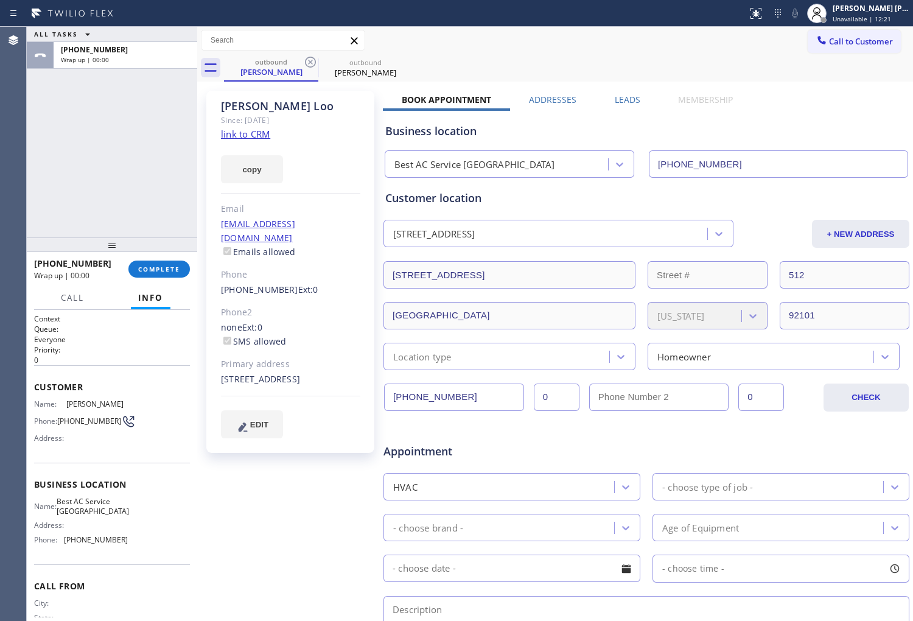
click at [192, 262] on div "+15038038005 Wrap up | 00:00 COMPLETE" at bounding box center [112, 269] width 170 height 34
drag, startPoint x: 192, startPoint y: 262, endPoint x: 181, endPoint y: 264, distance: 11.8
click at [192, 262] on div "+15038038005 Wrap up | 00:00 COMPLETE" at bounding box center [112, 269] width 170 height 34
click at [162, 271] on span "COMPLETE" at bounding box center [159, 269] width 42 height 9
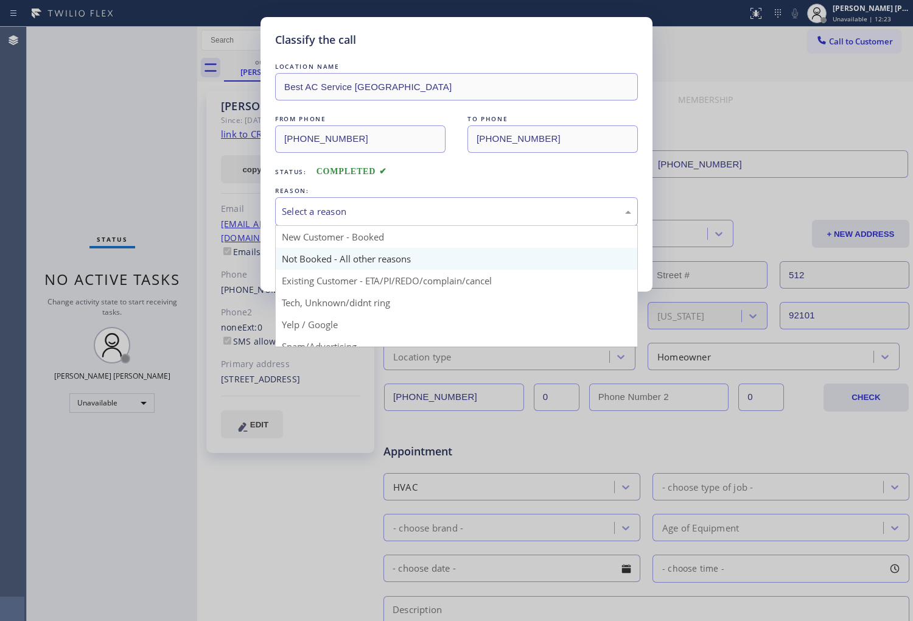
drag, startPoint x: 428, startPoint y: 219, endPoint x: 385, endPoint y: 269, distance: 66.4
click at [428, 217] on div "Select a reason" at bounding box center [456, 211] width 363 height 29
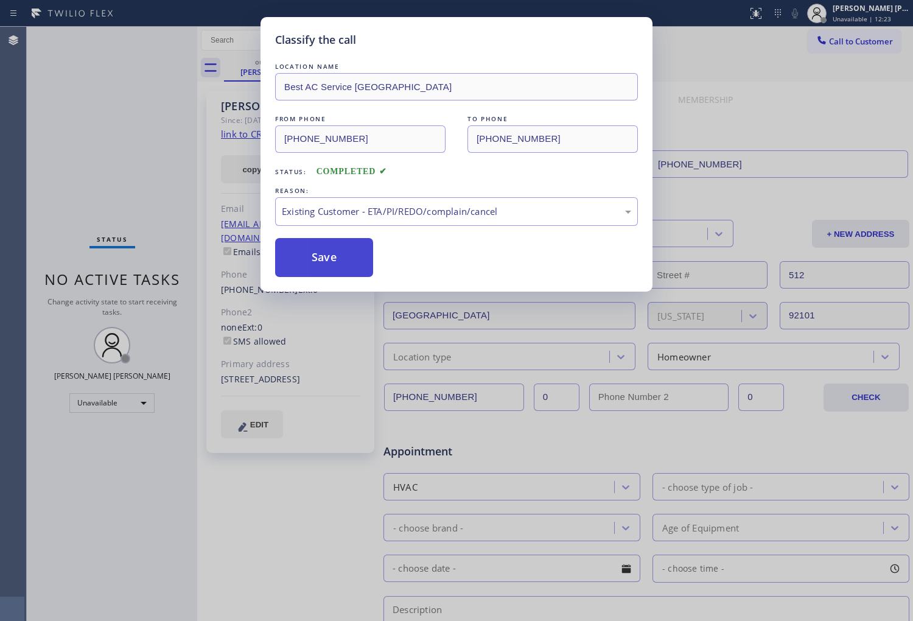
click at [327, 265] on button "Save" at bounding box center [324, 257] width 98 height 39
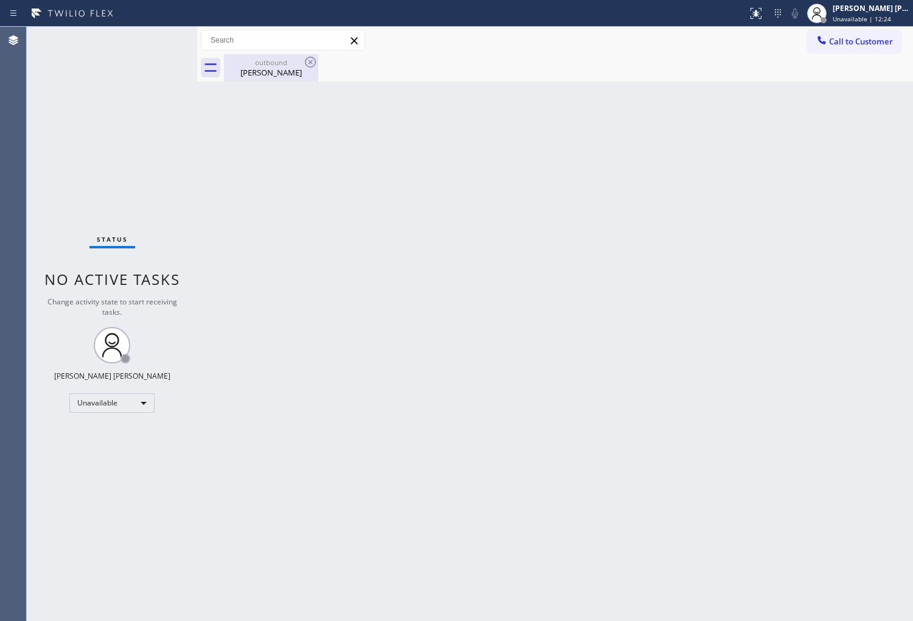
click at [274, 75] on div "Lili Loo" at bounding box center [271, 72] width 92 height 11
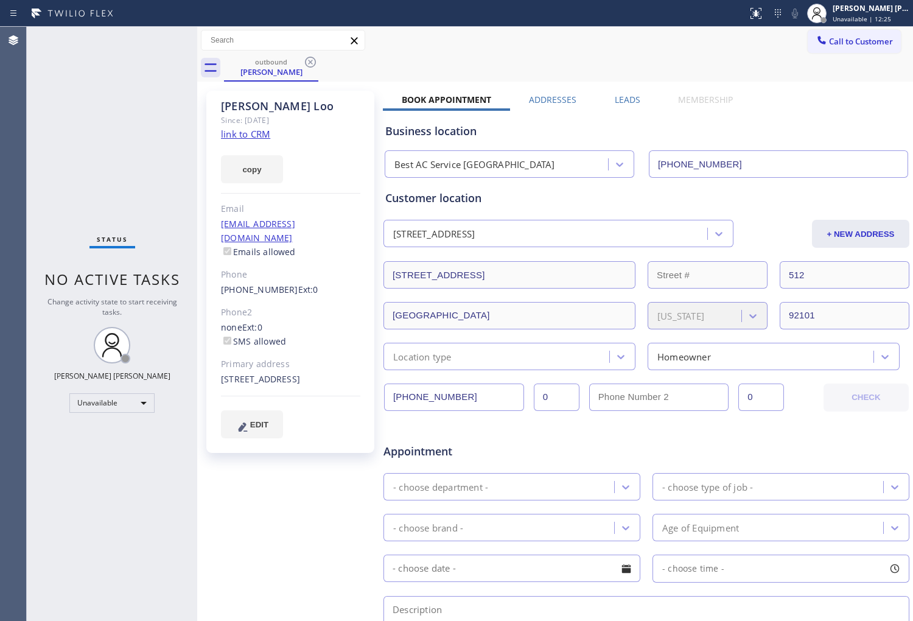
click at [615, 103] on label "Leads" at bounding box center [628, 100] width 26 height 12
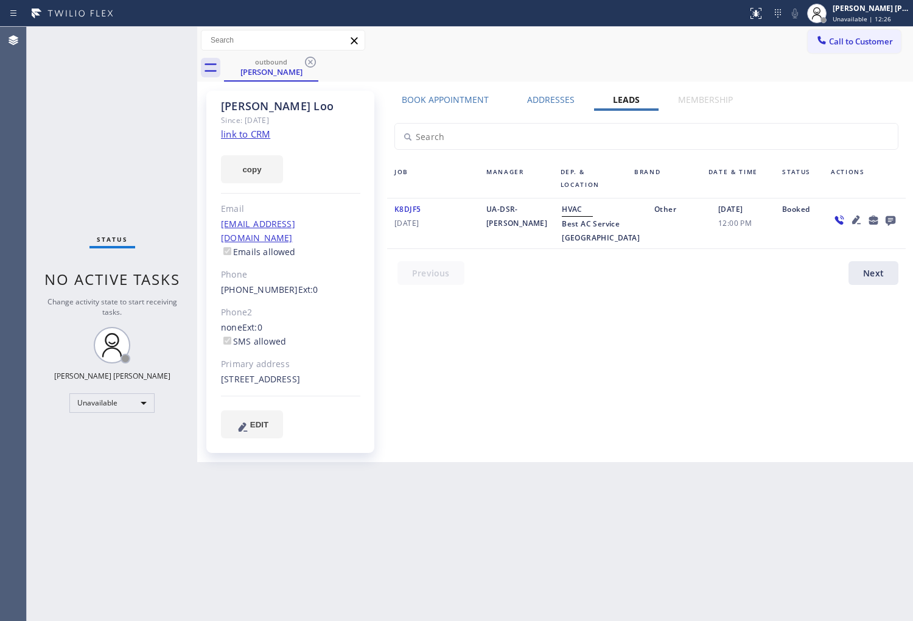
click at [892, 216] on icon at bounding box center [891, 221] width 10 height 10
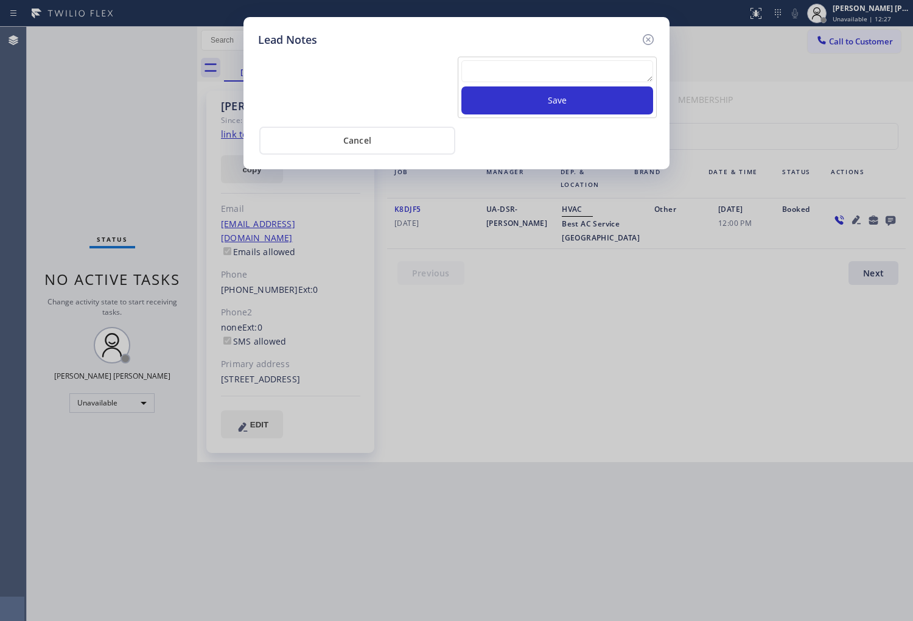
click at [579, 77] on textarea at bounding box center [557, 71] width 192 height 22
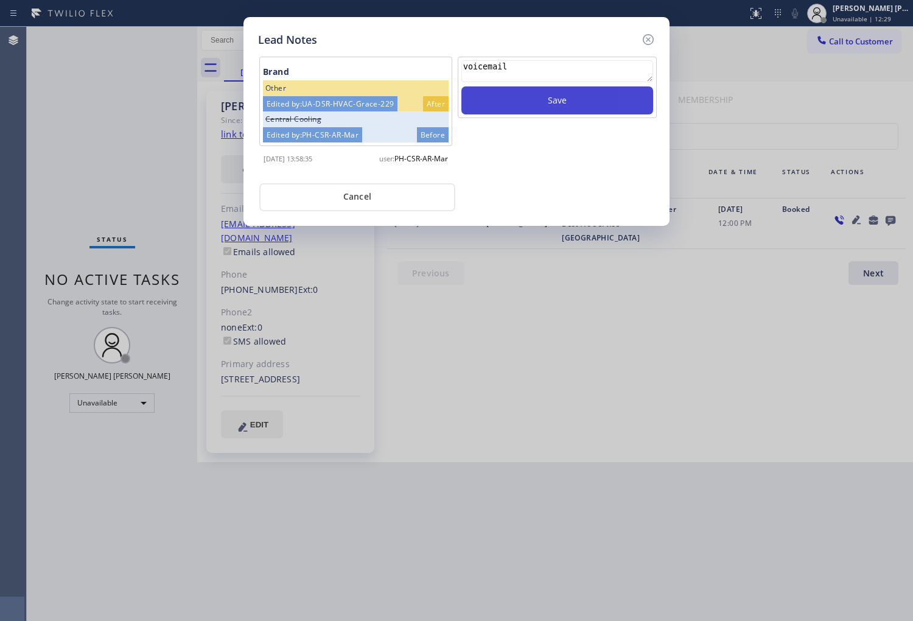
type textarea "voicemail"
click at [578, 96] on button "Save" at bounding box center [557, 100] width 192 height 28
click at [653, 40] on icon at bounding box center [648, 39] width 11 height 11
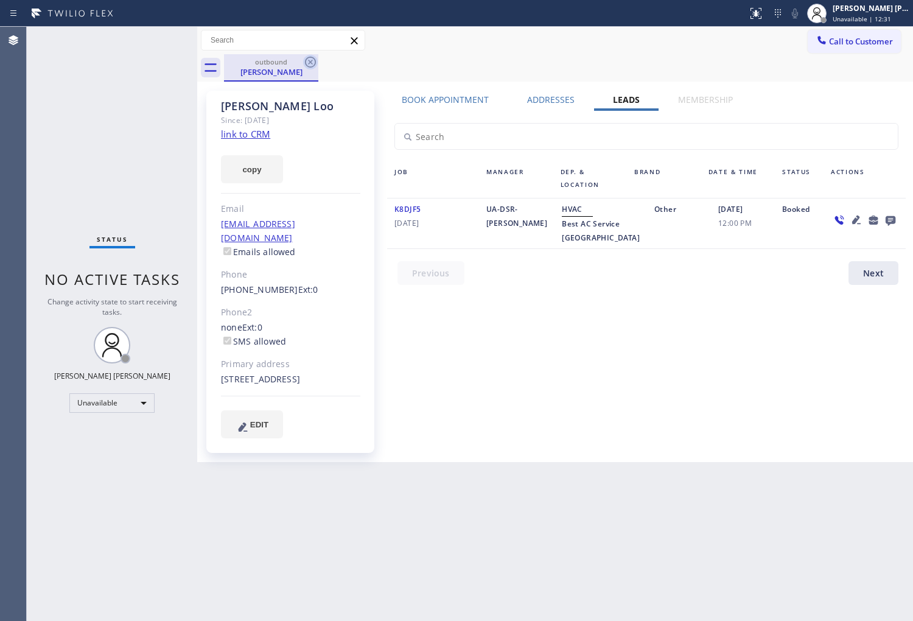
click at [314, 63] on icon at bounding box center [310, 62] width 15 height 15
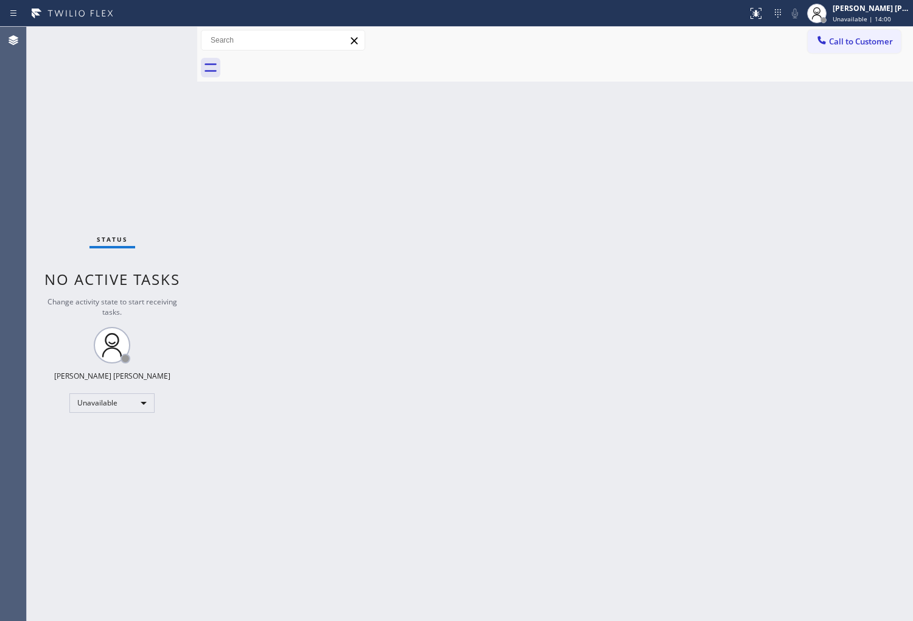
click at [848, 29] on div "Call to Customer Outbound call Location Best AC Service San Diego Your caller i…" at bounding box center [555, 40] width 716 height 27
click at [853, 38] on span "Call to Customer" at bounding box center [861, 41] width 64 height 11
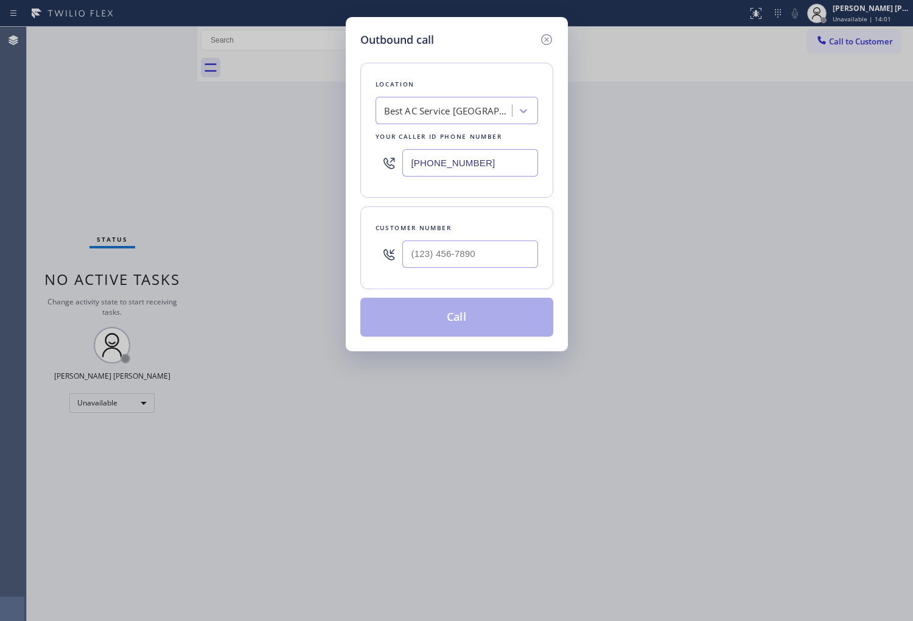
click at [452, 163] on input "(619) 345-5280" at bounding box center [470, 162] width 136 height 27
paste input "57) 315-191"
type input "(657) 315-1910"
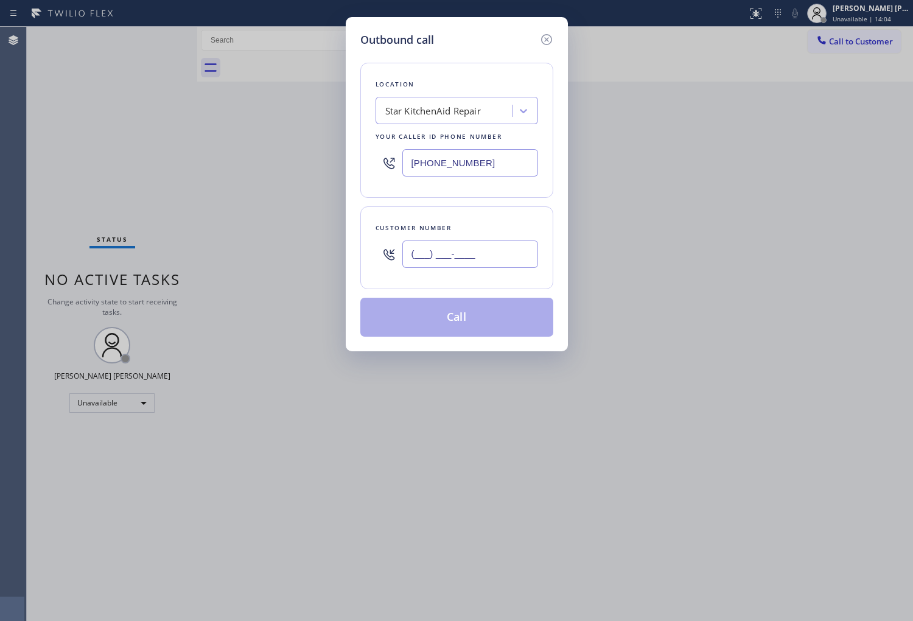
click at [439, 252] on input "(___) ___-____" at bounding box center [470, 253] width 136 height 27
paste input "562) 508-0371"
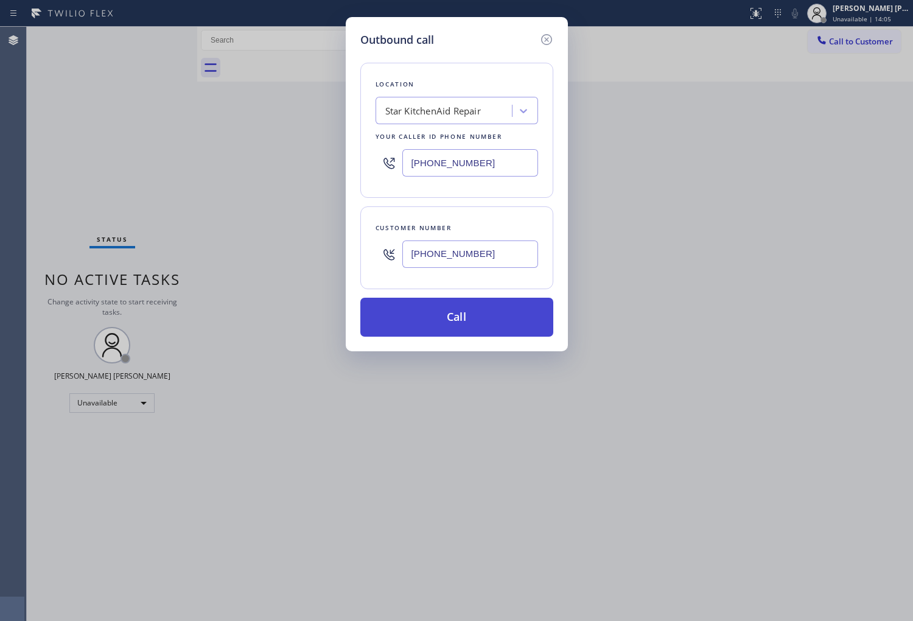
type input "(562) 508-0371"
click at [485, 331] on button "Call" at bounding box center [456, 317] width 193 height 39
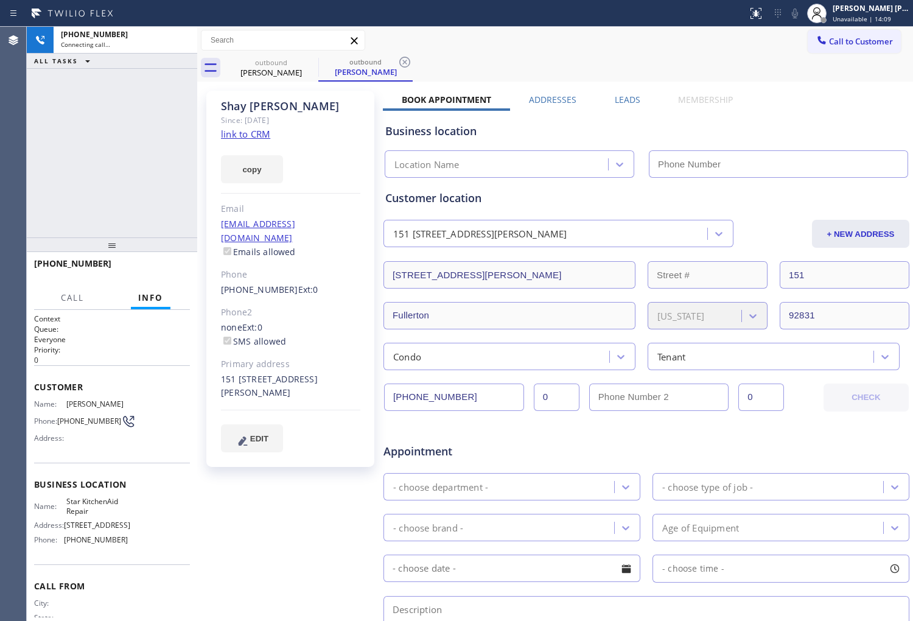
click at [284, 100] on div "Shay Johnson" at bounding box center [290, 106] width 139 height 14
type input "(657) 315-1910"
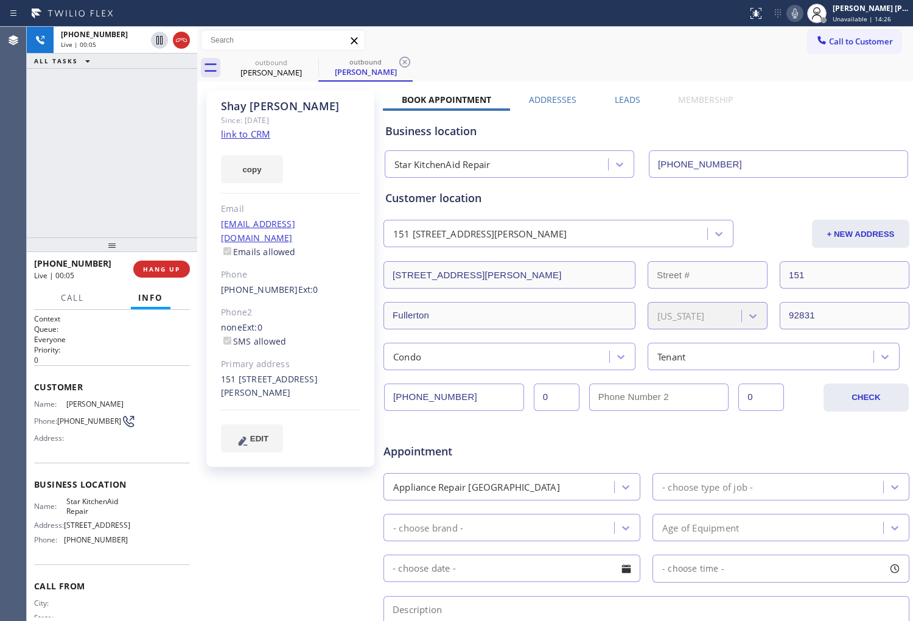
click at [110, 135] on div "+15625080371 Live | 00:05 ALL TASKS ALL TASKS ACTIVE TASKS TASKS IN WRAP UP" at bounding box center [112, 132] width 170 height 211
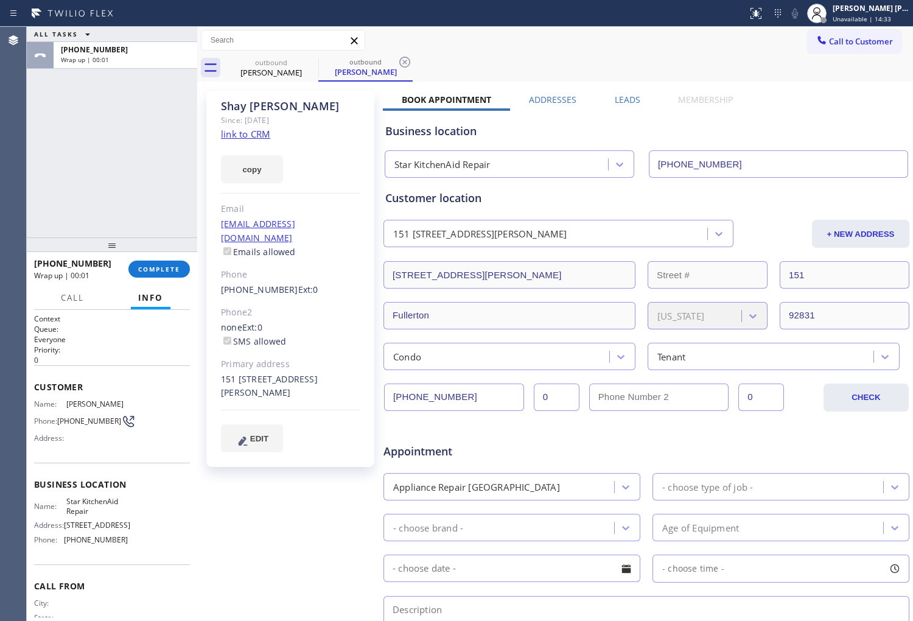
click at [632, 106] on div "Business location Star KitchenAid Repair (657) 315-1910" at bounding box center [646, 142] width 527 height 72
click at [625, 96] on label "Leads" at bounding box center [628, 100] width 26 height 12
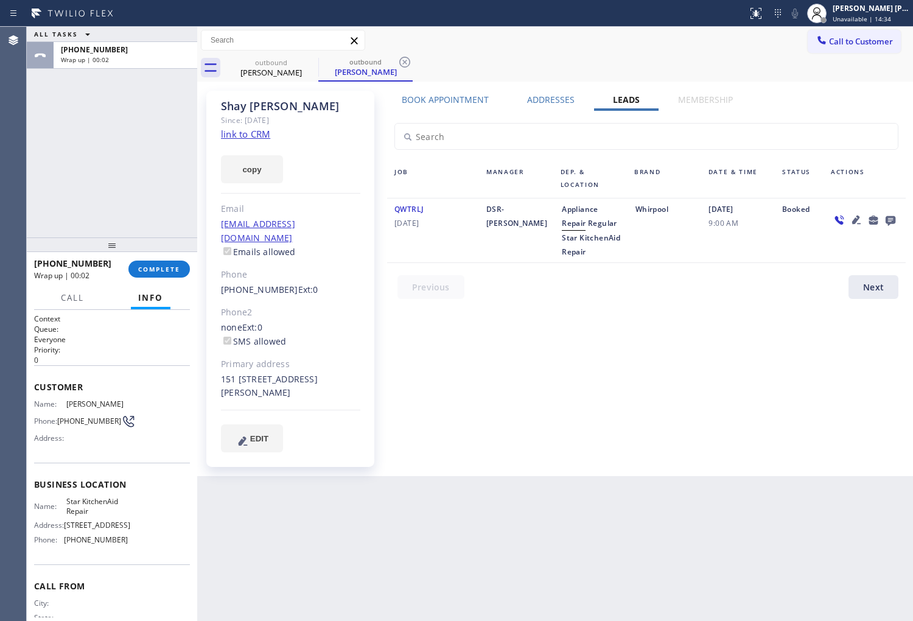
click at [895, 214] on icon at bounding box center [890, 219] width 15 height 15
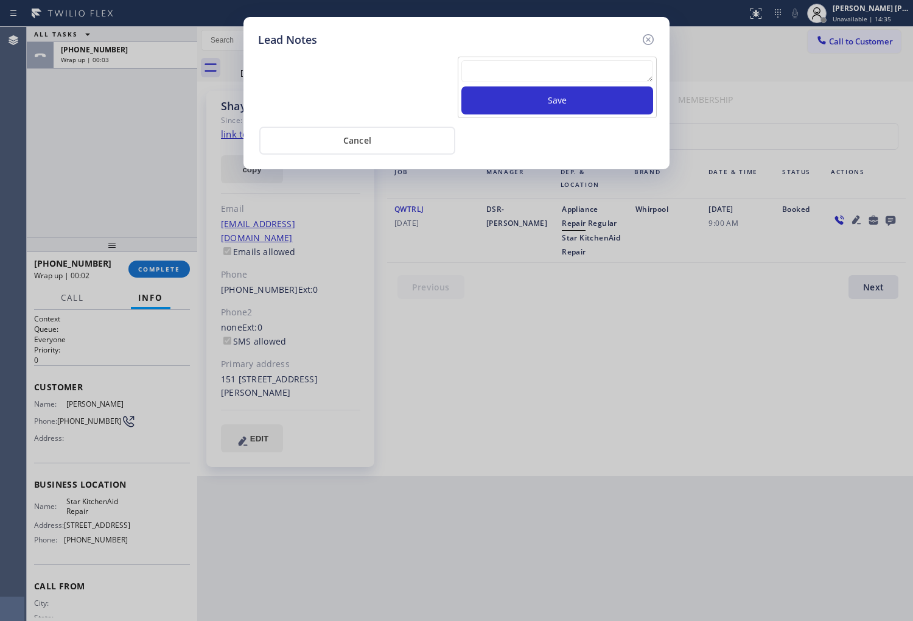
click at [639, 79] on textarea at bounding box center [557, 71] width 192 height 22
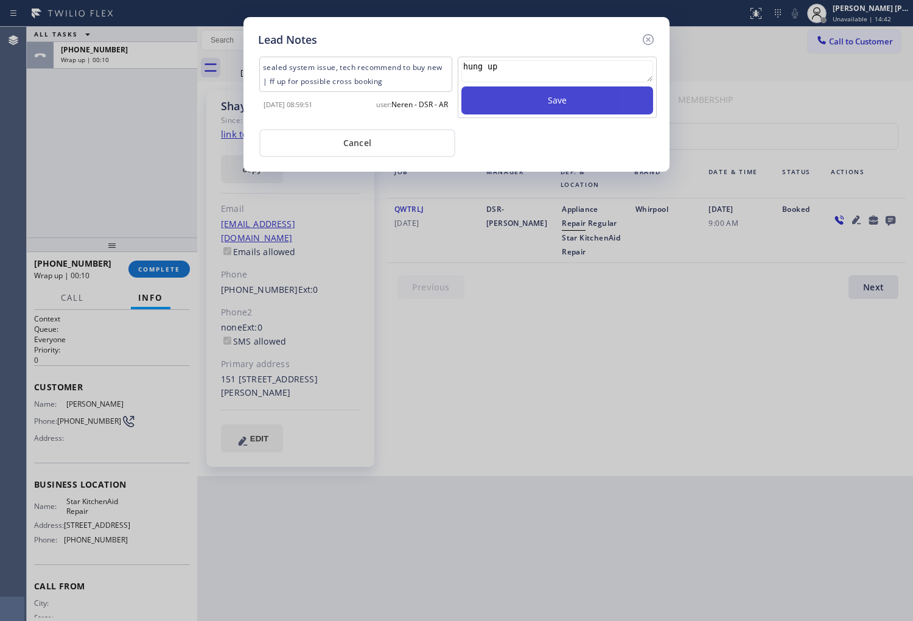
type textarea "hung up"
click at [641, 102] on button "Save" at bounding box center [557, 100] width 192 height 28
click at [649, 45] on icon at bounding box center [648, 39] width 15 height 15
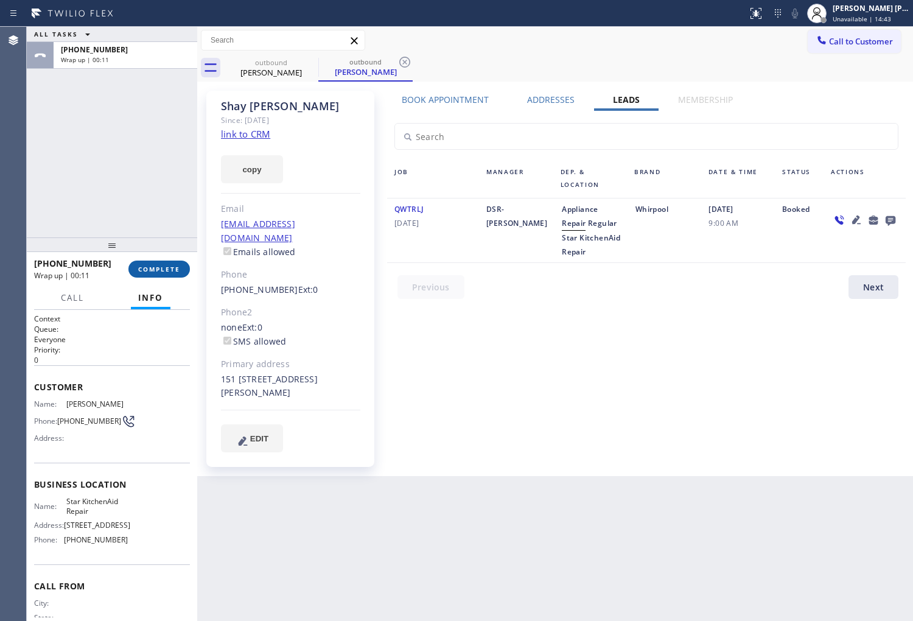
click at [161, 265] on span "COMPLETE" at bounding box center [159, 269] width 42 height 9
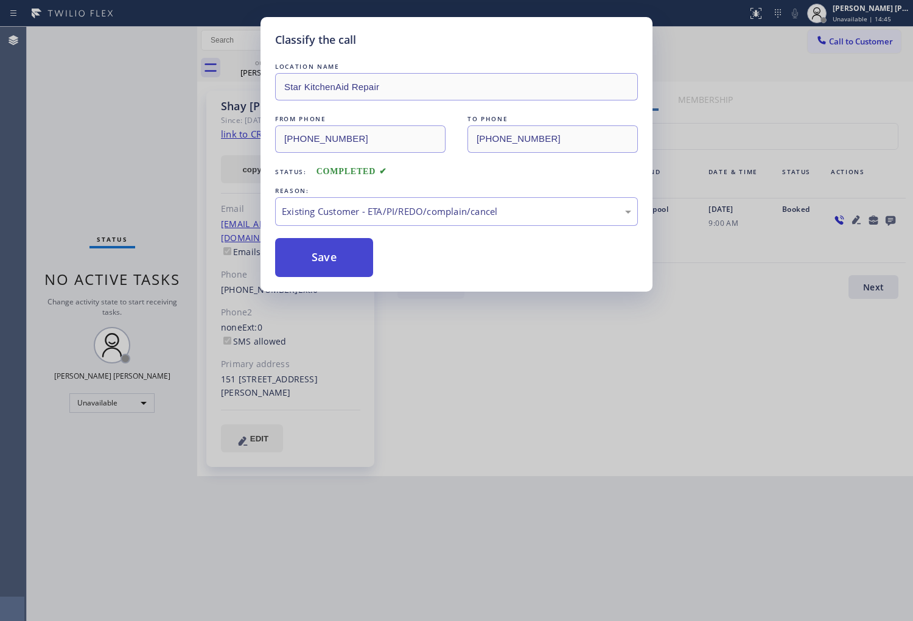
click at [321, 257] on button "Save" at bounding box center [324, 257] width 98 height 39
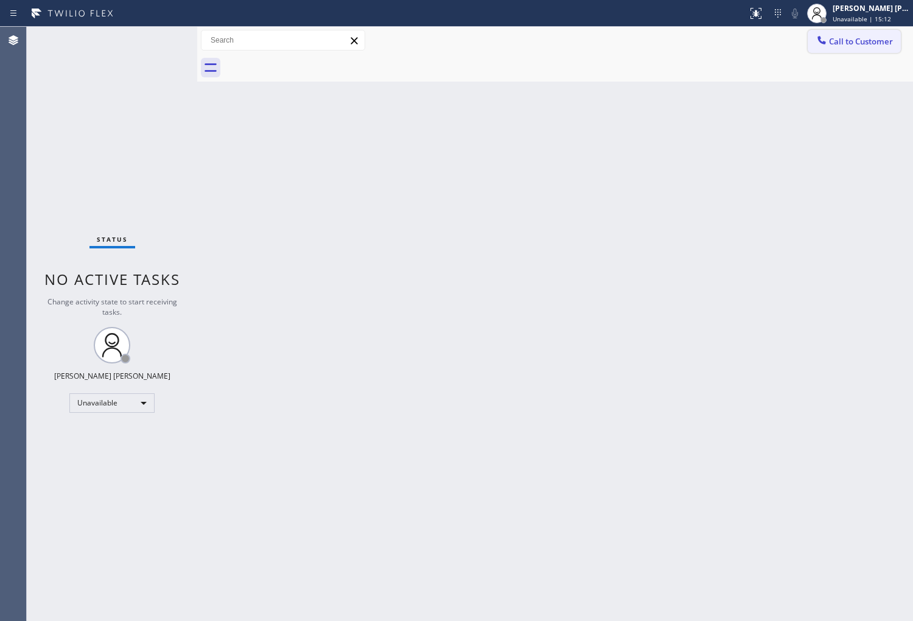
click at [843, 38] on span "Call to Customer" at bounding box center [861, 41] width 64 height 11
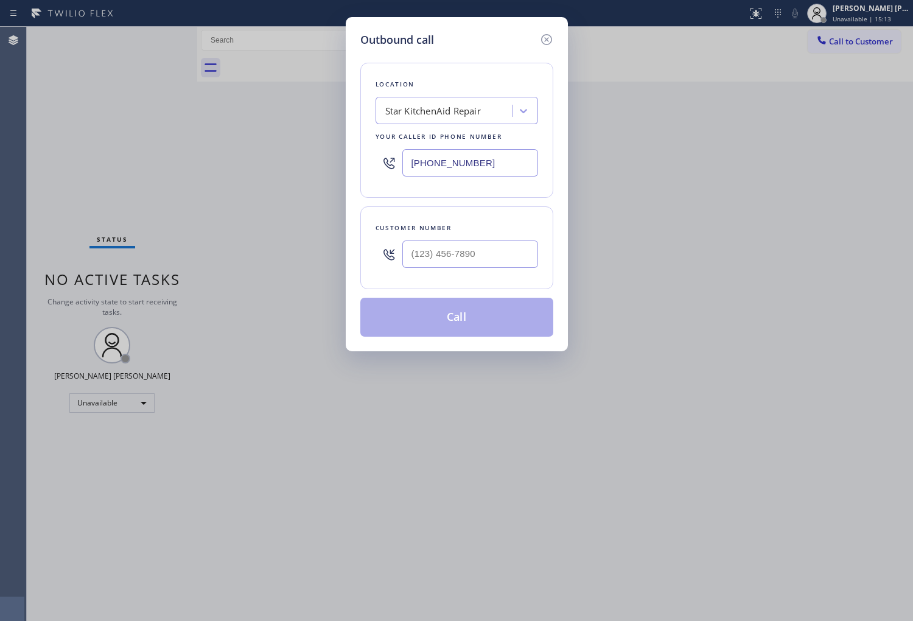
click at [504, 236] on div at bounding box center [470, 254] width 136 height 40
click at [502, 248] on input "text" at bounding box center [470, 253] width 136 height 27
click at [502, 248] on input "(___) ___-____" at bounding box center [470, 253] width 136 height 27
click at [500, 248] on input "(___) ___-____" at bounding box center [470, 253] width 136 height 27
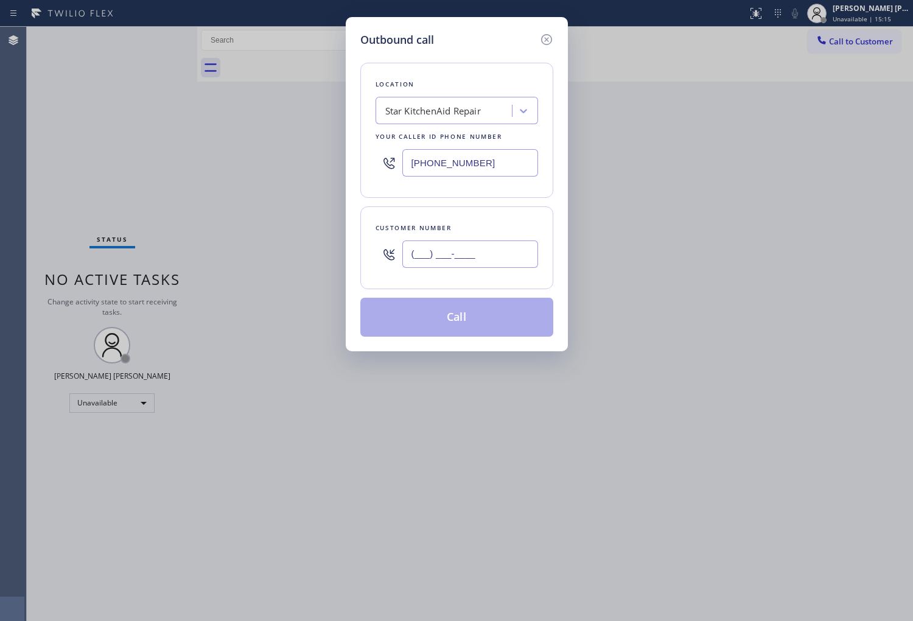
paste input "text"
click at [474, 253] on input "(___) ___-____" at bounding box center [470, 253] width 136 height 27
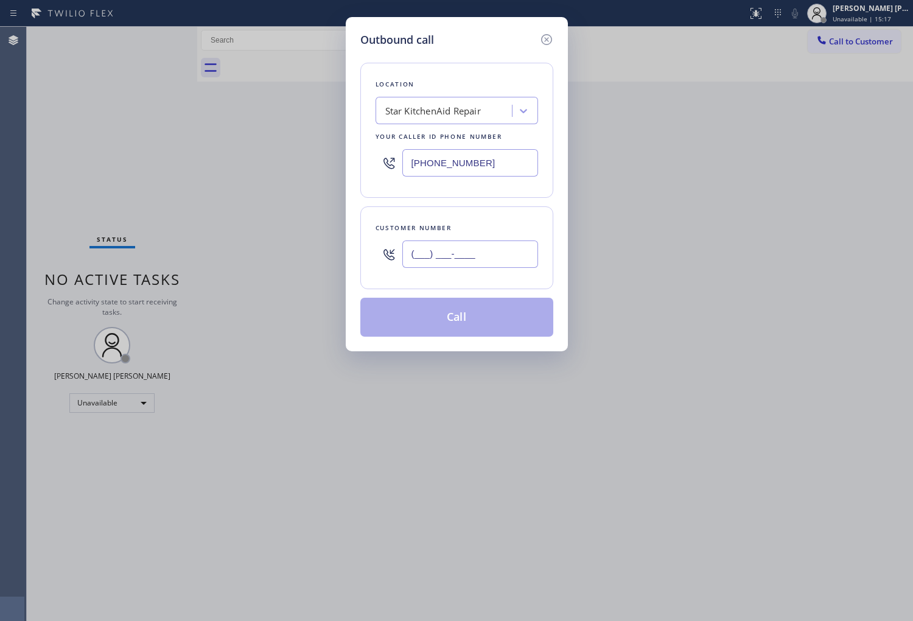
click at [474, 253] on input "(___) ___-____" at bounding box center [470, 253] width 136 height 27
paste input "916) 806-7878"
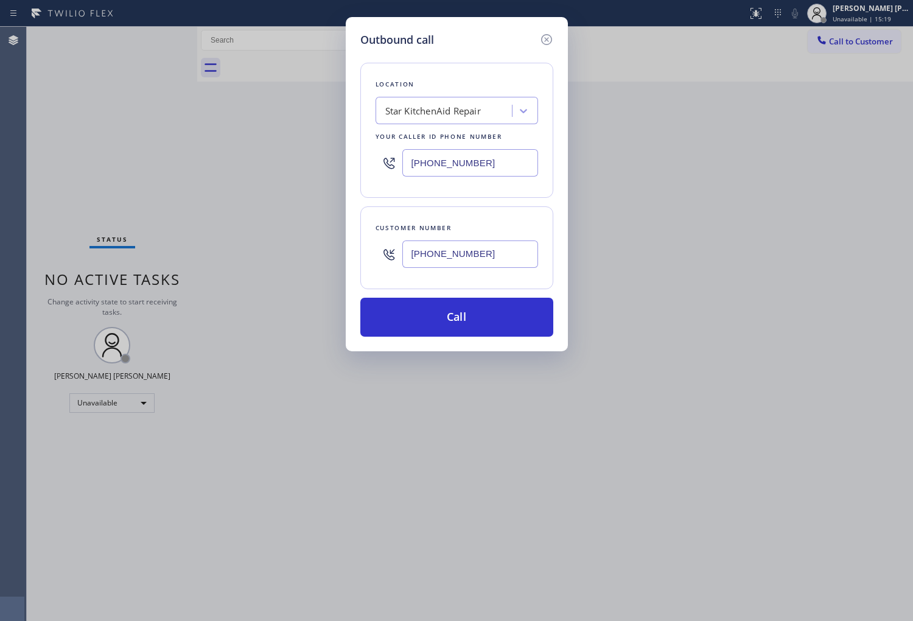
type input "(916) 806-7878"
click at [431, 155] on input "(657) 315-1910" at bounding box center [470, 162] width 136 height 27
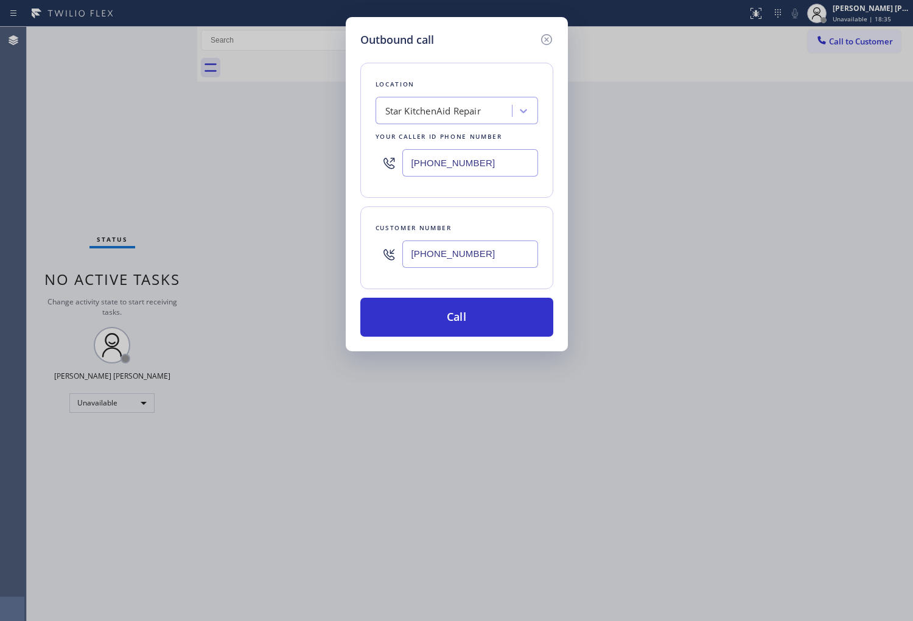
paste input "805) 973-0877"
type input "(805) 973-0877"
click at [489, 309] on button "Call" at bounding box center [456, 317] width 193 height 39
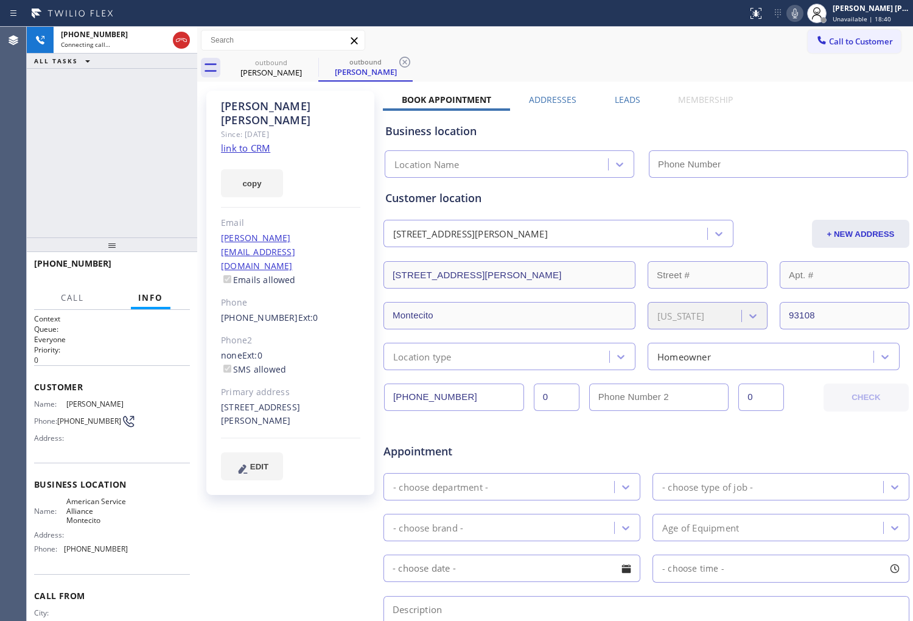
type input "(805) 973-0877"
click at [7, 159] on div "Agent Desktop" at bounding box center [13, 324] width 26 height 594
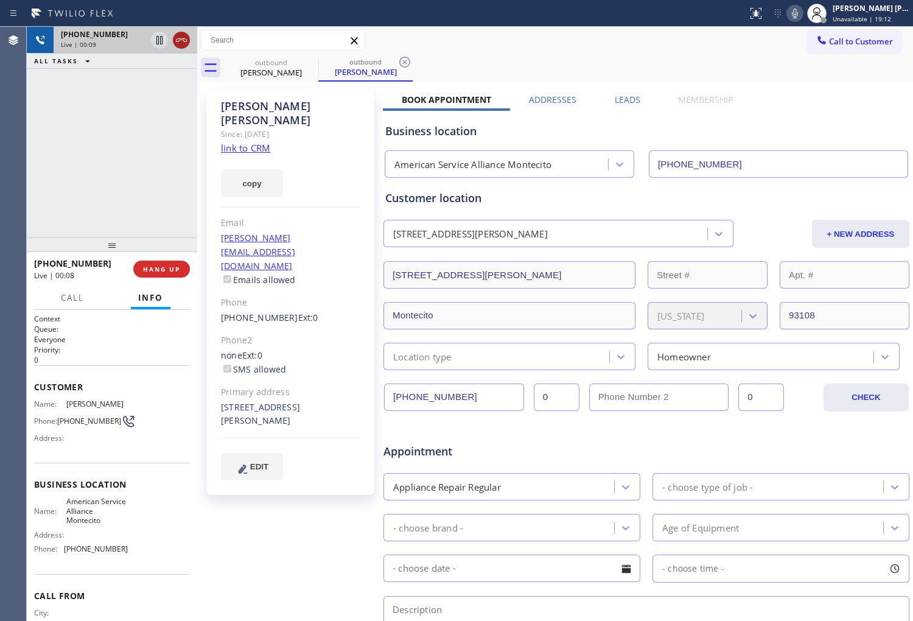
click at [183, 40] on icon at bounding box center [181, 40] width 11 height 4
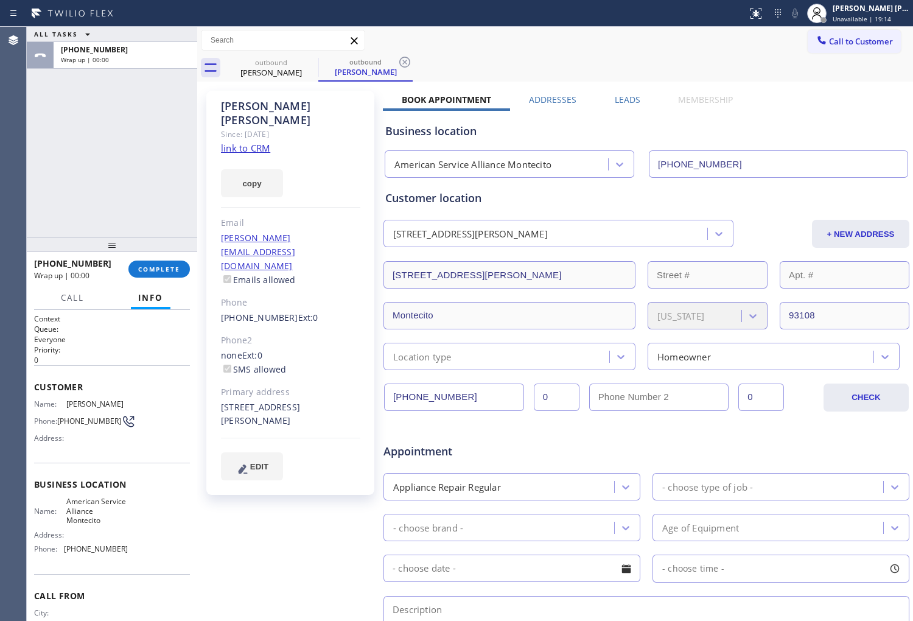
click at [615, 100] on label "Leads" at bounding box center [628, 100] width 26 height 12
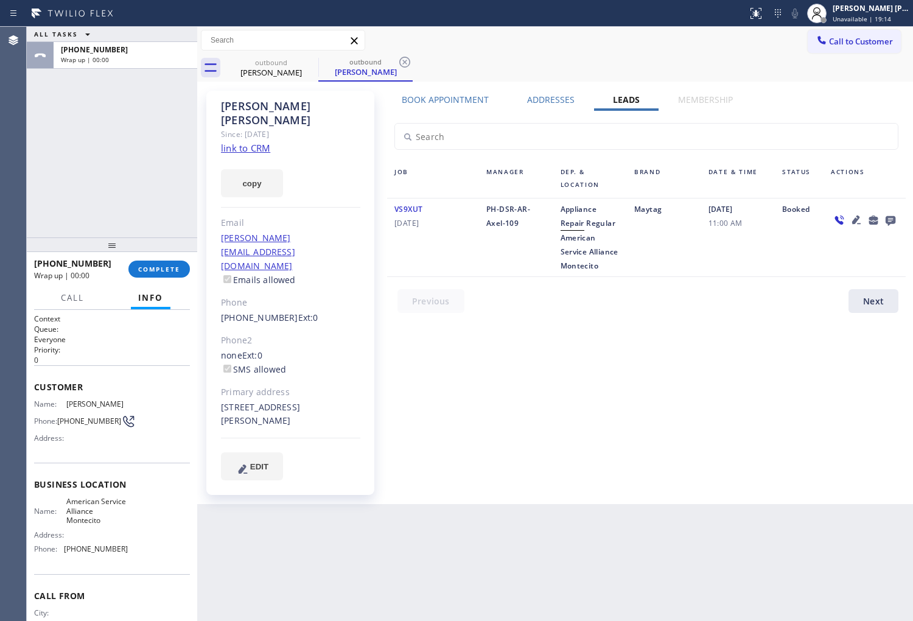
click at [890, 218] on icon at bounding box center [891, 221] width 10 height 10
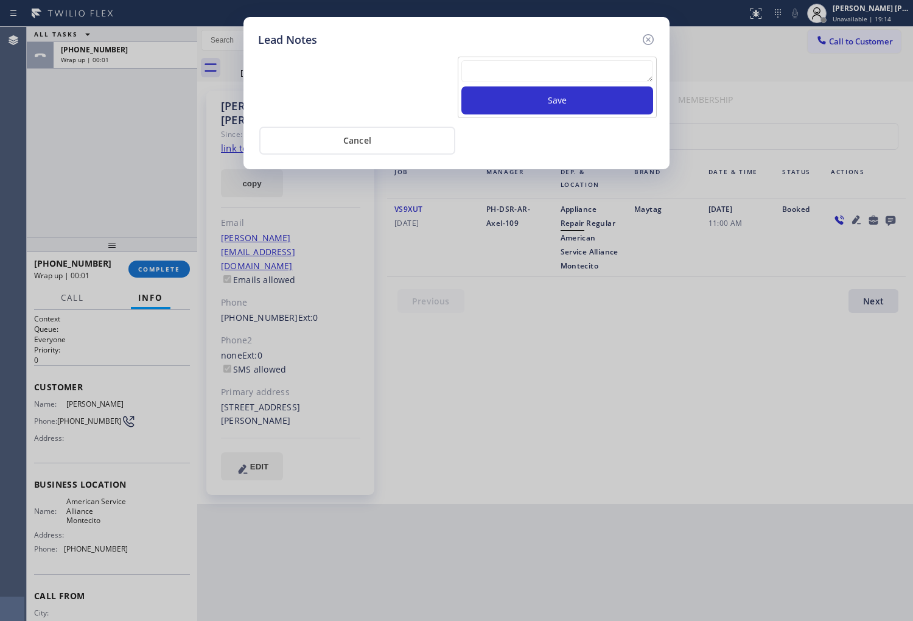
click at [584, 58] on div "Save" at bounding box center [557, 87] width 199 height 61
click at [585, 73] on textarea at bounding box center [557, 71] width 192 height 22
type textarea "voicemail"
click at [570, 101] on button "Save" at bounding box center [557, 100] width 192 height 28
click at [648, 43] on icon at bounding box center [648, 39] width 15 height 15
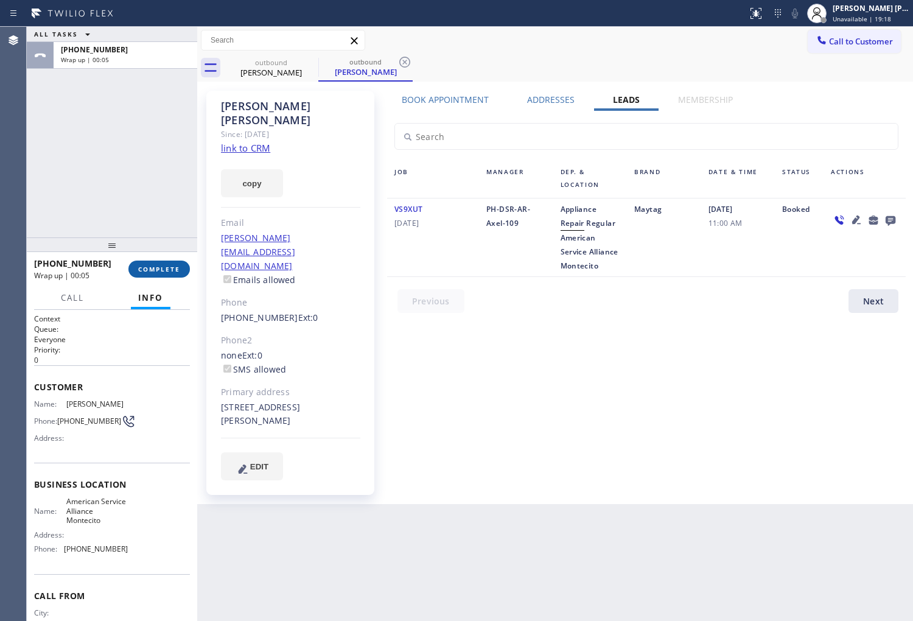
click at [142, 274] on button "COMPLETE" at bounding box center [158, 269] width 61 height 17
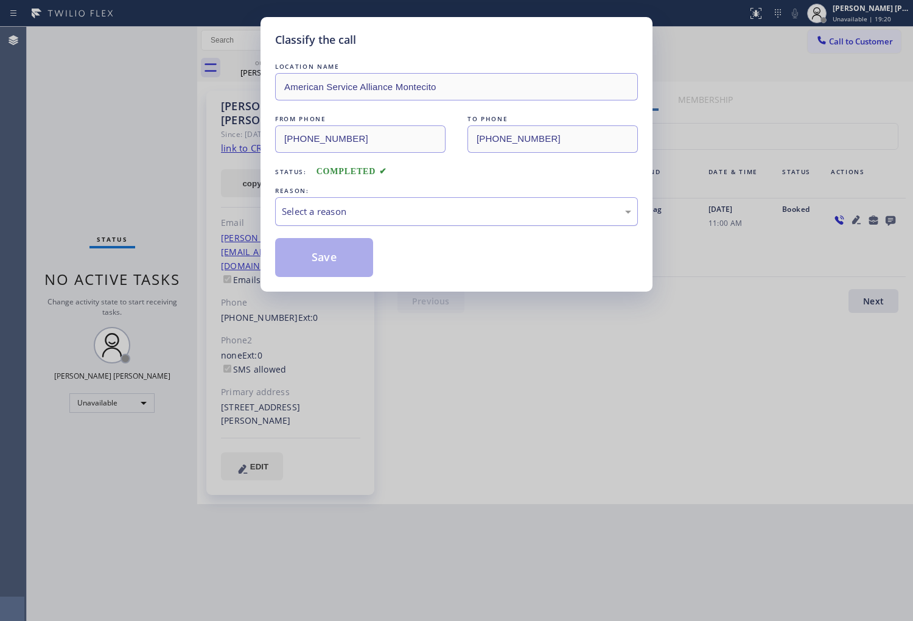
click at [344, 217] on div "Select a reason" at bounding box center [456, 212] width 349 height 14
click at [336, 214] on div "Tech, Unknown/didnt ring" at bounding box center [456, 212] width 349 height 14
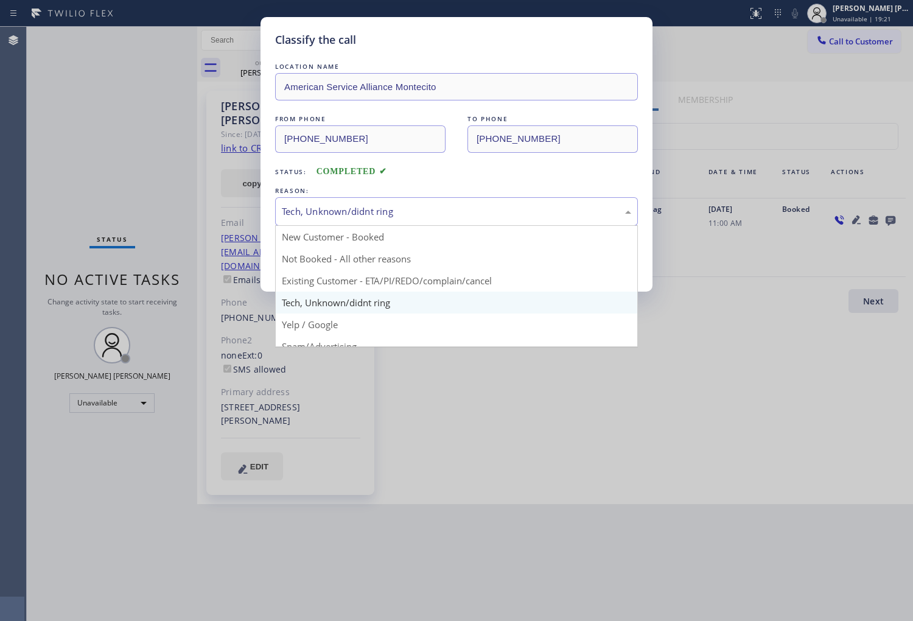
click at [355, 210] on div "Tech, Unknown/didnt ring" at bounding box center [456, 212] width 349 height 14
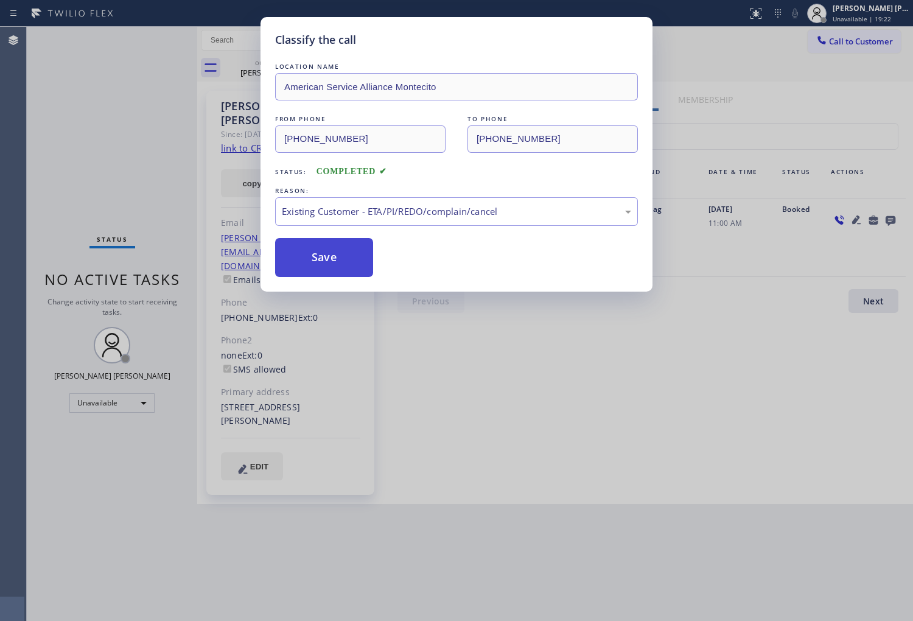
click at [330, 261] on button "Save" at bounding box center [324, 257] width 98 height 39
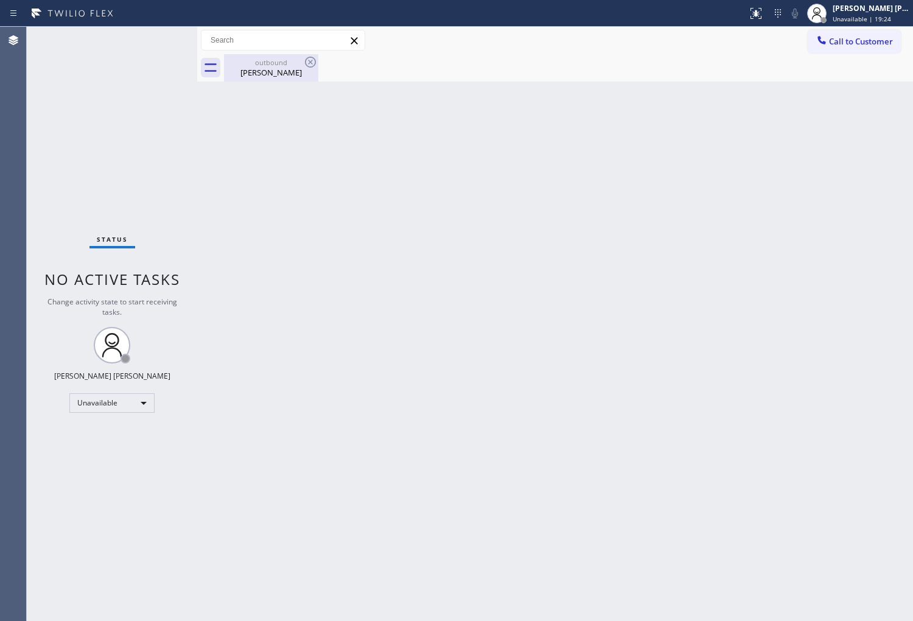
click at [264, 67] on div "Gabrielle Haas" at bounding box center [271, 72] width 92 height 11
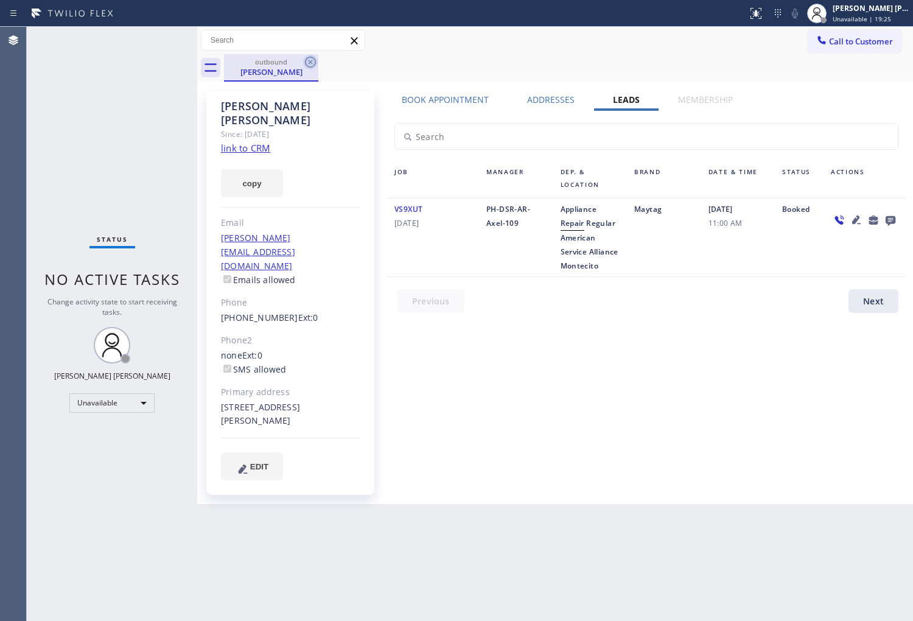
click at [310, 65] on icon at bounding box center [310, 62] width 15 height 15
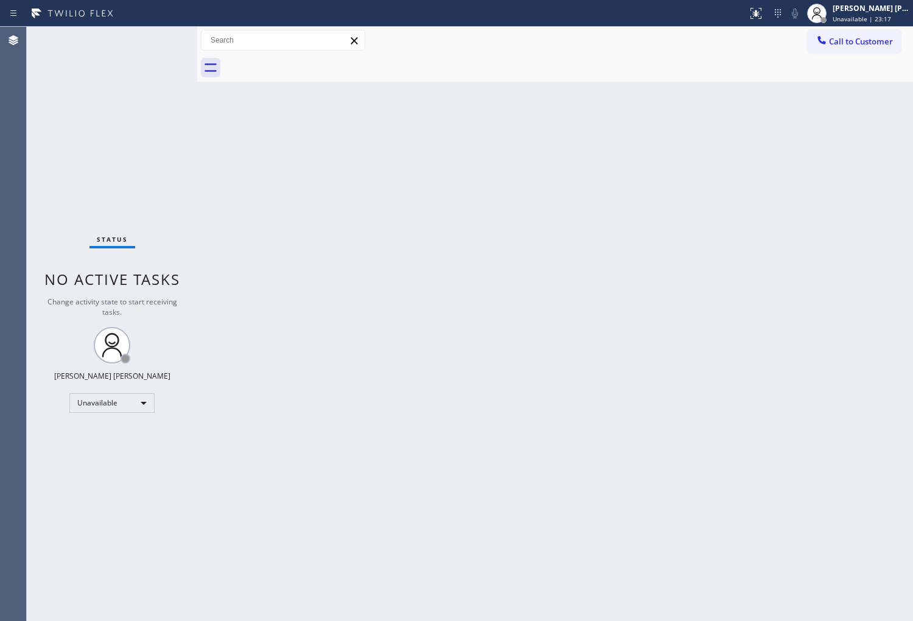
drag, startPoint x: 878, startPoint y: 46, endPoint x: 763, endPoint y: 99, distance: 127.2
click at [878, 46] on span "Call to Customer" at bounding box center [861, 41] width 64 height 11
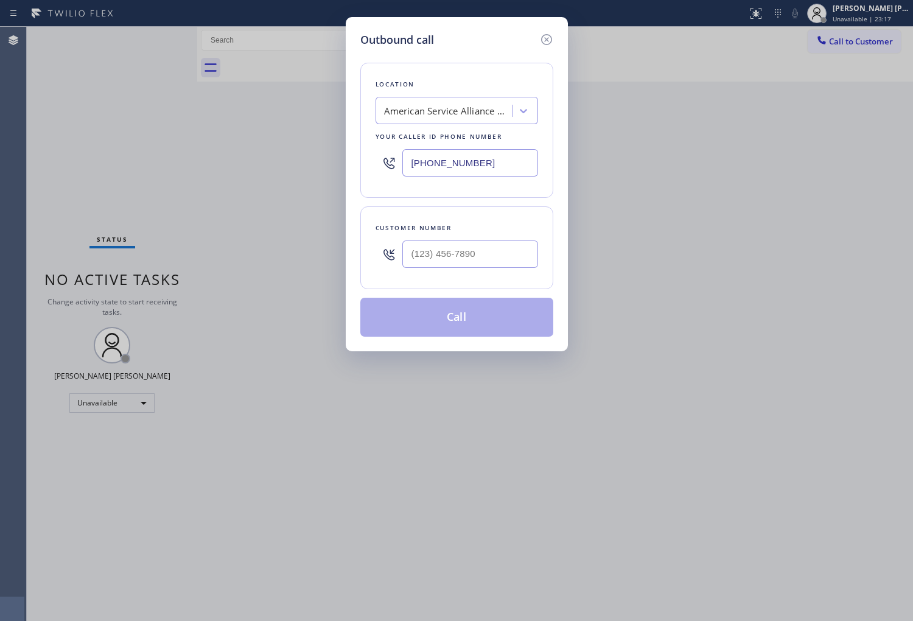
click at [463, 156] on input "(805) 973-0877" at bounding box center [470, 162] width 136 height 27
paste input "640) 205-5726"
type input "(640) 205-5726"
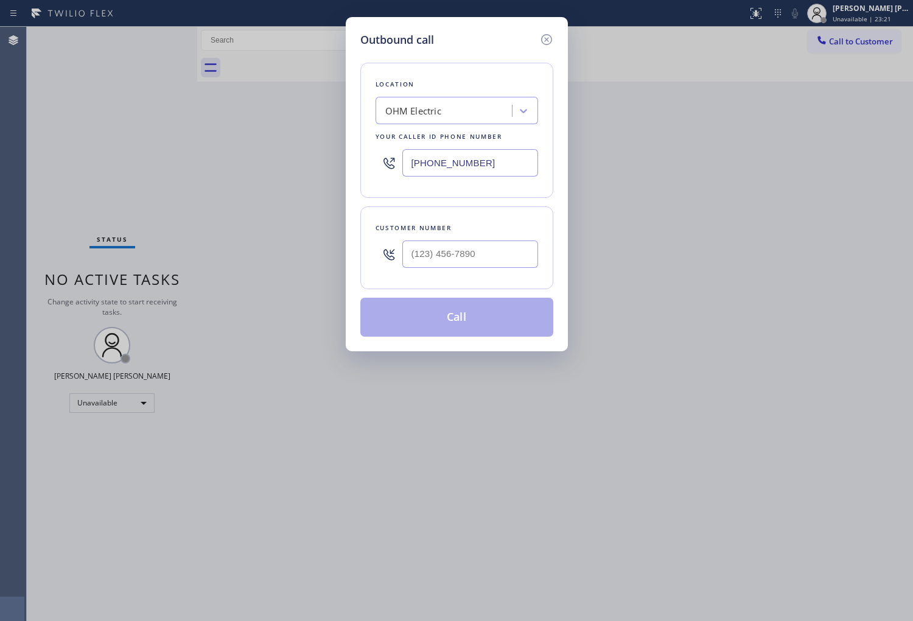
click at [501, 264] on input "text" at bounding box center [470, 253] width 136 height 27
click at [501, 264] on input "(___) ___-____" at bounding box center [470, 253] width 136 height 27
paste input "2013"
click at [469, 258] on input "(___) ___-2013" at bounding box center [470, 253] width 136 height 27
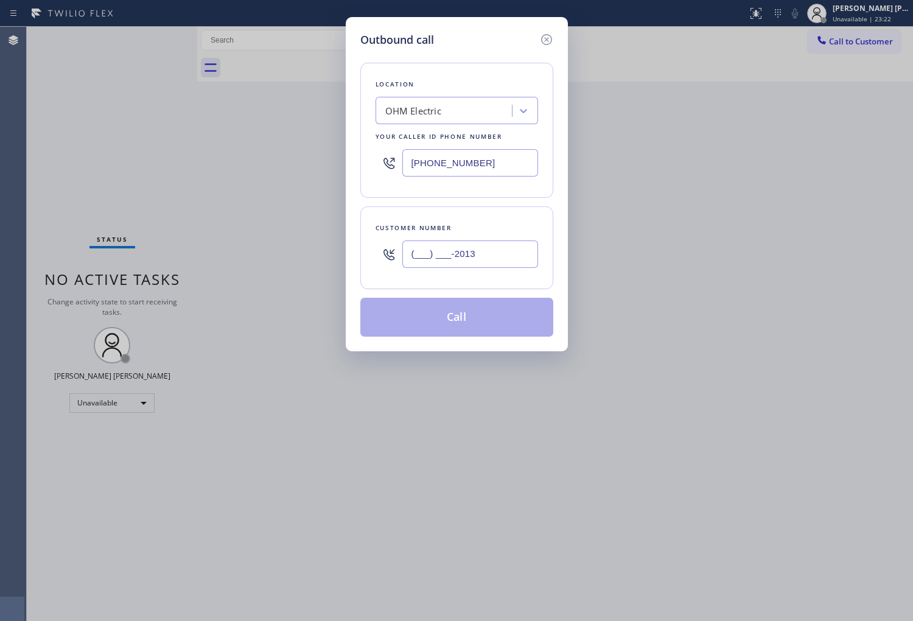
click at [469, 258] on input "(___) ___-2013" at bounding box center [470, 253] width 136 height 27
paste input "201) 349-5617"
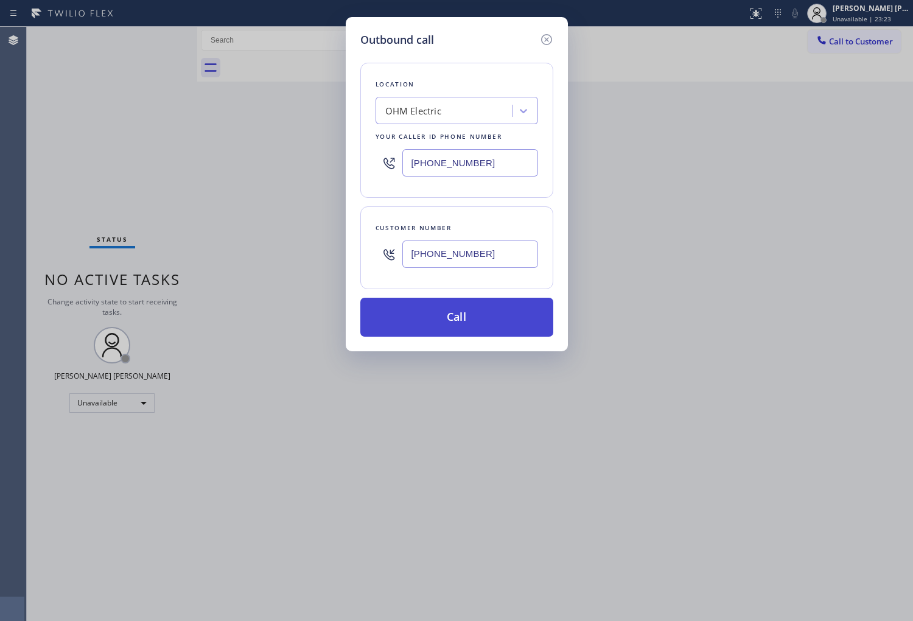
type input "(201) 349-5617"
click at [496, 326] on button "Call" at bounding box center [456, 317] width 193 height 39
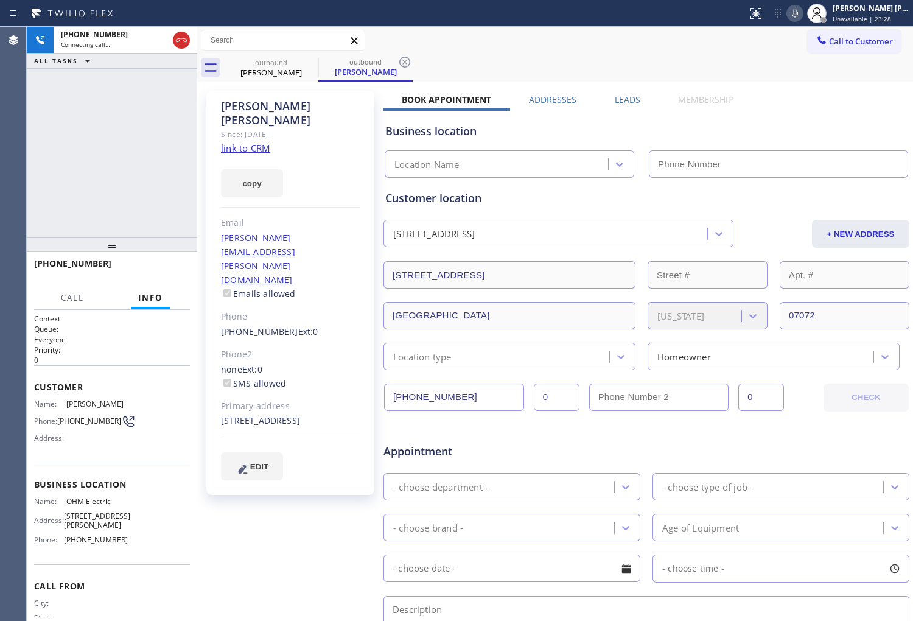
type input "(640) 205-5726"
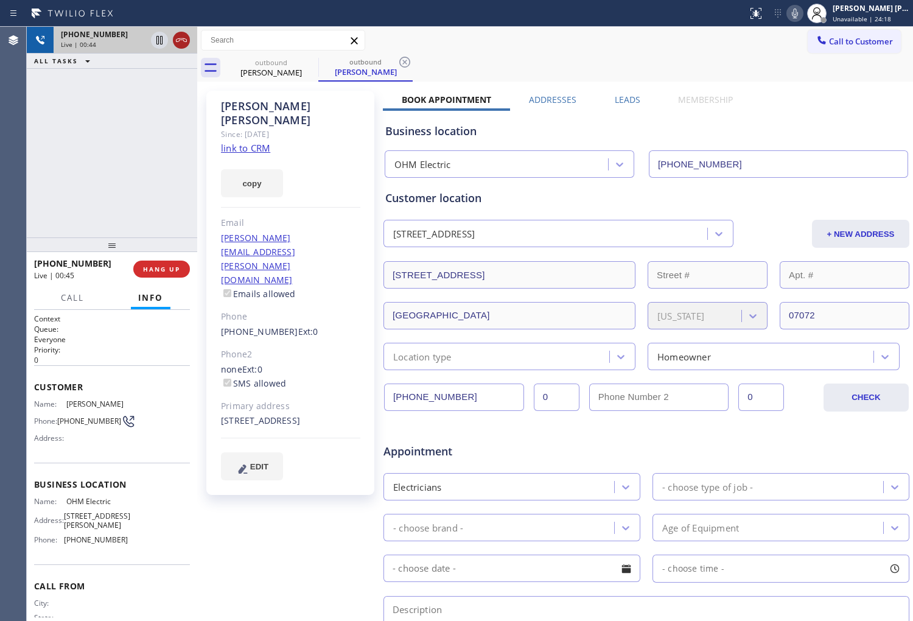
click at [185, 38] on icon at bounding box center [181, 40] width 15 height 15
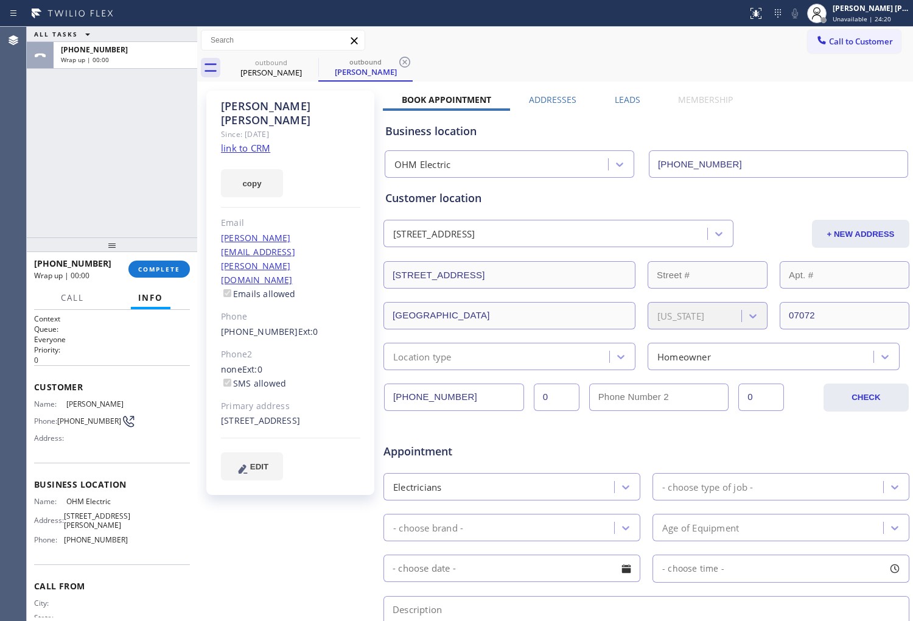
click at [620, 100] on label "Leads" at bounding box center [628, 100] width 26 height 12
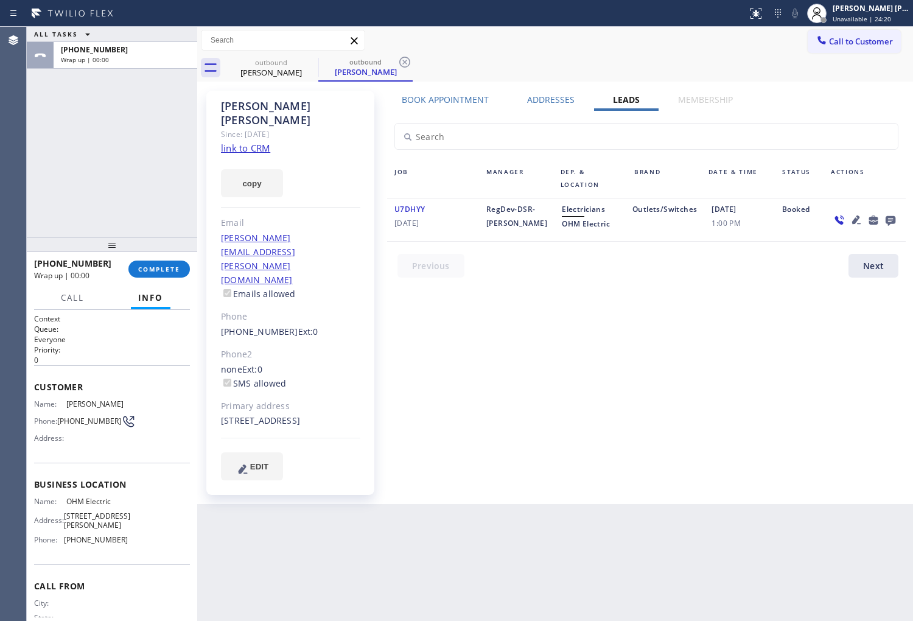
click at [895, 219] on icon at bounding box center [891, 221] width 10 height 10
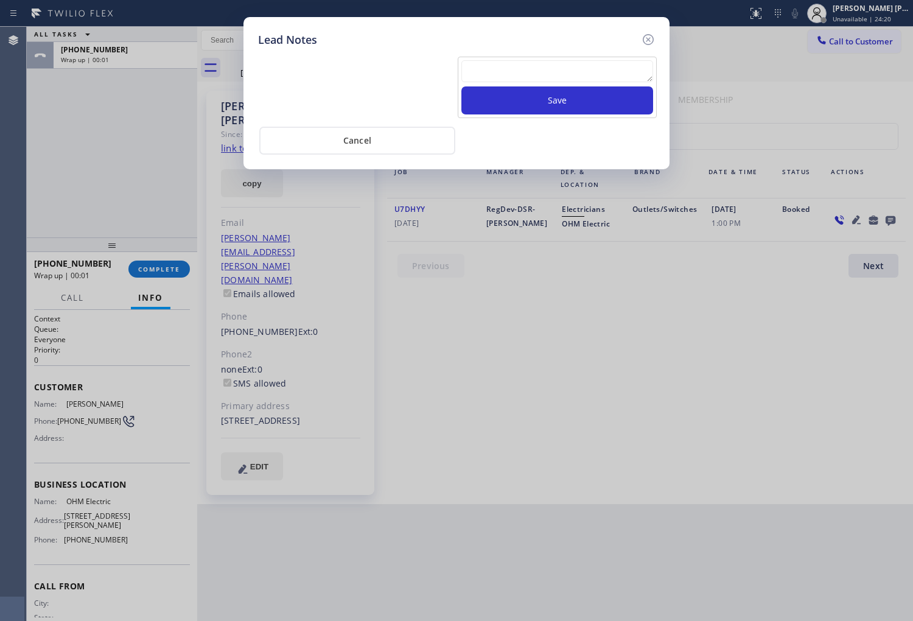
click at [586, 72] on textarea at bounding box center [557, 71] width 192 height 22
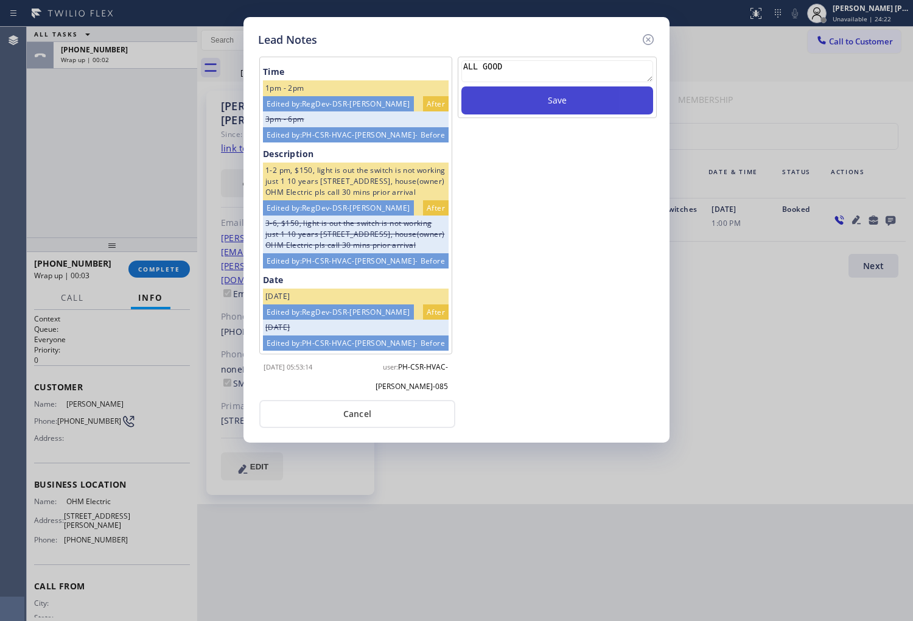
type textarea "ALL GOOD"
click at [591, 98] on button "Save" at bounding box center [557, 100] width 192 height 28
click at [655, 35] on icon at bounding box center [648, 39] width 15 height 15
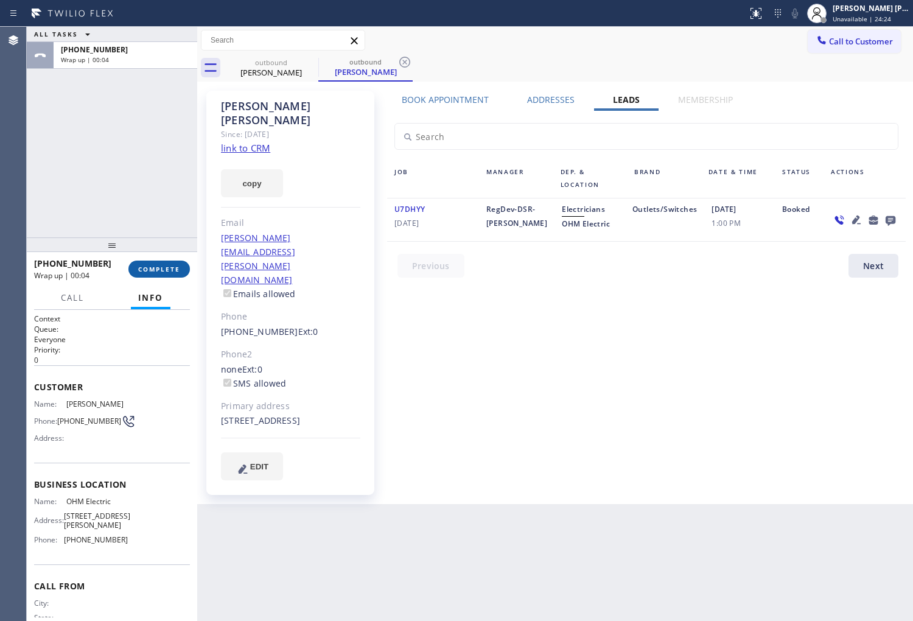
click at [140, 272] on span "COMPLETE" at bounding box center [159, 269] width 42 height 9
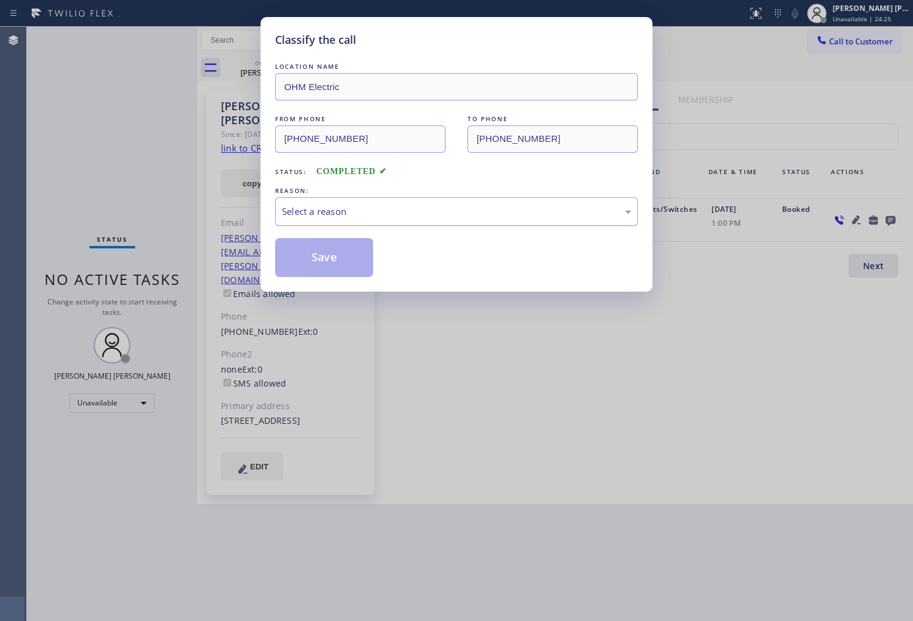
click at [369, 222] on div "Select a reason" at bounding box center [456, 211] width 363 height 29
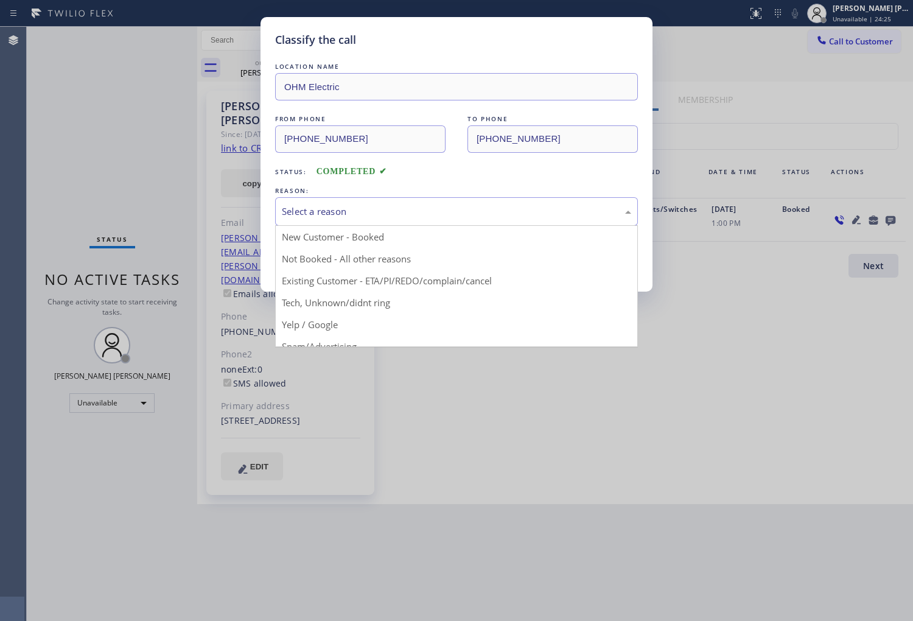
click at [355, 214] on div "Select a reason" at bounding box center [456, 212] width 349 height 14
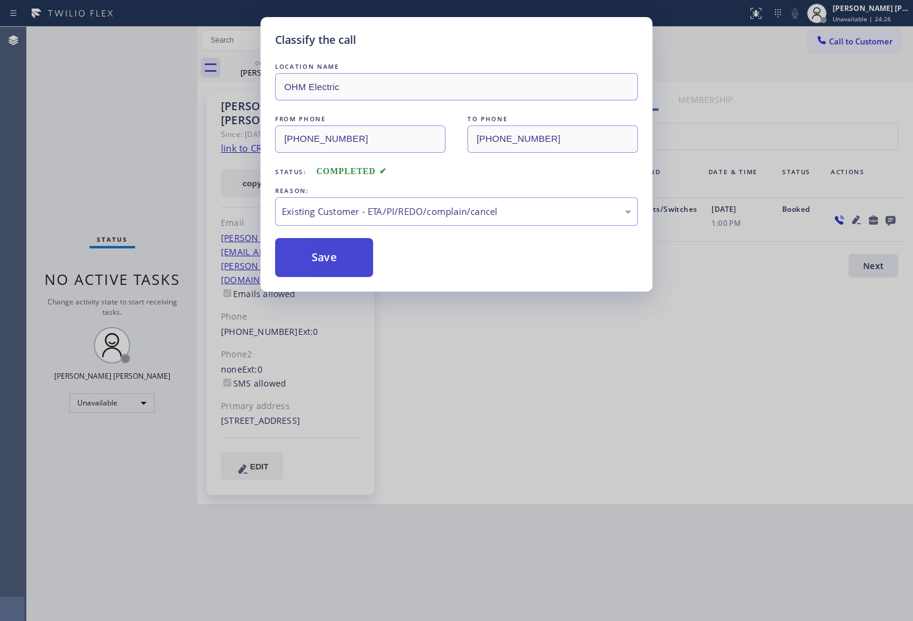
click at [316, 257] on button "Save" at bounding box center [324, 257] width 98 height 39
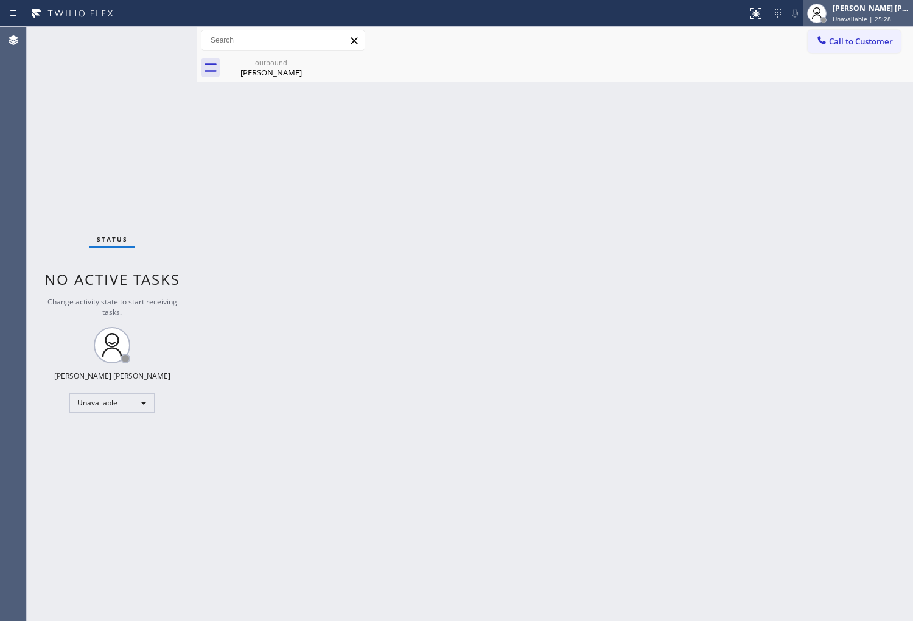
click at [880, 7] on div "[PERSON_NAME] [PERSON_NAME]" at bounding box center [871, 8] width 77 height 10
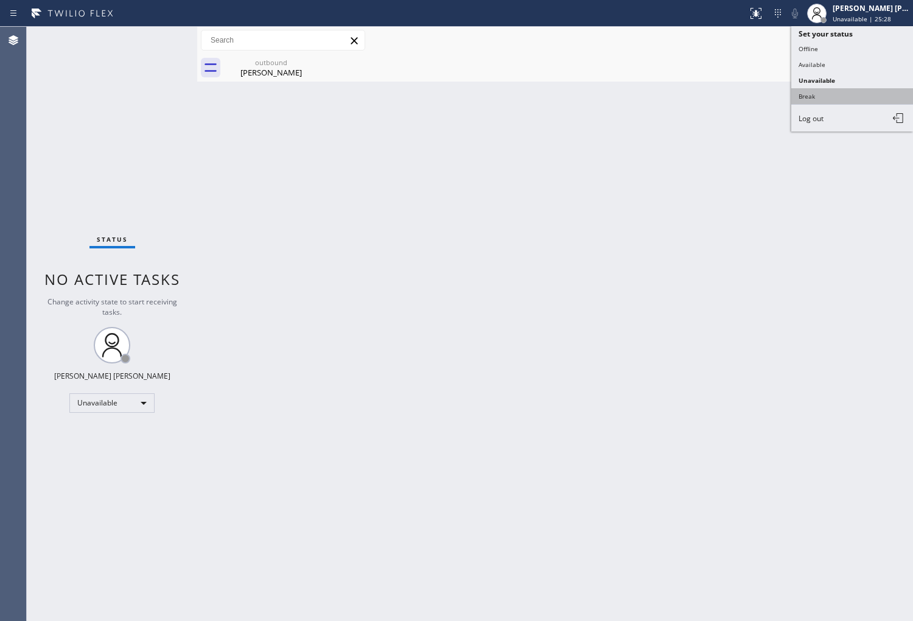
click at [822, 102] on button "Break" at bounding box center [852, 96] width 122 height 16
click at [822, 102] on div "Back to Dashboard Change Sender ID Customers Technicians Select a contact Outbo…" at bounding box center [555, 324] width 716 height 594
